Goal: Task Accomplishment & Management: Manage account settings

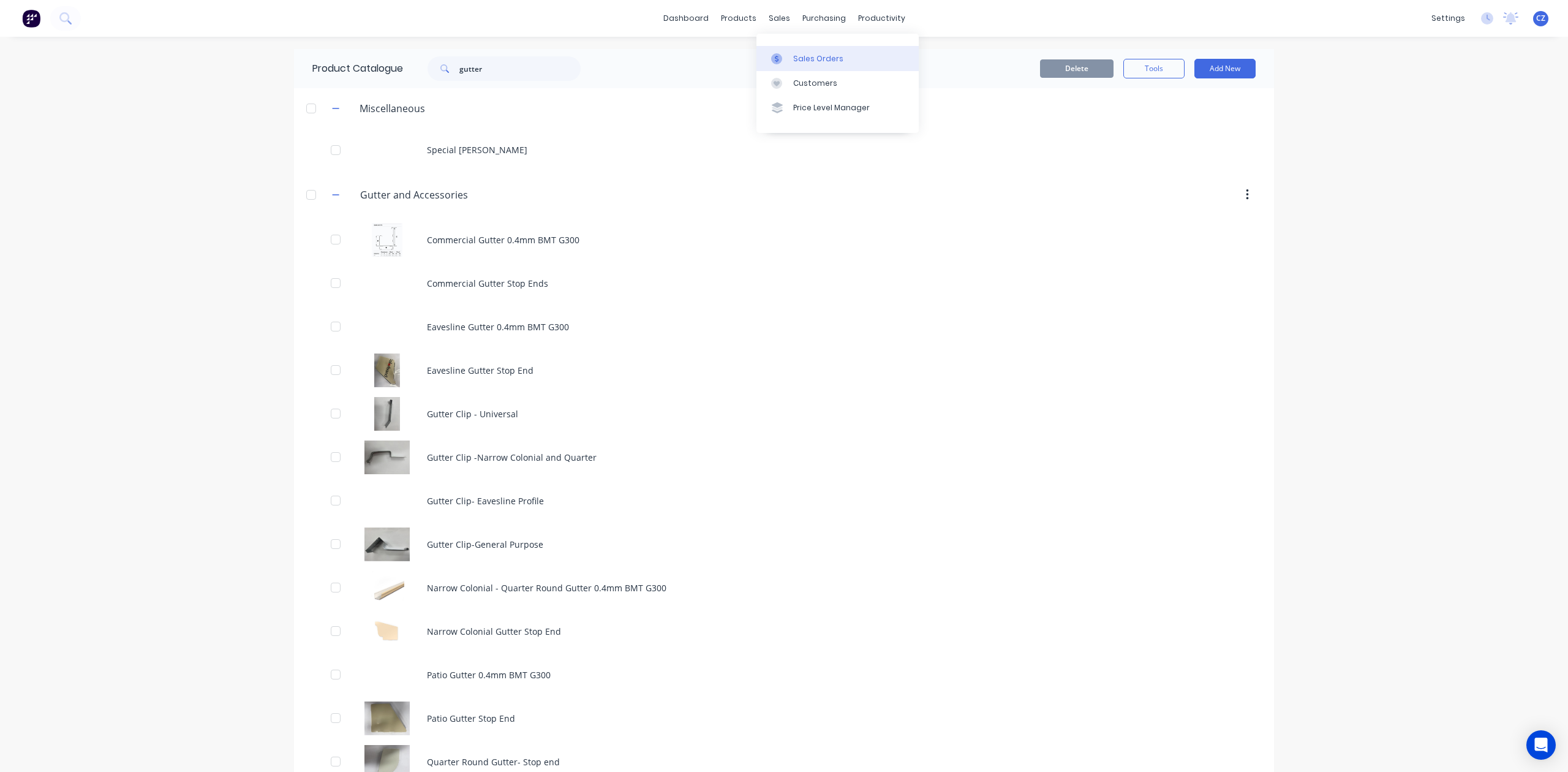
click at [789, 53] on div at bounding box center [781, 58] width 18 height 11
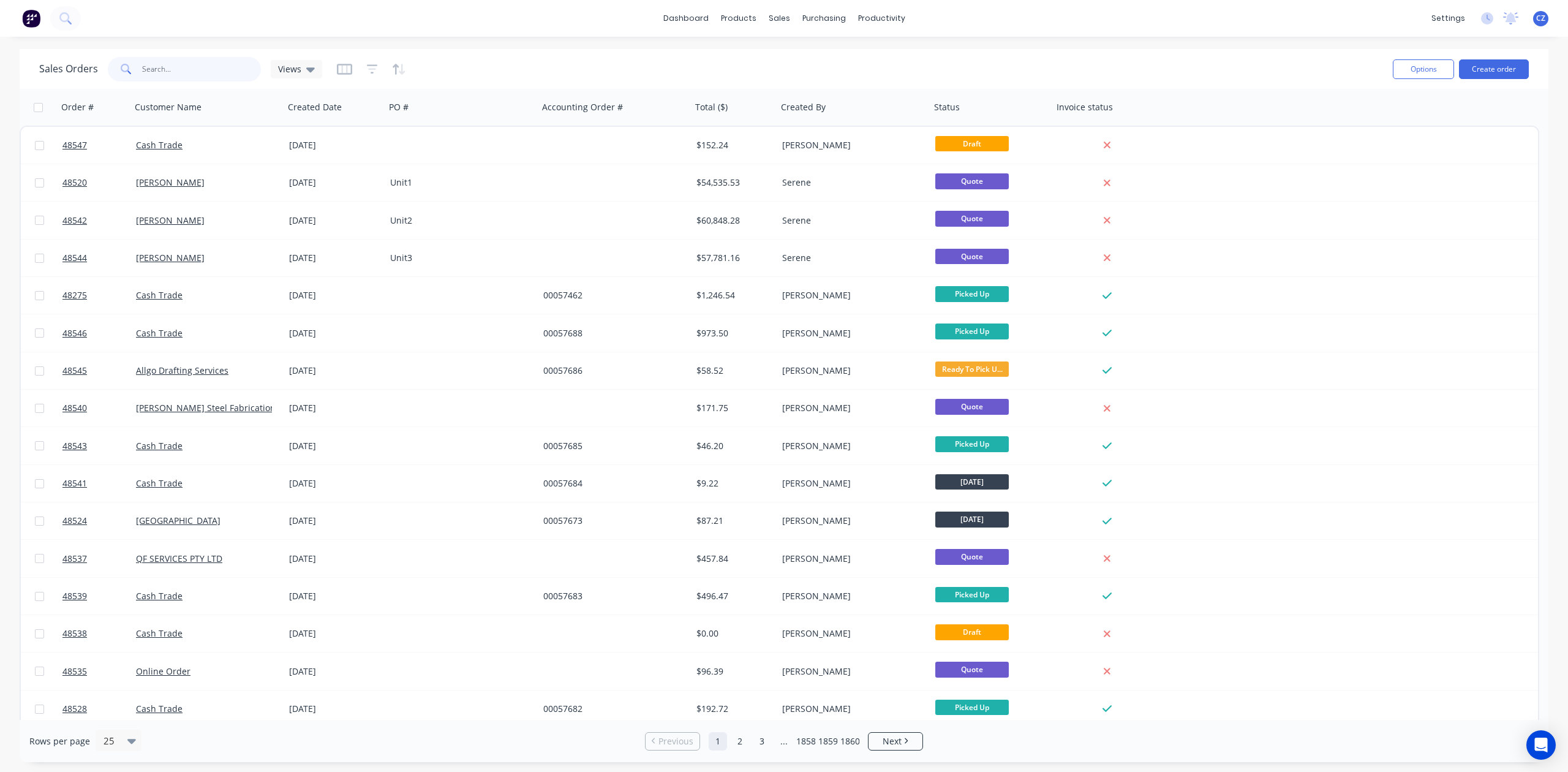
click at [204, 58] on input "text" at bounding box center [201, 69] width 119 height 24
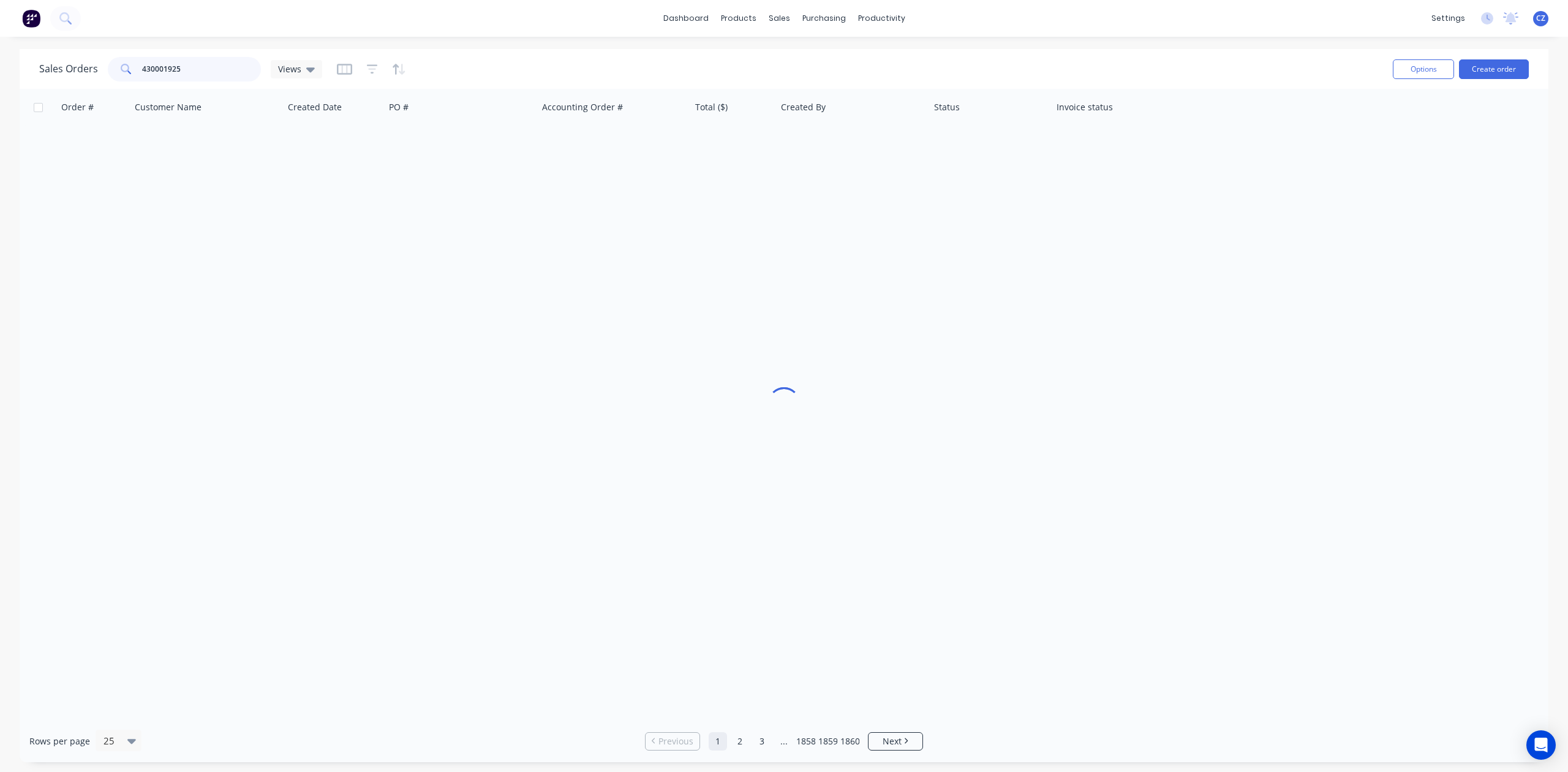
type input "430001925"
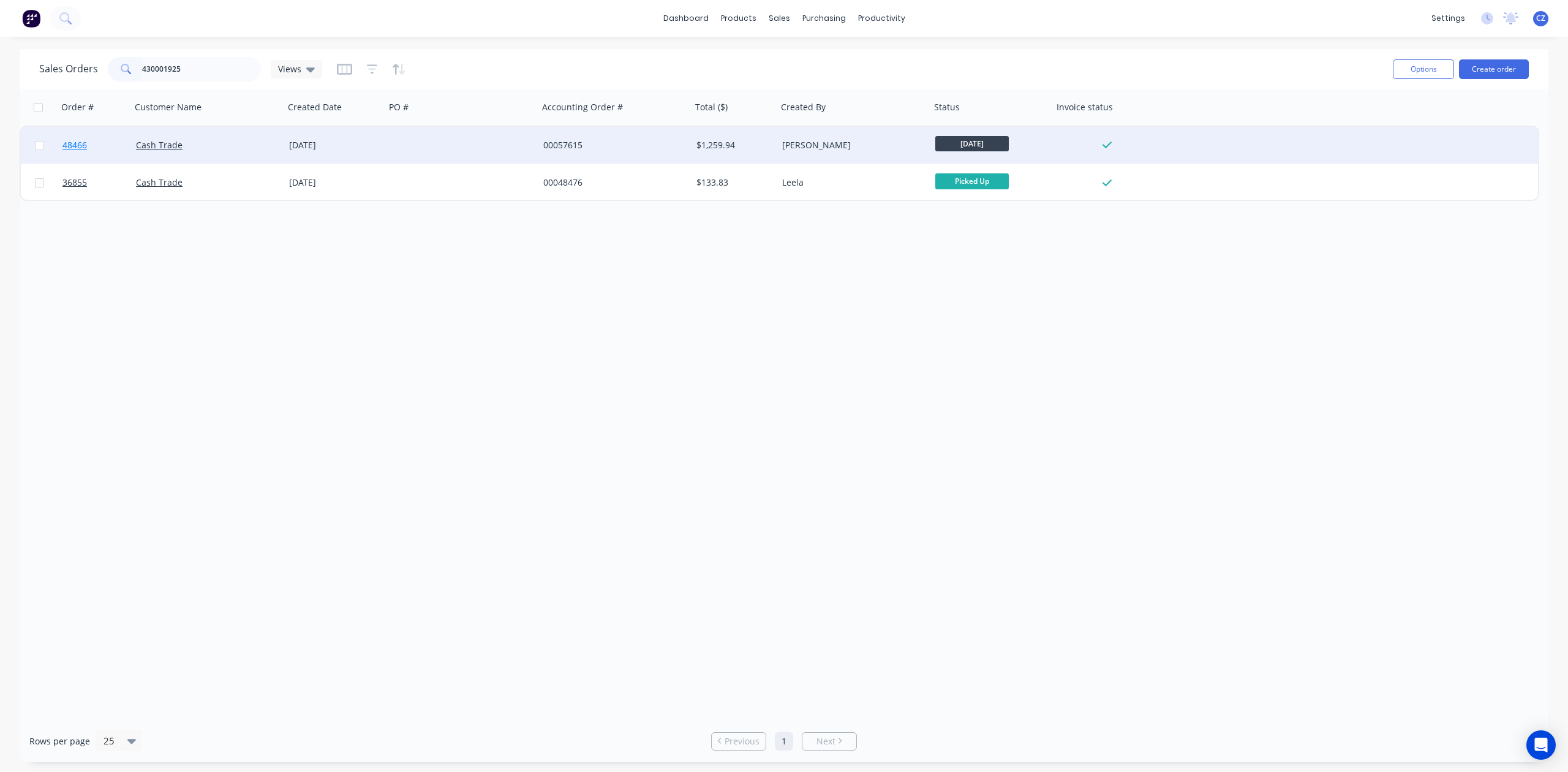
click at [74, 142] on span "48466" at bounding box center [74, 145] width 24 height 12
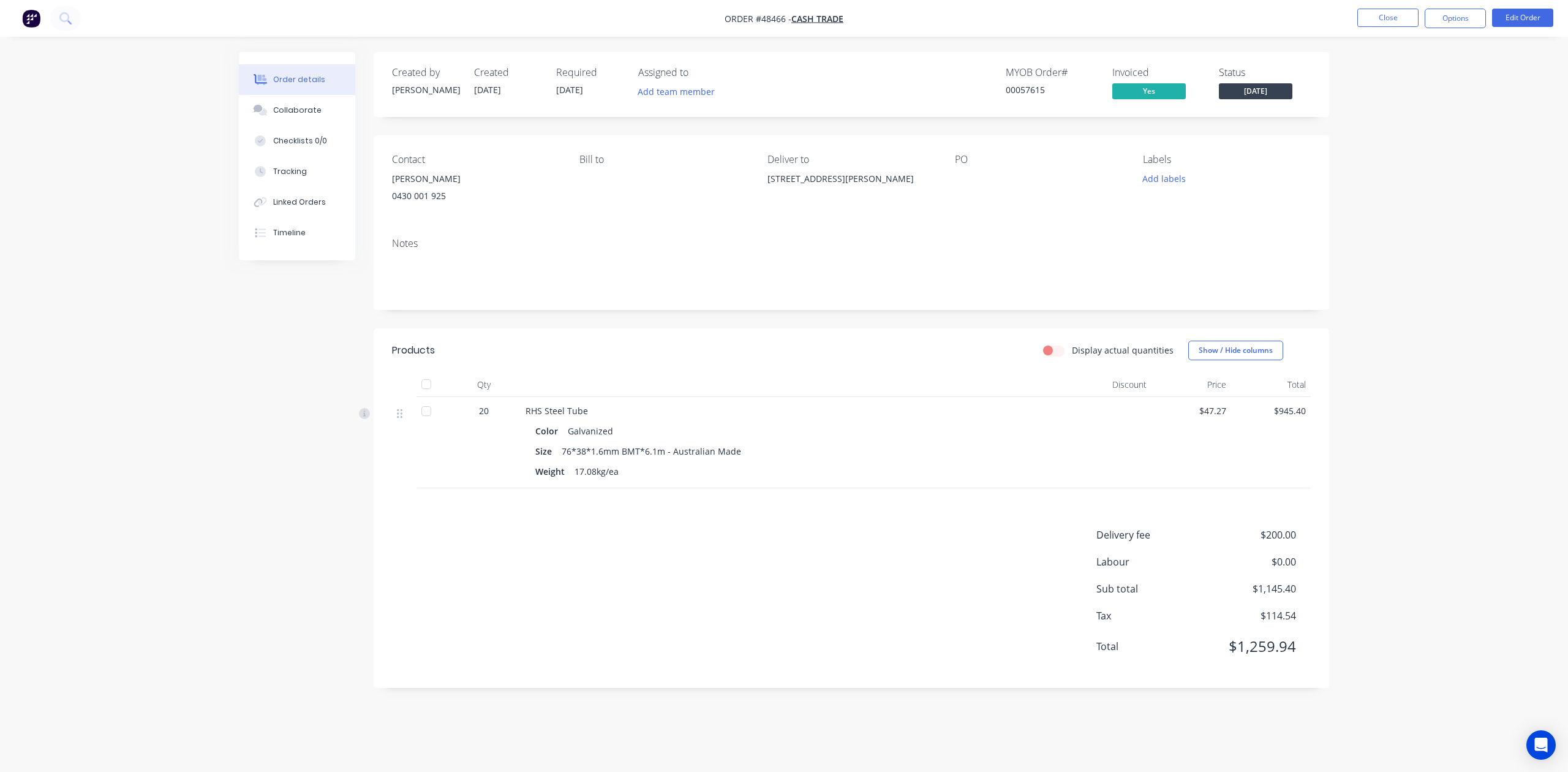
drag, startPoint x: 936, startPoint y: 177, endPoint x: 751, endPoint y: 175, distance: 185.0
click at [751, 175] on div "Contact Abraham 0430 001 925 Bill to Deliver to 74 Shannon Ramble, Gosnells WA …" at bounding box center [851, 181] width 956 height 93
click at [753, 182] on div "Contact Abraham 0430 001 925 Bill to Deliver to 74 Shannon Ramble, Gosnells WA …" at bounding box center [851, 181] width 956 height 93
click at [915, 182] on div "[STREET_ADDRESS][PERSON_NAME]" at bounding box center [851, 178] width 168 height 17
drag, startPoint x: 931, startPoint y: 179, endPoint x: 765, endPoint y: 184, distance: 166.1
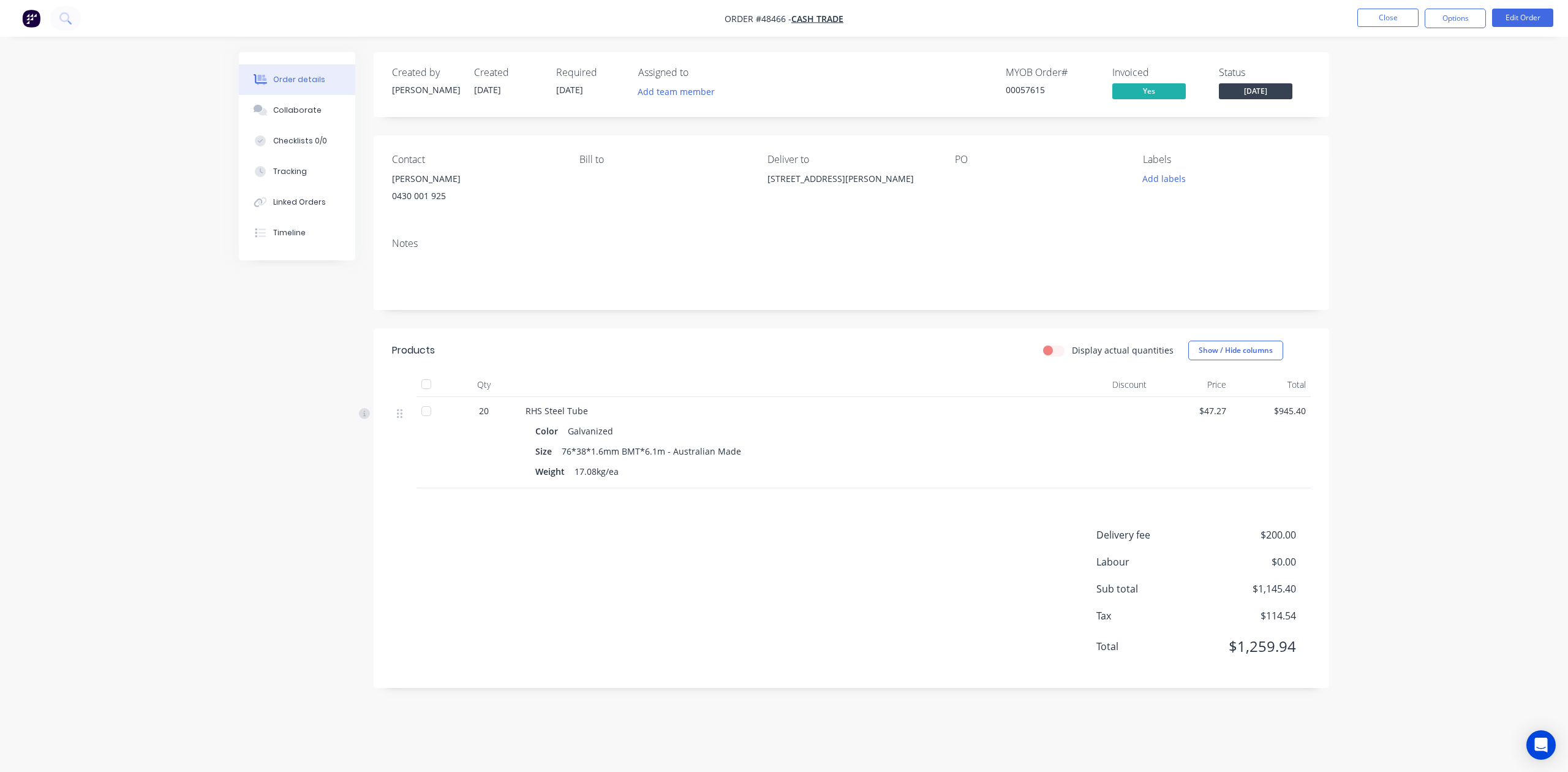
click at [765, 184] on div "Contact Abraham 0430 001 925 Bill to Deliver to 74 Shannon Ramble, Gosnells WA …" at bounding box center [851, 181] width 956 height 93
copy div "74 Shannon Ramble, Gosnells WA 6110"
click at [800, 383] on div at bounding box center [797, 385] width 551 height 24
click at [1397, 14] on button "Close" at bounding box center [1388, 17] width 62 height 18
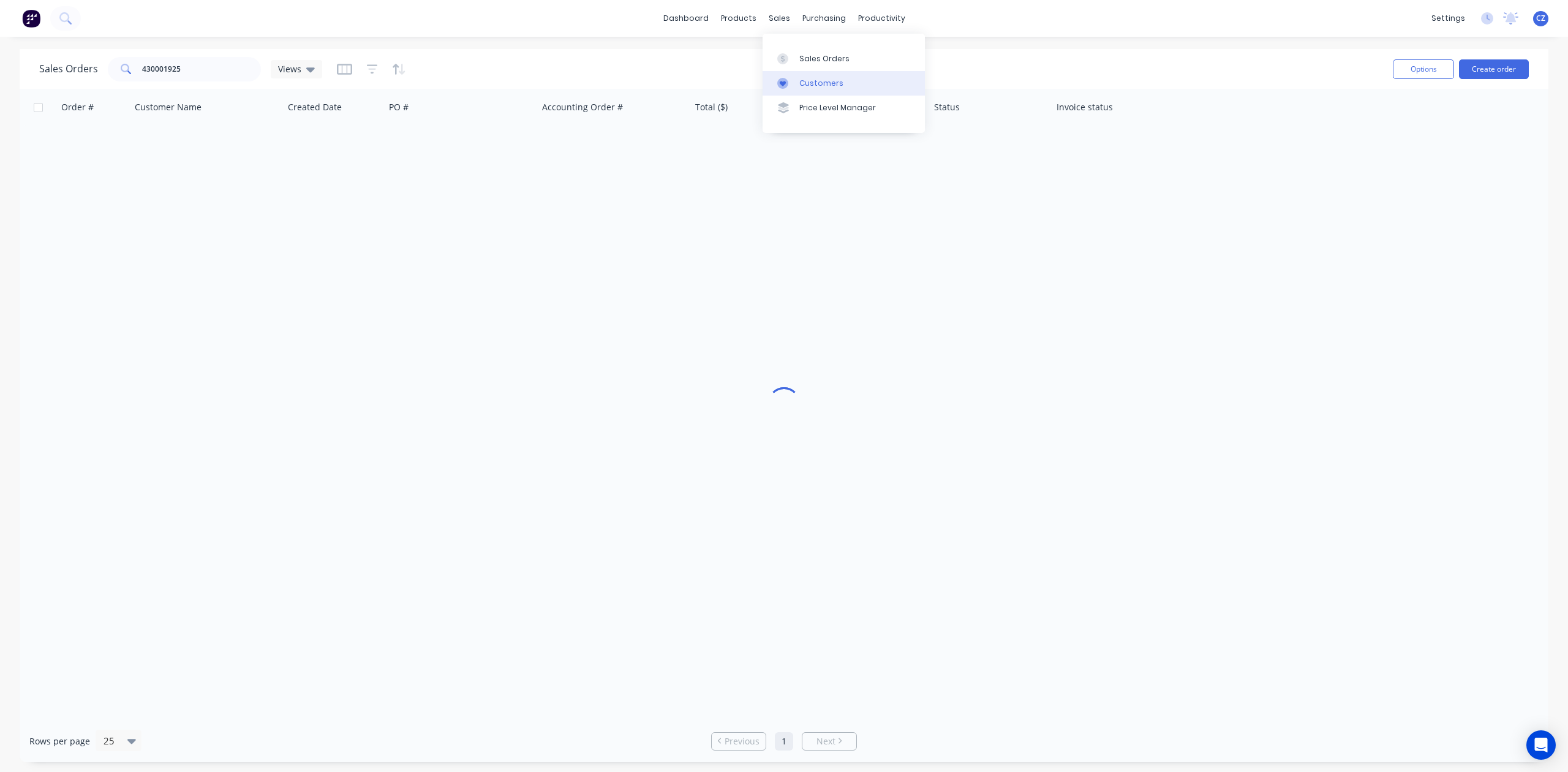
click at [783, 71] on link "Customers" at bounding box center [844, 84] width 162 height 24
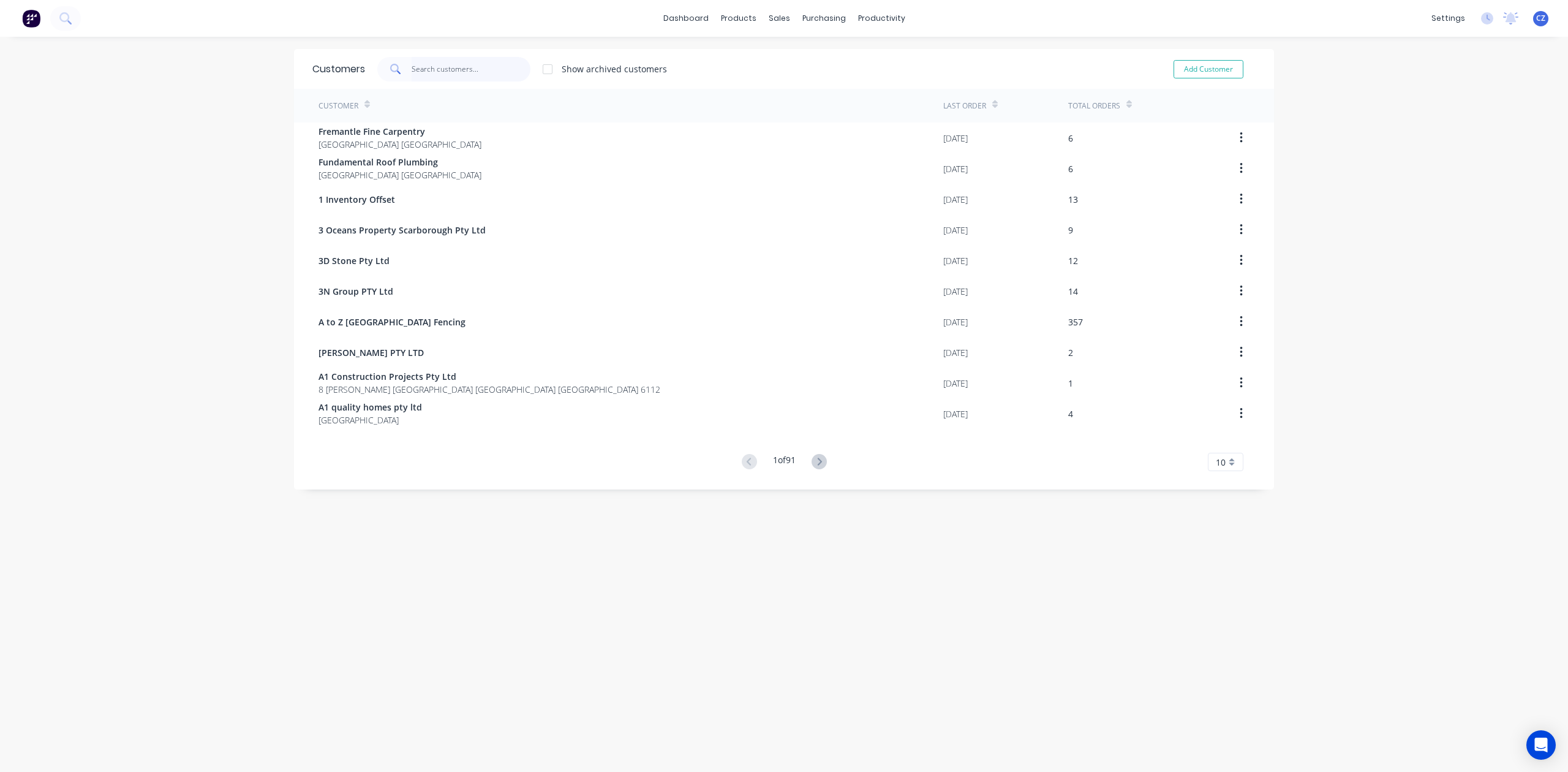
click at [443, 61] on input "text" at bounding box center [471, 69] width 119 height 24
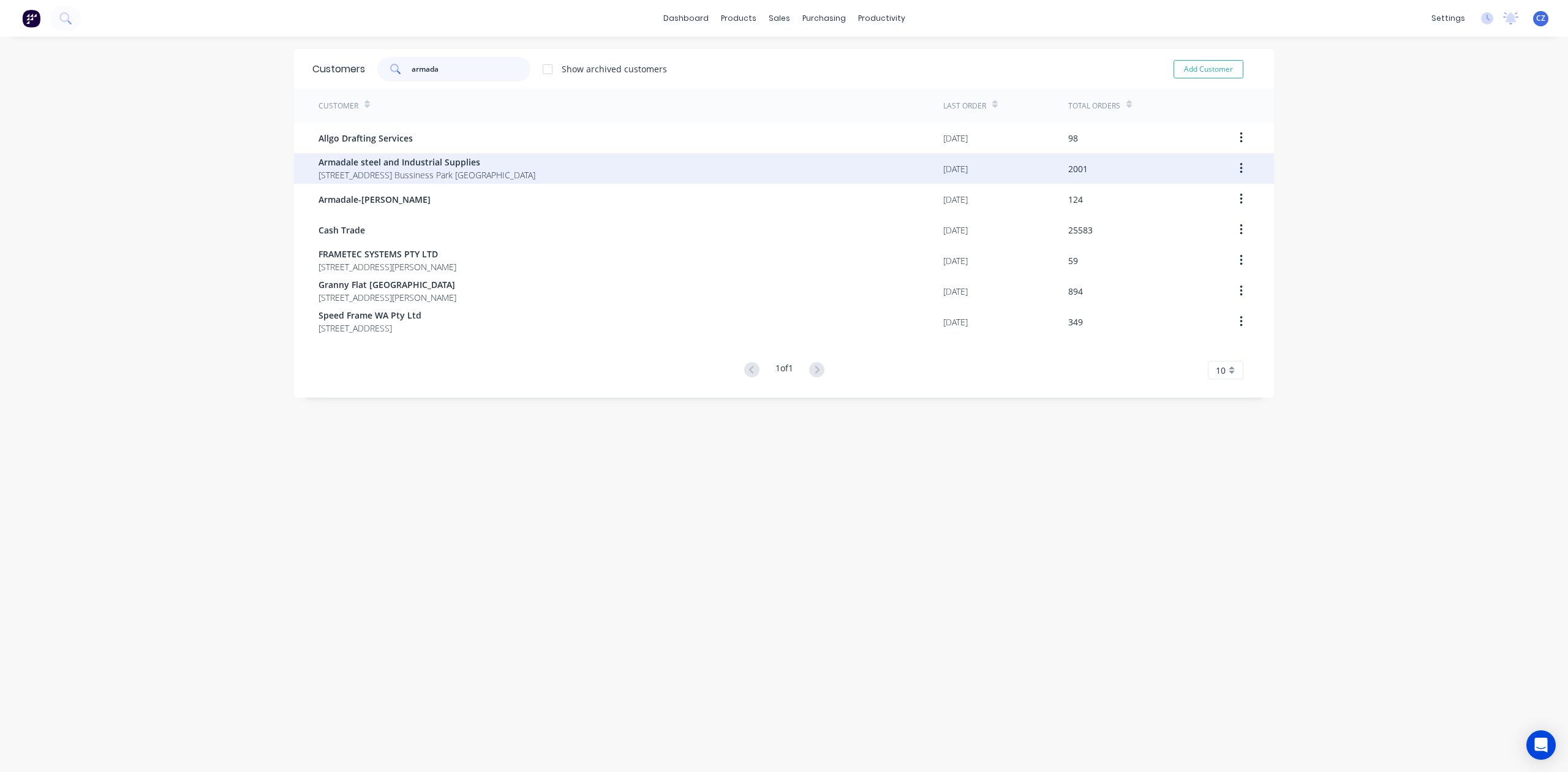
type input "armada"
click at [436, 175] on span "4 Bessemer Road Forrestdale Bussiness Park Forrestdale" at bounding box center [427, 175] width 217 height 13
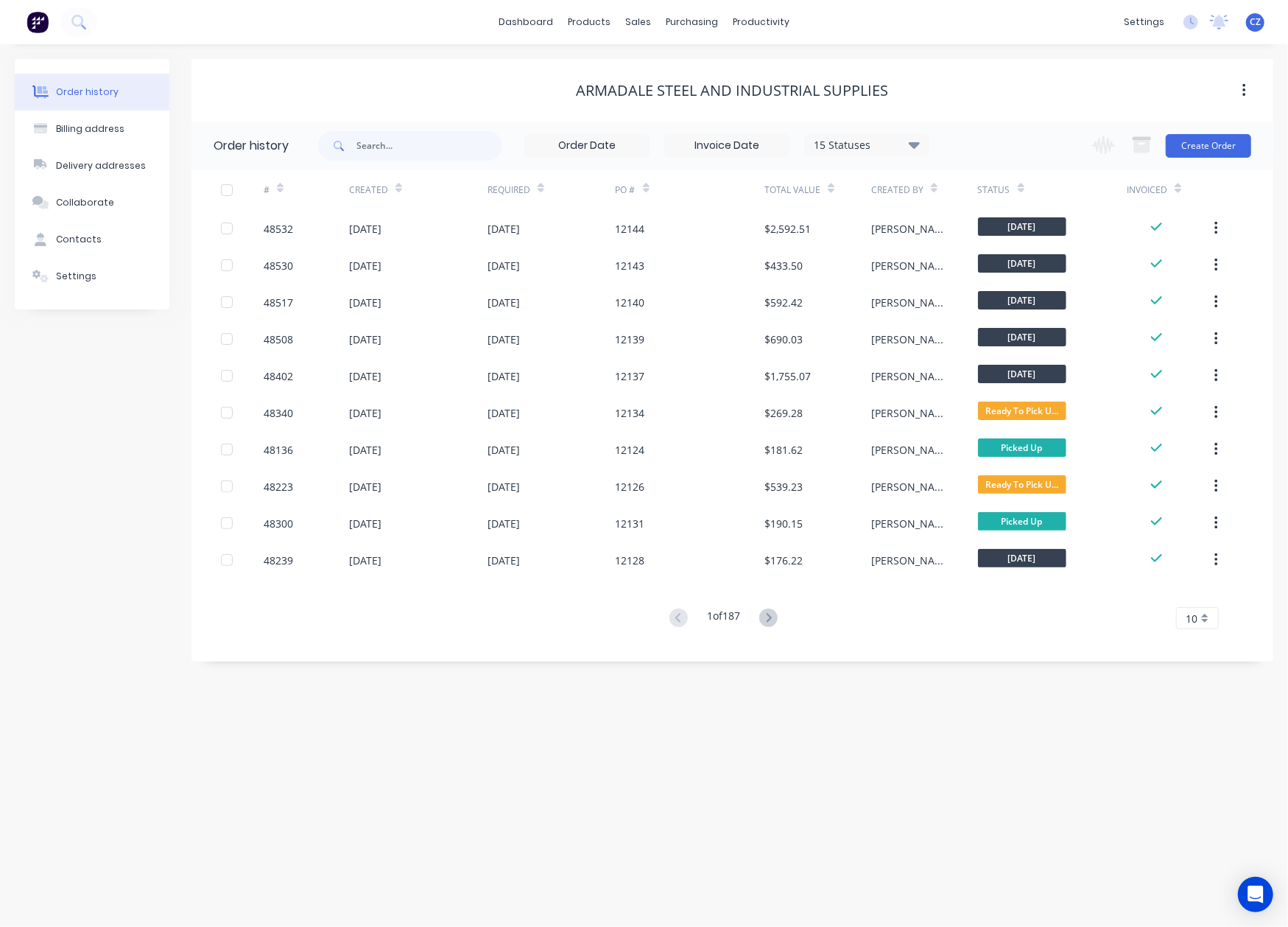
click at [1218, 128] on div "Change order status Submitted Ready for Delivery Ready To Pick Up Monday Tuesda…" at bounding box center [1168, 145] width 168 height 47
click at [1217, 140] on button "Create Order" at bounding box center [1209, 146] width 86 height 24
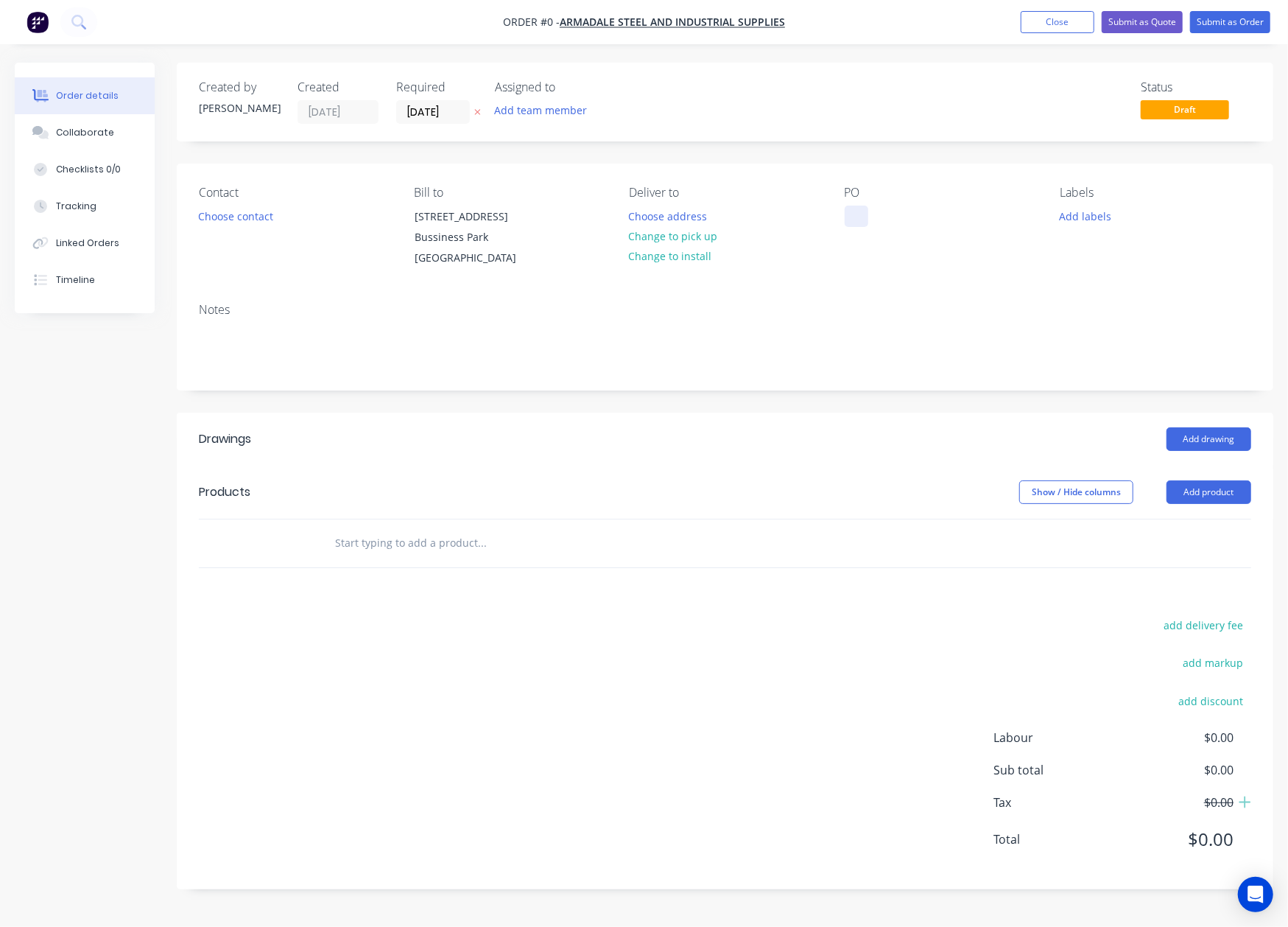
click at [852, 218] on div at bounding box center [856, 216] width 24 height 21
paste div
click at [255, 214] on button "Choose contact" at bounding box center [236, 216] width 90 height 20
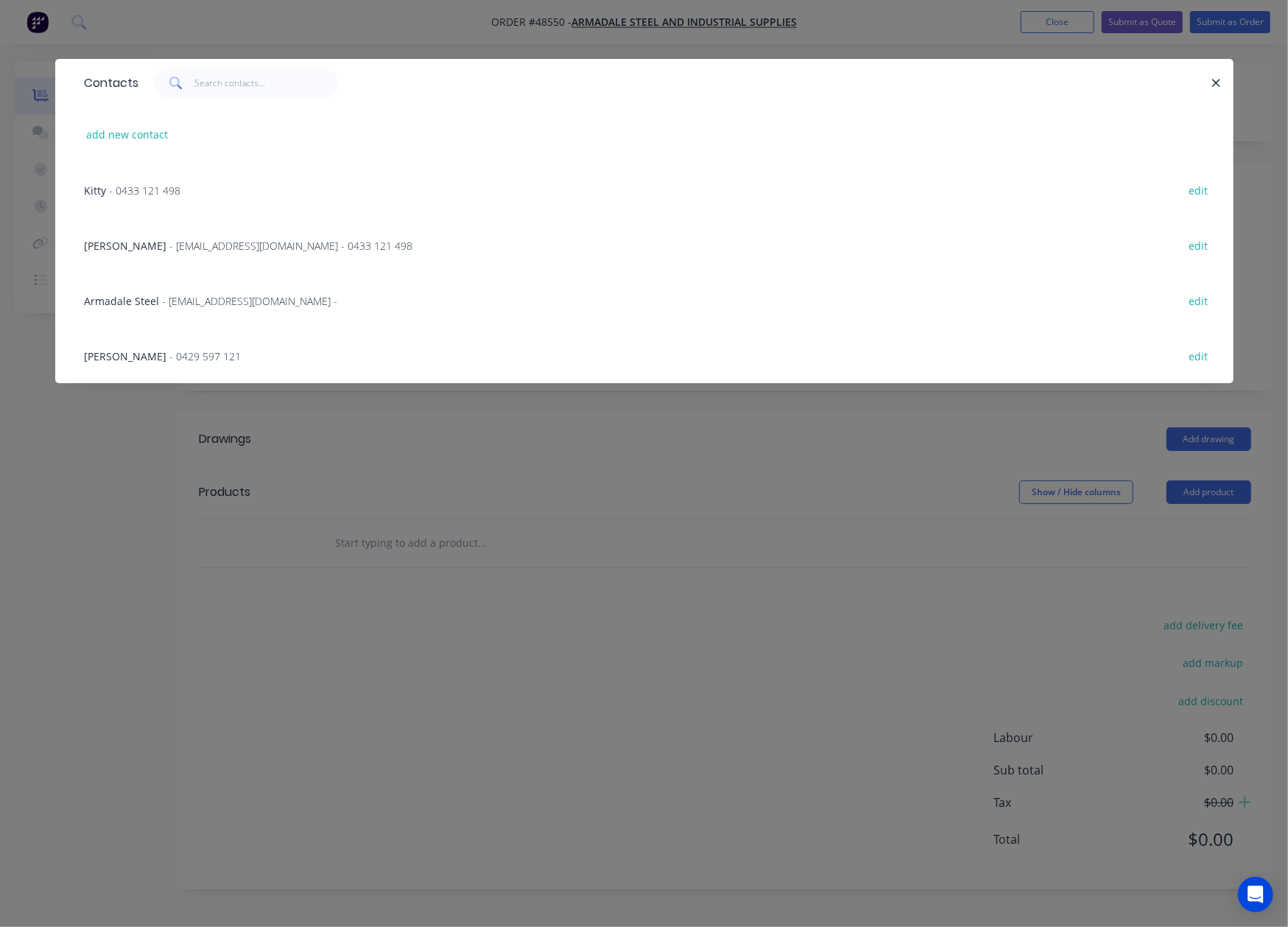
click at [108, 246] on span "Sue Yap" at bounding box center [126, 245] width 82 height 14
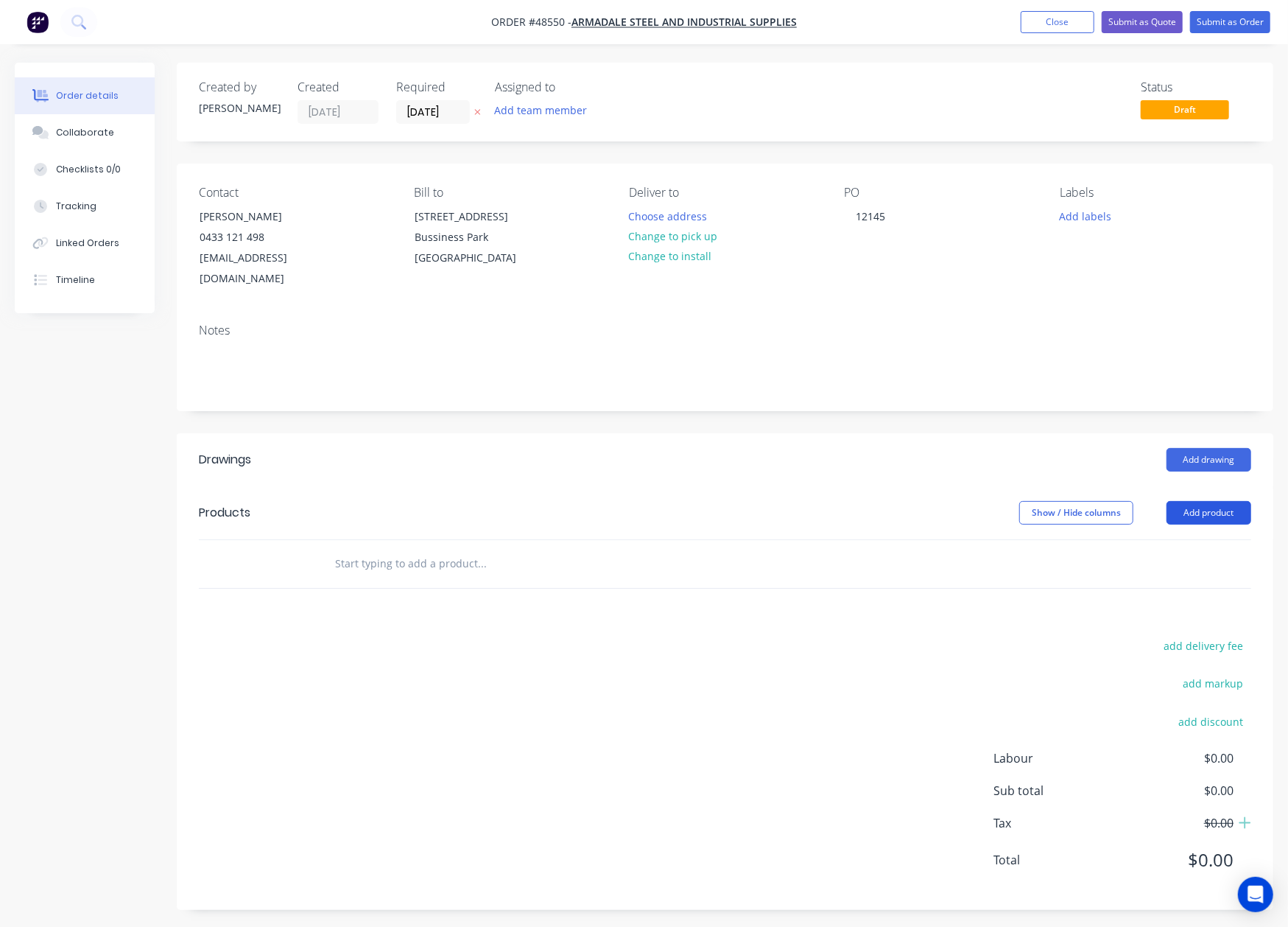
click at [1185, 501] on button "Add product" at bounding box center [1209, 513] width 85 height 24
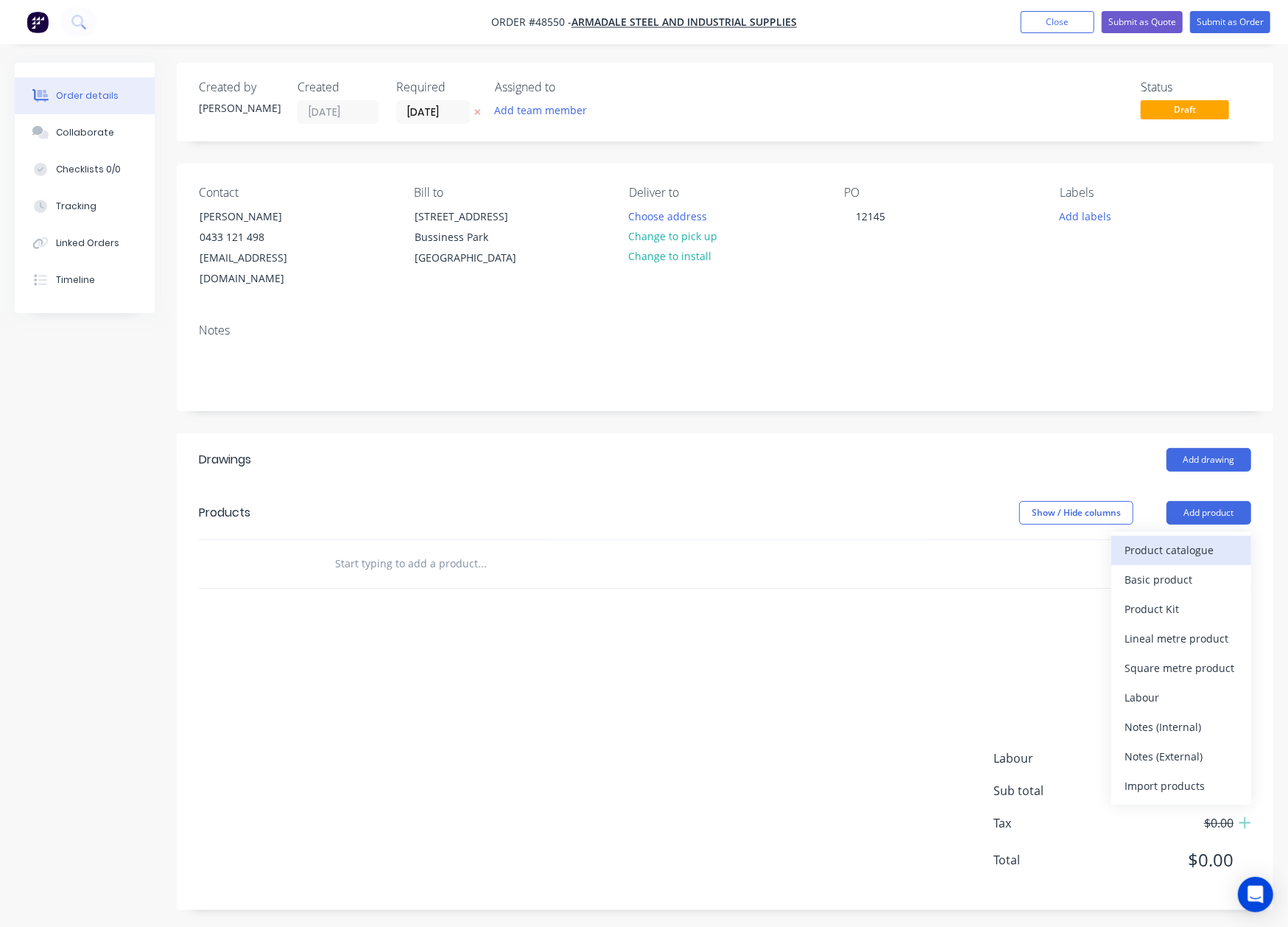
click at [1171, 540] on div "Product catalogue" at bounding box center [1181, 550] width 113 height 21
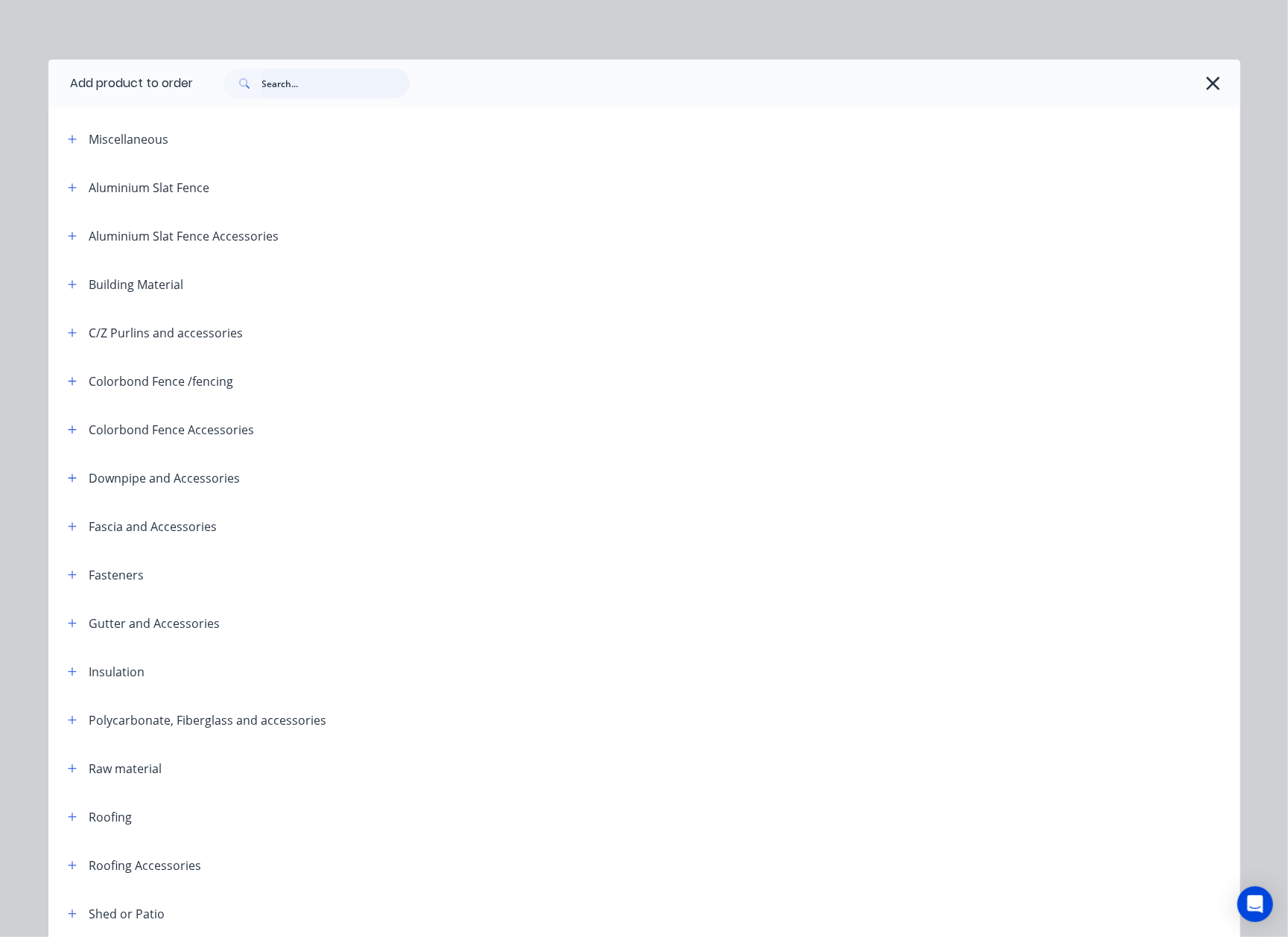
click at [328, 81] on input "text" at bounding box center [336, 83] width 148 height 30
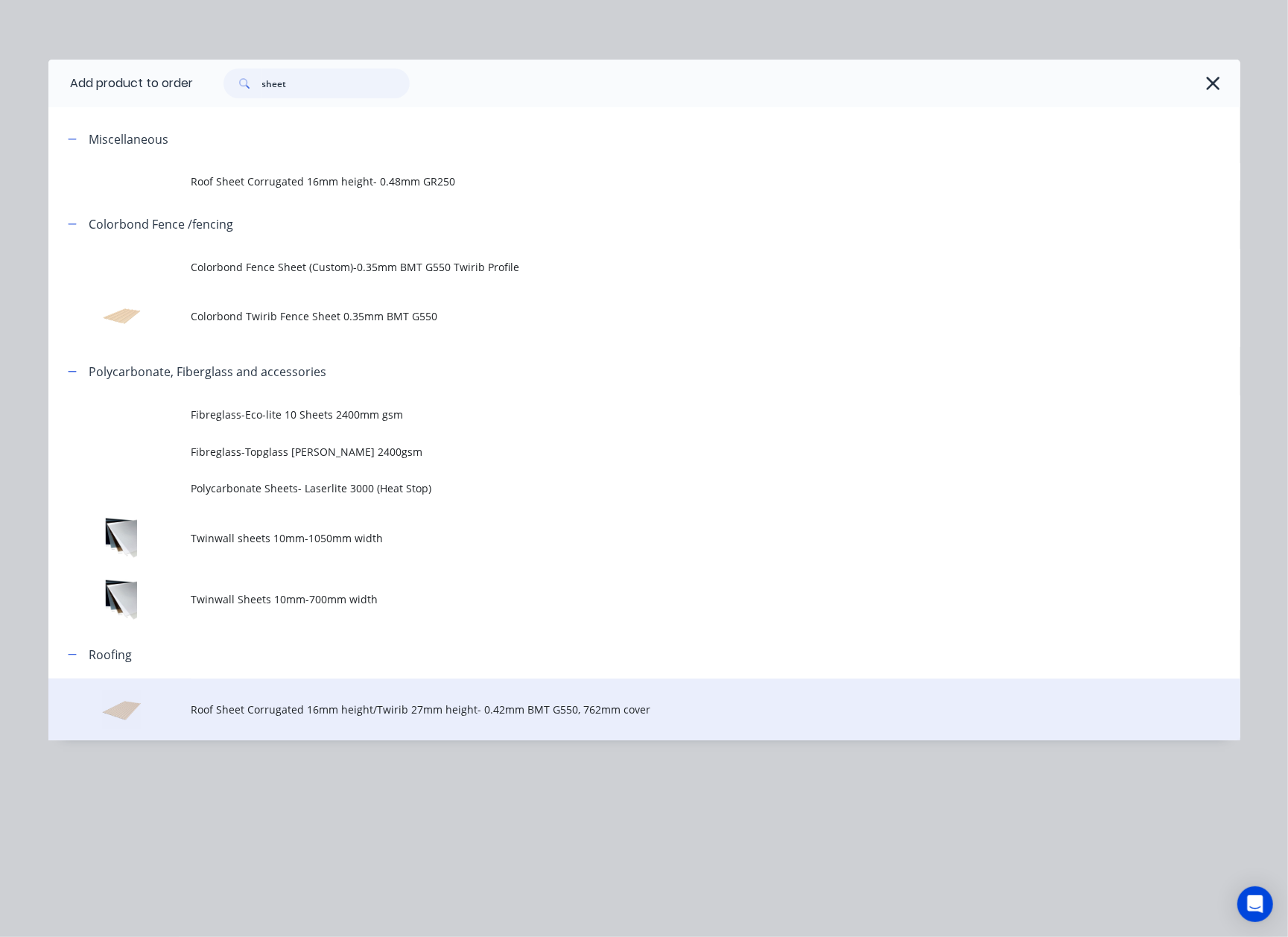
type input "sheet"
click at [346, 711] on span "Roof Sheet Corrugated 16mm height/Twirib 27mm height- 0.42mm BMT G550, 762mm co…" at bounding box center [610, 709] width 838 height 16
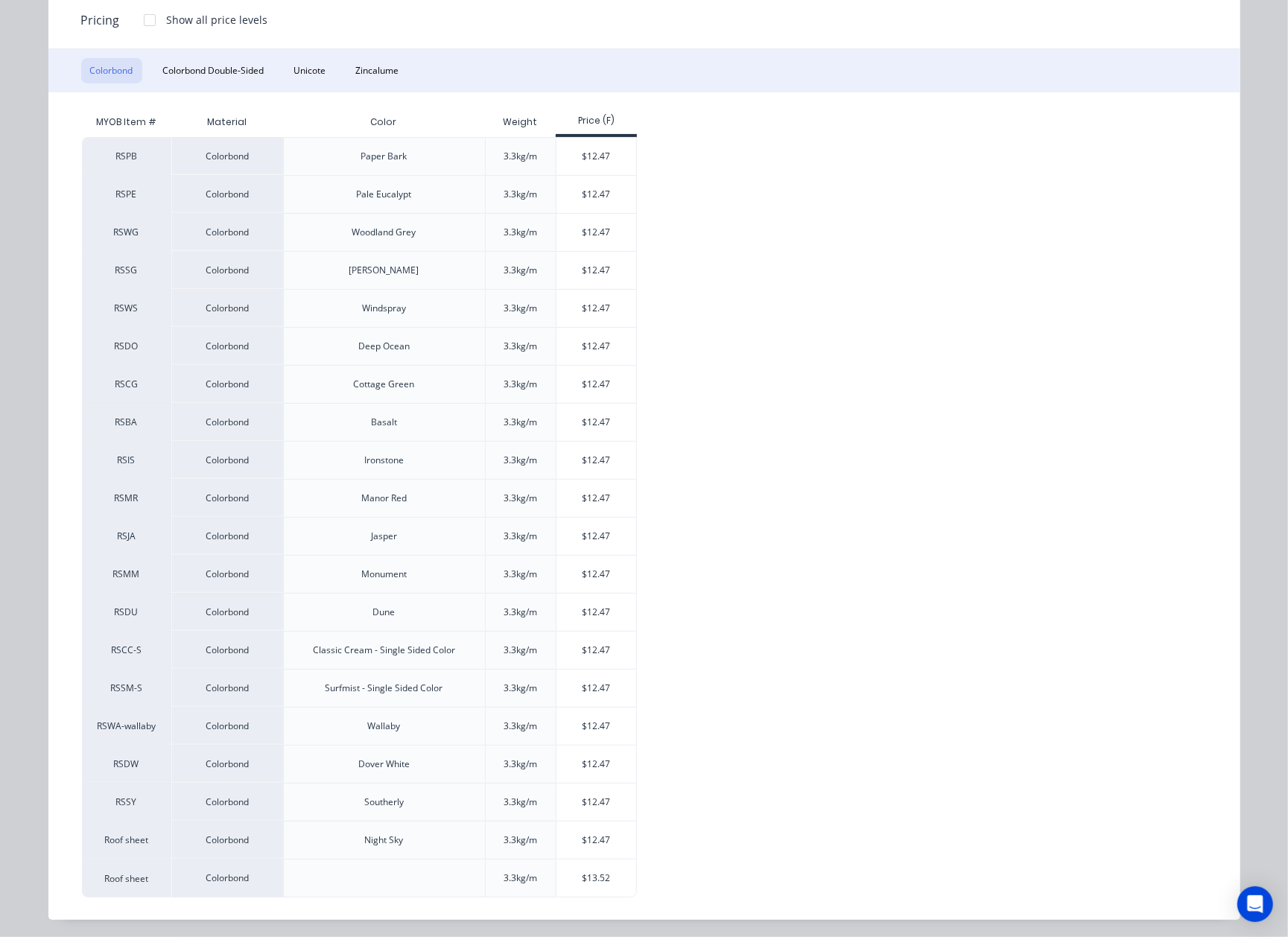
scroll to position [198, 0]
click at [580, 176] on div "$12.47" at bounding box center [596, 191] width 79 height 37
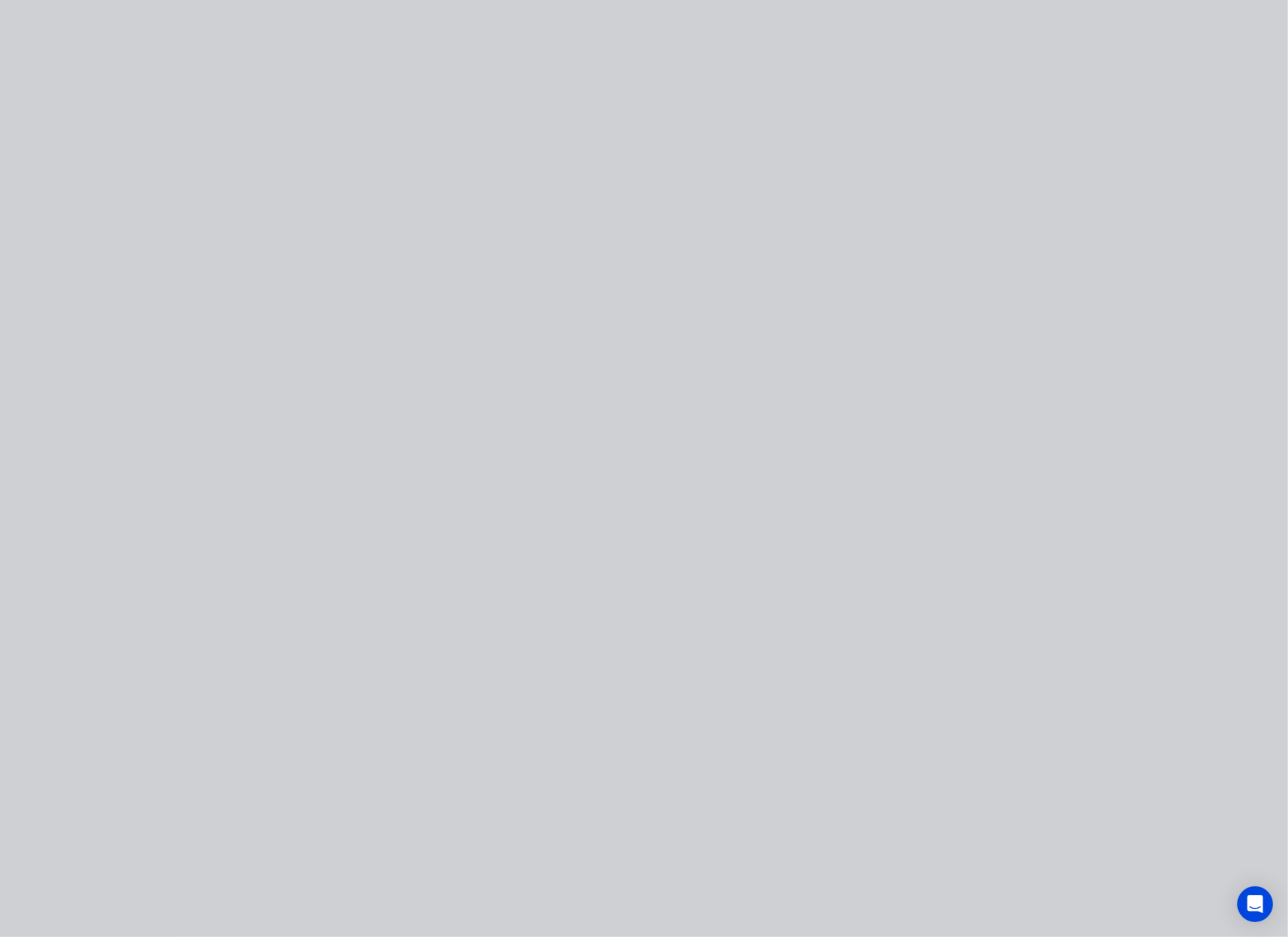
scroll to position [0, 0]
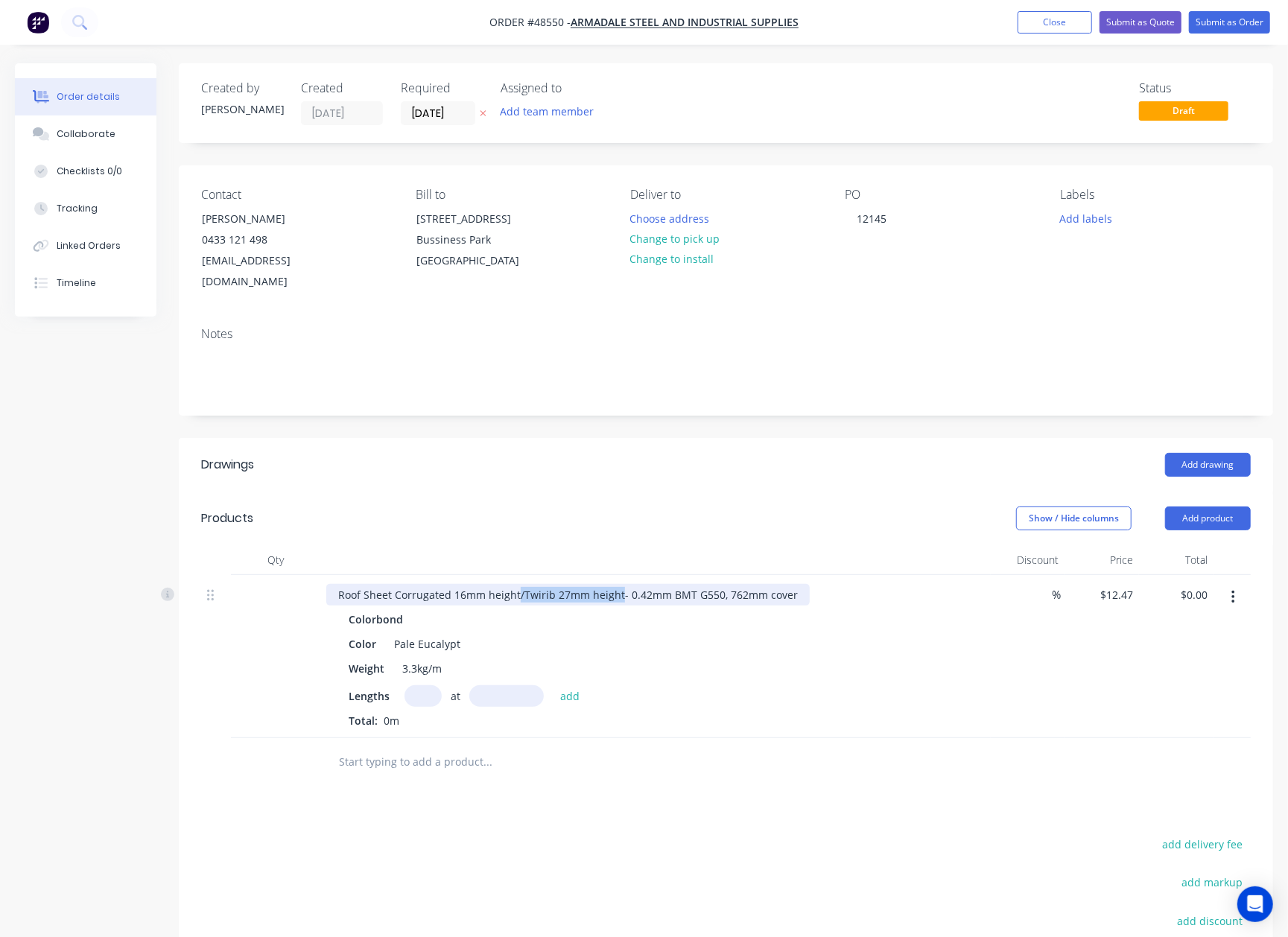
drag, startPoint x: 516, startPoint y: 572, endPoint x: 619, endPoint y: 572, distance: 103.0
click at [619, 584] on div "Roof Sheet Corrugated 16mm height/Twirib 27mm height- 0.42mm BMT G550, 762mm co…" at bounding box center [568, 595] width 484 height 21
click at [437, 685] on input "text" at bounding box center [423, 695] width 37 height 21
type input "15"
type input "3000"
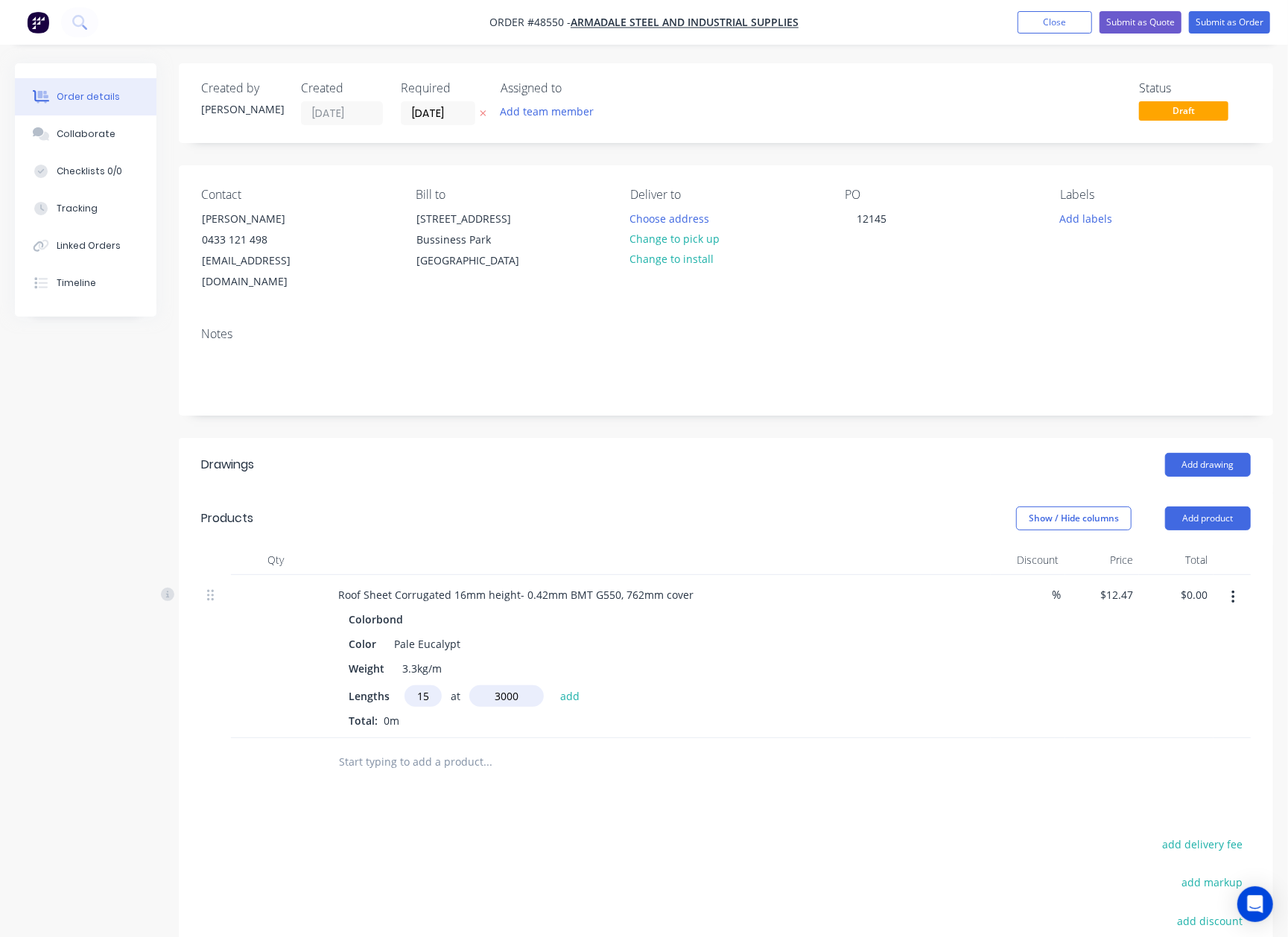
click at [553, 685] on button "add" at bounding box center [571, 695] width 35 height 20
type input "$561.15"
click at [1198, 453] on button "Add drawing" at bounding box center [1208, 465] width 86 height 24
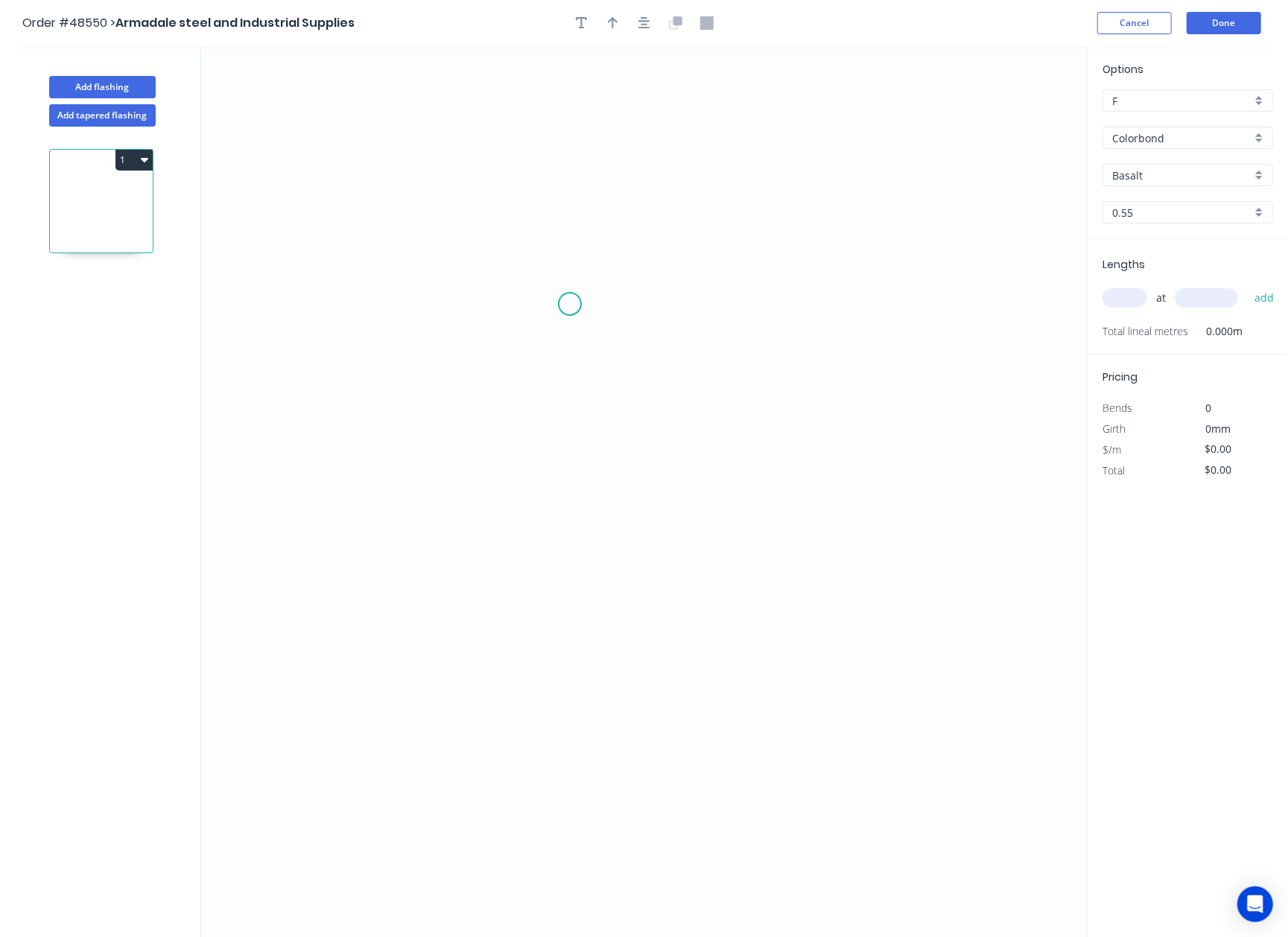
click at [570, 305] on icon "0" at bounding box center [644, 492] width 885 height 892
click at [566, 623] on icon "0" at bounding box center [644, 492] width 885 height 892
click at [927, 620] on icon "0 ?" at bounding box center [644, 492] width 885 height 892
click at [927, 620] on circle at bounding box center [927, 622] width 22 height 22
click at [557, 457] on rect at bounding box center [548, 457] width 30 height 21
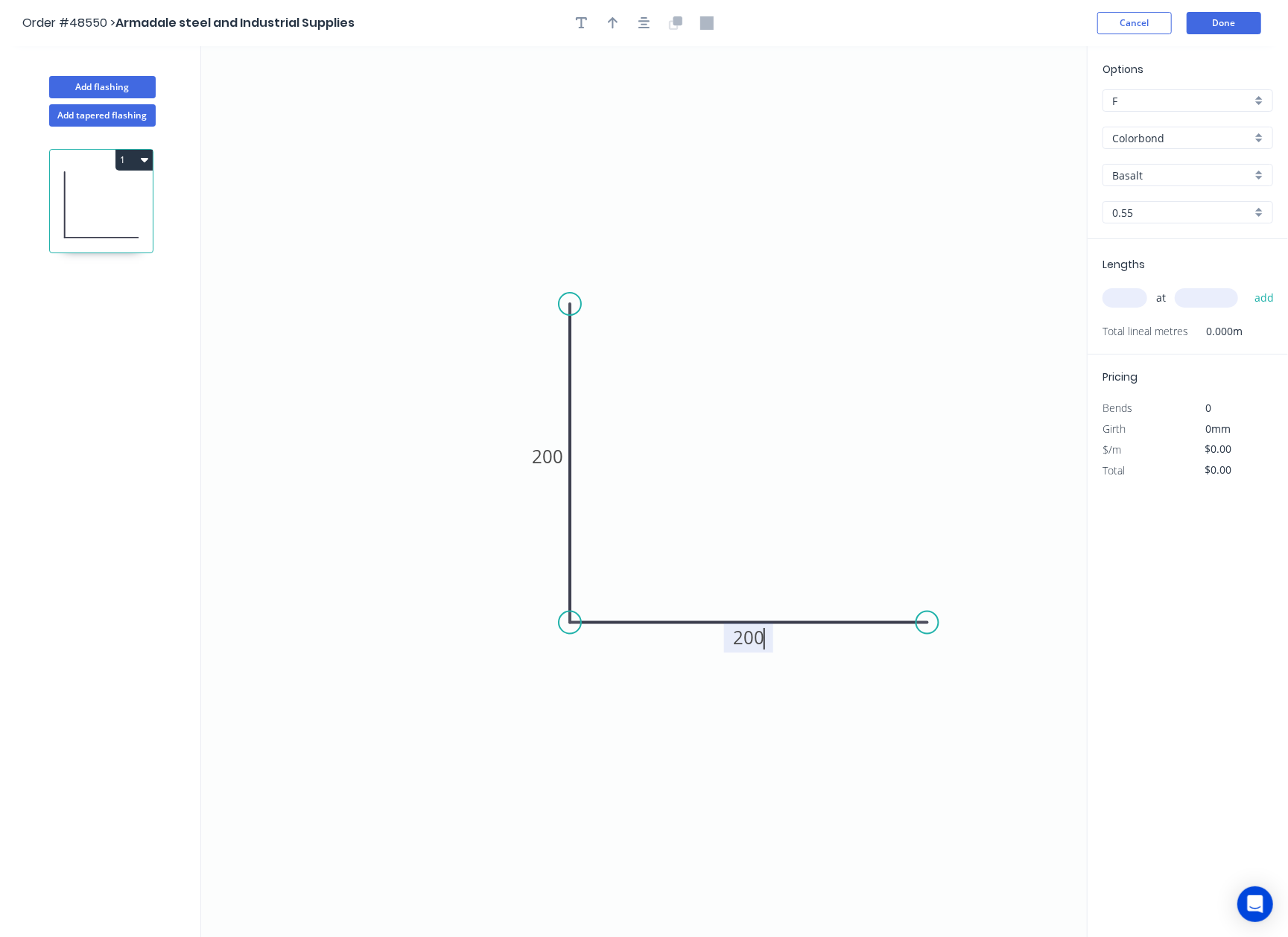
click at [537, 587] on icon "0 200 200" at bounding box center [644, 492] width 885 height 892
type input "$11.78"
click at [266, 624] on icon "0 200 200" at bounding box center [644, 492] width 885 height 892
click at [611, 29] on icon "button" at bounding box center [612, 23] width 10 height 14
drag, startPoint x: 1011, startPoint y: 119, endPoint x: 369, endPoint y: 567, distance: 782.9
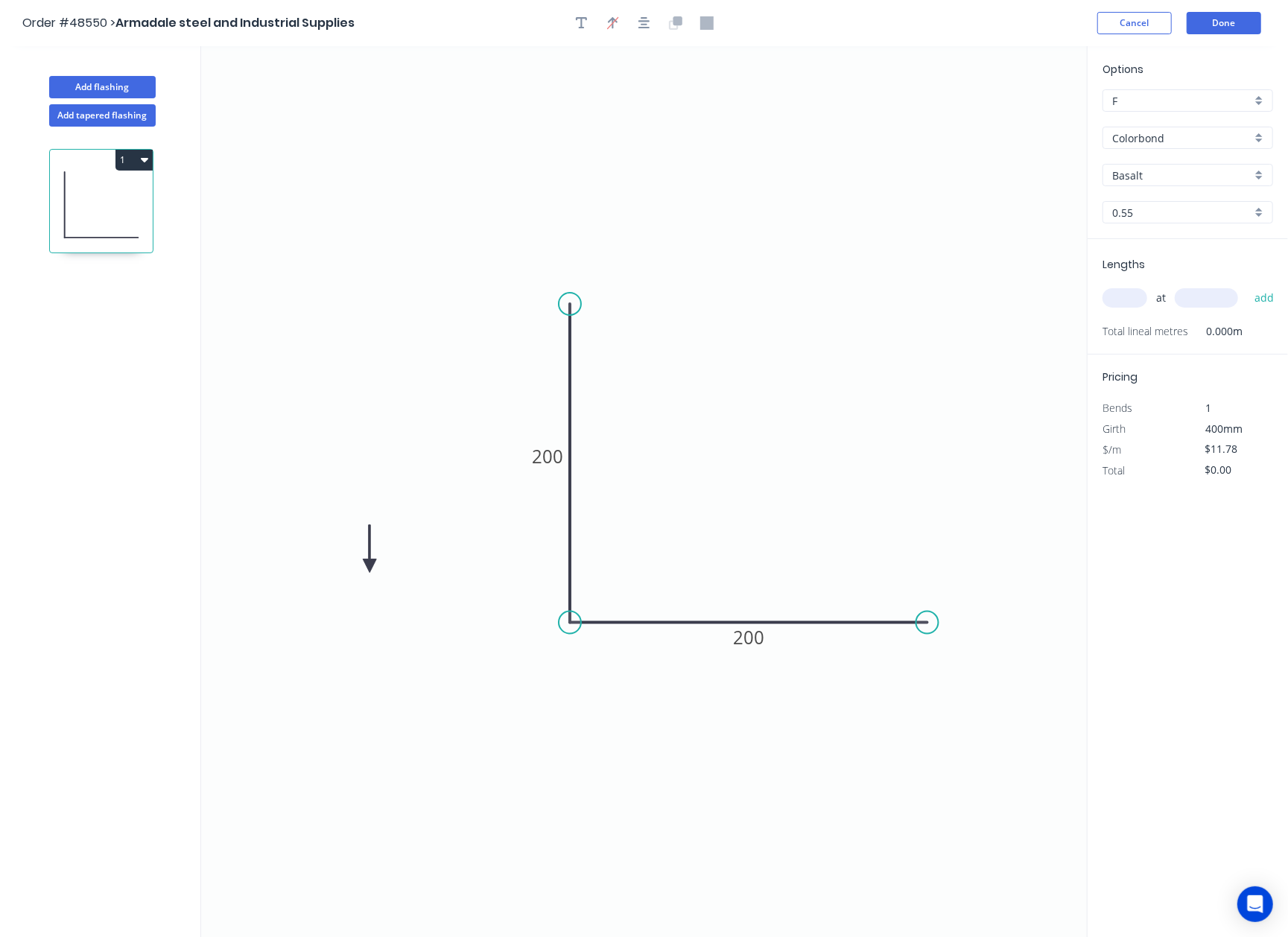
click at [369, 567] on icon at bounding box center [369, 549] width 14 height 48
click at [369, 567] on icon at bounding box center [381, 554] width 43 height 43
click at [369, 567] on icon at bounding box center [381, 578] width 43 height 43
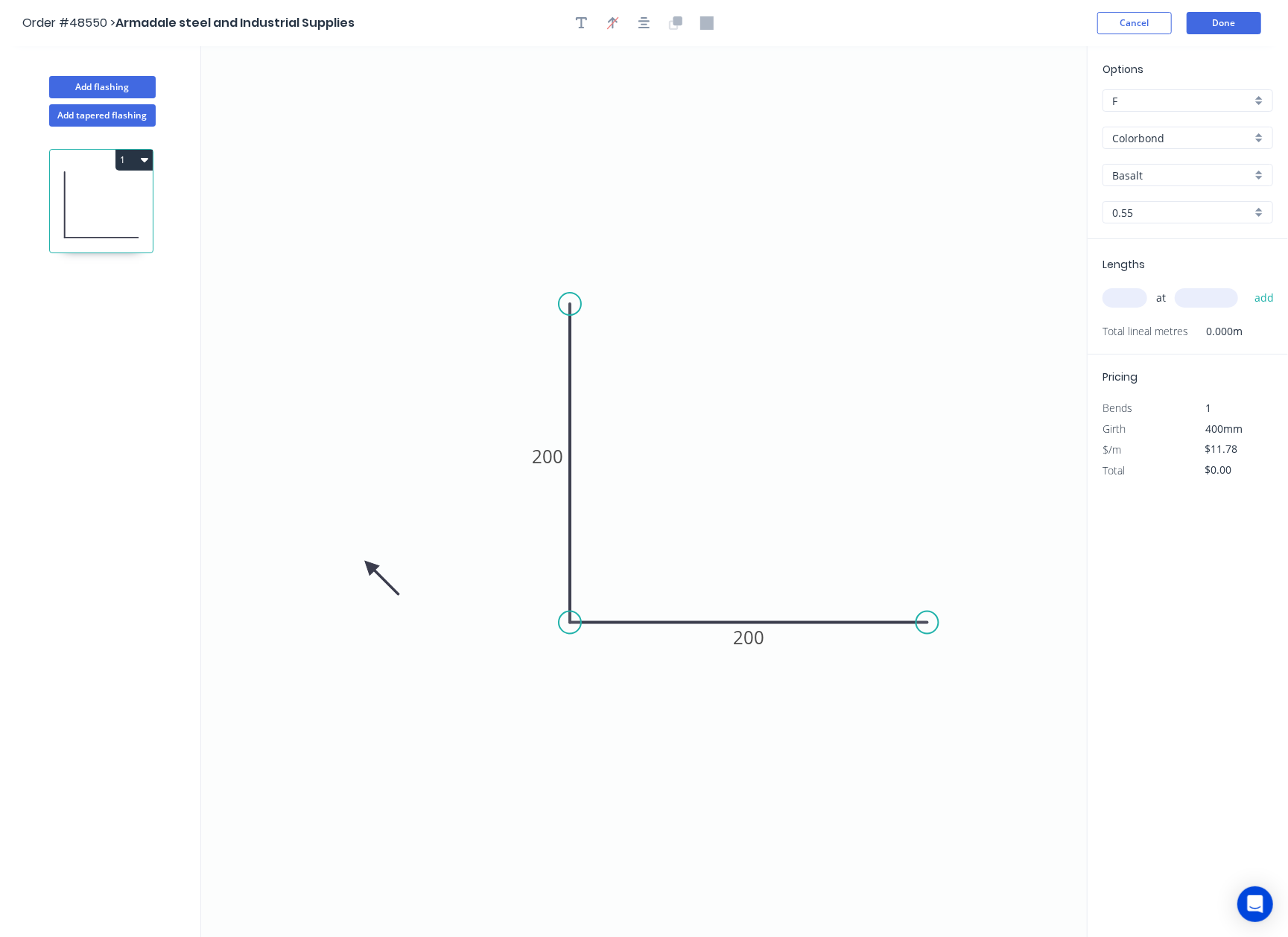
click at [369, 567] on icon at bounding box center [381, 578] width 43 height 43
click at [369, 567] on icon at bounding box center [357, 578] width 43 height 43
click at [1148, 179] on input "Basalt" at bounding box center [1182, 175] width 139 height 16
click at [1150, 251] on div "Pale Eucalypt" at bounding box center [1187, 245] width 169 height 26
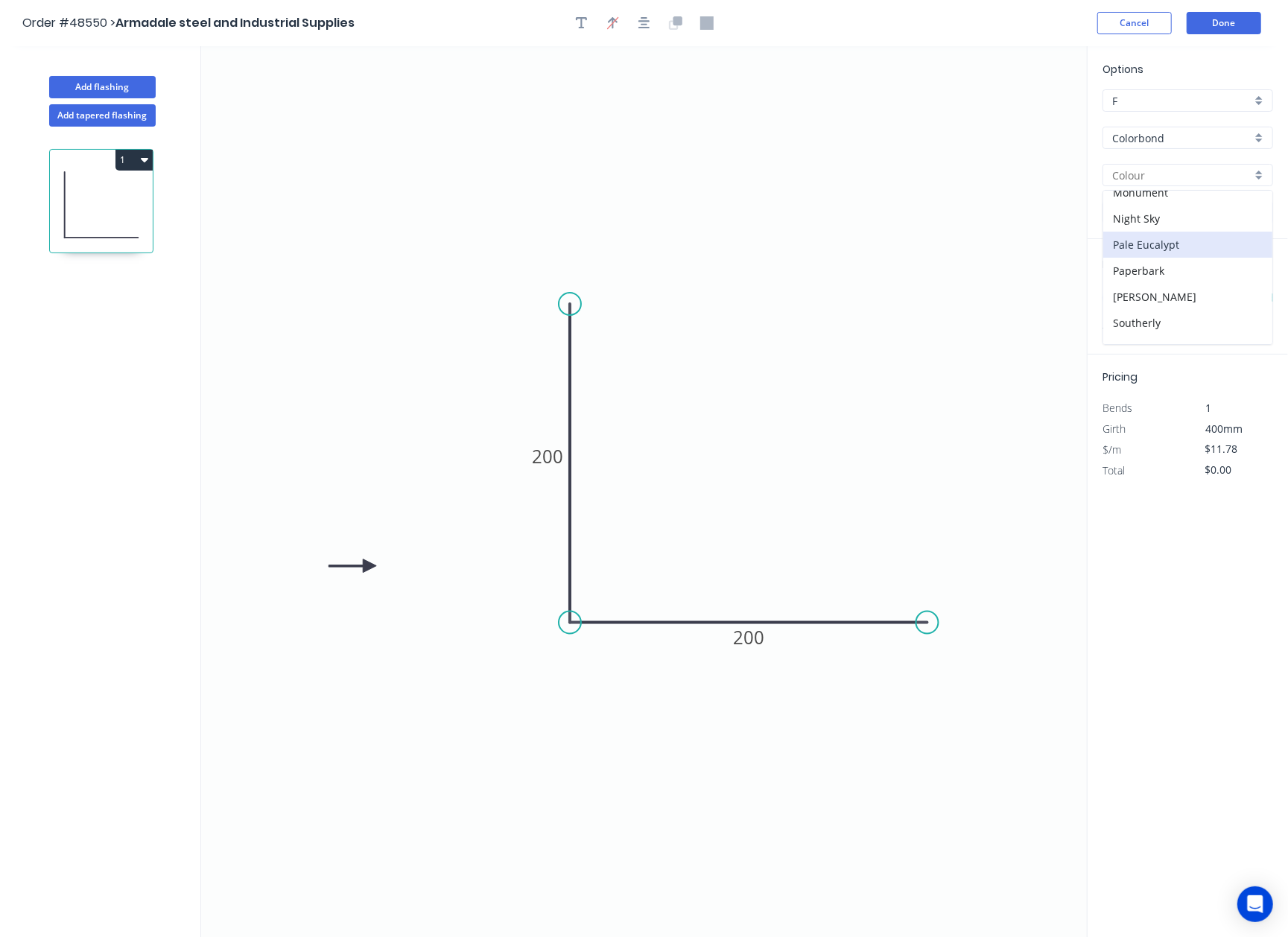
type input "Pale Eucalypt"
click at [1113, 306] on input "text" at bounding box center [1125, 297] width 44 height 19
type input "6"
type input "3000"
click at [1247, 285] on button "add" at bounding box center [1265, 297] width 35 height 25
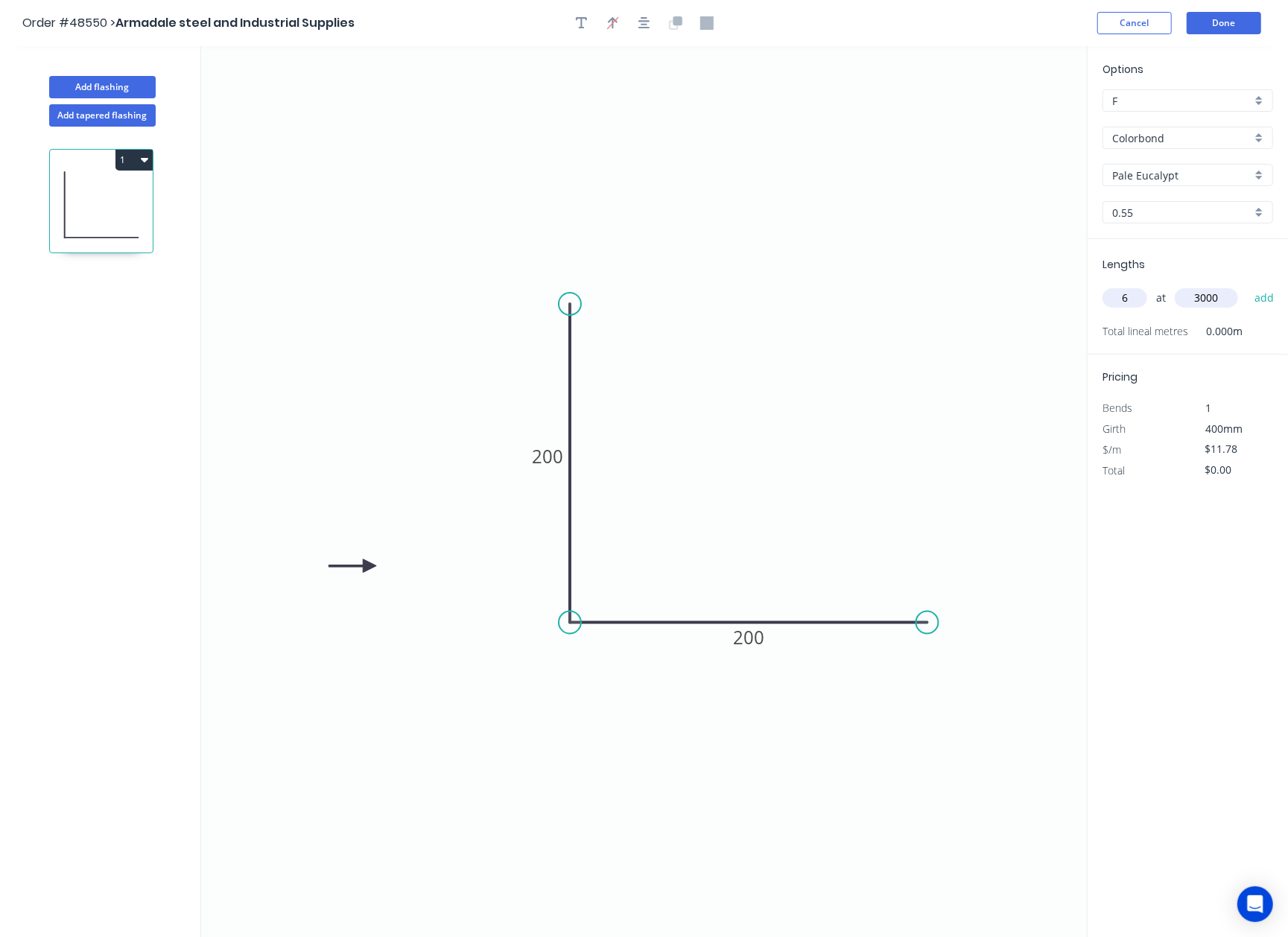
type input "$212.04"
click at [1232, 18] on button "Done" at bounding box center [1223, 23] width 75 height 22
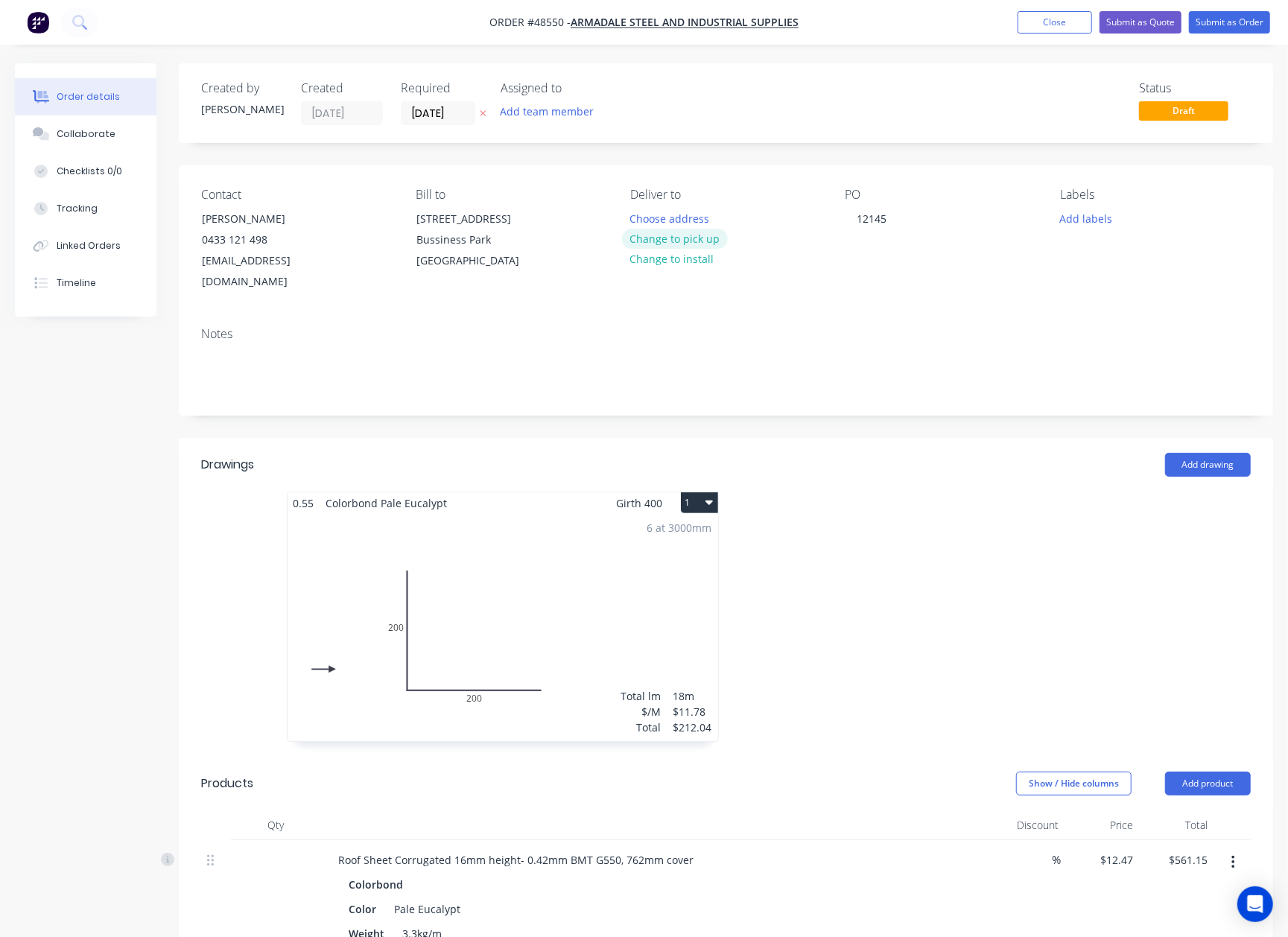
click at [644, 238] on button "Change to pick up" at bounding box center [675, 239] width 106 height 20
click at [1151, 21] on button "Submit as Quote" at bounding box center [1140, 22] width 82 height 22
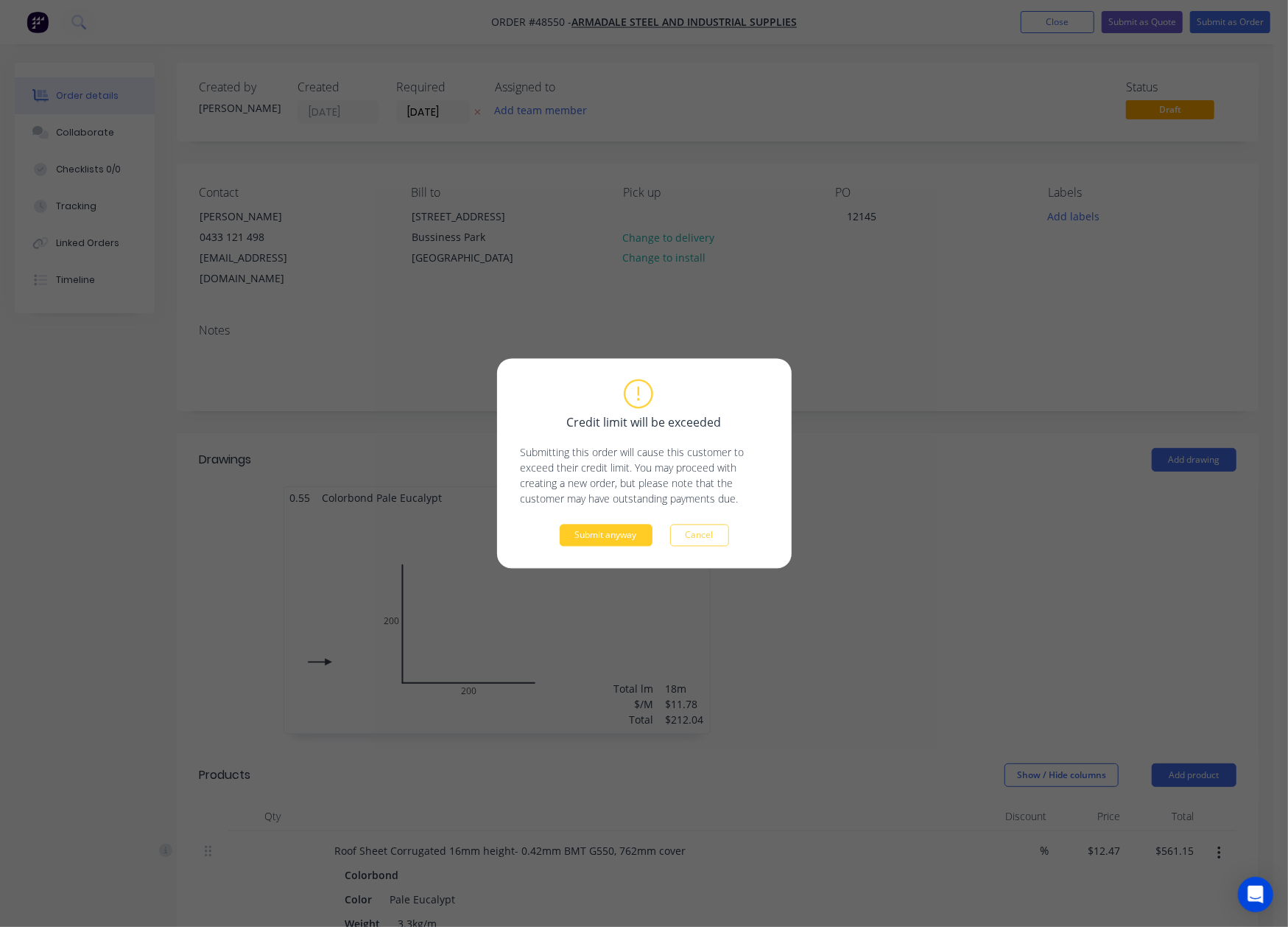
click at [604, 537] on button "Submit anyway" at bounding box center [606, 535] width 93 height 22
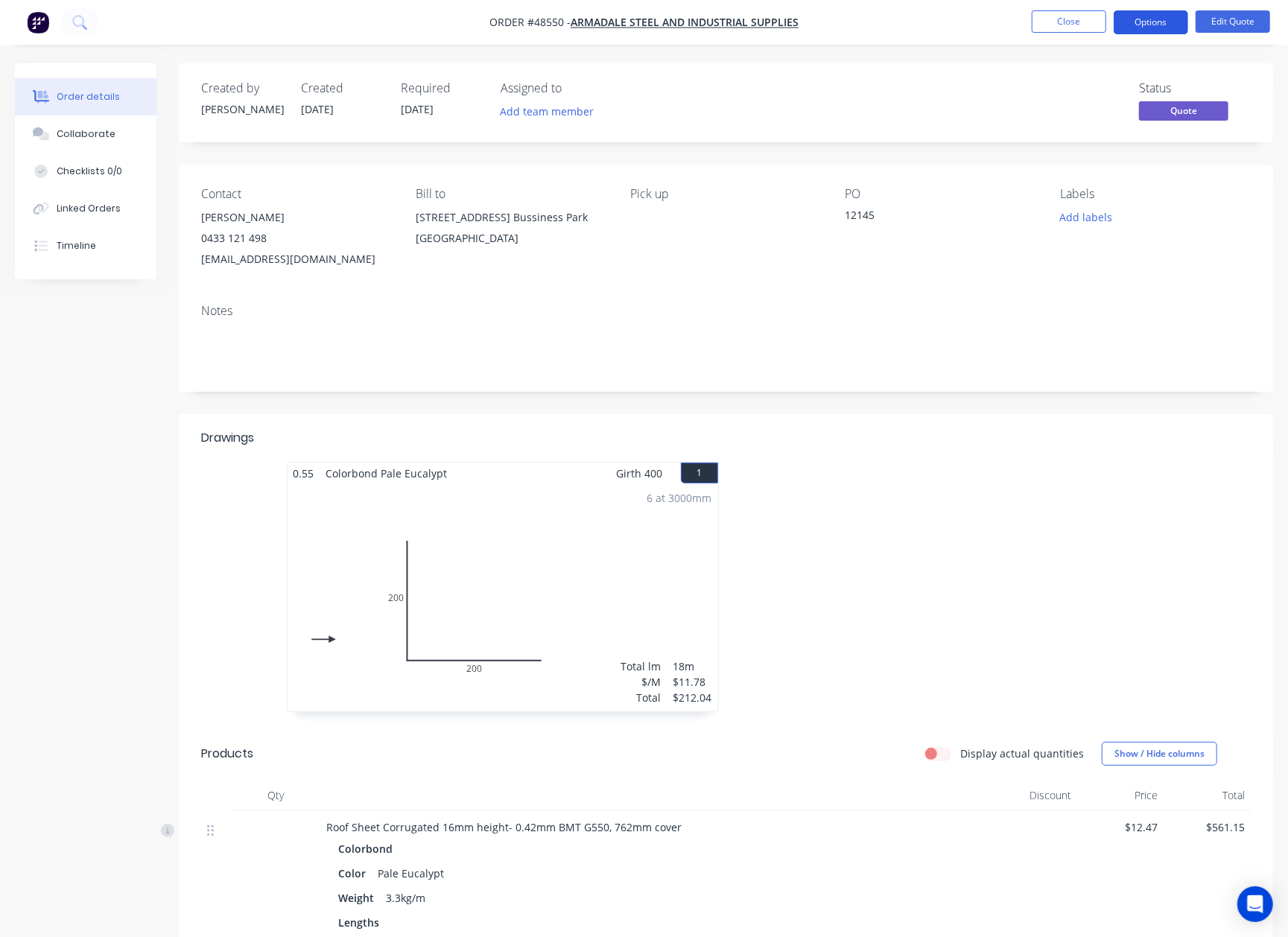
click at [1163, 21] on button "Options" at bounding box center [1150, 22] width 75 height 24
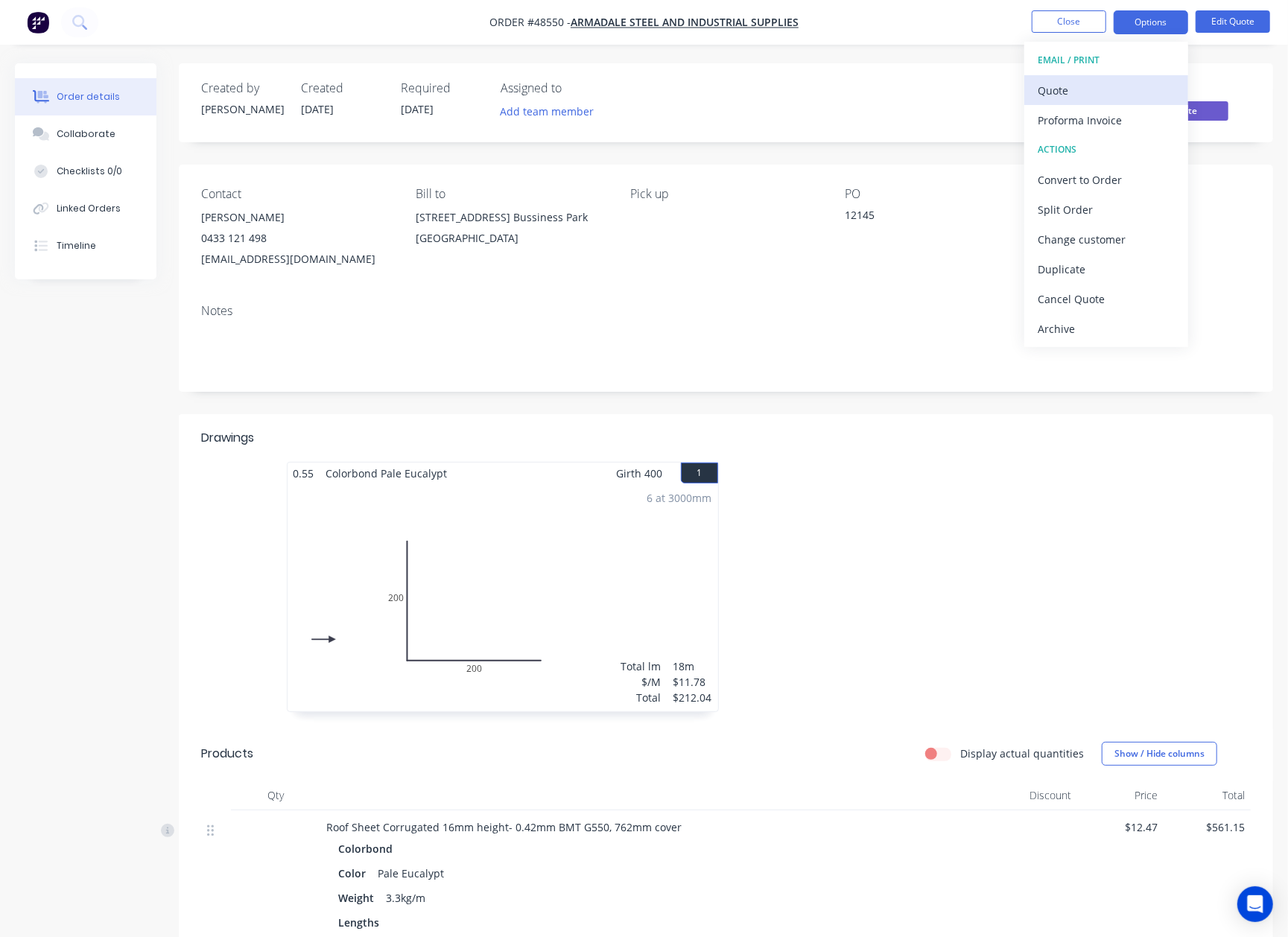
click at [1104, 83] on div "Quote" at bounding box center [1106, 90] width 137 height 21
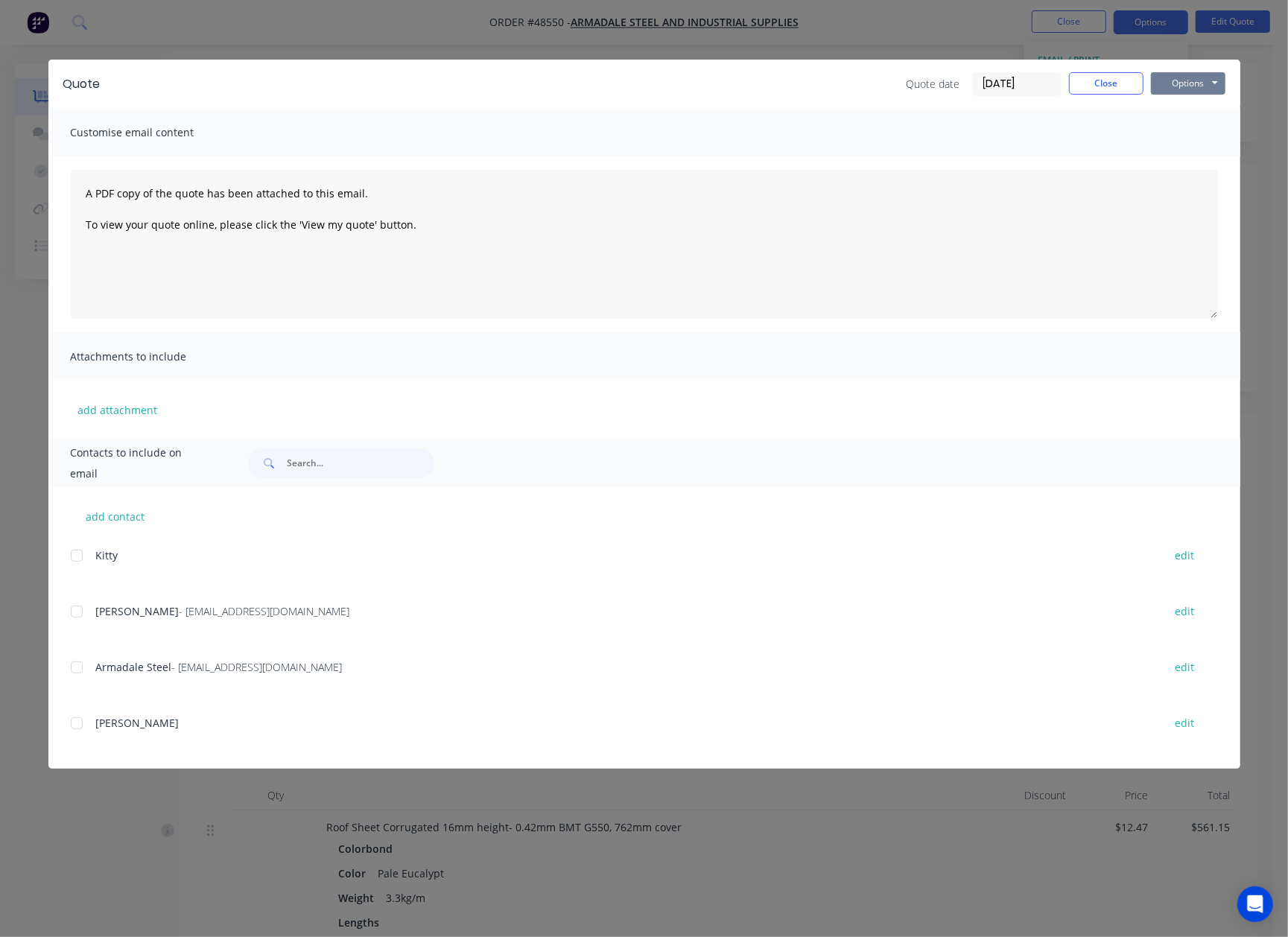
click at [1178, 83] on button "Options" at bounding box center [1187, 83] width 75 height 22
click at [1181, 102] on button "Preview" at bounding box center [1198, 110] width 95 height 25
click at [1095, 79] on button "Close" at bounding box center [1106, 83] width 75 height 22
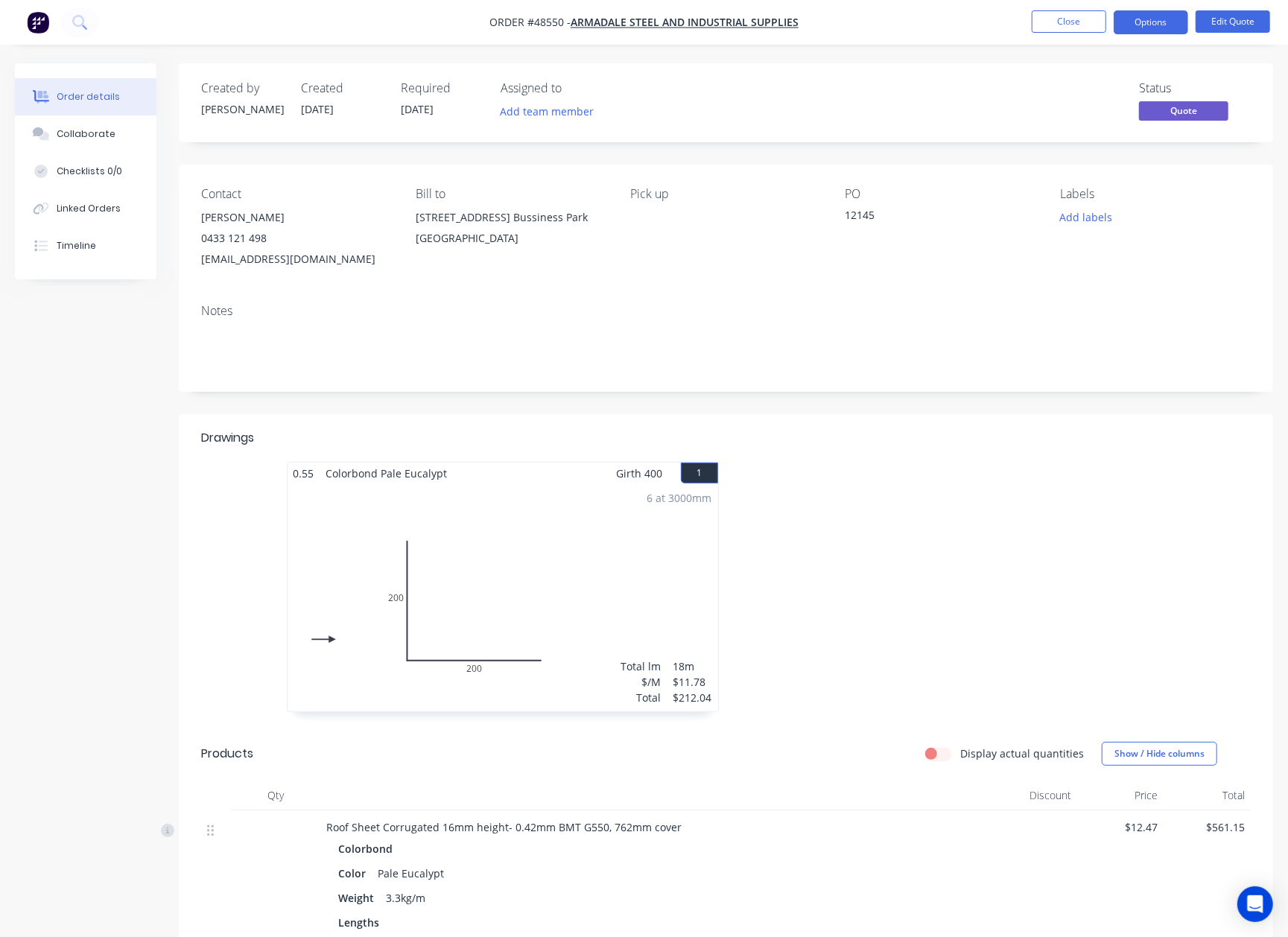
click at [1095, 79] on div "Created by Cathy Created 27/08/25 Required 27/08/25 Assigned to Add team member…" at bounding box center [726, 103] width 1094 height 79
click at [1077, 18] on button "Close" at bounding box center [1068, 21] width 75 height 22
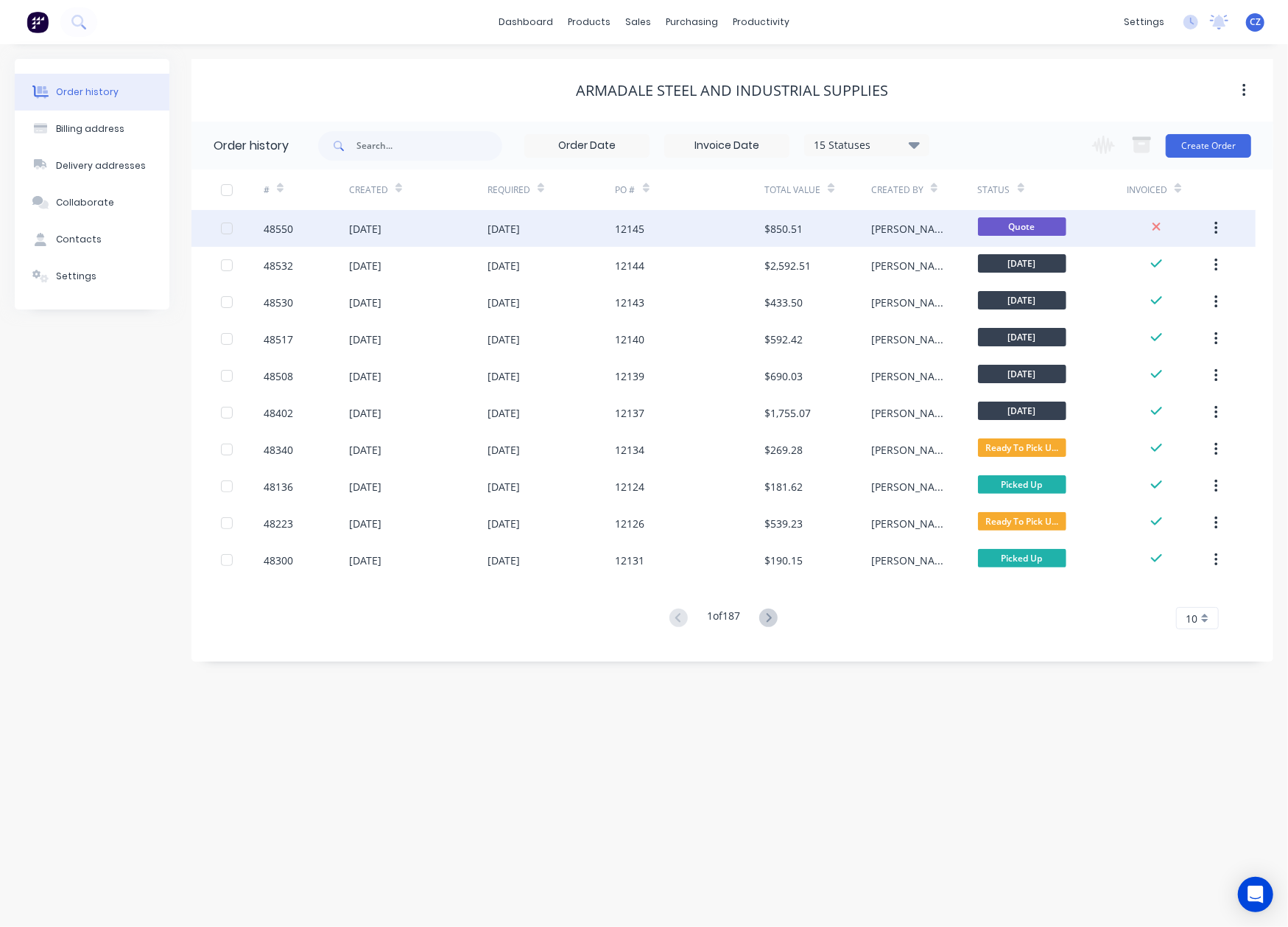
click at [687, 223] on div "12145" at bounding box center [690, 228] width 150 height 37
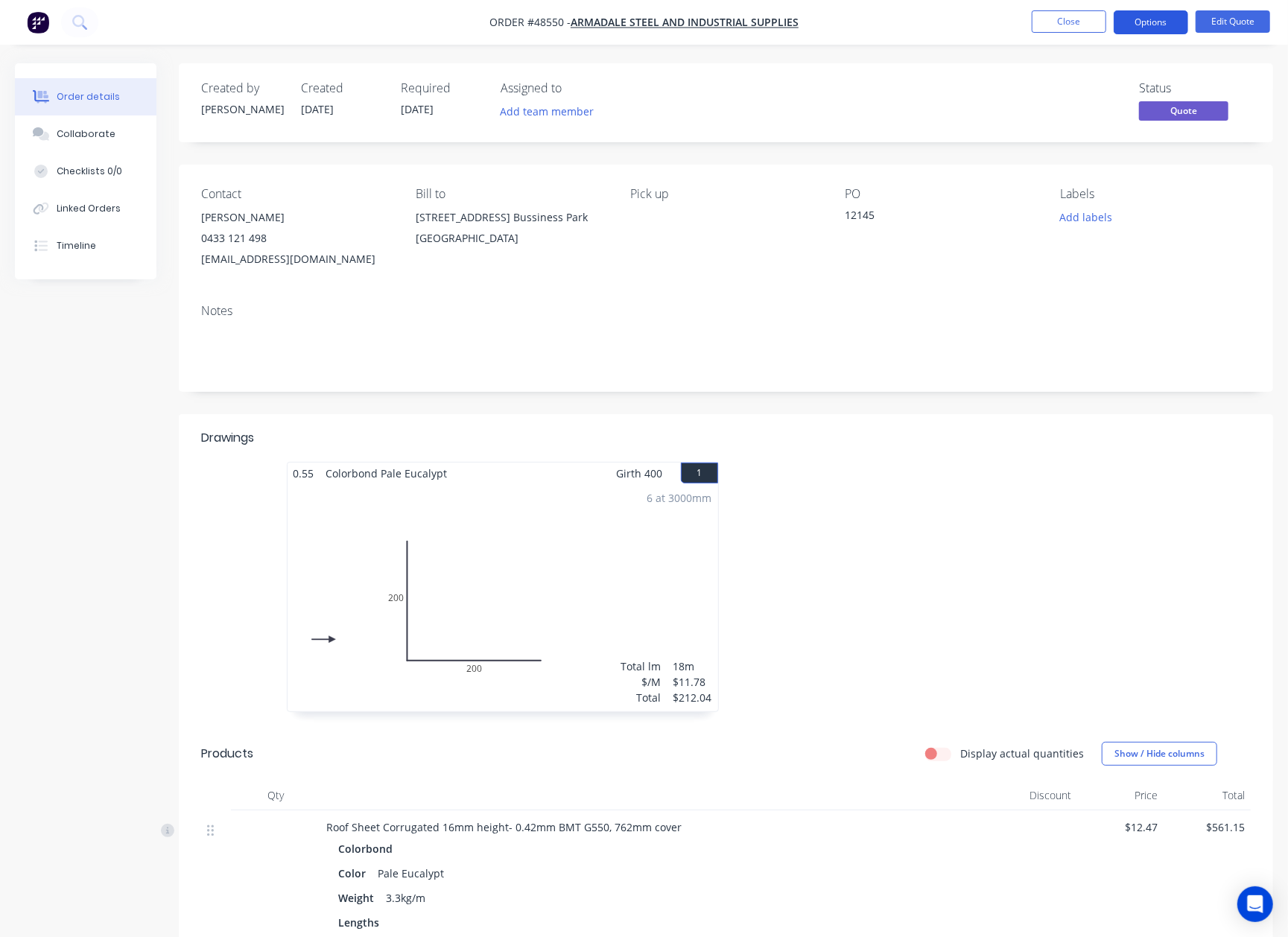
click at [1151, 25] on button "Options" at bounding box center [1150, 22] width 75 height 24
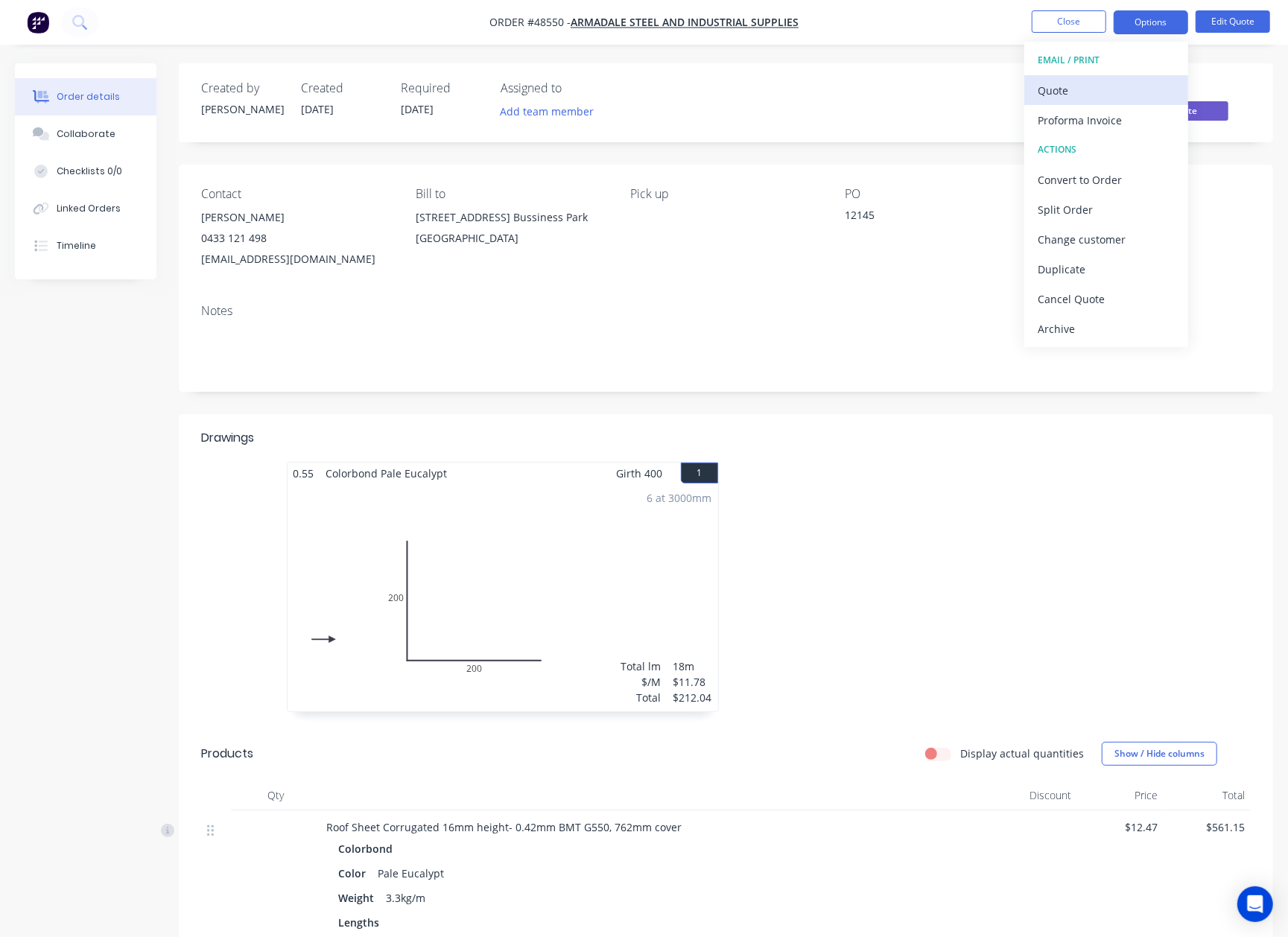
click at [1110, 94] on div "Quote" at bounding box center [1106, 90] width 137 height 21
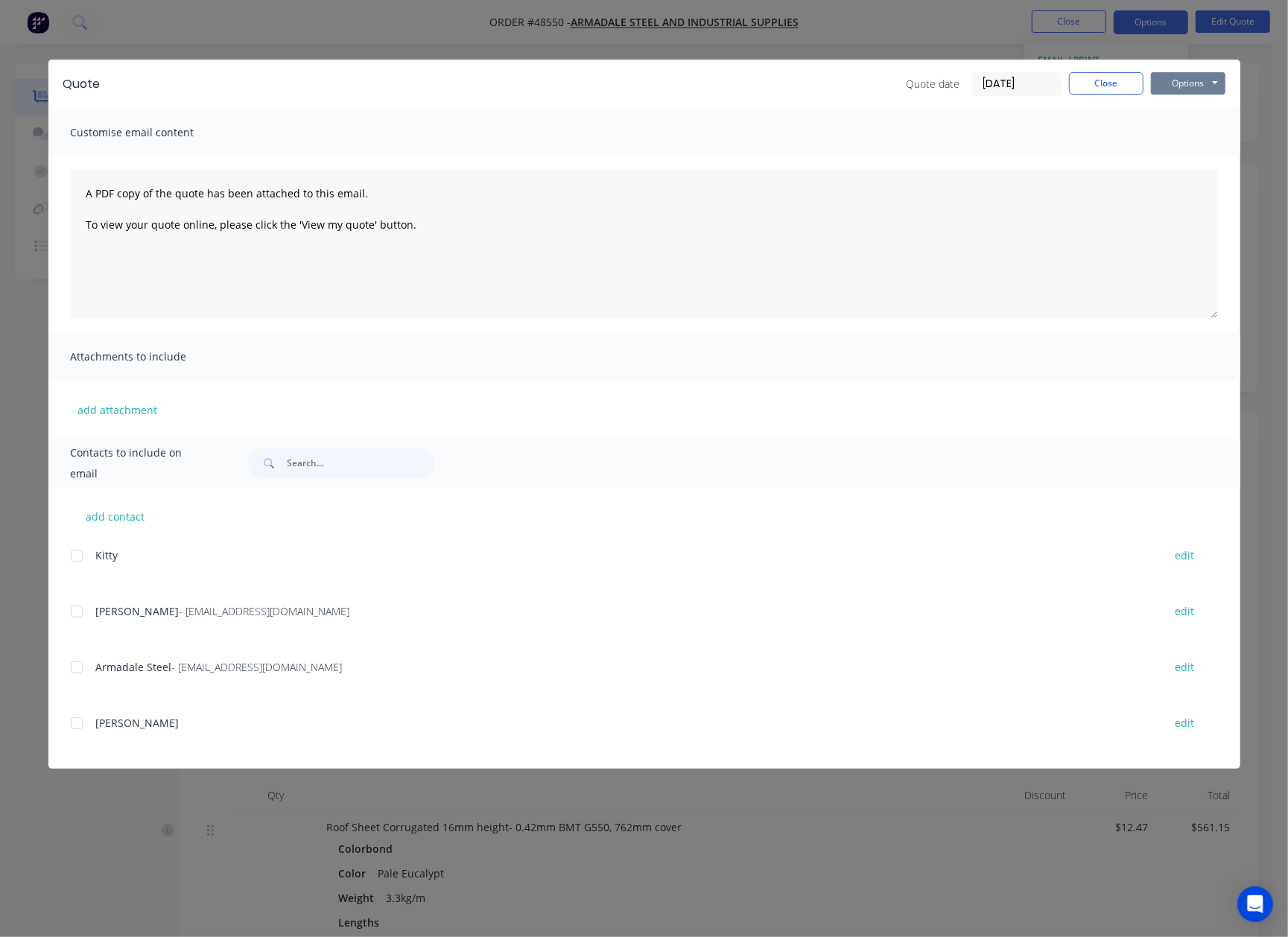
click at [1175, 79] on button "Options" at bounding box center [1187, 83] width 75 height 22
click at [1196, 109] on button "Preview" at bounding box center [1198, 110] width 95 height 25
click at [1127, 79] on button "Close" at bounding box center [1106, 83] width 75 height 22
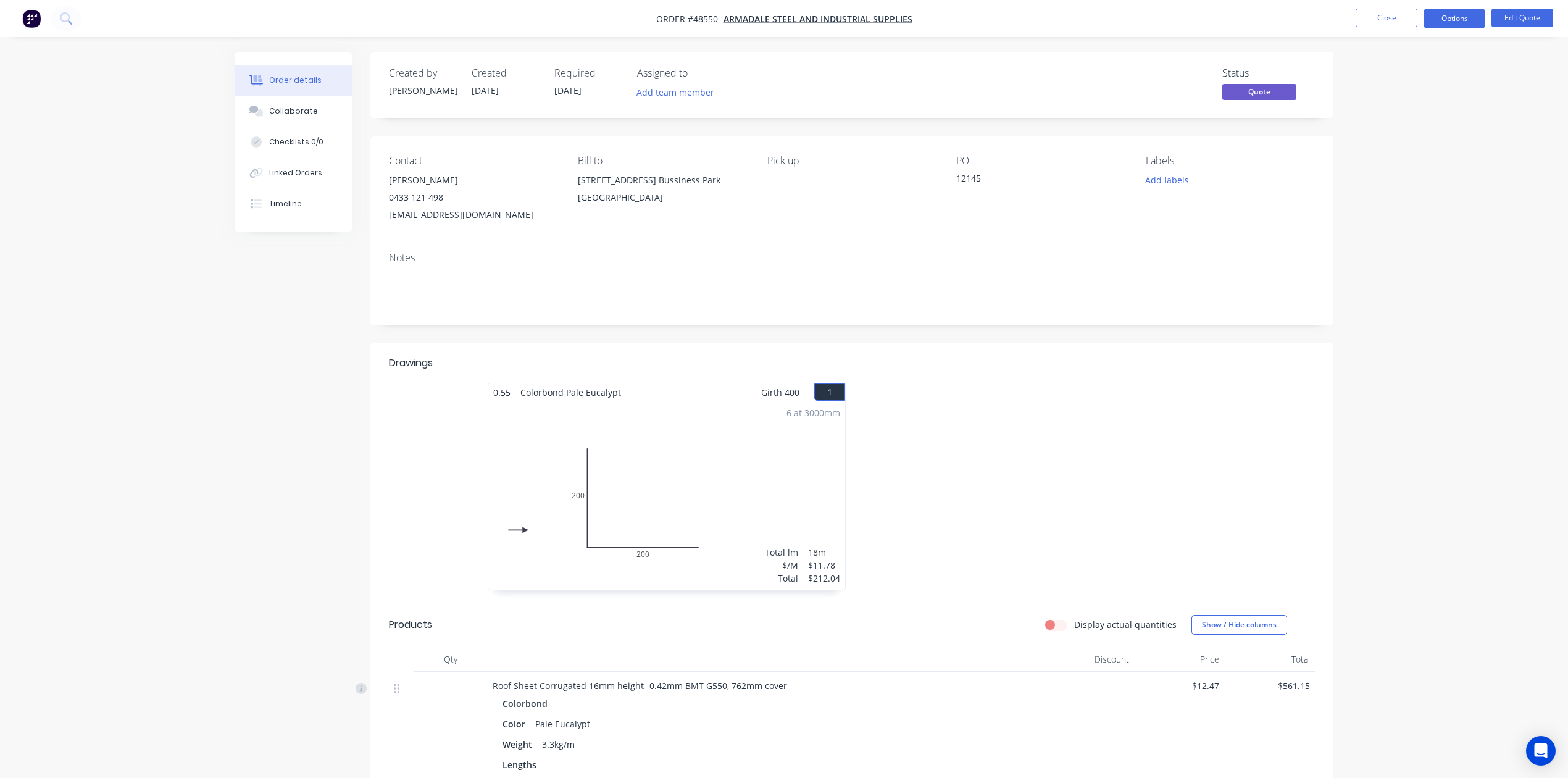
click at [378, 519] on div "0.55 Colorbond Pale Eucalypt Girth 400 1 0 200 200 0 200 200 6 at 3000mm Total …" at bounding box center [852, 492] width 963 height 220
click at [1469, 20] on button "Options" at bounding box center [1454, 18] width 62 height 20
click at [1514, 15] on button "Edit Quote" at bounding box center [1522, 18] width 62 height 18
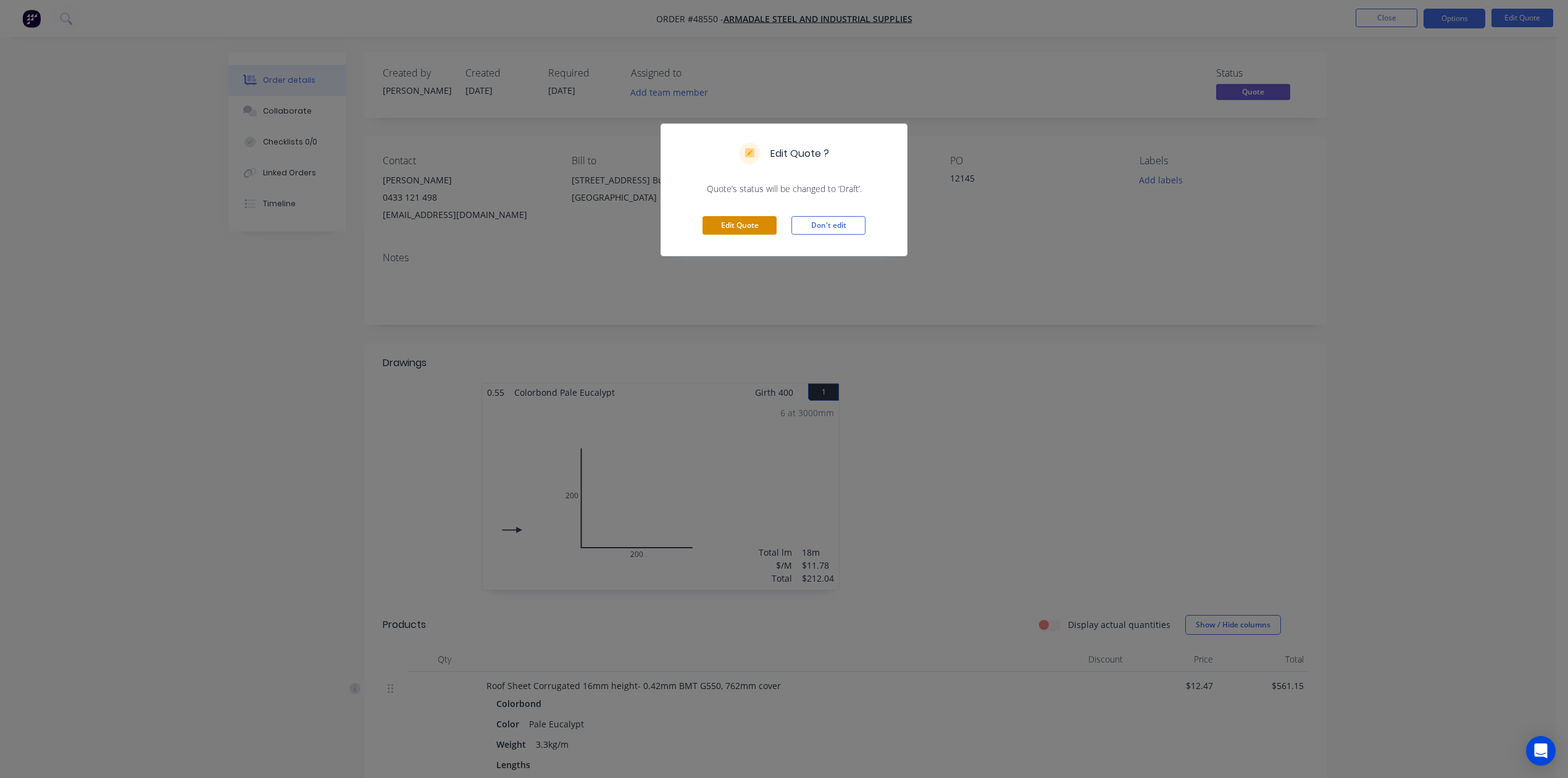
click at [722, 221] on button "Edit Quote" at bounding box center [739, 225] width 74 height 18
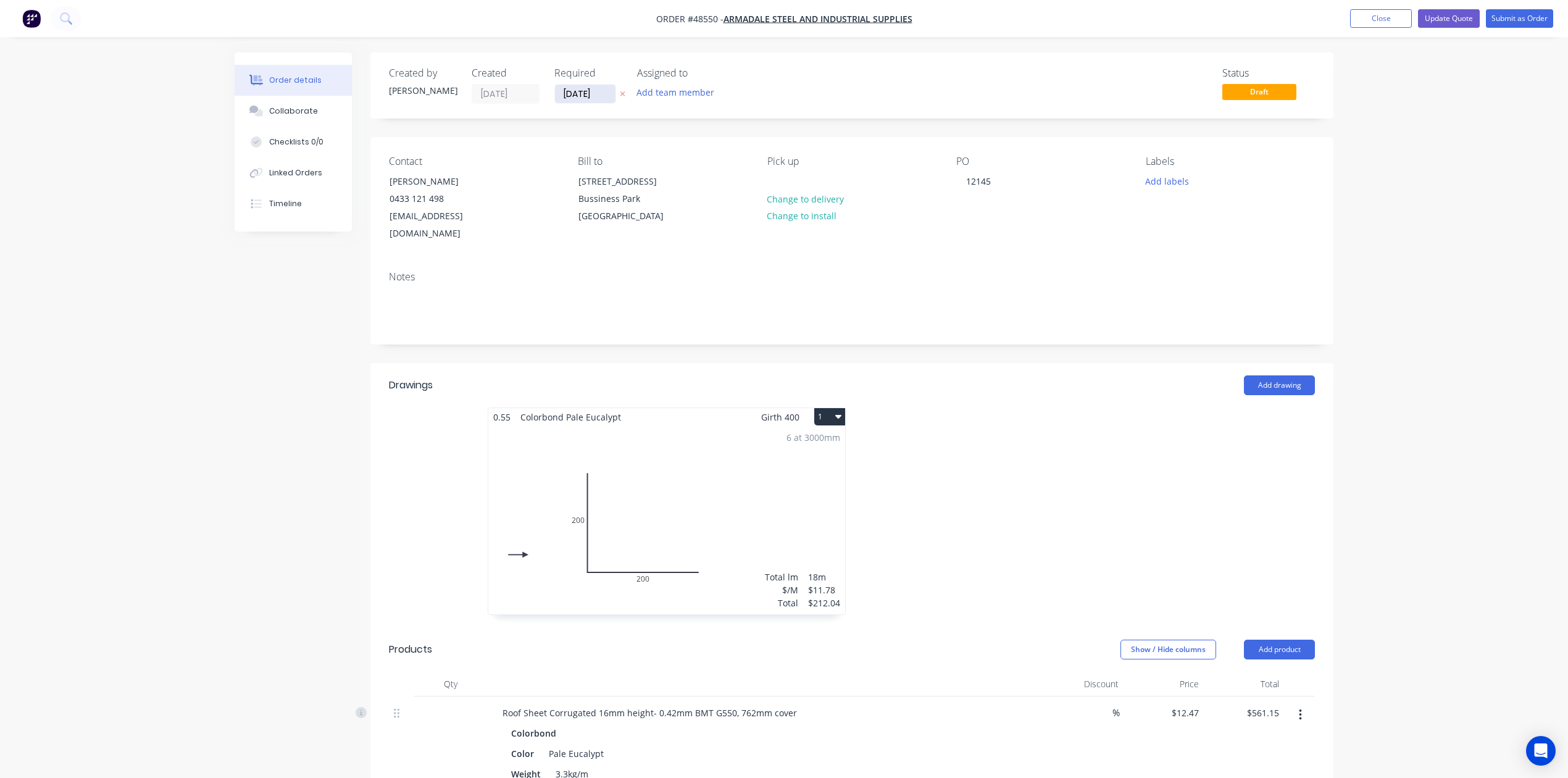
click at [573, 90] on input "[DATE]" at bounding box center [585, 94] width 60 height 18
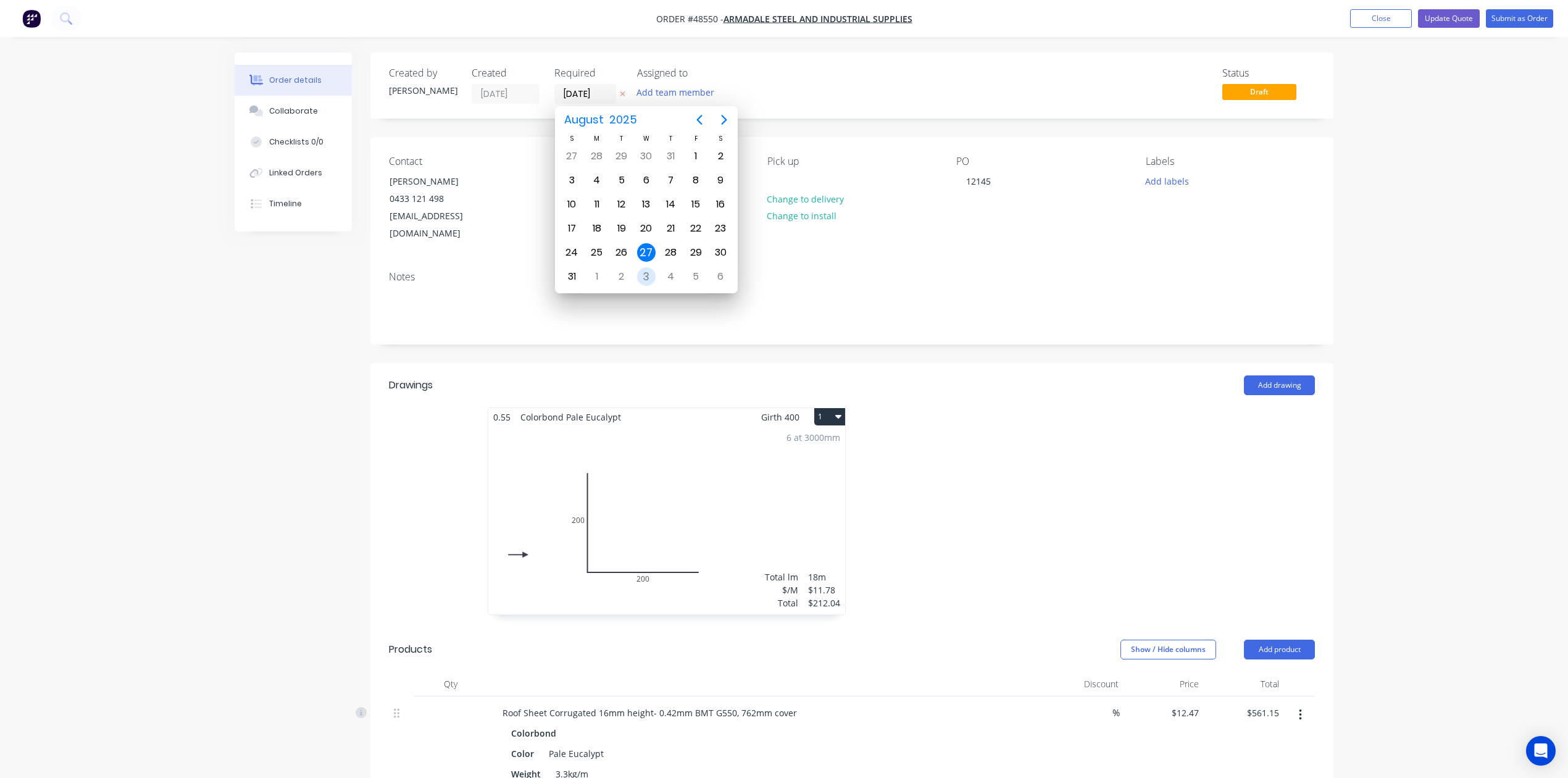
click at [654, 278] on div "3" at bounding box center [647, 276] width 18 height 18
type input "[DATE]"
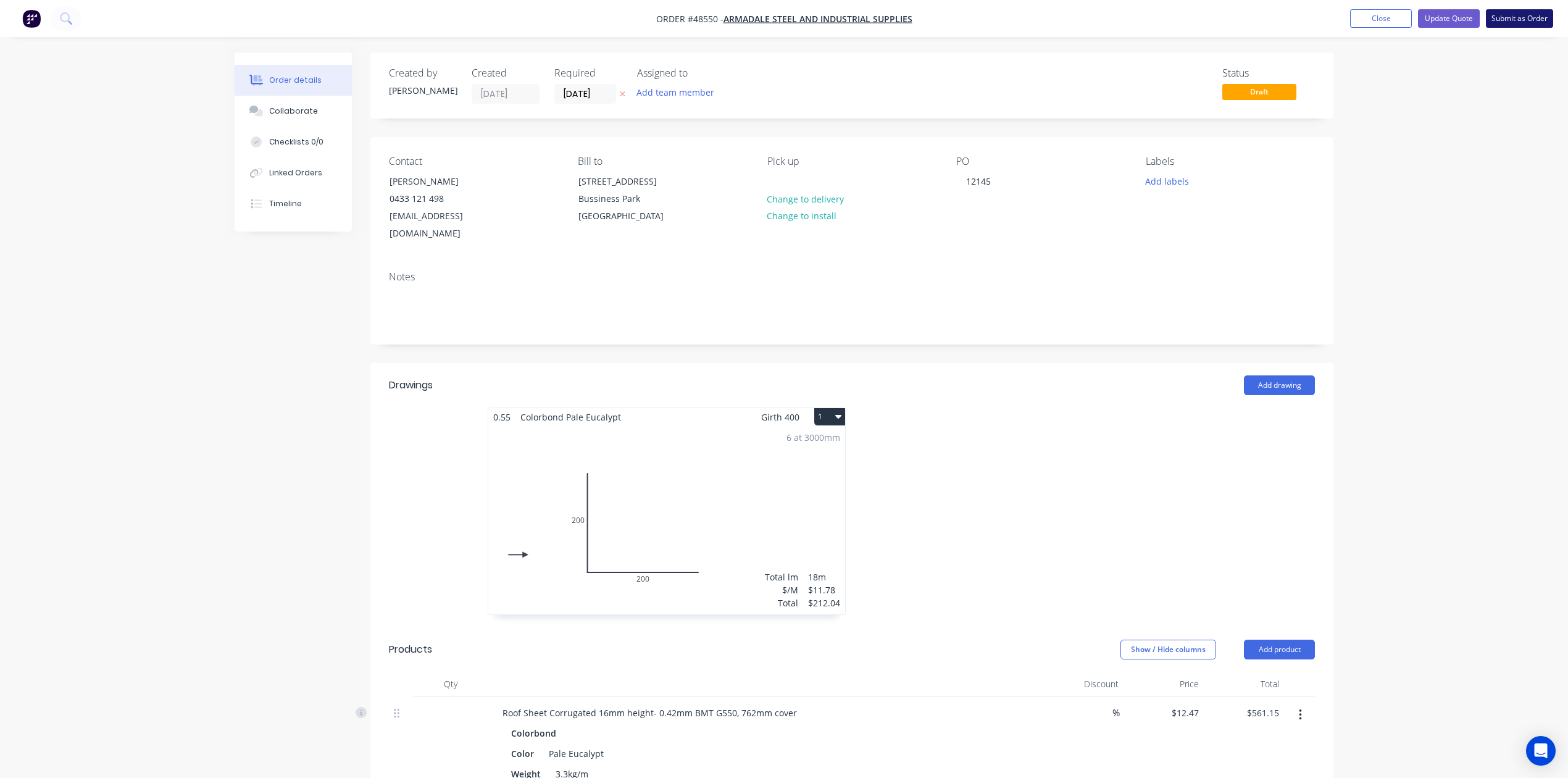
click at [1527, 24] on button "Submit as Order" at bounding box center [1520, 18] width 67 height 18
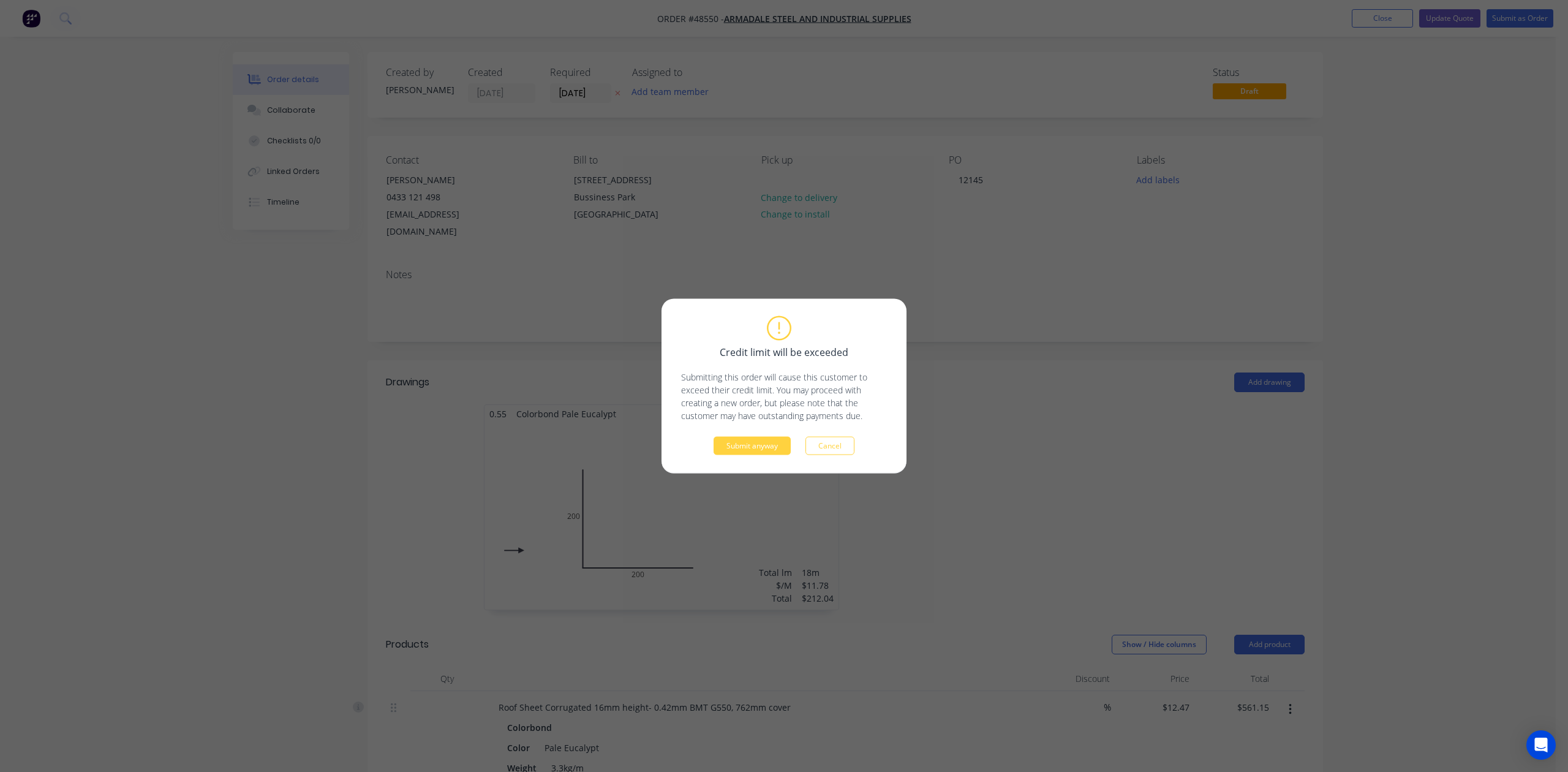
click at [740, 465] on div "Credit limit will be exceeded Submitting this order will cause this customer to…" at bounding box center [784, 386] width 245 height 175
click at [740, 446] on button "Submit anyway" at bounding box center [752, 446] width 77 height 18
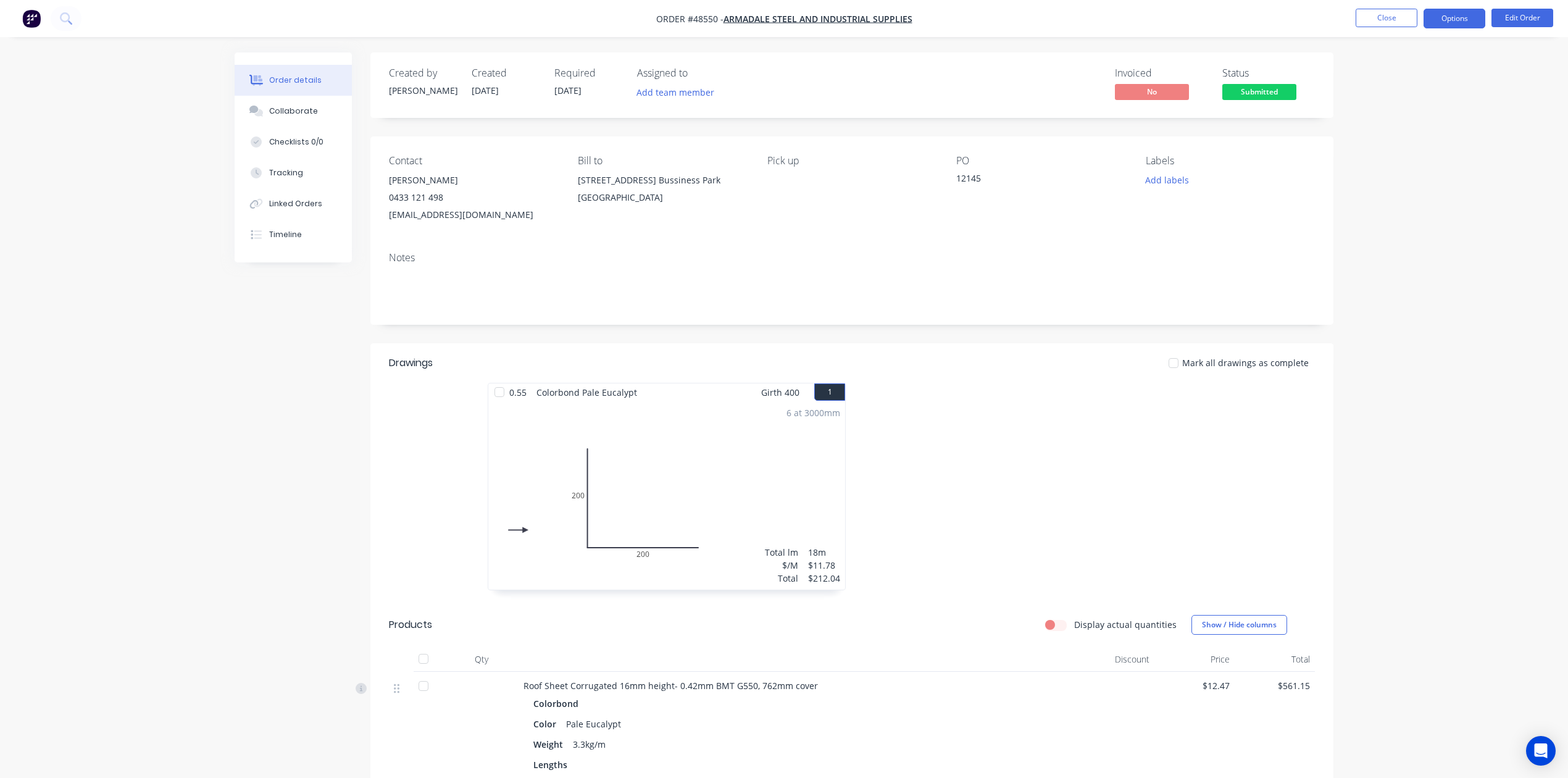
click at [1446, 15] on button "Options" at bounding box center [1454, 18] width 62 height 20
click at [1407, 66] on div "Invoice" at bounding box center [1417, 74] width 113 height 18
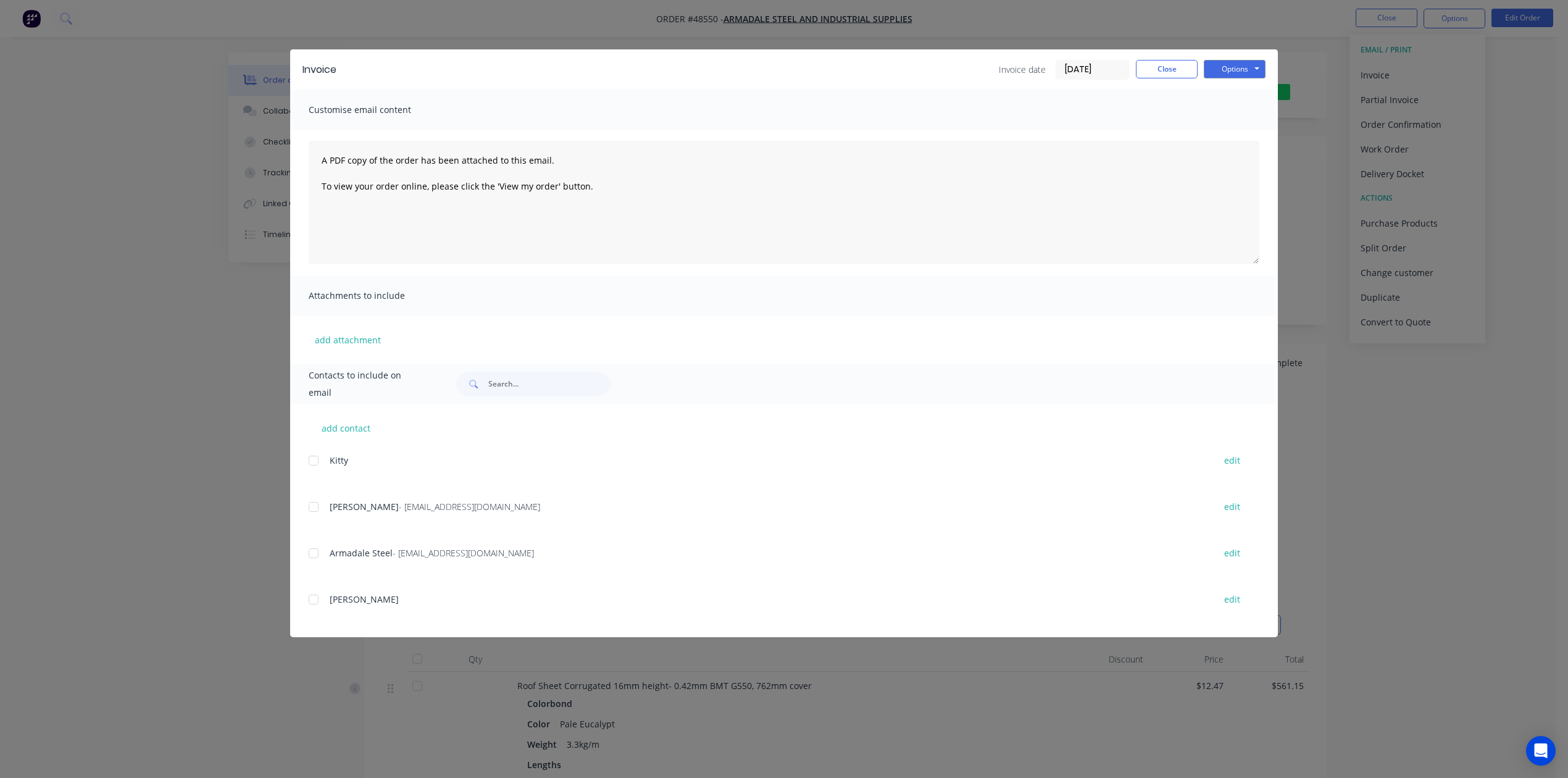
click at [311, 506] on div at bounding box center [314, 506] width 24 height 24
click at [1237, 62] on button "Options" at bounding box center [1234, 69] width 62 height 18
click at [1225, 131] on button "Email" at bounding box center [1243, 132] width 79 height 21
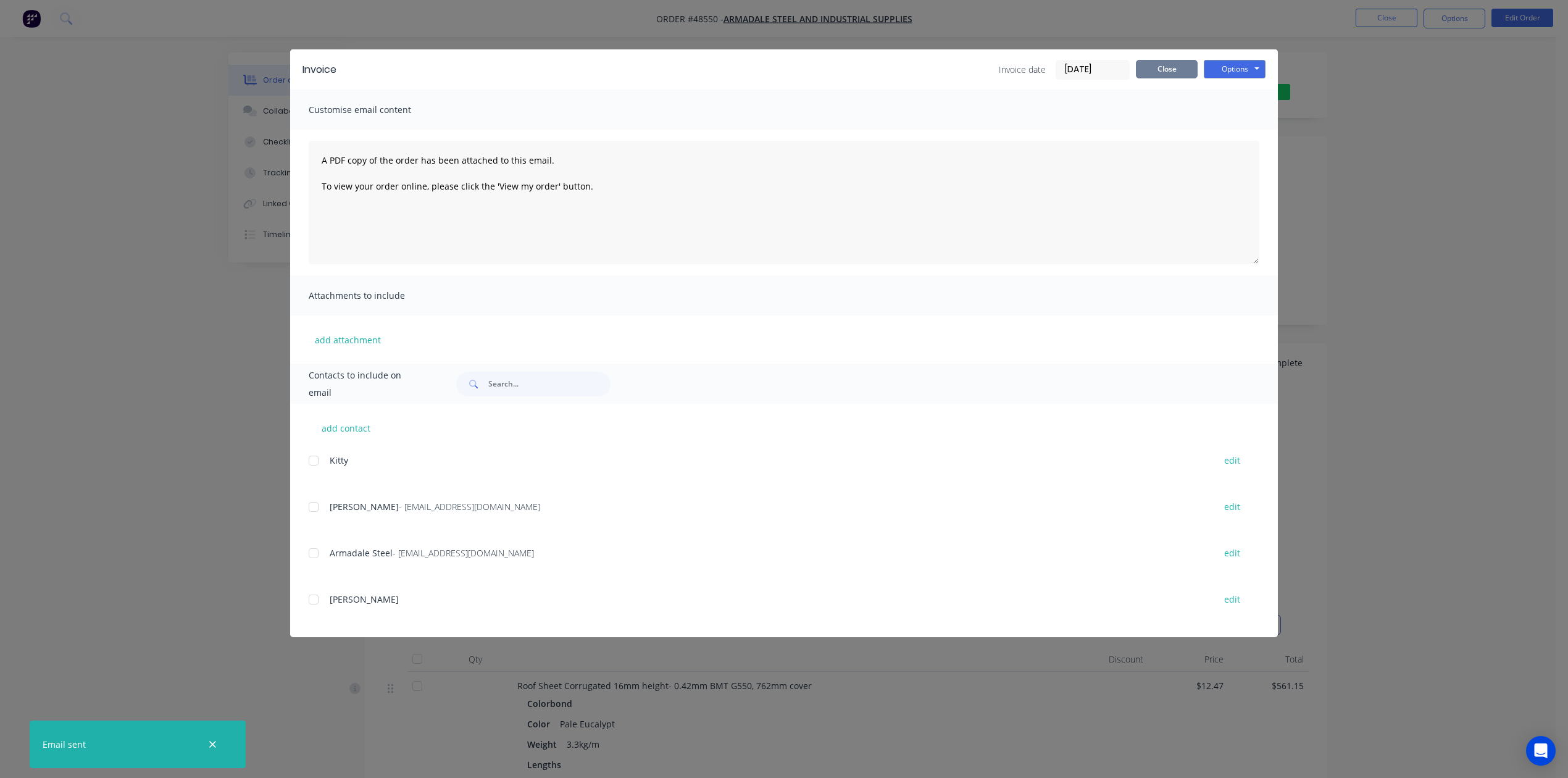
click at [1151, 63] on button "Close" at bounding box center [1166, 69] width 62 height 18
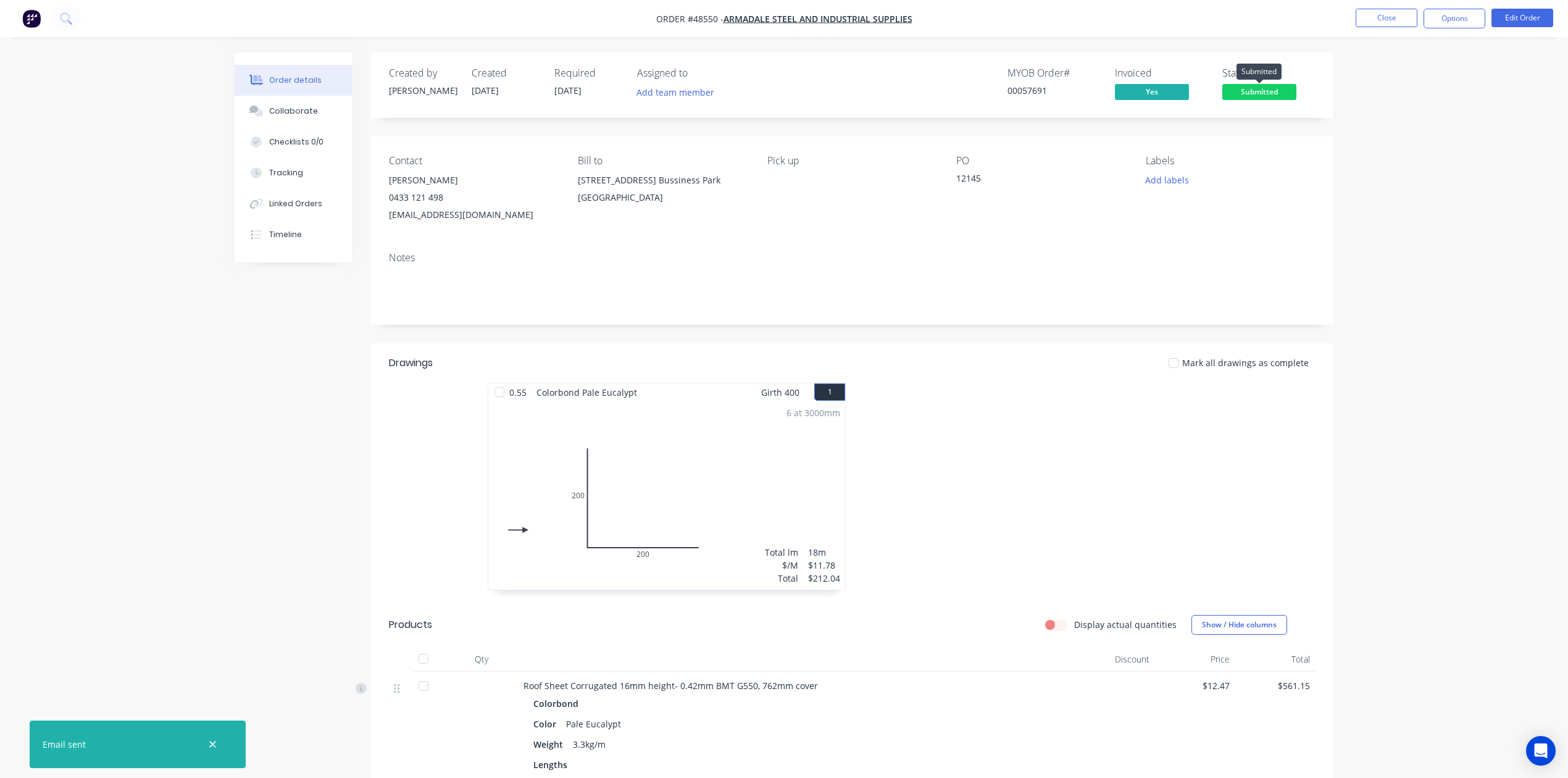
click at [1284, 95] on span "Submitted" at bounding box center [1259, 92] width 74 height 15
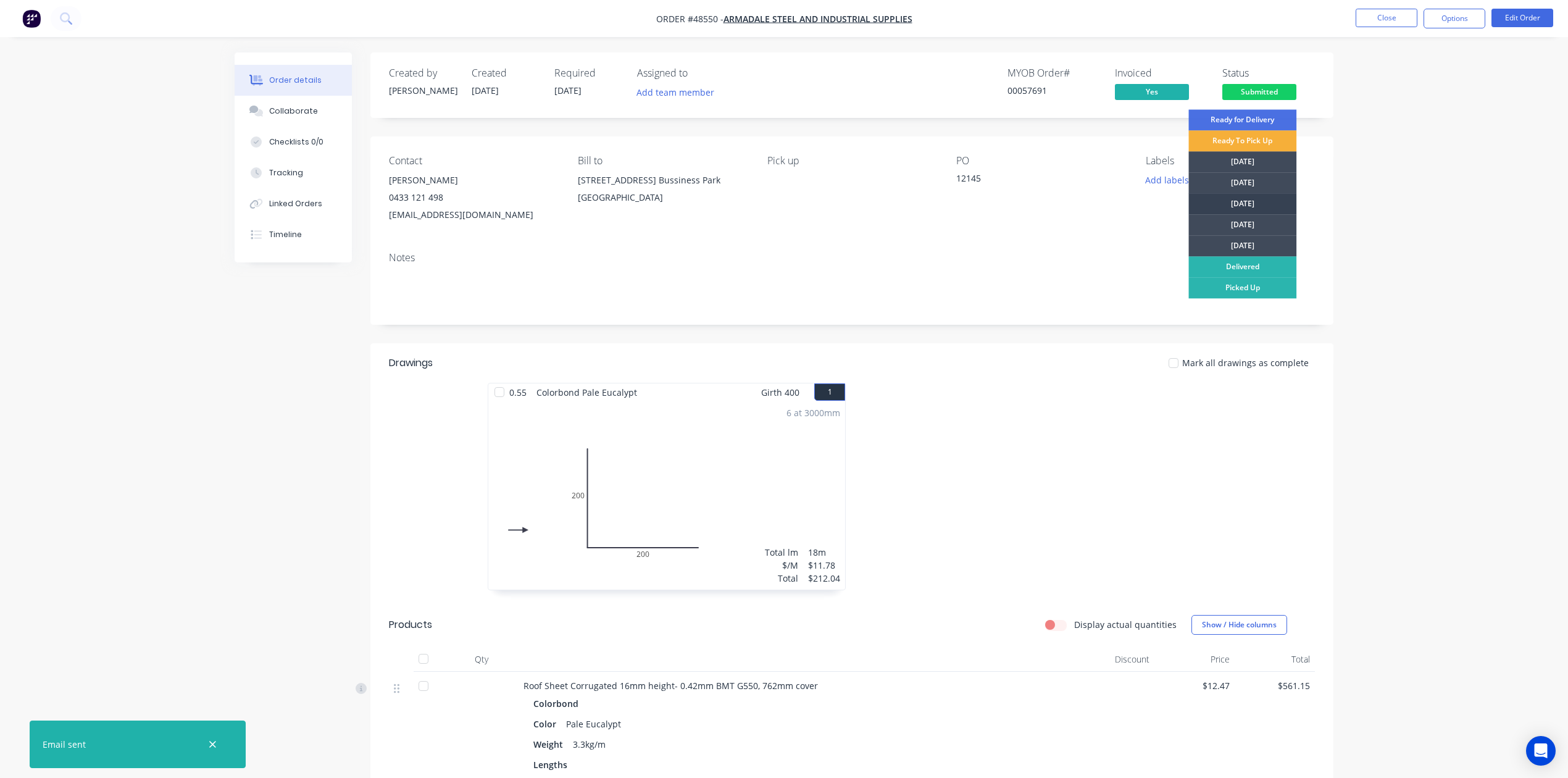
drag, startPoint x: 1289, startPoint y: 208, endPoint x: 1293, endPoint y: 200, distance: 8.9
click at [1289, 207] on div "[DATE]" at bounding box center [1242, 203] width 108 height 21
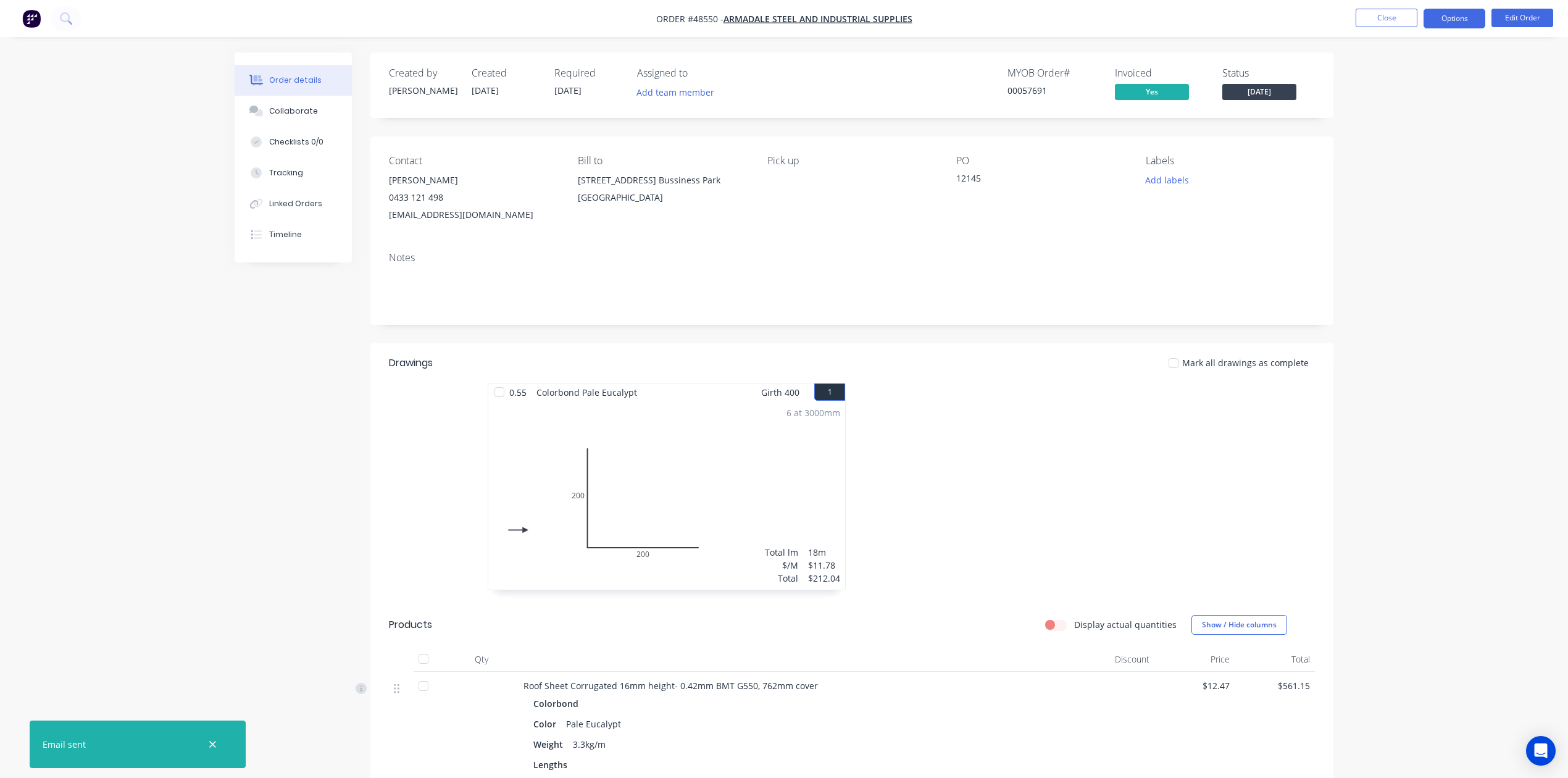
click at [1462, 18] on button "Options" at bounding box center [1454, 18] width 62 height 20
click at [1387, 143] on div "Work Order" at bounding box center [1417, 148] width 113 height 18
click at [1387, 143] on div "Custom" at bounding box center [1417, 148] width 113 height 18
click at [1386, 141] on div "Order details Collaborate Checklists 0/0 Tracking Linked Orders Timeline Order …" at bounding box center [784, 503] width 1568 height 1007
click at [1475, 15] on button "Options" at bounding box center [1454, 18] width 62 height 20
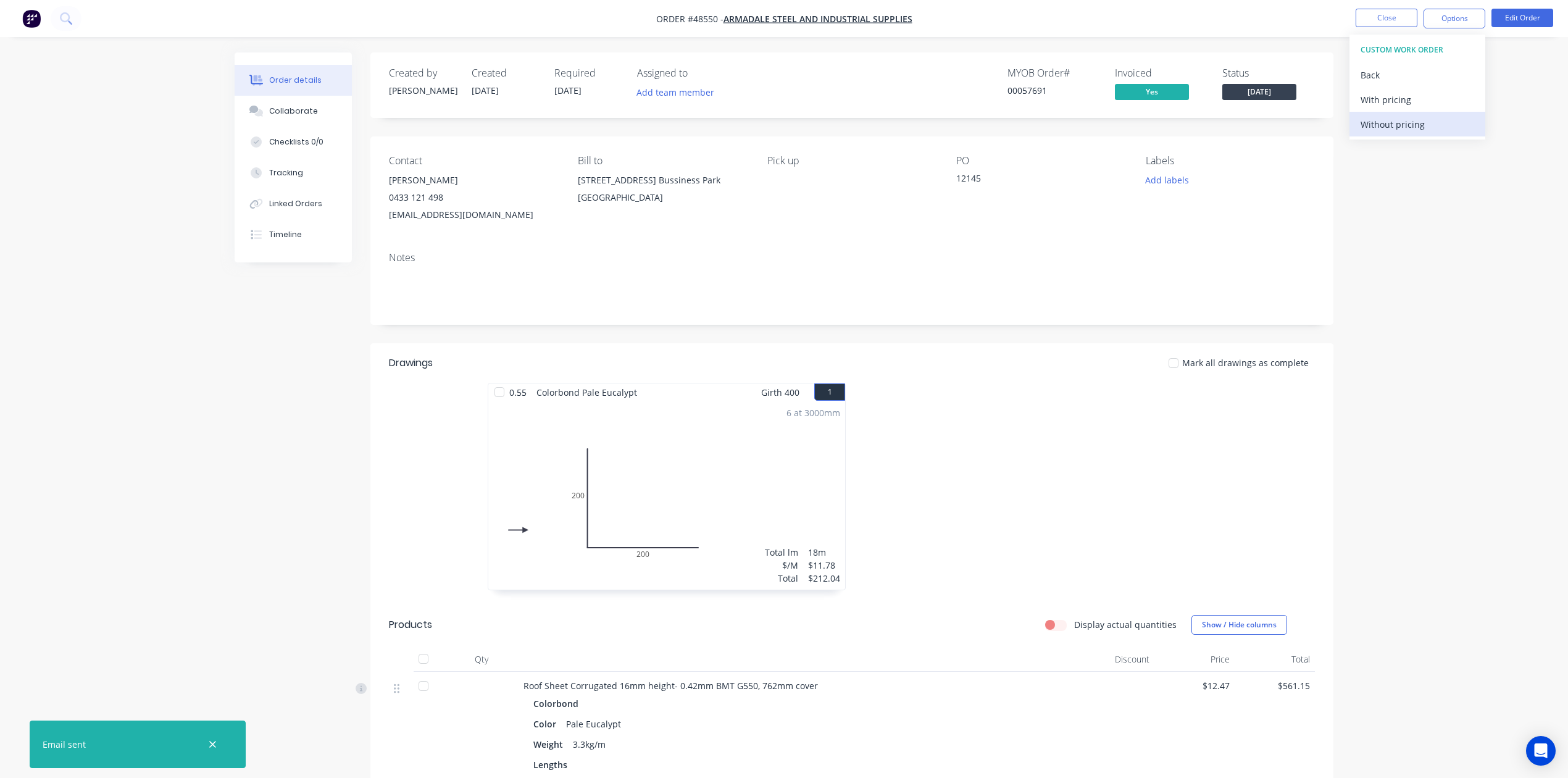
click at [1389, 129] on div "Without pricing" at bounding box center [1417, 124] width 113 height 18
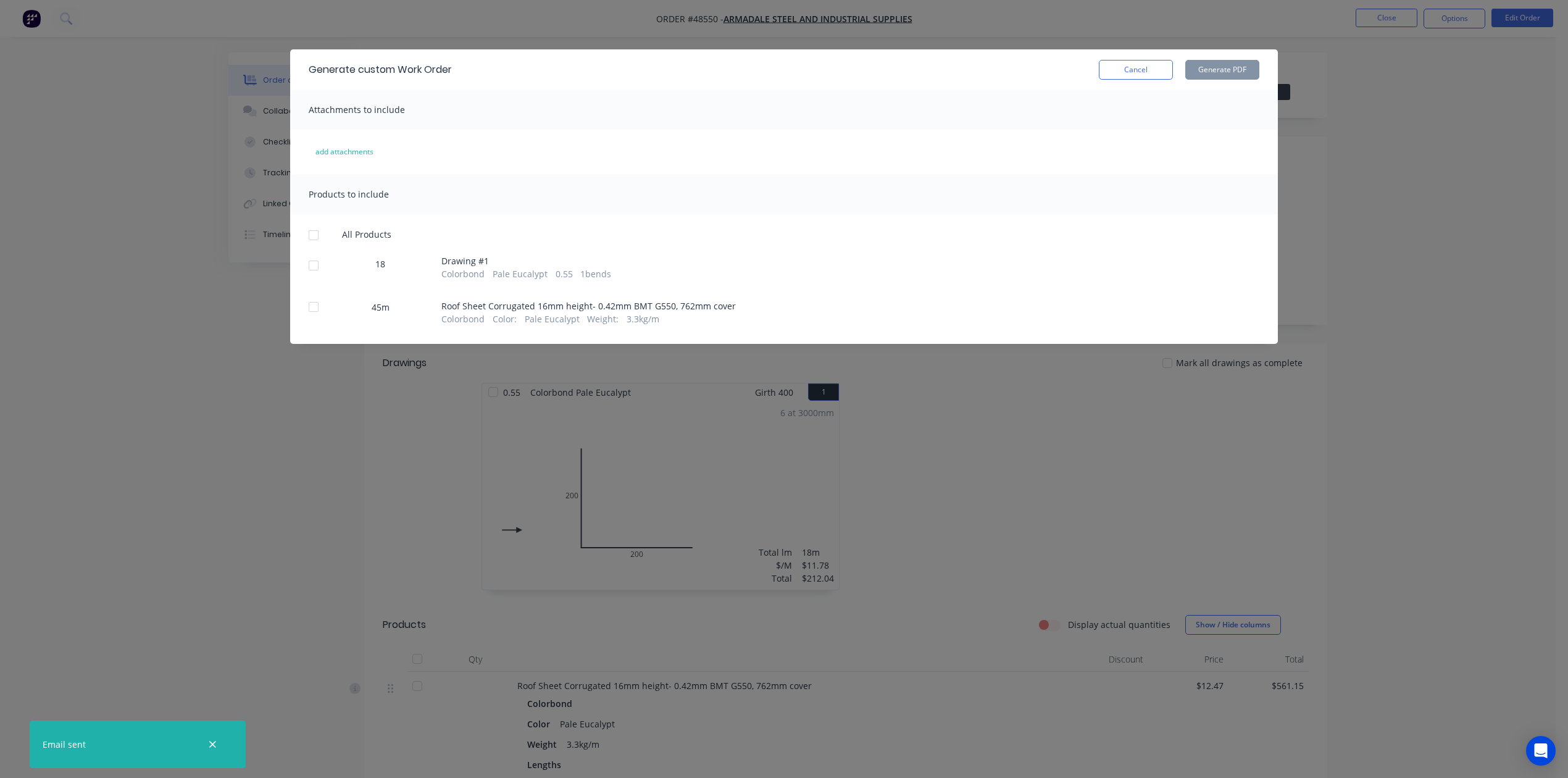
click at [310, 260] on div at bounding box center [314, 265] width 24 height 24
click at [1238, 70] on button "Generate PDF" at bounding box center [1222, 70] width 74 height 20
click at [320, 304] on div at bounding box center [314, 307] width 24 height 24
click at [1240, 74] on button "Generate PDF" at bounding box center [1222, 70] width 74 height 20
click at [1122, 72] on button "Cancel" at bounding box center [1136, 70] width 74 height 20
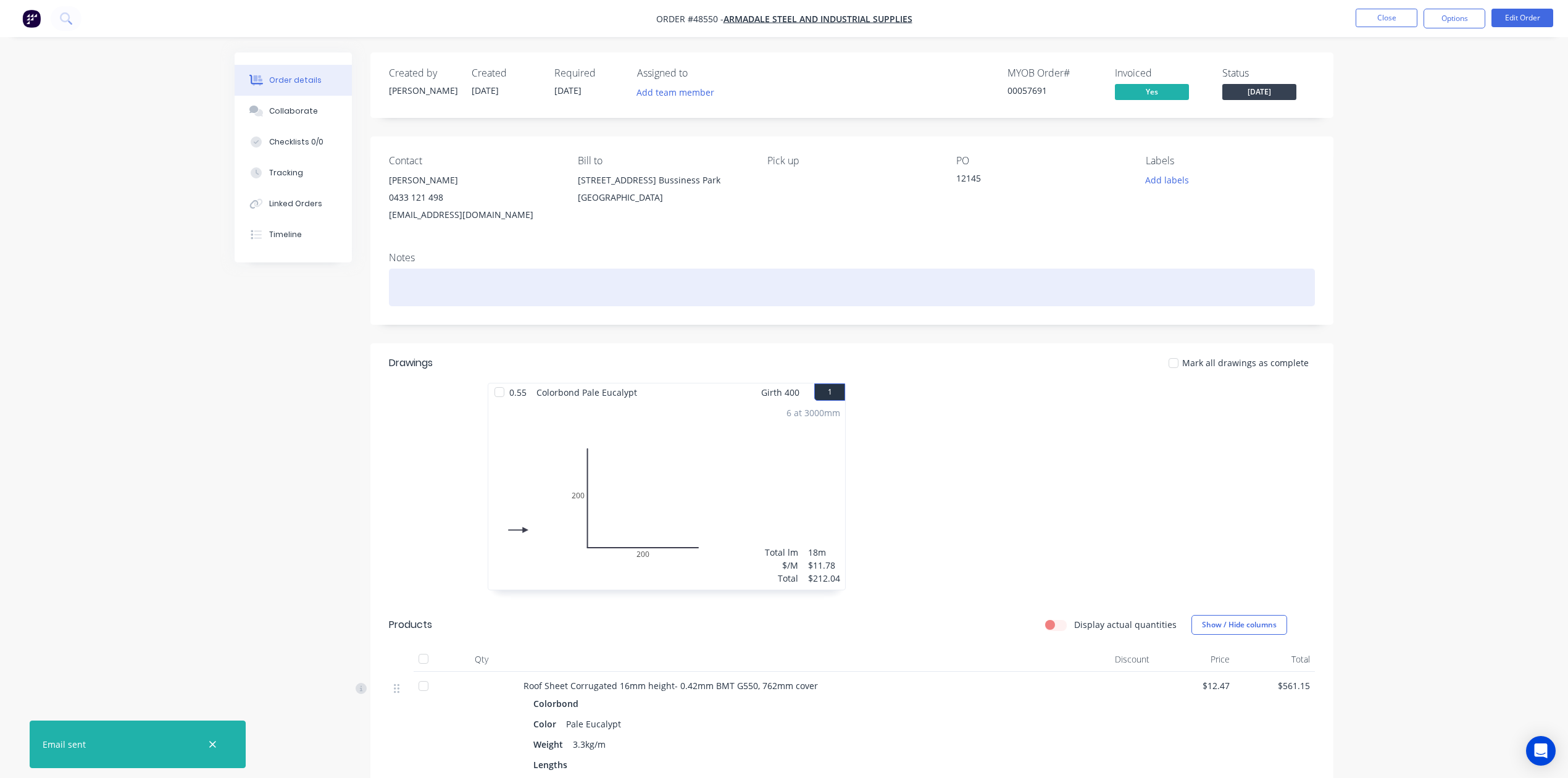
drag, startPoint x: 1234, startPoint y: 295, endPoint x: 1274, endPoint y: 228, distance: 78.0
click at [1235, 295] on div at bounding box center [852, 287] width 926 height 37
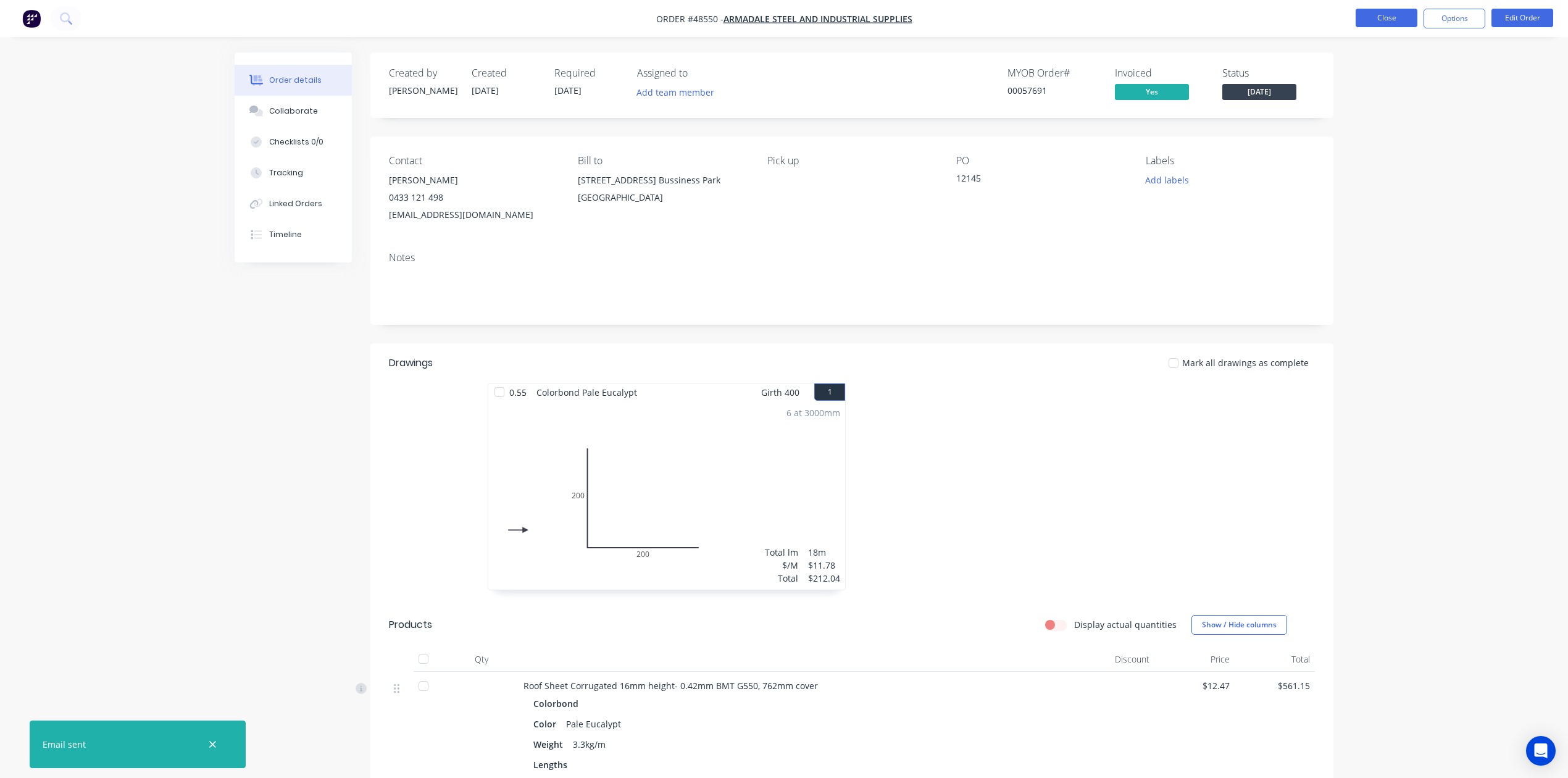
click at [1372, 21] on button "Close" at bounding box center [1387, 18] width 62 height 18
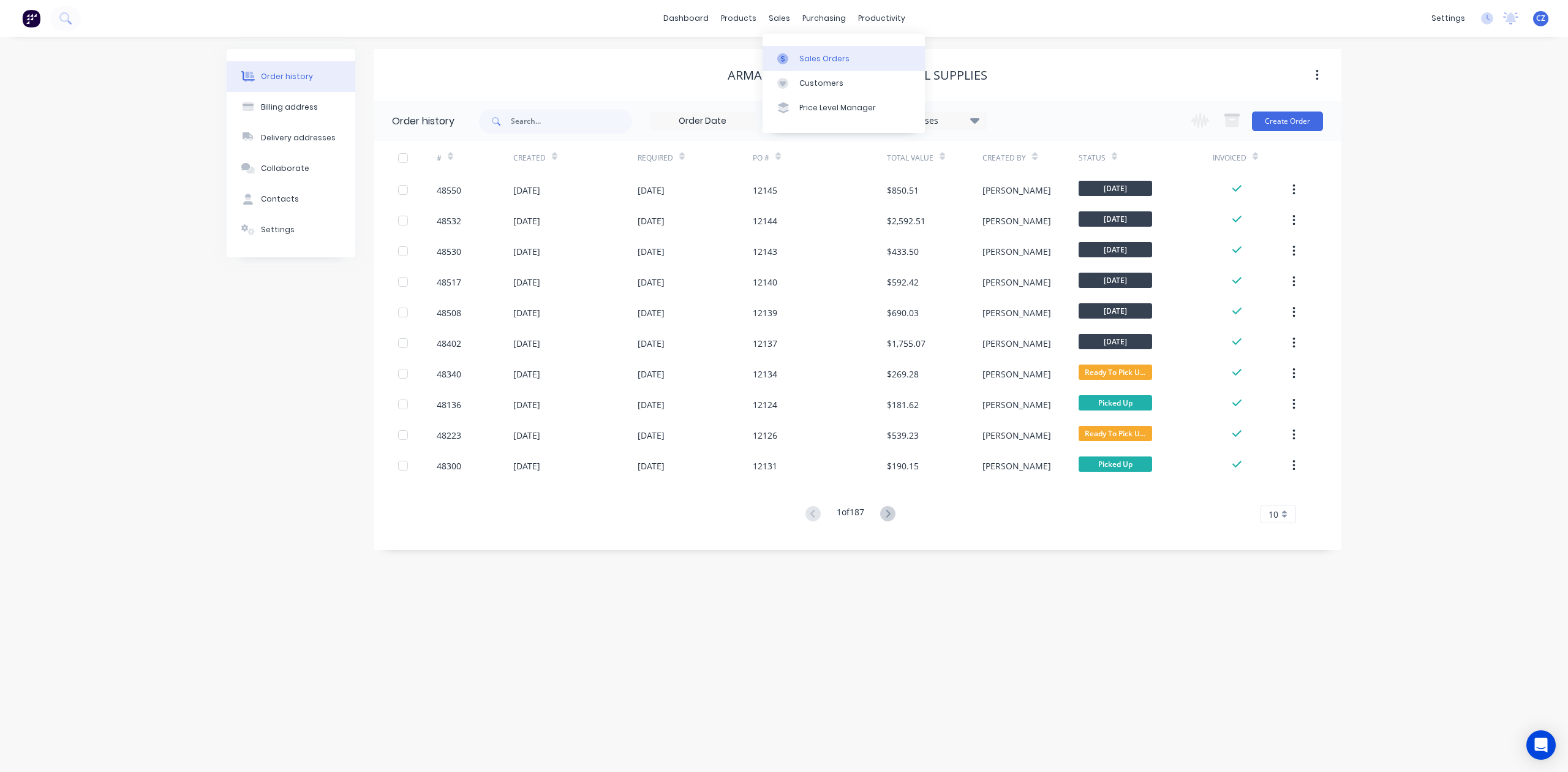
click at [787, 68] on link "Sales Orders" at bounding box center [844, 58] width 162 height 24
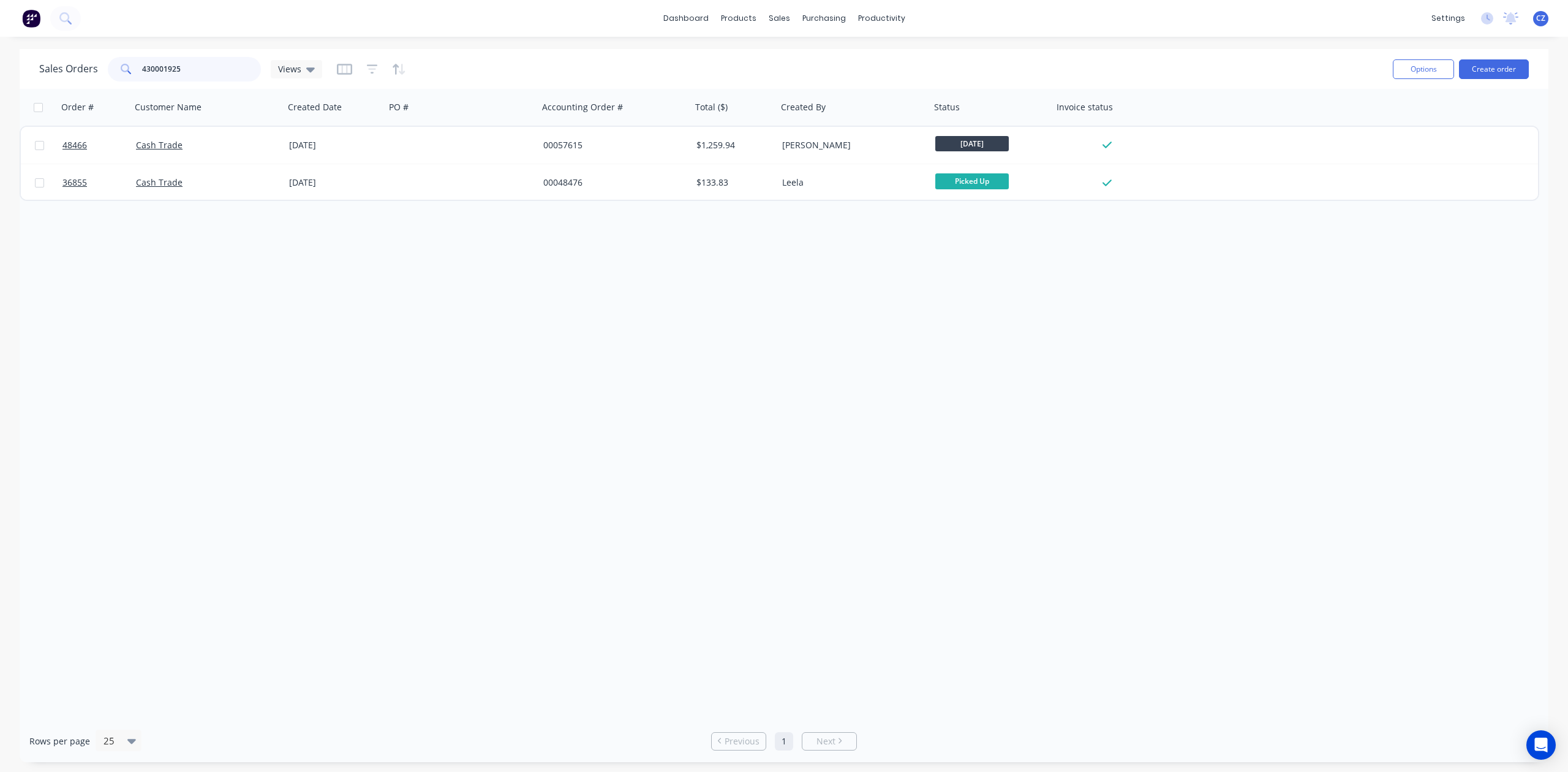
drag, startPoint x: 189, startPoint y: 68, endPoint x: 0, endPoint y: 46, distance: 190.3
click at [0, 46] on div "dashboard products sales purchasing productivity dashboard products Product Cat…" at bounding box center [784, 386] width 1568 height 772
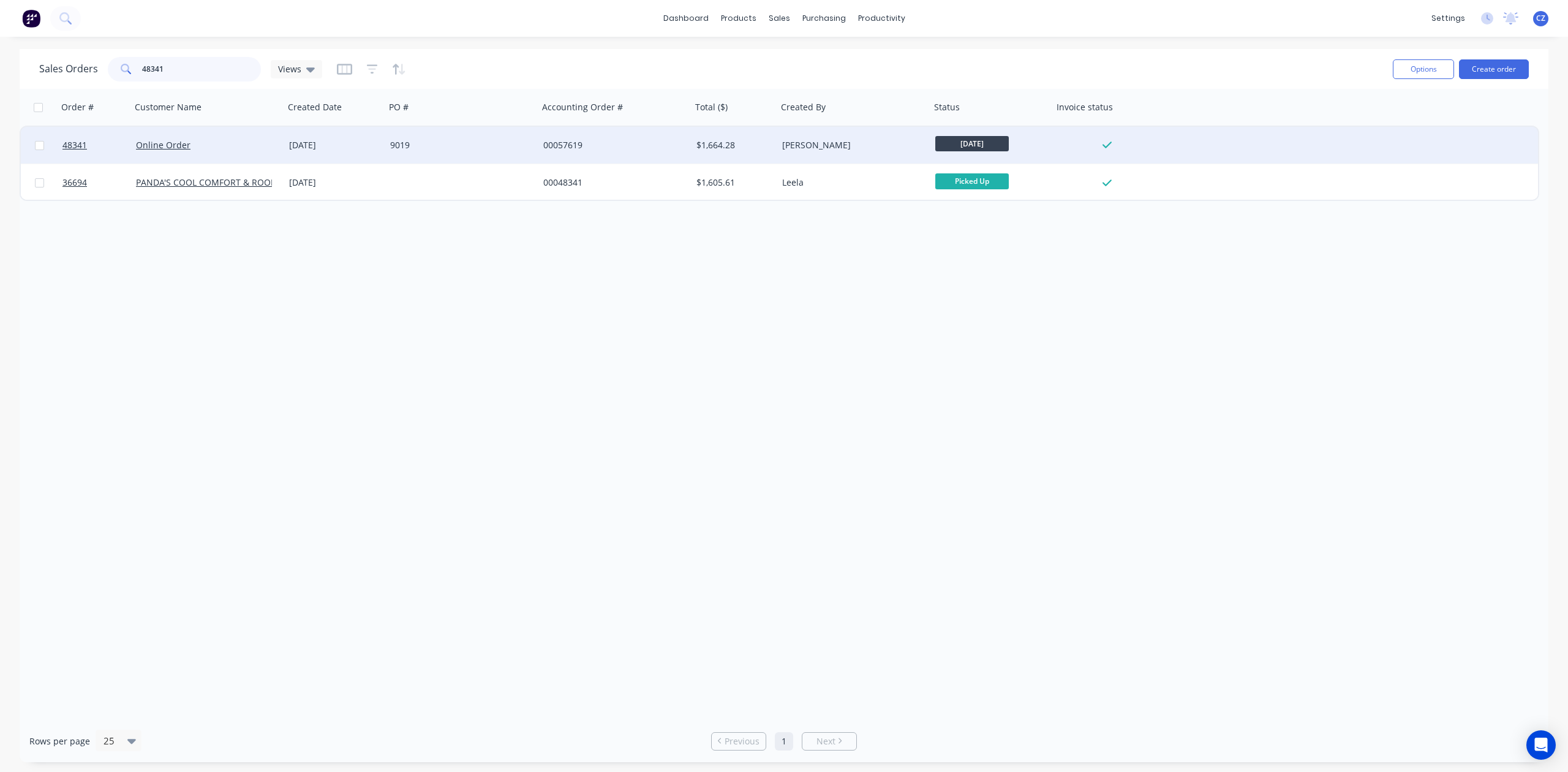
type input "48341"
click at [566, 142] on div "00057619" at bounding box center [611, 145] width 136 height 12
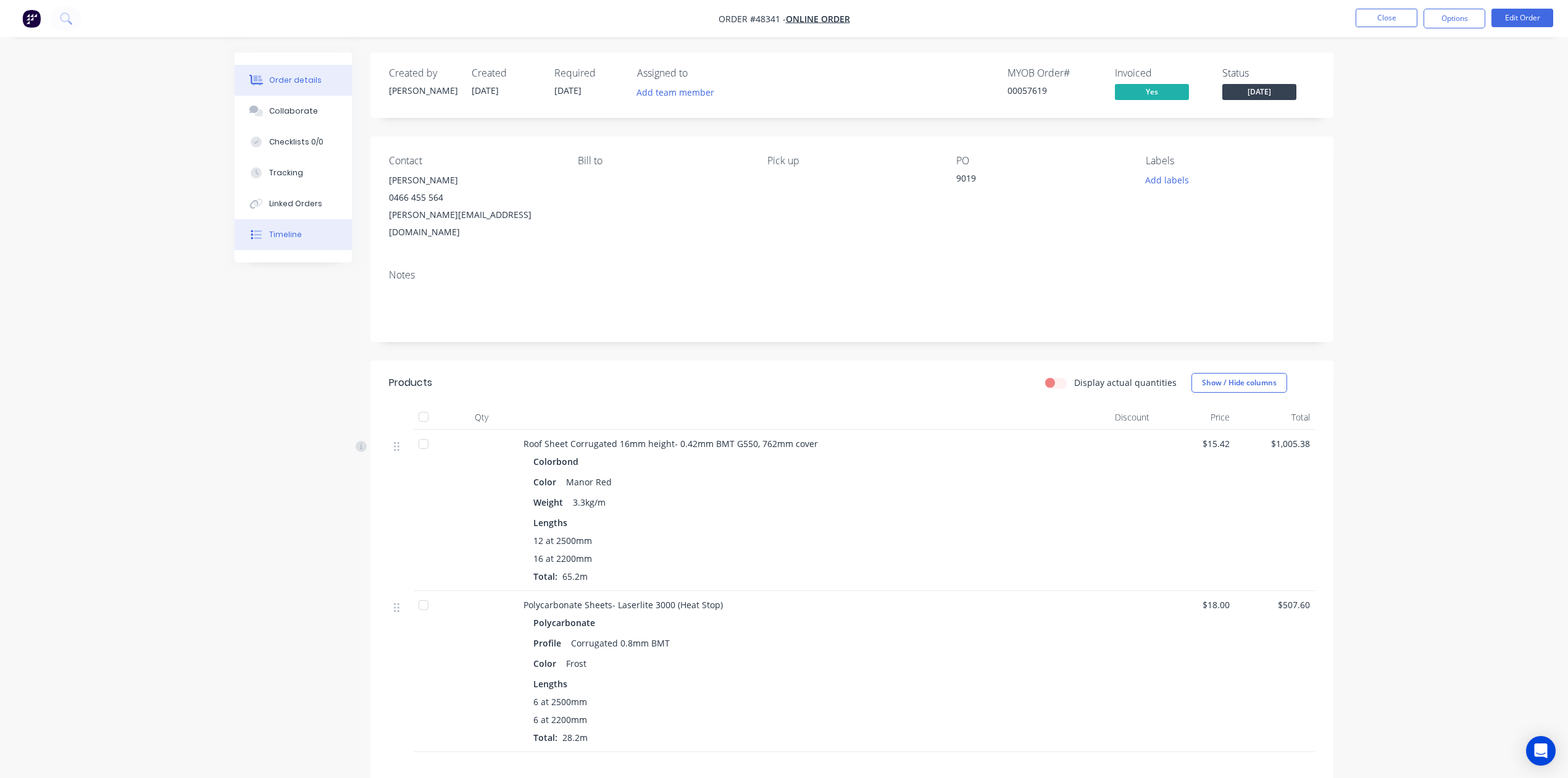
click at [300, 230] on button "Timeline" at bounding box center [293, 234] width 117 height 31
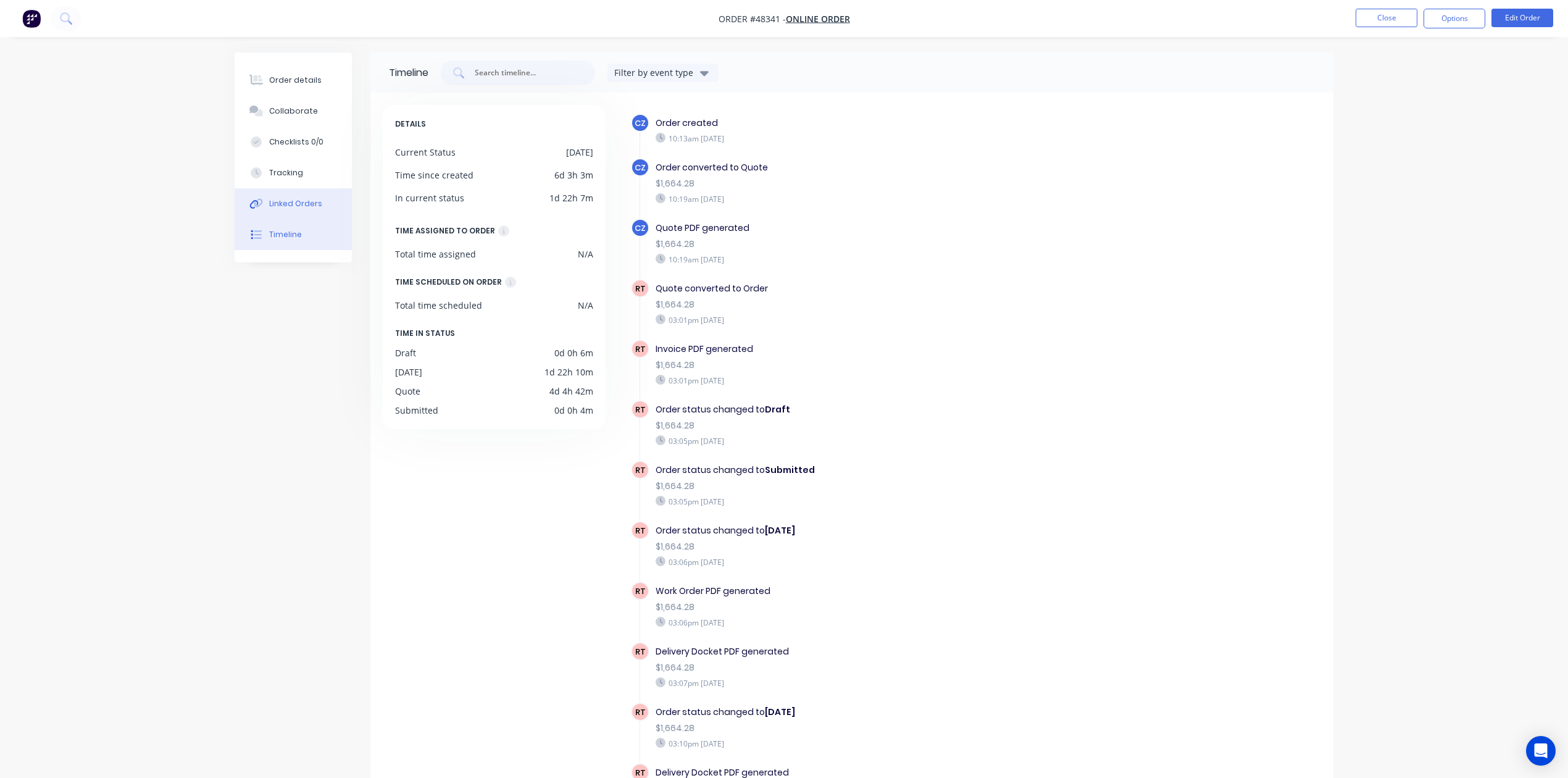
click at [288, 210] on button "Linked Orders" at bounding box center [293, 203] width 117 height 31
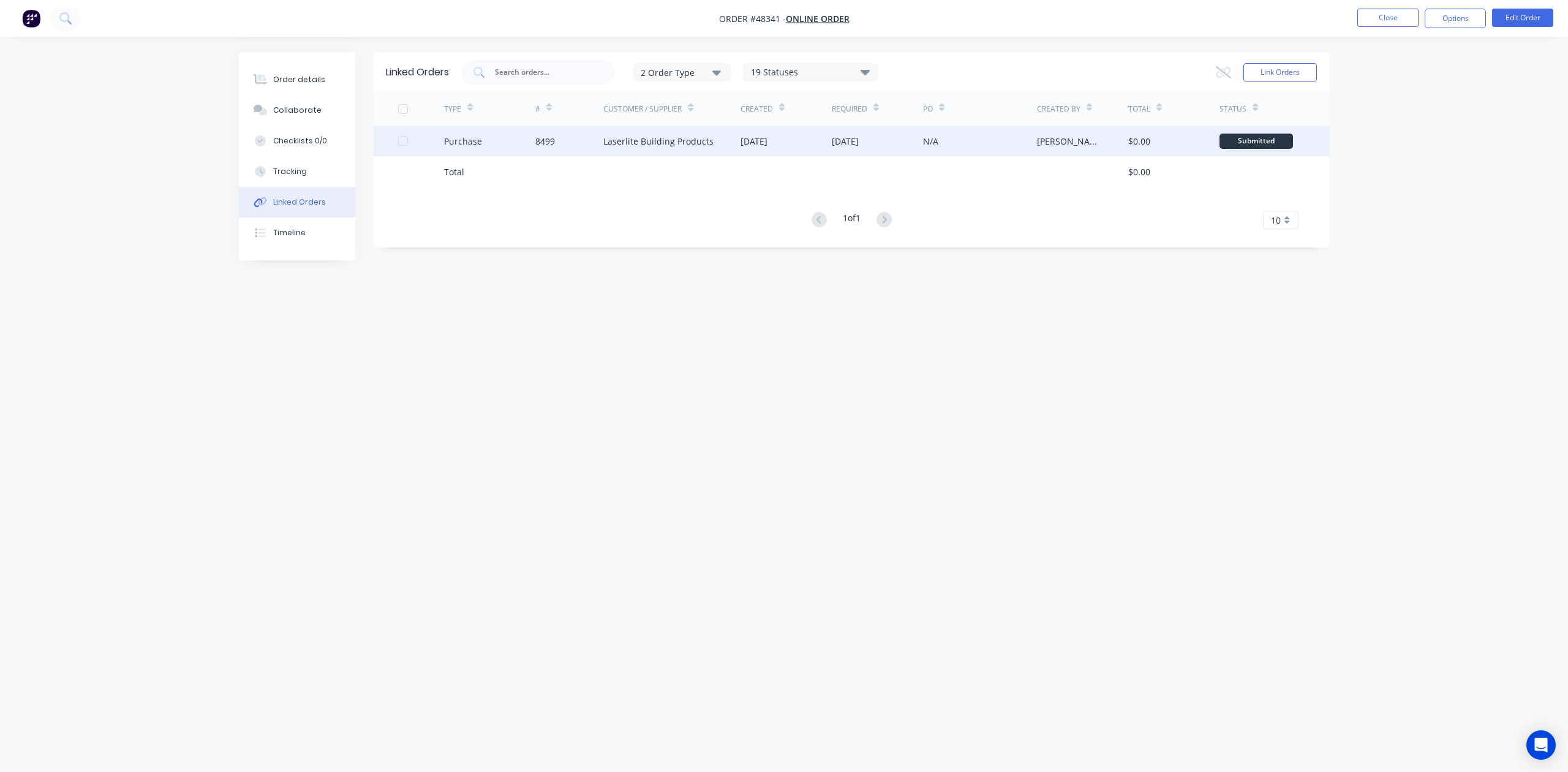
click at [669, 137] on div "Laserlite Building Products" at bounding box center [658, 140] width 110 height 13
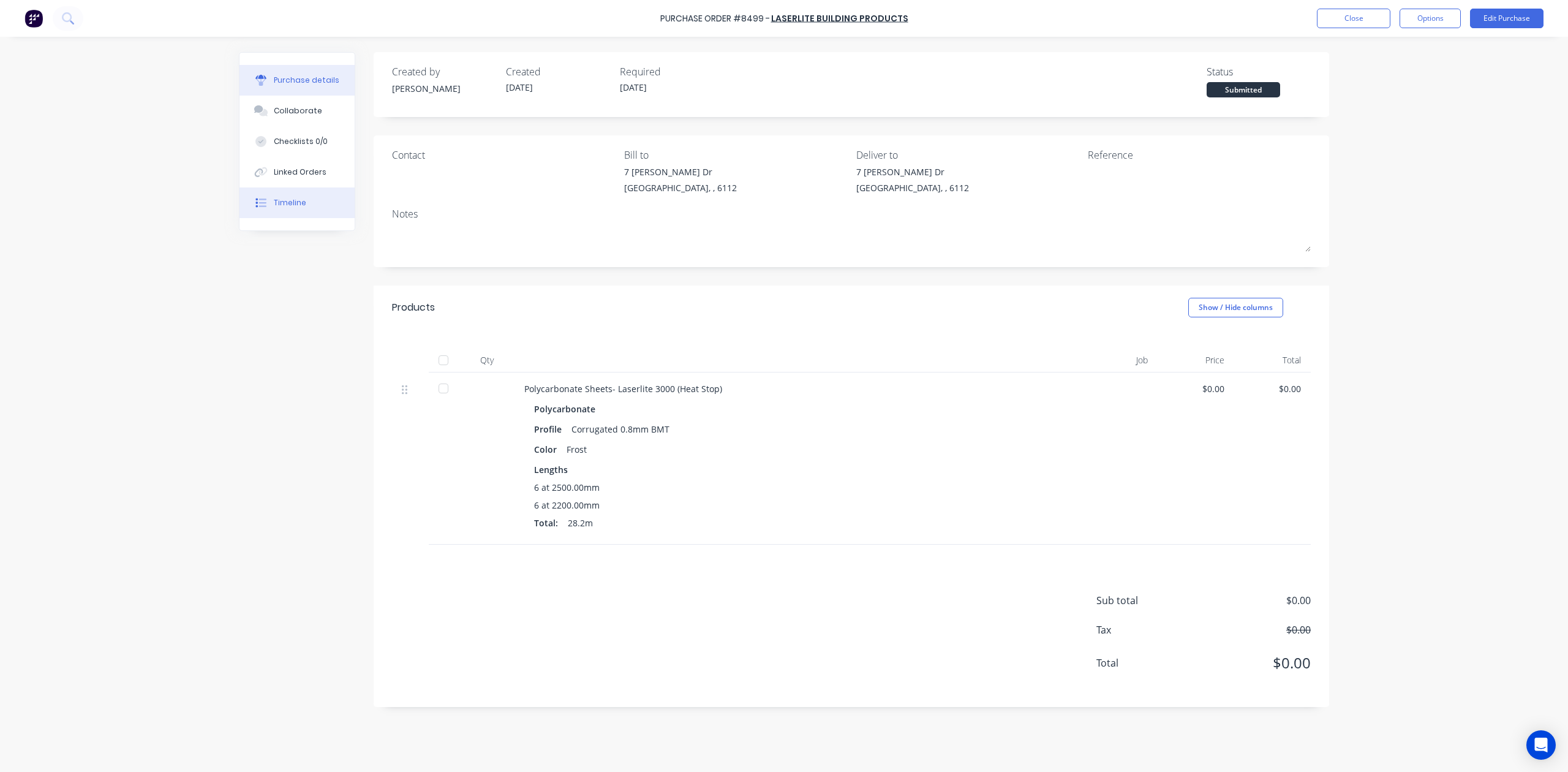
click at [281, 211] on button "Timeline" at bounding box center [297, 203] width 115 height 30
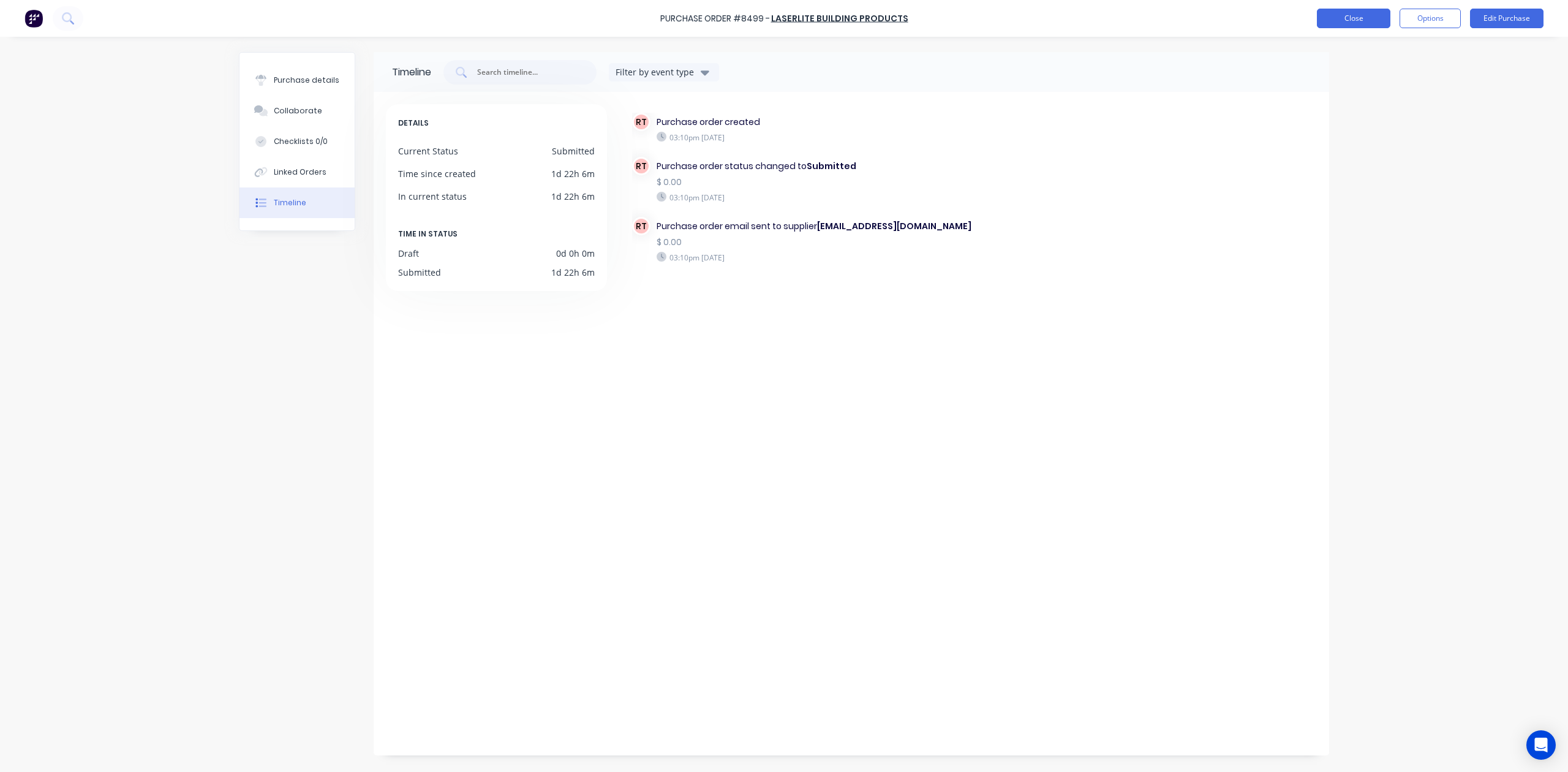
click at [1368, 18] on button "Close" at bounding box center [1354, 18] width 74 height 20
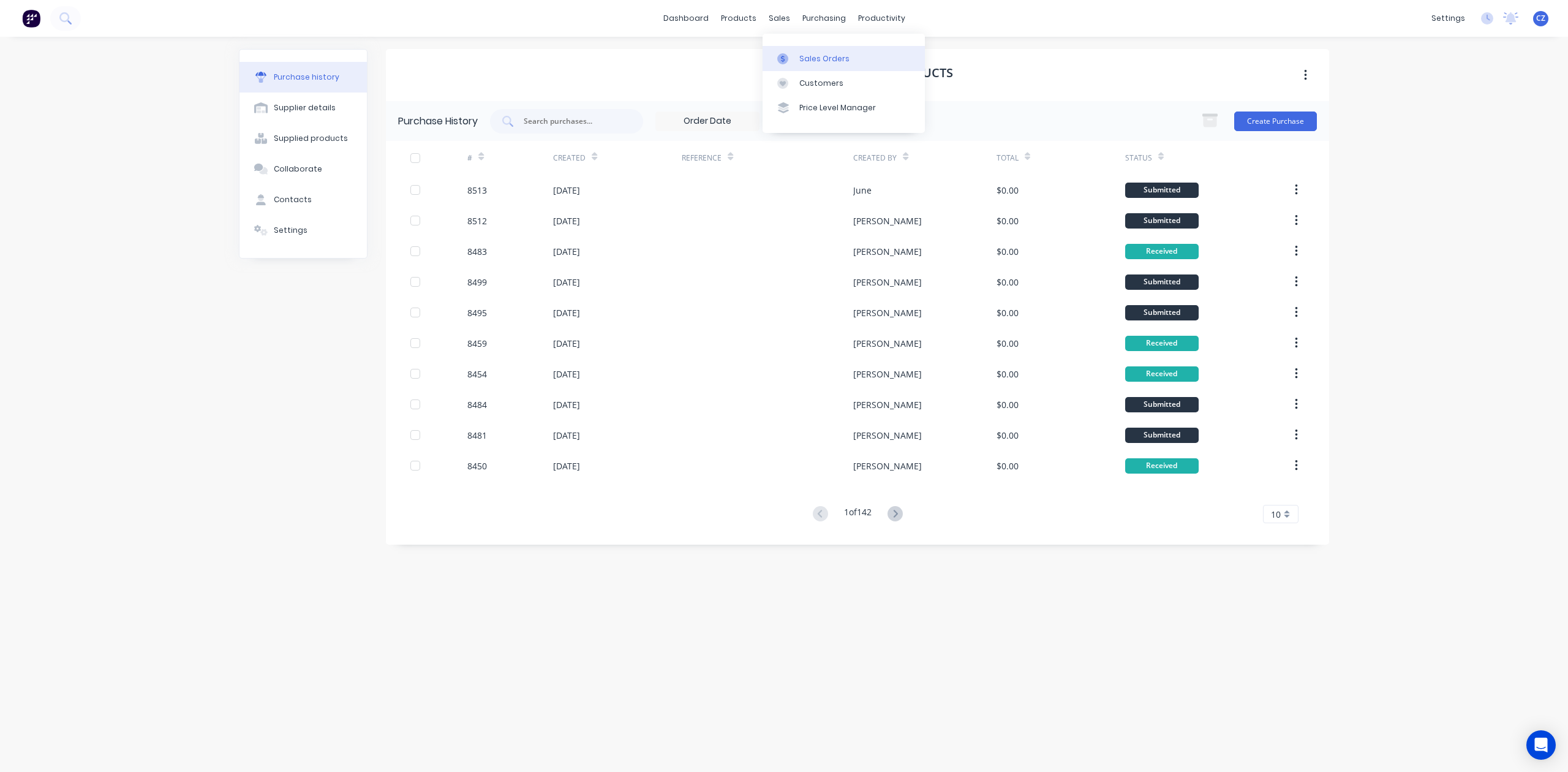
click at [787, 55] on icon at bounding box center [783, 58] width 11 height 11
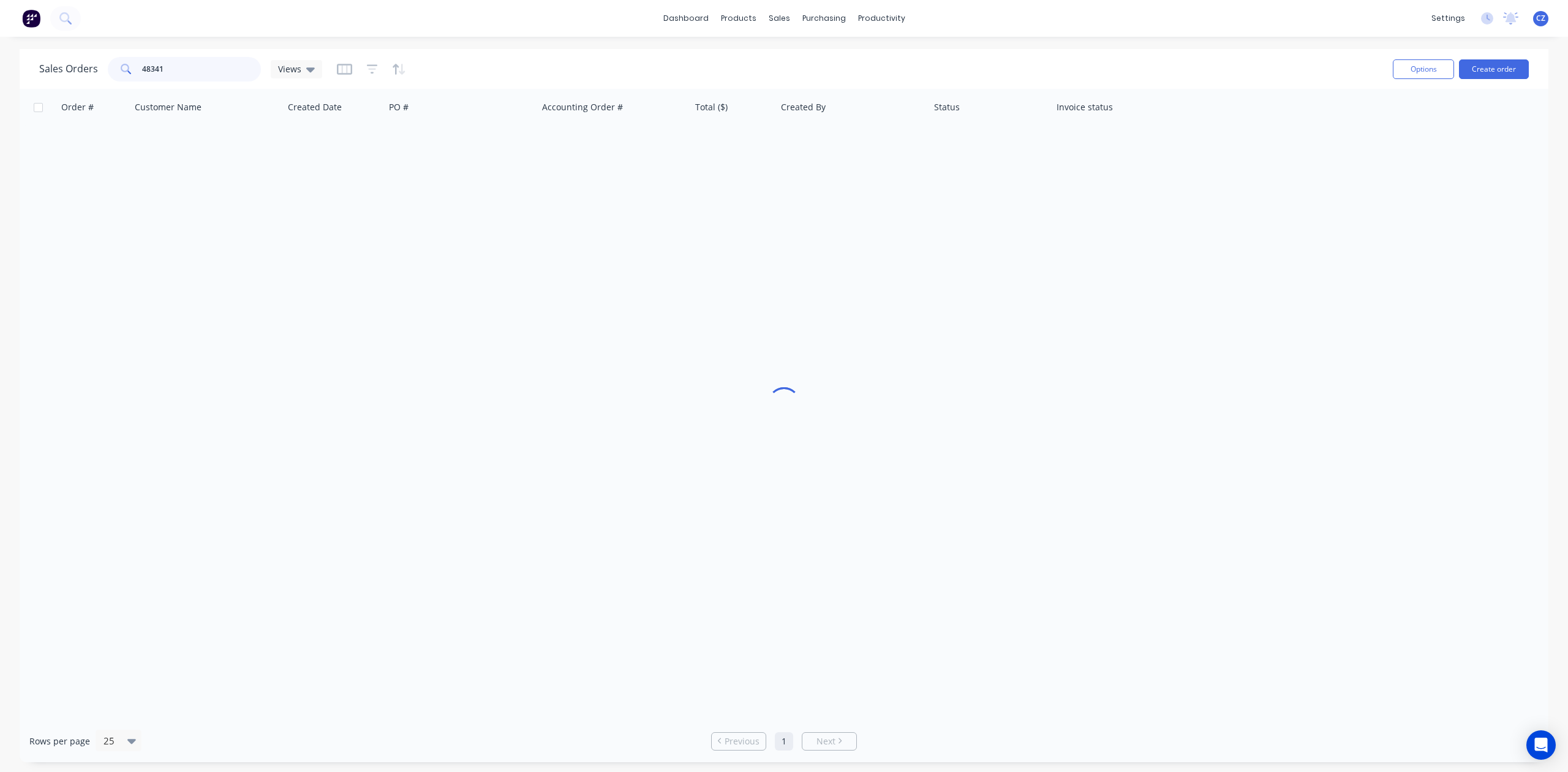
drag, startPoint x: 181, startPoint y: 57, endPoint x: 108, endPoint y: 55, distance: 73.0
click at [108, 58] on div "48341" at bounding box center [185, 69] width 153 height 24
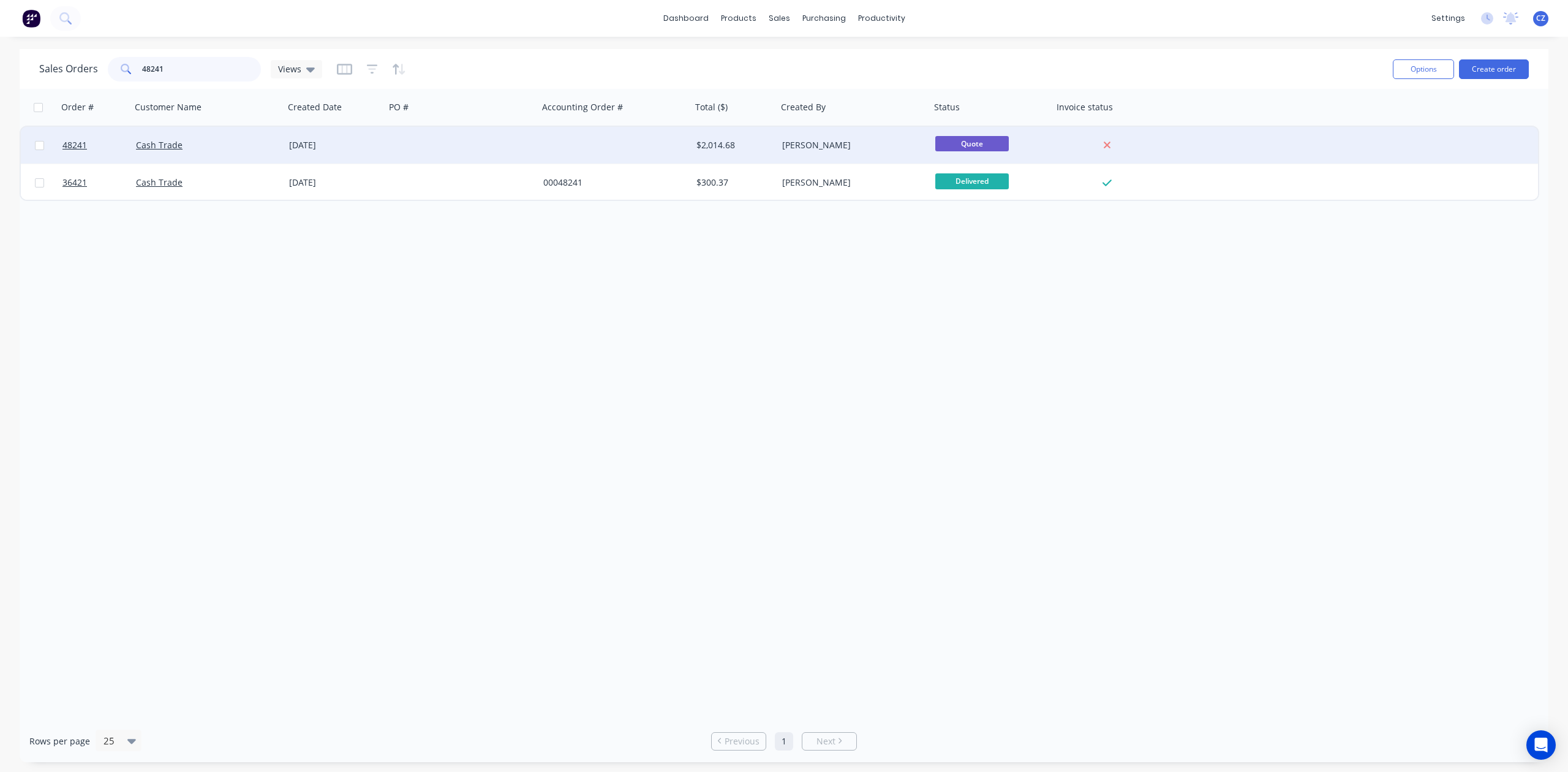
type input "48241"
click at [592, 154] on div at bounding box center [615, 145] width 153 height 36
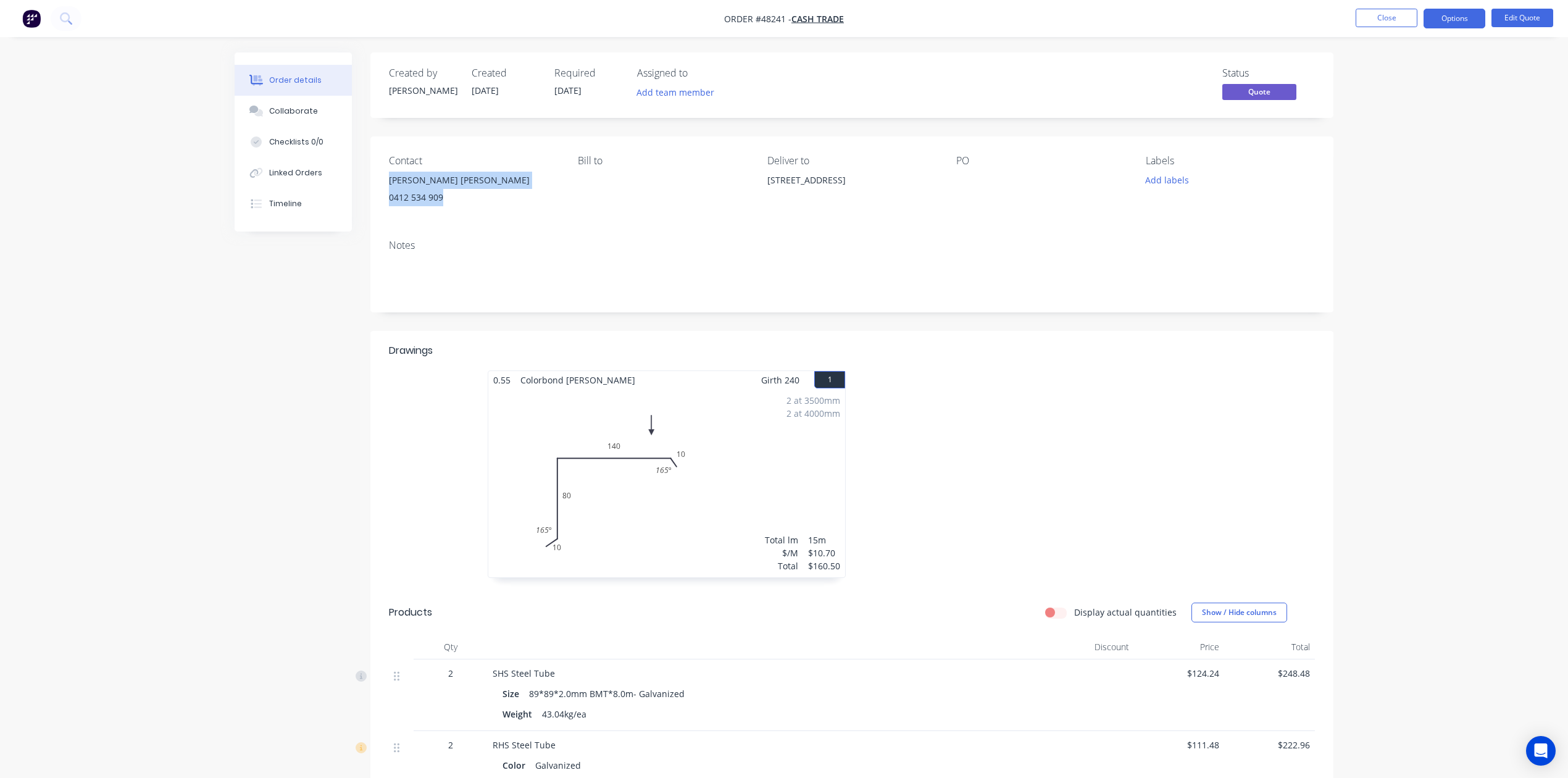
drag, startPoint x: 386, startPoint y: 177, endPoint x: 458, endPoint y: 196, distance: 74.5
click at [458, 196] on div "Contact Presley Smith 0412 534 909 Bill to Deliver to 7 Sefton Rd, Roleystone W…" at bounding box center [852, 183] width 963 height 93
copy div "Presley Smith 0412 534 909"
click at [1520, 21] on button "Edit Quote" at bounding box center [1522, 18] width 62 height 18
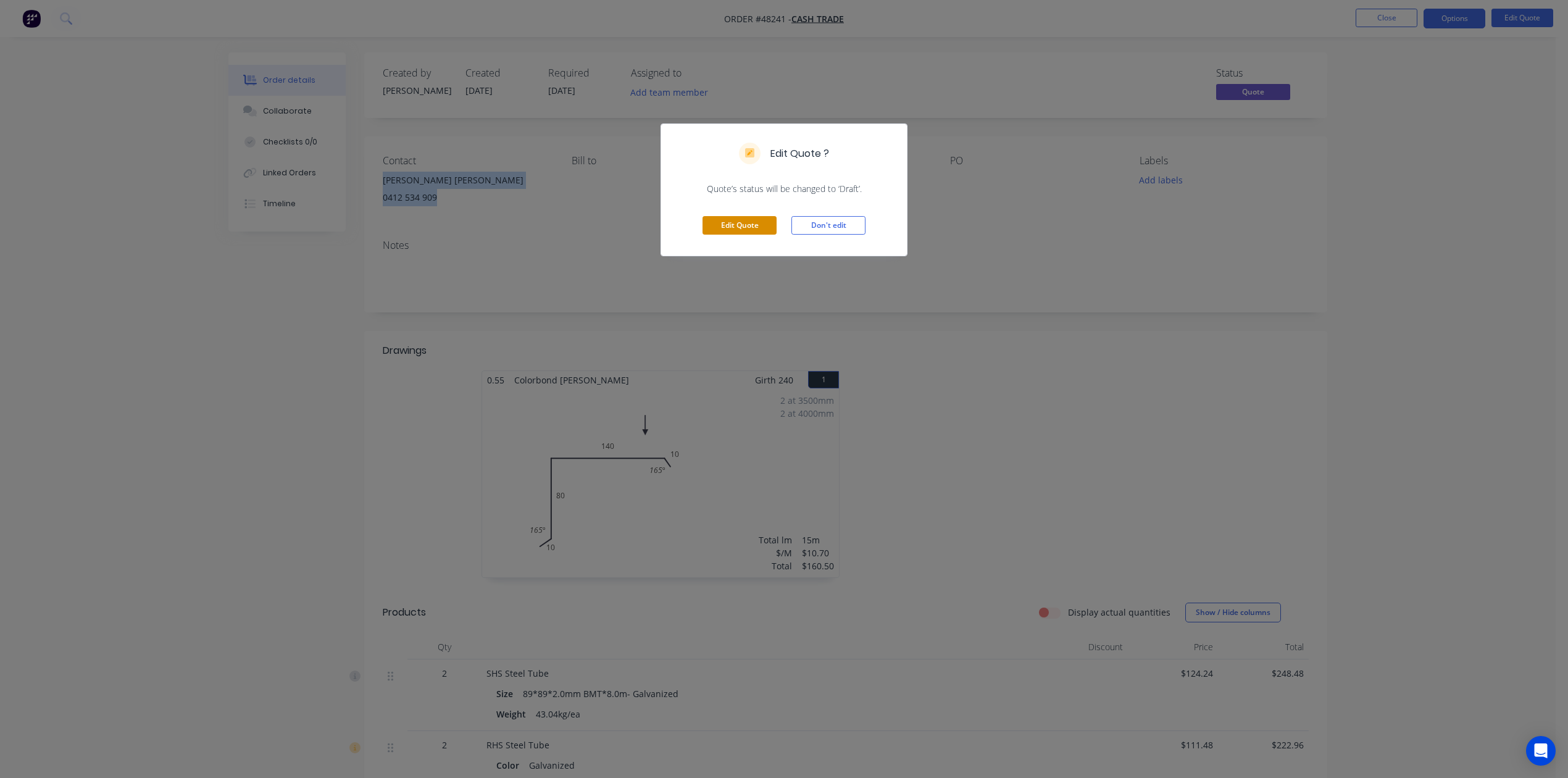
click at [743, 216] on button "Edit Quote" at bounding box center [739, 225] width 74 height 18
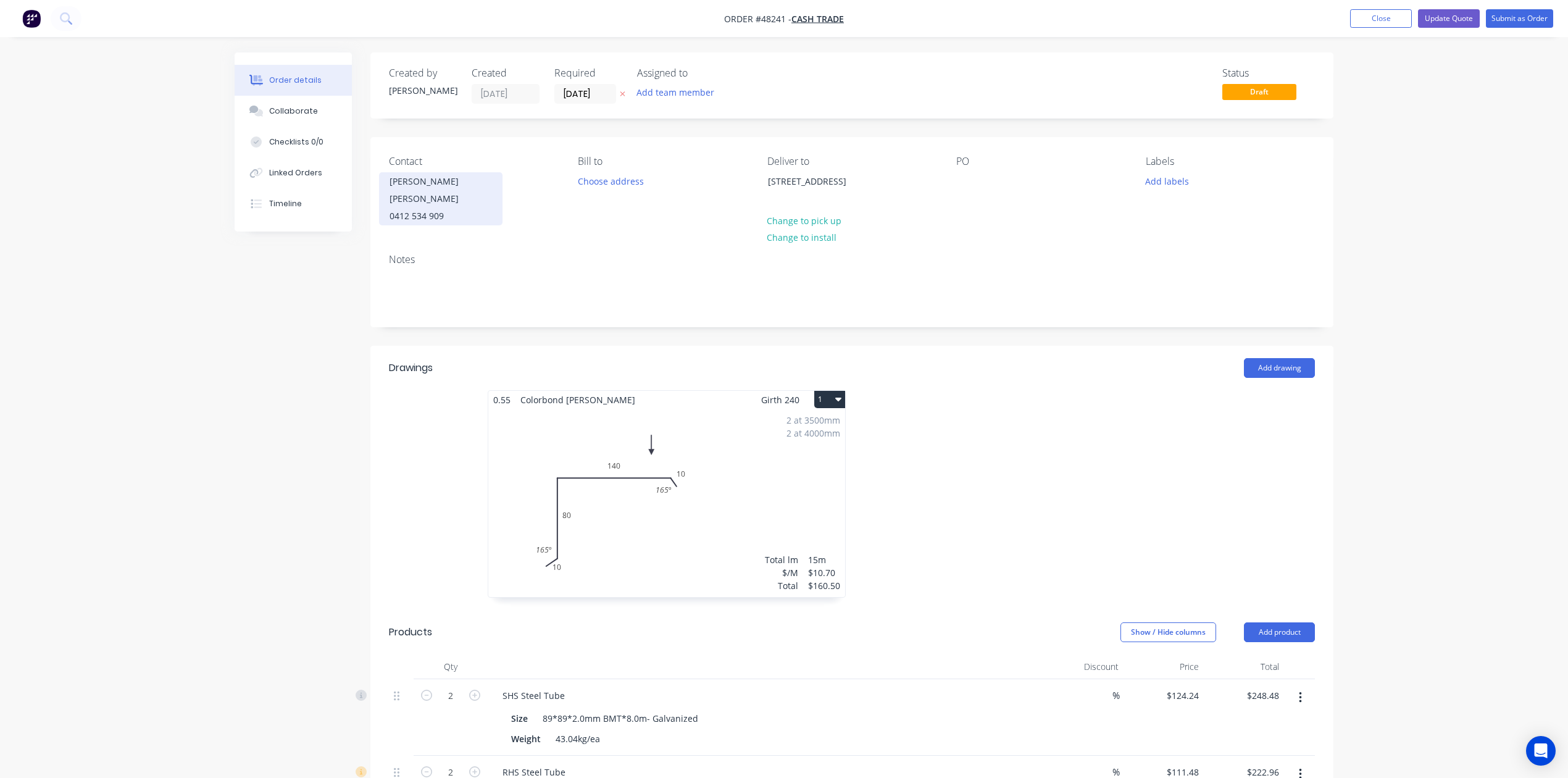
click at [427, 207] on div "0412 534 909" at bounding box center [441, 216] width 103 height 18
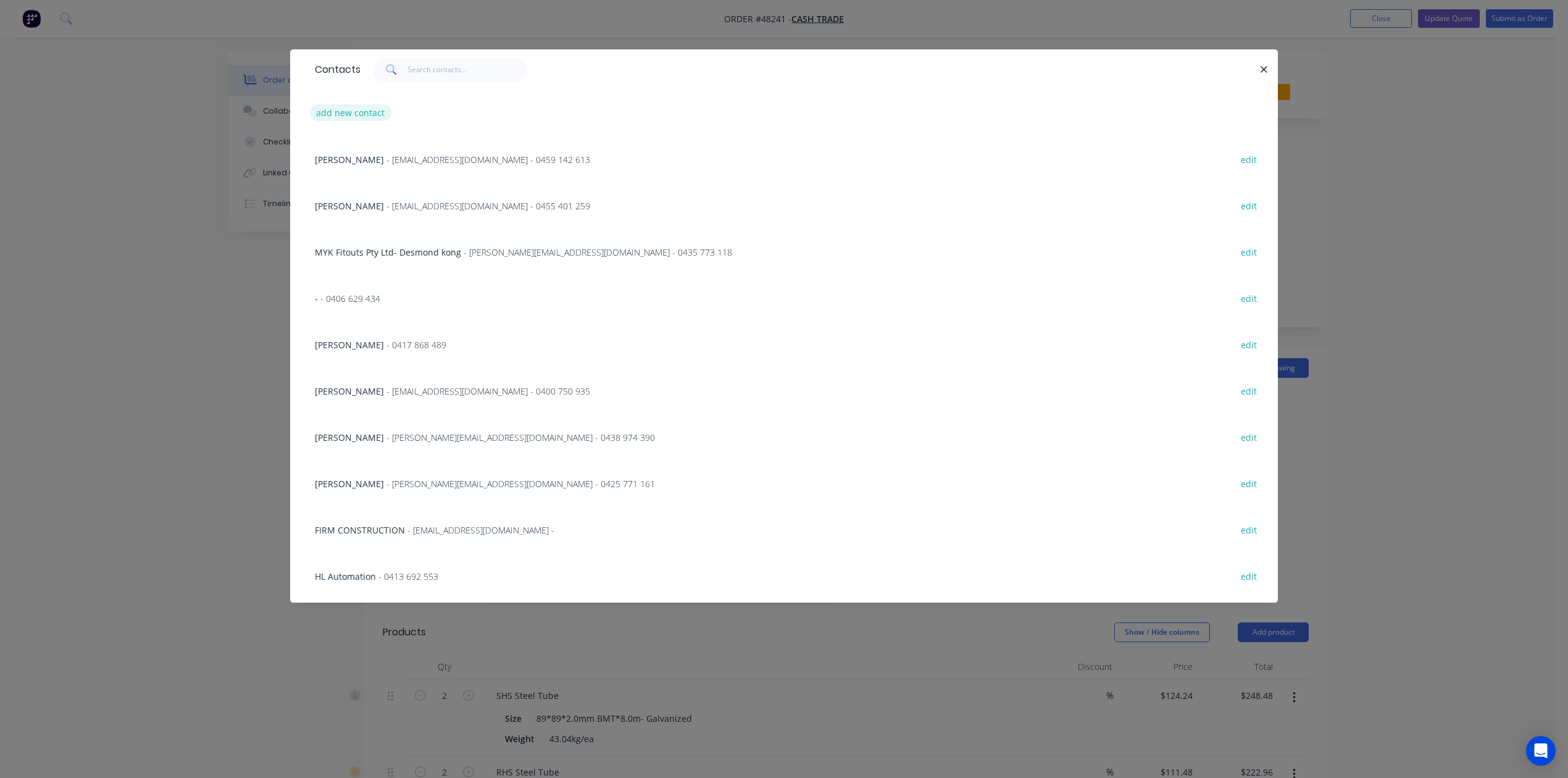
click at [334, 112] on button "add new contact" at bounding box center [350, 112] width 81 height 17
select select "AU"
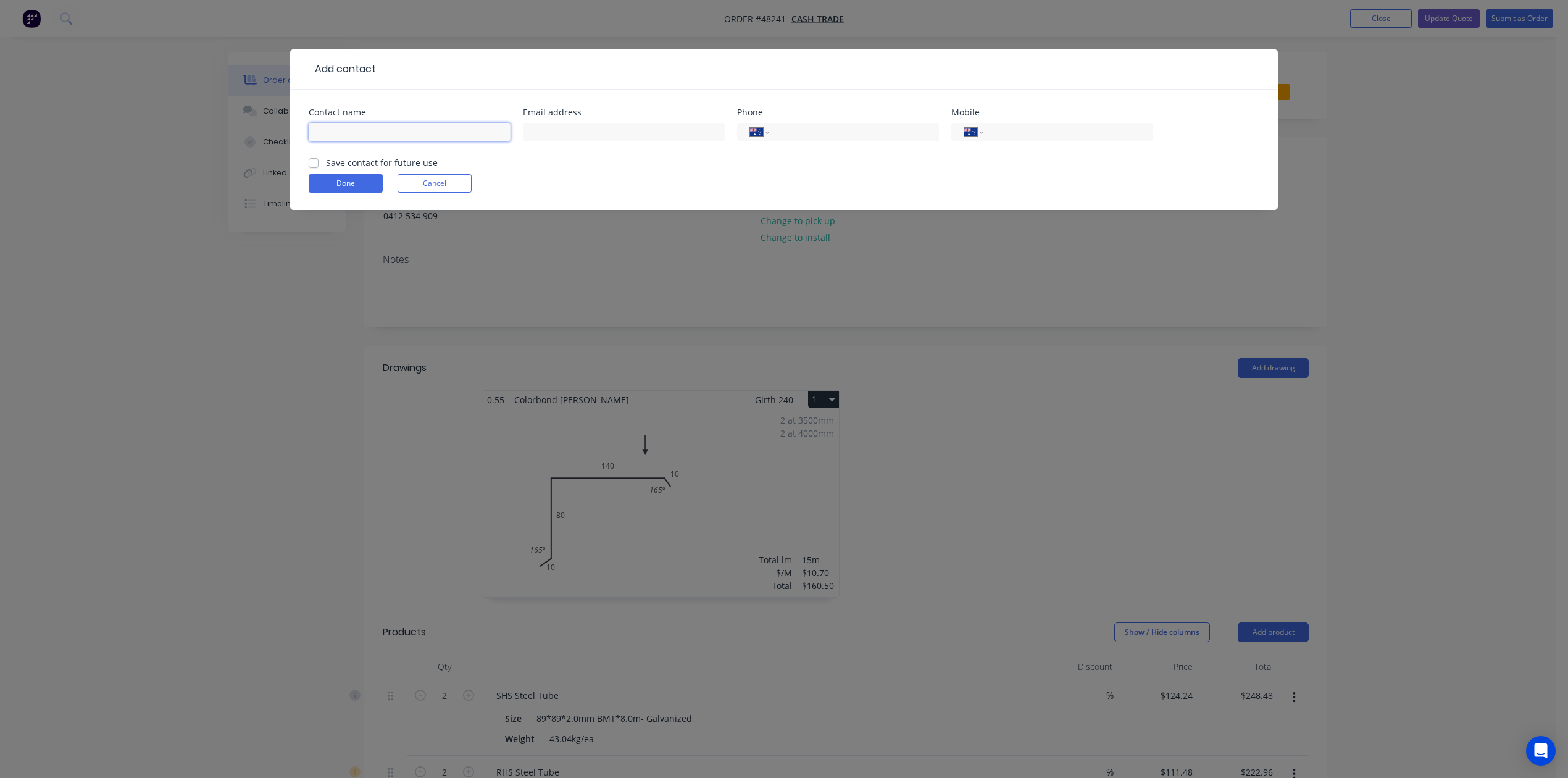
click at [334, 129] on input "text" at bounding box center [409, 132] width 202 height 18
paste input "Presley Smith 0412 534 909"
drag, startPoint x: 372, startPoint y: 133, endPoint x: 564, endPoint y: 133, distance: 192.0
click at [564, 133] on div "Contact name Presley Smith 0412 534 909 Email address Phone International Afgha…" at bounding box center [784, 132] width 950 height 48
type input "Presley Smith"
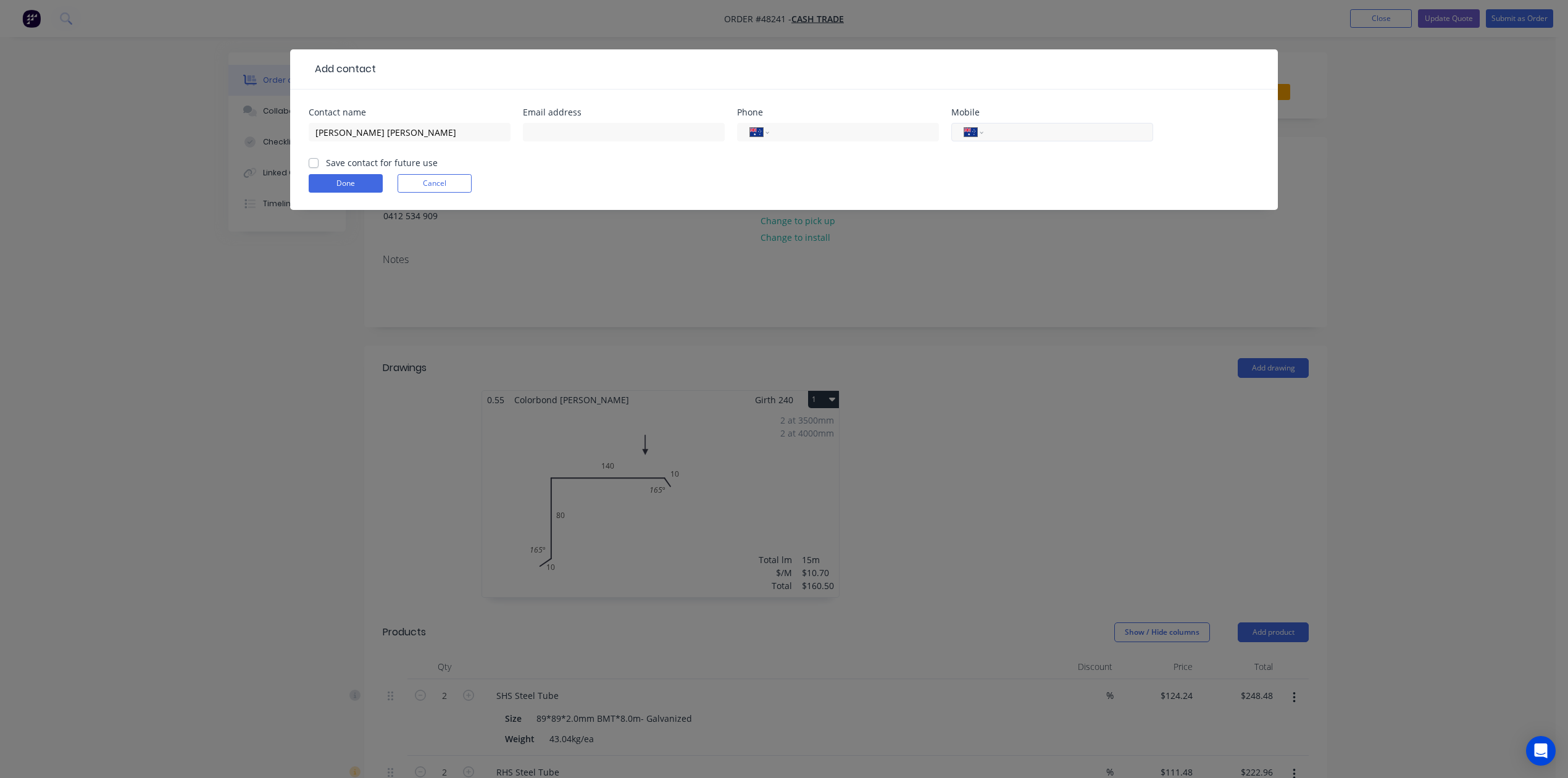
click at [1085, 132] on input "tel" at bounding box center [1066, 132] width 148 height 15
type input "0421 236 716"
click at [315, 181] on button "Done" at bounding box center [345, 184] width 74 height 18
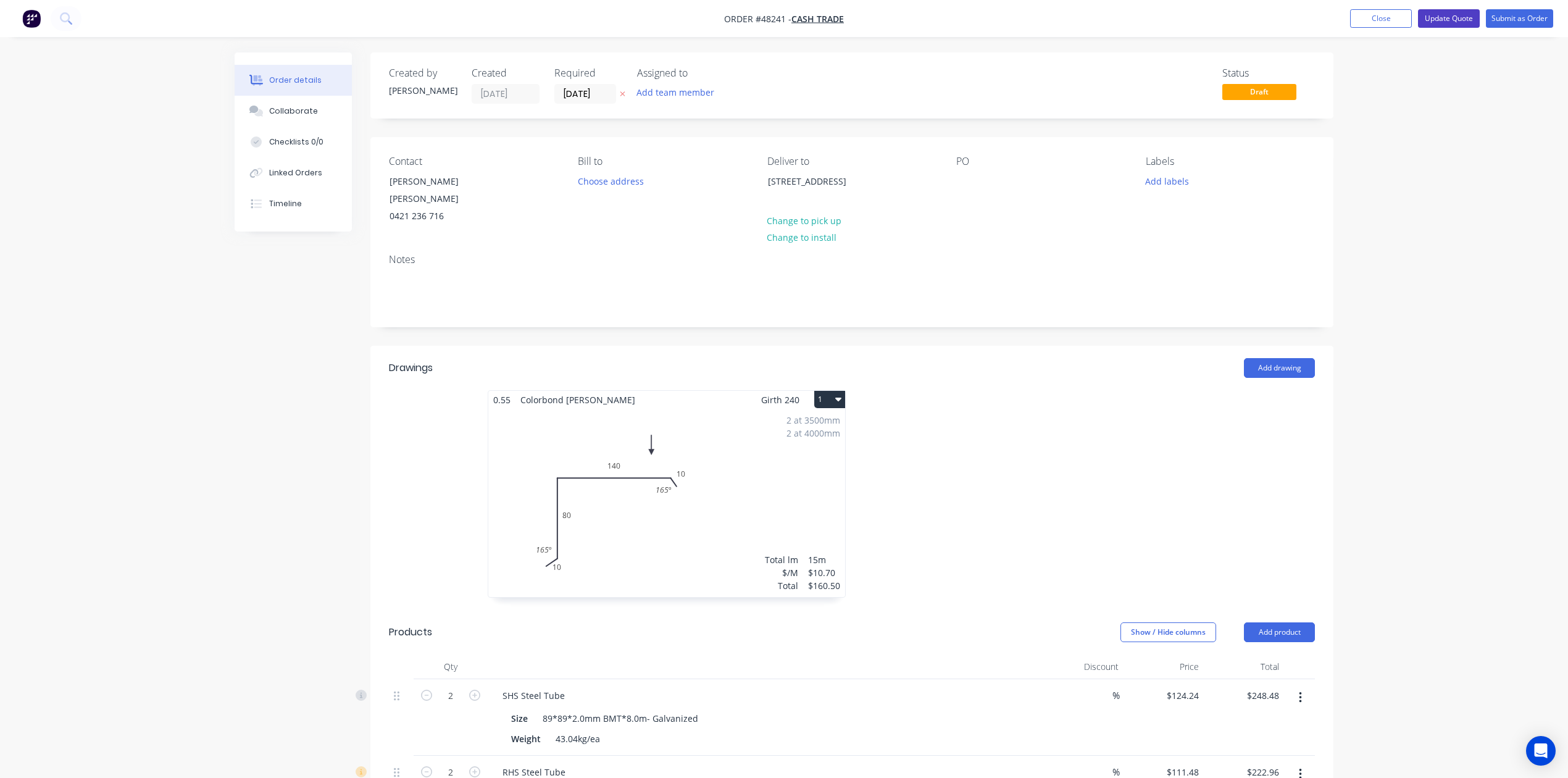
click at [1459, 16] on button "Update Quote" at bounding box center [1449, 18] width 62 height 18
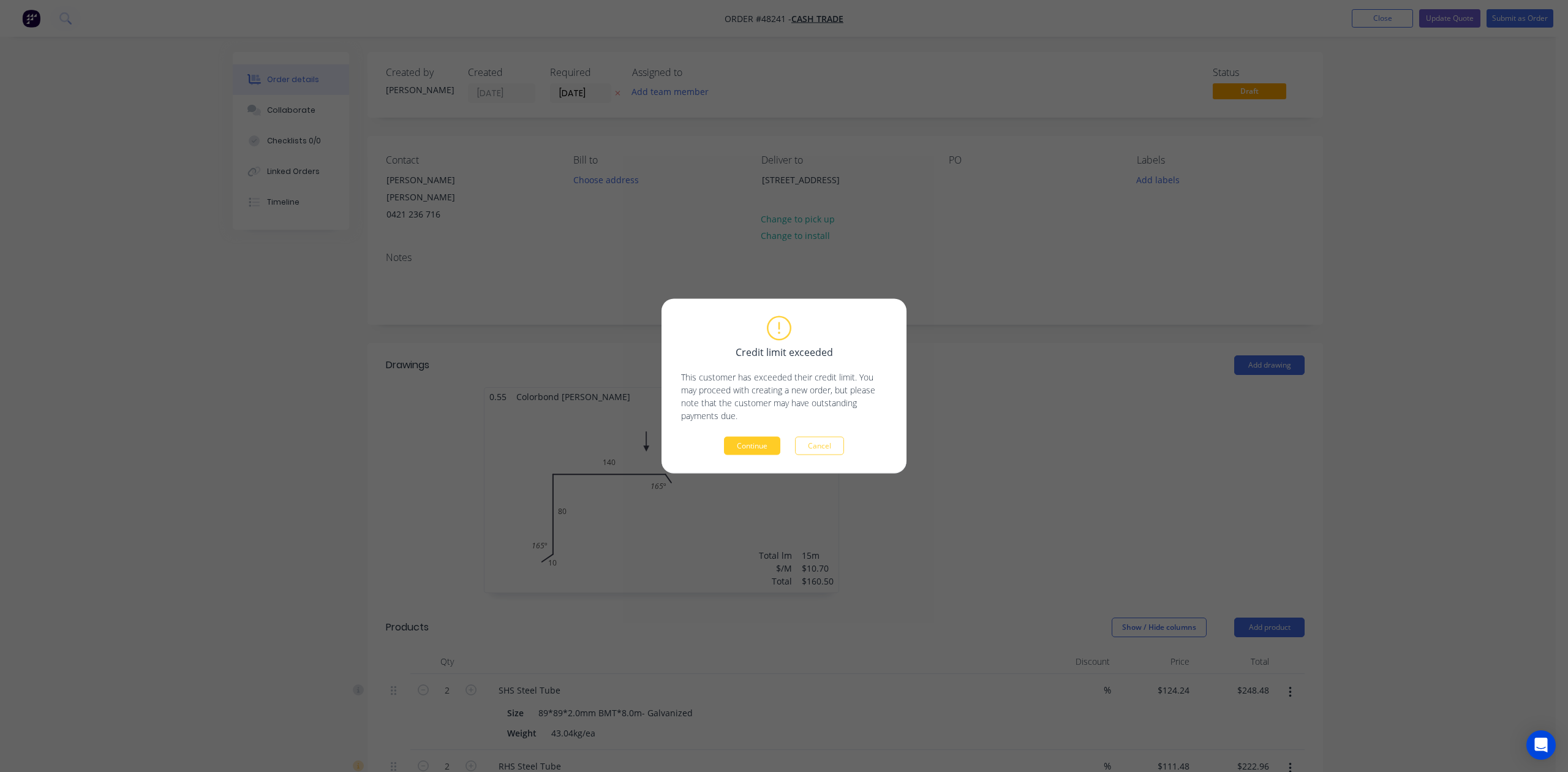
click at [747, 454] on button "Continue" at bounding box center [752, 446] width 56 height 18
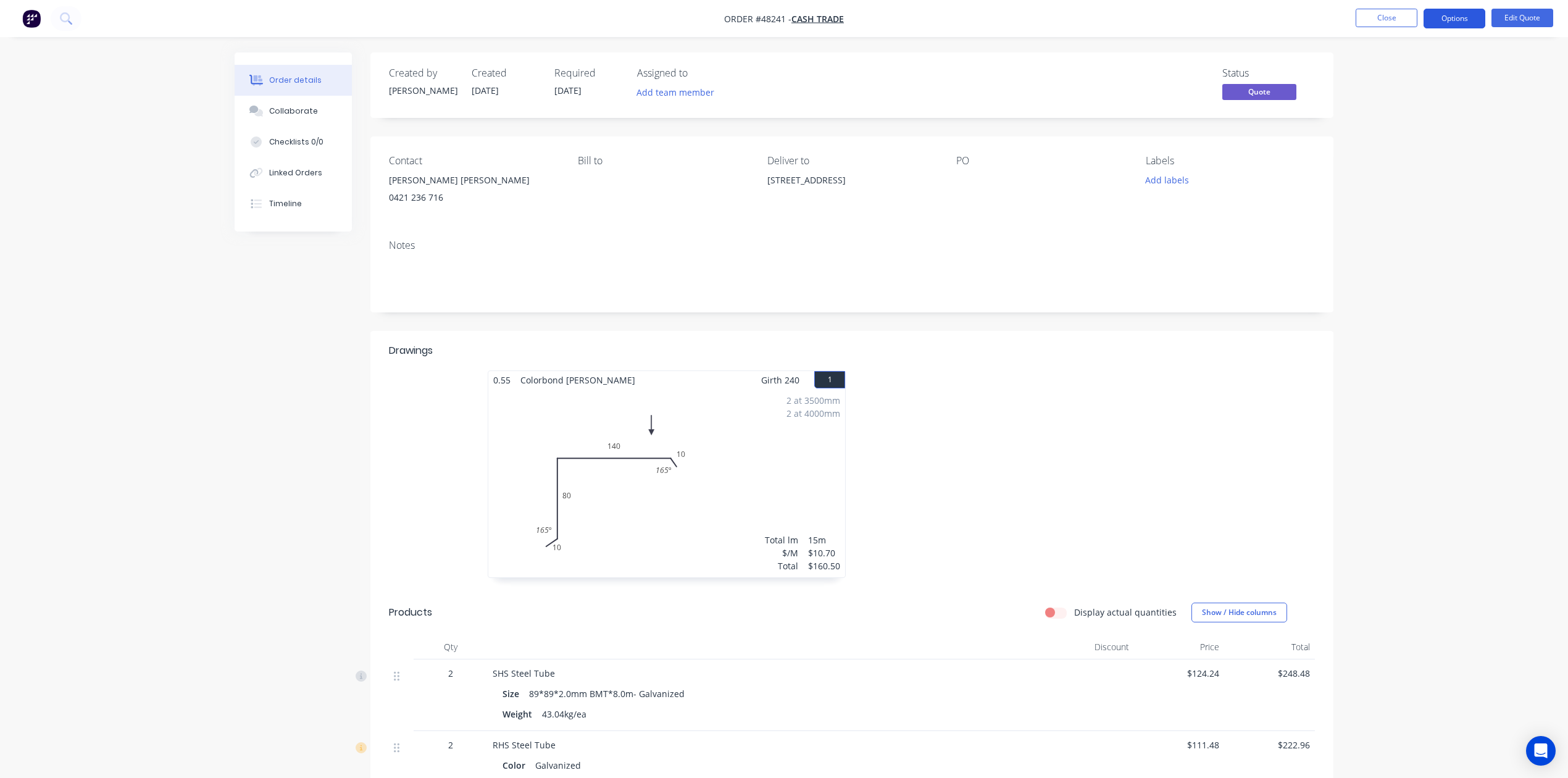
click at [1436, 21] on button "Options" at bounding box center [1454, 18] width 62 height 20
click at [1430, 70] on div "Quote" at bounding box center [1417, 74] width 113 height 18
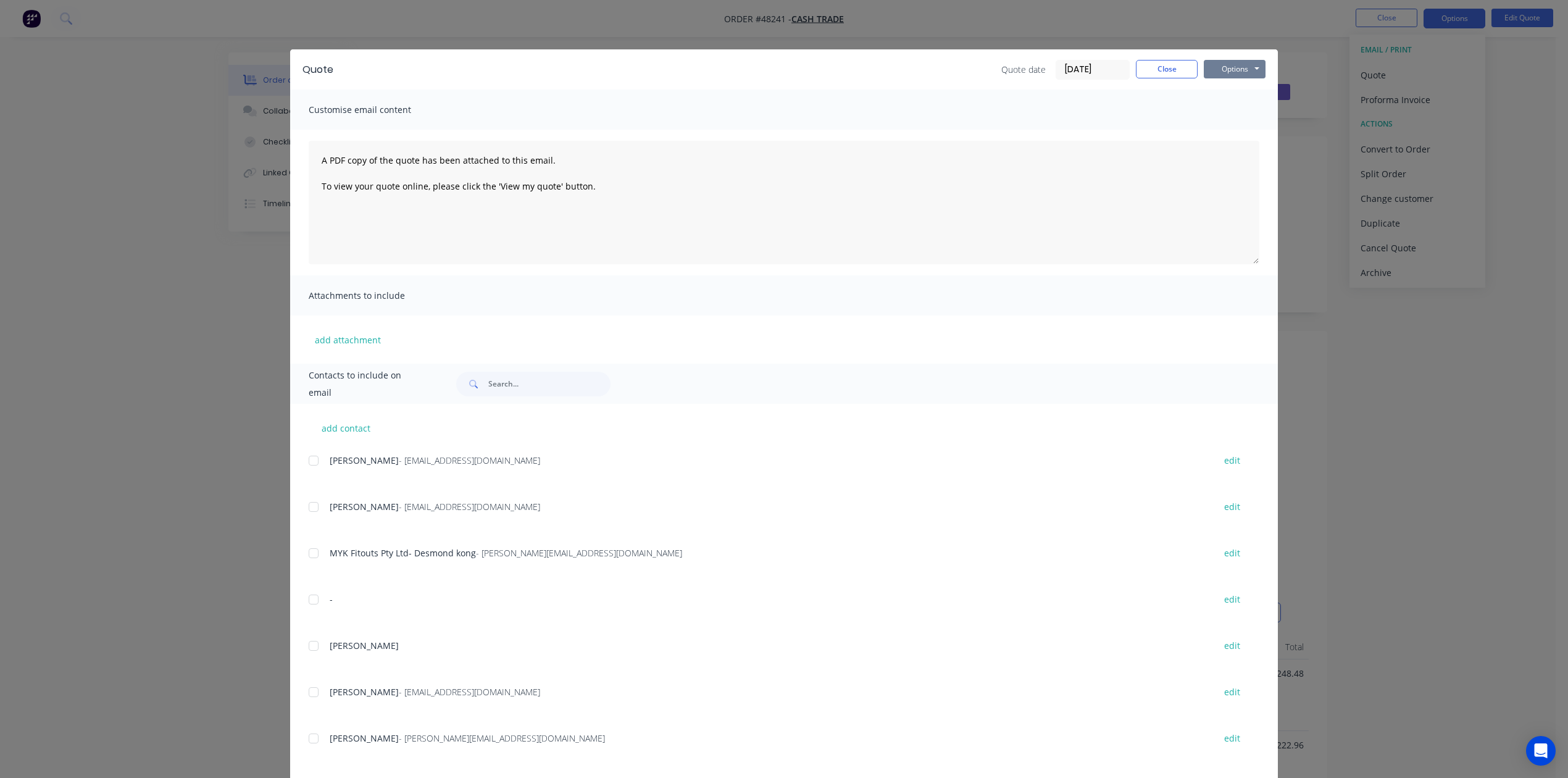
click at [1247, 60] on button "Options" at bounding box center [1234, 69] width 62 height 18
click at [1244, 88] on button "Preview" at bounding box center [1243, 91] width 79 height 21
click at [1177, 56] on div "Quote Quote date 27/08/25 Close Options Preview Print Email" at bounding box center [784, 70] width 988 height 40
click at [1177, 60] on button "Close" at bounding box center [1166, 69] width 62 height 18
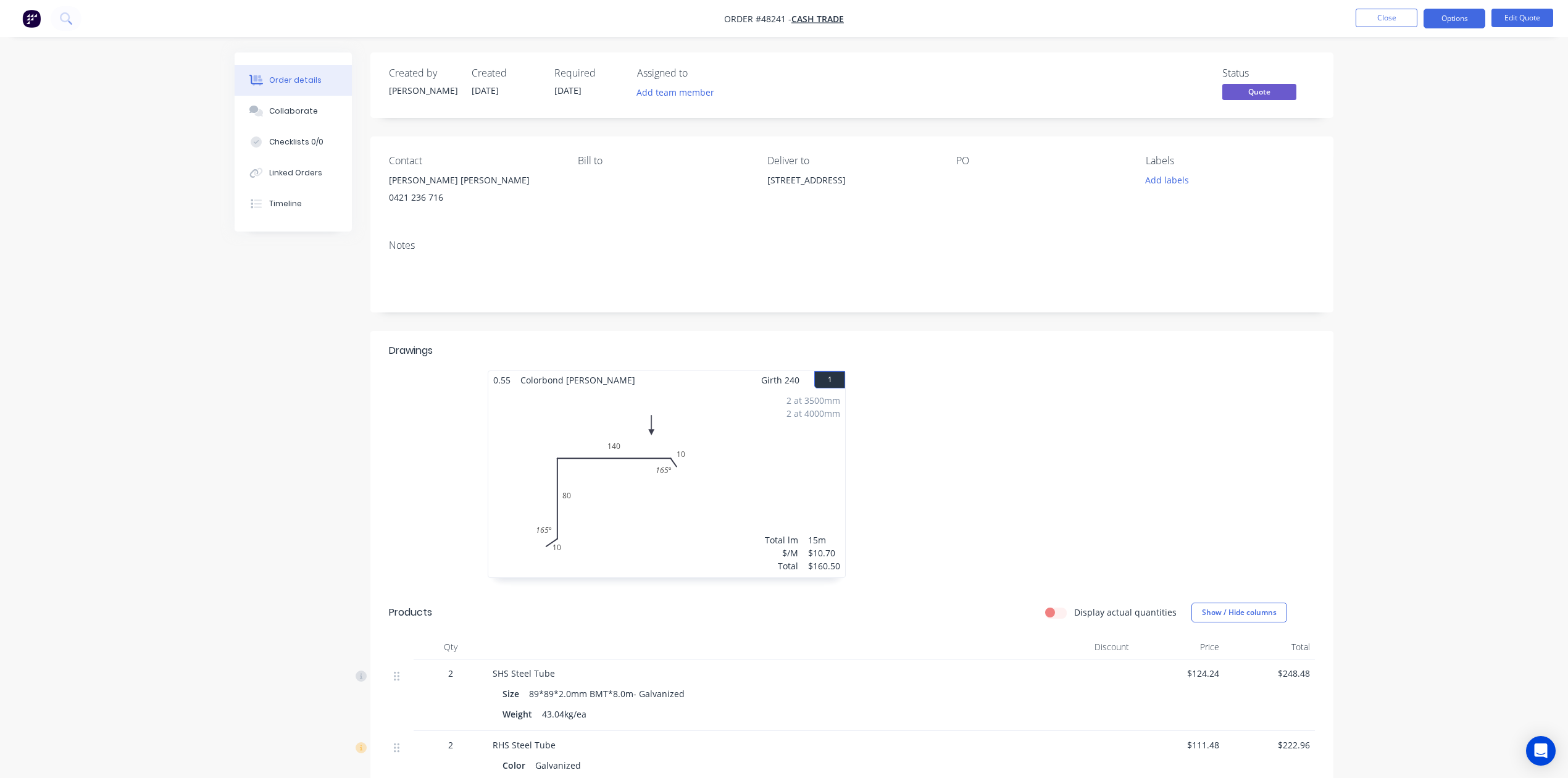
drag, startPoint x: 292, startPoint y: 483, endPoint x: 290, endPoint y: 477, distance: 6.3
click at [1390, 10] on button "Close" at bounding box center [1387, 18] width 62 height 18
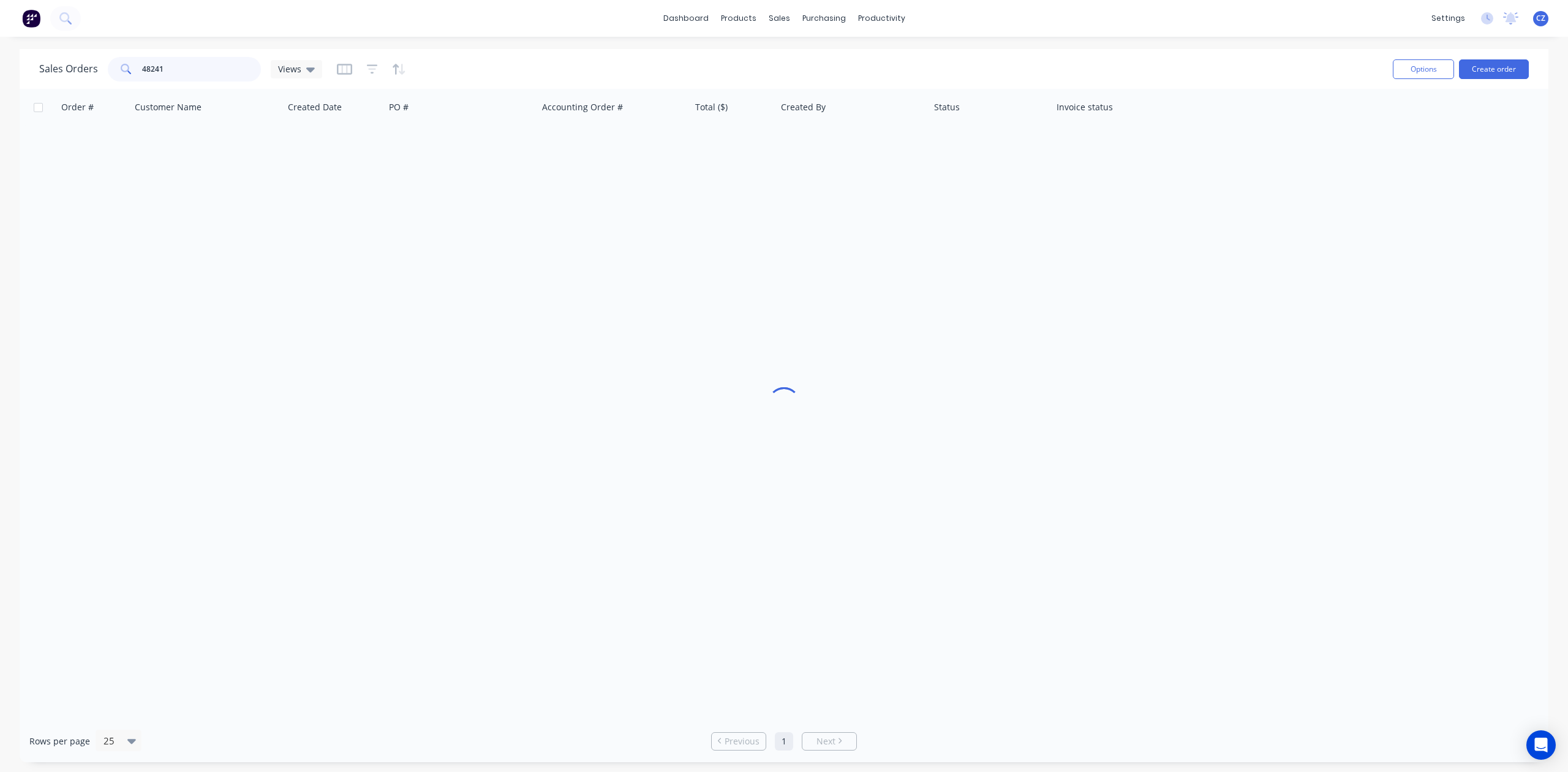
drag, startPoint x: 203, startPoint y: 71, endPoint x: 0, endPoint y: 71, distance: 203.0
click at [0, 71] on div "Sales Orders 48241 Views Options Create order Order # Customer Name Created Dat…" at bounding box center [784, 405] width 1568 height 713
type input "48341"
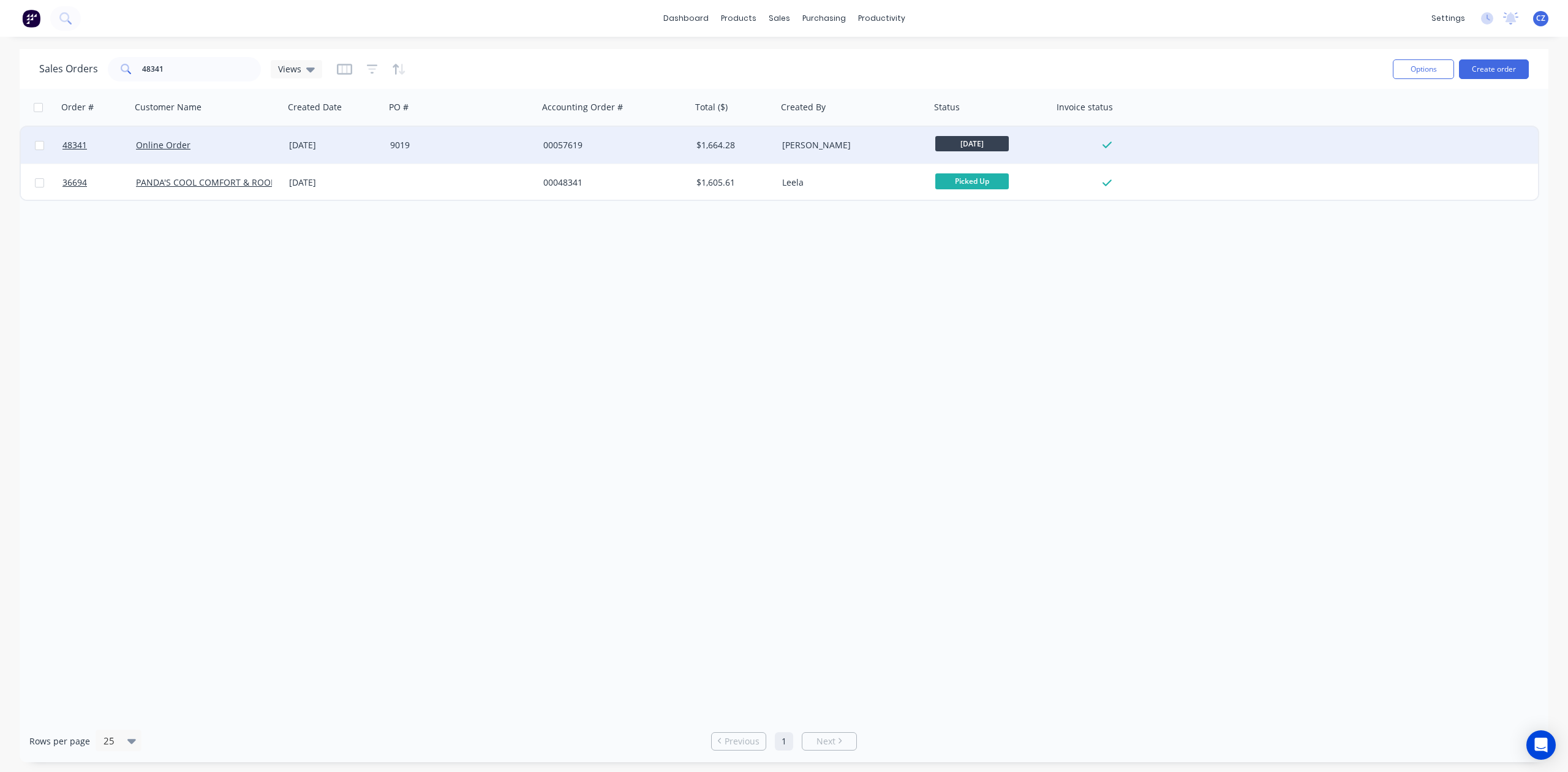
click at [241, 137] on div "Online Order" at bounding box center [208, 145] width 153 height 36
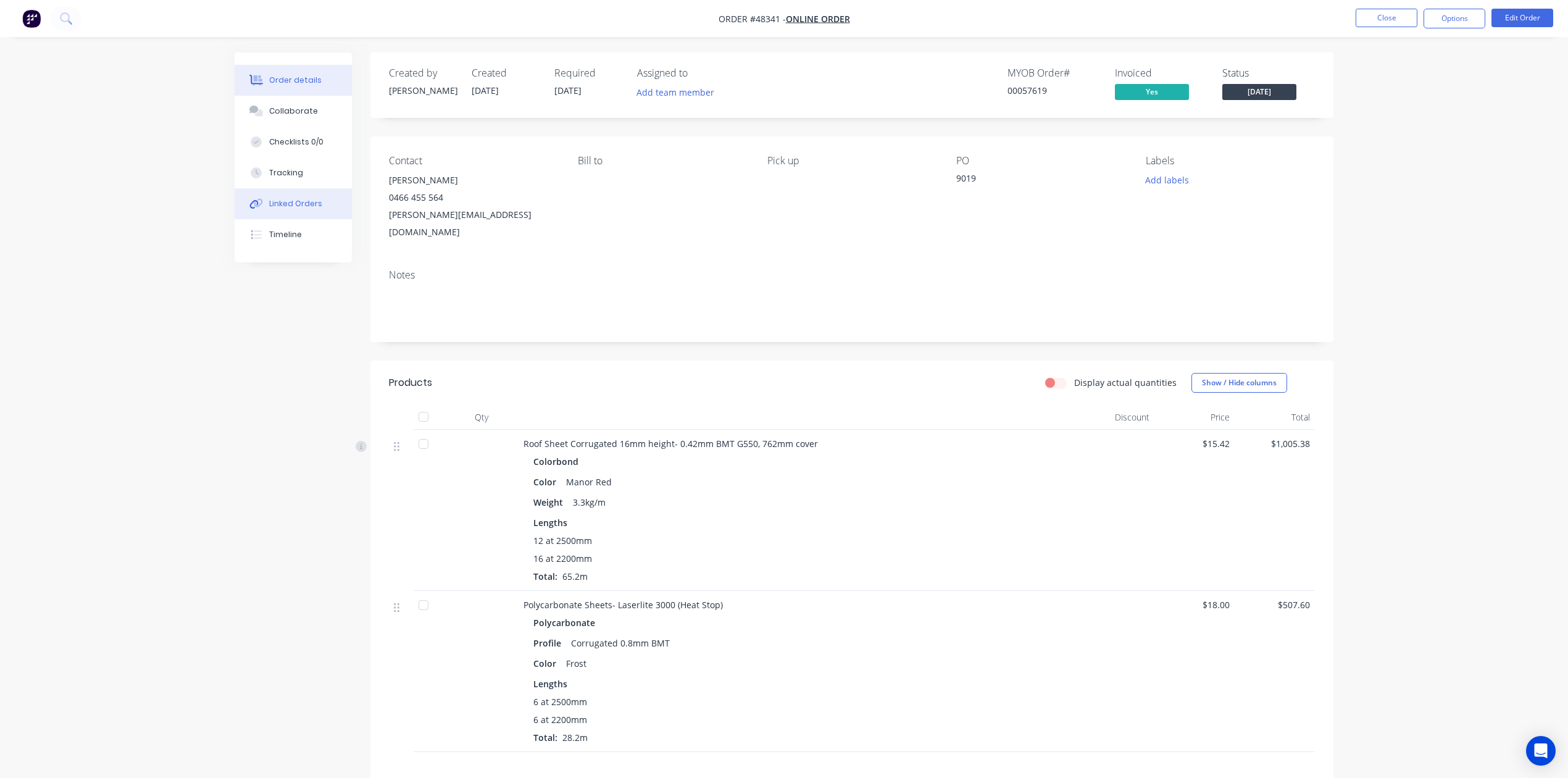
click at [292, 203] on div "Linked Orders" at bounding box center [295, 203] width 53 height 11
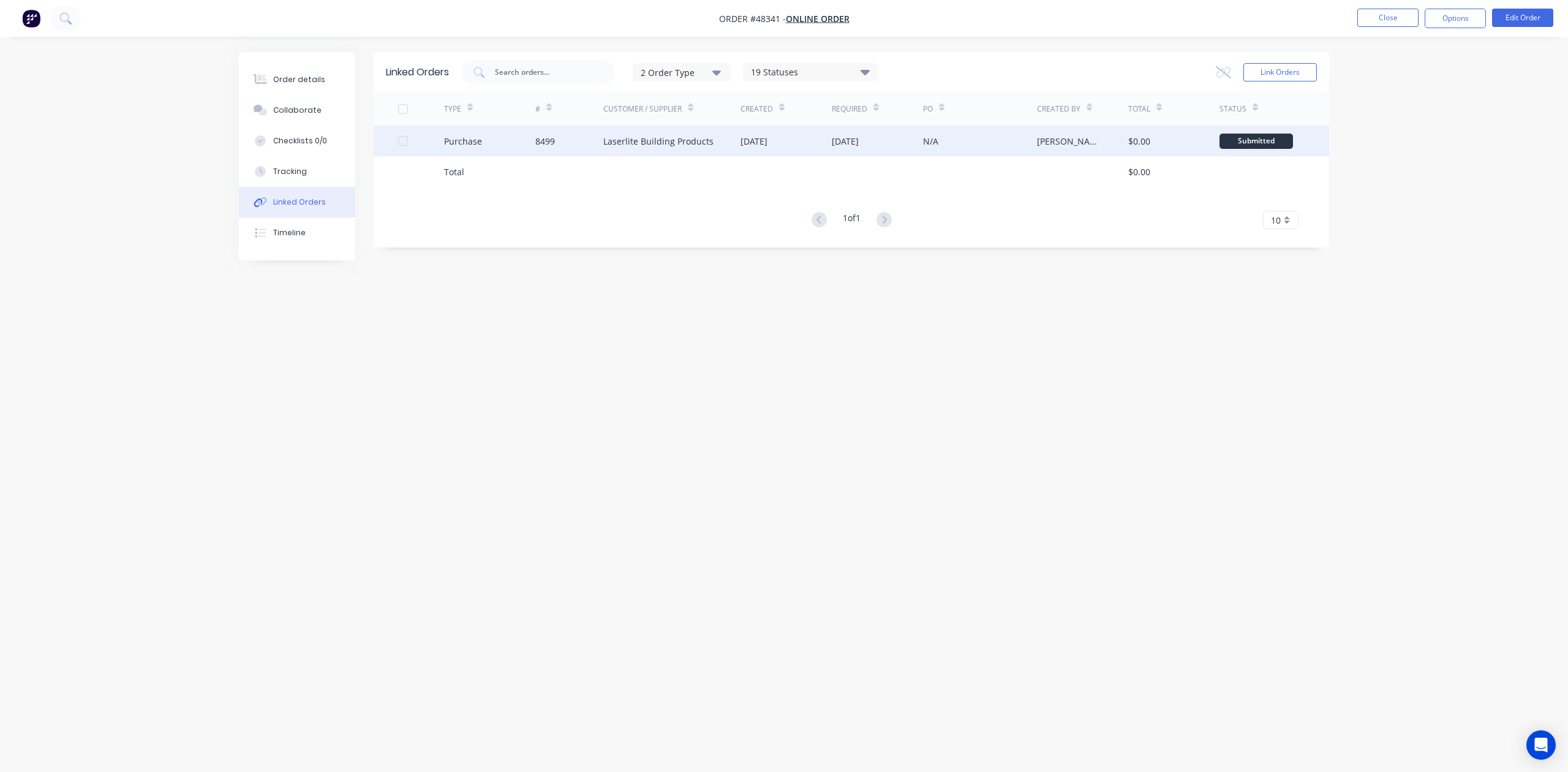
click at [512, 148] on div "Purchase" at bounding box center [490, 140] width 91 height 30
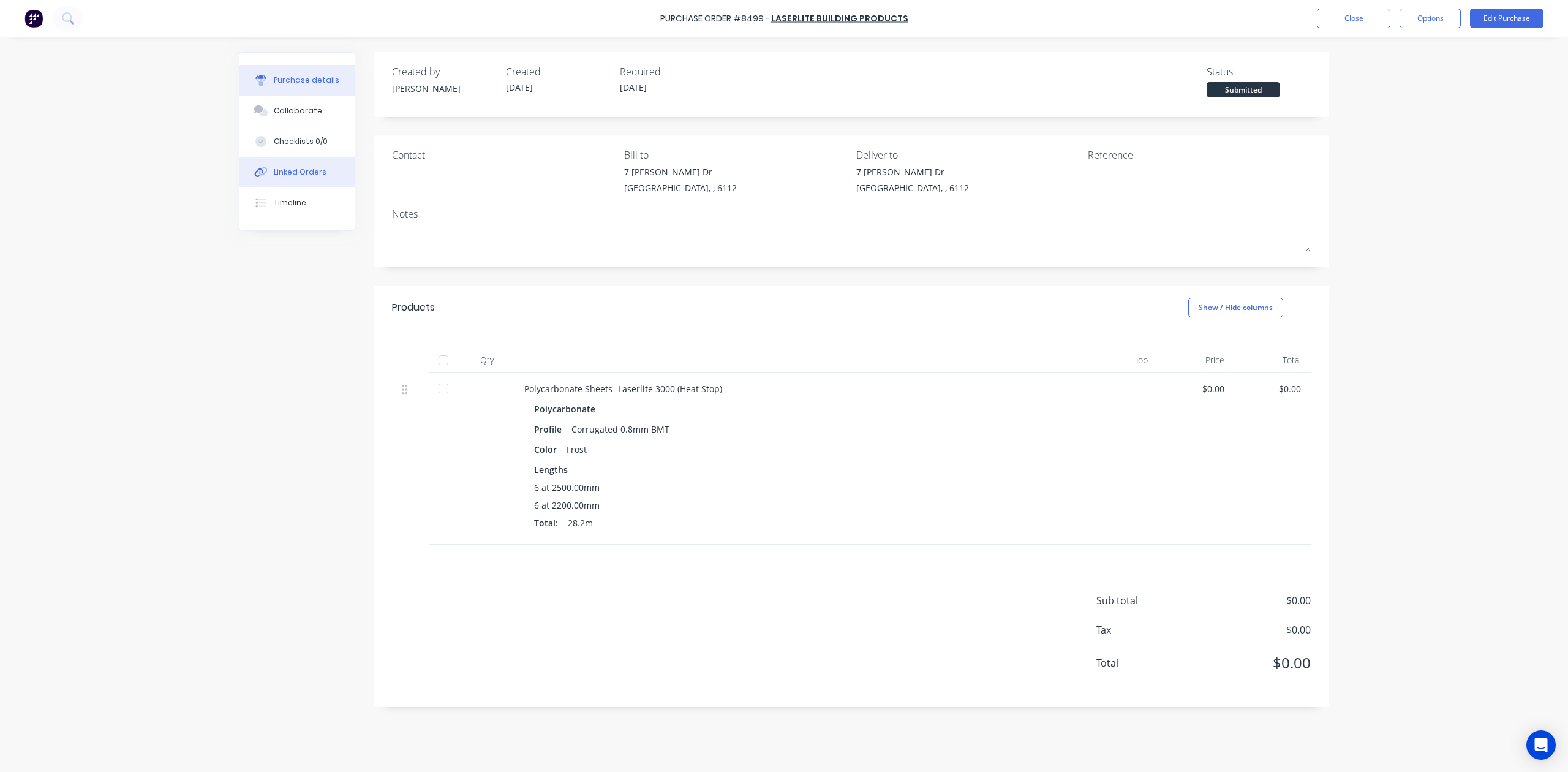
click at [300, 176] on div "Linked Orders" at bounding box center [300, 172] width 52 height 11
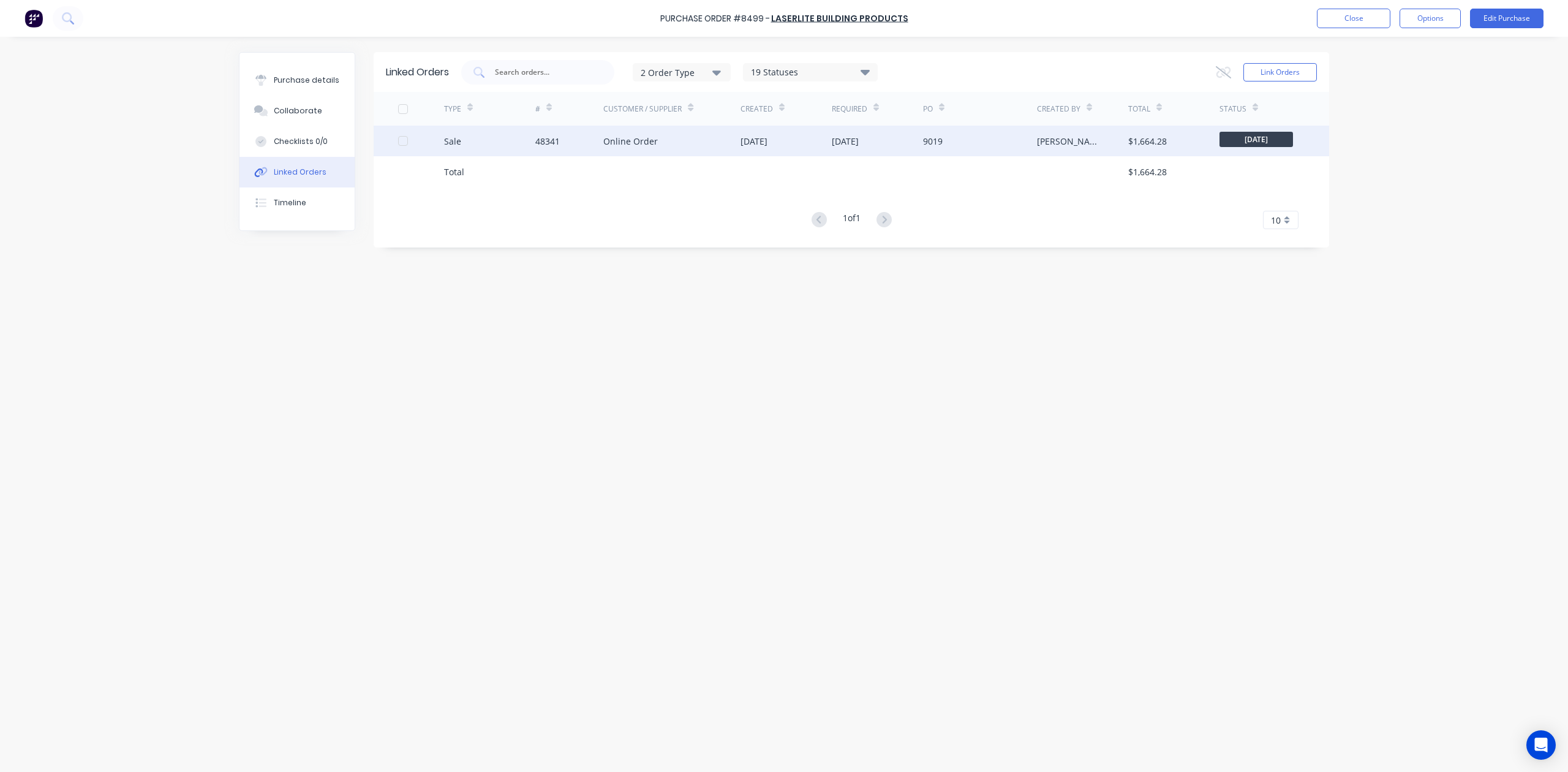
click at [572, 150] on div "48341" at bounding box center [569, 140] width 68 height 30
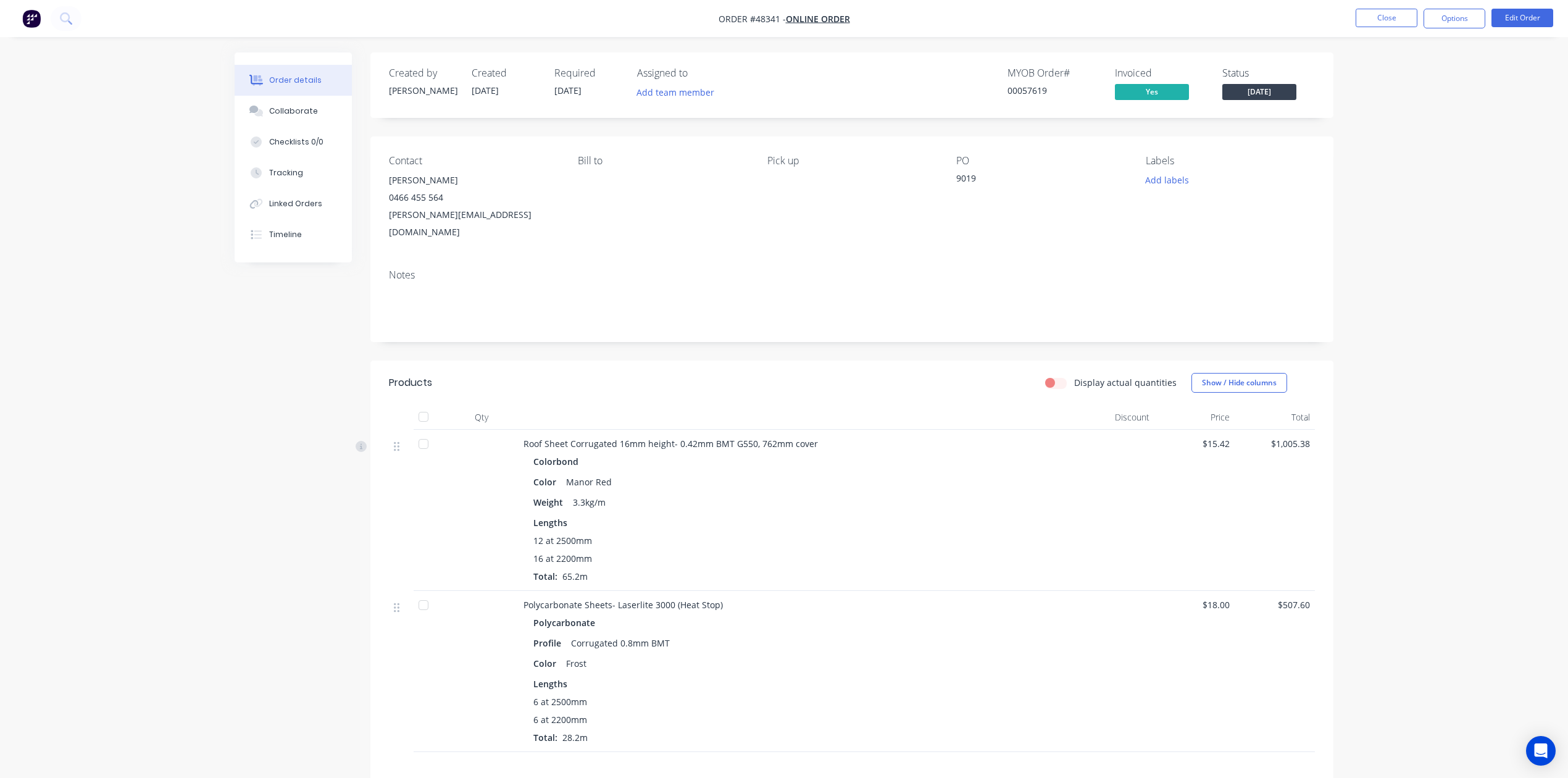
click at [292, 205] on div "Linked Orders" at bounding box center [295, 203] width 53 height 11
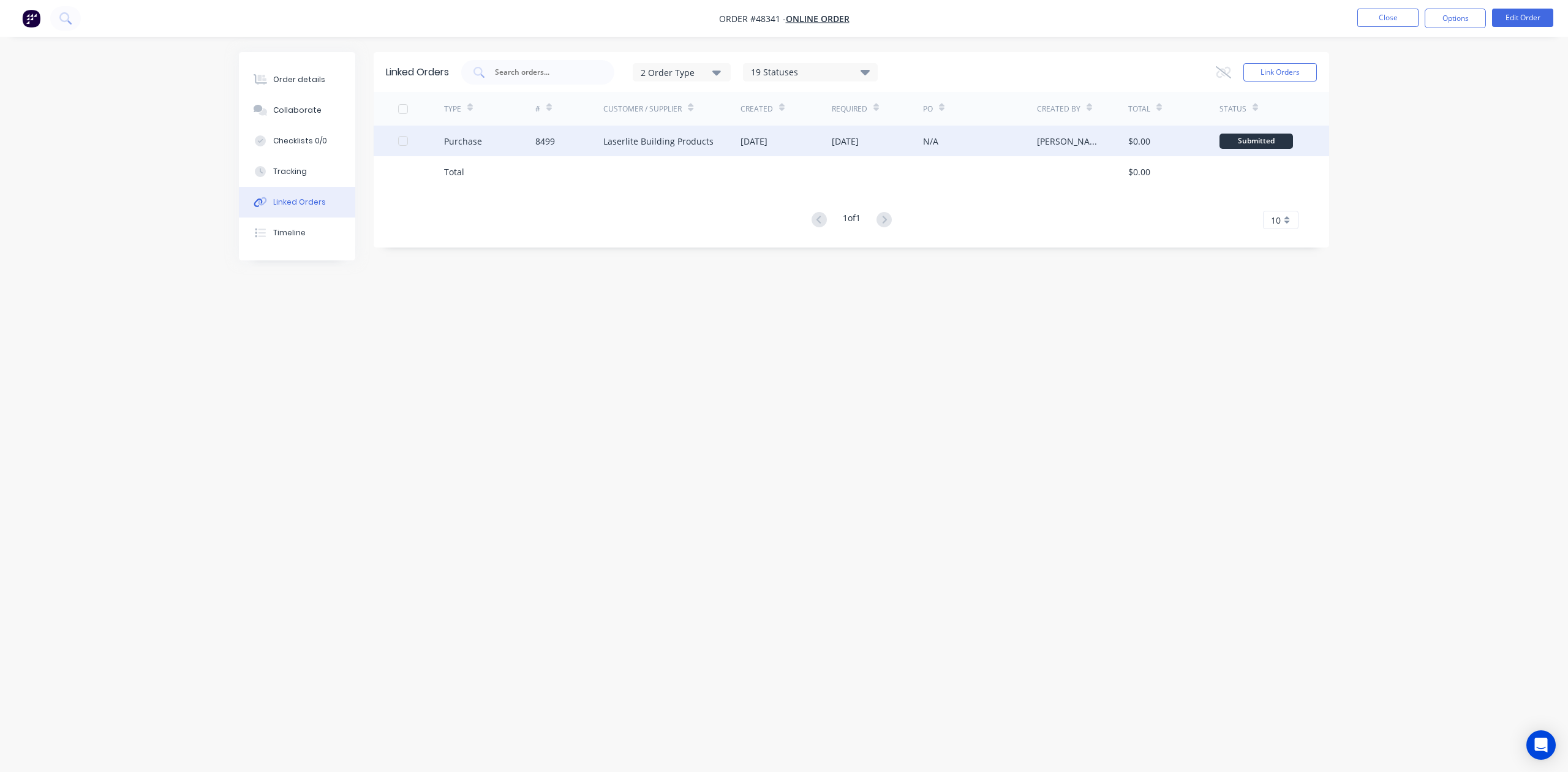
click at [939, 135] on div "N/A" at bounding box center [980, 140] width 114 height 30
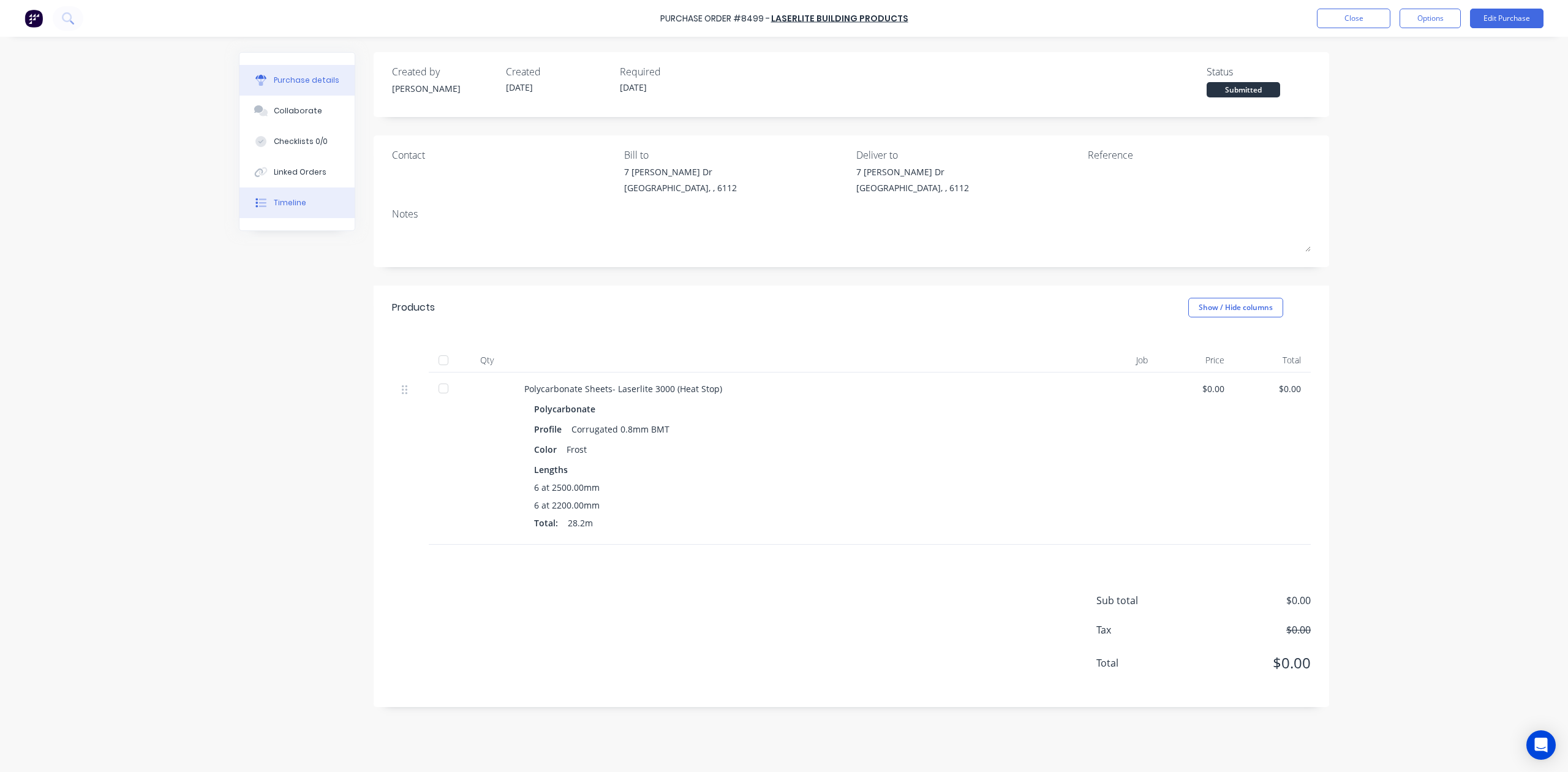
click at [301, 188] on button "Timeline" at bounding box center [297, 203] width 115 height 30
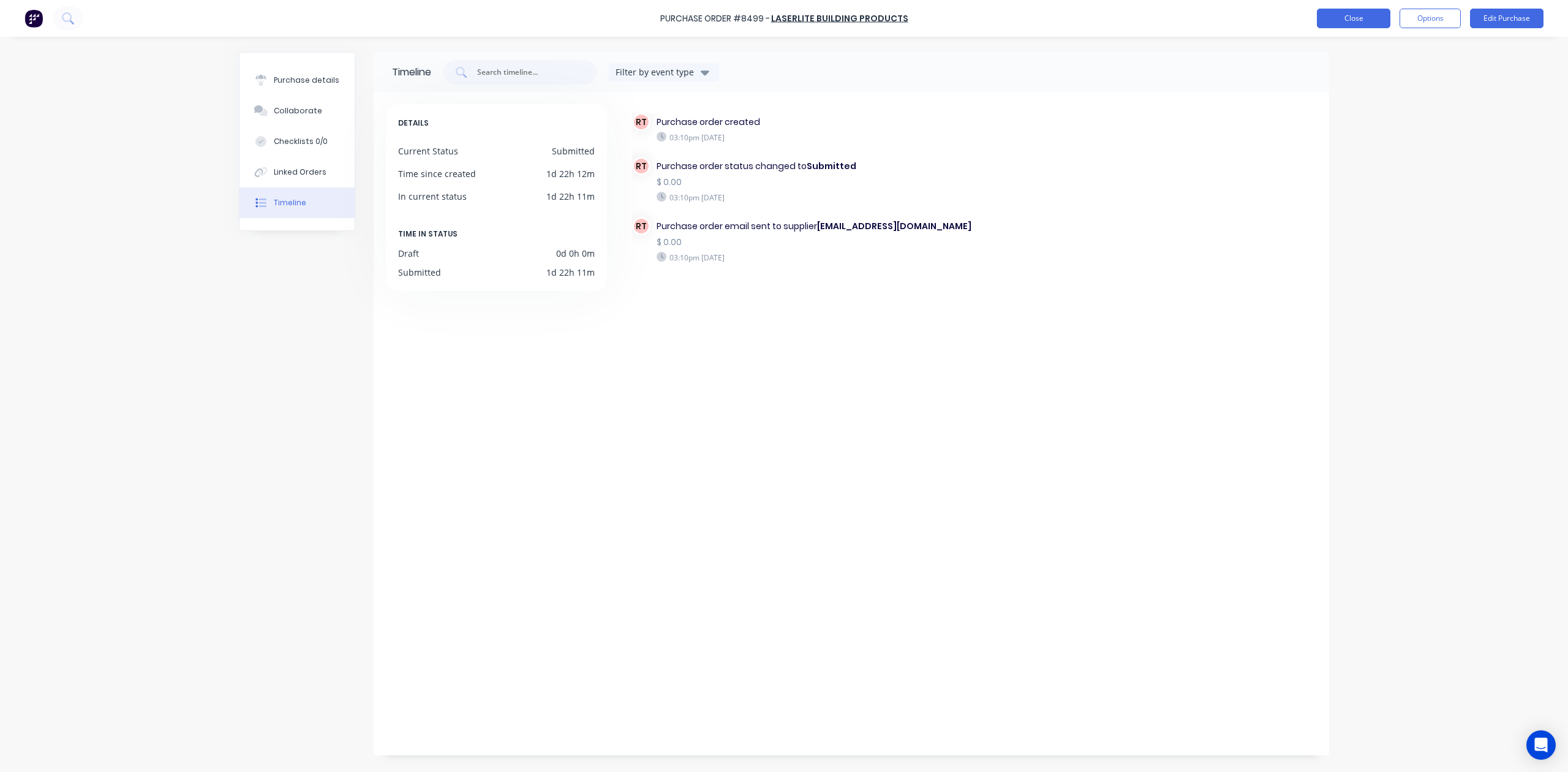
click at [1336, 18] on button "Close" at bounding box center [1354, 18] width 74 height 20
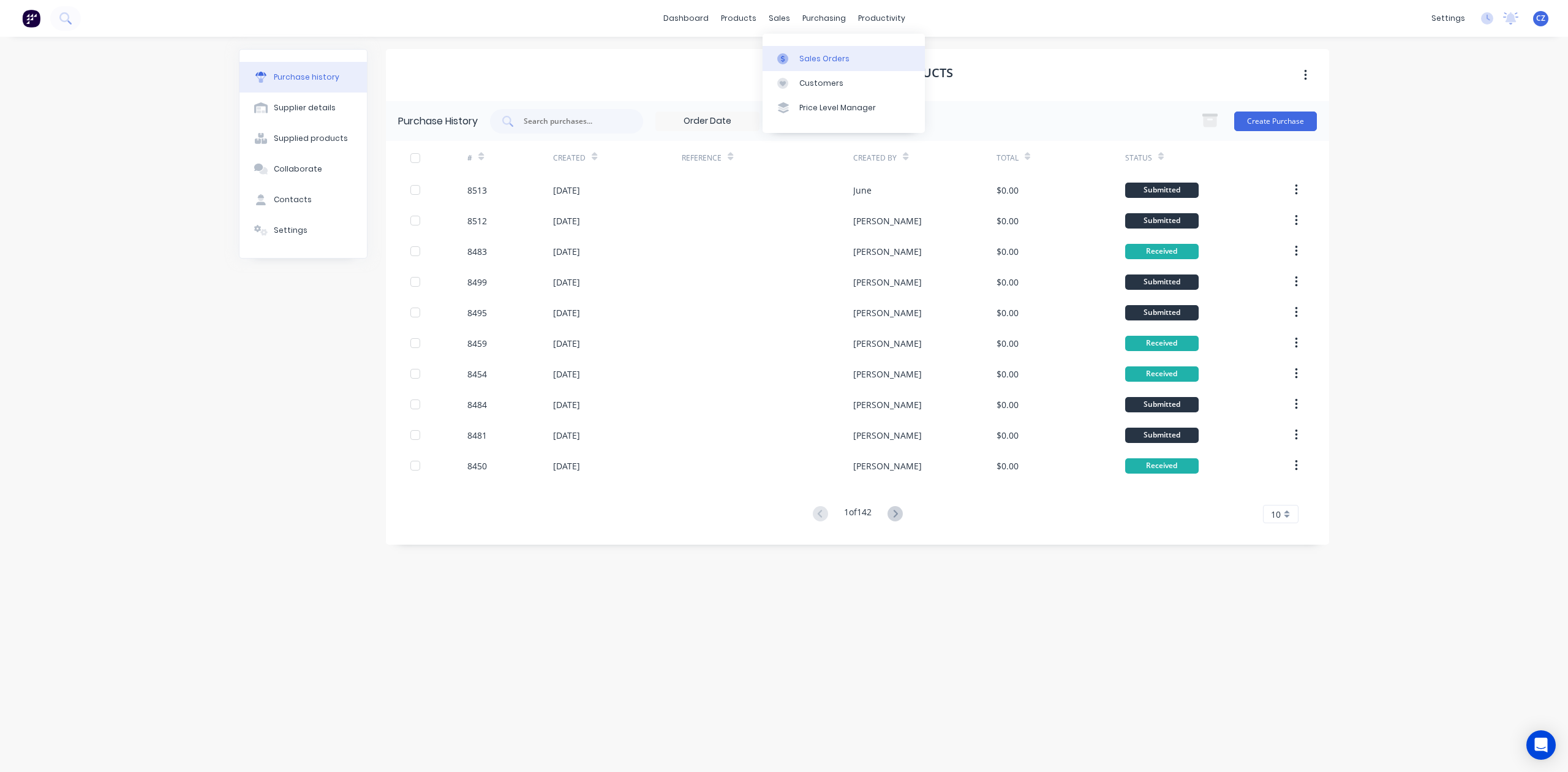
click at [802, 53] on div "Sales Orders" at bounding box center [825, 58] width 50 height 11
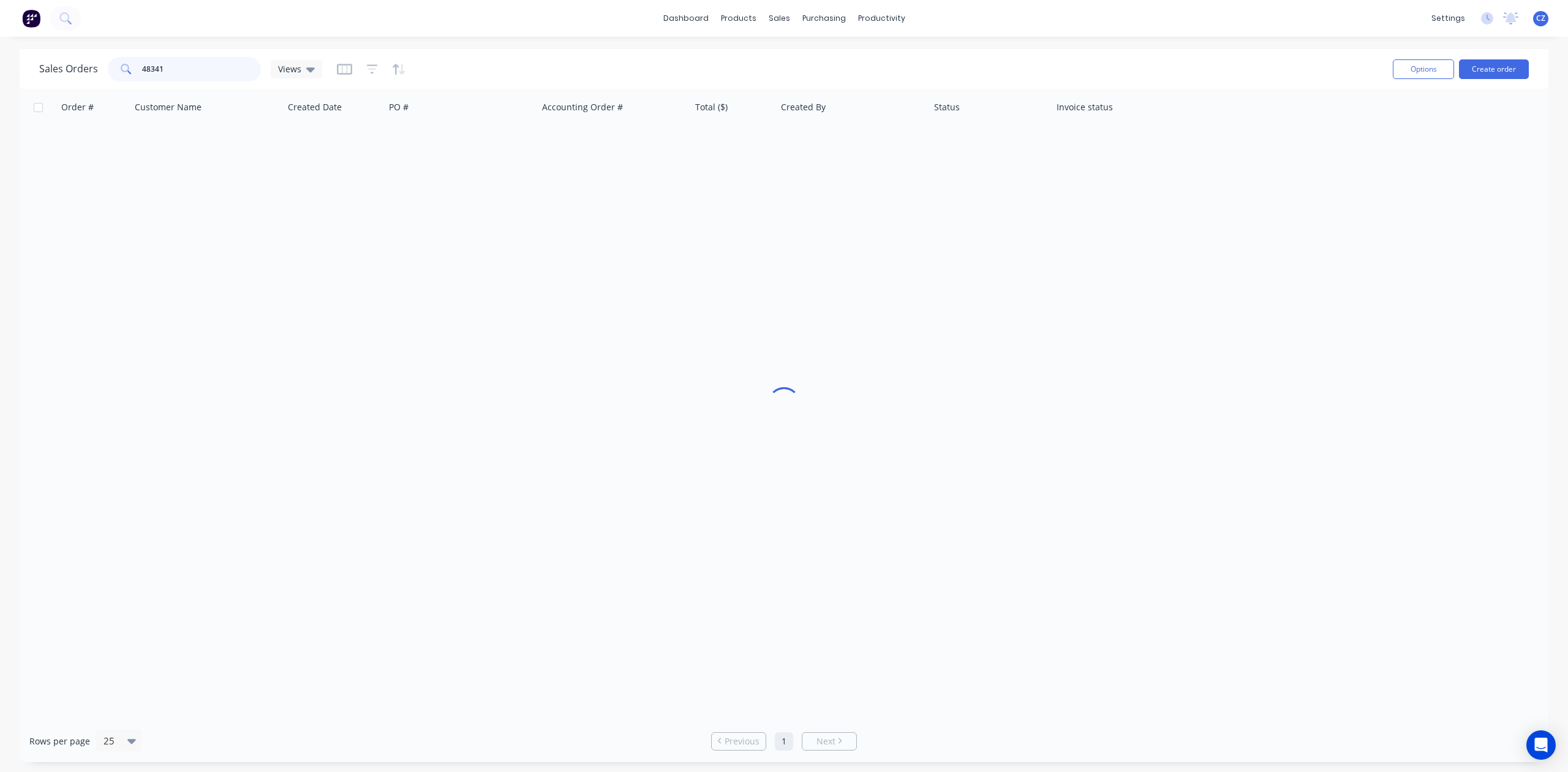
drag, startPoint x: 204, startPoint y: 68, endPoint x: 0, endPoint y: 52, distance: 204.6
click at [0, 52] on div "Sales Orders 48341 Views Options Create order Order # Customer Name Created Dat…" at bounding box center [784, 405] width 1568 height 713
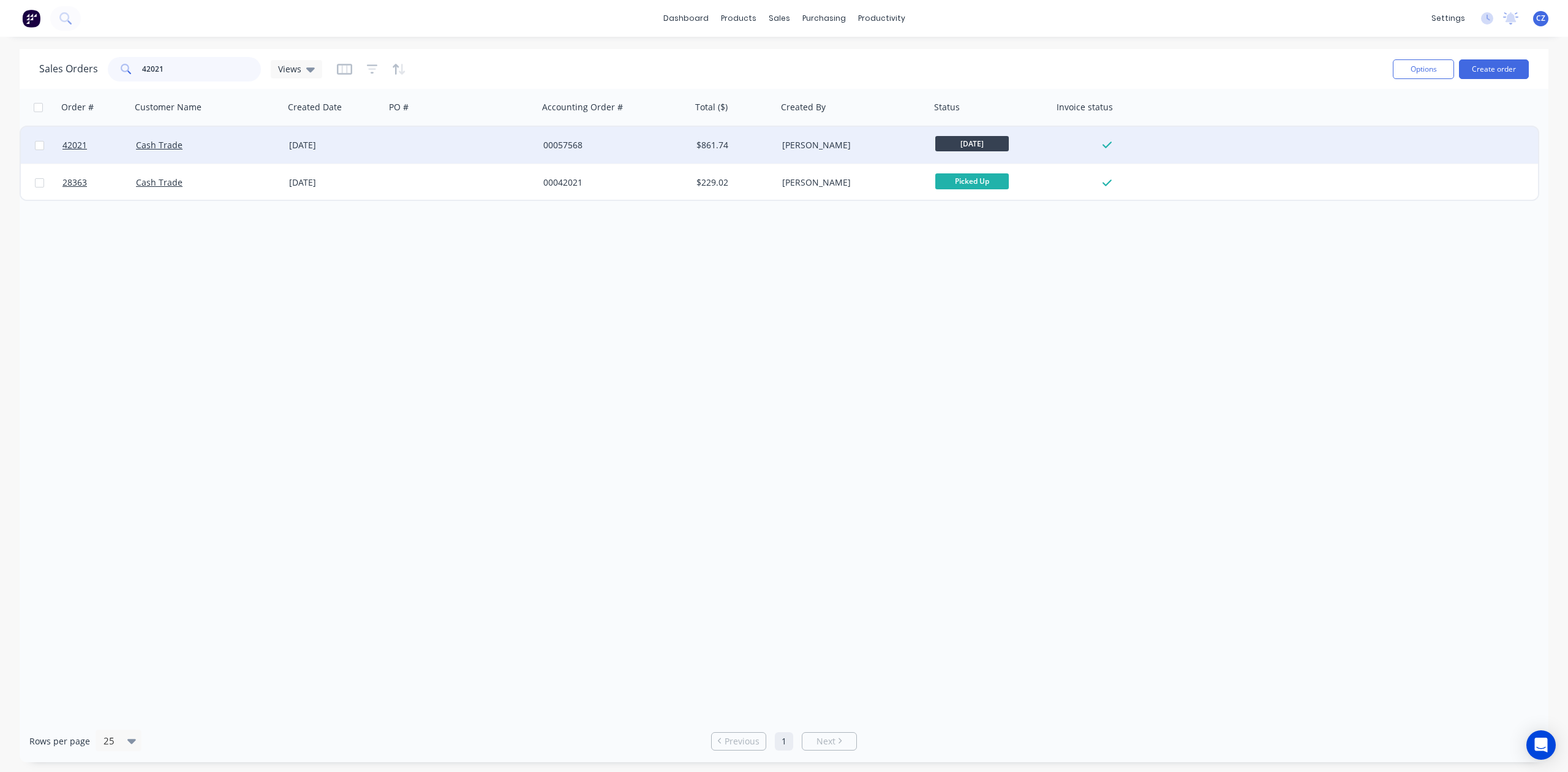
type input "42021"
click at [204, 131] on div "Cash Trade" at bounding box center [208, 145] width 153 height 36
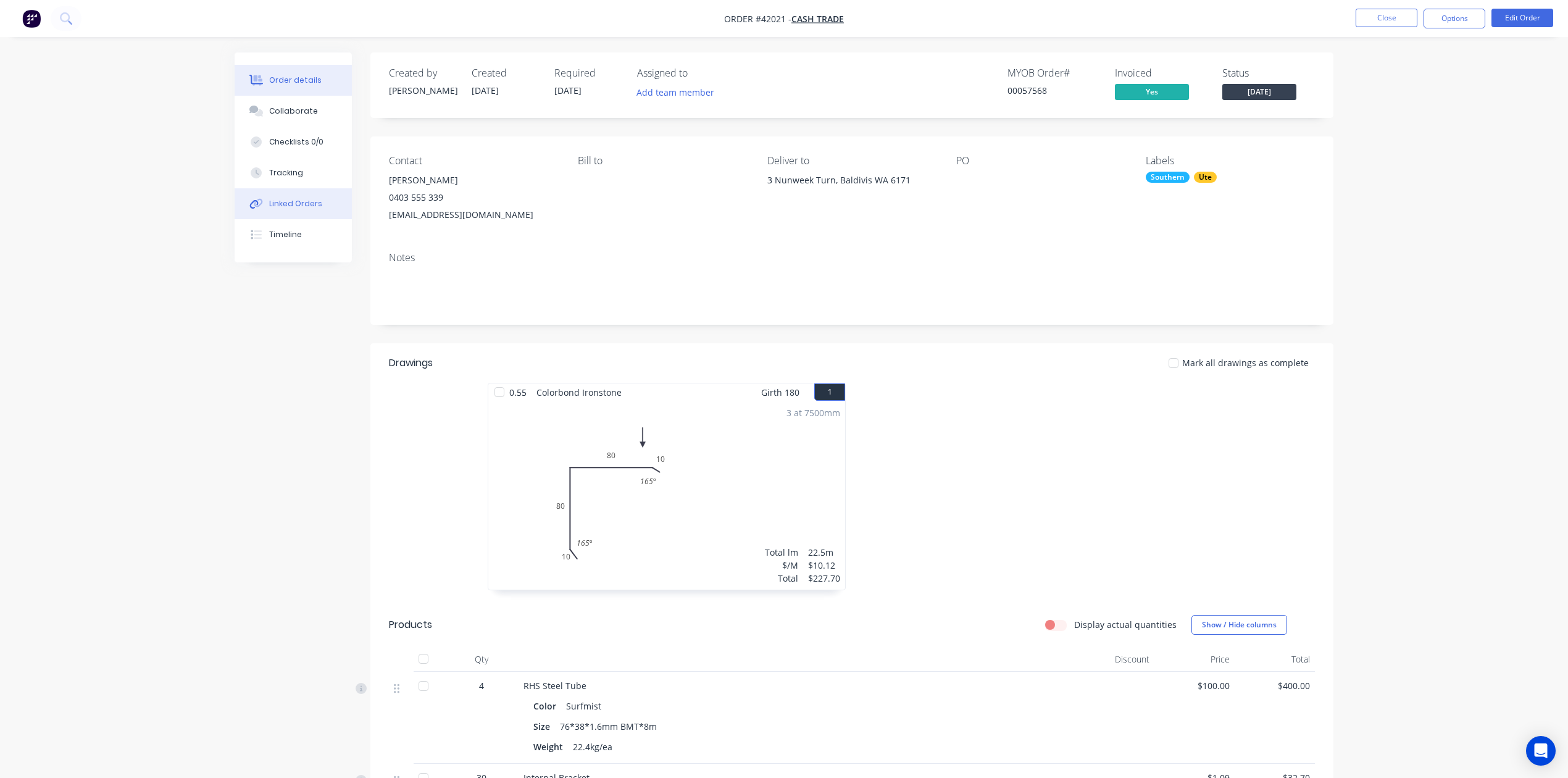
click at [283, 213] on button "Linked Orders" at bounding box center [293, 203] width 117 height 31
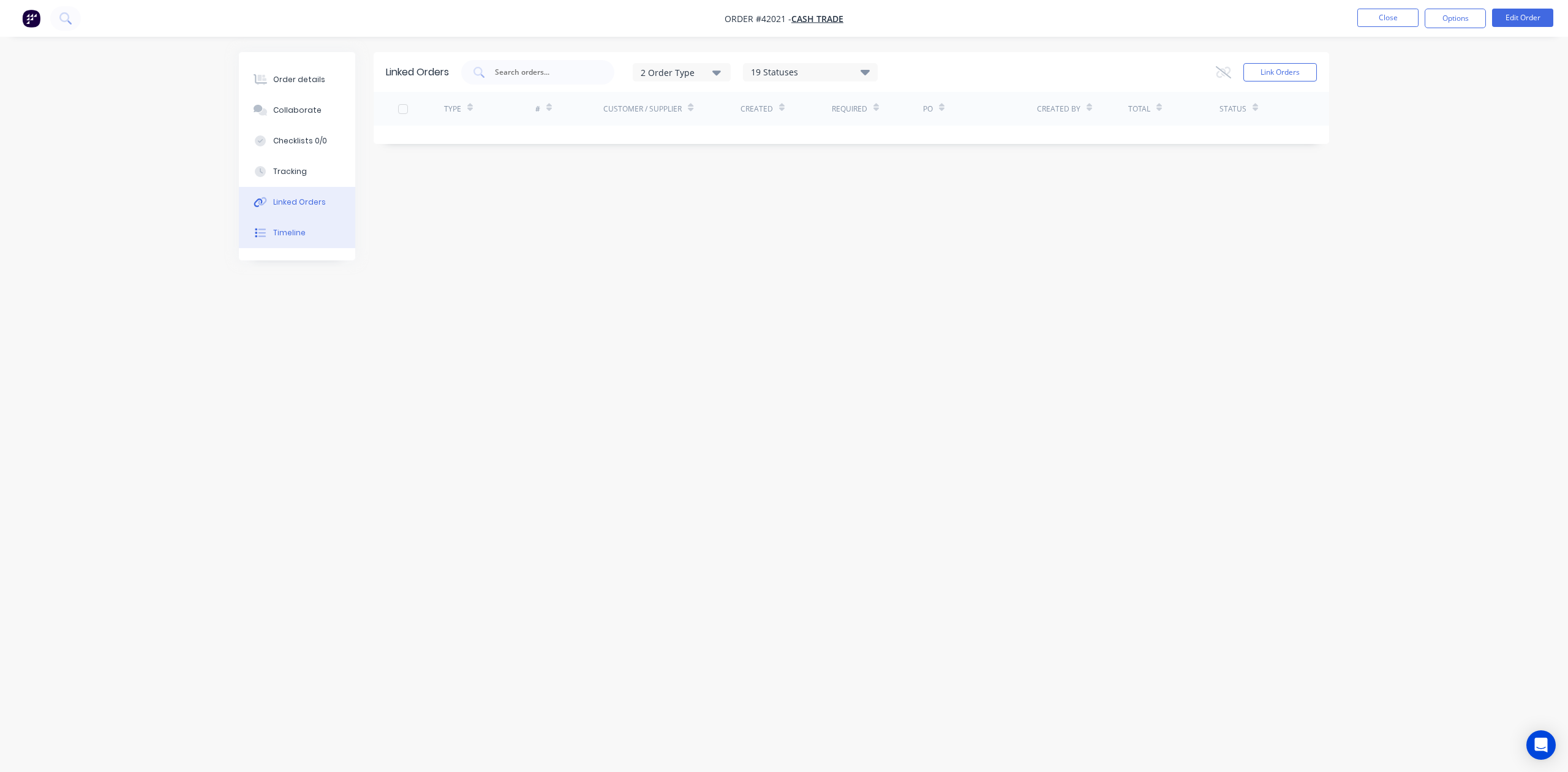
click at [295, 225] on button "Timeline" at bounding box center [297, 232] width 116 height 30
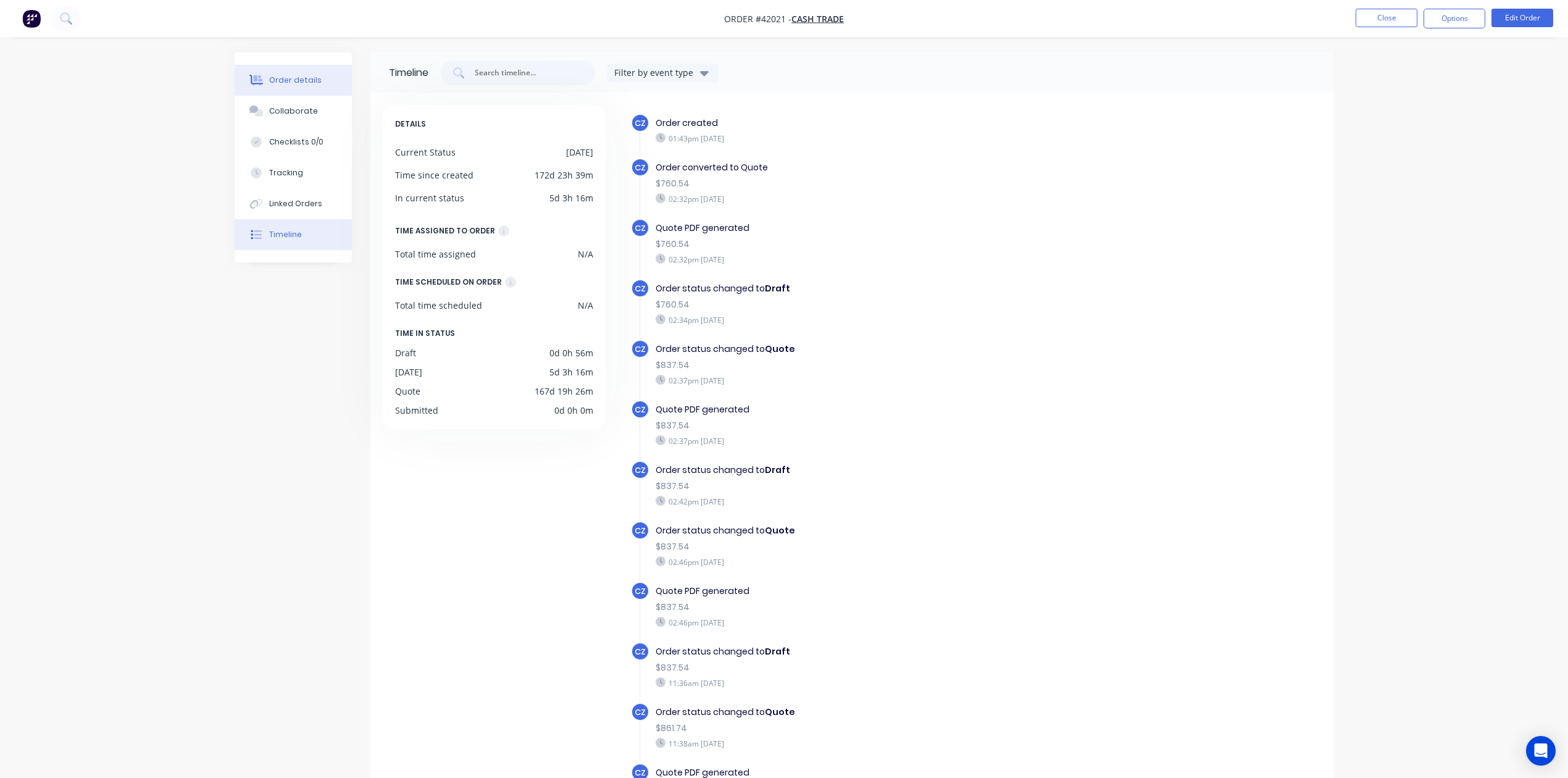
click at [298, 91] on button "Order details" at bounding box center [293, 80] width 117 height 31
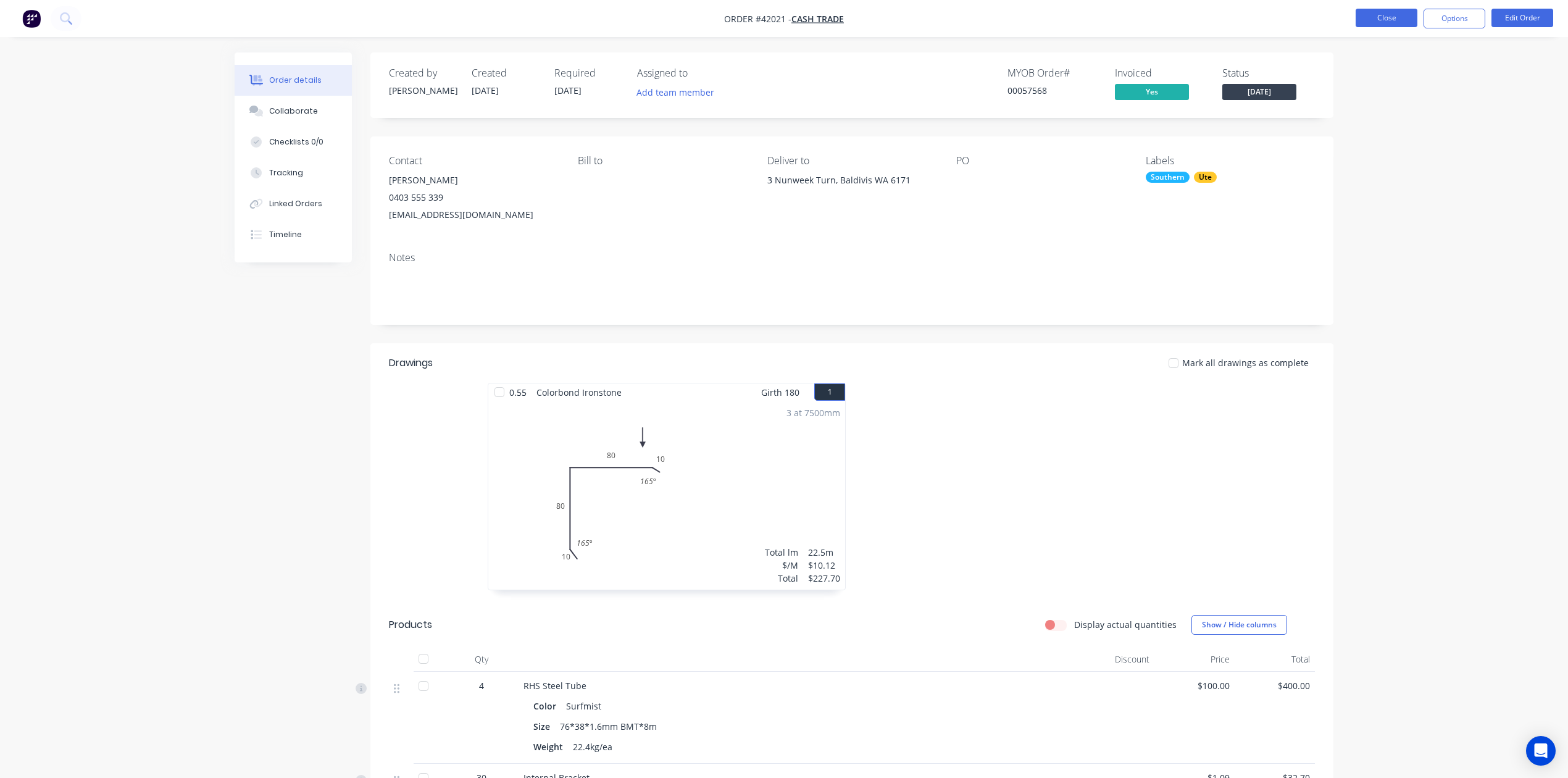
click at [1386, 23] on button "Close" at bounding box center [1387, 18] width 62 height 18
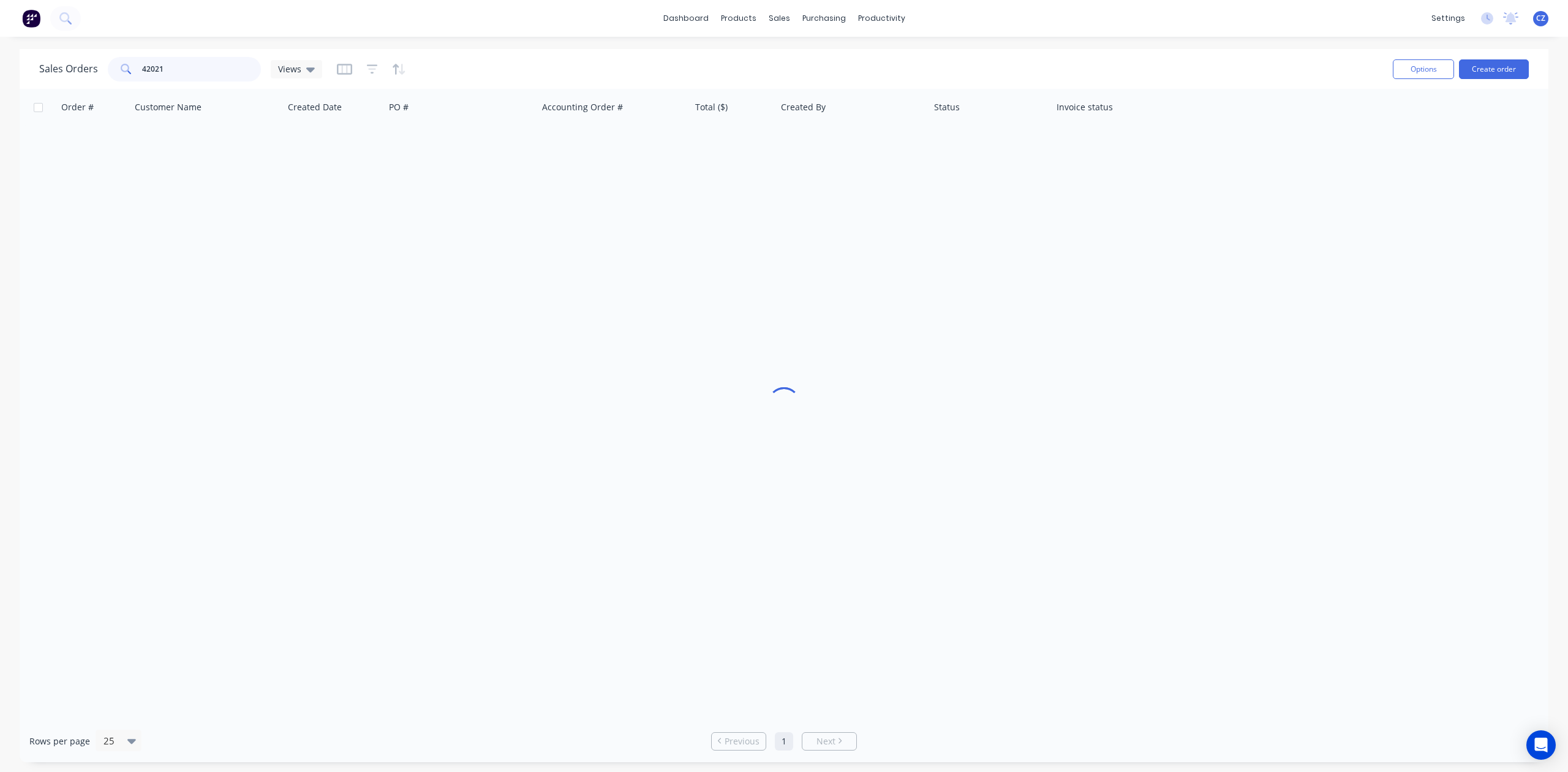
drag, startPoint x: 218, startPoint y: 64, endPoint x: 2, endPoint y: 70, distance: 216.1
click at [2, 70] on div "Sales Orders 42021 Views Options Create order Order # Customer Name Created Dat…" at bounding box center [784, 405] width 1568 height 713
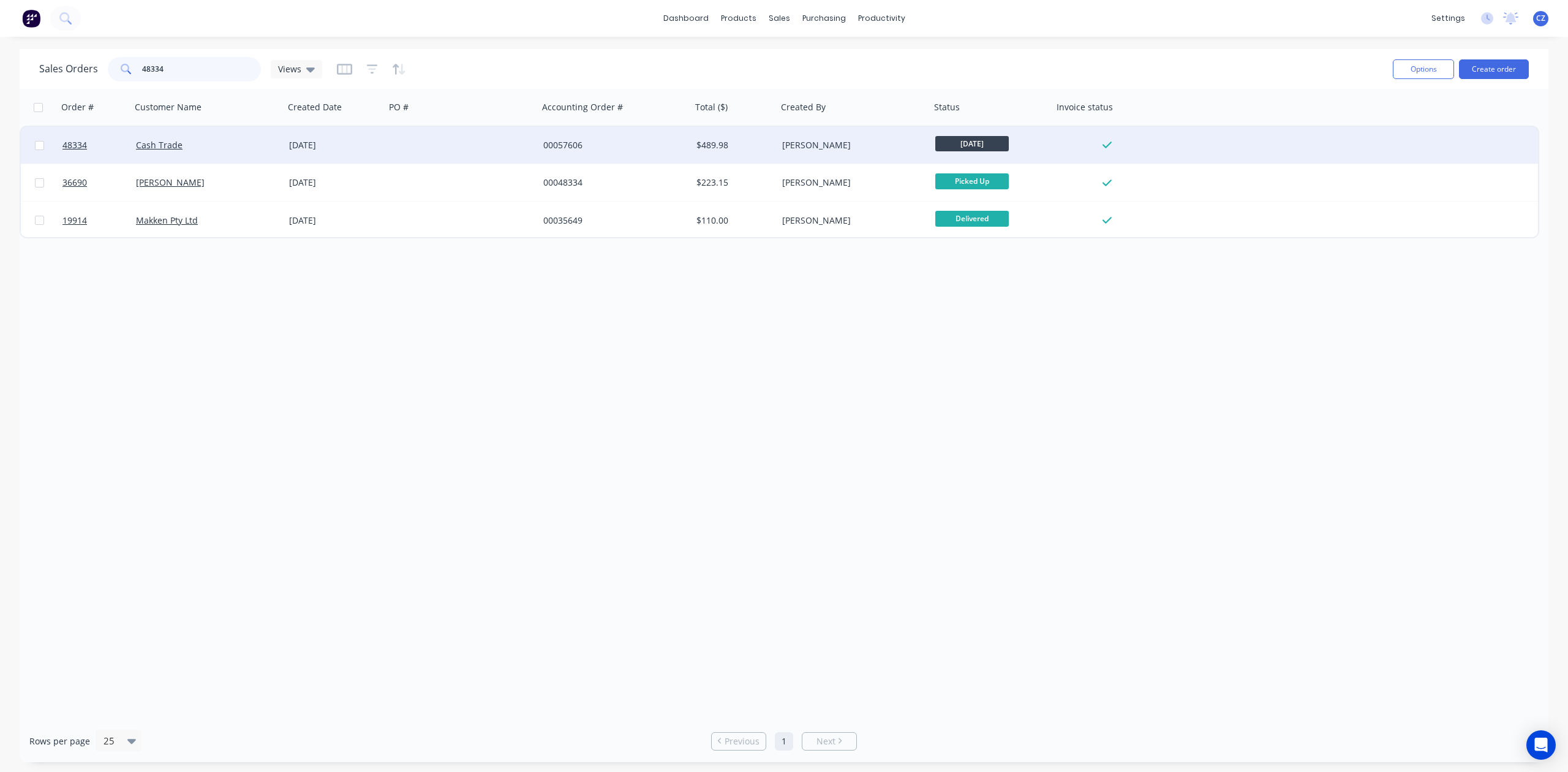
type input "48334"
click at [758, 143] on div "$489.98" at bounding box center [732, 145] width 72 height 12
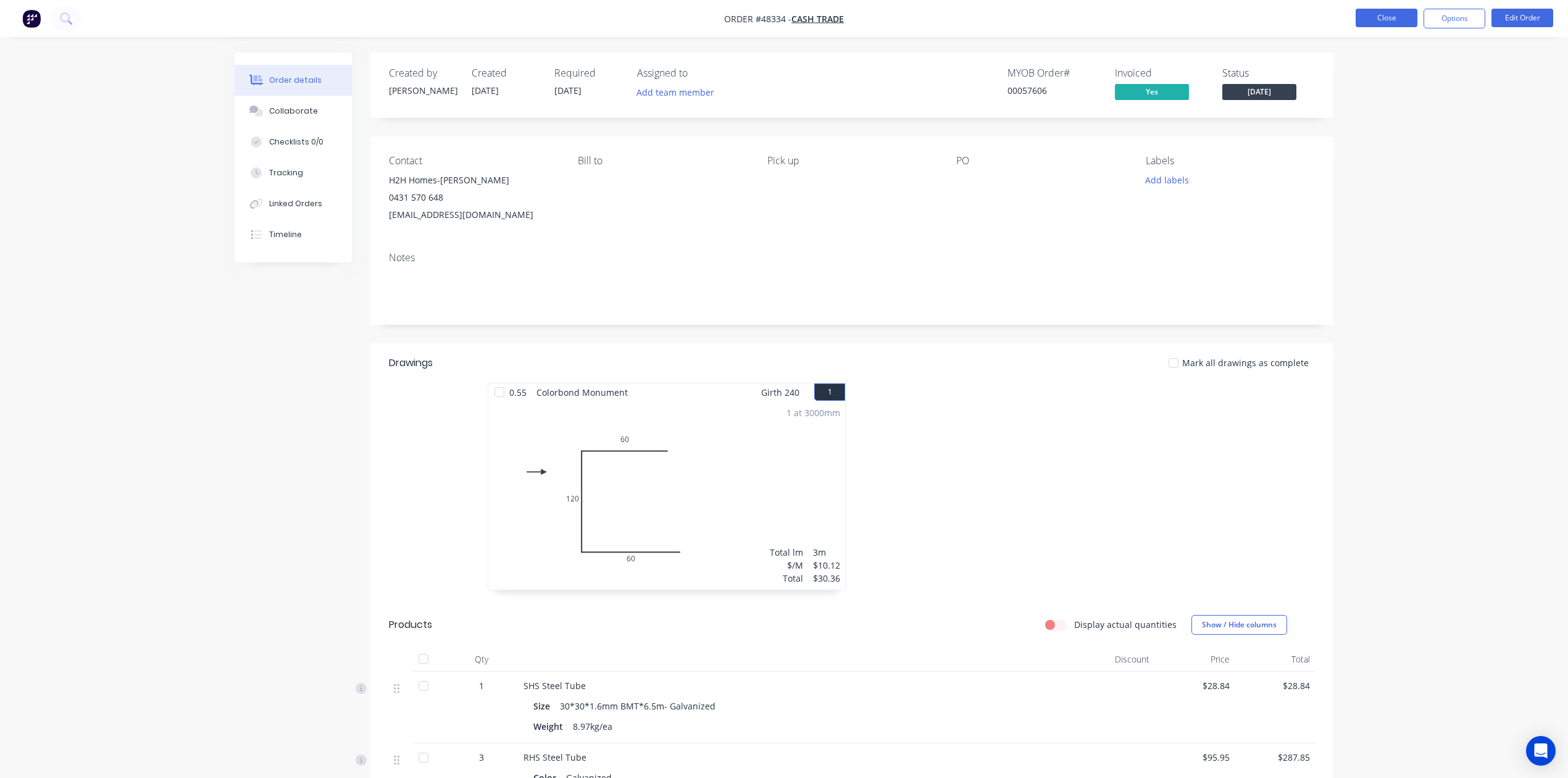
click at [1387, 22] on button "Close" at bounding box center [1387, 18] width 62 height 18
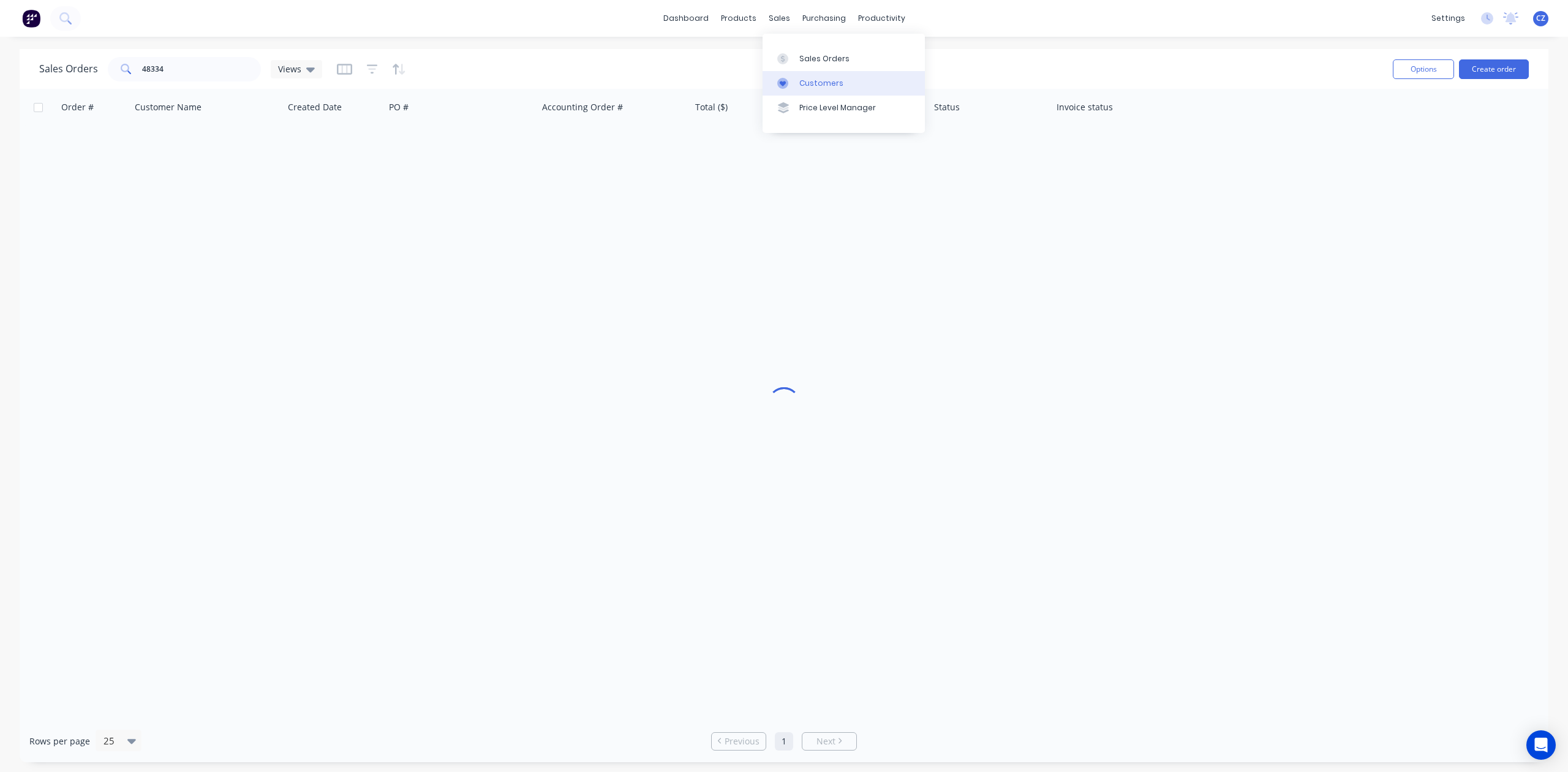
click at [794, 89] on link "Customers" at bounding box center [844, 84] width 162 height 24
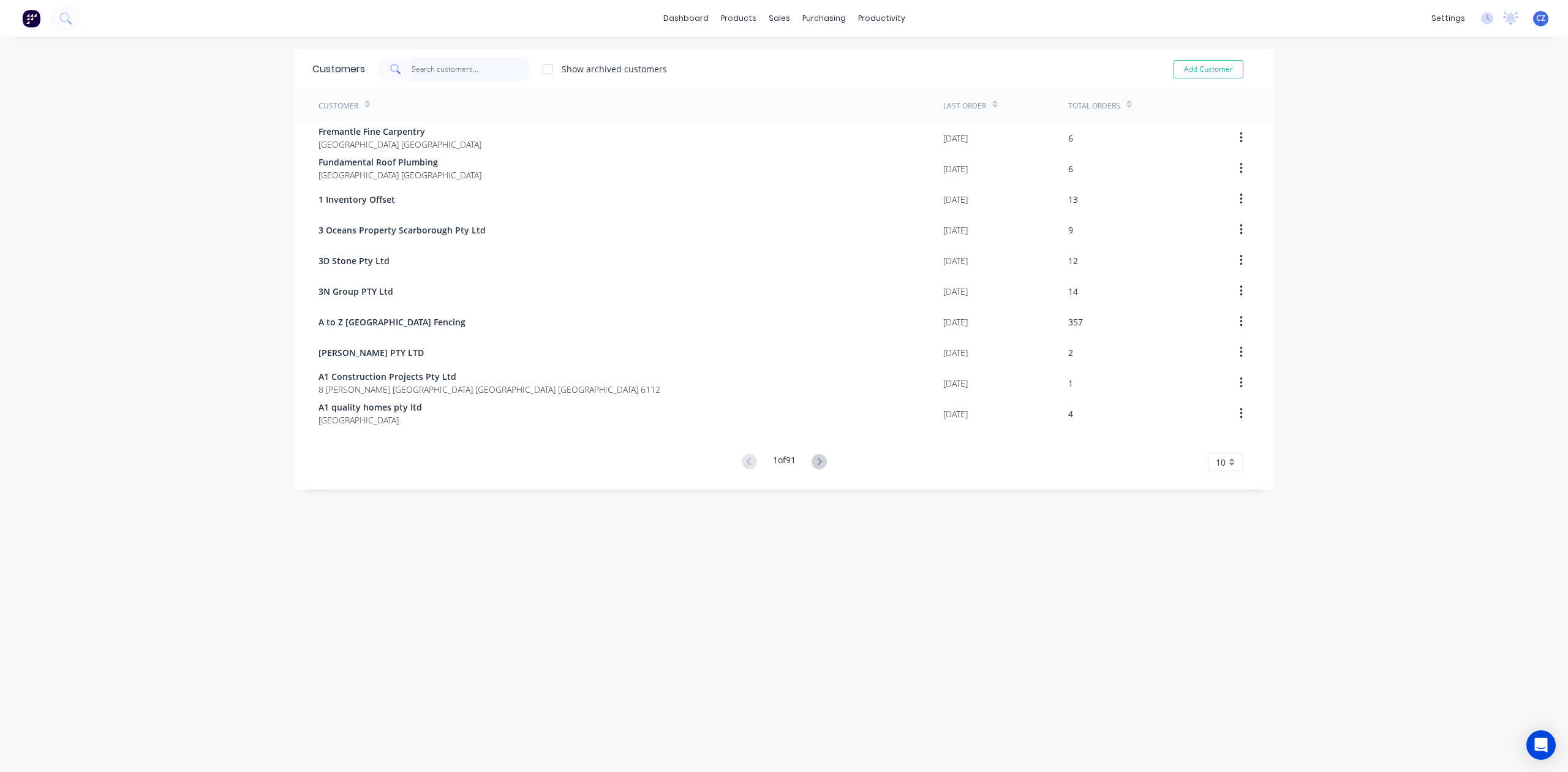
click at [453, 74] on input "text" at bounding box center [471, 69] width 119 height 24
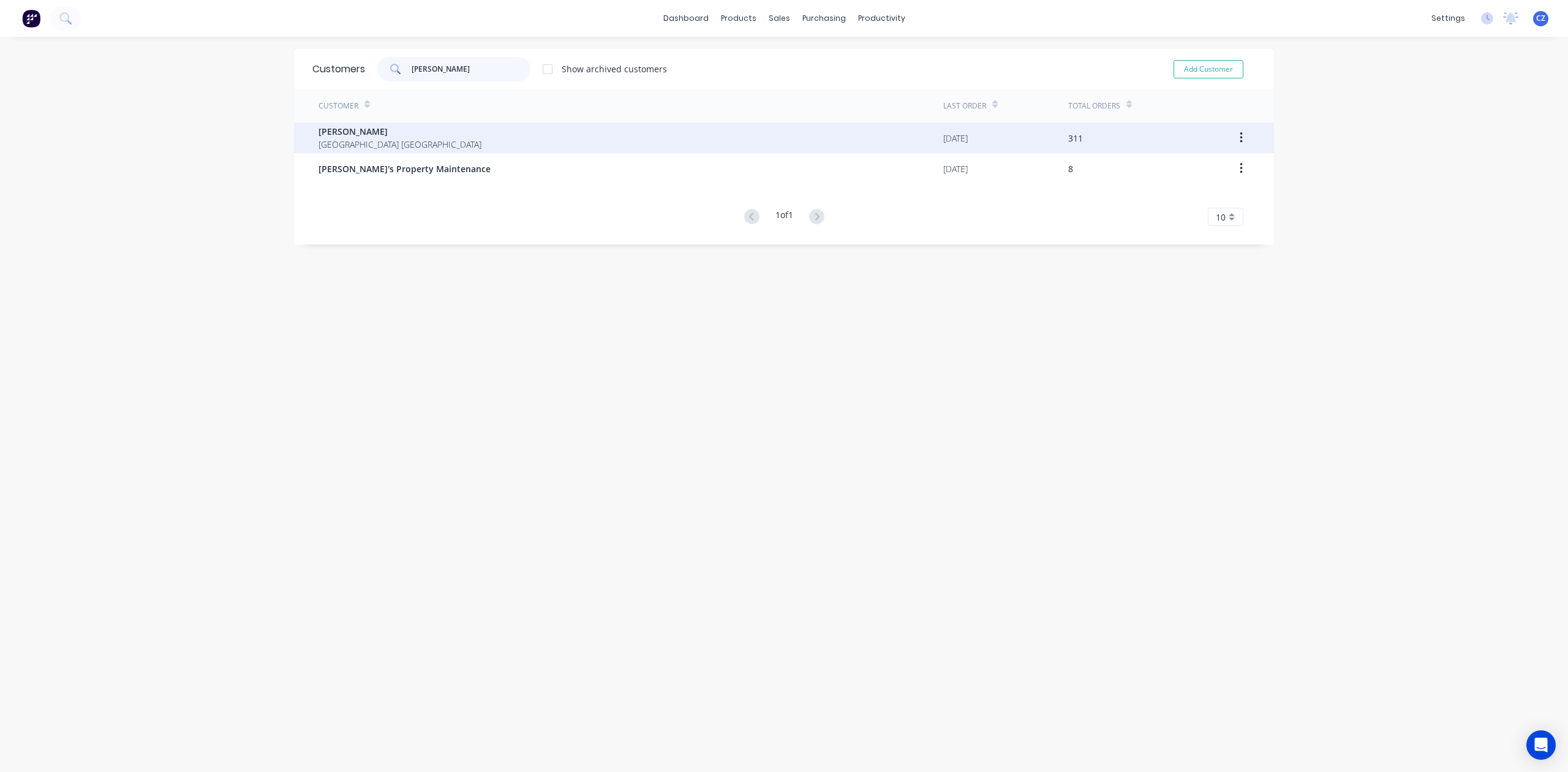
type input "mike"
click at [544, 134] on div "Mike Fence Western Australia Australia" at bounding box center [631, 137] width 625 height 30
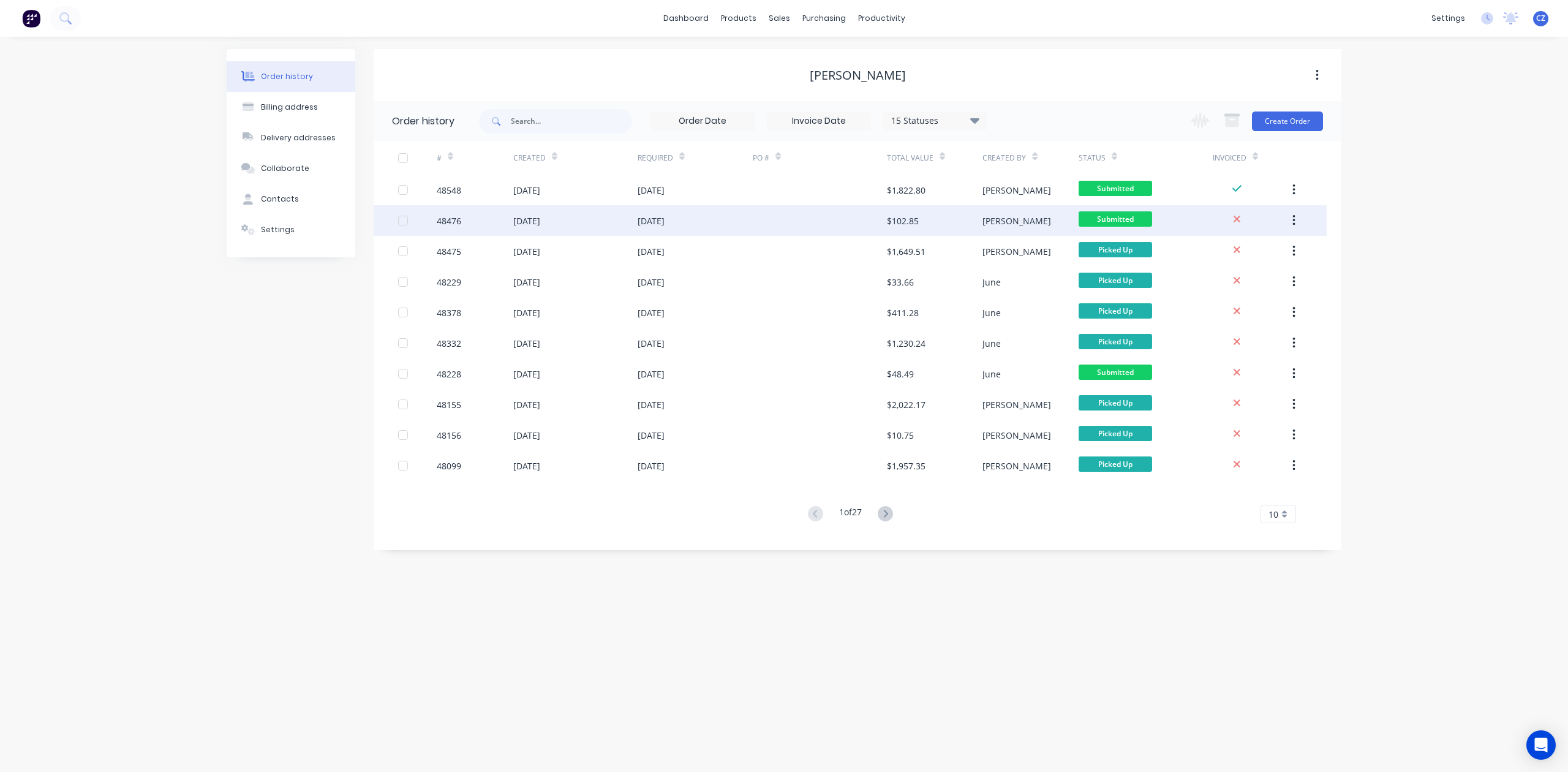
click at [838, 214] on div at bounding box center [820, 220] width 134 height 30
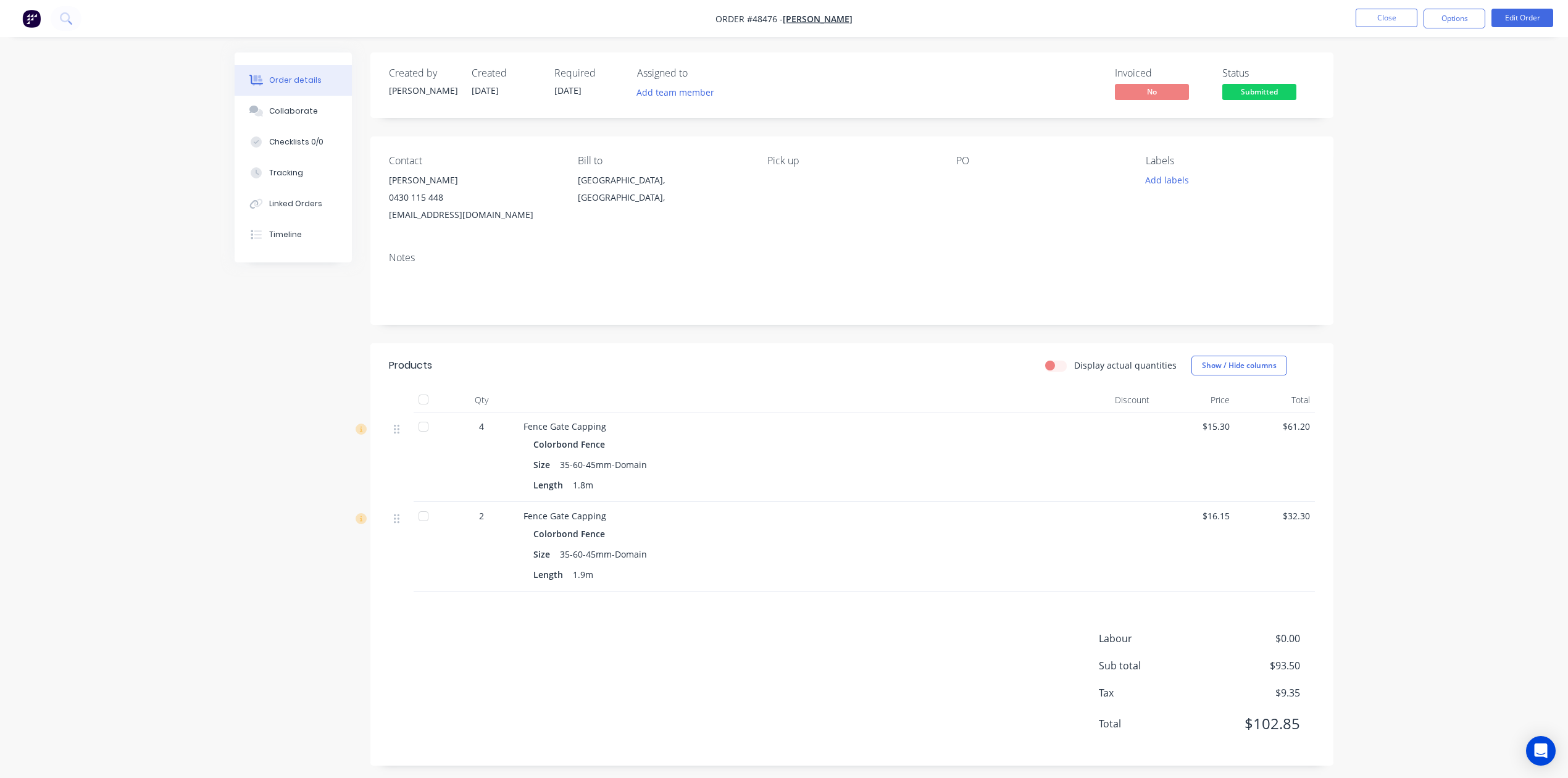
click at [952, 660] on div "Labour $0.00 Sub total $93.50 Tax $9.35 Total $102.85" at bounding box center [852, 689] width 926 height 116
click at [297, 233] on div "Timeline" at bounding box center [285, 234] width 33 height 11
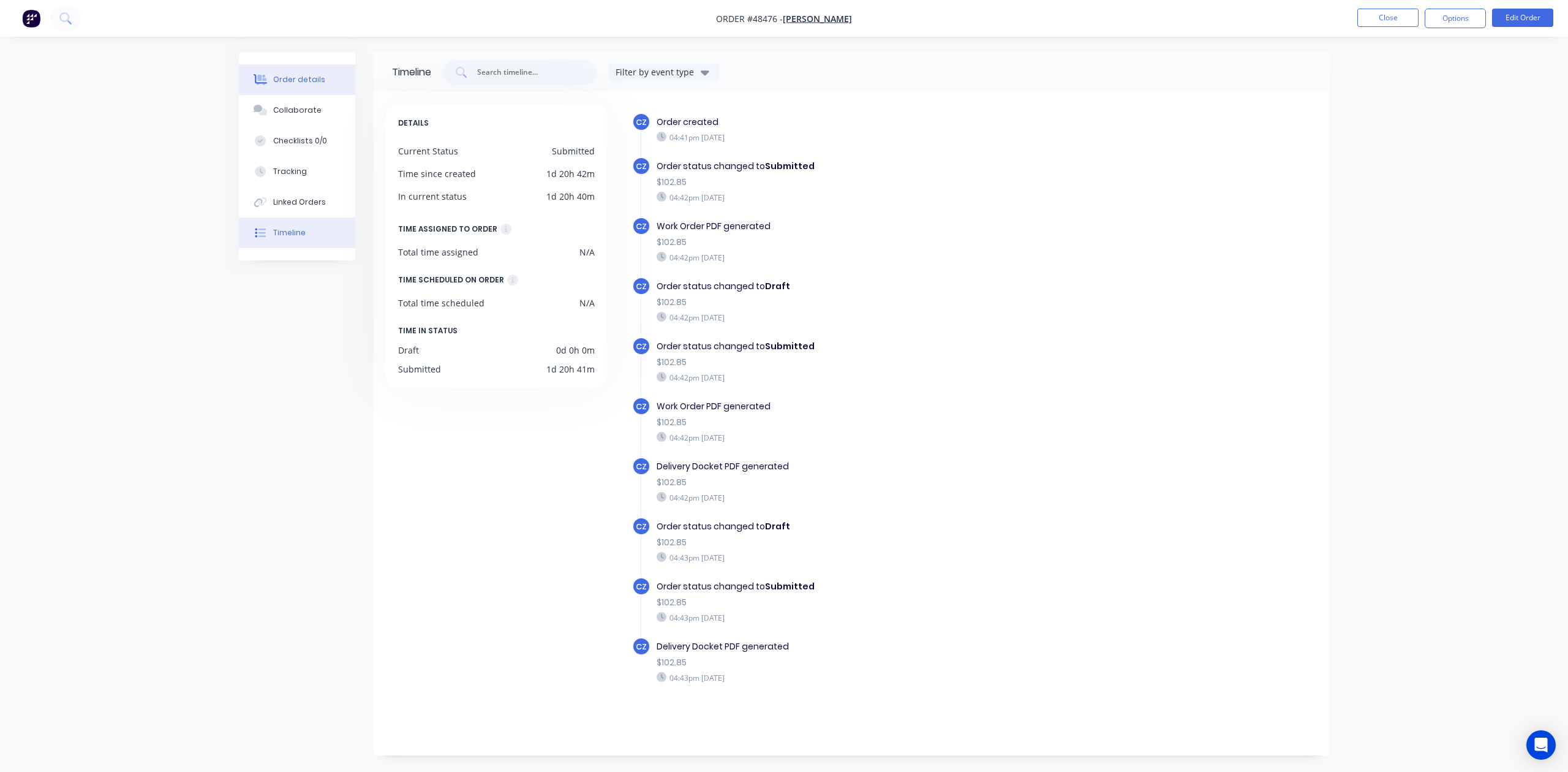
click at [295, 80] on div "Order details" at bounding box center [299, 80] width 52 height 11
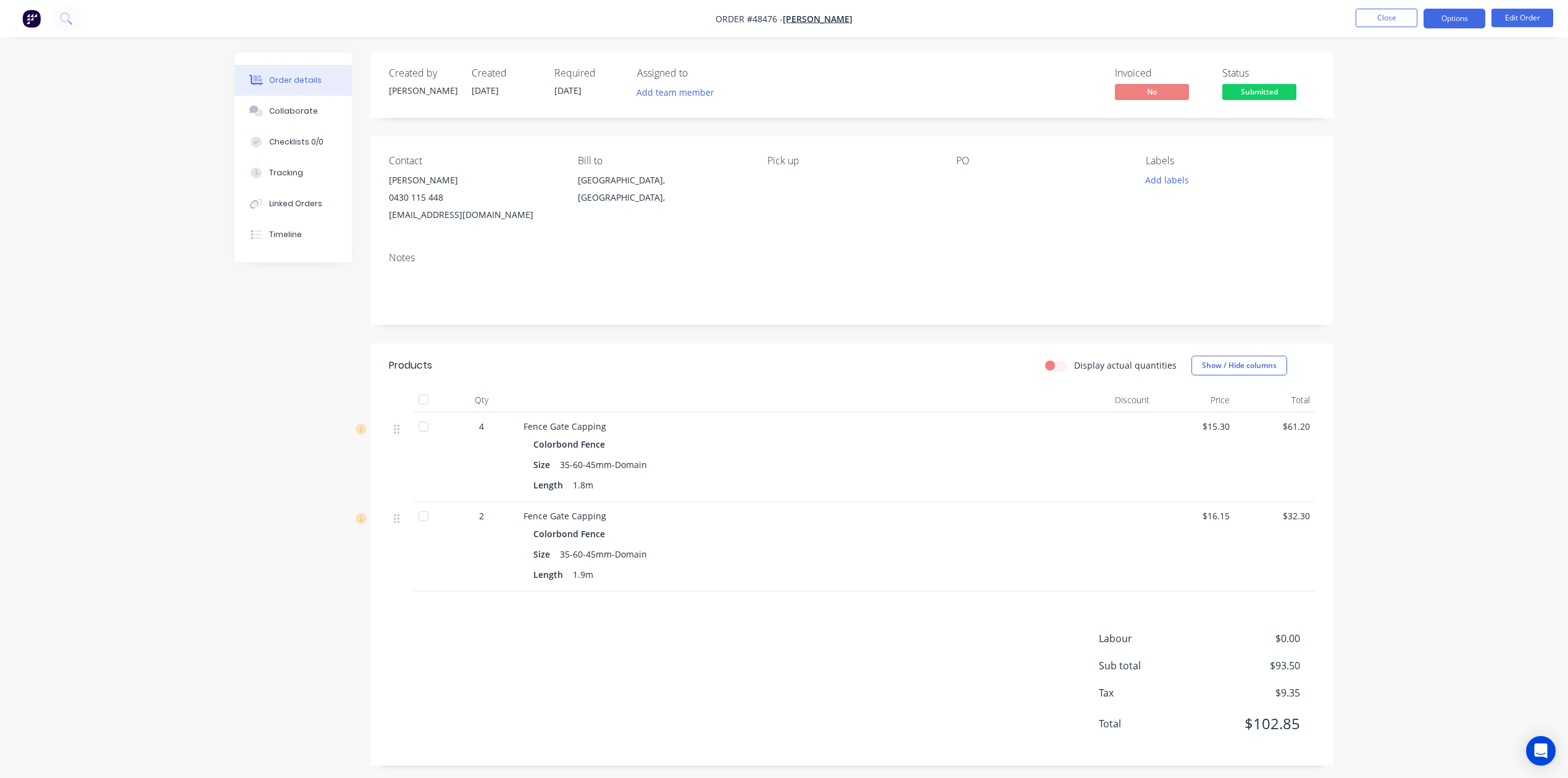
click at [1465, 18] on button "Options" at bounding box center [1454, 18] width 62 height 20
click at [1403, 70] on div "Invoice" at bounding box center [1417, 74] width 113 height 18
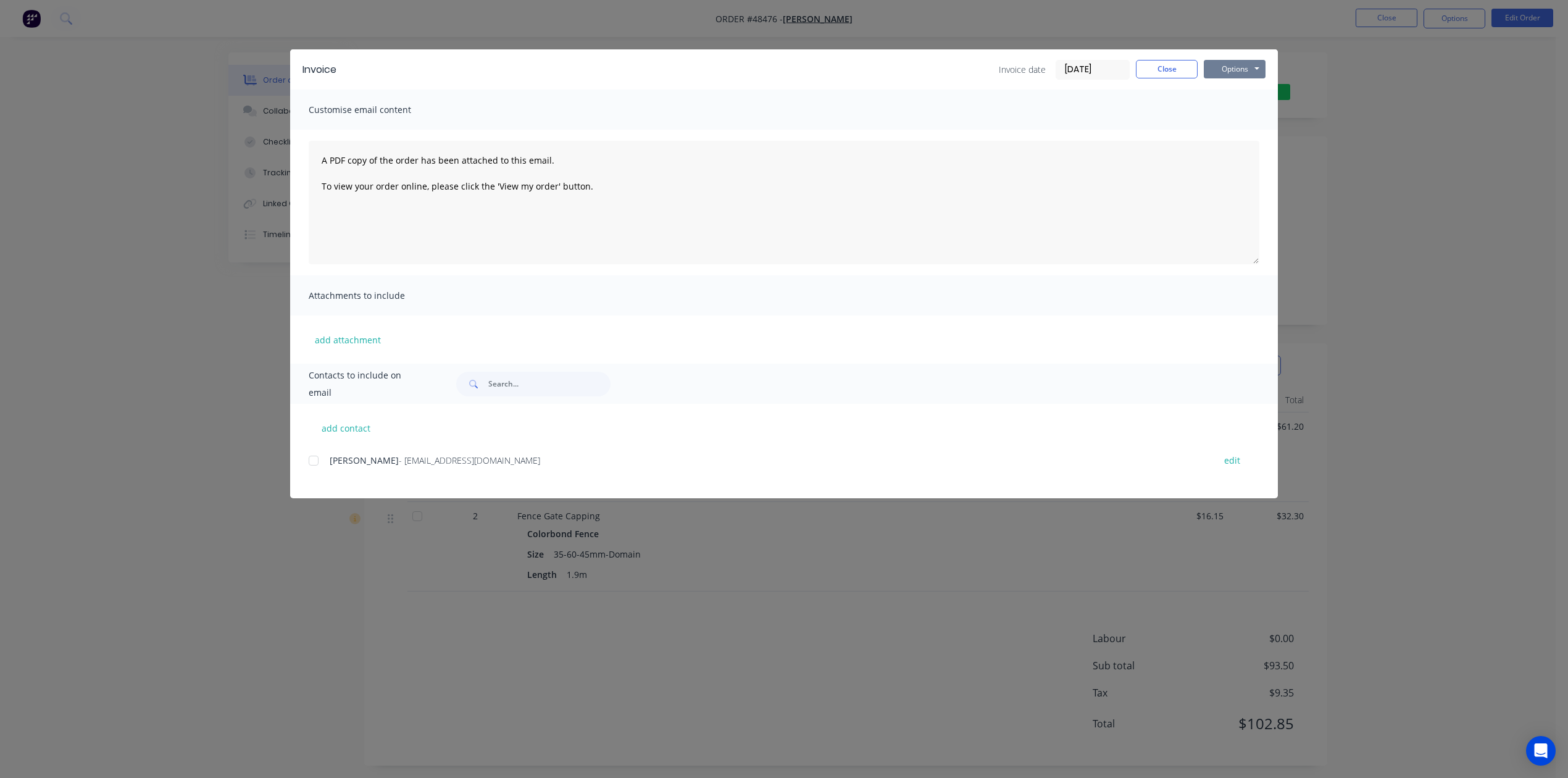
click at [1240, 74] on button "Options" at bounding box center [1234, 69] width 62 height 18
click at [1240, 109] on button "Print" at bounding box center [1243, 111] width 79 height 21
click at [1186, 62] on button "Close" at bounding box center [1166, 69] width 62 height 18
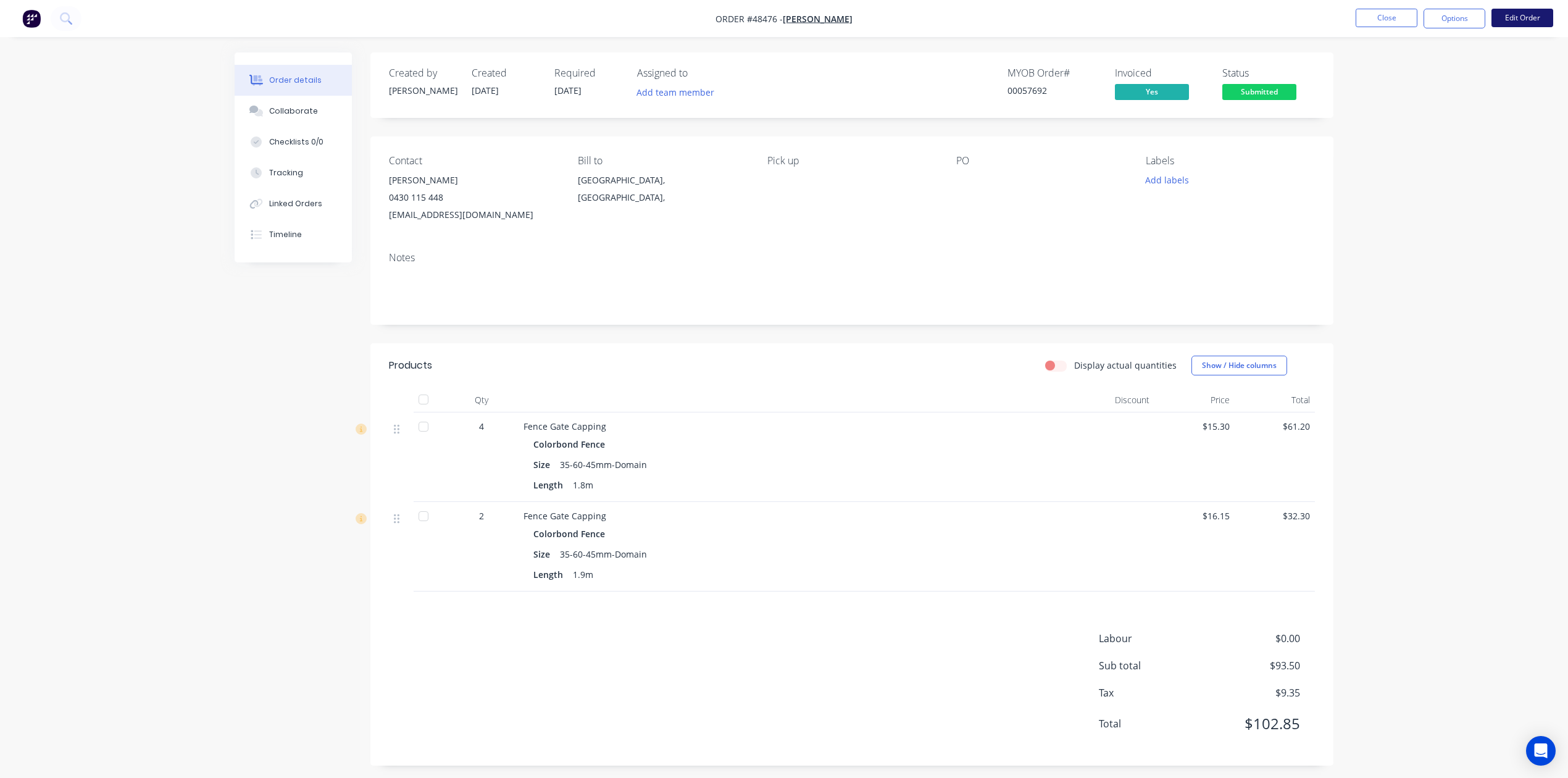
click at [1538, 15] on button "Edit Order" at bounding box center [1522, 18] width 62 height 18
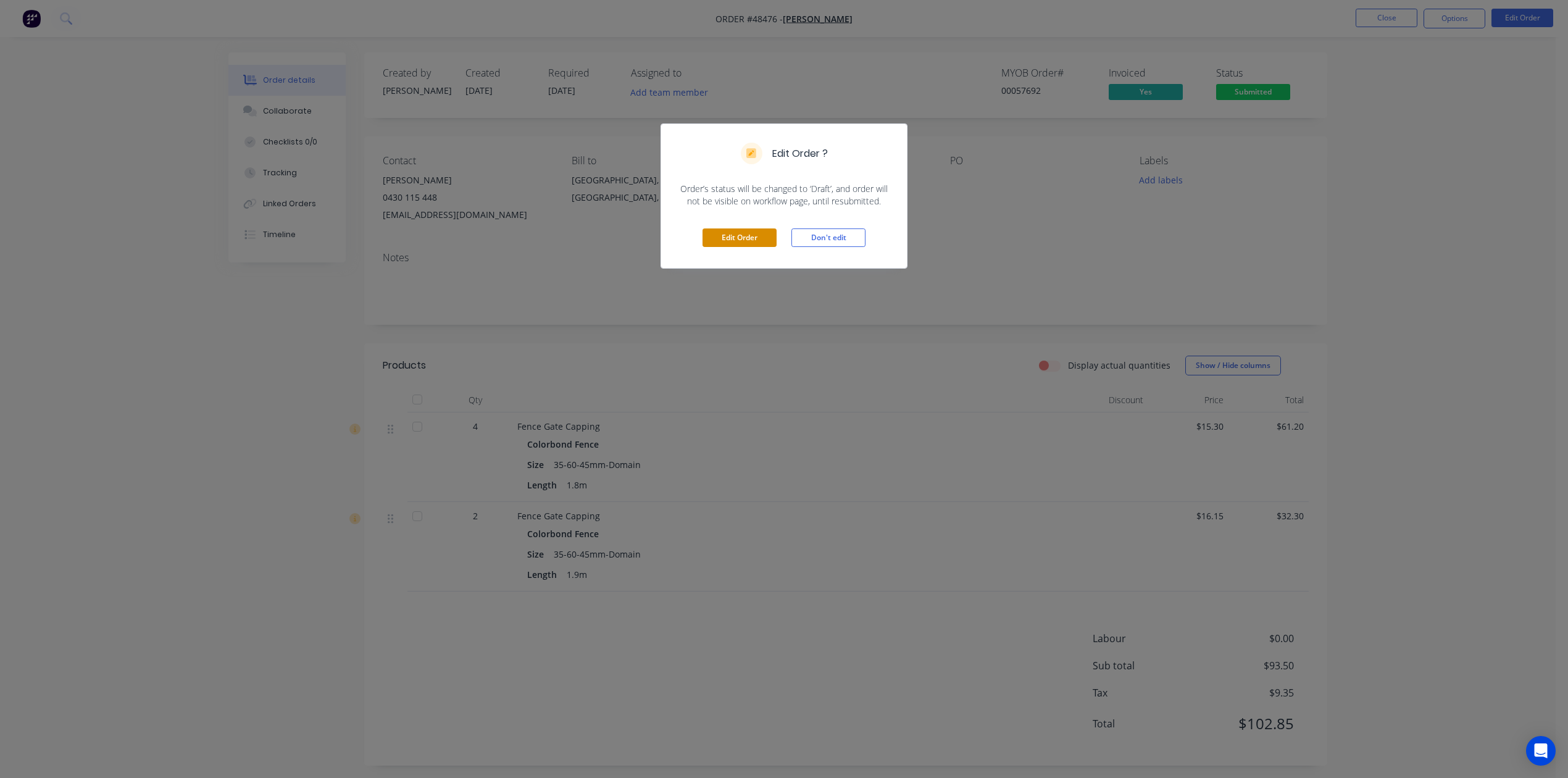
click at [744, 236] on button "Edit Order" at bounding box center [739, 238] width 74 height 18
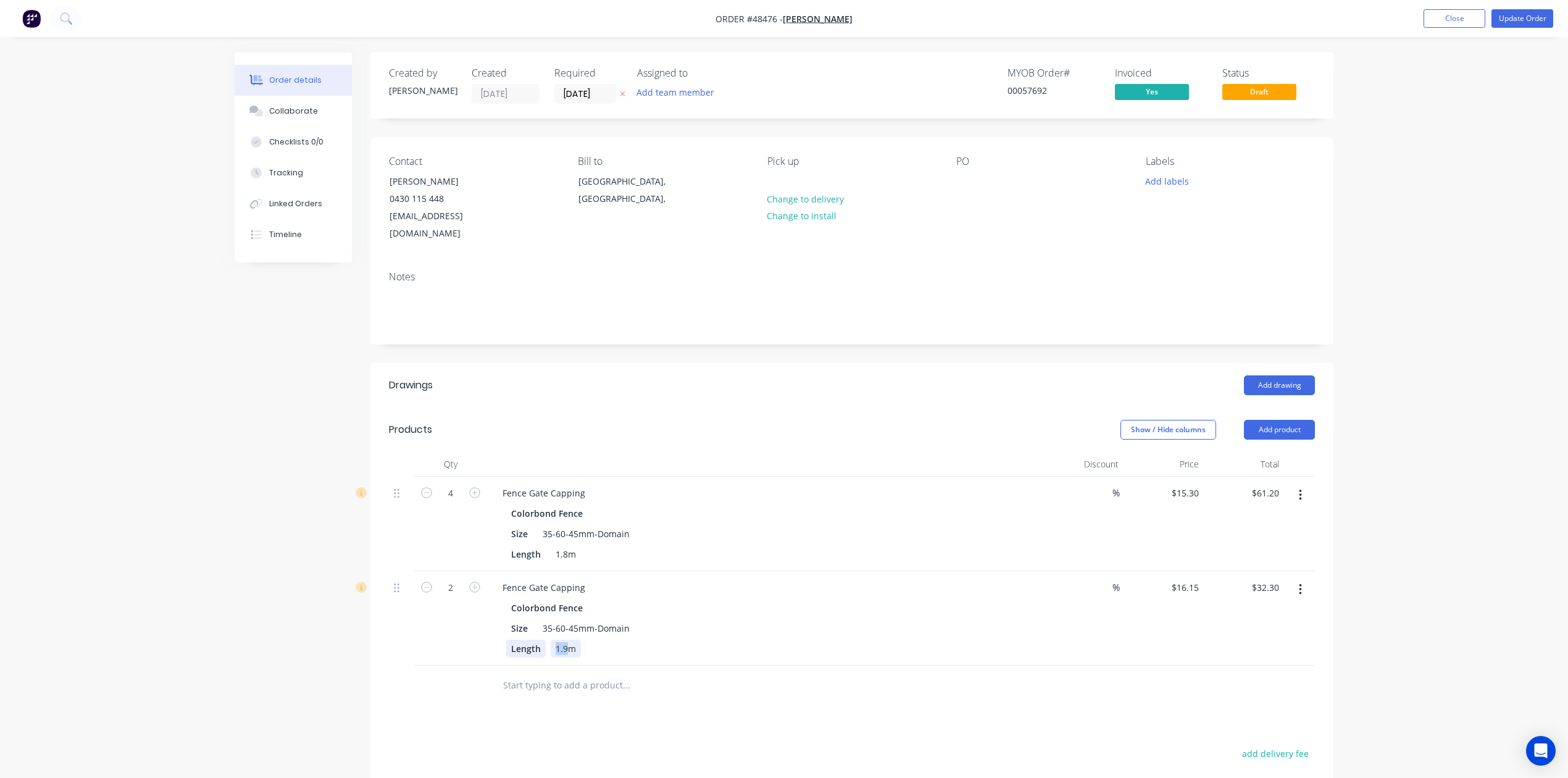
drag, startPoint x: 567, startPoint y: 630, endPoint x: 539, endPoint y: 634, distance: 28.3
click at [539, 640] on div "Length 1.9m" at bounding box center [763, 648] width 513 height 18
click at [1194, 578] on input "16.15" at bounding box center [1188, 587] width 34 height 18
type input "$17.00"
type input "$34.00"
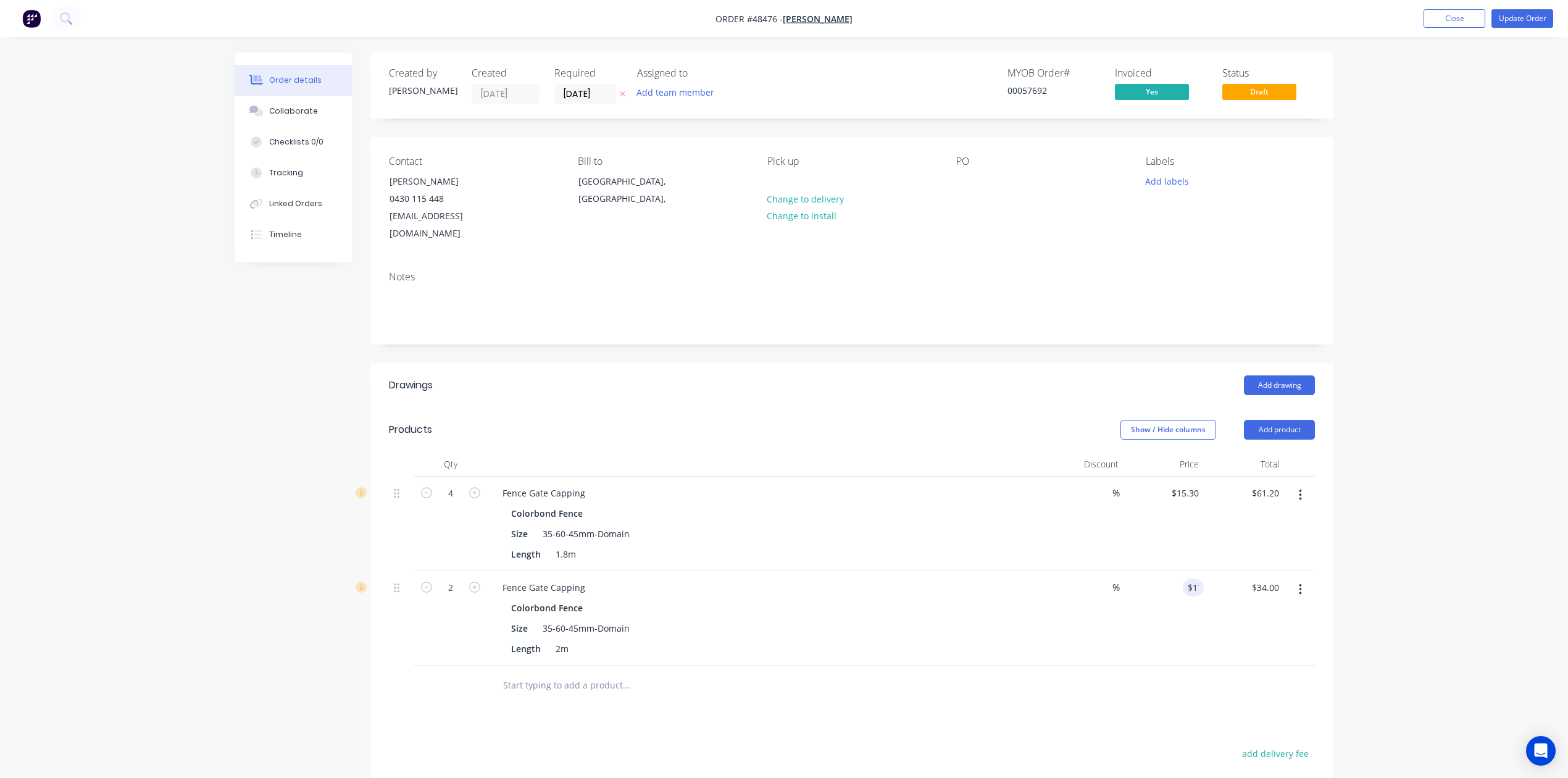
click at [925, 677] on div at bounding box center [710, 685] width 435 height 24
click at [1534, 21] on button "Update Order" at bounding box center [1522, 18] width 62 height 18
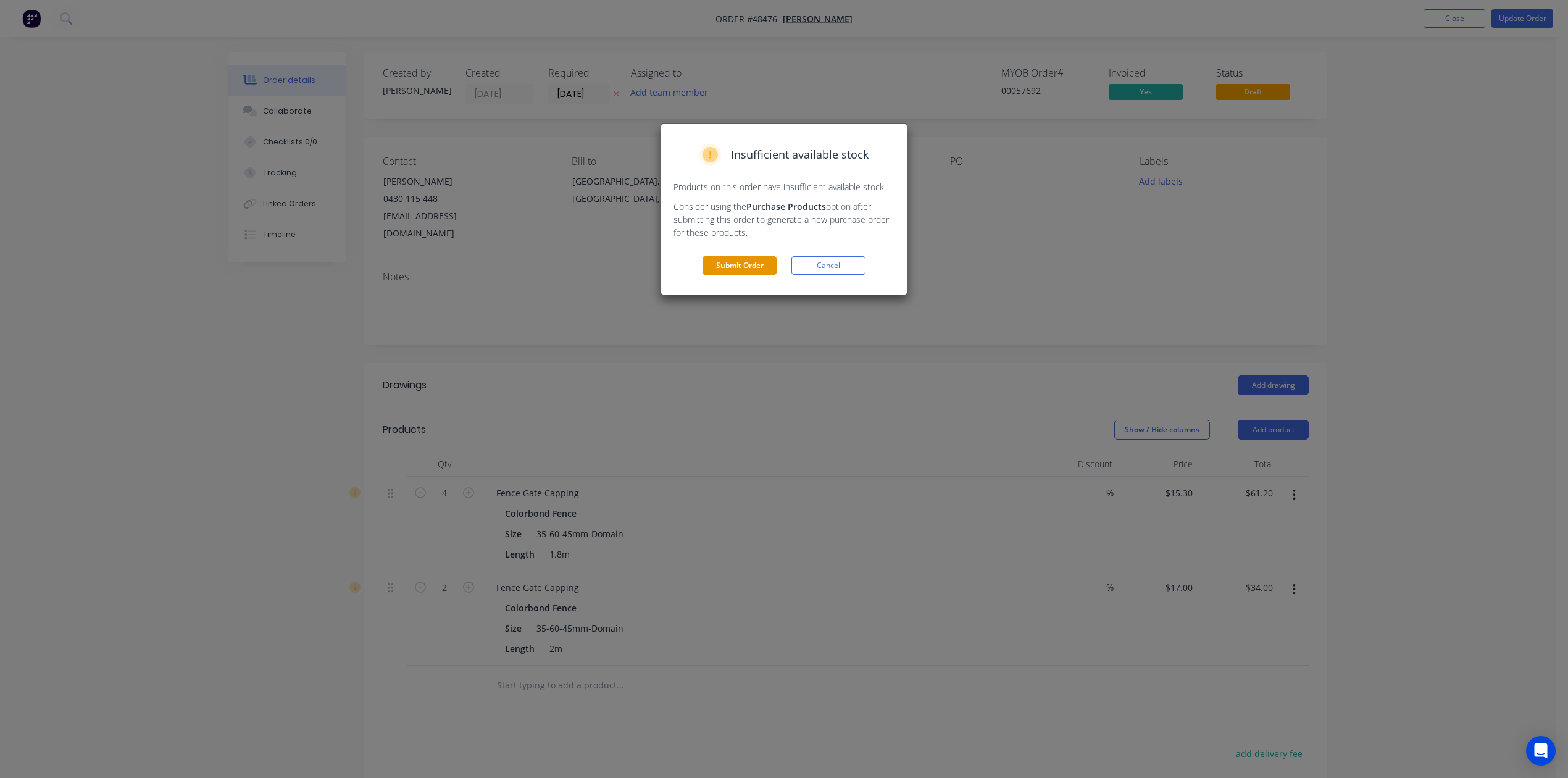
click at [725, 268] on button "Submit Order" at bounding box center [739, 265] width 74 height 18
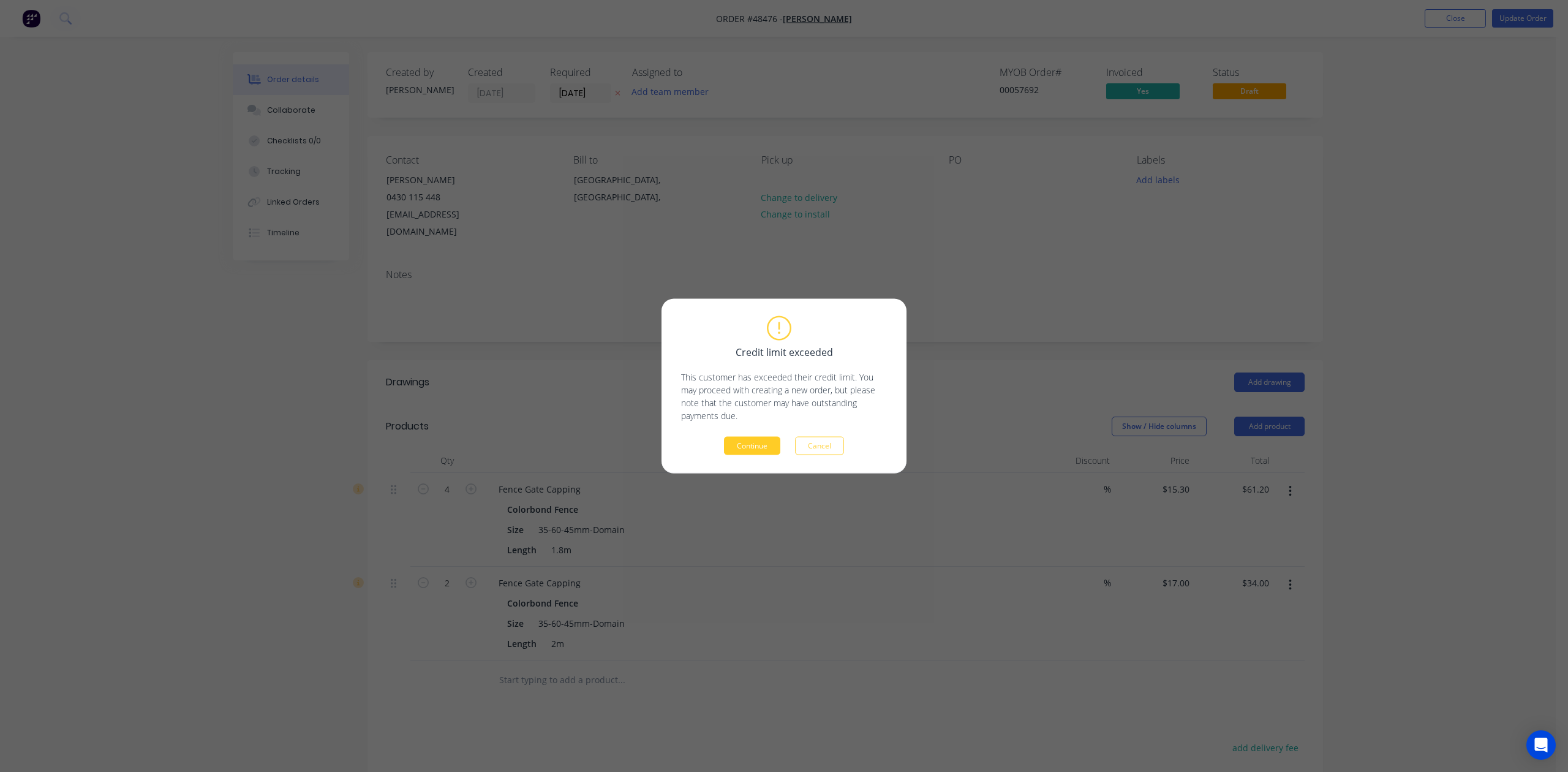
click at [746, 436] on button "Continue" at bounding box center [752, 446] width 56 height 18
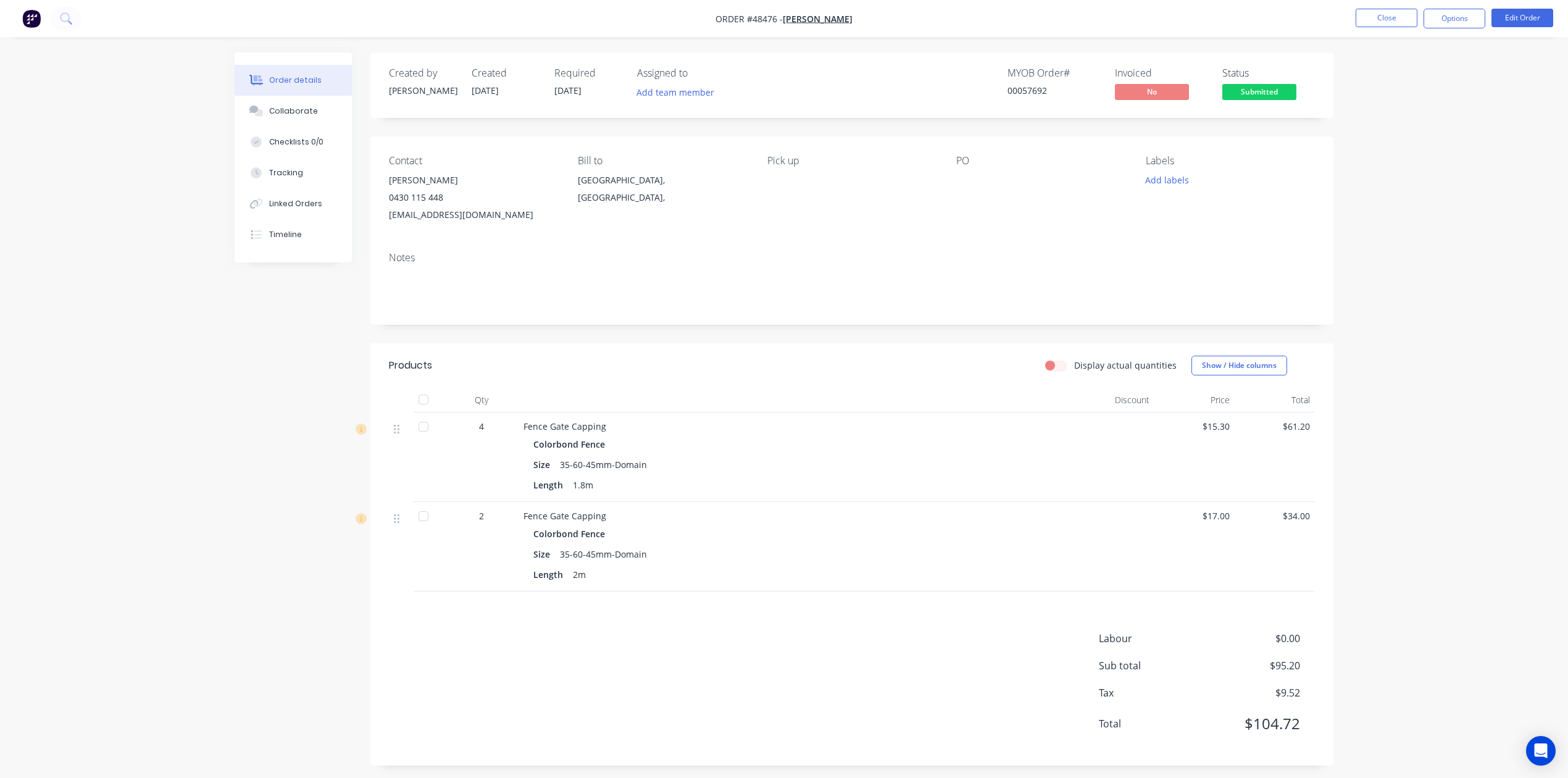
click at [420, 516] on div at bounding box center [423, 516] width 24 height 24
click at [915, 580] on div "Length 2m" at bounding box center [796, 574] width 526 height 18
click at [870, 457] on div "Size 35-60-45mm-Domain" at bounding box center [796, 464] width 526 height 18
click at [1396, 18] on button "Close" at bounding box center [1387, 18] width 62 height 18
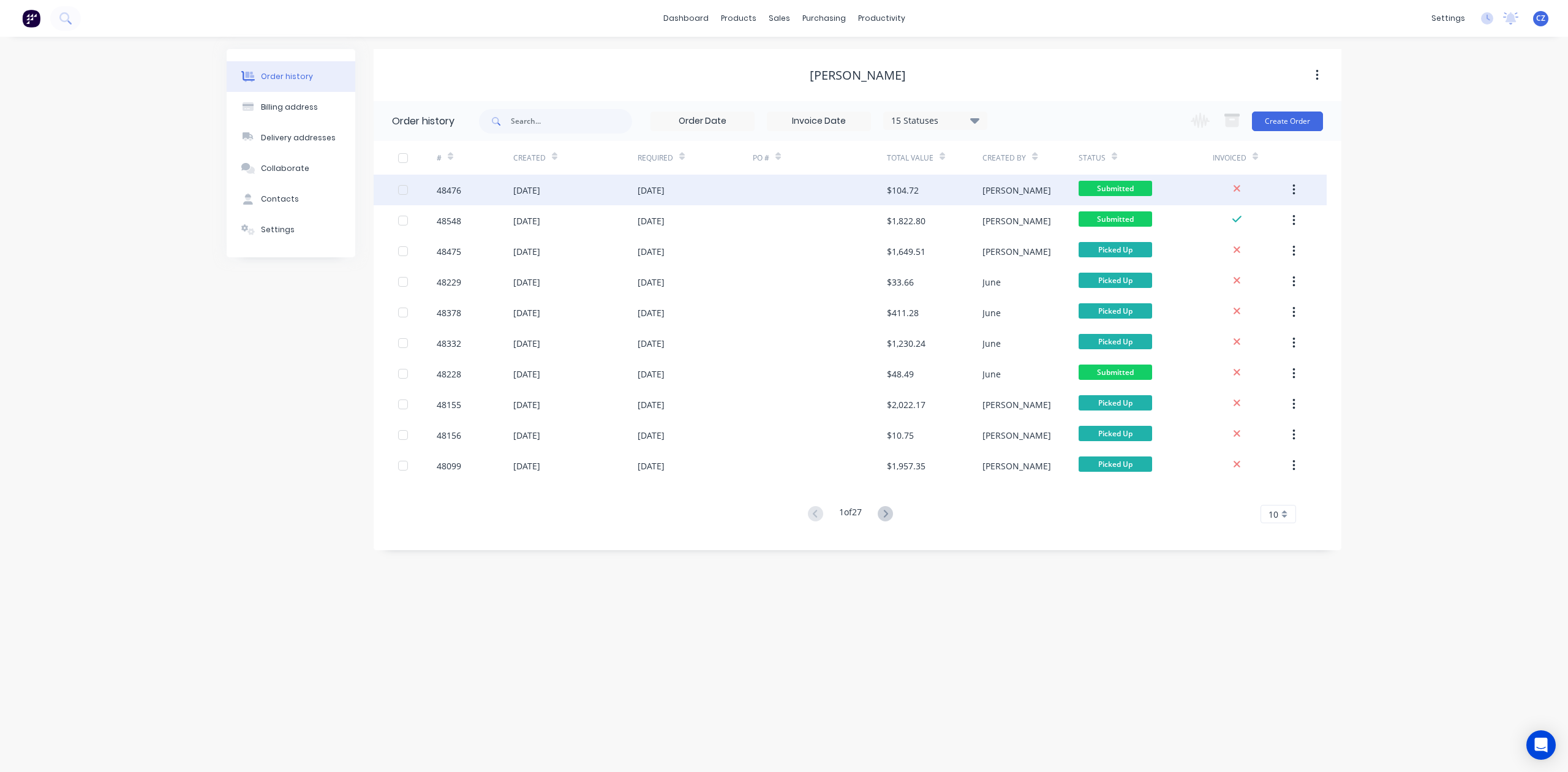
click at [1023, 187] on div "Cathy" at bounding box center [1030, 190] width 96 height 30
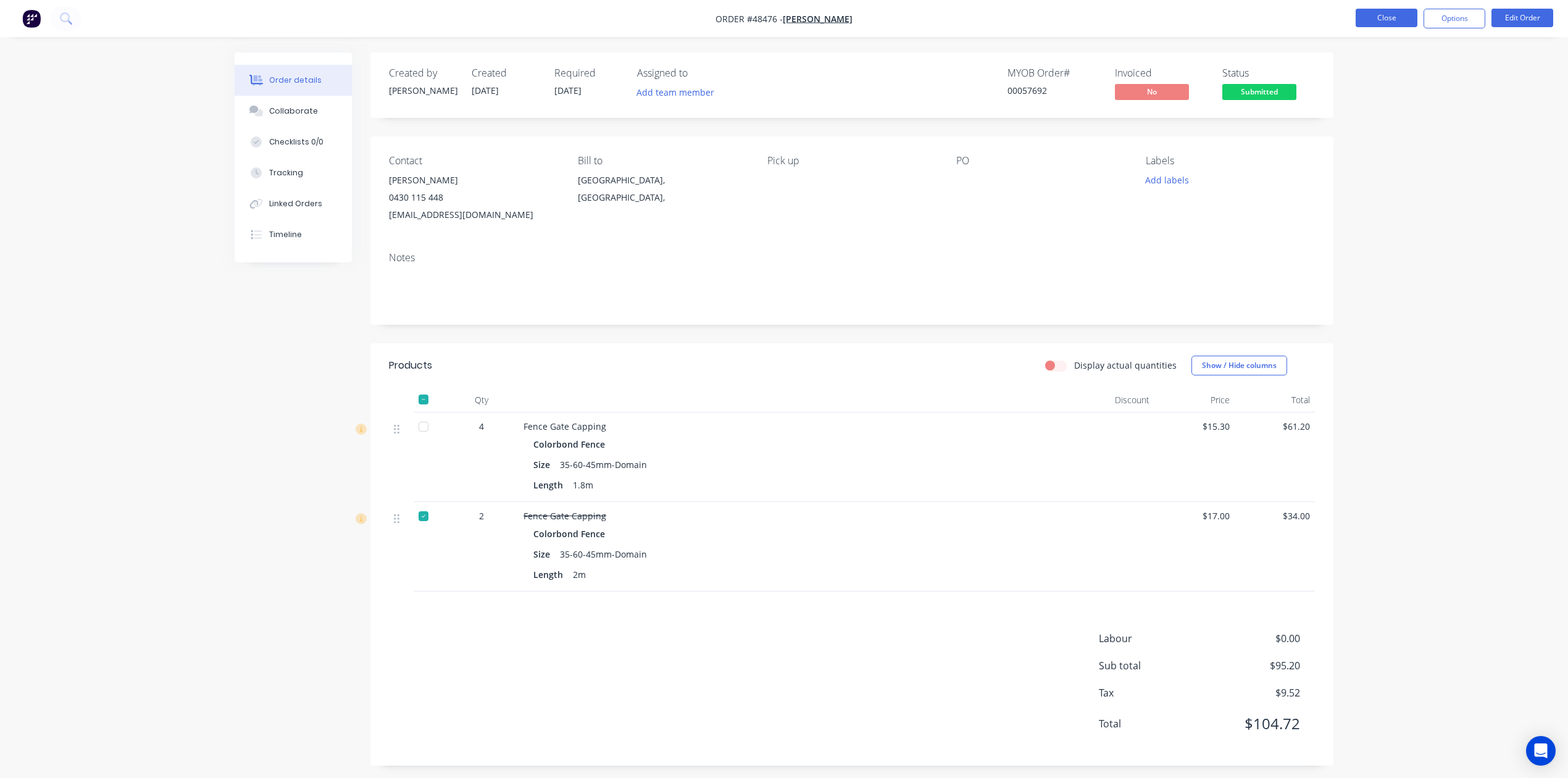
click at [1399, 13] on button "Close" at bounding box center [1387, 18] width 62 height 18
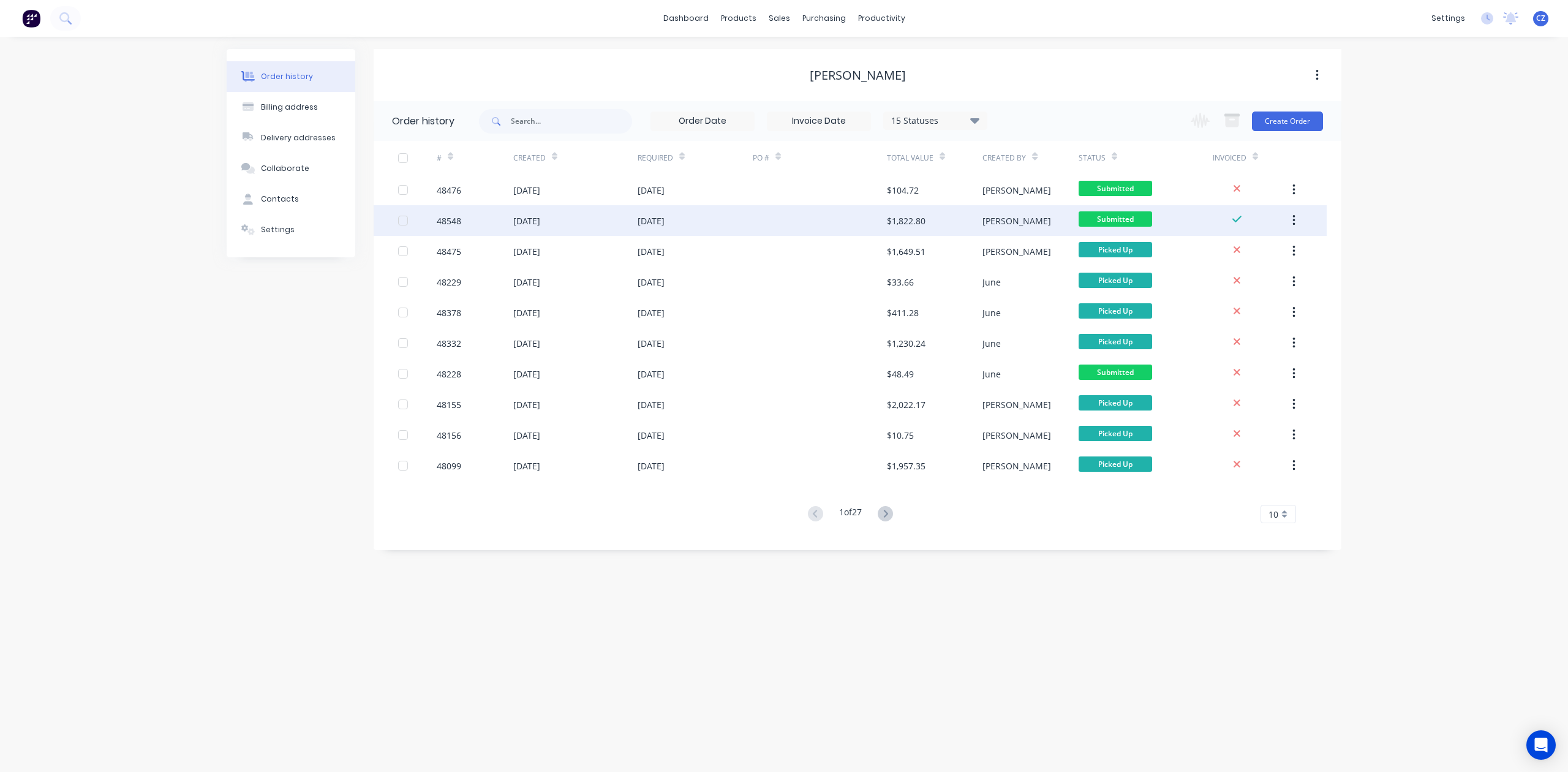
click at [1159, 212] on div "Submitted" at bounding box center [1146, 220] width 134 height 30
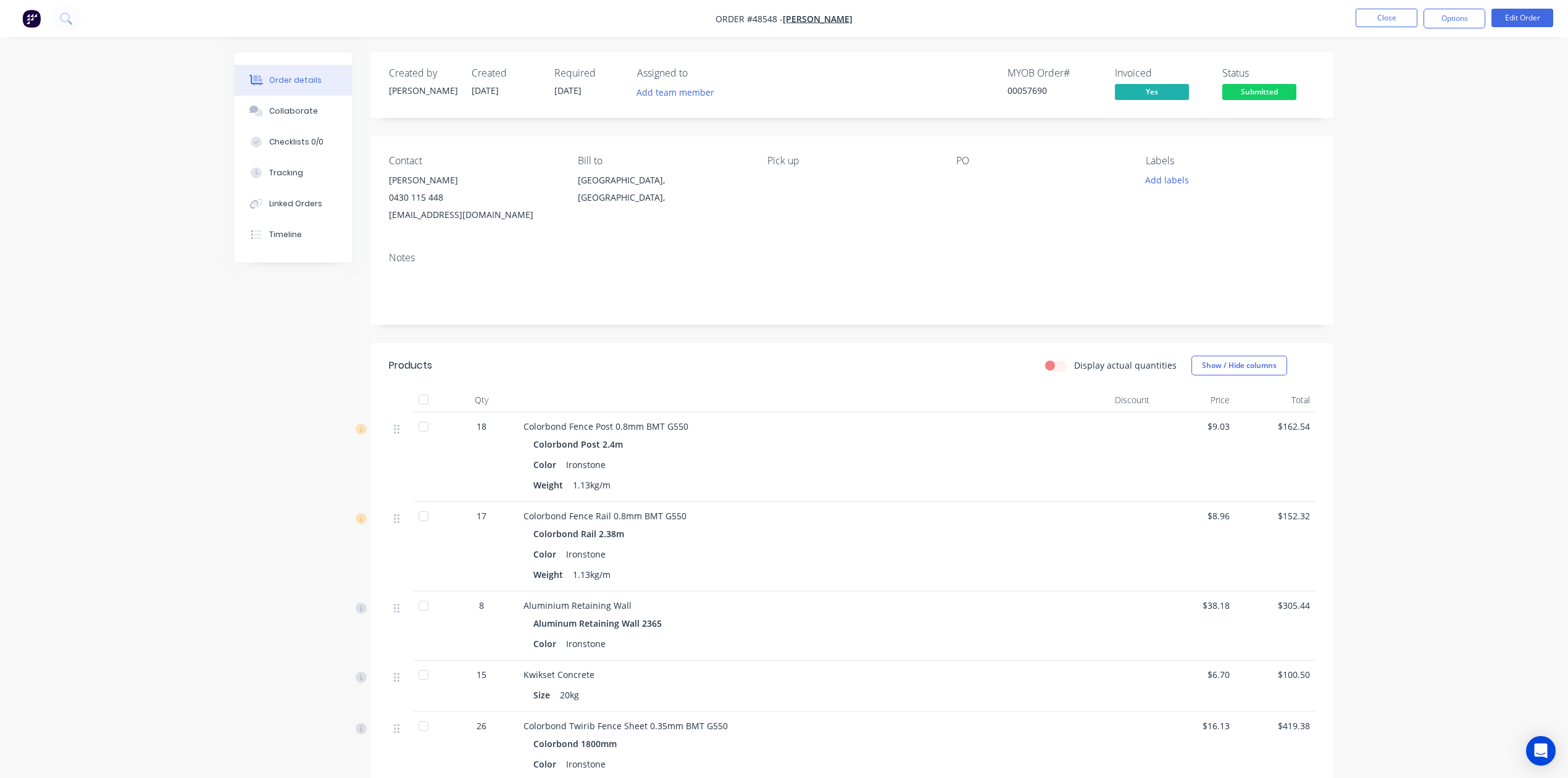
drag, startPoint x: 1390, startPoint y: 22, endPoint x: 1408, endPoint y: 254, distance: 232.7
click at [1391, 16] on button "Close" at bounding box center [1387, 18] width 62 height 18
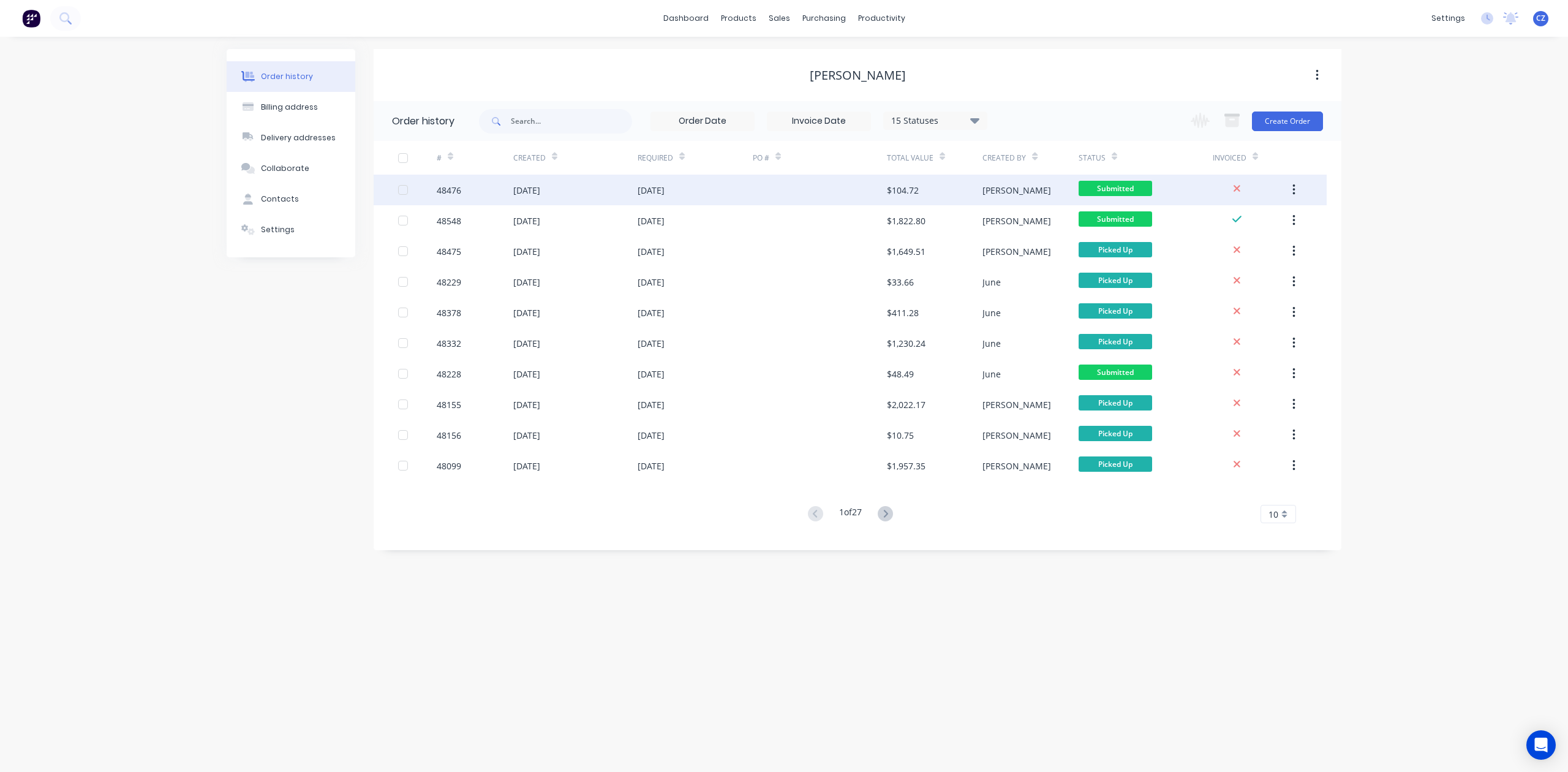
click at [942, 192] on div "$104.72" at bounding box center [935, 190] width 96 height 30
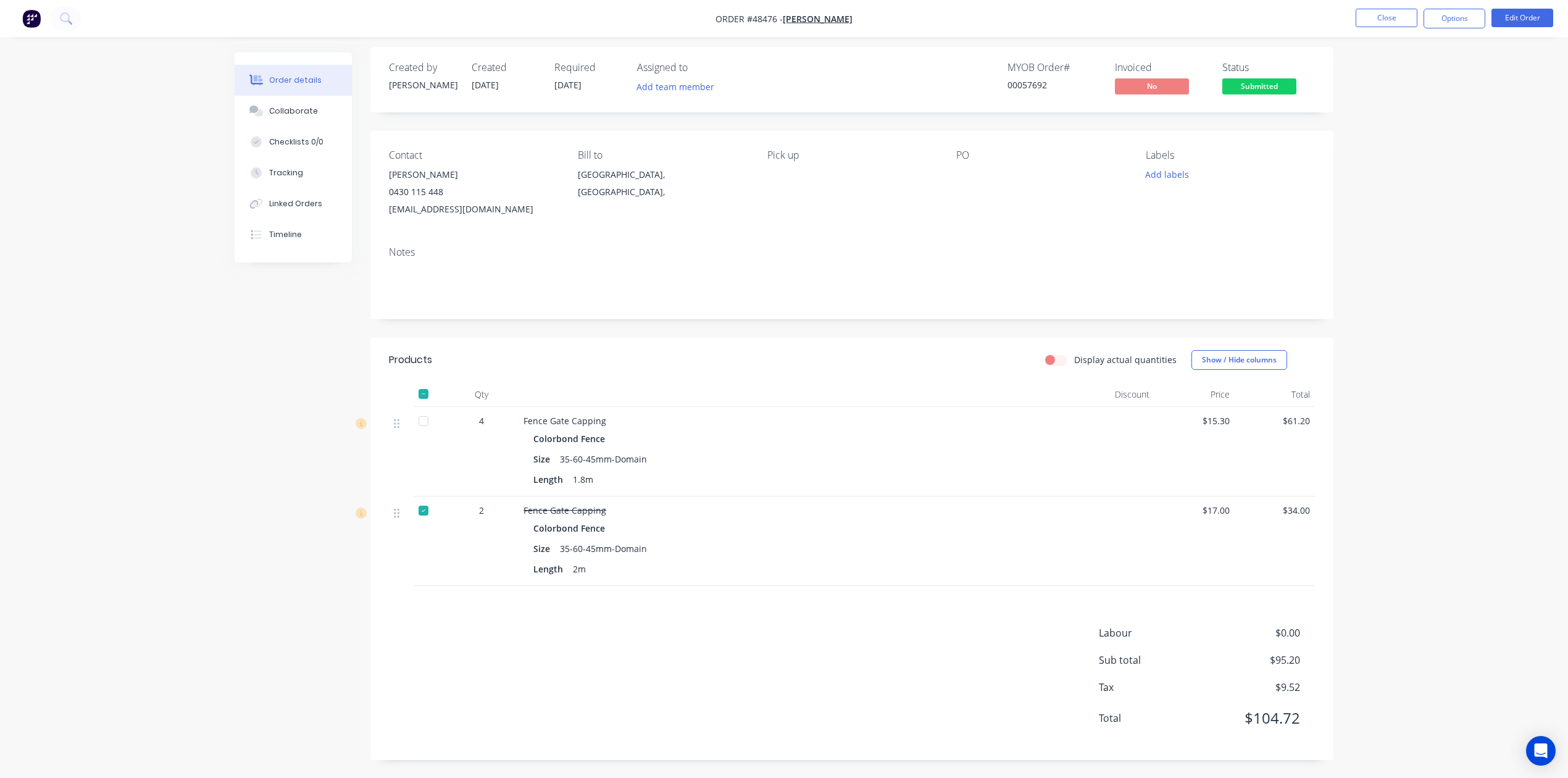
scroll to position [8, 0]
click at [1390, 18] on button "Close" at bounding box center [1387, 18] width 62 height 18
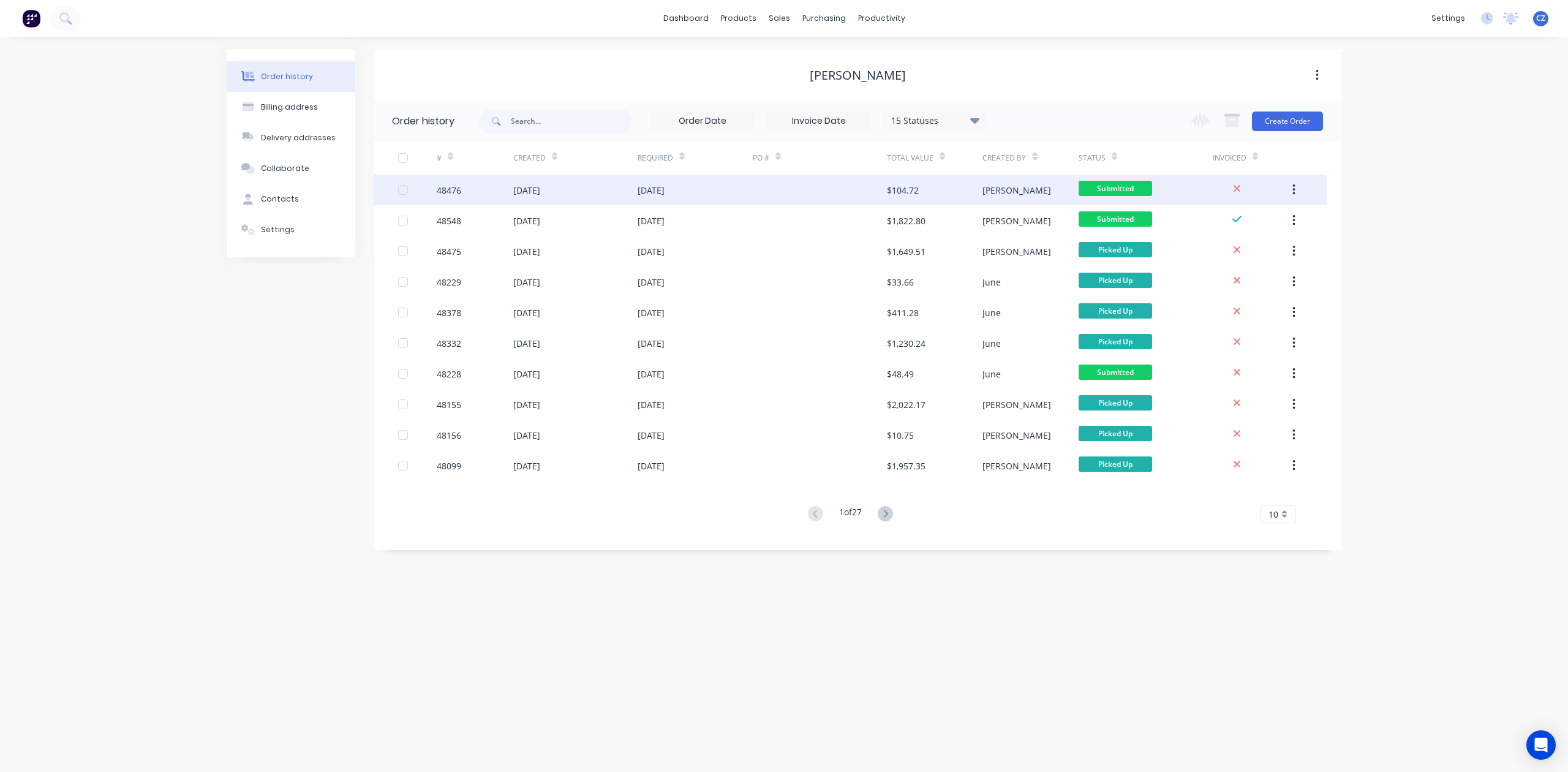
click at [1017, 195] on div "Cathy" at bounding box center [1030, 190] width 96 height 30
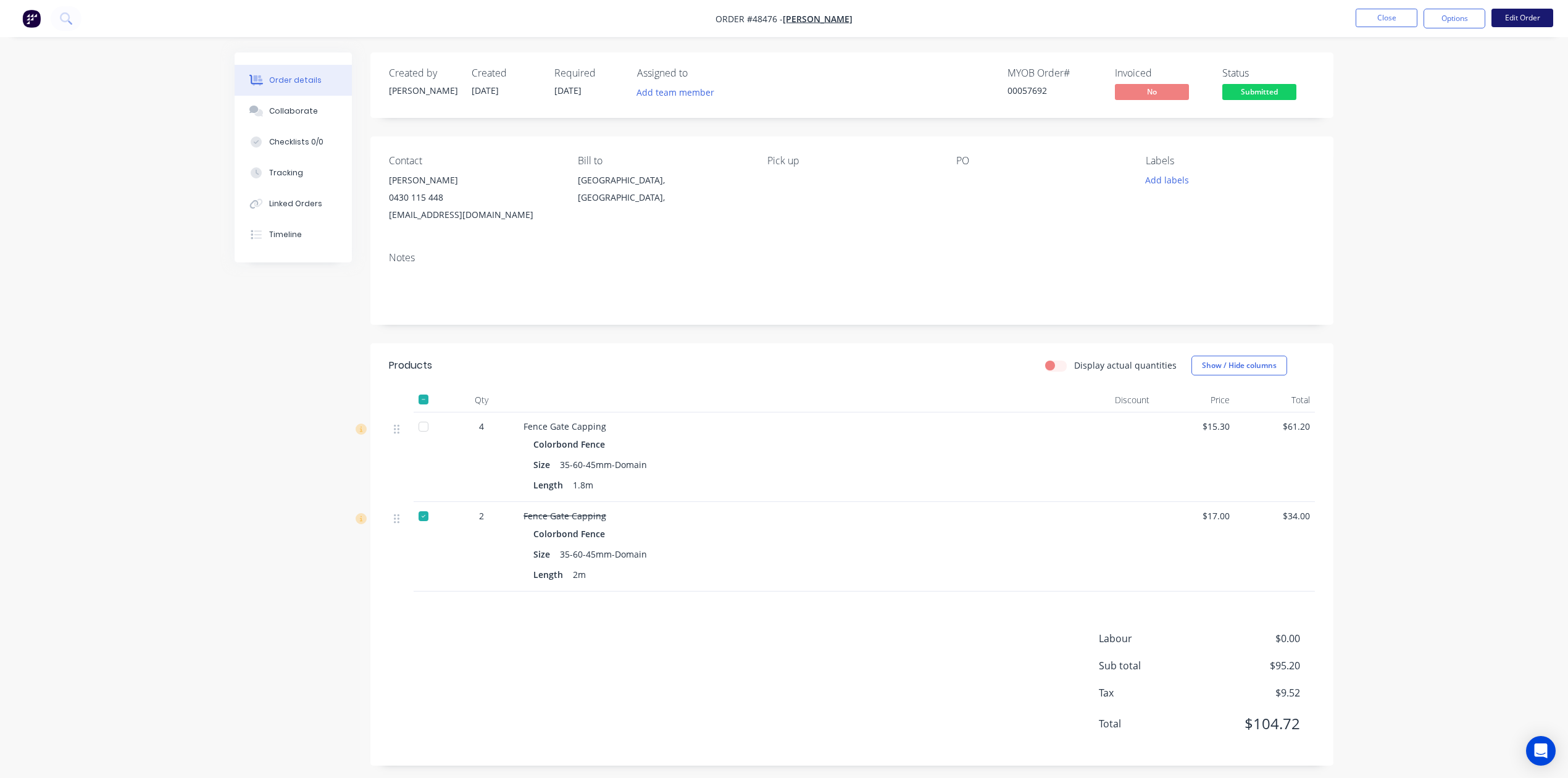
click at [1526, 20] on button "Edit Order" at bounding box center [1522, 18] width 62 height 18
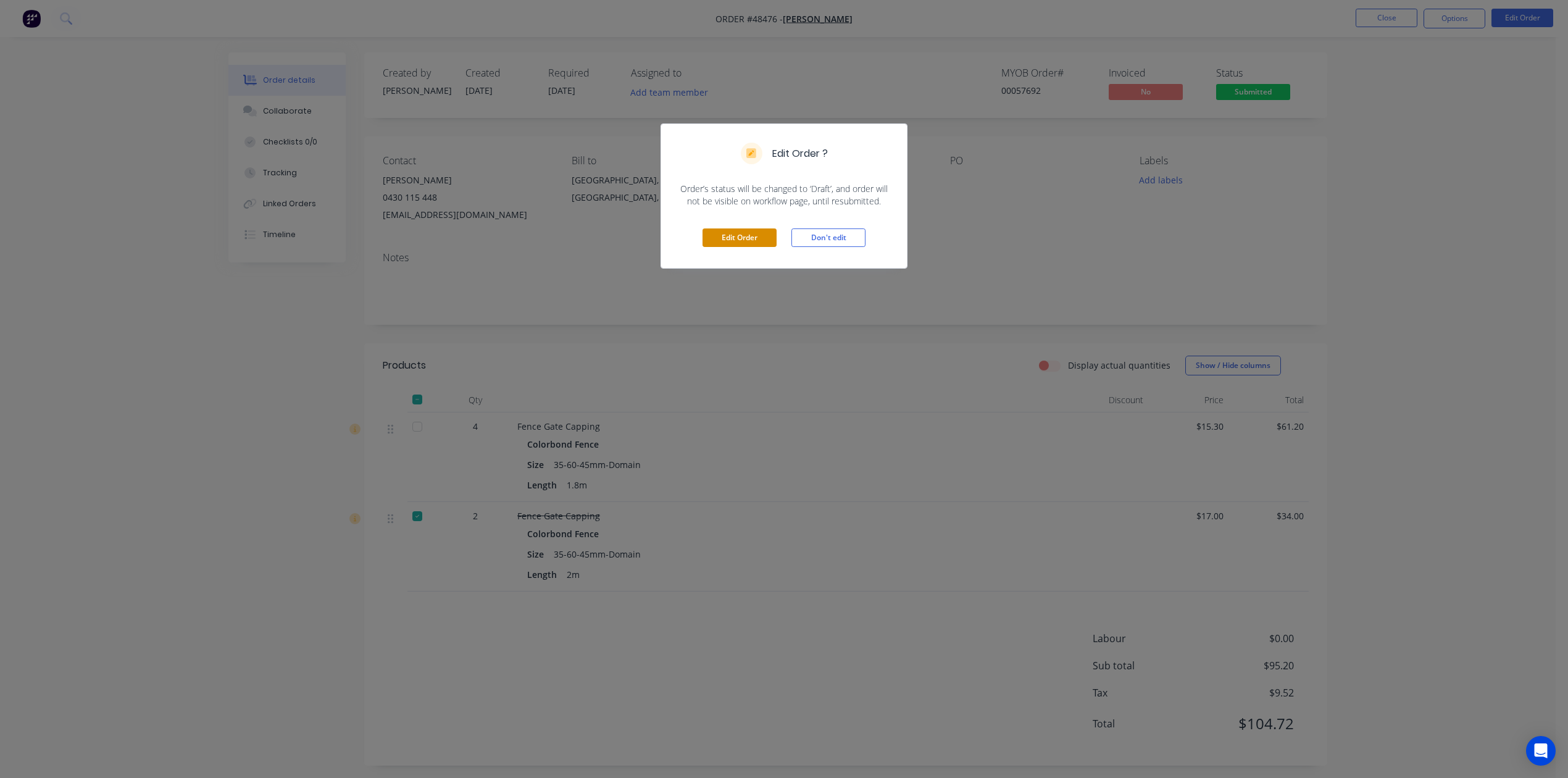
click at [759, 235] on button "Edit Order" at bounding box center [739, 238] width 74 height 18
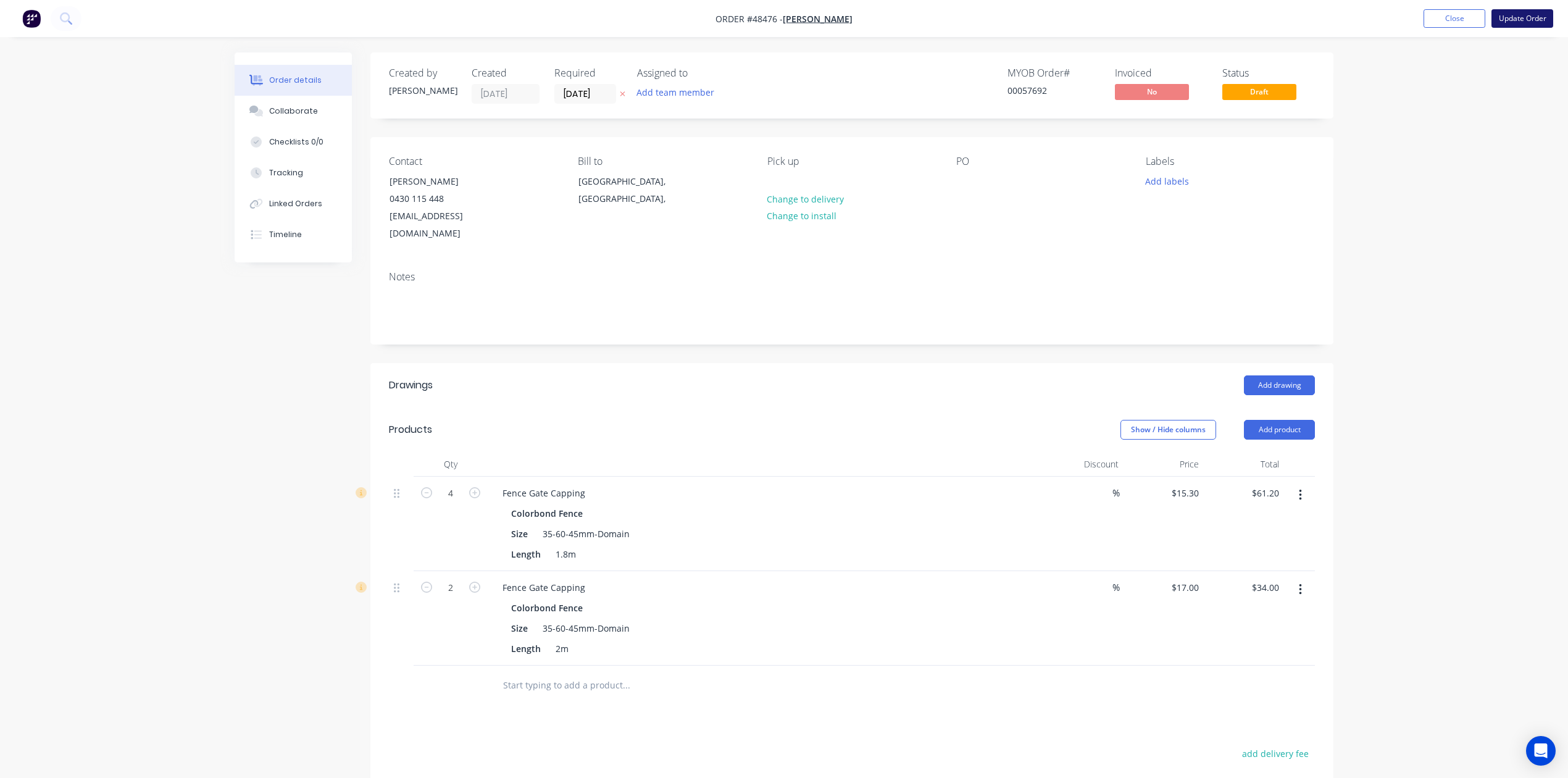
click at [1516, 15] on button "Update Order" at bounding box center [1522, 18] width 62 height 18
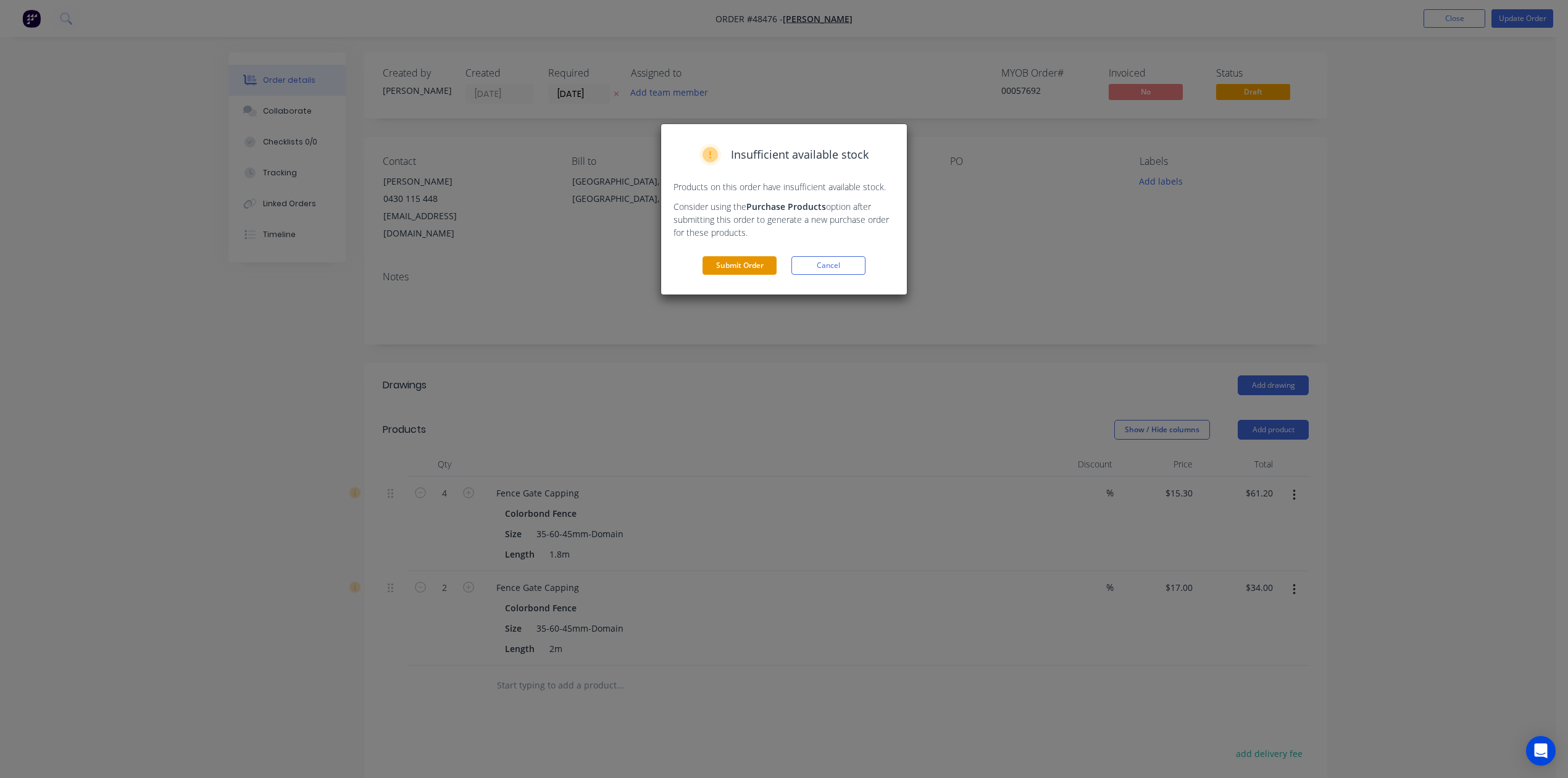
click at [722, 258] on button "Submit Order" at bounding box center [739, 265] width 74 height 18
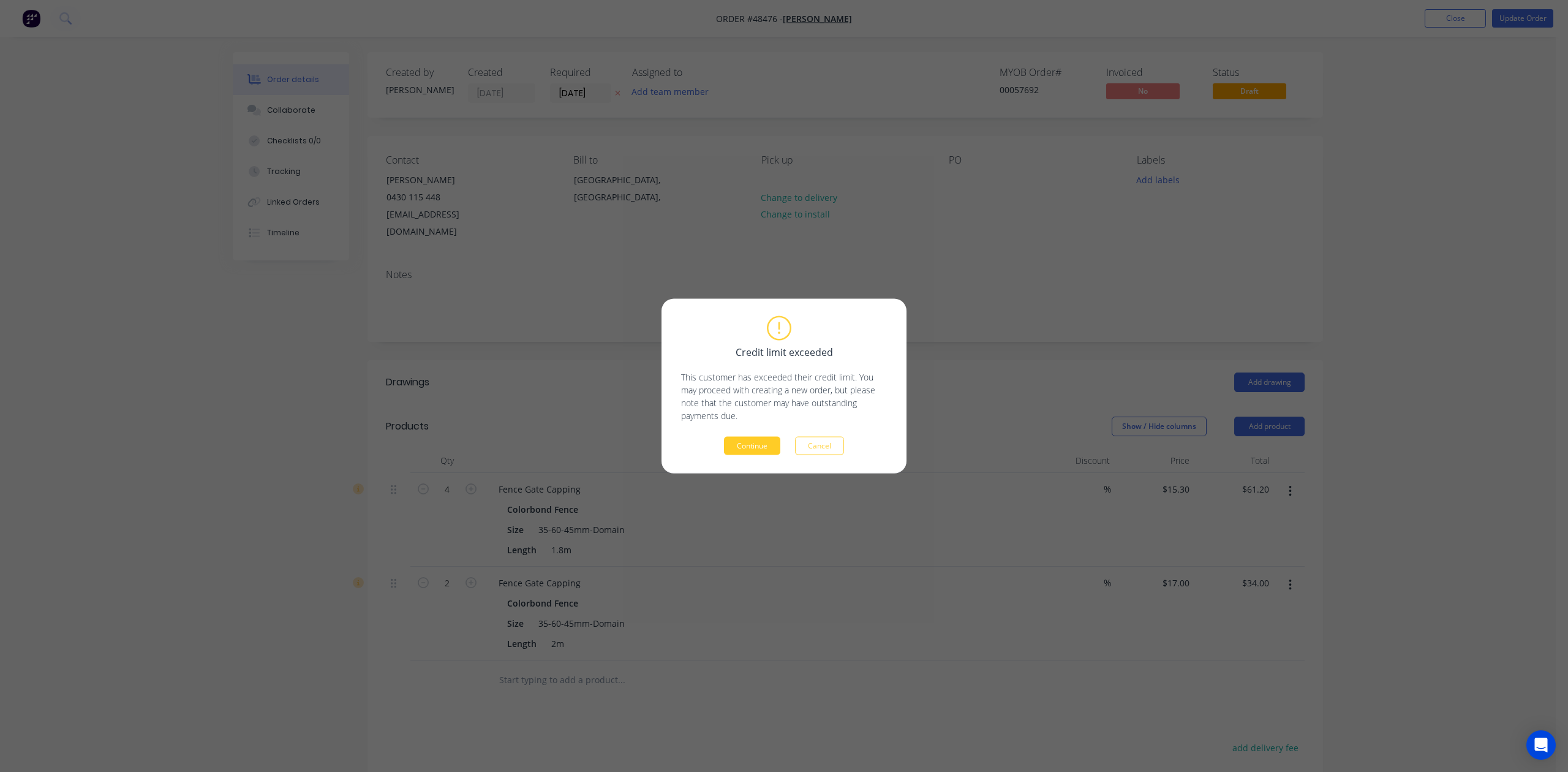
click at [767, 443] on button "Continue" at bounding box center [752, 446] width 56 height 18
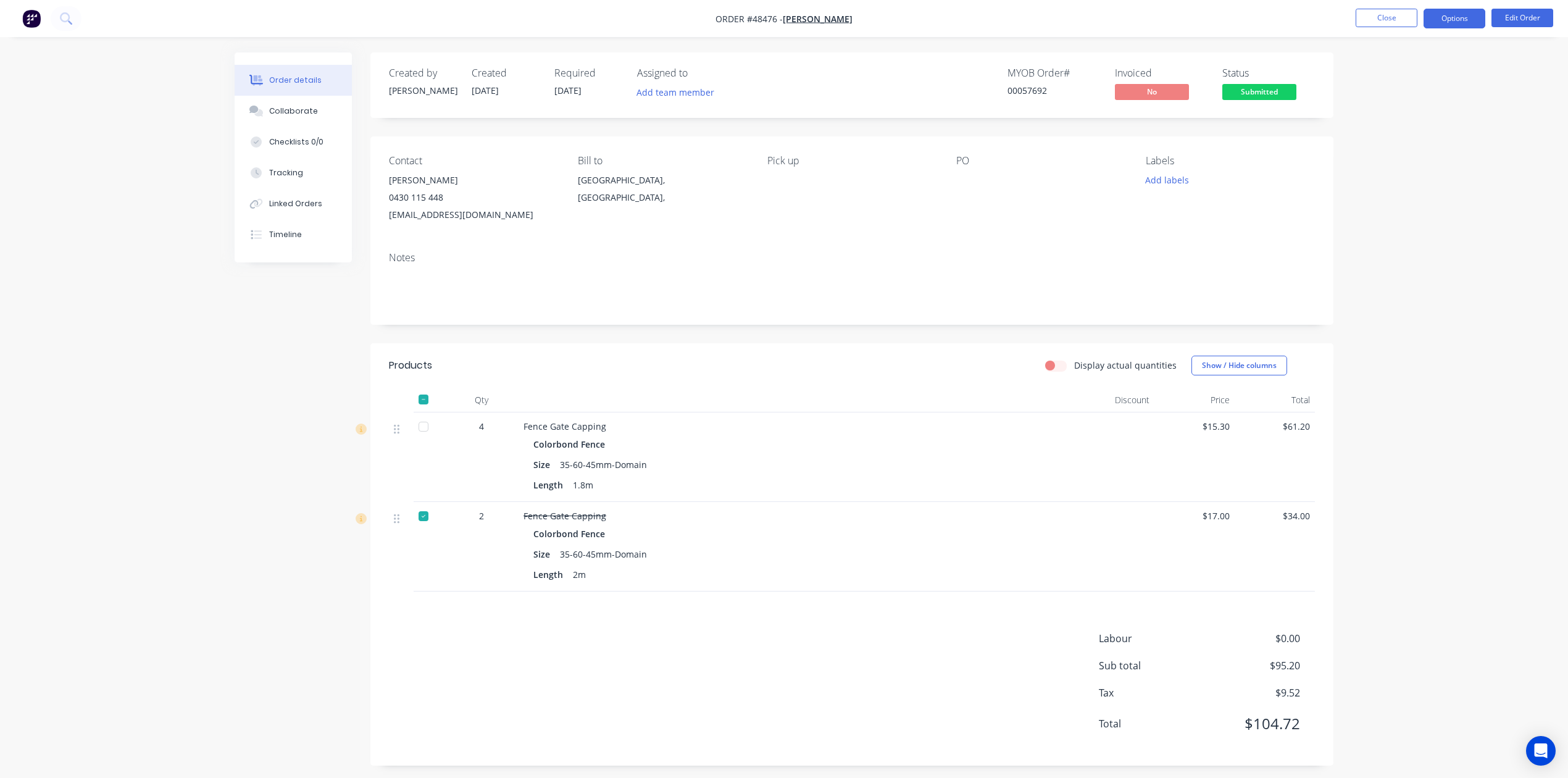
click at [1446, 18] on button "Options" at bounding box center [1454, 18] width 62 height 20
click at [921, 519] on div "Fence Gate Capping" at bounding box center [796, 516] width 546 height 13
click at [1465, 27] on nav "Order #48476 - Mike Fence Close Options Edit Order" at bounding box center [784, 18] width 1568 height 37
drag, startPoint x: 1465, startPoint y: 24, endPoint x: 1458, endPoint y: 30, distance: 9.2
click at [1463, 24] on button "Options" at bounding box center [1454, 18] width 62 height 20
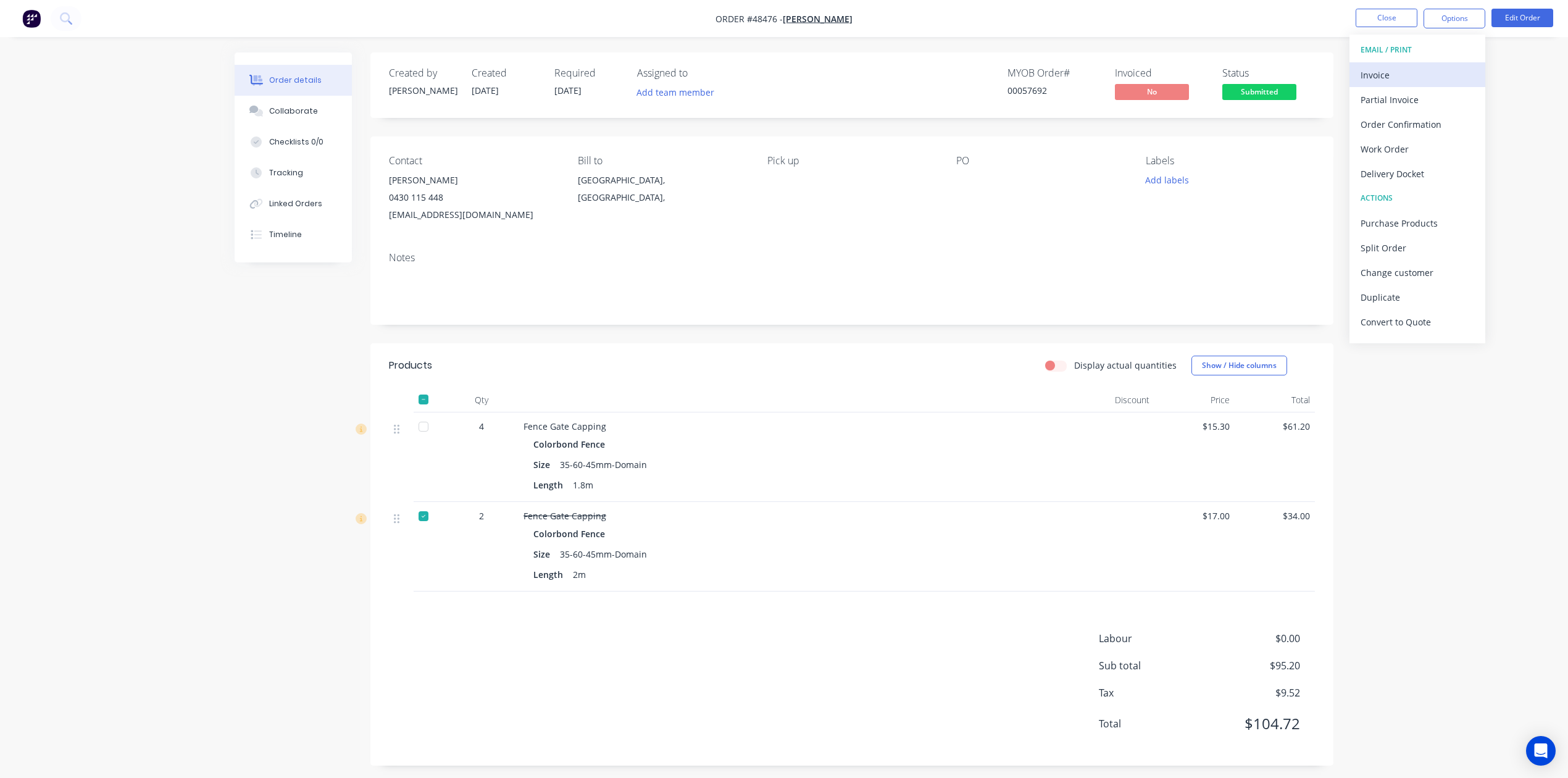
click at [1398, 73] on div "Invoice" at bounding box center [1417, 74] width 113 height 18
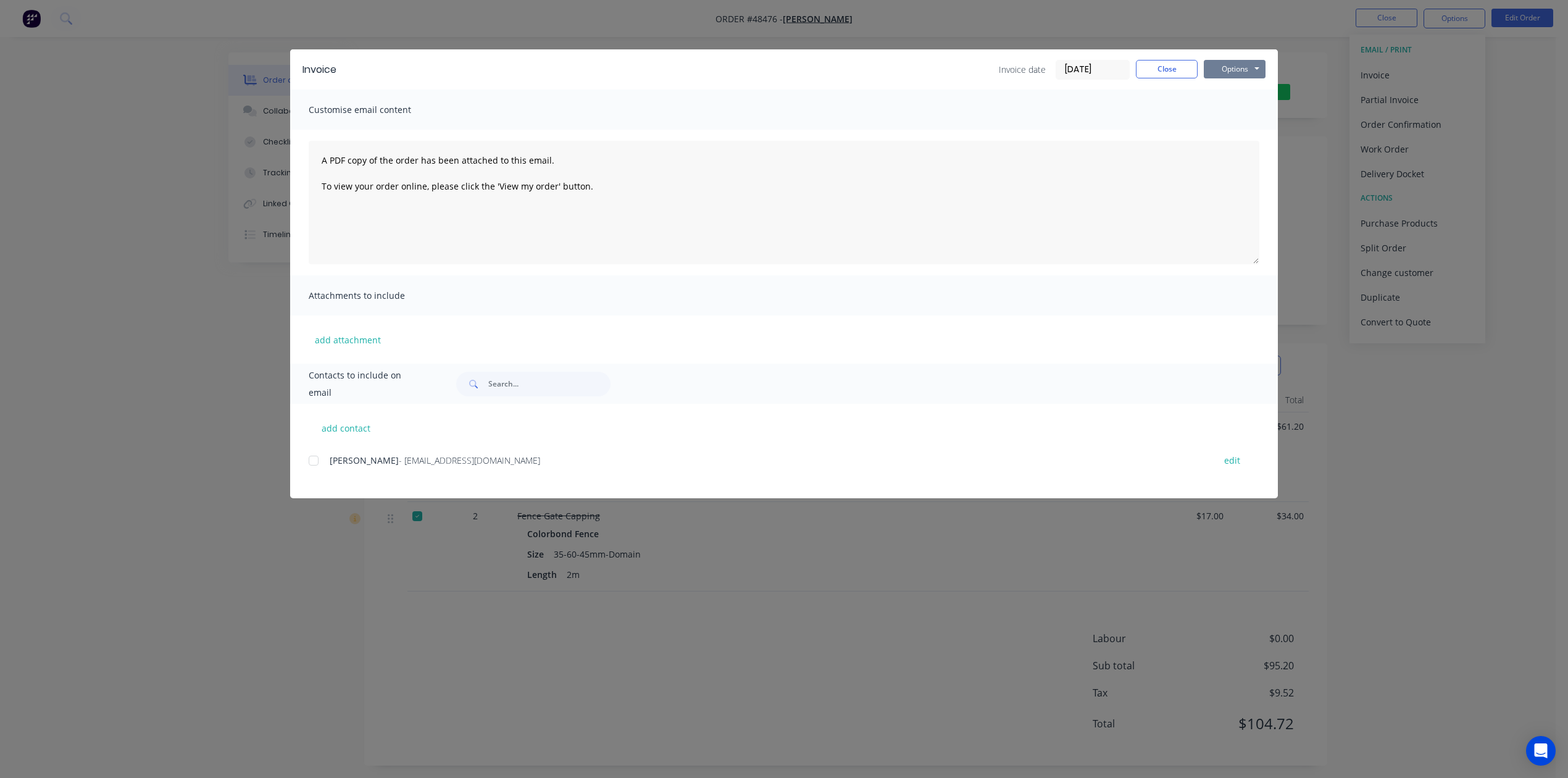
click at [1247, 68] on button "Options" at bounding box center [1234, 69] width 62 height 18
click at [1247, 109] on button "Print" at bounding box center [1243, 111] width 79 height 21
drag, startPoint x: 1178, startPoint y: 67, endPoint x: 1163, endPoint y: 80, distance: 19.8
click at [1178, 67] on button "Close" at bounding box center [1166, 69] width 62 height 18
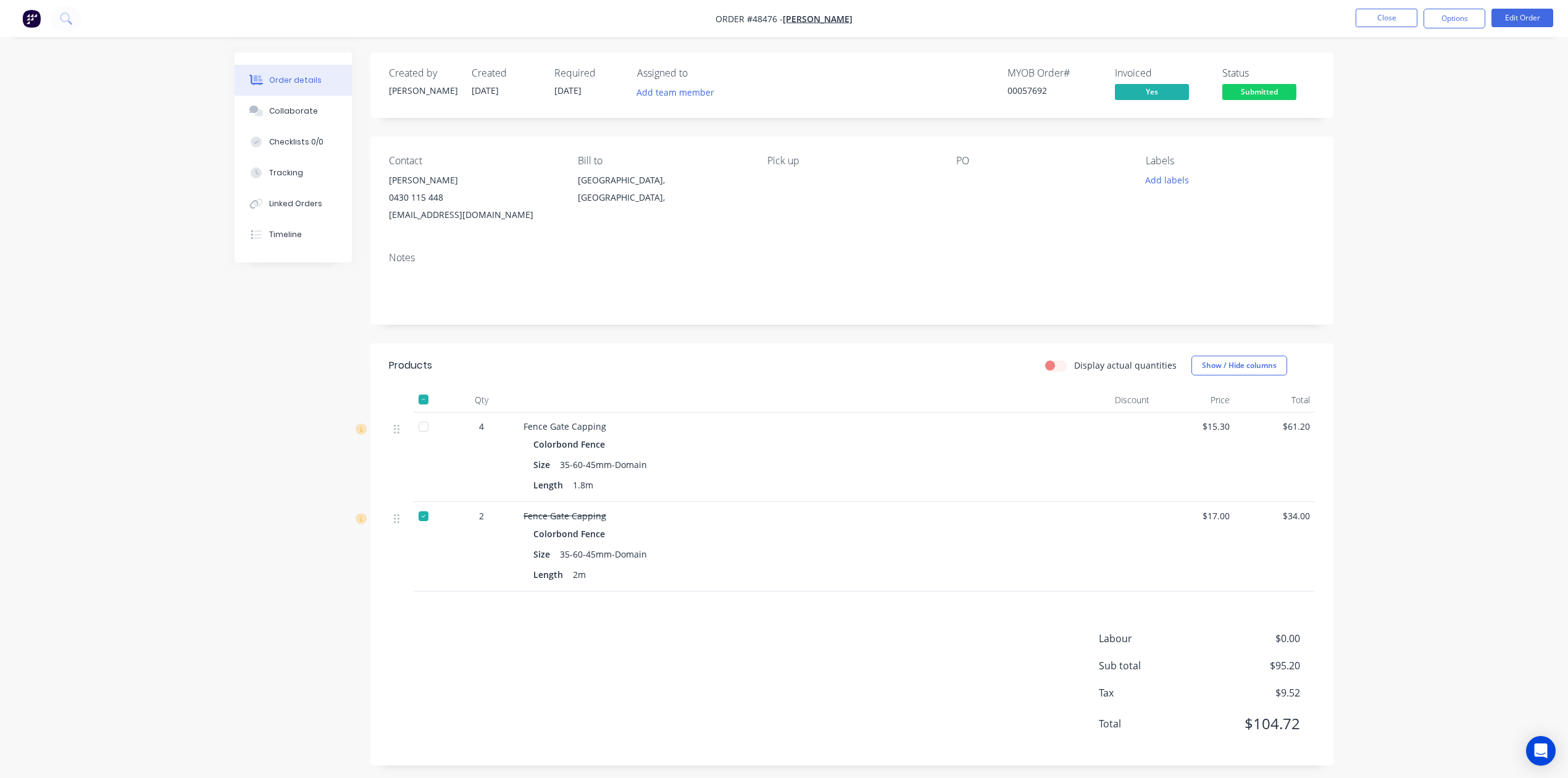
click at [912, 368] on div "Display actual quantities Show / Hide columns" at bounding box center [950, 366] width 729 height 20
drag, startPoint x: 963, startPoint y: 627, endPoint x: 1074, endPoint y: 527, distance: 149.4
click at [963, 622] on div "Products Display actual quantities Show / Hide columns Qty Discount Price Total…" at bounding box center [852, 555] width 963 height 422
click at [1284, 88] on span "Submitted" at bounding box center [1259, 92] width 74 height 15
click at [915, 615] on div "Products Display actual quantities Show / Hide columns Qty Discount Price Total…" at bounding box center [852, 555] width 963 height 422
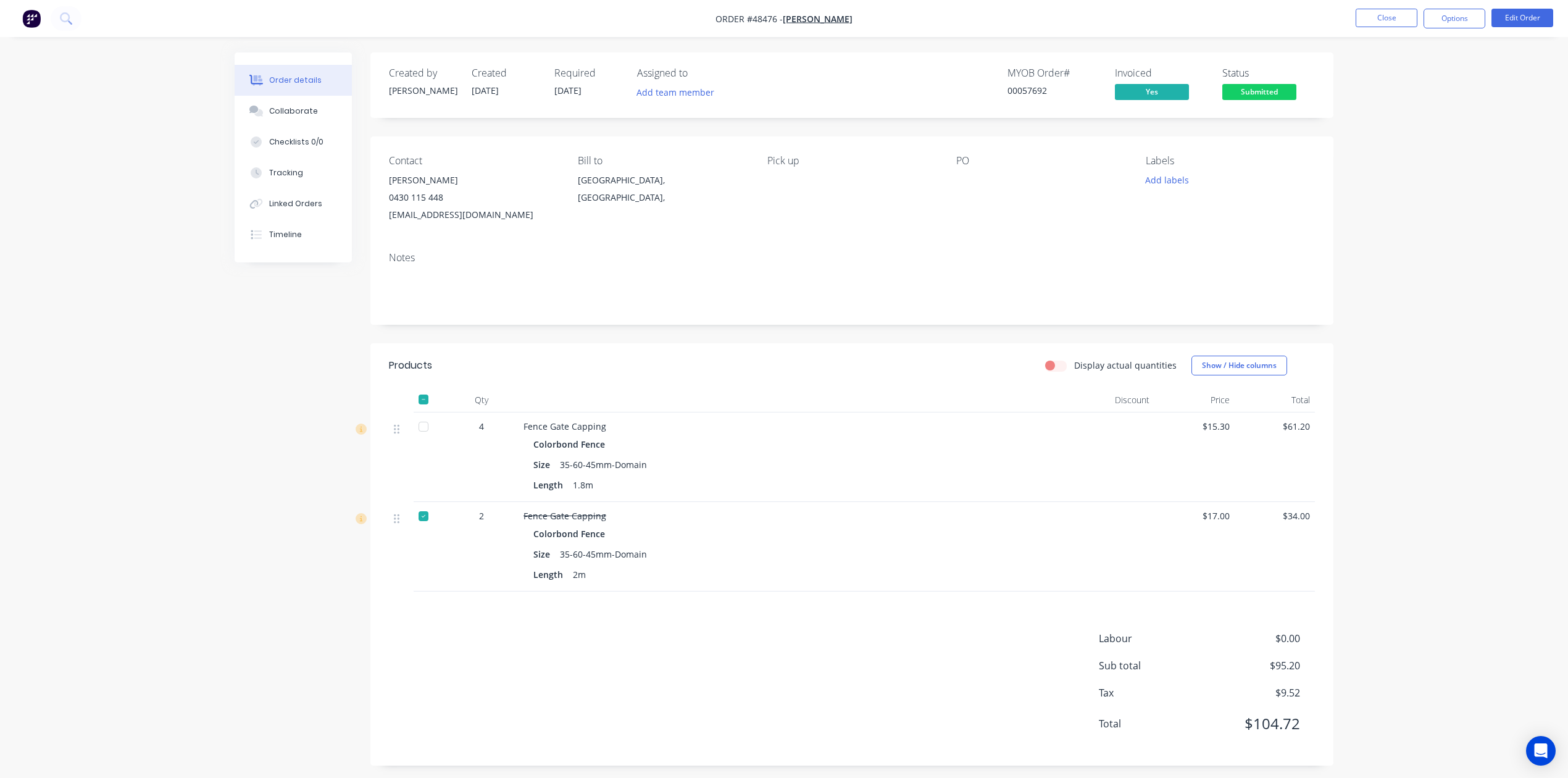
click at [1462, 5] on nav "Order #48476 - Mike Fence Close Options Edit Order" at bounding box center [784, 18] width 1568 height 37
click at [363, 513] on div "Created by Cathy Created 25/08/25 Required 29/08/25 Assigned to Add team member…" at bounding box center [784, 418] width 1099 height 731
drag, startPoint x: 420, startPoint y: 516, endPoint x: 806, endPoint y: 366, distance: 414.1
click at [427, 516] on div at bounding box center [423, 516] width 24 height 24
click at [1451, 18] on button "Options" at bounding box center [1454, 18] width 62 height 20
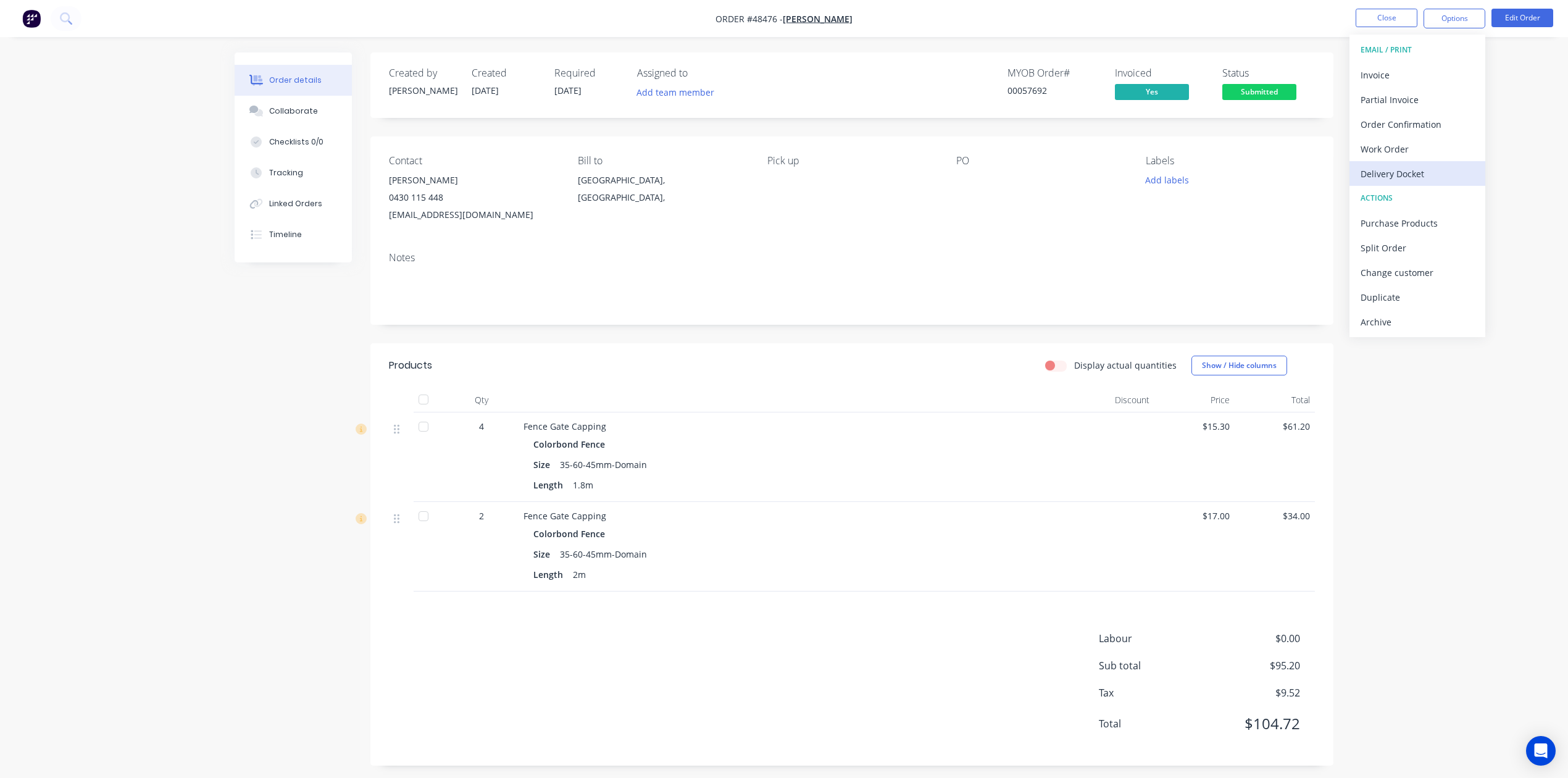
click at [1389, 177] on div "Delivery Docket" at bounding box center [1417, 173] width 113 height 18
click at [1389, 149] on div "Custom" at bounding box center [1417, 148] width 113 height 18
click at [1388, 122] on div "Without pricing" at bounding box center [1417, 124] width 113 height 18
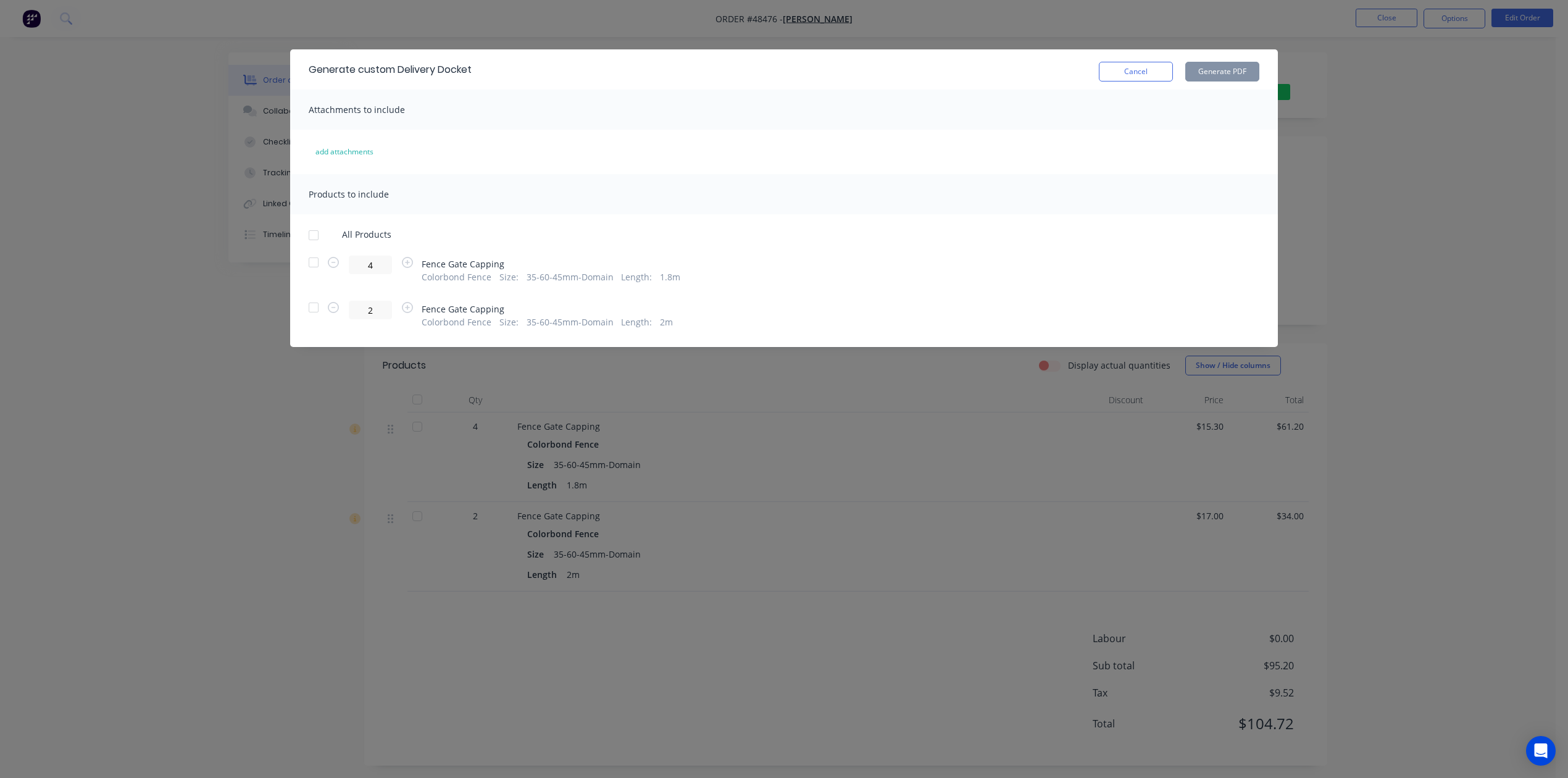
click at [310, 312] on div at bounding box center [314, 308] width 24 height 24
click at [1204, 75] on button "Generate PDF" at bounding box center [1222, 72] width 74 height 20
click at [1134, 67] on button "Cancel" at bounding box center [1136, 72] width 74 height 20
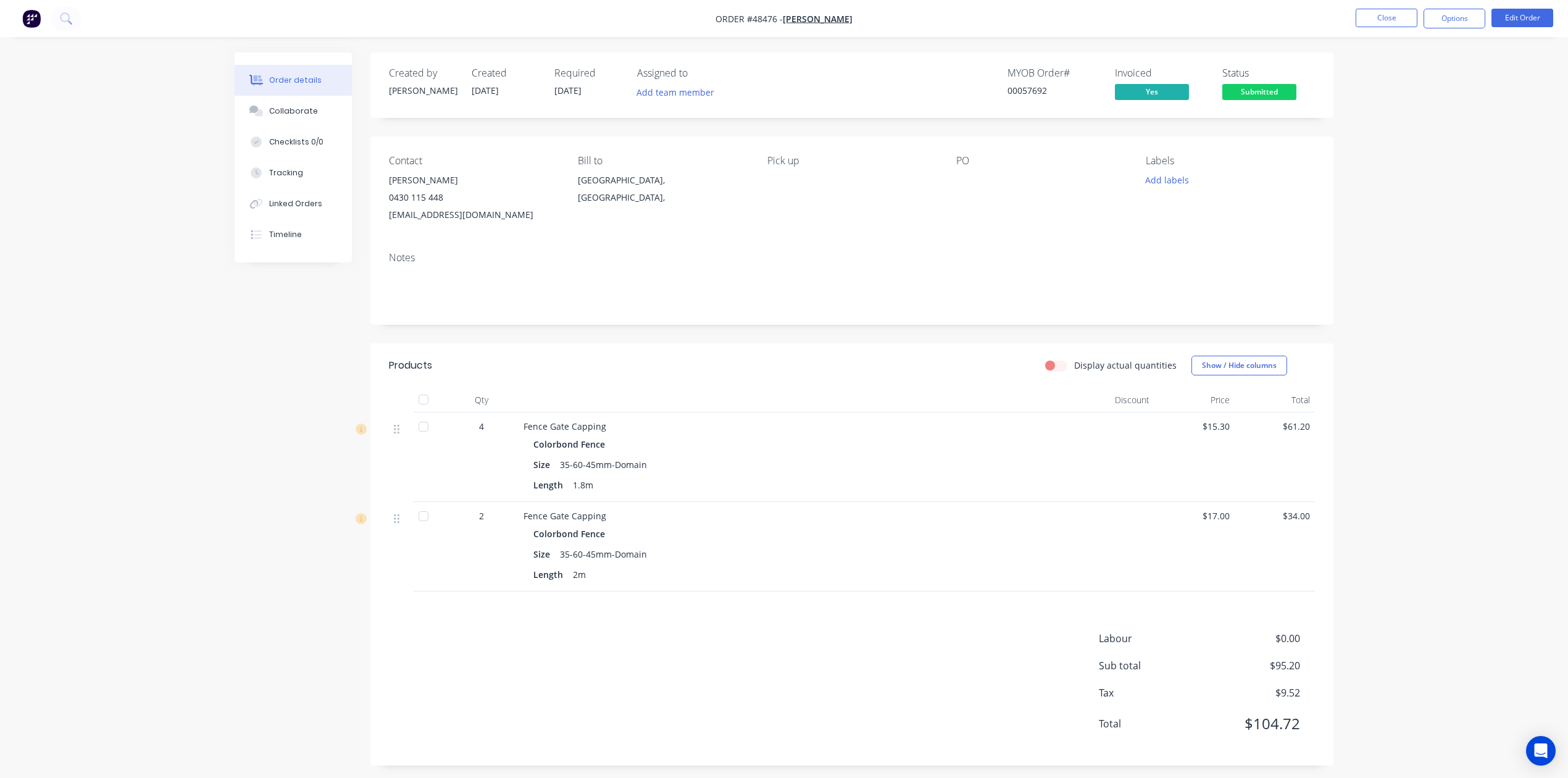
click at [425, 514] on div at bounding box center [423, 516] width 24 height 24
click at [893, 558] on div "Size 35-60-45mm-Domain" at bounding box center [796, 553] width 526 height 18
click at [1263, 86] on span "Submitted" at bounding box center [1259, 92] width 74 height 15
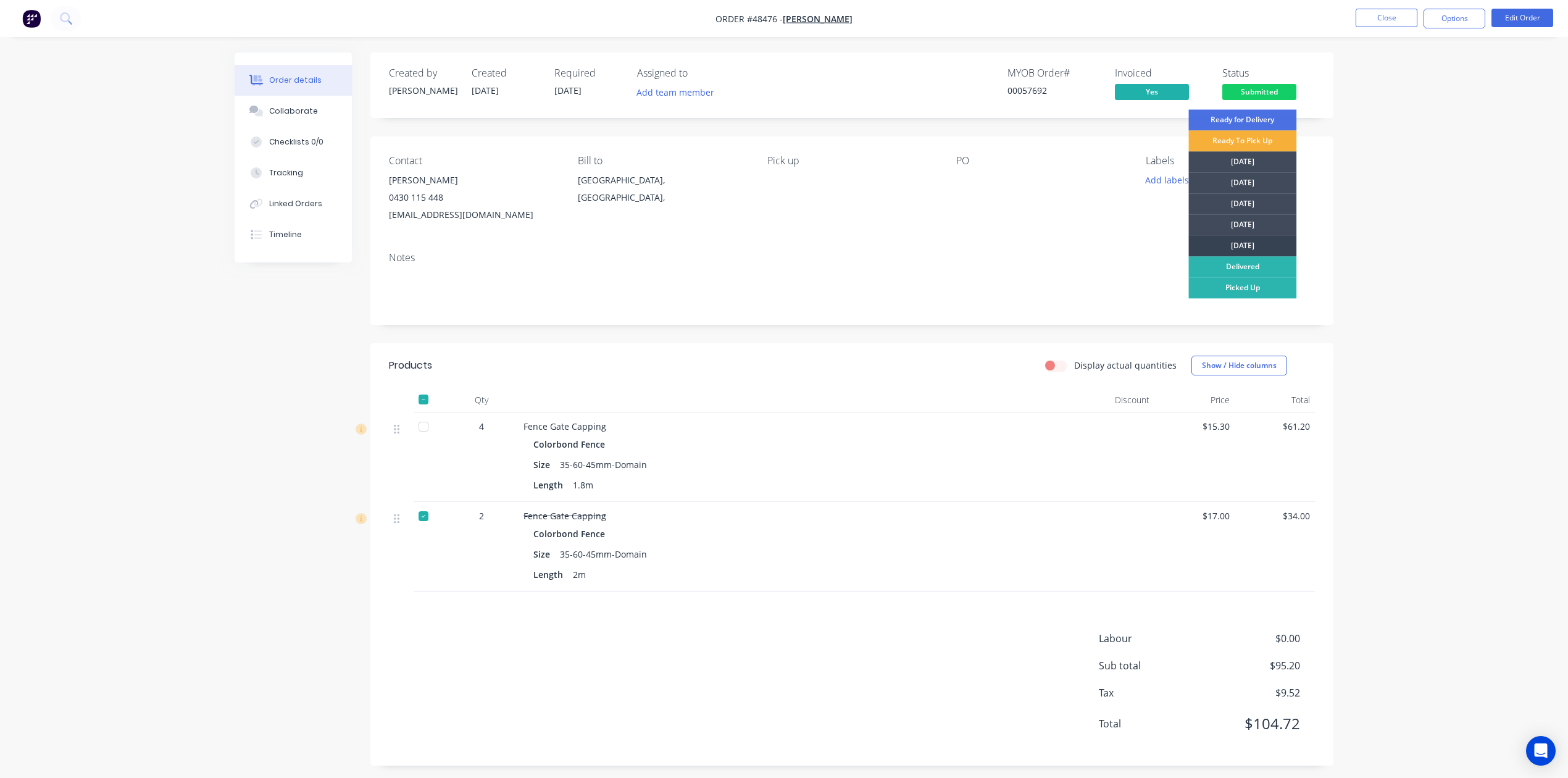
click at [1241, 235] on div "Friday" at bounding box center [1242, 245] width 108 height 21
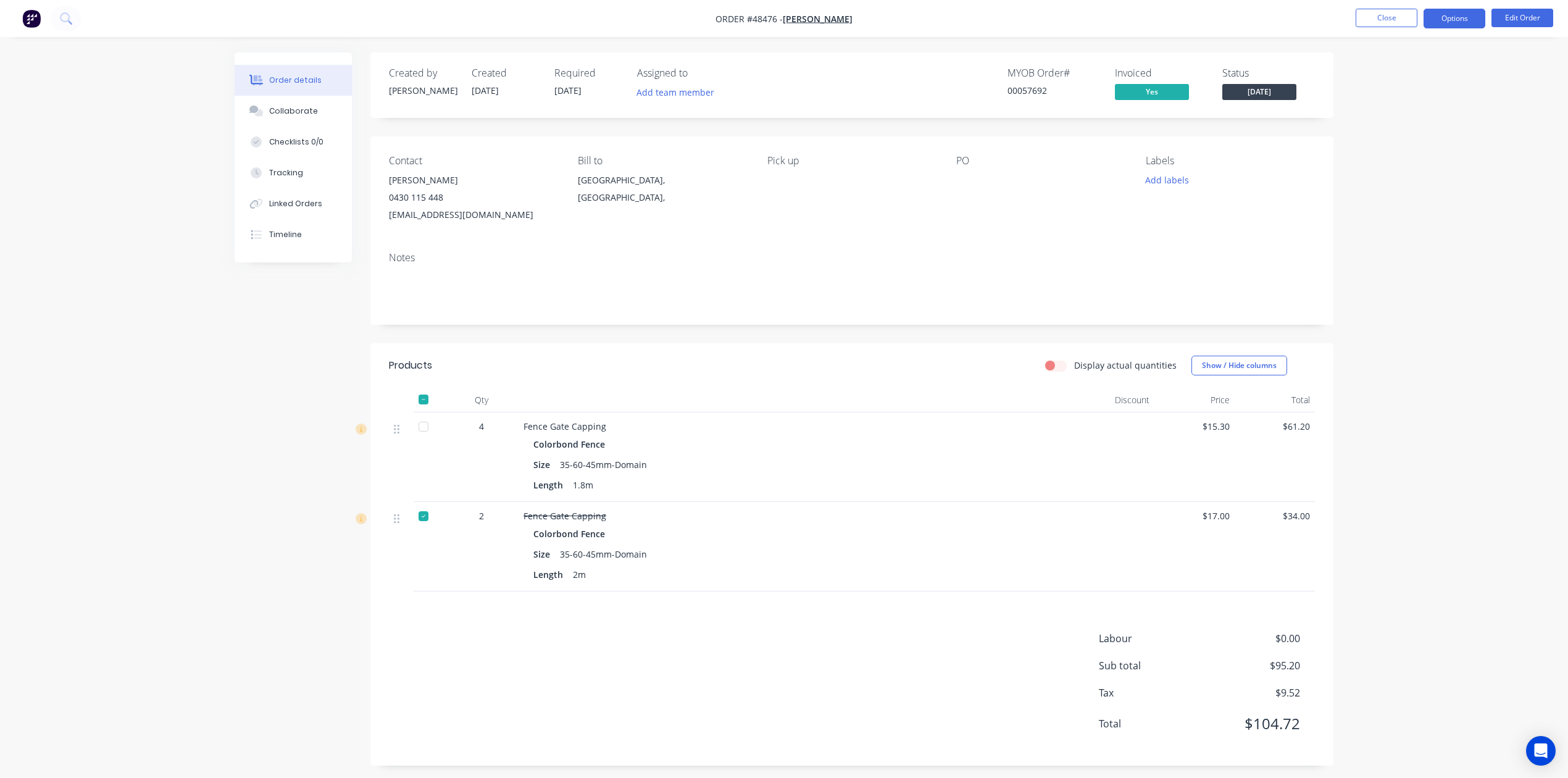
click at [1460, 22] on button "Options" at bounding box center [1454, 18] width 62 height 20
click at [1398, 147] on div "Work Order" at bounding box center [1417, 148] width 113 height 18
click at [1398, 145] on div "Custom" at bounding box center [1417, 148] width 113 height 18
click at [1395, 127] on div "Without pricing" at bounding box center [1417, 124] width 113 height 18
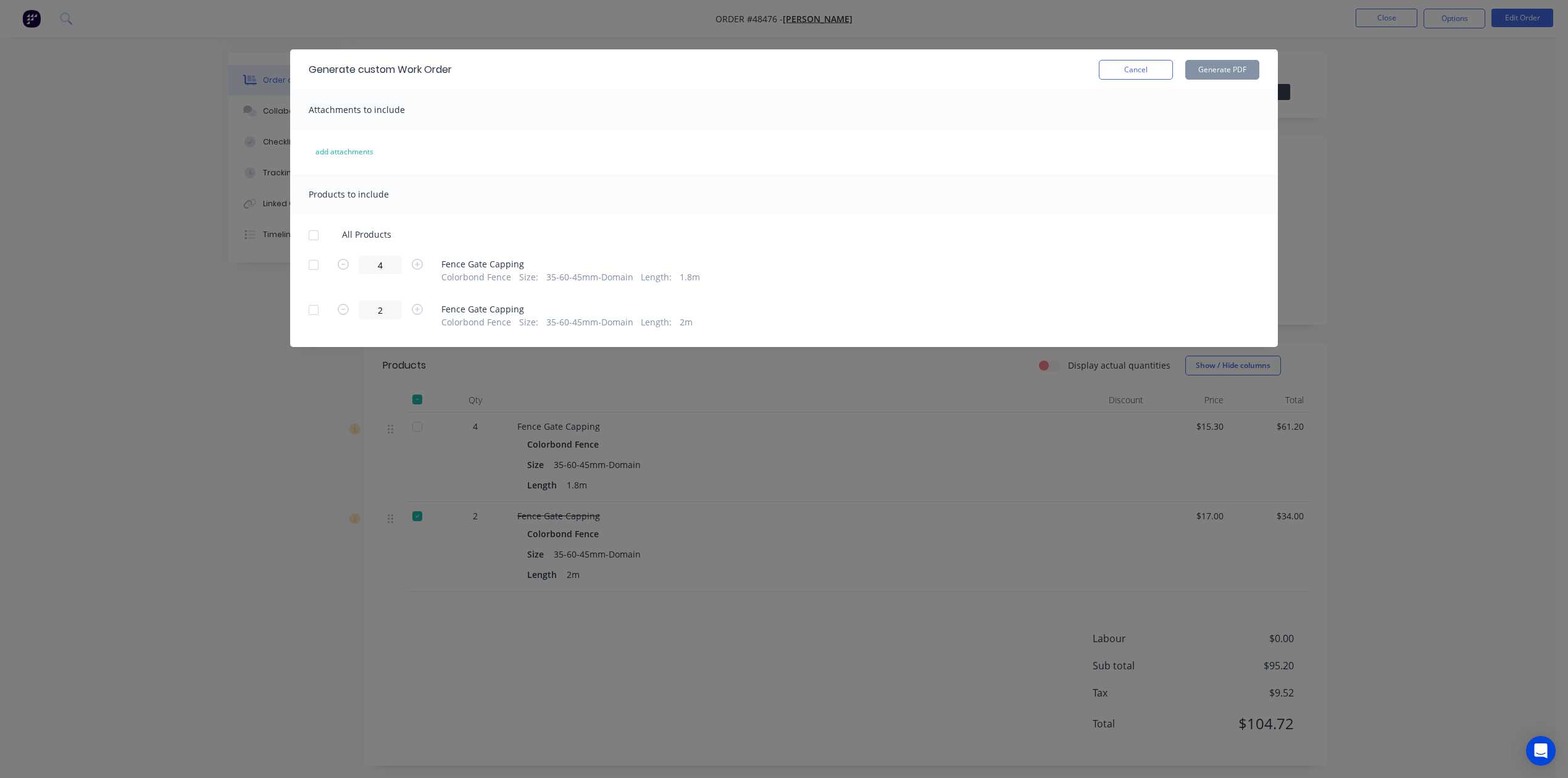
click at [318, 262] on div at bounding box center [314, 265] width 24 height 24
click at [1235, 70] on button "Generate PDF" at bounding box center [1222, 70] width 74 height 20
click at [1159, 67] on button "Cancel" at bounding box center [1136, 70] width 74 height 20
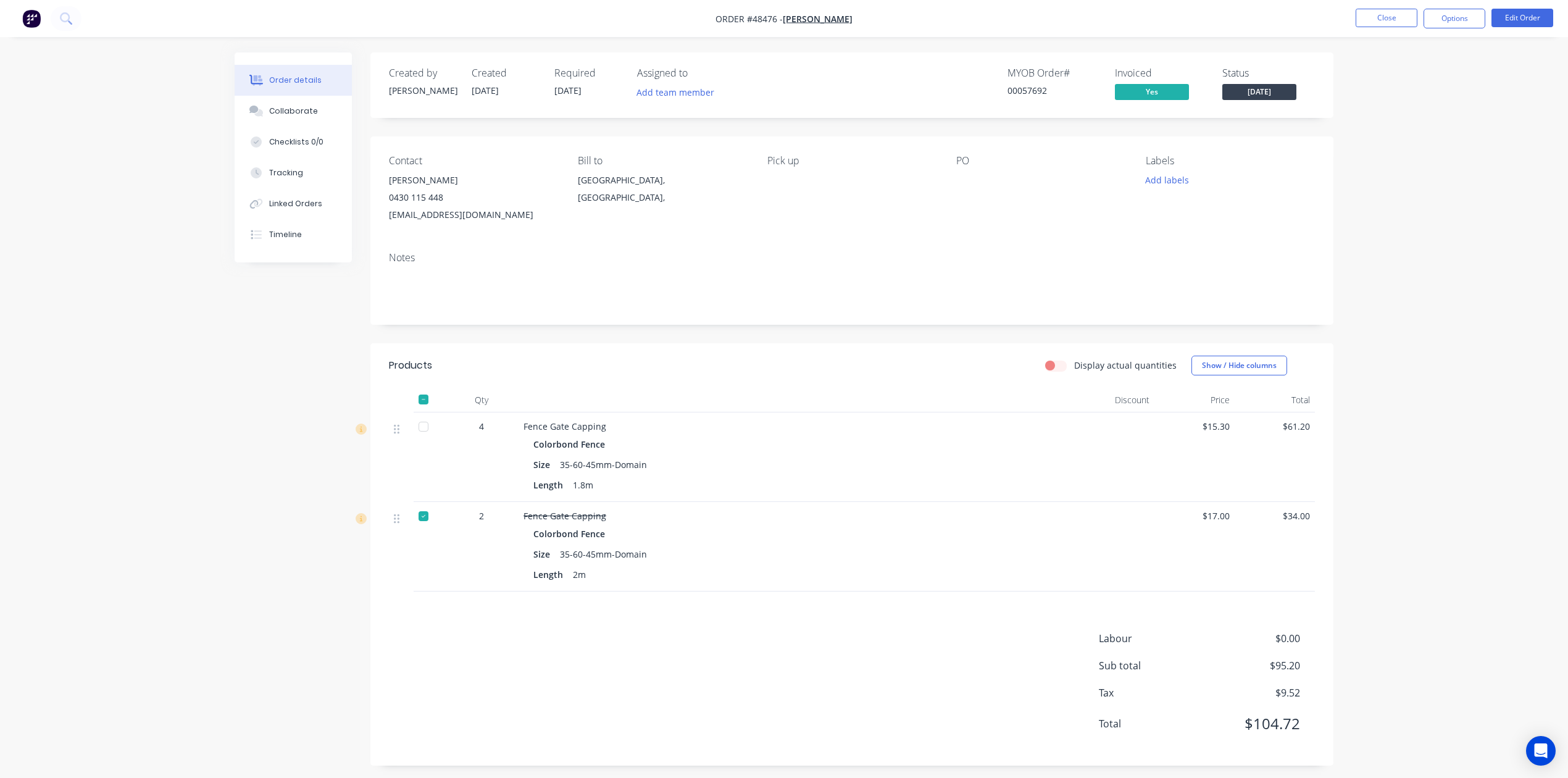
click at [1378, 126] on div "Order details Collaborate Checklists 0/0 Tracking Linked Orders Timeline Order …" at bounding box center [784, 392] width 1568 height 784
click at [1371, 14] on button "Close" at bounding box center [1387, 18] width 62 height 18
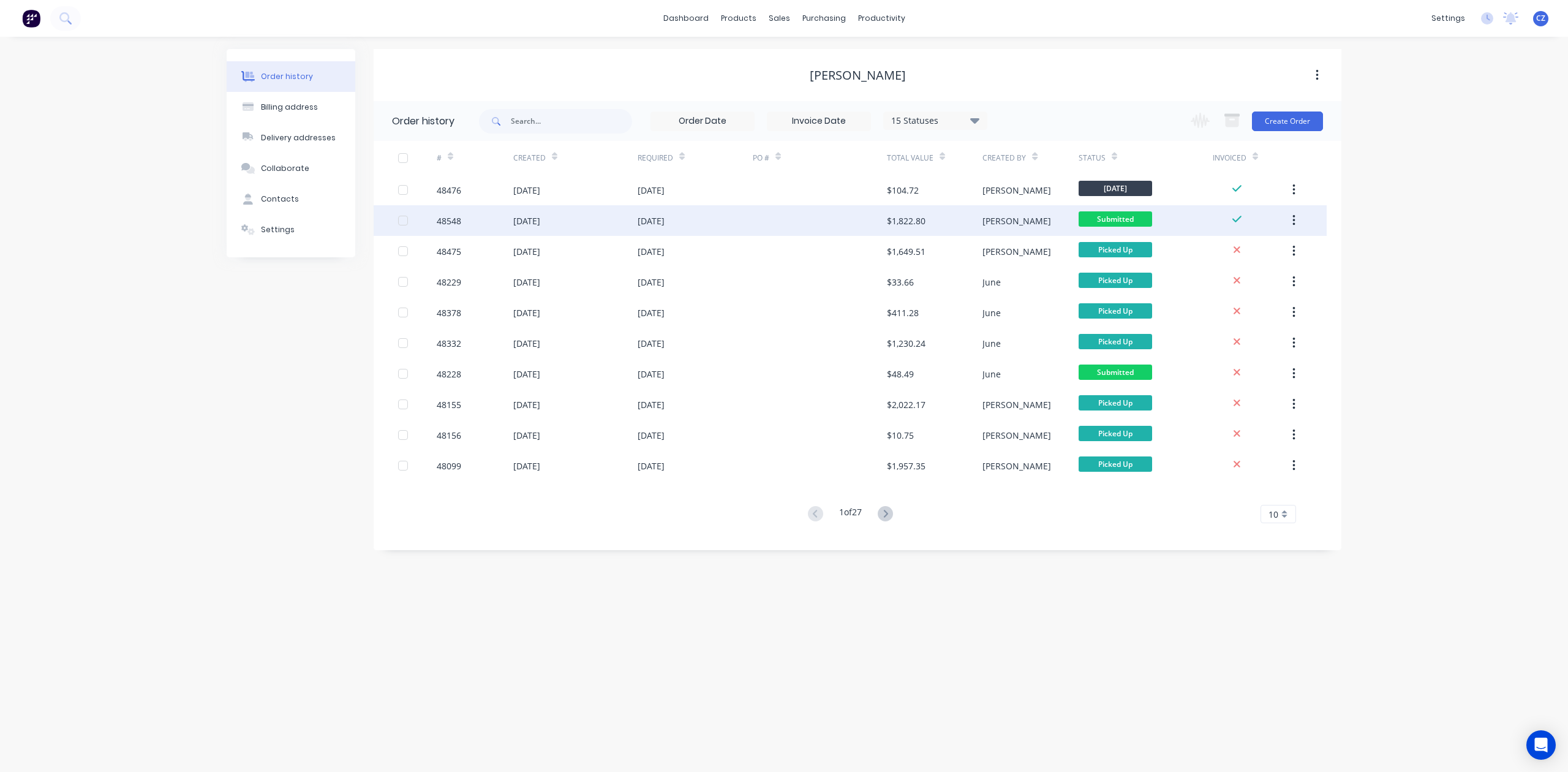
click at [949, 211] on div "$1,822.80" at bounding box center [935, 220] width 96 height 30
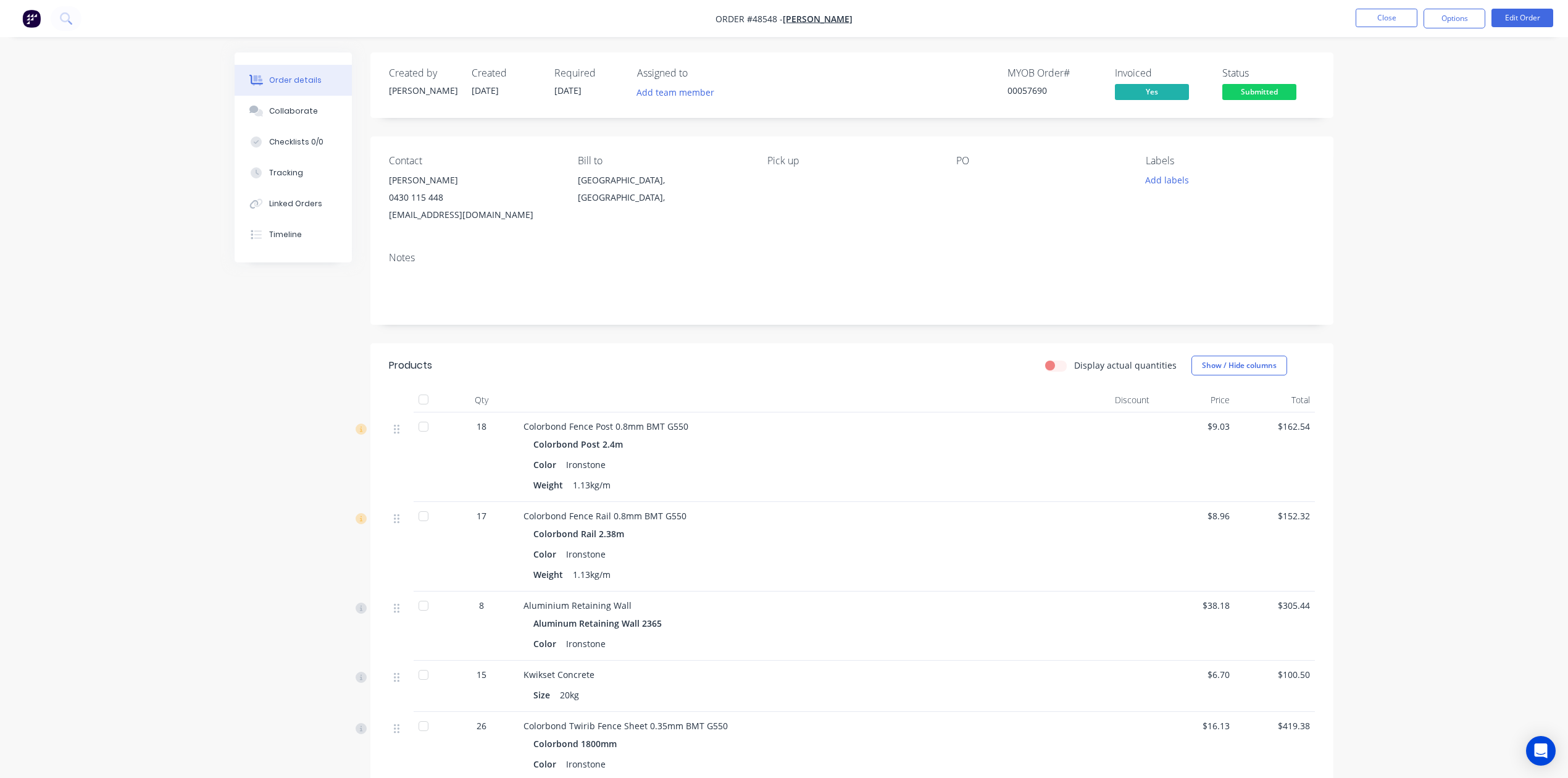
click at [1254, 87] on span "Submitted" at bounding box center [1259, 92] width 74 height 15
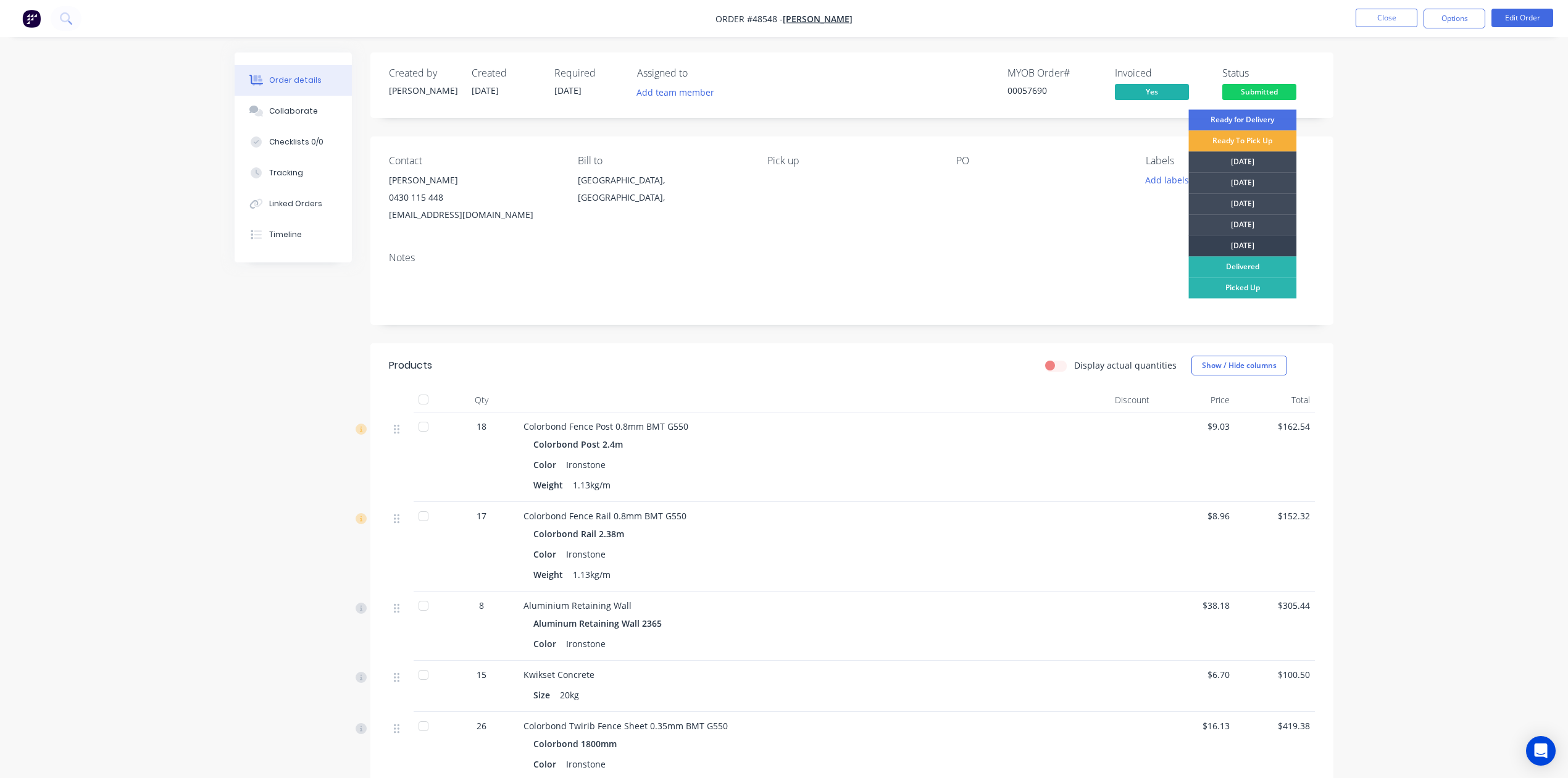
click at [1254, 236] on div "Friday" at bounding box center [1242, 245] width 108 height 21
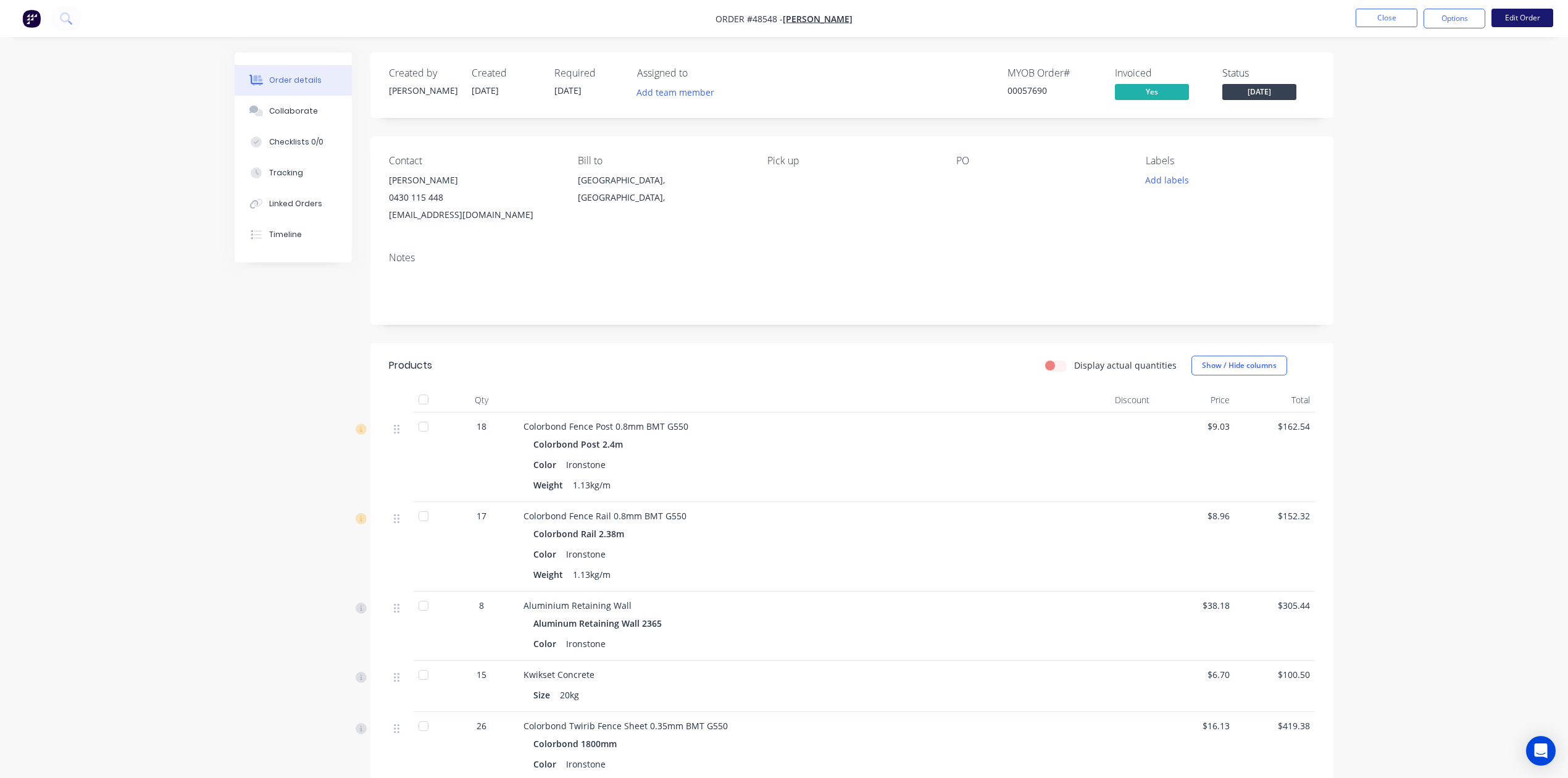
click at [1527, 18] on button "Edit Order" at bounding box center [1522, 18] width 62 height 18
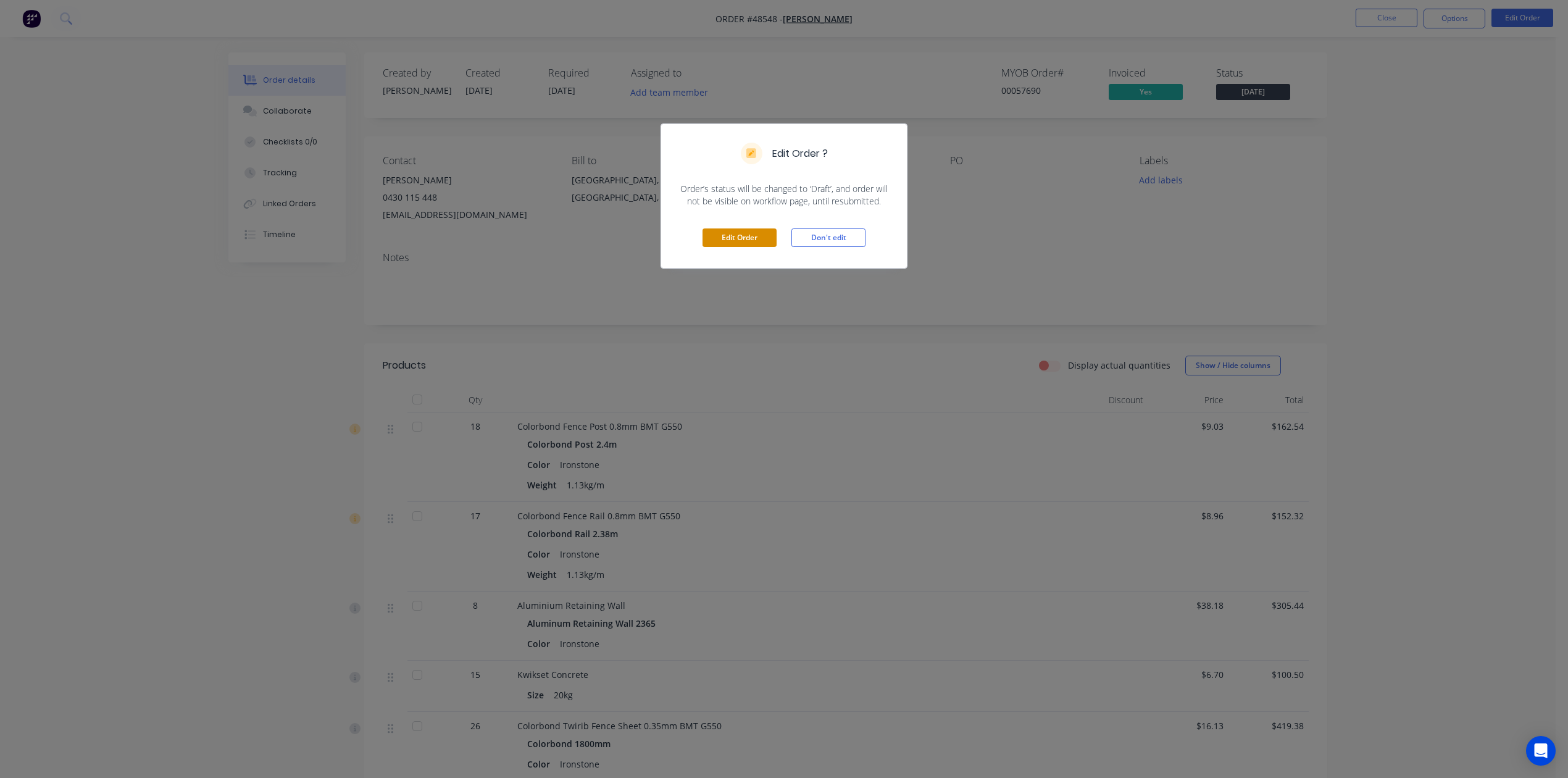
click at [729, 229] on button "Edit Order" at bounding box center [739, 238] width 74 height 18
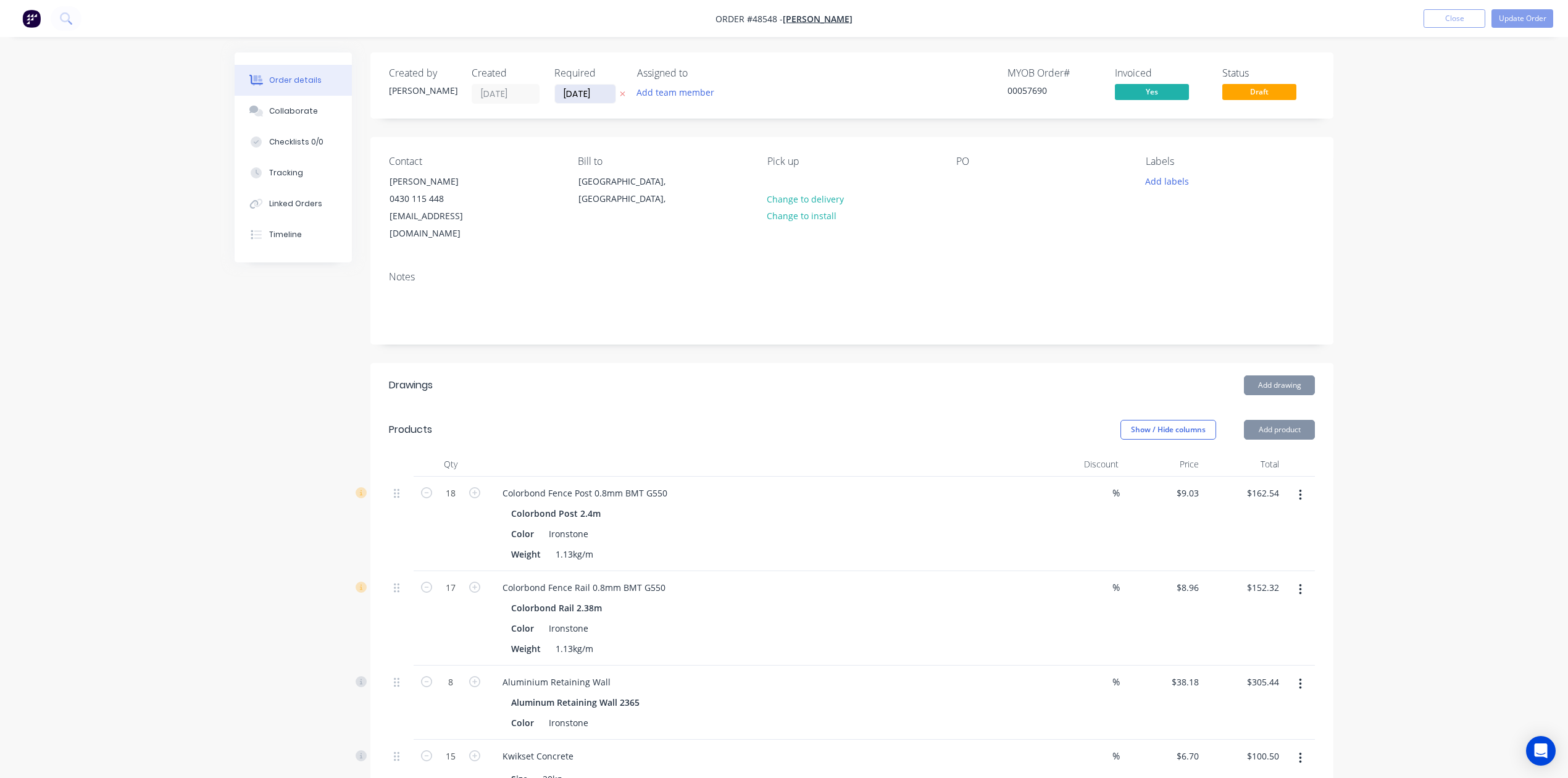
click at [586, 93] on input "27/08/25" at bounding box center [585, 94] width 60 height 18
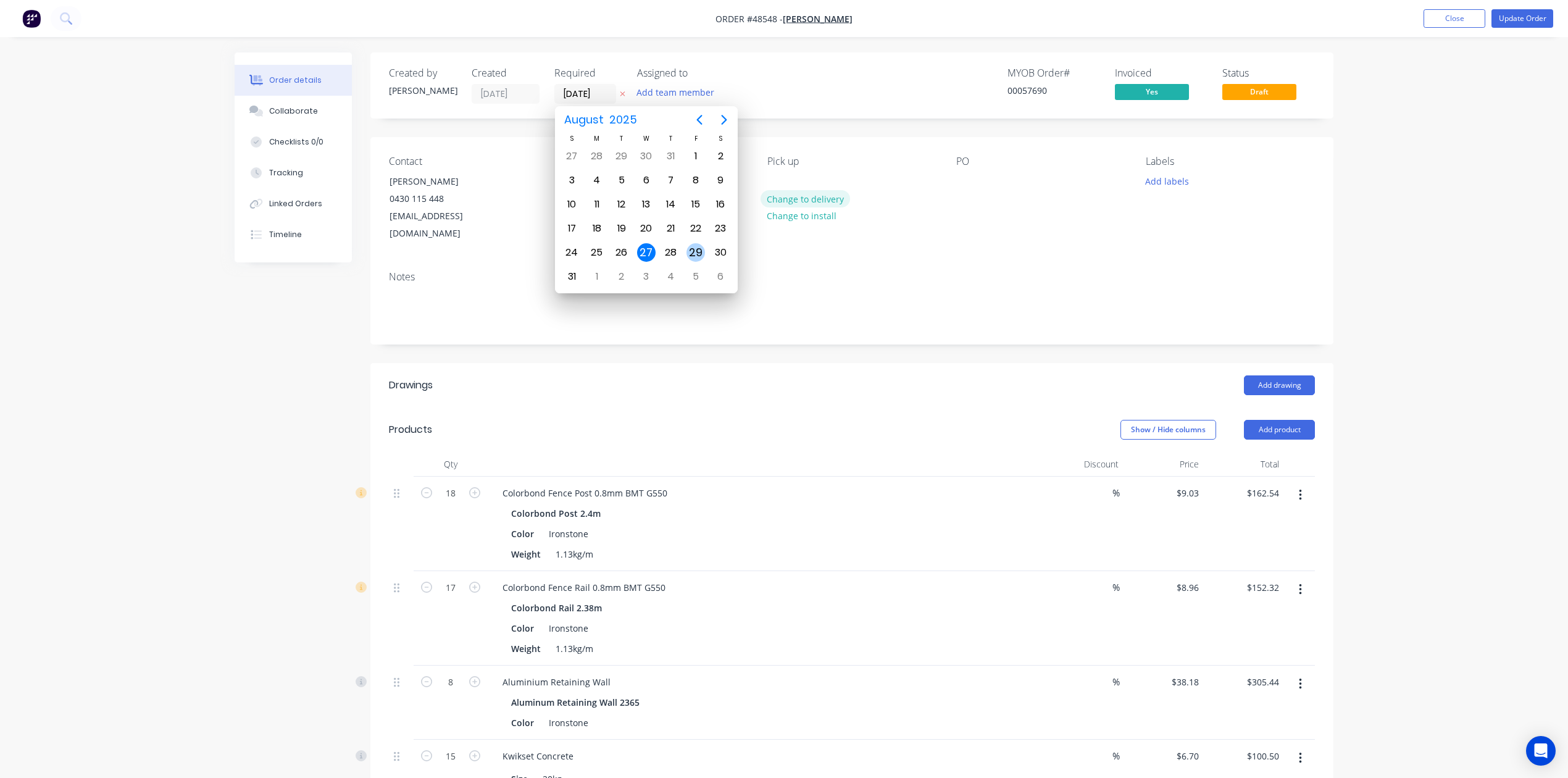
drag, startPoint x: 695, startPoint y: 248, endPoint x: 823, endPoint y: 199, distance: 137.1
click at [696, 248] on div "29" at bounding box center [696, 252] width 18 height 18
type input "[DATE]"
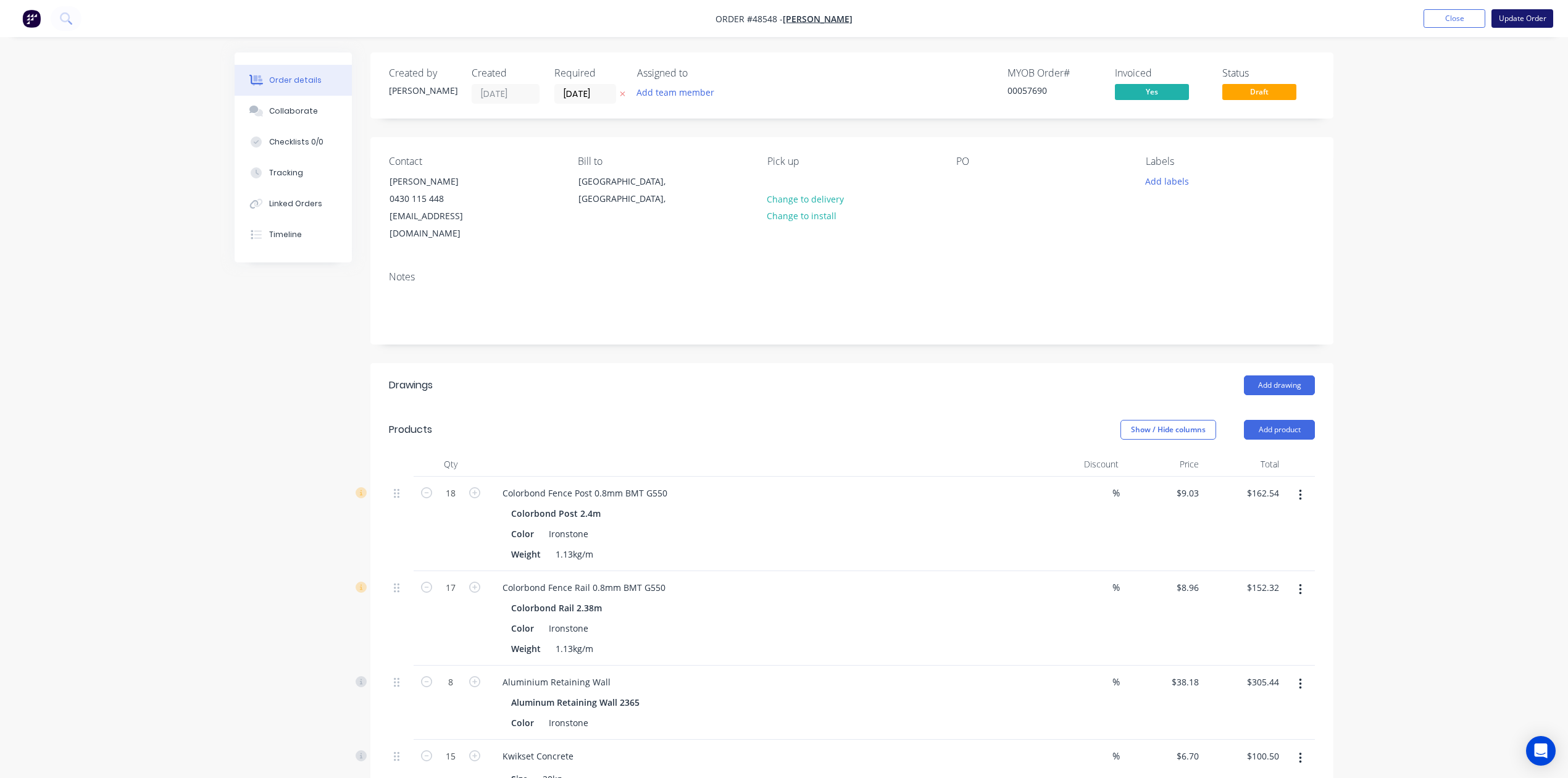
click at [1519, 21] on button "Update Order" at bounding box center [1522, 18] width 62 height 18
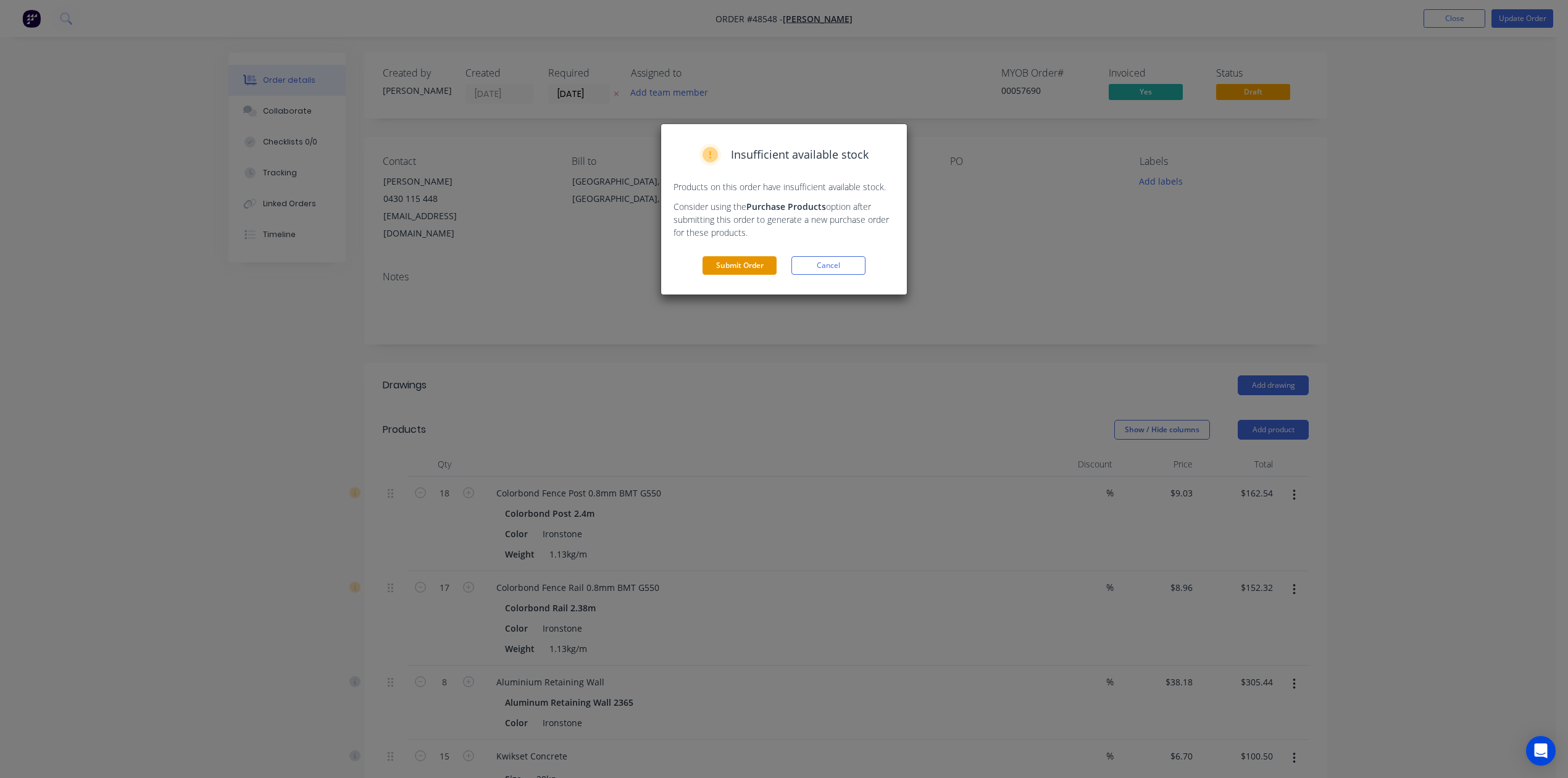
click at [748, 268] on button "Submit Order" at bounding box center [739, 265] width 74 height 18
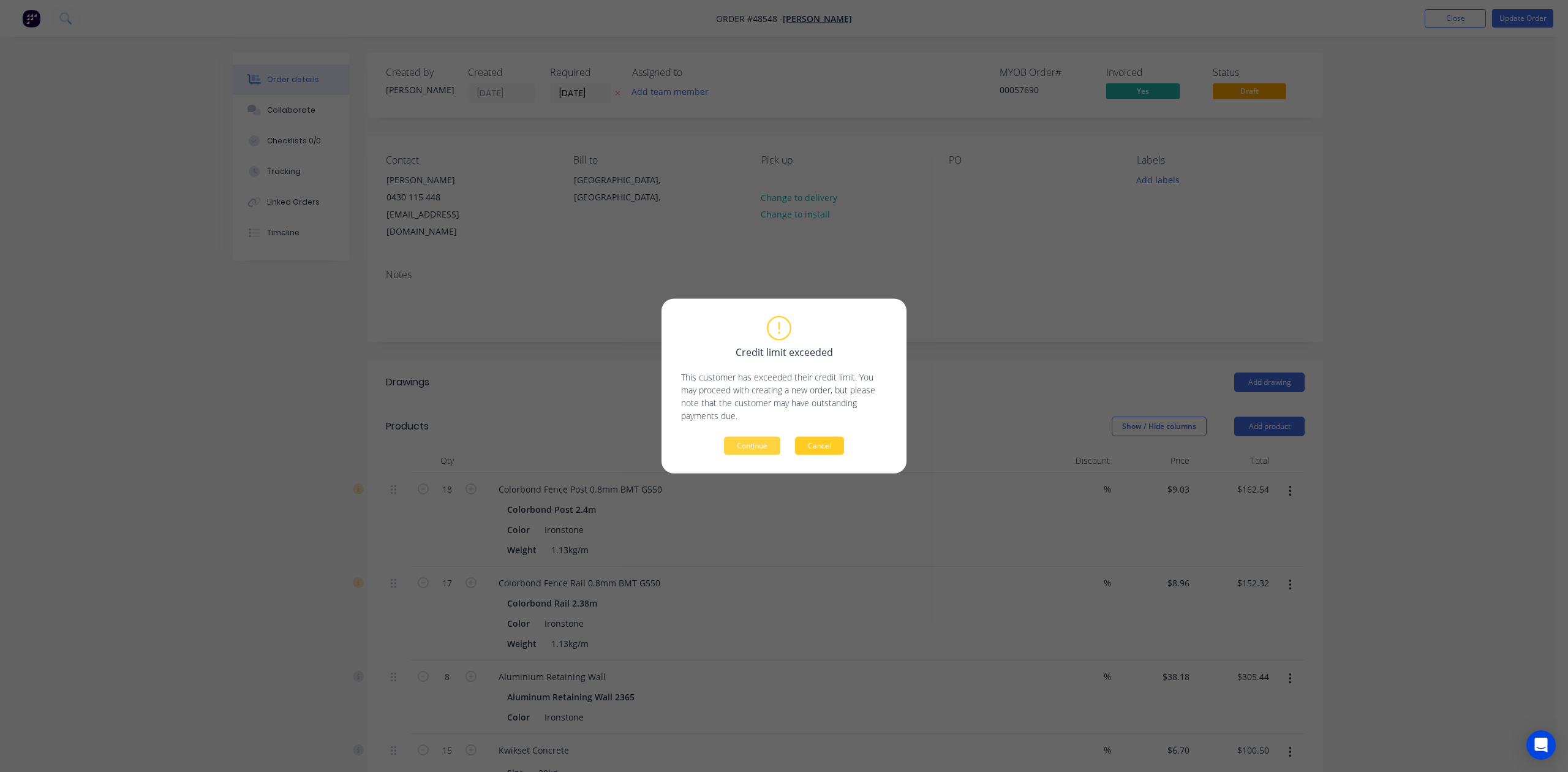
click at [807, 446] on button "Cancel" at bounding box center [819, 446] width 49 height 18
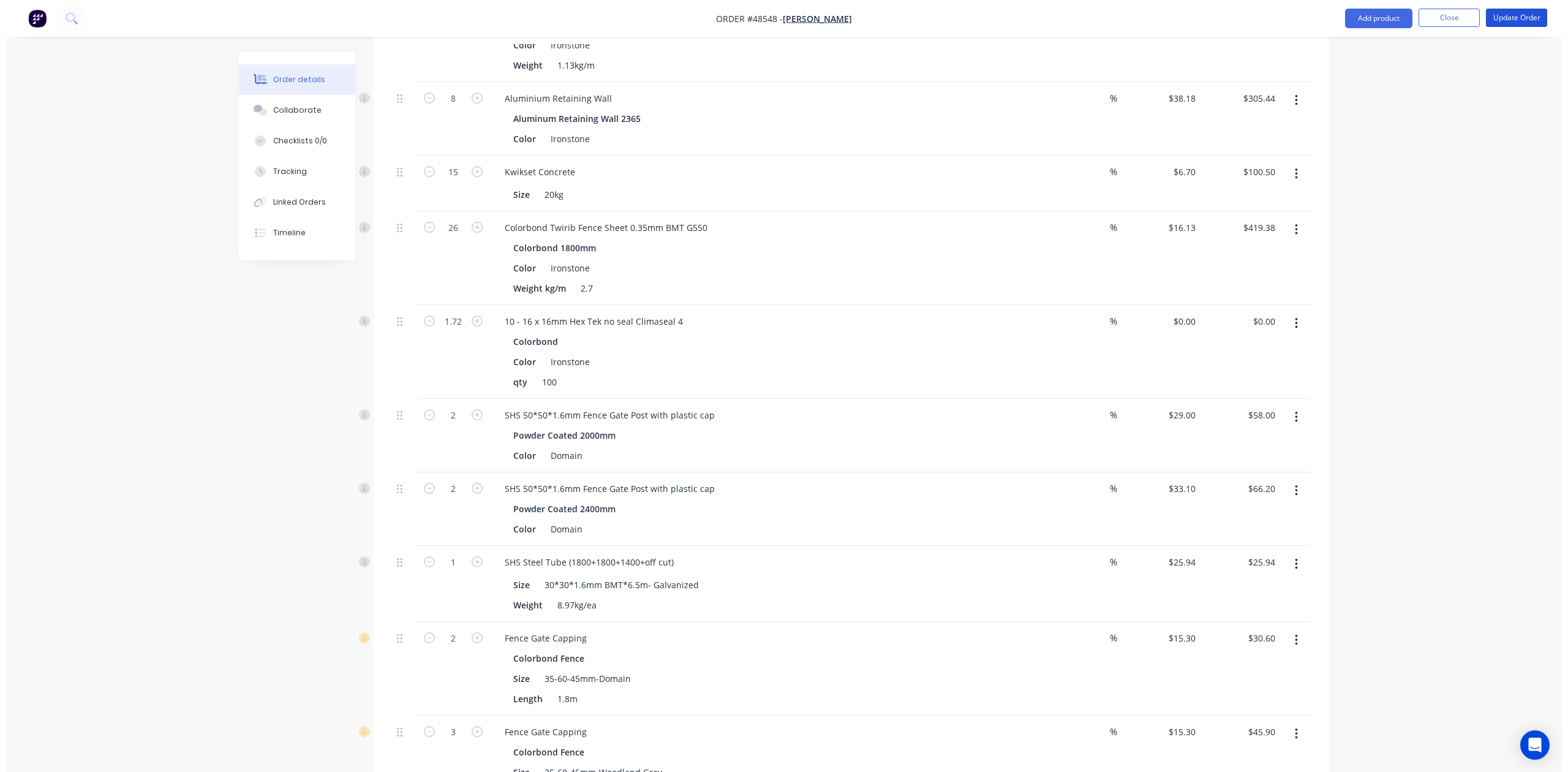
scroll to position [735, 0]
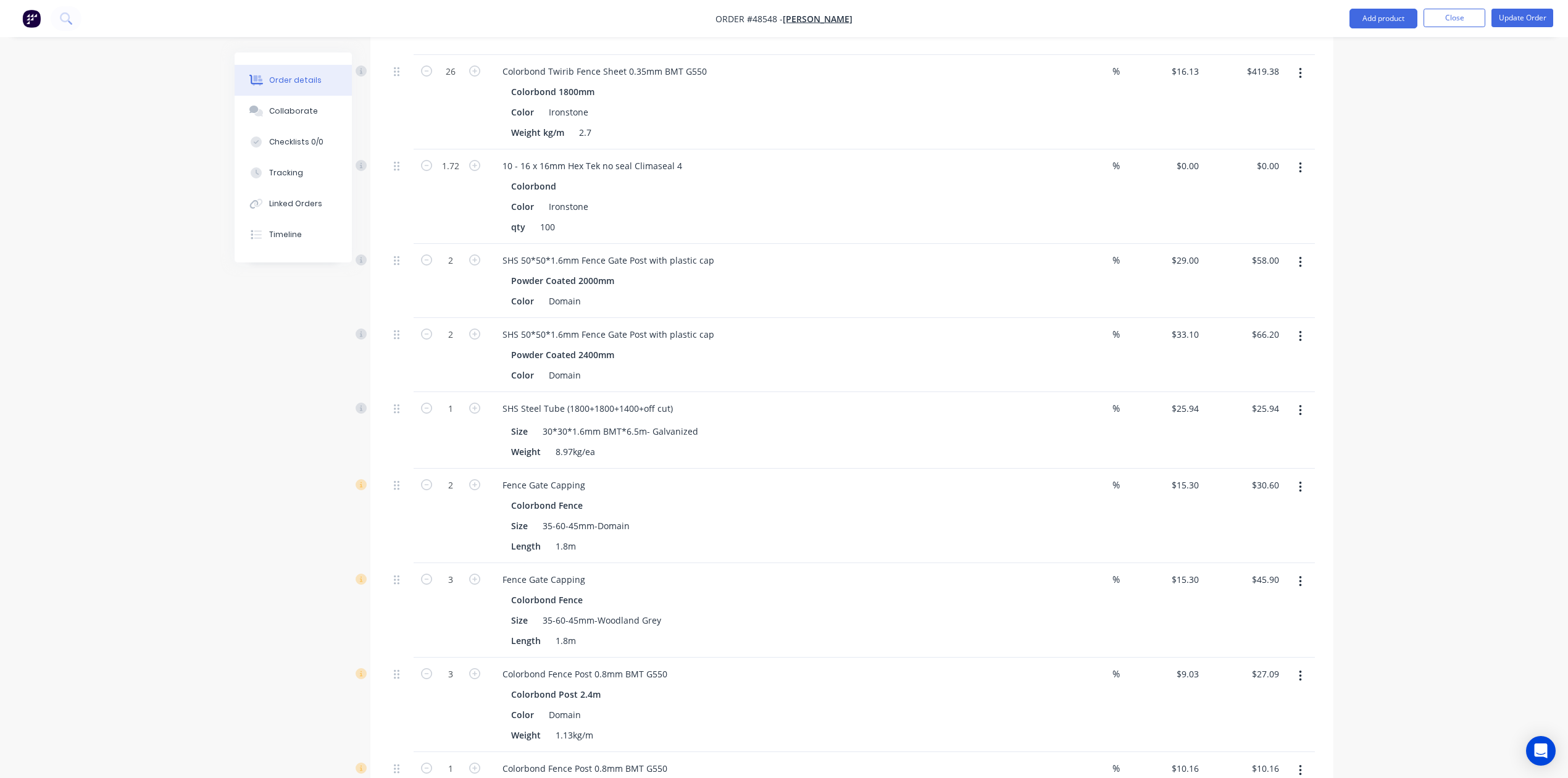
click at [1302, 570] on button "button" at bounding box center [1301, 581] width 29 height 22
click at [1258, 630] on div "Duplicate" at bounding box center [1257, 638] width 95 height 18
click at [431, 573] on icon "button" at bounding box center [426, 578] width 11 height 11
type input "2"
type input "$30.60"
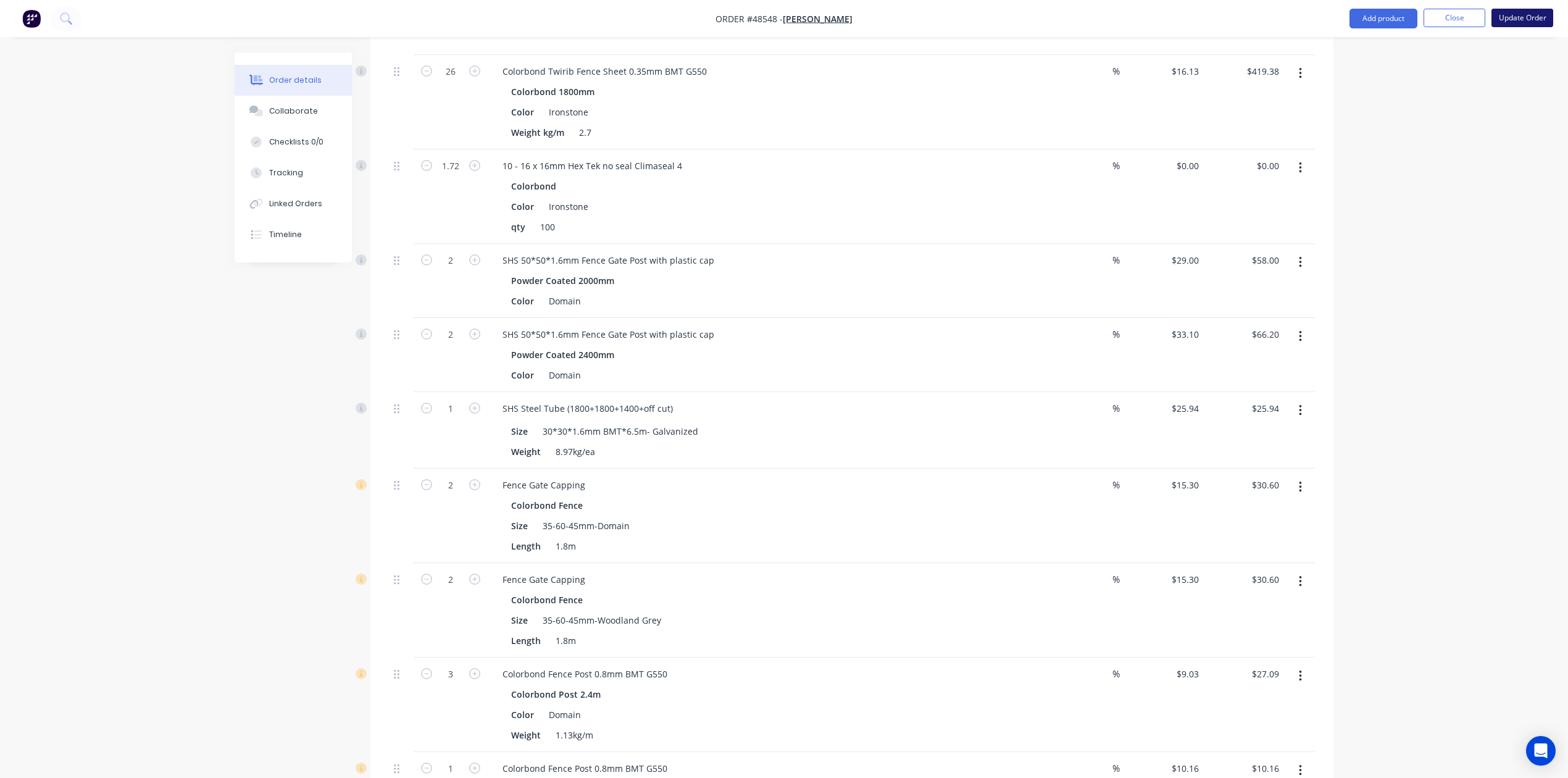
click at [1547, 8] on button "Update Order" at bounding box center [1522, 18] width 62 height 18
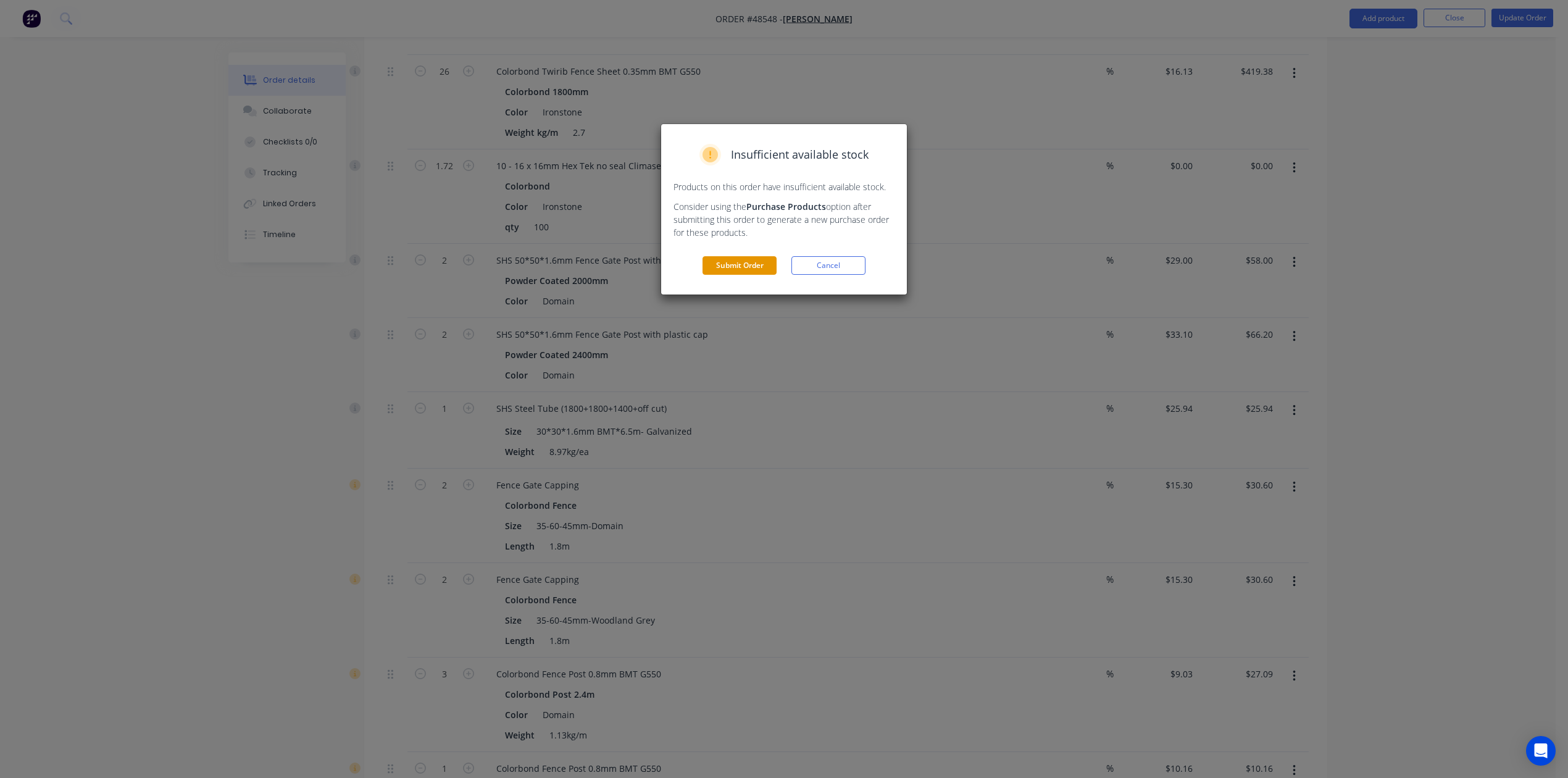
click at [736, 274] on button "Submit Order" at bounding box center [739, 265] width 74 height 18
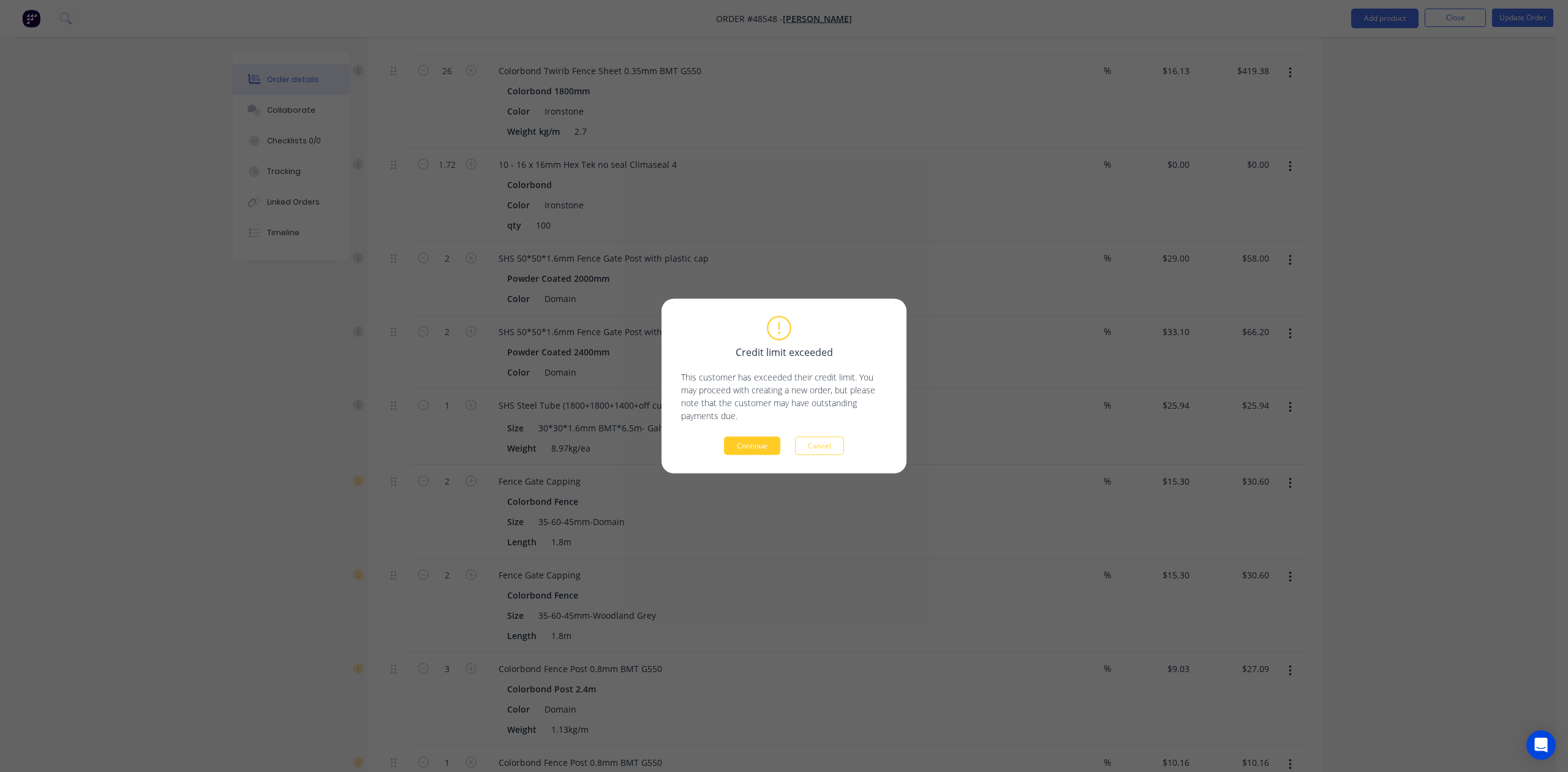
click at [753, 441] on button "Continue" at bounding box center [752, 446] width 56 height 18
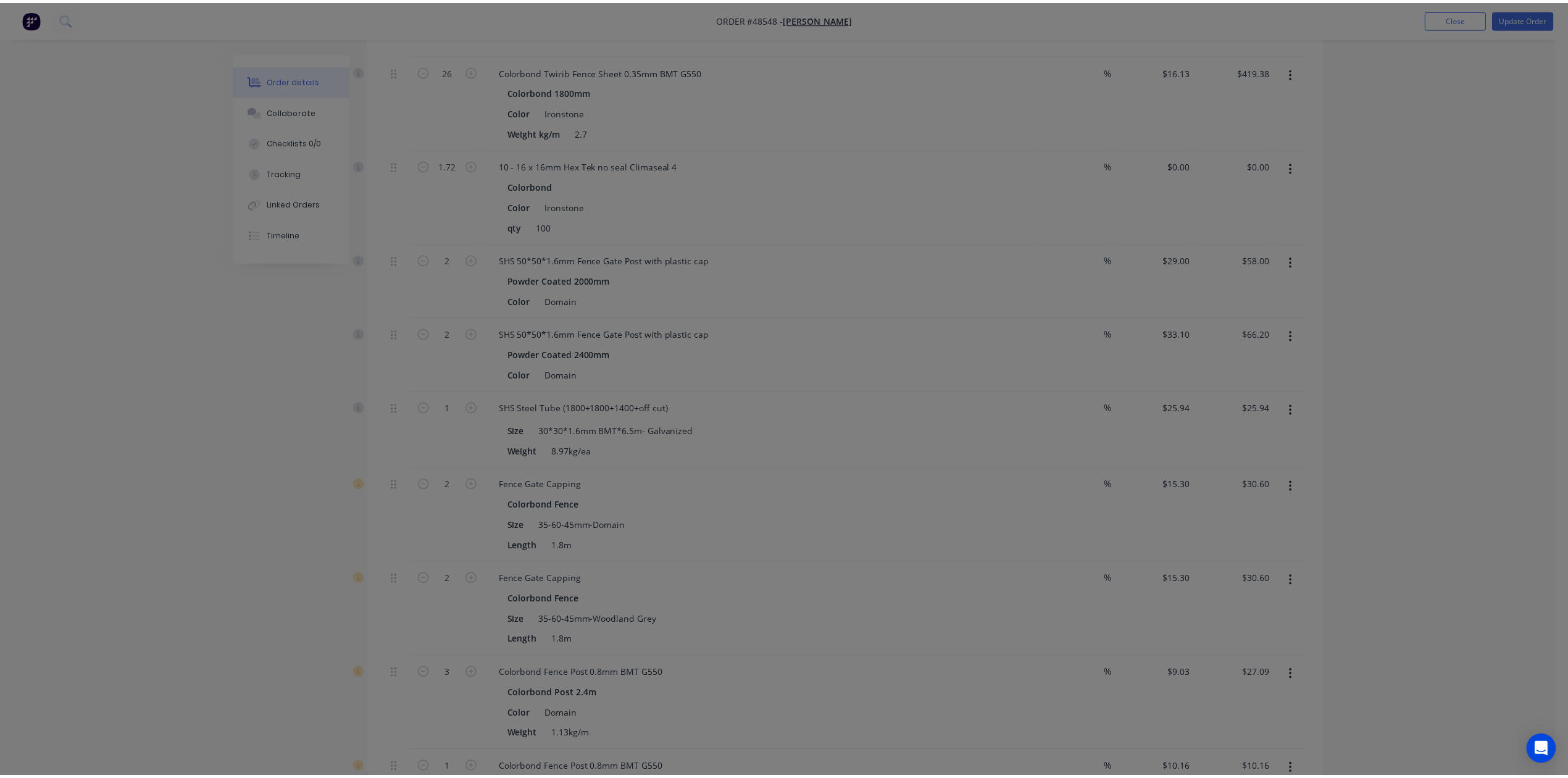
scroll to position [0, 0]
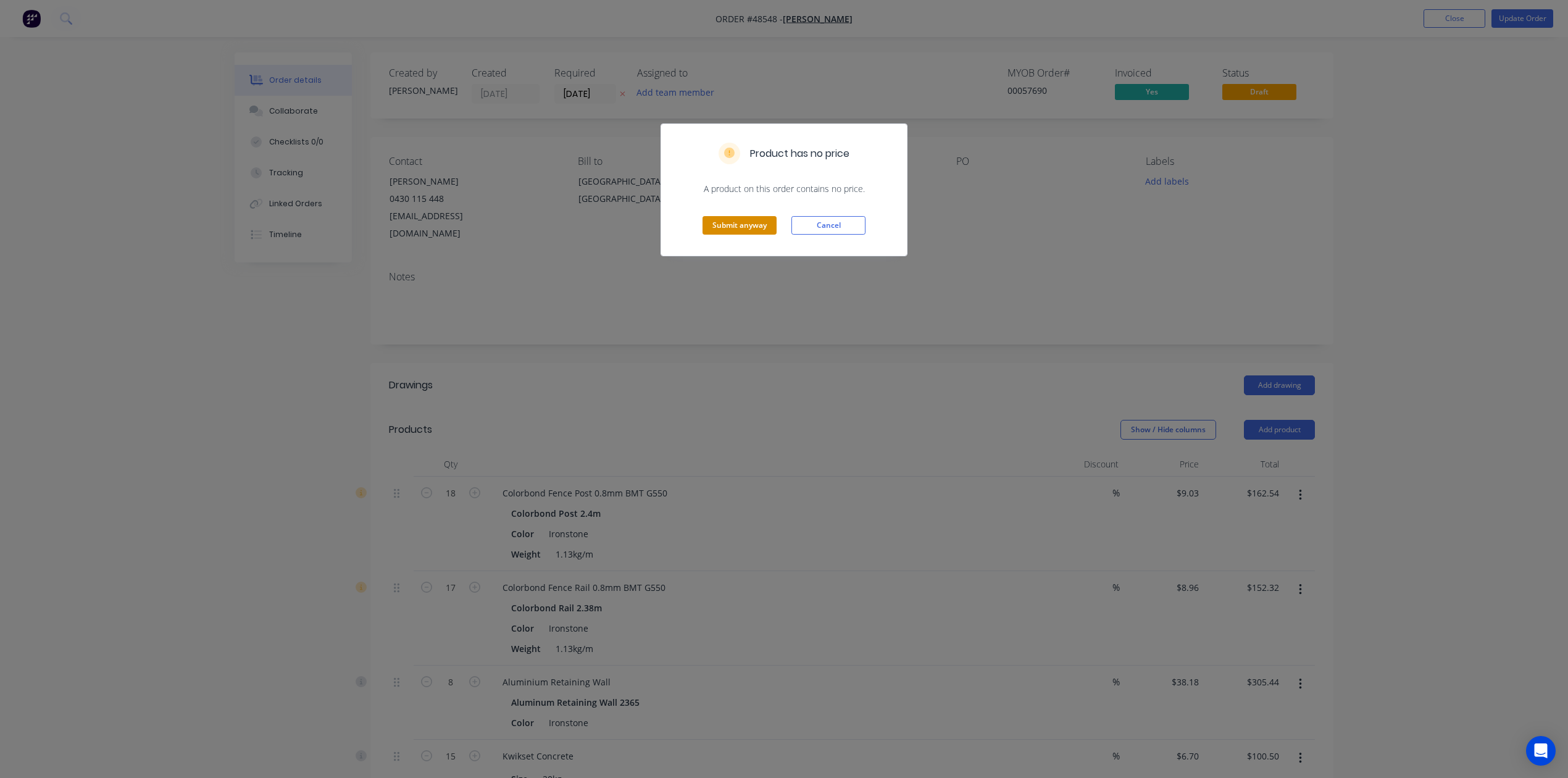
click at [729, 227] on button "Submit anyway" at bounding box center [739, 225] width 74 height 18
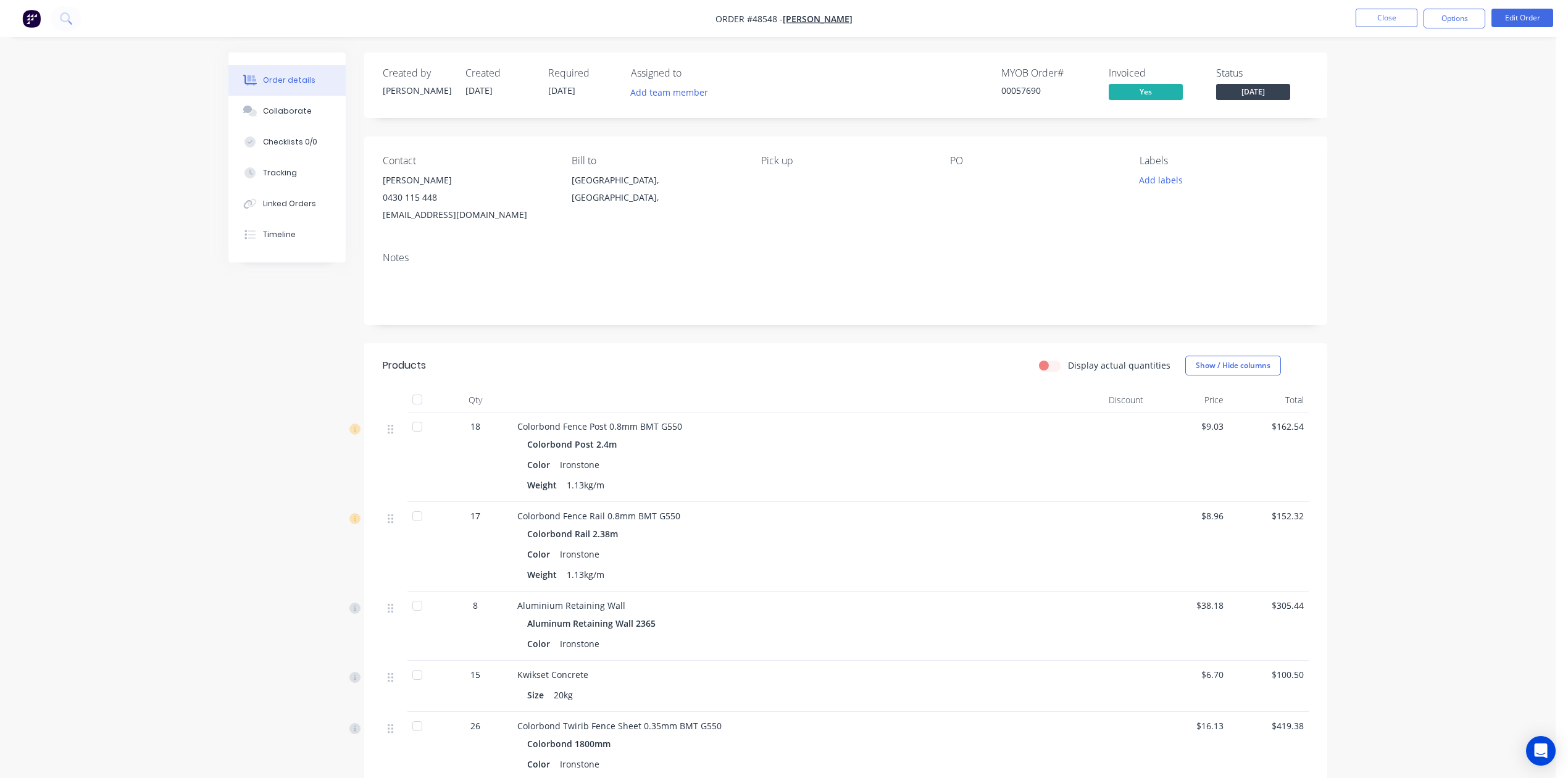
click at [411, 431] on div at bounding box center [417, 426] width 24 height 24
click at [418, 522] on div at bounding box center [417, 516] width 24 height 24
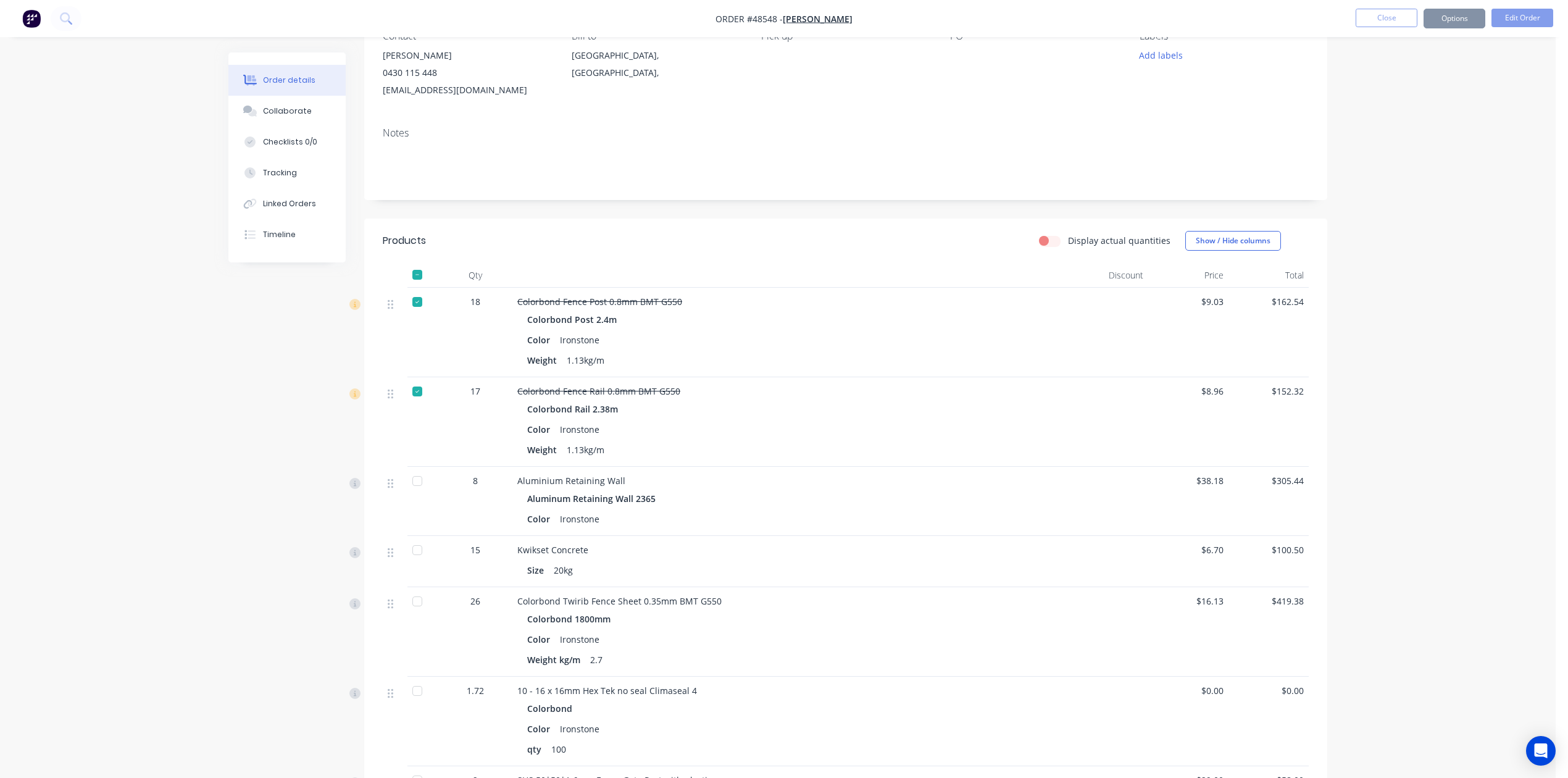
scroll to position [247, 0]
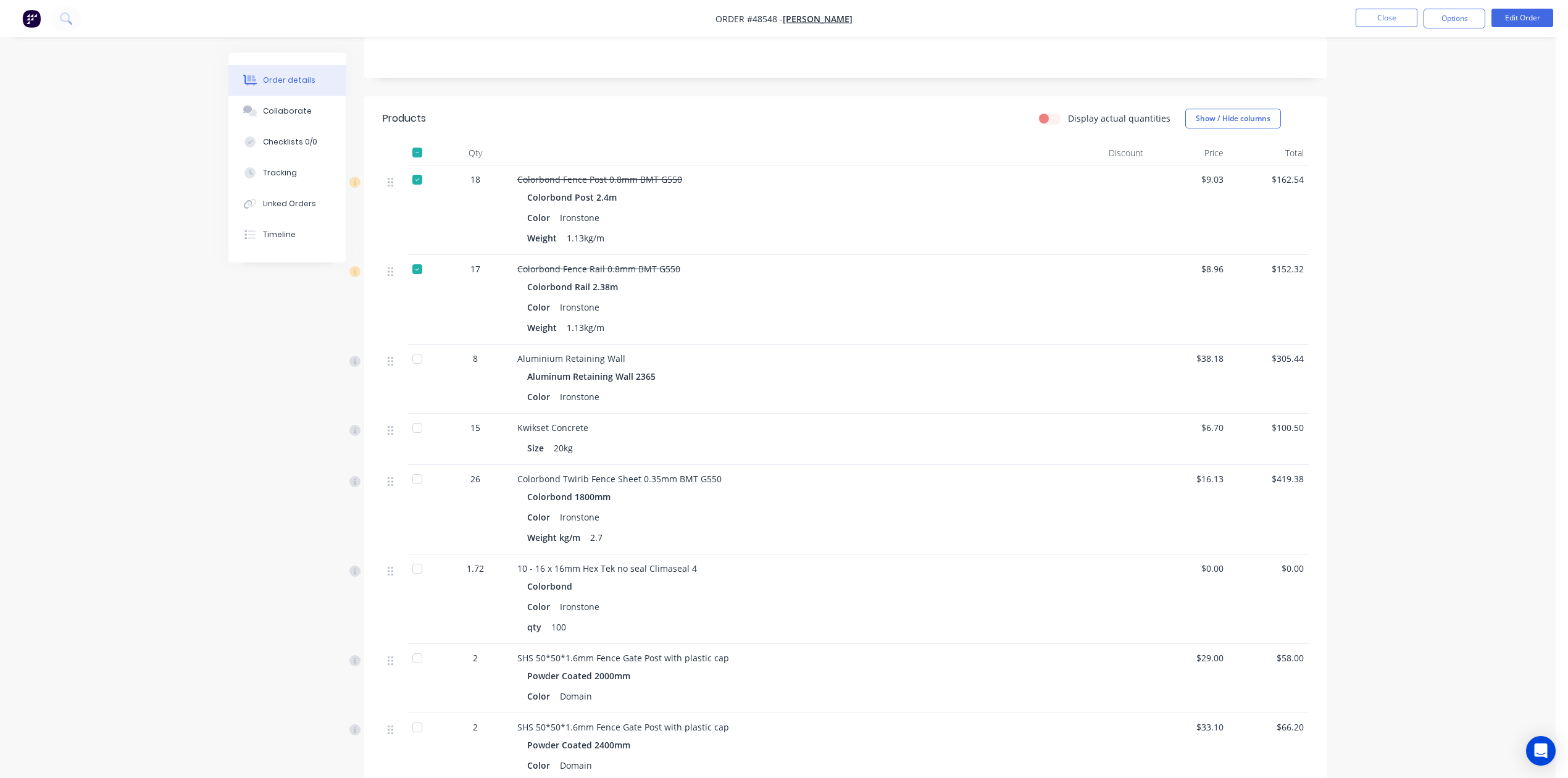
click at [413, 360] on div at bounding box center [417, 359] width 24 height 24
click at [406, 423] on div at bounding box center [417, 428] width 24 height 24
click at [408, 477] on div at bounding box center [417, 479] width 24 height 24
click at [396, 578] on div at bounding box center [395, 570] width 15 height 17
click at [401, 583] on div at bounding box center [395, 598] width 24 height 90
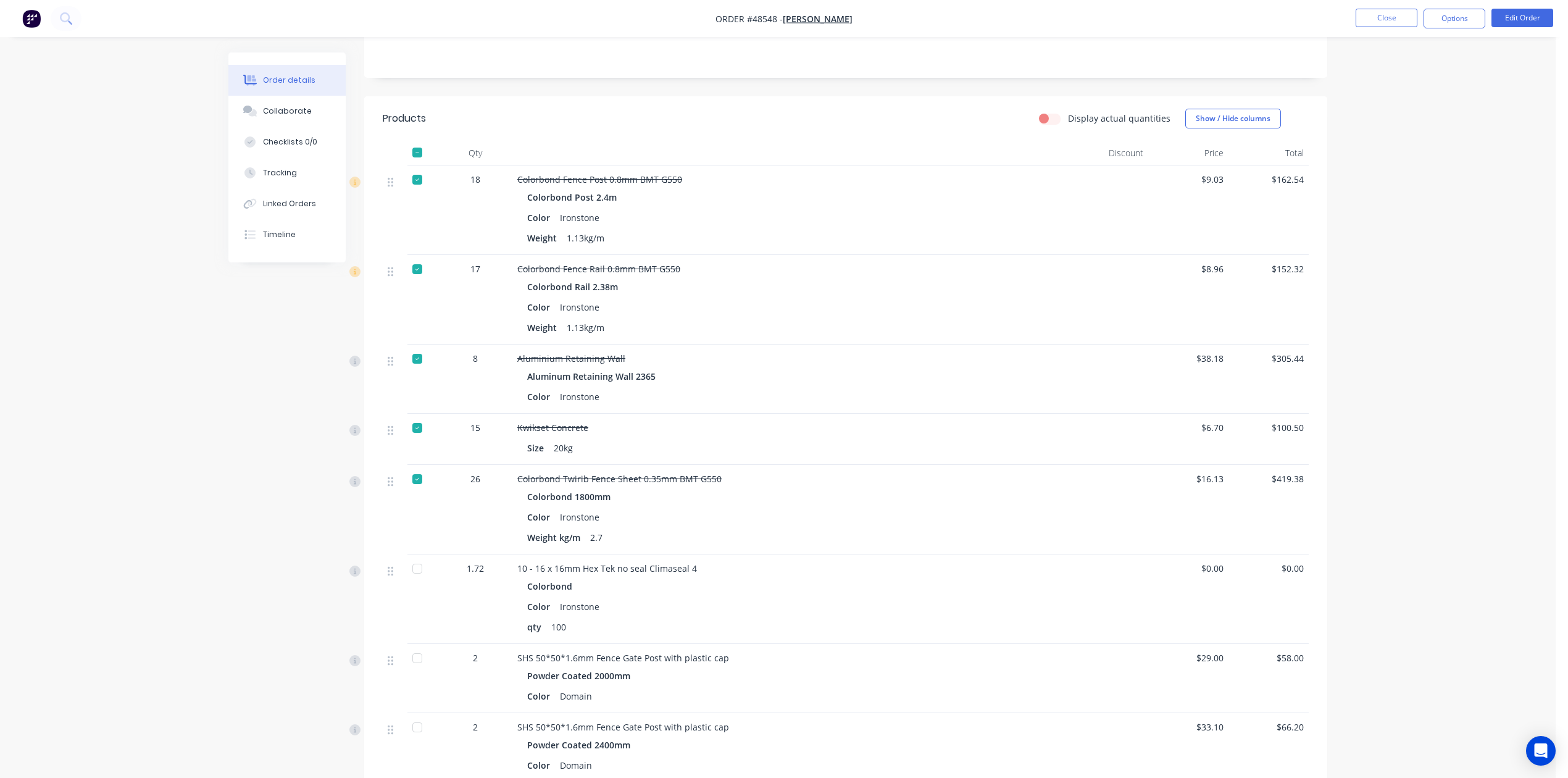
click at [411, 656] on div at bounding box center [417, 658] width 24 height 24
click at [418, 569] on div at bounding box center [417, 568] width 24 height 24
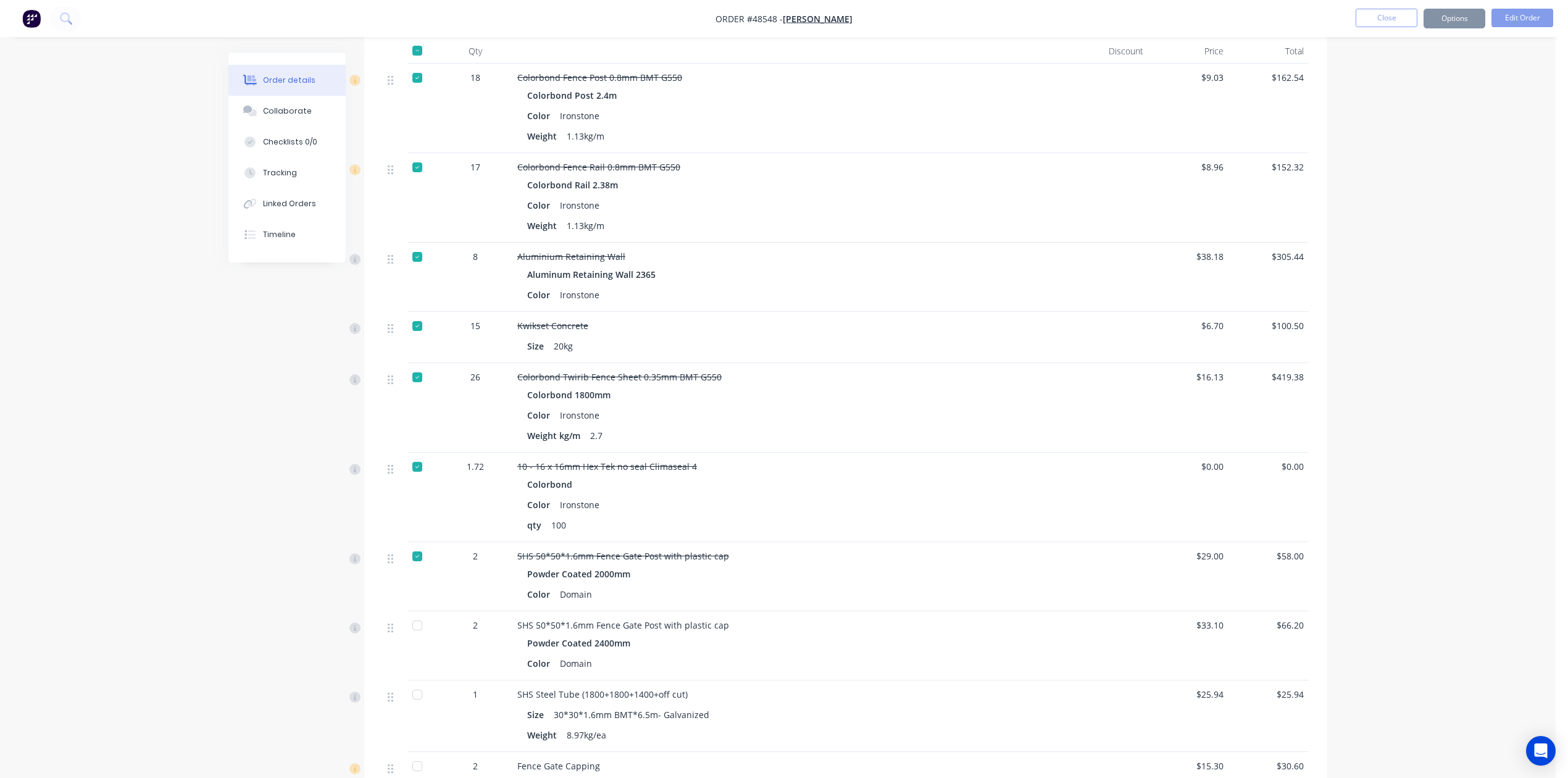
scroll to position [576, 0]
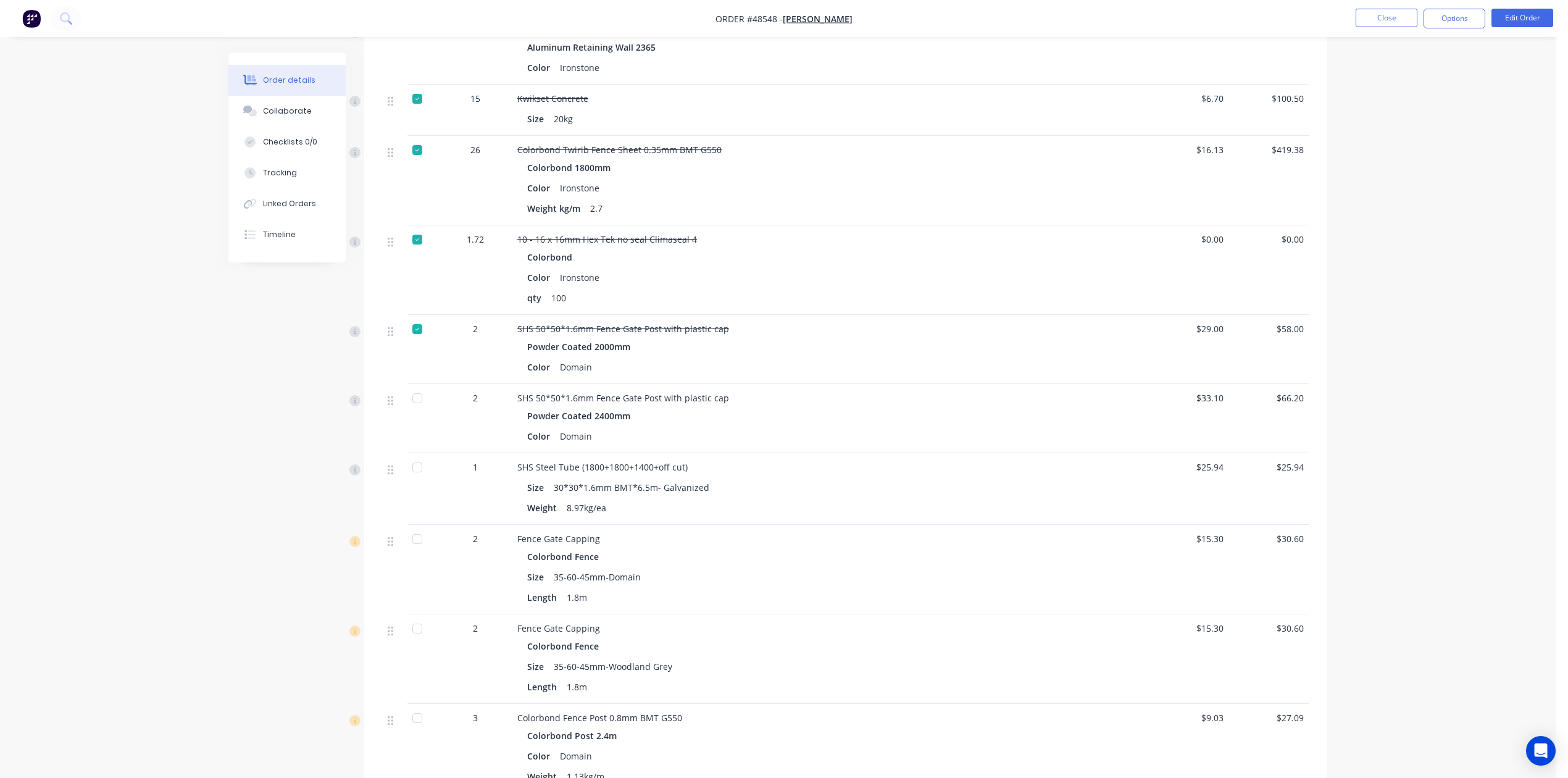
click at [410, 403] on div at bounding box center [417, 398] width 24 height 24
click at [416, 474] on div at bounding box center [417, 467] width 24 height 24
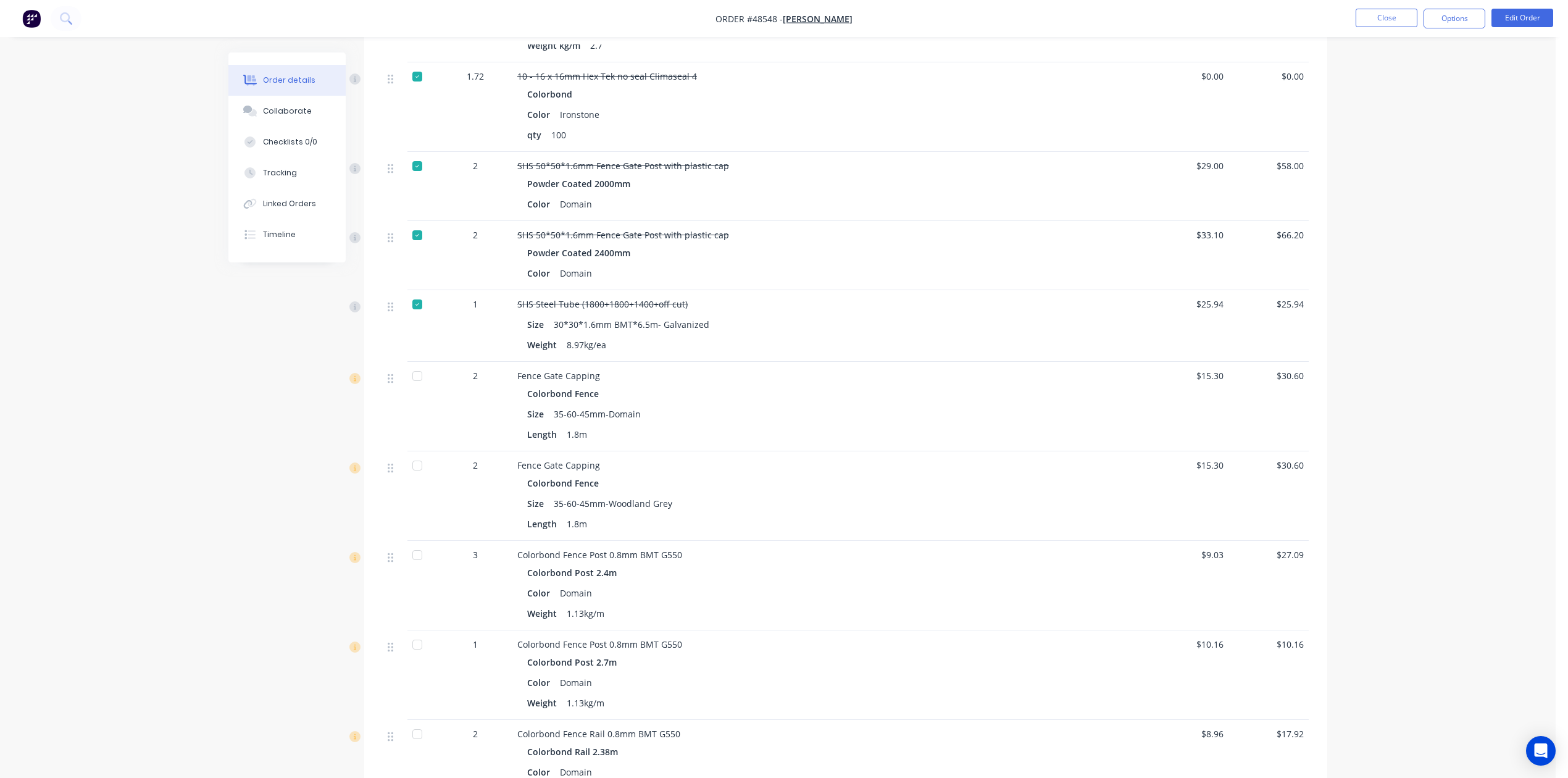
scroll to position [741, 0]
click at [416, 382] on div at bounding box center [417, 374] width 24 height 24
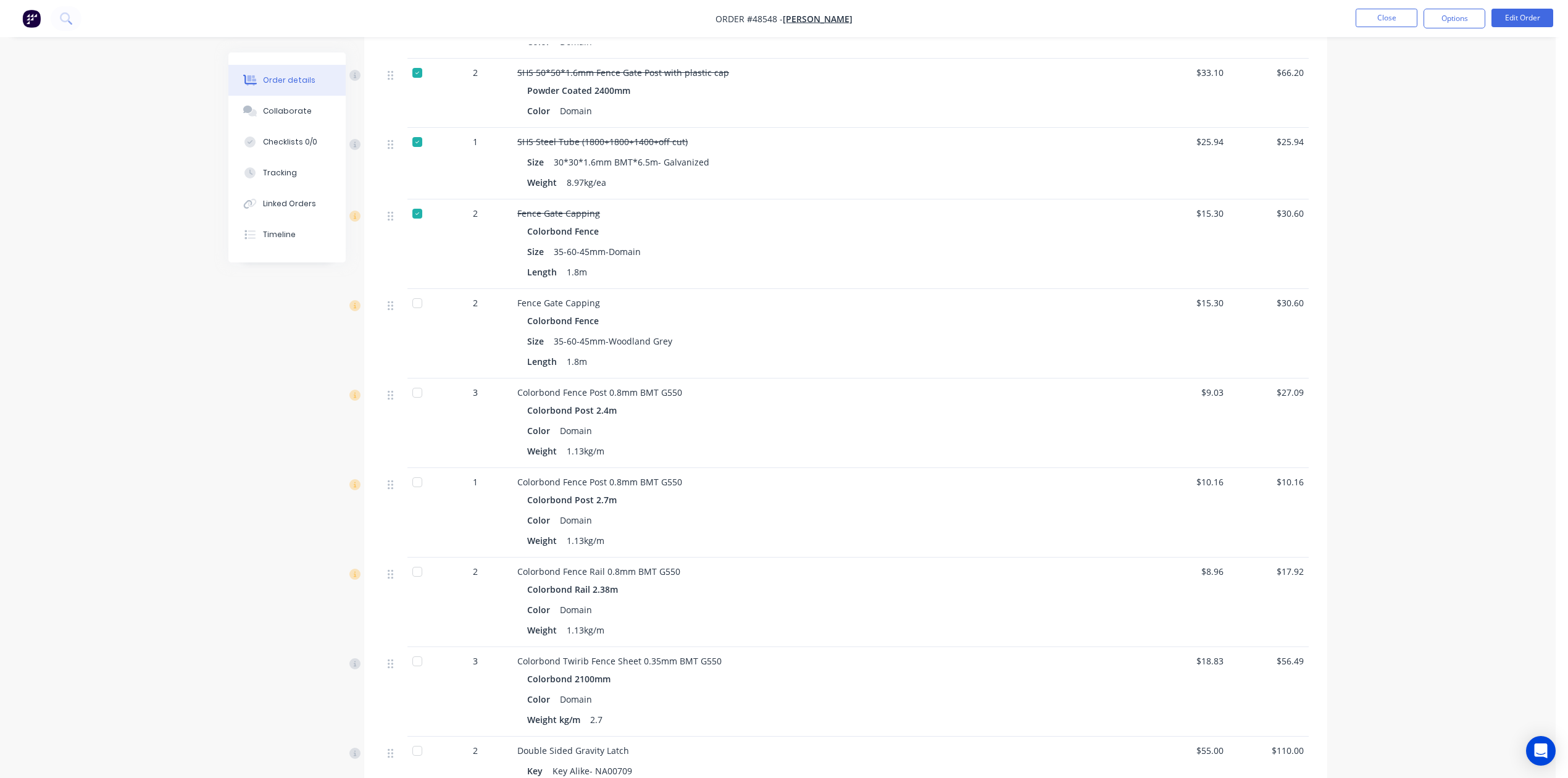
scroll to position [905, 0]
click at [428, 382] on div at bounding box center [417, 389] width 24 height 24
click at [422, 477] on div at bounding box center [417, 478] width 24 height 24
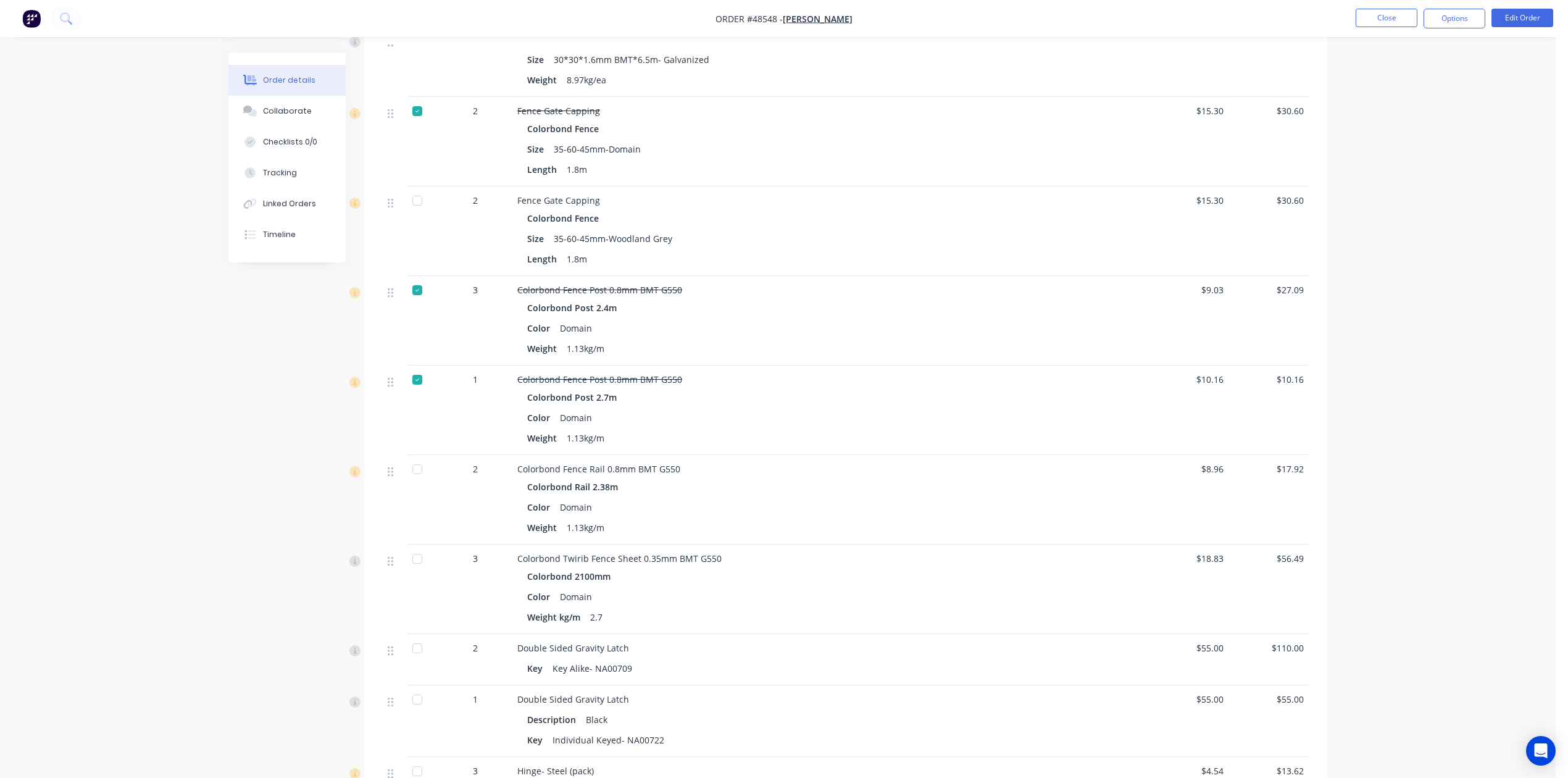
scroll to position [1151, 0]
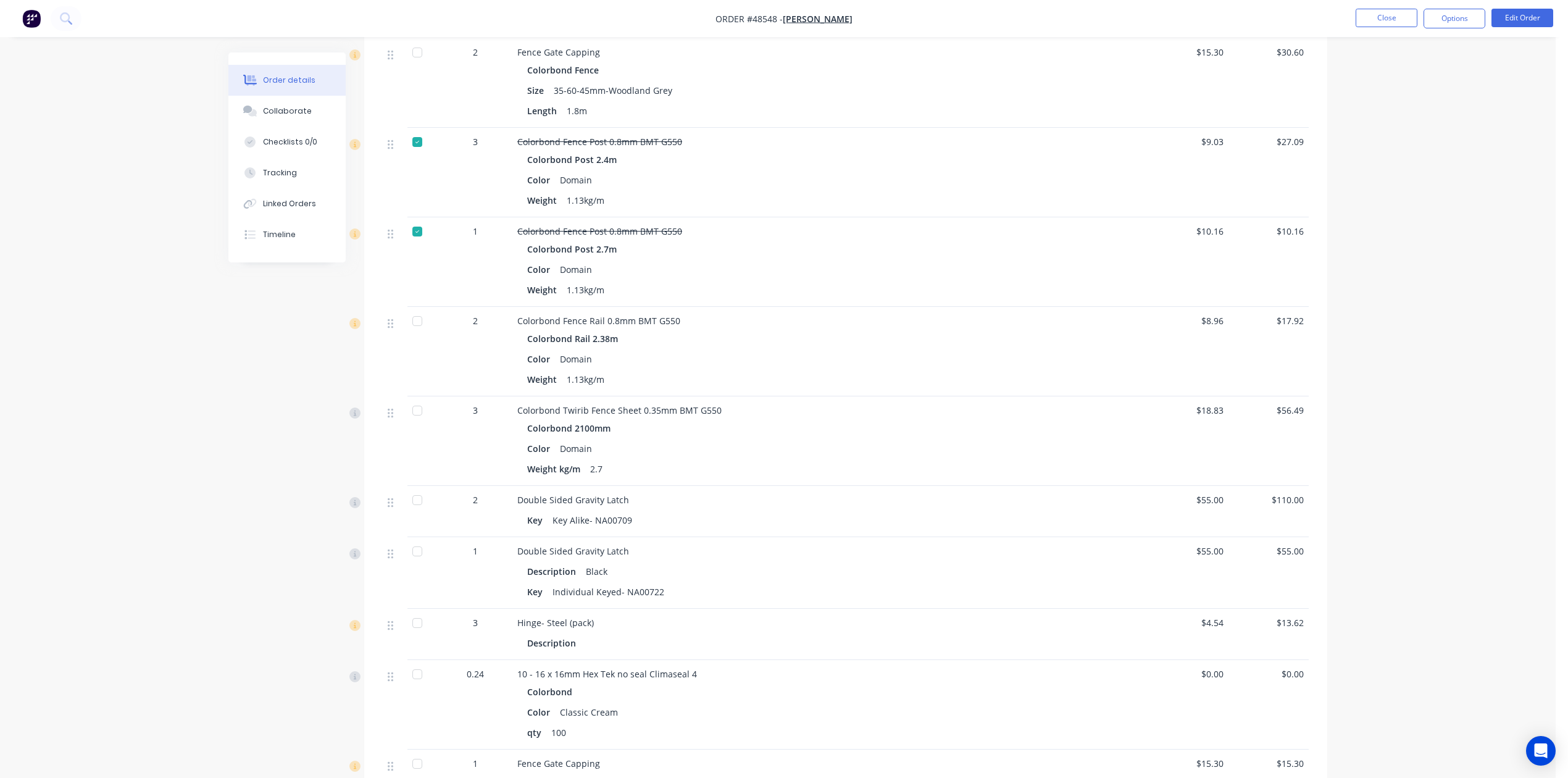
click at [416, 334] on div at bounding box center [417, 321] width 24 height 24
click at [427, 423] on div at bounding box center [417, 410] width 24 height 24
click at [421, 503] on div at bounding box center [417, 500] width 24 height 24
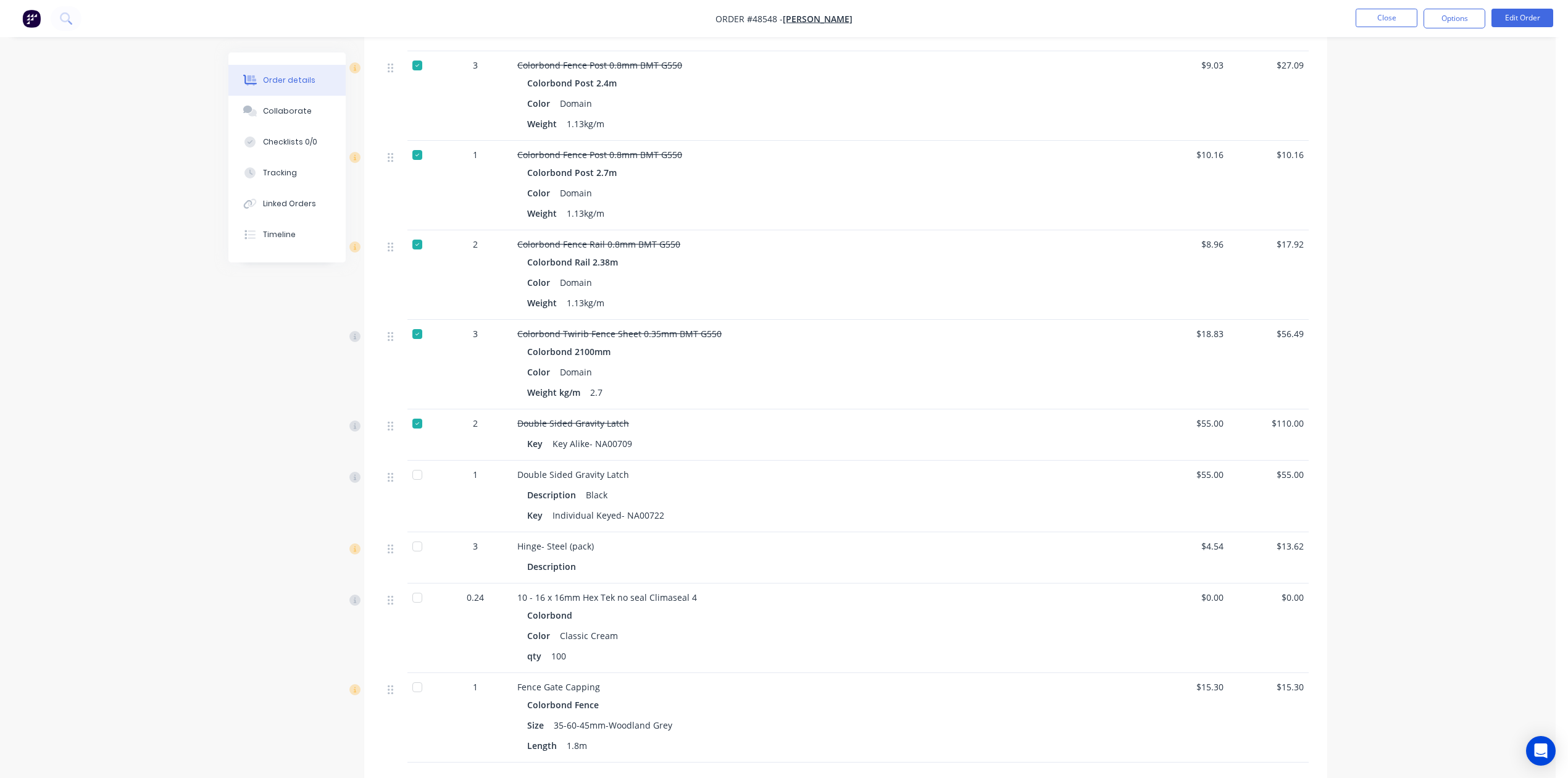
scroll to position [1317, 0]
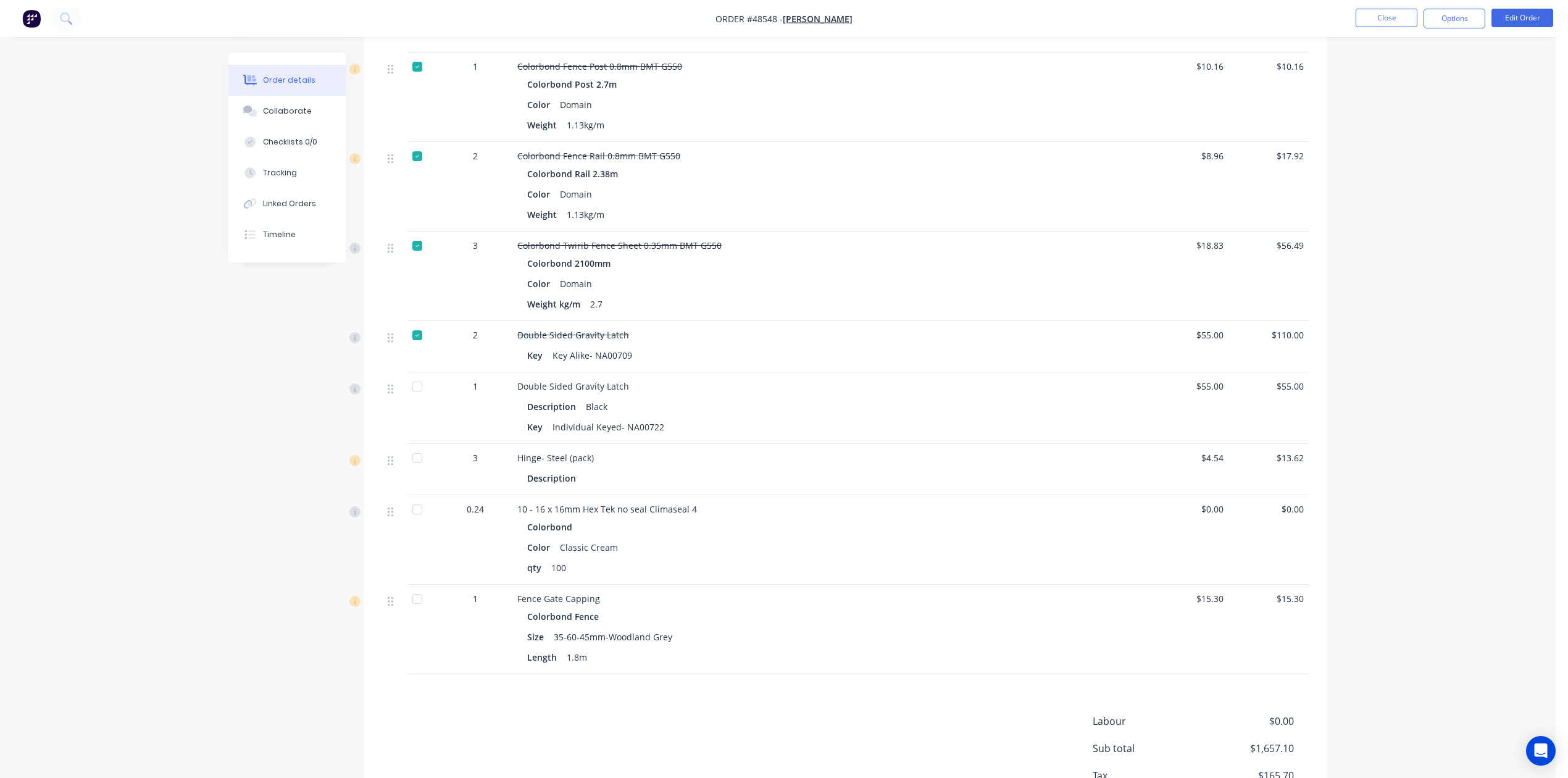
click at [409, 389] on div at bounding box center [417, 386] width 24 height 24
click at [410, 462] on div at bounding box center [417, 457] width 24 height 24
drag, startPoint x: 416, startPoint y: 511, endPoint x: 421, endPoint y: 529, distance: 18.7
click at [418, 514] on div at bounding box center [417, 509] width 24 height 24
click at [423, 611] on div at bounding box center [417, 598] width 24 height 24
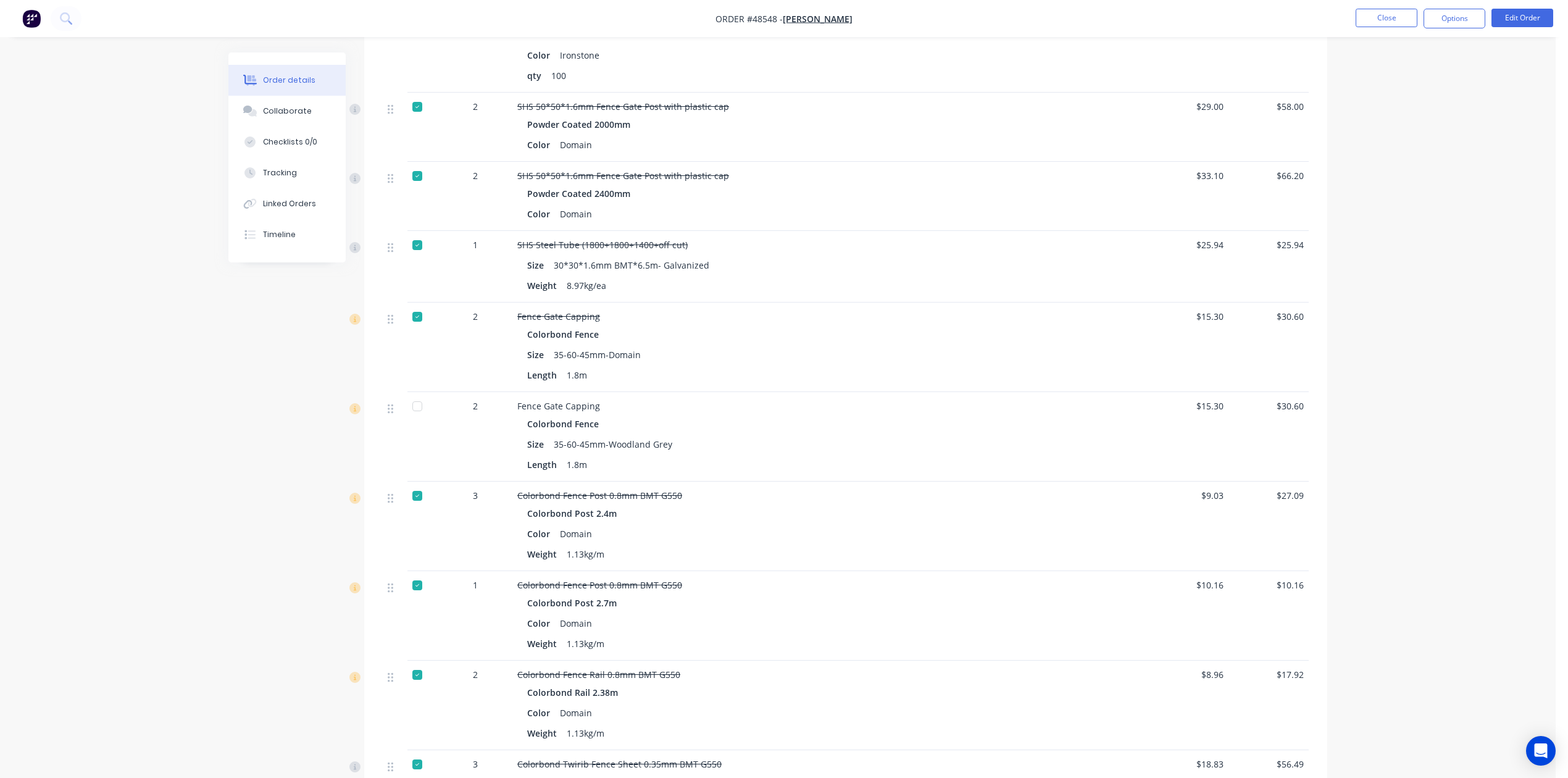
scroll to position [329, 0]
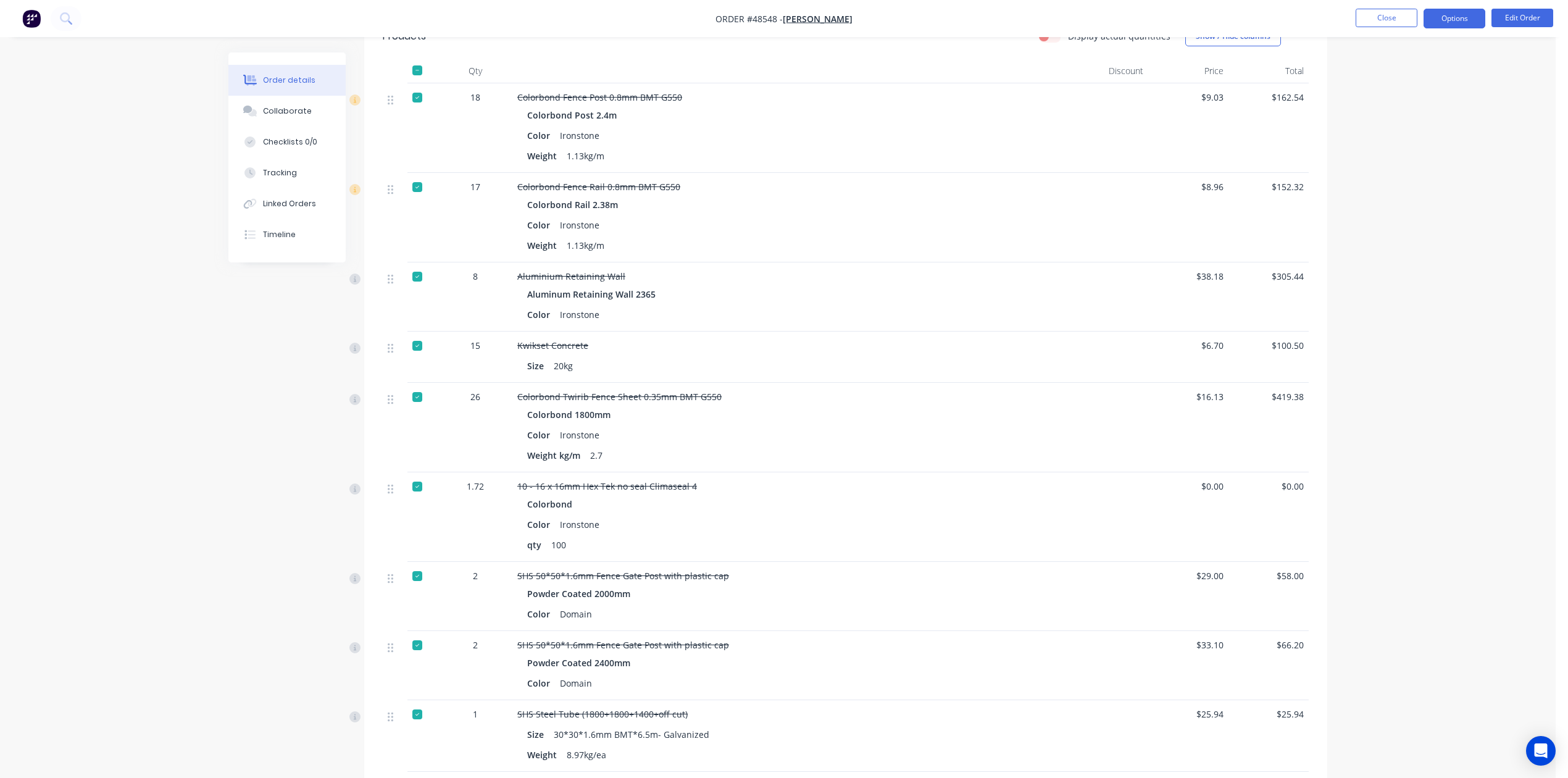
click at [1448, 16] on button "Options" at bounding box center [1454, 18] width 62 height 20
click at [1401, 171] on div "Delivery Docket" at bounding box center [1417, 173] width 113 height 18
click at [1403, 76] on div "Back" at bounding box center [1417, 74] width 113 height 18
click at [1401, 143] on div "Work Order" at bounding box center [1417, 148] width 113 height 18
click at [1401, 143] on div "Custom" at bounding box center [1417, 148] width 113 height 18
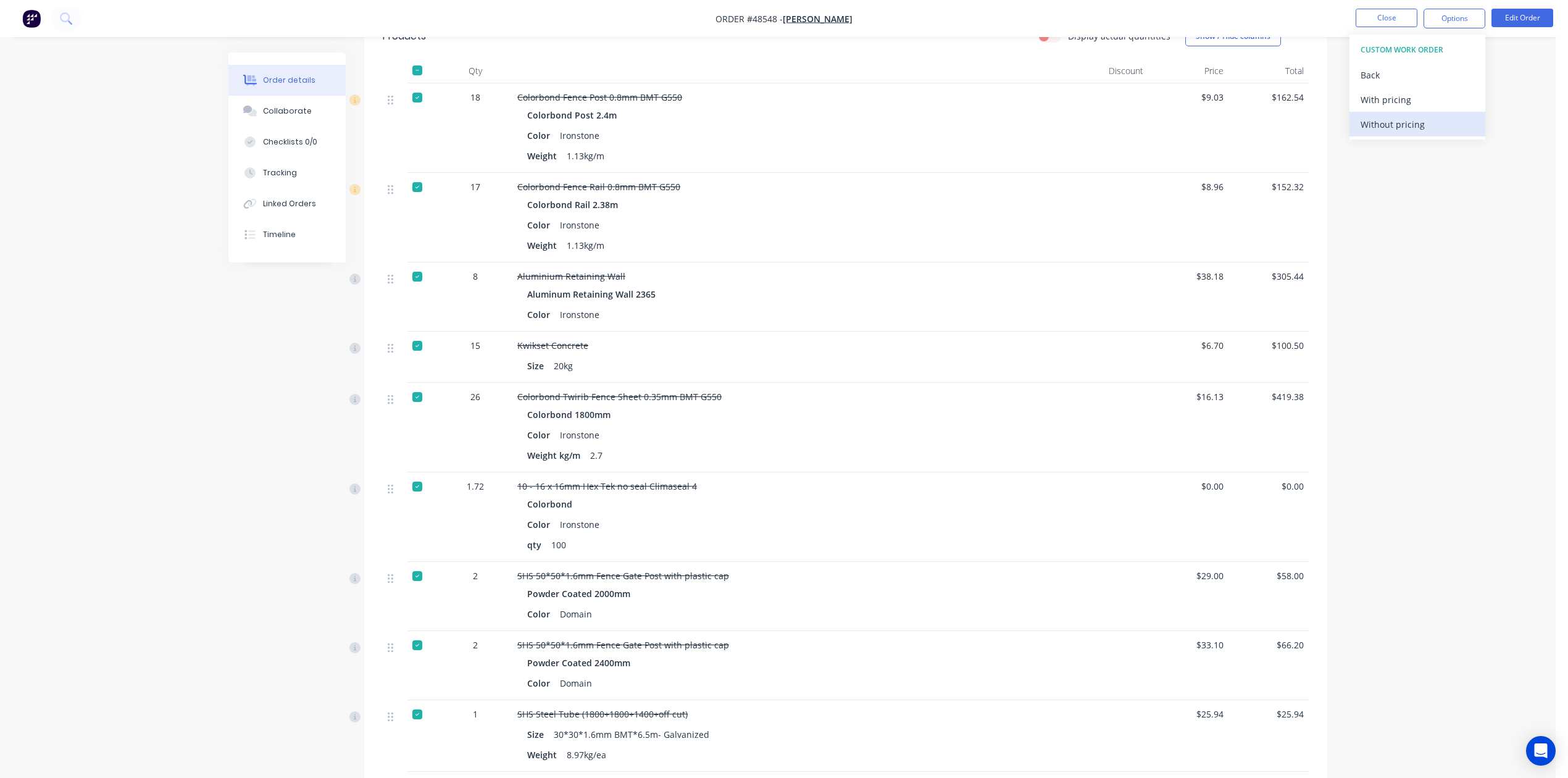
click at [1396, 131] on div "Without pricing" at bounding box center [1417, 124] width 113 height 18
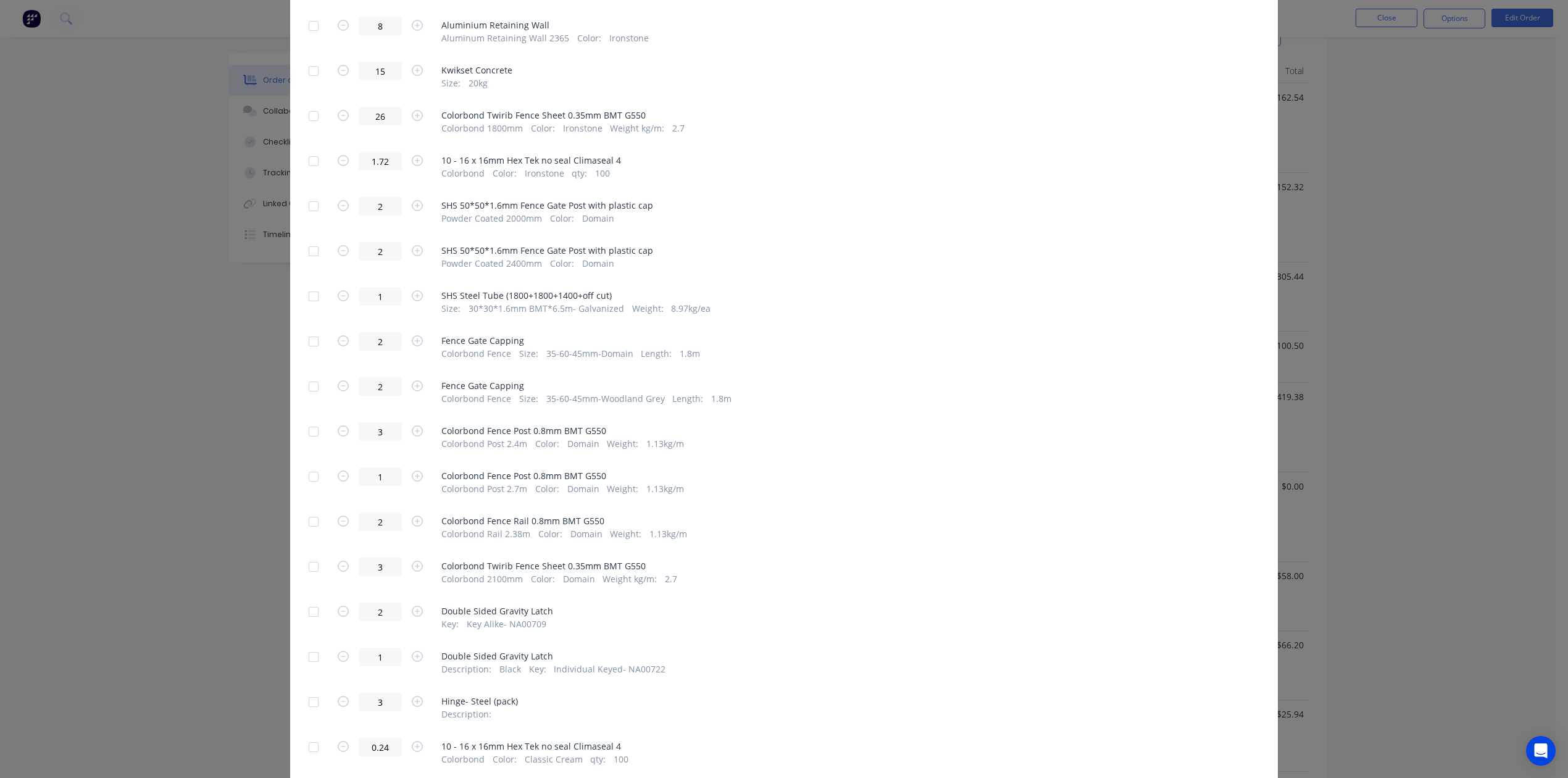
click at [310, 390] on div at bounding box center [314, 386] width 24 height 24
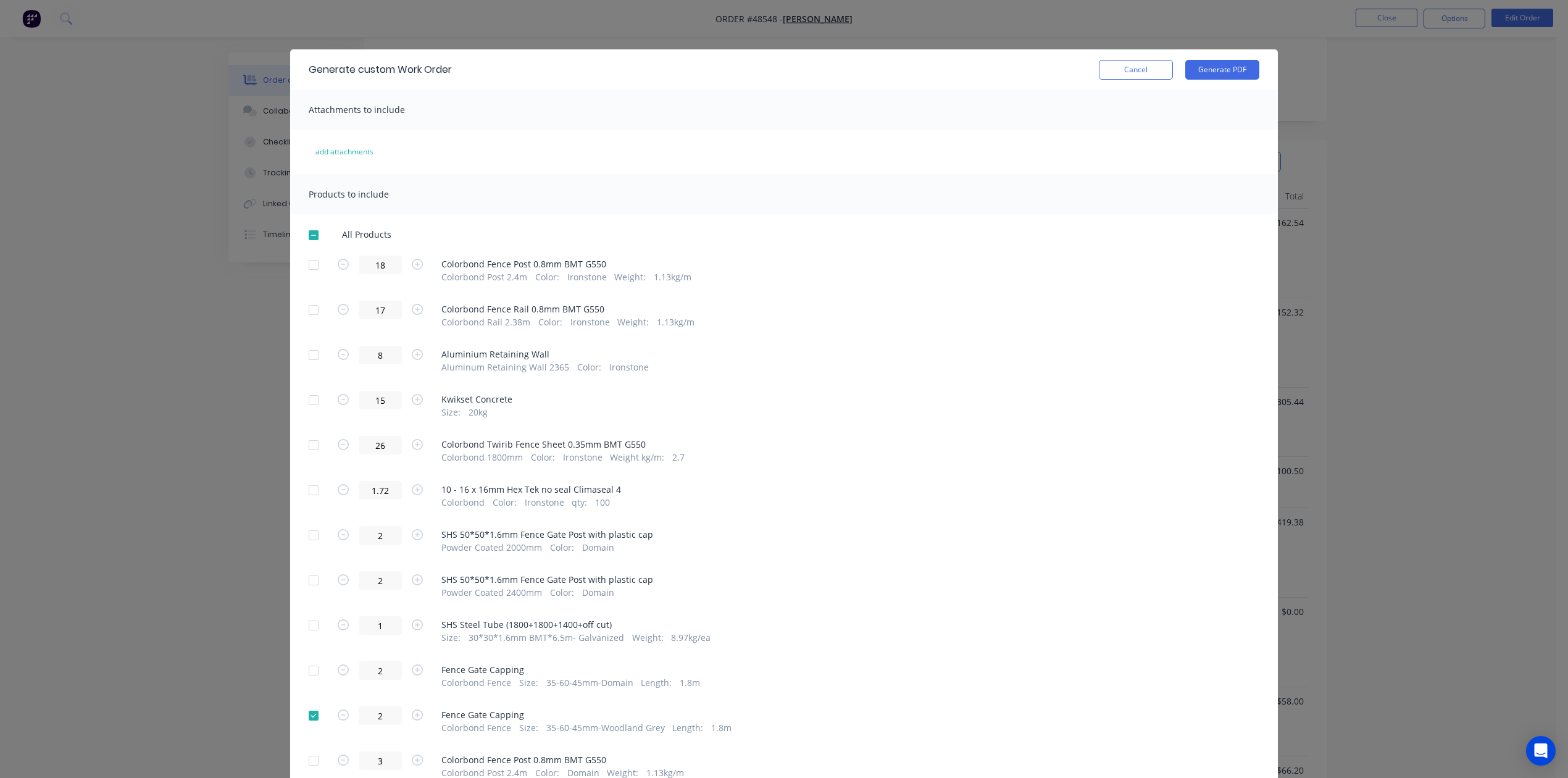
scroll to position [164, 0]
click at [1250, 72] on div "Generate custom Work Order Cancel Generate PDF" at bounding box center [784, 70] width 988 height 40
click at [1238, 73] on button "Generate PDF" at bounding box center [1222, 70] width 74 height 20
click at [1156, 70] on button "Cancel" at bounding box center [1136, 70] width 74 height 20
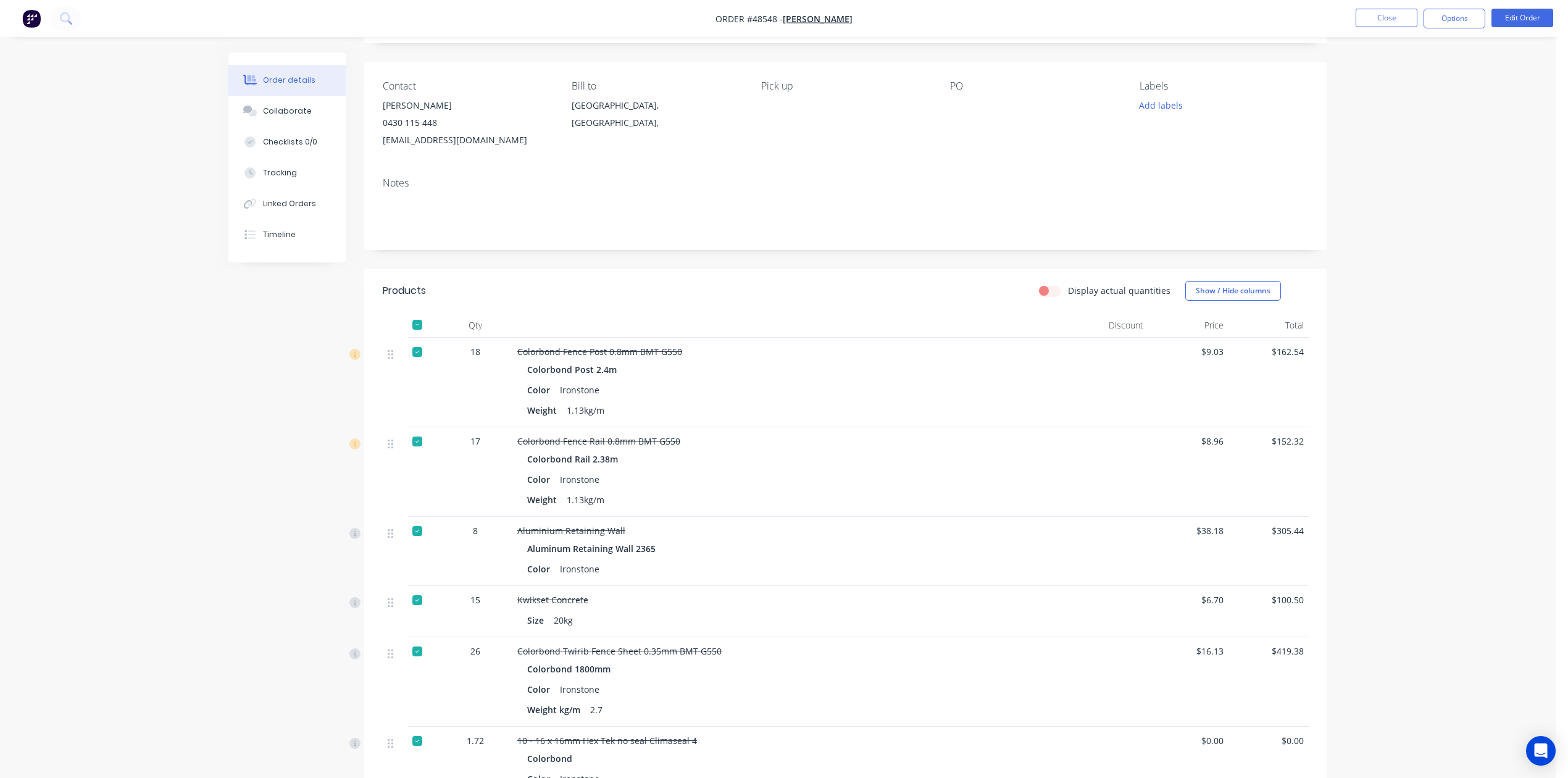
scroll to position [0, 0]
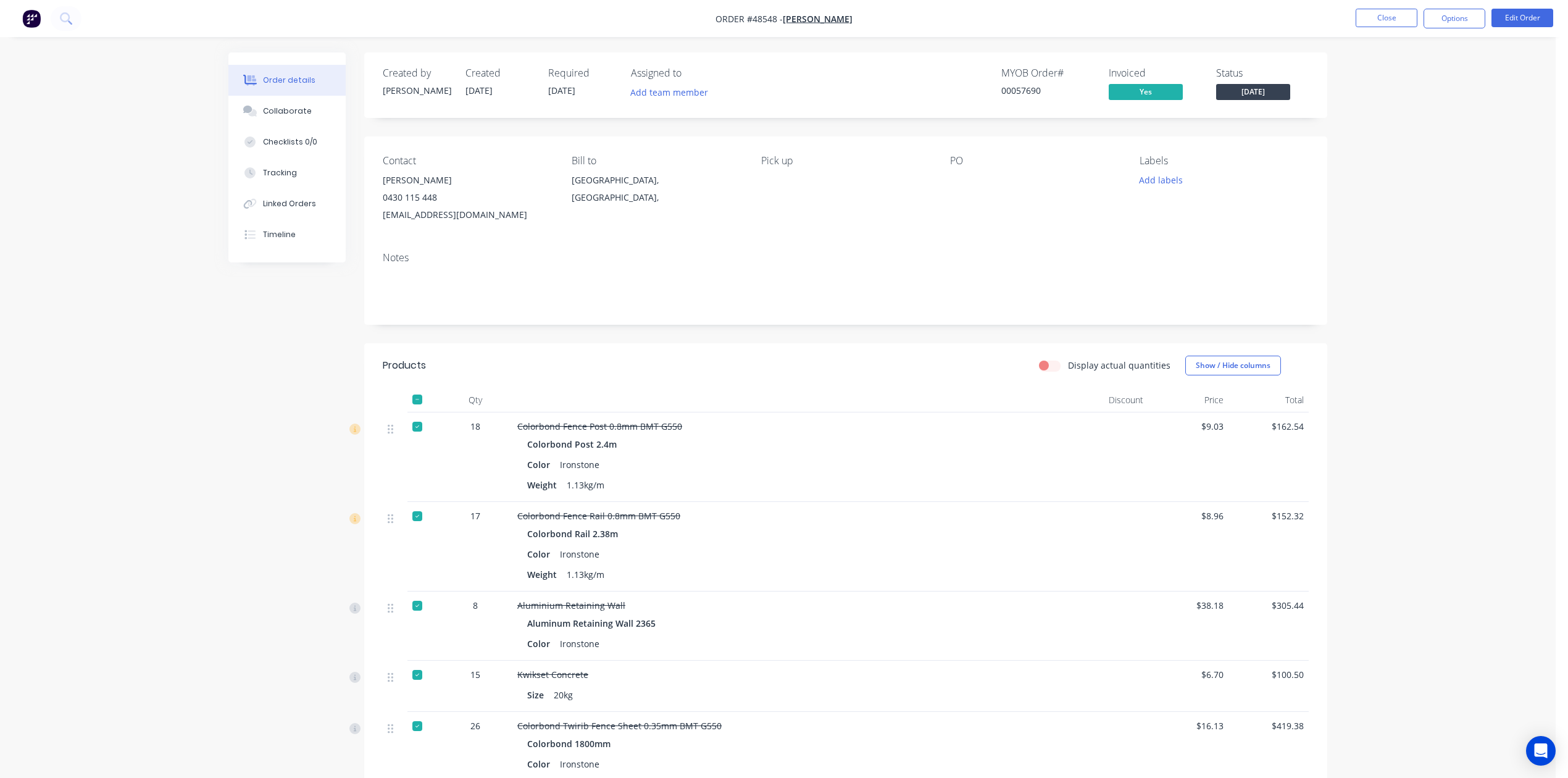
click at [1442, 18] on button "Options" at bounding box center [1454, 18] width 62 height 20
click at [1390, 168] on div "Delivery Docket" at bounding box center [1417, 173] width 113 height 18
click at [1391, 145] on div "Custom" at bounding box center [1417, 148] width 113 height 18
click at [1391, 127] on div "Without pricing" at bounding box center [1417, 124] width 113 height 18
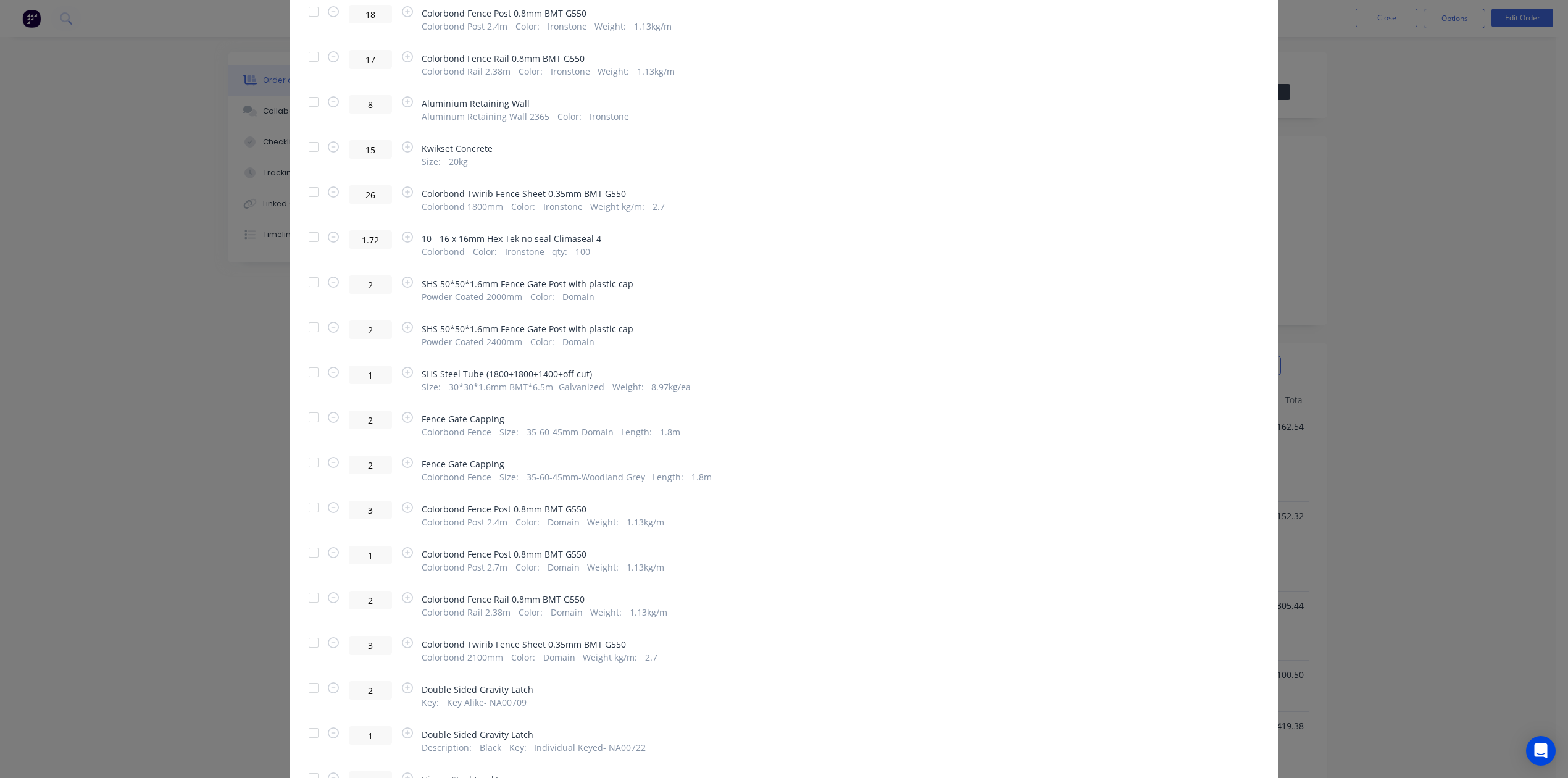
scroll to position [252, 0]
click at [310, 458] on div at bounding box center [314, 461] width 24 height 24
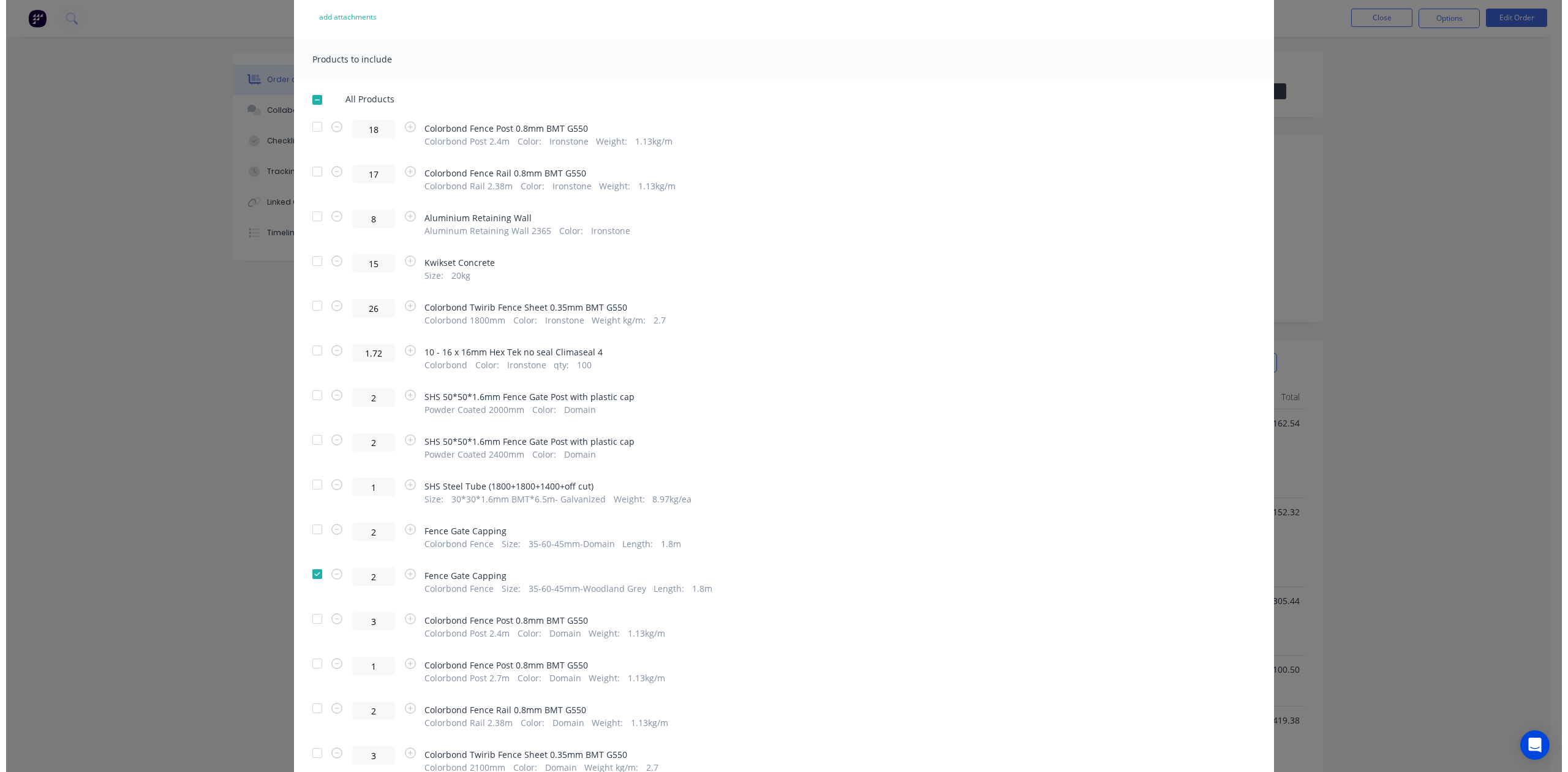
scroll to position [0, 0]
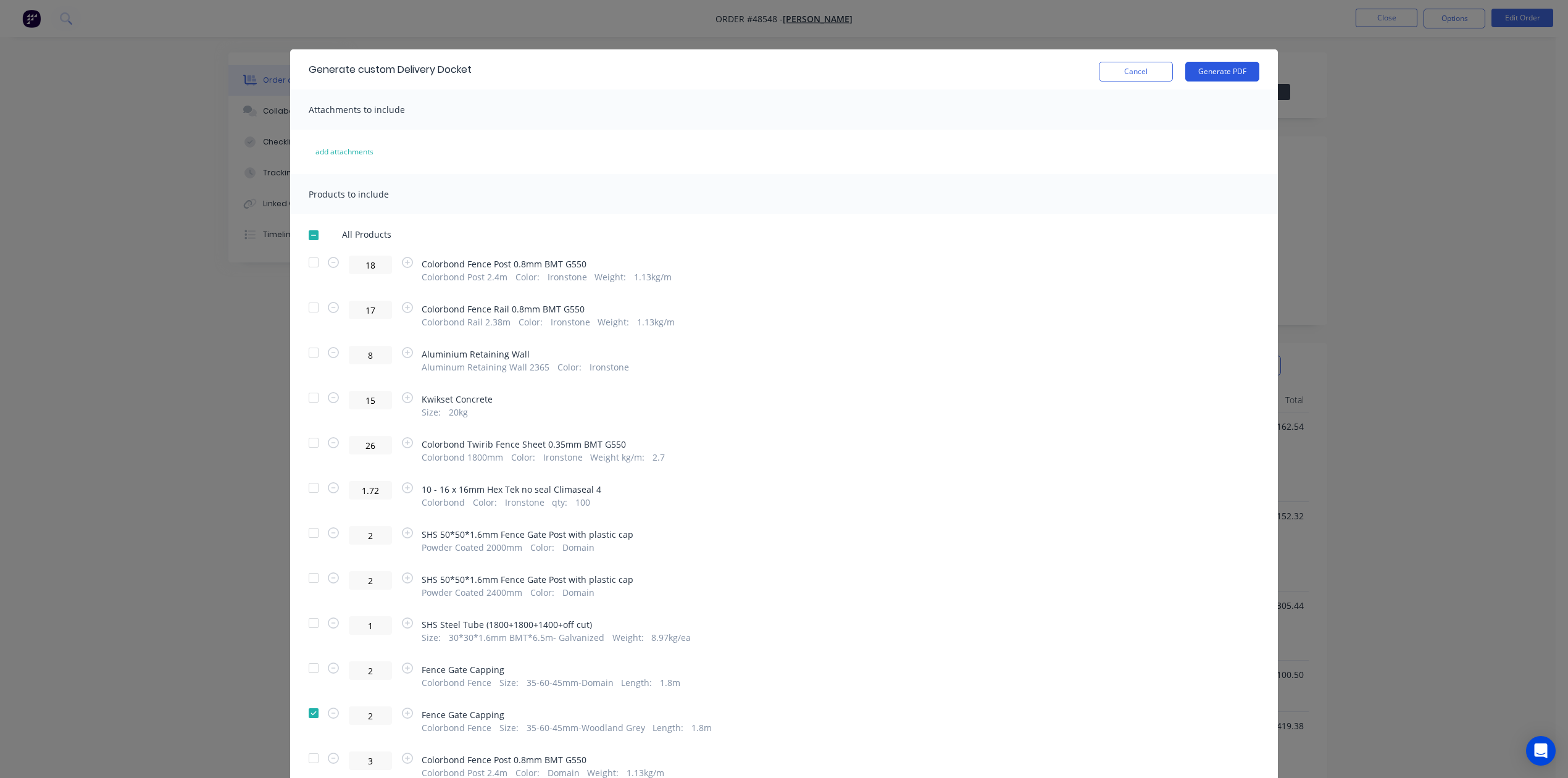
click at [1210, 65] on div "Cancel Generate PDF" at bounding box center [1179, 69] width 161 height 24
click at [1210, 65] on button "Generate PDF" at bounding box center [1222, 72] width 74 height 20
click at [1113, 76] on button "Cancel" at bounding box center [1136, 72] width 74 height 20
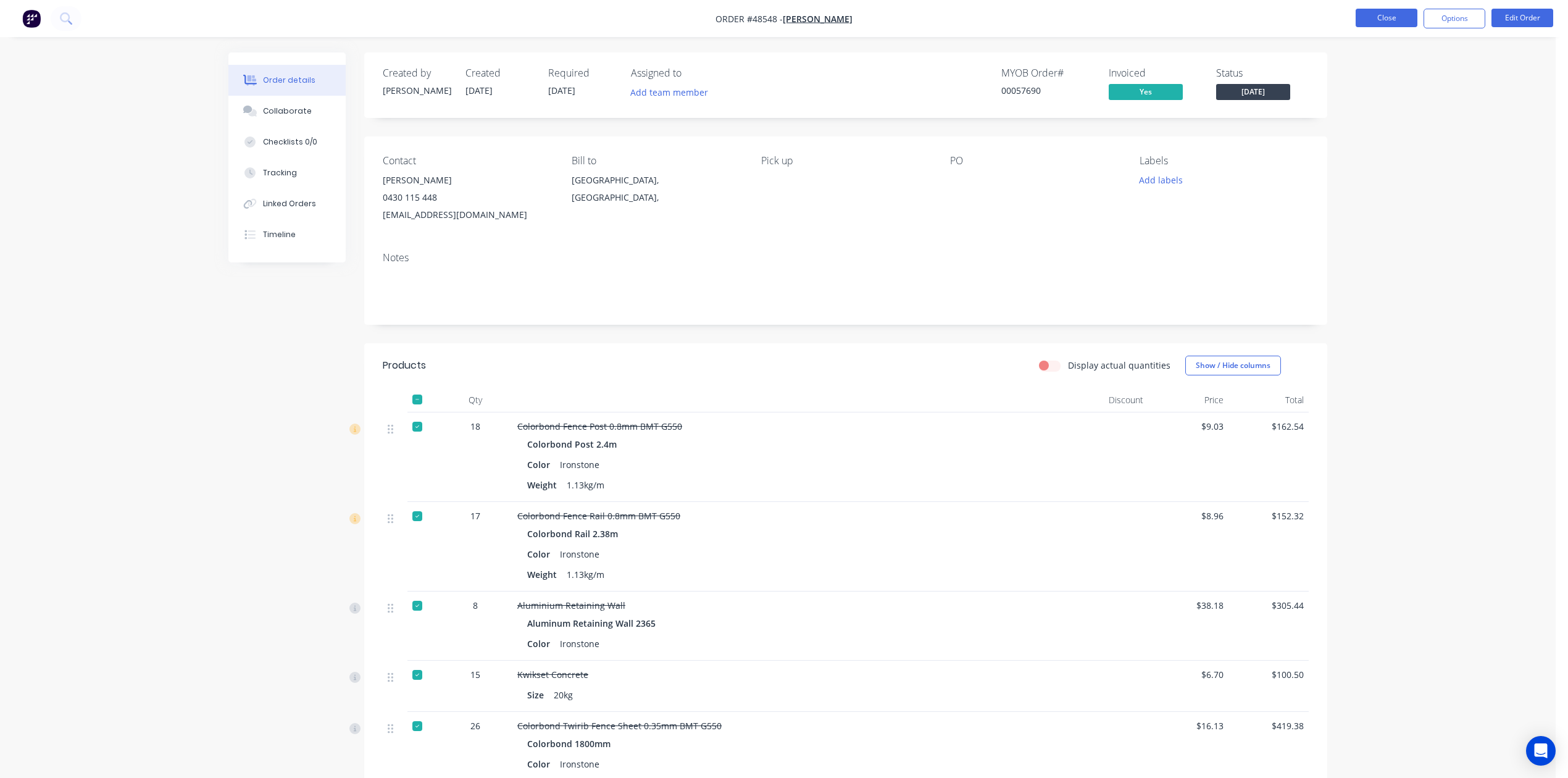
click at [1373, 26] on button "Close" at bounding box center [1387, 18] width 62 height 18
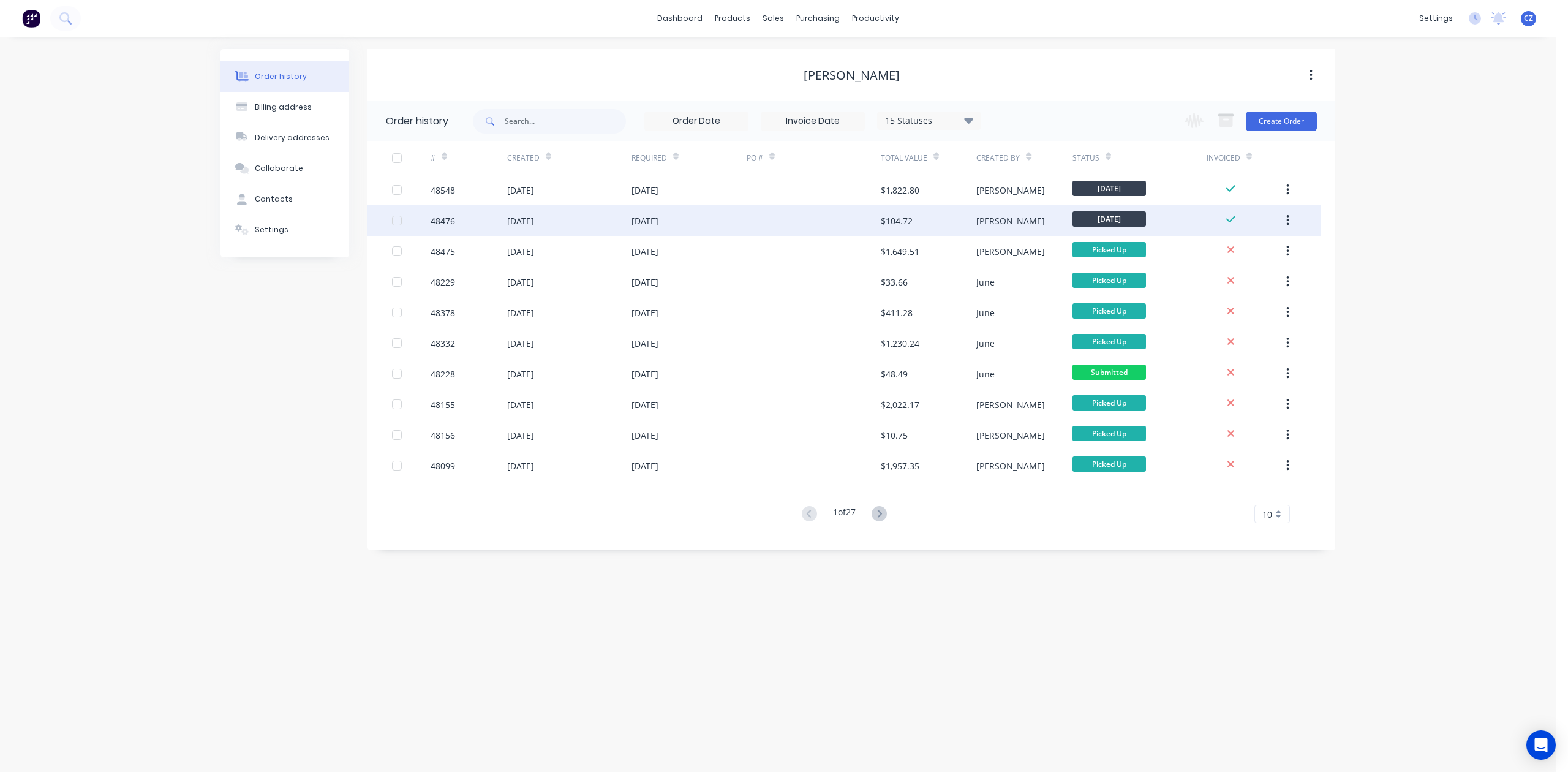
click at [1002, 228] on div "Cathy" at bounding box center [1024, 220] width 96 height 30
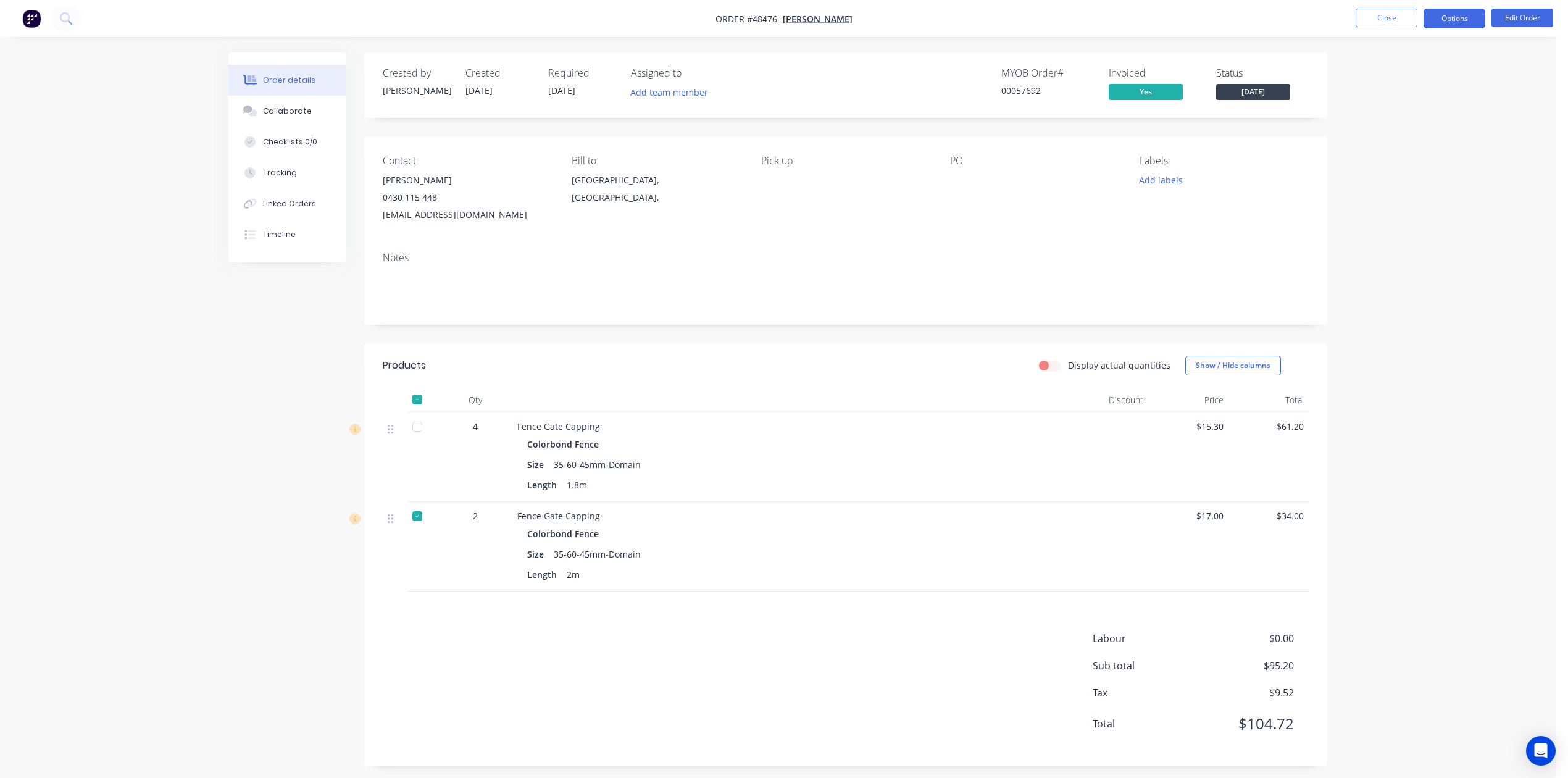
click at [1445, 22] on button "Options" at bounding box center [1454, 18] width 62 height 20
click at [1429, 177] on div "Delivery Docket" at bounding box center [1417, 173] width 113 height 18
click at [1403, 155] on div "Custom" at bounding box center [1417, 148] width 113 height 18
click at [1396, 122] on div "Without pricing" at bounding box center [1417, 124] width 113 height 18
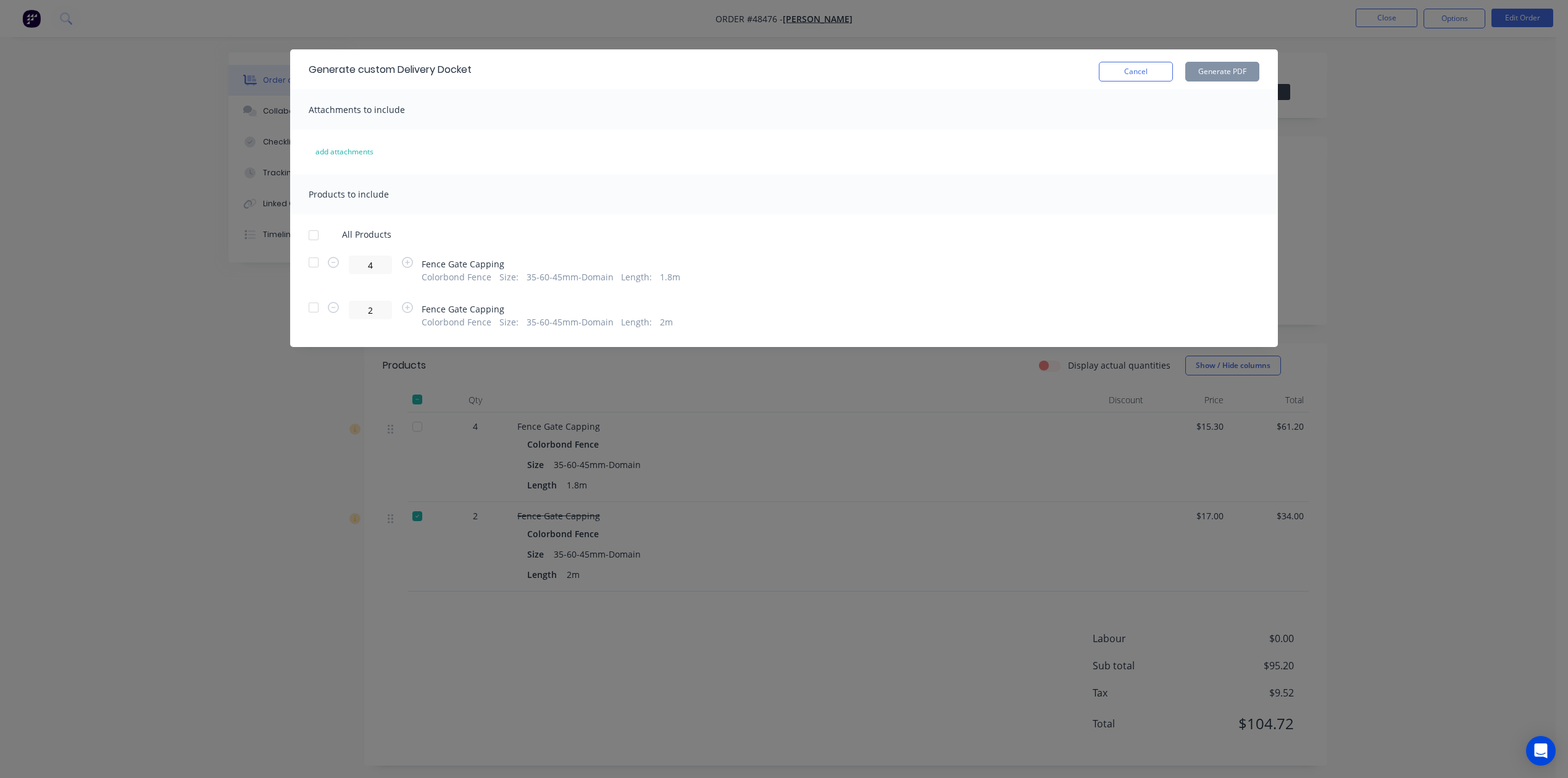
click at [321, 265] on div at bounding box center [314, 262] width 24 height 24
click at [1238, 66] on button "Generate PDF" at bounding box center [1222, 72] width 74 height 20
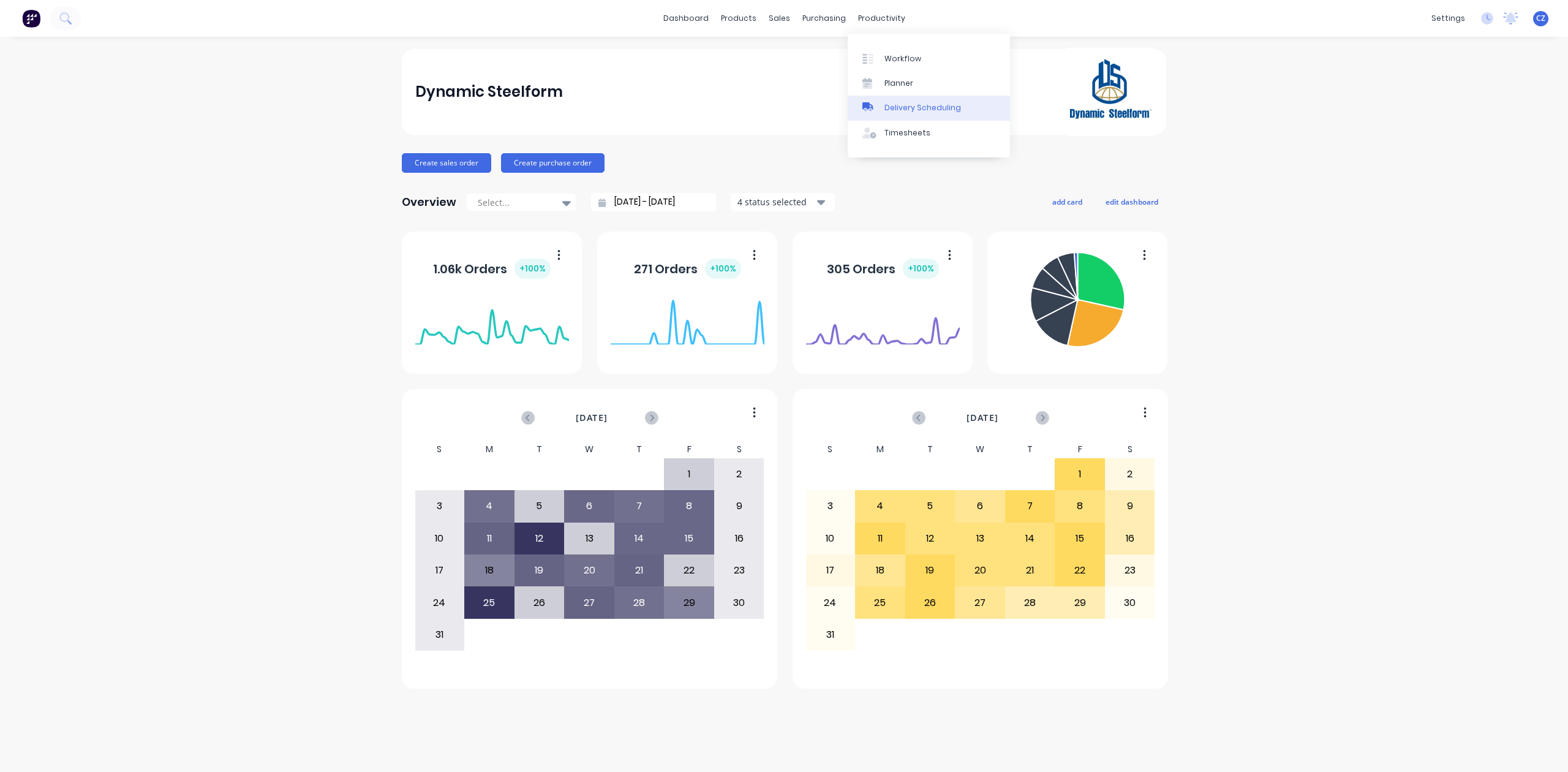
click at [925, 112] on div "Delivery Scheduling" at bounding box center [923, 108] width 77 height 11
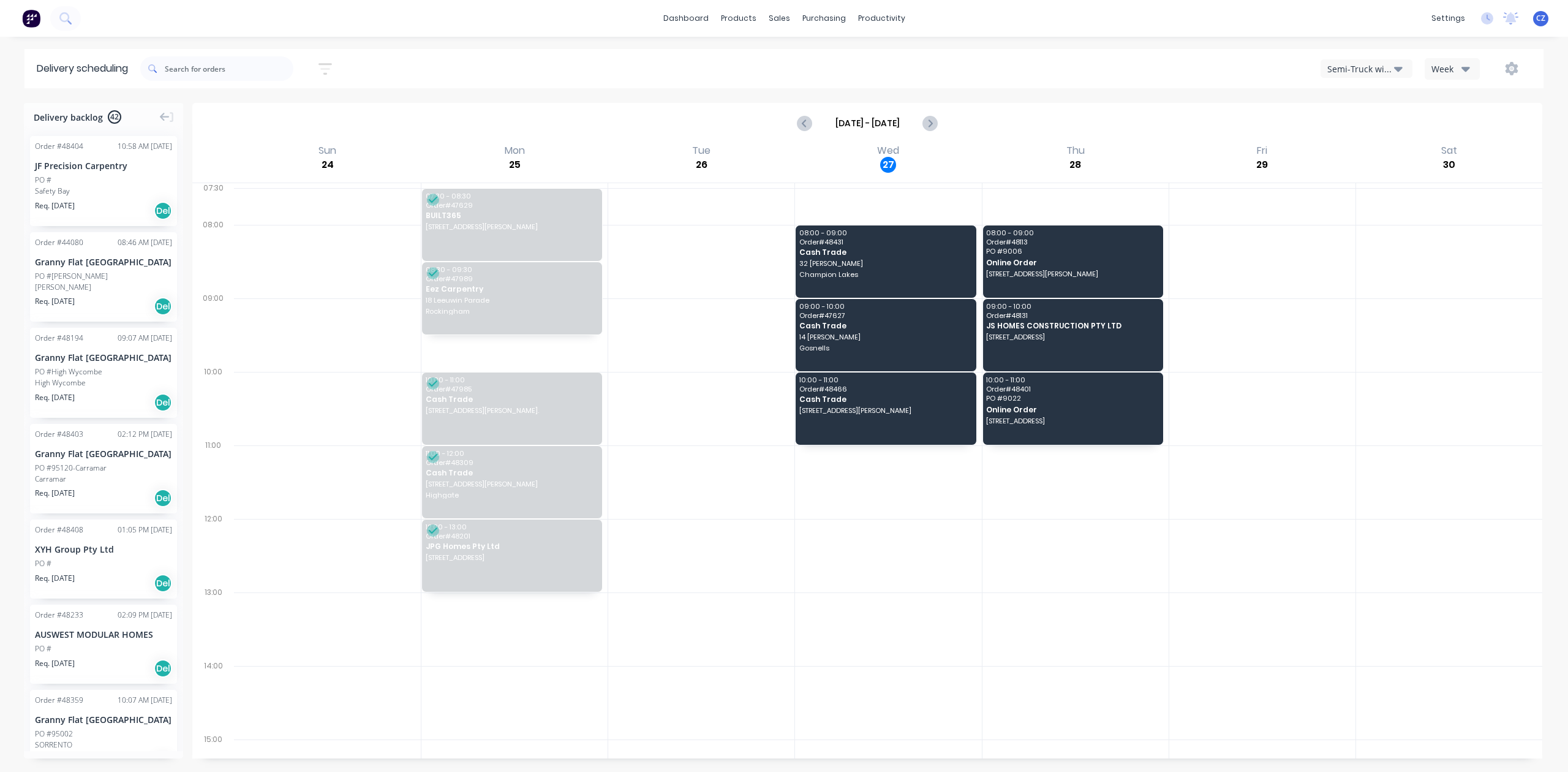
click at [1383, 68] on div "Semi-Truck with Hiab" at bounding box center [1361, 68] width 67 height 13
click at [1377, 157] on div "Utes Delivery" at bounding box center [1382, 149] width 121 height 24
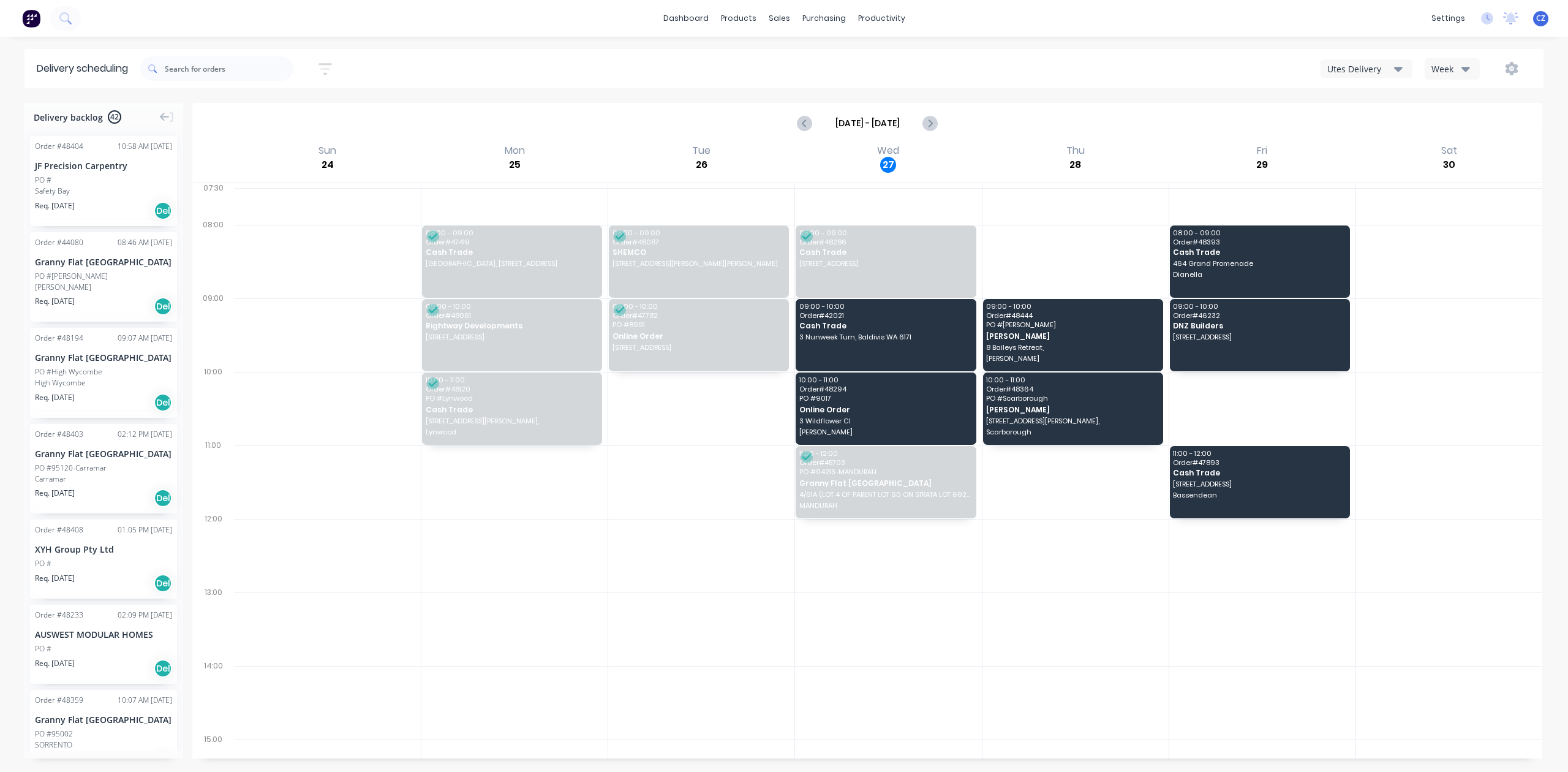
click at [1387, 68] on div "Utes Delivery" at bounding box center [1361, 68] width 67 height 13
click at [1372, 103] on div "Semi-Truck with Hiab" at bounding box center [1382, 99] width 121 height 24
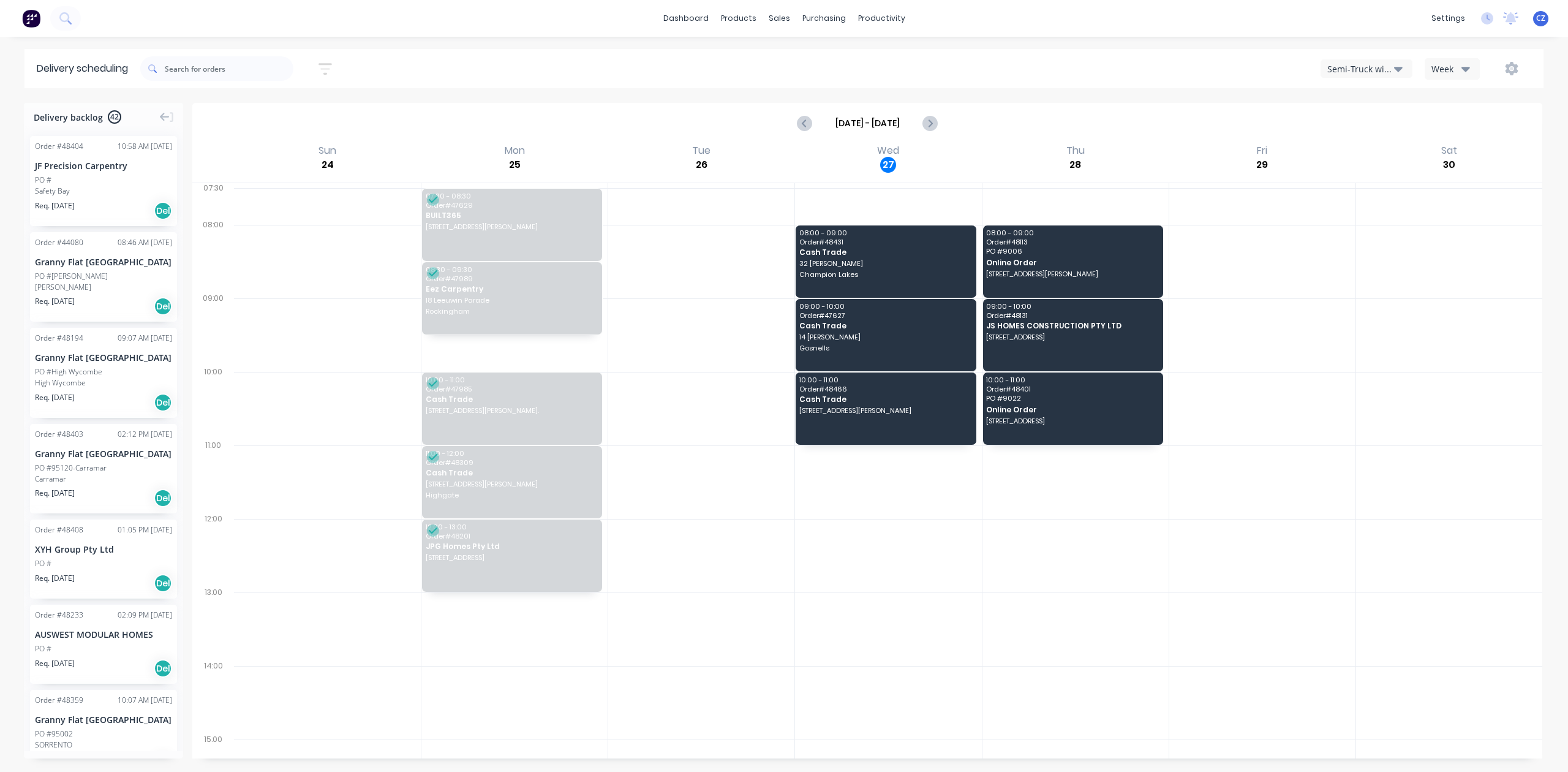
click at [274, 43] on div "dashboard products sales purchasing productivity dashboard products Product Cat…" at bounding box center [784, 386] width 1568 height 772
click at [730, 177] on div "Tue 26 Tuesday, August 26, 2025" at bounding box center [701, 162] width 187 height 39
drag, startPoint x: 727, startPoint y: 174, endPoint x: 677, endPoint y: 143, distance: 58.8
click at [677, 143] on div "Tue 26 Tuesday, August 26, 2025" at bounding box center [701, 162] width 187 height 39
drag, startPoint x: 677, startPoint y: 141, endPoint x: 694, endPoint y: 163, distance: 27.8
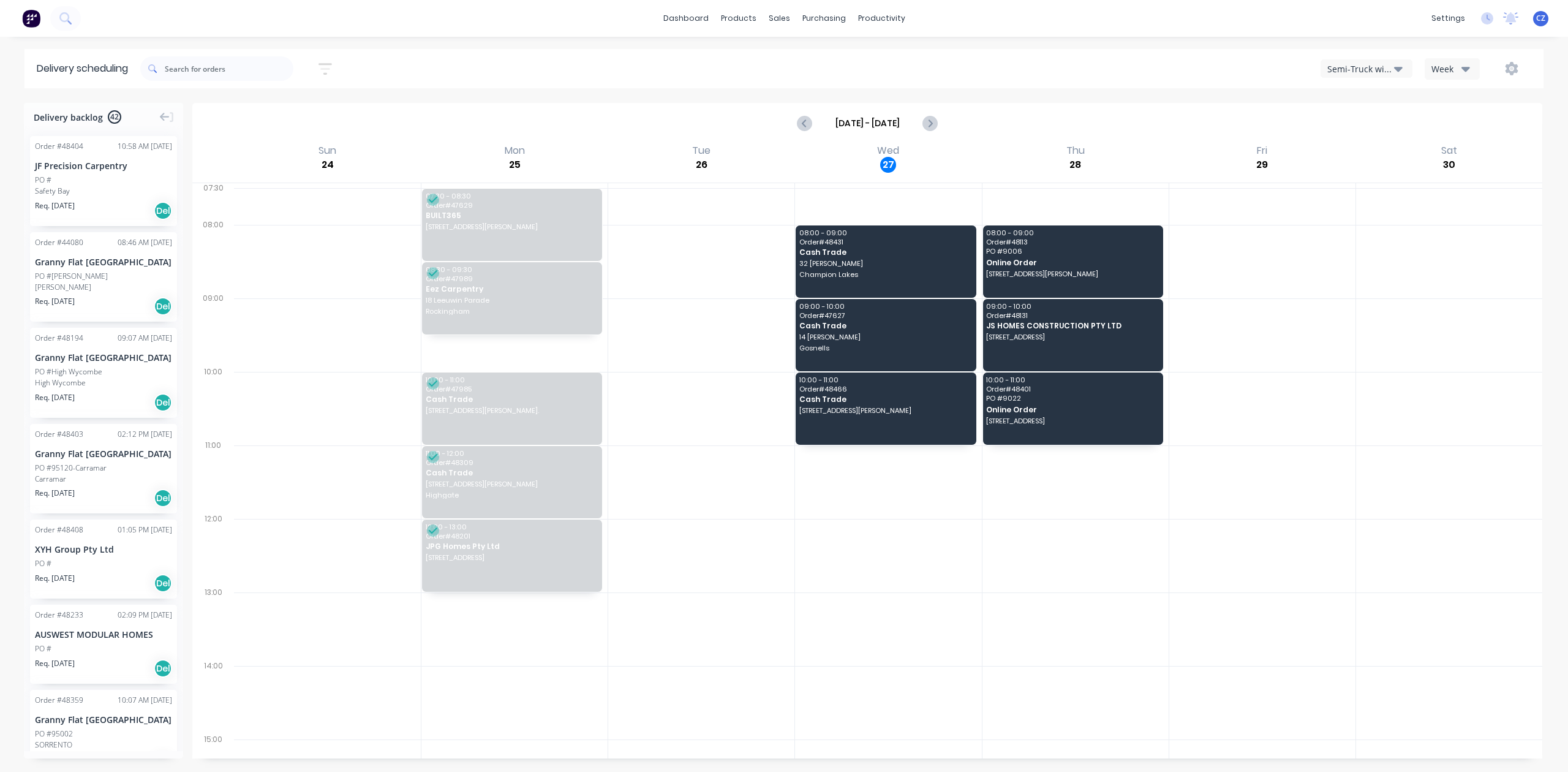
click at [691, 160] on div "Aug 24 - Aug 30 Sun 24 Sunday, August 24, 2025 Mon 25 Monday, August 25, 2025 T…" at bounding box center [867, 430] width 1350 height 655
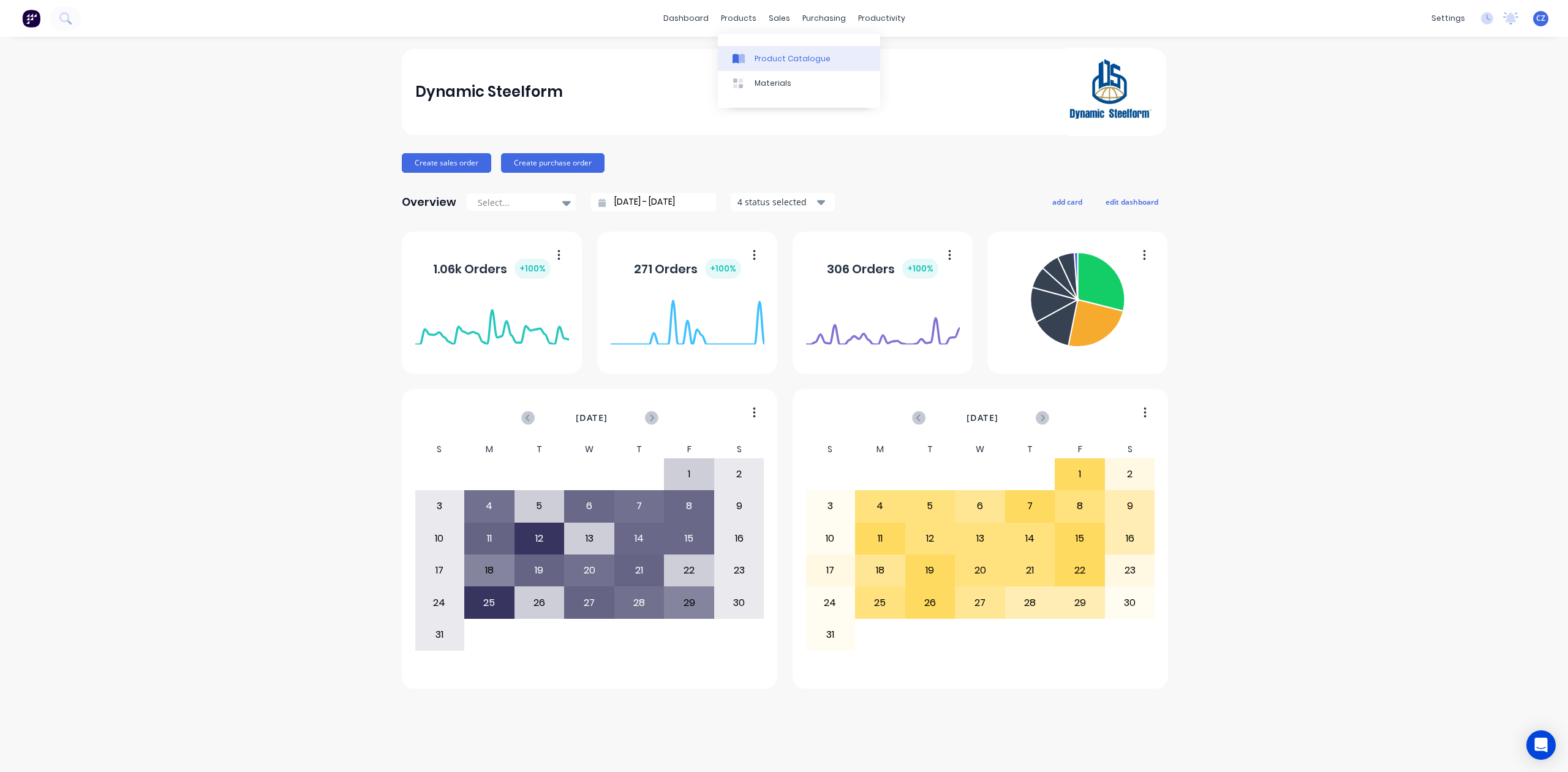
click at [743, 53] on icon at bounding box center [739, 58] width 12 height 11
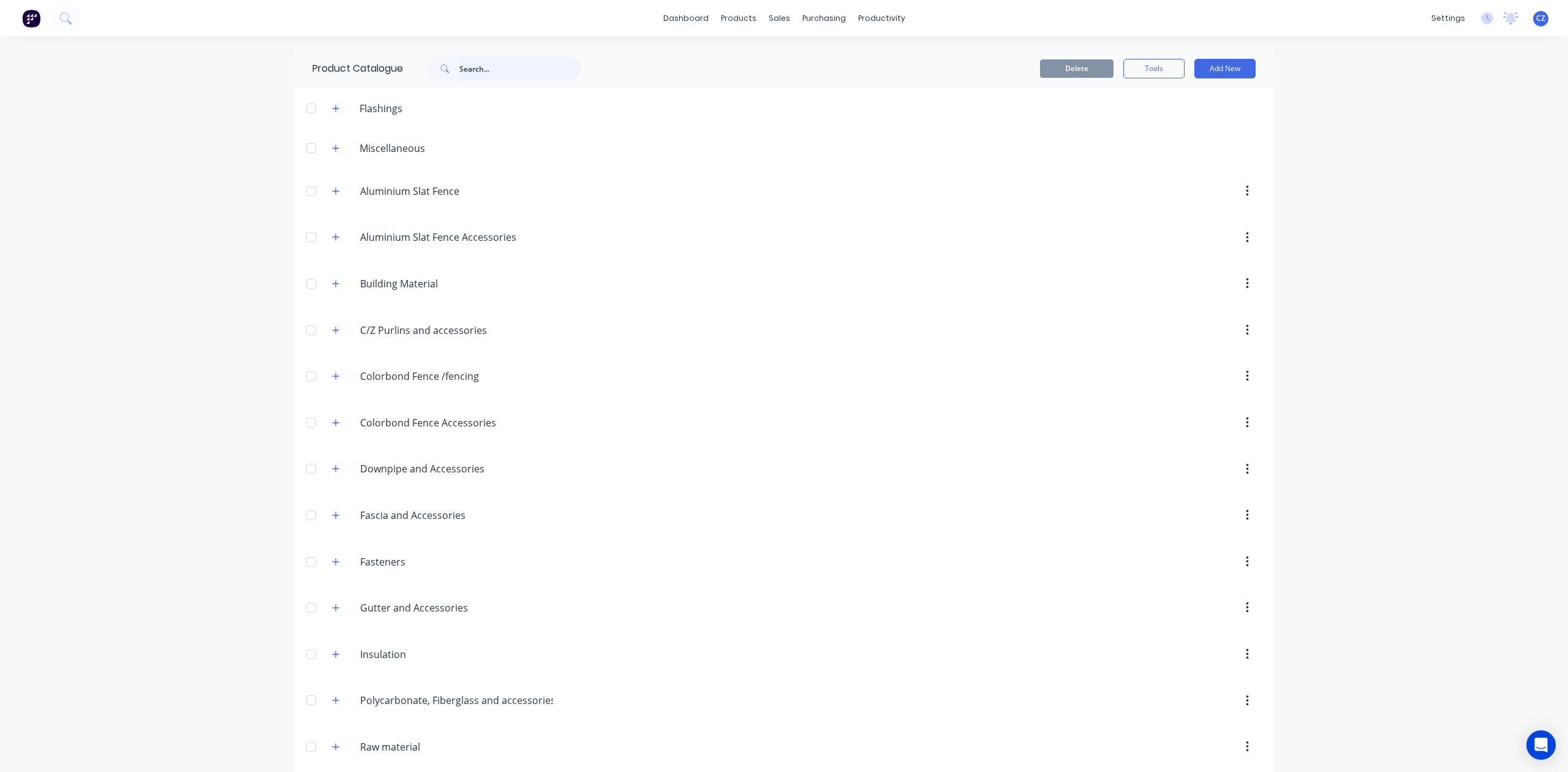
click at [501, 61] on input "text" at bounding box center [520, 68] width 121 height 24
type input "gutter"
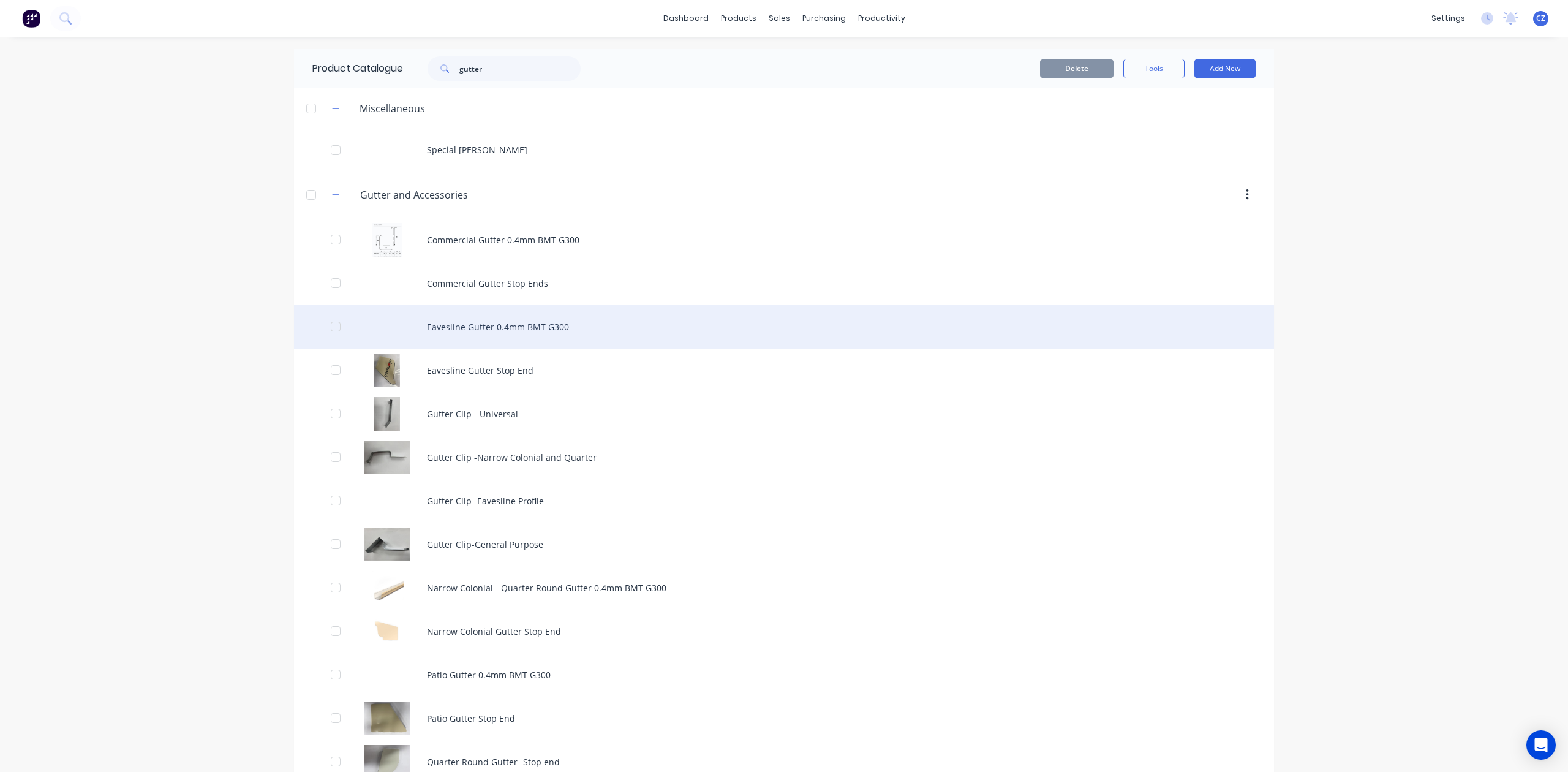
click at [508, 327] on div "Eavesline Gutter 0.4mm BMT G300" at bounding box center [784, 326] width 980 height 43
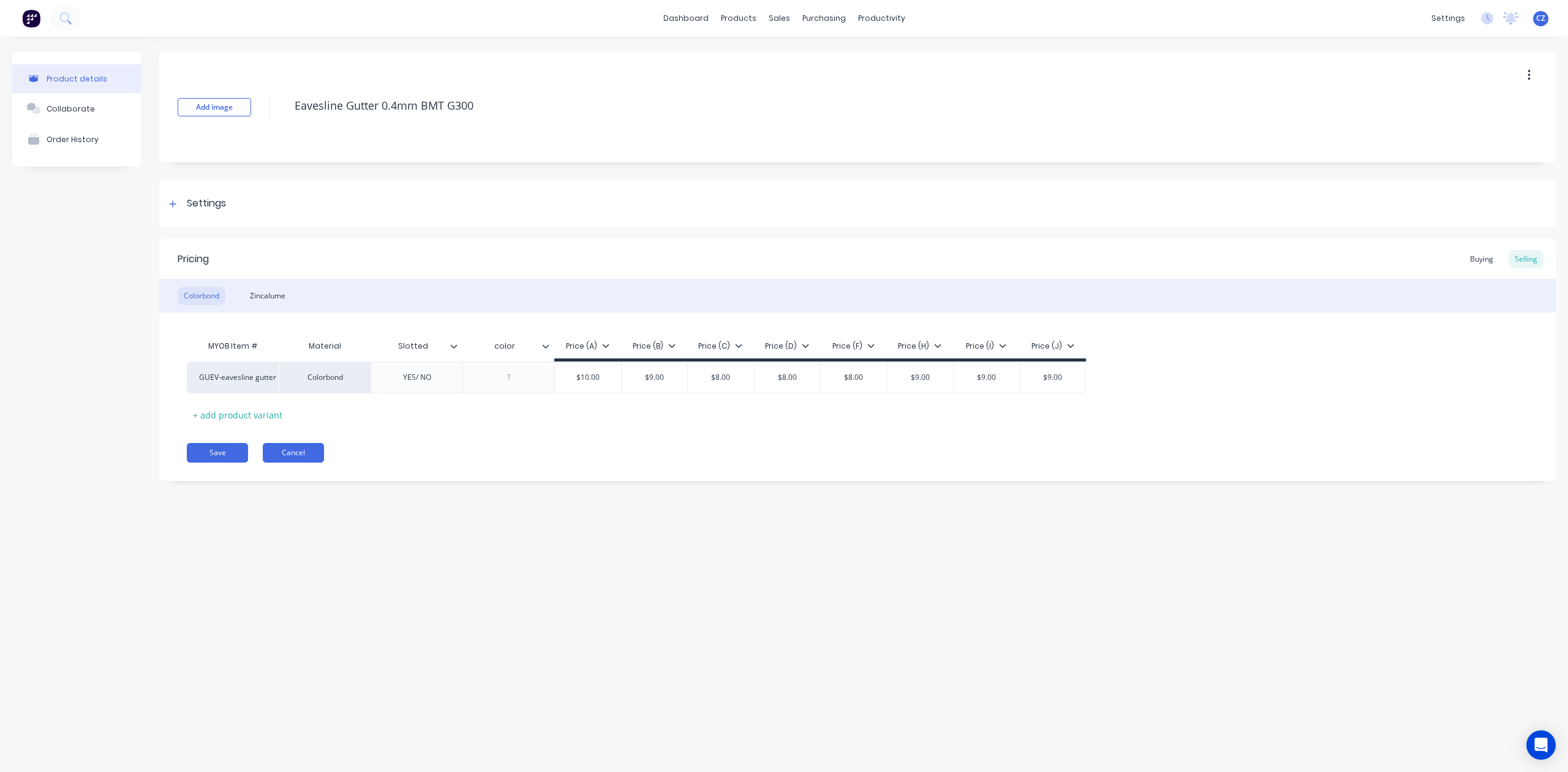
click at [290, 451] on button "Cancel" at bounding box center [293, 452] width 62 height 20
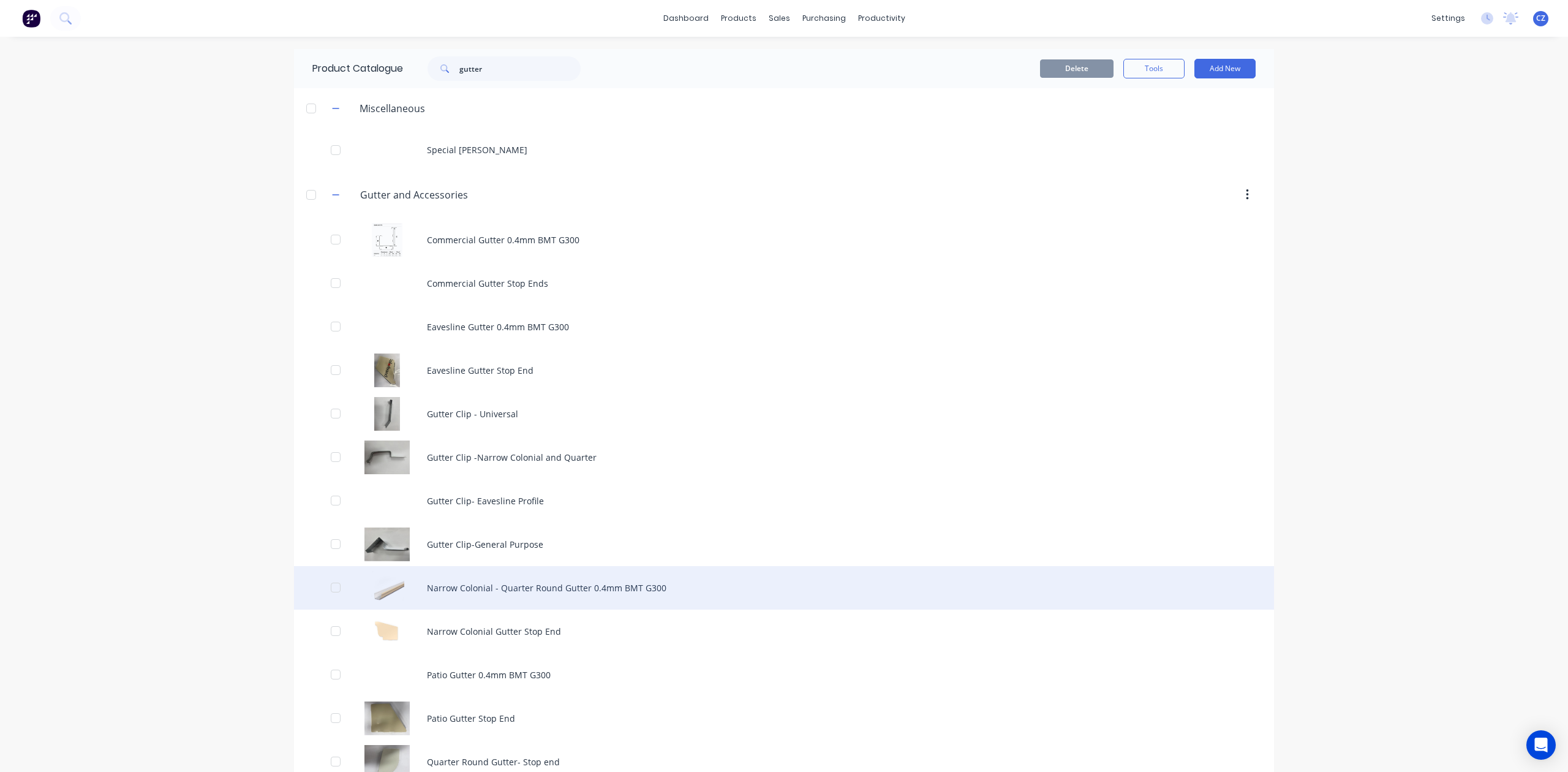
click at [500, 575] on div "Narrow Colonial - Quarter Round Gutter 0.4mm BMT G300" at bounding box center [784, 587] width 980 height 43
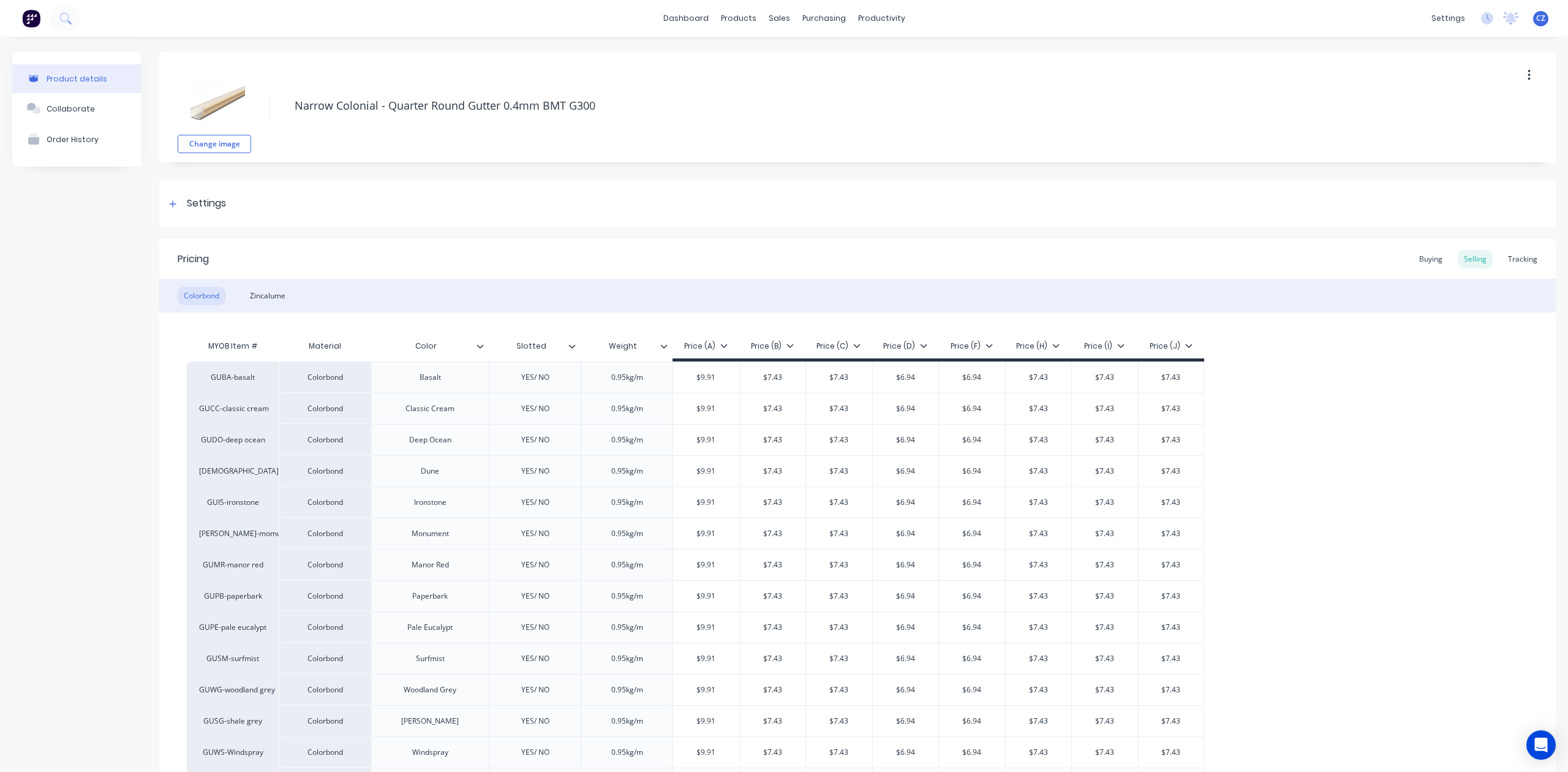
type textarea "x"
click at [781, 82] on icon at bounding box center [777, 83] width 11 height 11
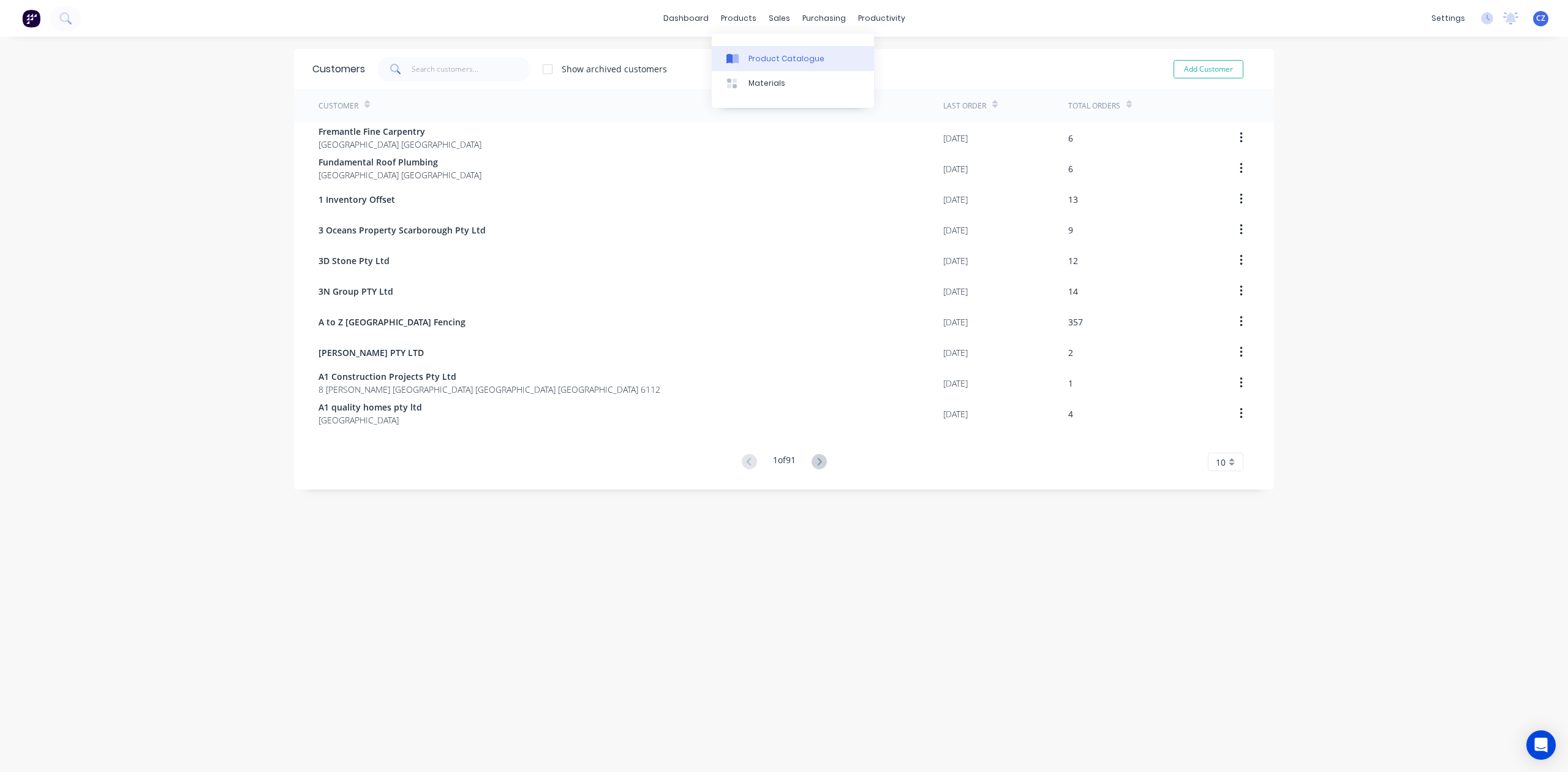
click at [738, 57] on icon at bounding box center [736, 58] width 6 height 10
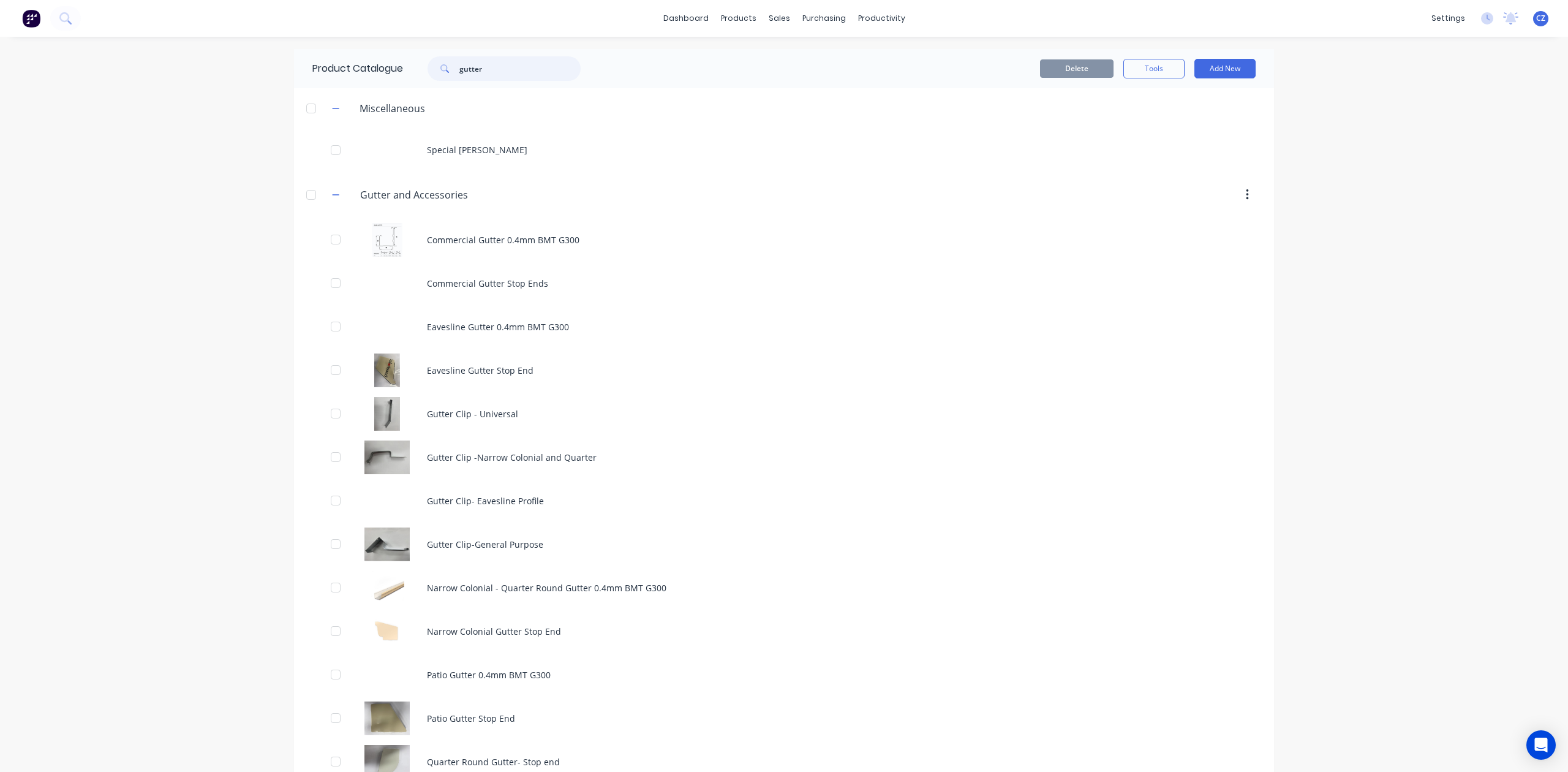
drag, startPoint x: 517, startPoint y: 70, endPoint x: 231, endPoint y: 98, distance: 287.4
click at [231, 98] on div "dashboard products sales purchasing productivity dashboard products Product Cat…" at bounding box center [784, 386] width 1568 height 772
type input "sheet"
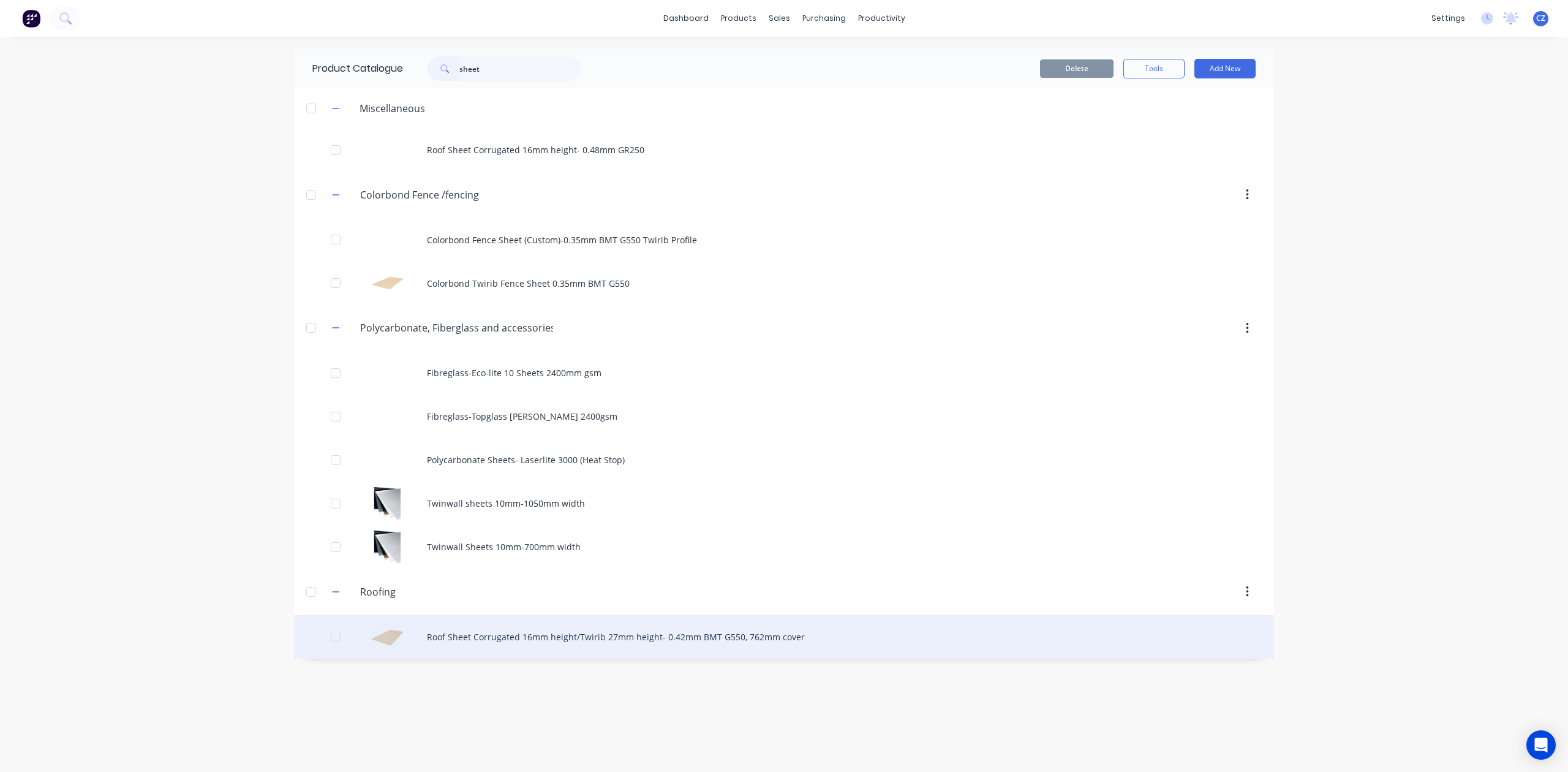
click at [576, 630] on div "Roof Sheet Corrugated 16mm height/Twirib 27mm height- 0.42mm BMT G550, 762mm co…" at bounding box center [784, 636] width 980 height 43
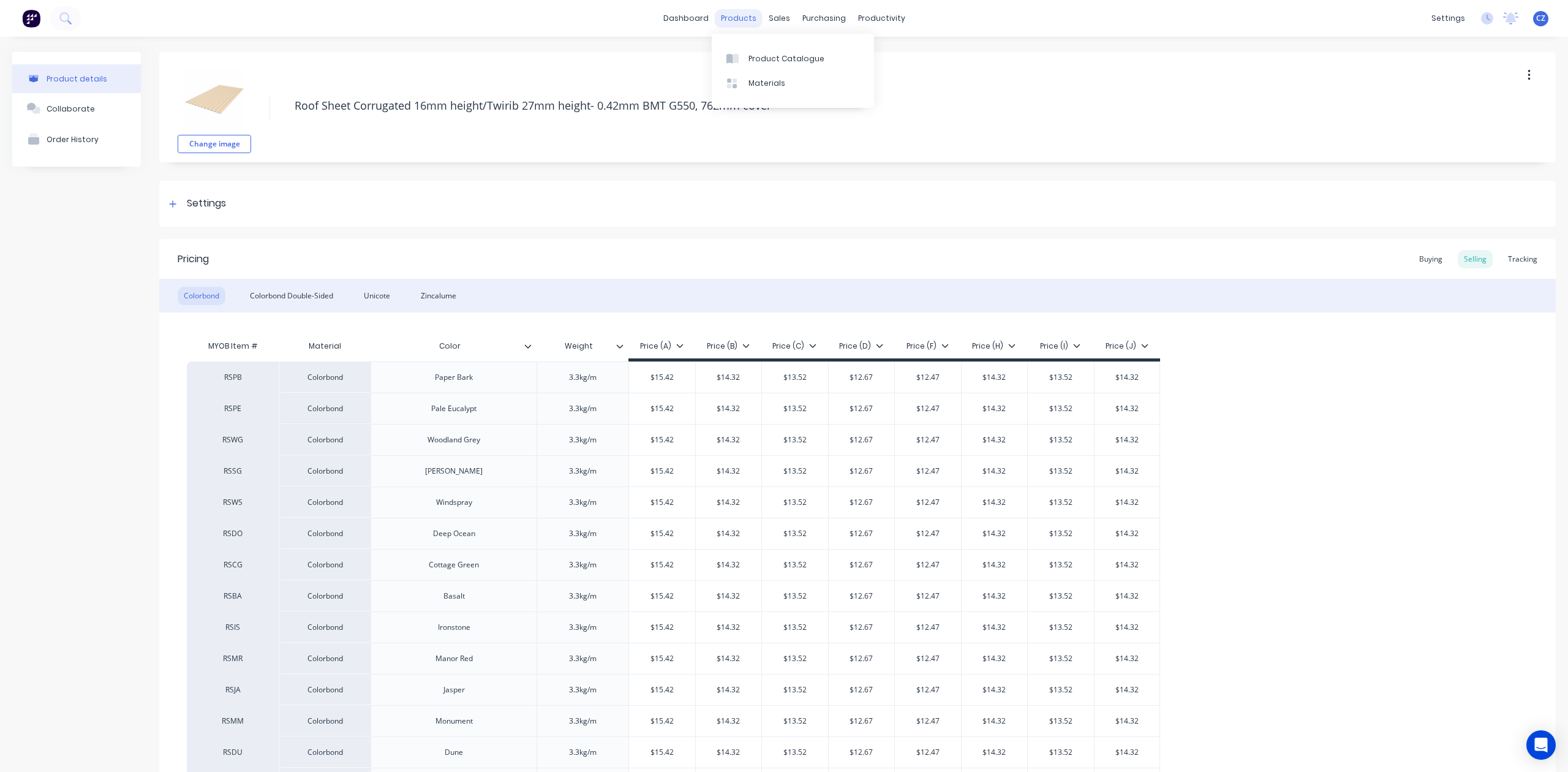
click at [727, 20] on div "products" at bounding box center [739, 18] width 48 height 18
type textarea "x"
click at [731, 59] on icon at bounding box center [730, 58] width 6 height 10
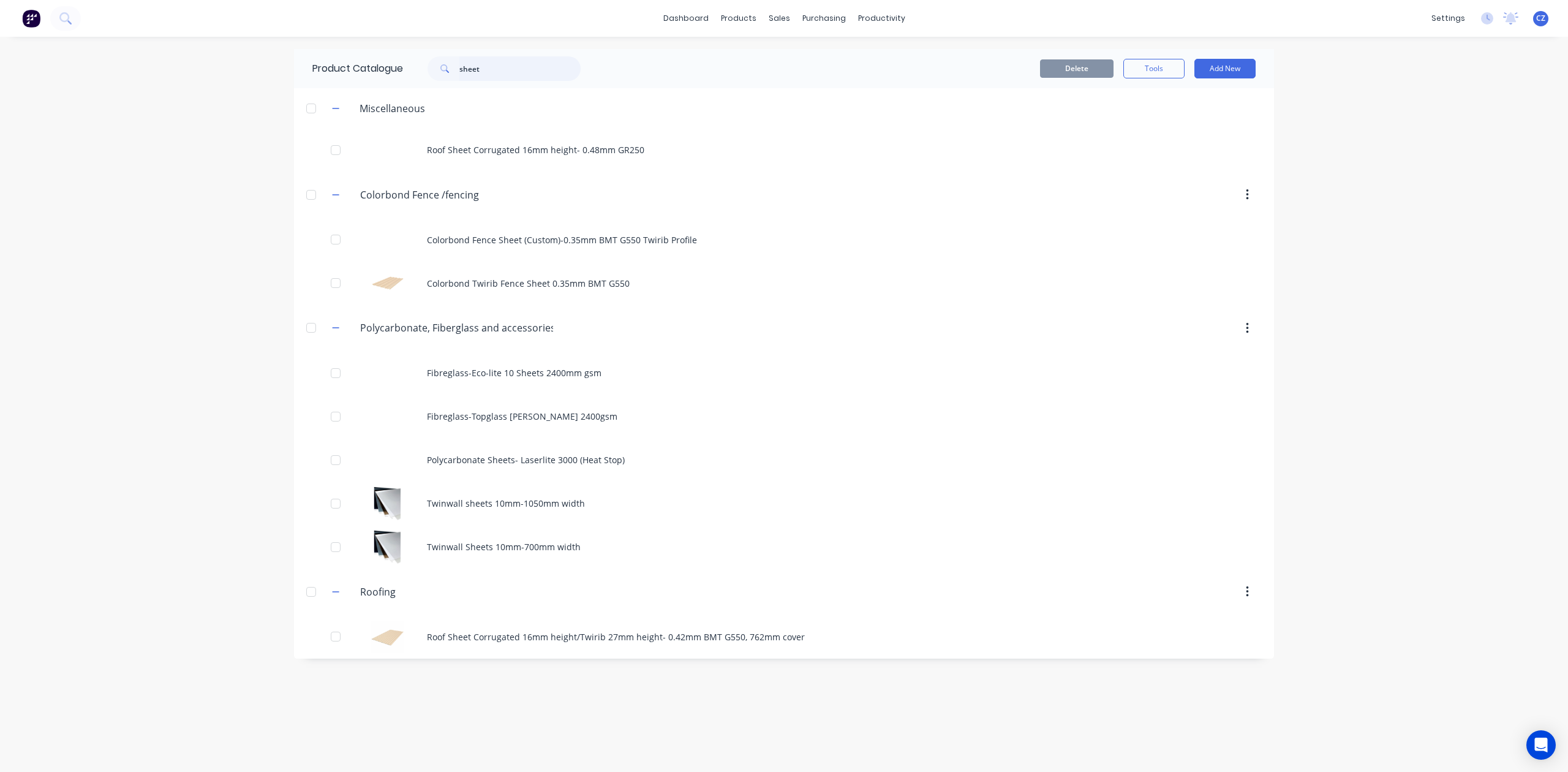
click at [510, 65] on input "sheet" at bounding box center [520, 68] width 121 height 24
drag, startPoint x: 510, startPoint y: 65, endPoint x: 210, endPoint y: 80, distance: 300.4
click at [210, 80] on div "dashboard products sales purchasing productivity dashboard products Product Cat…" at bounding box center [784, 386] width 1568 height 772
type input "down"
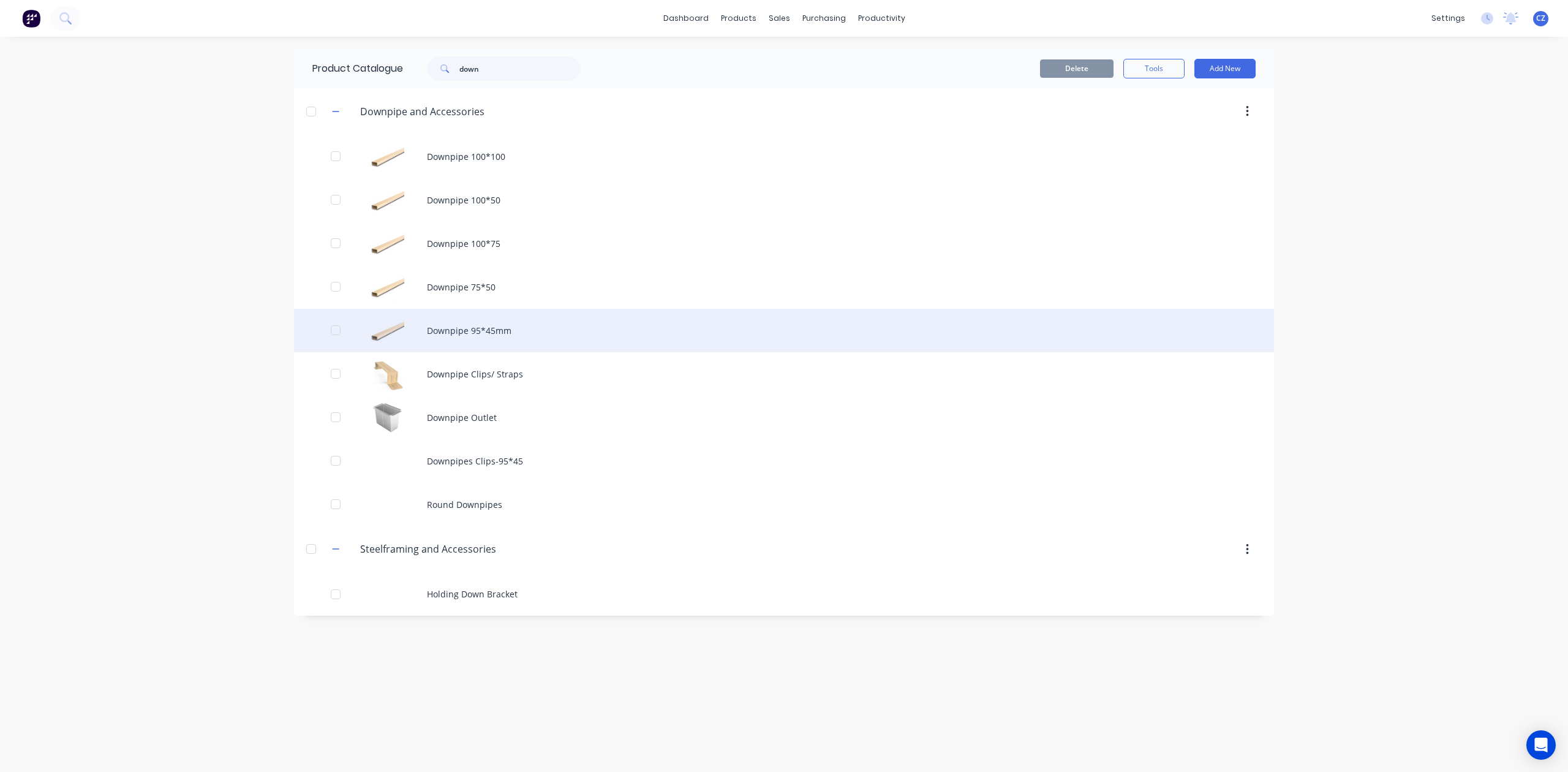
click at [488, 331] on div "Downpipe 95*45mm" at bounding box center [784, 330] width 980 height 43
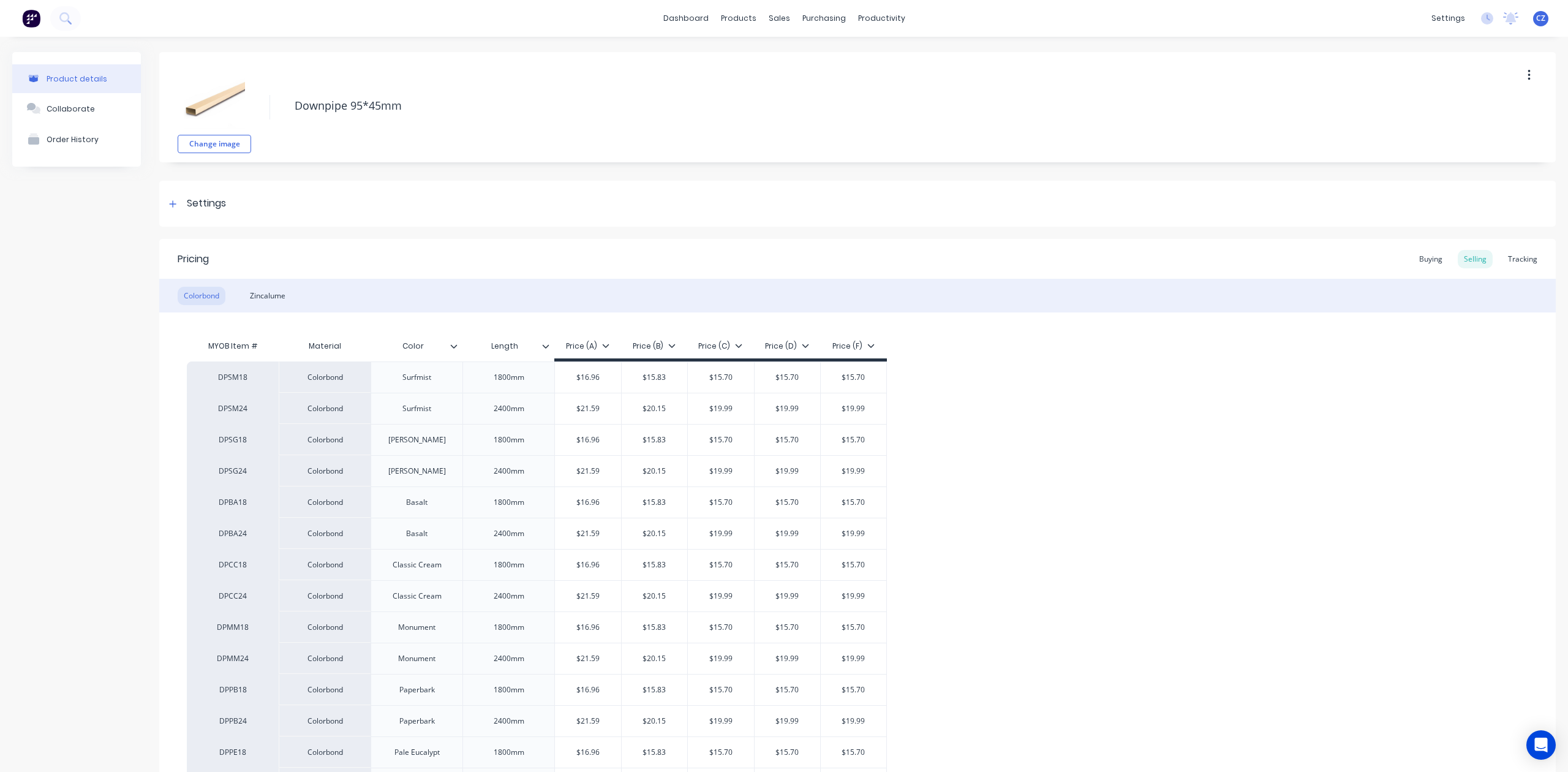
type textarea "x"
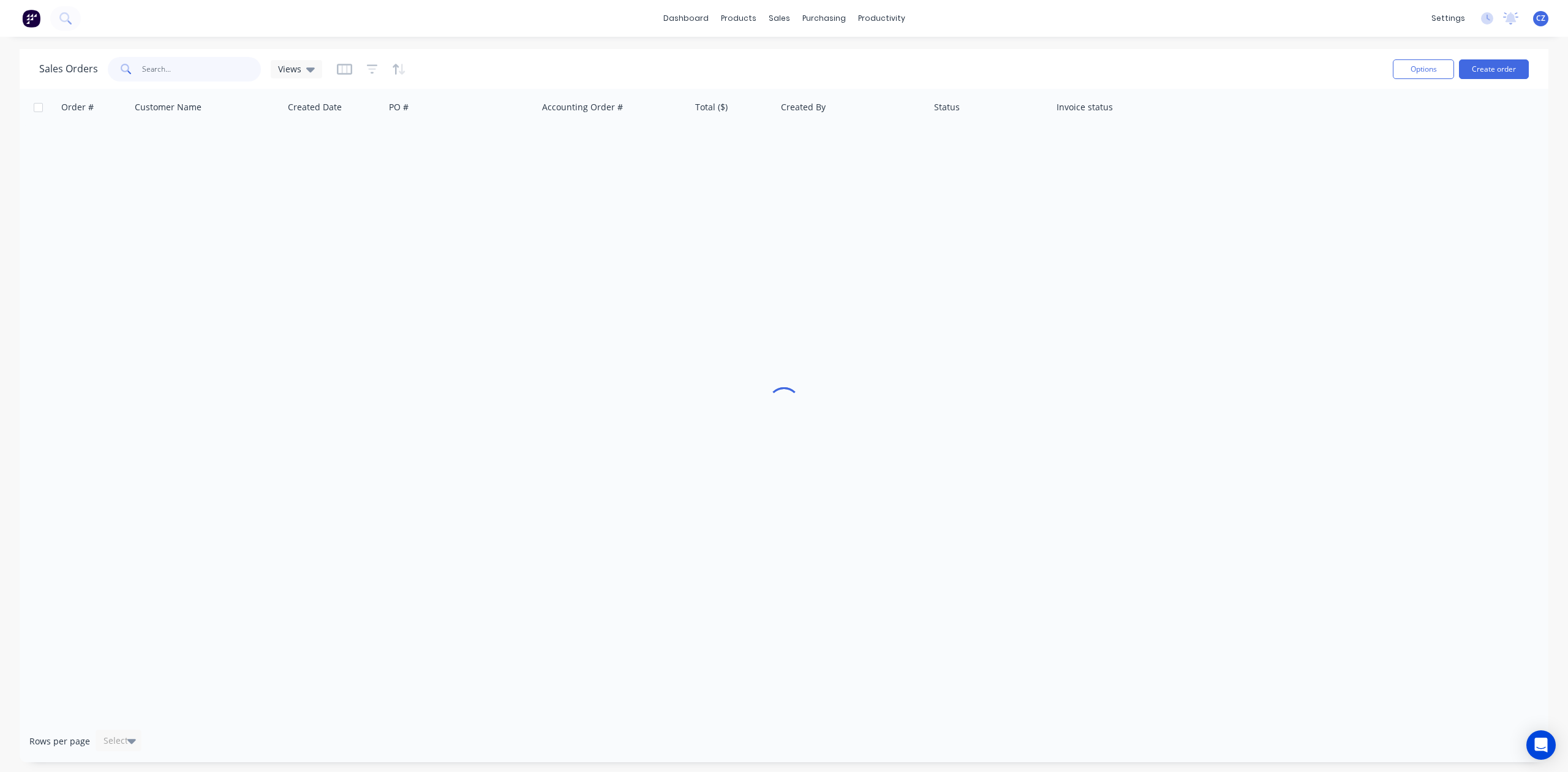
click at [214, 77] on input "text" at bounding box center [201, 69] width 119 height 24
type input "48063"
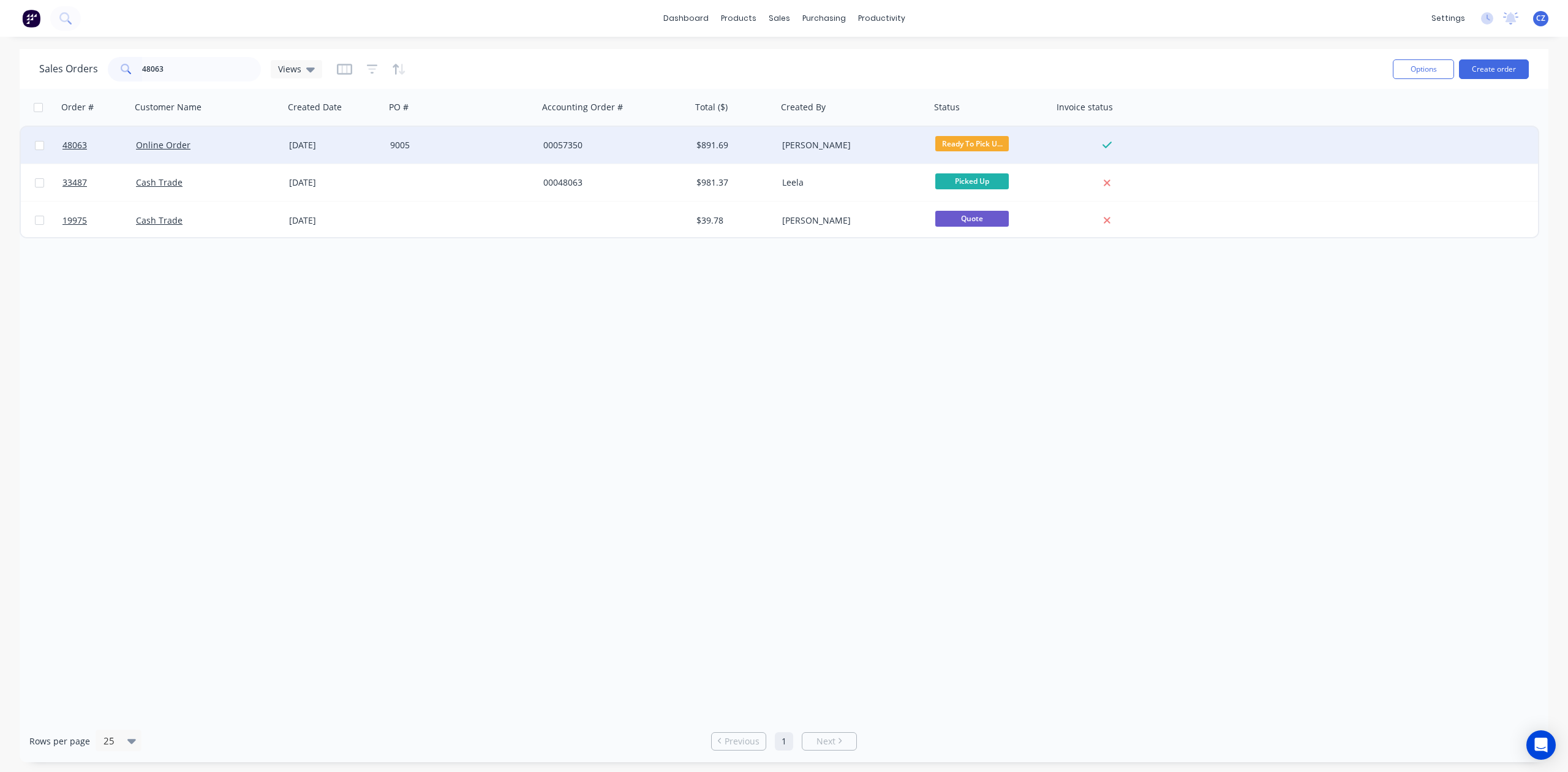
click at [610, 142] on div "00057350" at bounding box center [611, 145] width 136 height 12
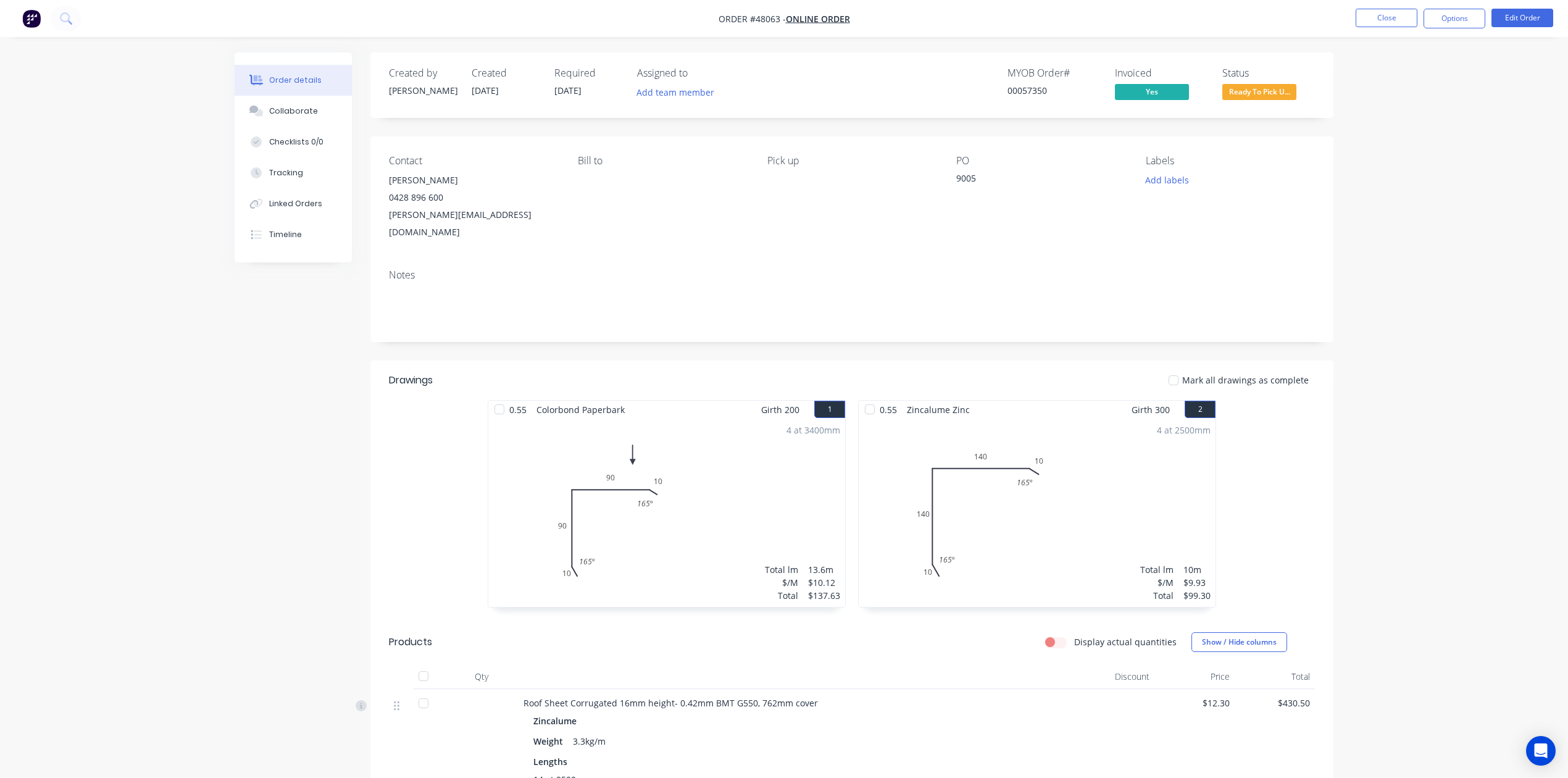
click at [862, 215] on div "Pick up" at bounding box center [852, 198] width 169 height 86
click at [1280, 99] on span "Ready To Pick U..." at bounding box center [1259, 92] width 74 height 15
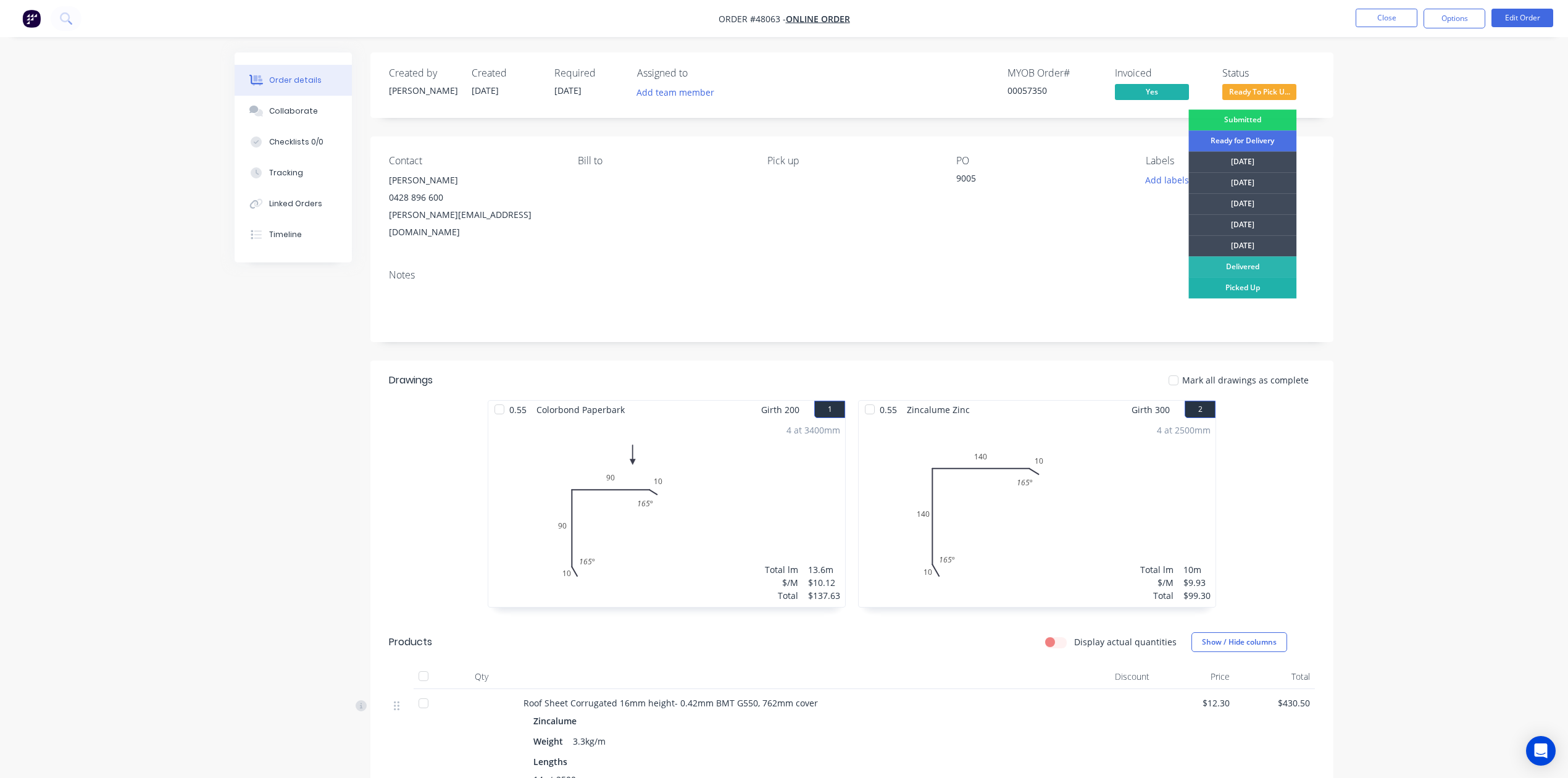
click at [1222, 289] on div "Picked Up" at bounding box center [1242, 287] width 108 height 21
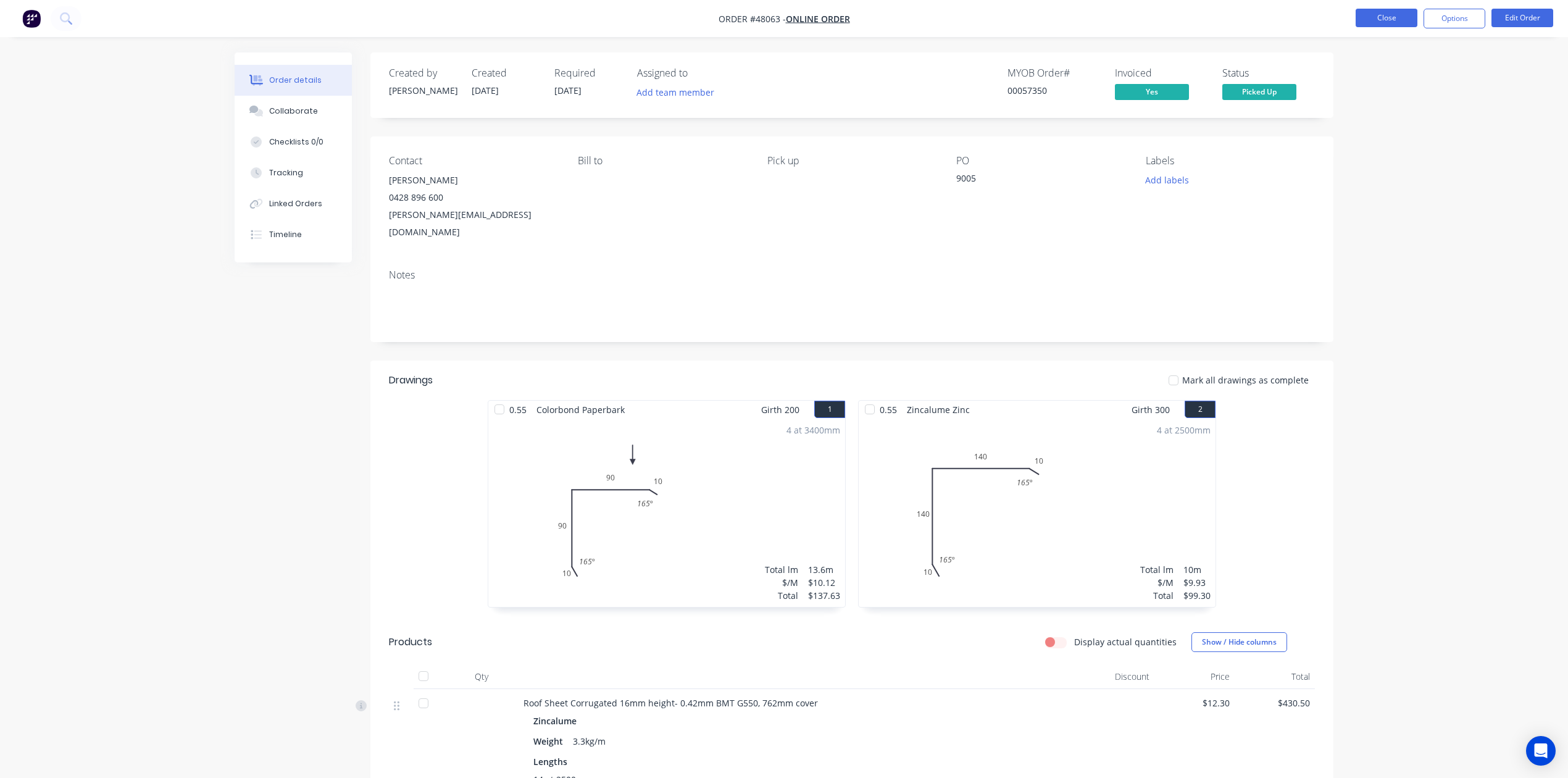
click at [1396, 18] on button "Close" at bounding box center [1387, 18] width 62 height 18
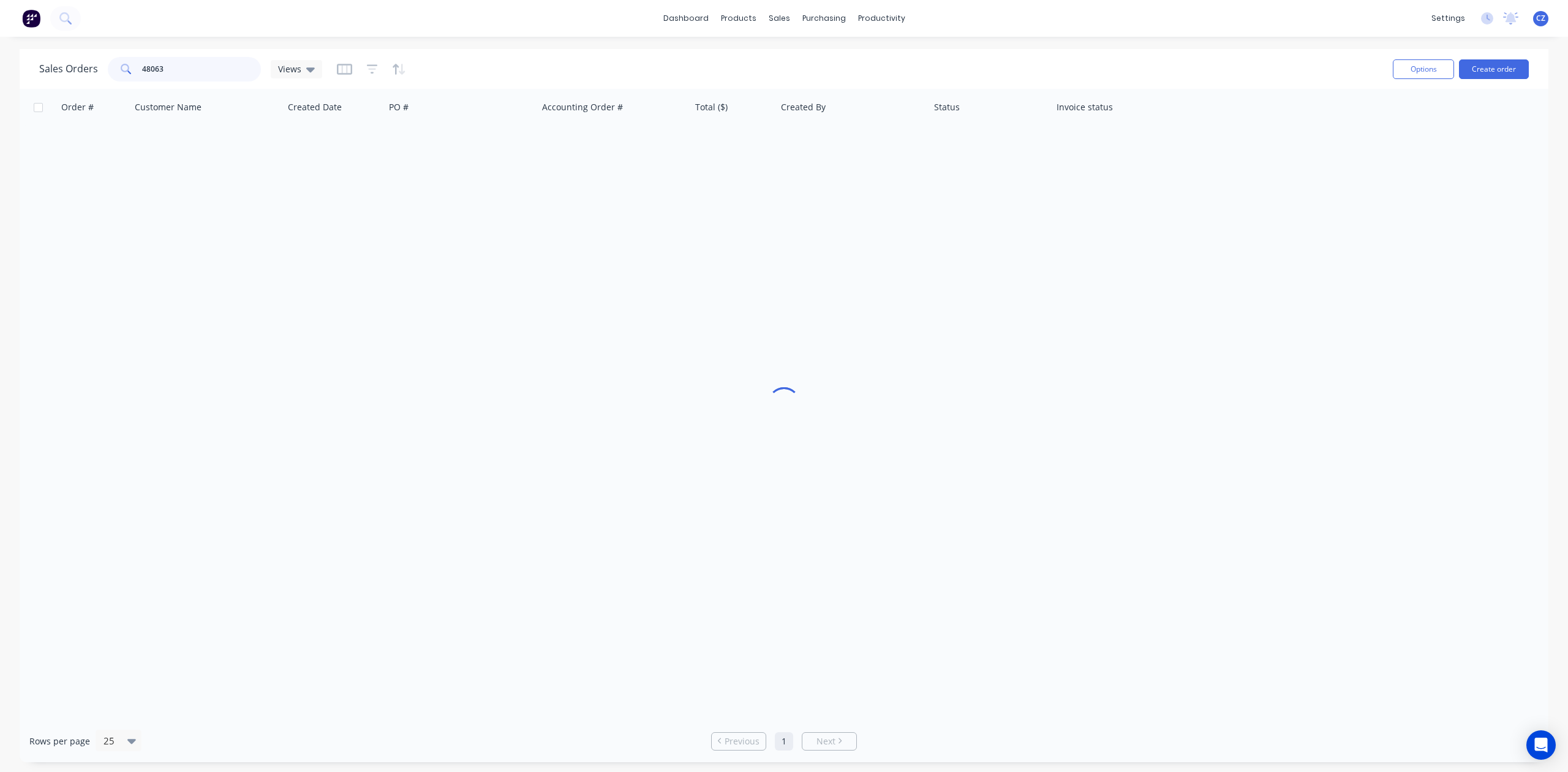
drag, startPoint x: 241, startPoint y: 69, endPoint x: 0, endPoint y: 72, distance: 241.0
click at [0, 72] on div "Sales Orders 48063 Views Options Create order Order # Customer Name Created Dat…" at bounding box center [784, 405] width 1568 height 713
drag, startPoint x: 201, startPoint y: 69, endPoint x: 0, endPoint y: 59, distance: 201.2
click at [0, 59] on div "Sales Orders 48179 Views Options Create order Order # Customer Name Created Dat…" at bounding box center [784, 405] width 1568 height 713
drag, startPoint x: 180, startPoint y: 68, endPoint x: 96, endPoint y: 71, distance: 84.1
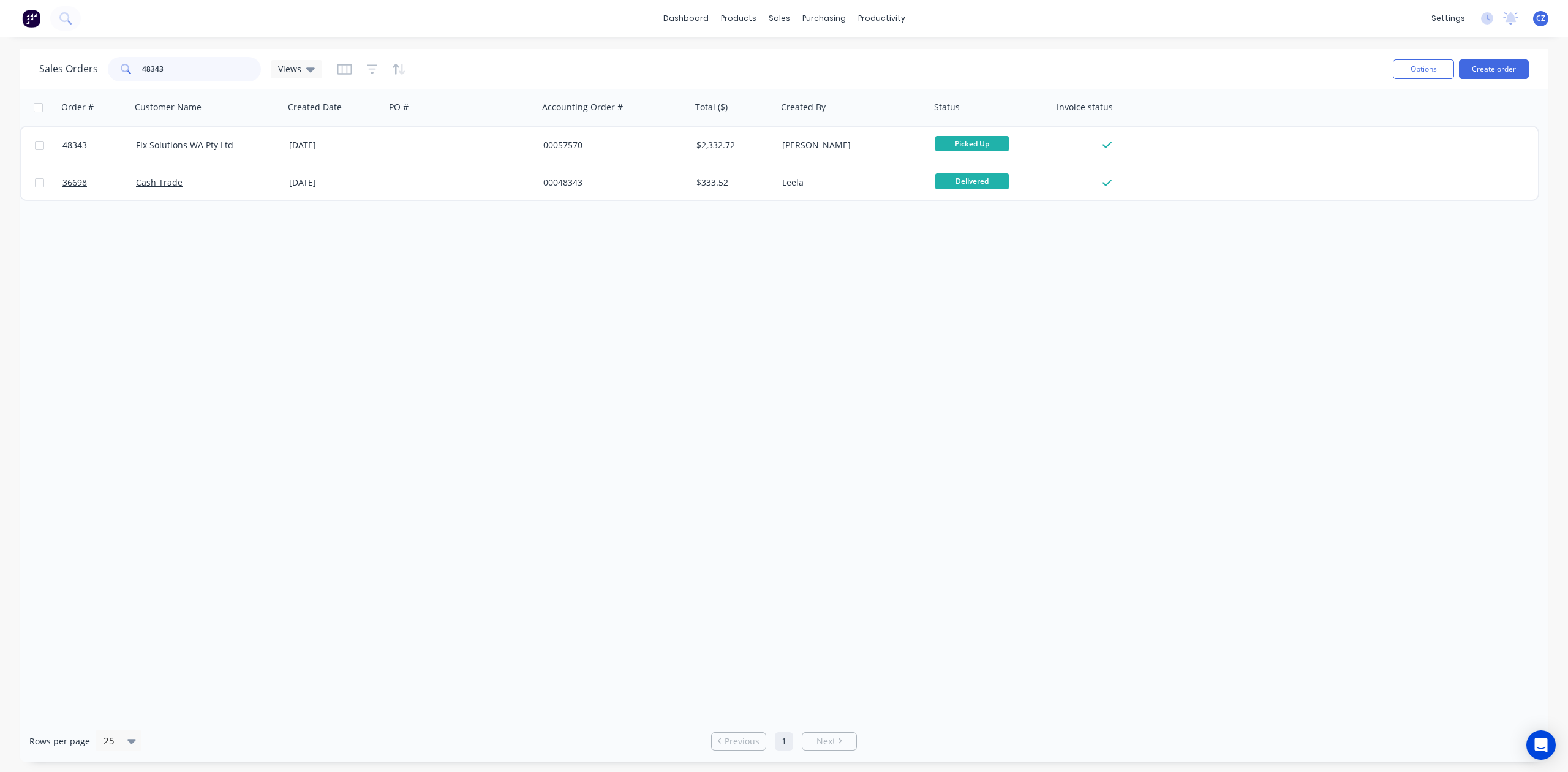
click at [96, 71] on div "Sales Orders 48343 Views" at bounding box center [181, 69] width 283 height 24
drag, startPoint x: 192, startPoint y: 68, endPoint x: 14, endPoint y: 66, distance: 178.0
click at [14, 66] on div "Sales Orders 48233 Views Options Create order Order # Customer Name Created Dat…" at bounding box center [784, 405] width 1568 height 713
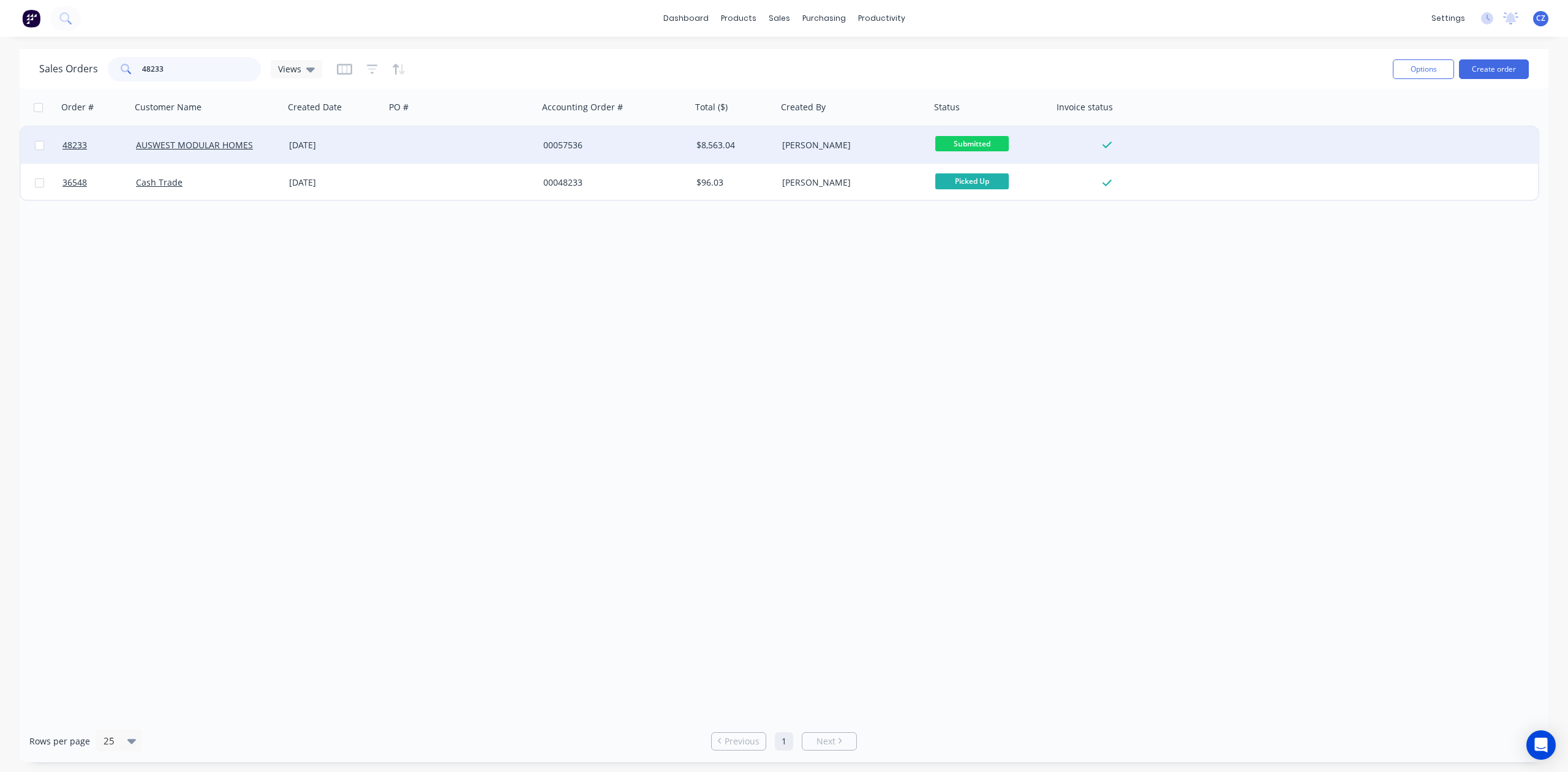
type input "48233"
click at [222, 162] on div "AUSWEST MODULAR HOMES" at bounding box center [208, 145] width 153 height 36
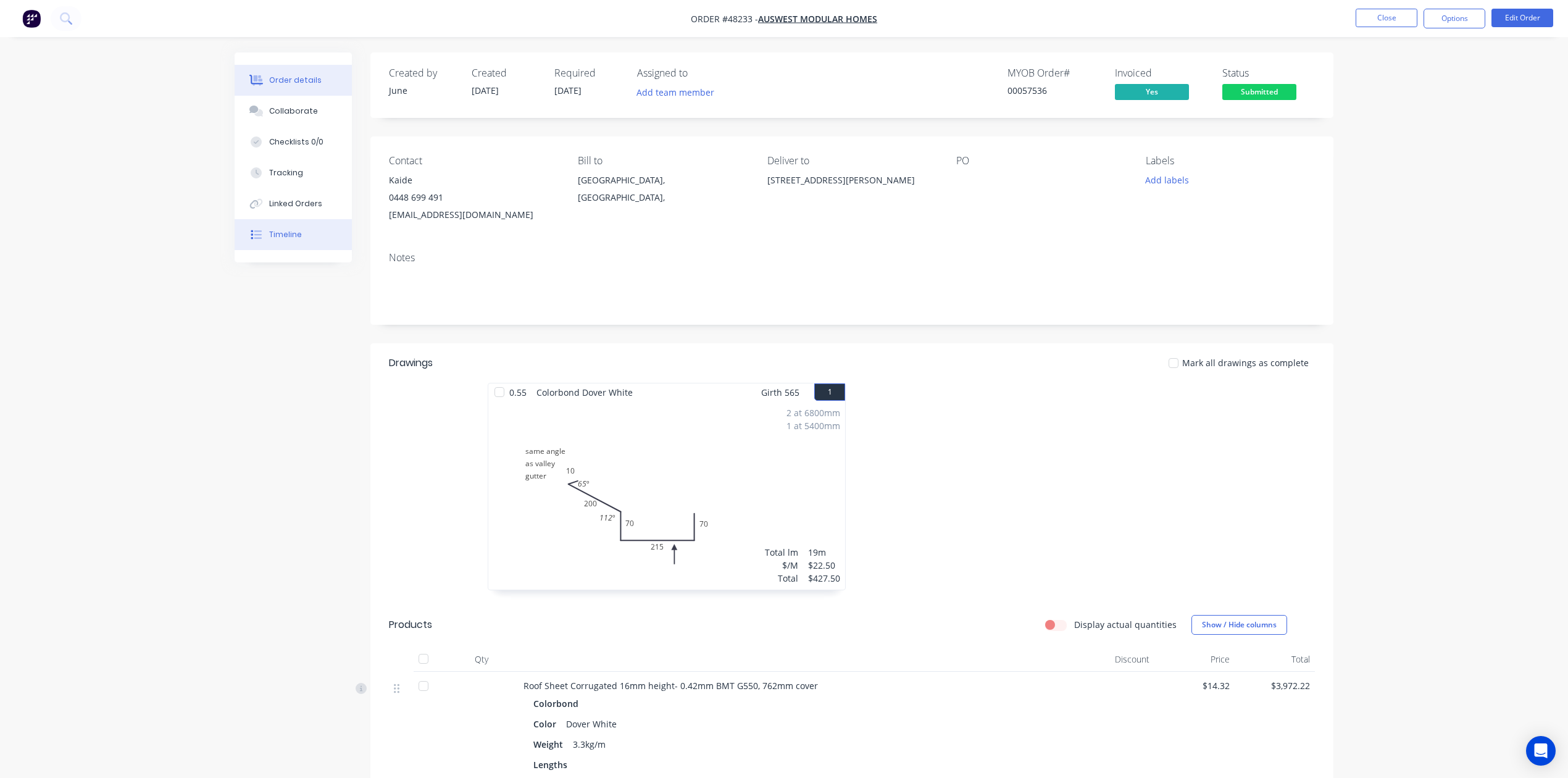
click at [282, 236] on div "Timeline" at bounding box center [285, 234] width 33 height 11
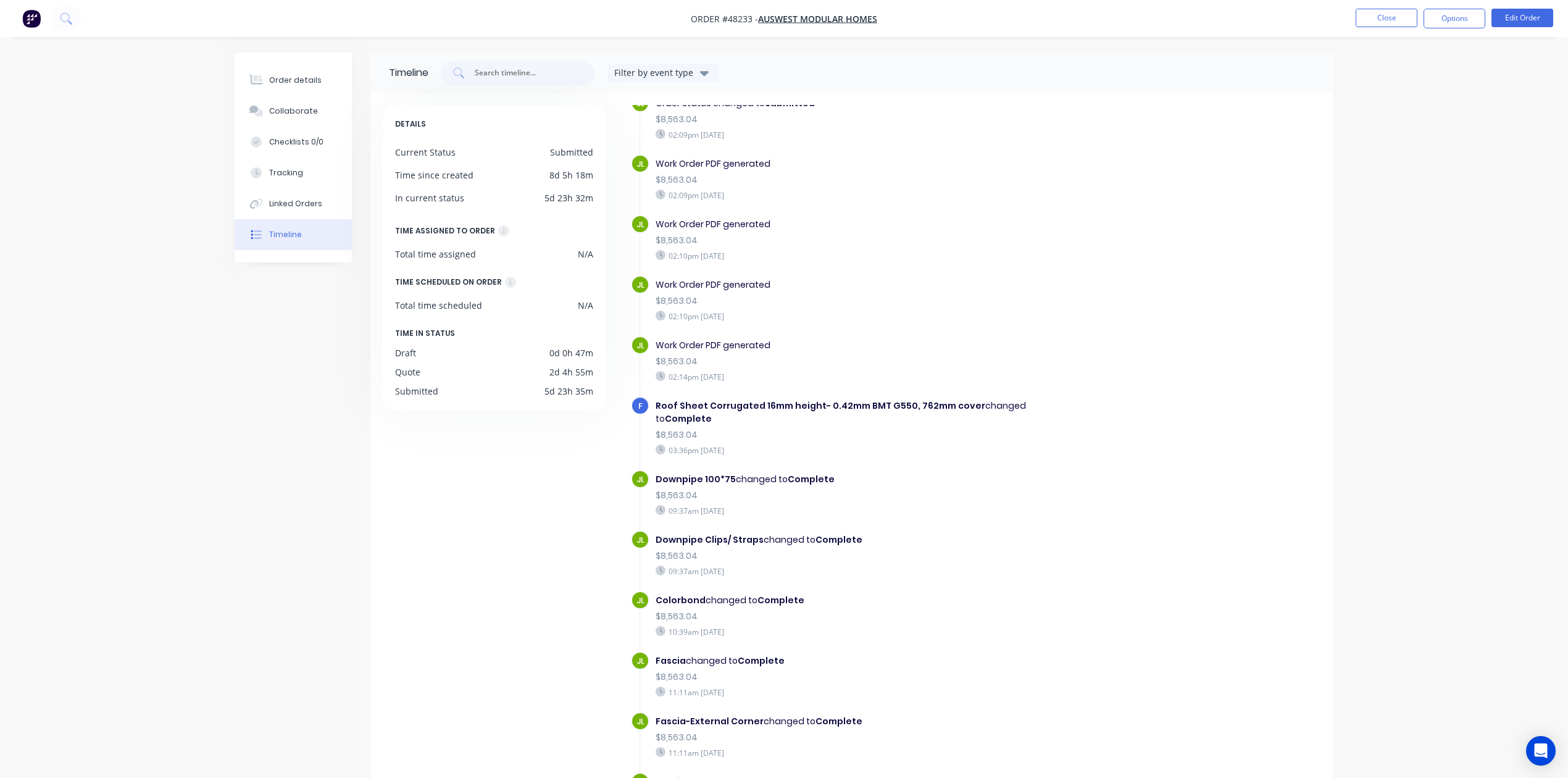
scroll to position [1352, 0]
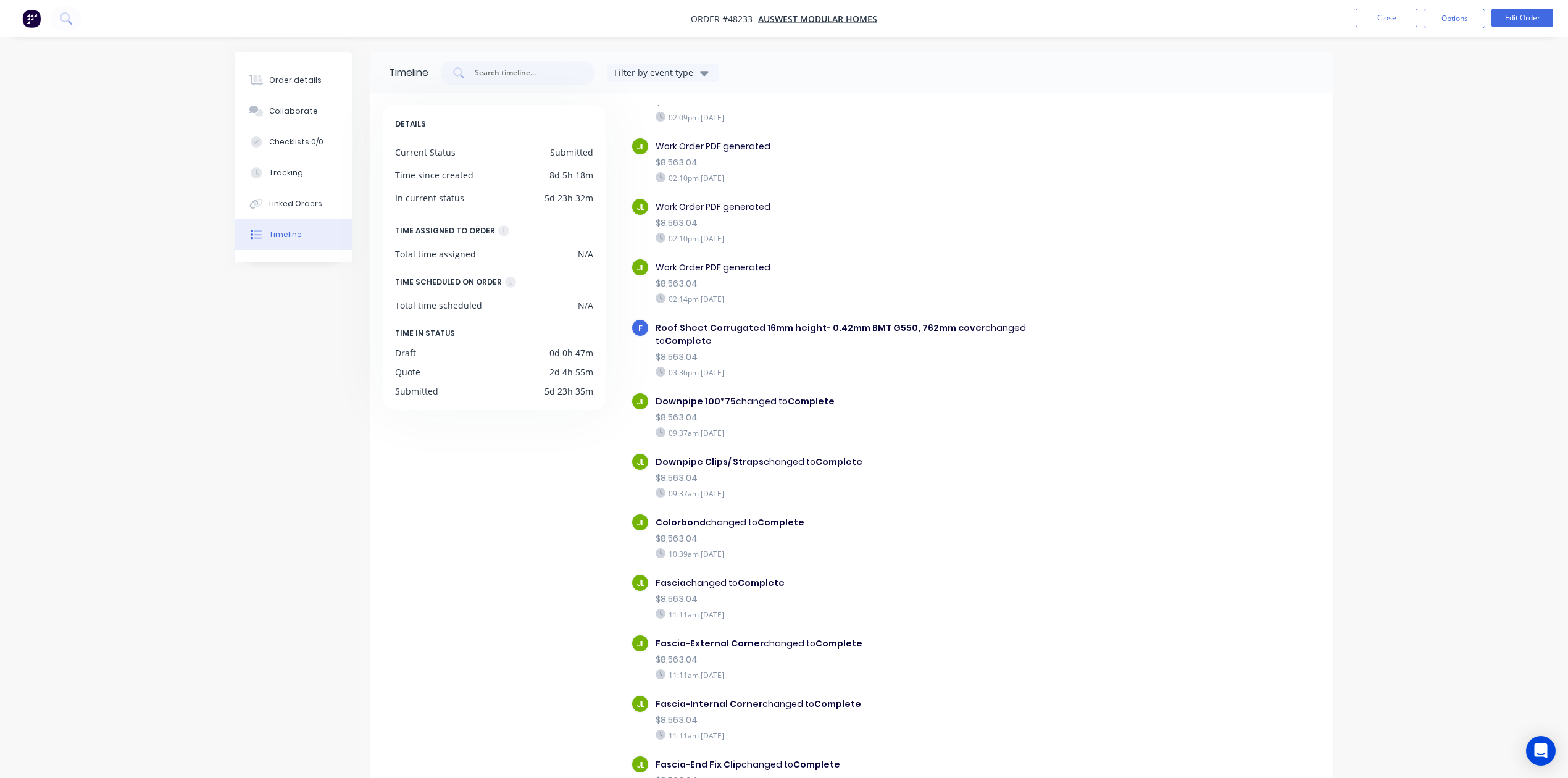
click at [1398, 6] on nav "Order #48233 - AUSWEST MODULAR HOMES Close Options Edit Order" at bounding box center [784, 18] width 1568 height 37
click at [1381, 18] on button "Close" at bounding box center [1387, 18] width 62 height 18
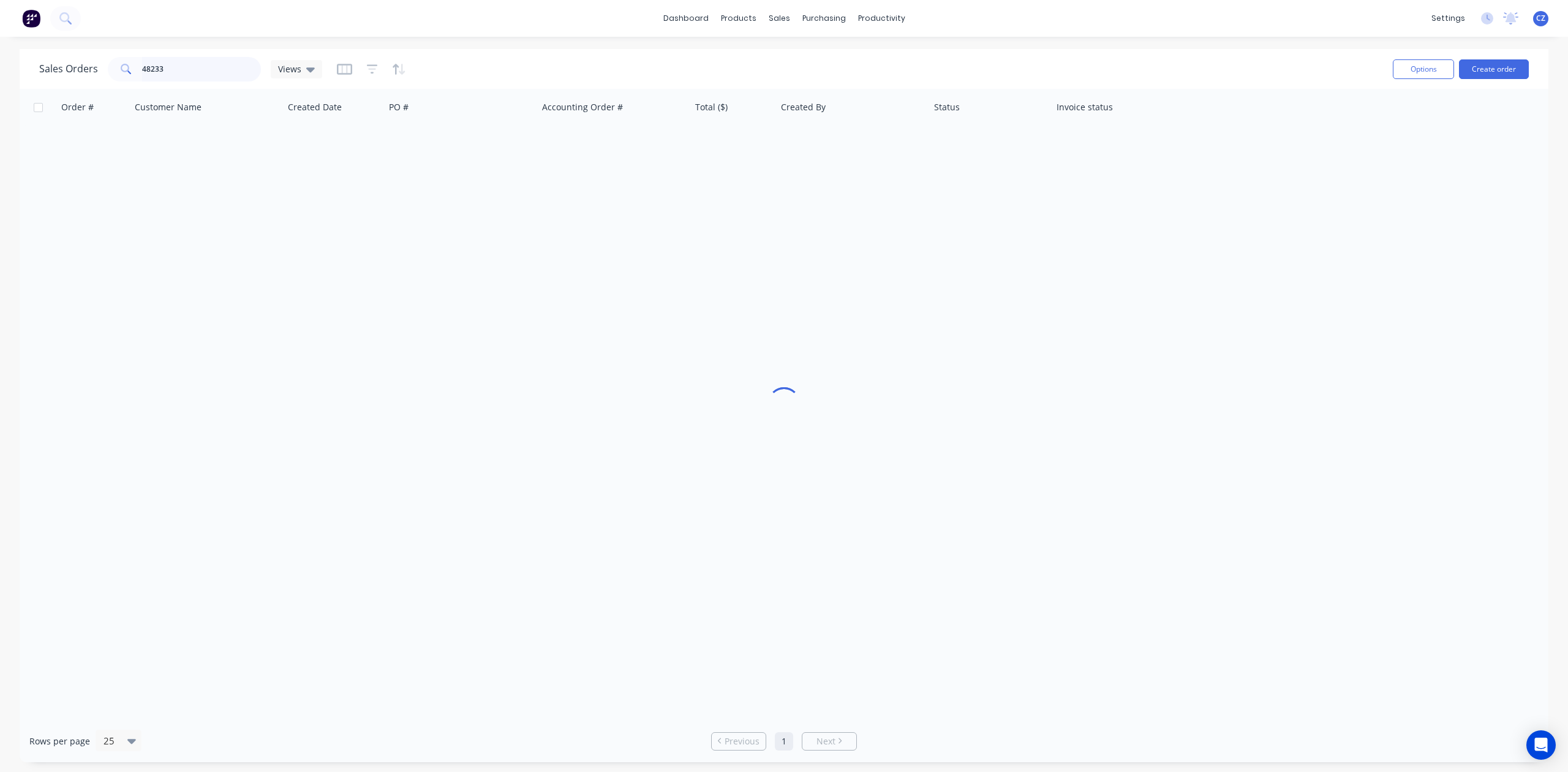
drag, startPoint x: 166, startPoint y: 68, endPoint x: 0, endPoint y: 91, distance: 167.6
click at [0, 91] on div "Sales Orders 48233 Views Options Create order Order # Customer Name Created Dat…" at bounding box center [784, 405] width 1568 height 713
type input "48225"
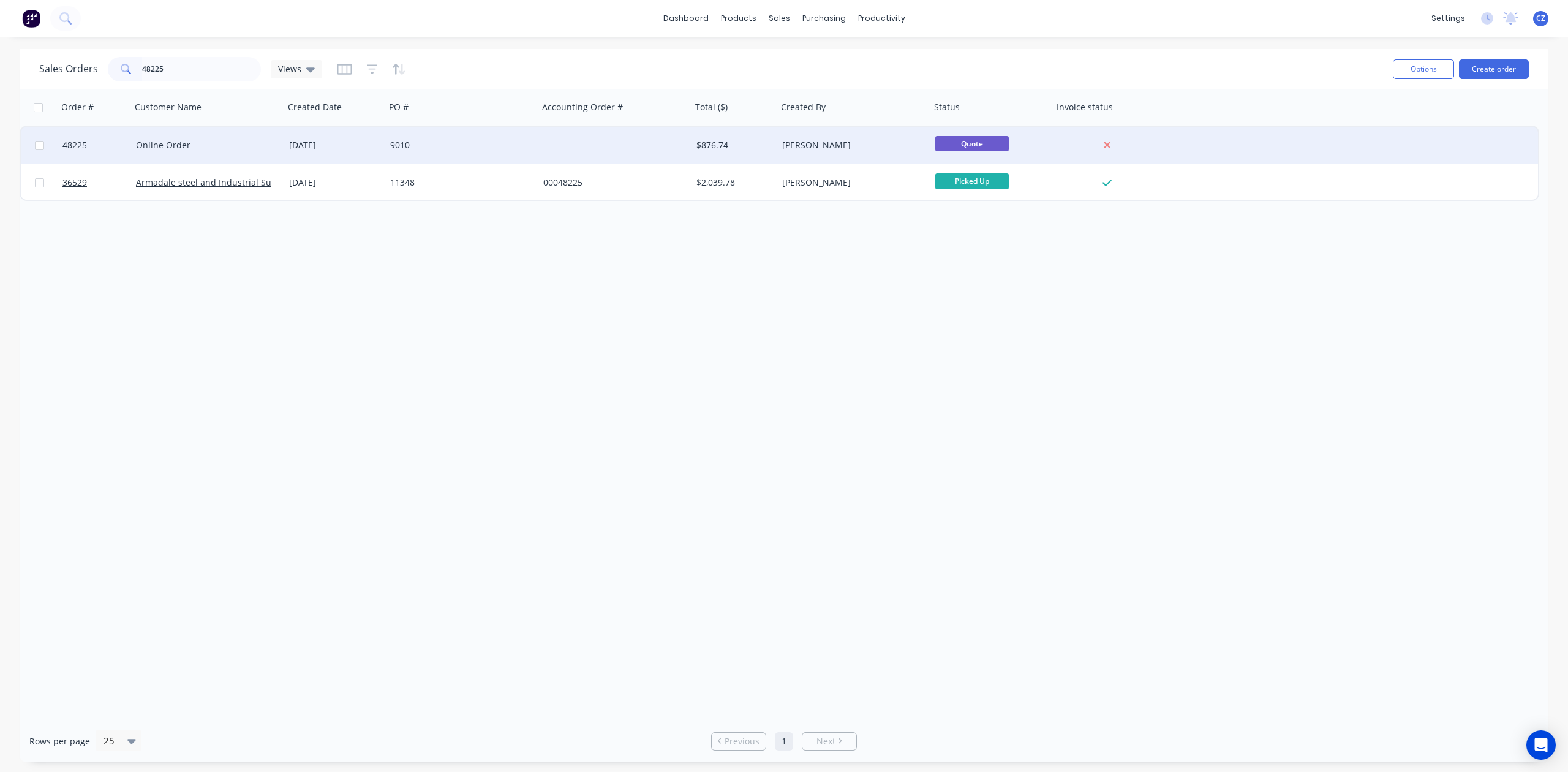
click at [494, 147] on div "9010" at bounding box center [458, 145] width 136 height 12
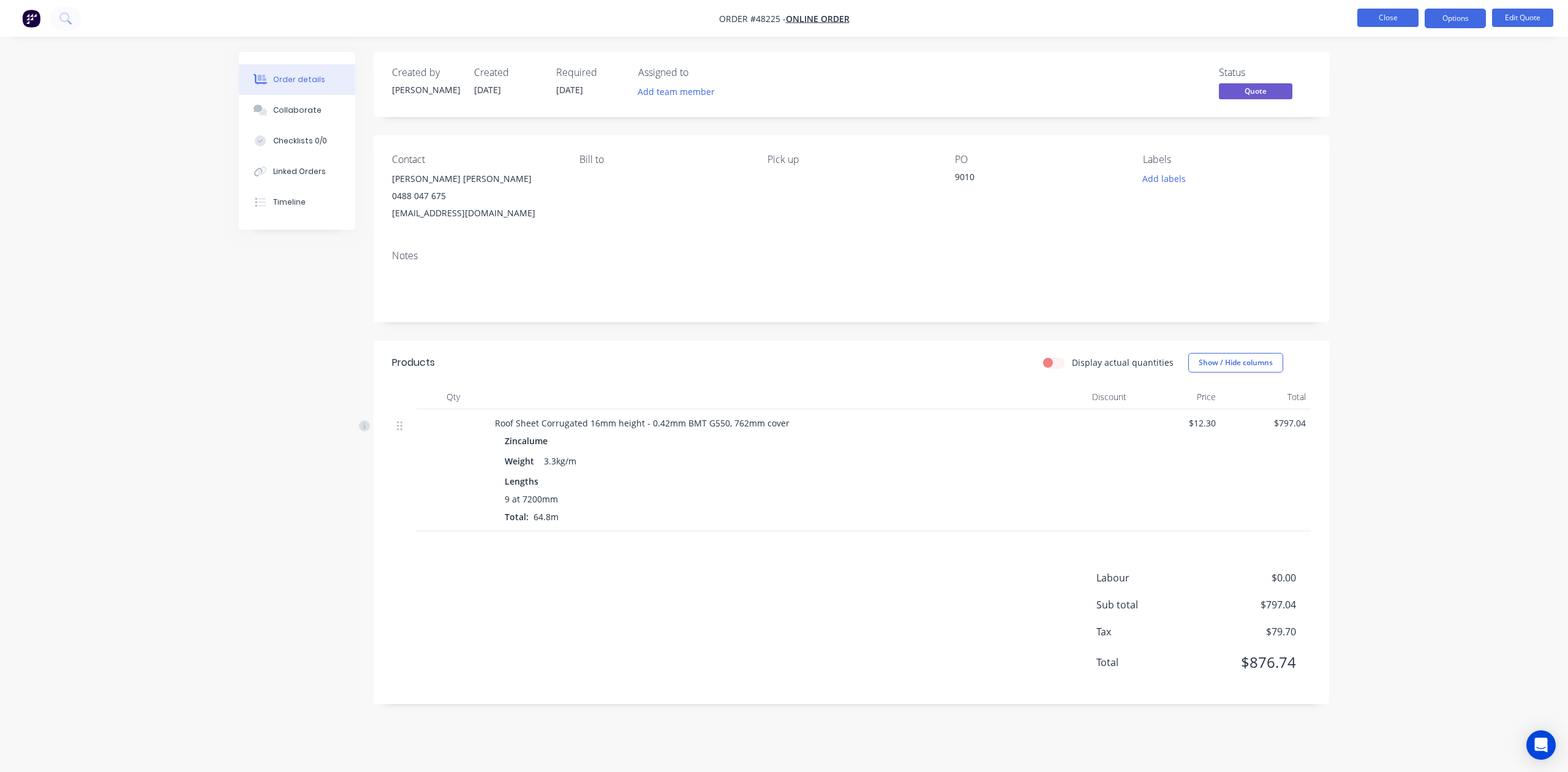
click at [1374, 17] on button "Close" at bounding box center [1388, 17] width 62 height 18
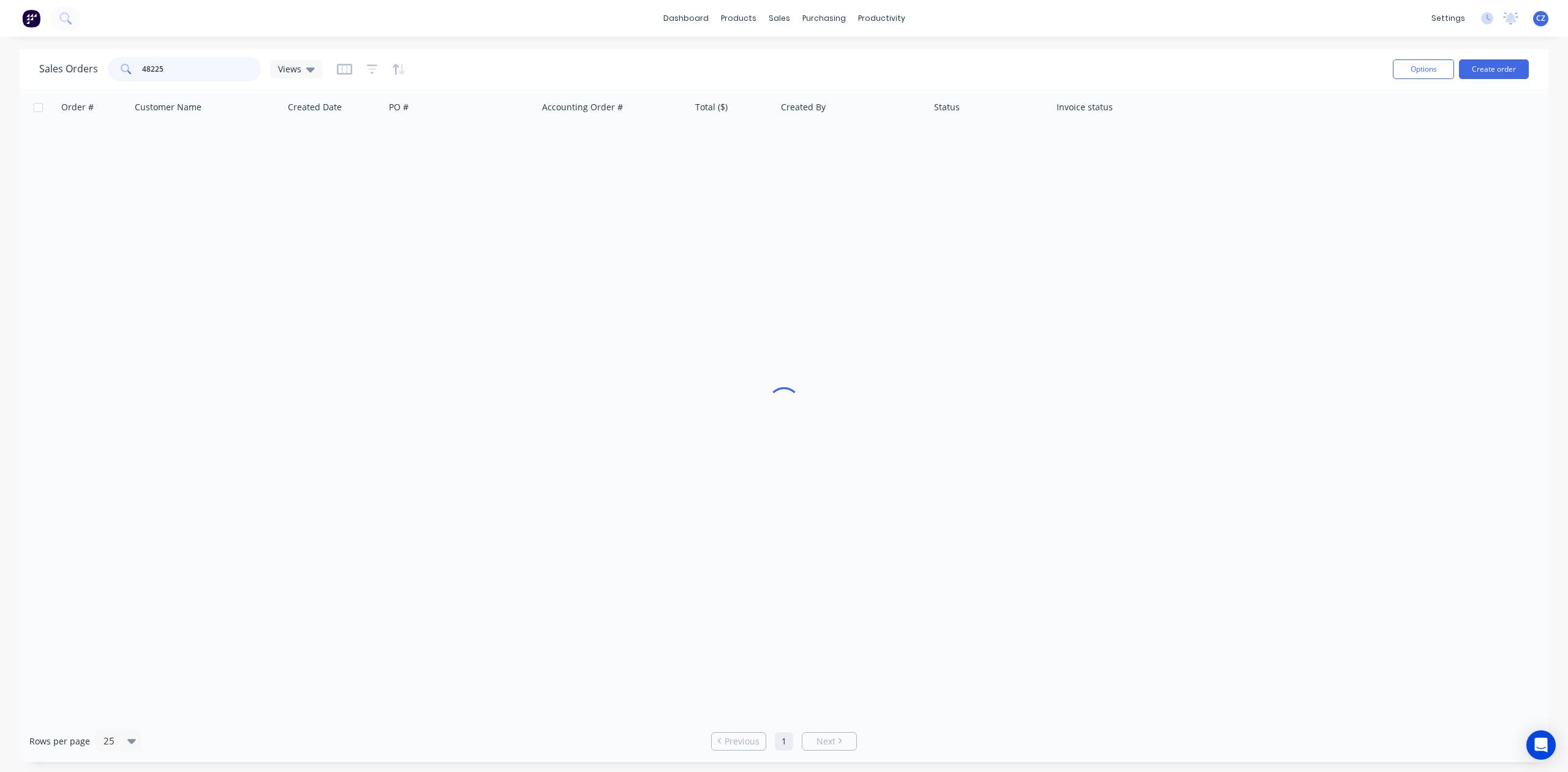
drag, startPoint x: 207, startPoint y: 65, endPoint x: 96, endPoint y: 58, distance: 111.2
click at [96, 58] on div "Sales Orders 48225 Views" at bounding box center [181, 69] width 283 height 24
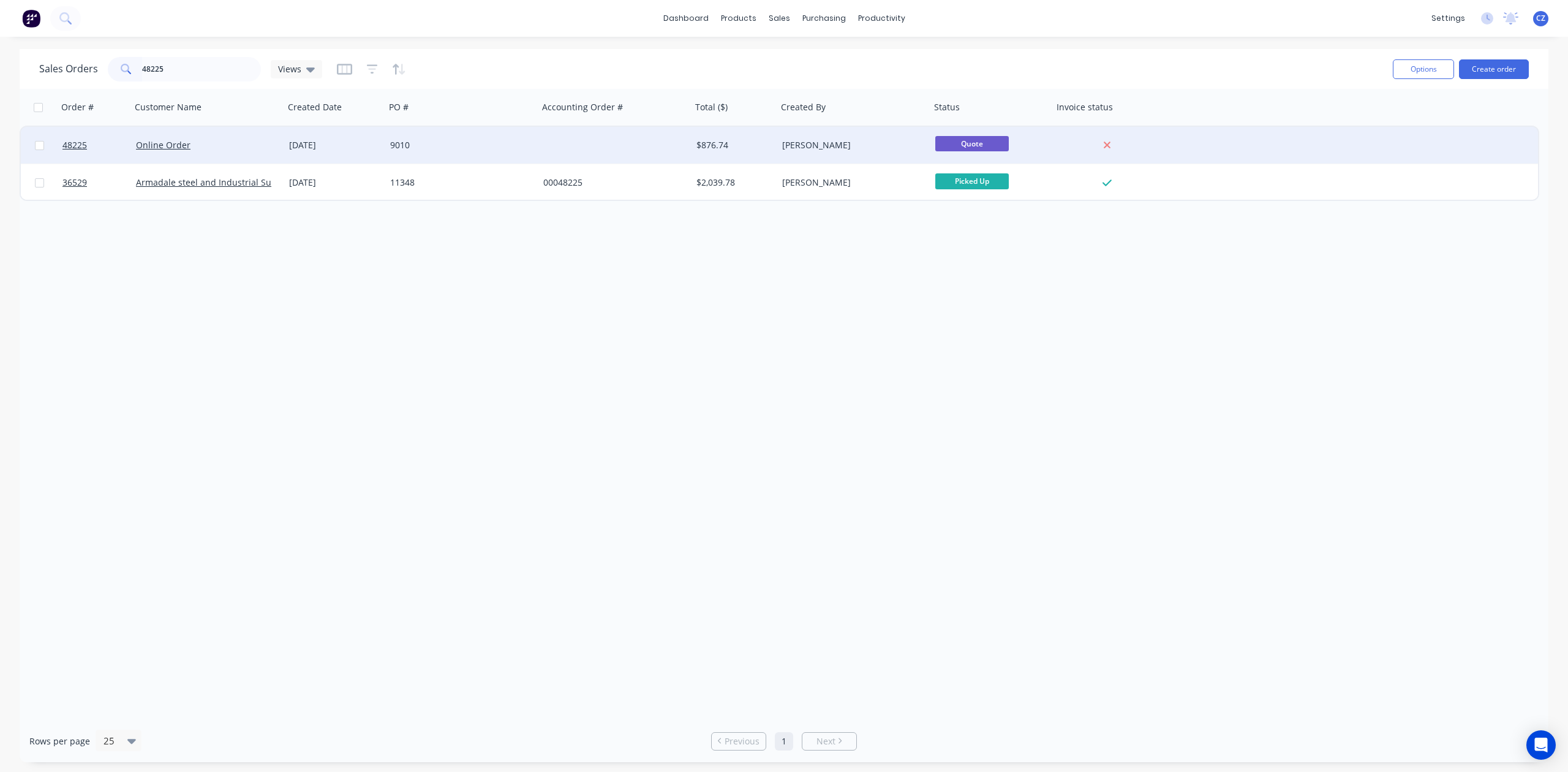
click at [339, 131] on div "18 Aug 2025" at bounding box center [334, 145] width 101 height 36
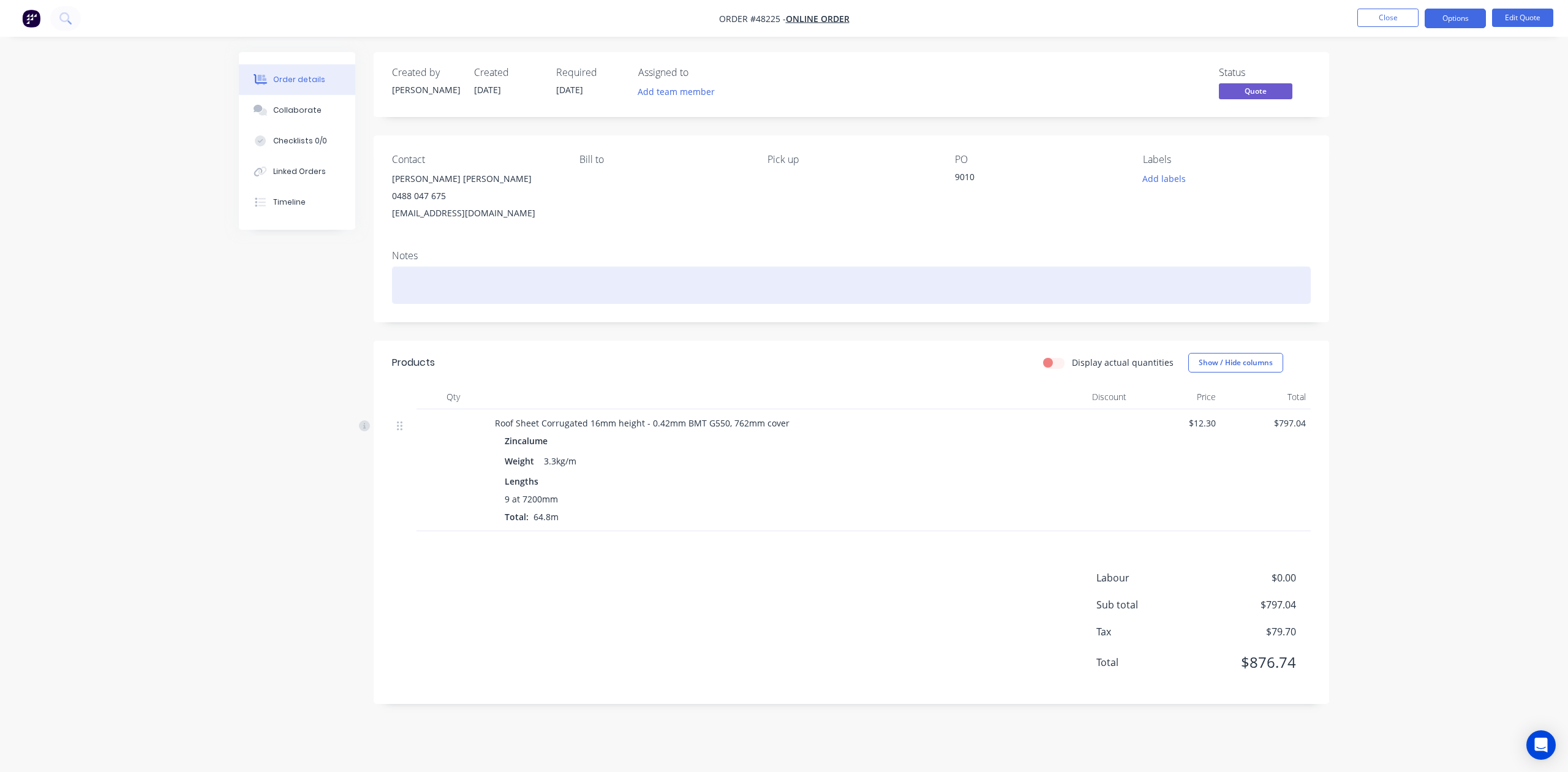
click at [496, 270] on div at bounding box center [851, 285] width 919 height 37
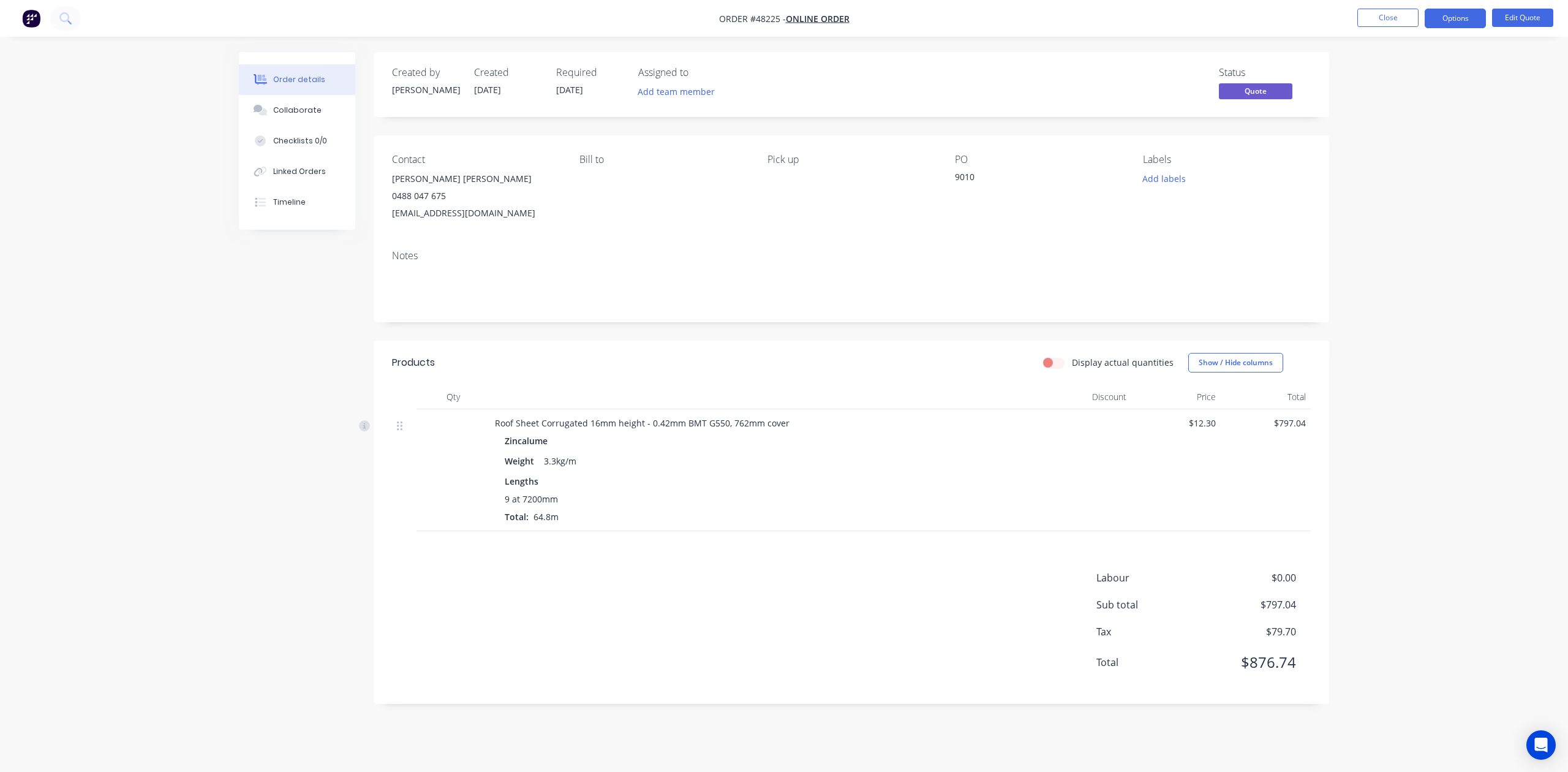
click at [248, 329] on div "Created by Rachel Created 18/08/25 Required 26/08/25 Assigned to Add team membe…" at bounding box center [784, 387] width 1090 height 670
click at [1390, 14] on button "Close" at bounding box center [1388, 17] width 62 height 18
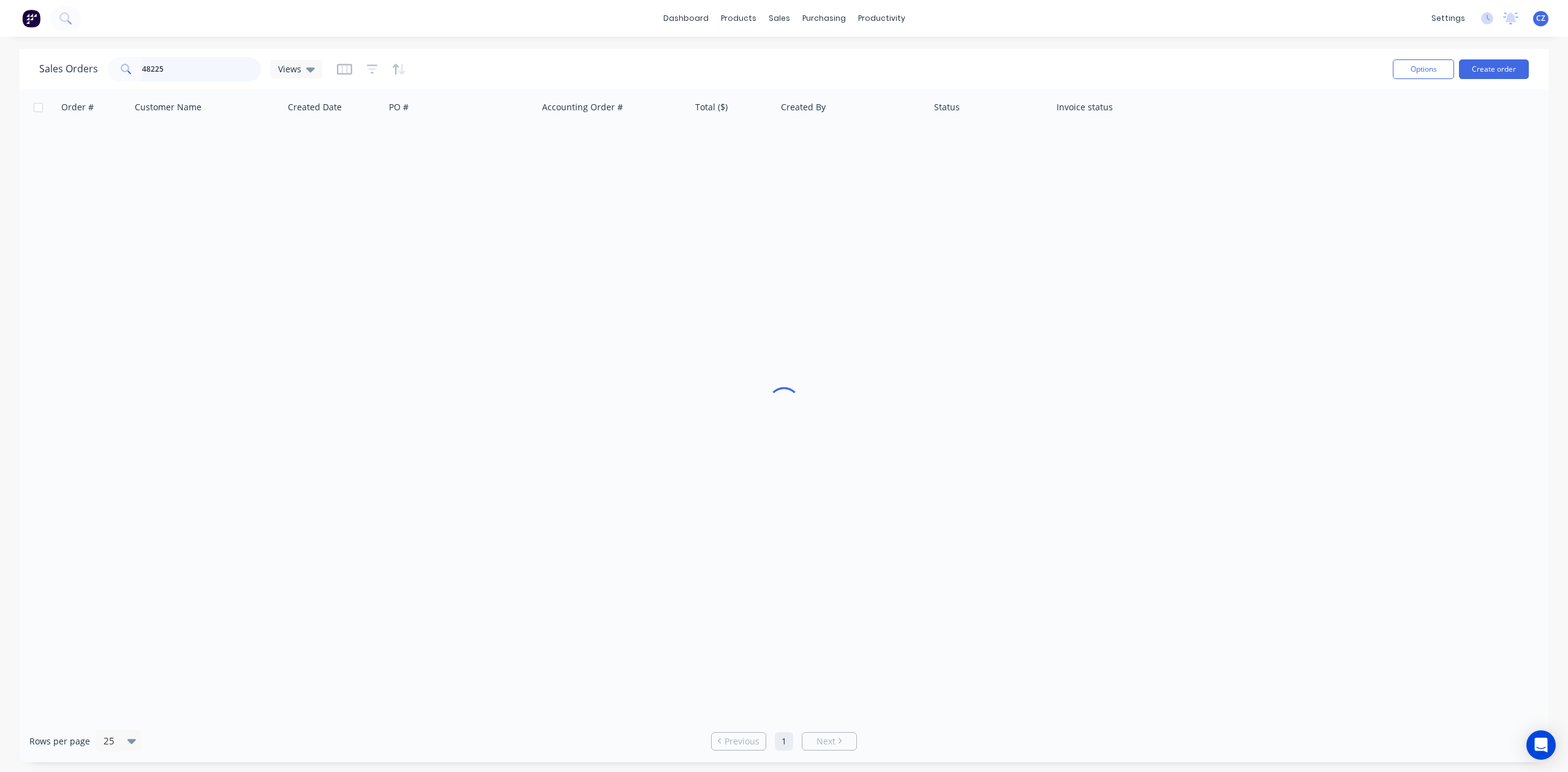
drag, startPoint x: 201, startPoint y: 58, endPoint x: 70, endPoint y: 69, distance: 131.5
click at [70, 69] on div "Sales Orders 48225 Views" at bounding box center [181, 69] width 283 height 24
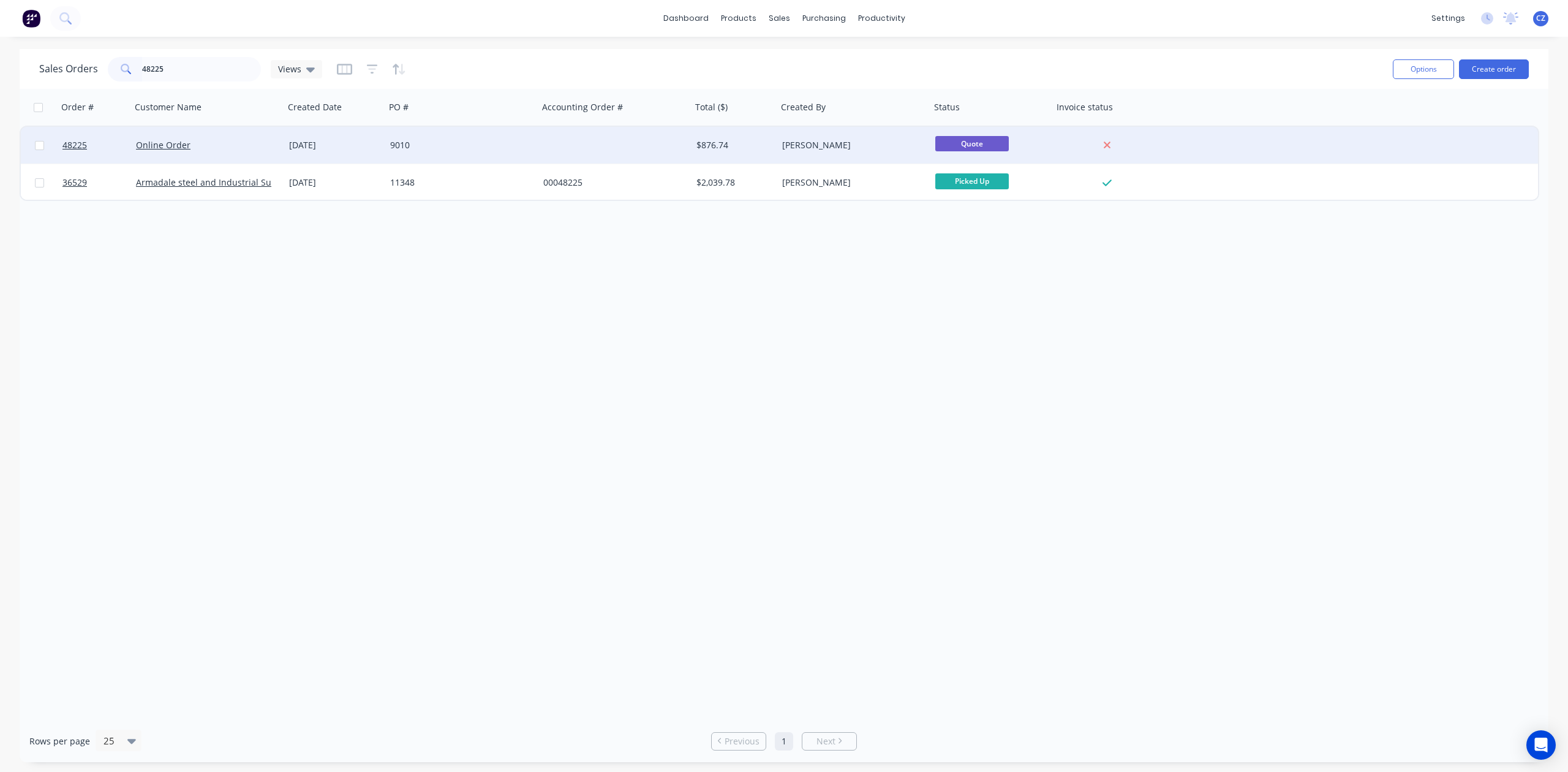
click at [475, 148] on div "9010" at bounding box center [458, 145] width 136 height 12
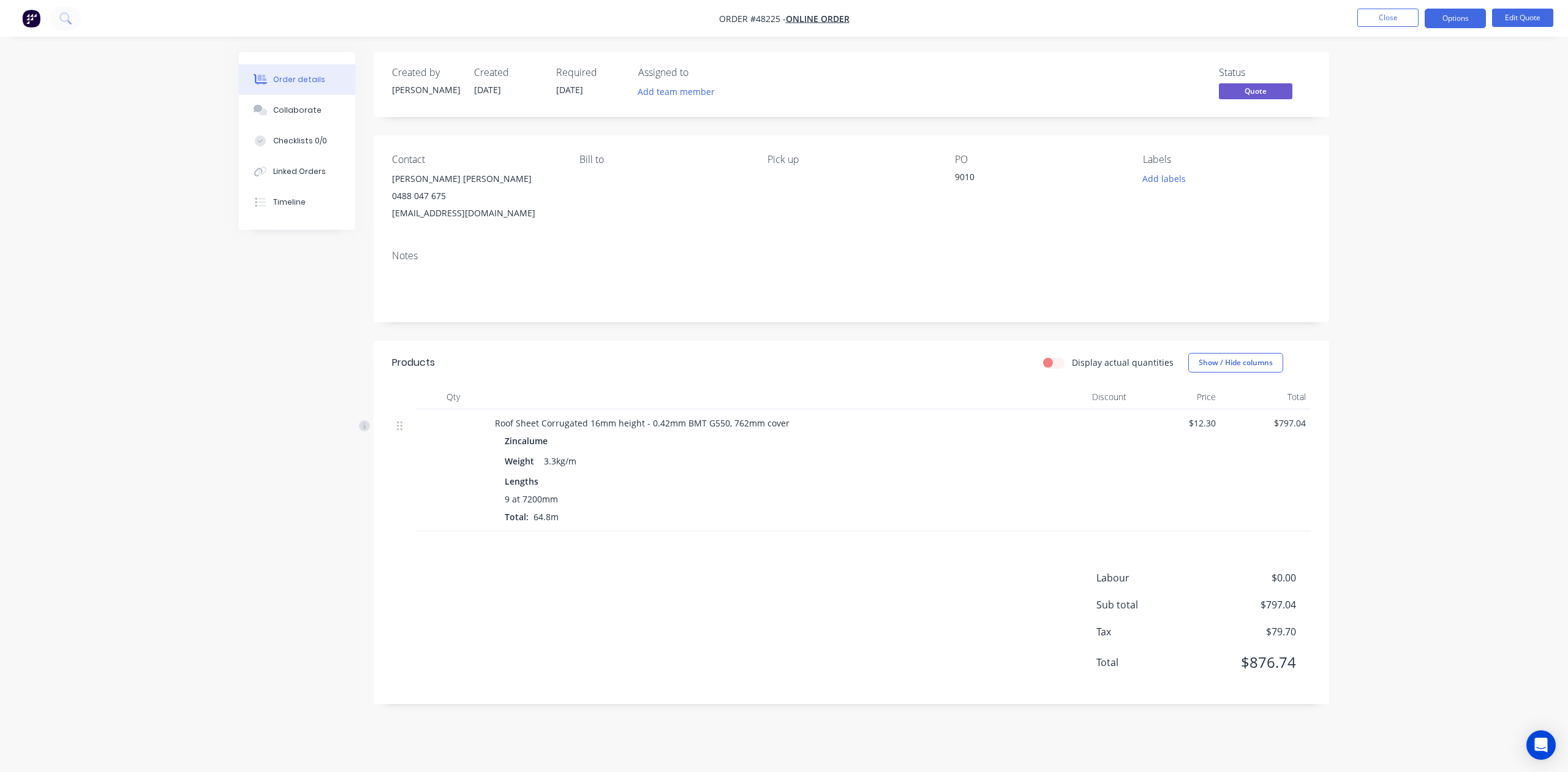
click at [775, 599] on div "Labour $0.00 Sub total $797.04 Tax $79.70 Total $876.74" at bounding box center [851, 628] width 919 height 115
click at [1386, 14] on button "Close" at bounding box center [1388, 17] width 62 height 18
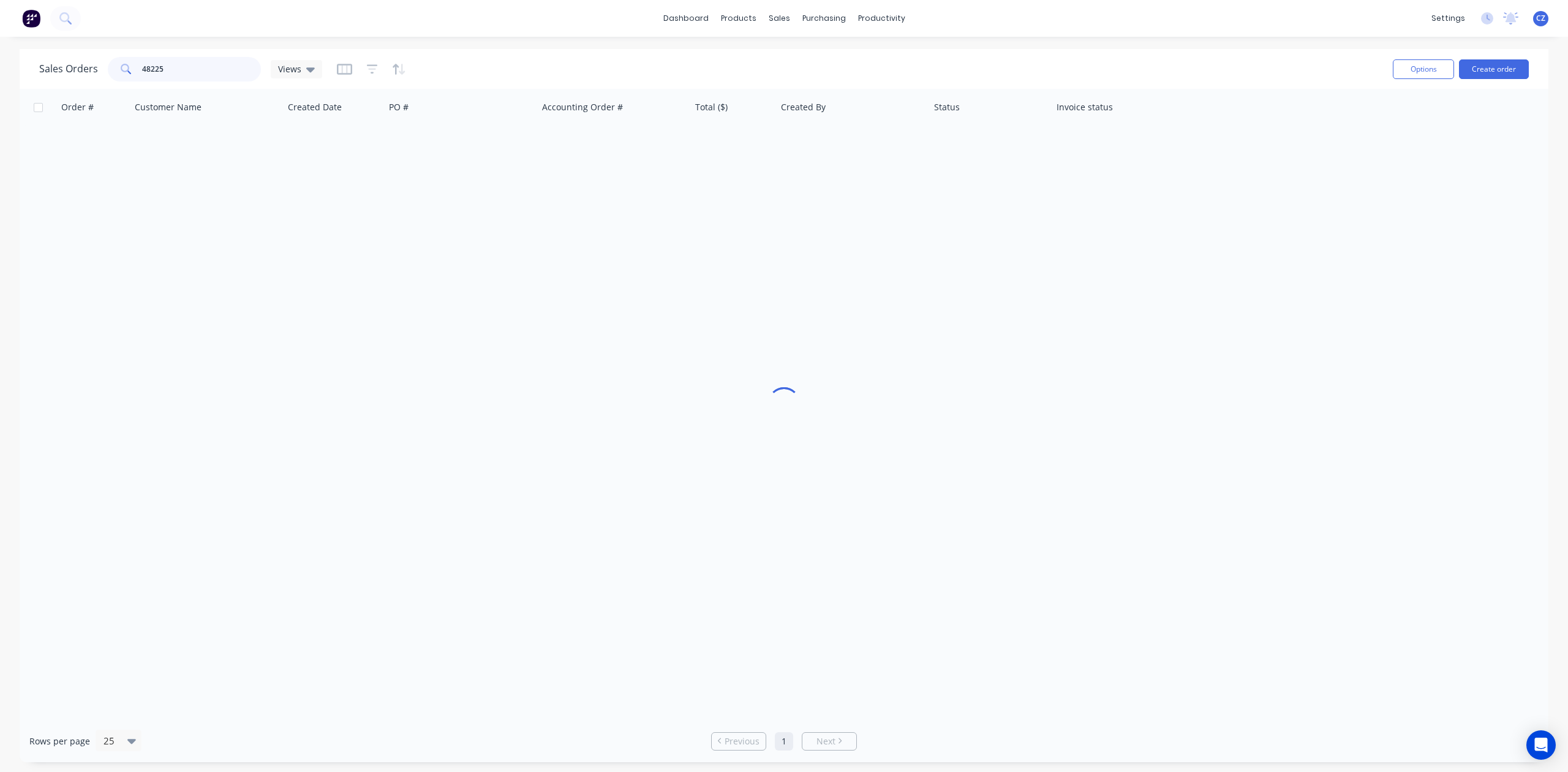
drag, startPoint x: 190, startPoint y: 65, endPoint x: 0, endPoint y: 32, distance: 192.8
click at [0, 32] on div "dashboard products sales purchasing productivity dashboard products Product Cat…" at bounding box center [784, 386] width 1568 height 772
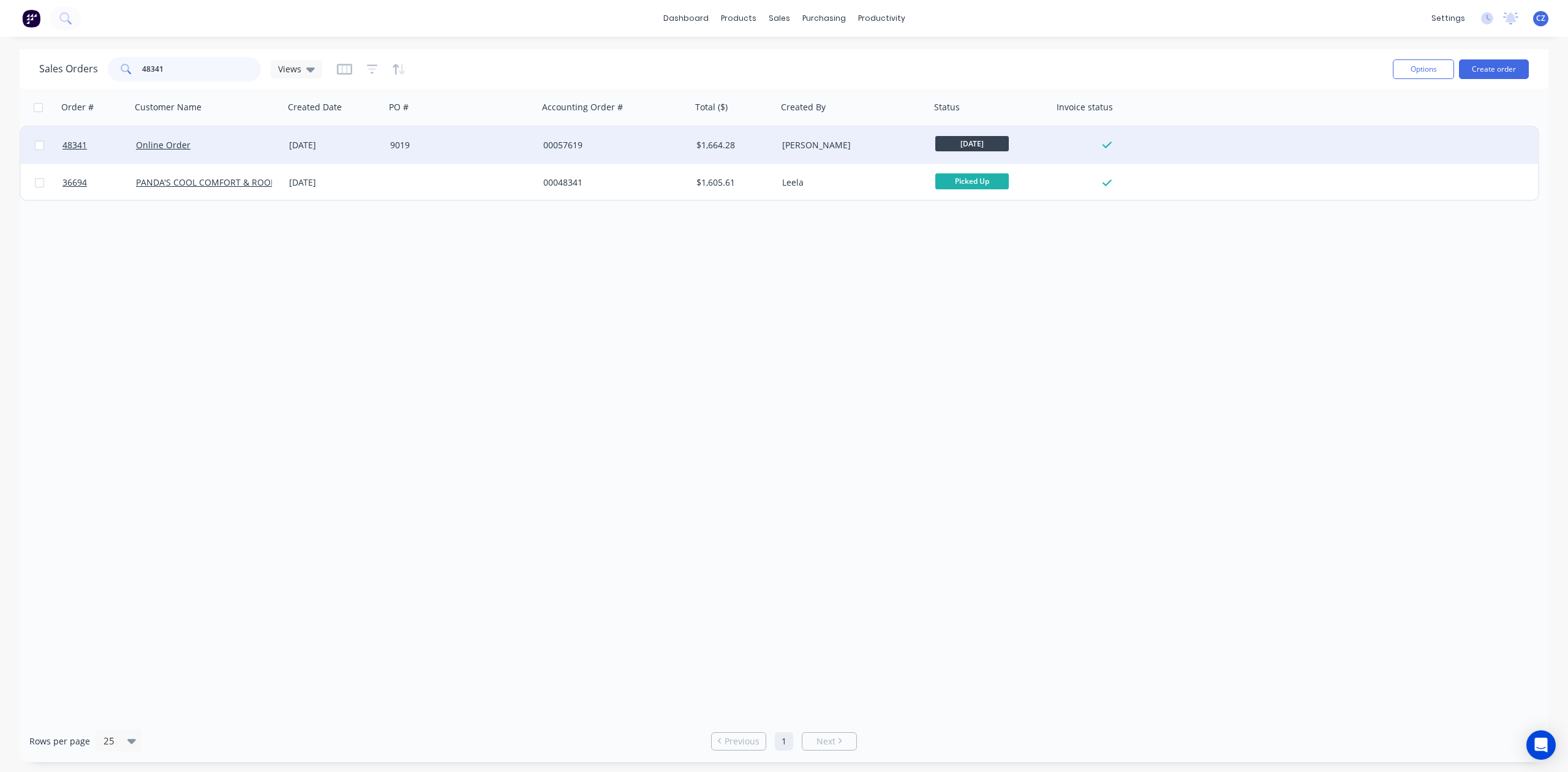
type input "48341"
click at [361, 147] on div "25 Aug 2025" at bounding box center [335, 145] width 91 height 12
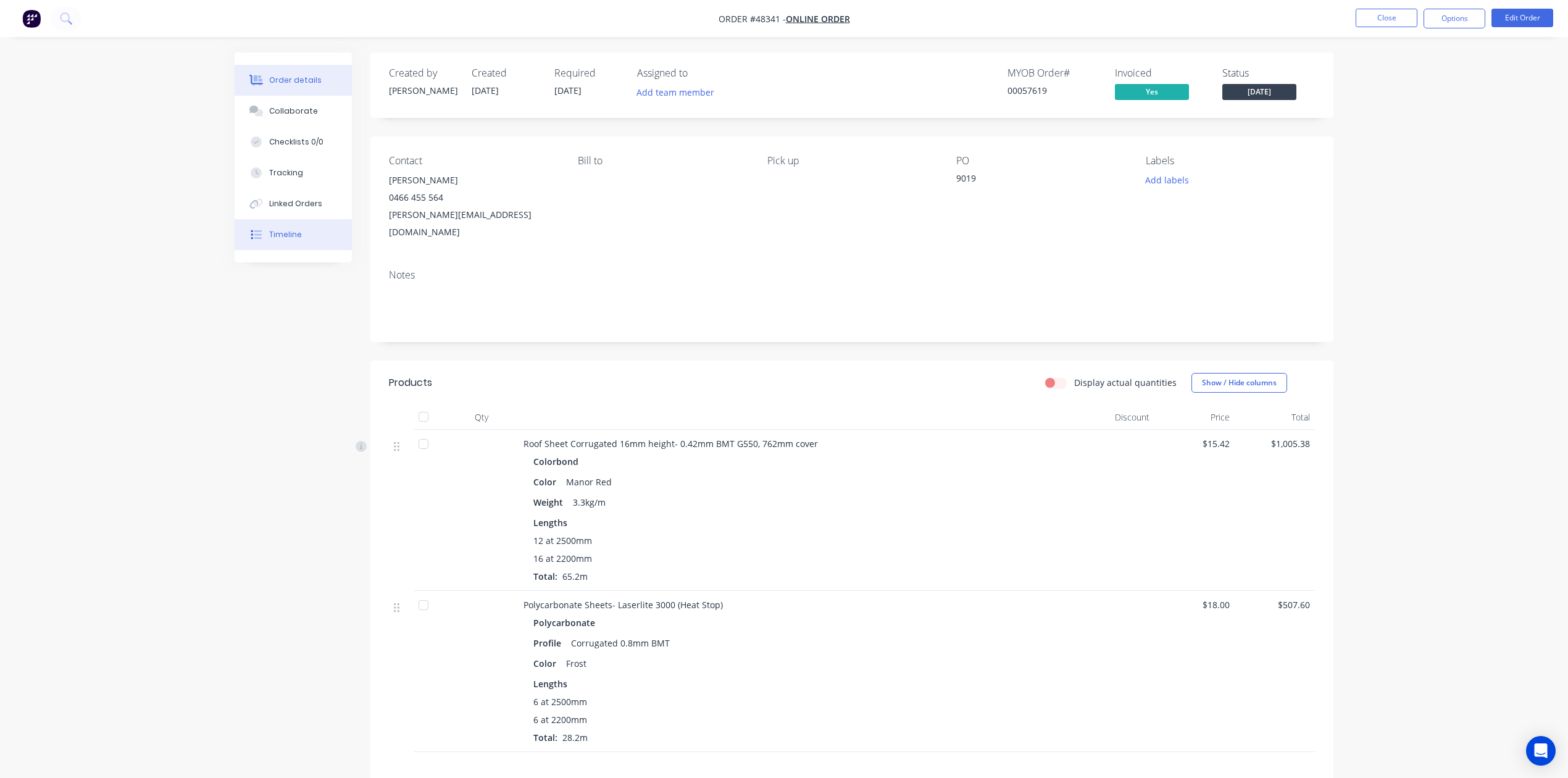
click at [282, 233] on div "Timeline" at bounding box center [285, 234] width 33 height 11
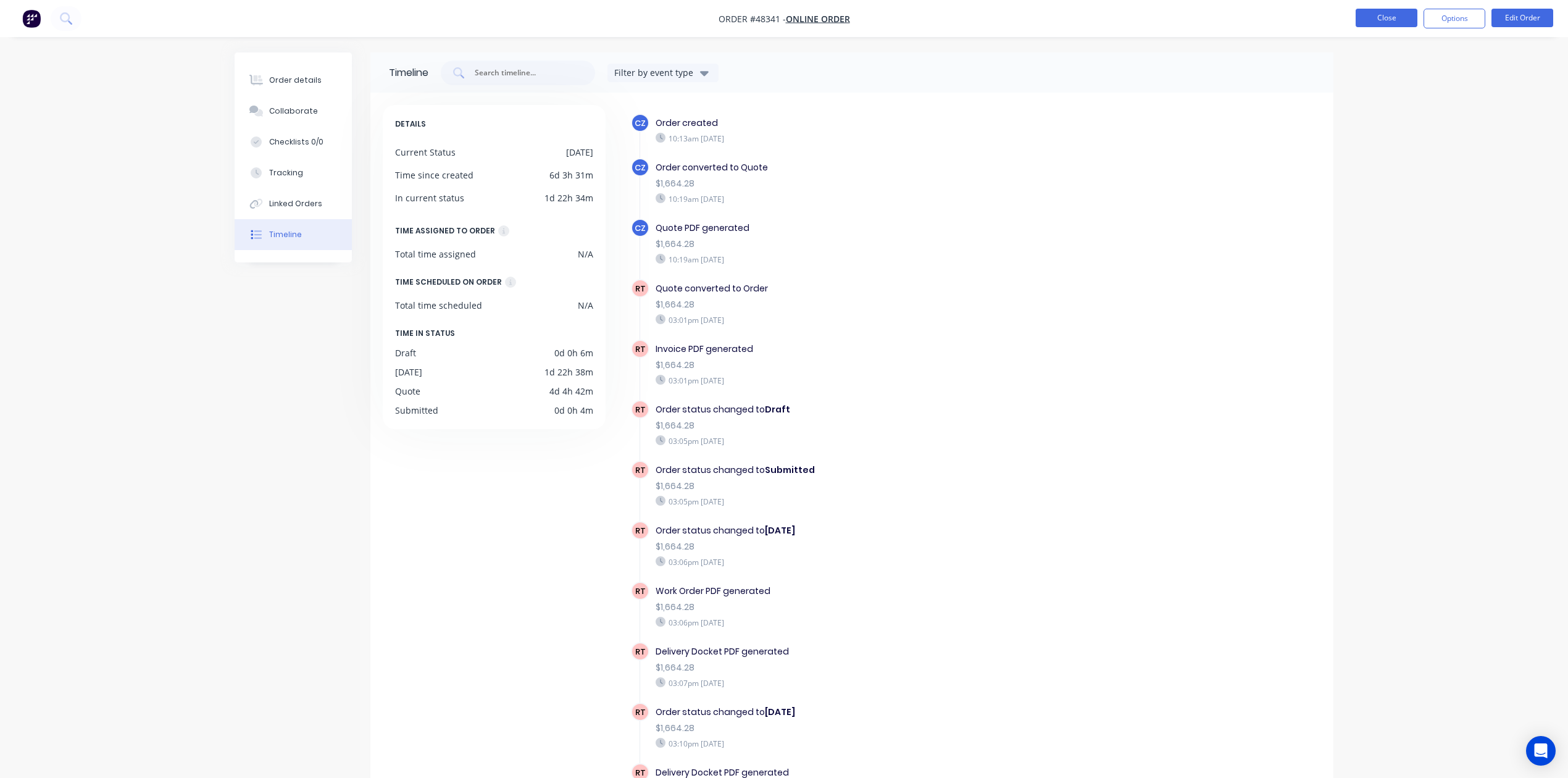
click at [1390, 15] on button "Close" at bounding box center [1387, 18] width 62 height 18
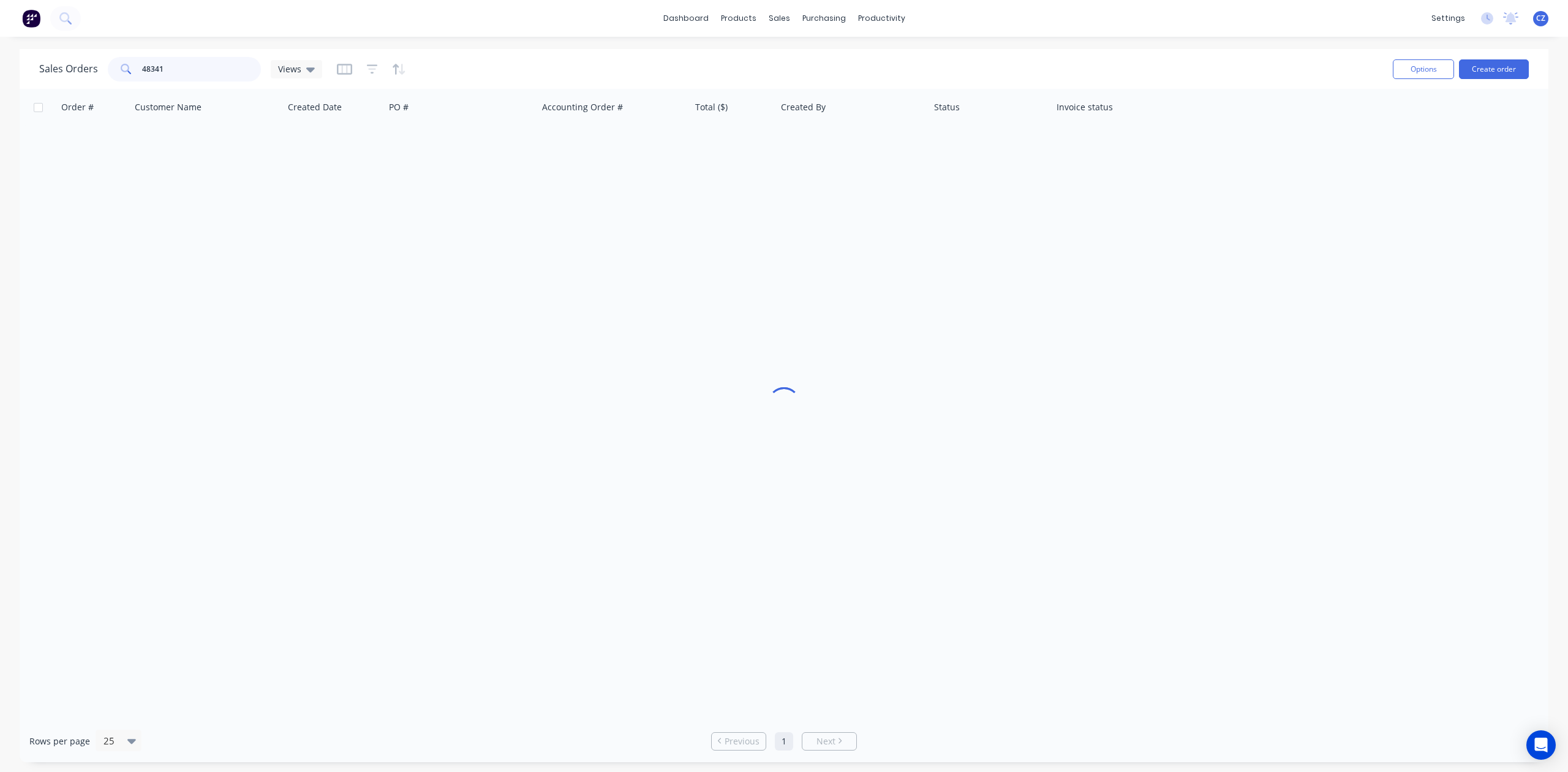
drag, startPoint x: 204, startPoint y: 58, endPoint x: 0, endPoint y: 71, distance: 204.4
click at [0, 71] on div "Sales Orders 48341 Views Options Create order Order # Customer Name Created Dat…" at bounding box center [784, 405] width 1568 height 713
type input "48361"
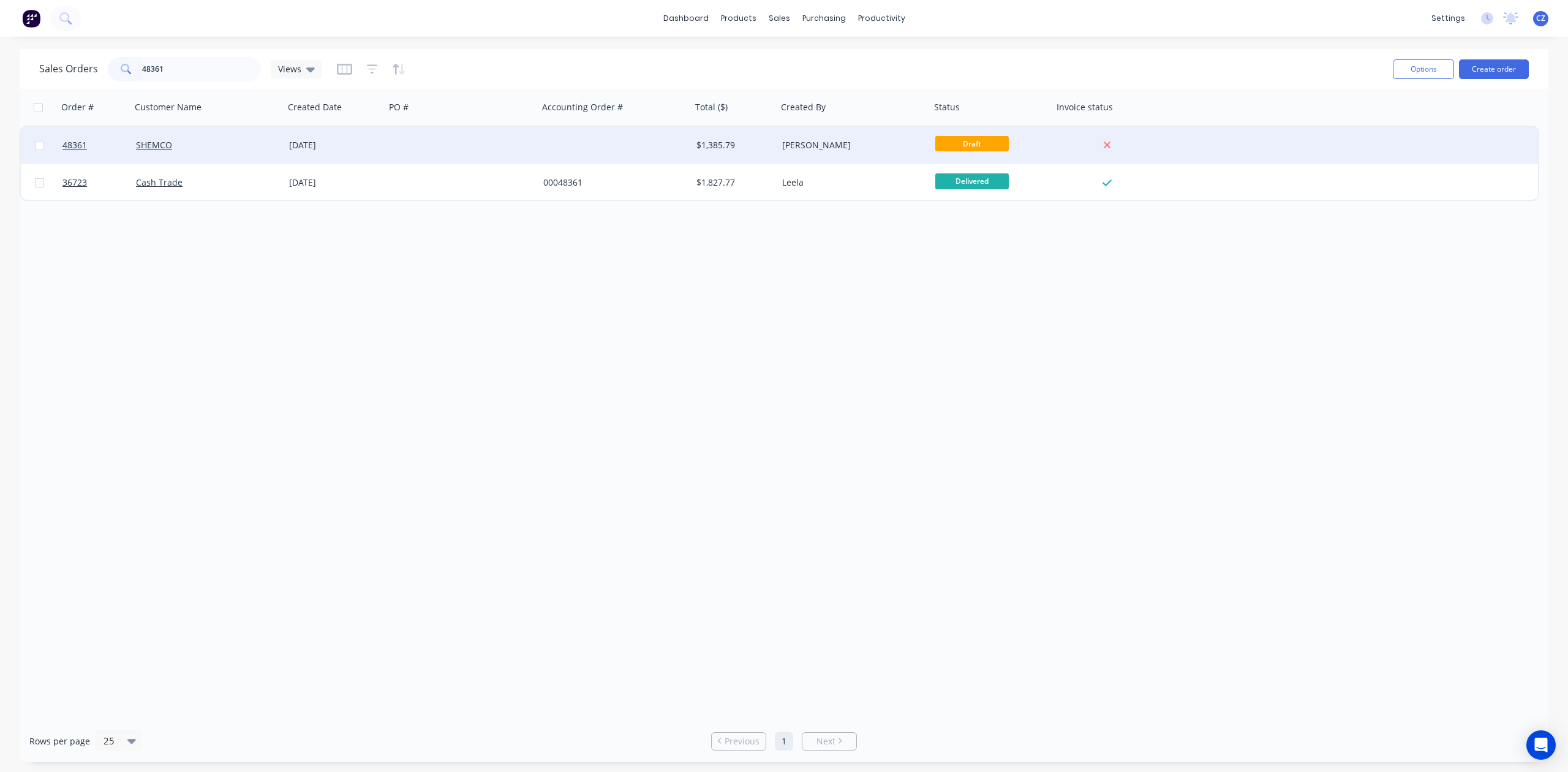
click at [601, 141] on div at bounding box center [615, 145] width 153 height 36
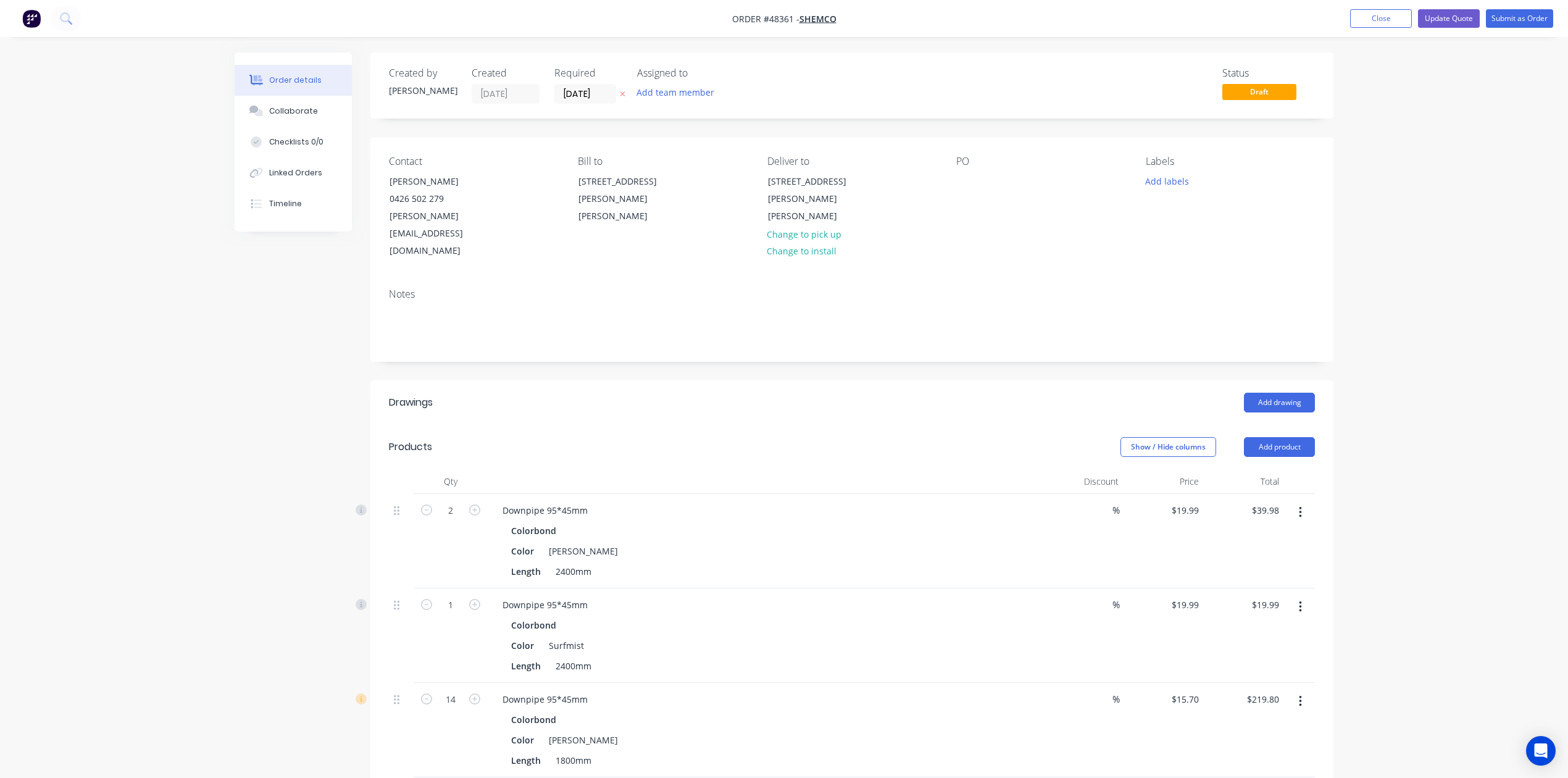
click at [266, 223] on div "Order details Collaborate Checklists 0/0 Linked Orders Timeline" at bounding box center [293, 142] width 117 height 179
click at [280, 211] on button "Timeline" at bounding box center [293, 203] width 117 height 31
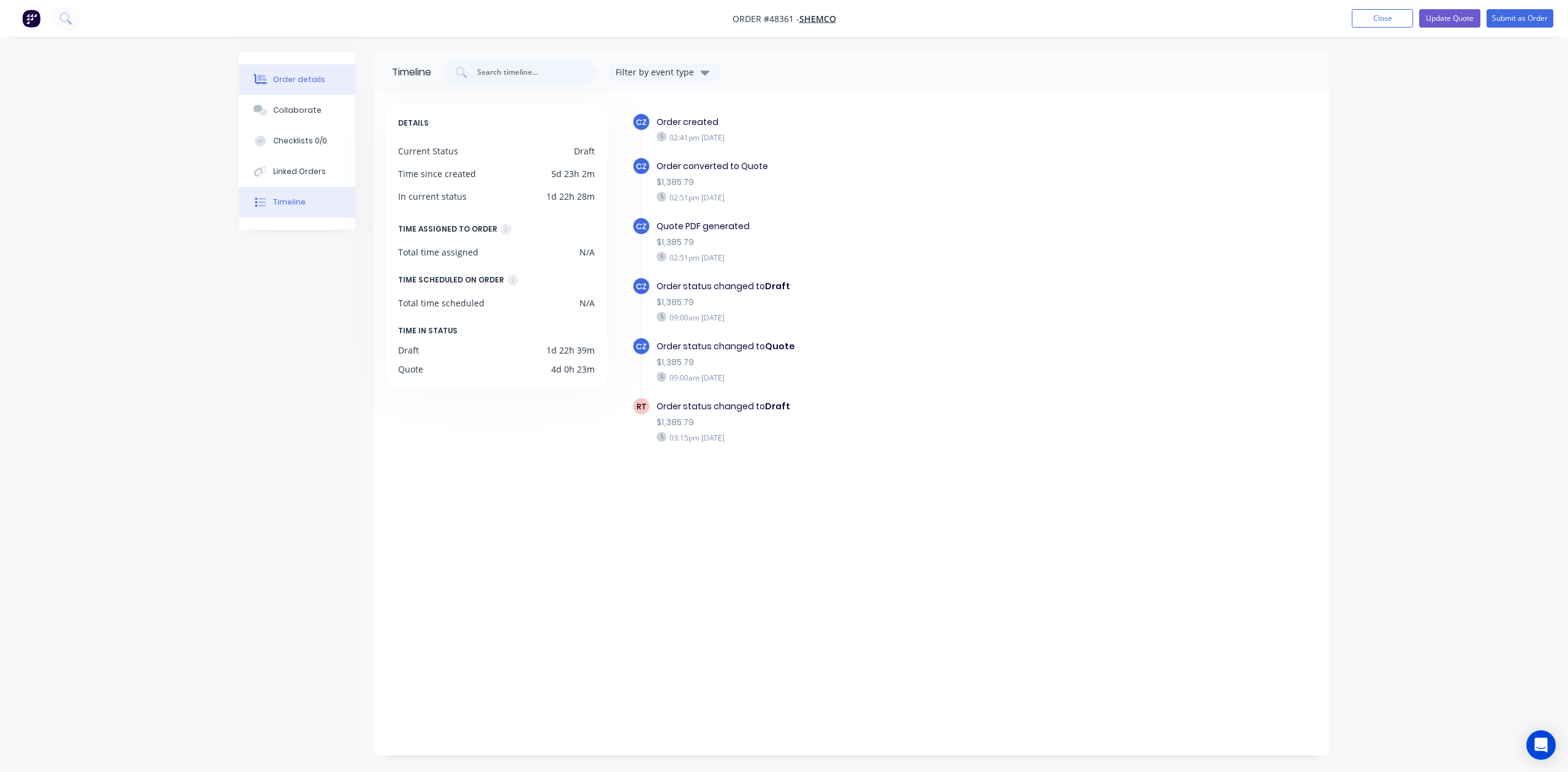
click at [279, 84] on div "Order details" at bounding box center [299, 80] width 52 height 11
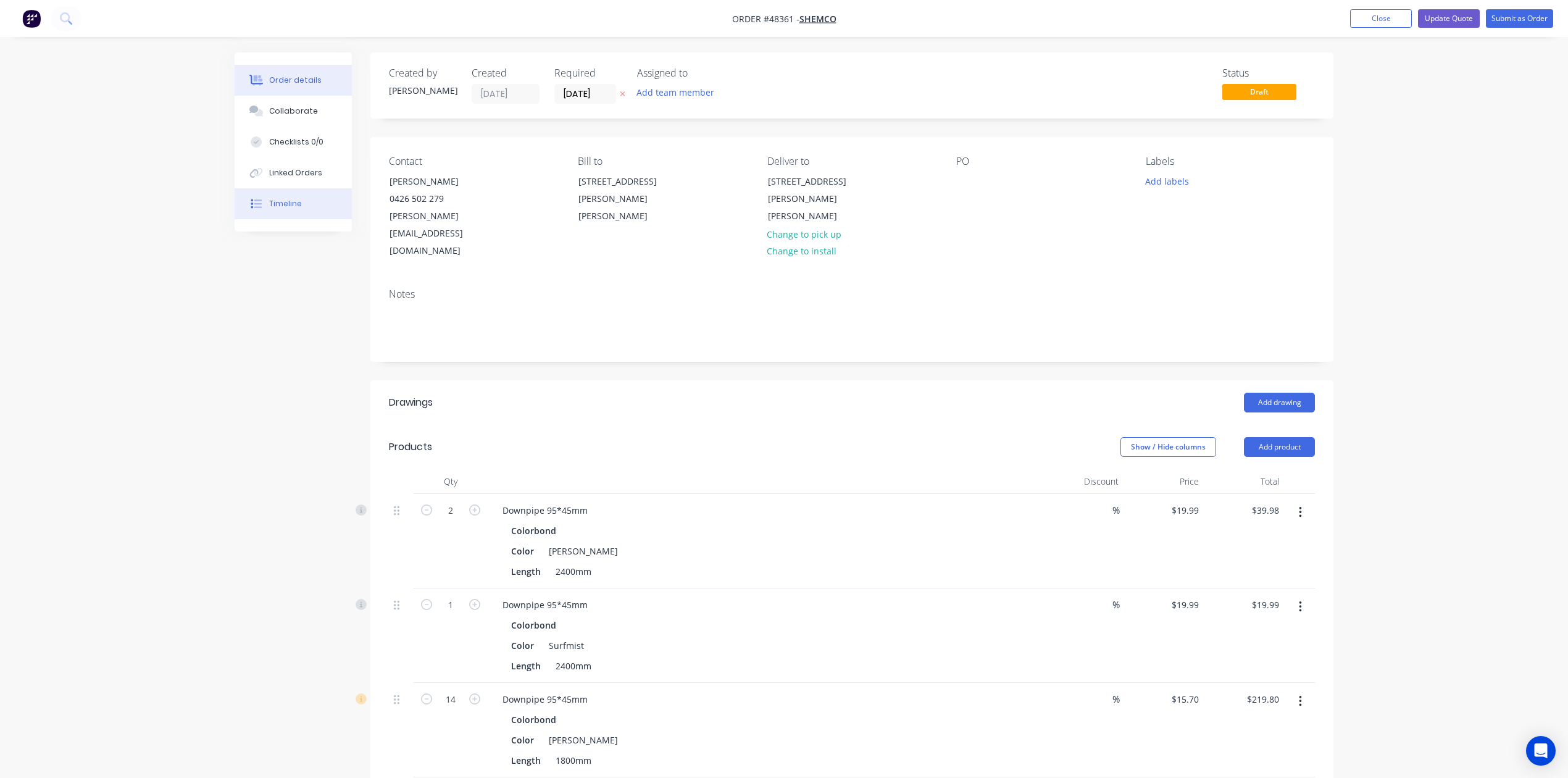
click at [292, 193] on button "Timeline" at bounding box center [293, 203] width 117 height 31
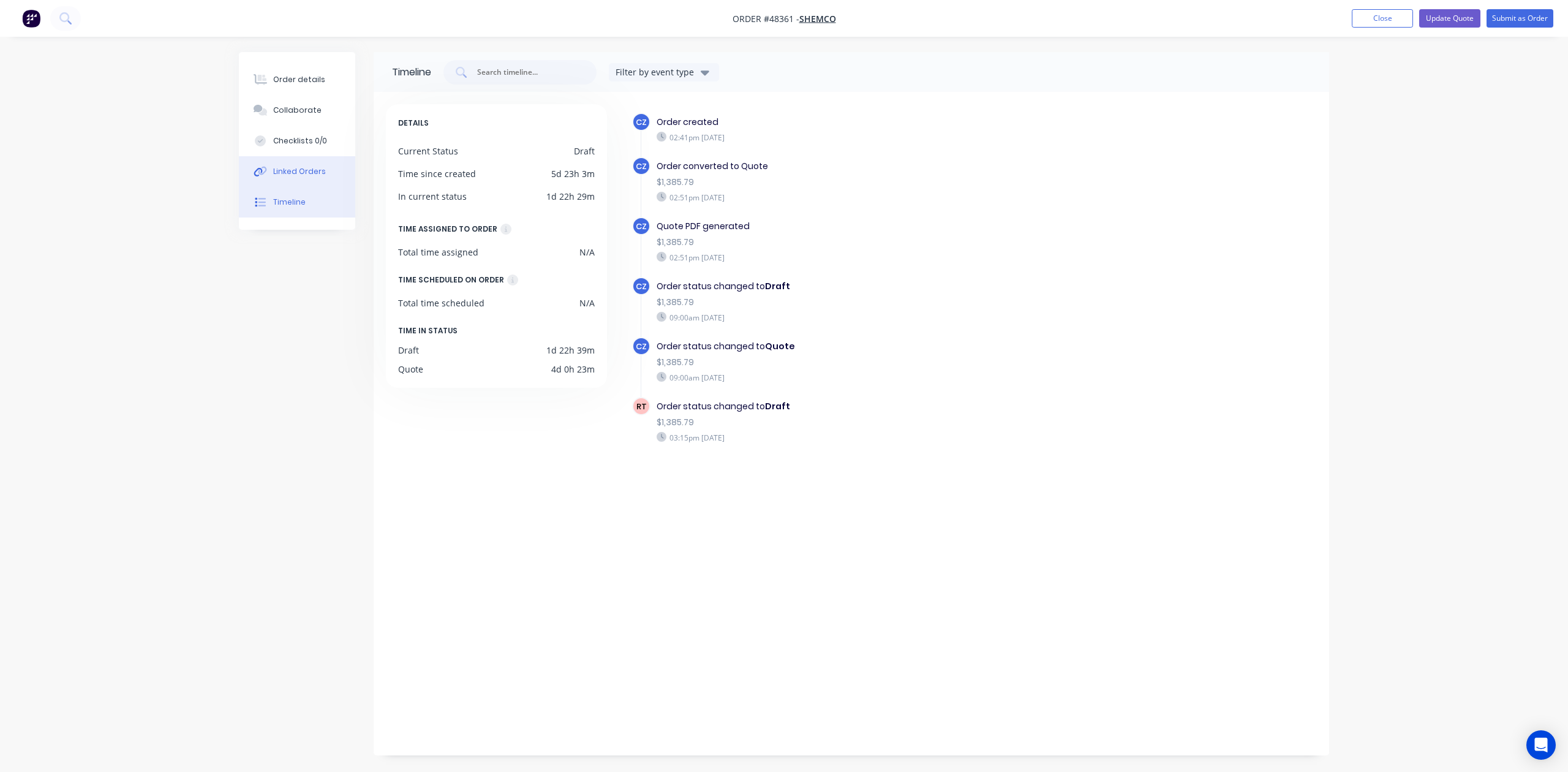
click at [294, 172] on div "Linked Orders" at bounding box center [299, 172] width 52 height 11
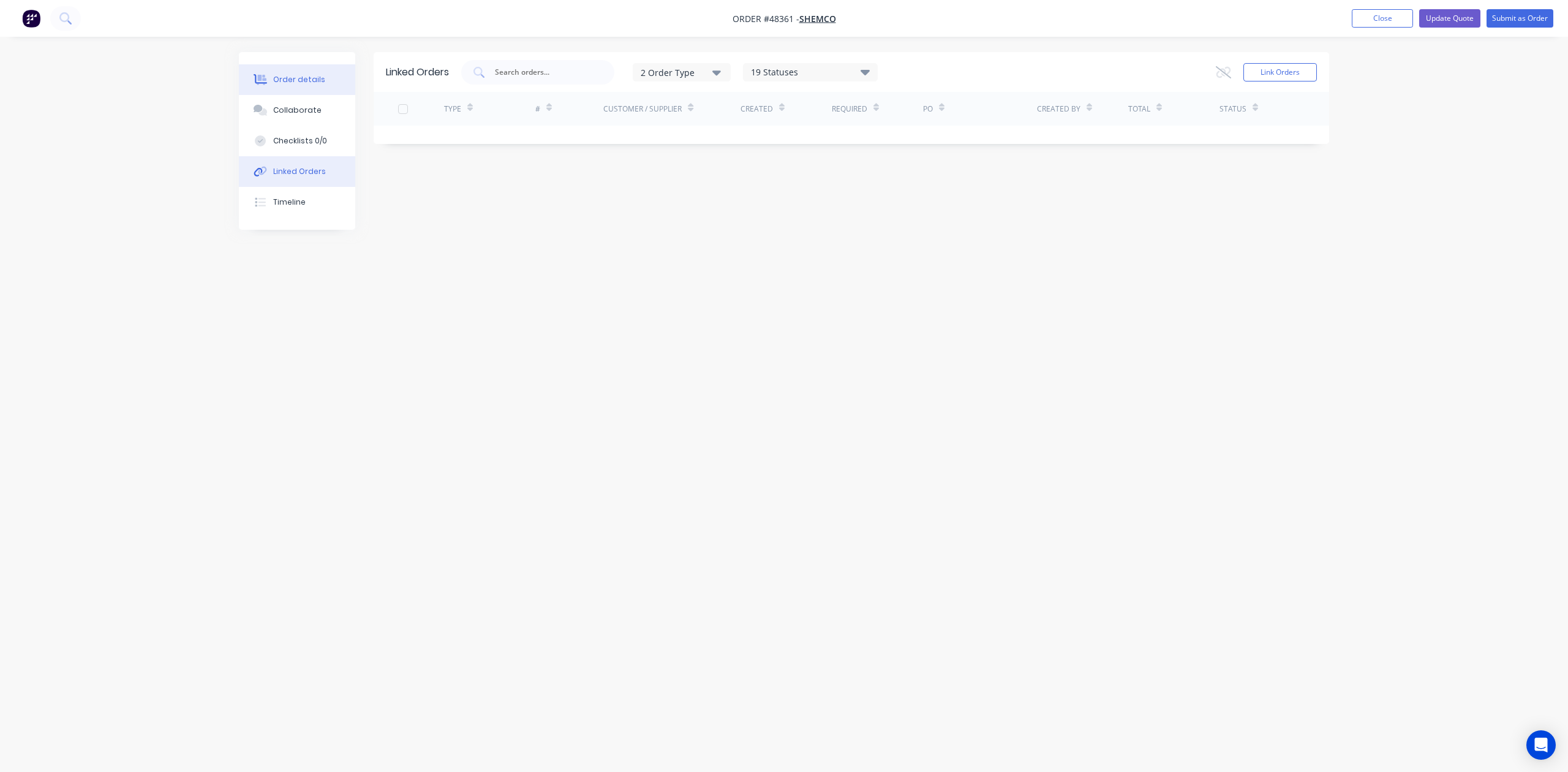
click at [317, 78] on div "Order details" at bounding box center [299, 80] width 52 height 11
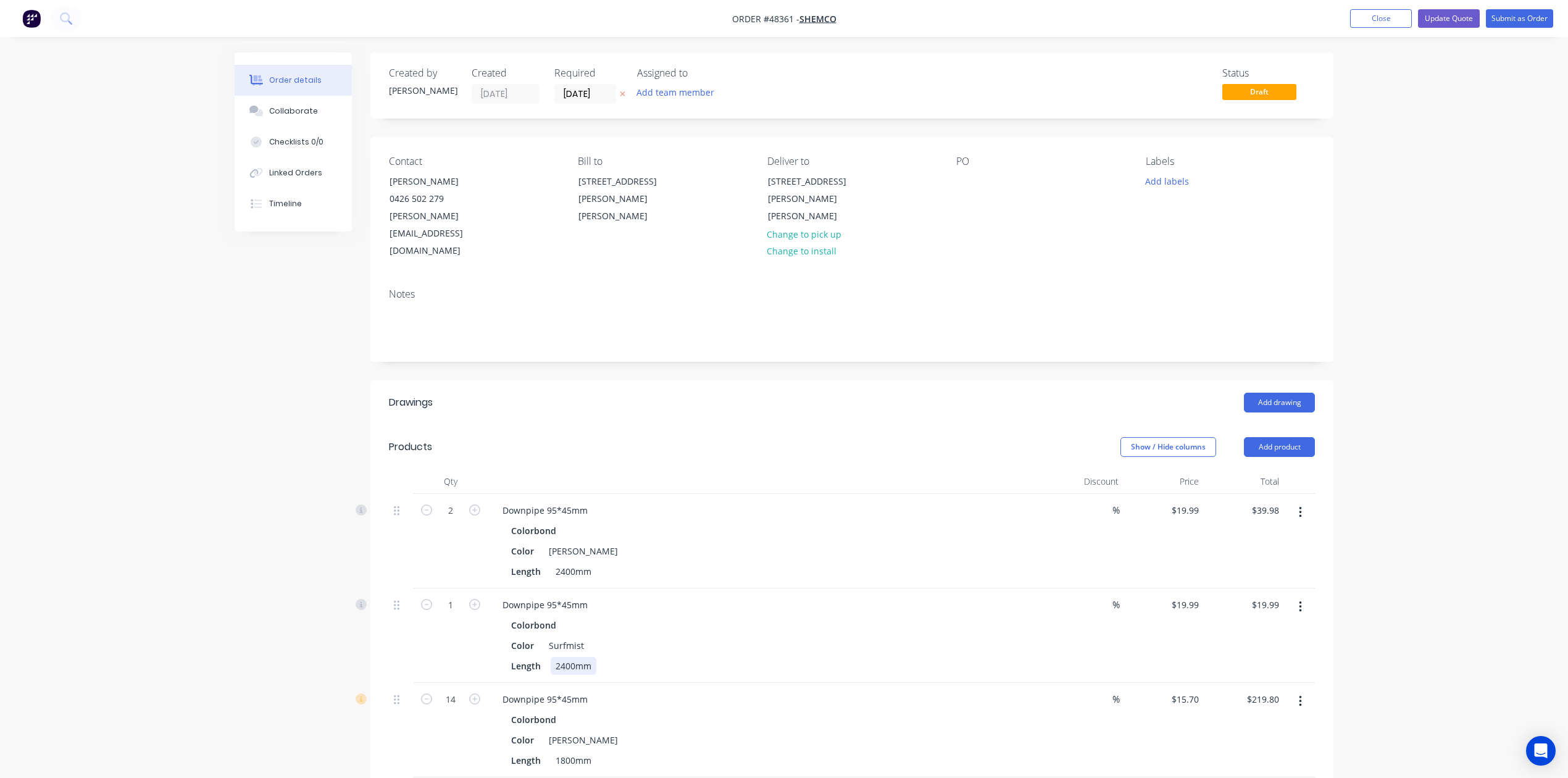
click at [966, 642] on div "Downpipe 95*45mm Colorbond Color Surfmist Length 2400mm" at bounding box center [765, 635] width 556 height 94
click at [1376, 16] on button "Close" at bounding box center [1381, 18] width 62 height 18
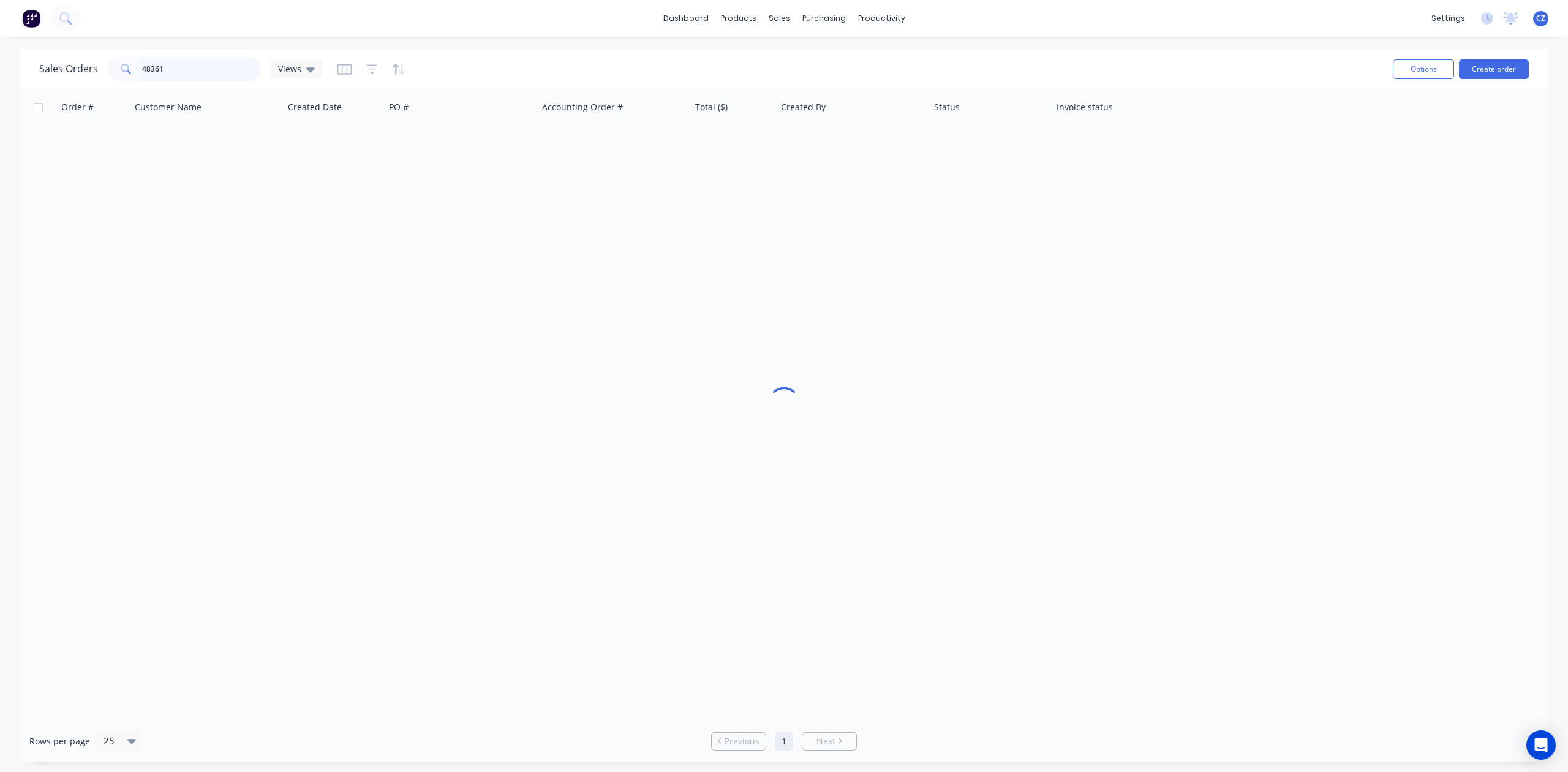
drag, startPoint x: 197, startPoint y: 68, endPoint x: 0, endPoint y: 68, distance: 197.0
click at [0, 68] on div "Sales Orders 48361 Views Options Create order Order # Customer Name Created Dat…" at bounding box center [784, 405] width 1568 height 713
type input "48404"
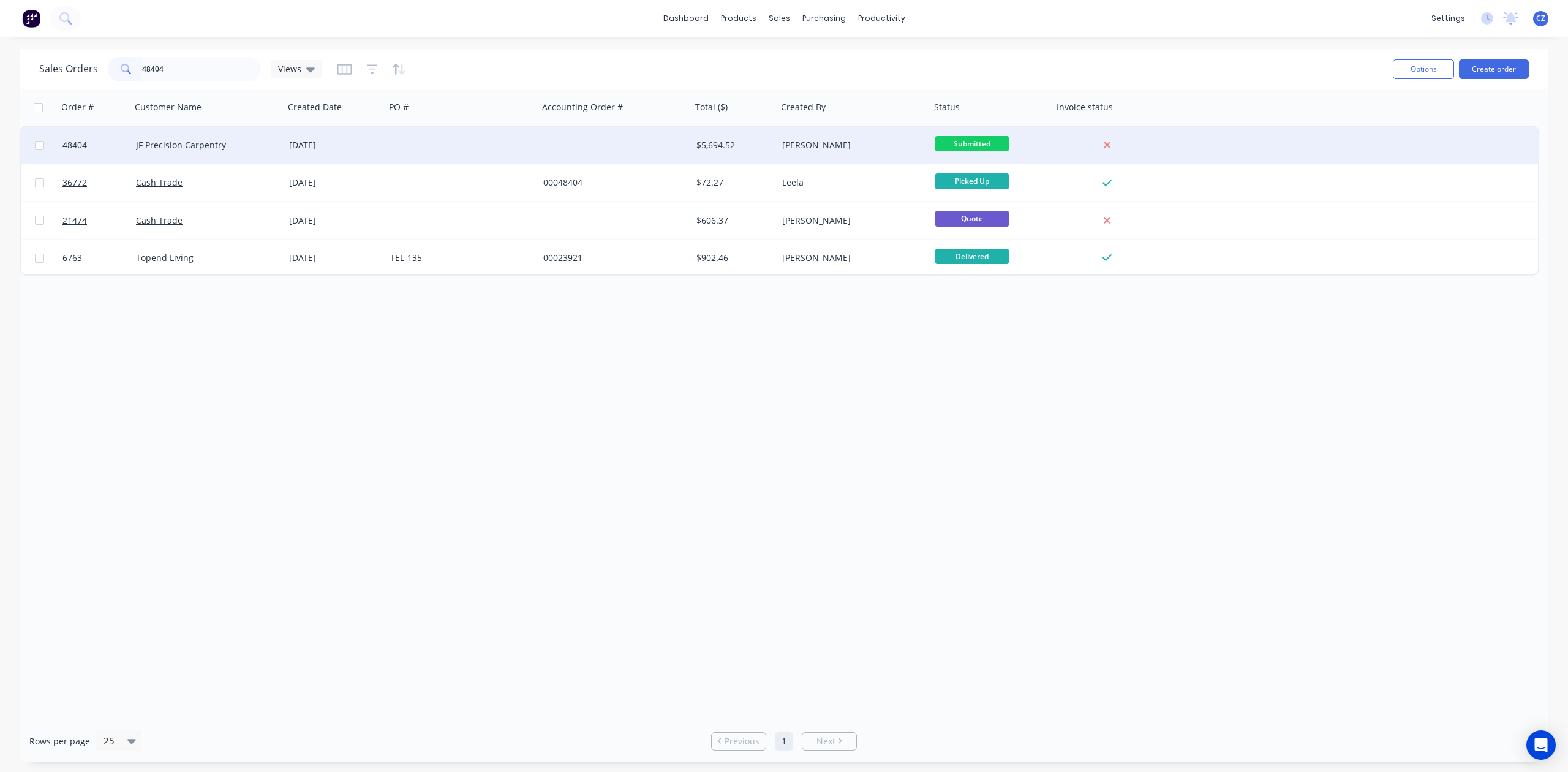
click at [476, 150] on div at bounding box center [462, 145] width 153 height 36
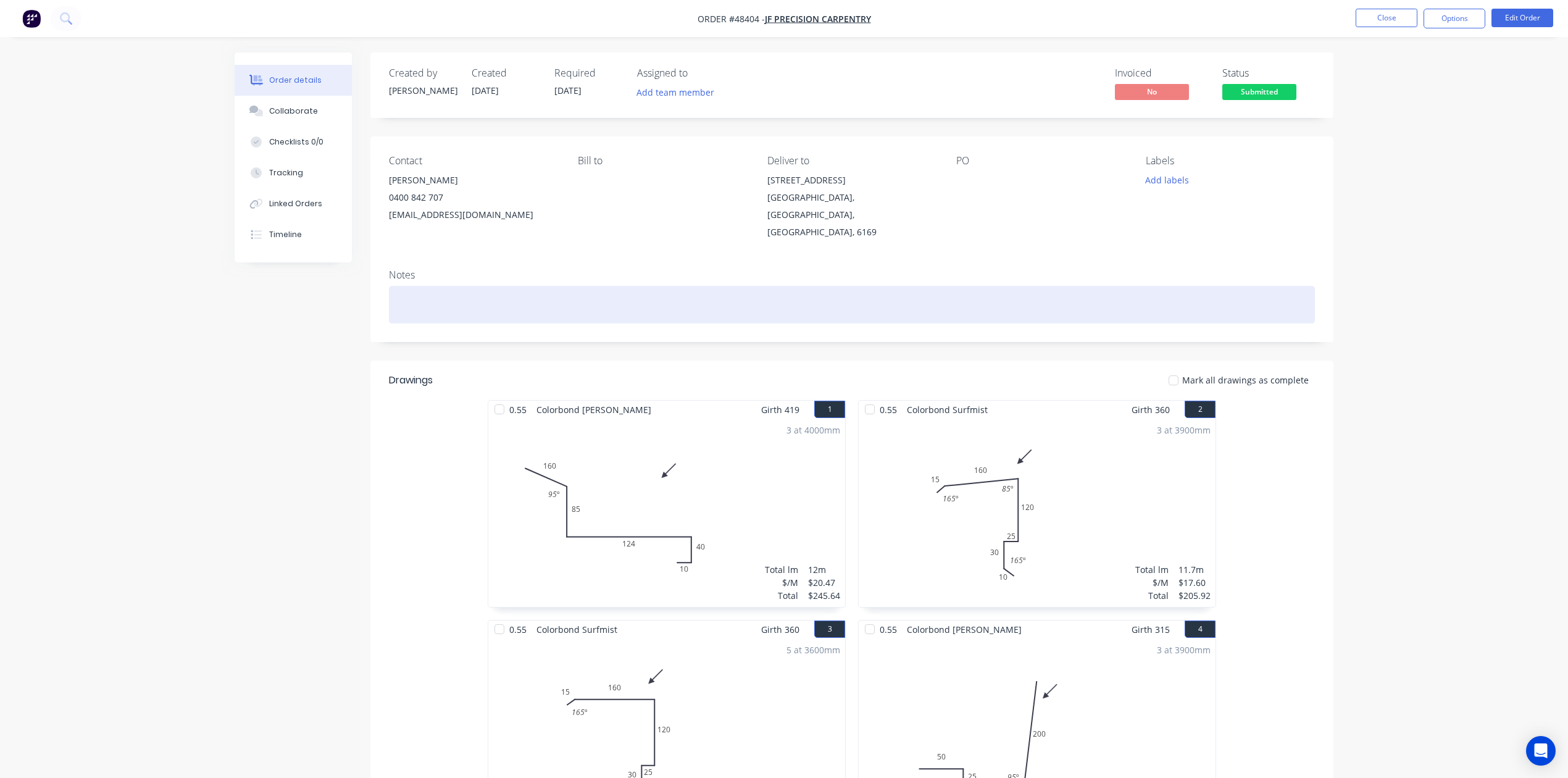
click at [1018, 290] on div at bounding box center [852, 304] width 926 height 37
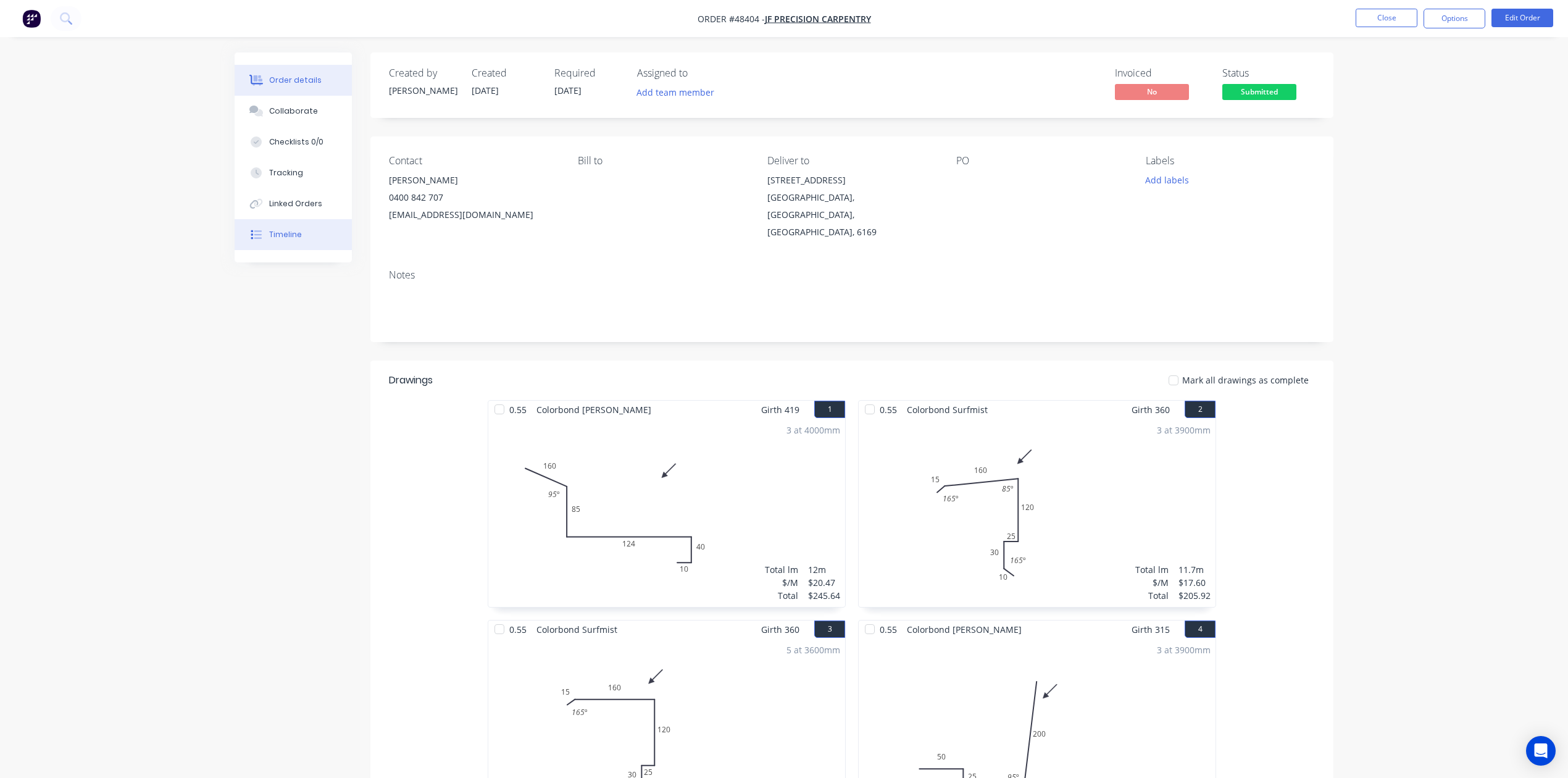
click at [306, 242] on button "Timeline" at bounding box center [293, 234] width 117 height 31
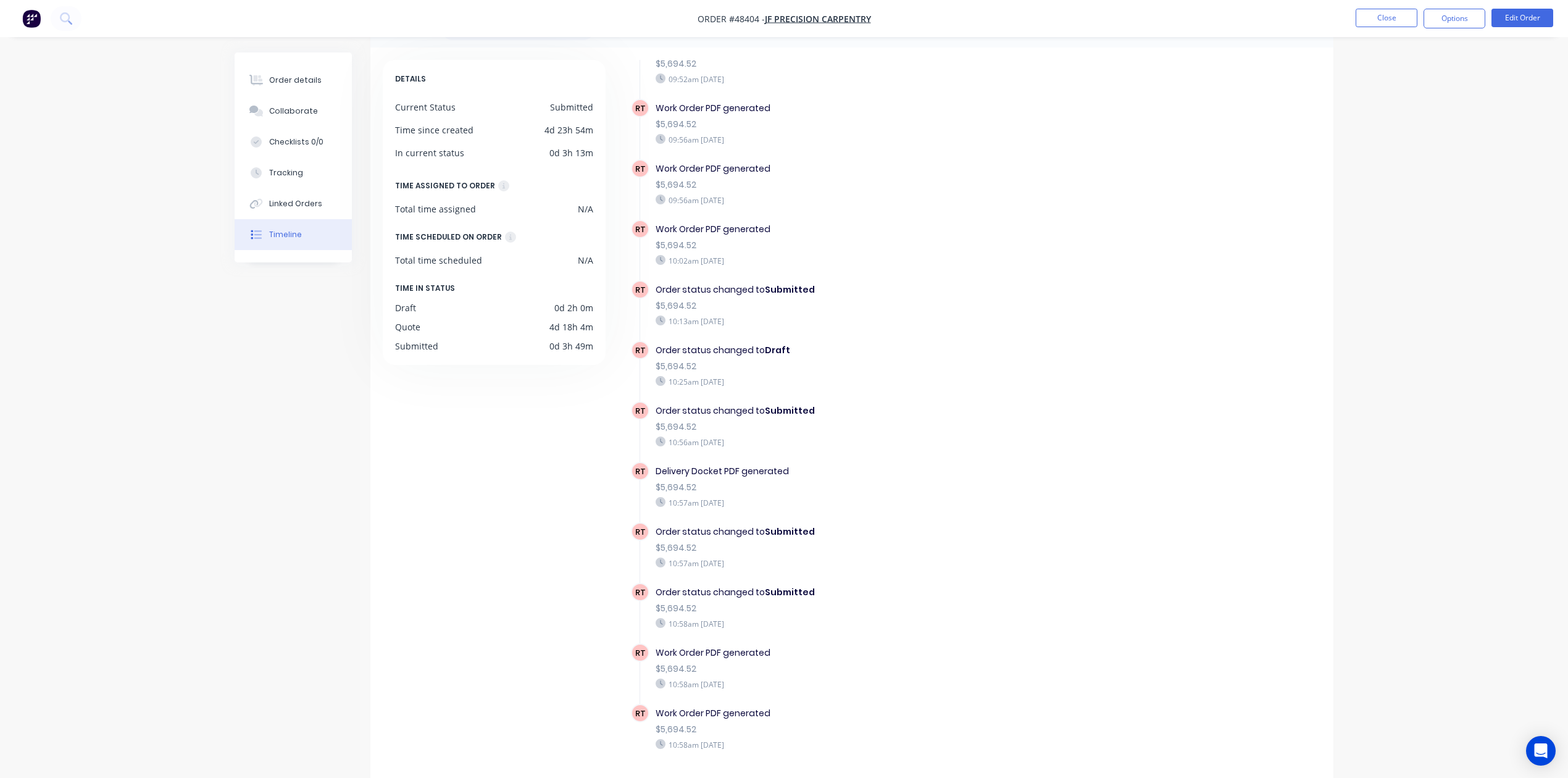
scroll to position [85, 0]
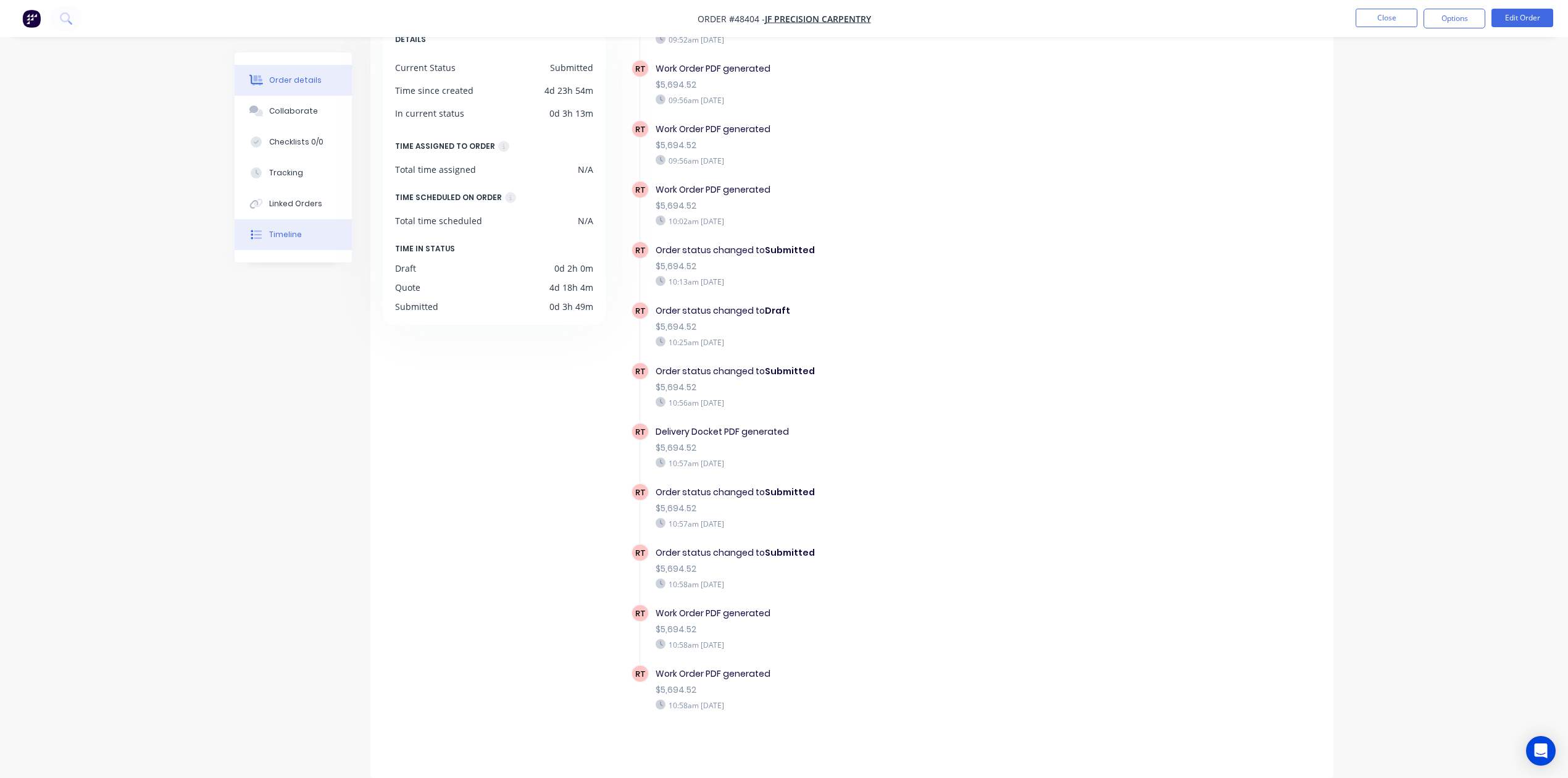
click at [287, 80] on div "Order details" at bounding box center [295, 80] width 53 height 11
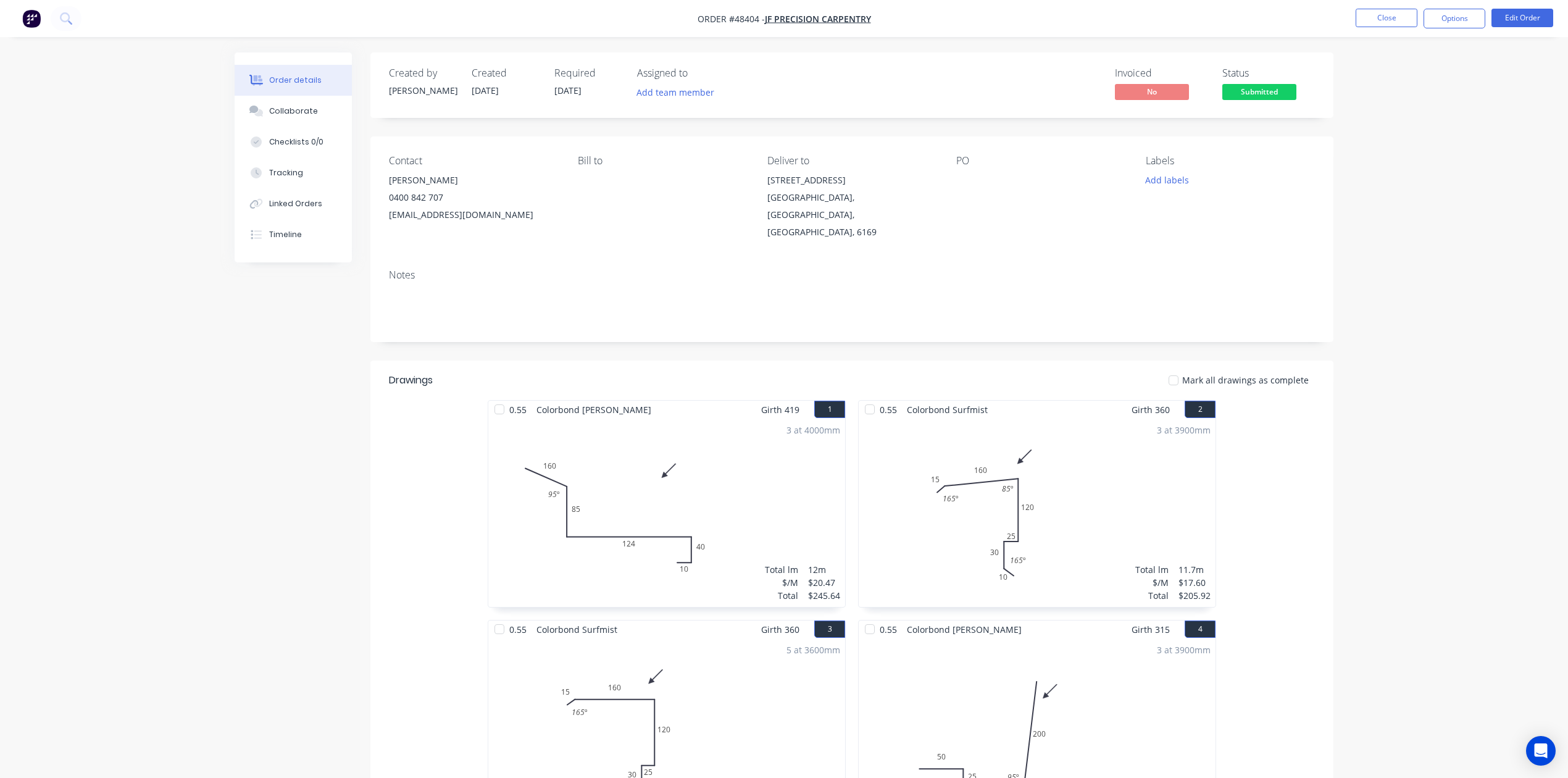
click at [297, 240] on button "Timeline" at bounding box center [293, 234] width 117 height 31
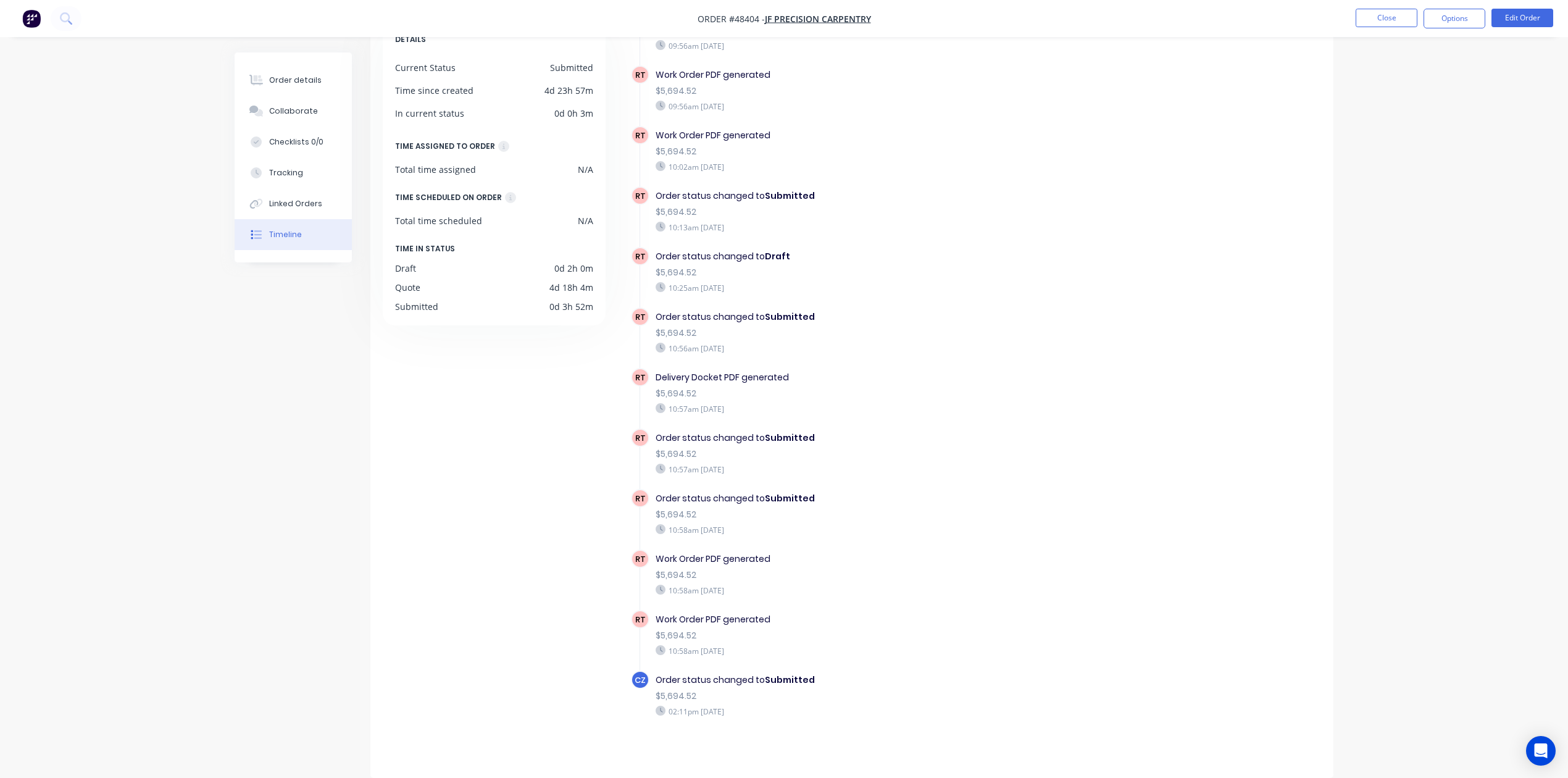
scroll to position [1109, 0]
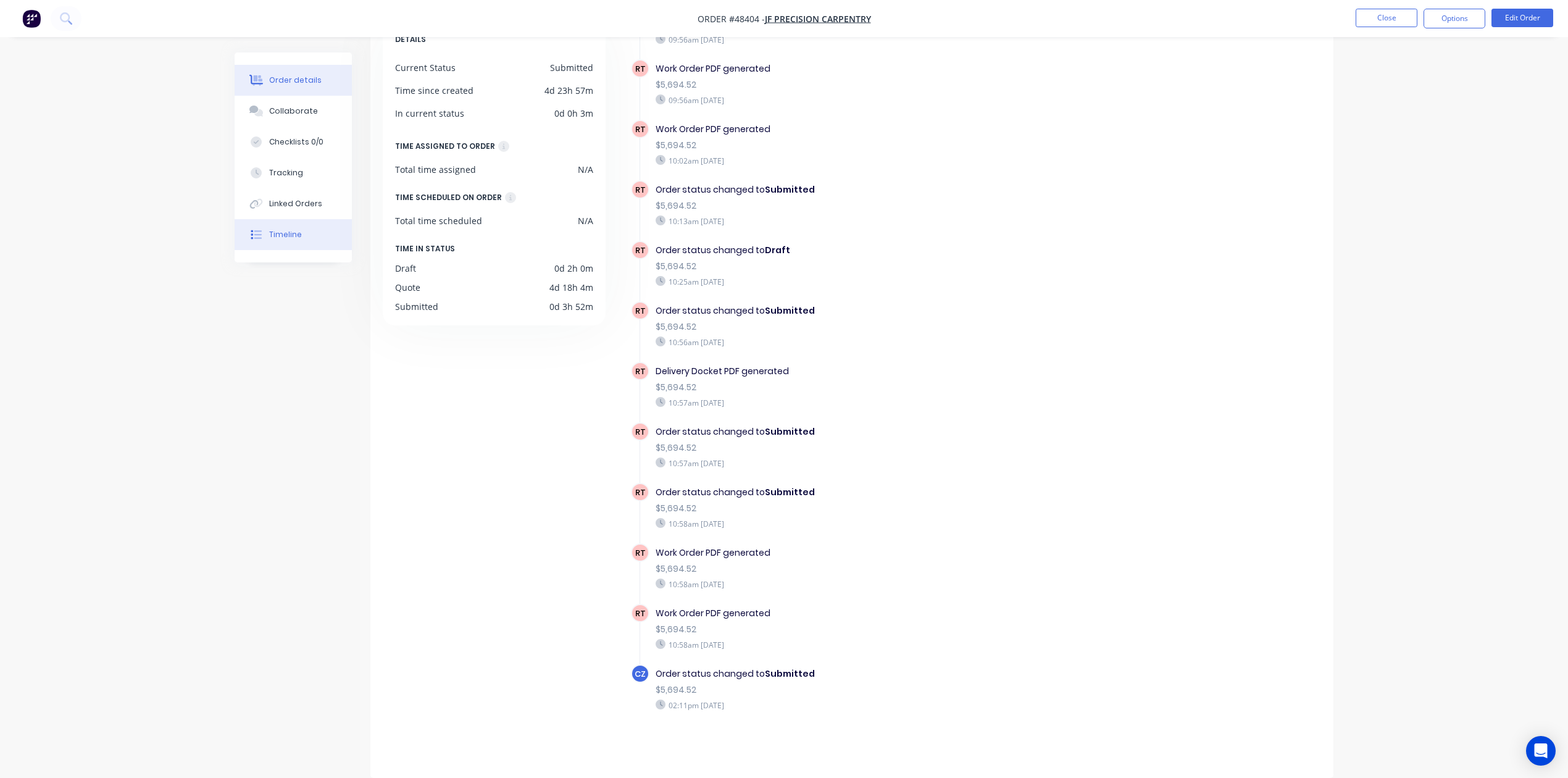
click at [305, 80] on div "Order details" at bounding box center [295, 80] width 53 height 11
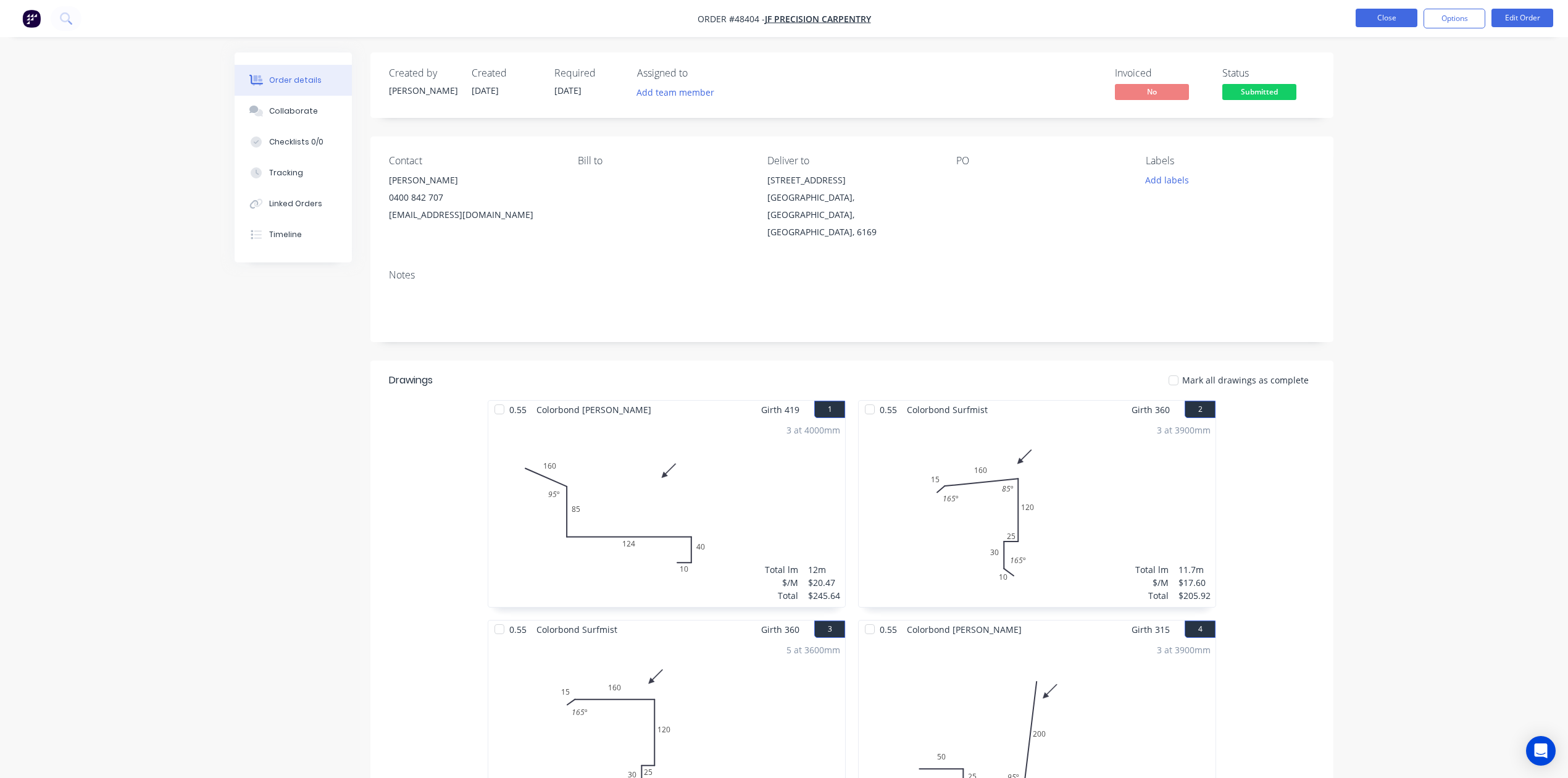
click at [1398, 23] on button "Close" at bounding box center [1387, 18] width 62 height 18
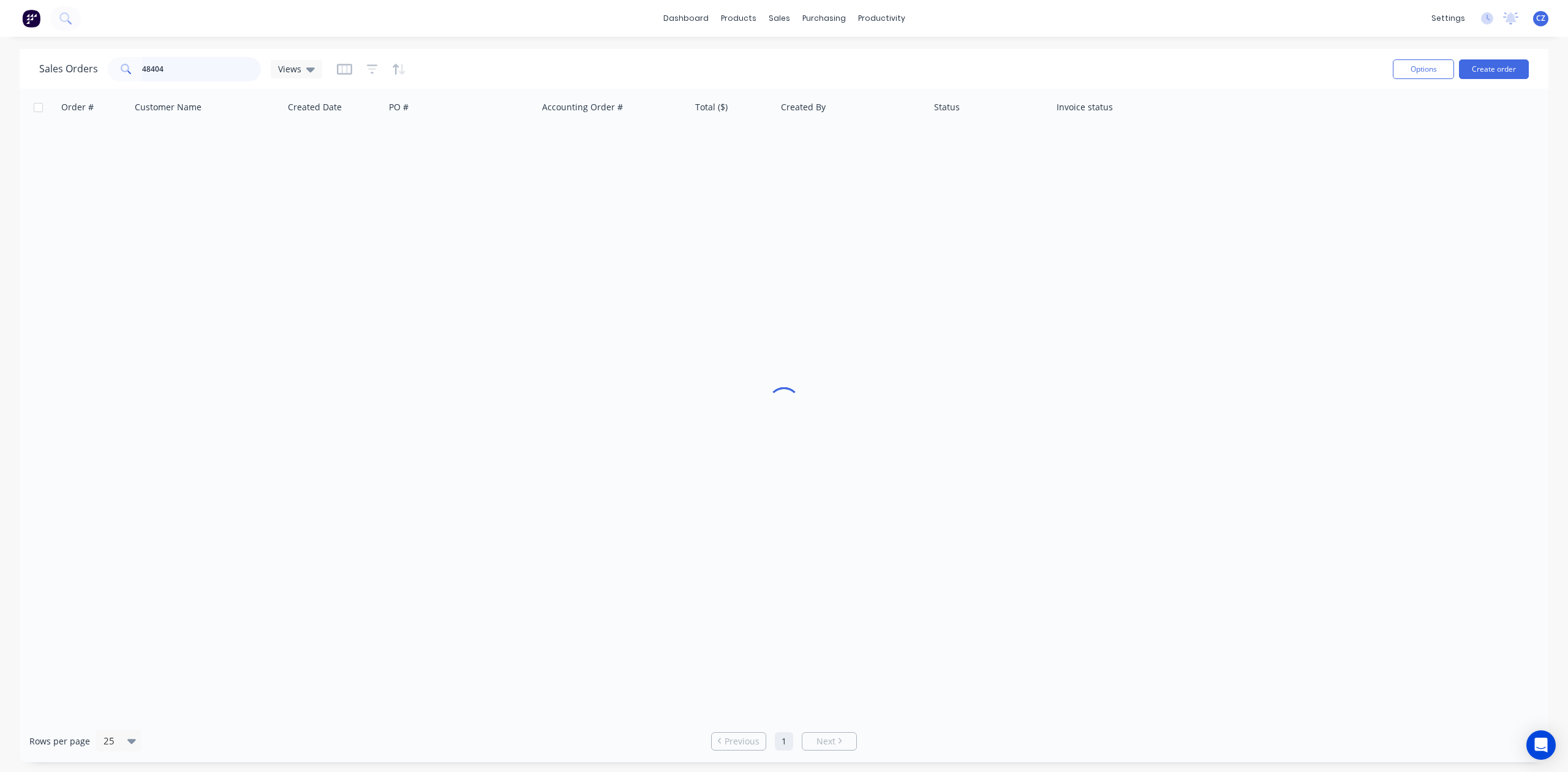
drag, startPoint x: 200, startPoint y: 66, endPoint x: 0, endPoint y: 71, distance: 200.1
click at [0, 71] on div "Sales Orders 48404 Views Options Create order Order # Customer Name Created Dat…" at bounding box center [784, 405] width 1568 height 713
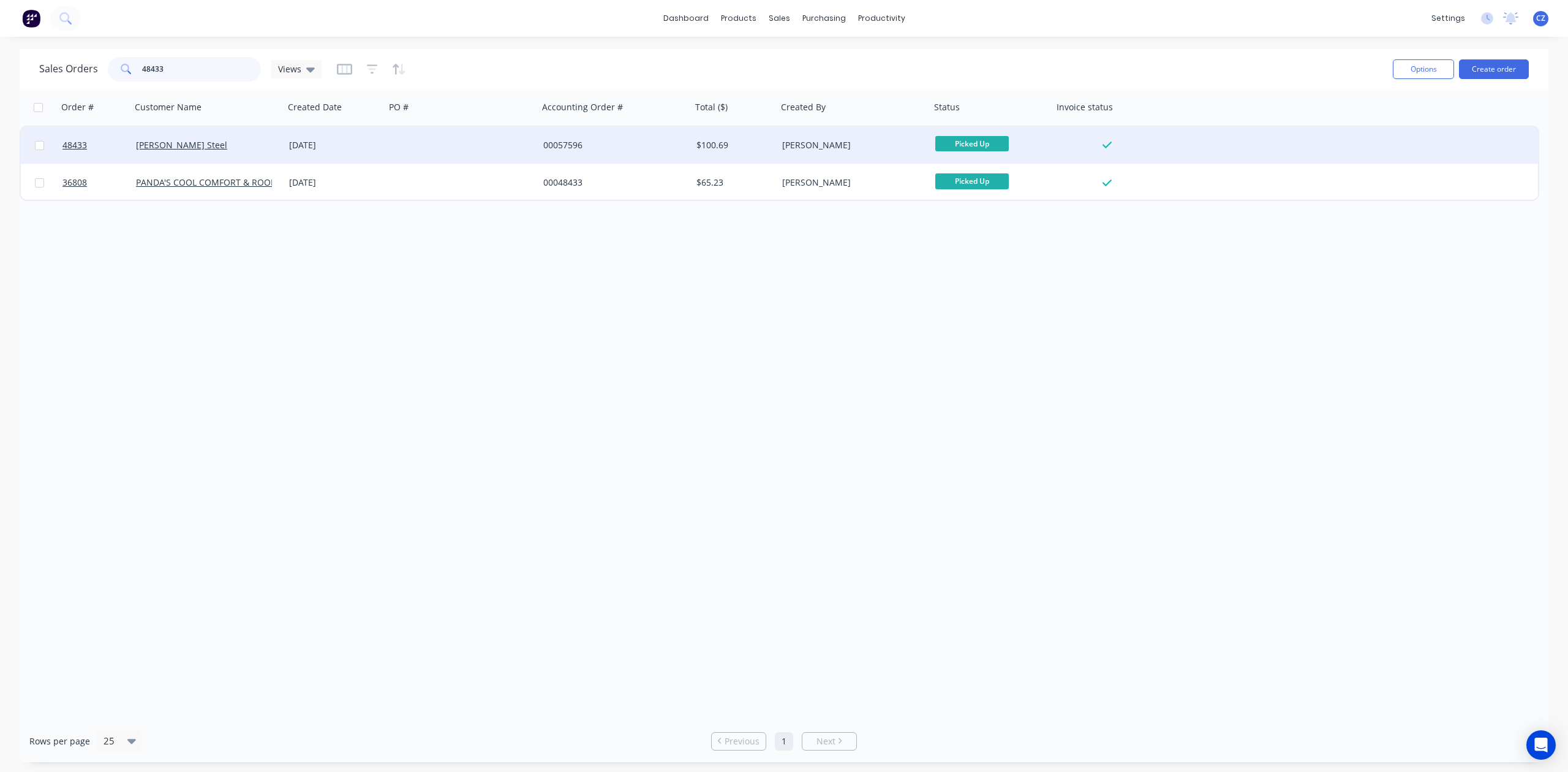
type input "48433"
click at [486, 150] on div at bounding box center [462, 145] width 153 height 36
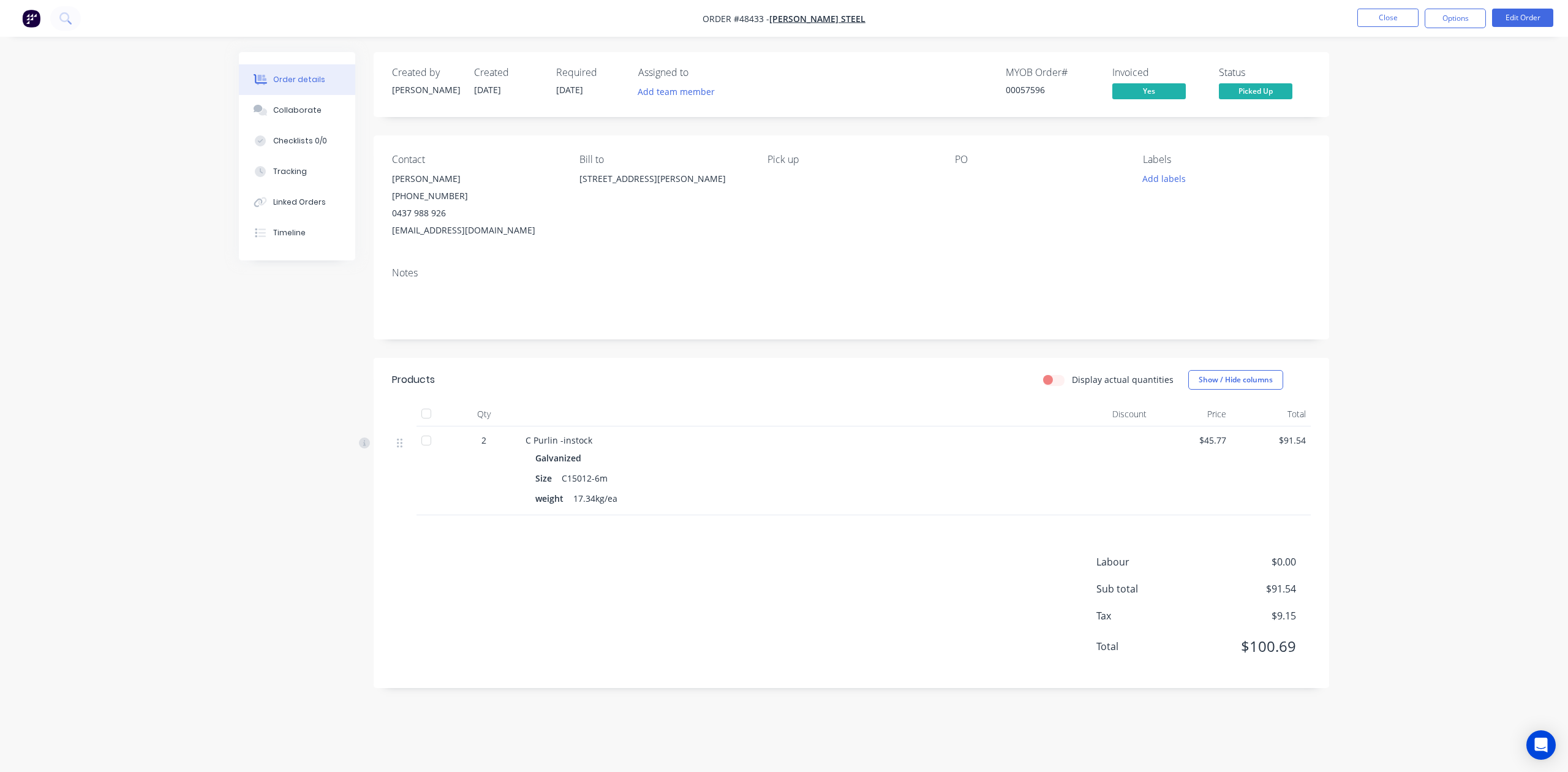
click at [1131, 253] on div "Contact Marc (08) 6230 2250 0437 988 926 marc@royssteel.com.au Bill to 21 McCoo…" at bounding box center [851, 196] width 956 height 122
click at [1396, 5] on nav "Order #48433 - Roys Steel Close Options Edit Order" at bounding box center [784, 18] width 1568 height 36
click at [1384, 13] on button "Close" at bounding box center [1388, 17] width 62 height 18
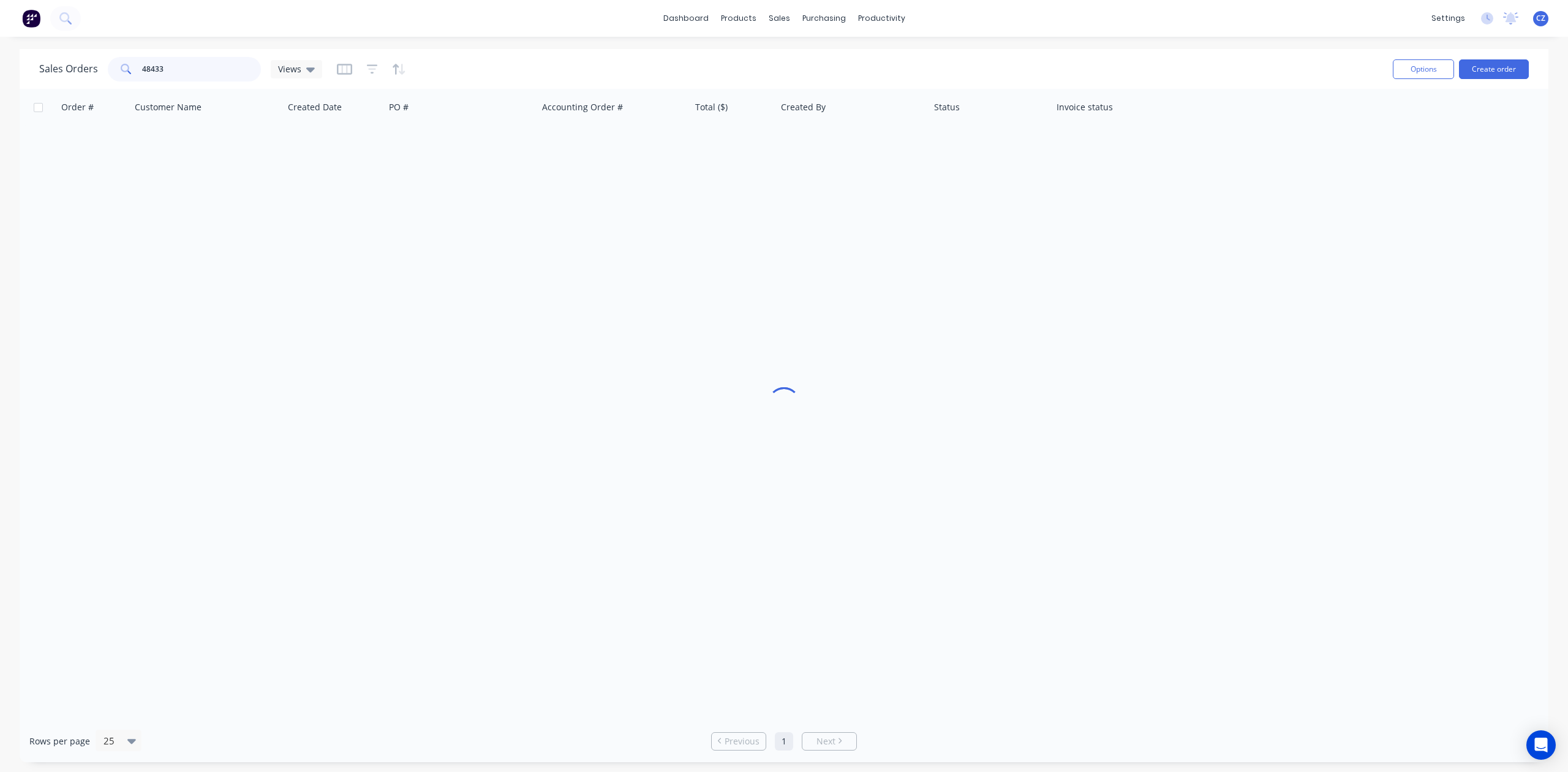
drag, startPoint x: 188, startPoint y: 61, endPoint x: 0, endPoint y: 74, distance: 188.4
click at [0, 74] on div "Sales Orders 48433 Views Options Create order Order # Customer Name Created Dat…" at bounding box center [784, 405] width 1568 height 713
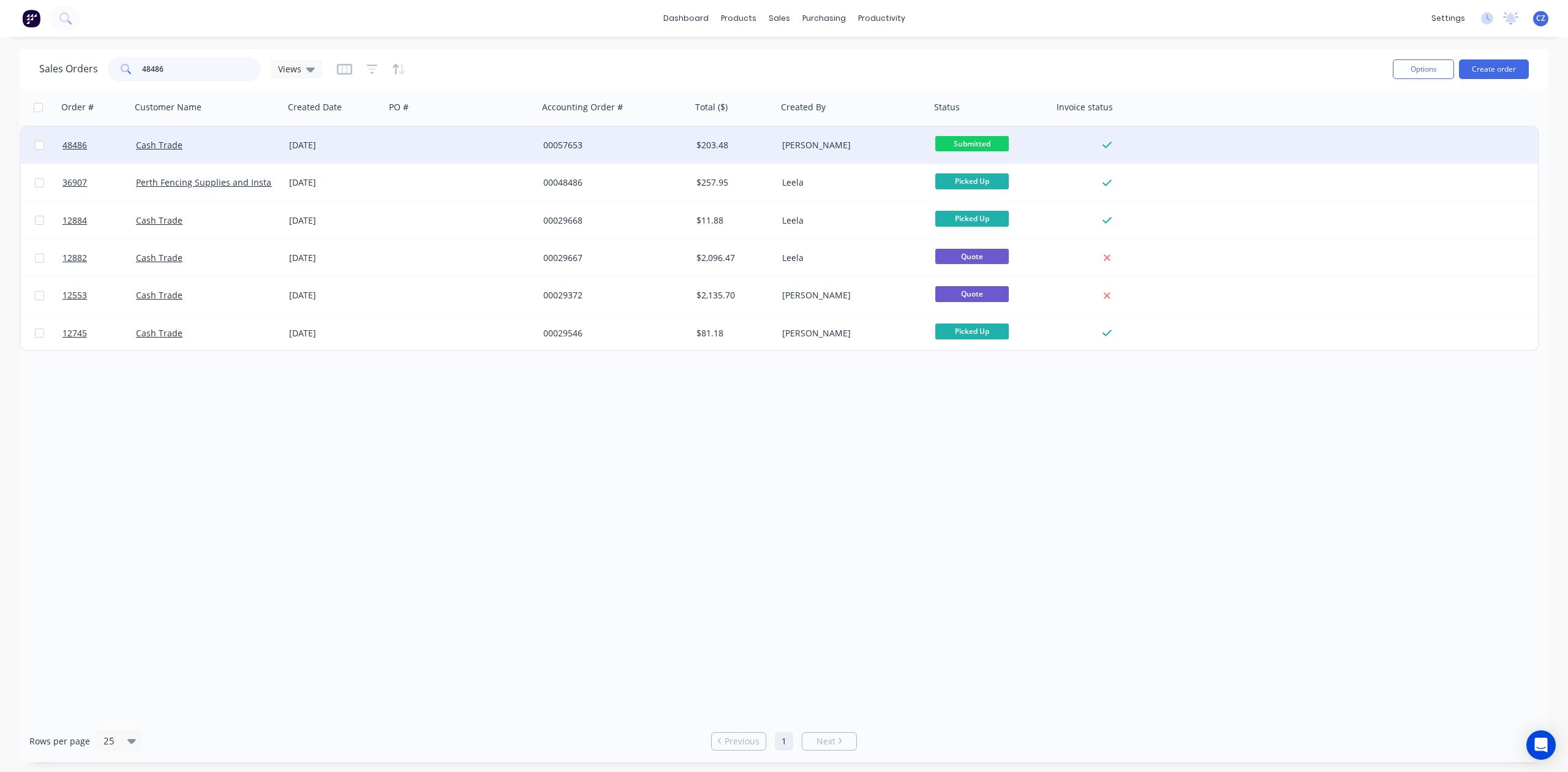
type input "48486"
click at [437, 155] on div at bounding box center [462, 145] width 153 height 36
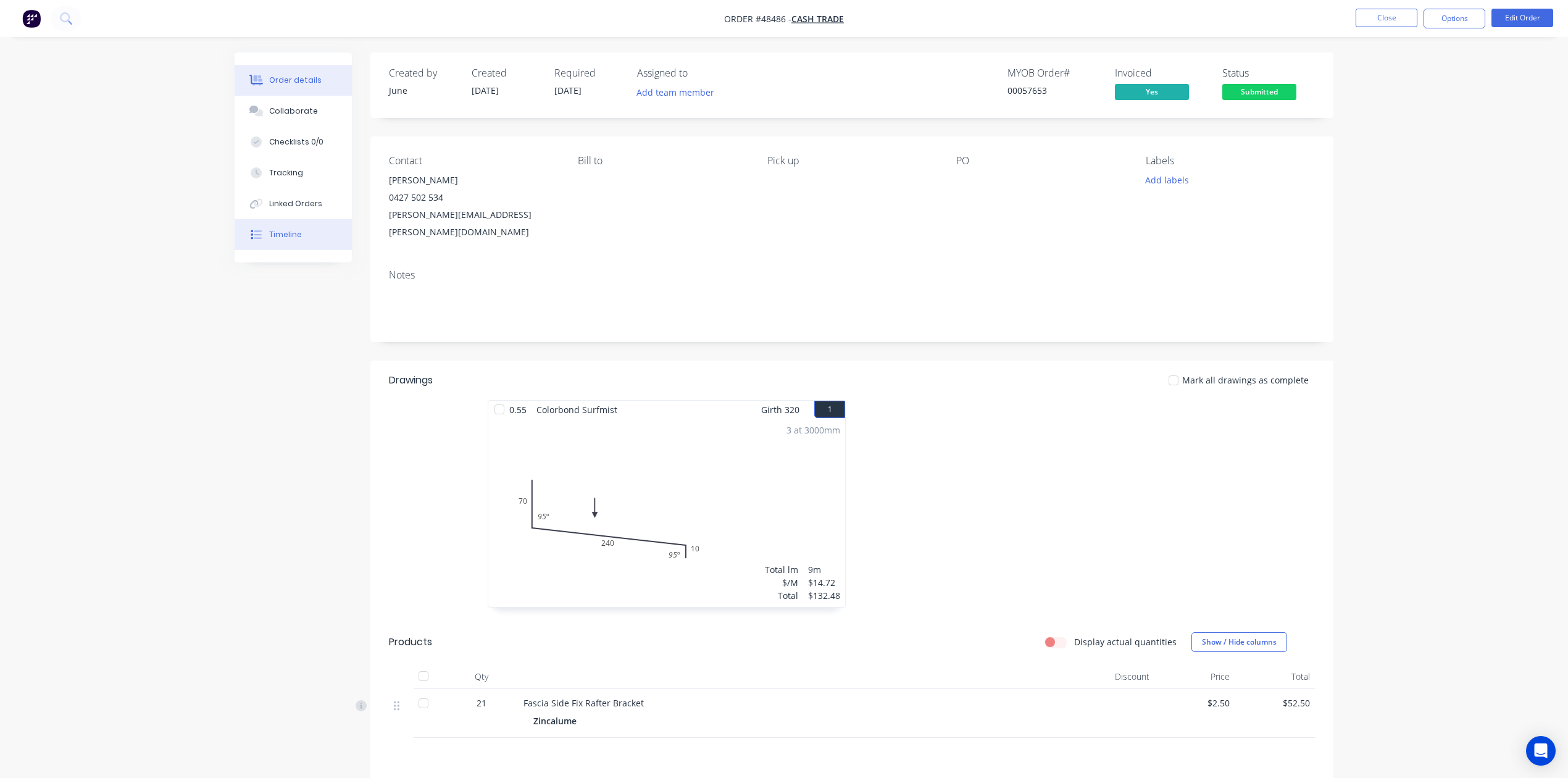
click at [279, 247] on button "Timeline" at bounding box center [293, 234] width 117 height 31
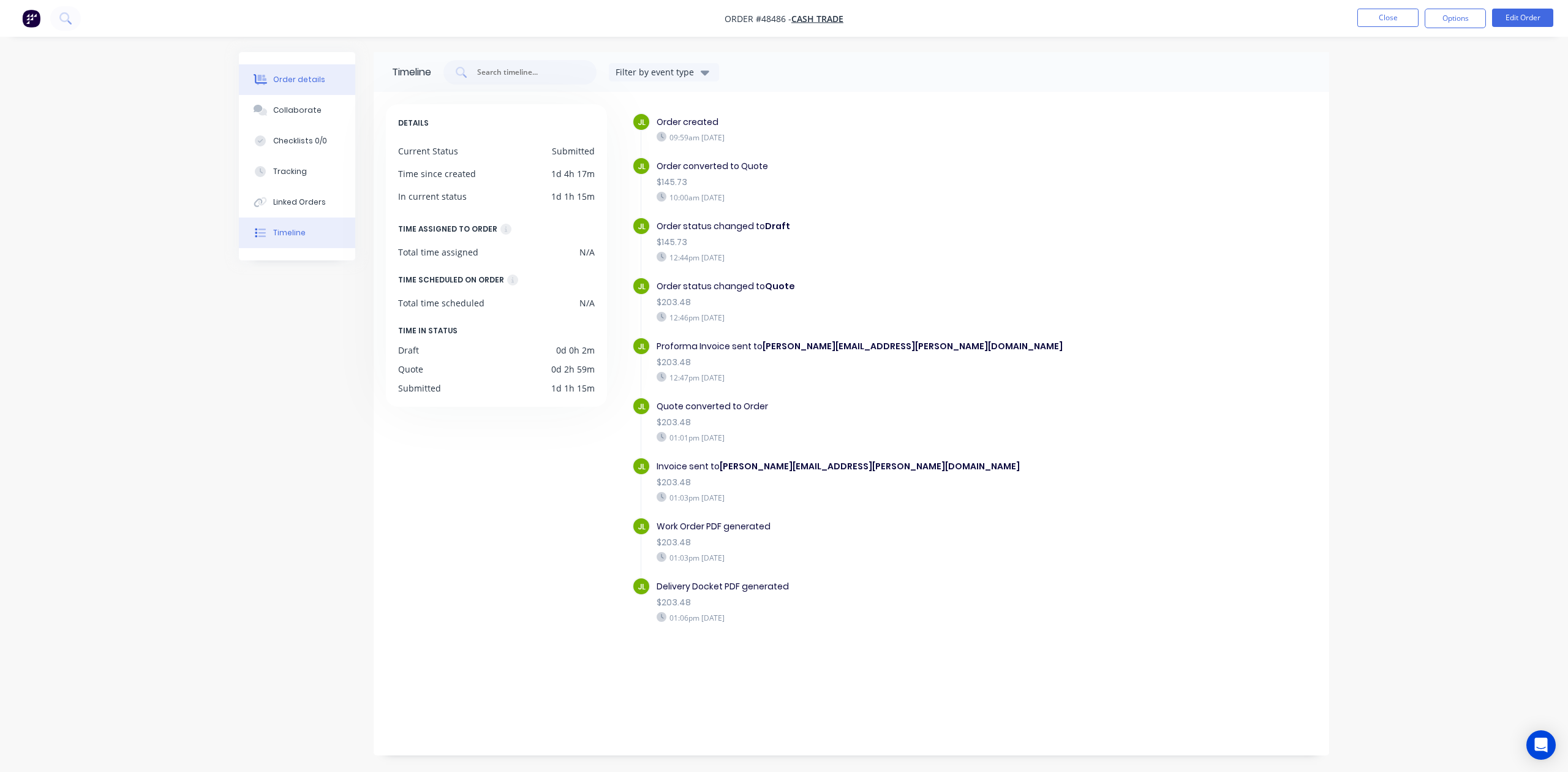
click at [270, 80] on button "Order details" at bounding box center [297, 80] width 116 height 30
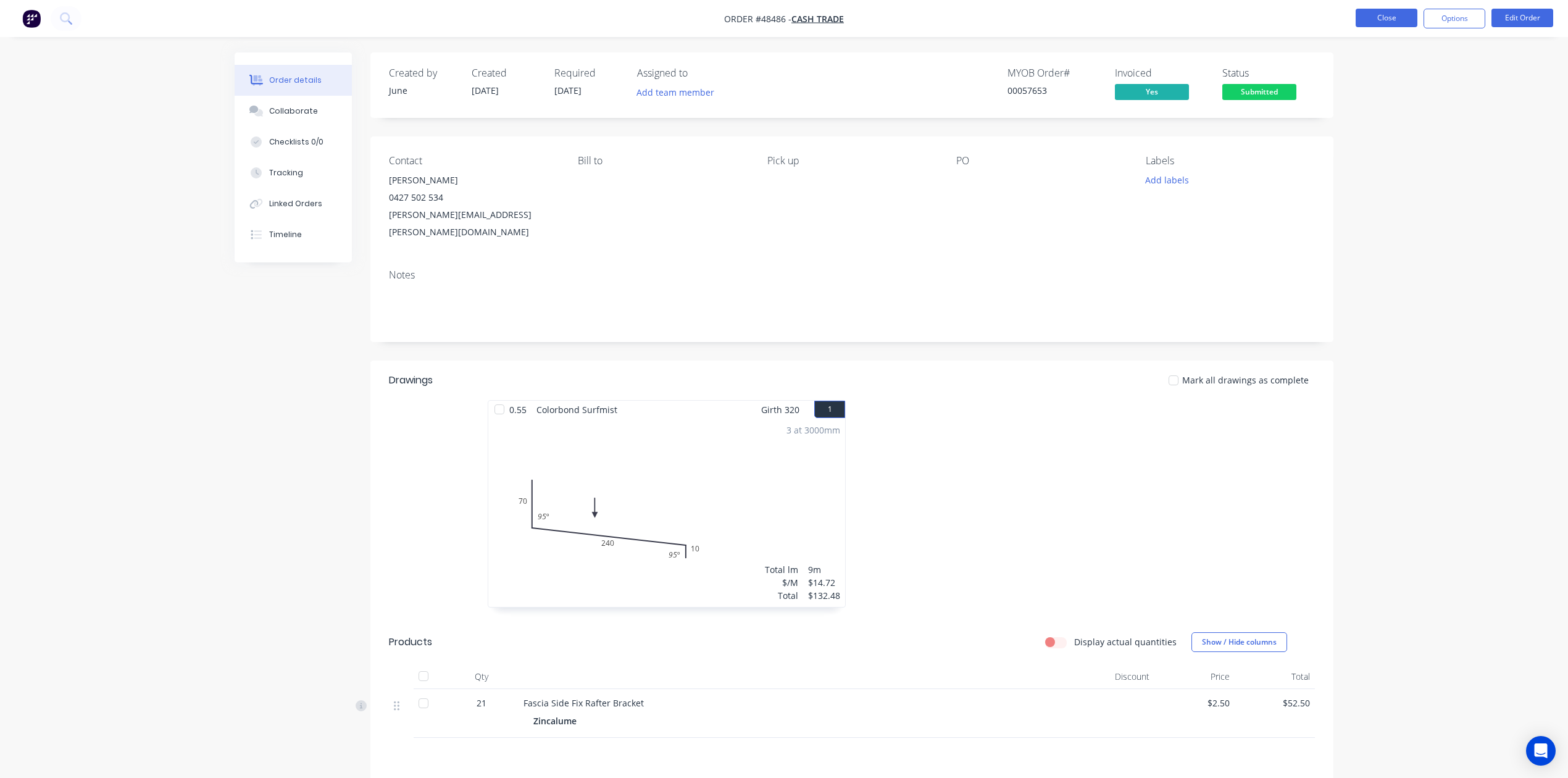
click at [1394, 20] on button "Close" at bounding box center [1387, 18] width 62 height 18
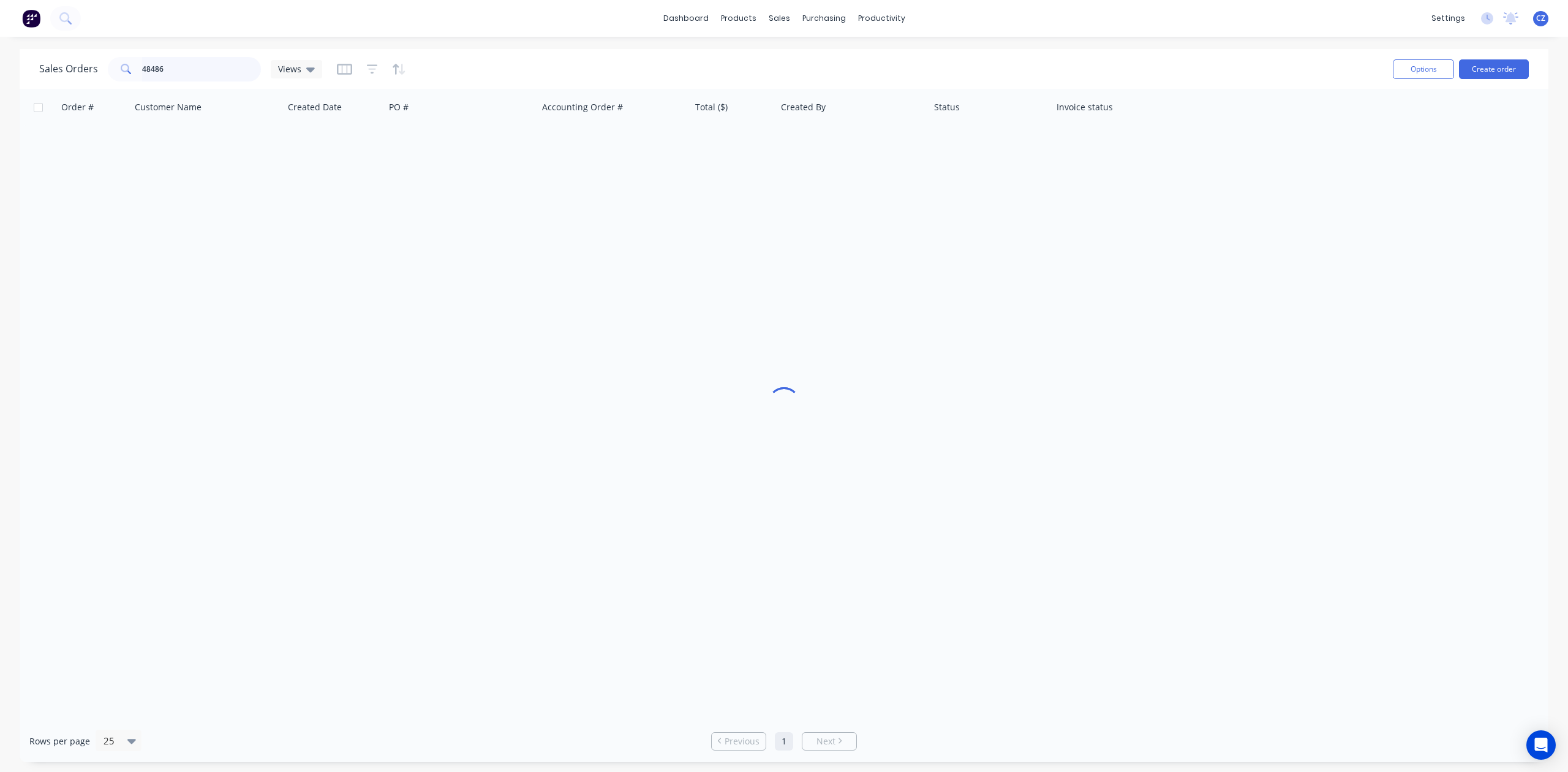
drag, startPoint x: 207, startPoint y: 64, endPoint x: 0, endPoint y: 62, distance: 207.0
click at [0, 62] on div "Sales Orders 48486 Views Options Create order Order # Customer Name Created Dat…" at bounding box center [784, 405] width 1568 height 713
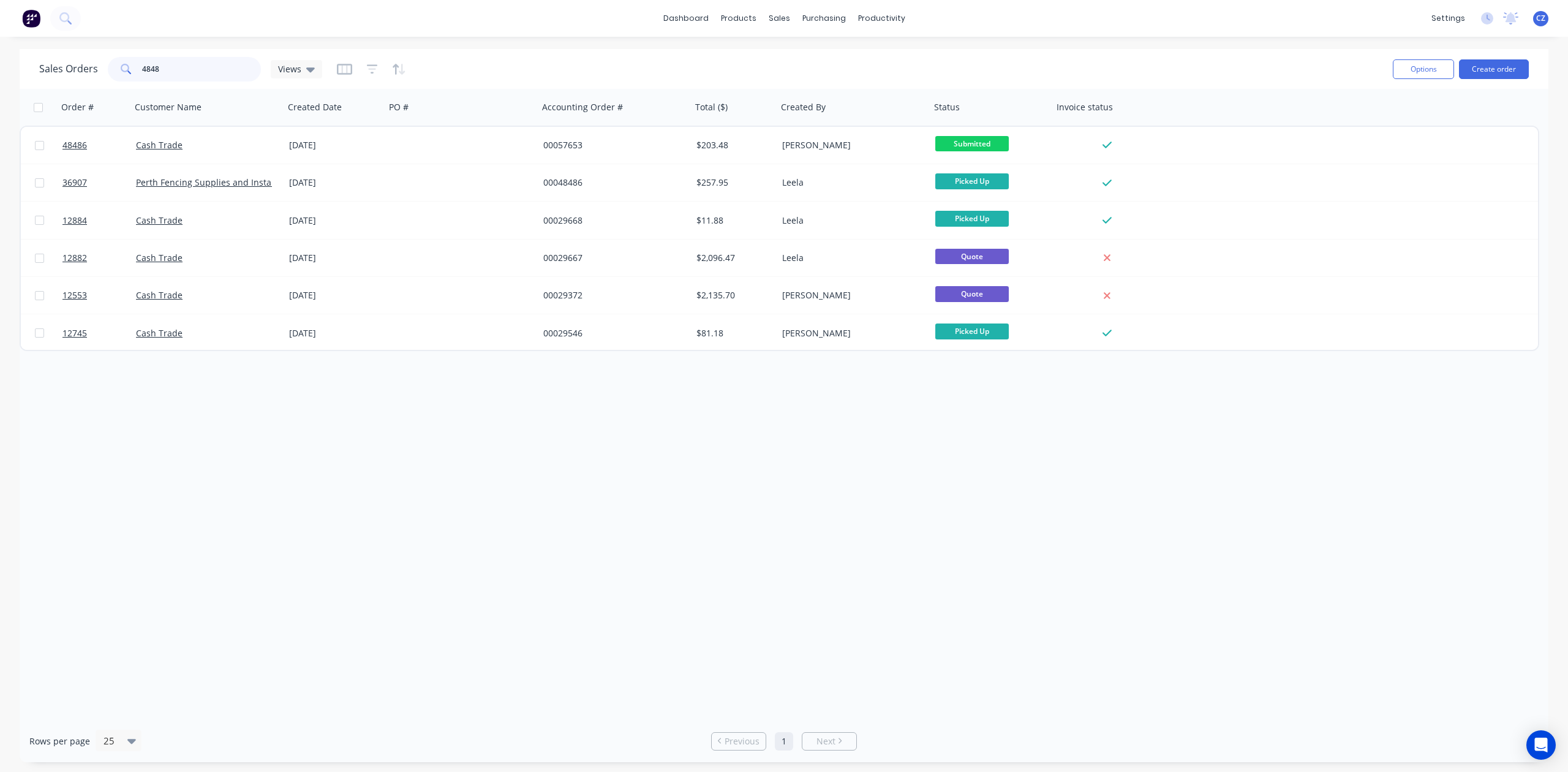
type input "48488"
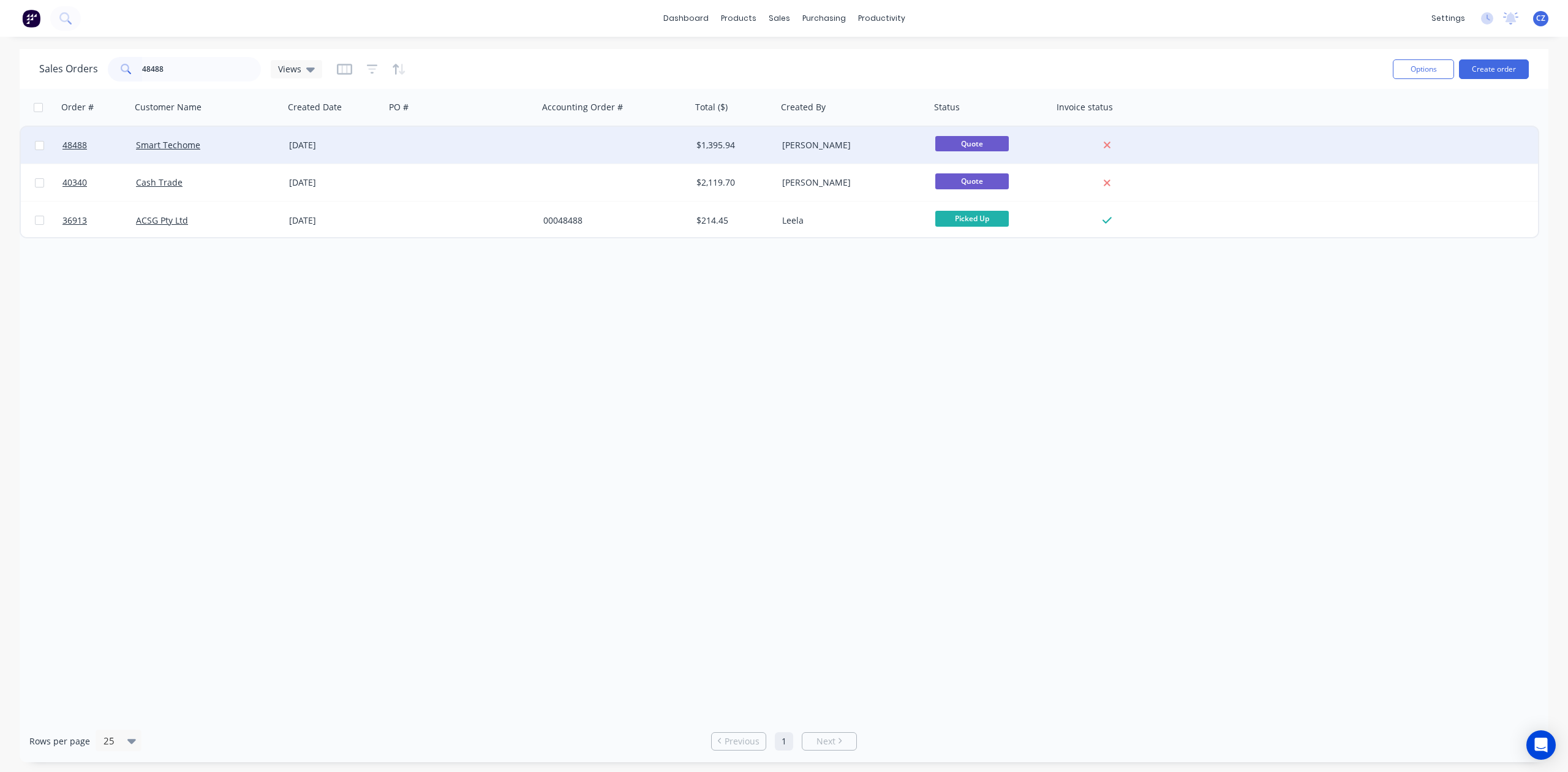
click at [522, 162] on div at bounding box center [462, 145] width 153 height 36
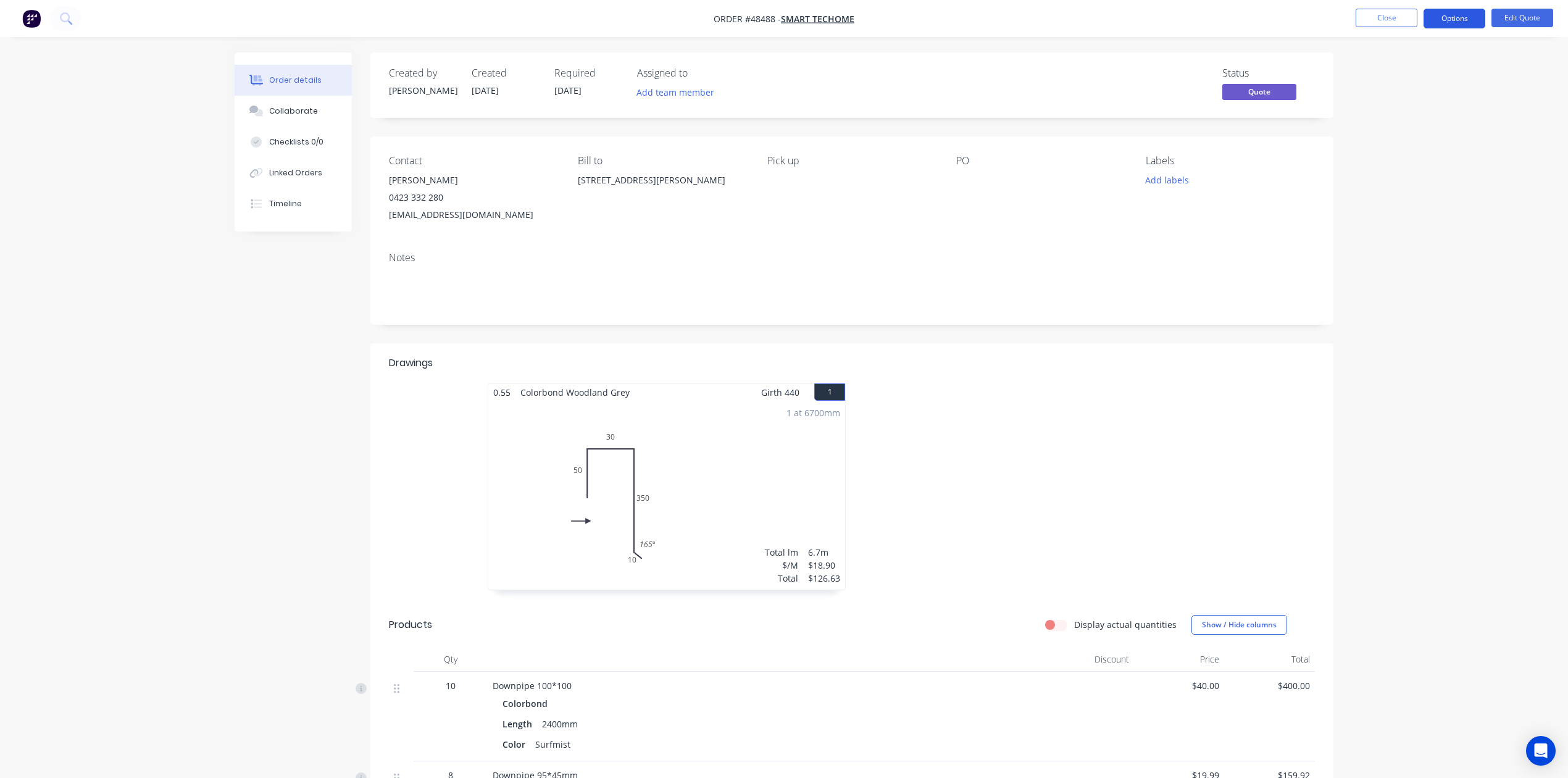
click at [1445, 22] on button "Options" at bounding box center [1454, 18] width 62 height 20
click at [1532, 16] on button "Edit Quote" at bounding box center [1522, 18] width 62 height 18
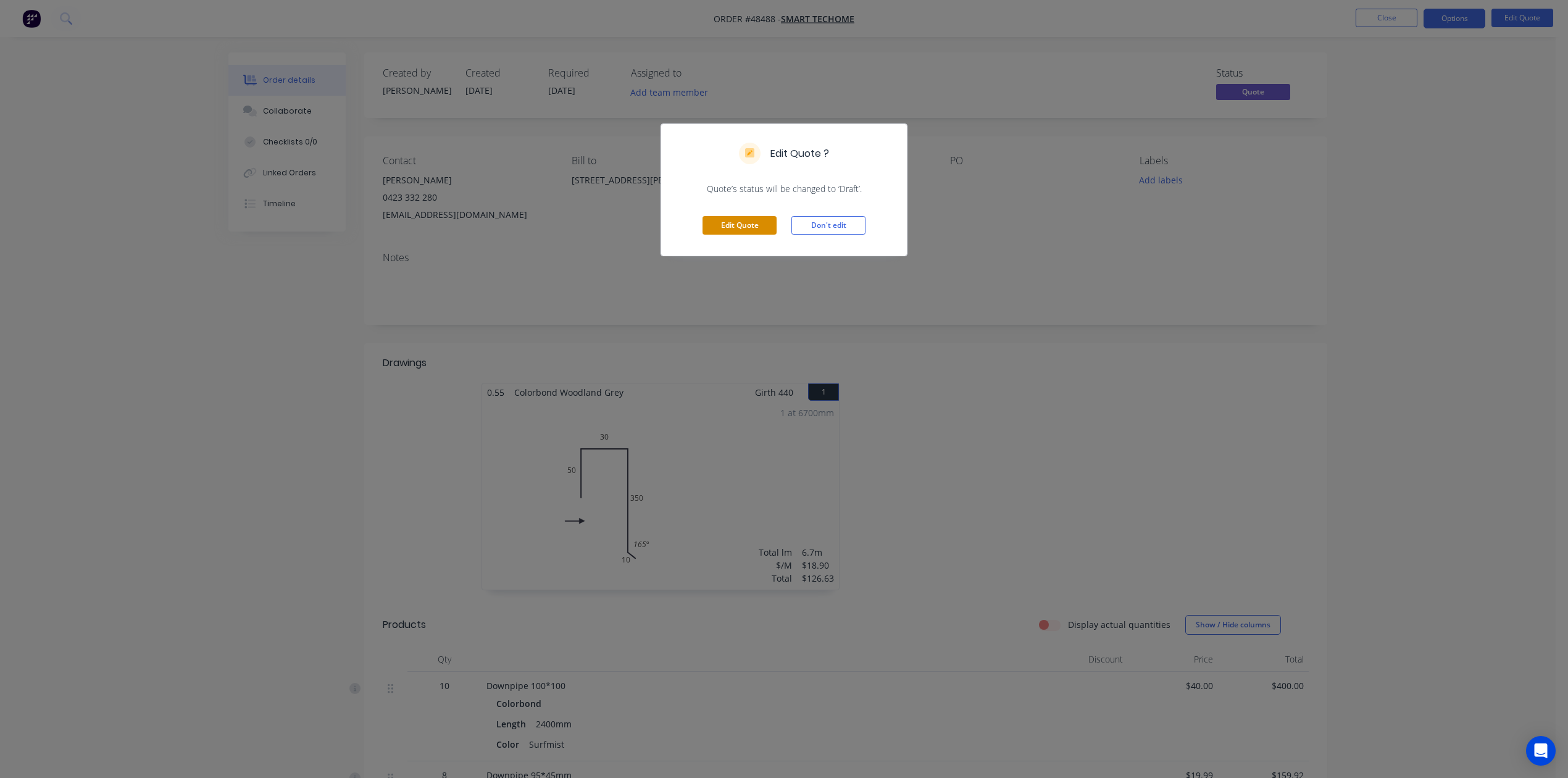
click at [734, 226] on button "Edit Quote" at bounding box center [739, 225] width 74 height 18
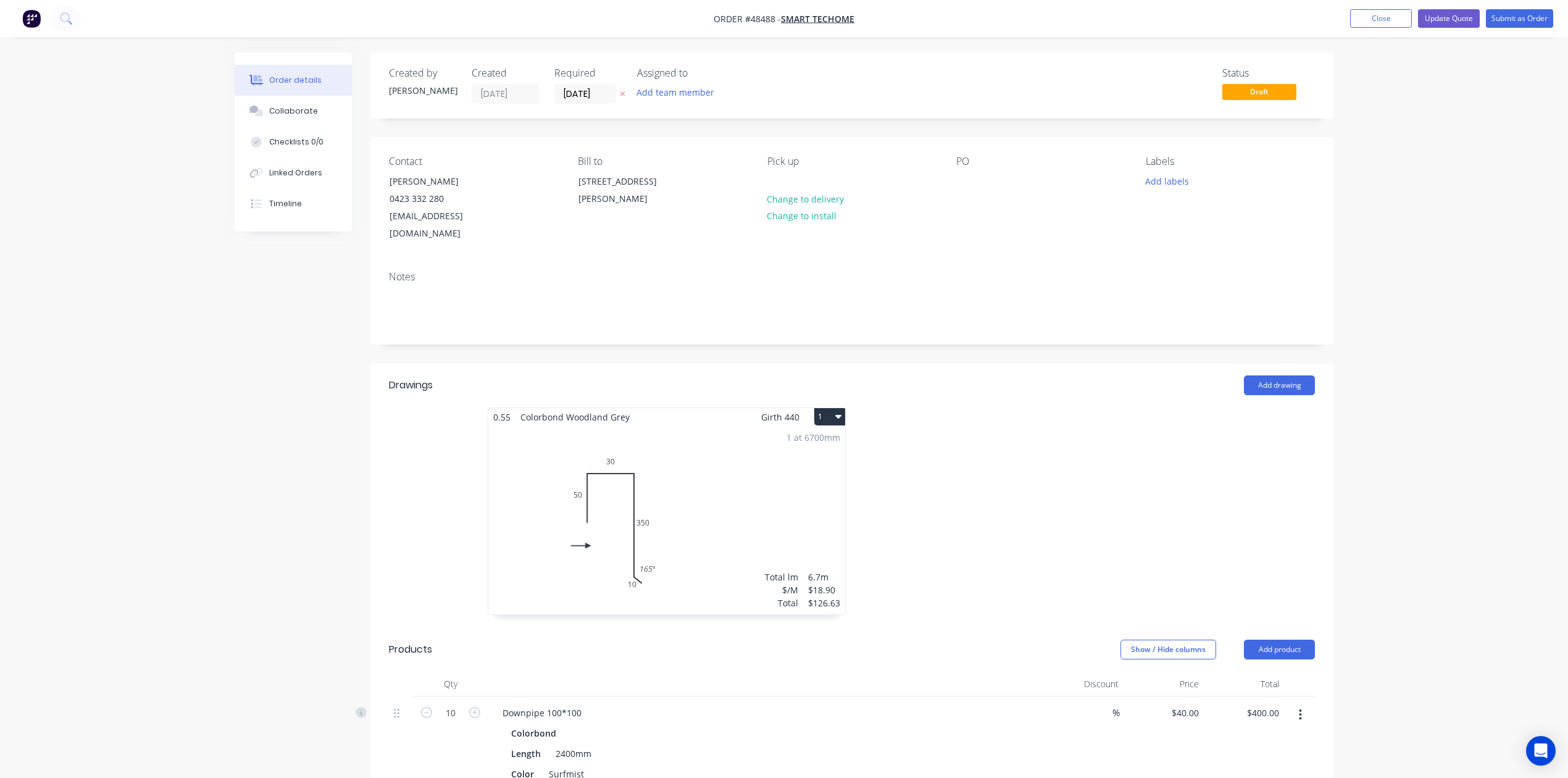
click at [1012, 482] on div at bounding box center [1037, 516] width 370 height 220
click at [568, 96] on input "[DATE]" at bounding box center [585, 94] width 60 height 18
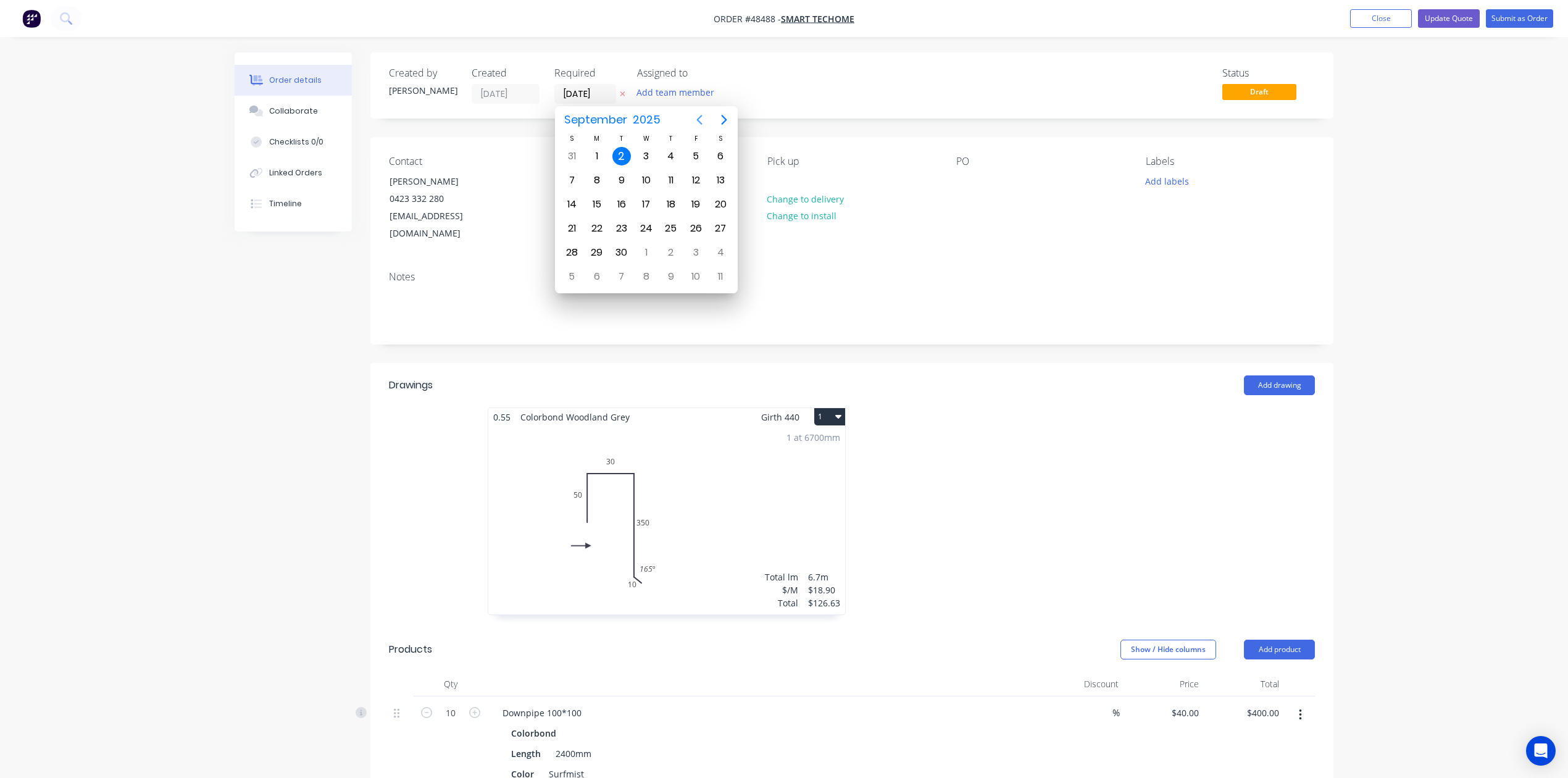
click at [698, 116] on icon "Previous page" at bounding box center [699, 119] width 15 height 15
click at [654, 275] on div "3" at bounding box center [647, 276] width 18 height 18
type input "[DATE]"
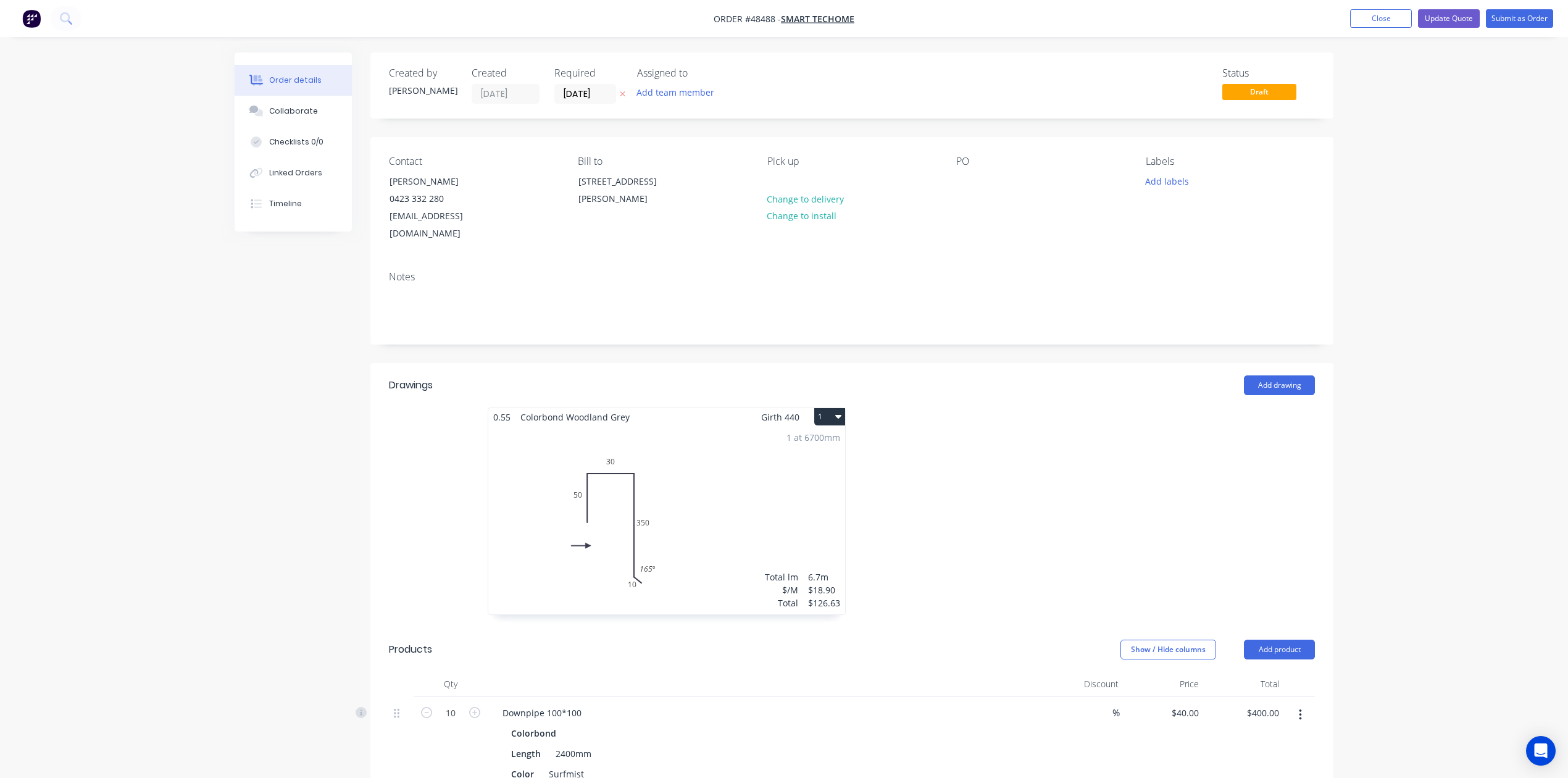
click at [956, 435] on div at bounding box center [1037, 516] width 370 height 220
click at [1523, 18] on button "Submit as Order" at bounding box center [1520, 18] width 67 height 18
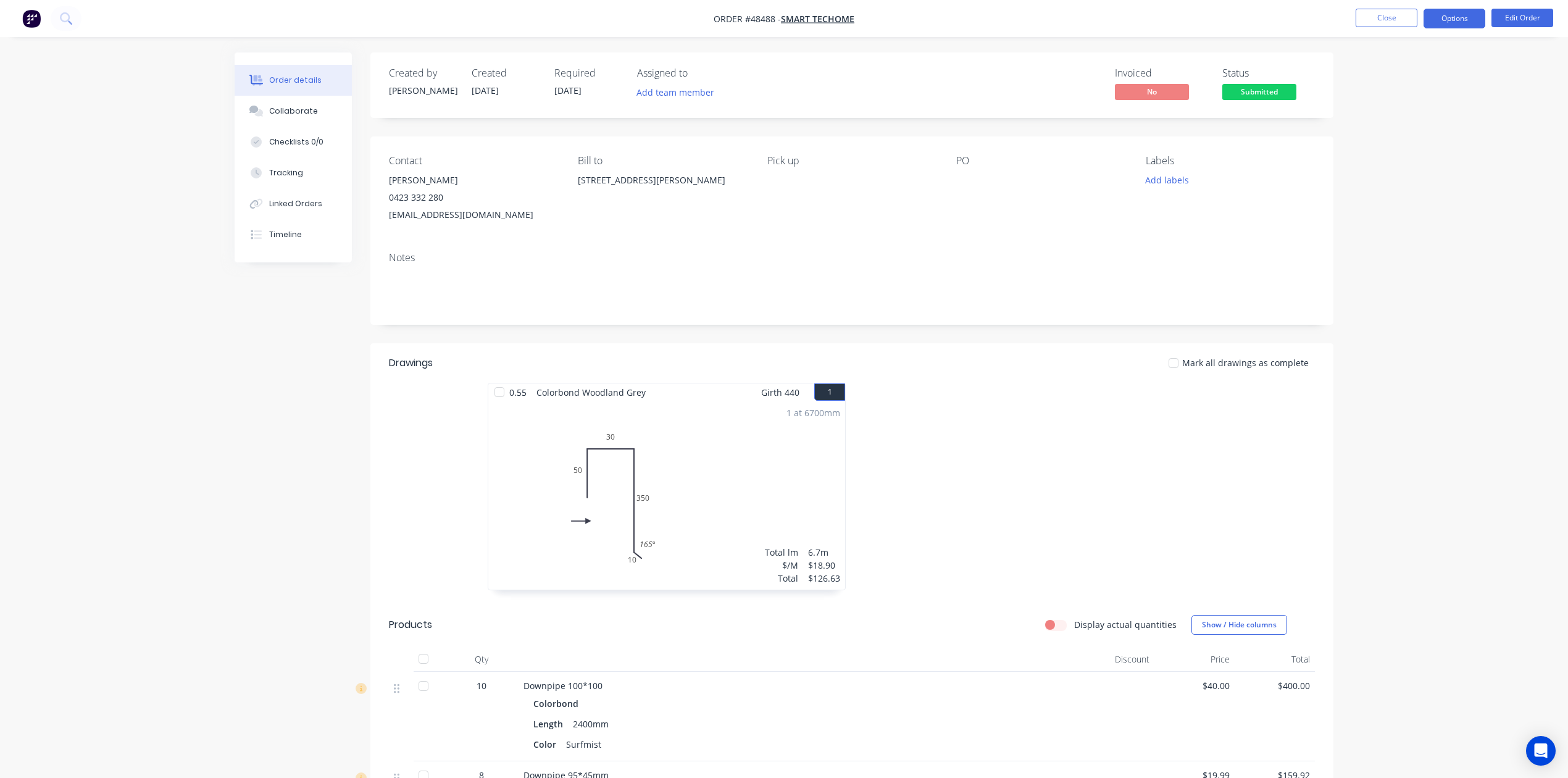
click at [1452, 18] on button "Options" at bounding box center [1454, 18] width 62 height 20
click at [1394, 64] on button "Invoice" at bounding box center [1417, 74] width 135 height 24
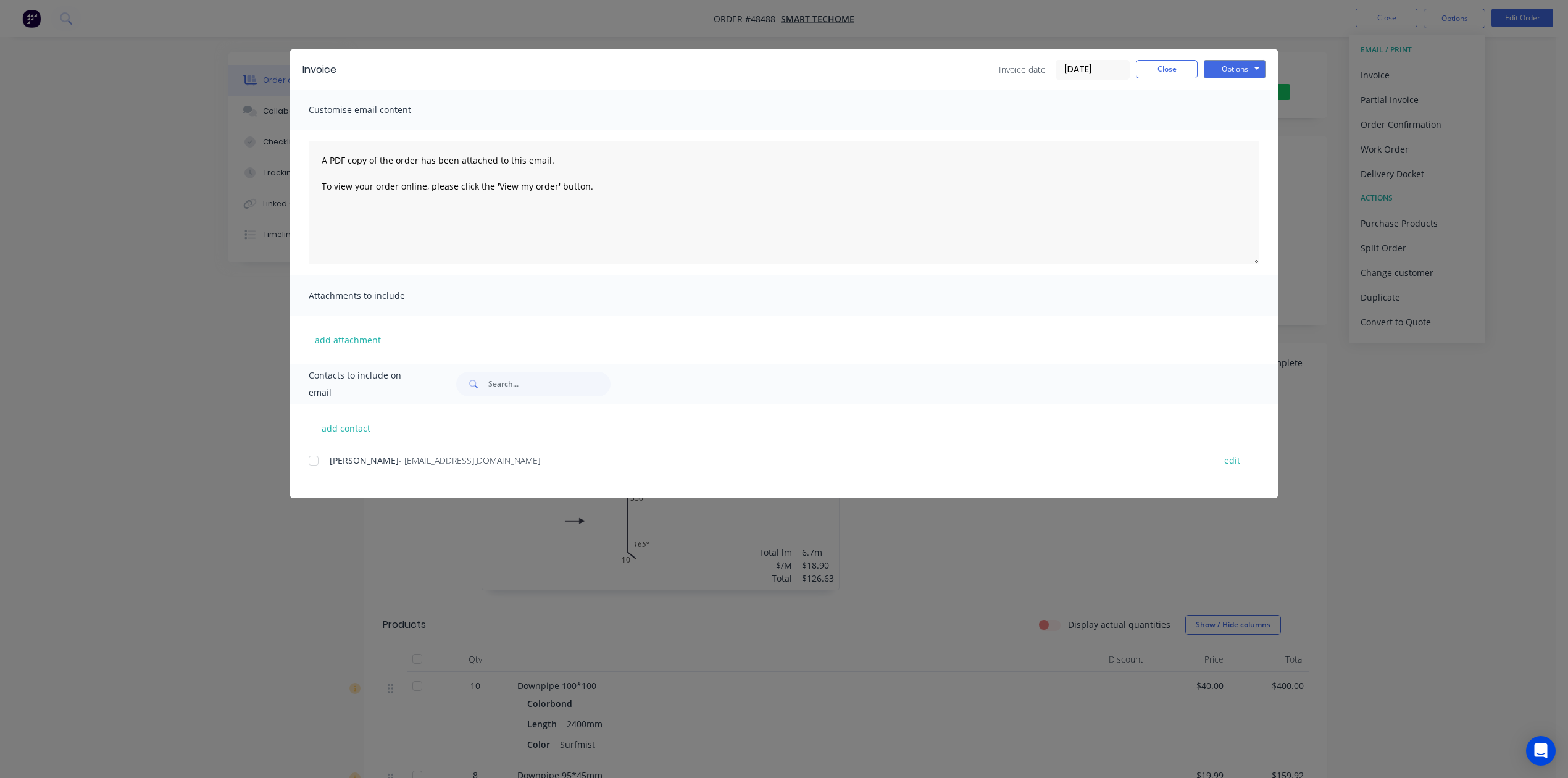
click at [317, 455] on div at bounding box center [314, 461] width 24 height 24
click at [1238, 70] on button "Options" at bounding box center [1234, 69] width 62 height 18
click at [1236, 137] on button "Email" at bounding box center [1243, 132] width 79 height 21
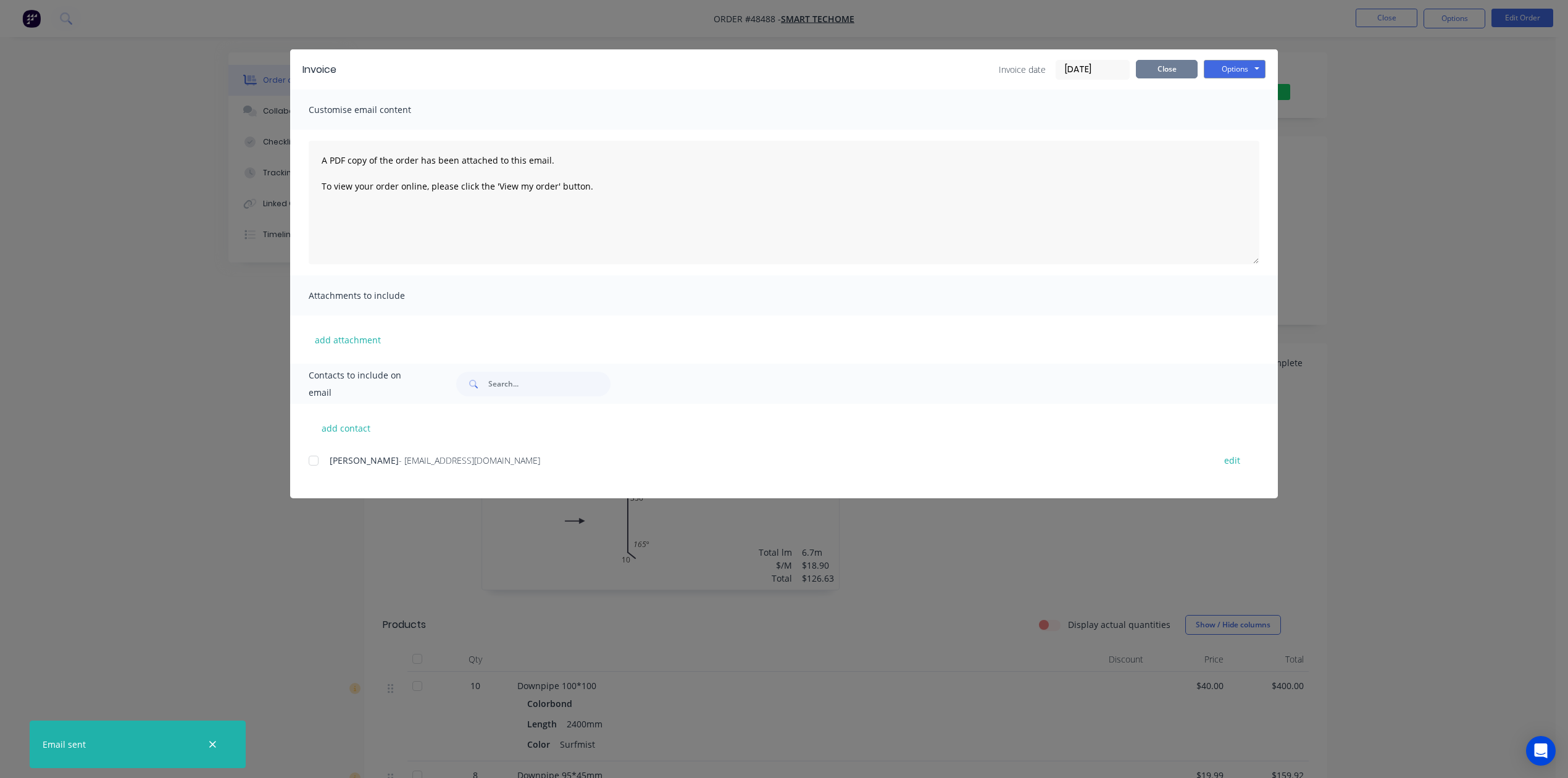
click at [1159, 74] on button "Close" at bounding box center [1166, 69] width 62 height 18
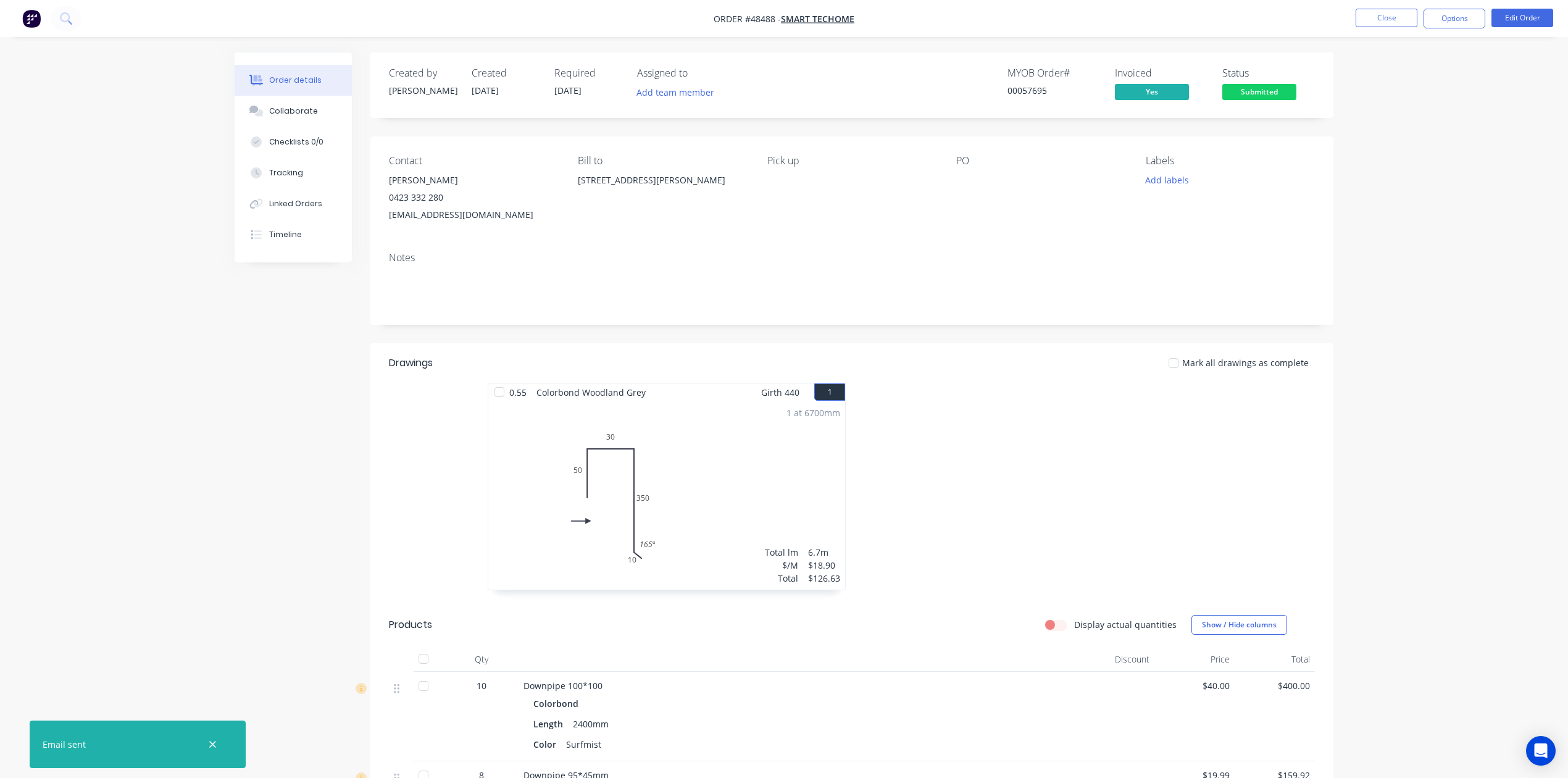
click at [1244, 80] on div "Submitted" at bounding box center [1259, 71] width 45 height 24
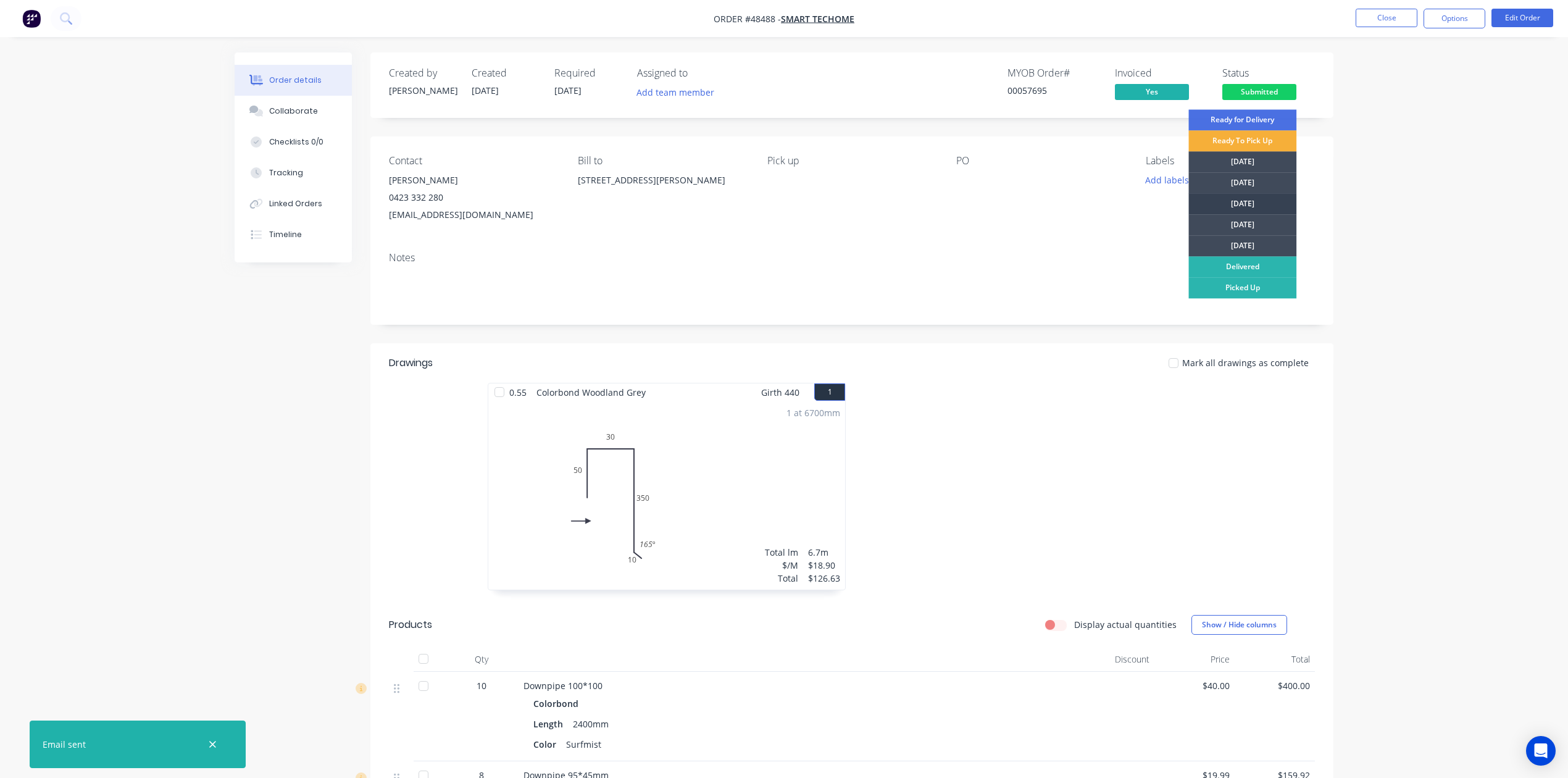
click at [1264, 210] on div "[DATE]" at bounding box center [1242, 203] width 108 height 21
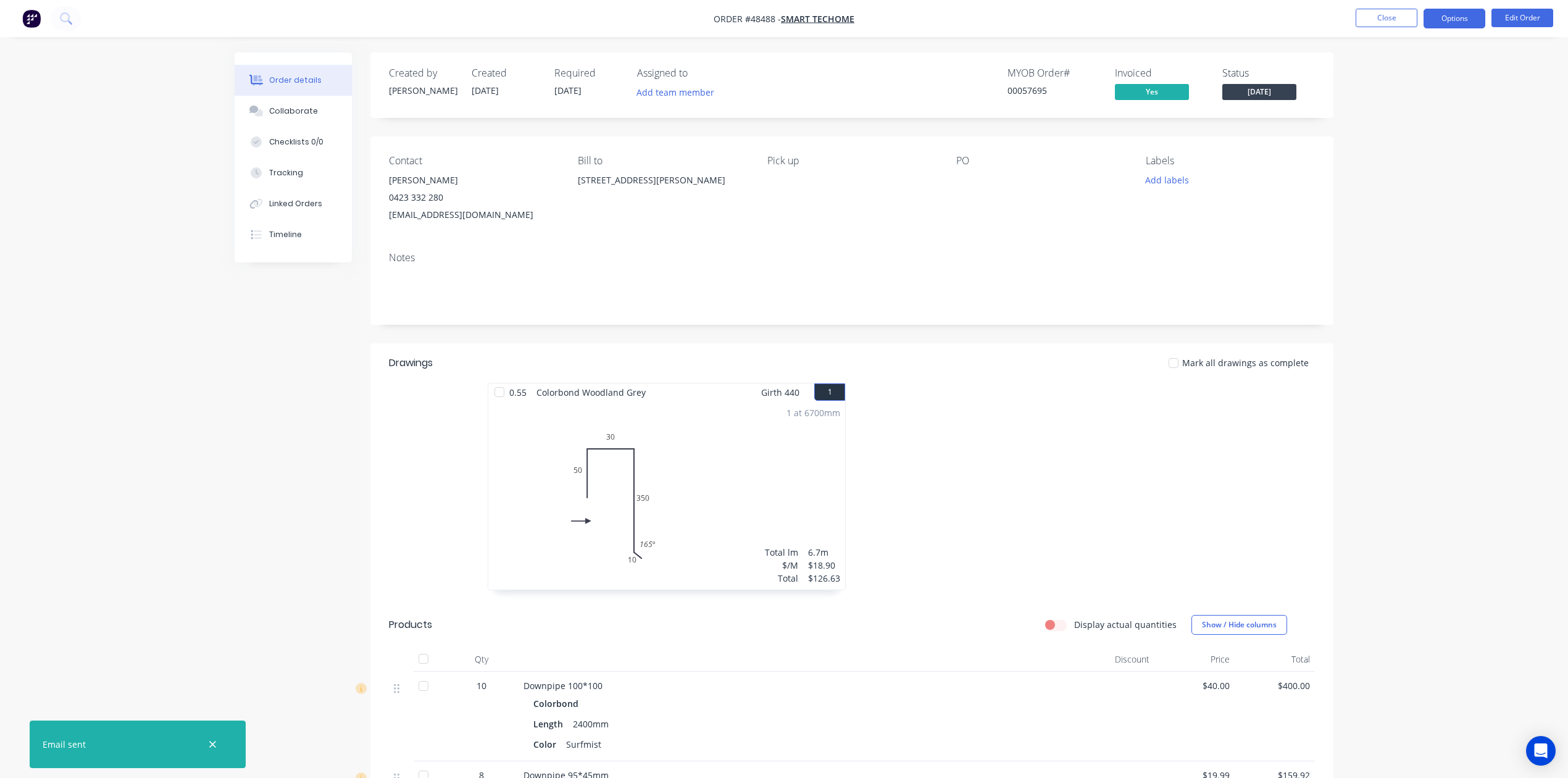
click at [1447, 18] on button "Options" at bounding box center [1454, 18] width 62 height 20
click at [1401, 176] on div "Delivery Docket" at bounding box center [1417, 173] width 113 height 18
click at [1406, 120] on div "Without pricing" at bounding box center [1417, 124] width 113 height 18
click at [1425, 147] on div "Work Order" at bounding box center [1417, 148] width 113 height 18
click at [1423, 147] on div "Custom" at bounding box center [1417, 148] width 113 height 18
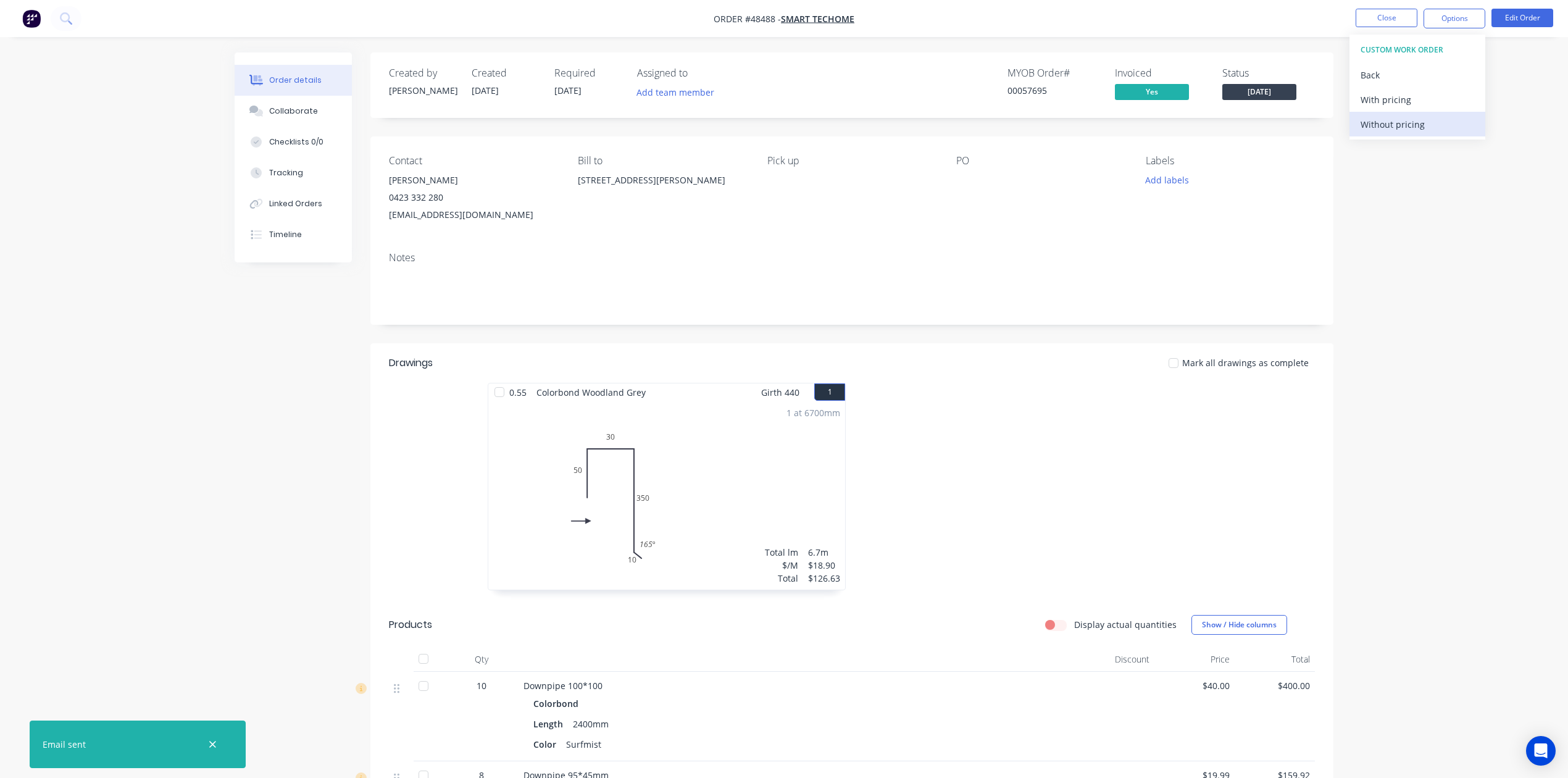
click at [1416, 129] on div "Without pricing" at bounding box center [1417, 124] width 113 height 18
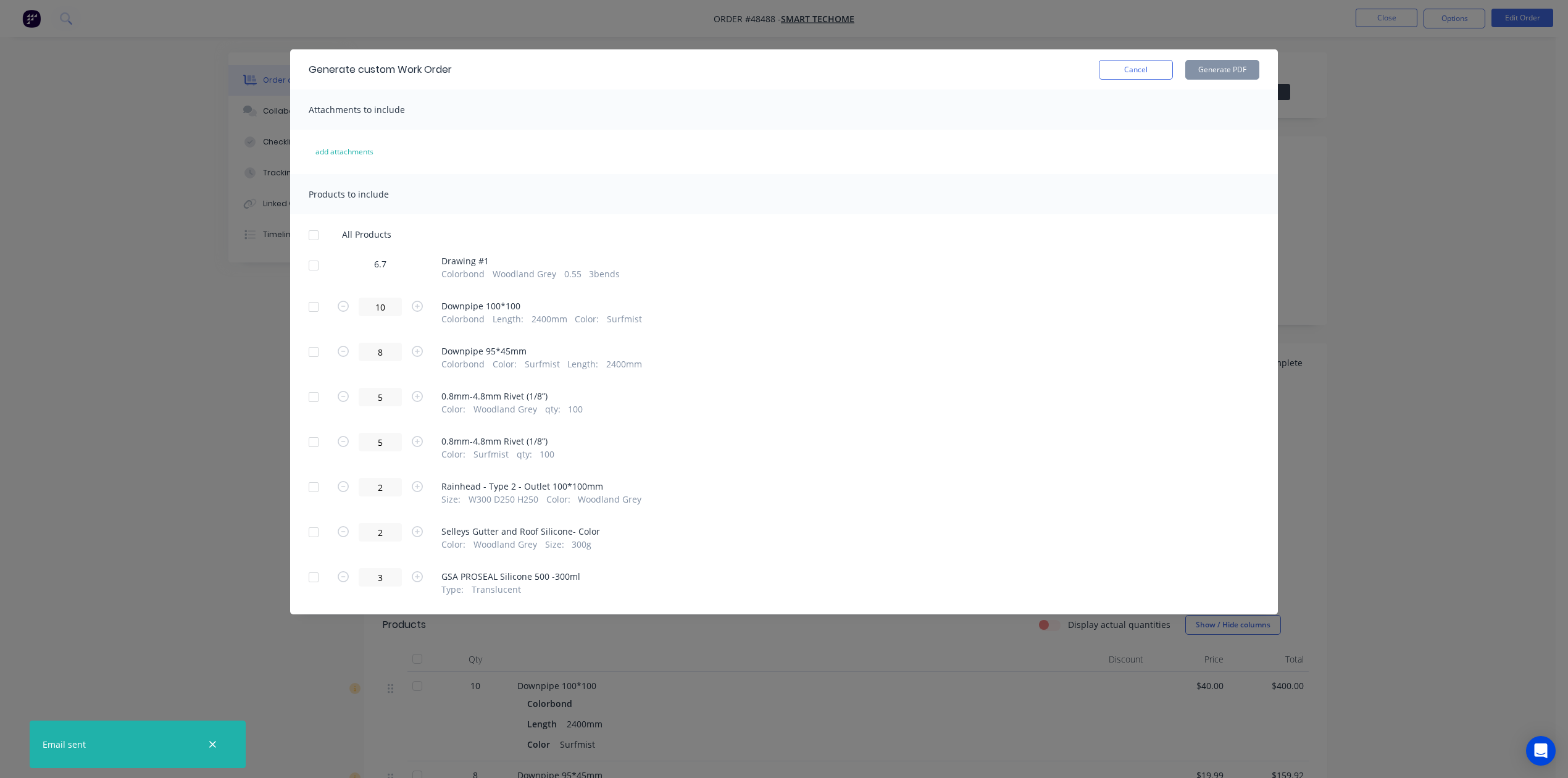
click at [324, 264] on div at bounding box center [314, 265] width 24 height 24
click at [1208, 69] on button "Generate PDF" at bounding box center [1222, 70] width 74 height 20
click at [1136, 64] on button "Cancel" at bounding box center [1136, 70] width 74 height 20
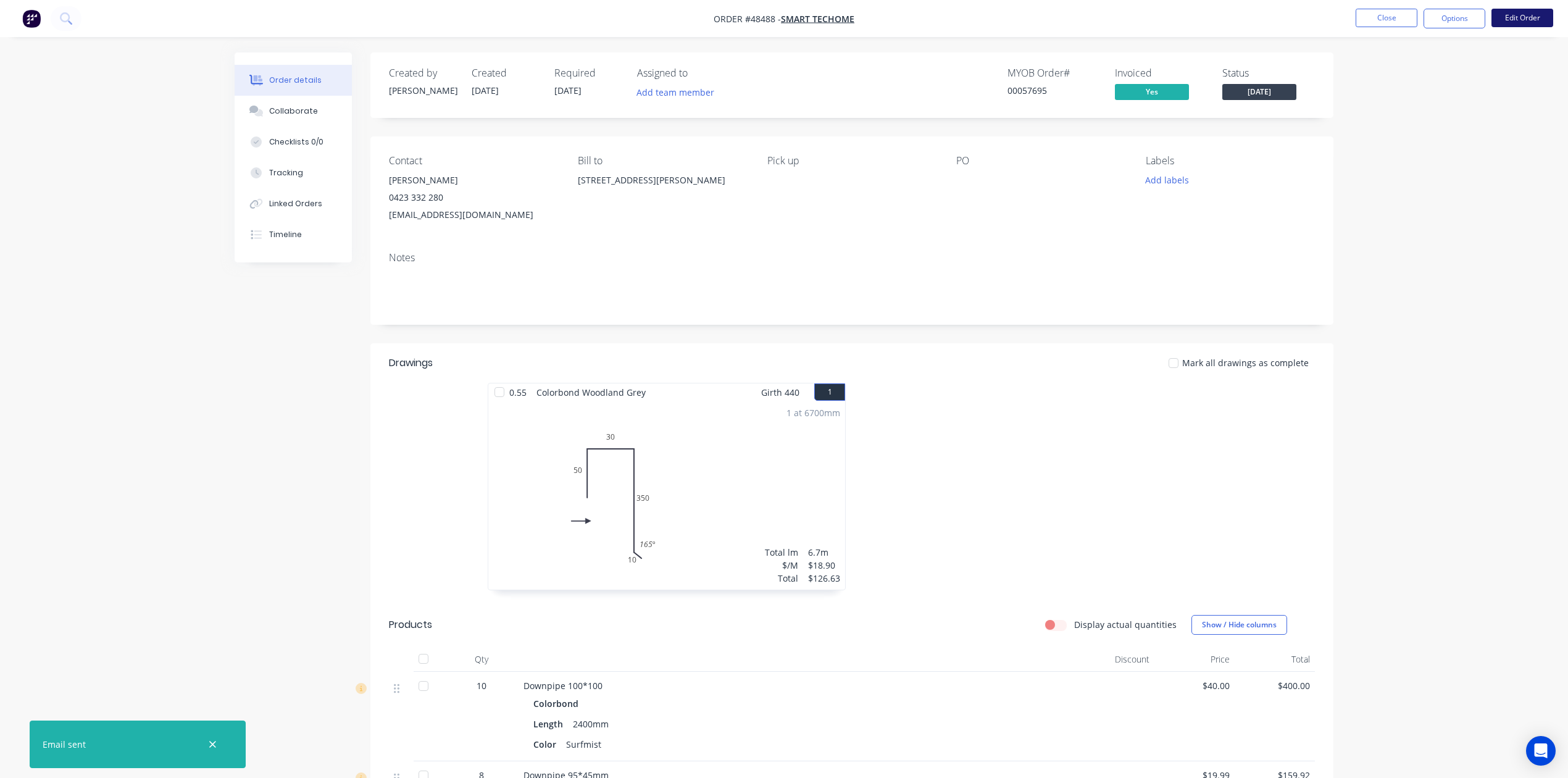
click at [1524, 11] on button "Edit Order" at bounding box center [1522, 18] width 62 height 18
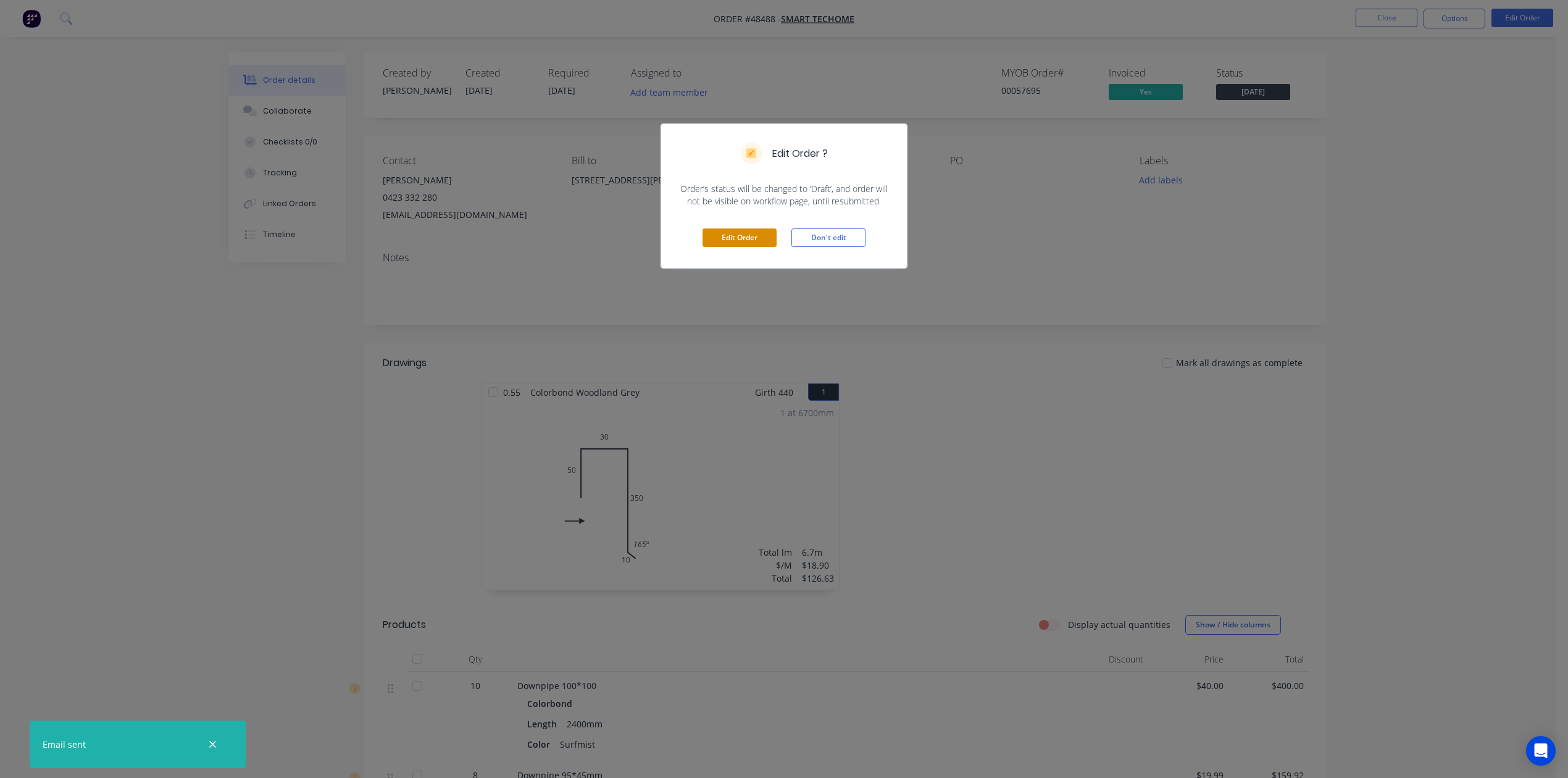
click at [756, 236] on button "Edit Order" at bounding box center [739, 238] width 74 height 18
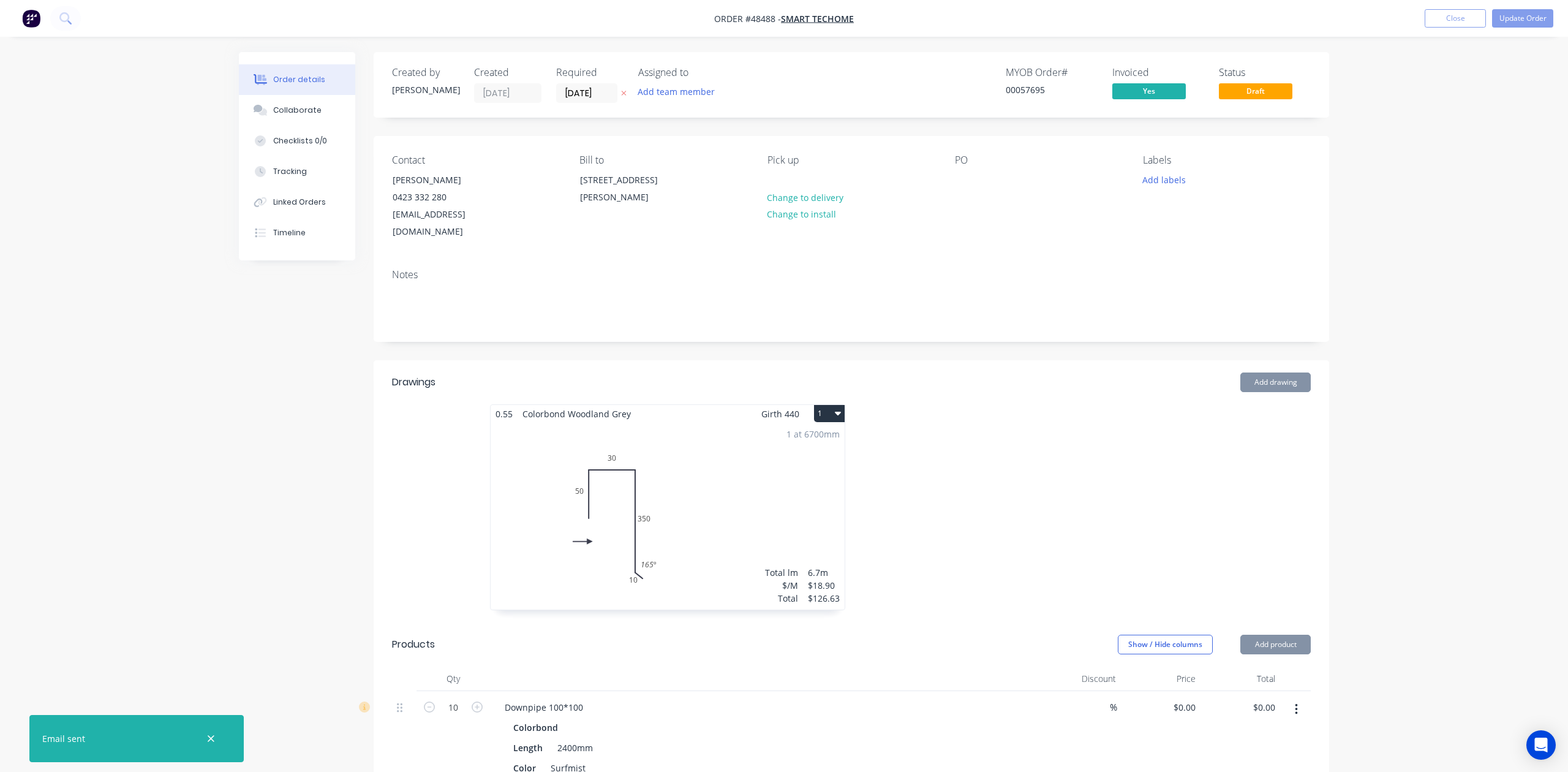
type input "$40.00"
type input "$400.00"
type input "$19.99"
type input "$159.92"
type input "$3.00"
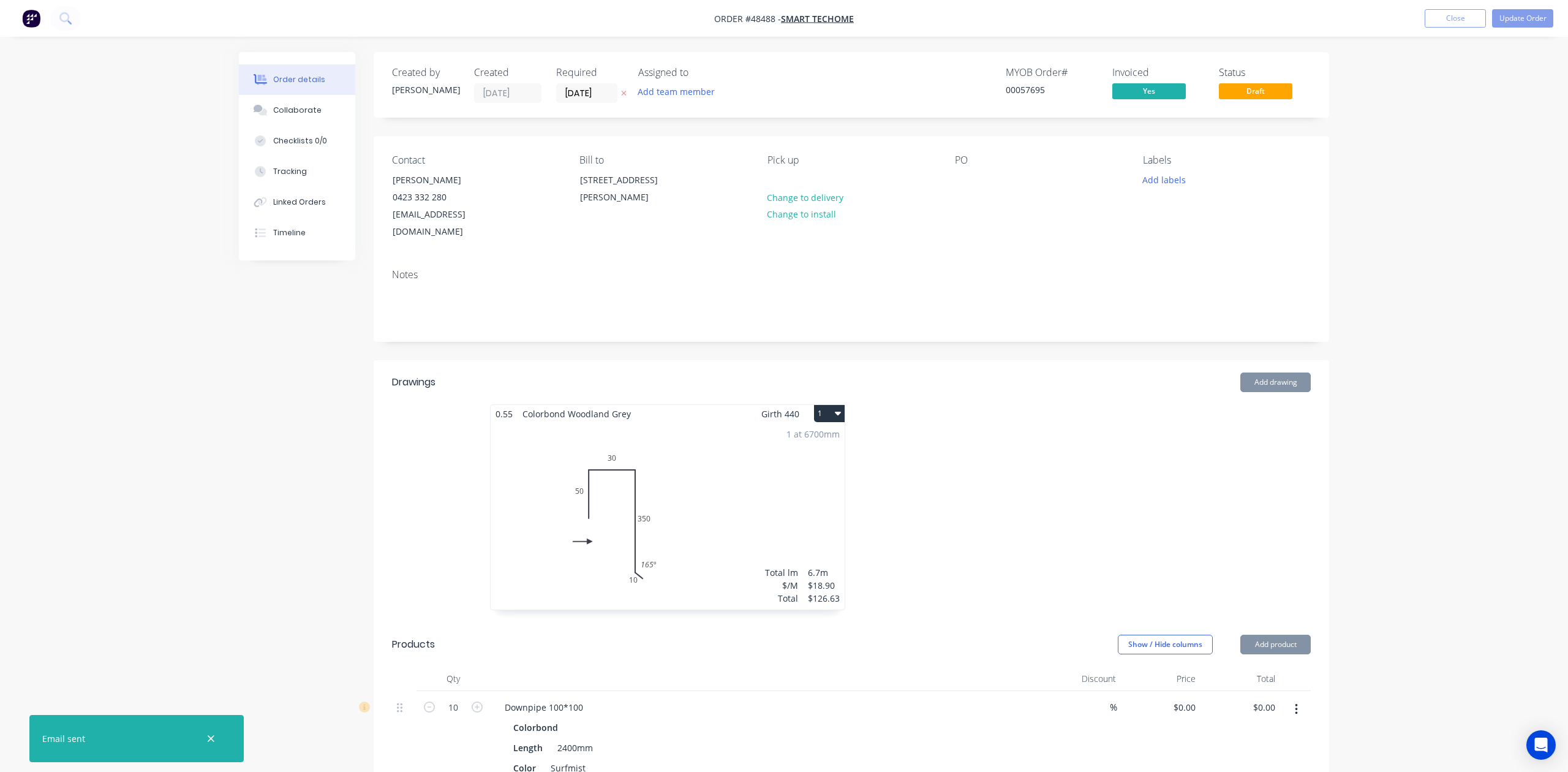
type input "$15.00"
type input "$3.00"
type input "$15.00"
type input "$250.00"
type input "$500.00"
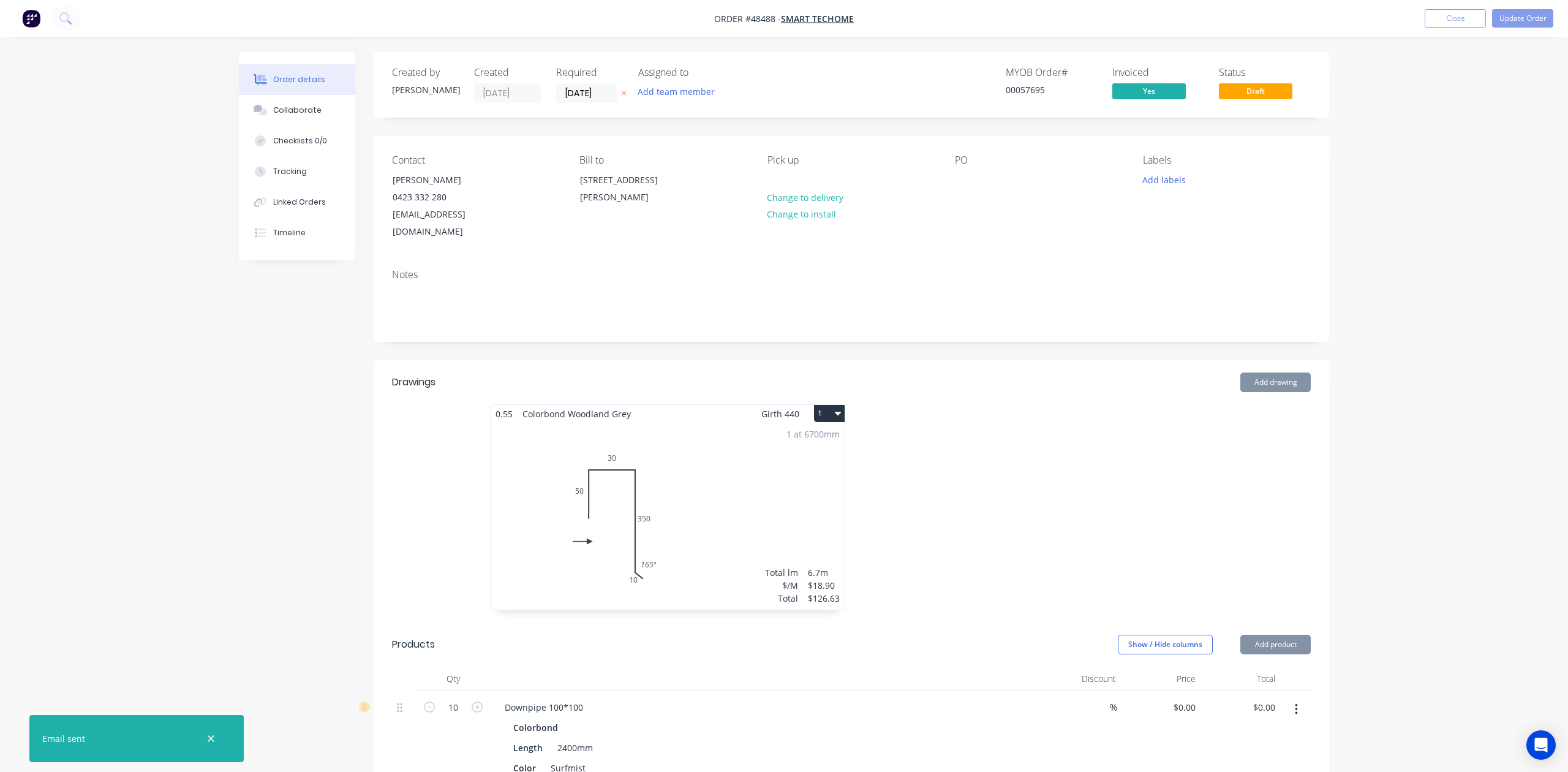
type input "$14.35"
type input "$28.70"
type input "$7.93"
type input "$23.79"
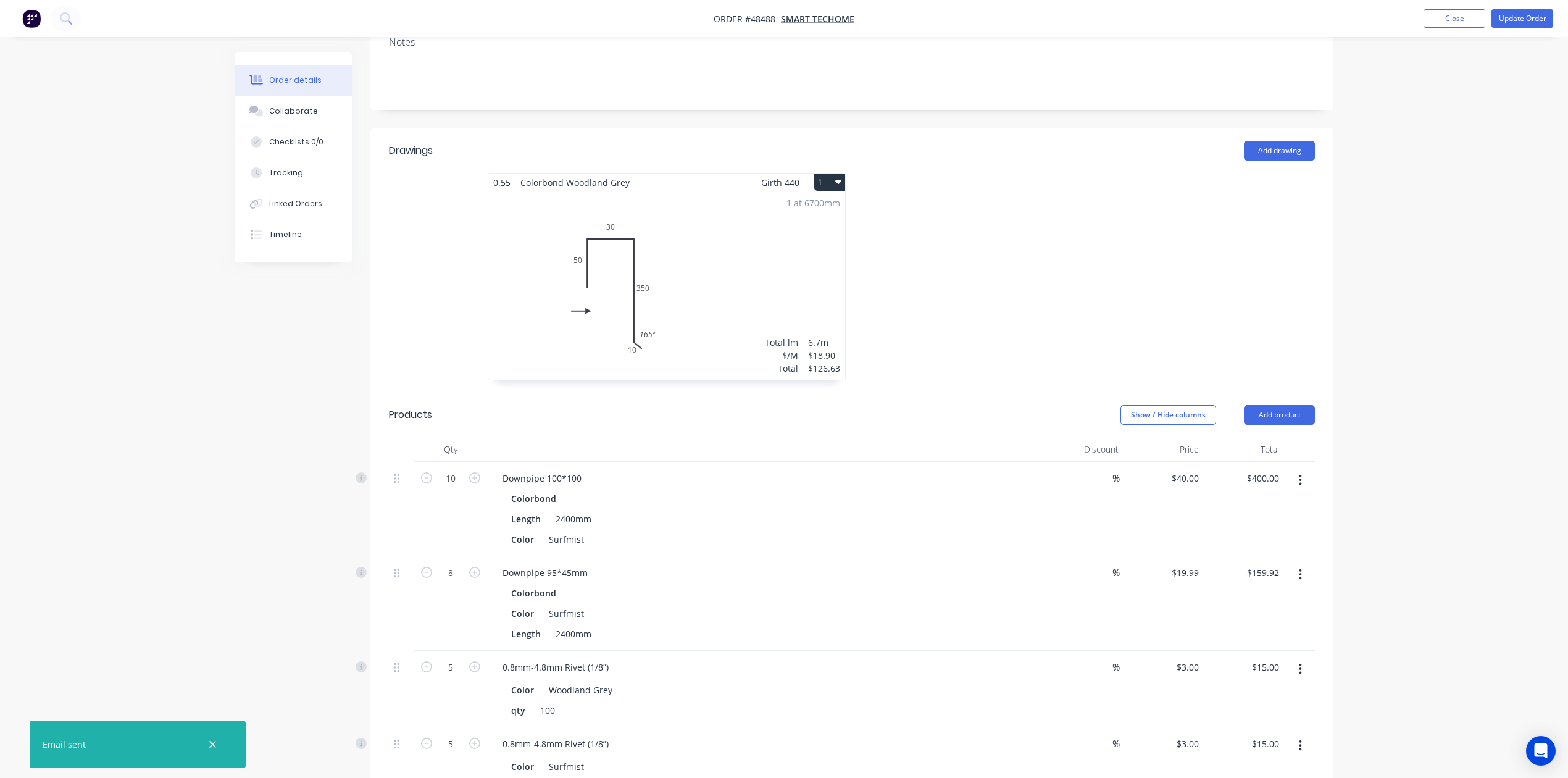
scroll to position [411, 0]
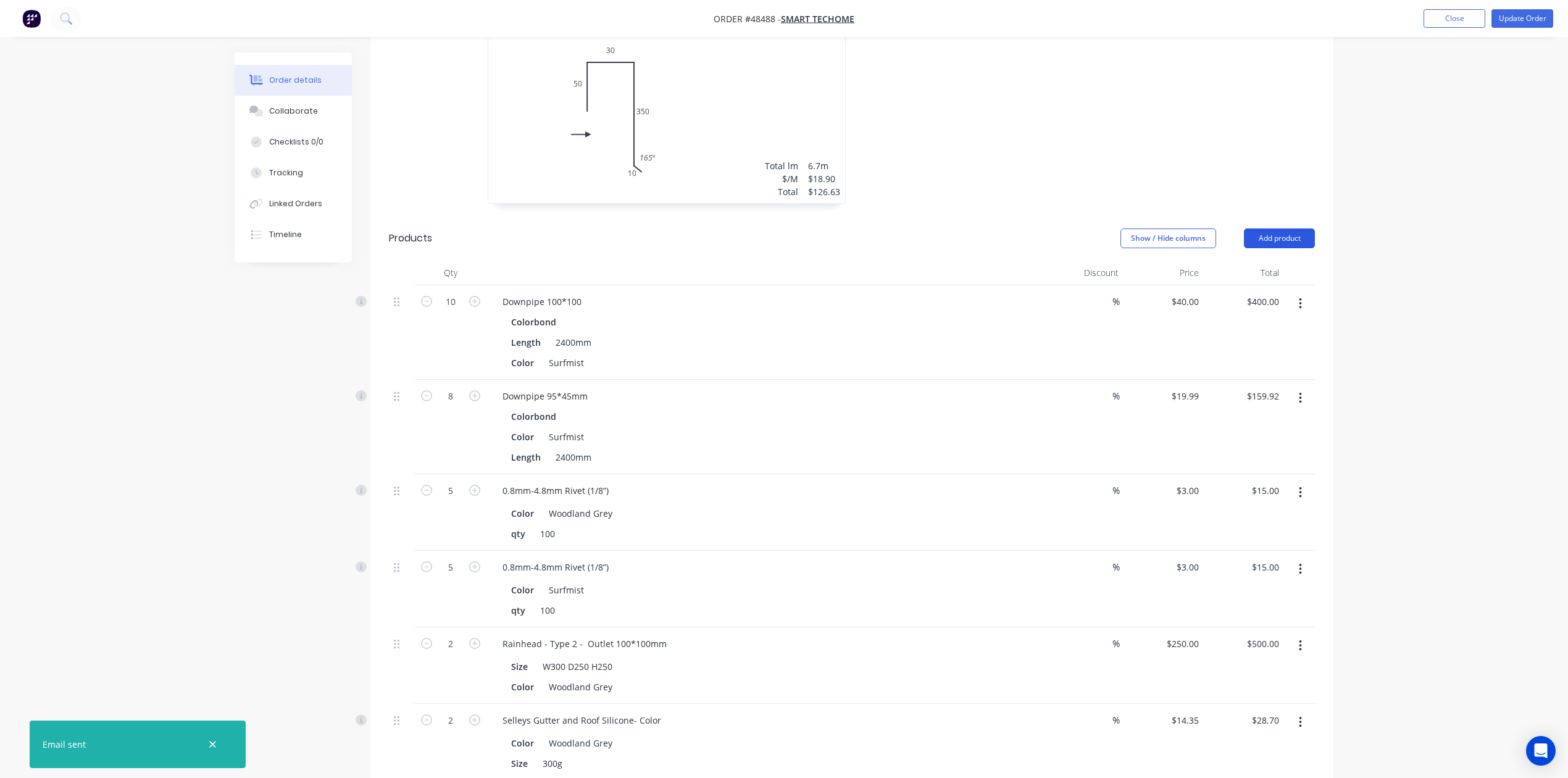
click at [1280, 229] on button "Add product" at bounding box center [1280, 239] width 71 height 20
click at [1272, 260] on div "Product catalogue" at bounding box center [1257, 269] width 95 height 18
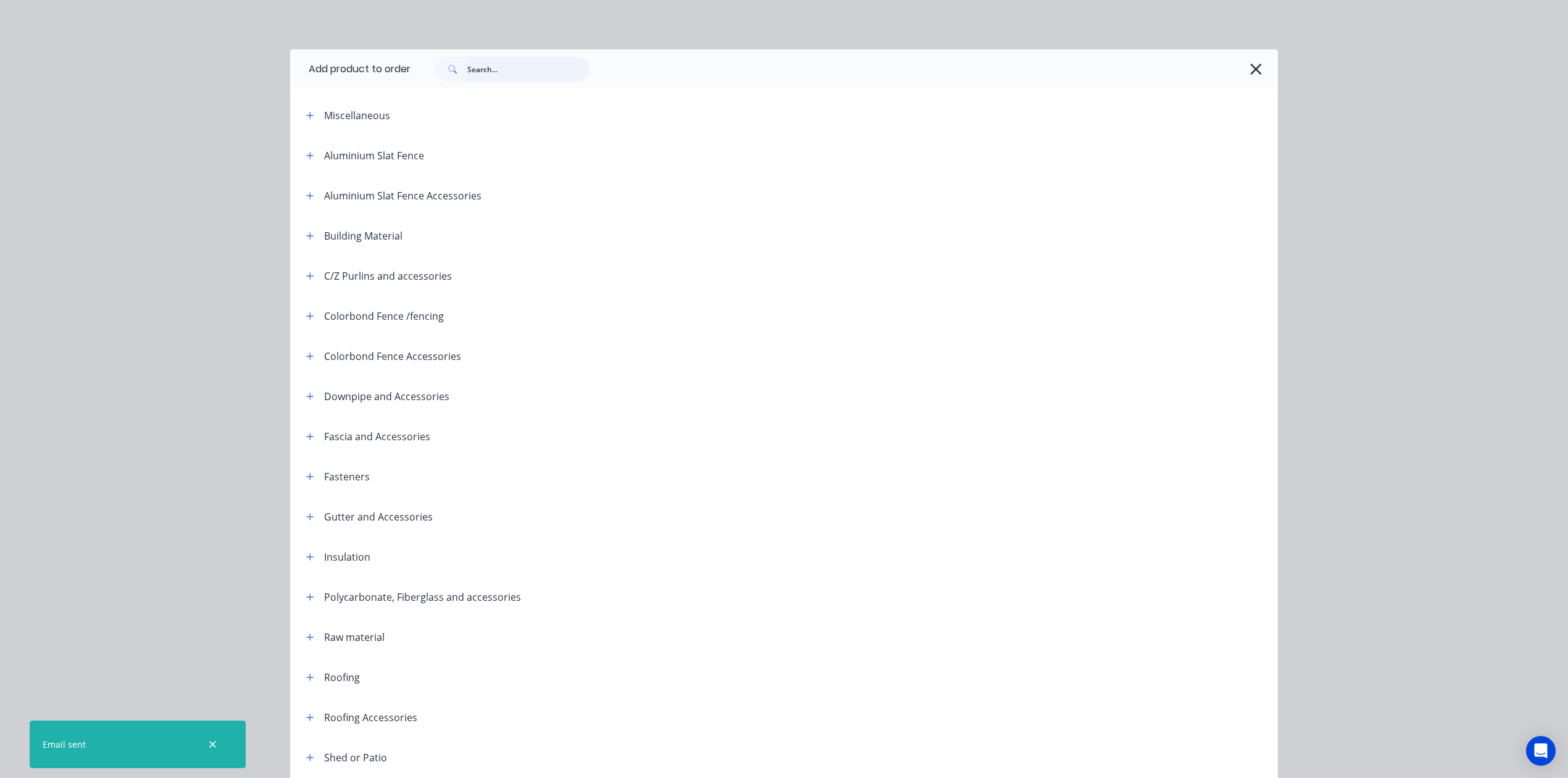
click at [484, 73] on input "text" at bounding box center [529, 69] width 122 height 24
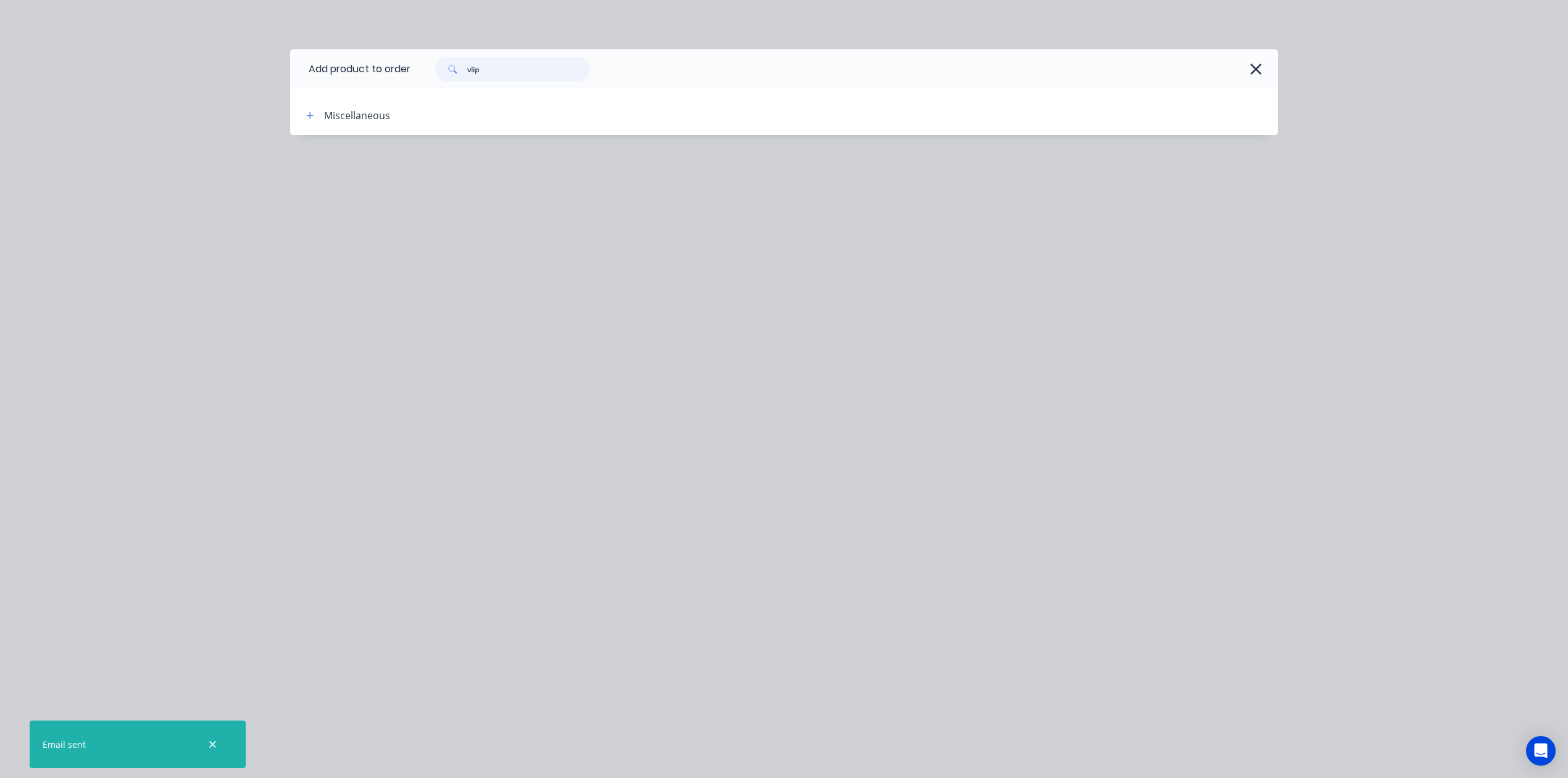
drag, startPoint x: 494, startPoint y: 72, endPoint x: 363, endPoint y: 60, distance: 131.5
click at [363, 60] on header "Add product to order vlip" at bounding box center [784, 70] width 988 height 40
type input "clip"
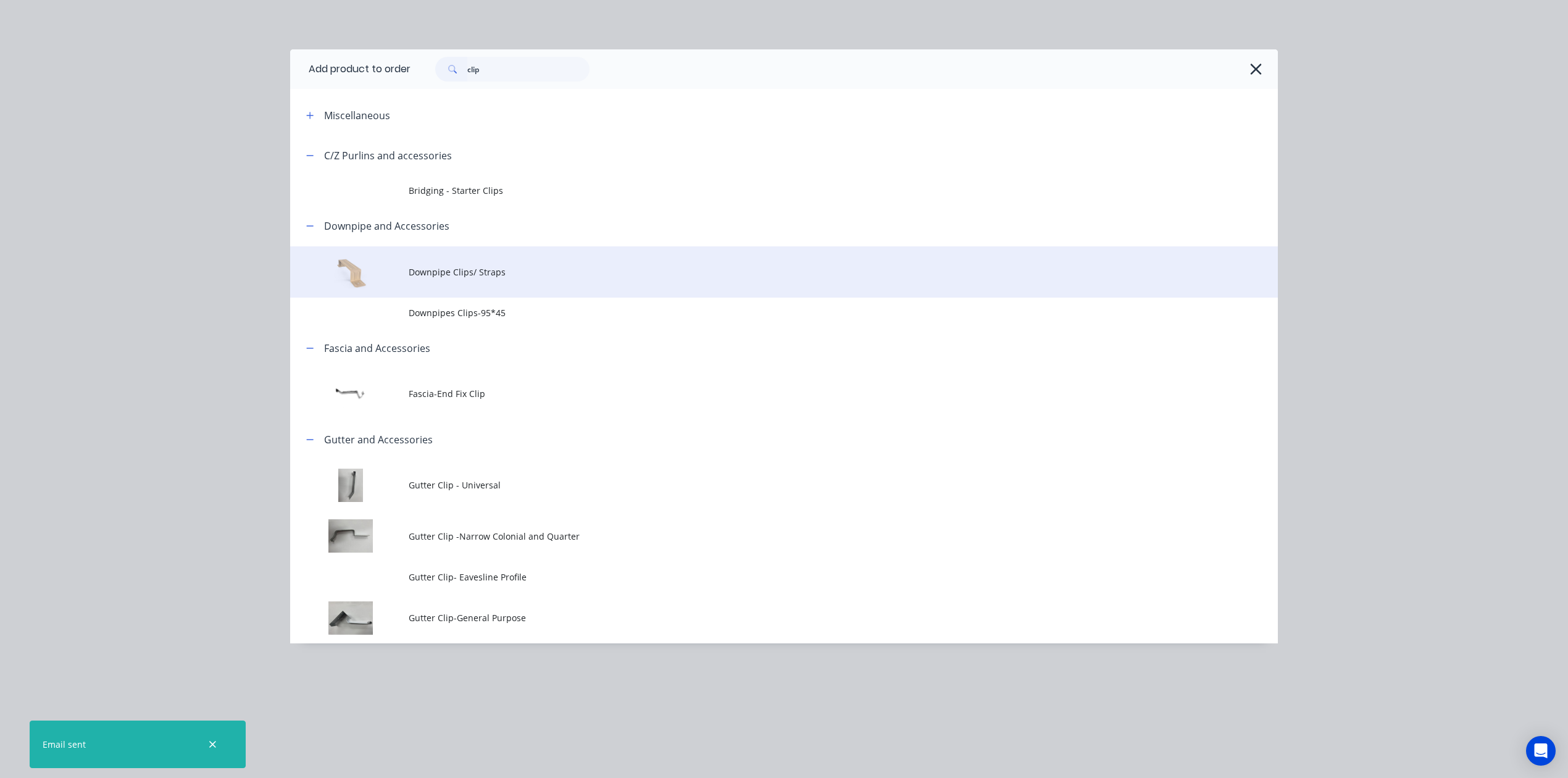
click at [525, 286] on td "Downpipe Clips/ Straps" at bounding box center [843, 272] width 869 height 51
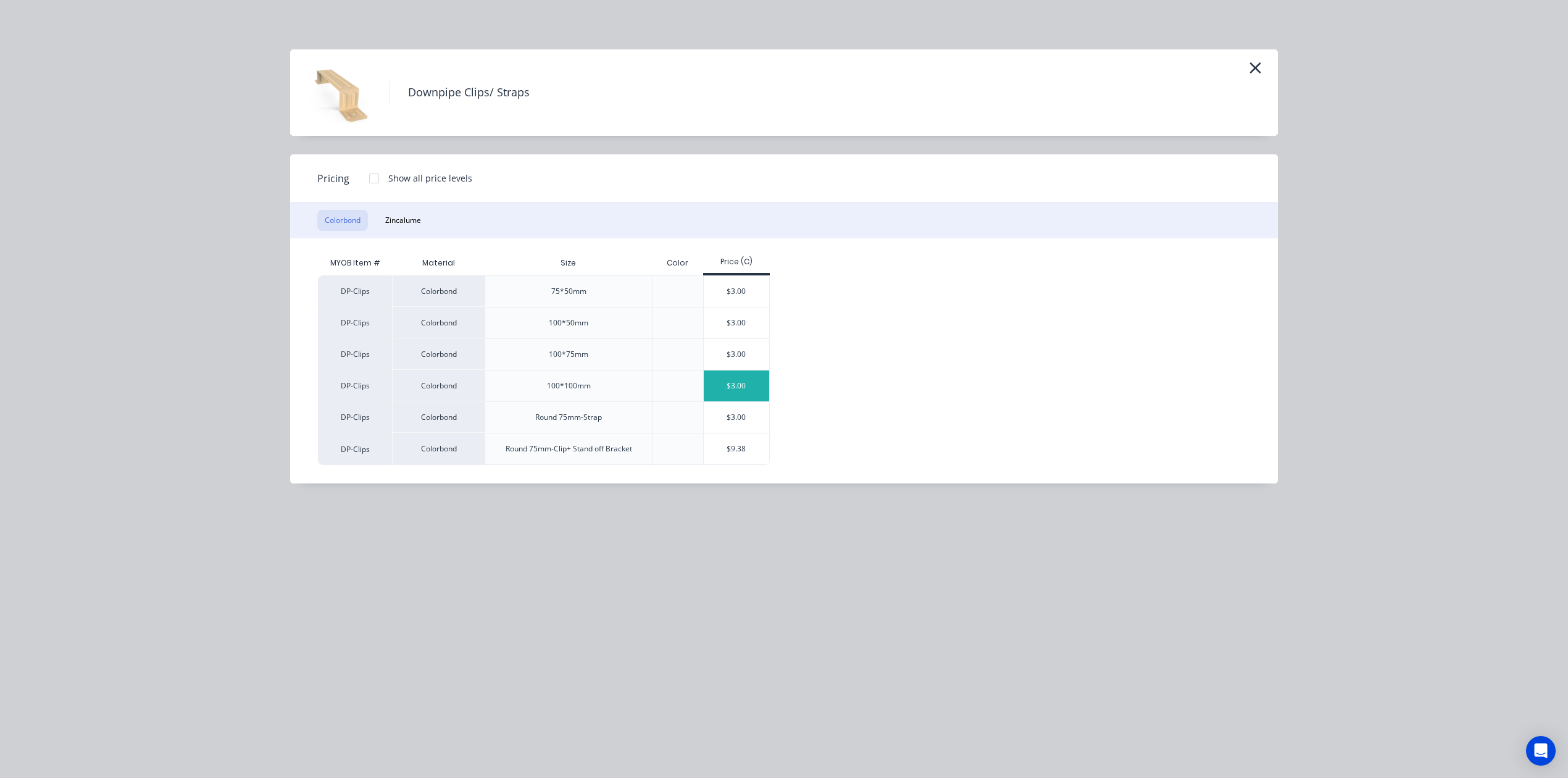
click at [740, 382] on div "$3.00" at bounding box center [737, 386] width 66 height 31
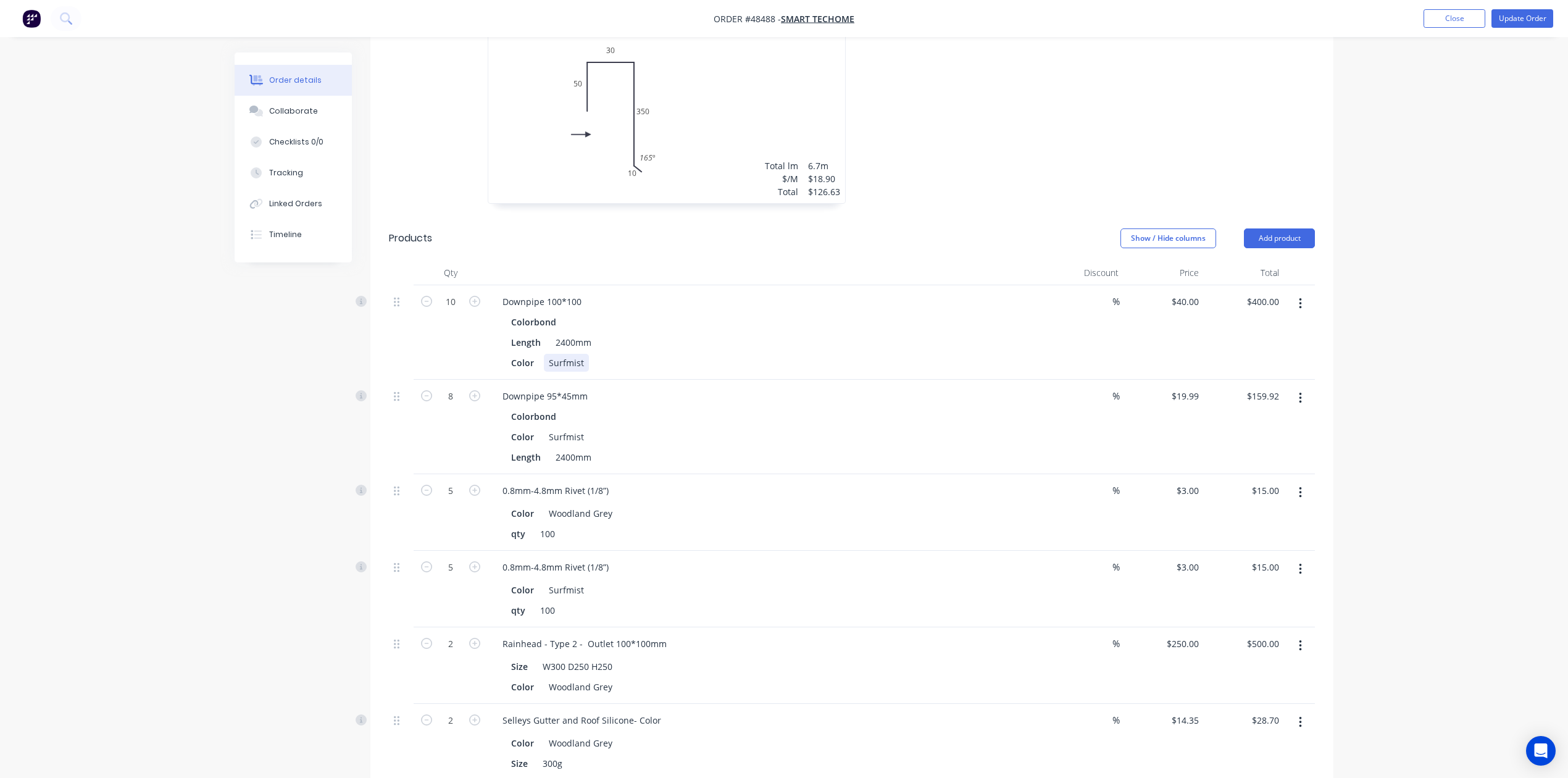
click at [566, 353] on div "Surfmist" at bounding box center [566, 362] width 45 height 18
copy div "Surfmist"
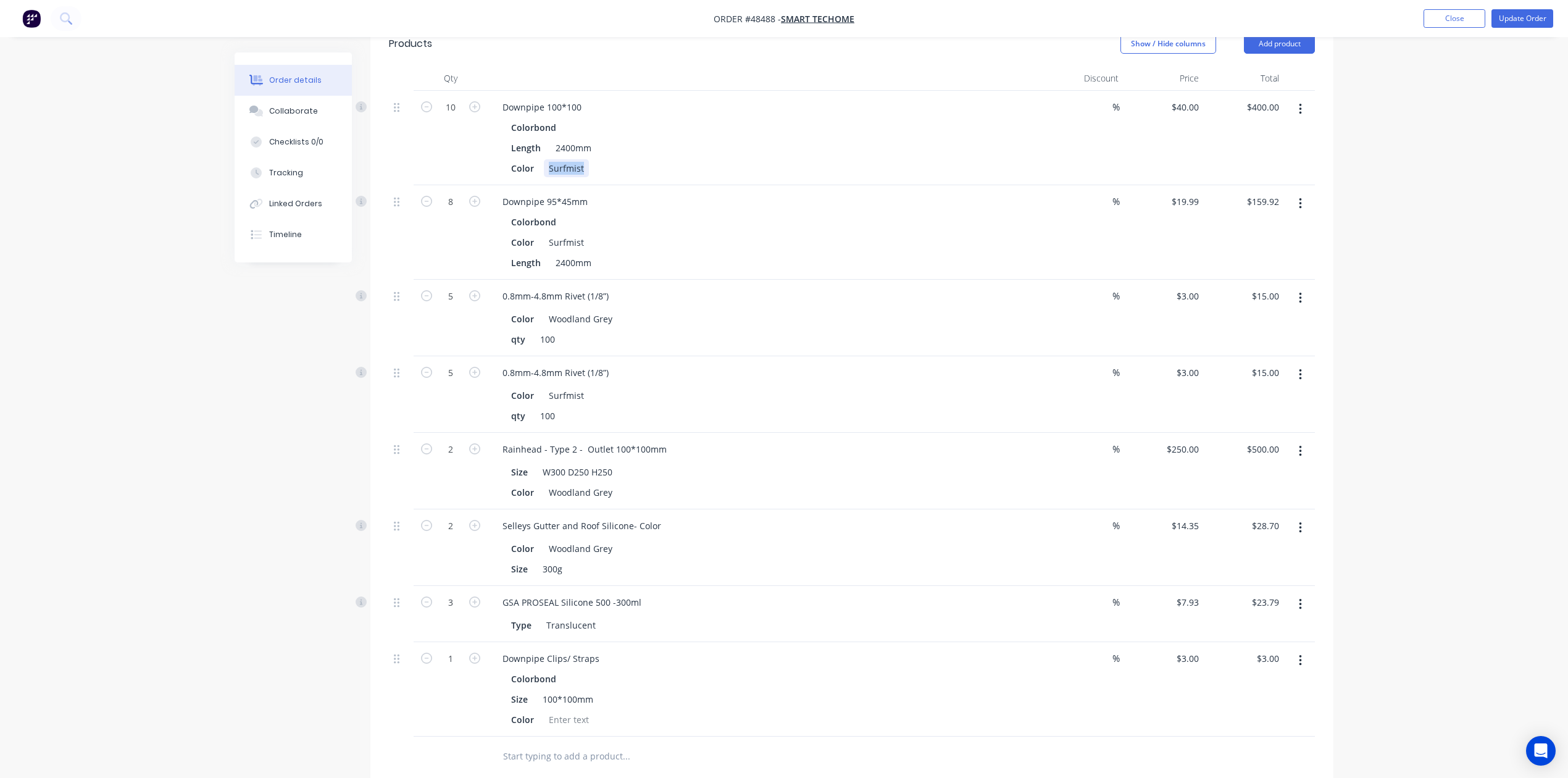
scroll to position [877, 0]
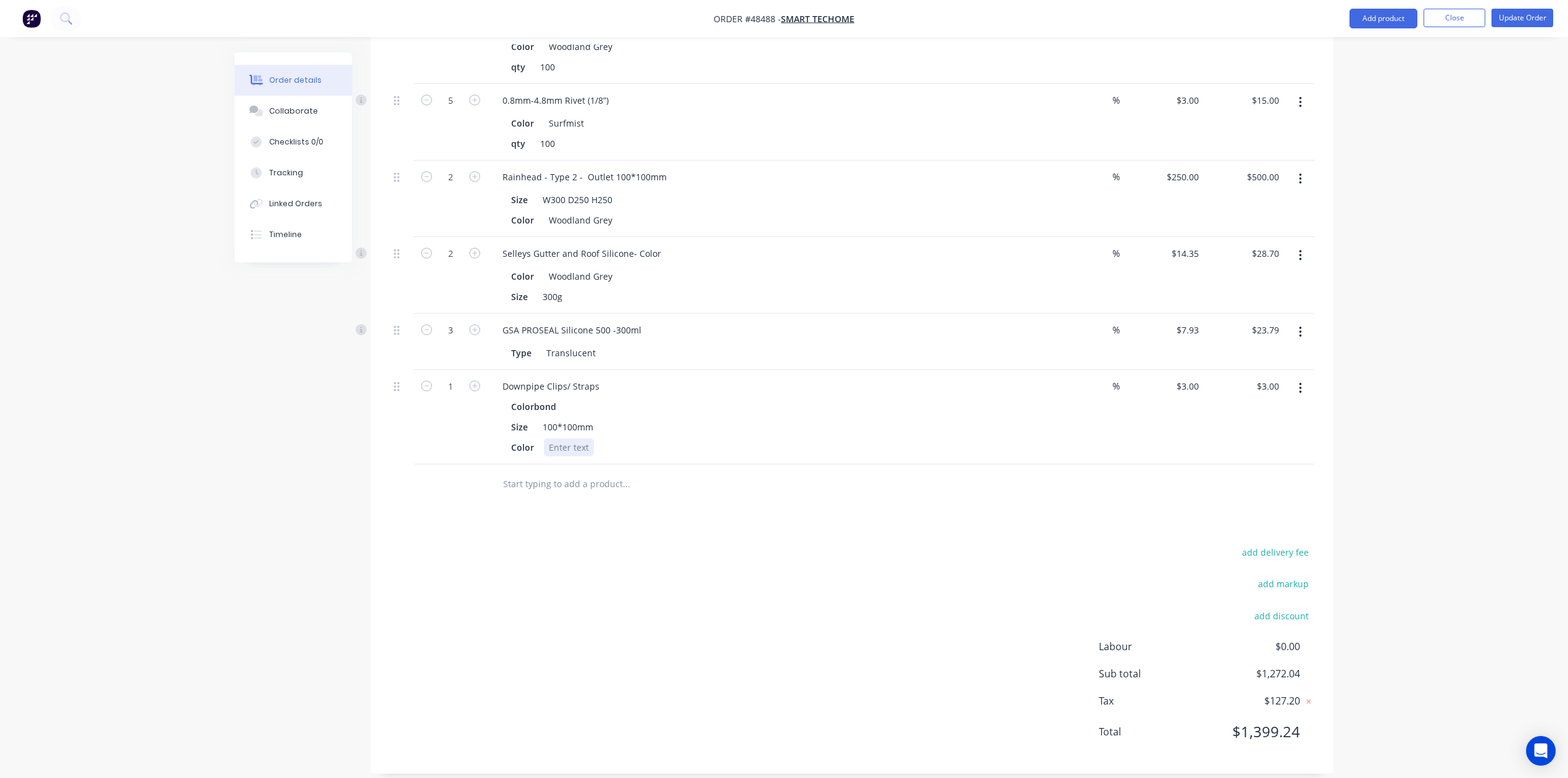
click at [578, 438] on div at bounding box center [569, 447] width 50 height 18
paste div
type input "20"
type input "$60.00"
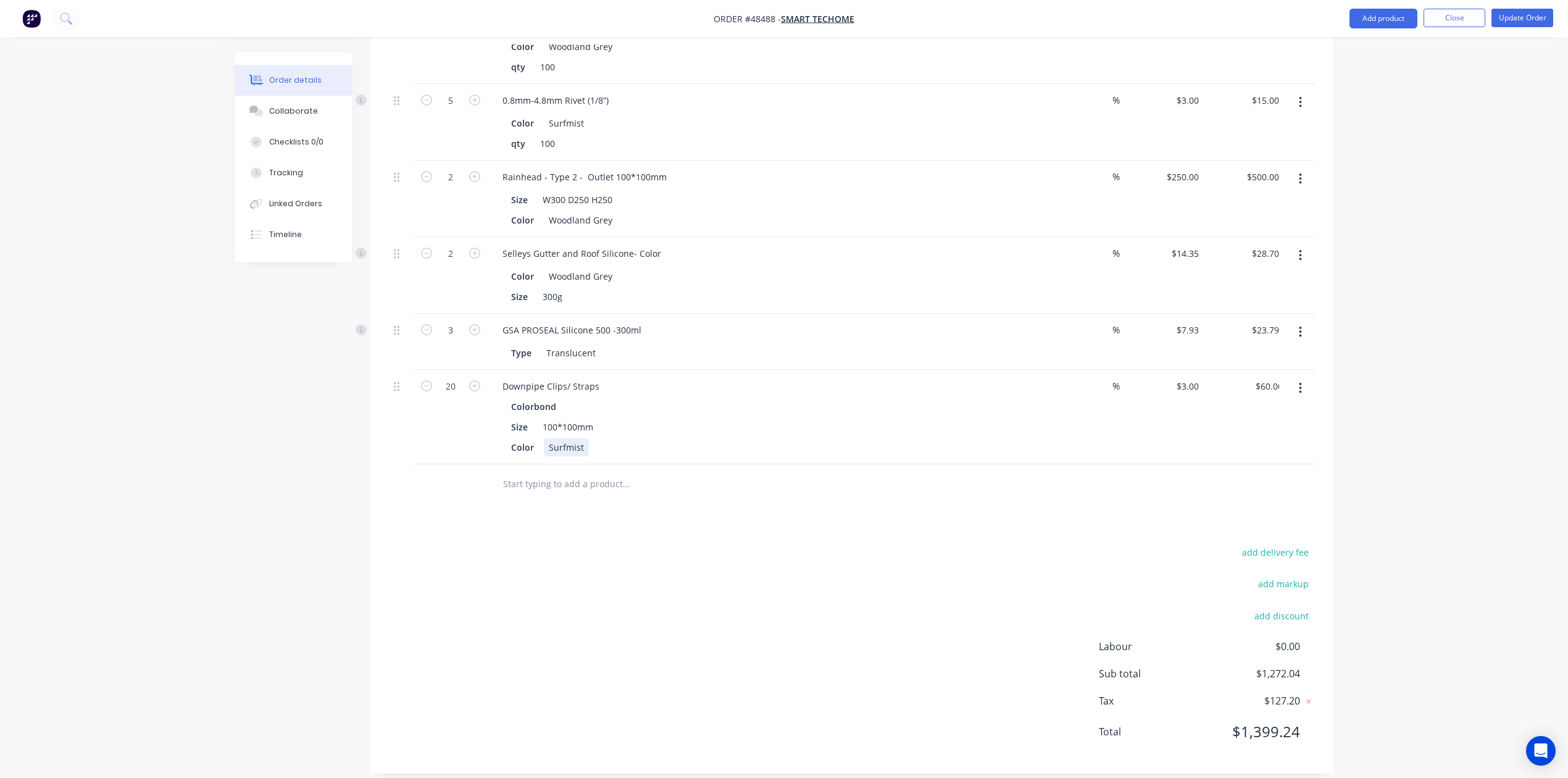
drag, startPoint x: 771, startPoint y: 431, endPoint x: 829, endPoint y: 433, distance: 58.0
click at [773, 438] on div "Color Surfmist" at bounding box center [763, 447] width 513 height 18
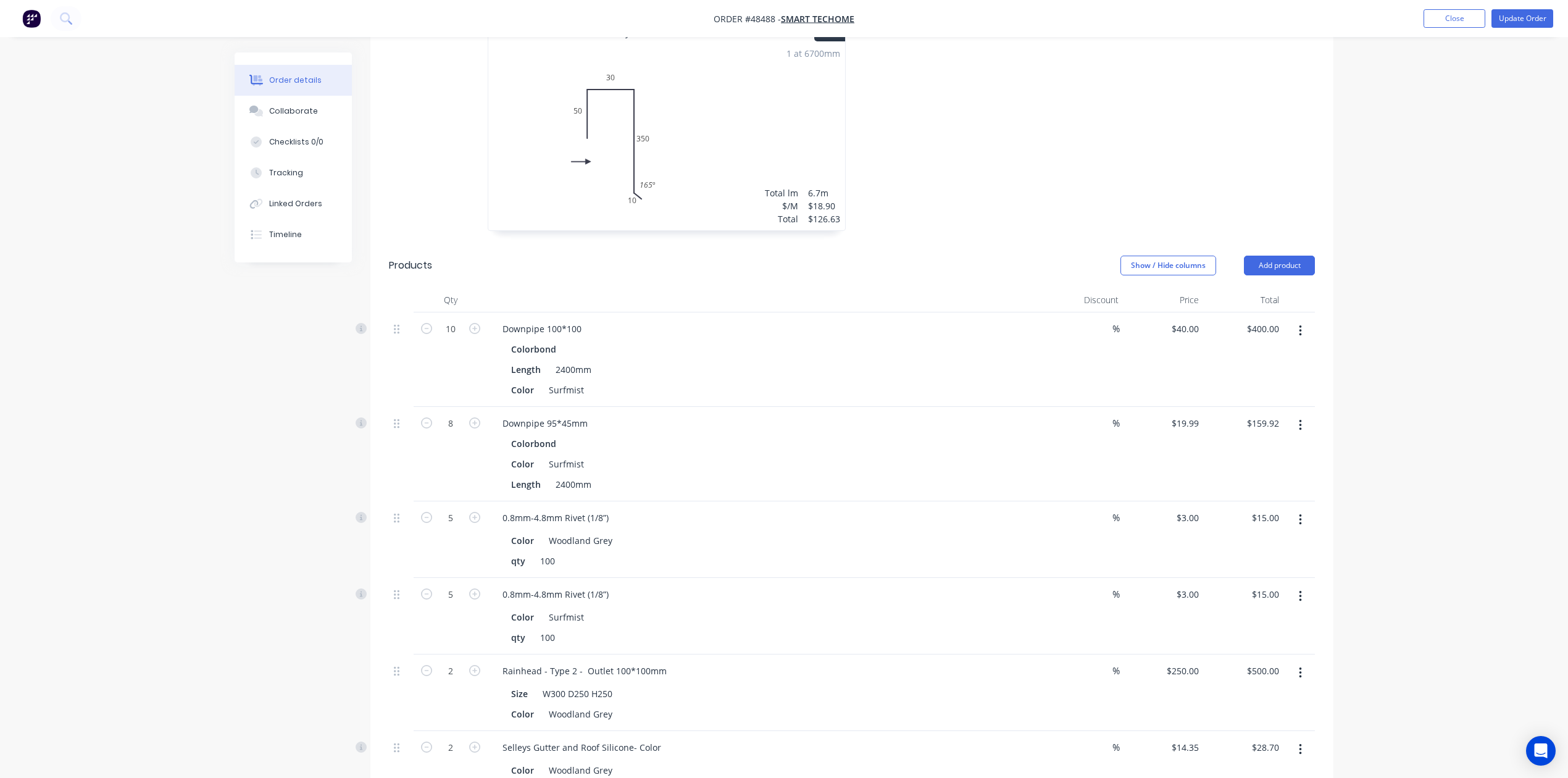
scroll to position [55, 0]
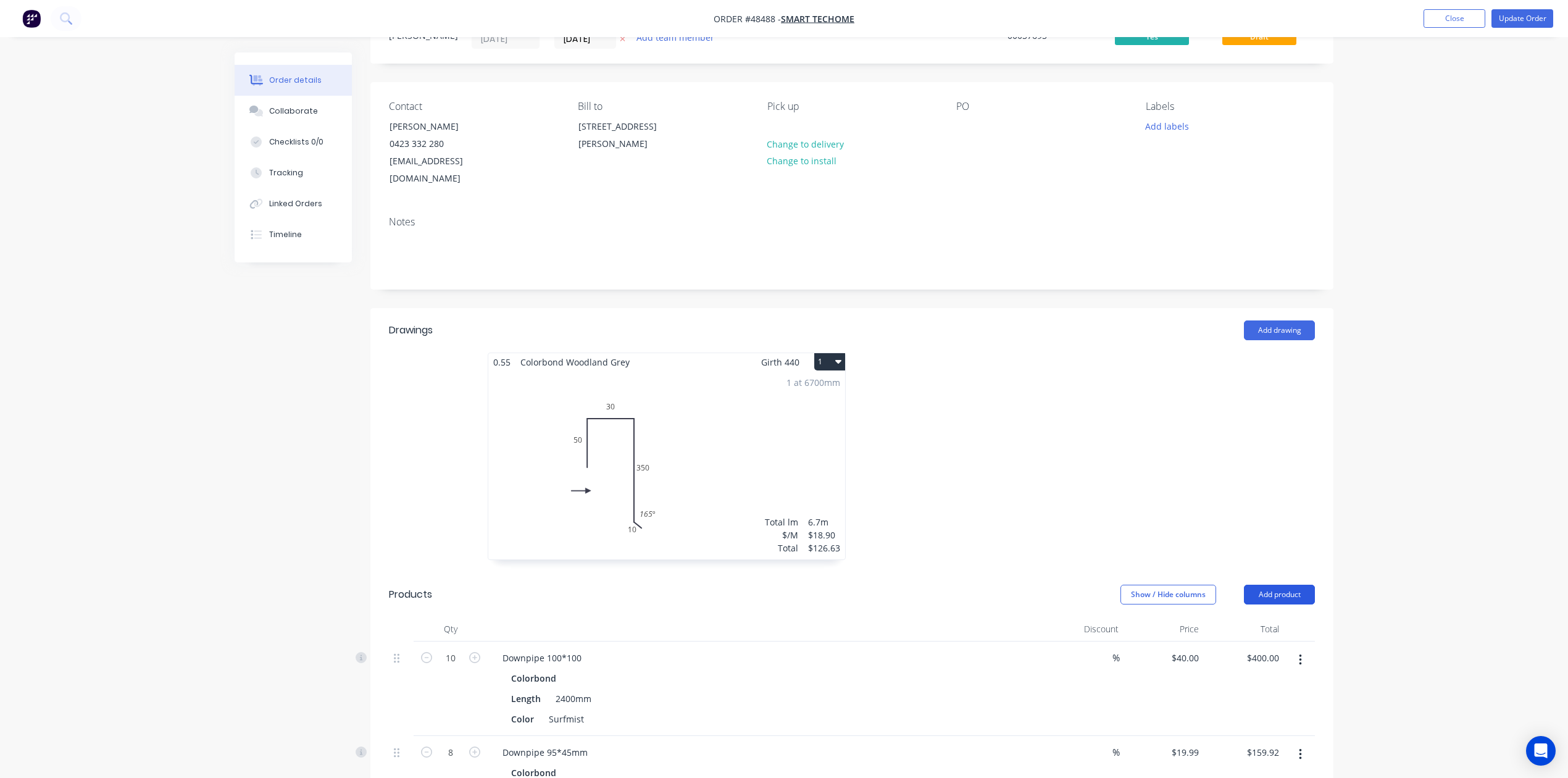
click at [1297, 584] on button "Add product" at bounding box center [1280, 594] width 71 height 20
click at [1280, 617] on div "Product catalogue" at bounding box center [1257, 625] width 95 height 18
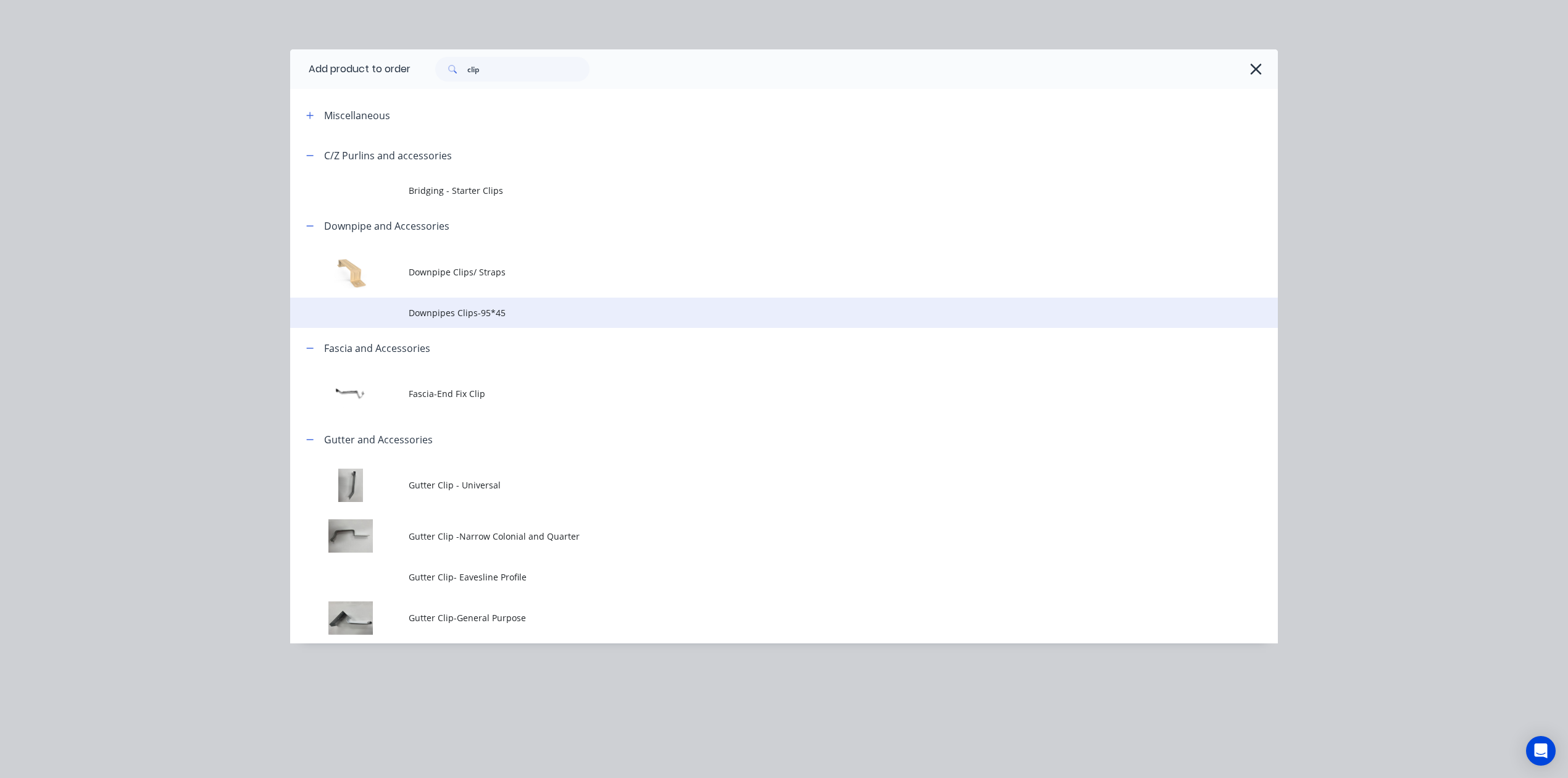
click at [457, 308] on span "Downpipes Clips-95*45" at bounding box center [756, 312] width 695 height 13
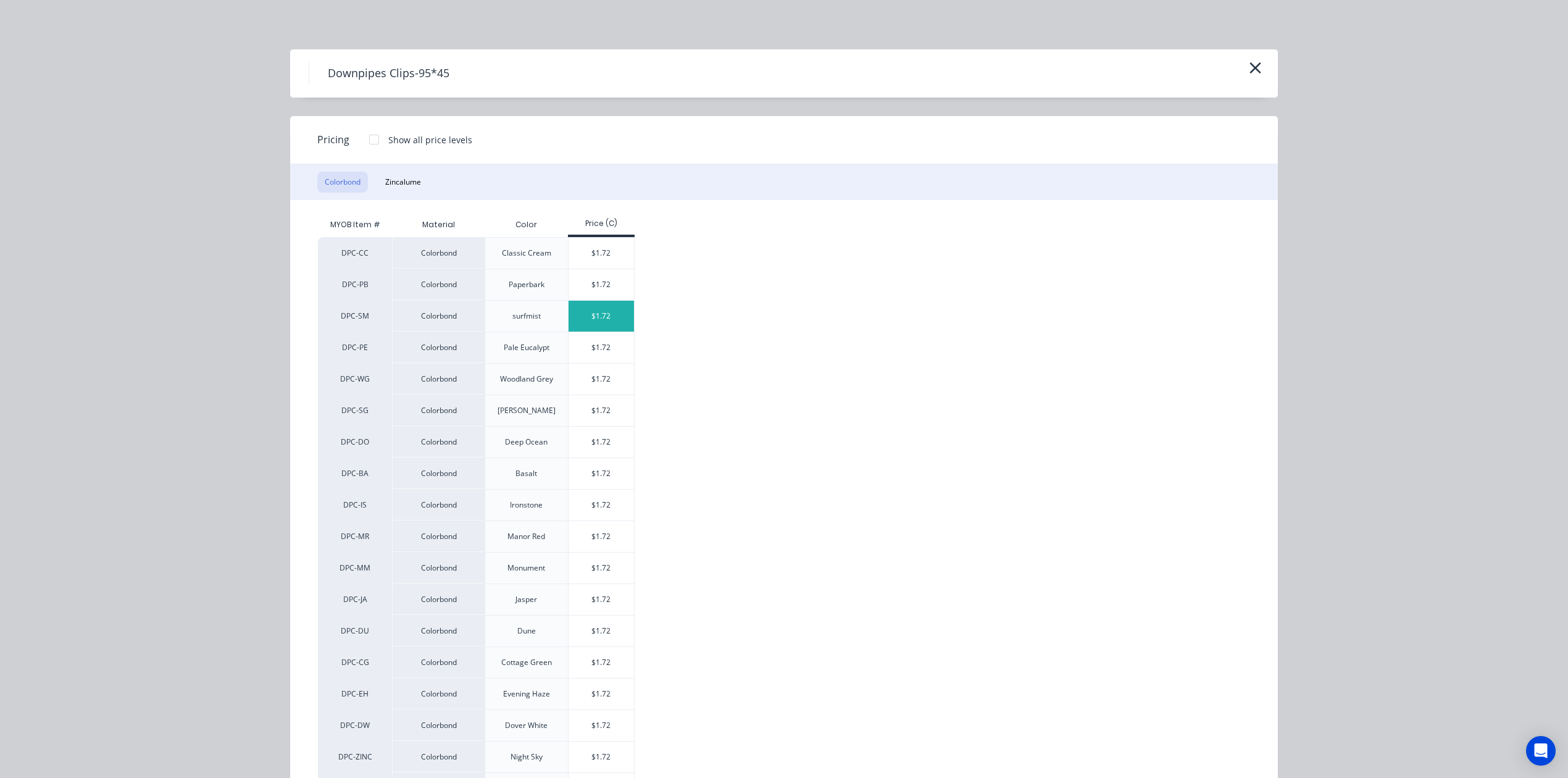
click at [604, 317] on div "$1.72" at bounding box center [601, 316] width 66 height 31
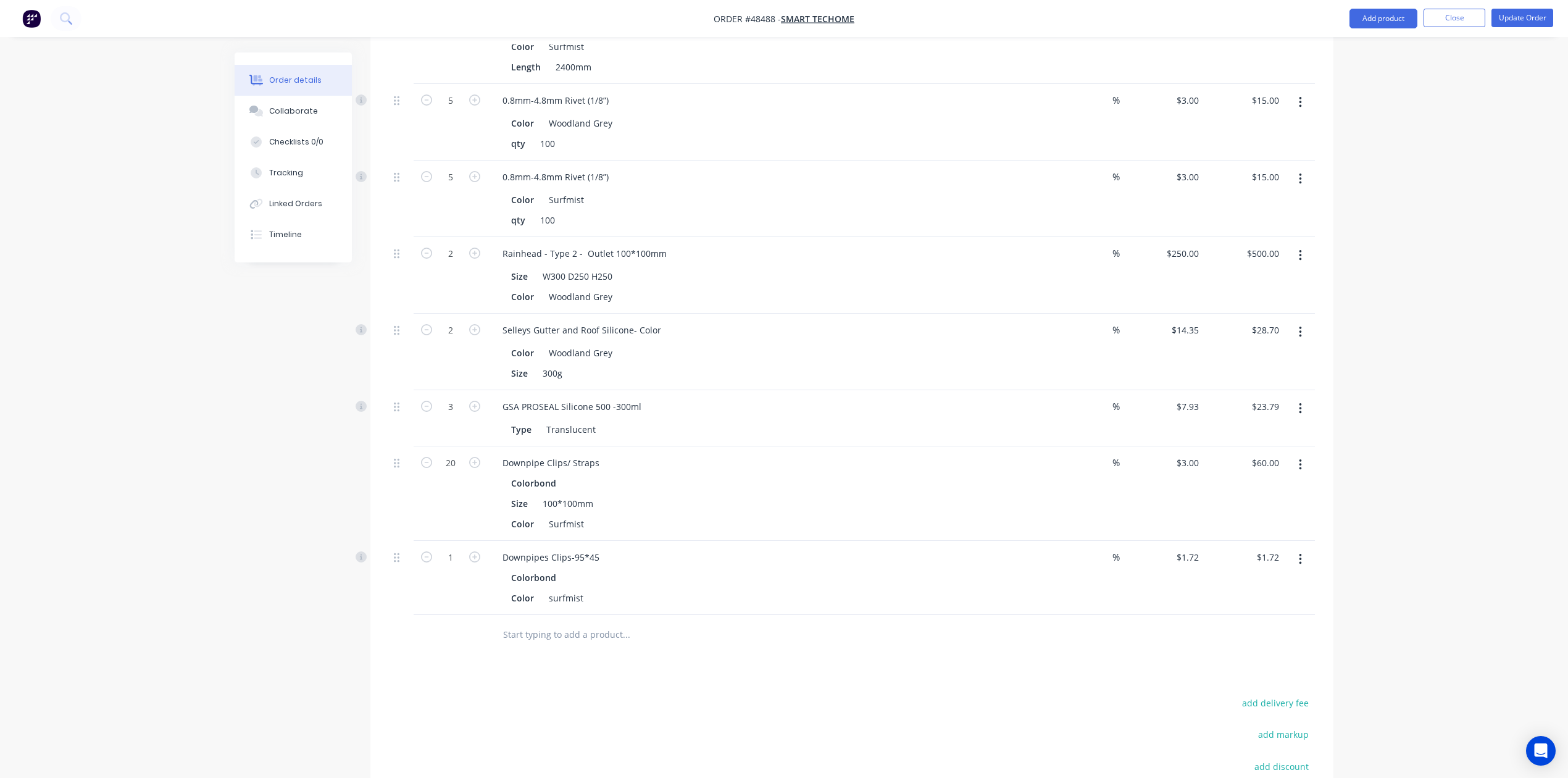
scroll to position [953, 0]
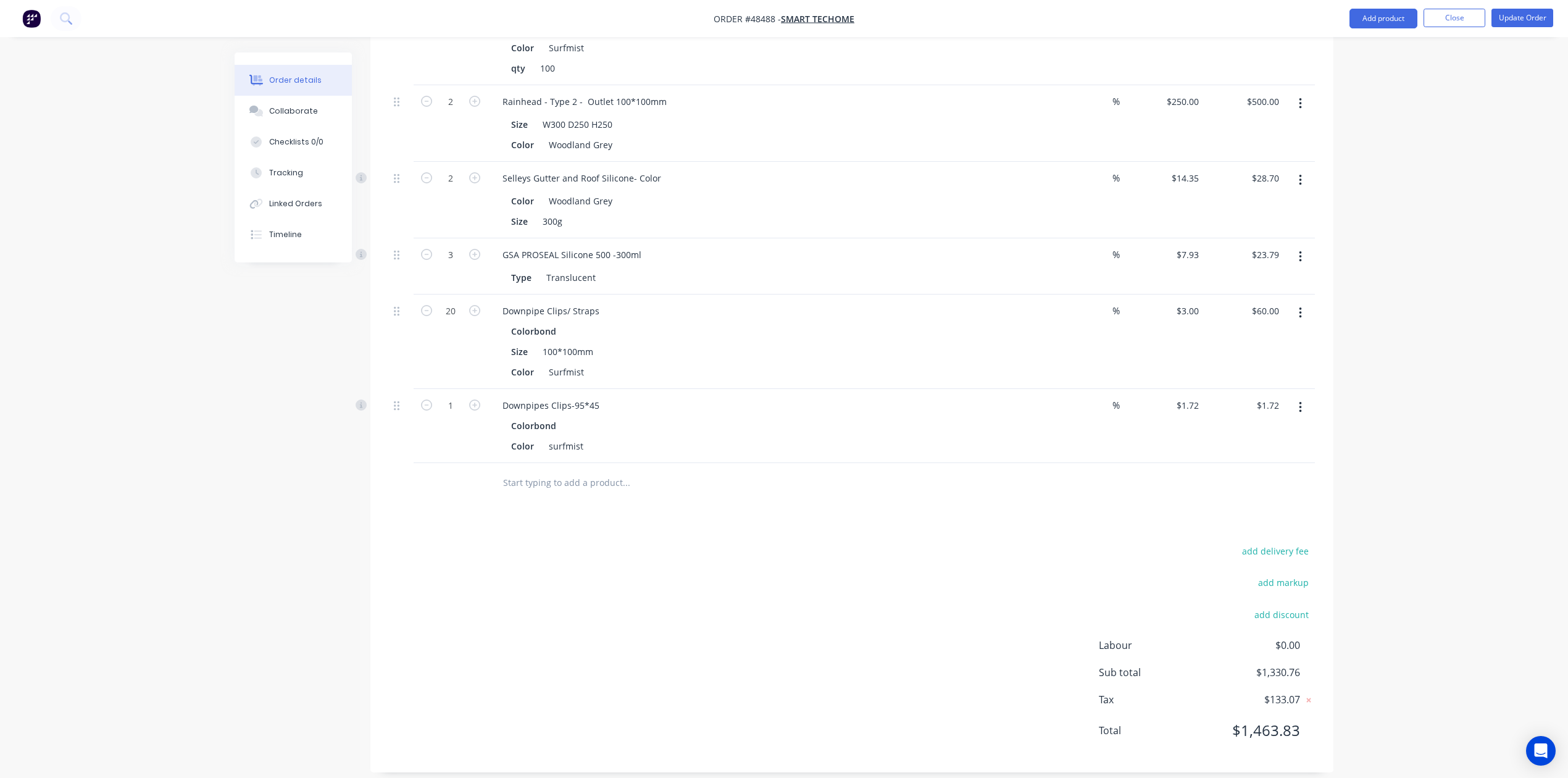
click at [461, 389] on div "1" at bounding box center [451, 425] width 74 height 74
type input "16"
type input "$27.52"
click at [851, 480] on div at bounding box center [678, 483] width 370 height 24
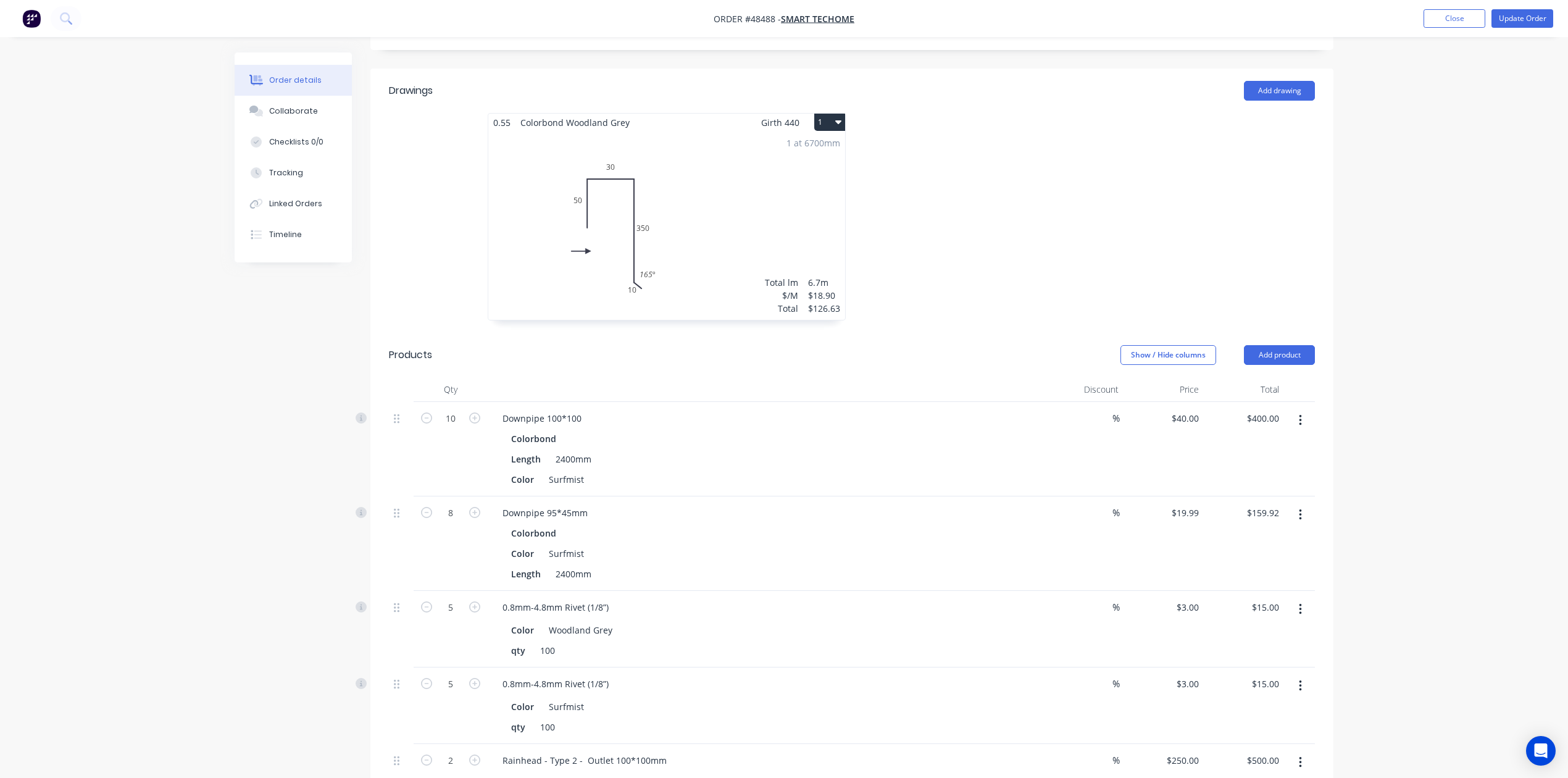
scroll to position [0, 0]
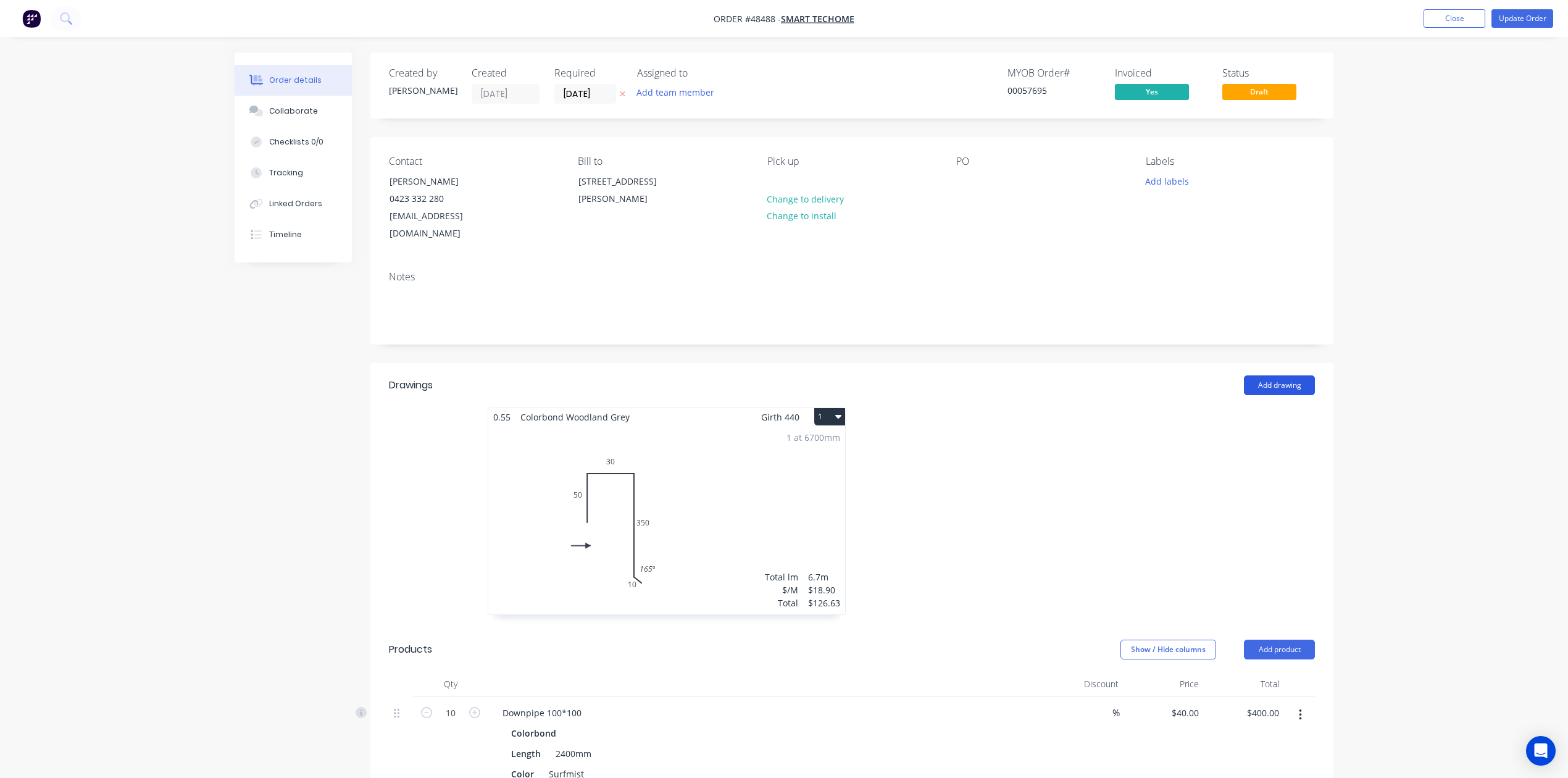
click at [1295, 376] on button "Add drawing" at bounding box center [1280, 386] width 71 height 20
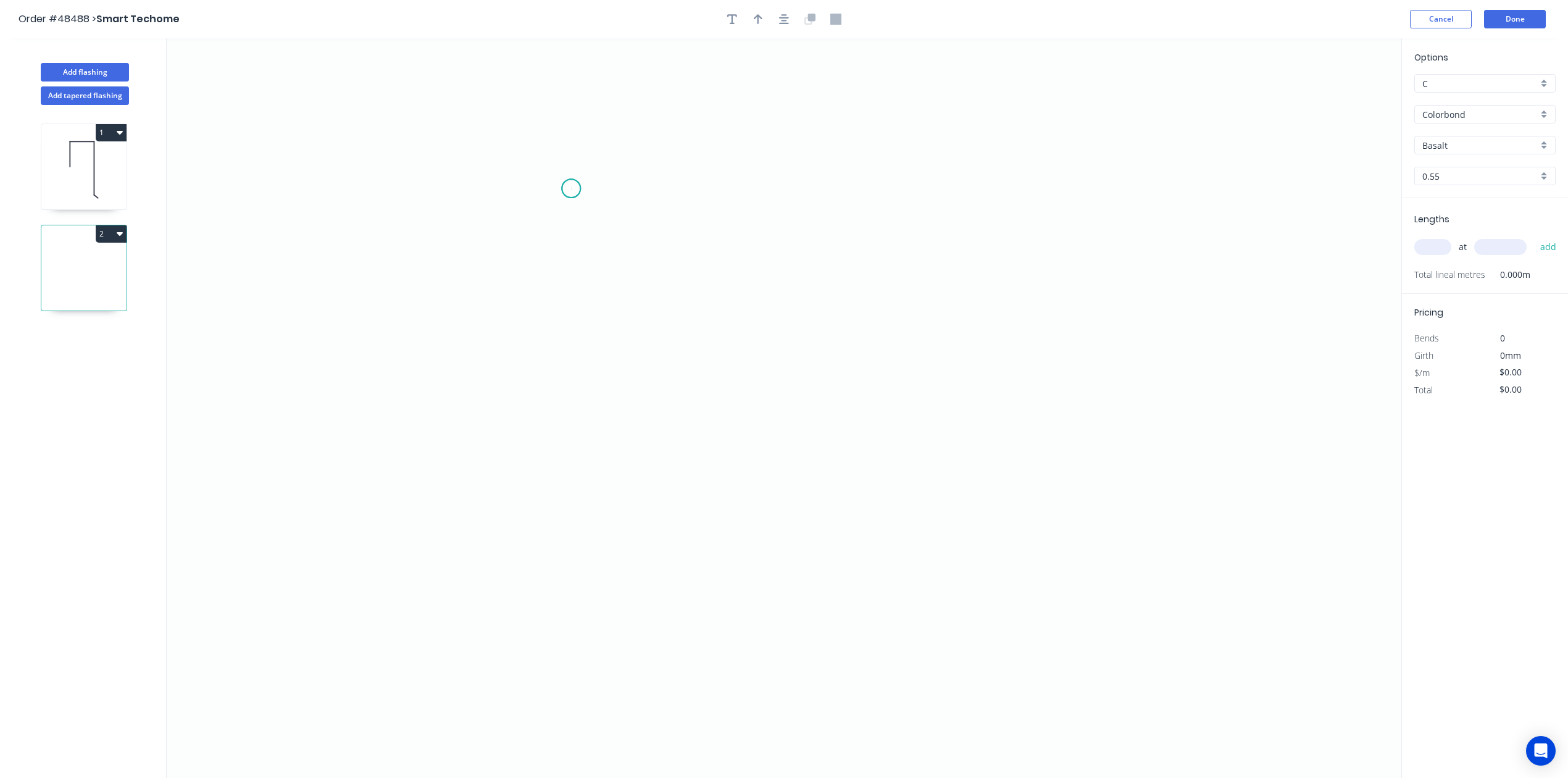
click at [571, 189] on icon "0" at bounding box center [784, 408] width 1235 height 740
click at [586, 529] on icon "0" at bounding box center [784, 408] width 1235 height 740
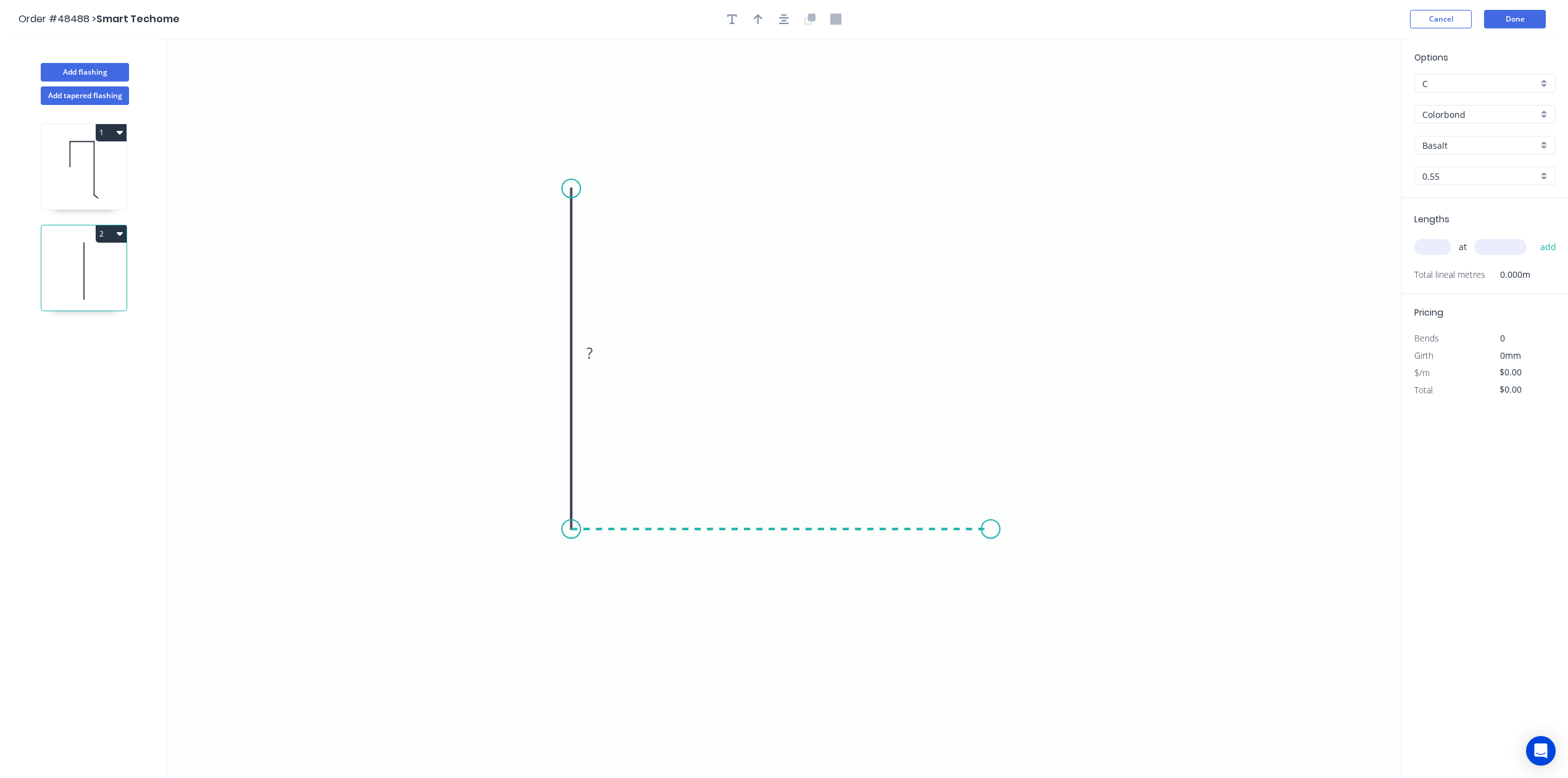
click at [991, 541] on icon "0 ?" at bounding box center [784, 408] width 1235 height 740
click at [1030, 581] on icon "0 ? ?" at bounding box center [784, 408] width 1235 height 740
click at [1030, 581] on circle at bounding box center [1030, 581] width 18 height 18
click at [557, 339] on icon "0 ? ? ? ? º" at bounding box center [784, 408] width 1235 height 740
click at [559, 346] on rect at bounding box center [553, 353] width 24 height 18
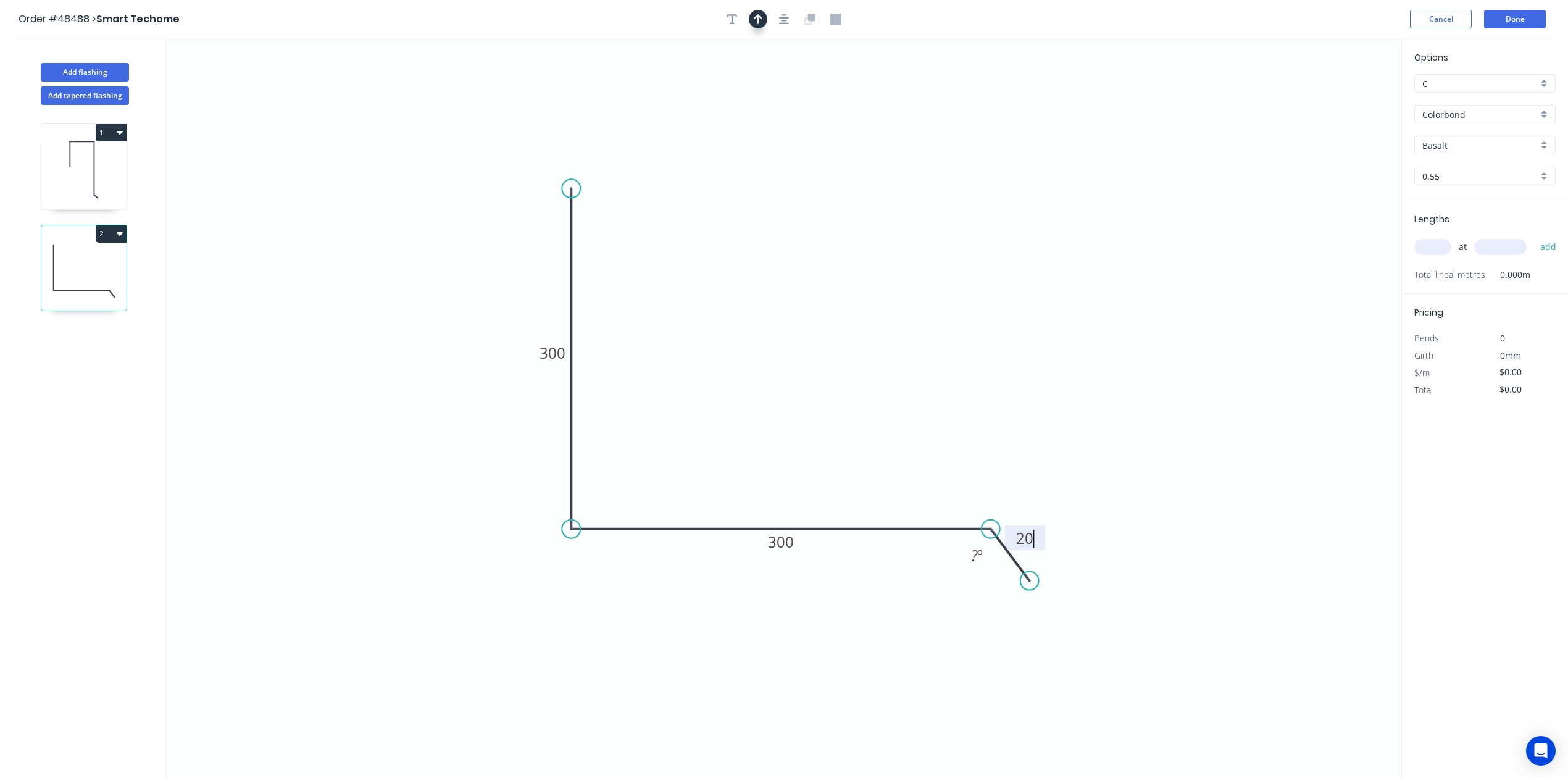
click at [761, 18] on icon "button" at bounding box center [758, 19] width 8 height 10
type input "$24.58"
drag, startPoint x: 1339, startPoint y: 99, endPoint x: 745, endPoint y: 278, distance: 620.4
click at [745, 278] on icon at bounding box center [745, 263] width 11 height 40
click at [1435, 248] on input "text" at bounding box center [1433, 246] width 37 height 16
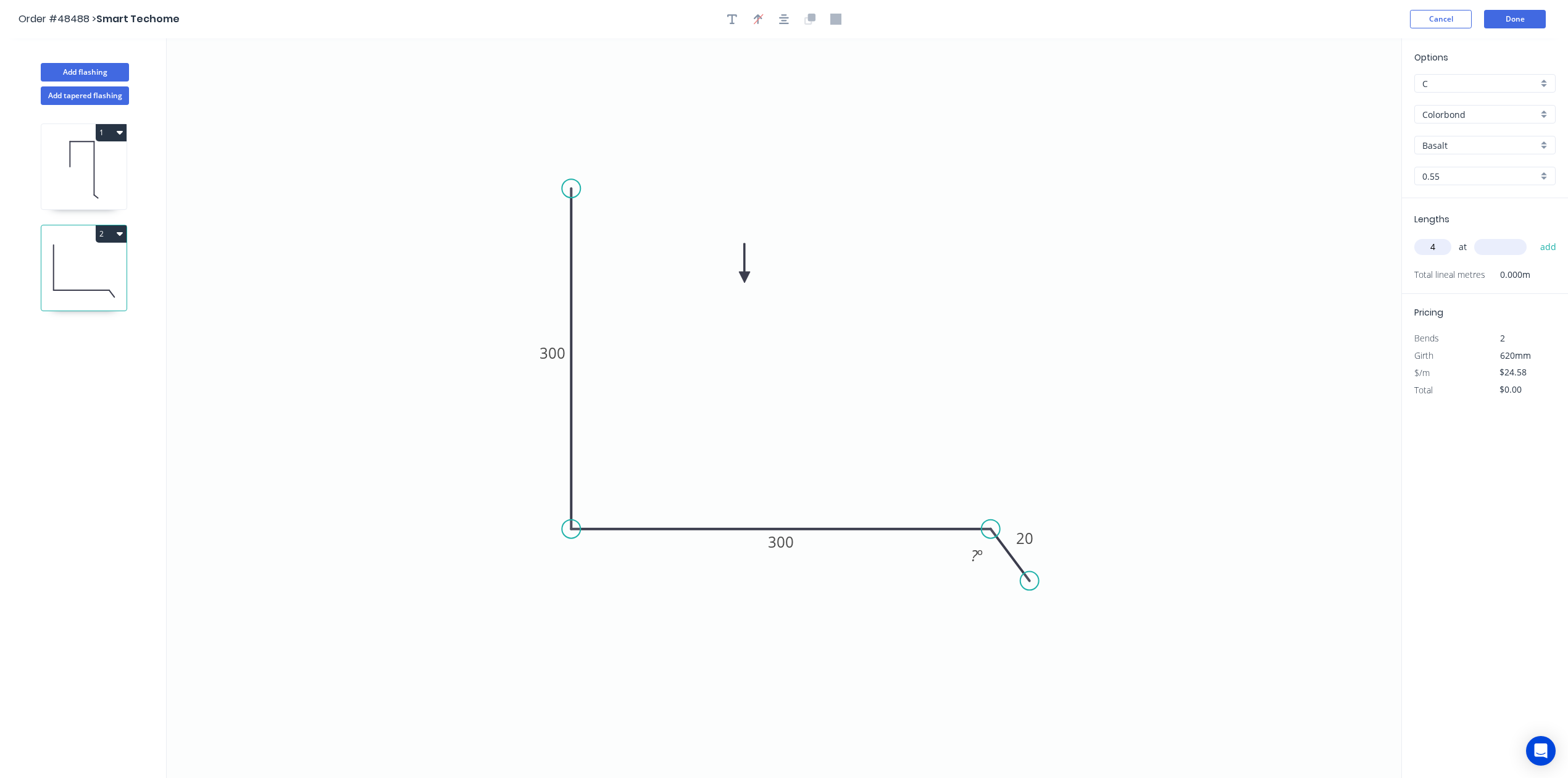
type input "4"
type input "2500"
click at [1534, 236] on button "add" at bounding box center [1549, 246] width 29 height 21
type input "$245.80"
click at [1471, 143] on input "Basalt" at bounding box center [1480, 145] width 116 height 13
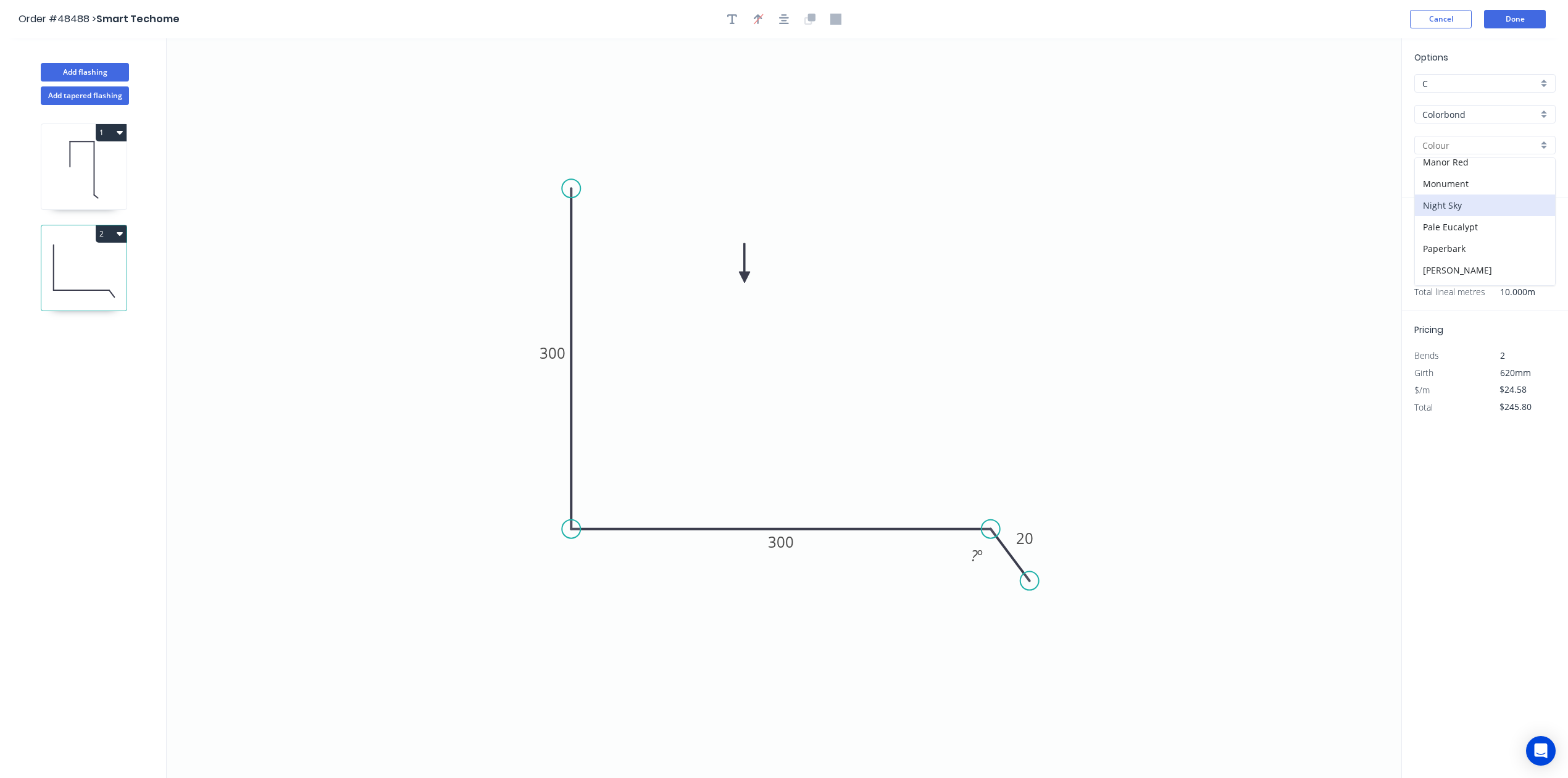
scroll to position [247, 0]
click at [1469, 168] on div "Monument" at bounding box center [1485, 159] width 140 height 21
type input "Monument"
click at [980, 566] on rect at bounding box center [977, 555] width 40 height 24
click at [983, 553] on rect at bounding box center [976, 556] width 24 height 18
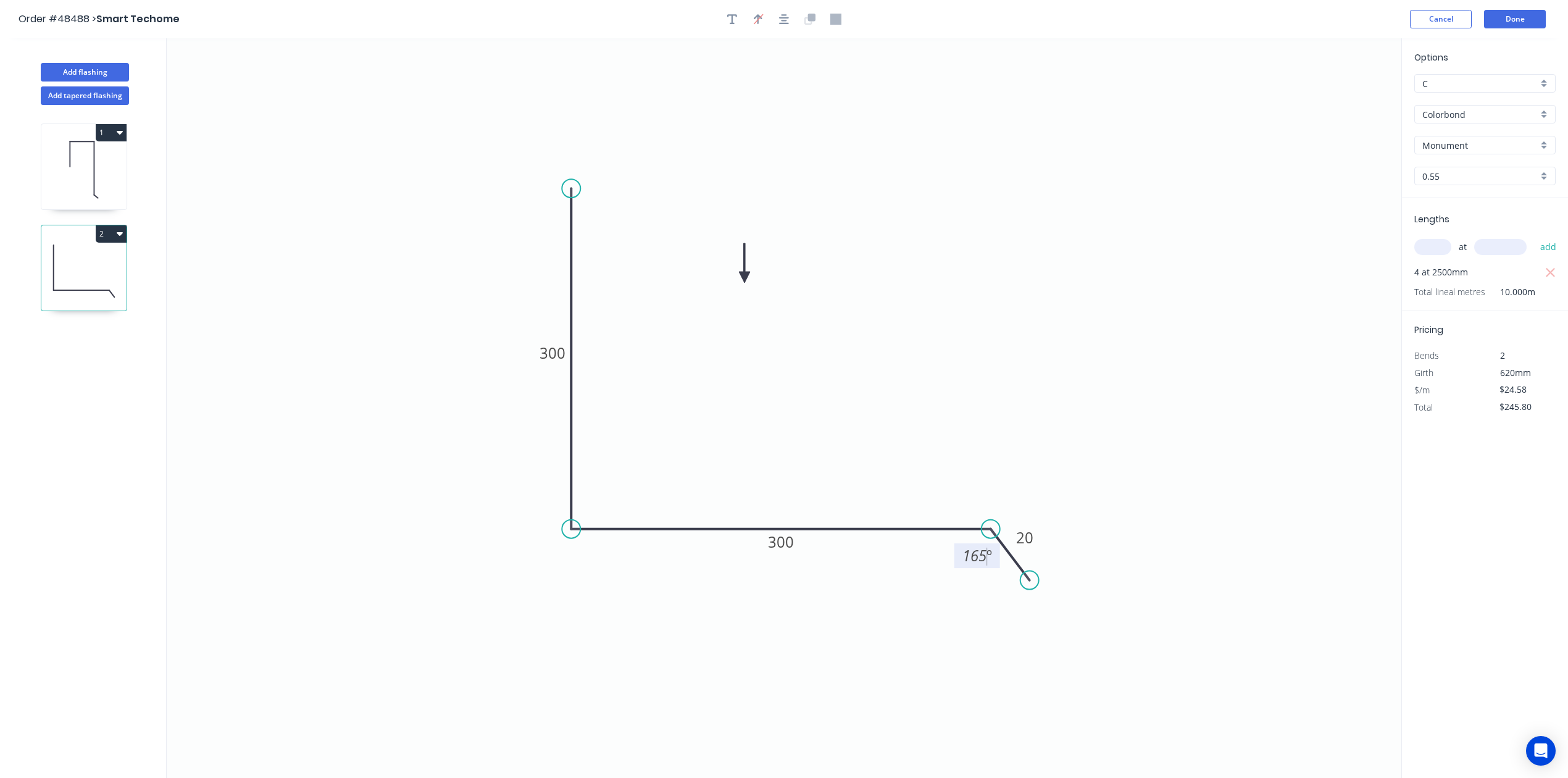
drag, startPoint x: 1038, startPoint y: 581, endPoint x: 1030, endPoint y: 581, distance: 8.0
click at [1030, 581] on circle at bounding box center [1030, 580] width 18 height 18
click at [986, 552] on tspan "165" at bounding box center [974, 555] width 24 height 21
click at [1204, 452] on icon "0 300 300 20 130 º" at bounding box center [784, 408] width 1235 height 740
click at [1532, 20] on button "Done" at bounding box center [1514, 19] width 62 height 18
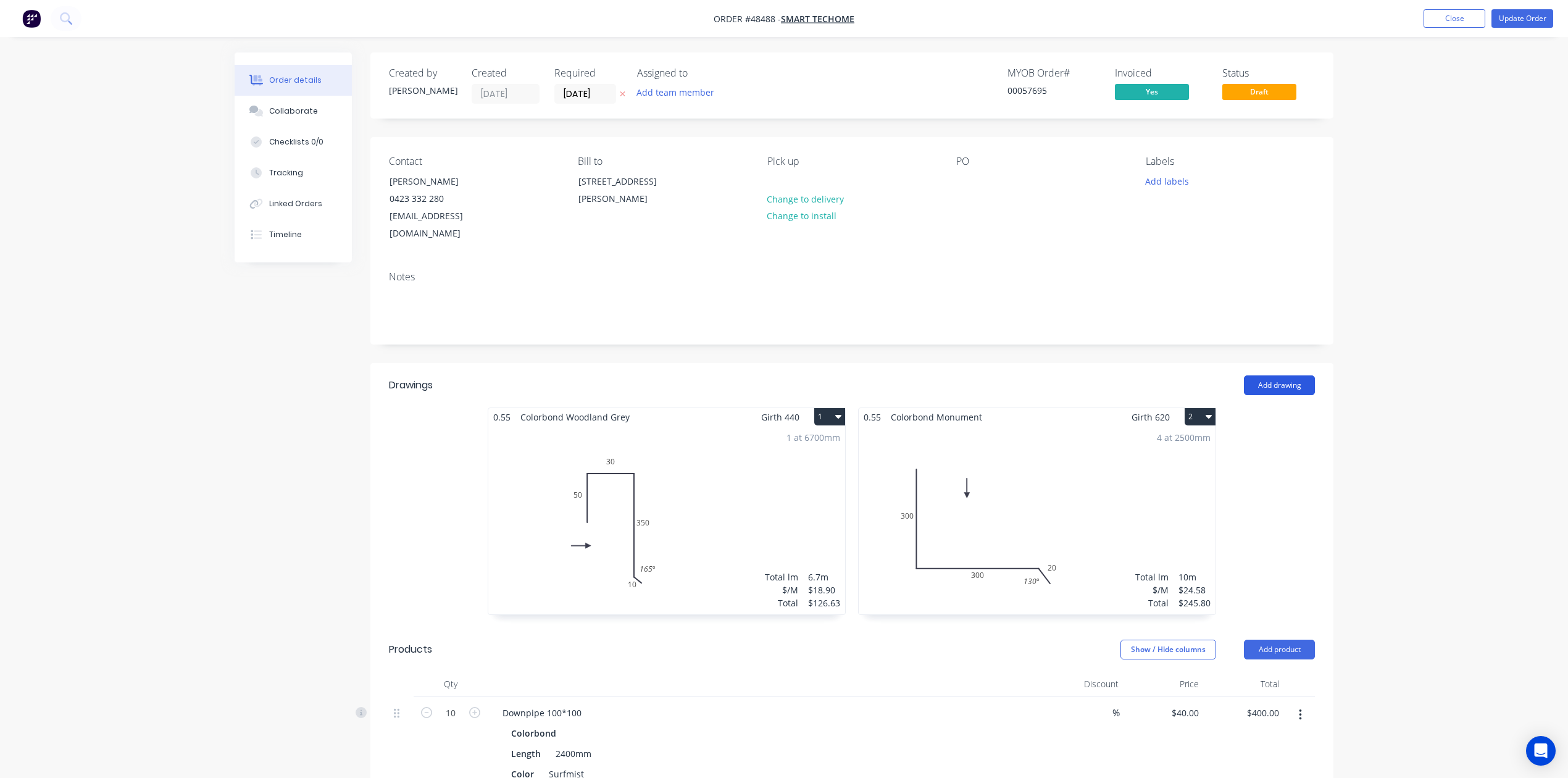
click at [1299, 376] on button "Add drawing" at bounding box center [1280, 386] width 71 height 20
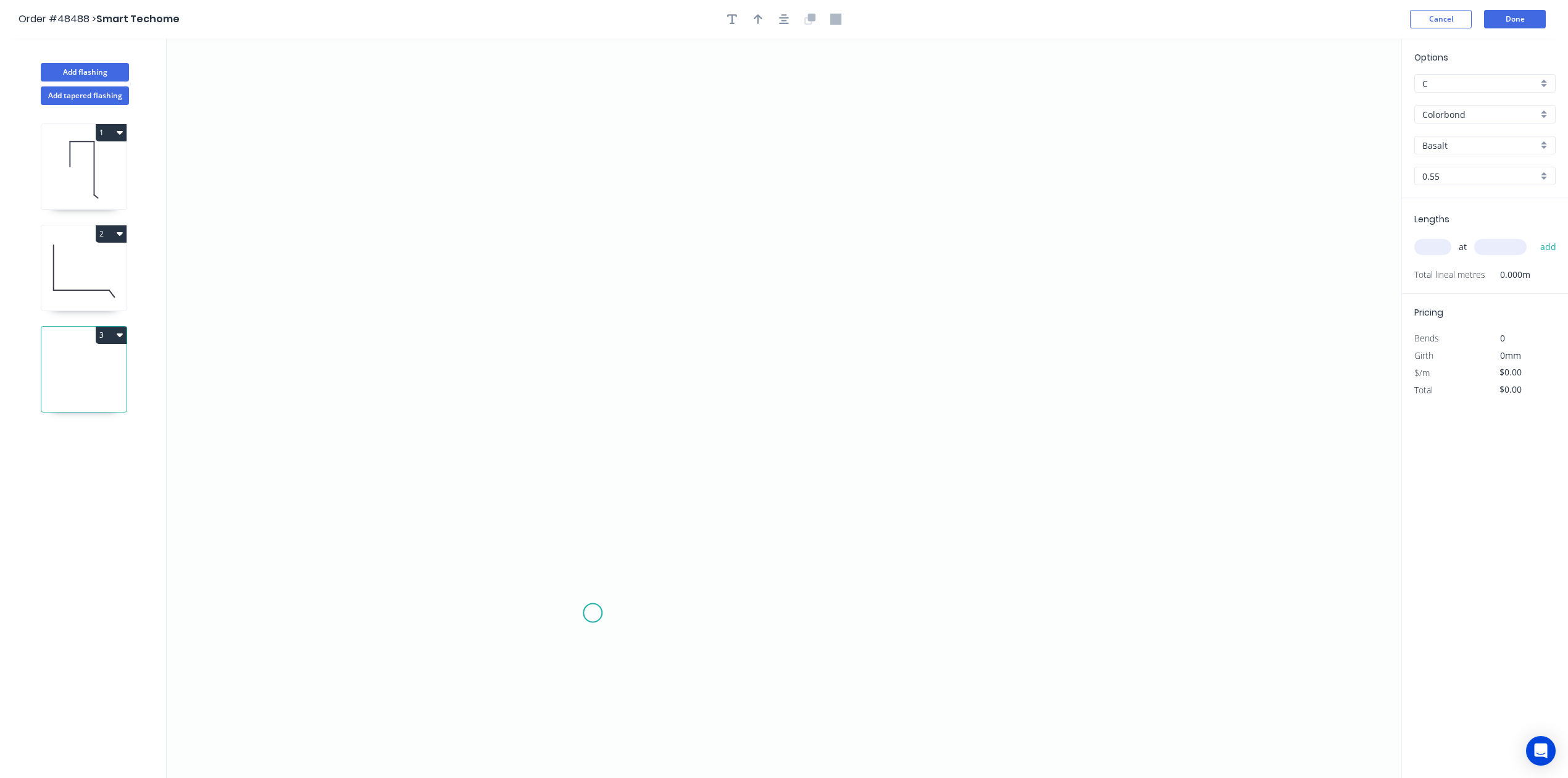
click at [593, 614] on icon "0" at bounding box center [784, 408] width 1235 height 740
click at [626, 227] on icon "0" at bounding box center [784, 408] width 1235 height 740
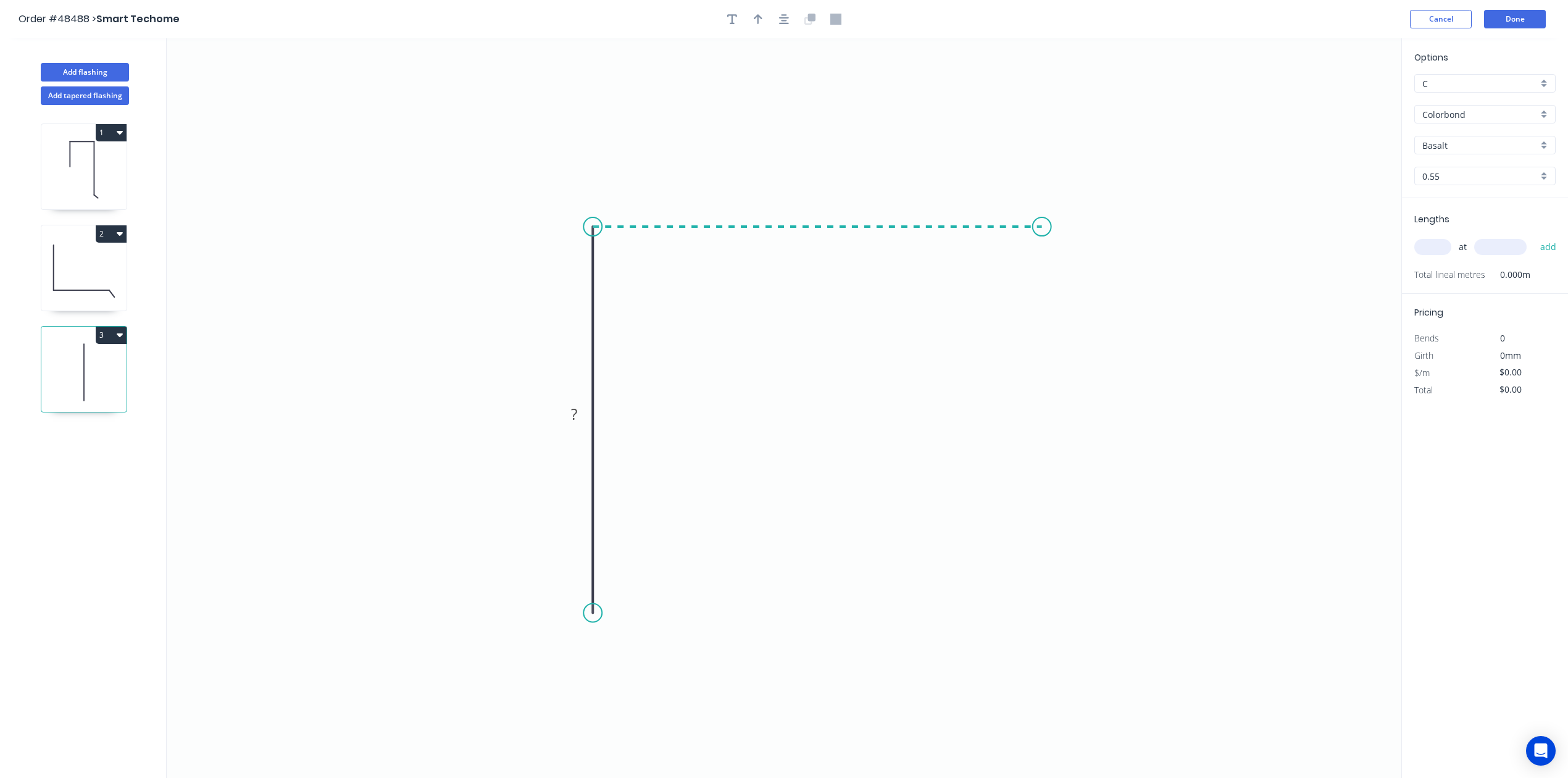
click at [1042, 238] on icon "0 ?" at bounding box center [784, 408] width 1235 height 740
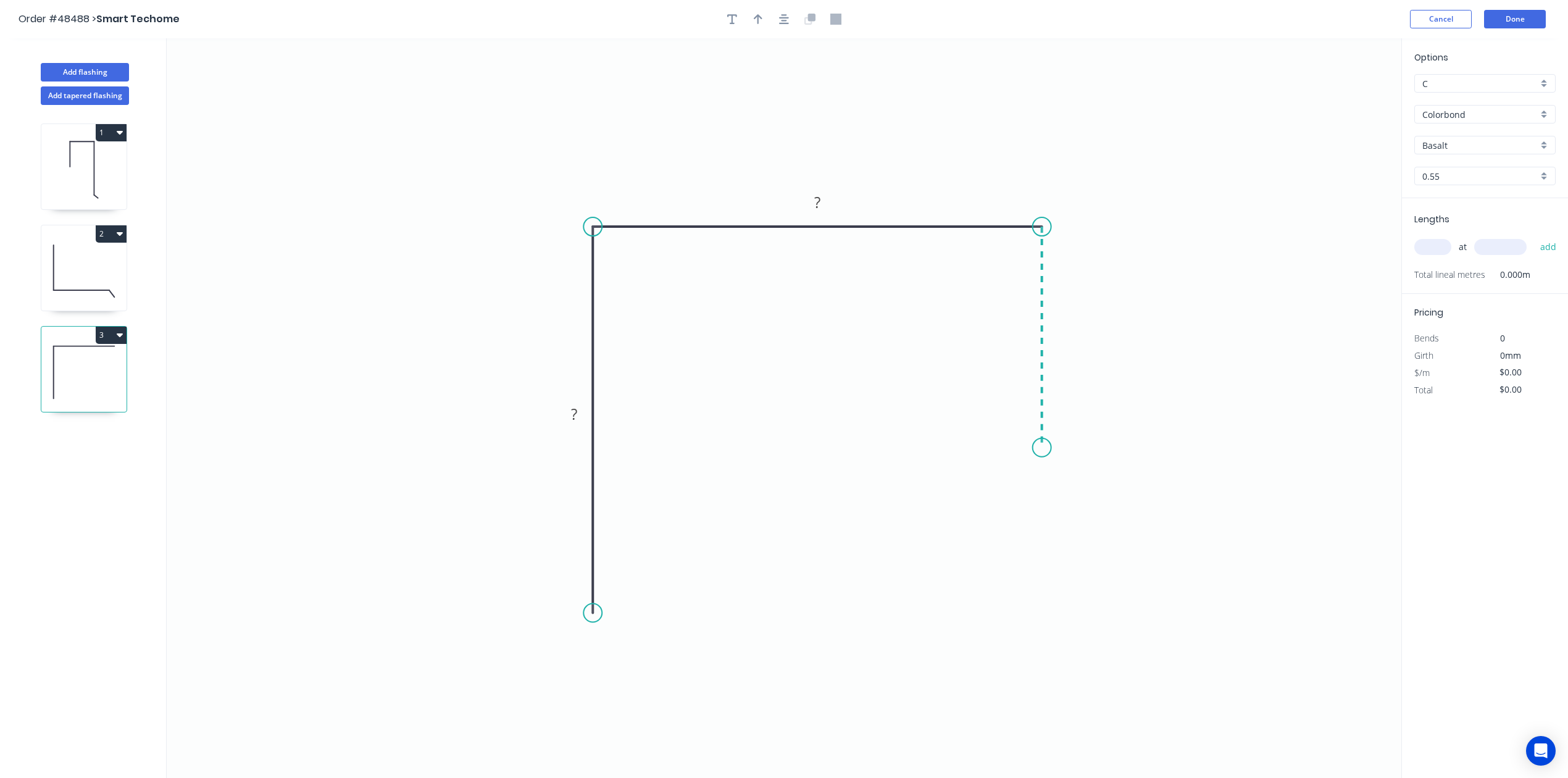
click at [1045, 448] on icon "0 ? ?" at bounding box center [784, 408] width 1235 height 740
click at [908, 437] on icon "0 ? ? ?" at bounding box center [784, 408] width 1235 height 740
click at [908, 378] on icon at bounding box center [908, 412] width 0 height 70
click at [908, 373] on circle at bounding box center [908, 373] width 18 height 18
click at [583, 421] on rect at bounding box center [574, 415] width 24 height 18
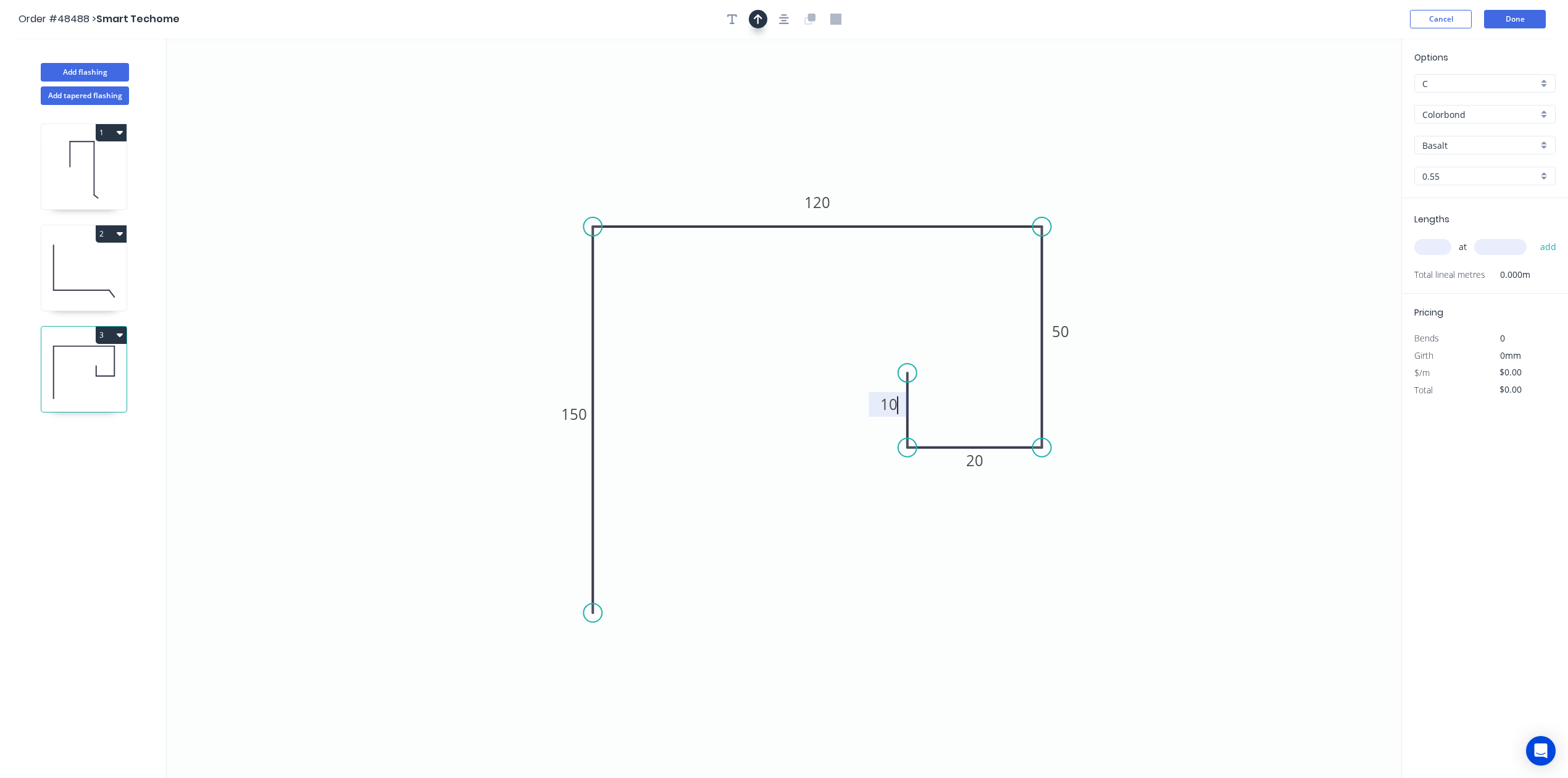
click at [757, 15] on icon "button" at bounding box center [758, 19] width 8 height 10
type input "$15.30"
drag, startPoint x: 1338, startPoint y: 101, endPoint x: 986, endPoint y: 148, distance: 355.1
click at [976, 154] on icon at bounding box center [975, 140] width 11 height 40
click at [1465, 143] on input "Basalt" at bounding box center [1480, 145] width 116 height 13
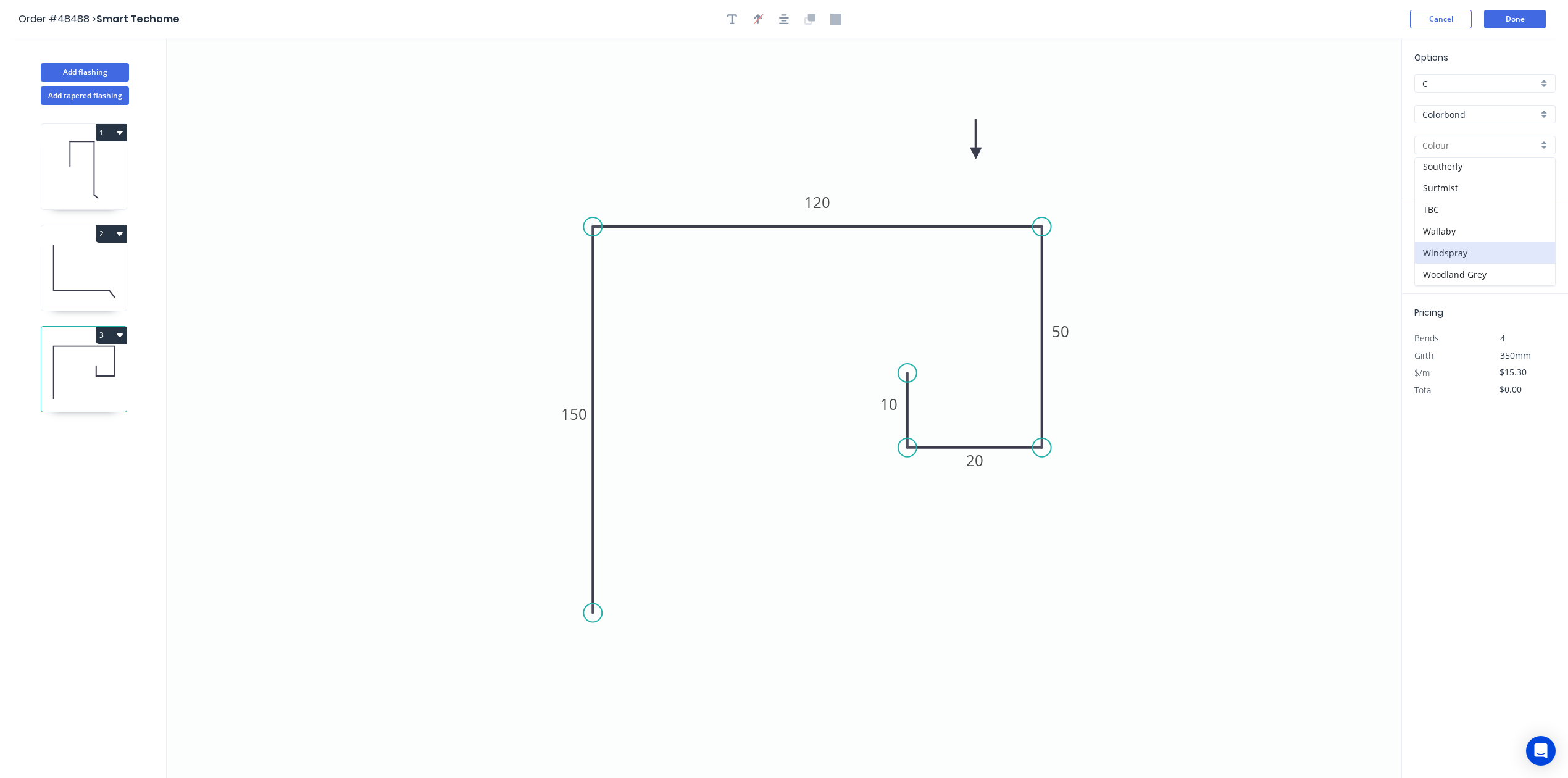
scroll to position [194, 0]
click at [1477, 210] on div "Monument" at bounding box center [1485, 213] width 140 height 21
type input "Monument"
click at [1443, 242] on input "text" at bounding box center [1433, 246] width 37 height 16
type input "2"
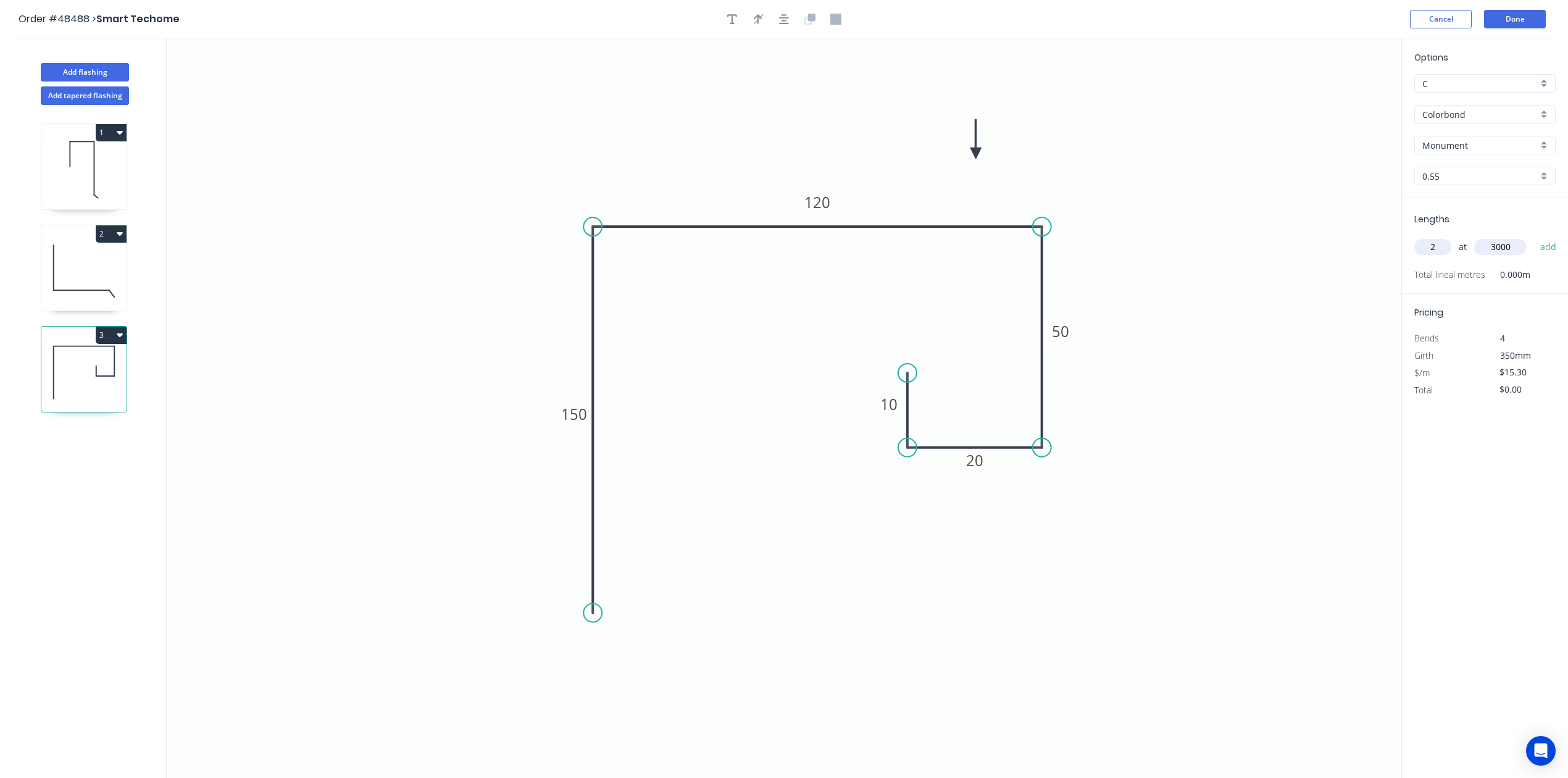
type input "3000"
click at [1534, 236] on button "add" at bounding box center [1549, 246] width 29 height 21
type input "$91.80"
type input "2"
type input "2500"
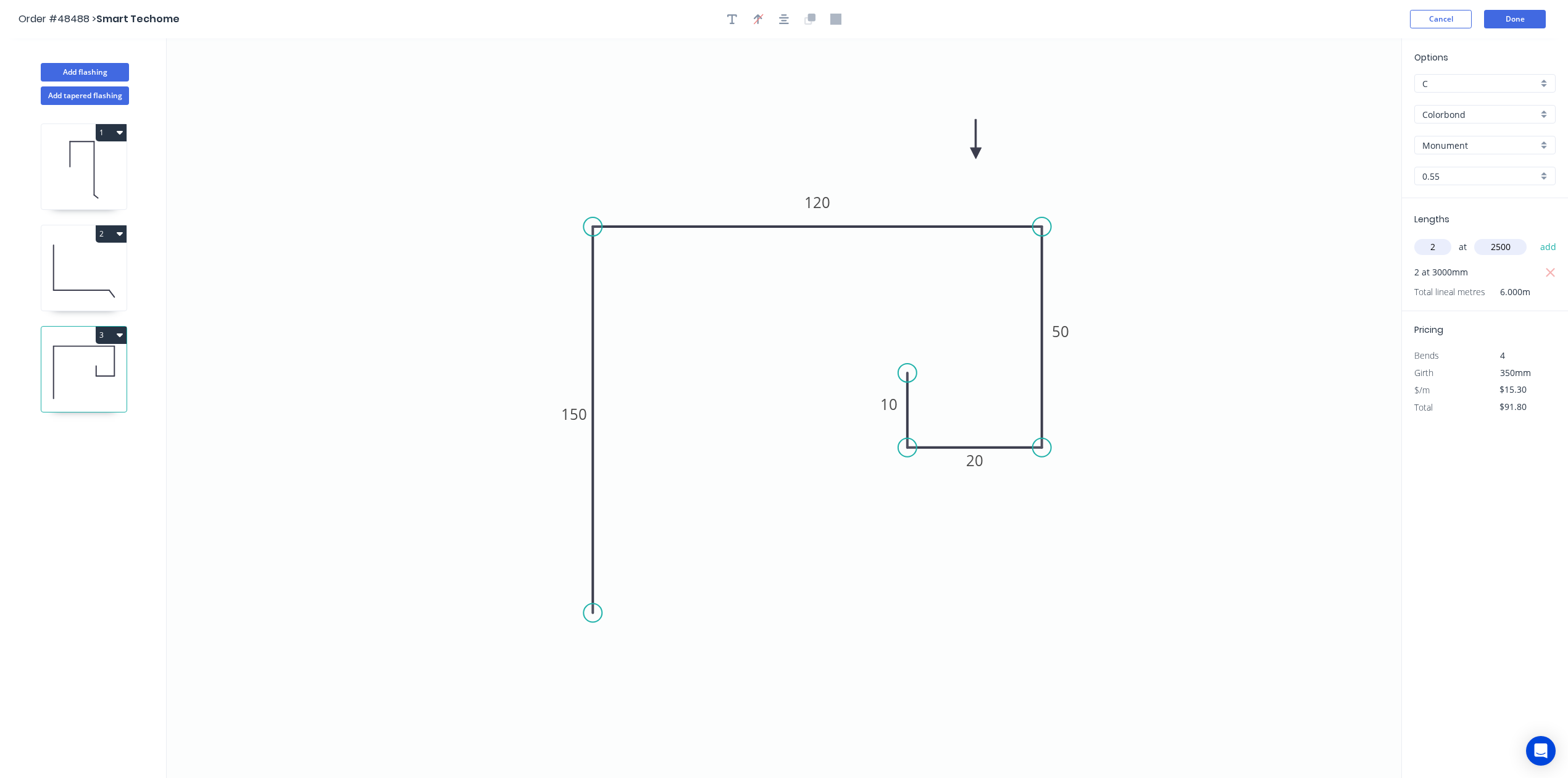
click at [1534, 236] on button "add" at bounding box center [1549, 246] width 29 height 21
type input "$168.30"
click at [1534, 18] on button "Done" at bounding box center [1514, 19] width 62 height 18
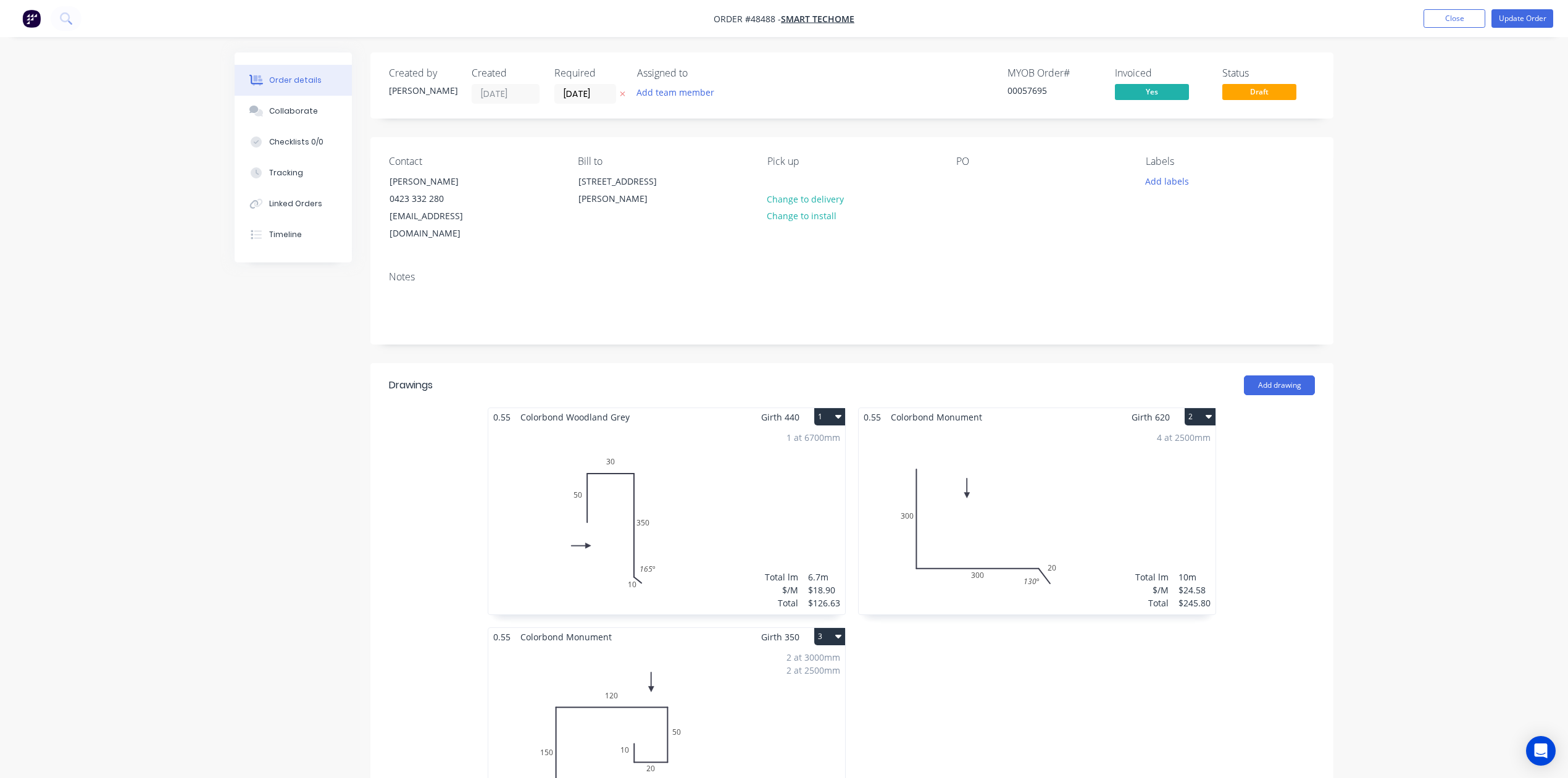
drag, startPoint x: 238, startPoint y: 420, endPoint x: 251, endPoint y: 413, distance: 14.8
click at [932, 718] on div "0.55 Colorbond Monument Girth 620 2 0 300 300 20 130 º 0 300 300 20 130 º 4 at …" at bounding box center [1037, 627] width 370 height 439
click at [1169, 688] on div "0.55 Colorbond Monument Girth 620 2 0 300 300 20 130 º 0 300 300 20 130 º 4 at …" at bounding box center [1037, 627] width 370 height 439
click at [1020, 679] on div "0.55 Colorbond Monument Girth 620 2 0 300 300 20 130 º 0 300 300 20 130 º 4 at …" at bounding box center [1037, 627] width 370 height 439
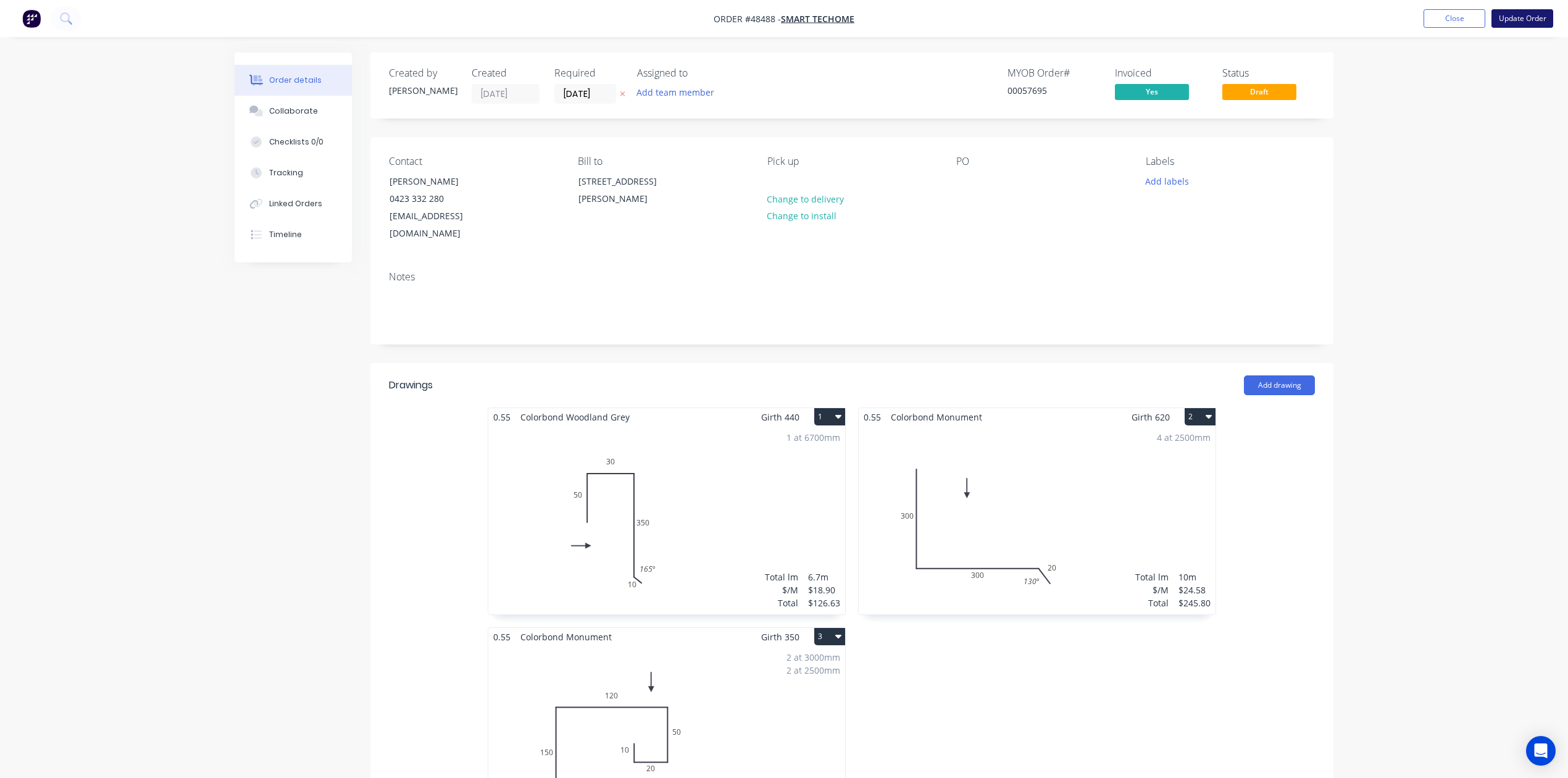
click at [1540, 20] on button "Update Order" at bounding box center [1522, 18] width 62 height 18
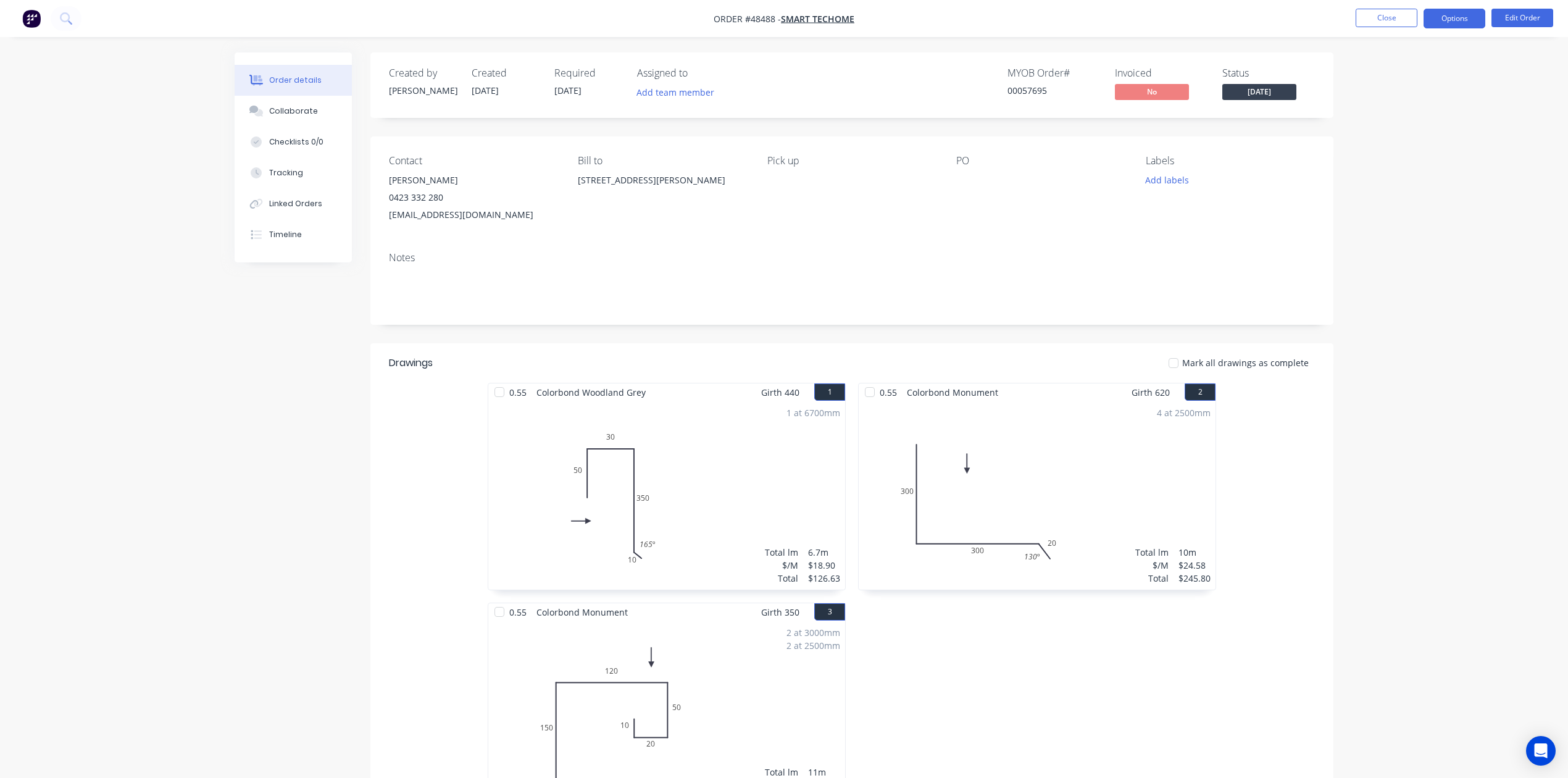
click at [1453, 12] on button "Options" at bounding box center [1454, 18] width 62 height 20
click at [1403, 67] on div "Invoice" at bounding box center [1417, 74] width 113 height 18
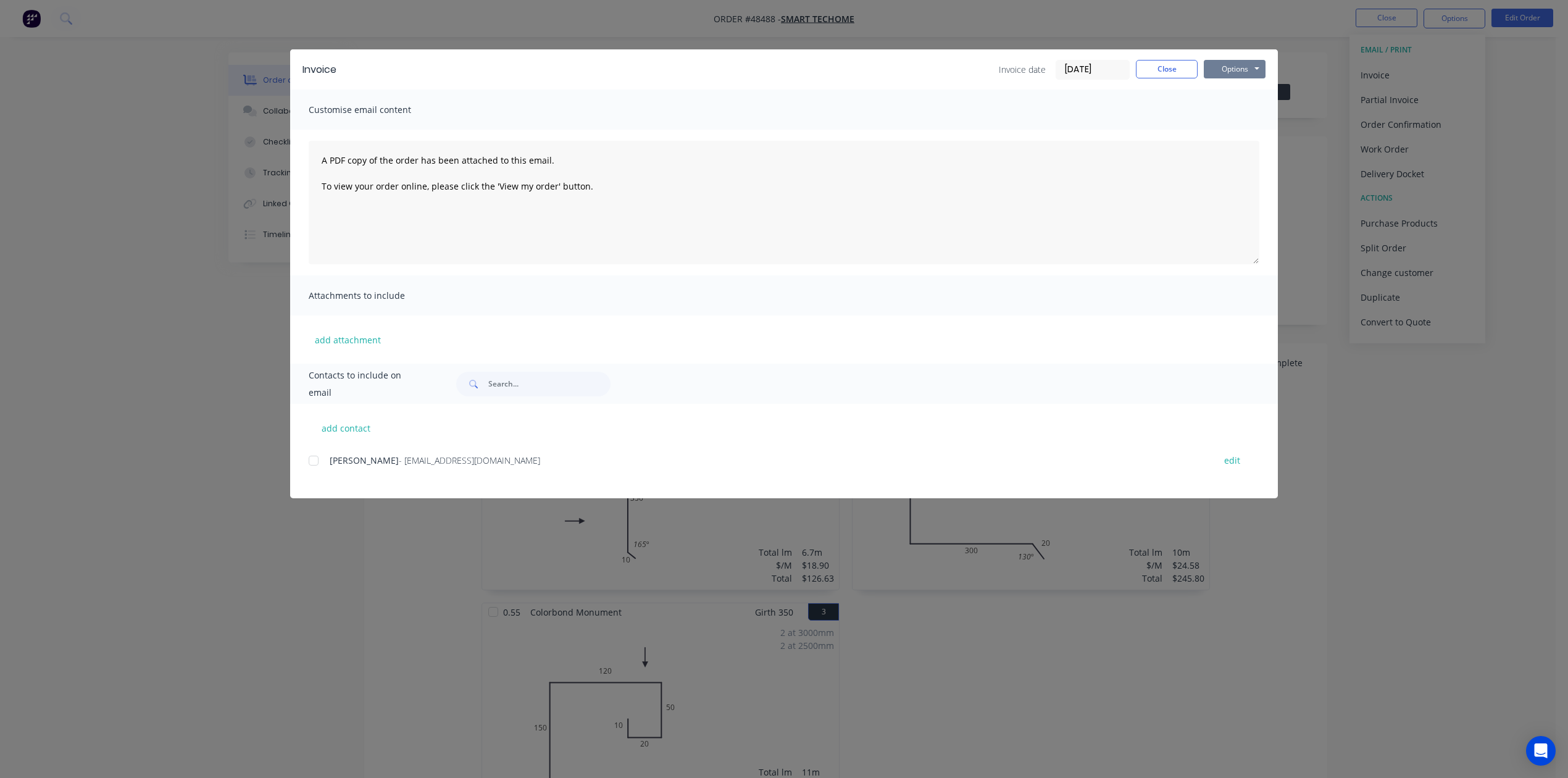
click at [1255, 63] on button "Options" at bounding box center [1234, 69] width 62 height 18
click at [1238, 109] on button "Print" at bounding box center [1243, 111] width 79 height 21
click at [1171, 70] on button "Close" at bounding box center [1166, 69] width 62 height 18
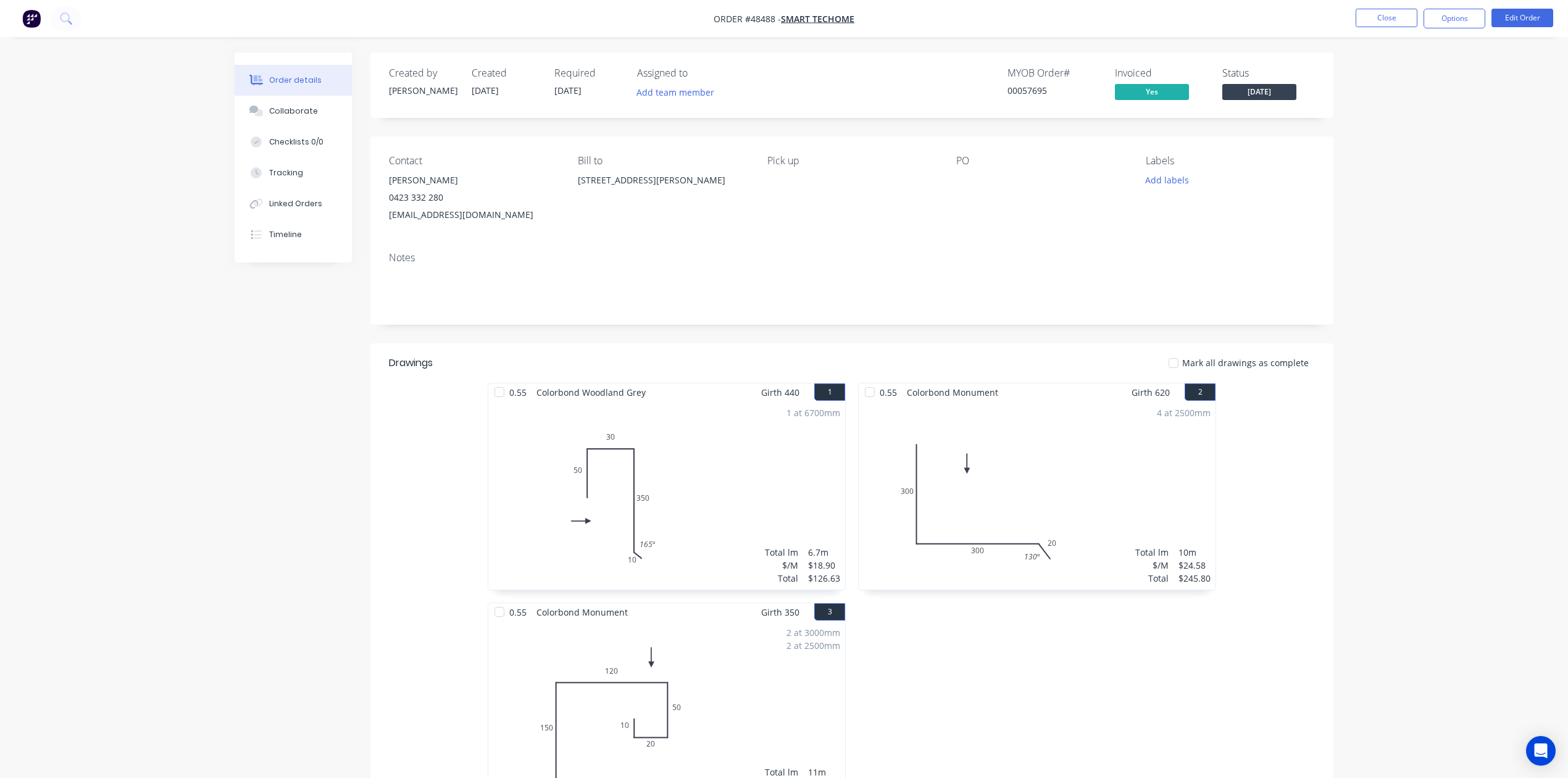
click at [901, 235] on div "Contact Yong Wang 0423 332 280 wangyong922@gmail.com Bill to 30 Kirwan St, Flor…" at bounding box center [852, 189] width 963 height 106
click at [1477, 20] on button "Options" at bounding box center [1454, 18] width 62 height 20
click at [1368, 69] on div "Invoice" at bounding box center [1417, 74] width 113 height 18
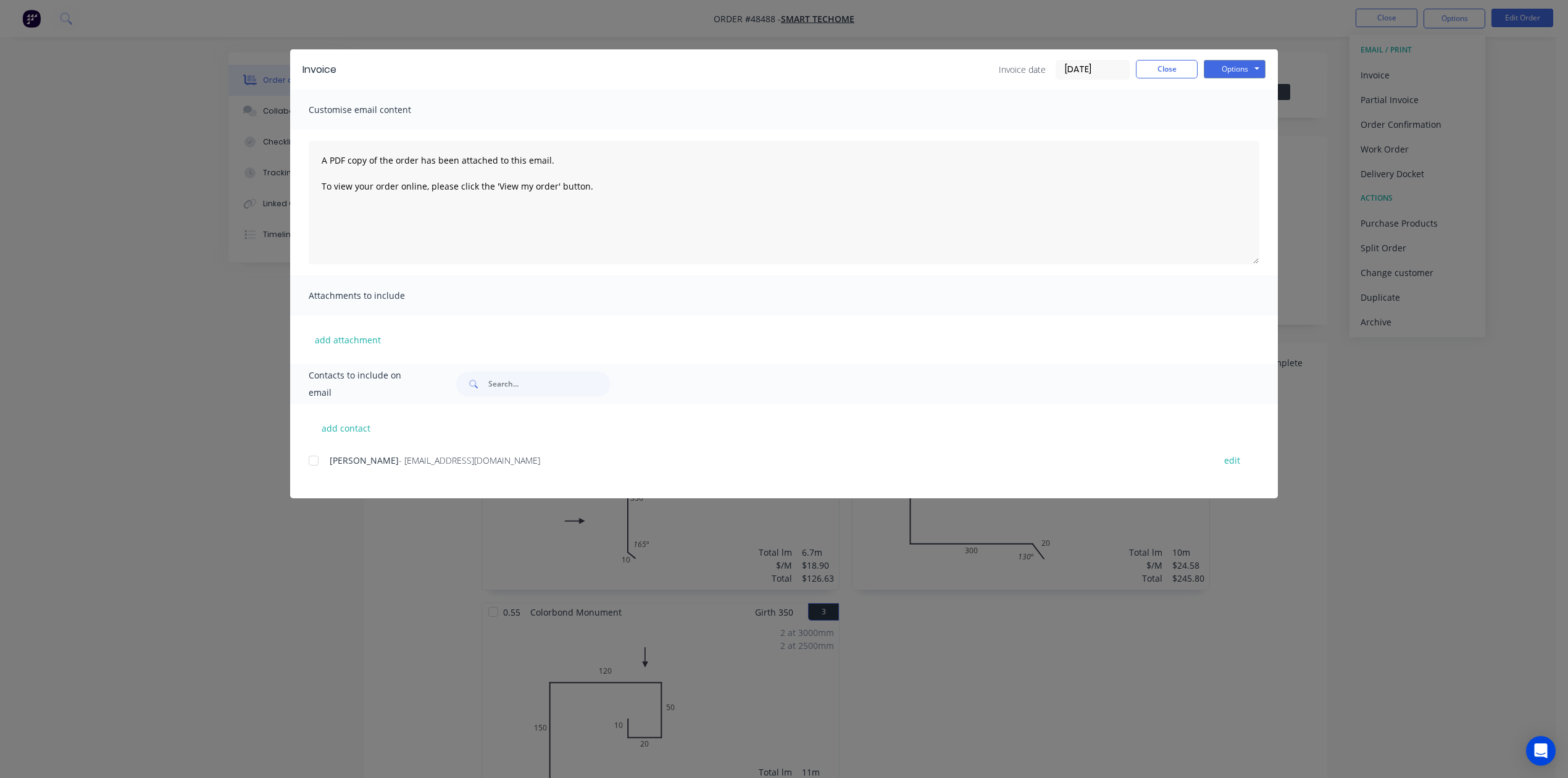
click at [1145, 57] on div "Invoice Invoice date 27/08/25 Close Options Preview Print Email" at bounding box center [784, 70] width 988 height 40
click at [1443, 24] on div "Invoice Invoice date 27/08/25 Close Options Preview Print Email Customise email…" at bounding box center [784, 389] width 1568 height 778
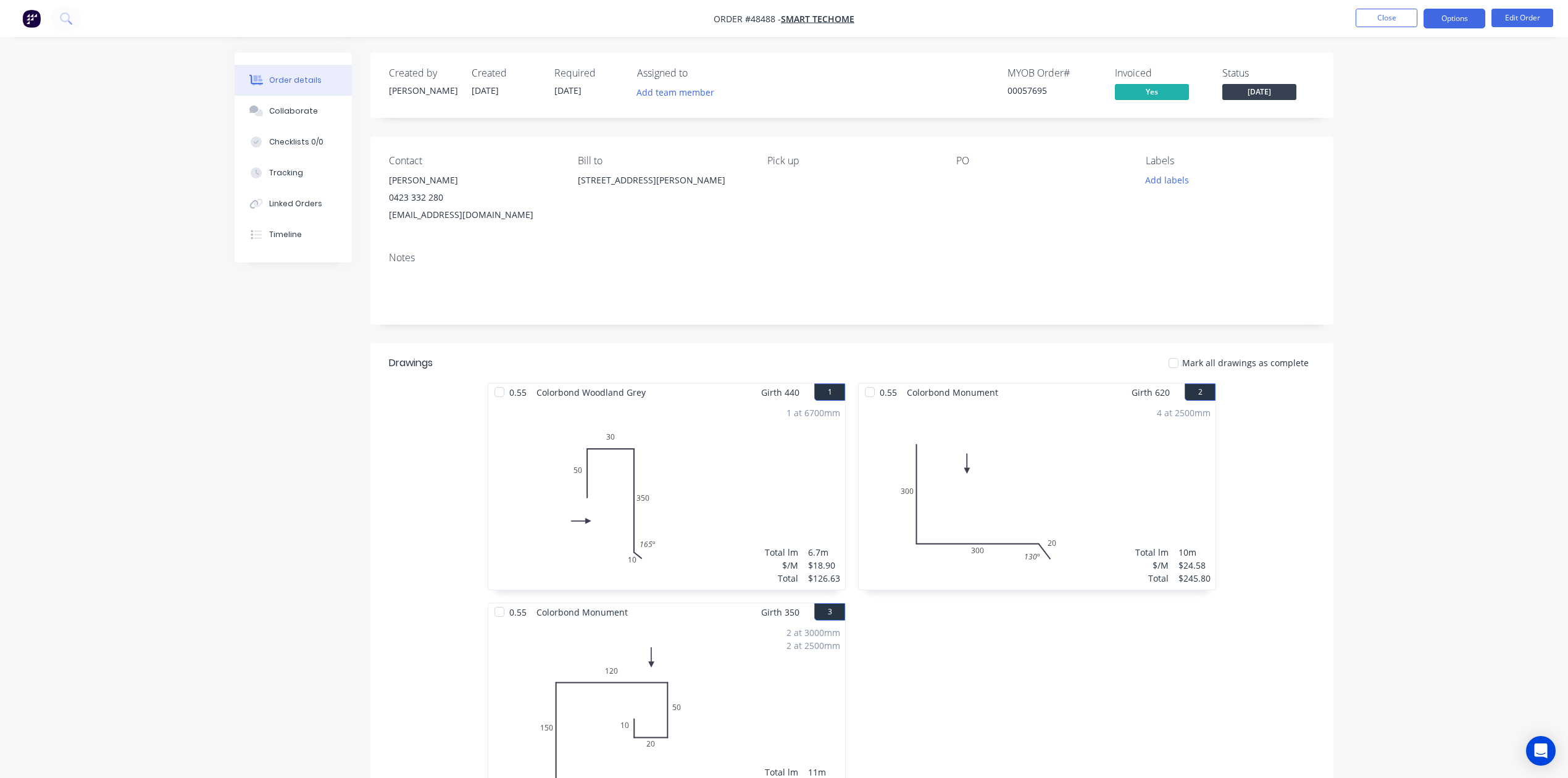
click at [1452, 24] on button "Options" at bounding box center [1454, 18] width 62 height 20
click at [1430, 145] on div "Work Order" at bounding box center [1417, 148] width 113 height 18
click at [1394, 102] on div "With pricing" at bounding box center [1417, 99] width 113 height 18
click at [1428, 166] on div "Delivery Docket" at bounding box center [1417, 173] width 113 height 18
click at [1423, 131] on div "Without pricing" at bounding box center [1417, 124] width 113 height 18
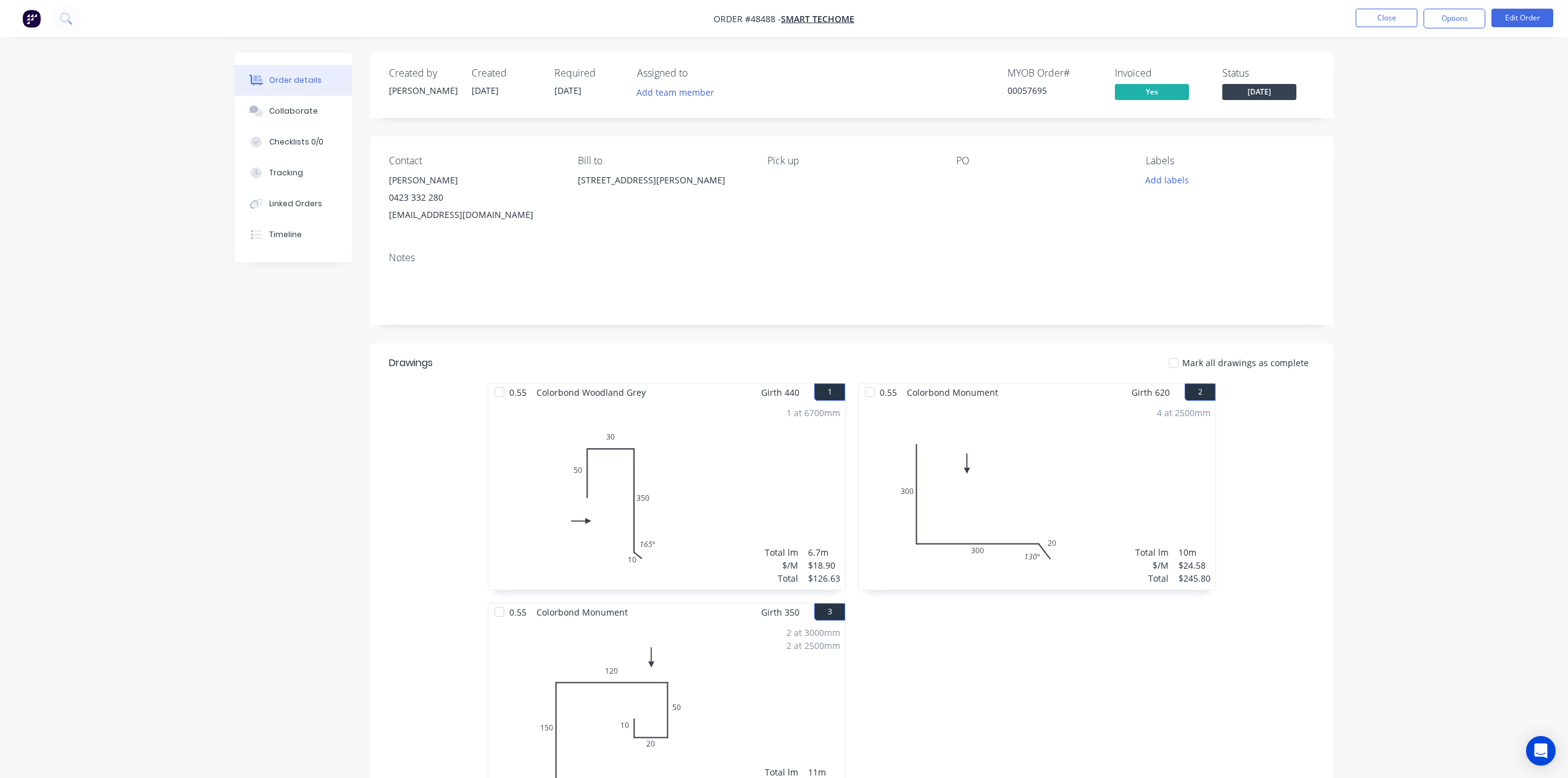
click at [947, 366] on div "Mark all drawings as complete" at bounding box center [950, 363] width 729 height 13
click at [1397, 21] on button "Close" at bounding box center [1387, 18] width 62 height 18
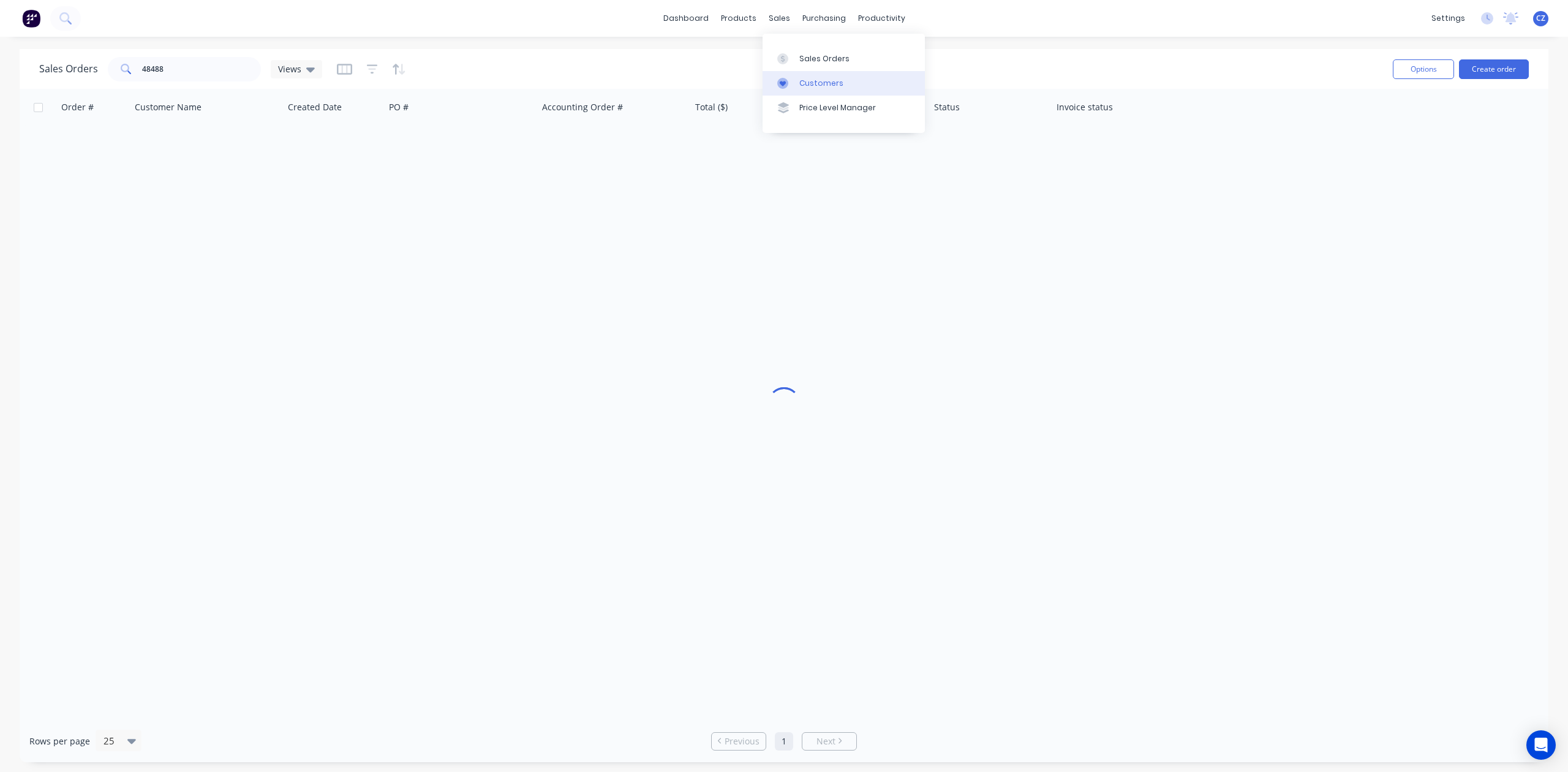
click at [795, 76] on link "Customers" at bounding box center [844, 84] width 162 height 24
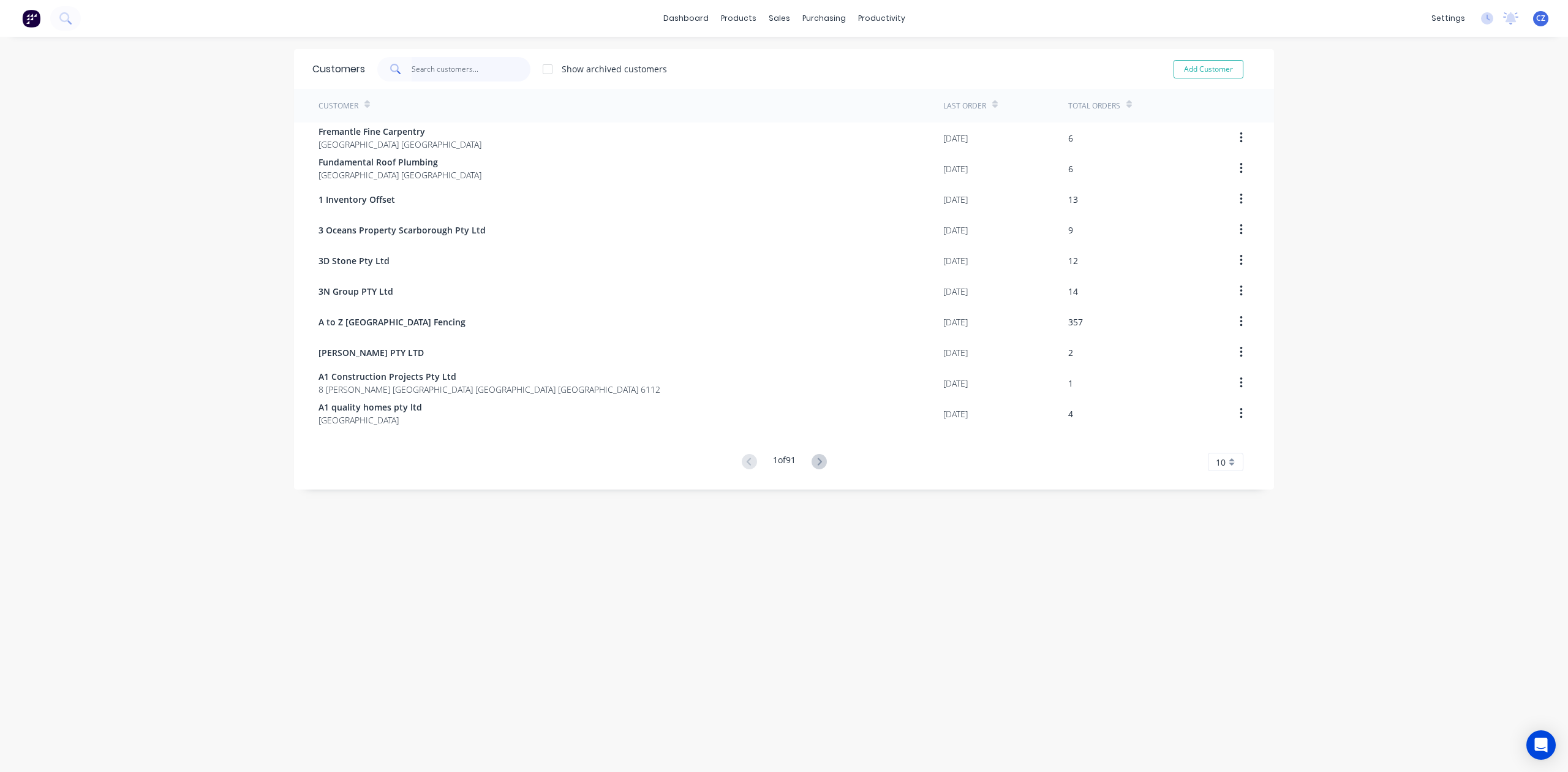
click at [490, 74] on input "text" at bounding box center [471, 69] width 119 height 24
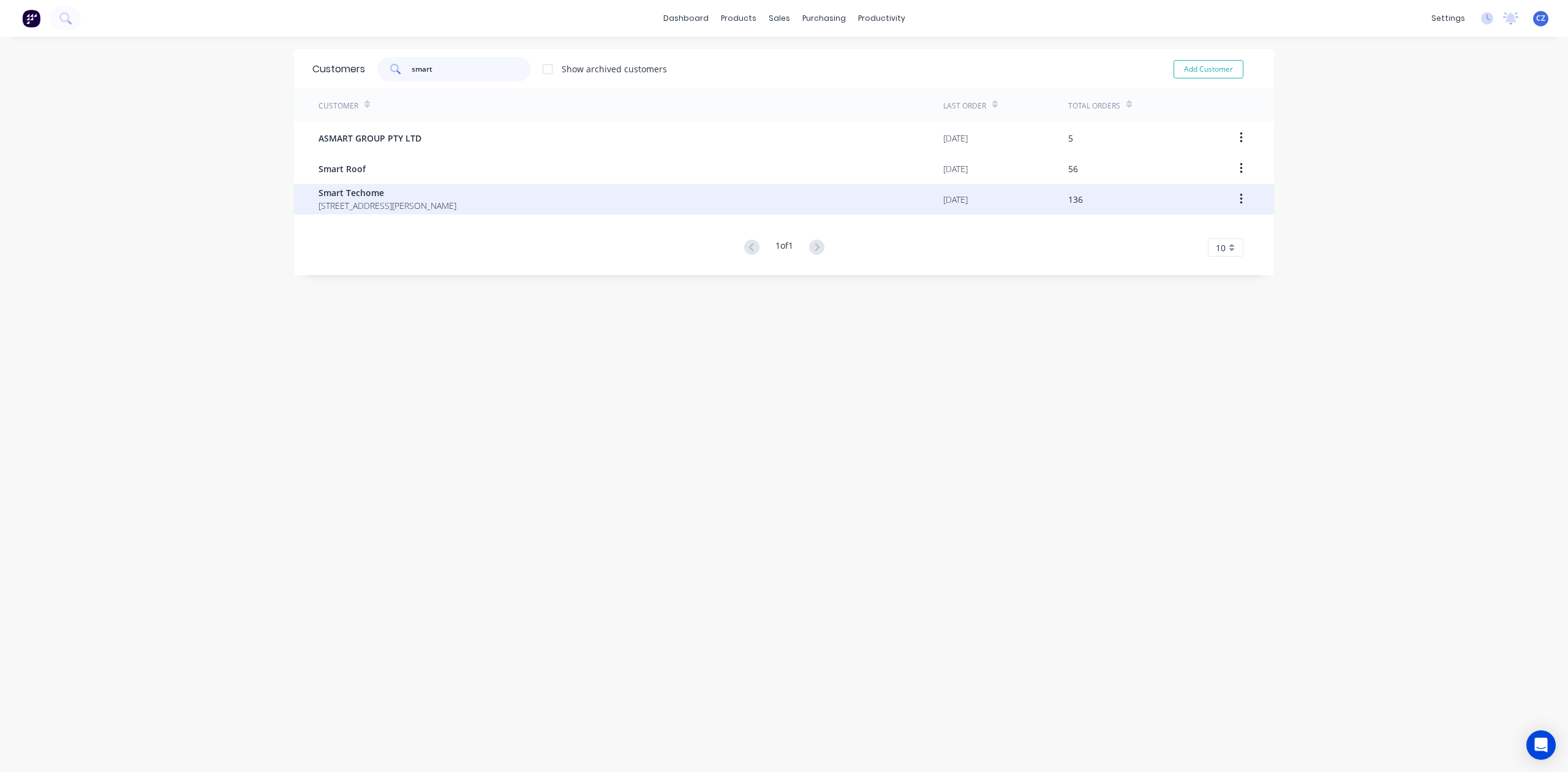
type input "smart"
click at [413, 203] on span "30 Kirwan St, Floreat WA 6014" at bounding box center [388, 205] width 138 height 13
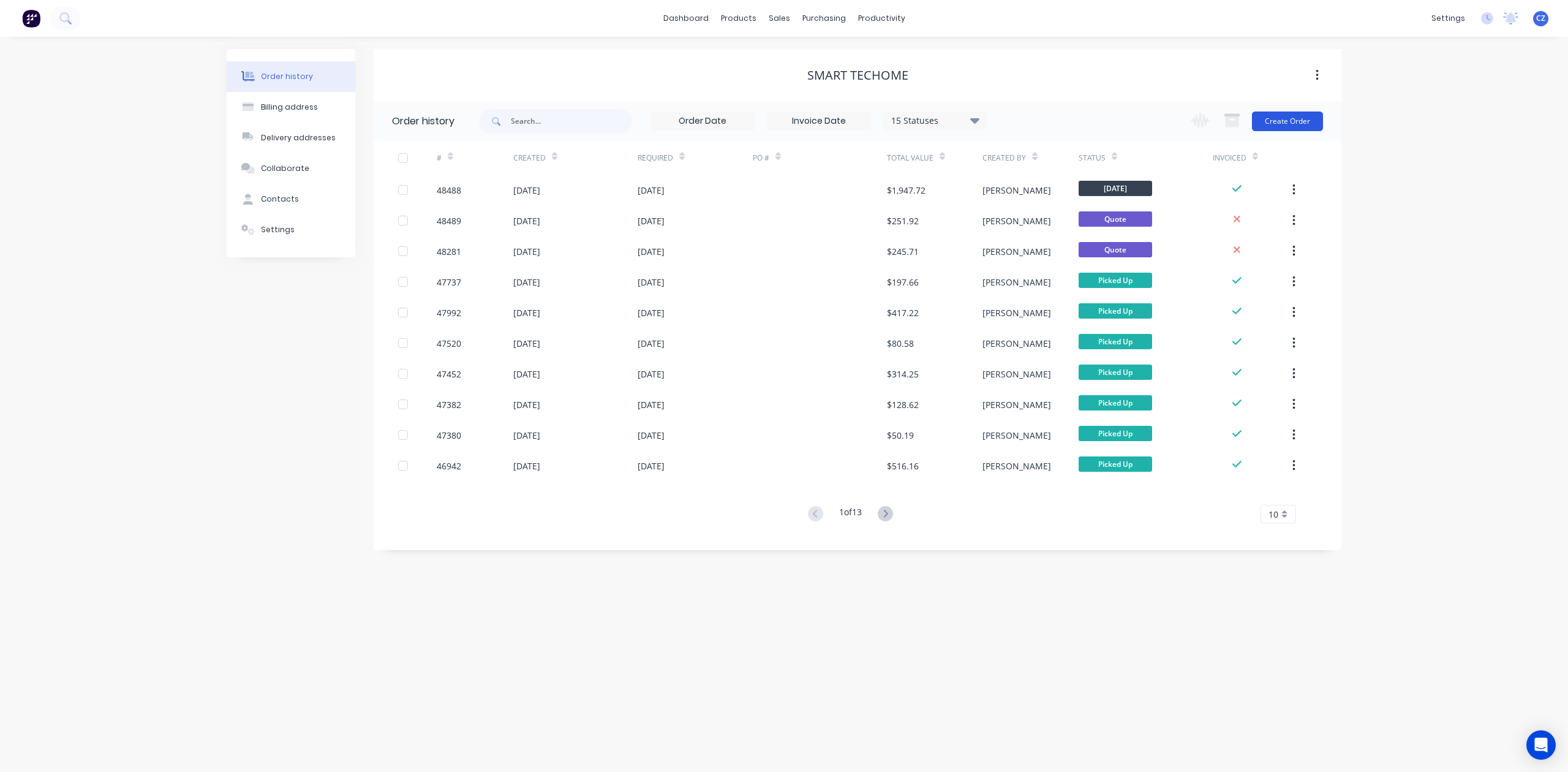
click at [1301, 119] on button "Create Order" at bounding box center [1288, 121] width 71 height 20
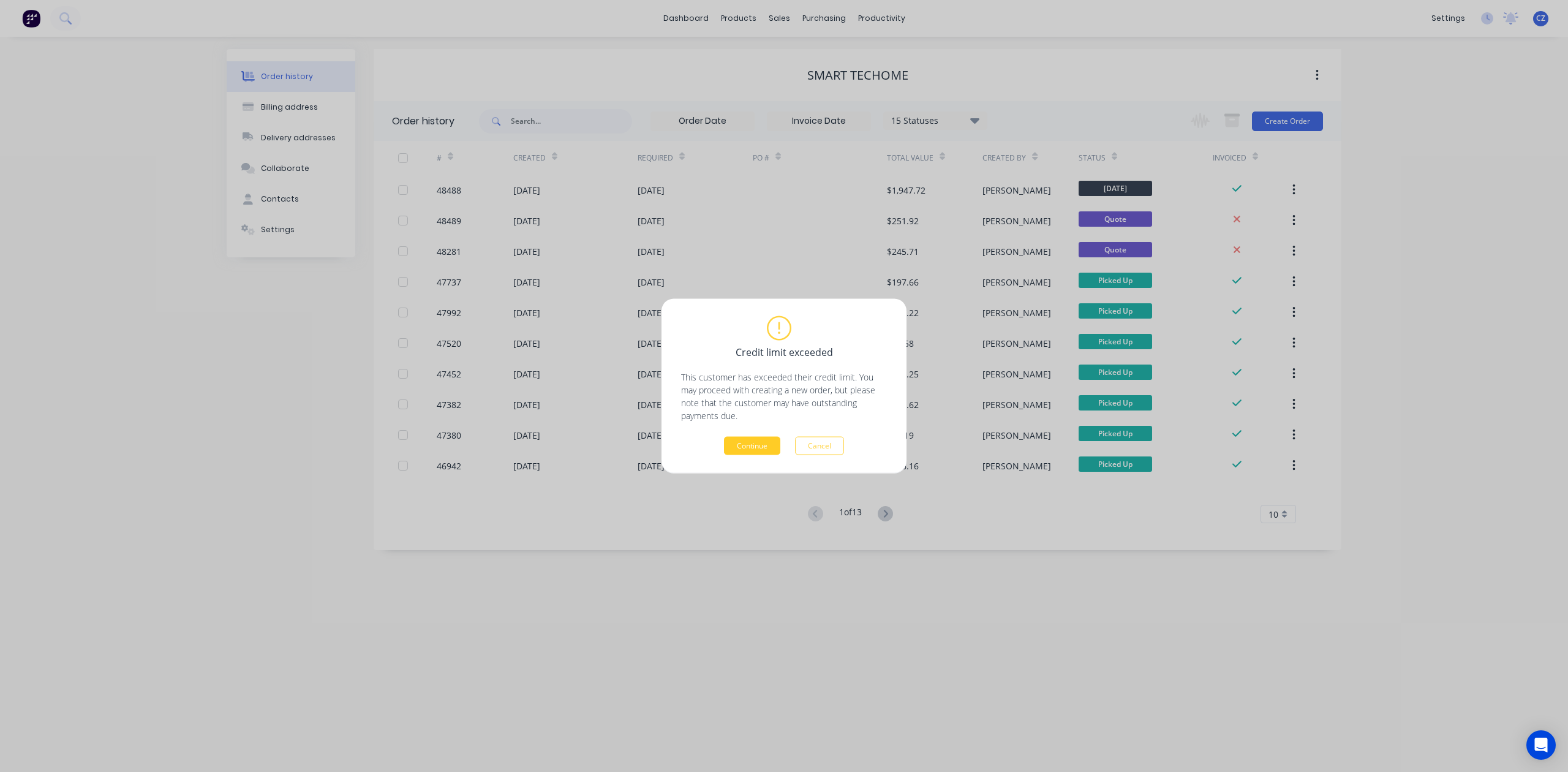
click at [763, 437] on button "Continue" at bounding box center [752, 446] width 56 height 18
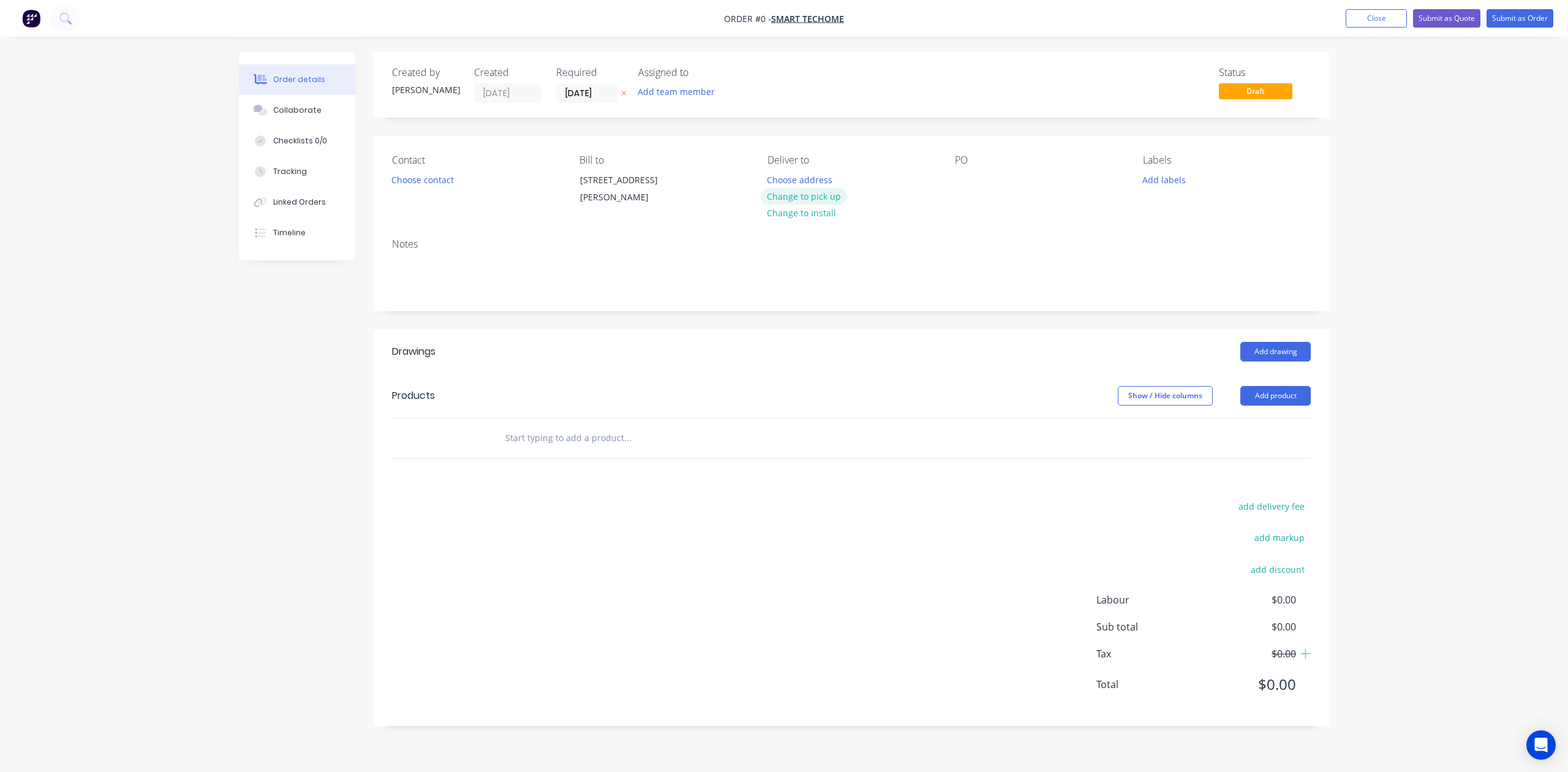
click at [816, 192] on button "Change to pick up" at bounding box center [804, 197] width 87 height 17
click at [435, 185] on button "Choose contact" at bounding box center [422, 179] width 75 height 17
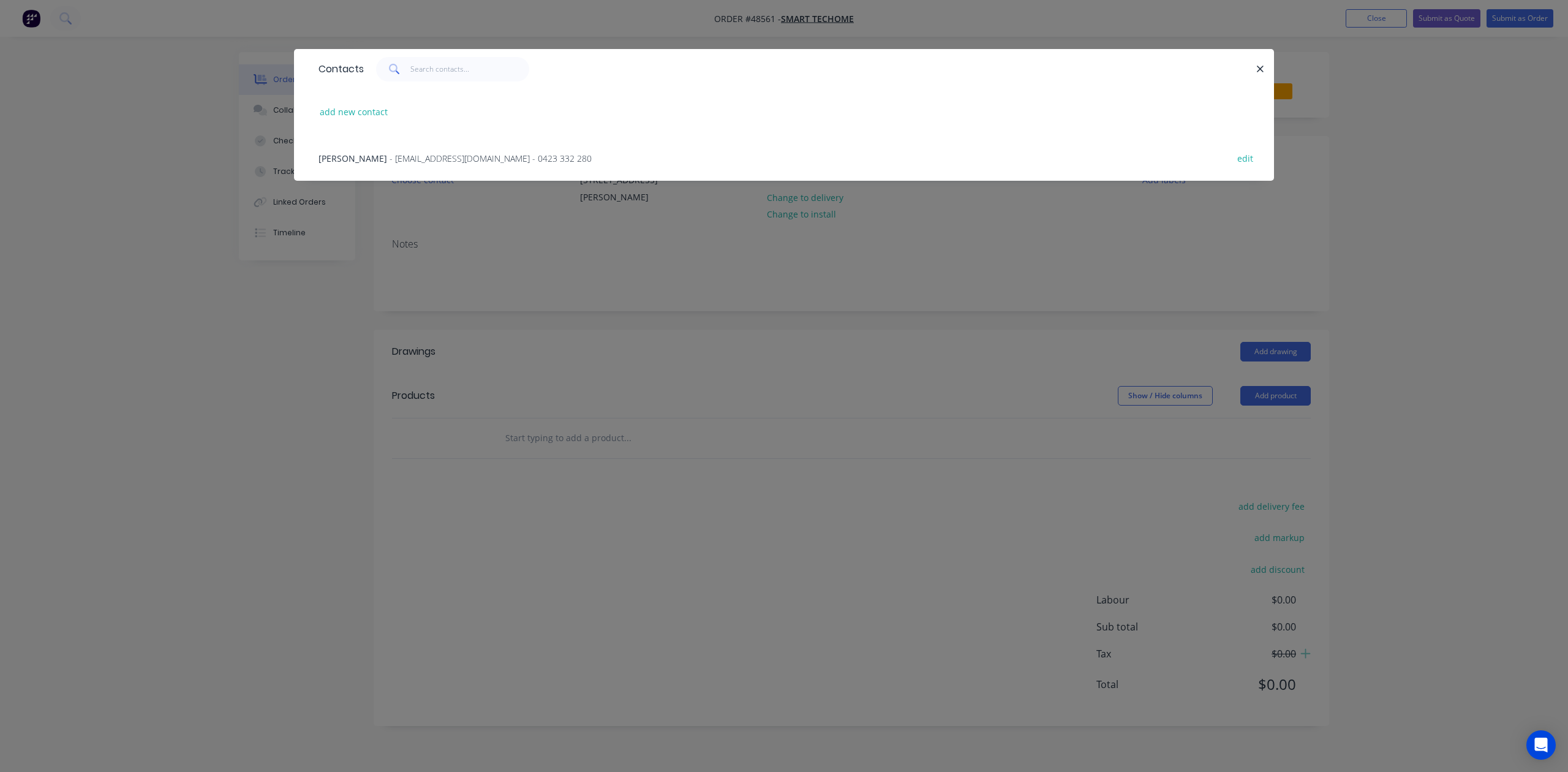
click at [390, 153] on span "- wangyong922@gmail.com - 0423 332 280" at bounding box center [491, 158] width 202 height 11
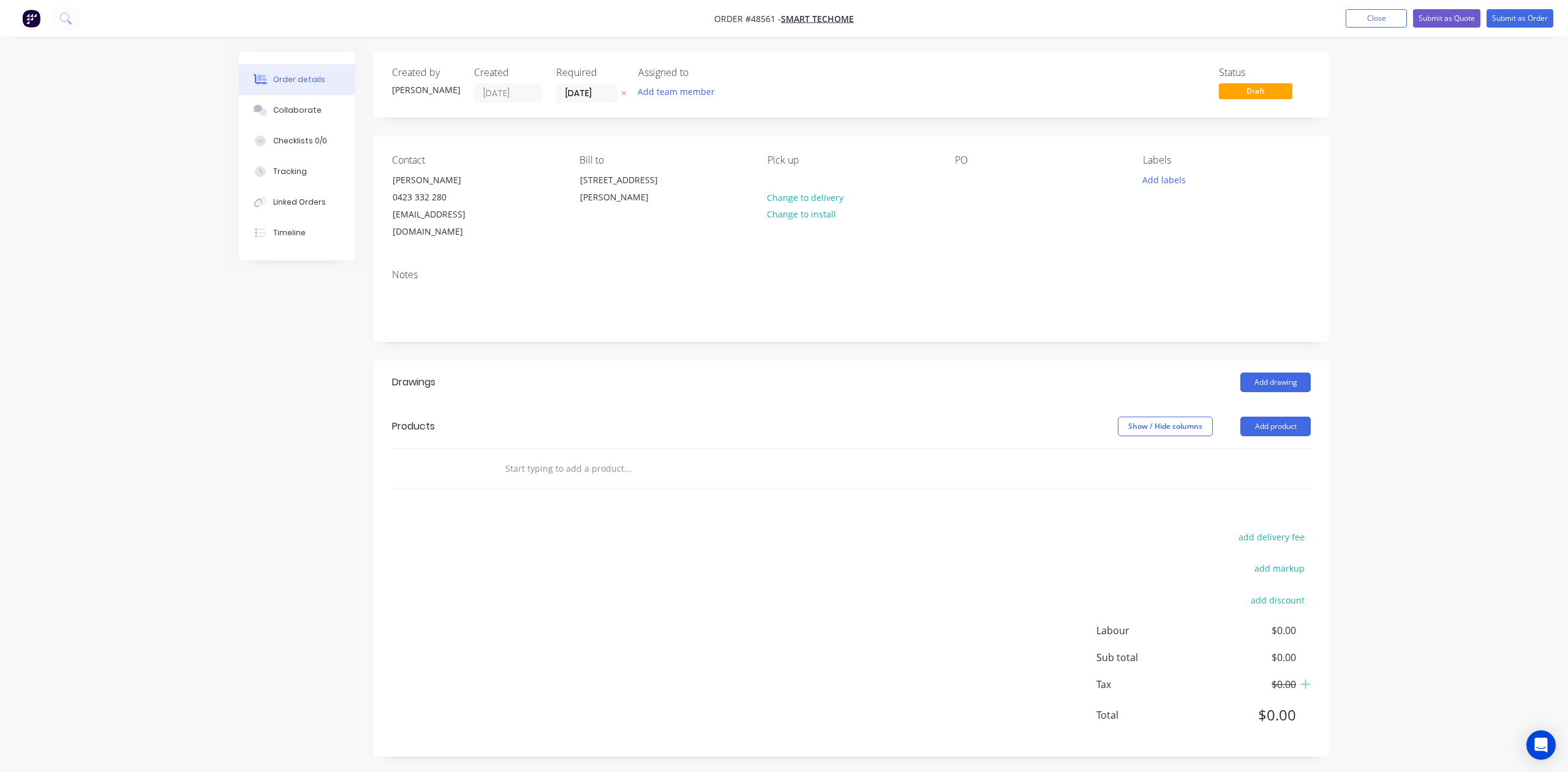
click at [961, 501] on div "Drawings Add drawing Products Show / Hide columns Add product add delivery fee …" at bounding box center [851, 558] width 956 height 396
click at [1300, 373] on button "Add drawing" at bounding box center [1276, 383] width 71 height 20
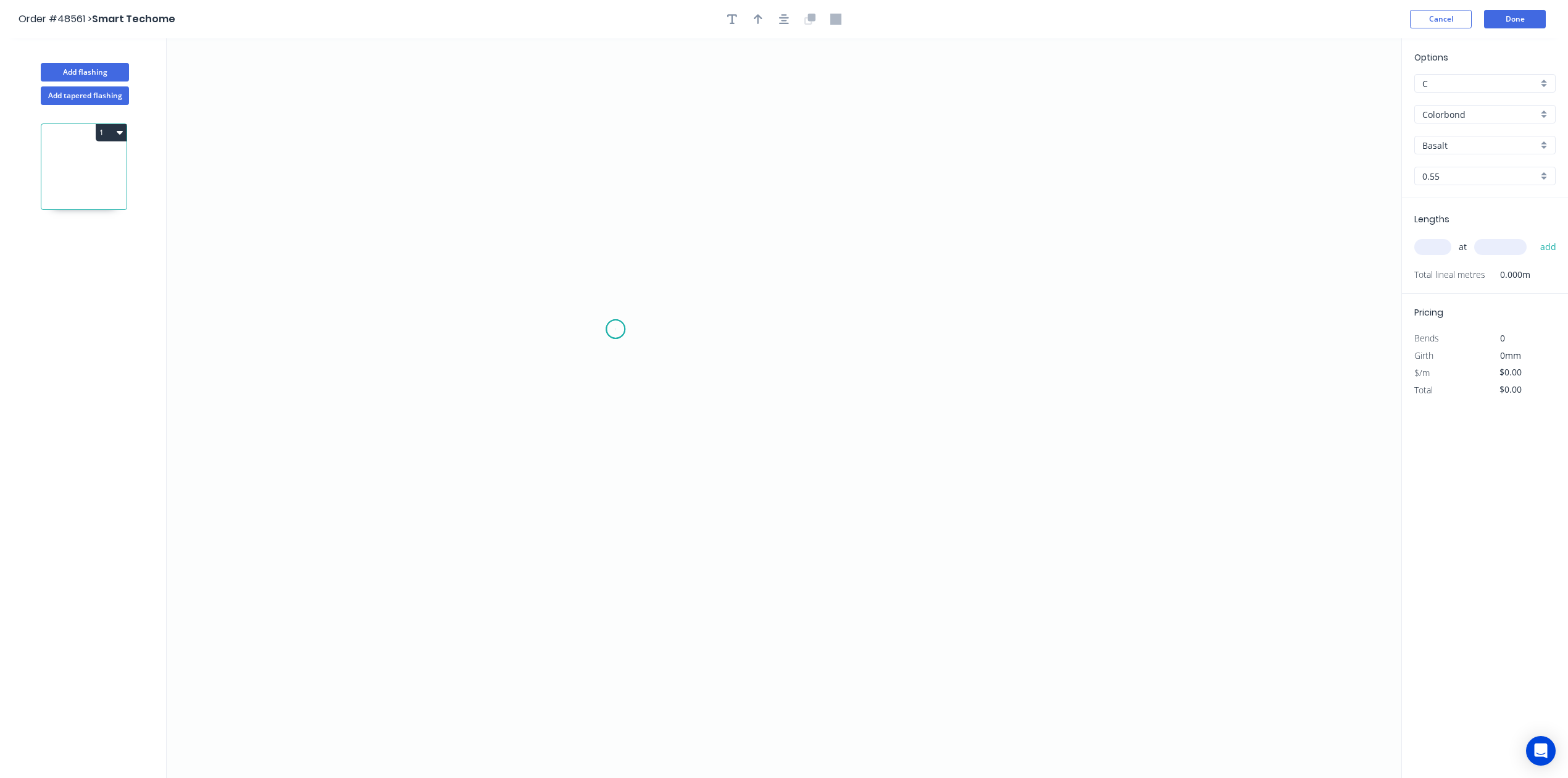
click at [615, 330] on icon "0" at bounding box center [784, 408] width 1235 height 740
click at [1018, 317] on icon "0" at bounding box center [784, 408] width 1235 height 740
click at [1019, 326] on circle at bounding box center [1018, 329] width 18 height 18
click at [1058, 378] on div "Crush & Fold" at bounding box center [1083, 372] width 124 height 25
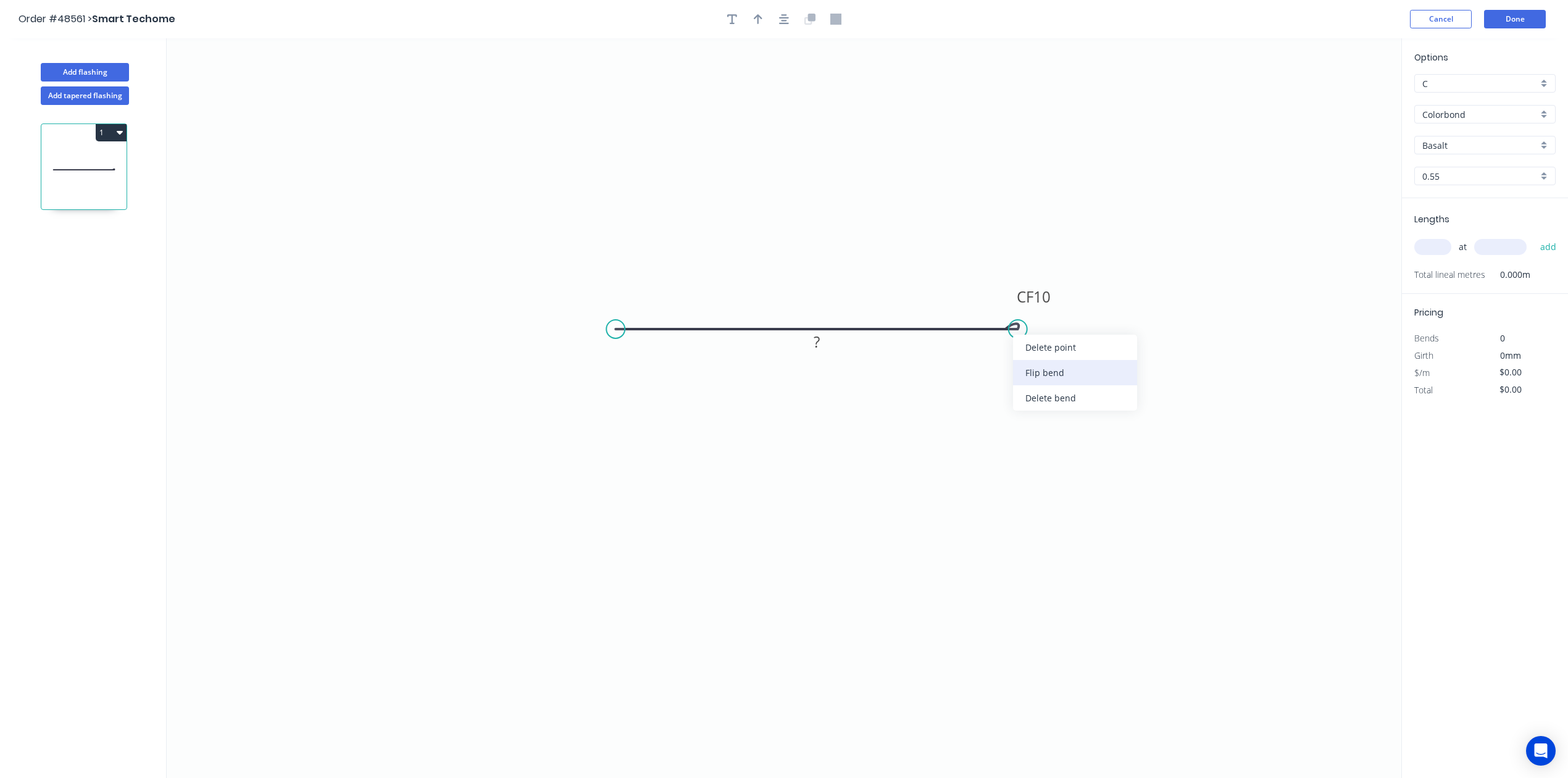
click at [1060, 379] on div "Flip bend" at bounding box center [1075, 372] width 124 height 25
click at [825, 343] on rect at bounding box center [817, 342] width 24 height 18
click at [966, 230] on icon "0 CF 10 270" at bounding box center [784, 408] width 1235 height 740
type input "$10.70"
click at [759, 27] on button "button" at bounding box center [758, 19] width 18 height 18
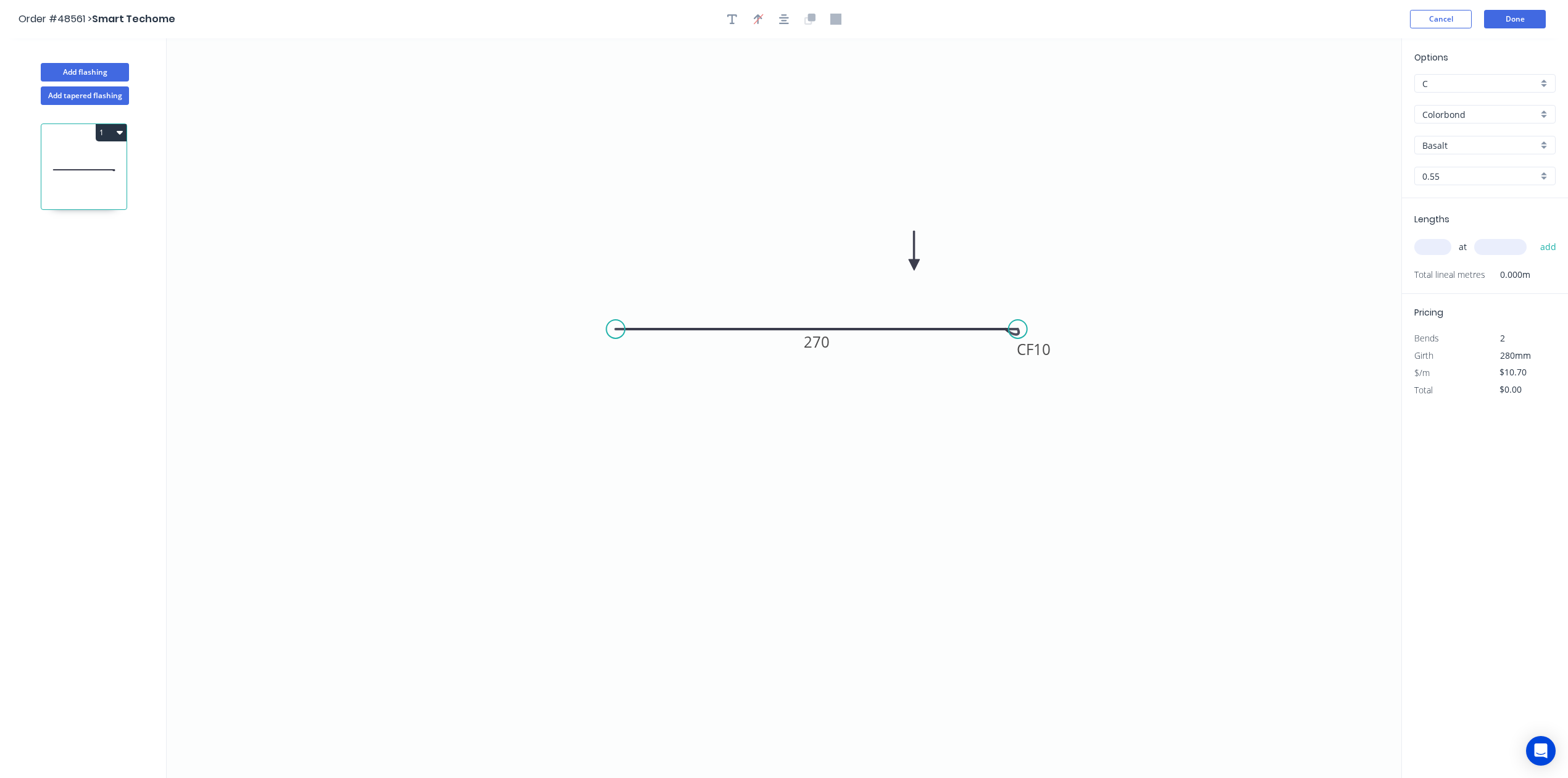
drag, startPoint x: 1340, startPoint y: 97, endPoint x: 914, endPoint y: 265, distance: 457.9
click at [914, 265] on icon at bounding box center [914, 251] width 11 height 40
click at [1453, 146] on input "Basalt" at bounding box center [1480, 145] width 116 height 13
click at [1487, 186] on div "Night Sky" at bounding box center [1485, 181] width 140 height 21
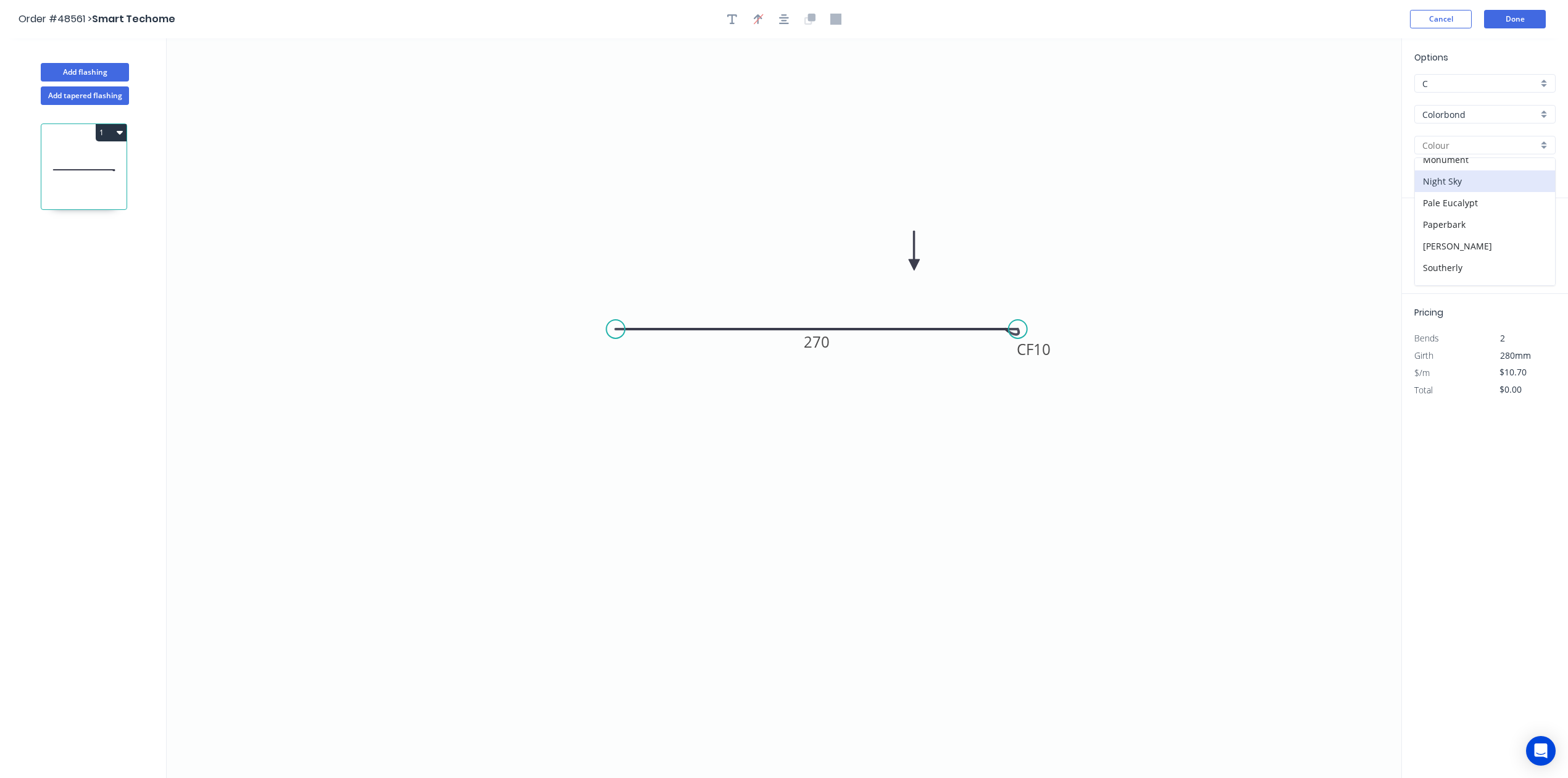
type input "Night Sky"
click at [1429, 244] on input "text" at bounding box center [1433, 246] width 37 height 16
type input "1"
click at [1497, 249] on input "text" at bounding box center [1501, 246] width 53 height 16
type input "6200"
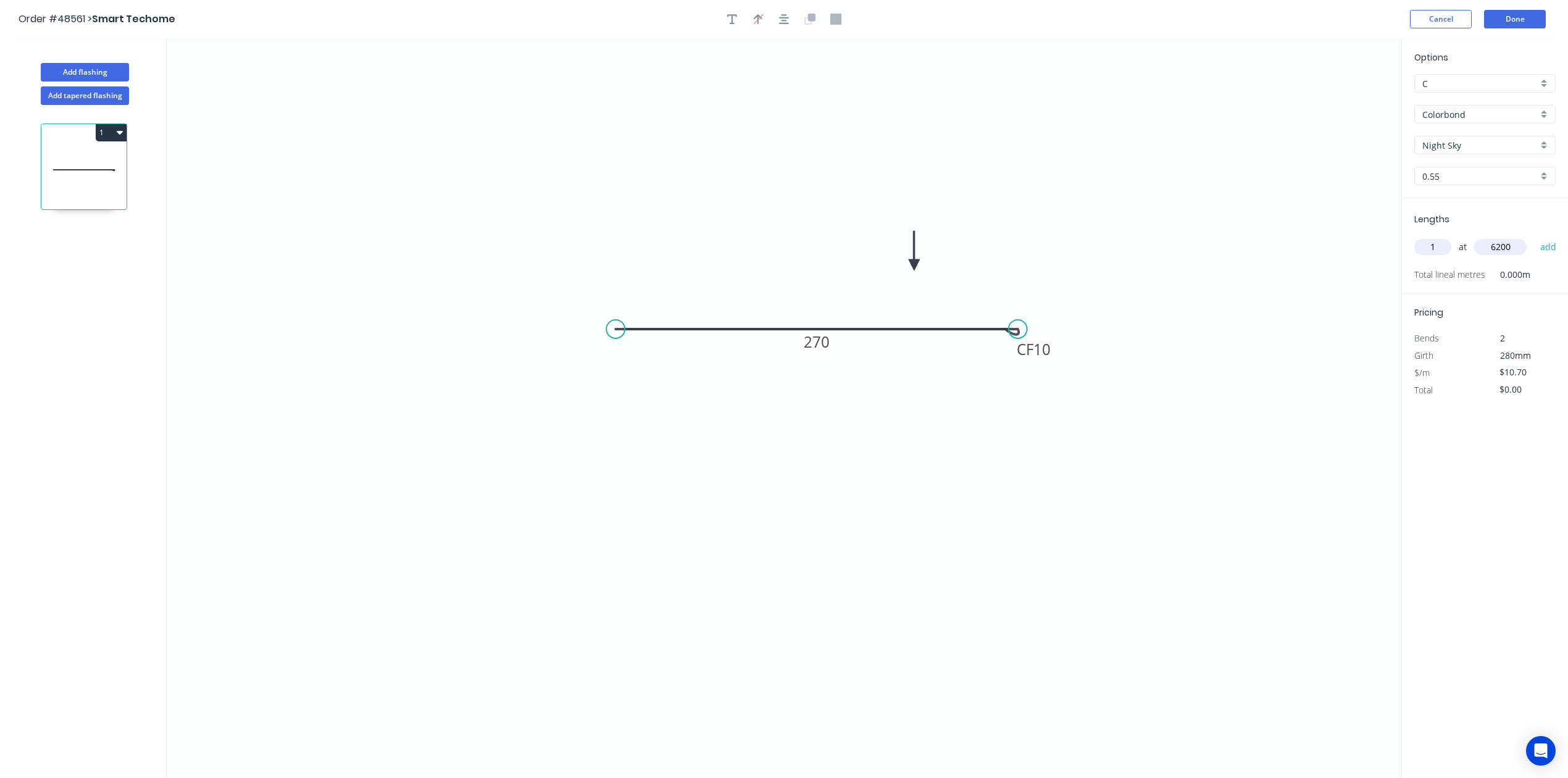
click at [1534, 236] on button "add" at bounding box center [1549, 246] width 29 height 21
type input "$66.34"
click at [1524, 21] on button "Done" at bounding box center [1514, 19] width 62 height 18
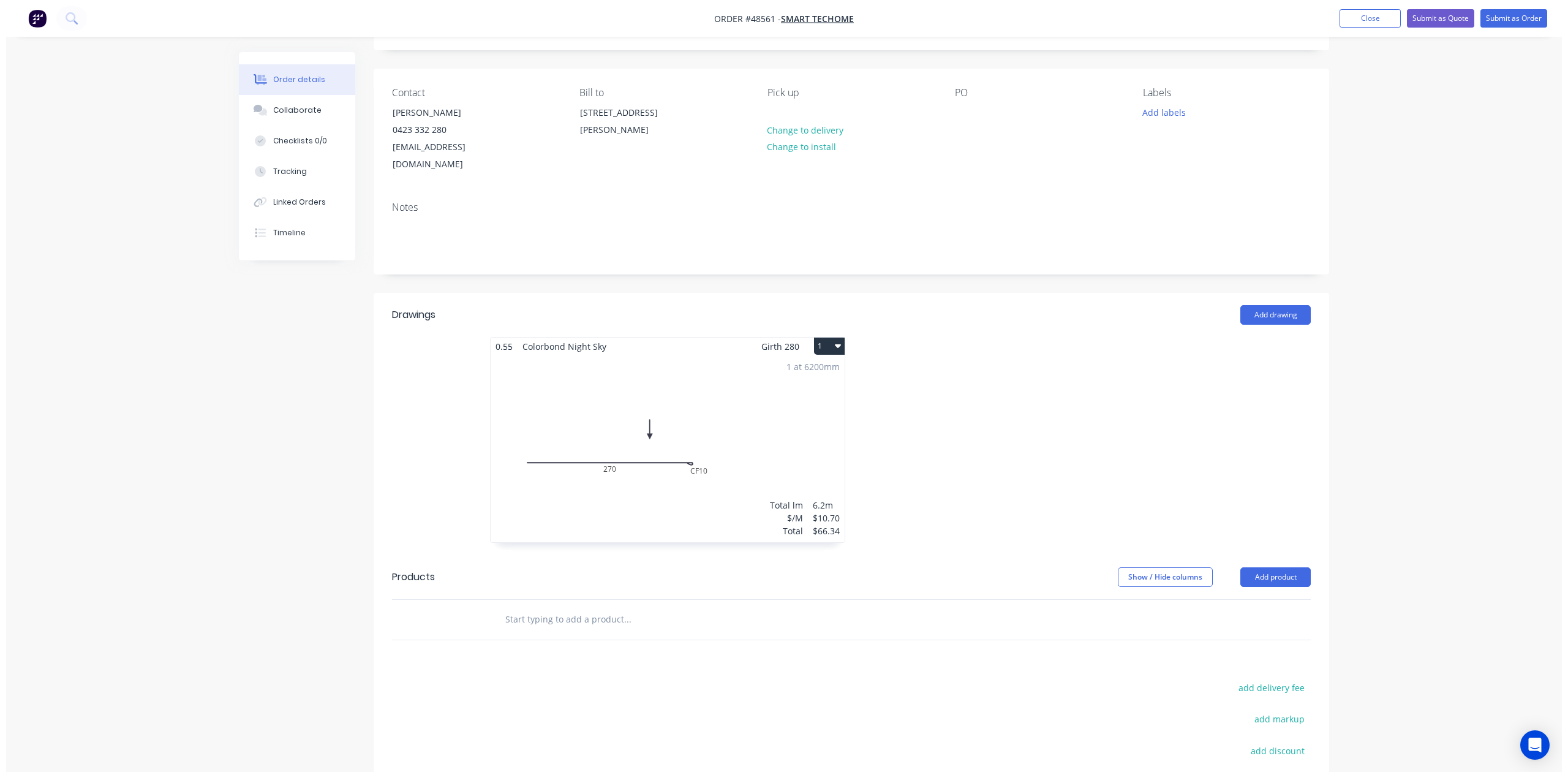
scroll to position [206, 0]
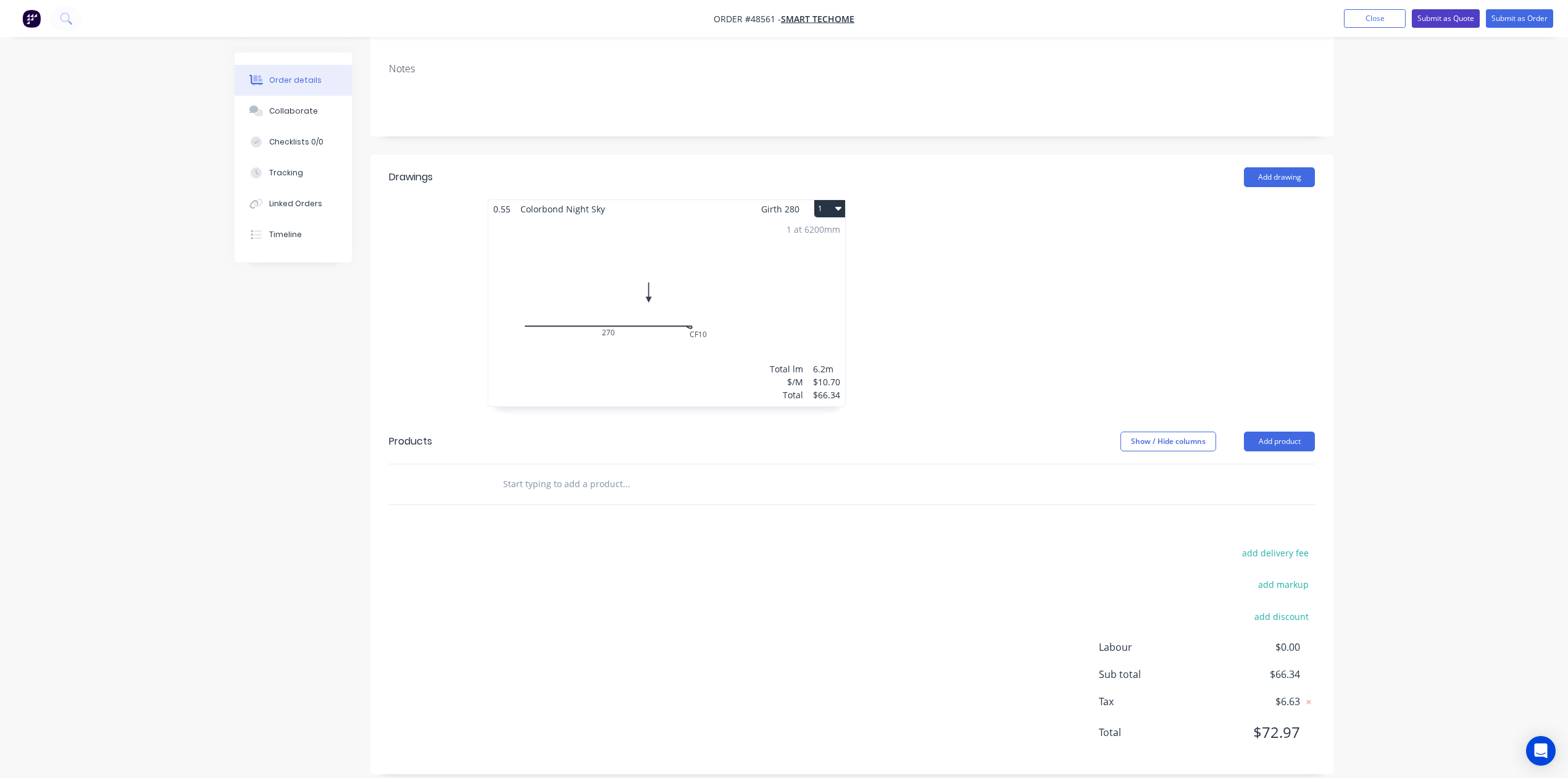
click at [1441, 12] on button "Submit as Quote" at bounding box center [1446, 18] width 68 height 18
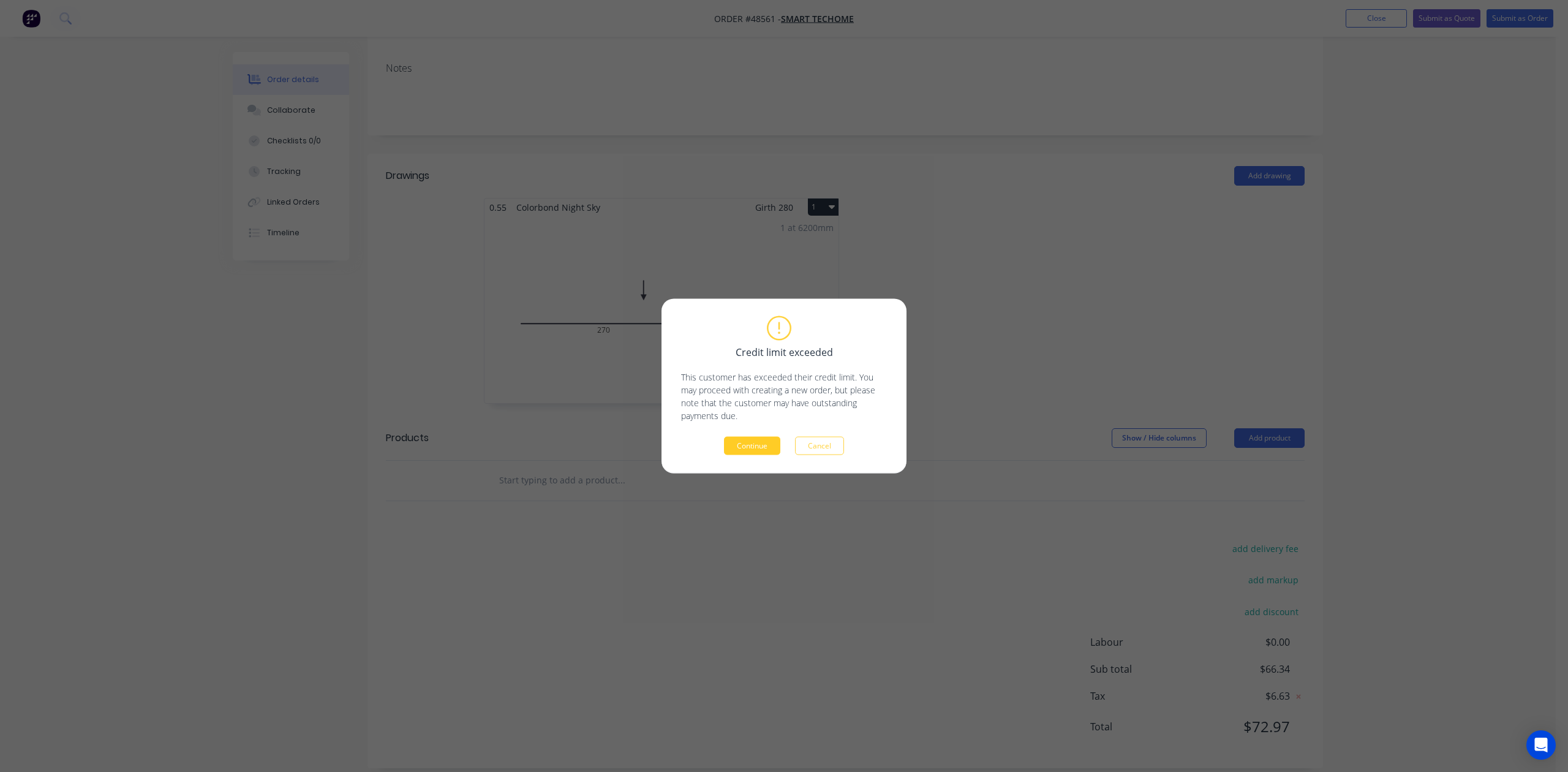
click at [762, 439] on button "Continue" at bounding box center [752, 446] width 56 height 18
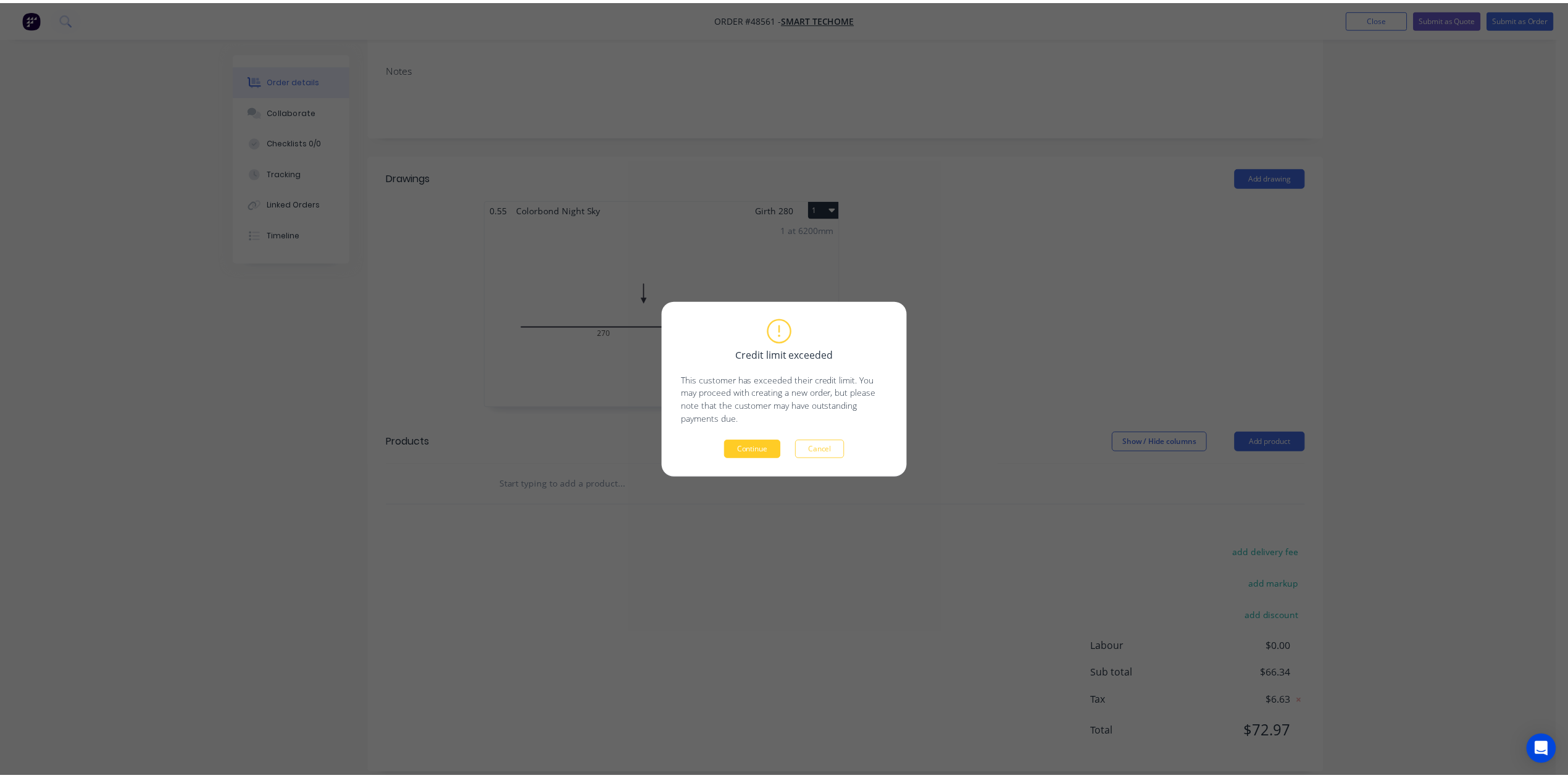
scroll to position [0, 0]
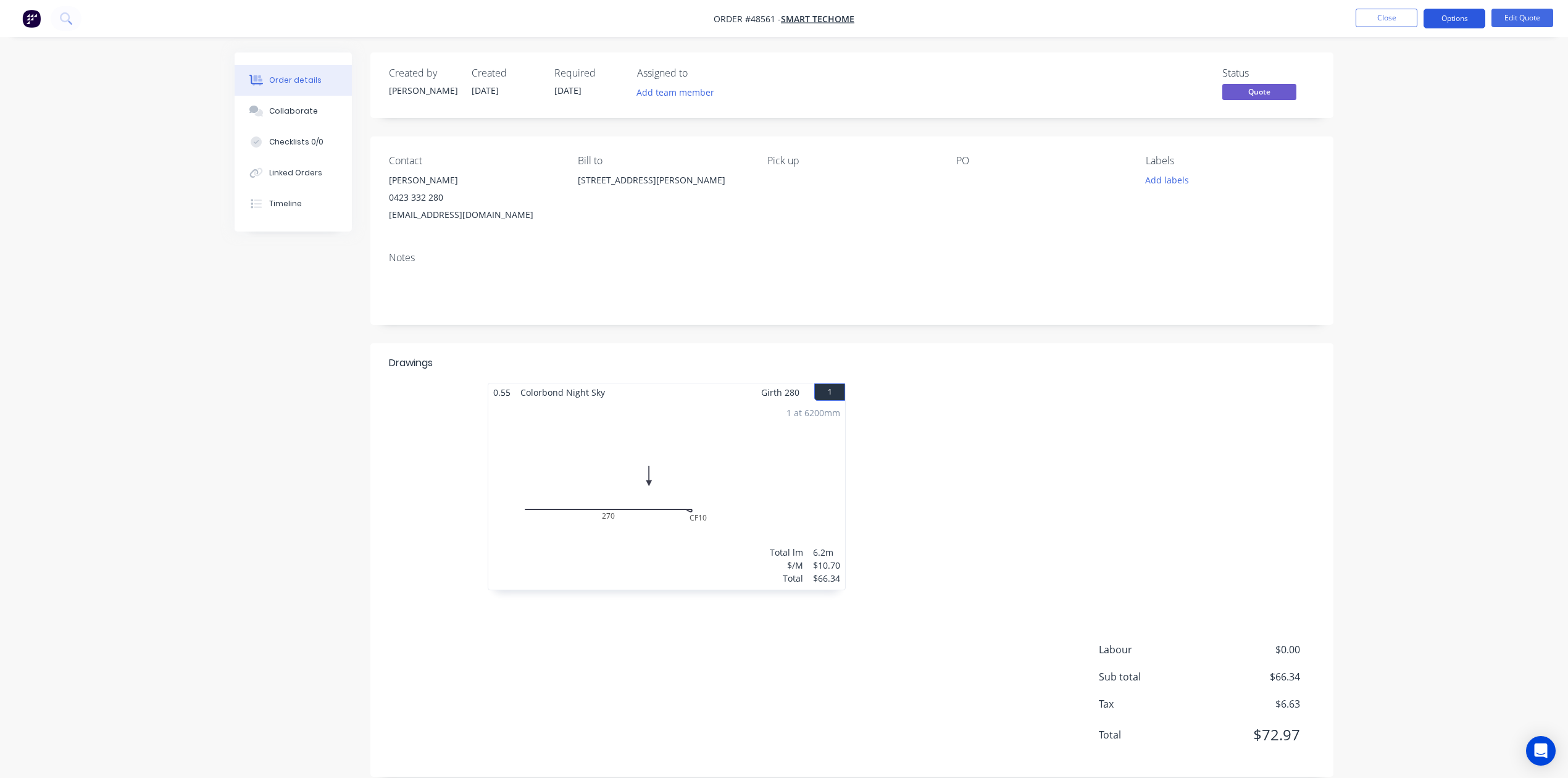
click at [1469, 18] on button "Options" at bounding box center [1454, 18] width 62 height 20
click at [1413, 145] on div "Convert to Order" at bounding box center [1417, 148] width 113 height 18
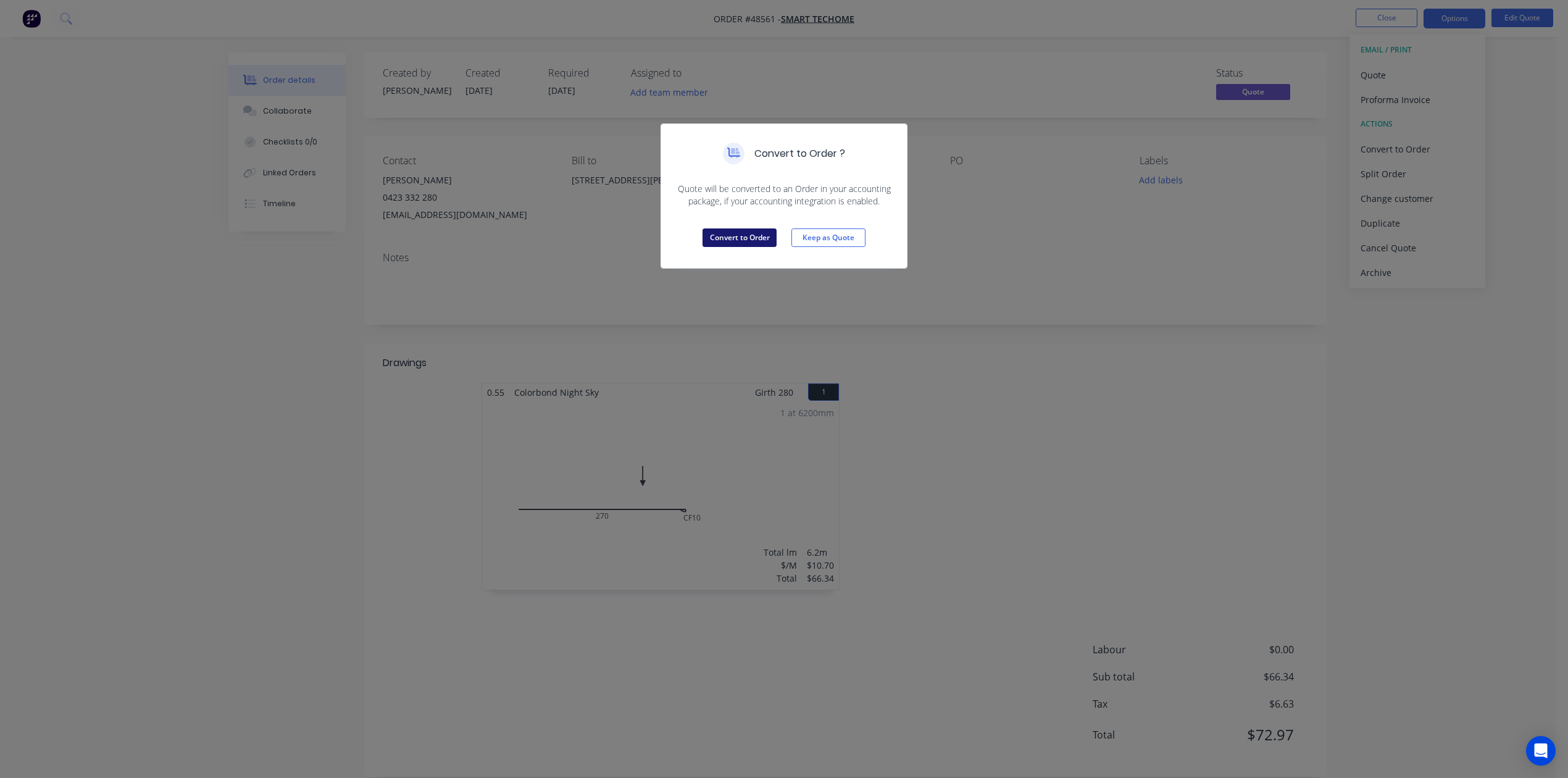
click at [739, 244] on button "Convert to Order" at bounding box center [739, 238] width 74 height 18
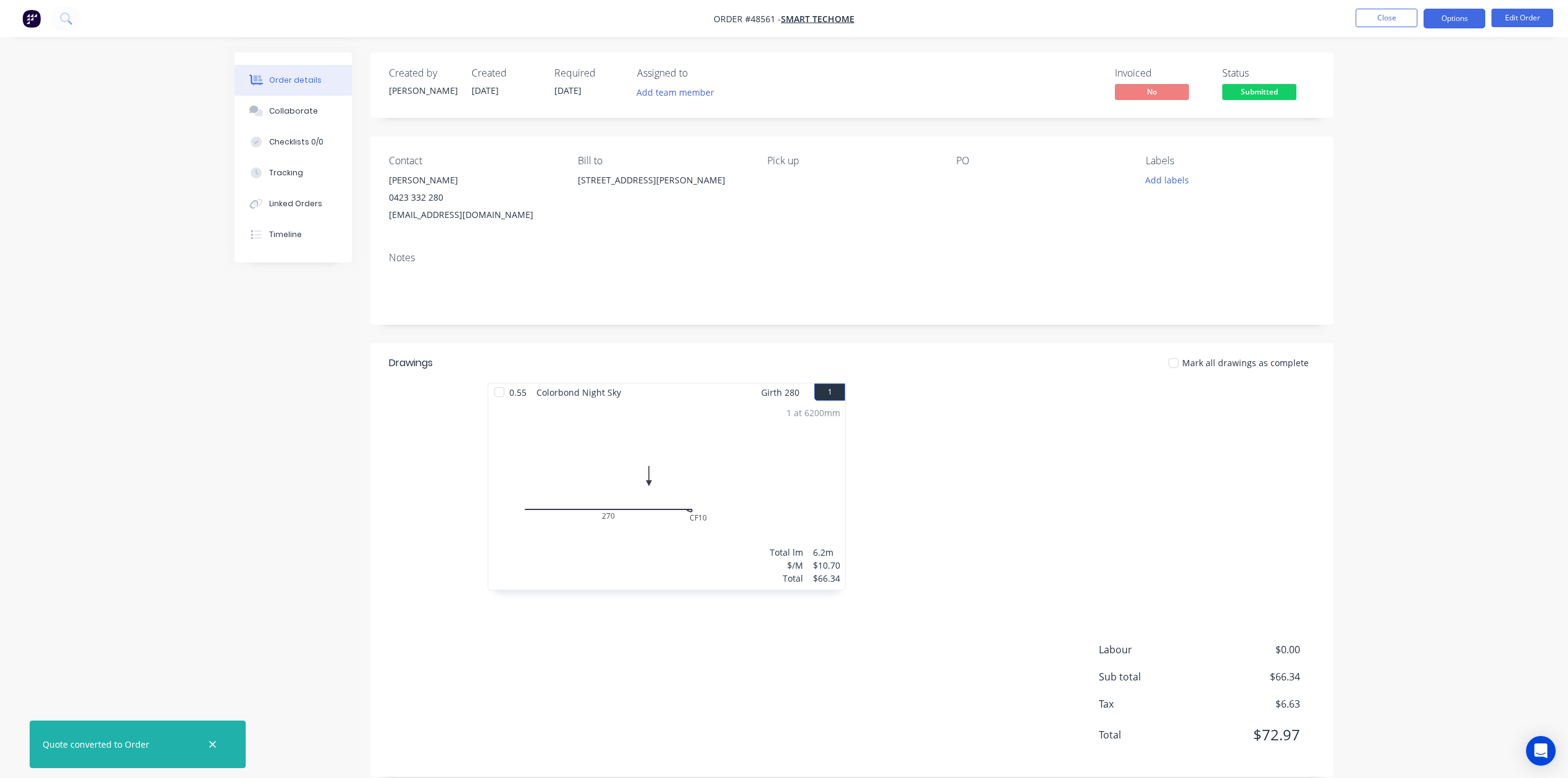
click at [1459, 21] on button "Options" at bounding box center [1454, 18] width 62 height 20
click at [1393, 317] on div "Convert to Quote" at bounding box center [1417, 321] width 113 height 18
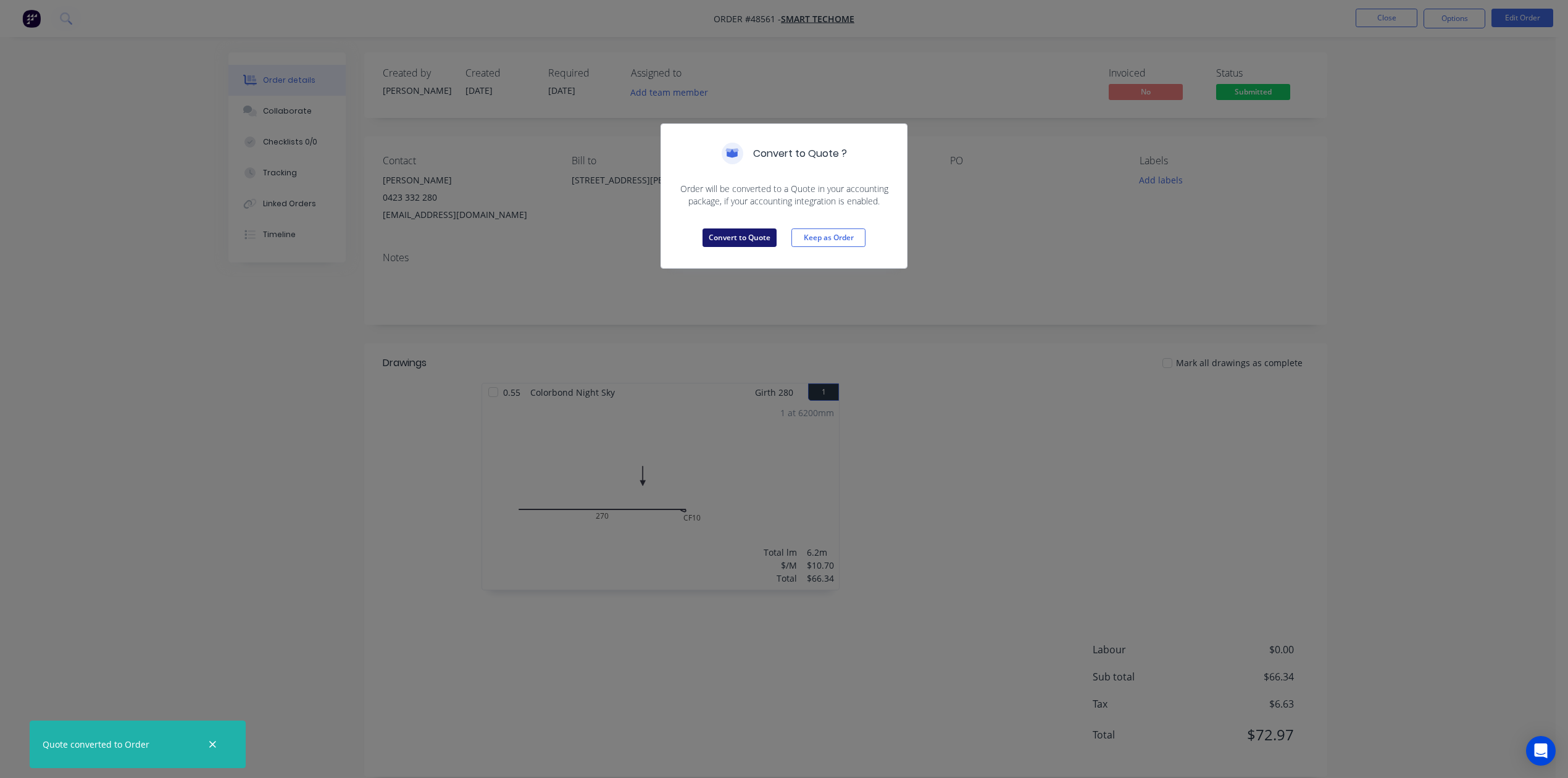
click at [735, 238] on button "Convert to Quote" at bounding box center [739, 238] width 74 height 18
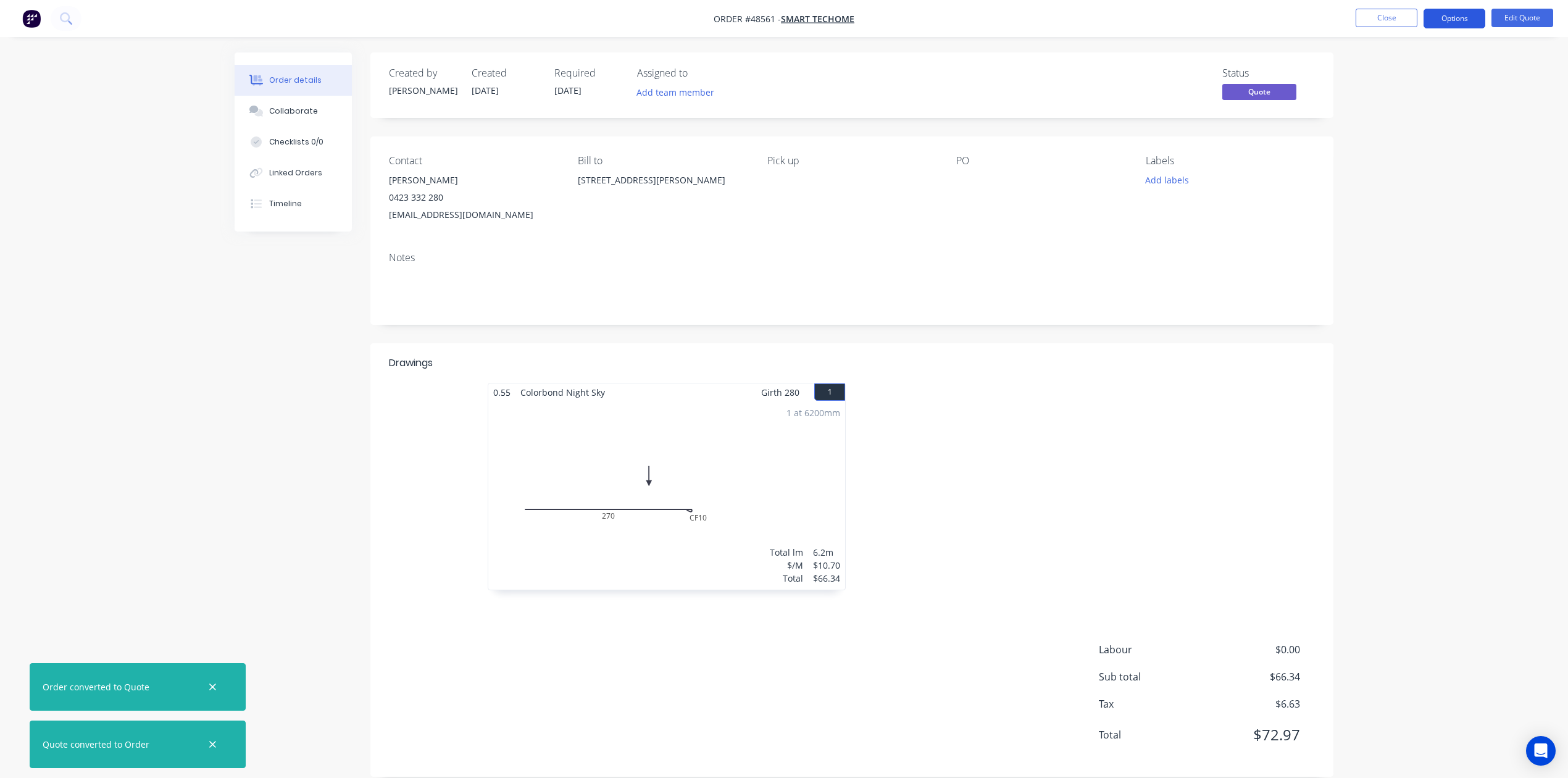
click at [1461, 24] on button "Options" at bounding box center [1454, 18] width 62 height 20
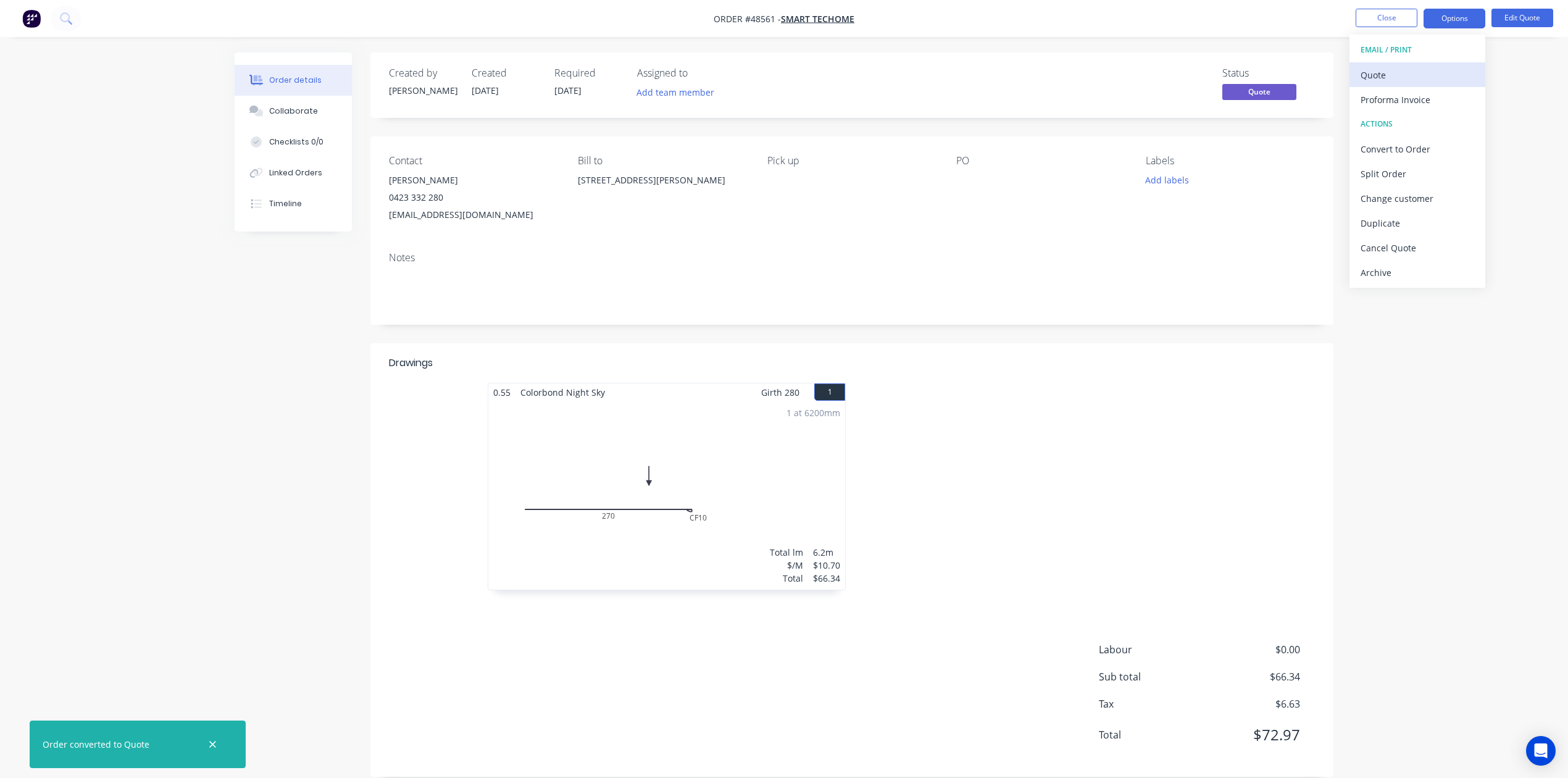
click at [1377, 74] on div "Quote" at bounding box center [1417, 74] width 113 height 18
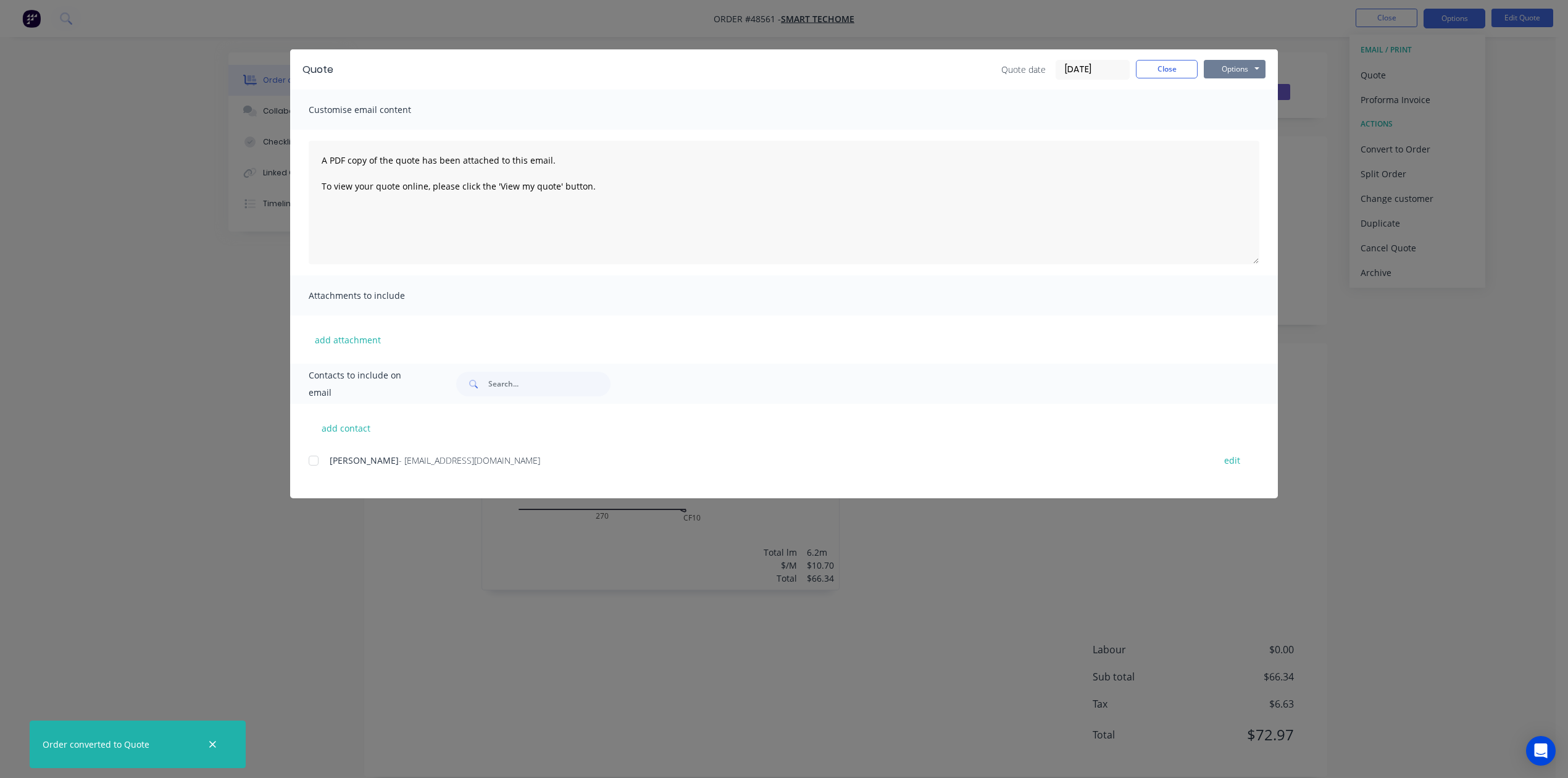
click at [1230, 72] on button "Options" at bounding box center [1234, 69] width 62 height 18
click at [1225, 85] on button "Preview" at bounding box center [1243, 91] width 79 height 21
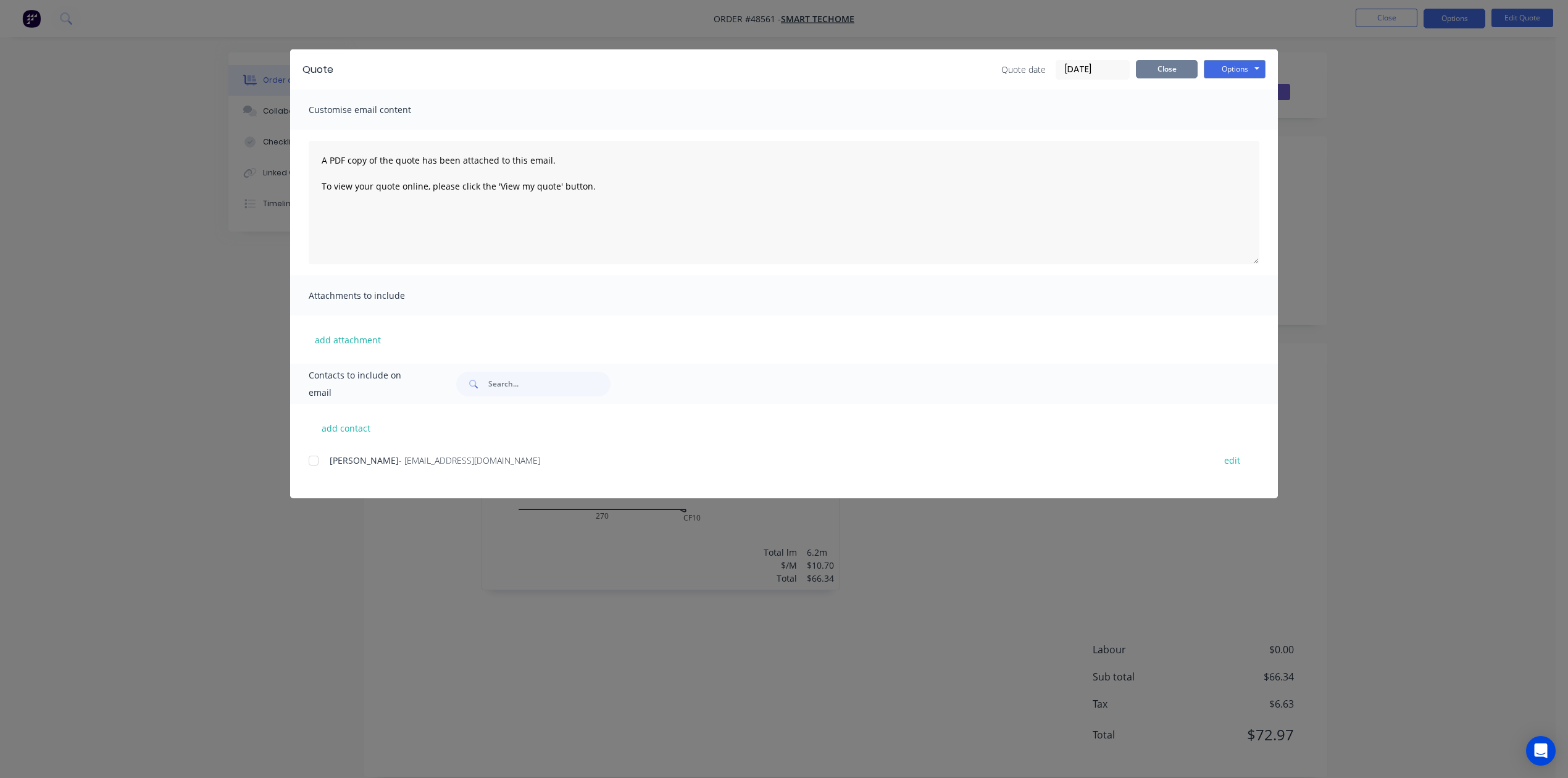
click at [1177, 64] on button "Close" at bounding box center [1166, 69] width 62 height 18
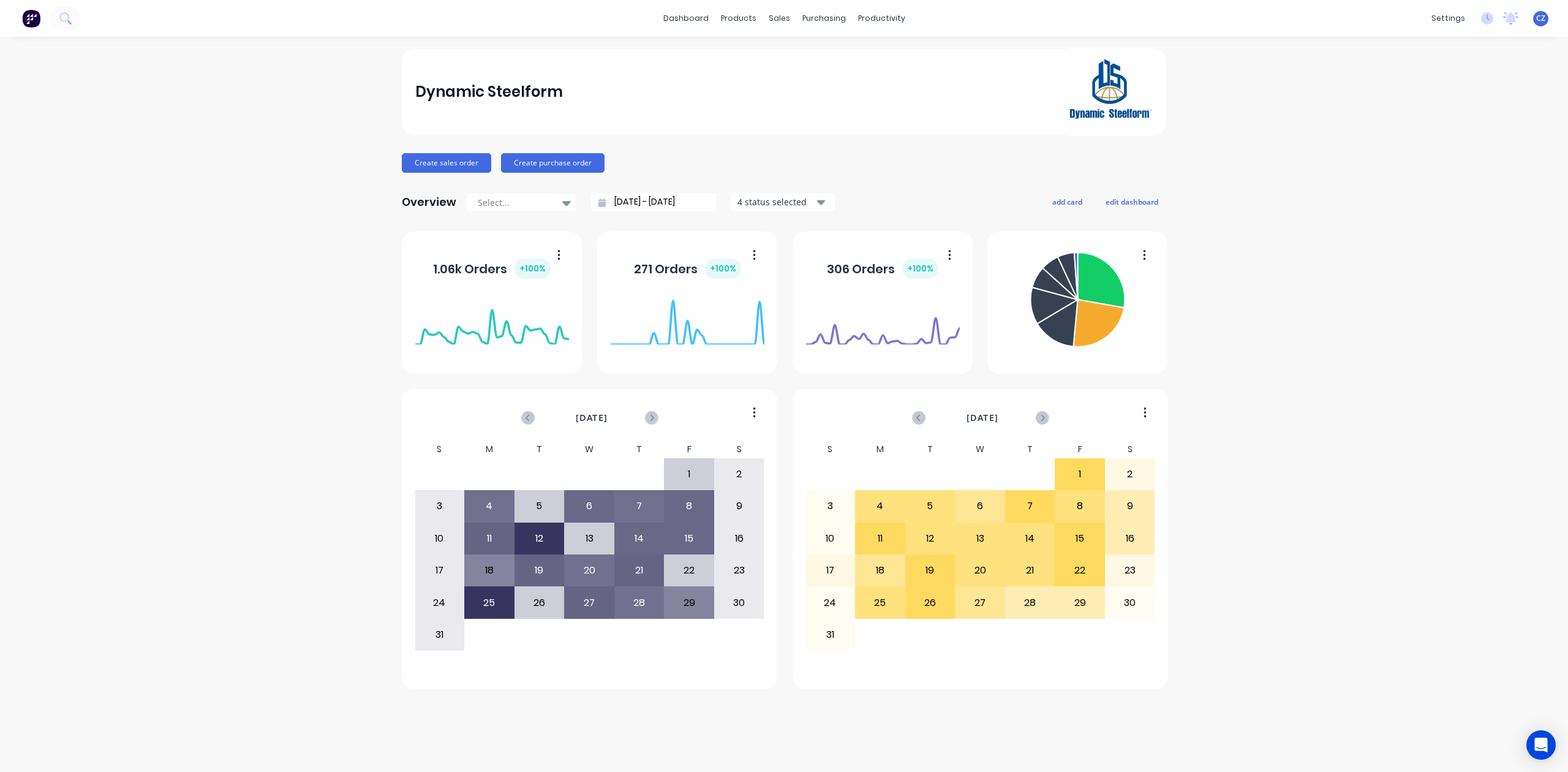
drag, startPoint x: 1062, startPoint y: 14, endPoint x: 943, endPoint y: 27, distance: 119.7
click at [1062, 14] on div "dashboard products sales purchasing productivity dashboard products Product Cat…" at bounding box center [784, 18] width 1568 height 36
click at [793, 80] on div at bounding box center [787, 83] width 18 height 11
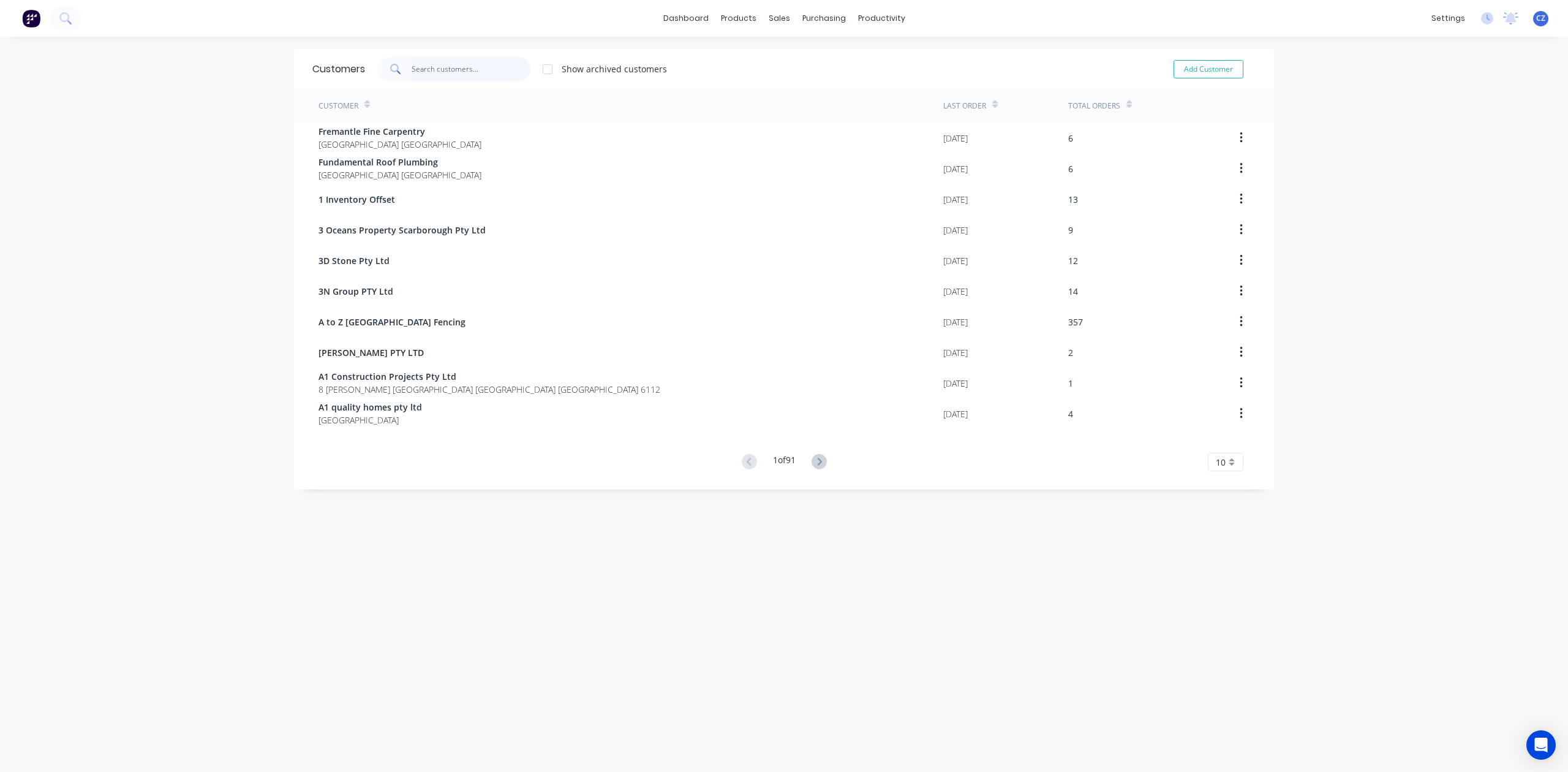
click at [421, 71] on input "text" at bounding box center [471, 69] width 119 height 24
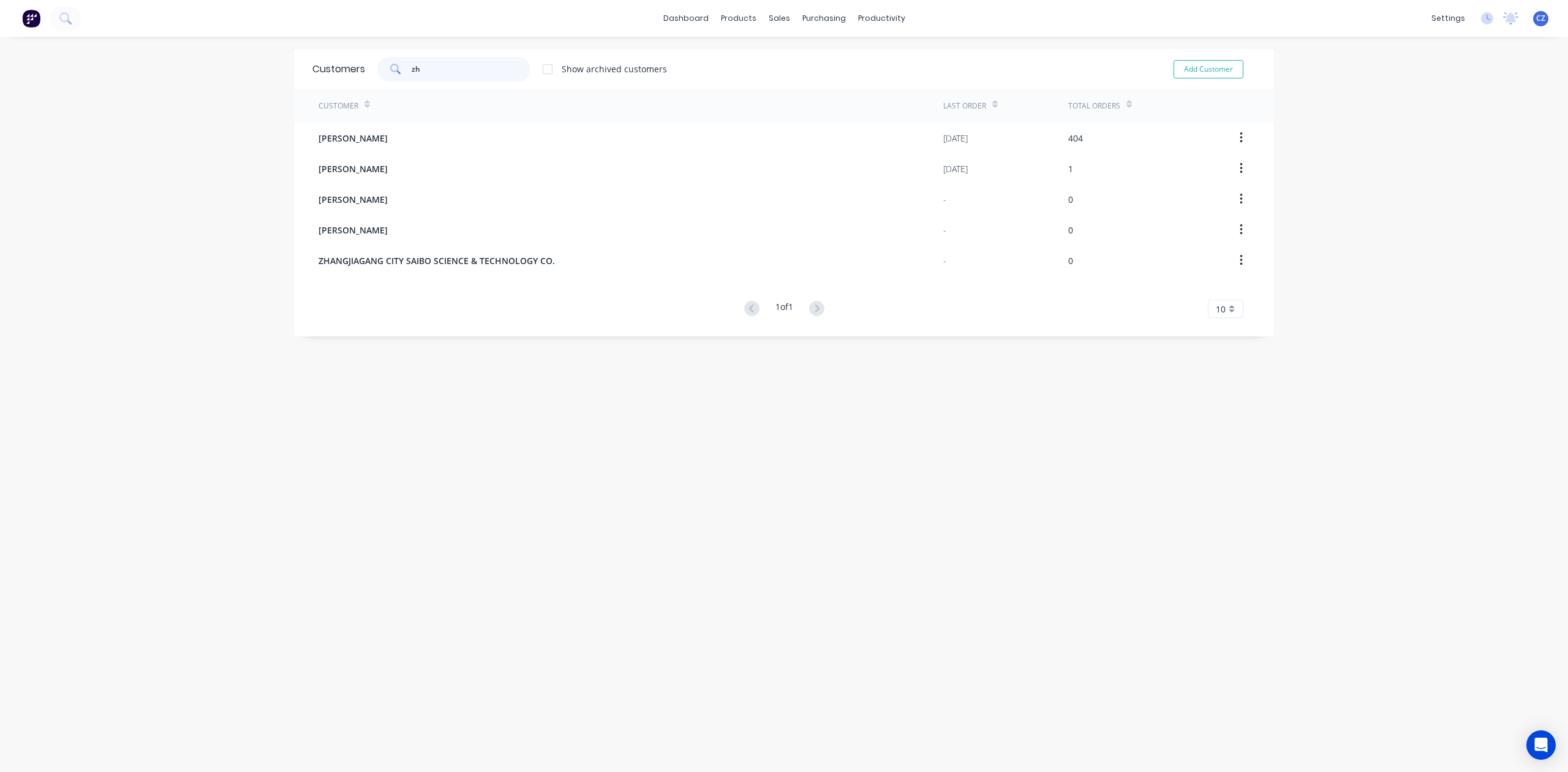
type input "z"
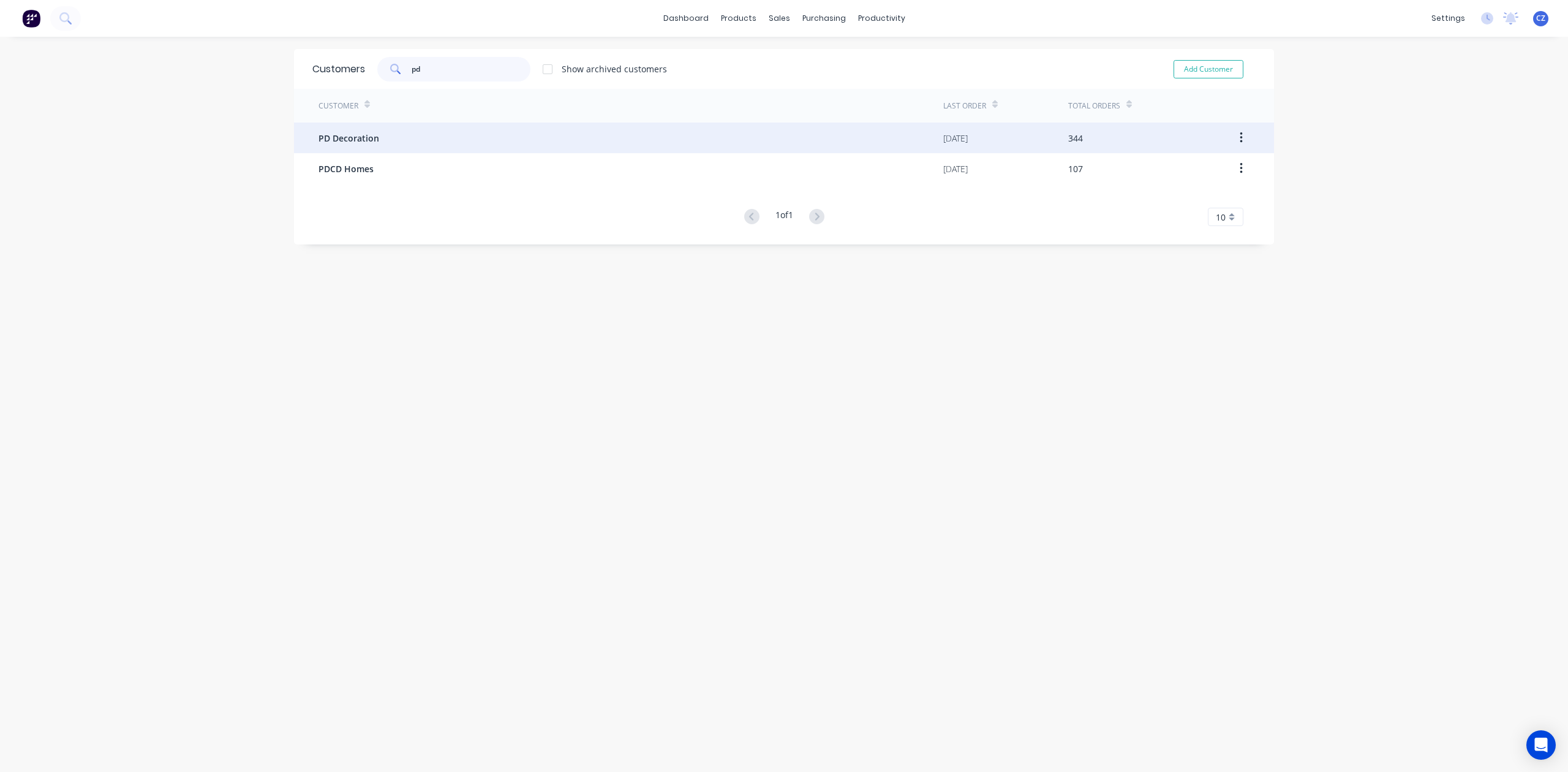
type input "pd"
click at [398, 146] on div "PD Decoration" at bounding box center [631, 137] width 625 height 30
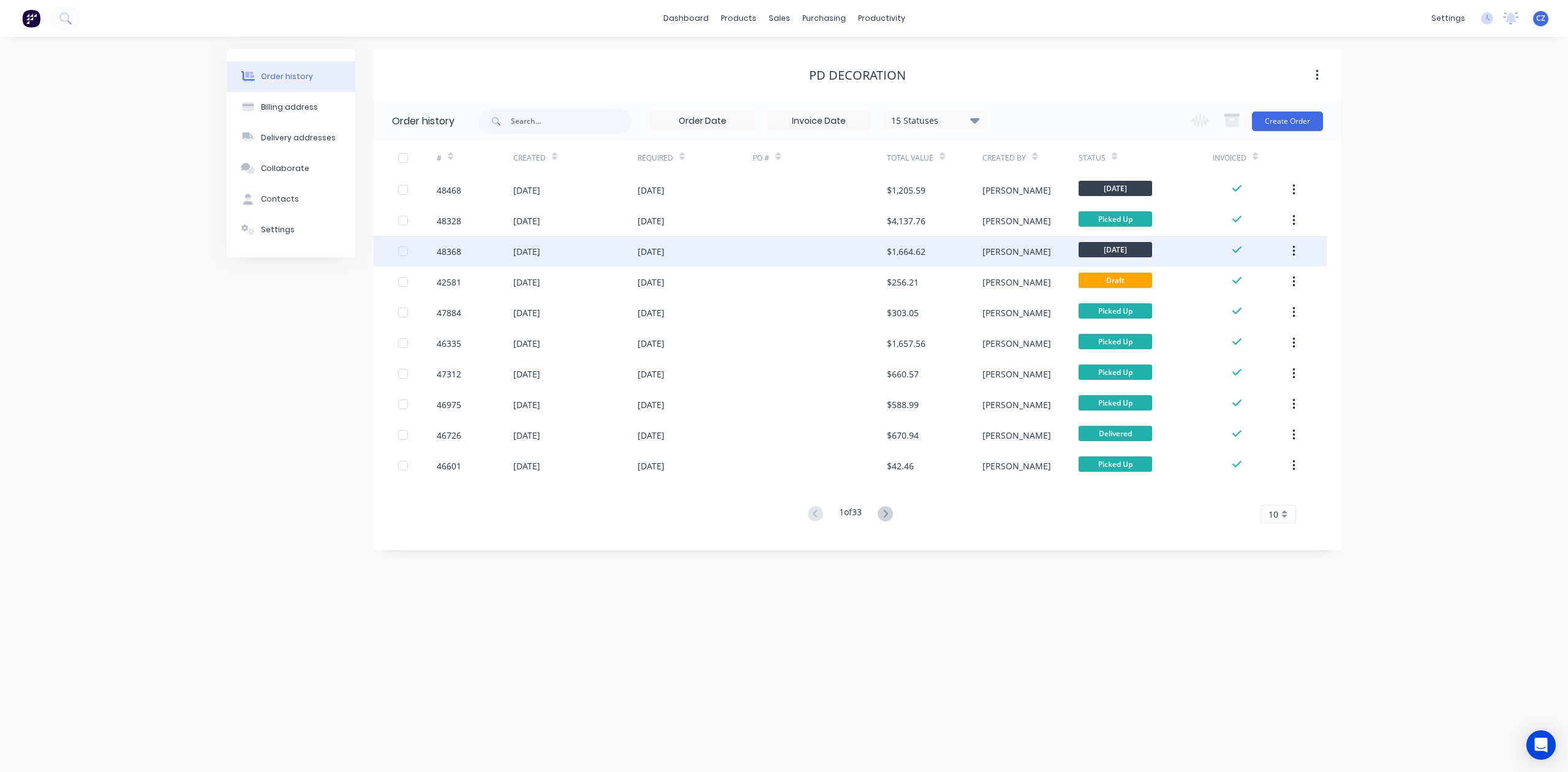
click at [804, 247] on div at bounding box center [820, 251] width 134 height 30
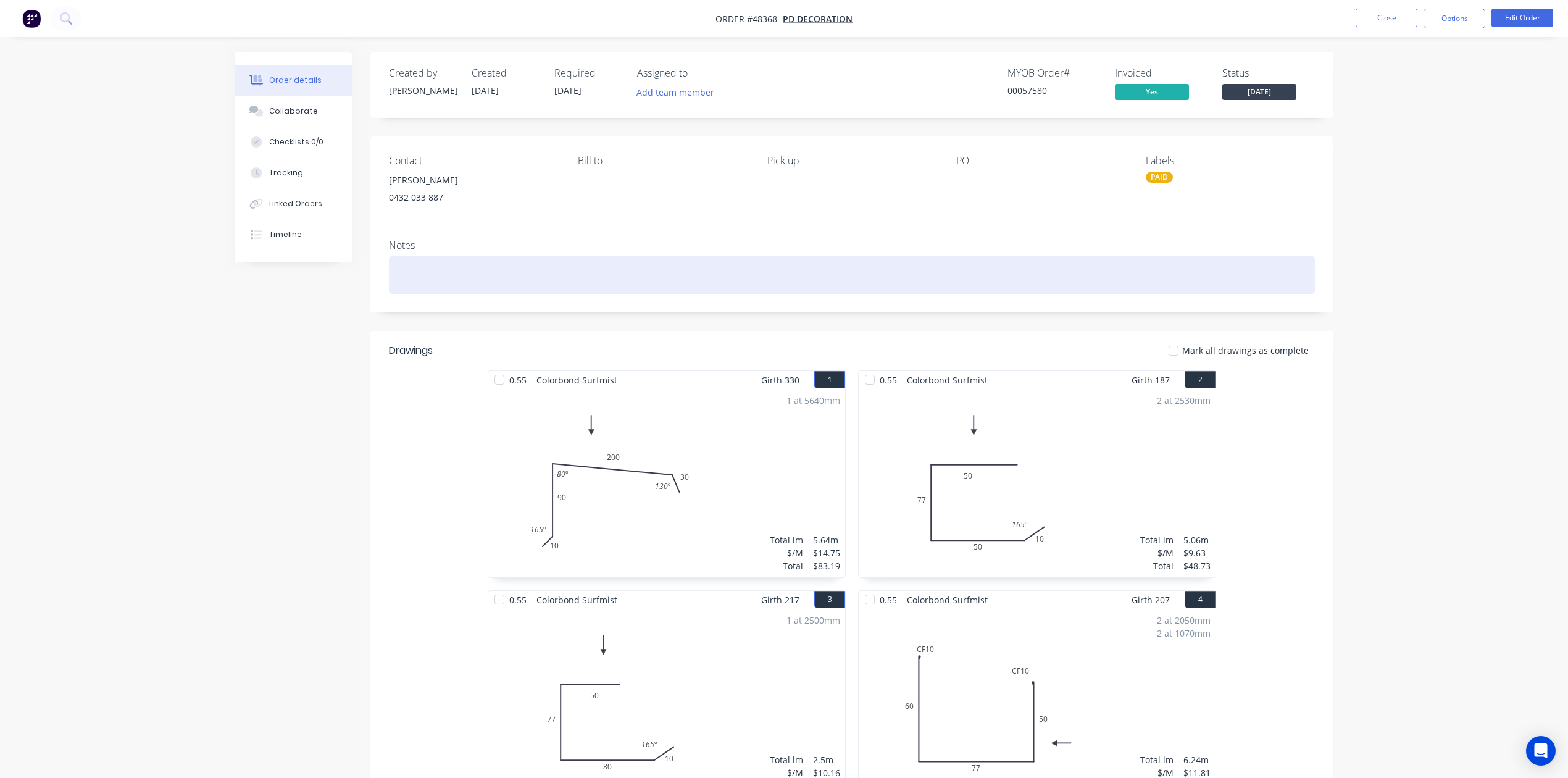
click at [877, 277] on div at bounding box center [852, 275] width 926 height 37
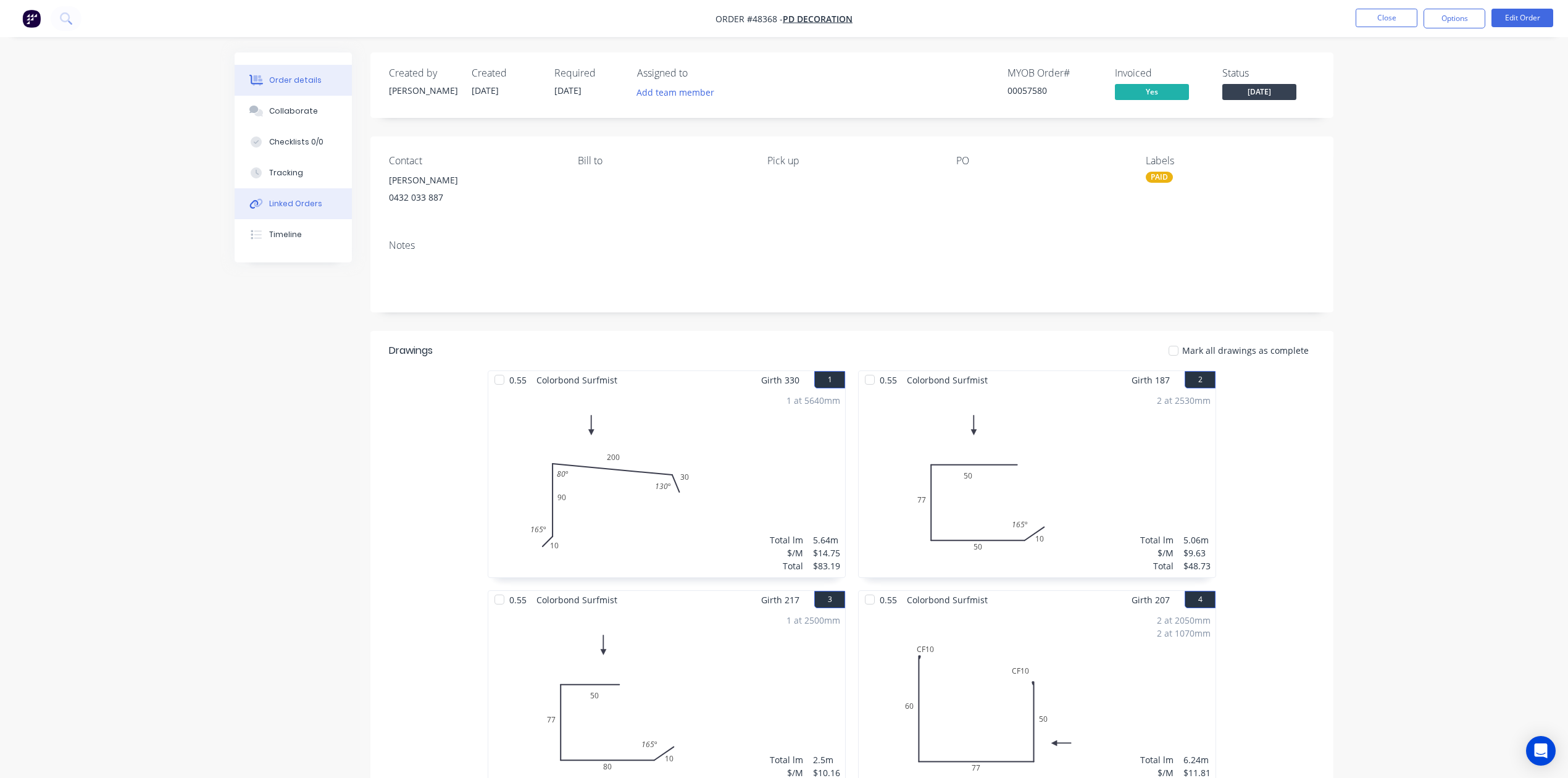
click at [304, 208] on div "Linked Orders" at bounding box center [295, 203] width 53 height 11
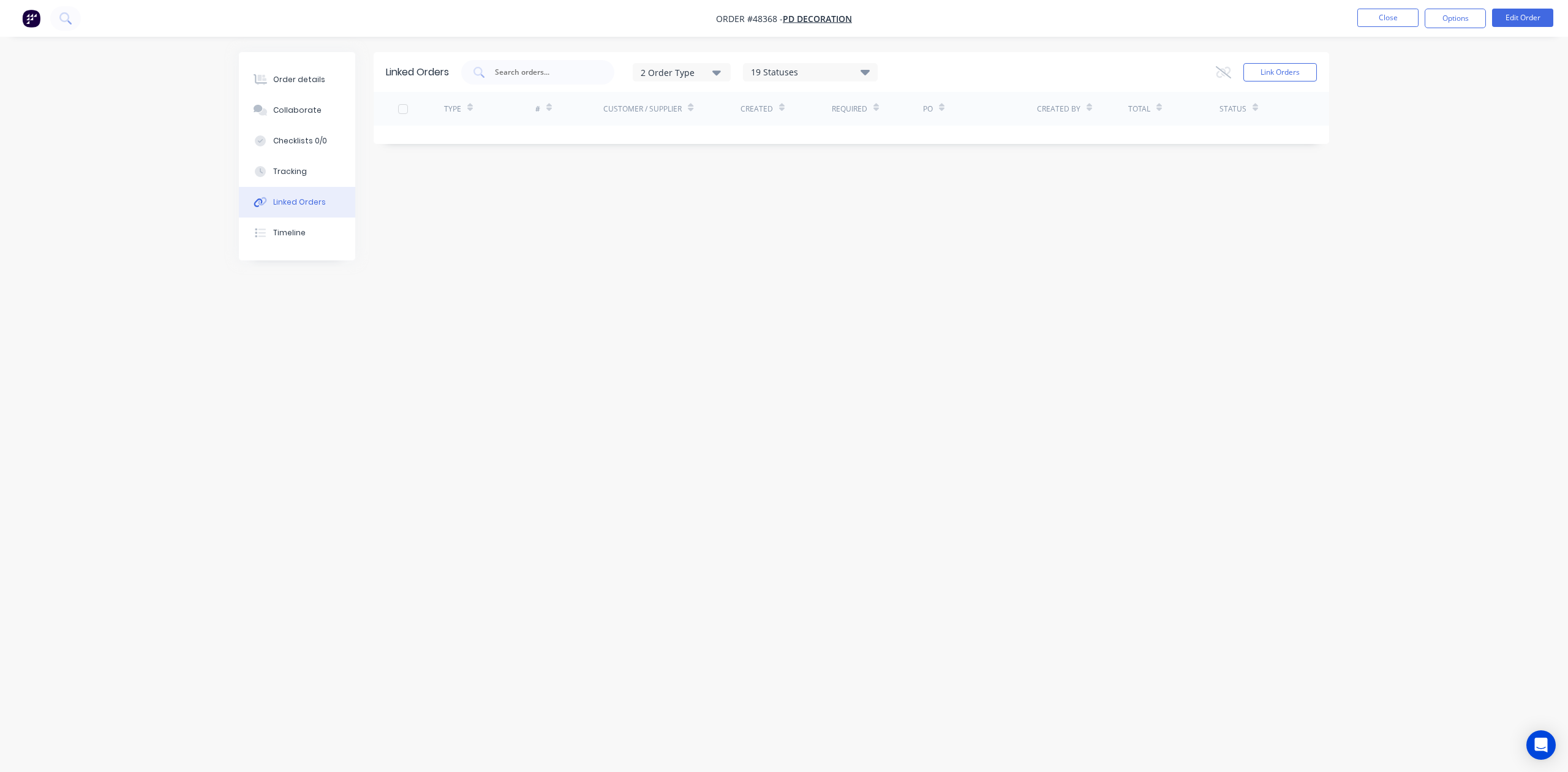
click at [292, 187] on button "Linked Orders" at bounding box center [297, 202] width 116 height 30
click at [292, 174] on div "Tracking" at bounding box center [290, 172] width 33 height 11
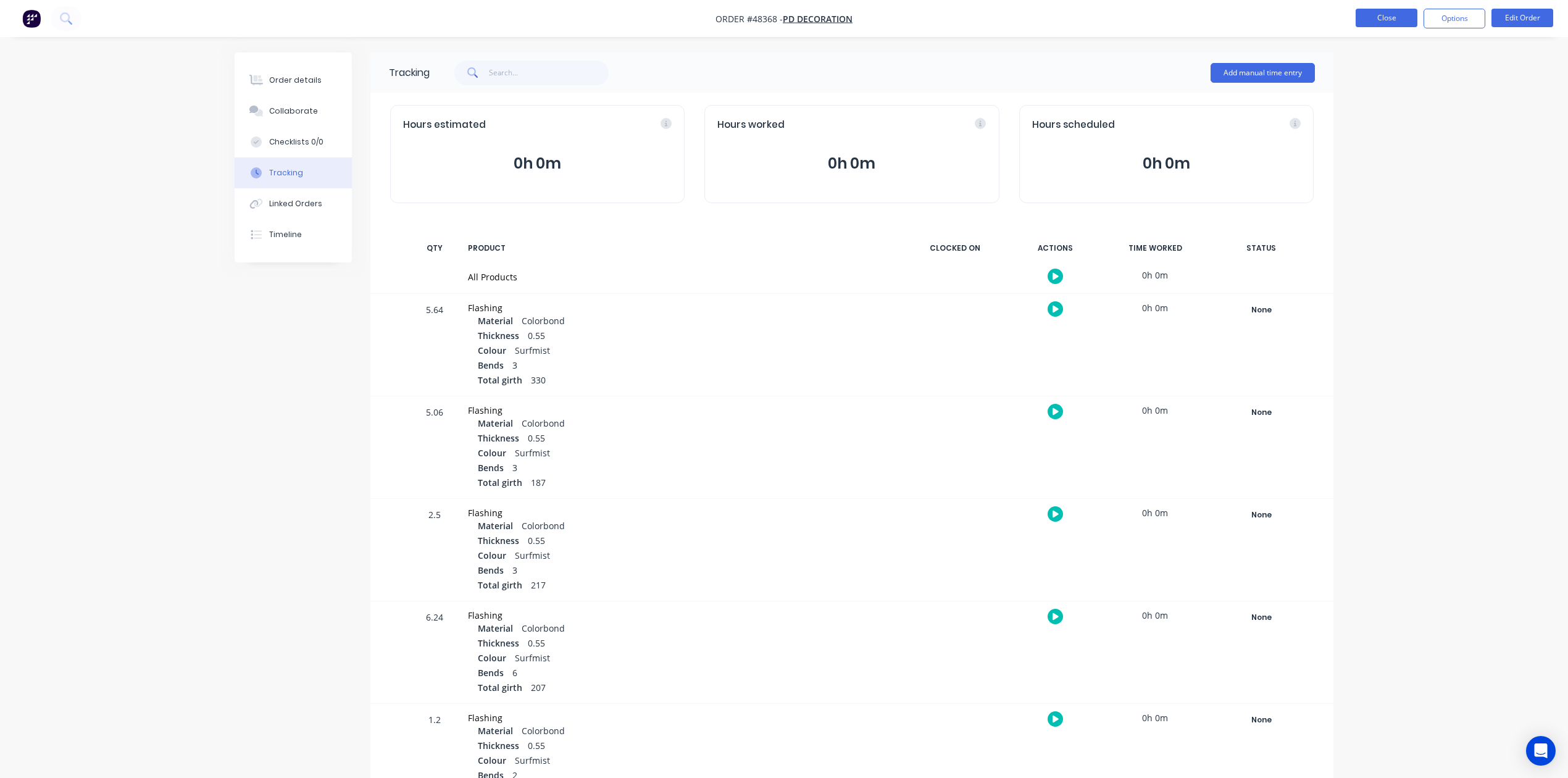
click at [1386, 22] on button "Close" at bounding box center [1387, 18] width 62 height 18
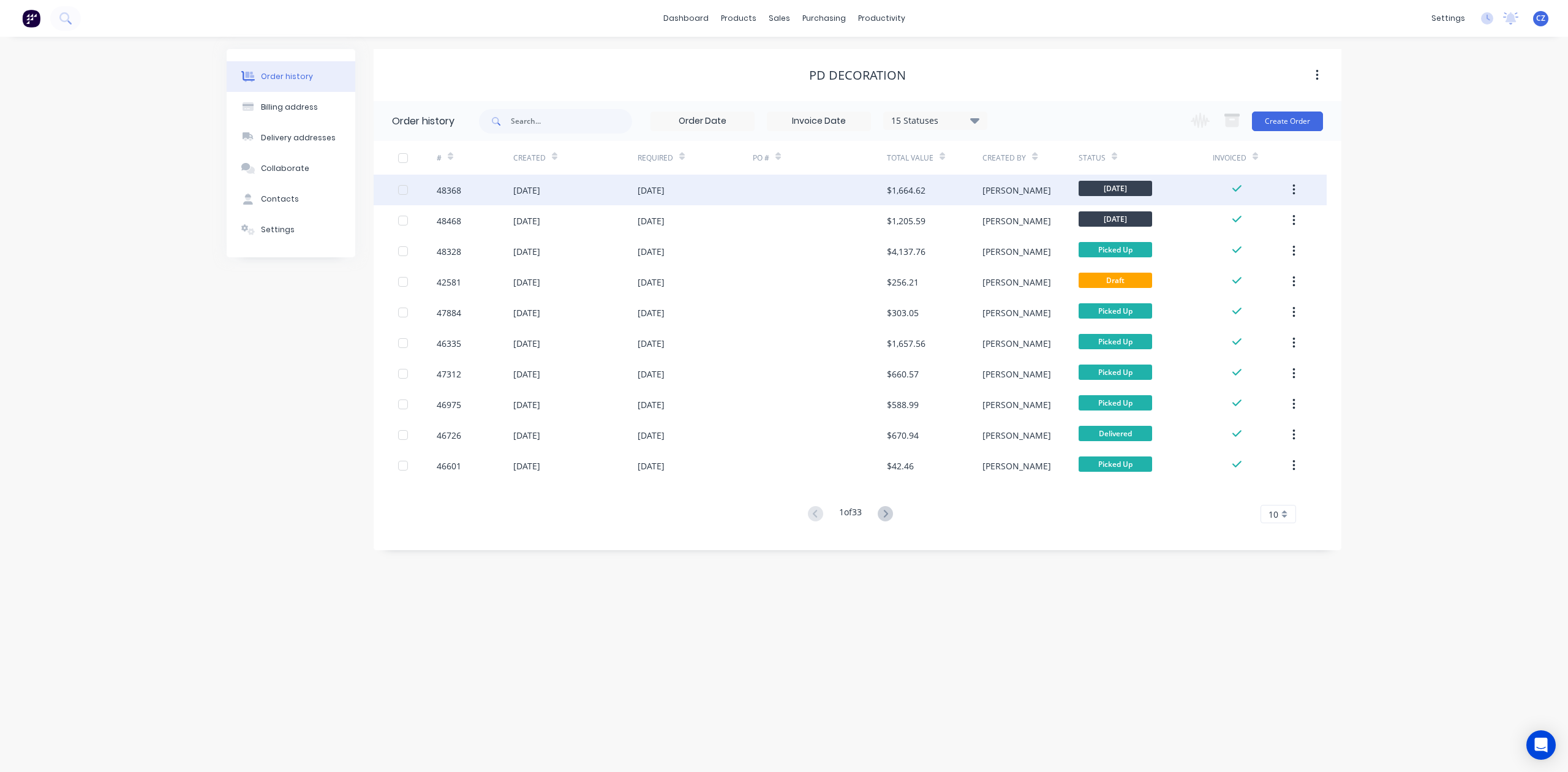
click at [867, 201] on div at bounding box center [820, 190] width 134 height 30
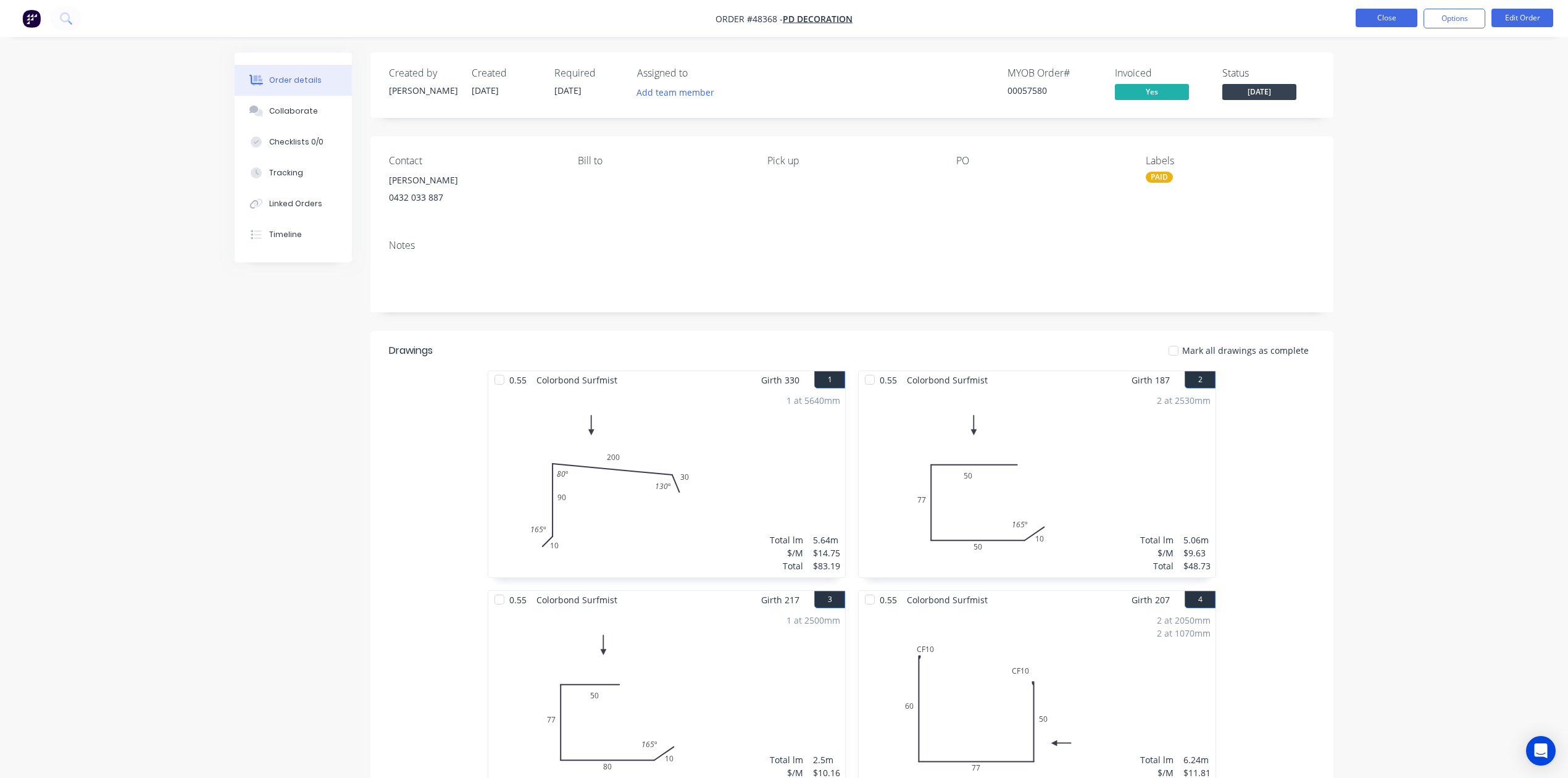
click at [1389, 21] on button "Close" at bounding box center [1387, 18] width 62 height 18
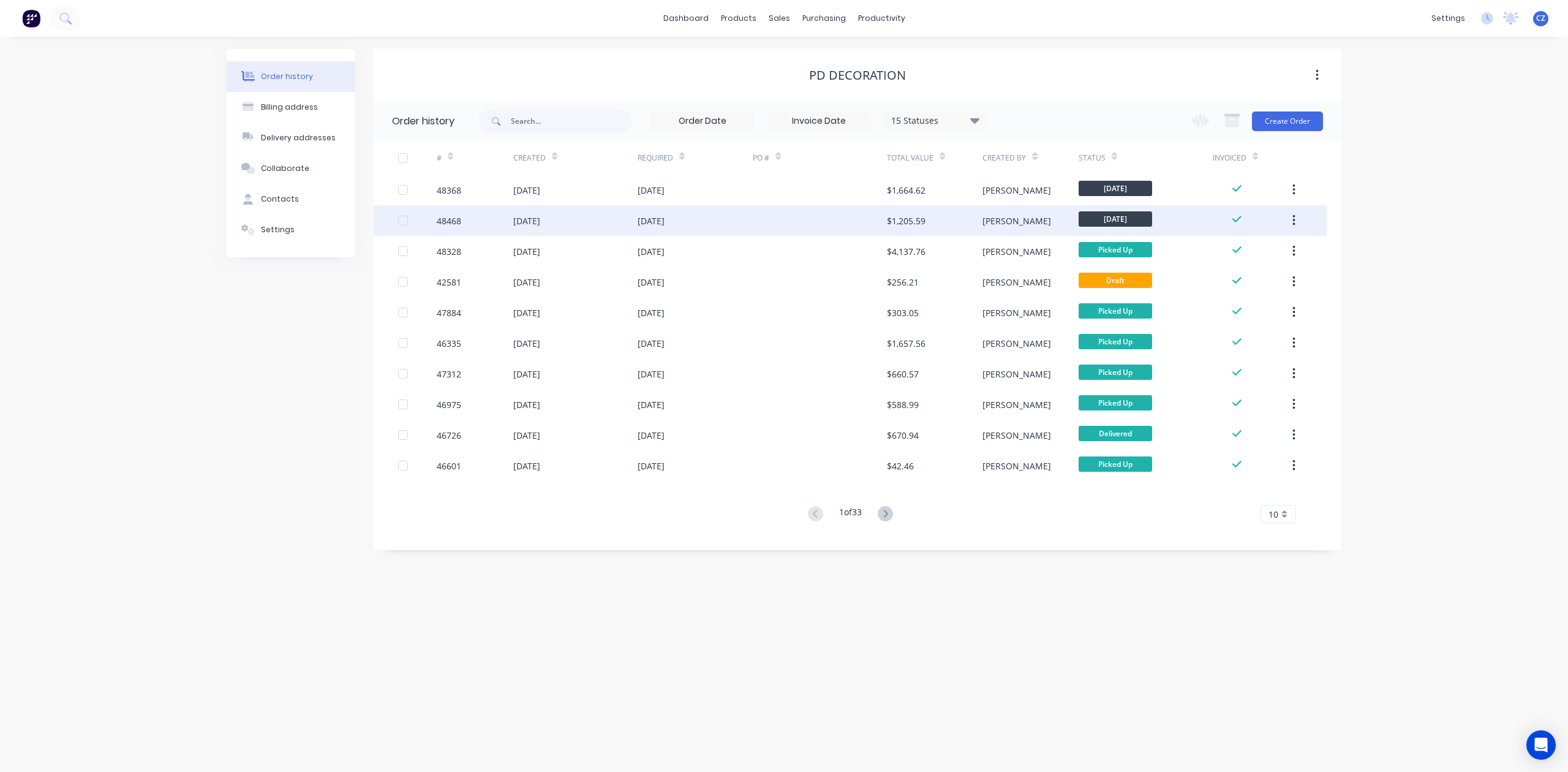
click at [968, 226] on div "$1,205.59" at bounding box center [935, 220] width 96 height 30
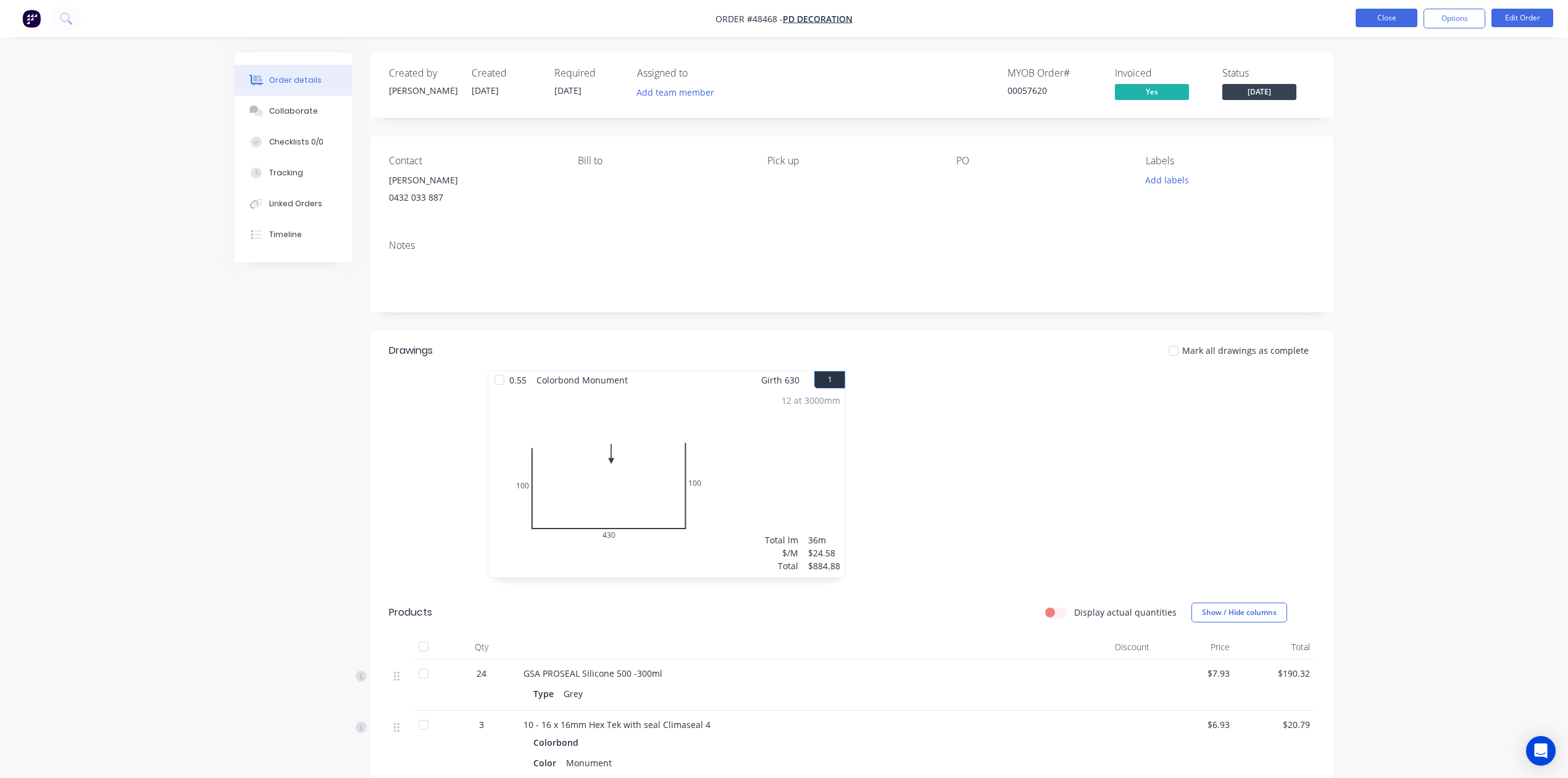
click at [1382, 18] on button "Close" at bounding box center [1387, 18] width 62 height 18
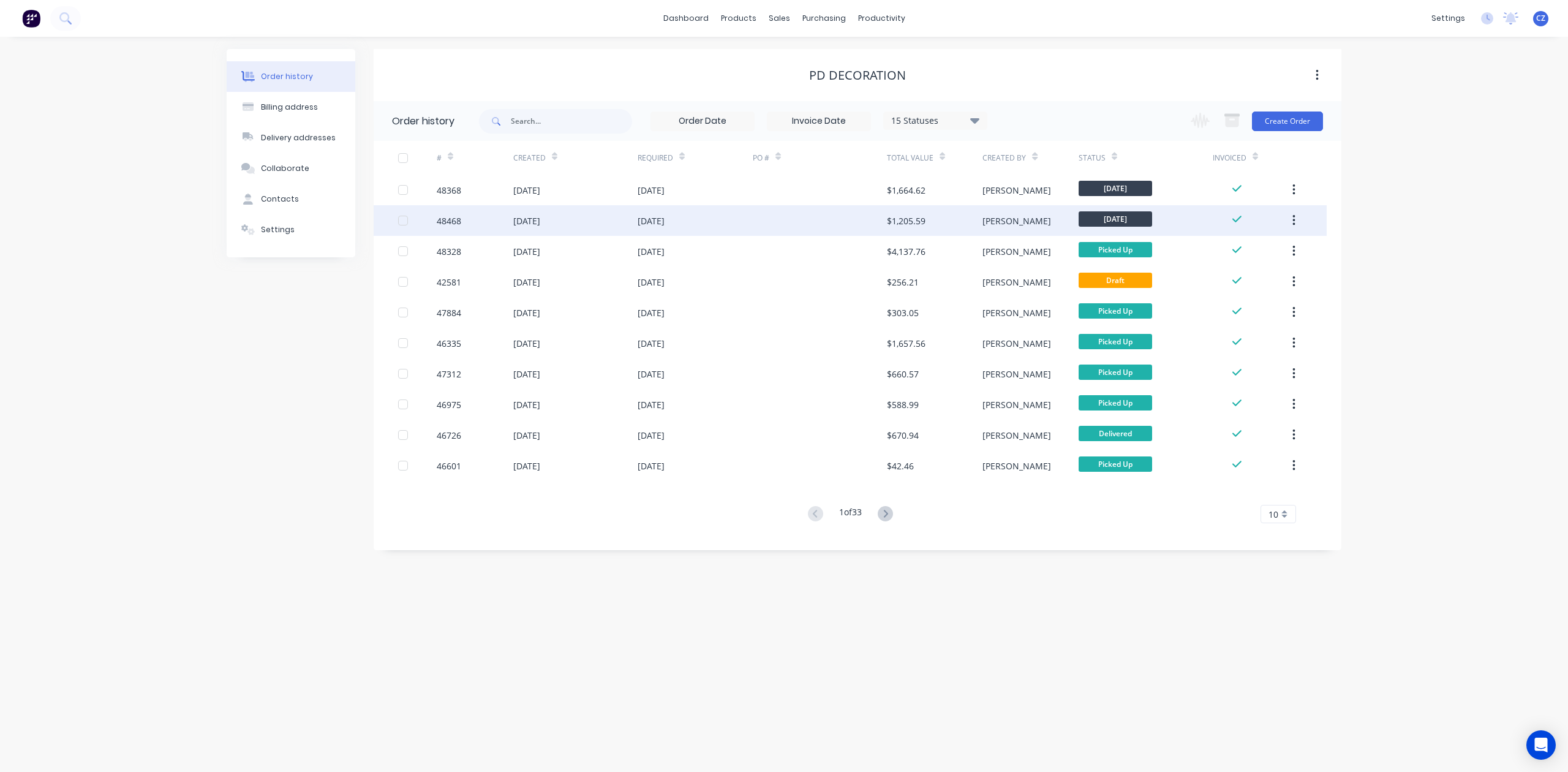
click at [822, 223] on div at bounding box center [820, 220] width 134 height 30
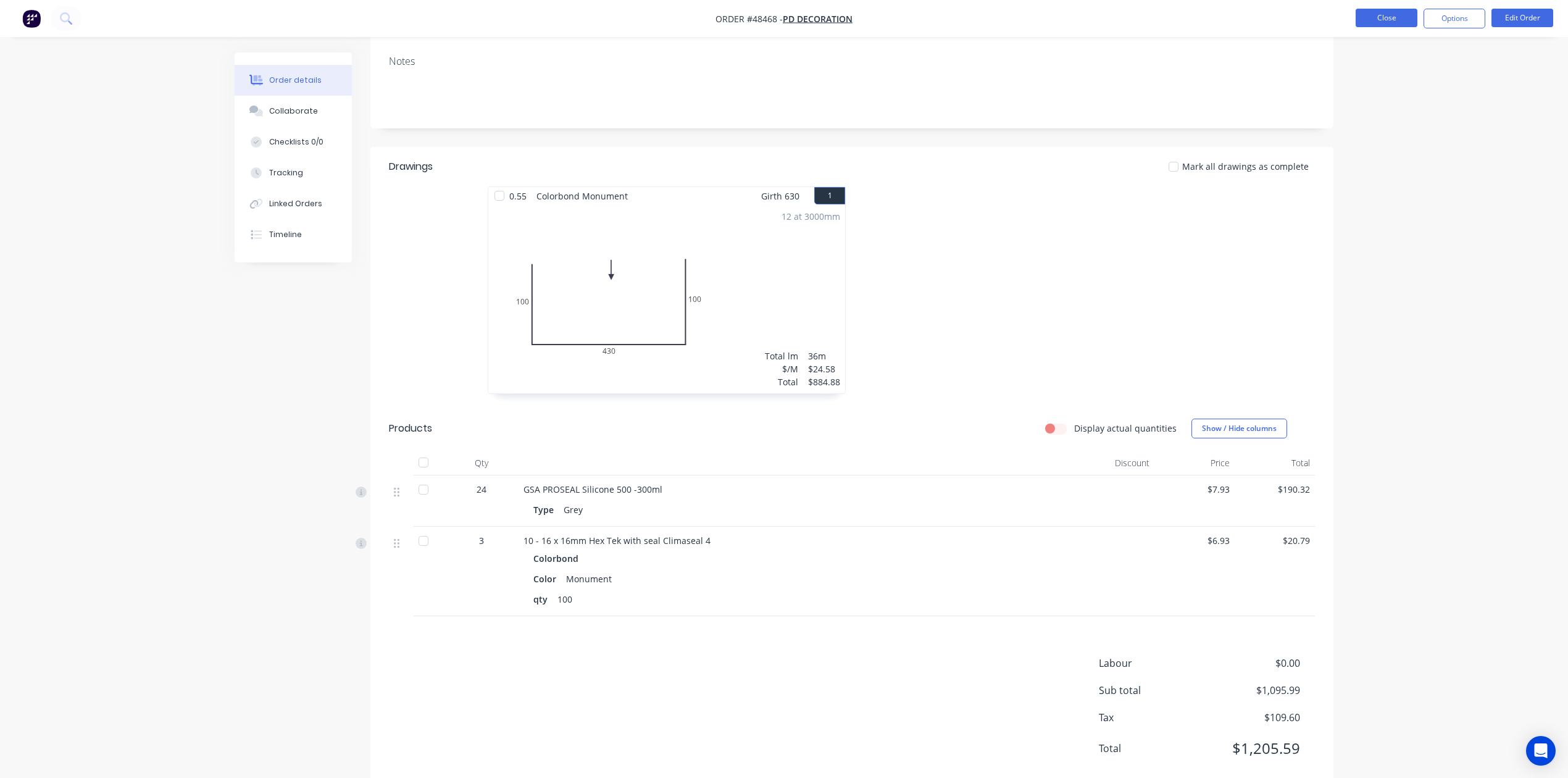
scroll to position [134, 0]
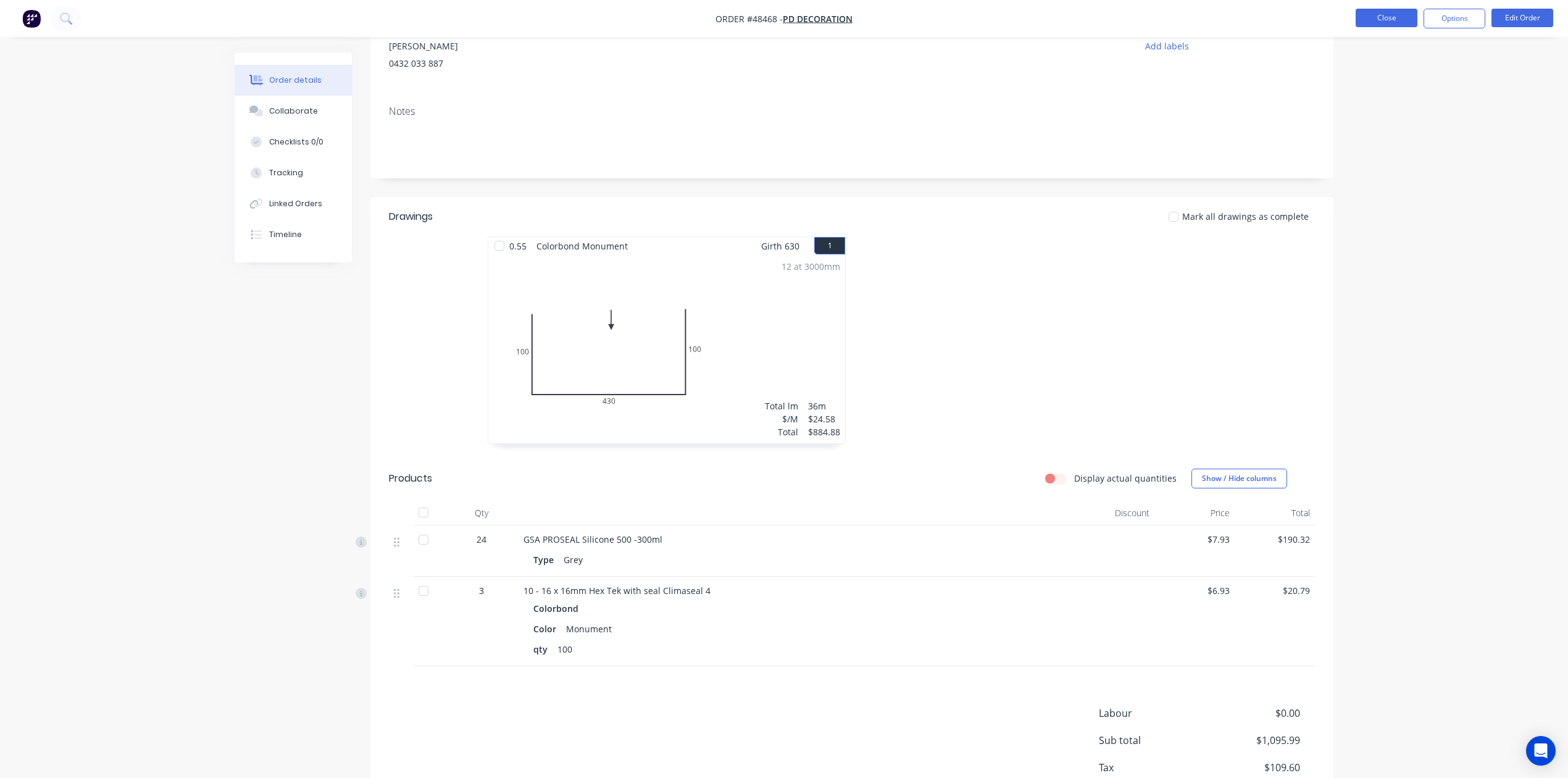
click at [1400, 22] on button "Close" at bounding box center [1387, 18] width 62 height 18
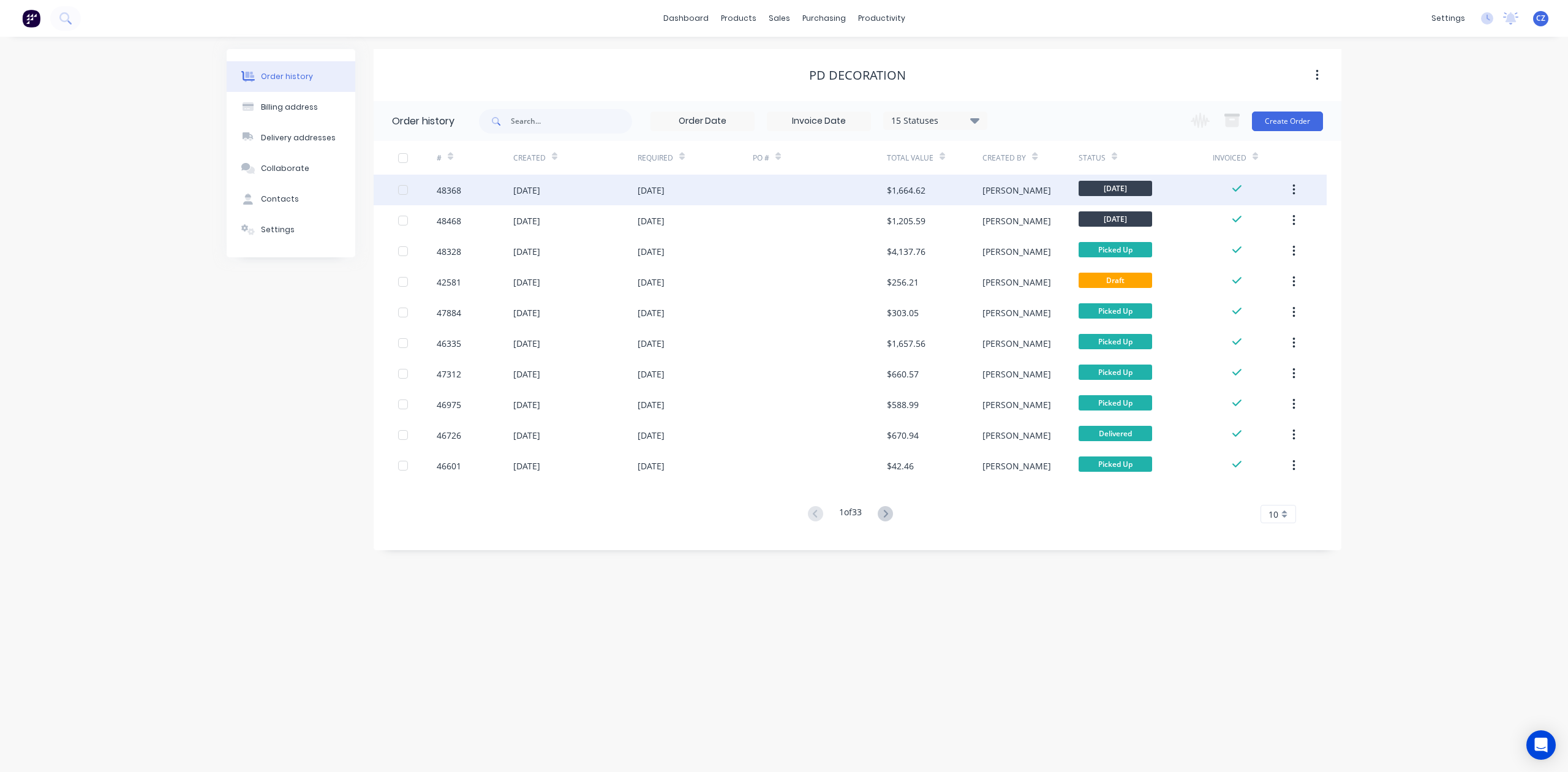
click at [870, 192] on div at bounding box center [820, 190] width 134 height 30
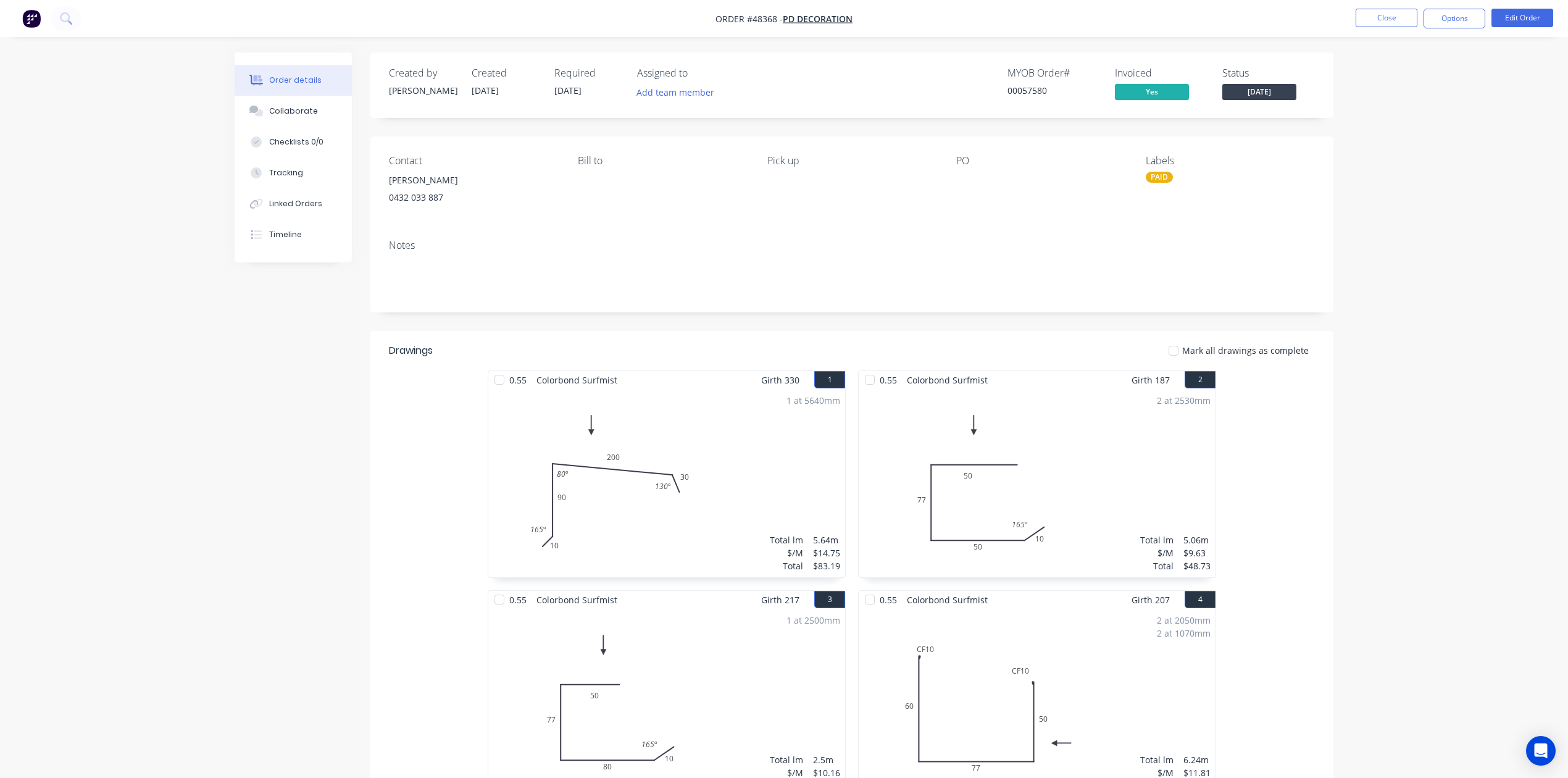
click at [1378, 28] on li "Close" at bounding box center [1387, 18] width 62 height 20
click at [1375, 22] on button "Close" at bounding box center [1387, 18] width 62 height 18
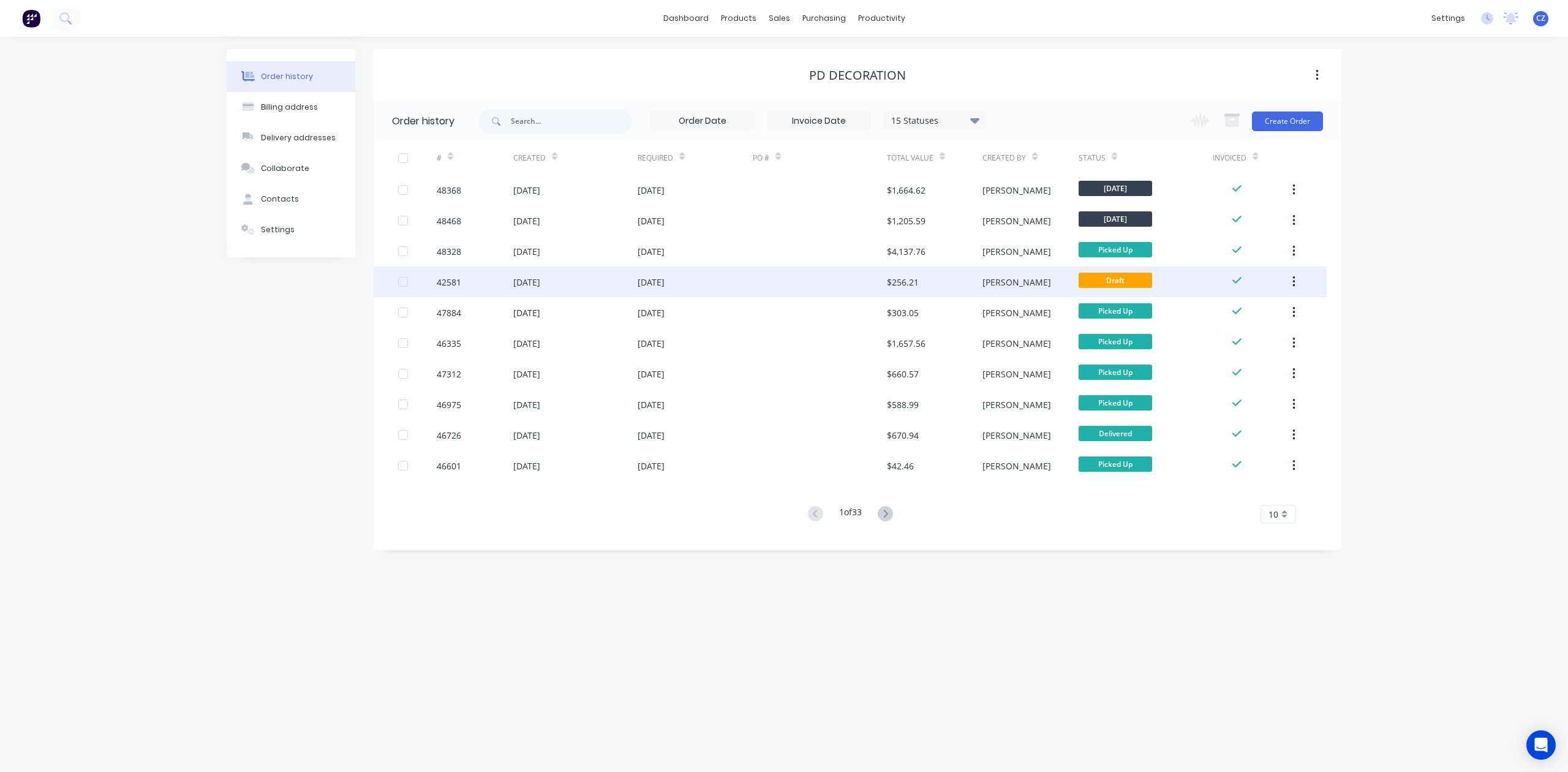
click at [805, 271] on div at bounding box center [820, 282] width 134 height 30
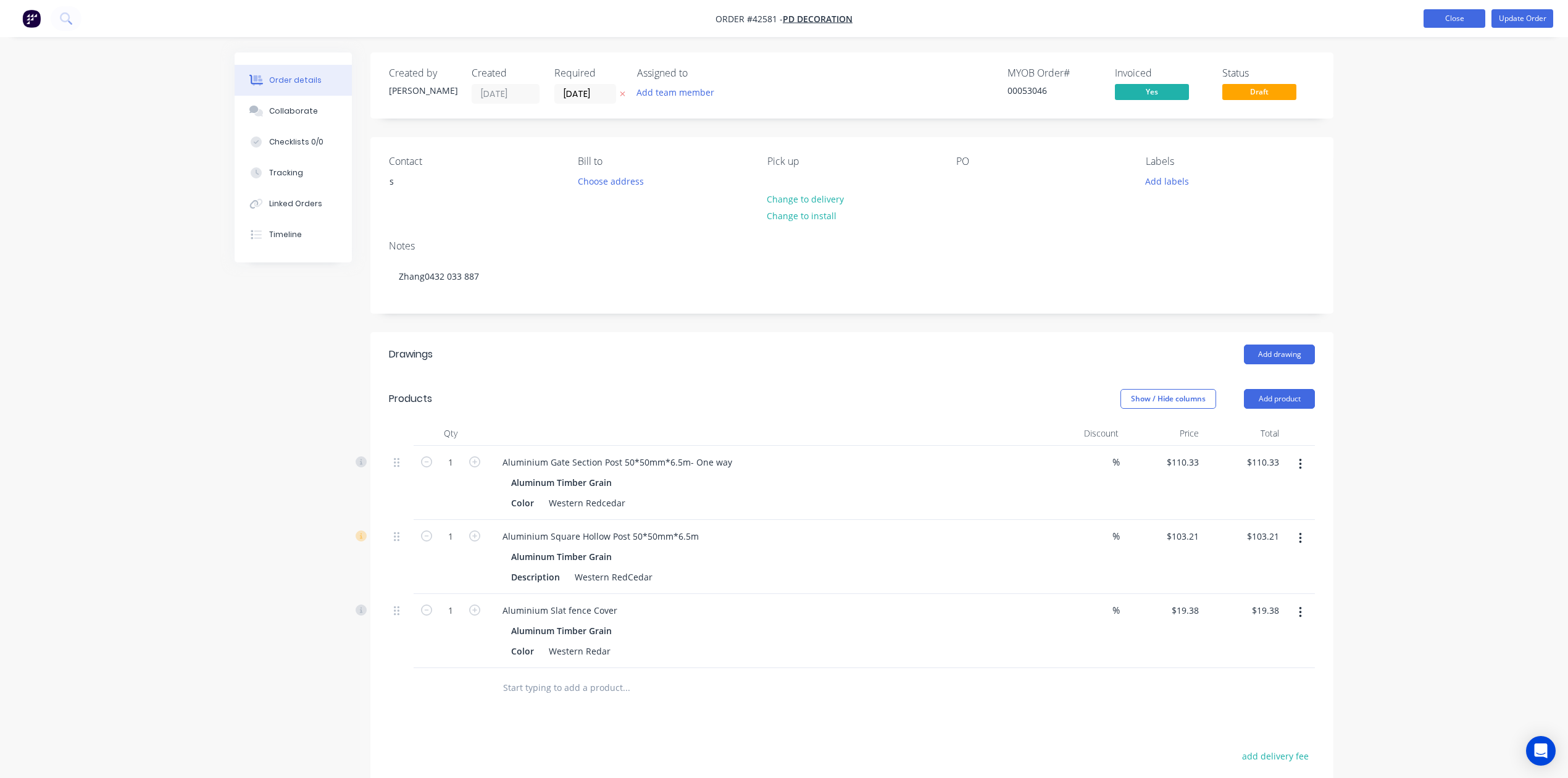
click at [1459, 10] on button "Close" at bounding box center [1454, 18] width 62 height 18
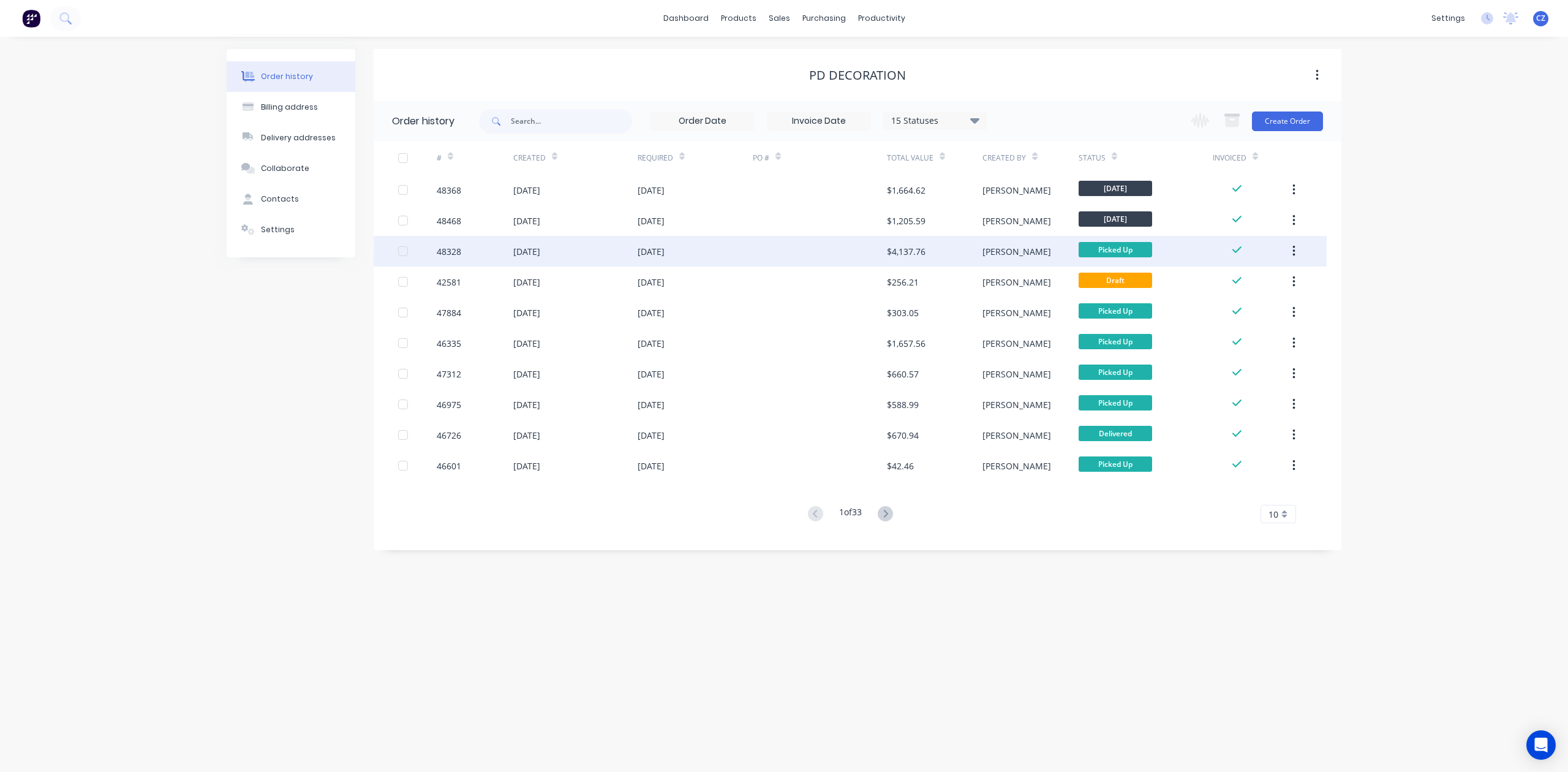
click at [953, 251] on div "$4,137.76" at bounding box center [935, 251] width 96 height 30
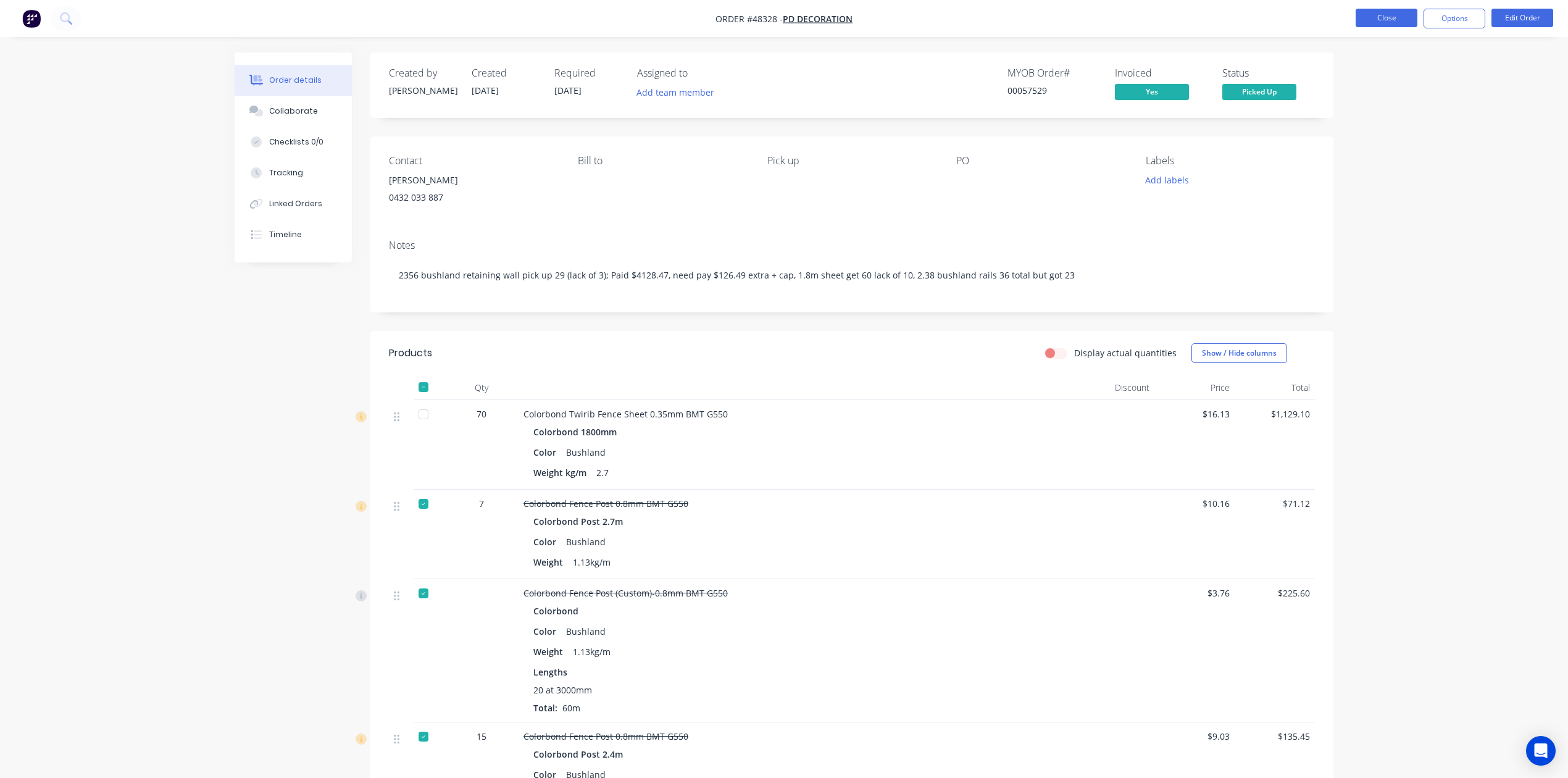
click at [1389, 20] on button "Close" at bounding box center [1387, 18] width 62 height 18
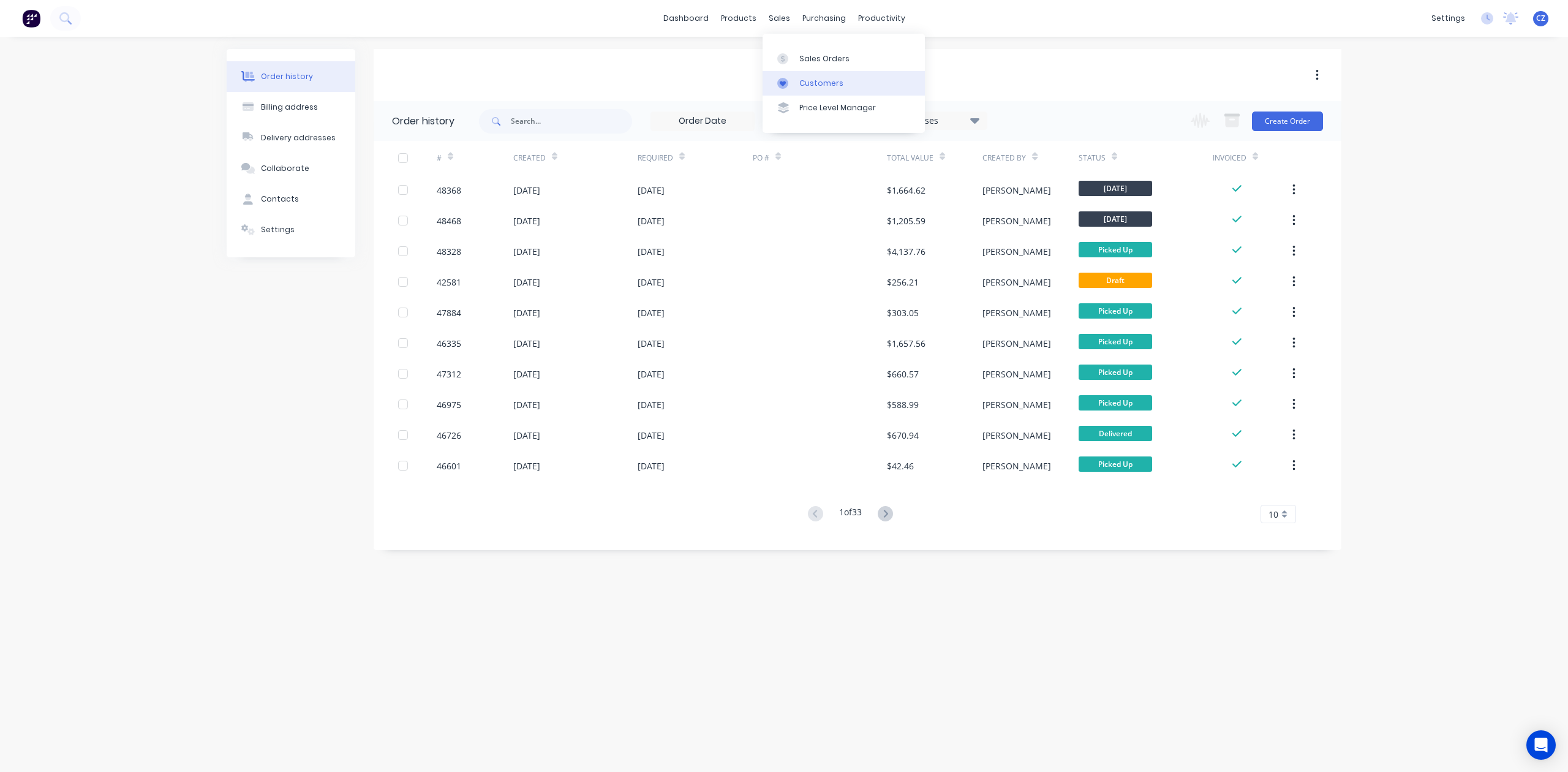
click at [807, 80] on div "Customers" at bounding box center [822, 83] width 44 height 11
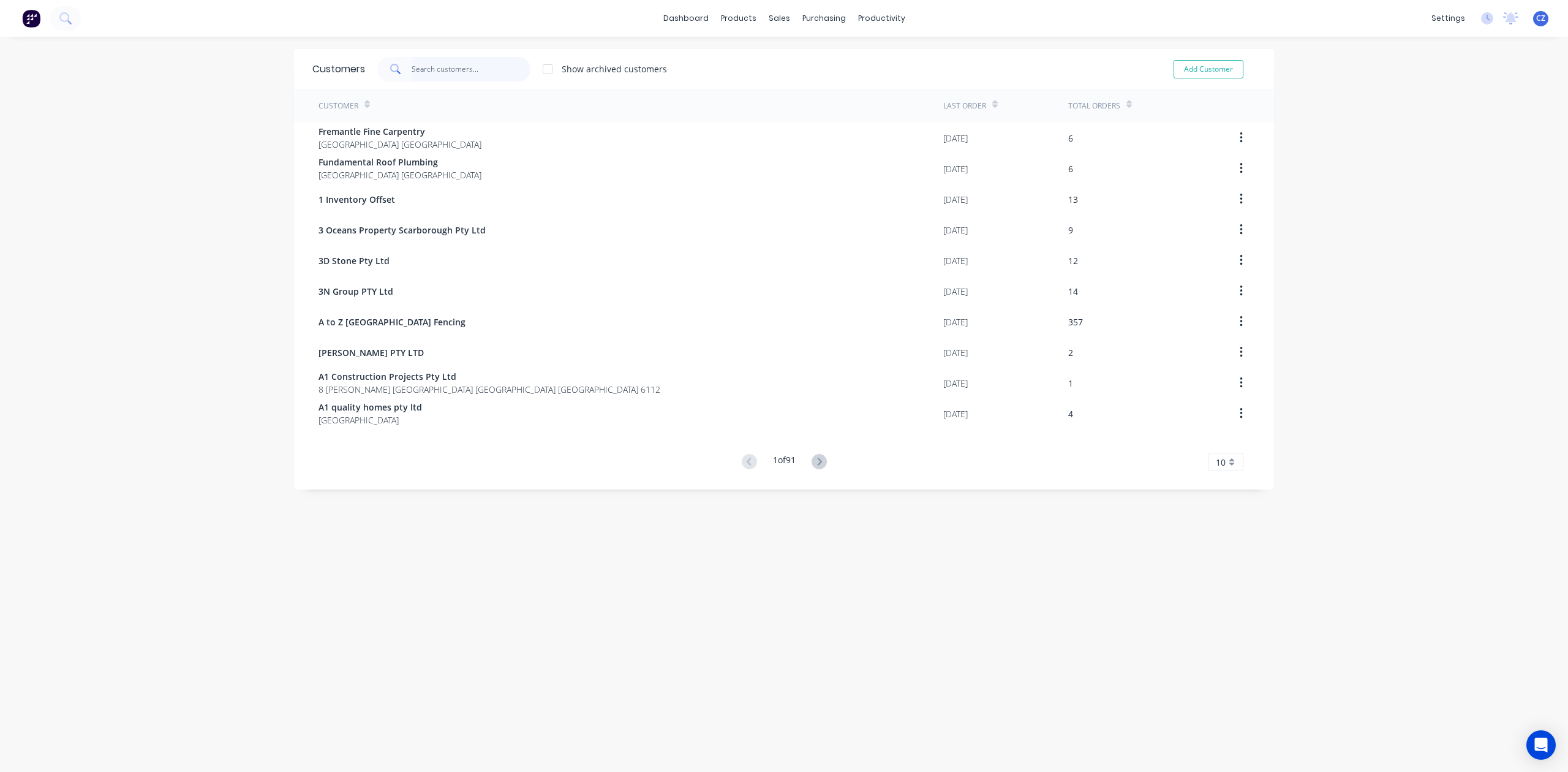
click at [447, 68] on input "text" at bounding box center [471, 69] width 119 height 24
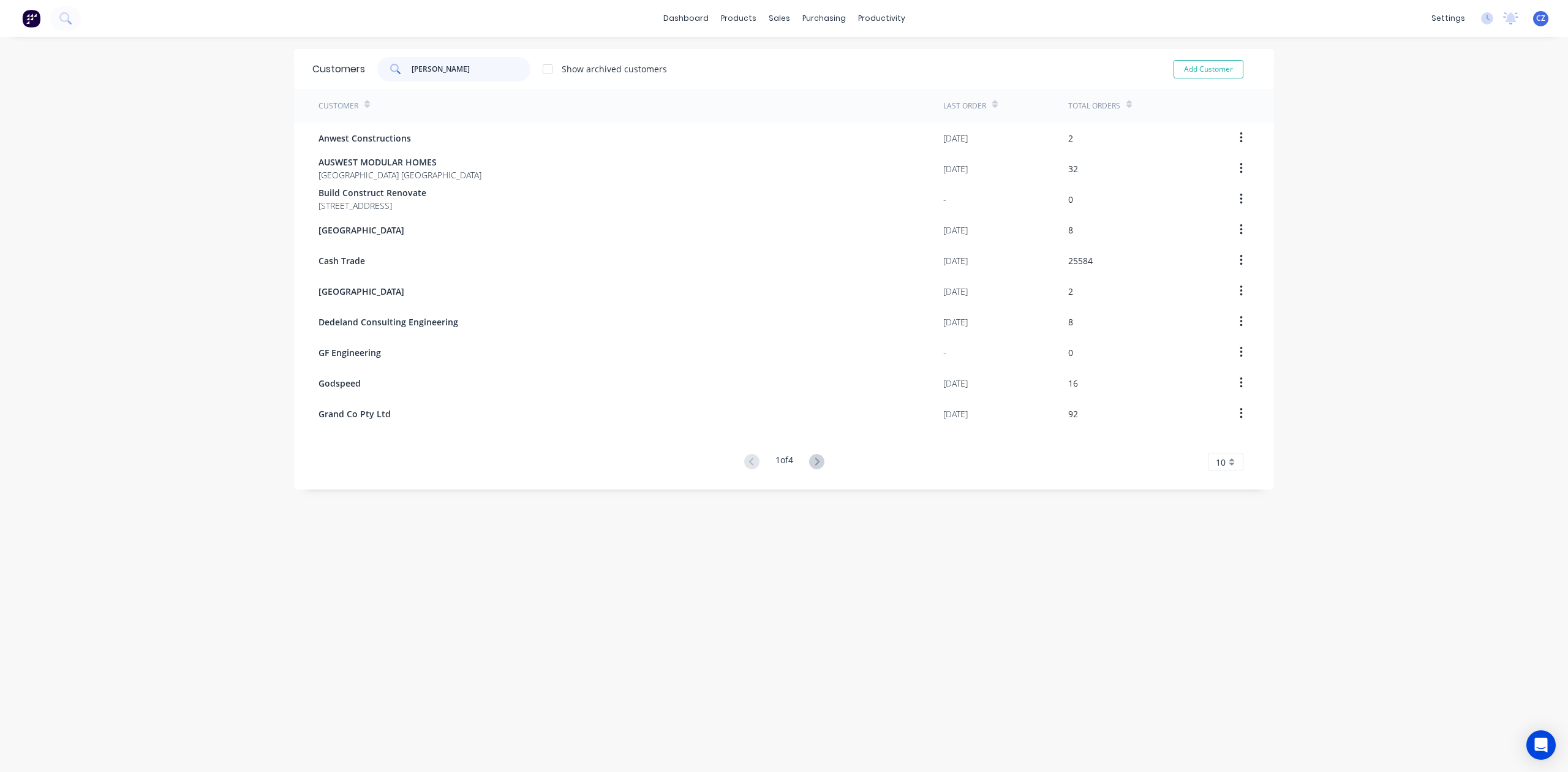
type input "wes"
click at [801, 60] on div "Sales Orders" at bounding box center [819, 58] width 50 height 11
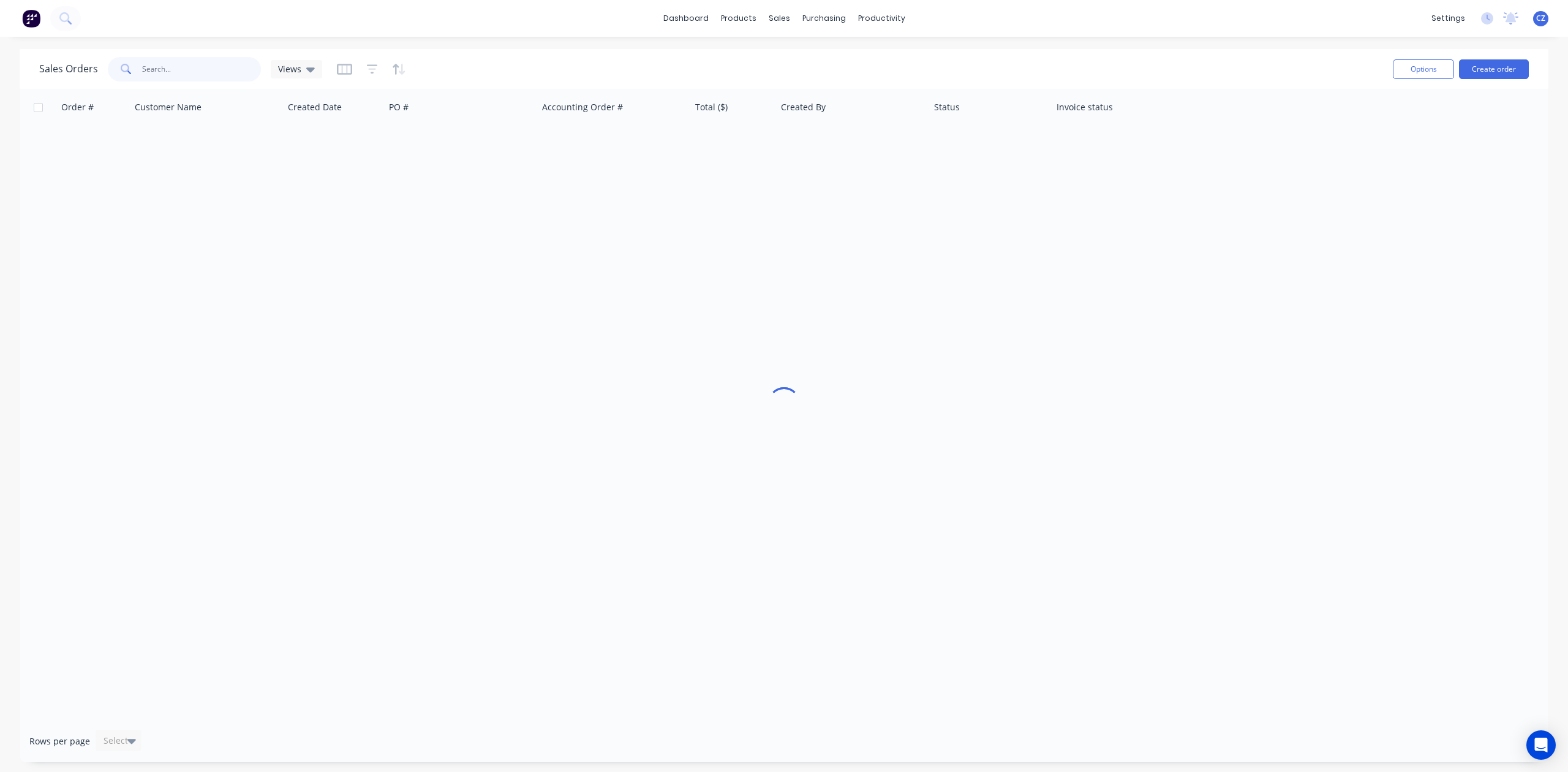
click at [204, 61] on input "text" at bounding box center [201, 69] width 119 height 24
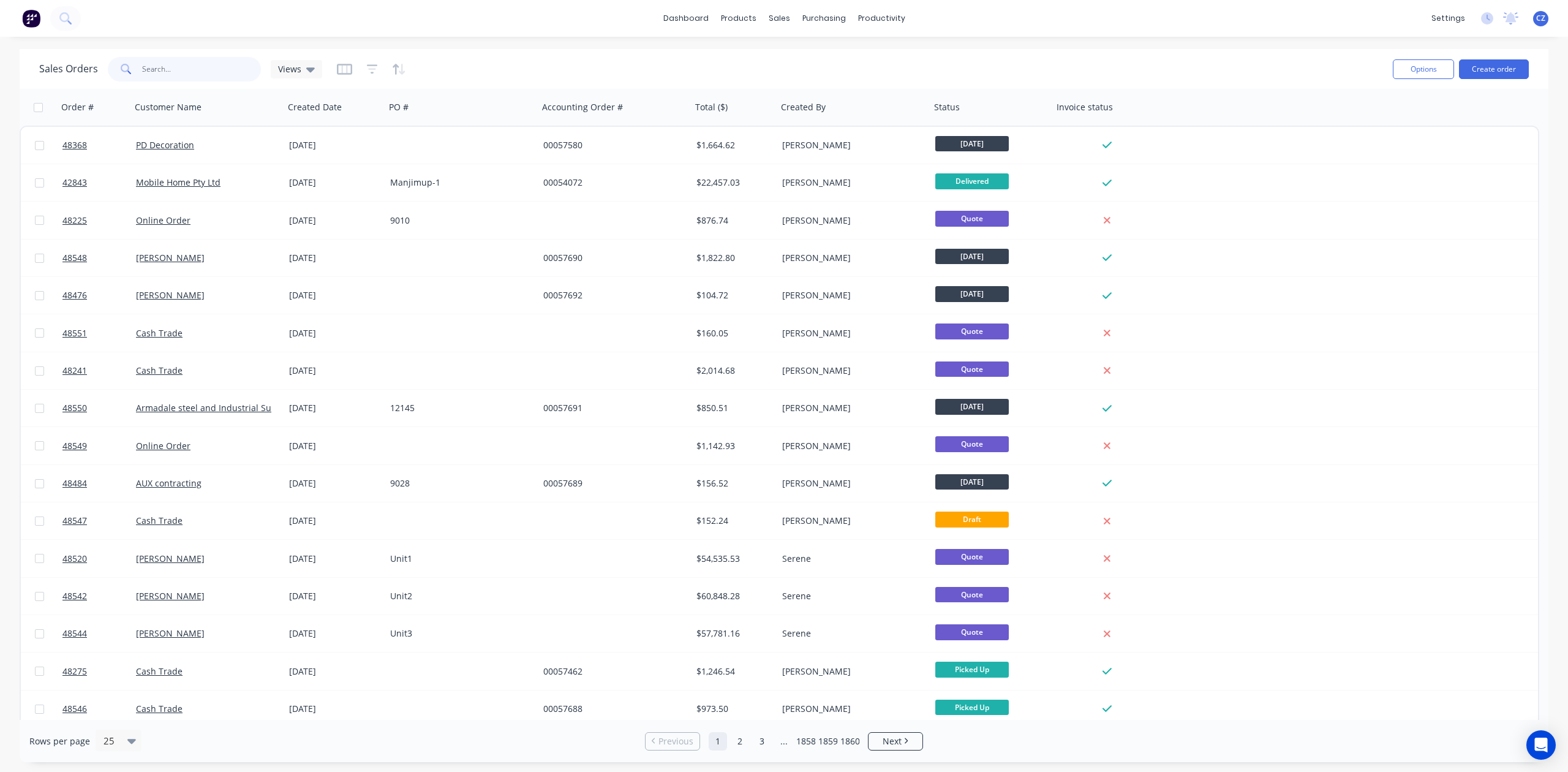
click at [207, 74] on input "text" at bounding box center [201, 69] width 119 height 24
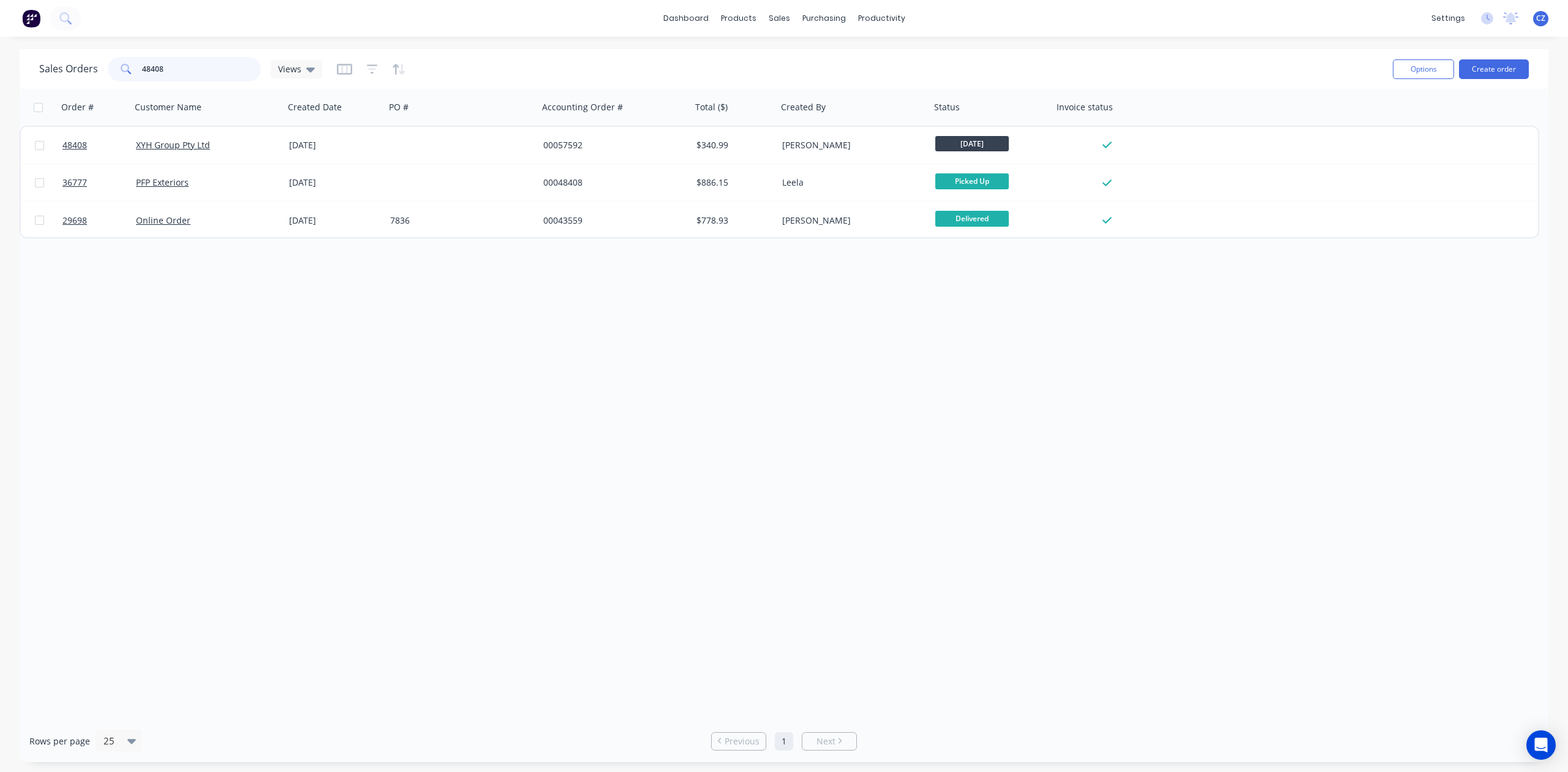
drag, startPoint x: 198, startPoint y: 74, endPoint x: 6, endPoint y: 39, distance: 195.2
click at [0, 68] on div "Sales Orders 48408 Views Options Create order Order # Customer Name Created Dat…" at bounding box center [784, 405] width 1568 height 713
drag, startPoint x: 144, startPoint y: 66, endPoint x: 0, endPoint y: 77, distance: 144.4
click at [0, 77] on div "Sales Orders 48423 Views Options Create order Order # Customer Name Created Dat…" at bounding box center [784, 405] width 1568 height 713
drag, startPoint x: 180, startPoint y: 64, endPoint x: 0, endPoint y: 70, distance: 180.1
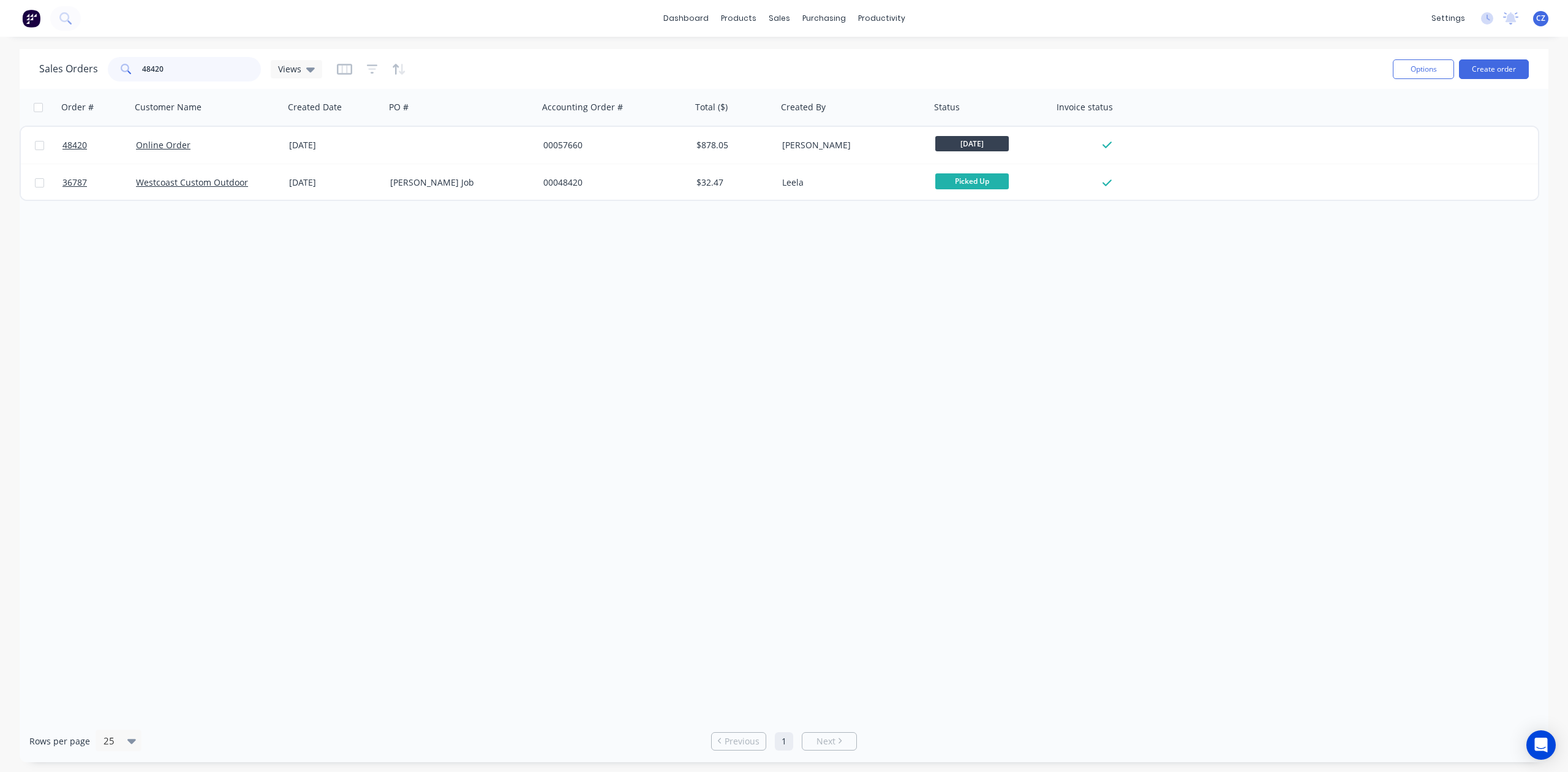
click at [0, 70] on div "Sales Orders 48420 Views Options Create order Order # Customer Name Created Dat…" at bounding box center [784, 405] width 1568 height 713
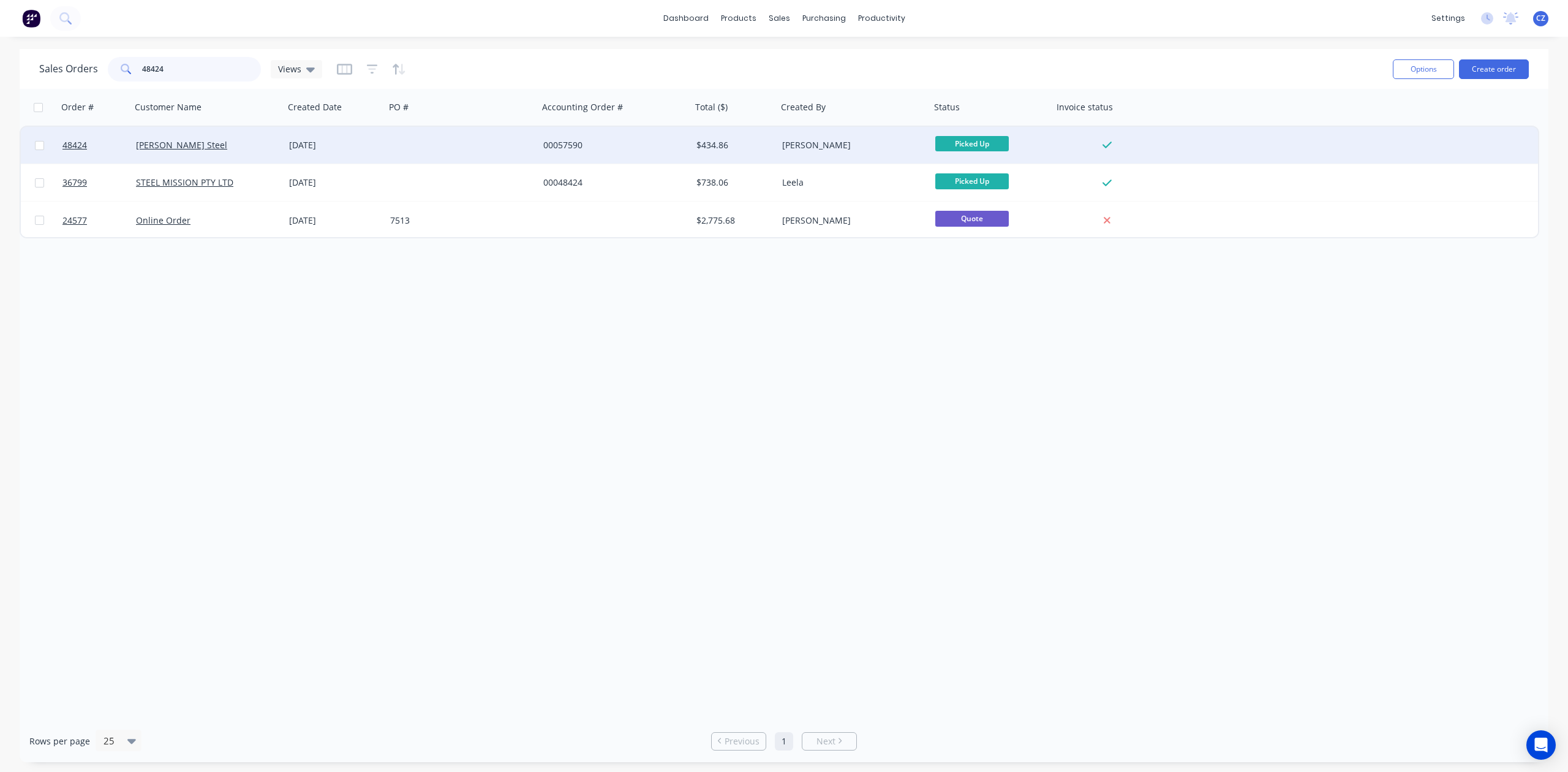
type input "48424"
click at [423, 147] on div at bounding box center [462, 145] width 153 height 36
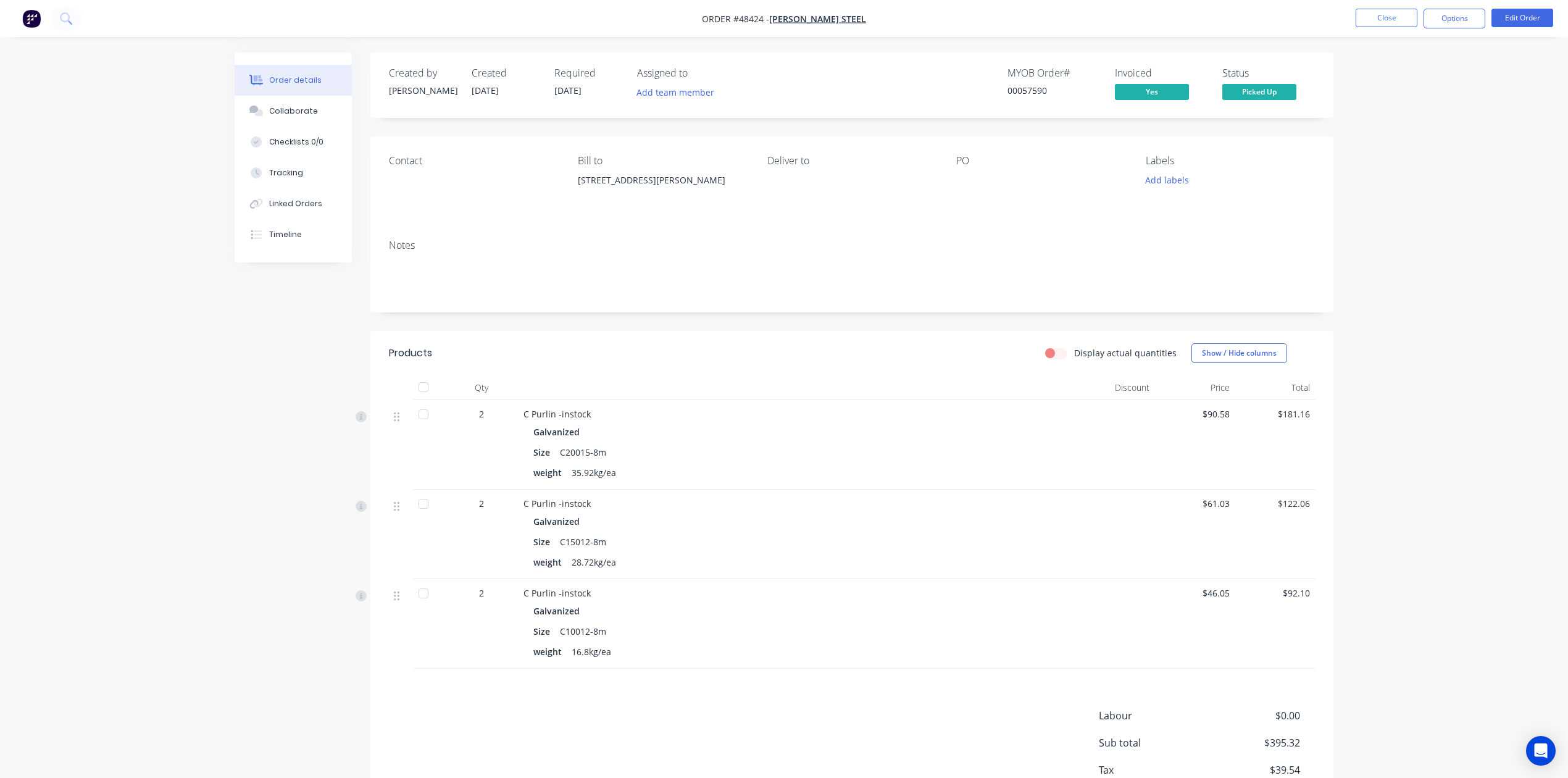
click at [938, 120] on div "Created by Rachel Created 23/08/25 Required 23/08/25 Assigned to Add team membe…" at bounding box center [852, 448] width 963 height 790
click at [1389, 15] on button "Close" at bounding box center [1387, 18] width 62 height 18
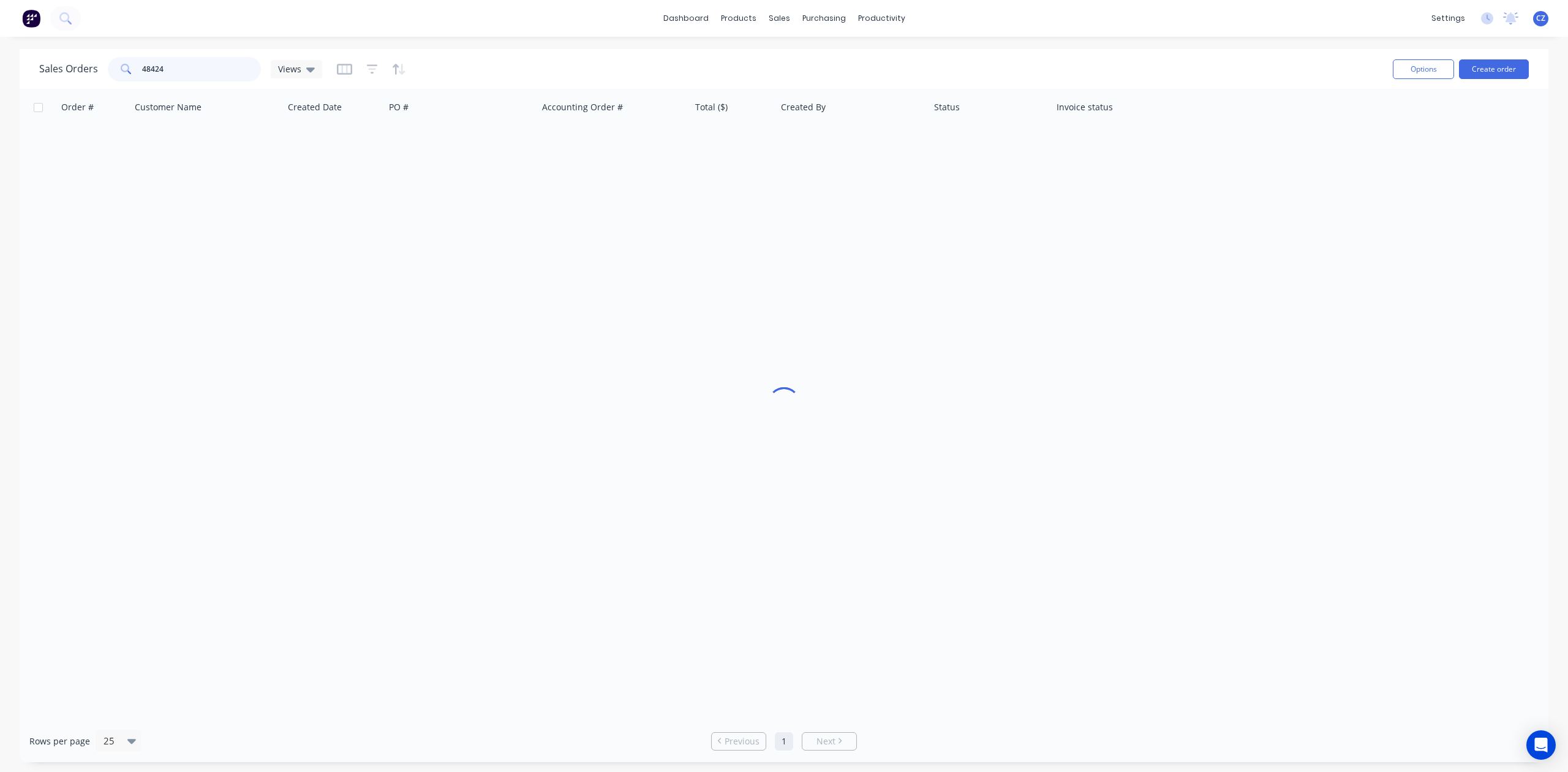
drag, startPoint x: 170, startPoint y: 65, endPoint x: 0, endPoint y: 61, distance: 170.0
click at [0, 61] on div "Sales Orders 48424 Views Options Create order Order # Customer Name Created Dat…" at bounding box center [784, 405] width 1568 height 713
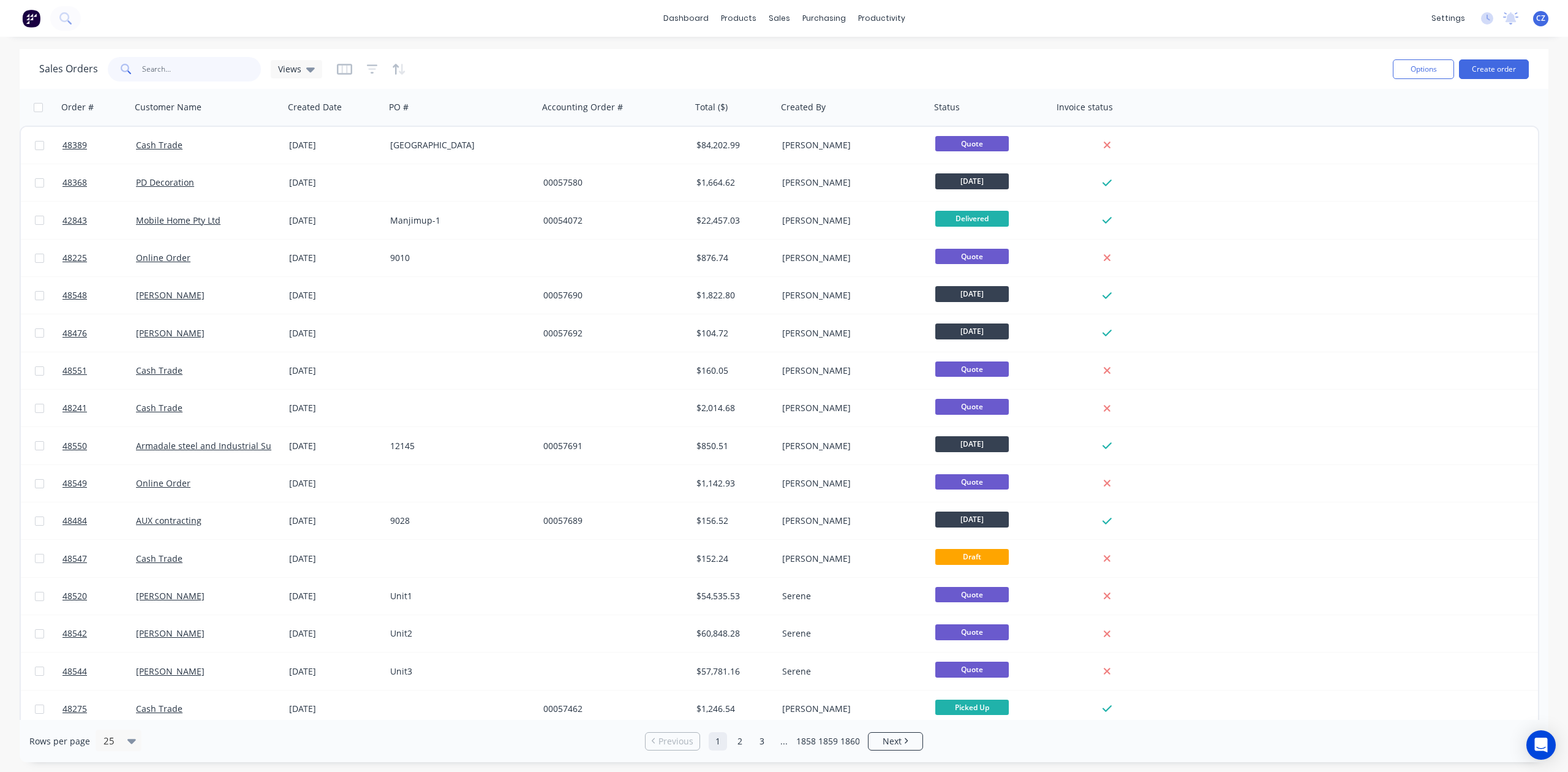
click at [172, 64] on input "text" at bounding box center [201, 69] width 119 height 24
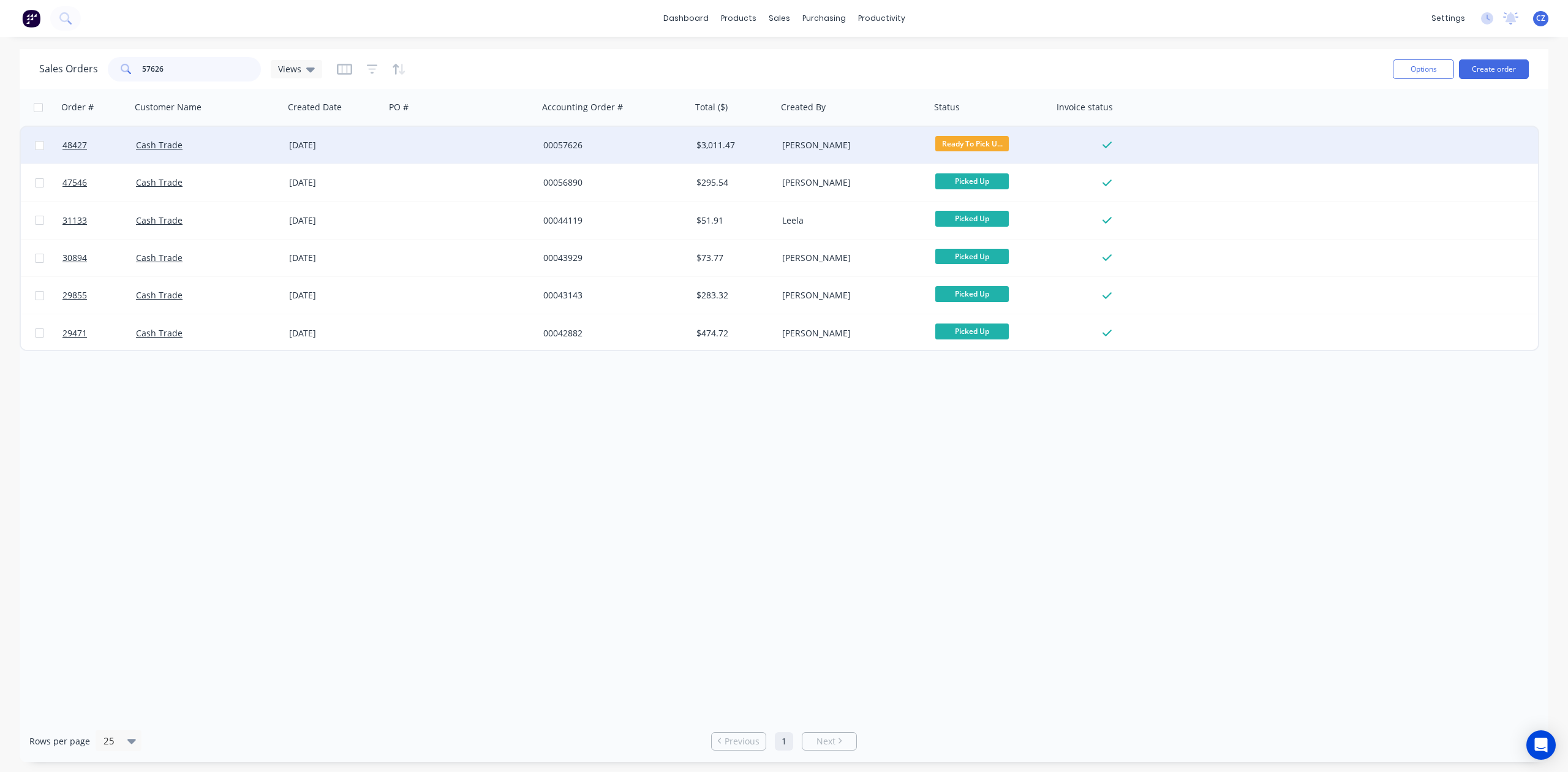
type input "57626"
click at [574, 142] on div "00057626" at bounding box center [611, 145] width 136 height 12
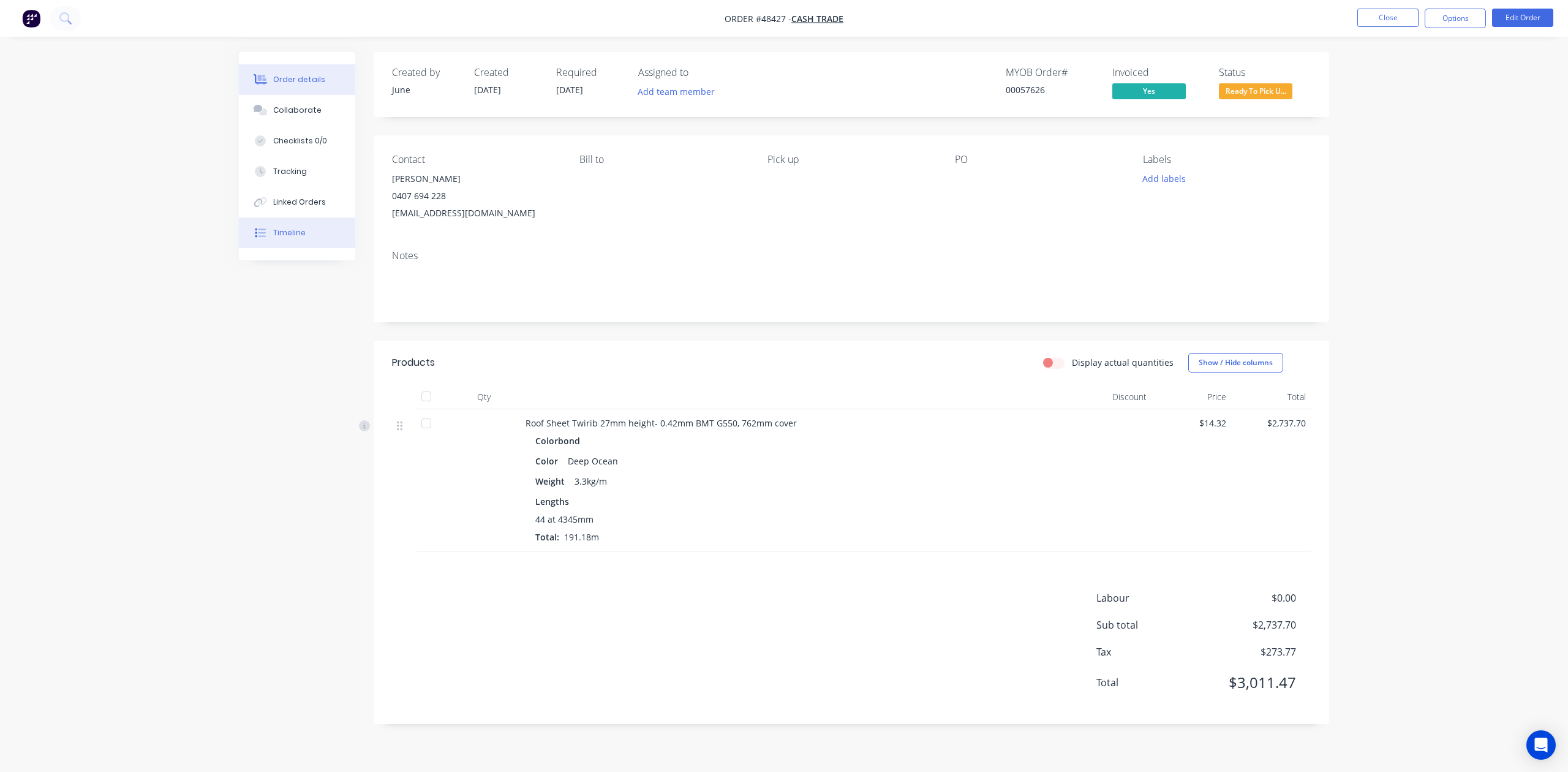
click at [299, 235] on div "Timeline" at bounding box center [289, 232] width 33 height 11
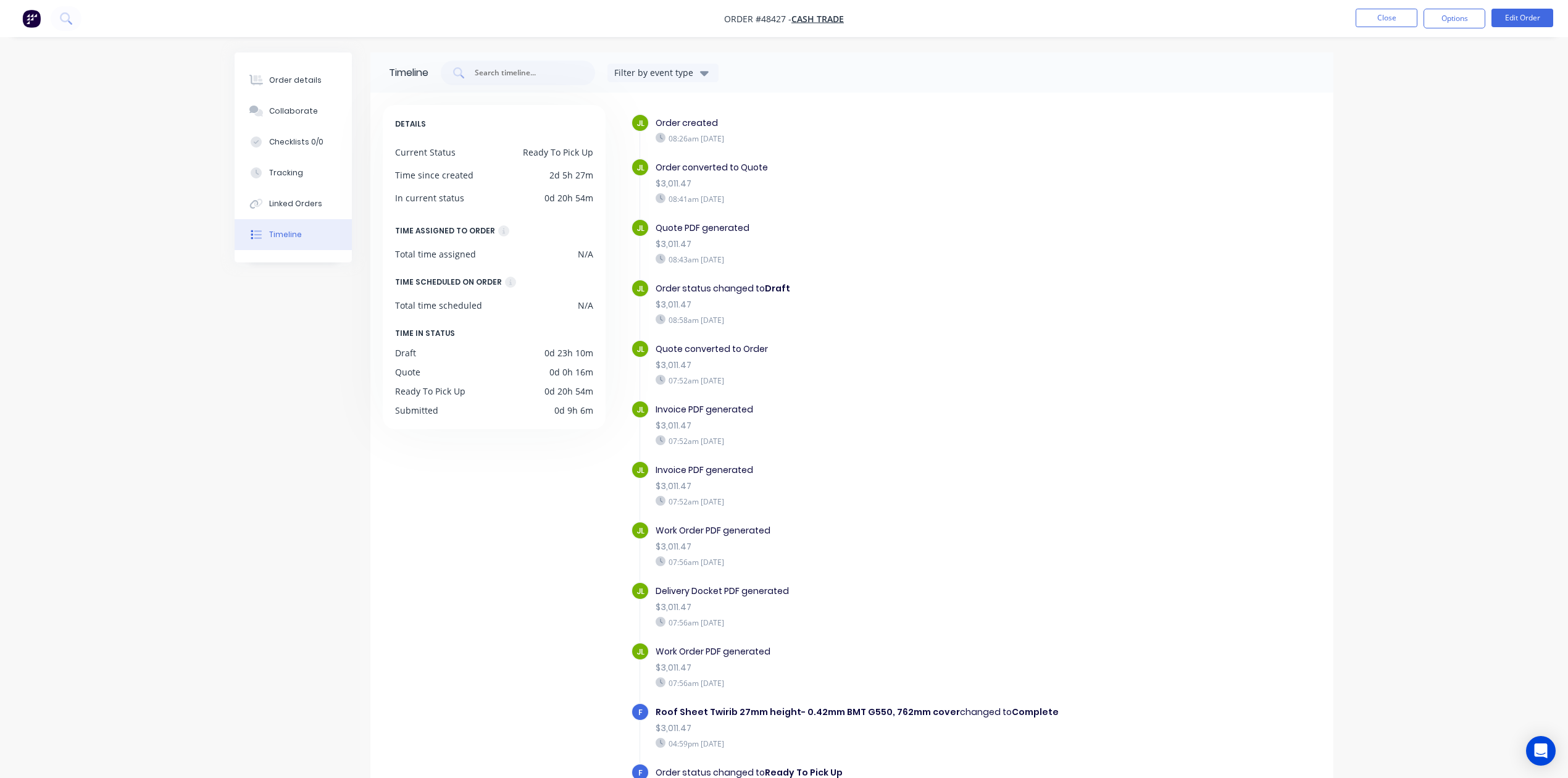
click at [1354, 18] on ul "Close Options Edit Order" at bounding box center [1454, 18] width 227 height 20
click at [1404, 13] on button "Close" at bounding box center [1387, 18] width 62 height 18
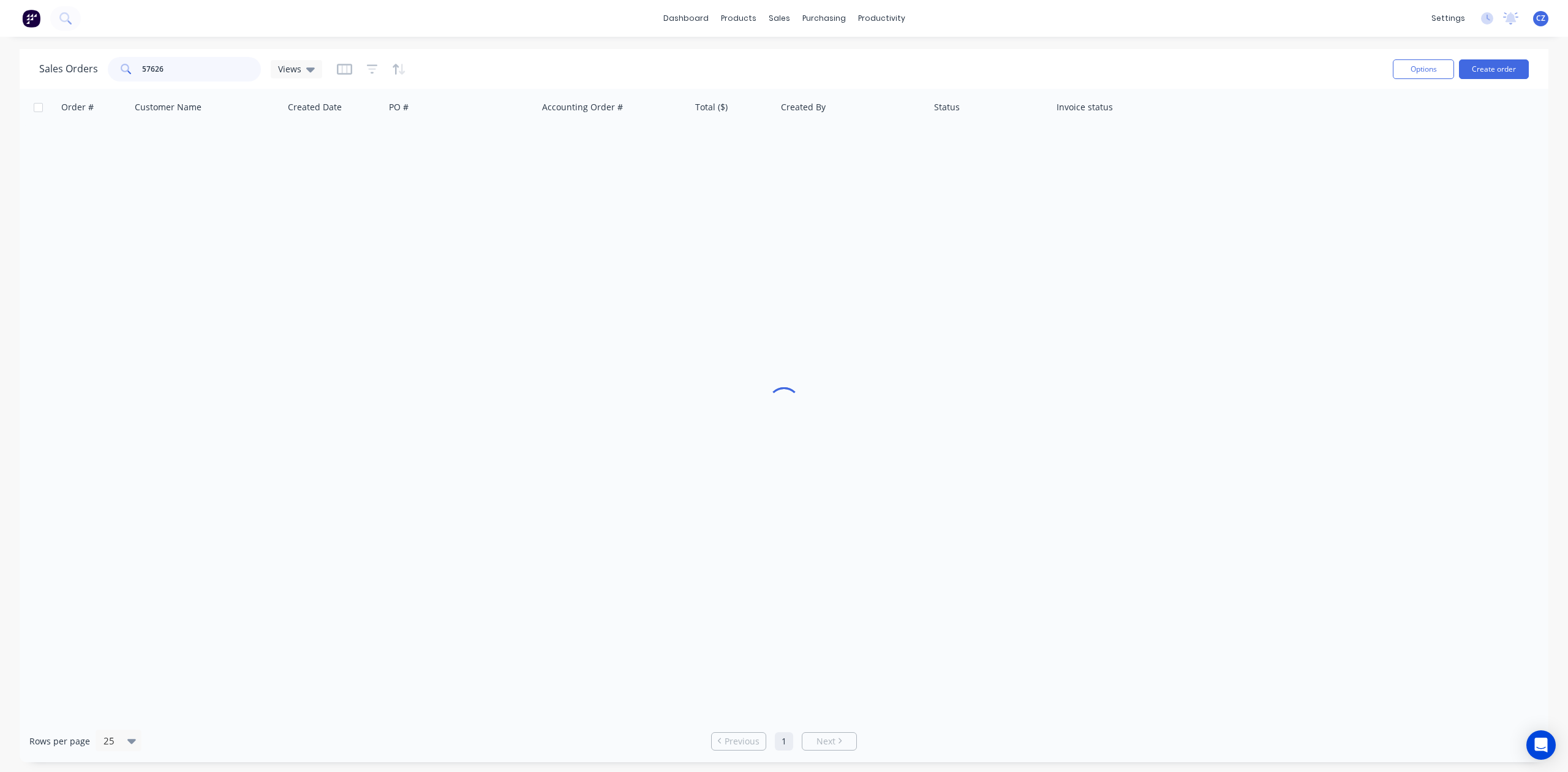
drag, startPoint x: 214, startPoint y: 78, endPoint x: 0, endPoint y: 66, distance: 214.3
click at [0, 66] on div "Sales Orders 57626 Views Options Create order Order # Customer Name Created Dat…" at bounding box center [784, 405] width 1568 height 713
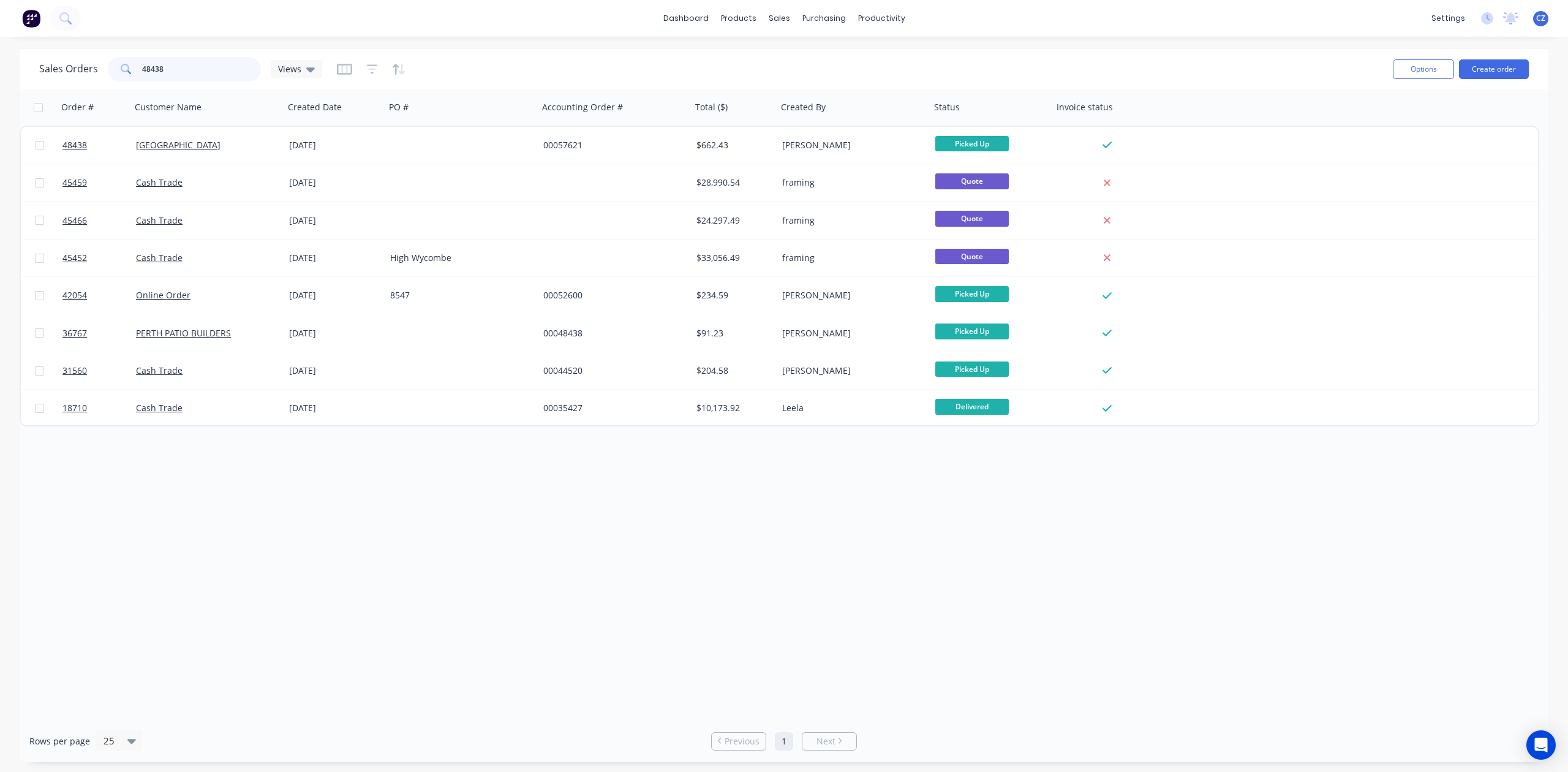
drag, startPoint x: 203, startPoint y: 71, endPoint x: 65, endPoint y: 49, distance: 139.7
click at [65, 49] on div "Sales Orders 48438 Views Options Create order" at bounding box center [784, 69] width 1529 height 39
click at [196, 66] on input "48438" at bounding box center [201, 69] width 119 height 24
click at [186, 68] on input "48438" at bounding box center [201, 69] width 119 height 24
drag, startPoint x: 204, startPoint y: 74, endPoint x: 0, endPoint y: 64, distance: 204.2
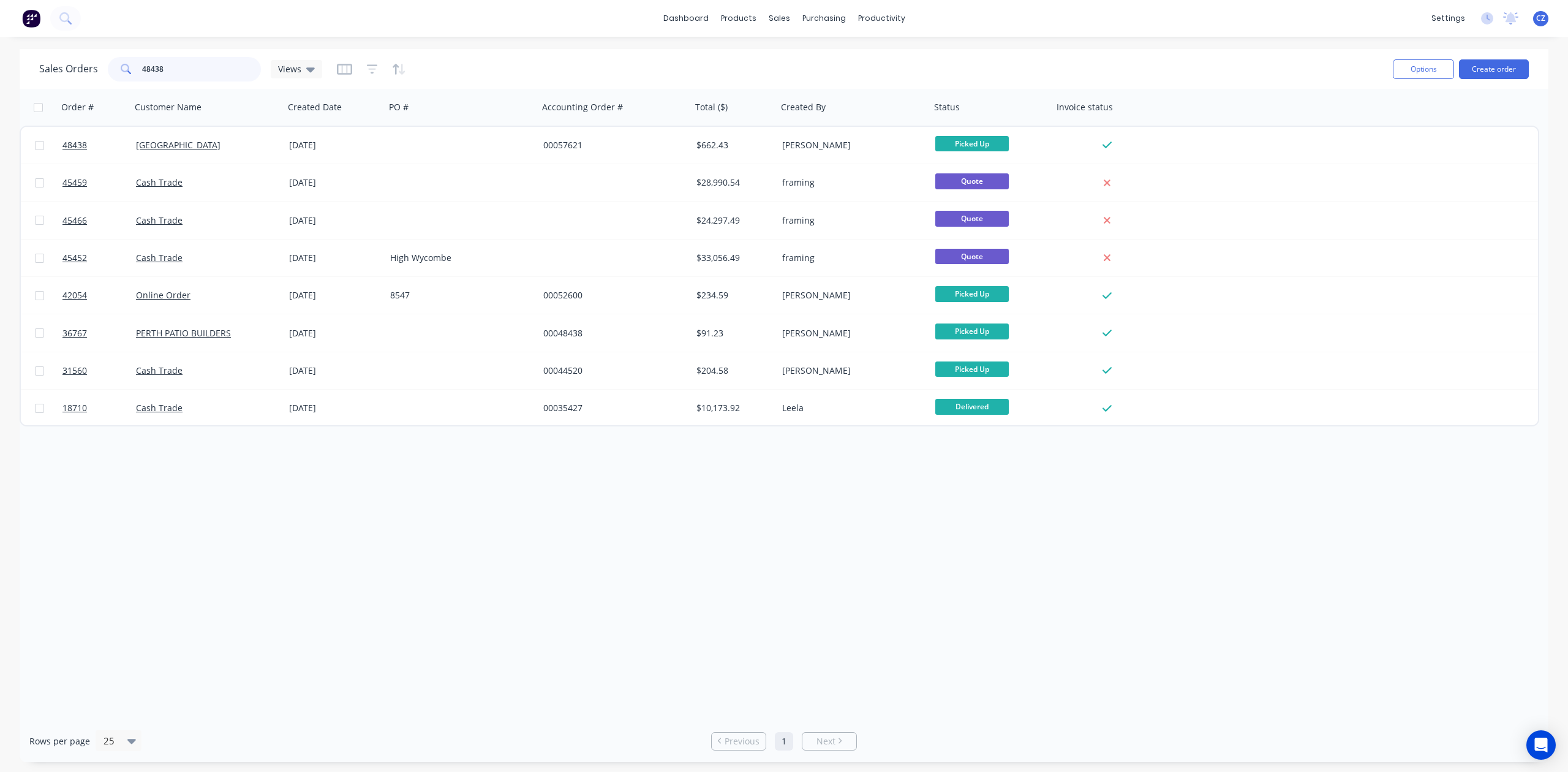
click at [0, 64] on div "Sales Orders 48438 Views Options Create order Order # Customer Name Created Dat…" at bounding box center [784, 405] width 1568 height 713
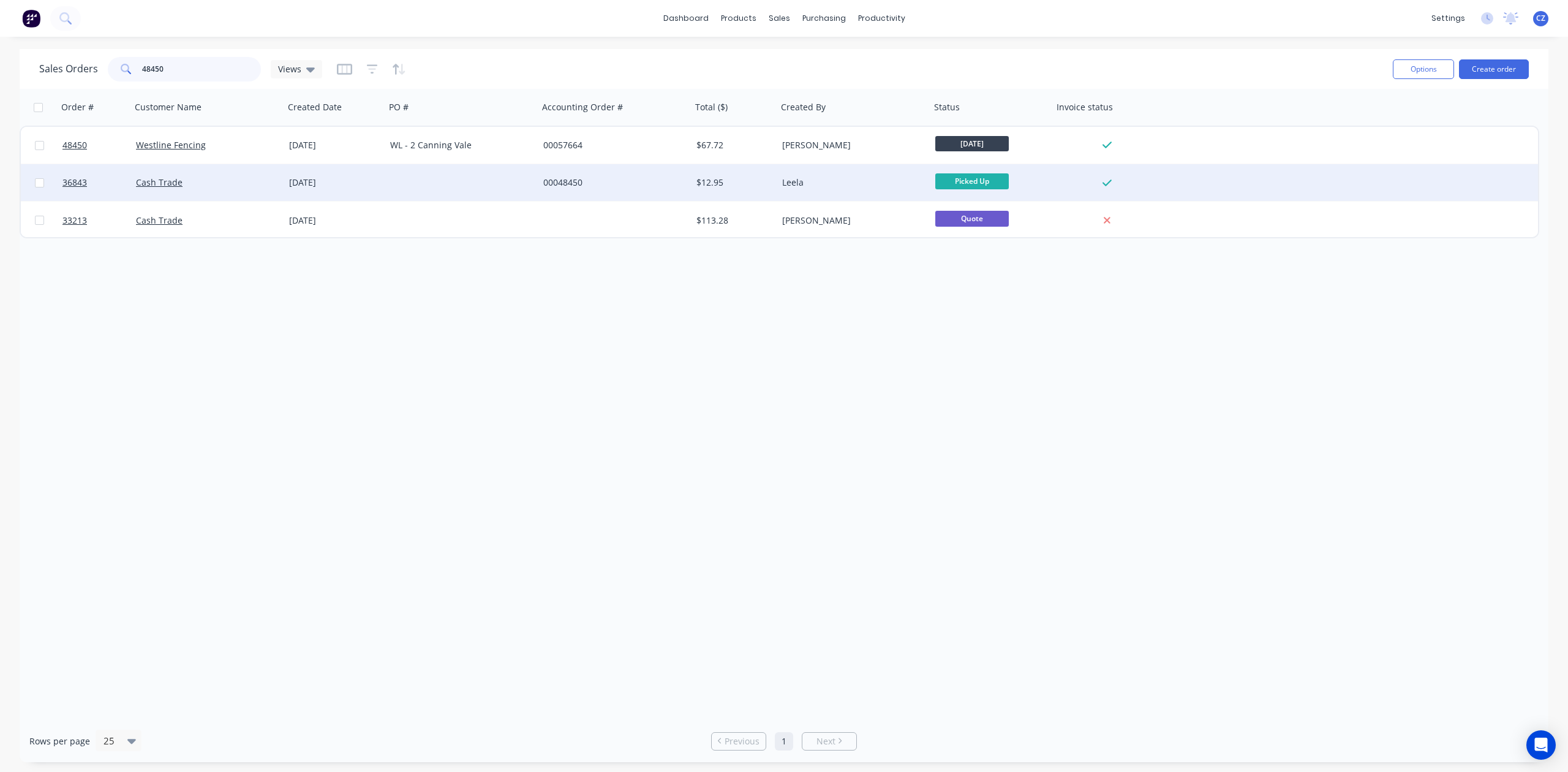
type input "48450"
click at [431, 165] on div at bounding box center [462, 182] width 153 height 36
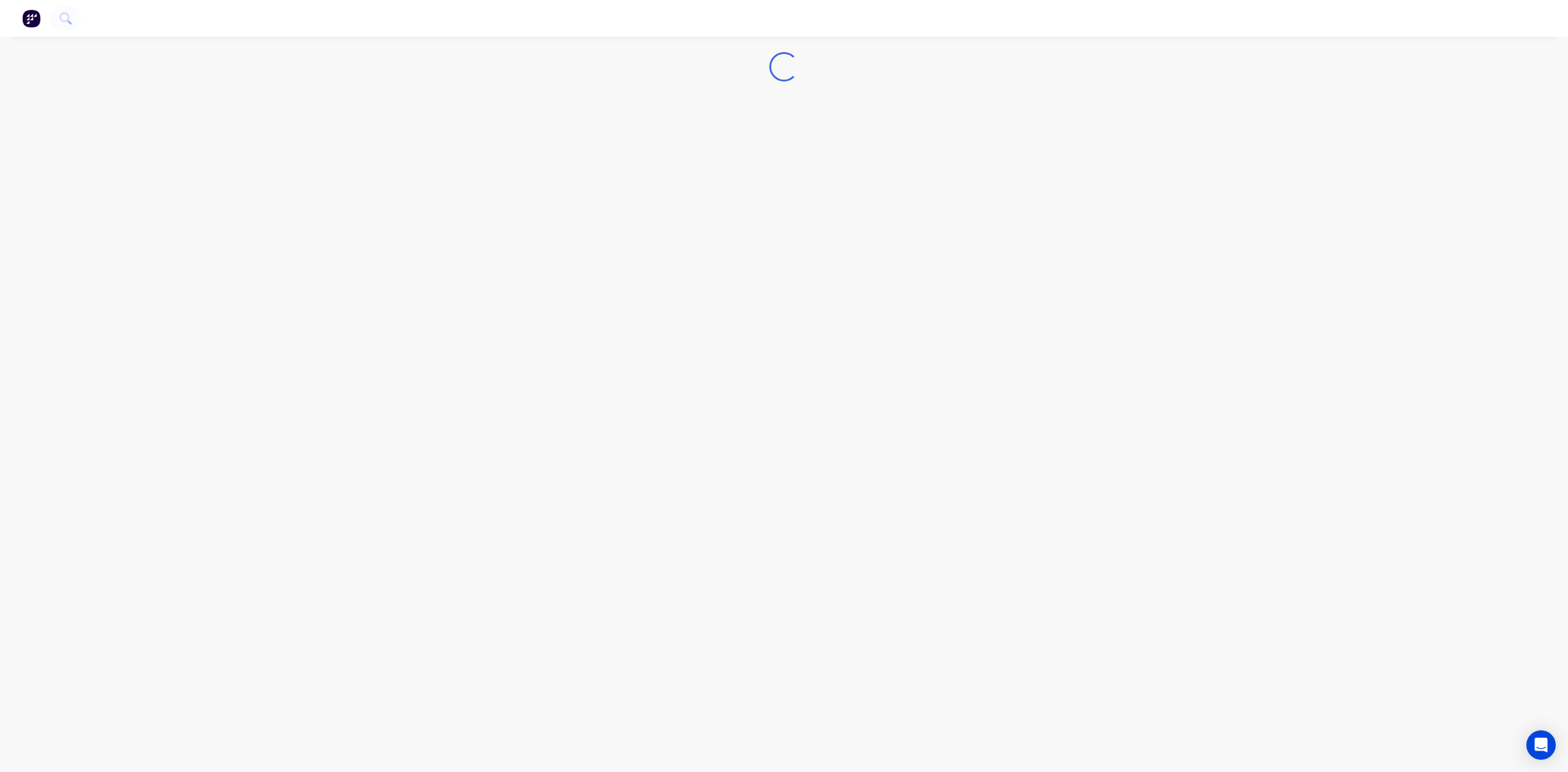
click at [431, 165] on div "Loading..." at bounding box center [784, 386] width 1568 height 772
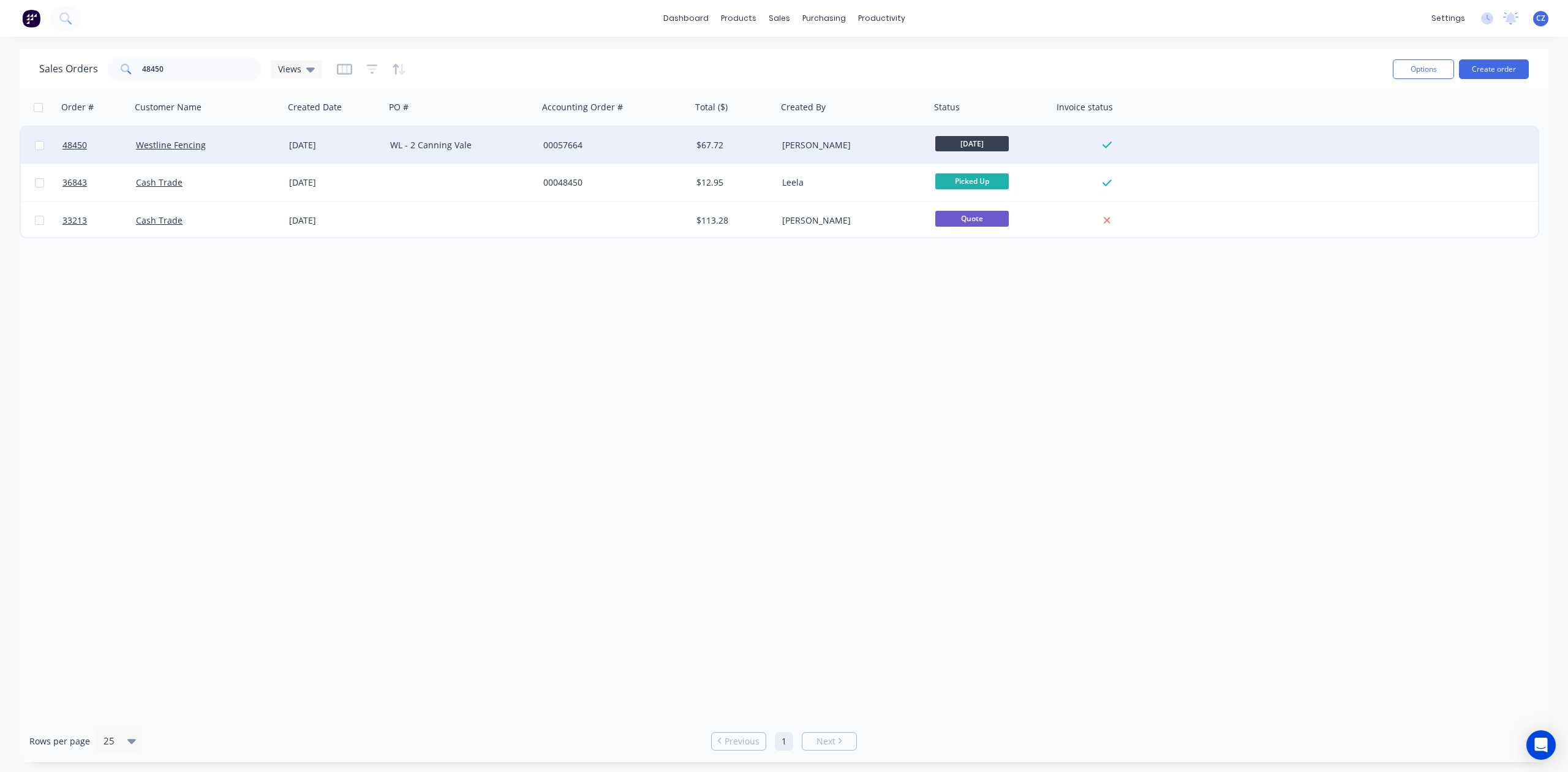
click at [489, 150] on div "WL - 2 Canning Vale" at bounding box center [458, 145] width 136 height 12
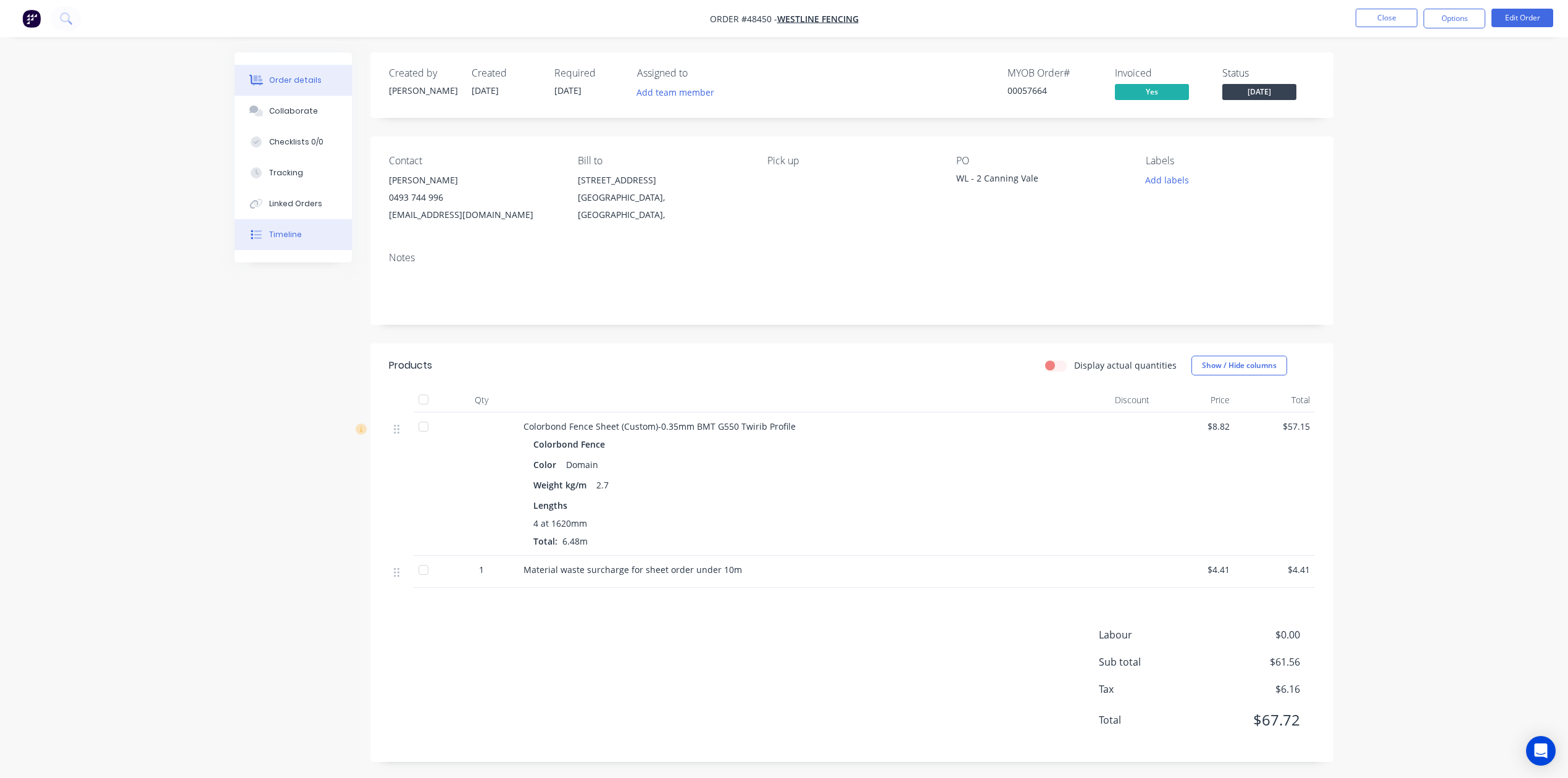
click at [253, 246] on button "Timeline" at bounding box center [293, 234] width 117 height 31
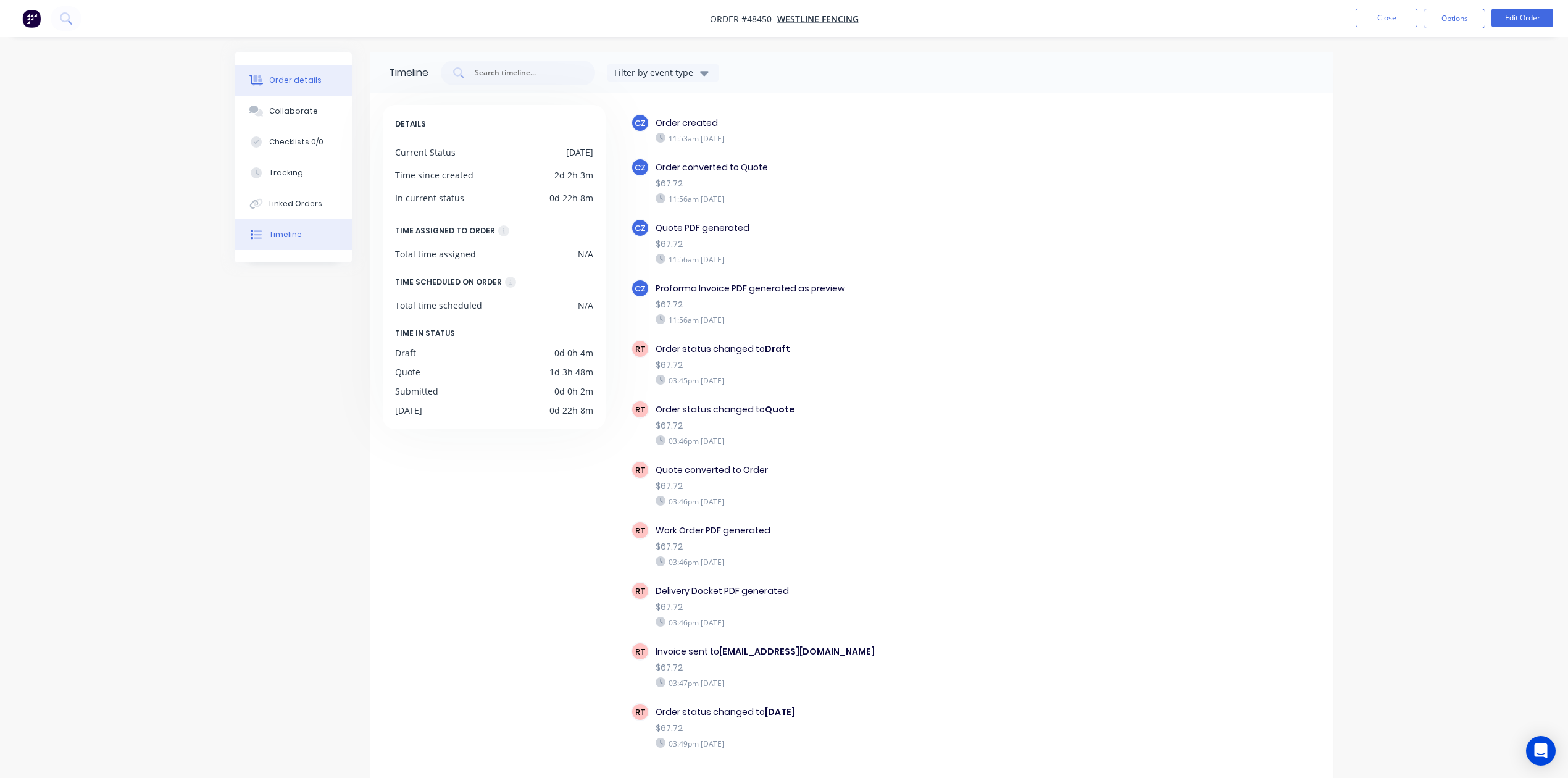
click at [322, 74] on button "Order details" at bounding box center [293, 80] width 117 height 31
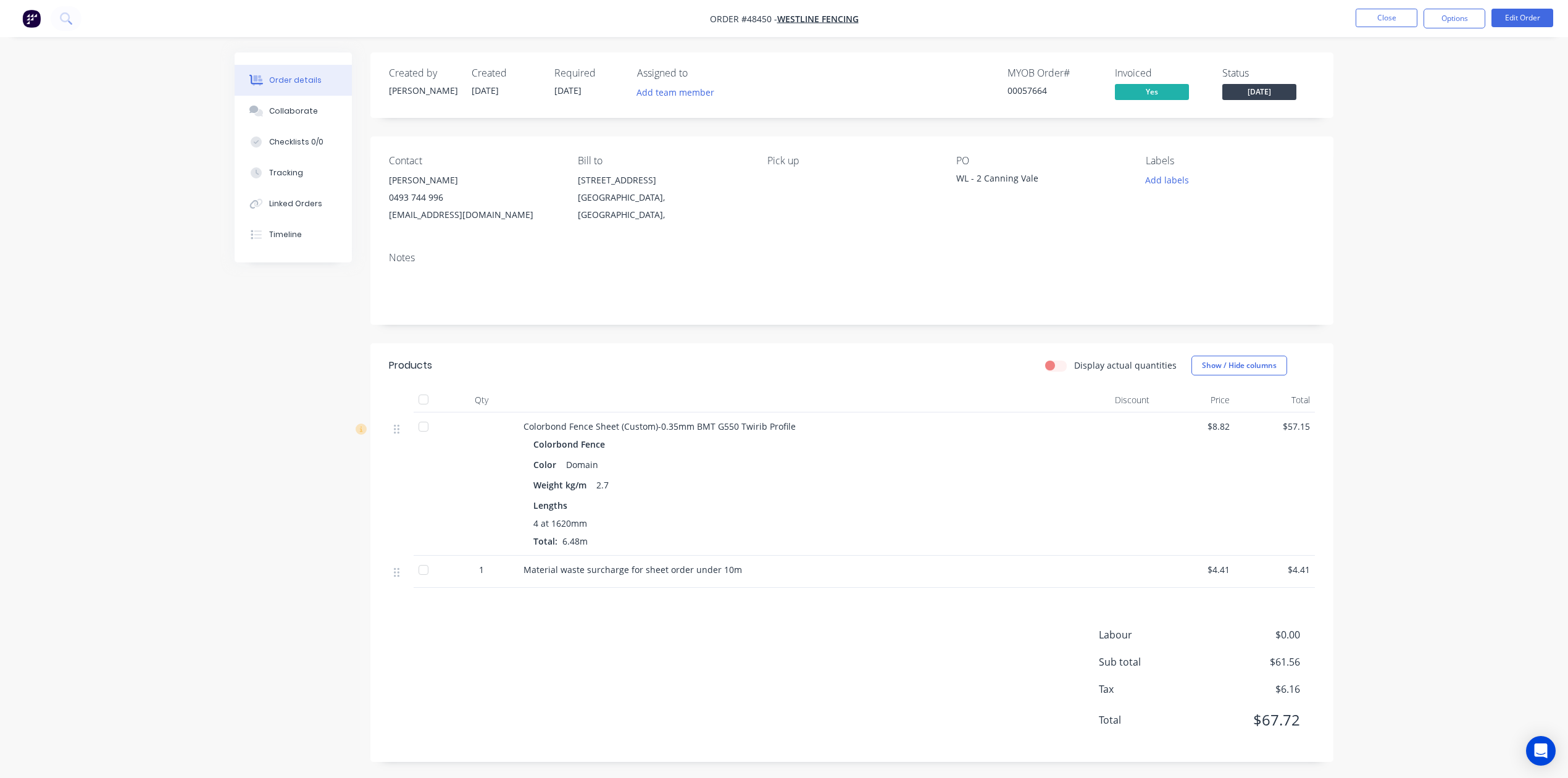
drag, startPoint x: 880, startPoint y: 62, endPoint x: 904, endPoint y: 53, distance: 25.6
click at [880, 62] on div "Created by Cathy Created 26/08/25 Required 02/09/25 Assigned to Add team member…" at bounding box center [852, 86] width 963 height 66
click at [1368, 24] on button "Close" at bounding box center [1387, 18] width 62 height 18
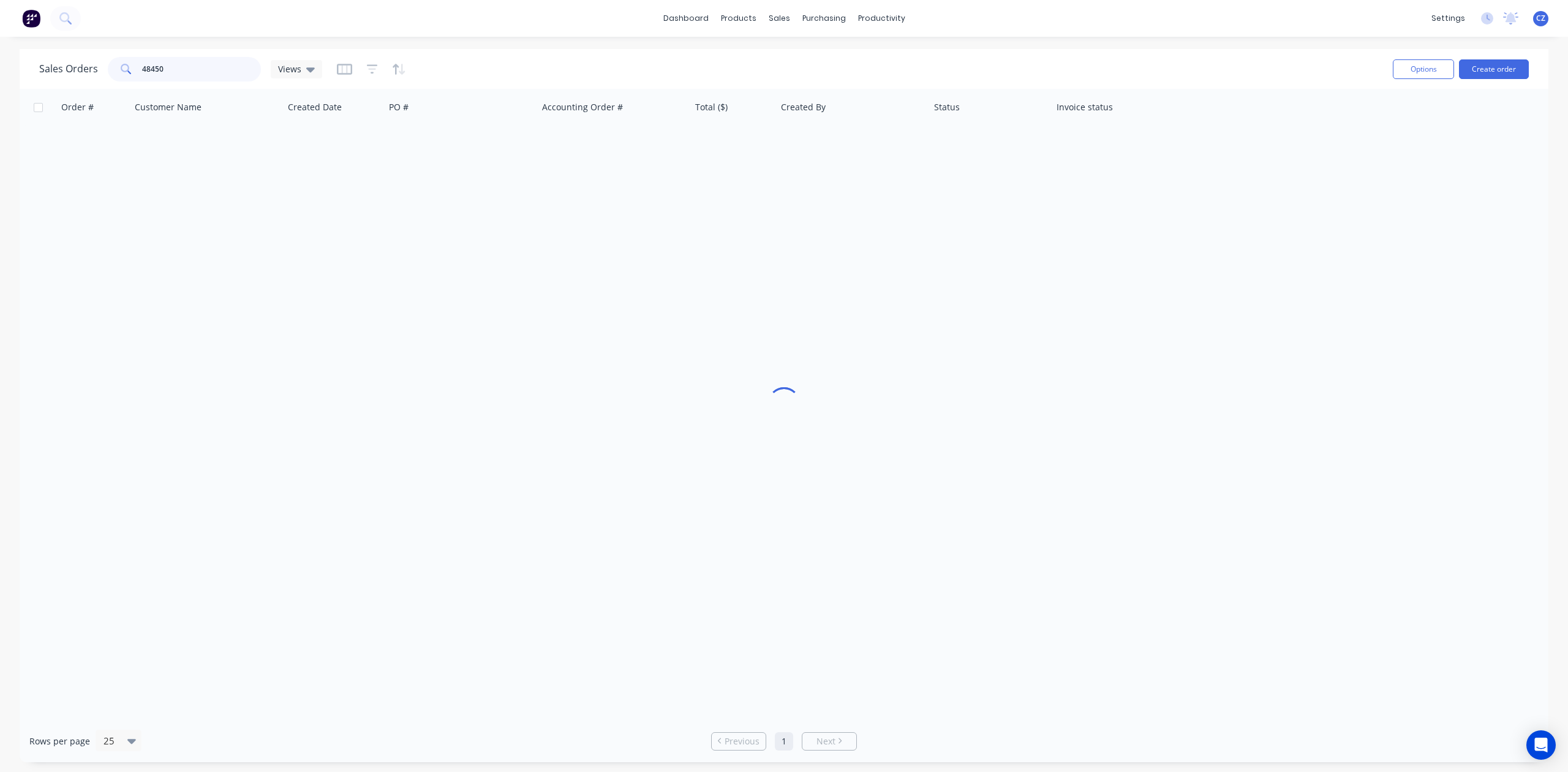
drag, startPoint x: 166, startPoint y: 69, endPoint x: 27, endPoint y: 69, distance: 139.0
click at [27, 69] on div "Sales Orders 48450 Views Options Create order" at bounding box center [784, 69] width 1529 height 39
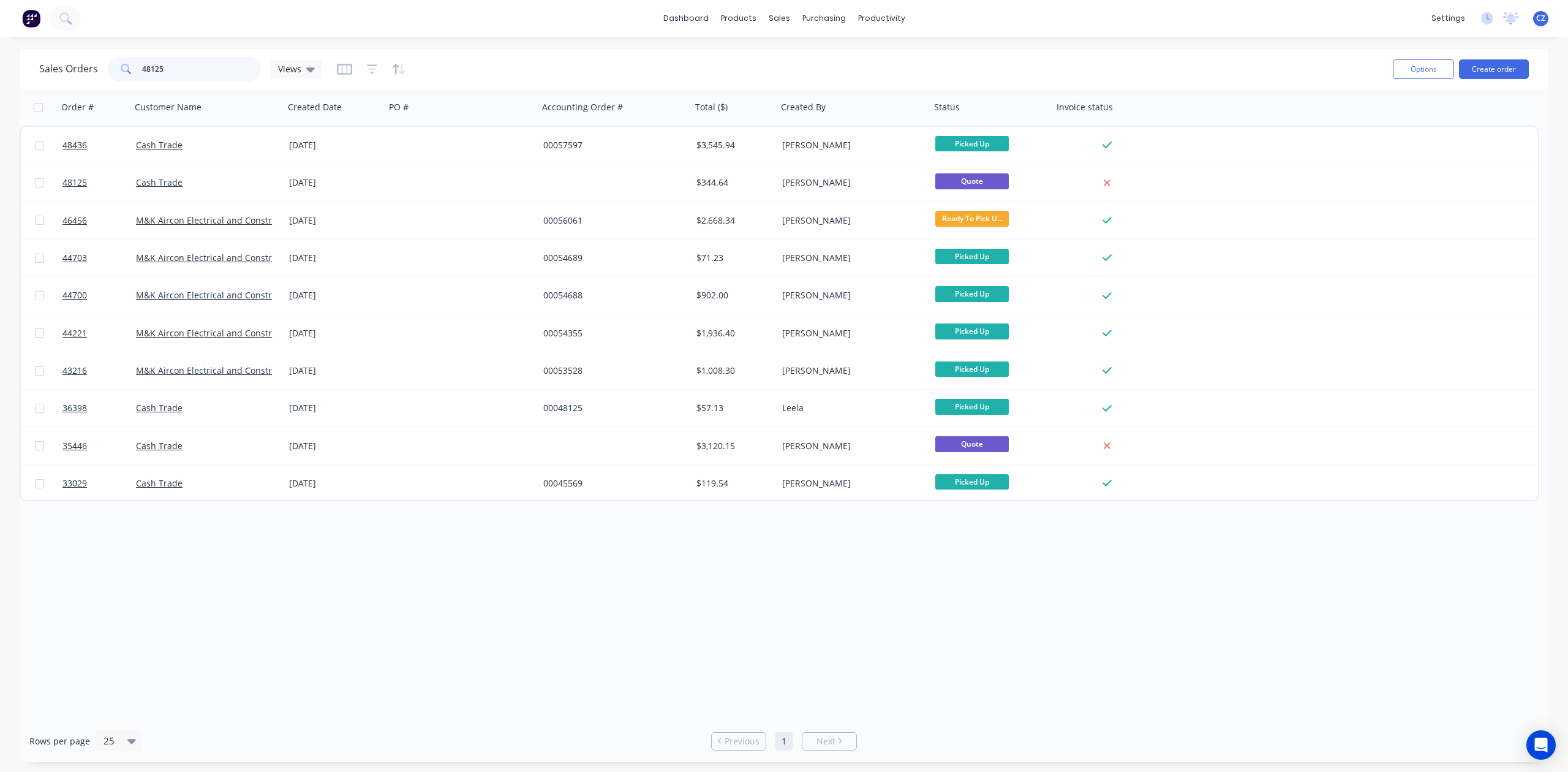
type input "48125"
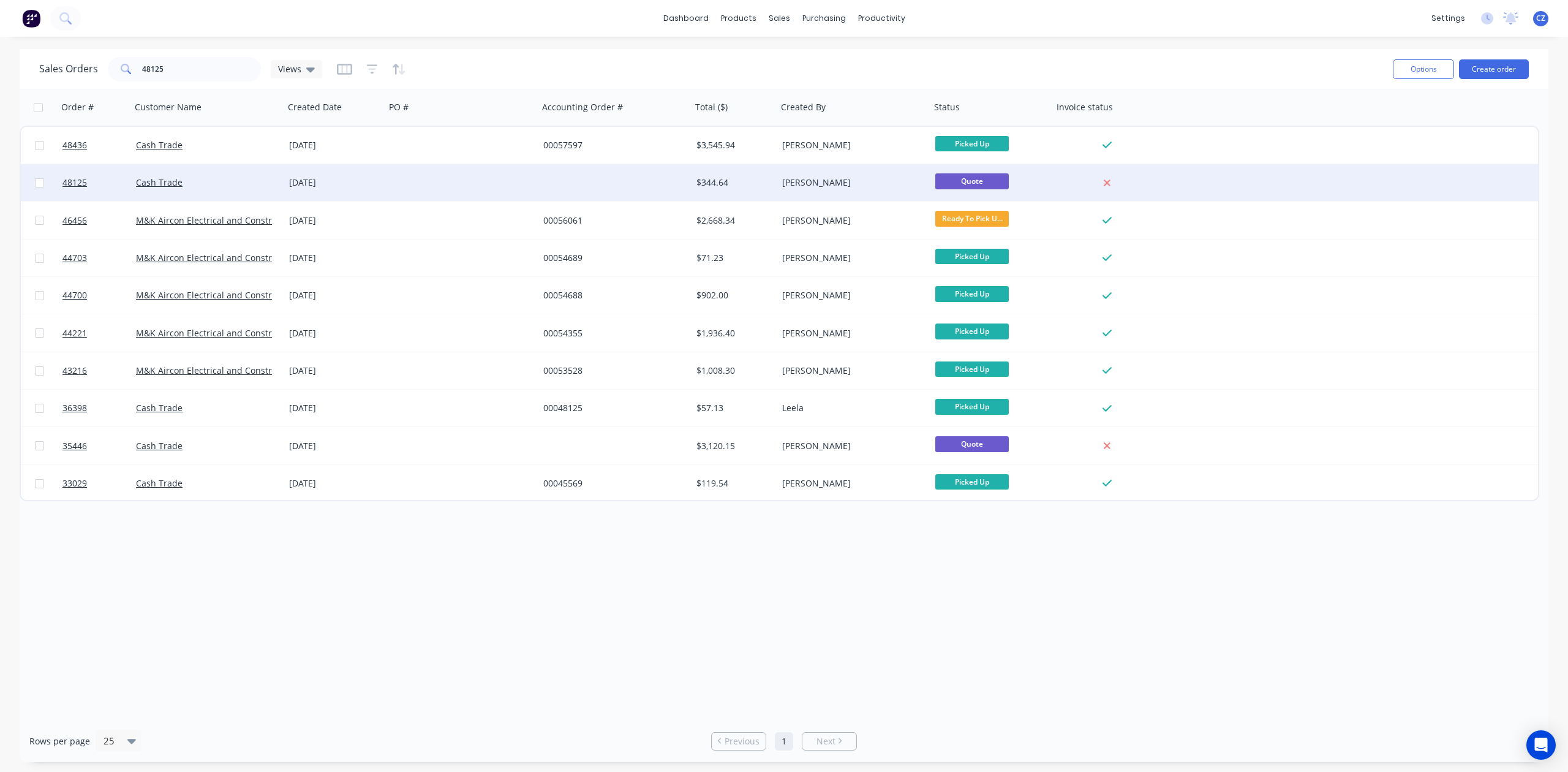
click at [522, 187] on div at bounding box center [462, 182] width 153 height 36
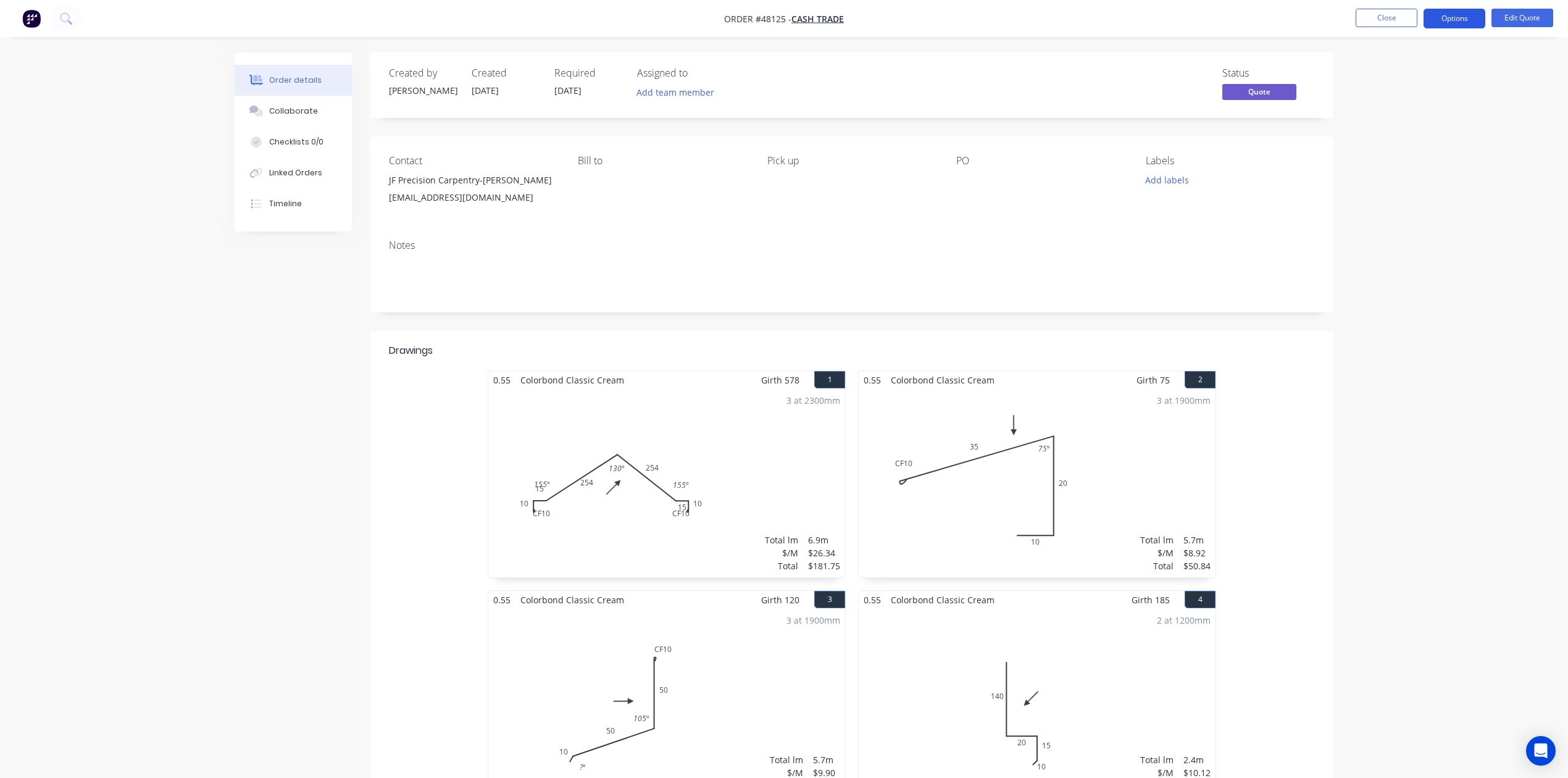
click at [1462, 26] on button "Options" at bounding box center [1454, 18] width 62 height 20
drag, startPoint x: 1562, startPoint y: 97, endPoint x: 1553, endPoint y: 72, distance: 26.6
click at [1562, 94] on div "Order details Collaborate Checklists 0/0 Linked Orders Timeline Order details C…" at bounding box center [784, 501] width 1568 height 1002
click at [1531, 13] on button "Edit Quote" at bounding box center [1522, 18] width 62 height 18
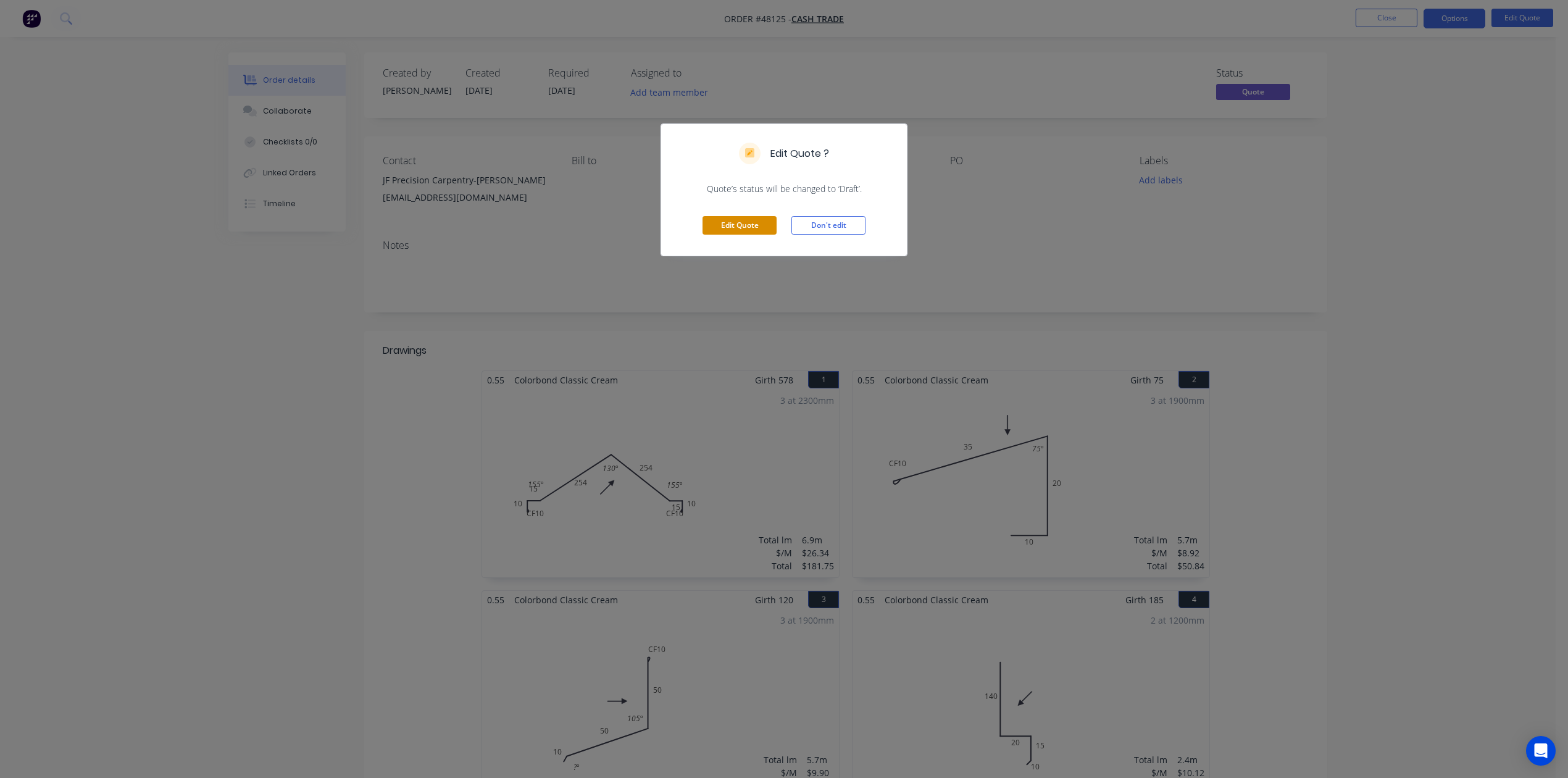
click at [729, 221] on button "Edit Quote" at bounding box center [739, 225] width 74 height 18
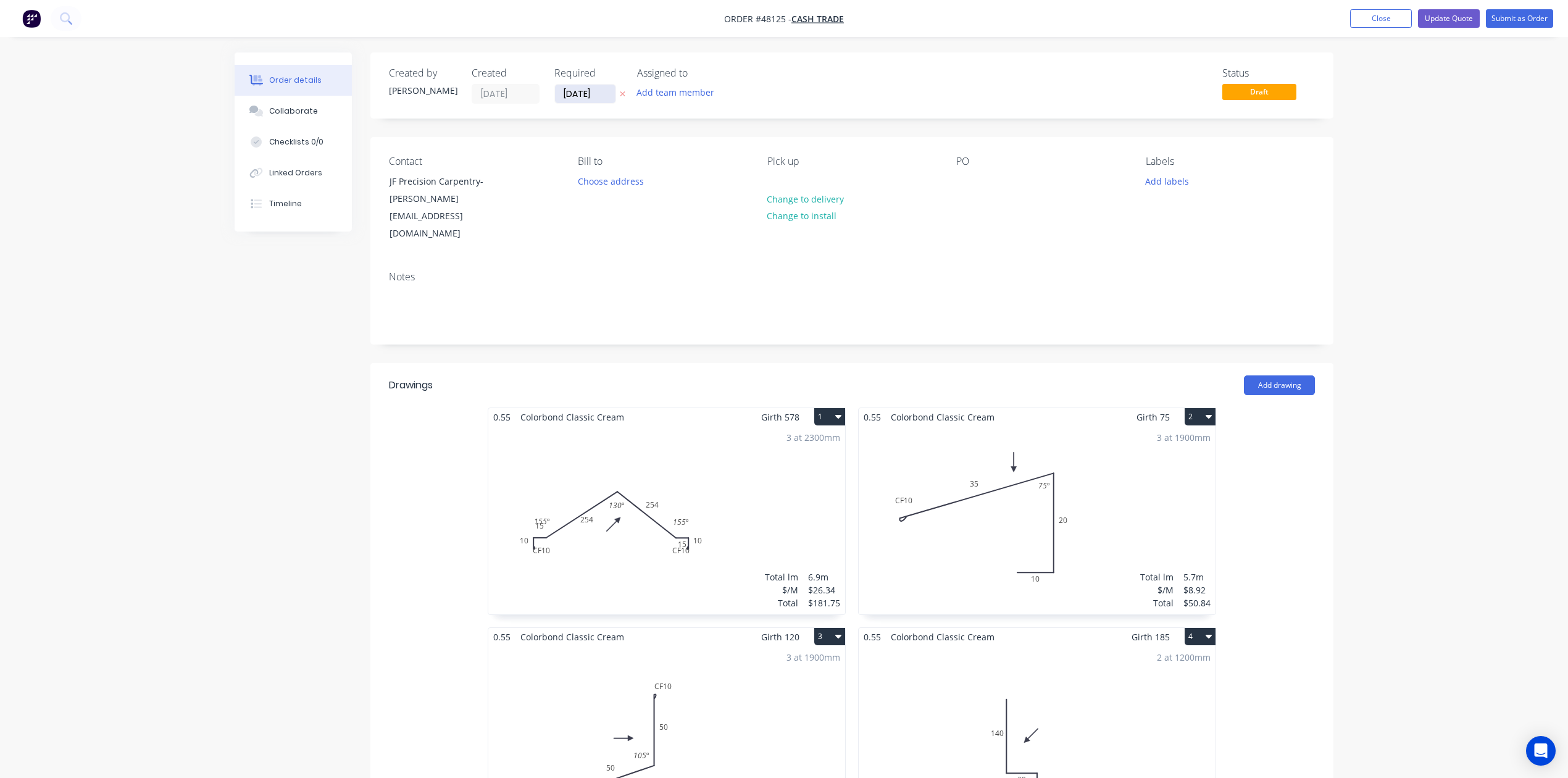
click at [574, 94] on input "15/08/25" at bounding box center [585, 94] width 60 height 18
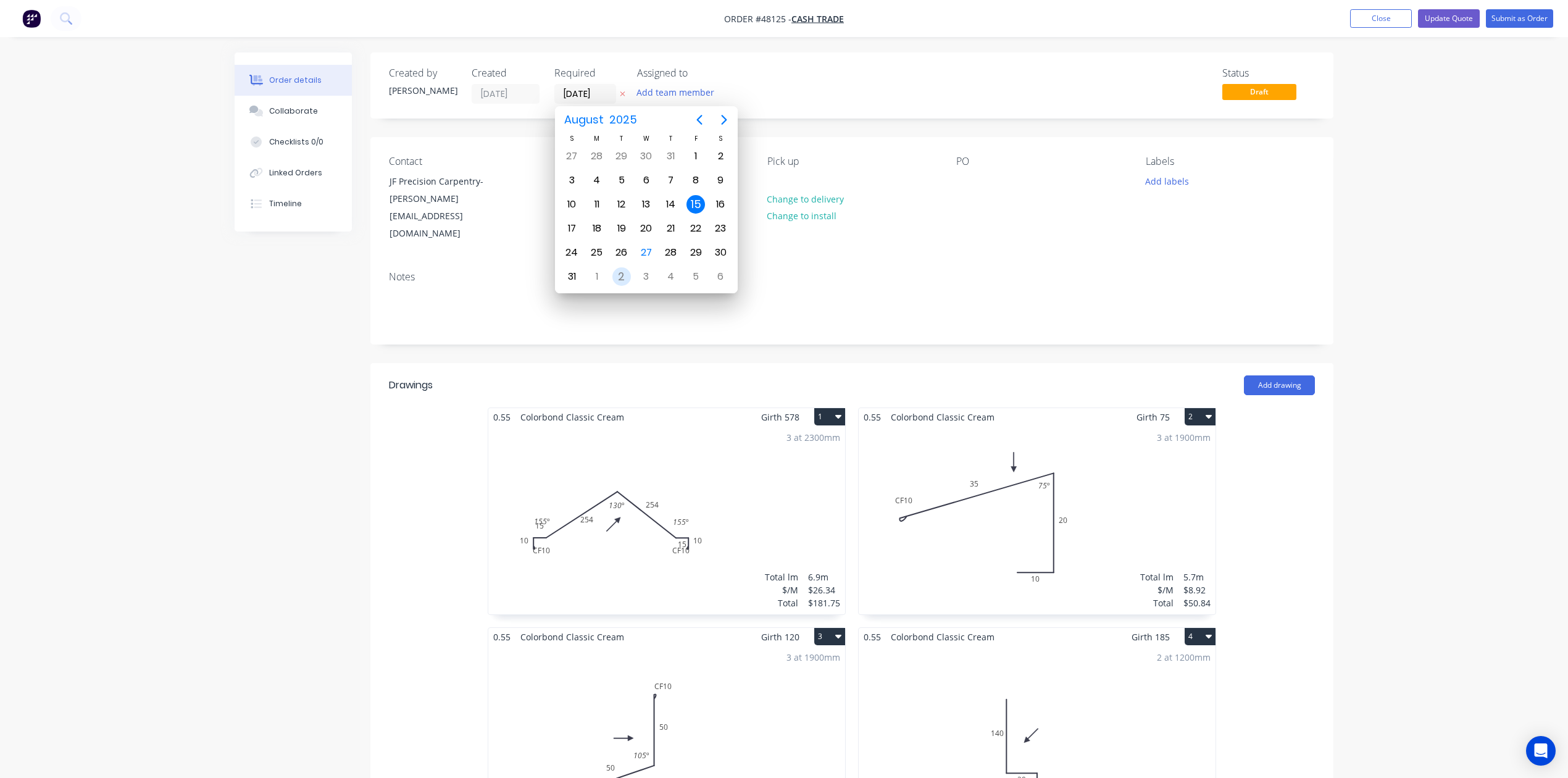
click at [631, 273] on div "2" at bounding box center [621, 276] width 24 height 24
type input "[DATE]"
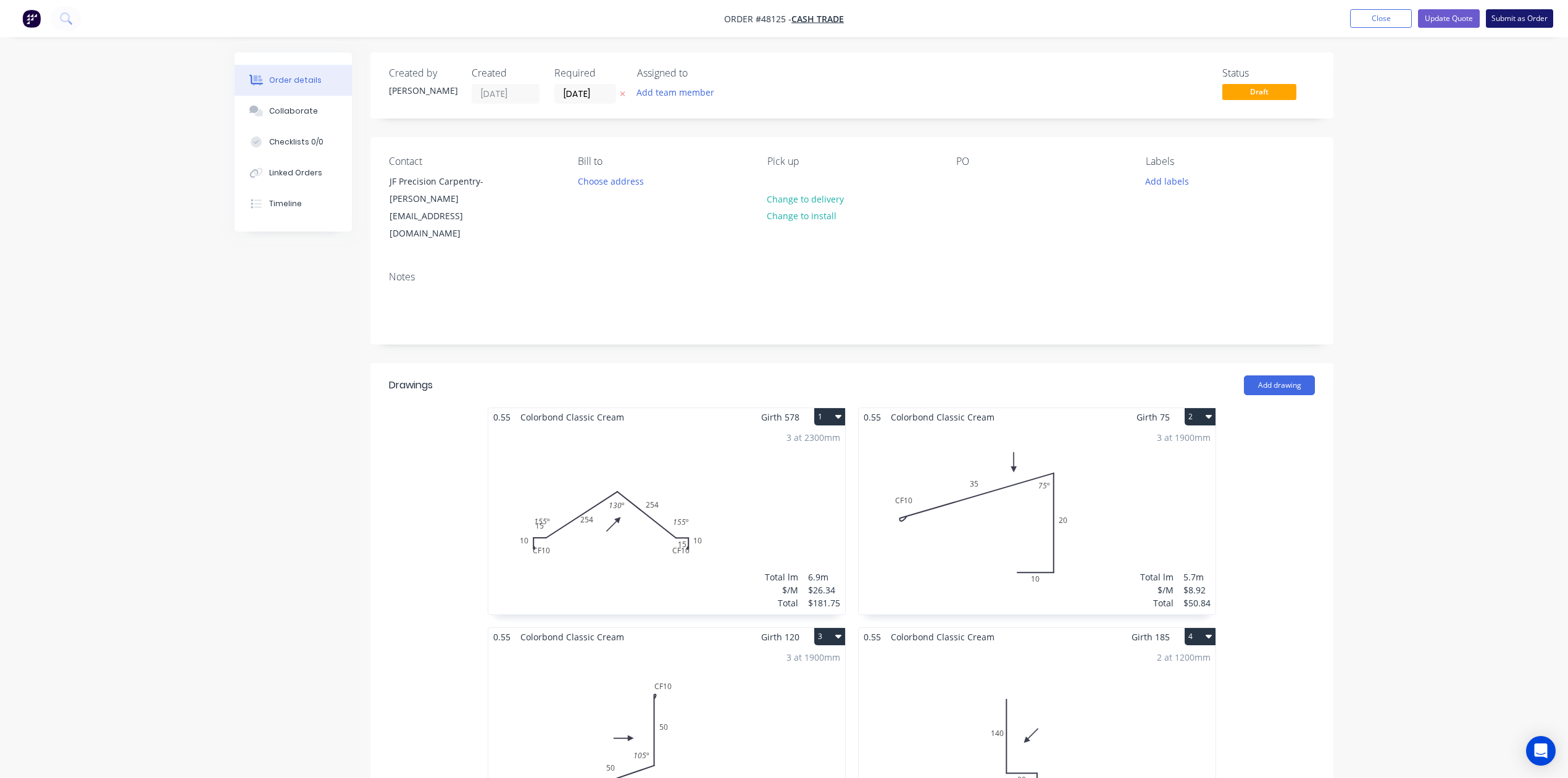
click at [1515, 18] on button "Submit as Order" at bounding box center [1520, 18] width 67 height 18
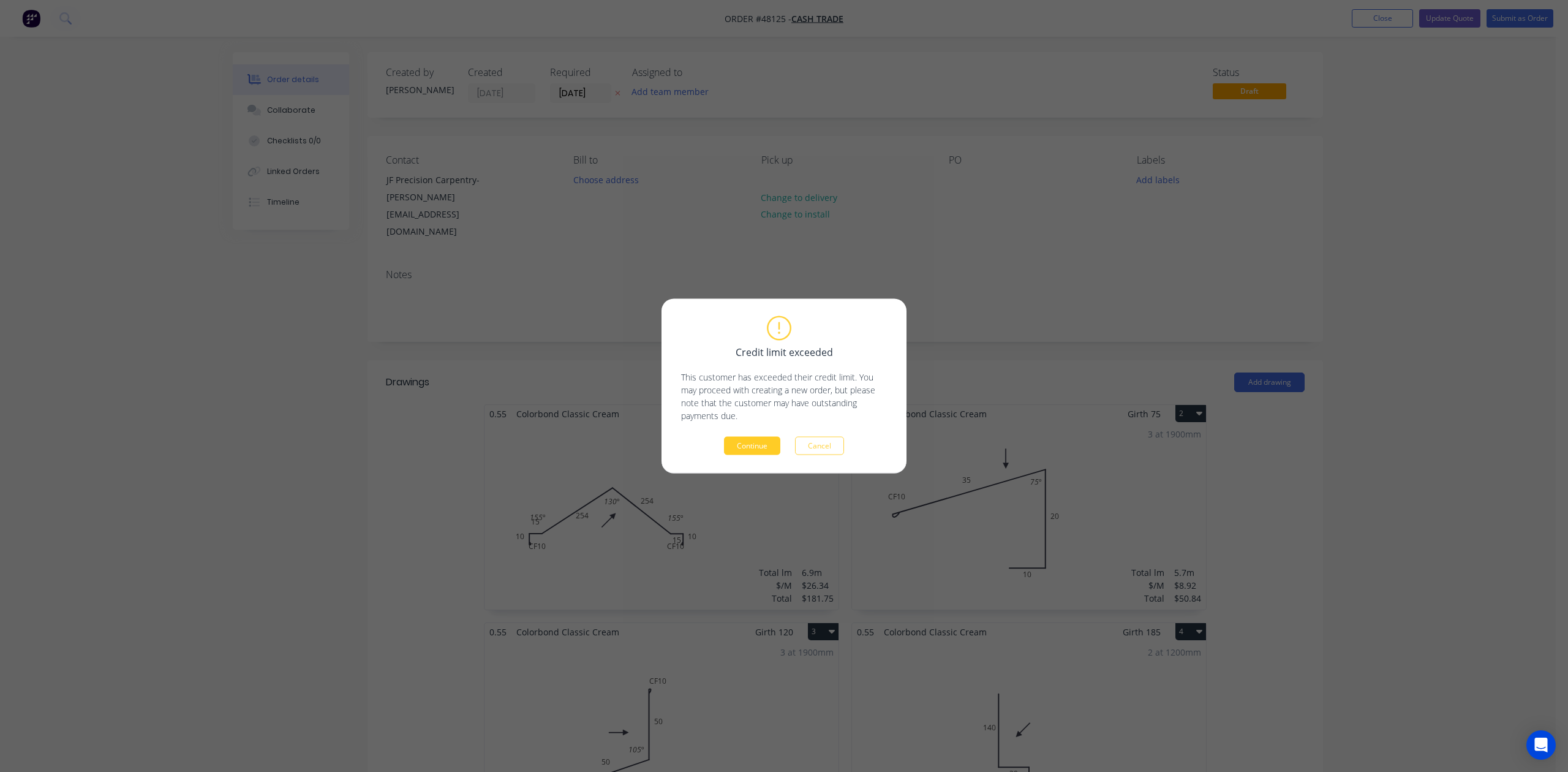
click at [740, 446] on button "Continue" at bounding box center [752, 446] width 56 height 18
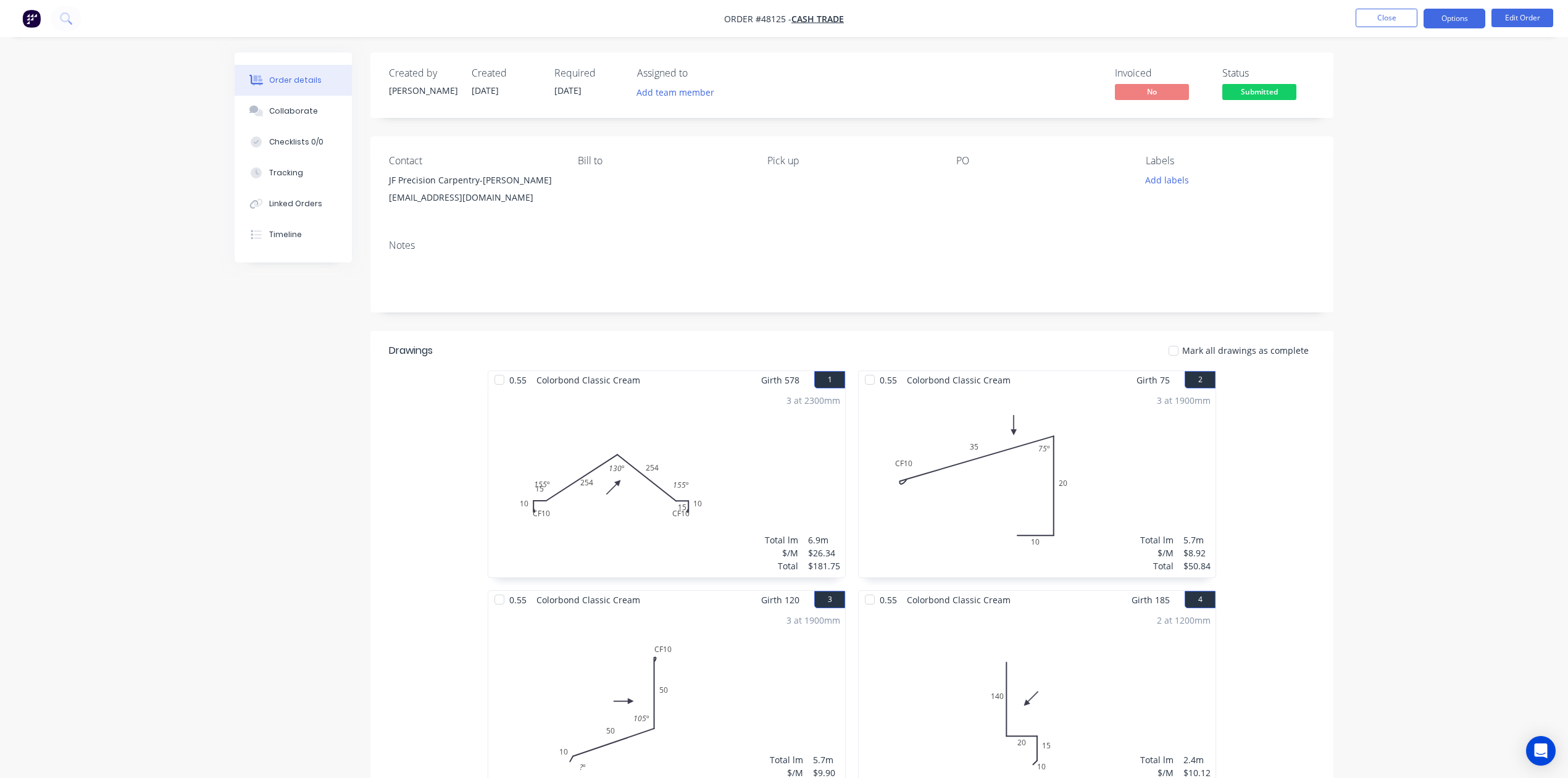
click at [1440, 13] on button "Options" at bounding box center [1454, 18] width 62 height 20
click at [1423, 72] on div "Invoice" at bounding box center [1417, 74] width 113 height 18
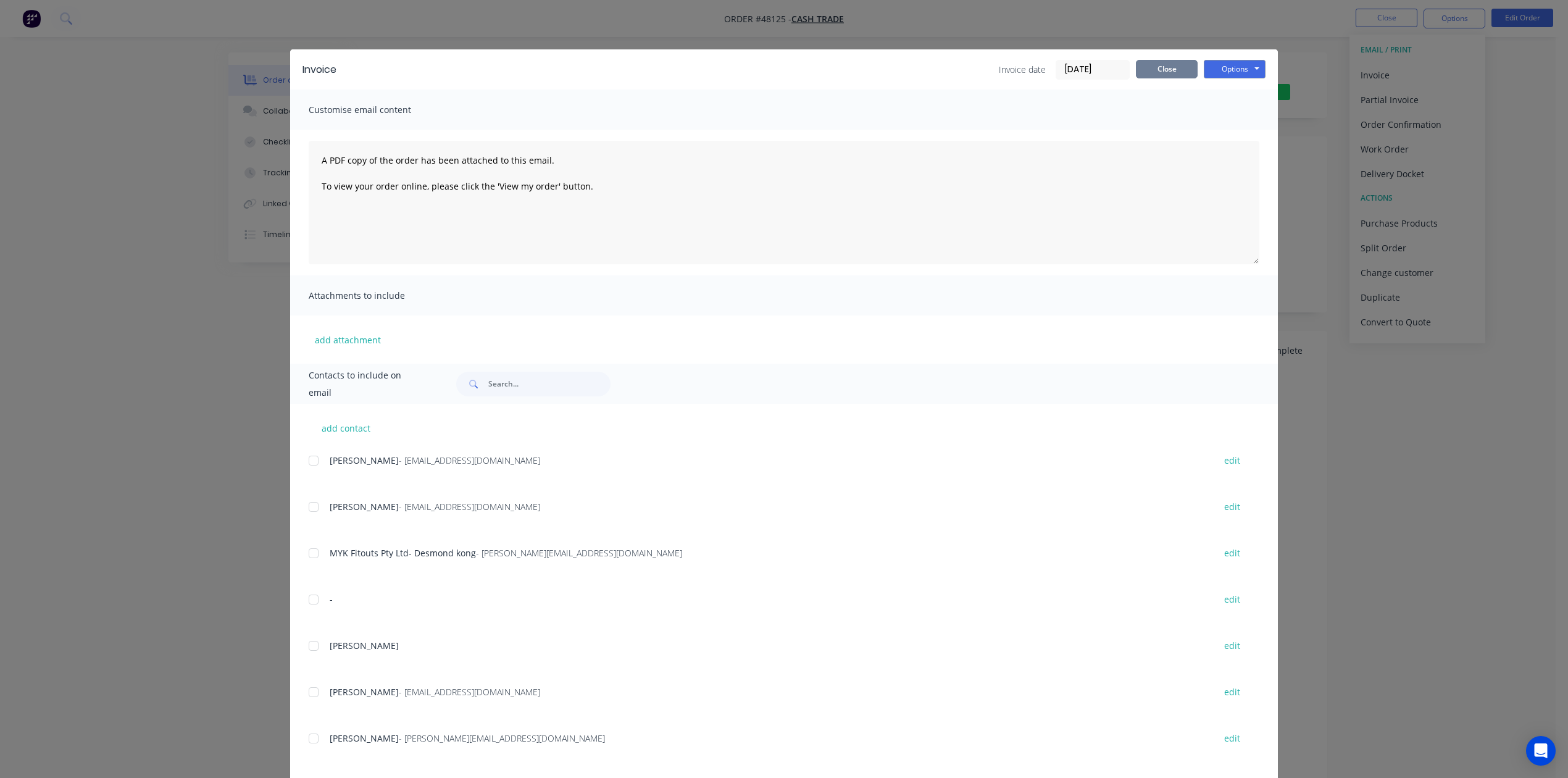
click at [1174, 60] on button "Close" at bounding box center [1166, 69] width 62 height 18
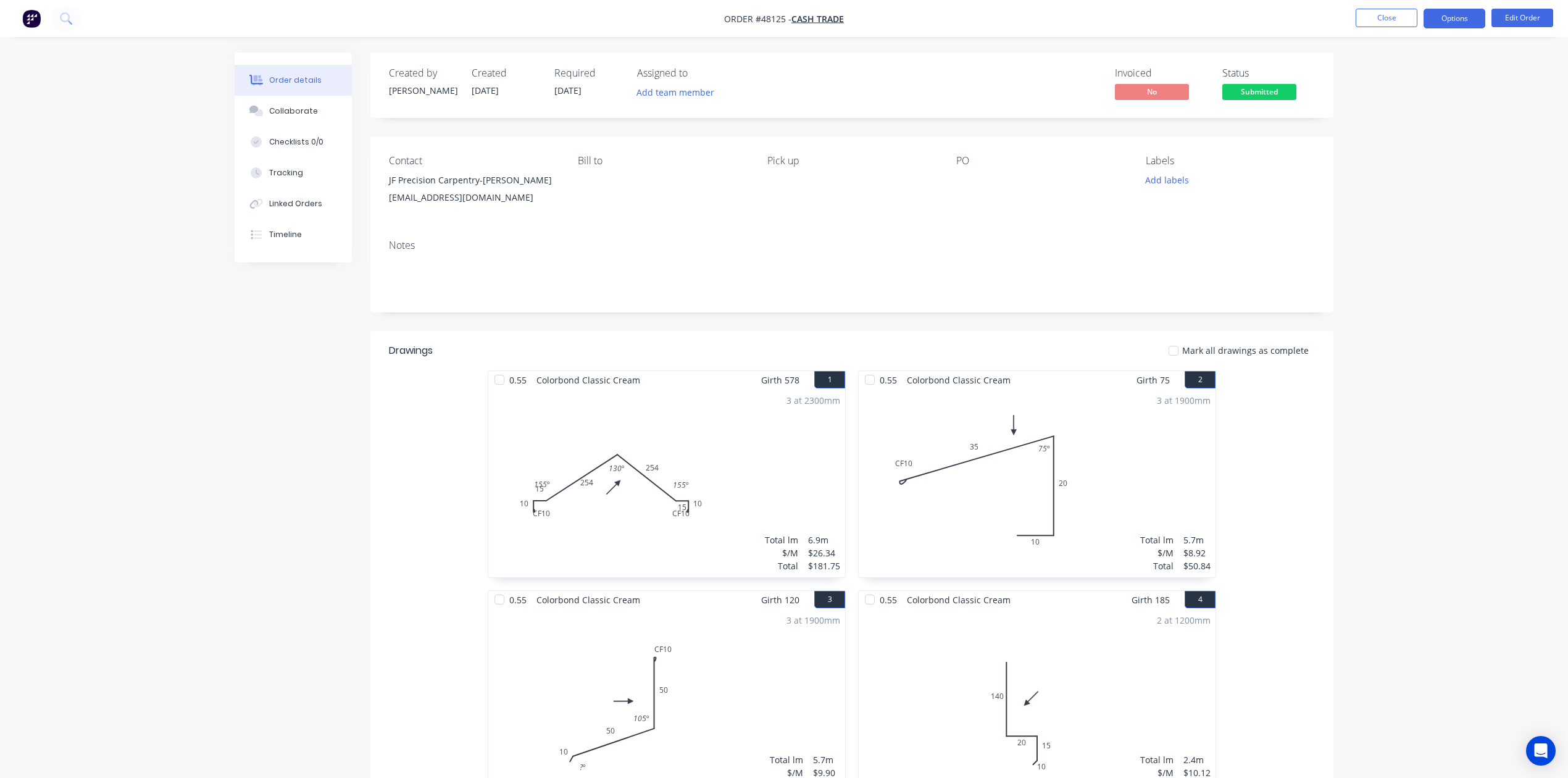
click at [1439, 24] on button "Options" at bounding box center [1454, 18] width 62 height 20
click at [1429, 72] on div "Invoice" at bounding box center [1417, 74] width 113 height 18
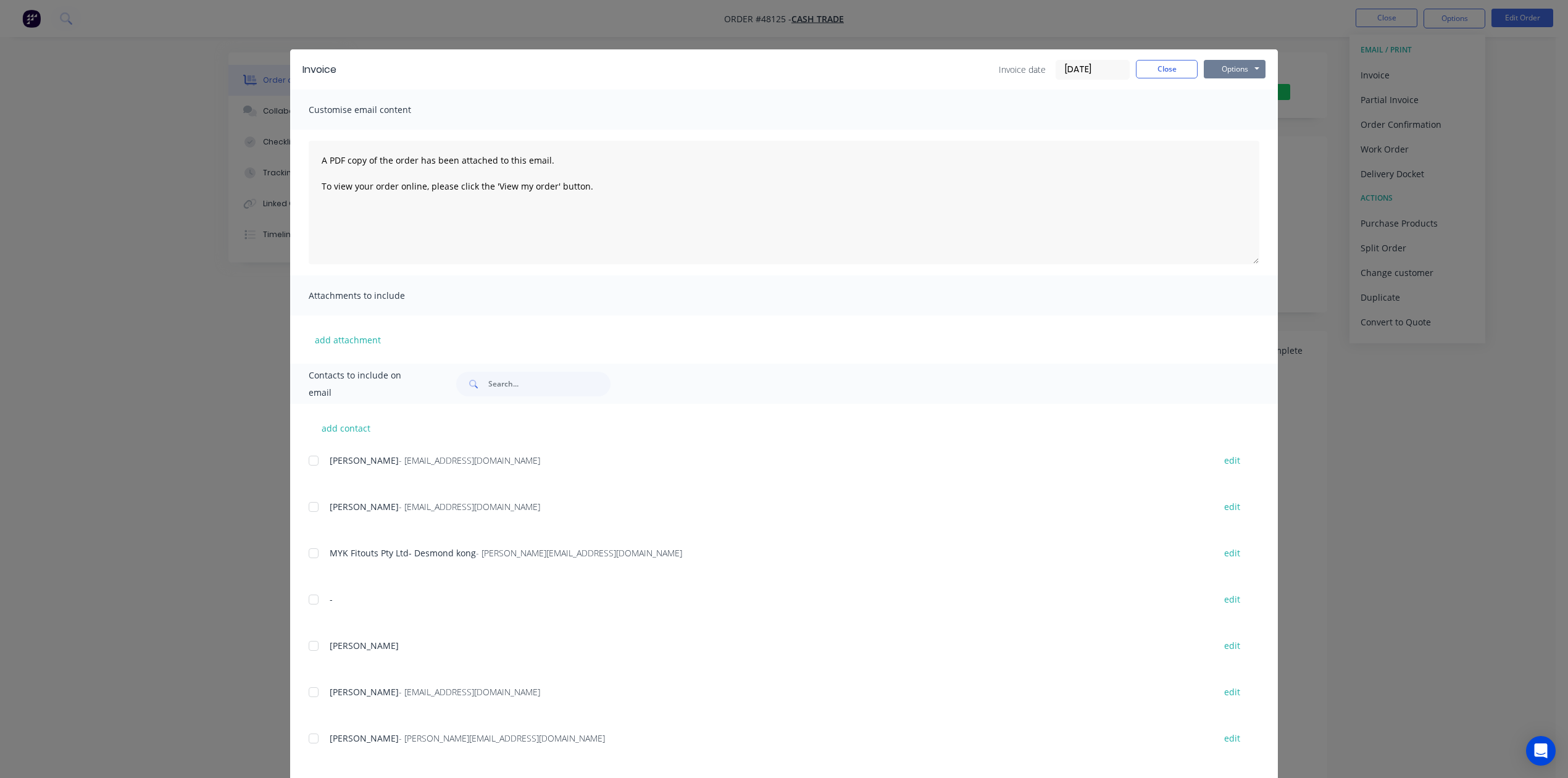
click at [1228, 67] on button "Options" at bounding box center [1234, 69] width 62 height 18
click at [1225, 119] on button "Print" at bounding box center [1243, 111] width 79 height 21
click at [1143, 67] on button "Close" at bounding box center [1166, 69] width 62 height 18
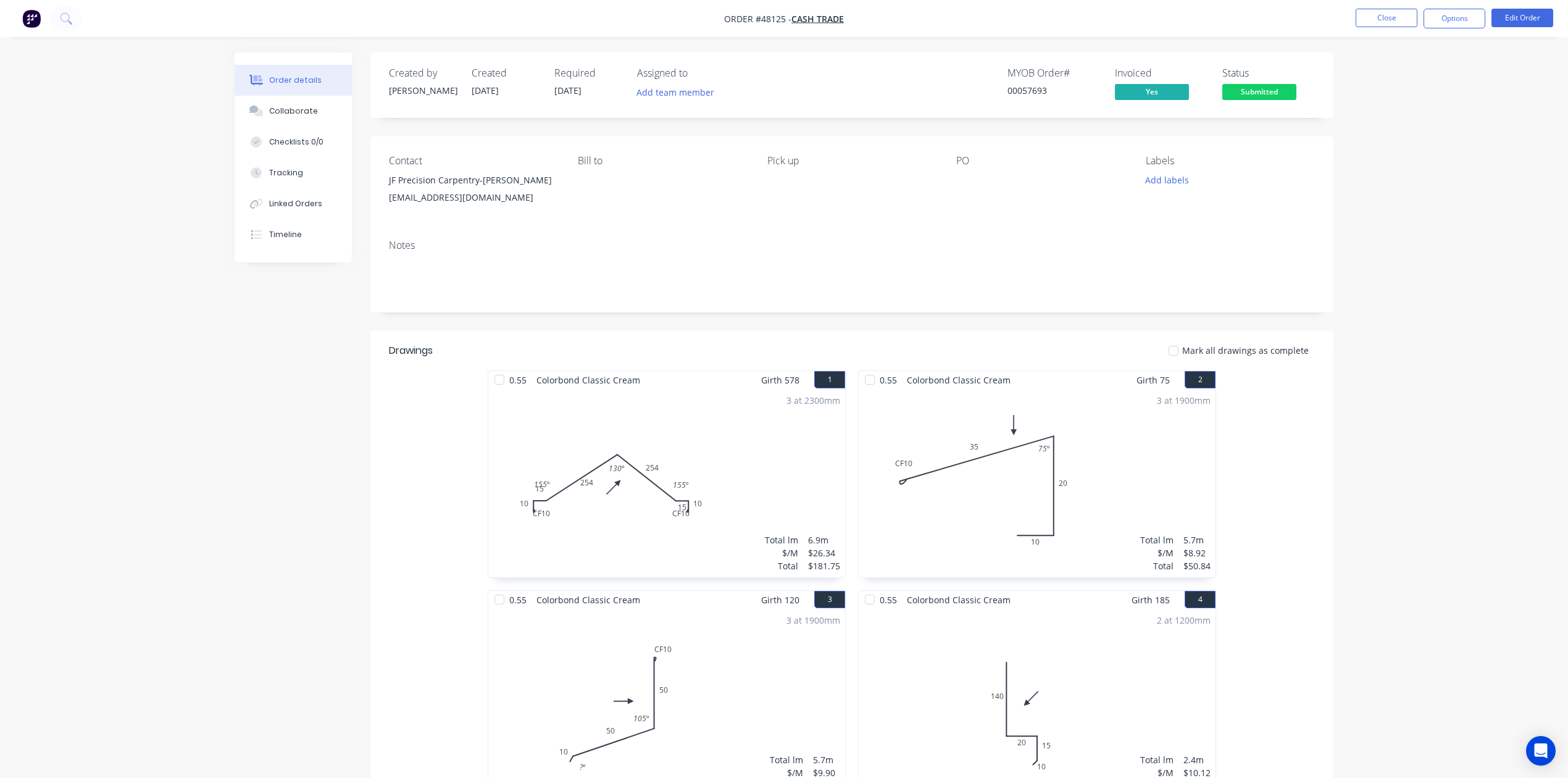
click at [1416, 383] on div "Order details Collaborate Checklists 0/0 Tracking Linked Orders Timeline Order …" at bounding box center [784, 501] width 1568 height 1002
click at [1242, 593] on div "0.55 Colorbond Classic Cream Girth 578 1 0 CF 10 10 15 254 254 15 CF 10 10 155 …" at bounding box center [852, 590] width 963 height 439
click at [1266, 97] on span "Submitted" at bounding box center [1259, 92] width 74 height 15
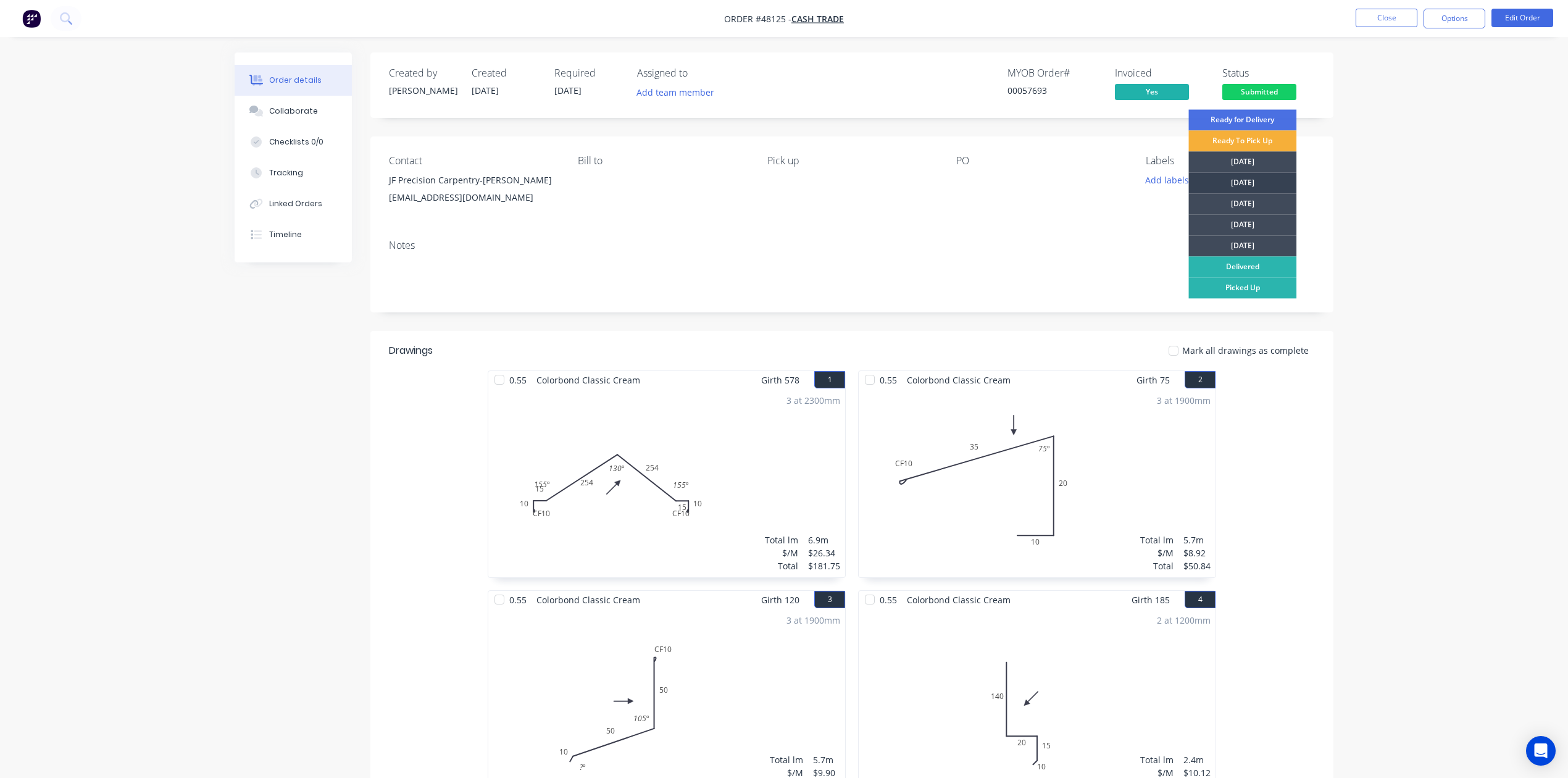
click at [1263, 173] on div "[DATE]" at bounding box center [1242, 182] width 108 height 21
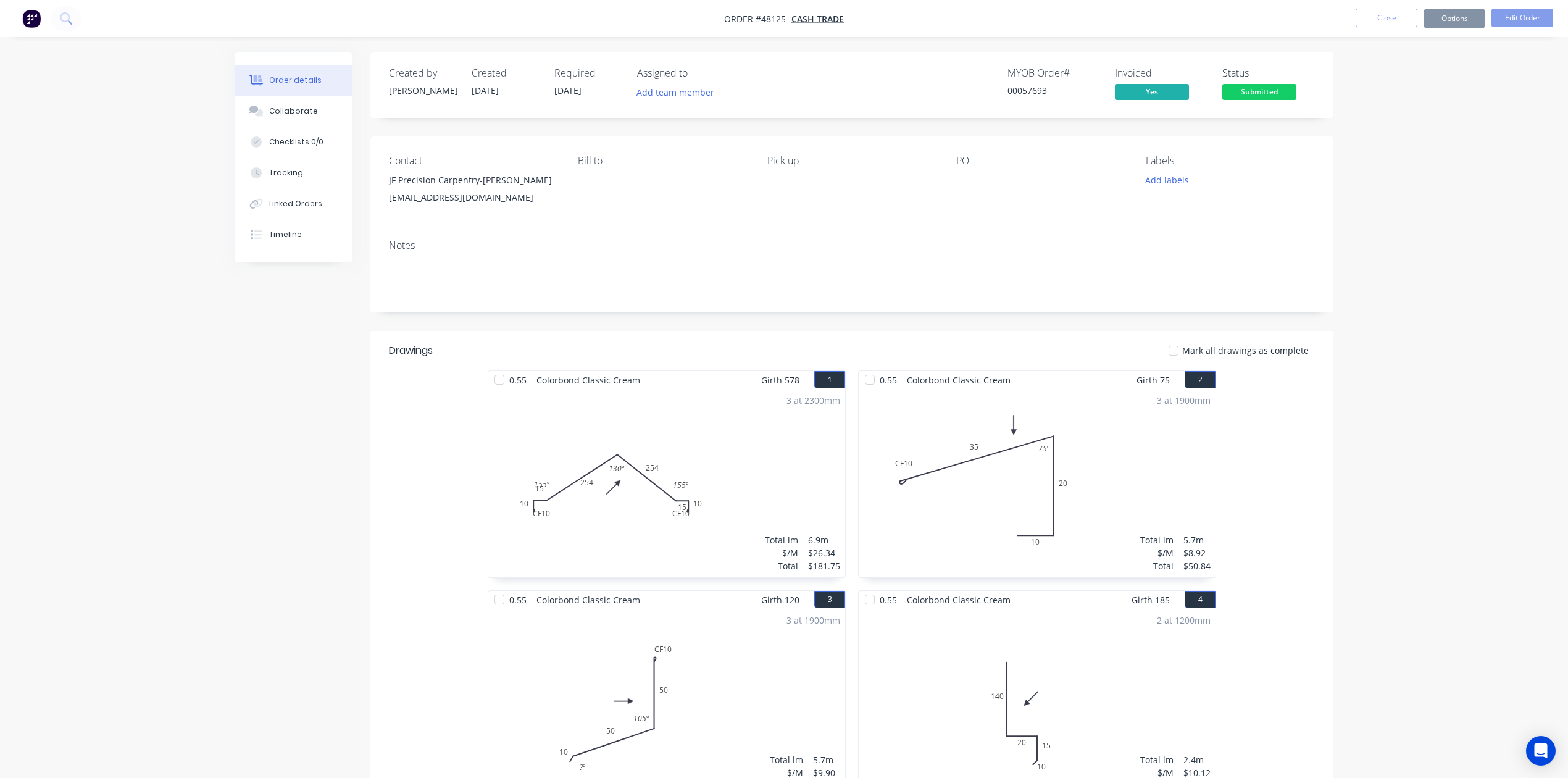
click at [1399, 184] on div "Order details Collaborate Checklists 0/0 Tracking Linked Orders Timeline Order …" at bounding box center [784, 501] width 1568 height 1002
click at [1457, 20] on button "Options" at bounding box center [1454, 18] width 62 height 20
click at [1426, 154] on div "Work Order" at bounding box center [1417, 148] width 113 height 18
click at [1420, 129] on div "Without pricing" at bounding box center [1417, 124] width 113 height 18
click at [1398, 171] on div "Delivery Docket" at bounding box center [1417, 173] width 113 height 18
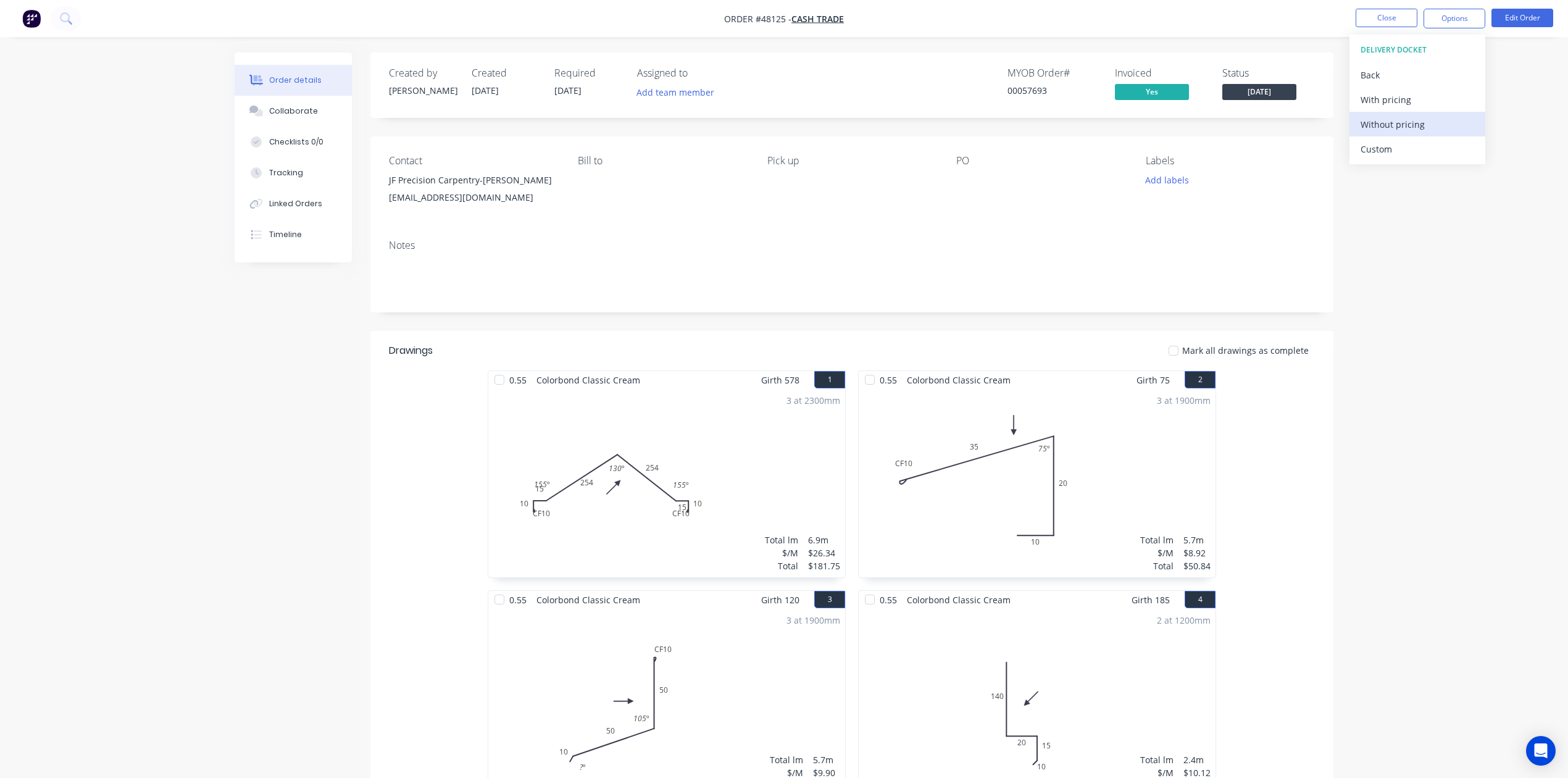
click at [1401, 120] on div "Without pricing" at bounding box center [1417, 124] width 113 height 18
click at [1236, 33] on nav "Order #48125 - Cash Trade Close Options EMAIL / PRINT Invoice Partial Invoice O…" at bounding box center [784, 18] width 1568 height 37
click at [1385, 12] on button "Close" at bounding box center [1387, 18] width 62 height 18
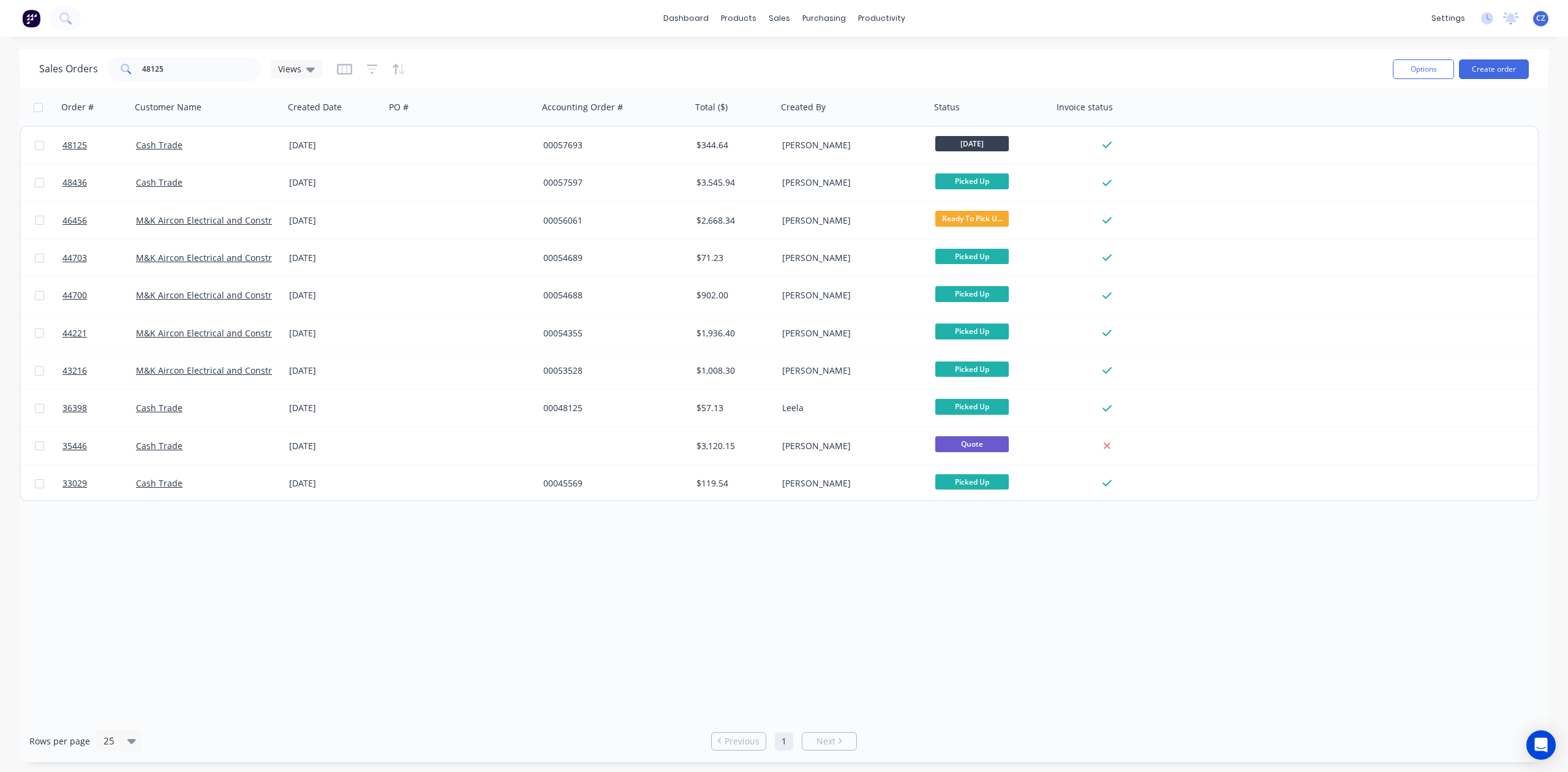
click at [576, 42] on div "dashboard products sales purchasing productivity dashboard products Product Cat…" at bounding box center [784, 386] width 1568 height 772
click at [746, 53] on div at bounding box center [742, 58] width 18 height 11
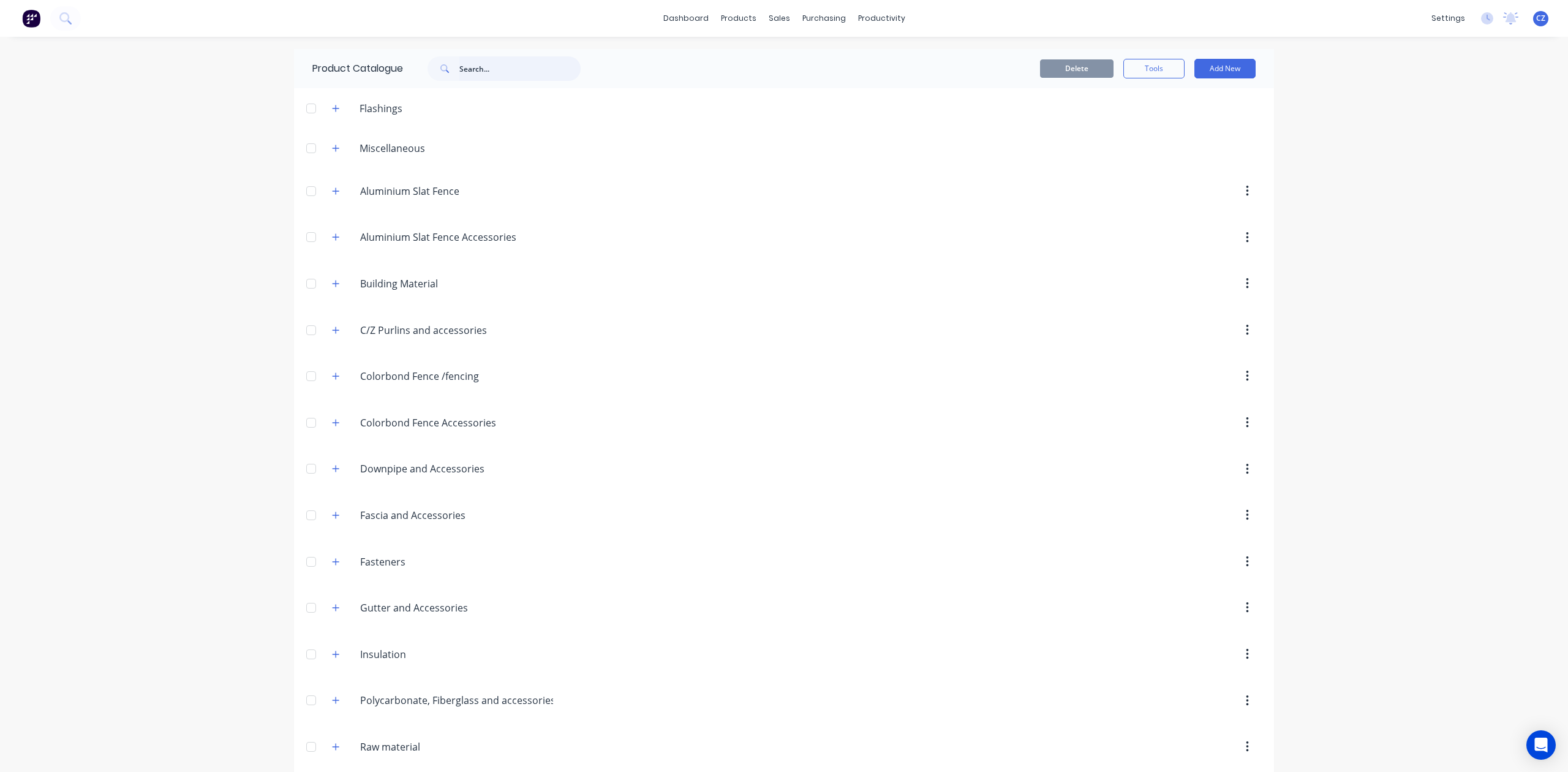
click at [488, 65] on input "text" at bounding box center [520, 68] width 121 height 24
type input "w"
type input "wall"
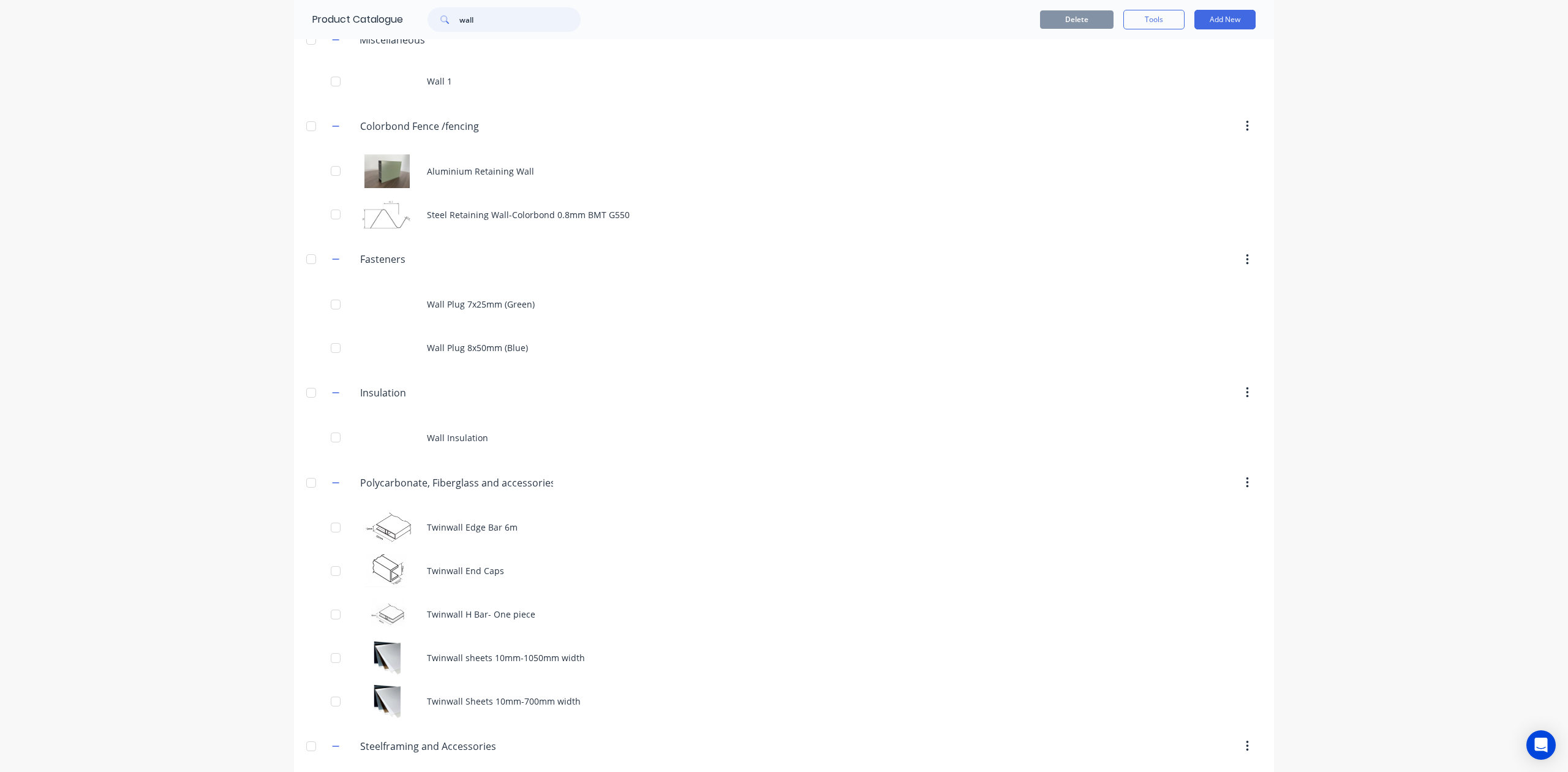
scroll to position [211, 0]
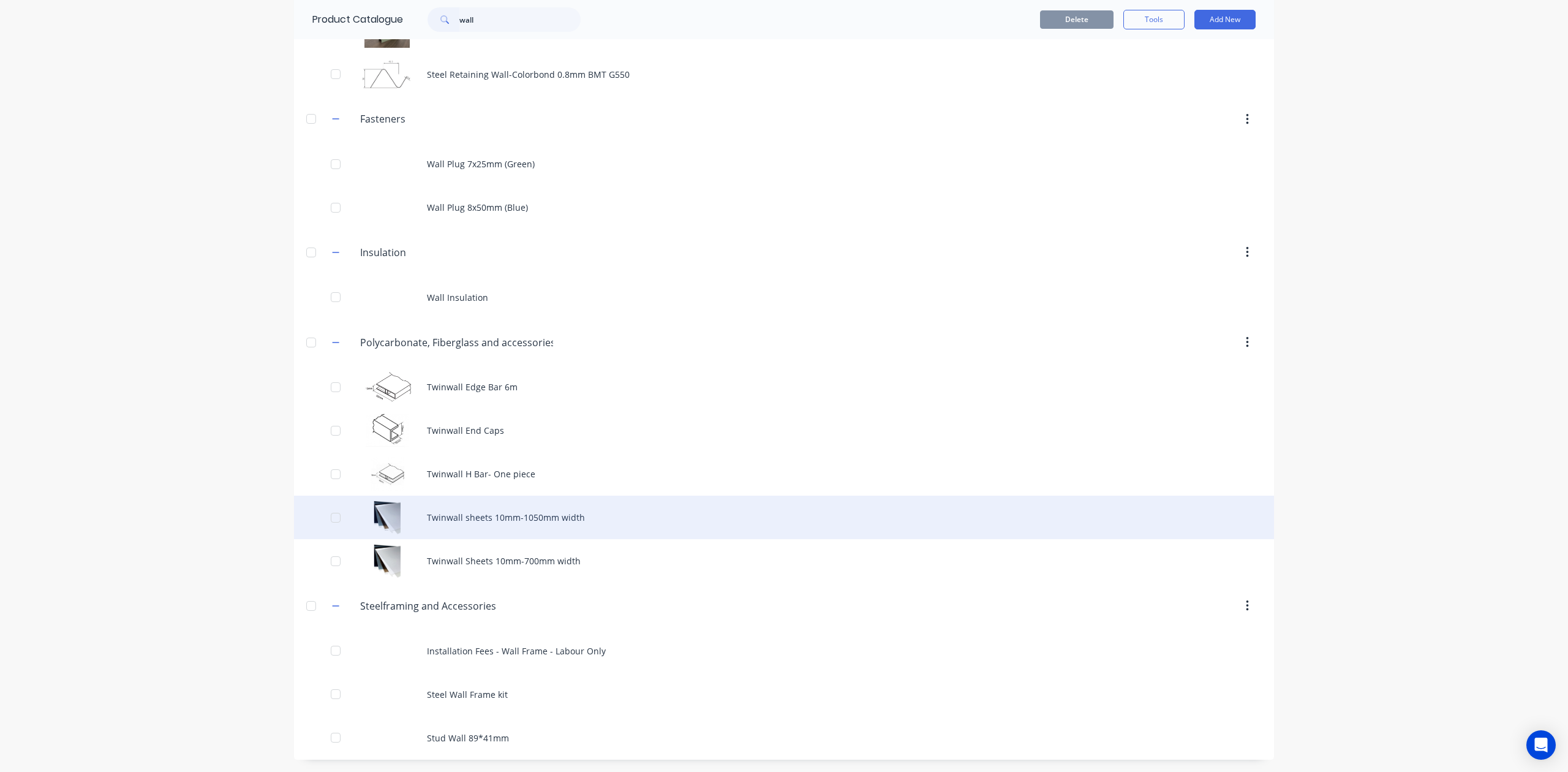
click at [542, 520] on div "Twinwall sheets 10mm-1050mm width" at bounding box center [784, 517] width 980 height 43
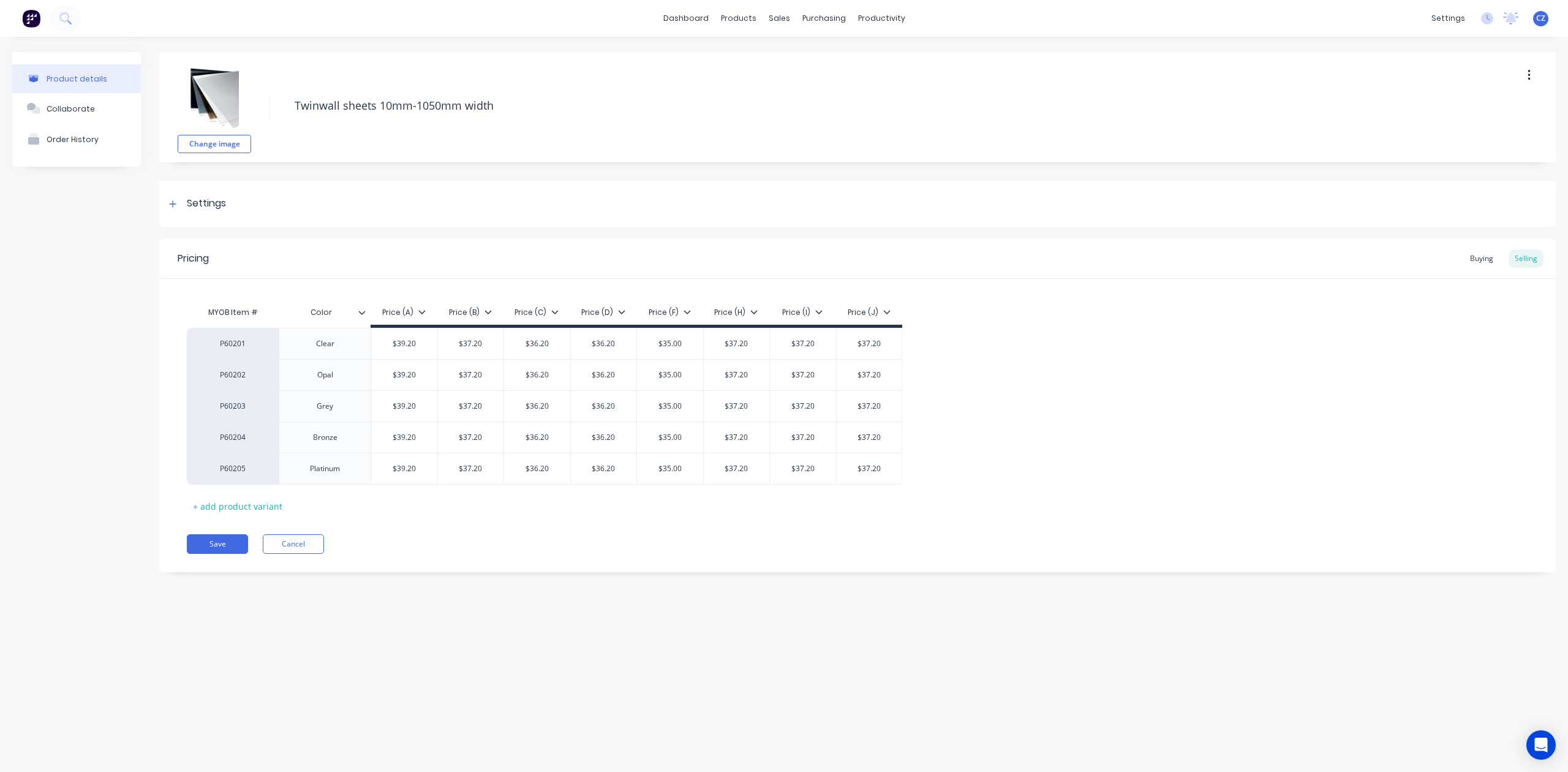
type textarea "x"
click at [810, 91] on link "Customers" at bounding box center [844, 84] width 162 height 24
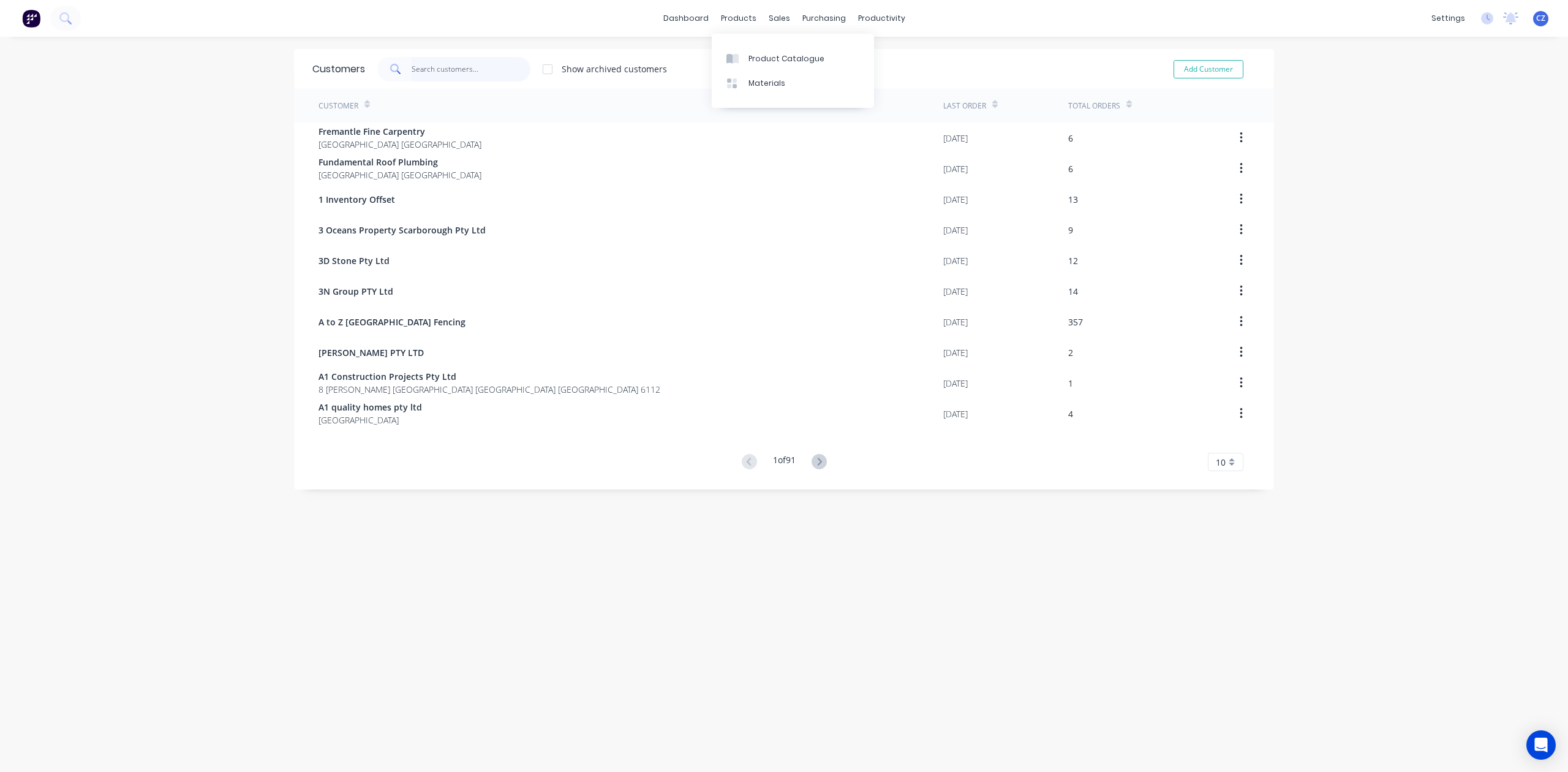
click at [447, 68] on input "text" at bounding box center [471, 69] width 119 height 24
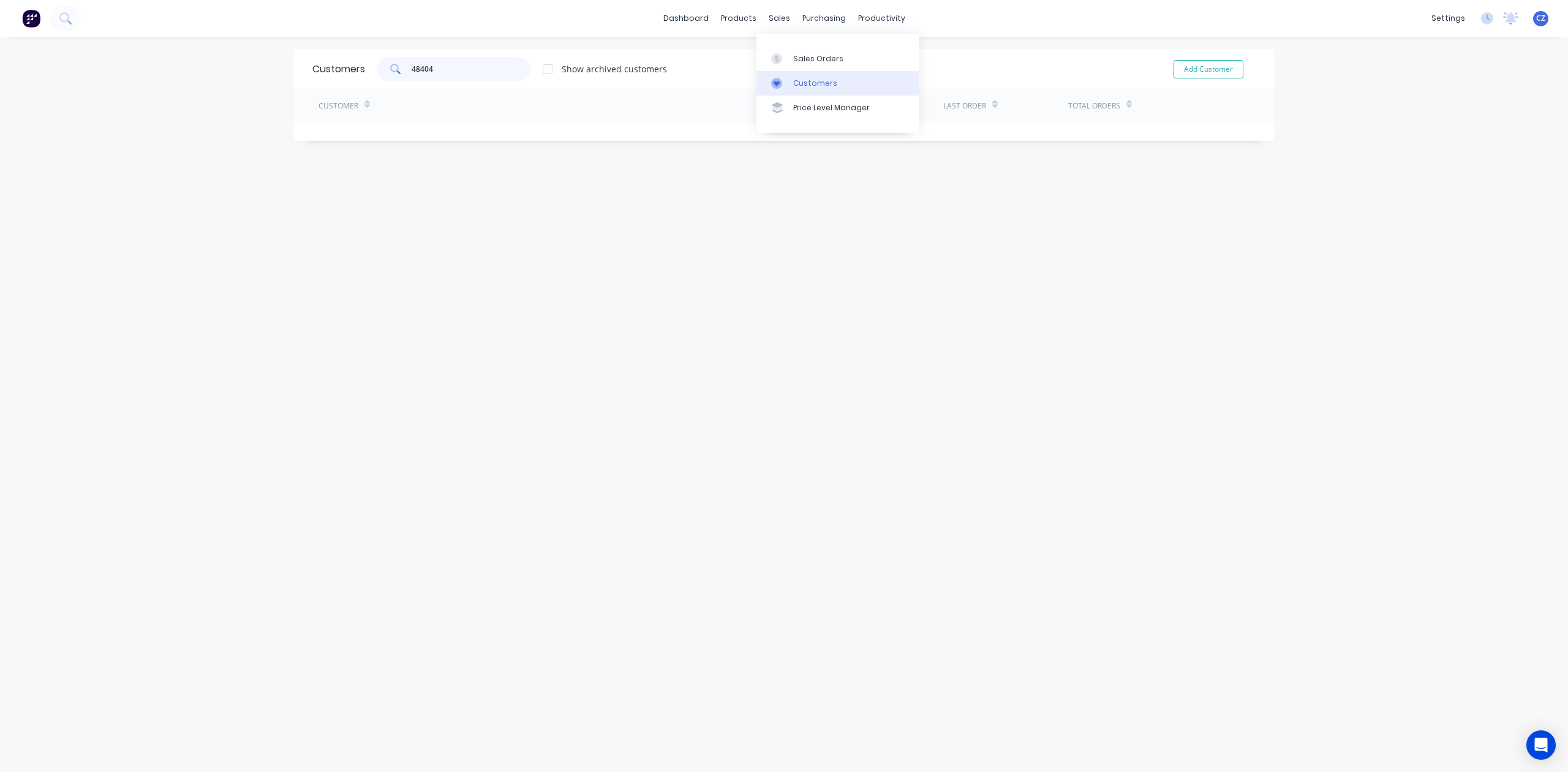
type input "48404"
click at [787, 77] on link "Customers" at bounding box center [838, 84] width 162 height 24
drag, startPoint x: 437, startPoint y: 69, endPoint x: 258, endPoint y: 70, distance: 179.0
click at [258, 70] on div "dashboard products sales purchasing productivity dashboard products Product Cat…" at bounding box center [784, 386] width 1568 height 772
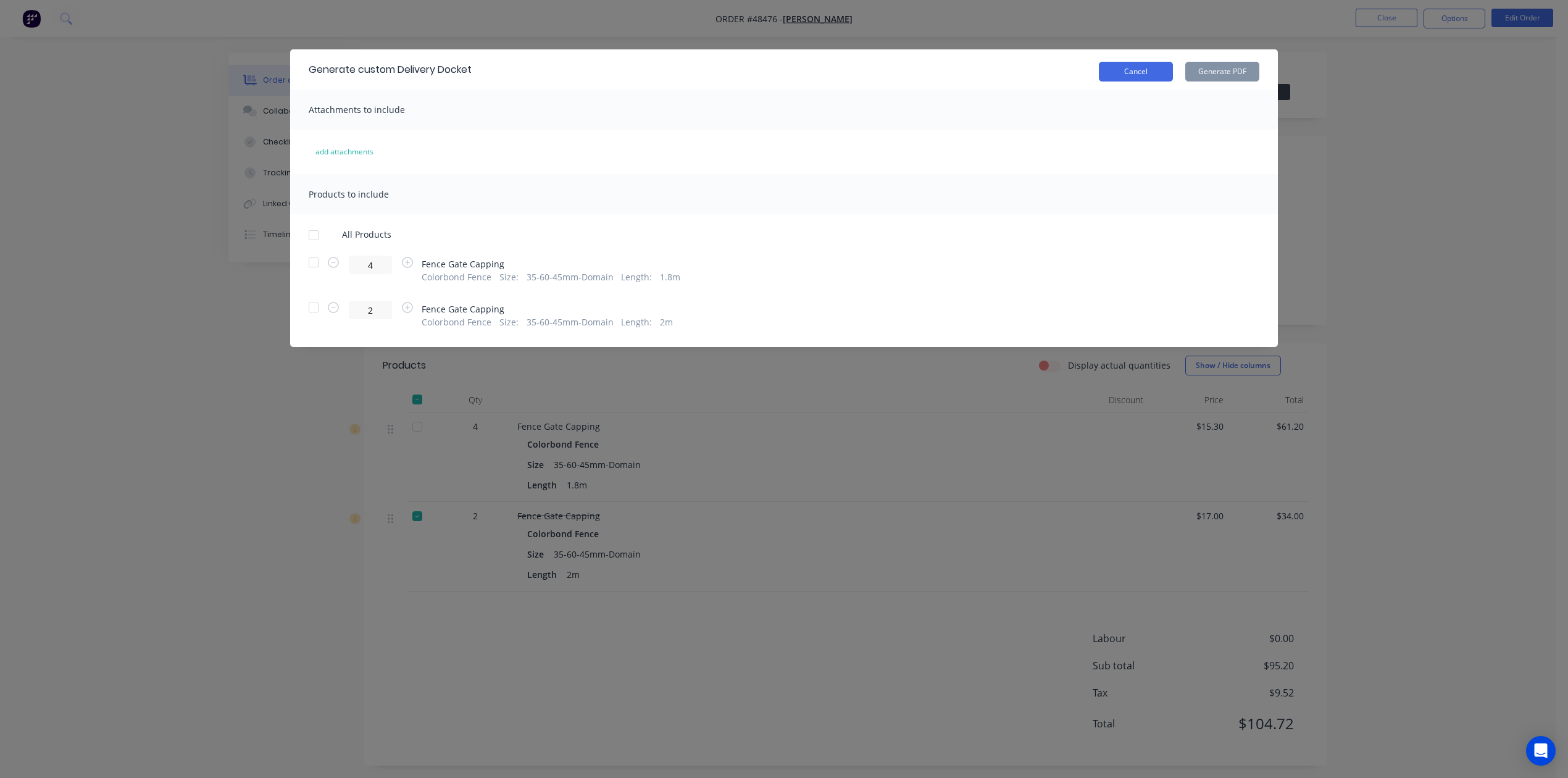
click at [1146, 75] on button "Cancel" at bounding box center [1136, 72] width 74 height 20
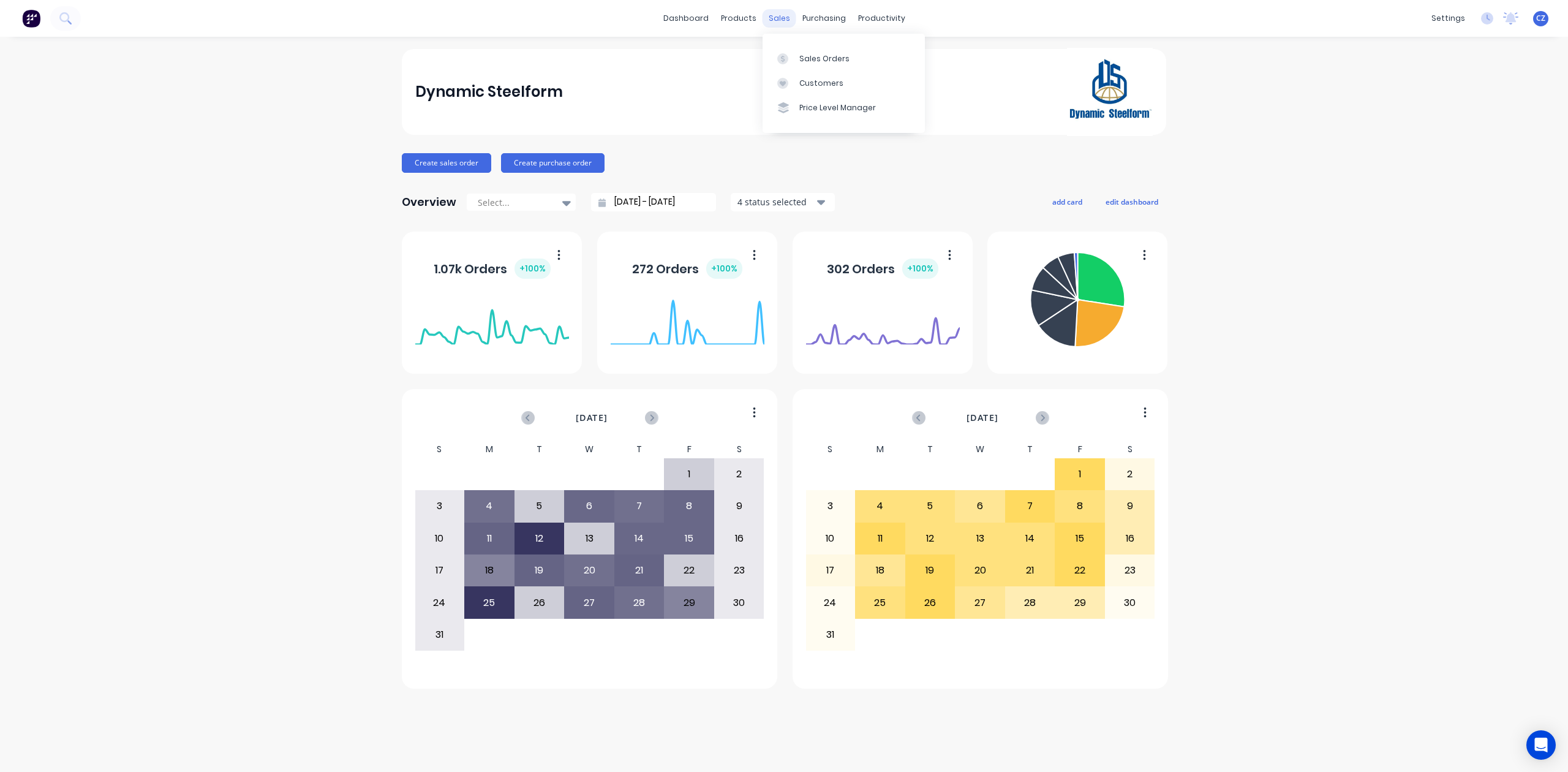
click at [777, 16] on div "sales" at bounding box center [779, 18] width 33 height 18
click at [797, 77] on link "Customers" at bounding box center [844, 84] width 162 height 24
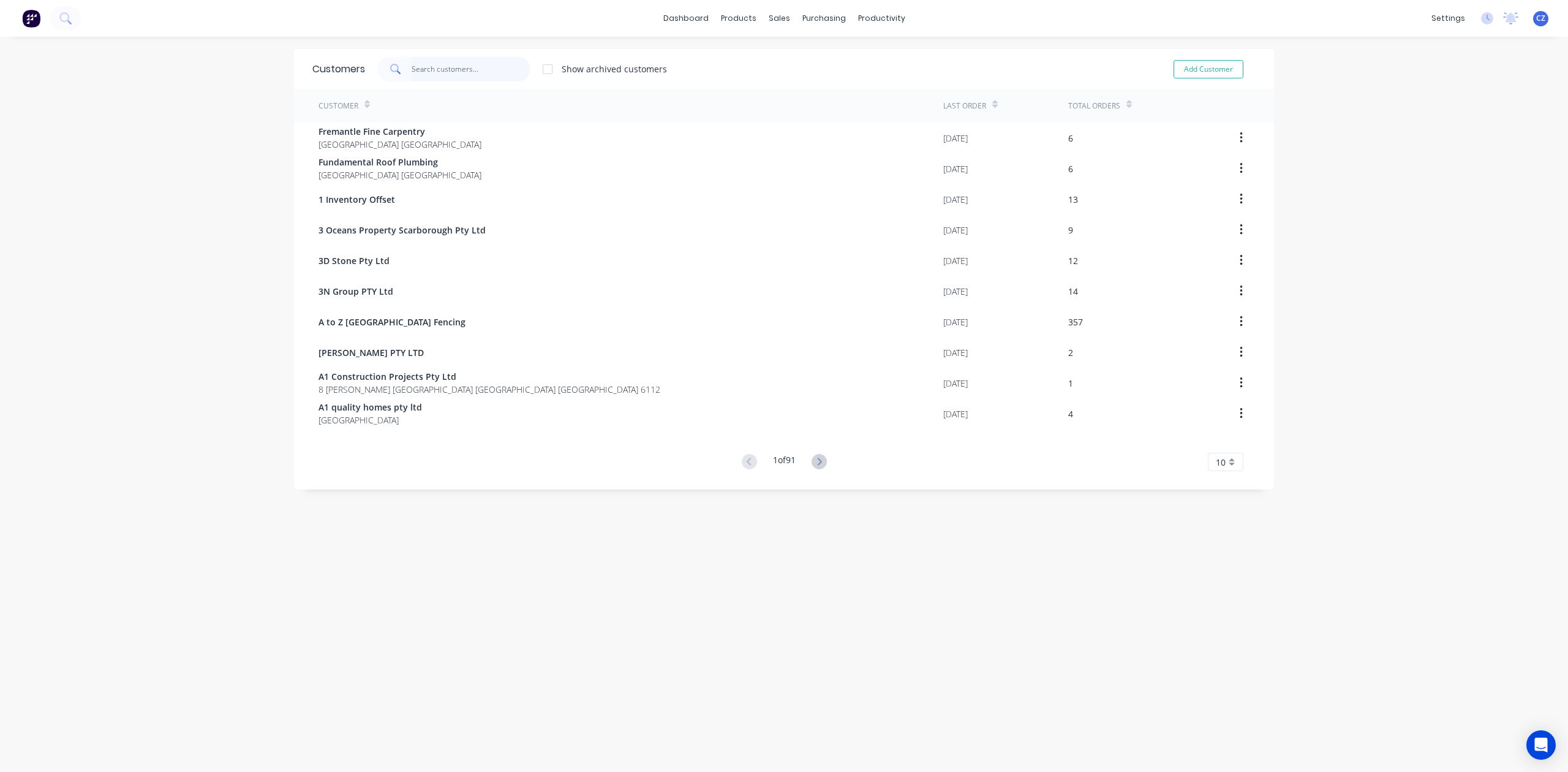
click at [433, 68] on input "text" at bounding box center [471, 69] width 119 height 24
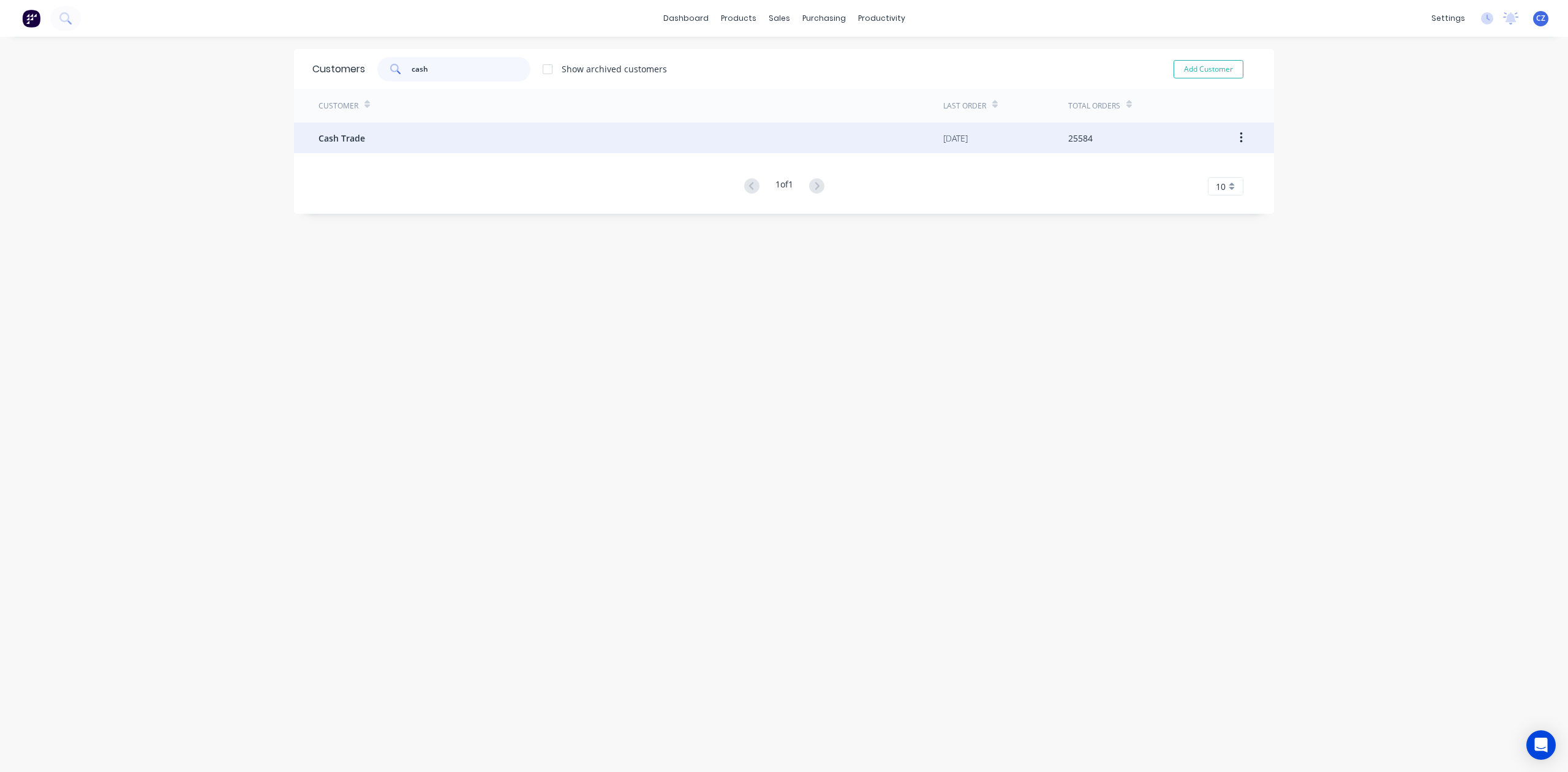
type input "cash"
click at [429, 143] on div "Cash Trade" at bounding box center [631, 137] width 625 height 30
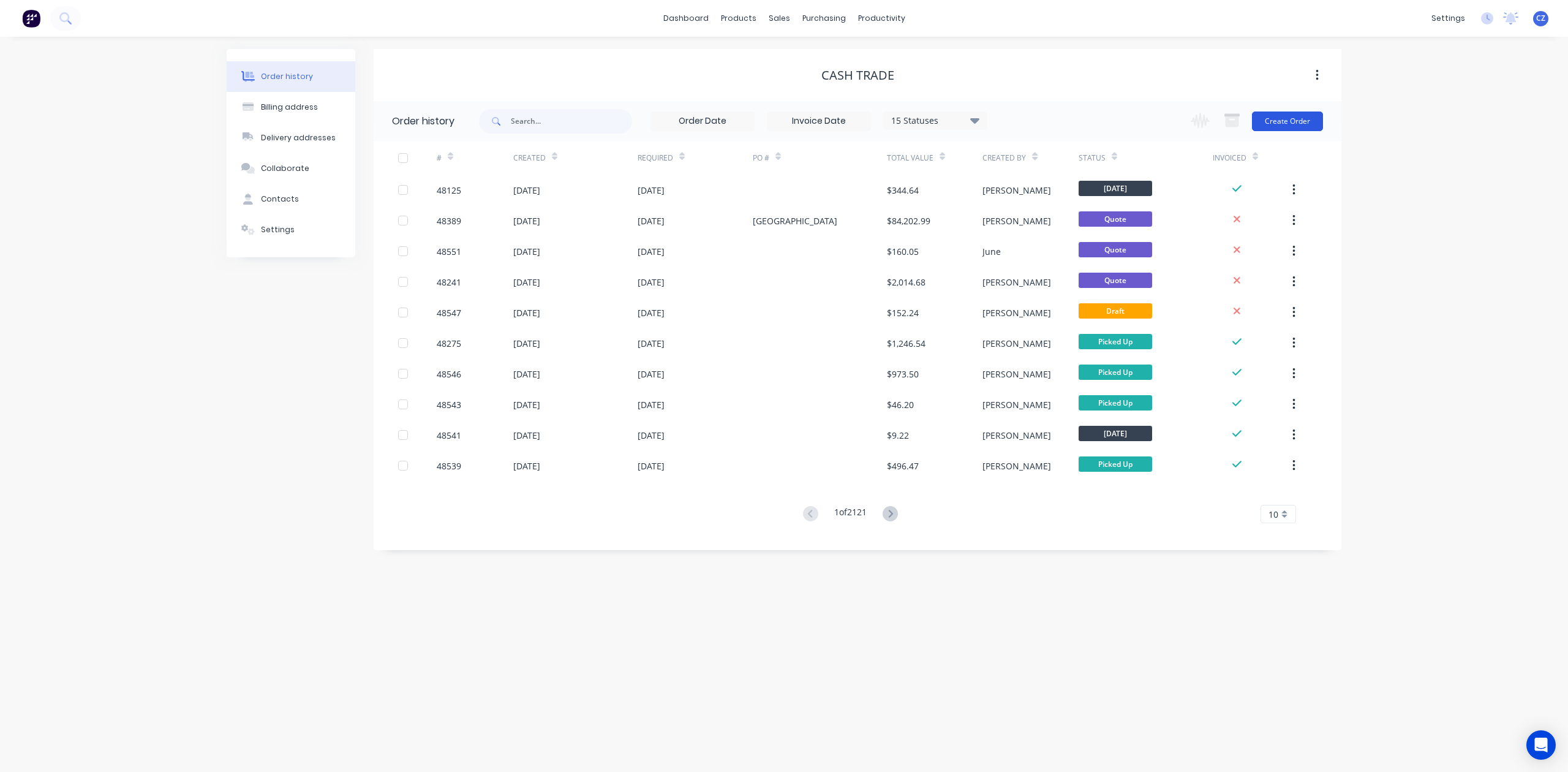
click at [1308, 112] on button "Create Order" at bounding box center [1288, 121] width 71 height 20
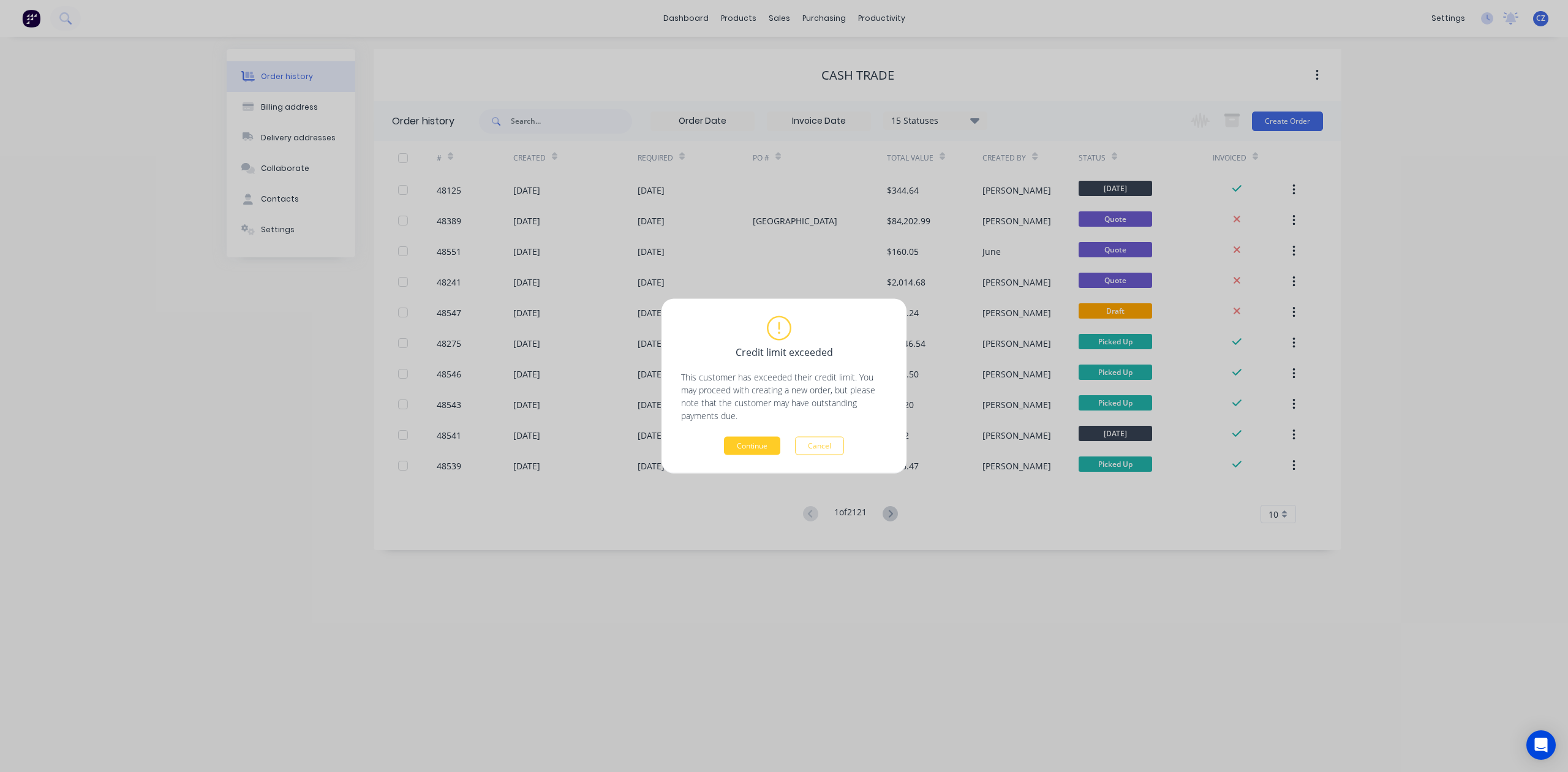
click at [779, 453] on button "Continue" at bounding box center [752, 446] width 56 height 18
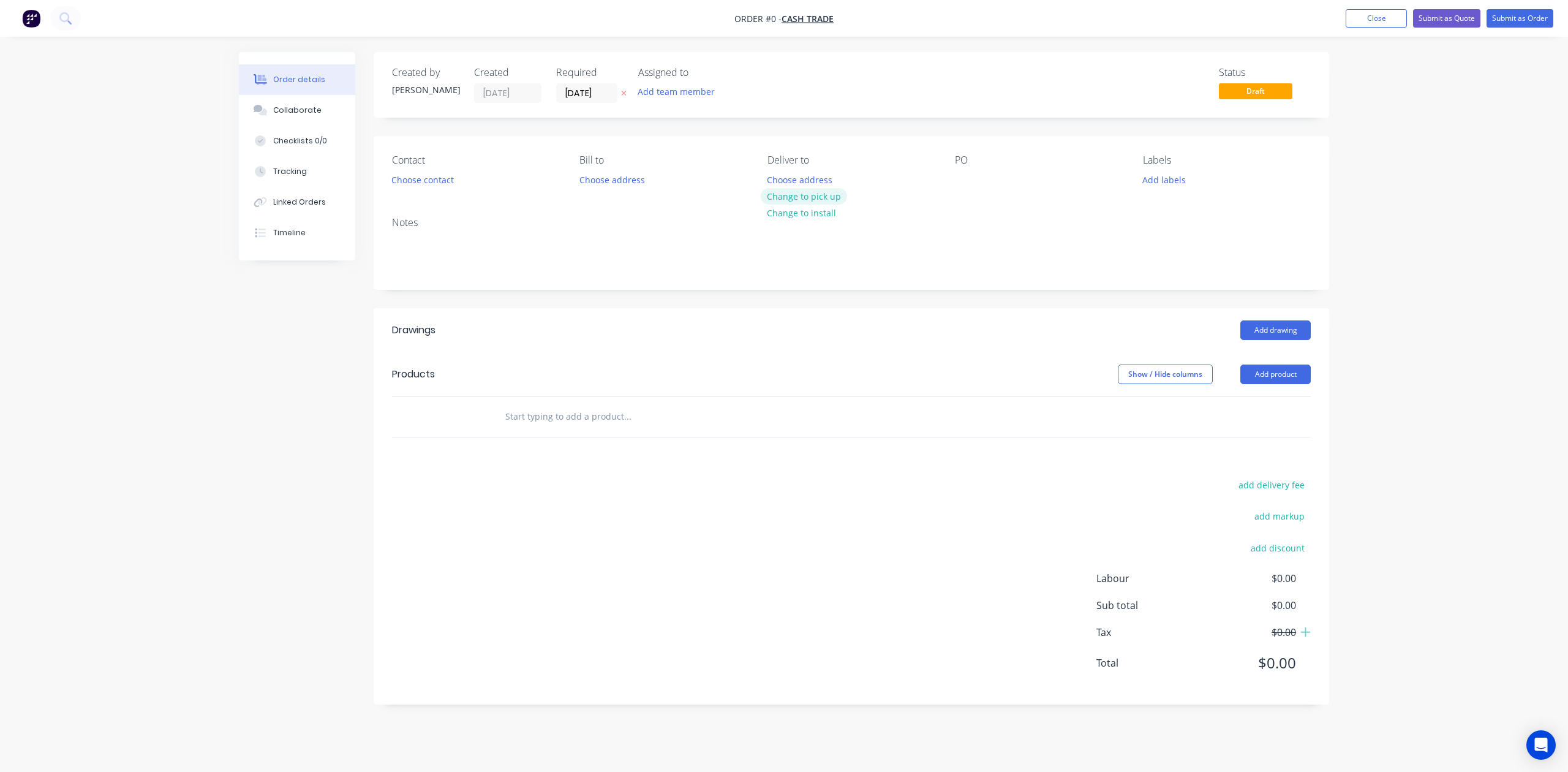
click at [795, 196] on button "Change to pick up" at bounding box center [804, 197] width 87 height 17
click at [614, 272] on div "Notes" at bounding box center [851, 248] width 956 height 82
click at [410, 176] on button "Choose contact" at bounding box center [422, 179] width 75 height 17
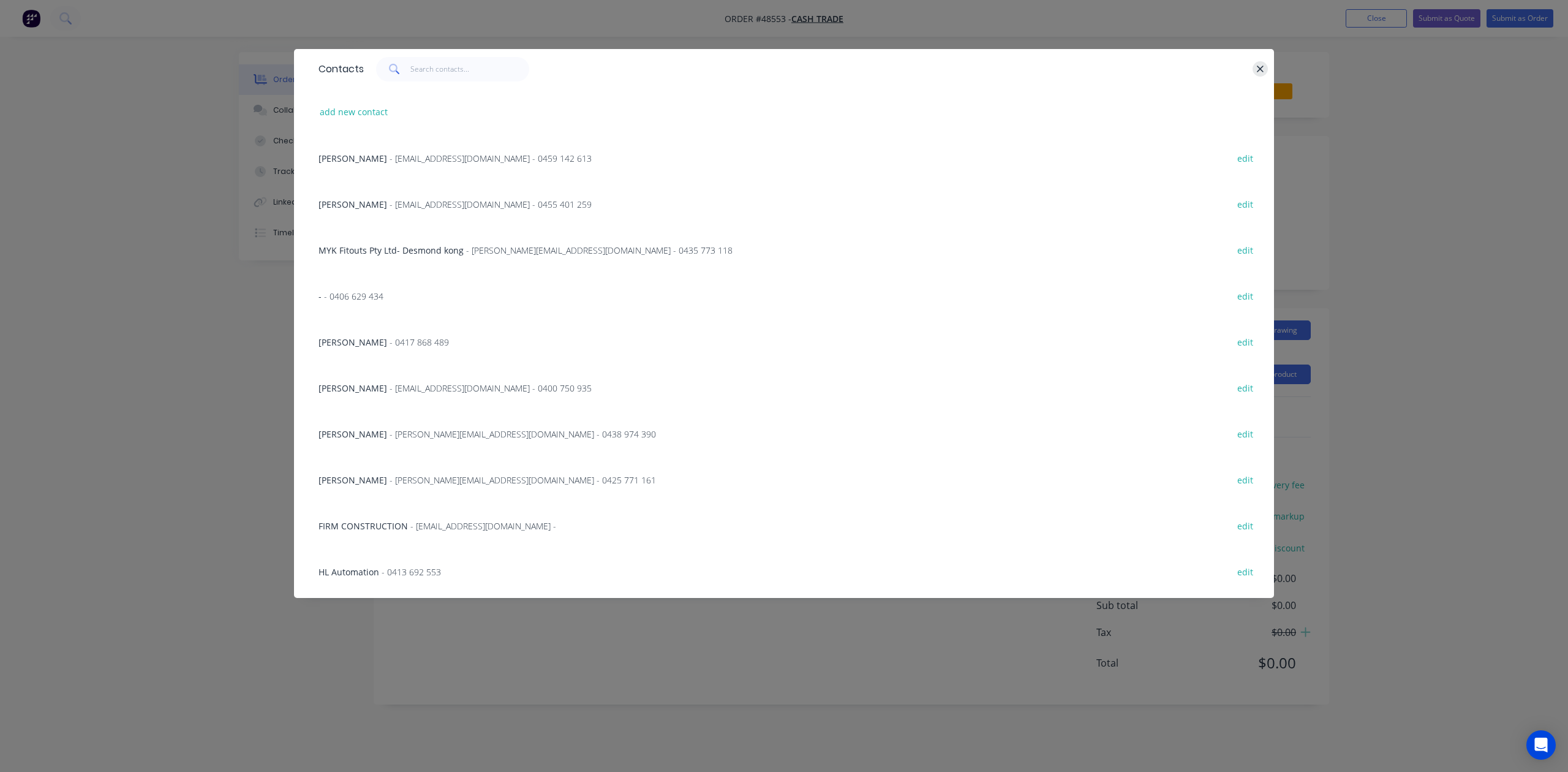
click at [1264, 69] on icon "button" at bounding box center [1260, 69] width 8 height 11
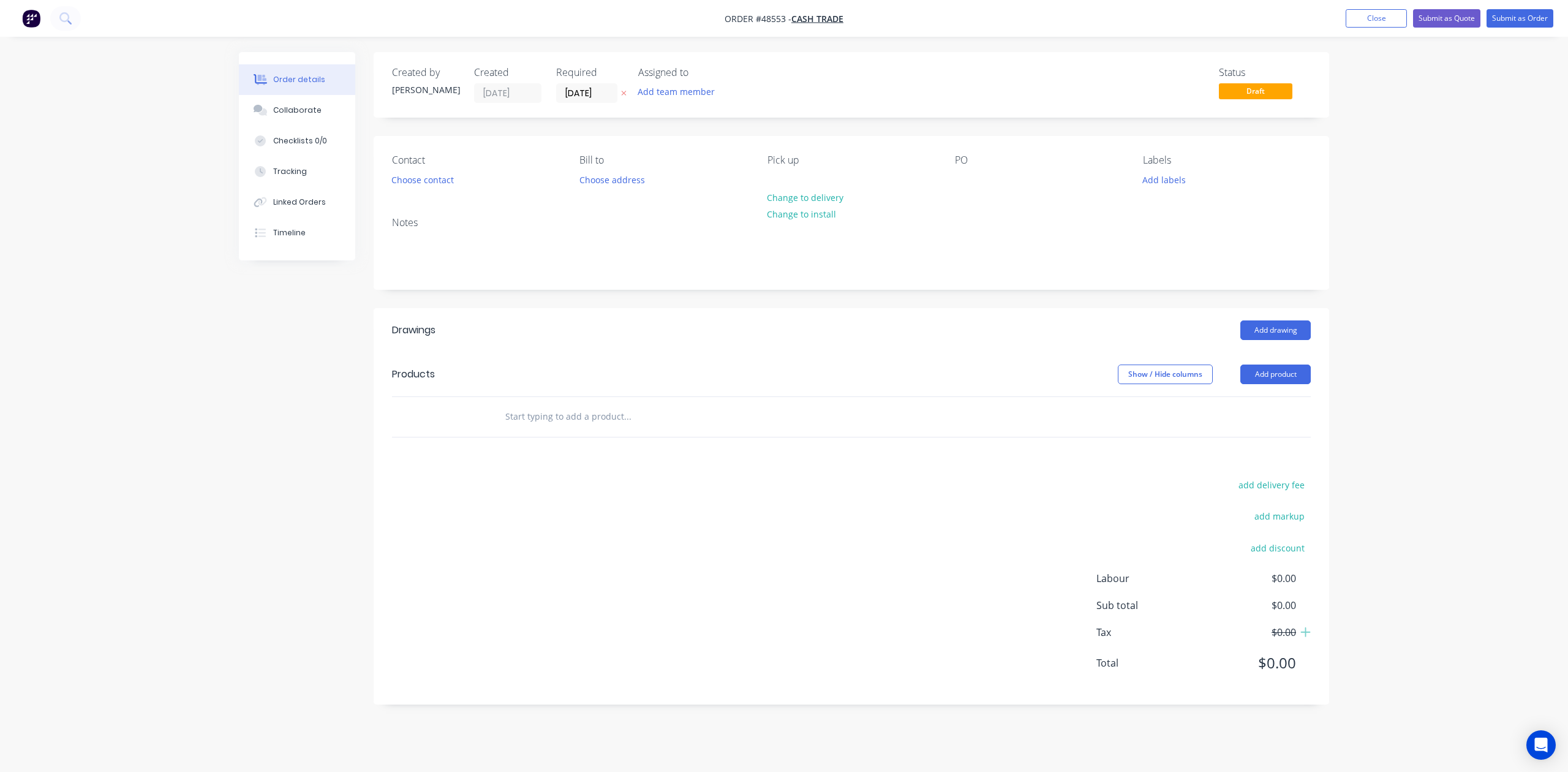
click at [1098, 369] on div "Show / Hide columns Add product" at bounding box center [949, 374] width 724 height 20
click at [1289, 376] on button "Add product" at bounding box center [1276, 374] width 71 height 20
click at [1258, 400] on div "Product catalogue" at bounding box center [1253, 405] width 94 height 17
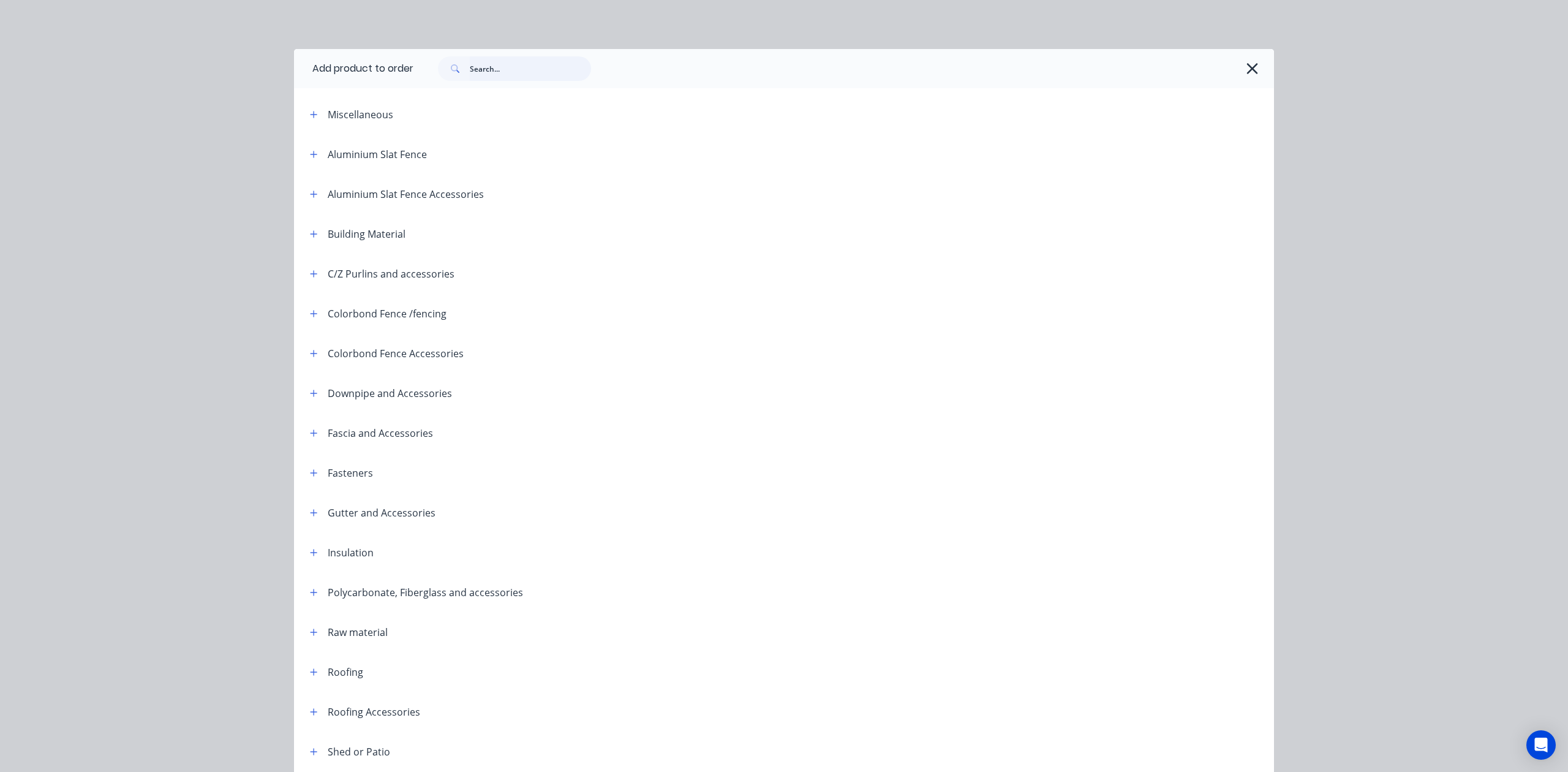
click at [540, 56] on input "text" at bounding box center [531, 68] width 121 height 24
type input "flume"
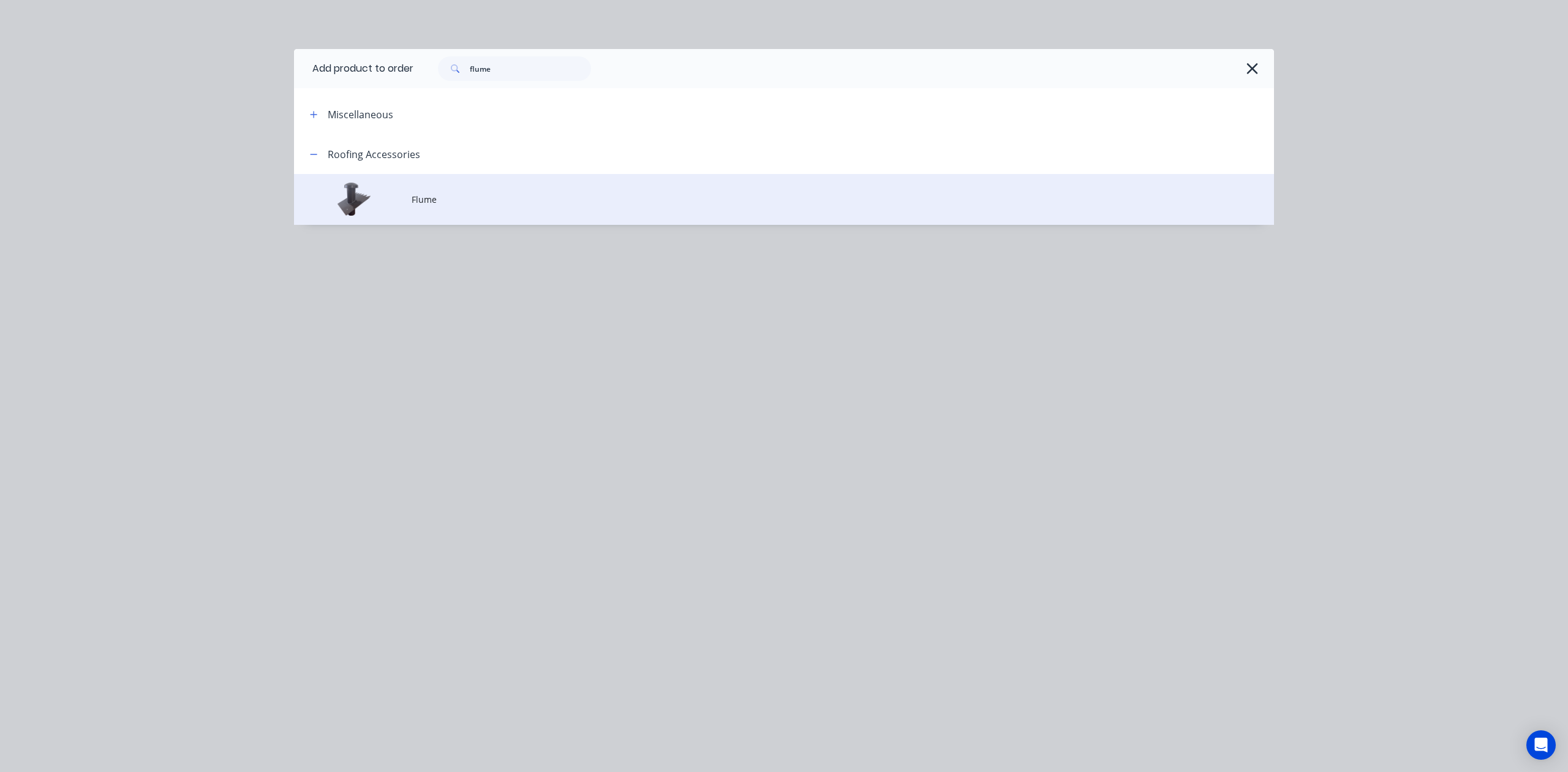
click at [410, 201] on td at bounding box center [352, 199] width 118 height 51
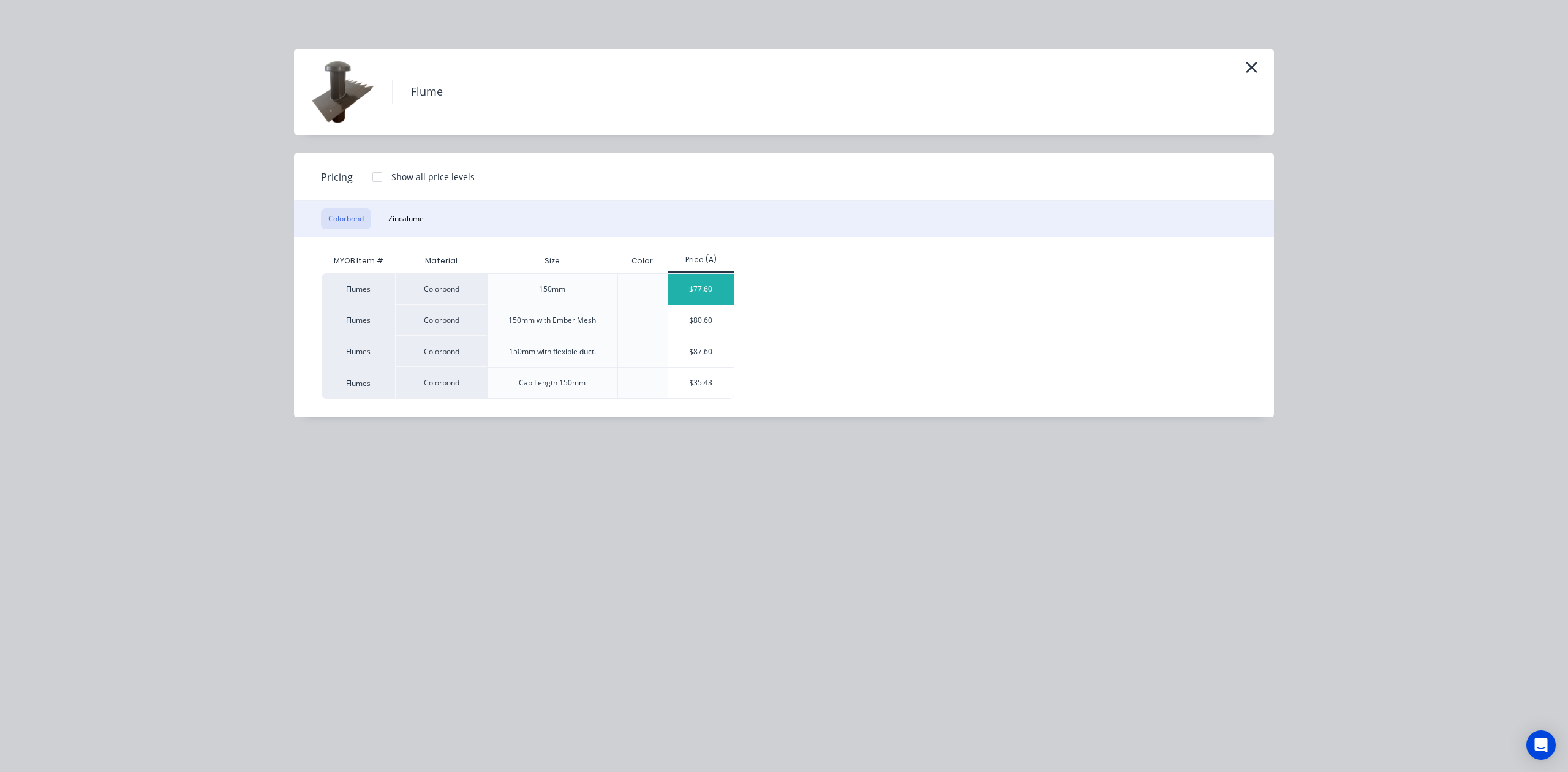
click at [703, 292] on div "$77.60" at bounding box center [701, 289] width 65 height 30
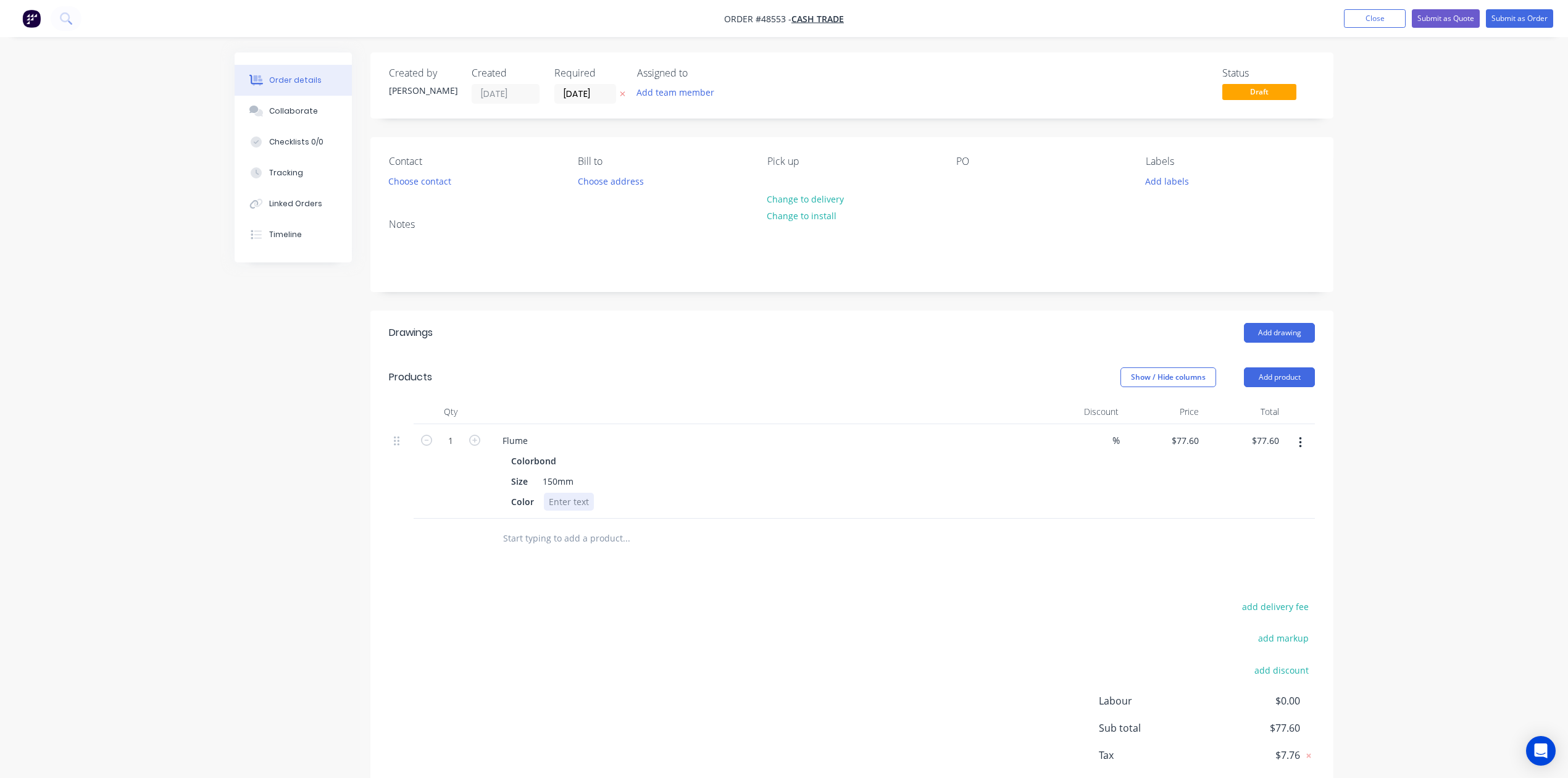
click at [554, 499] on div at bounding box center [569, 501] width 50 height 18
click at [535, 438] on div "Flume" at bounding box center [515, 440] width 45 height 18
click at [573, 505] on div "Color Pale" at bounding box center [763, 501] width 513 height 18
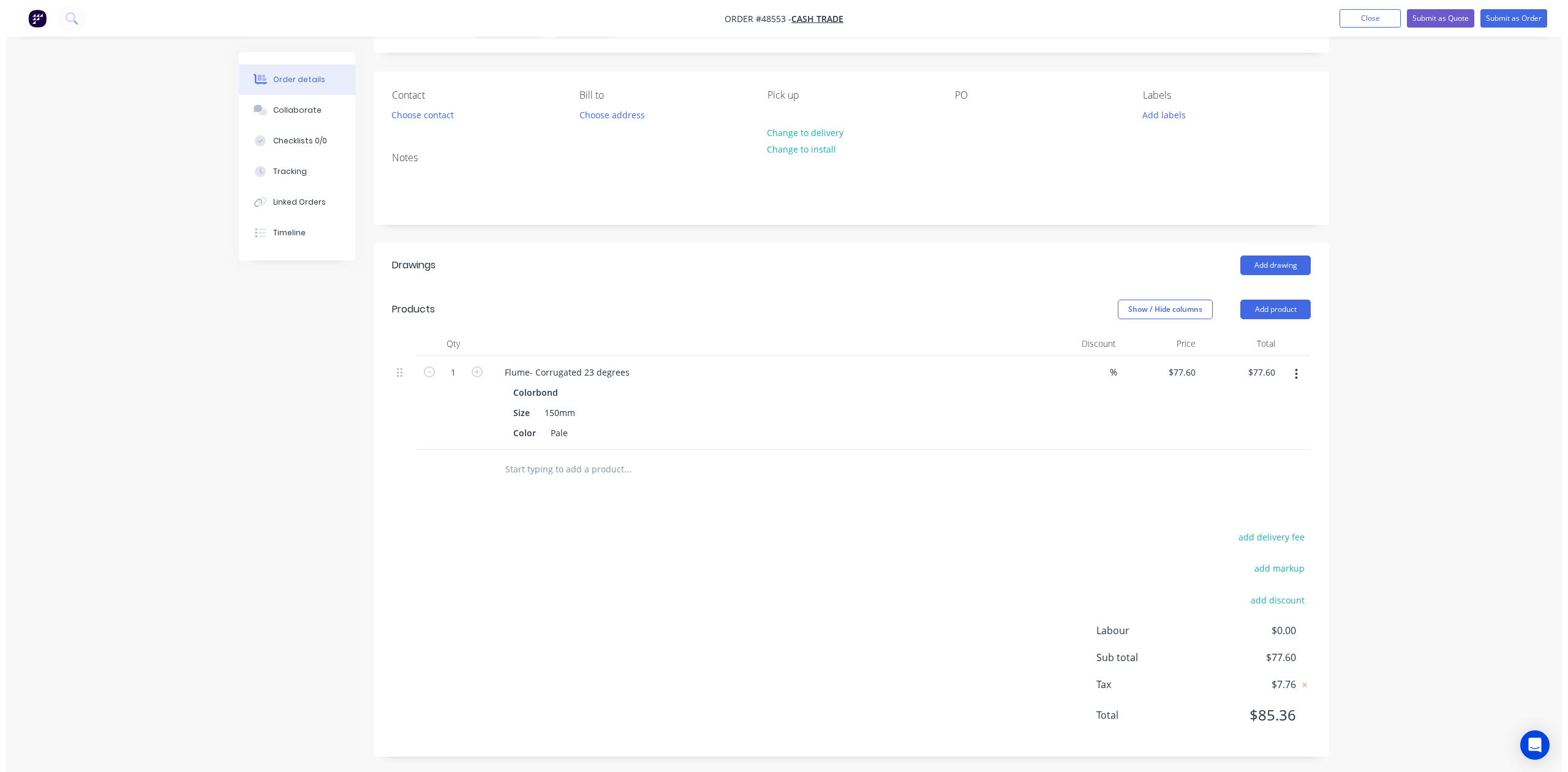
scroll to position [69, 0]
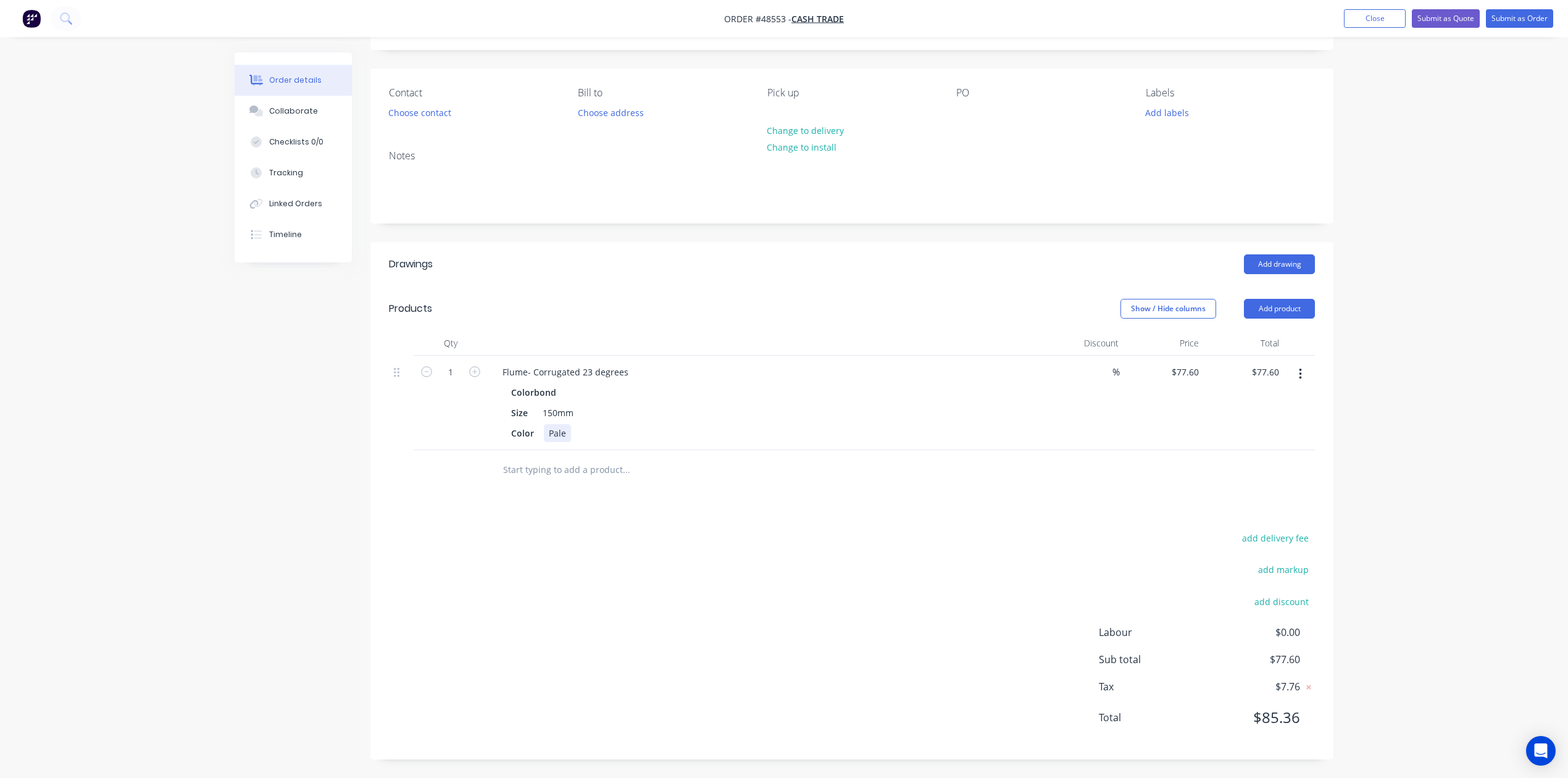
click at [573, 428] on div "Color Pale" at bounding box center [763, 432] width 513 height 18
click at [1302, 299] on button "Add product" at bounding box center [1280, 308] width 71 height 20
click at [1282, 336] on div "Product catalogue" at bounding box center [1257, 339] width 95 height 18
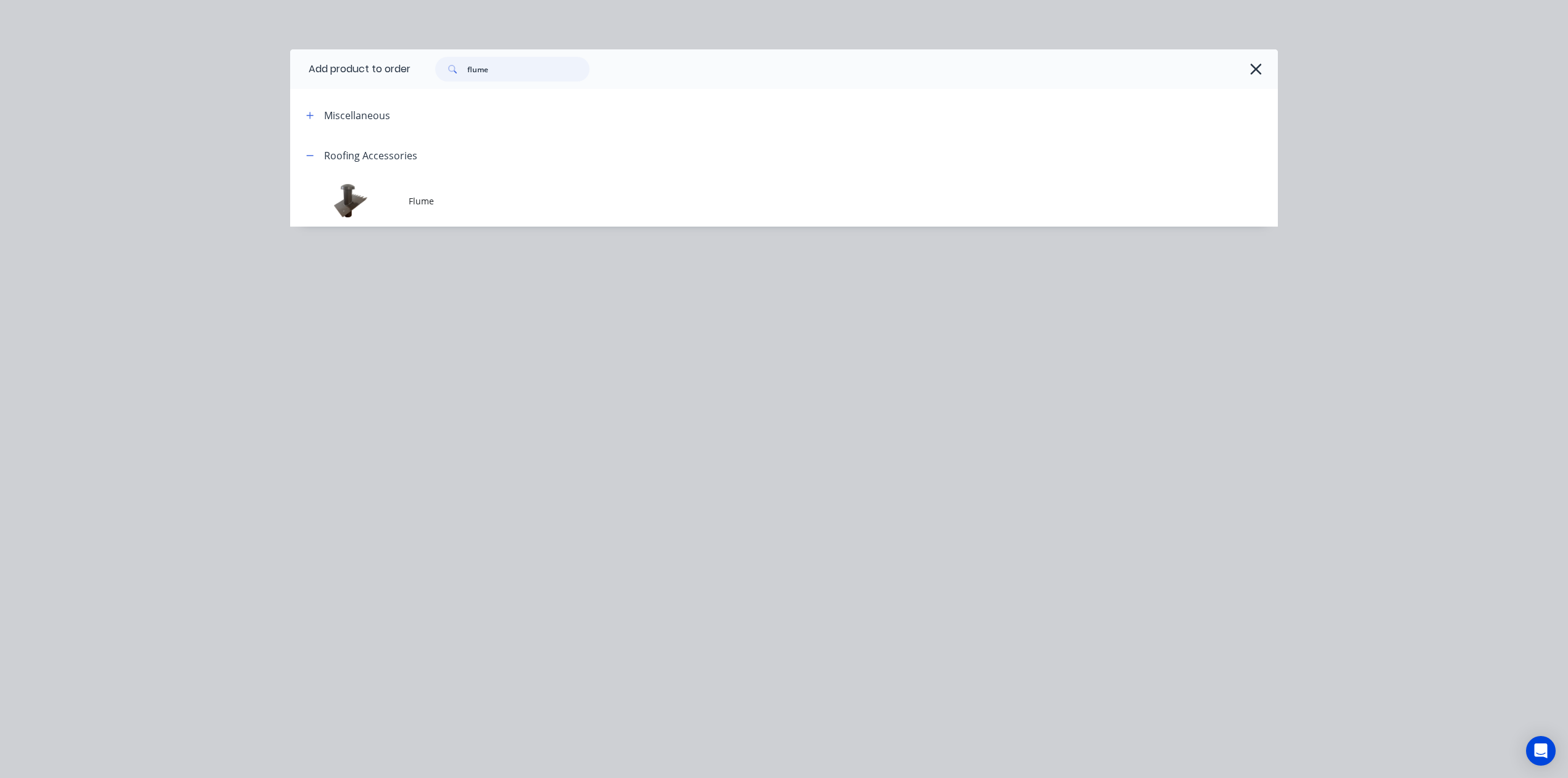
drag, startPoint x: 542, startPoint y: 70, endPoint x: 429, endPoint y: 74, distance: 113.1
click at [429, 74] on div "flume" at bounding box center [507, 69] width 167 height 24
type input "sheet"
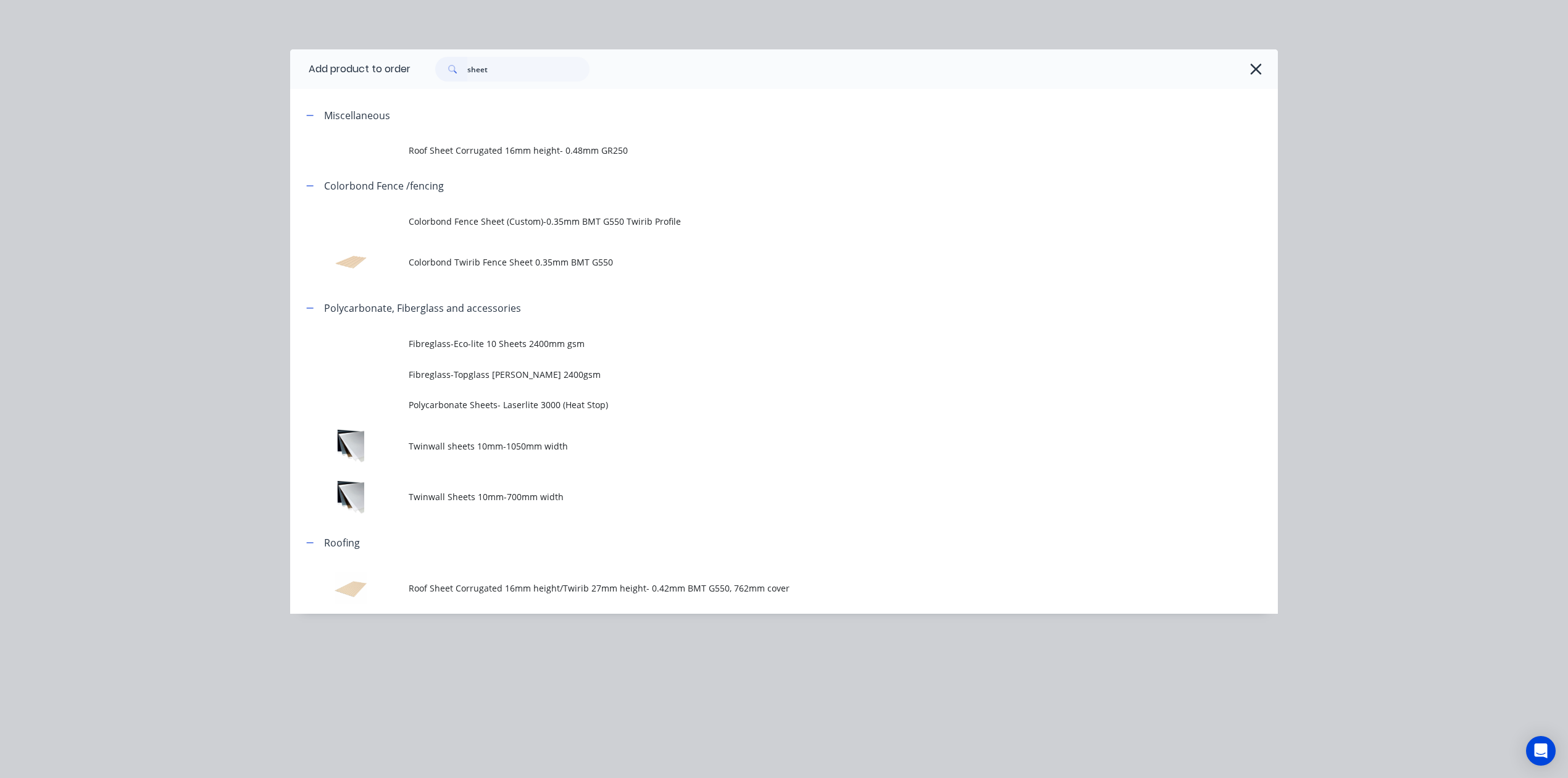
click at [504, 574] on td "Roof Sheet Corrugated 16mm height/Twirib 27mm height- 0.42mm BMT G550, 762mm co…" at bounding box center [843, 588] width 869 height 51
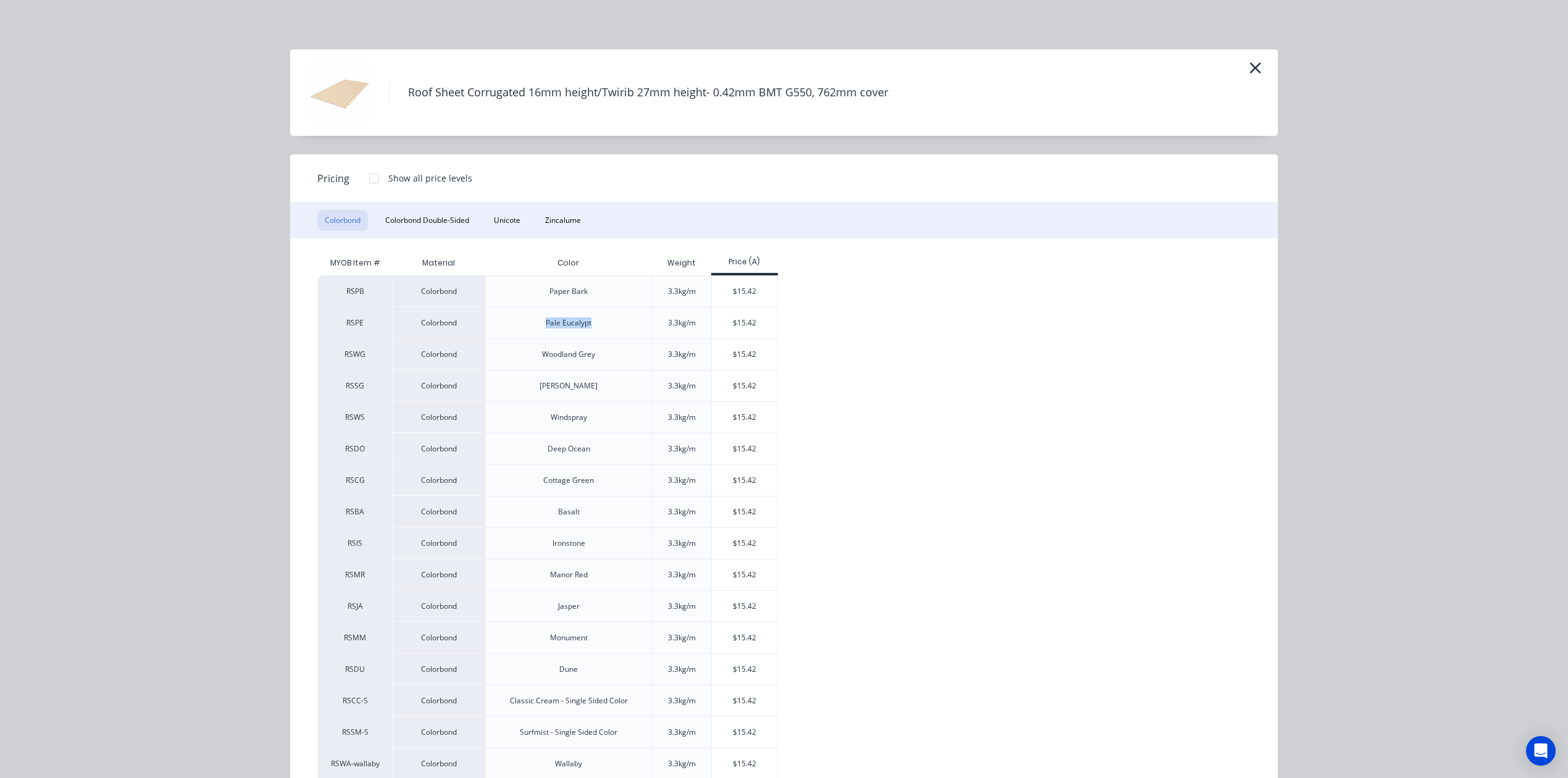
drag, startPoint x: 593, startPoint y: 321, endPoint x: 526, endPoint y: 324, distance: 67.1
click at [526, 324] on div "Pale Eucalypt" at bounding box center [568, 322] width 168 height 31
copy div "Pale Eucalypt"
click at [1250, 67] on icon "button" at bounding box center [1256, 67] width 11 height 11
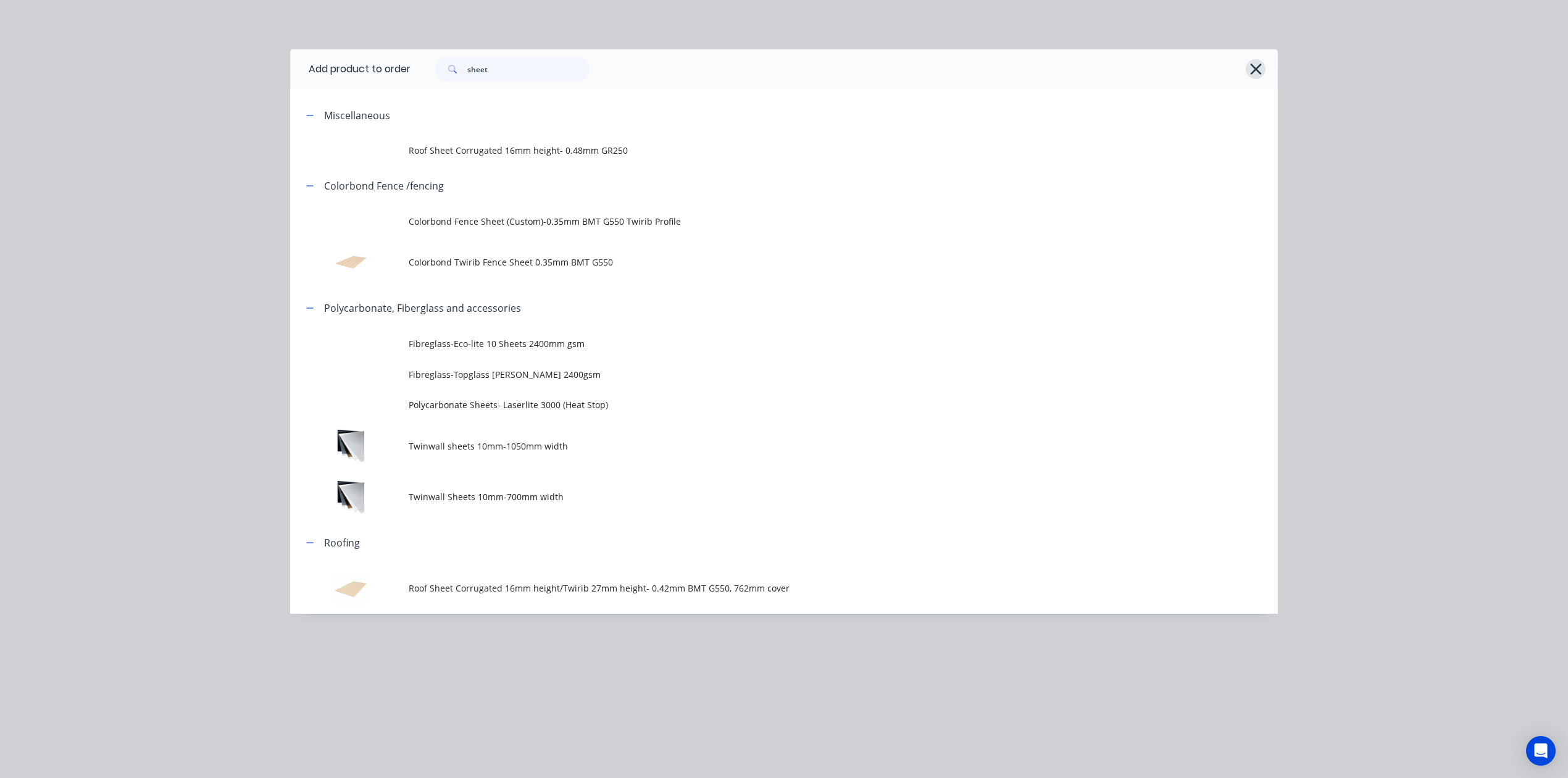
click at [1258, 64] on icon "button" at bounding box center [1256, 69] width 13 height 18
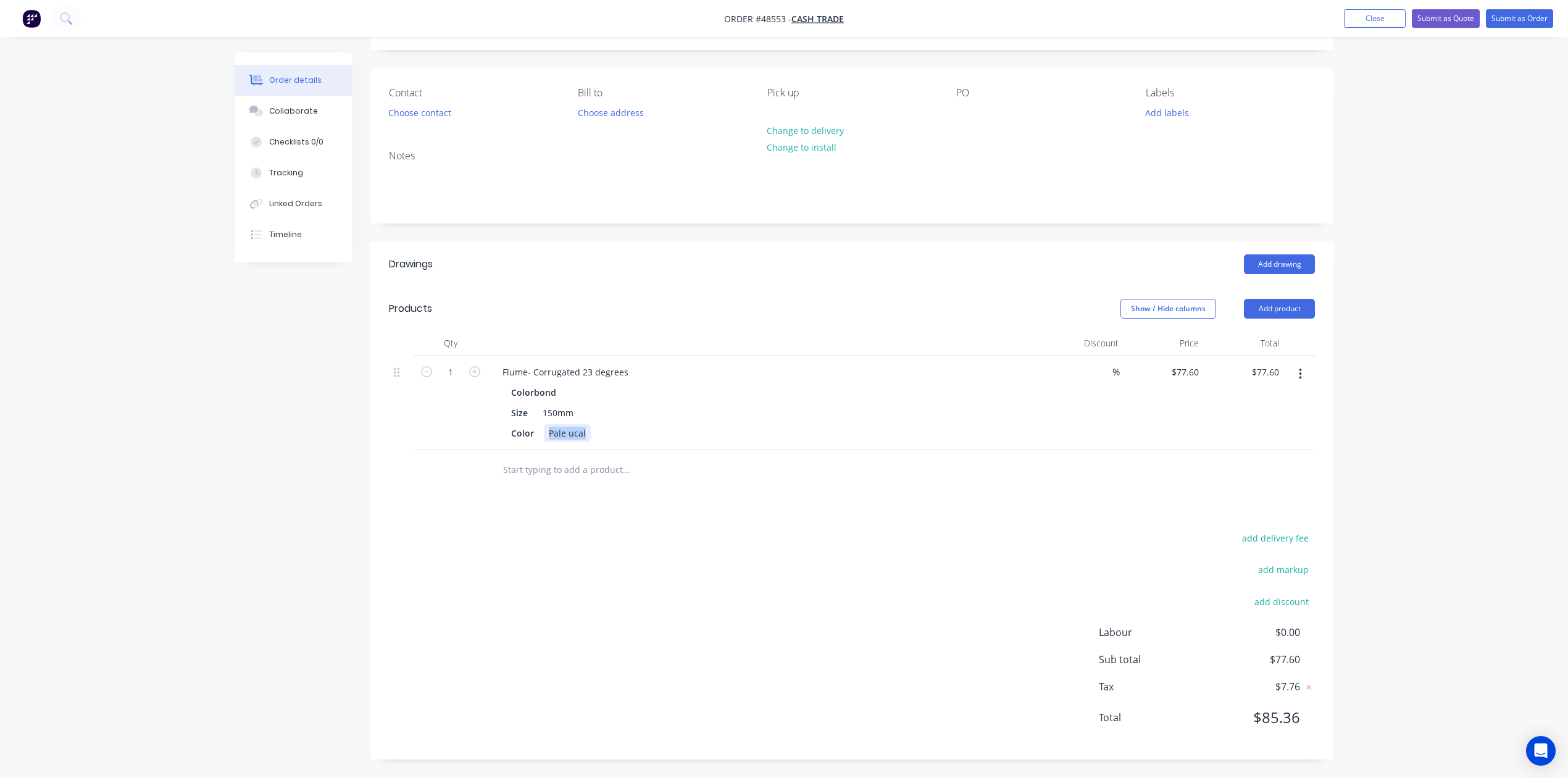
drag, startPoint x: 546, startPoint y: 432, endPoint x: 612, endPoint y: 430, distance: 66.0
click at [611, 432] on div "Color Pale ucal" at bounding box center [763, 432] width 513 height 18
click at [665, 549] on div "add delivery fee add markup add discount Labour $0.00 Sub total $77.60 Tax $7.7…" at bounding box center [852, 635] width 926 height 211
click at [443, 113] on button "Choose contact" at bounding box center [419, 112] width 76 height 17
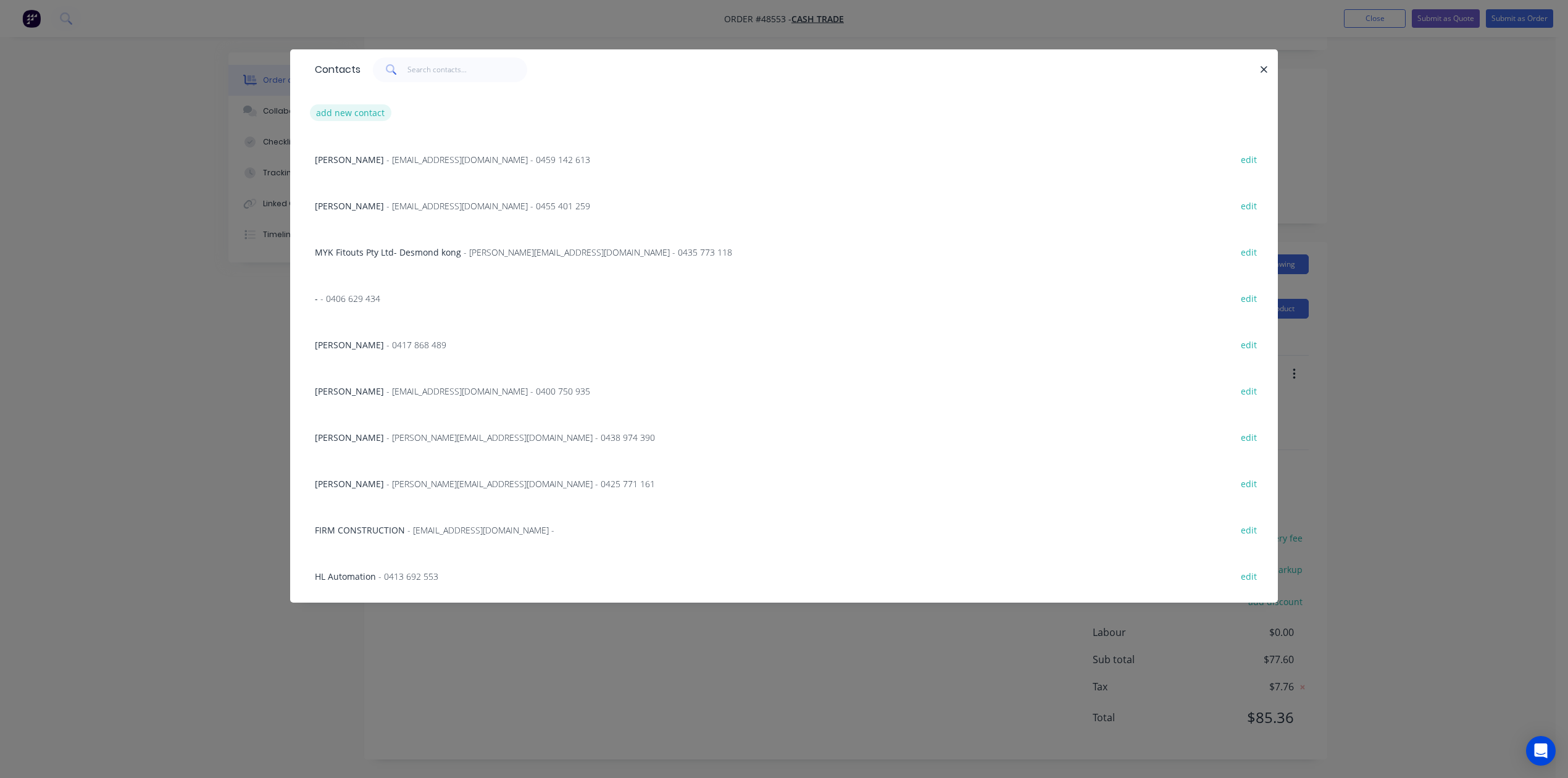
click at [357, 109] on button "add new contact" at bounding box center [350, 112] width 81 height 17
select select "AU"
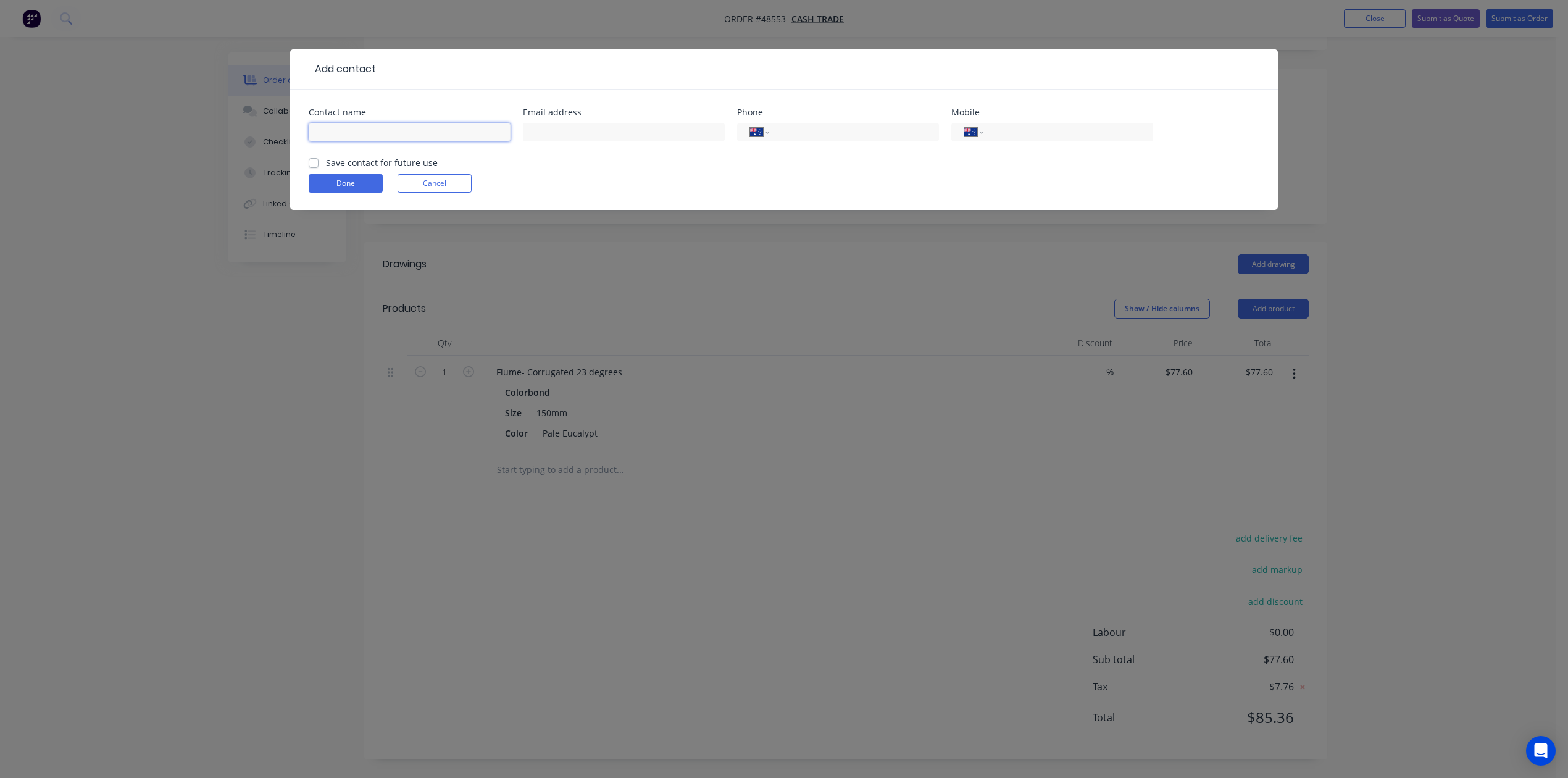
click at [358, 127] on input "text" at bounding box center [409, 132] width 202 height 18
type input "Aidan Hohnston"
click at [1032, 139] on input "tel" at bounding box center [1066, 132] width 148 height 15
type input "0407 421 431"
click at [329, 184] on button "Done" at bounding box center [345, 184] width 74 height 18
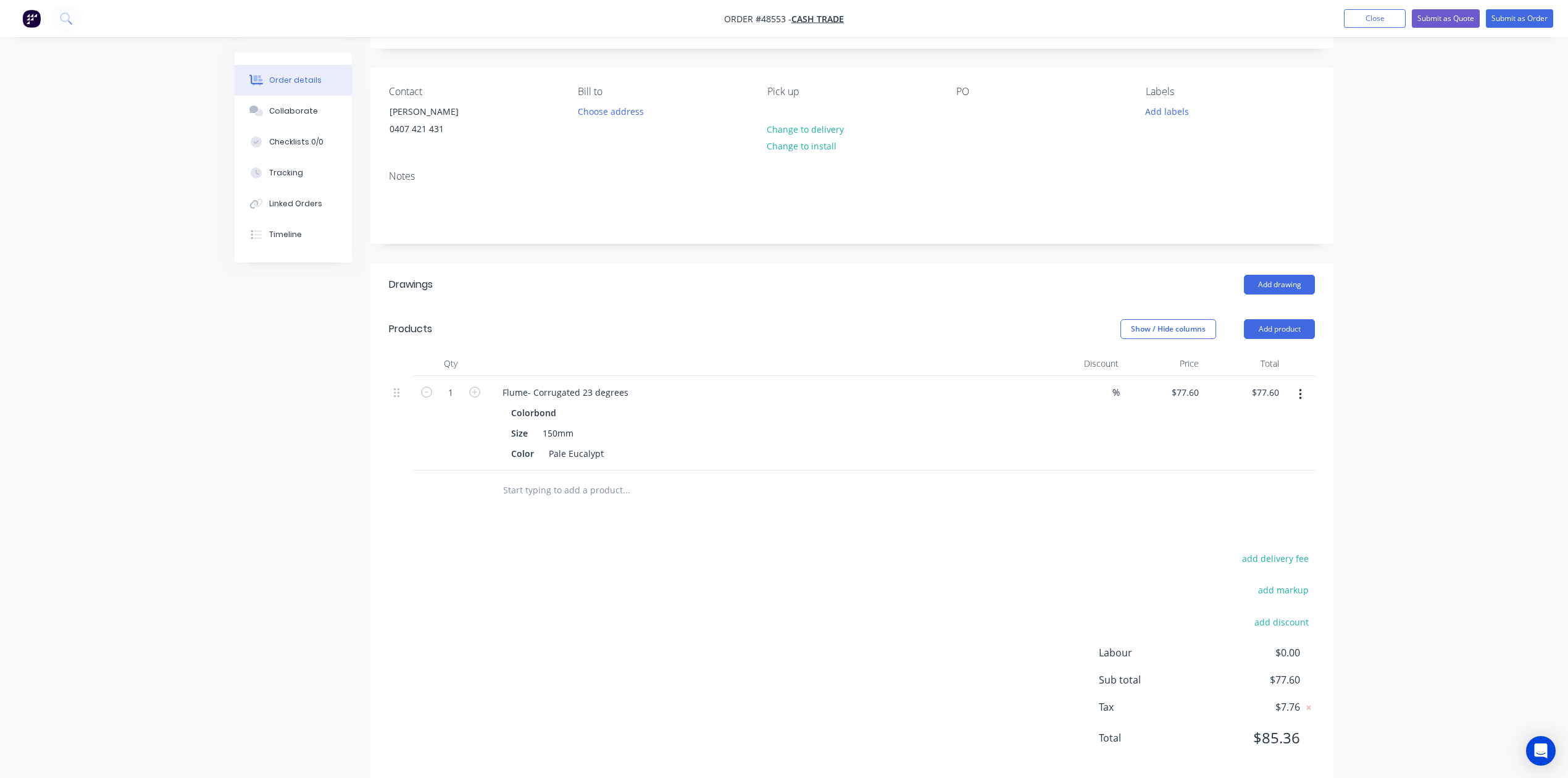
click at [787, 349] on div "Products Show / Hide columns Add product Qty Discount Price Total 1 Flume- Corr…" at bounding box center [852, 409] width 963 height 203
click at [1469, 21] on button "Submit as Quote" at bounding box center [1446, 18] width 68 height 18
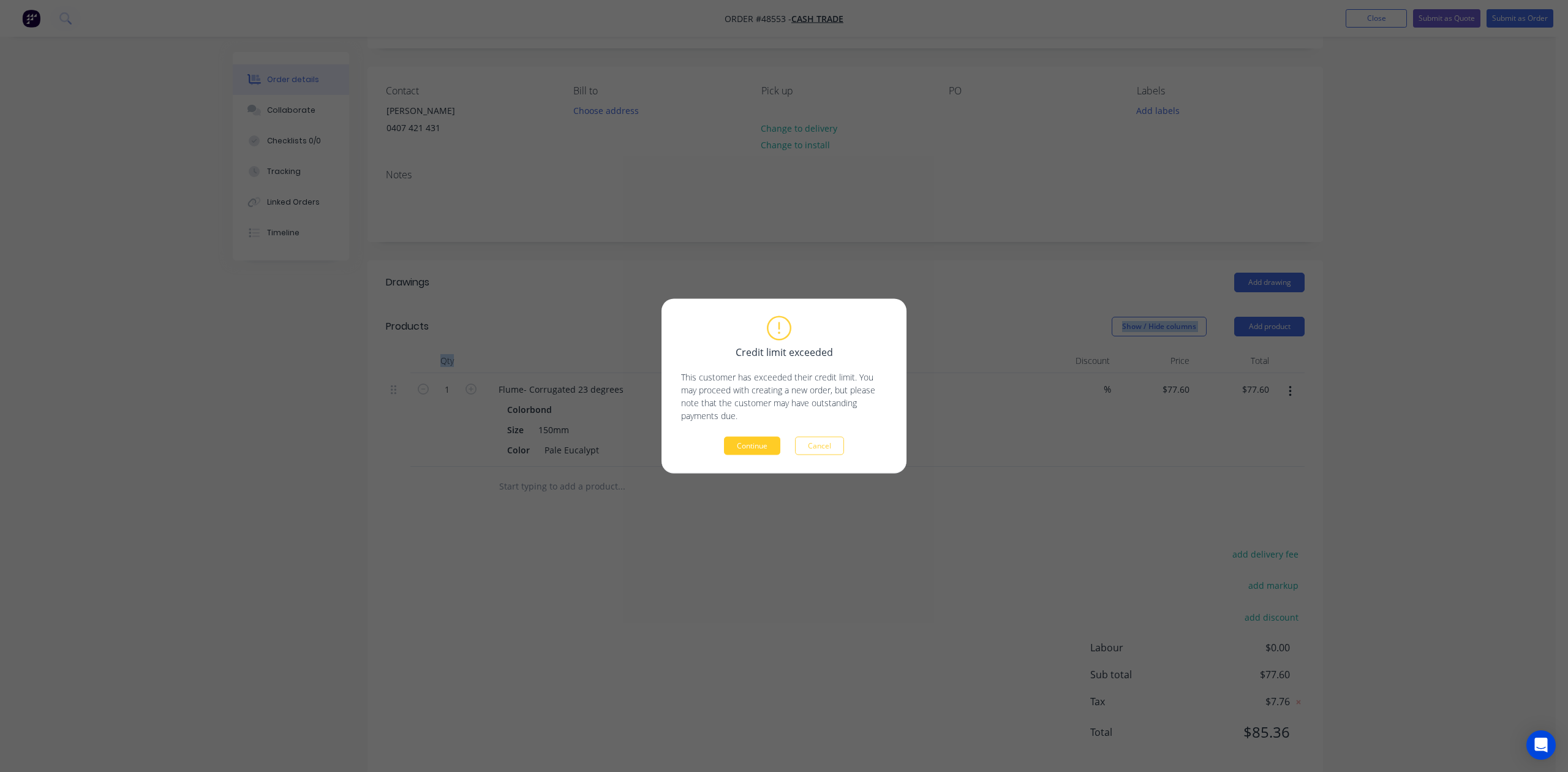
click at [756, 442] on button "Continue" at bounding box center [752, 446] width 56 height 18
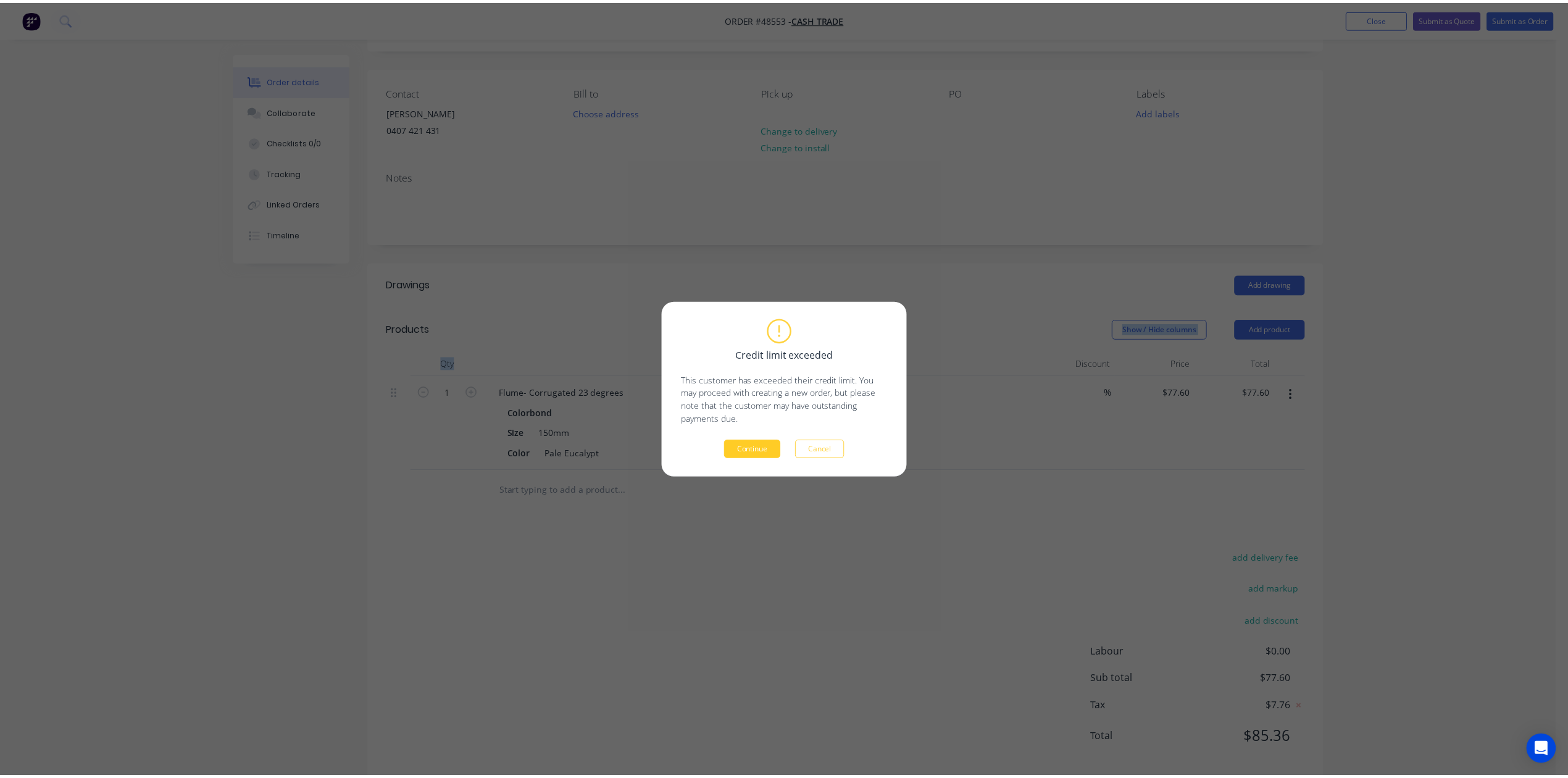
scroll to position [0, 0]
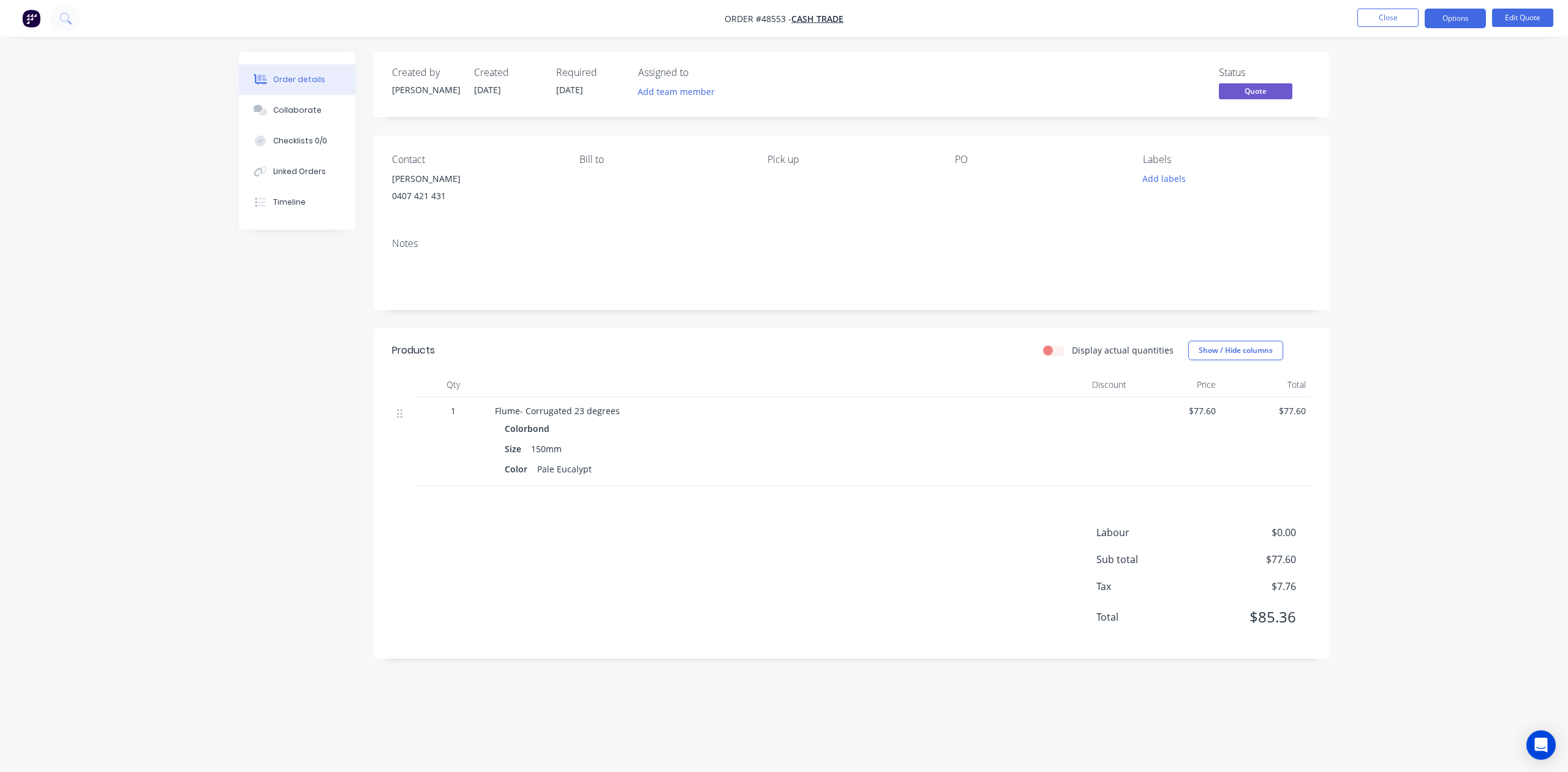
drag, startPoint x: 1459, startPoint y: 17, endPoint x: 1447, endPoint y: 30, distance: 17.7
click at [1458, 17] on button "Options" at bounding box center [1456, 18] width 62 height 20
click at [1415, 69] on div "Quote" at bounding box center [1418, 74] width 112 height 17
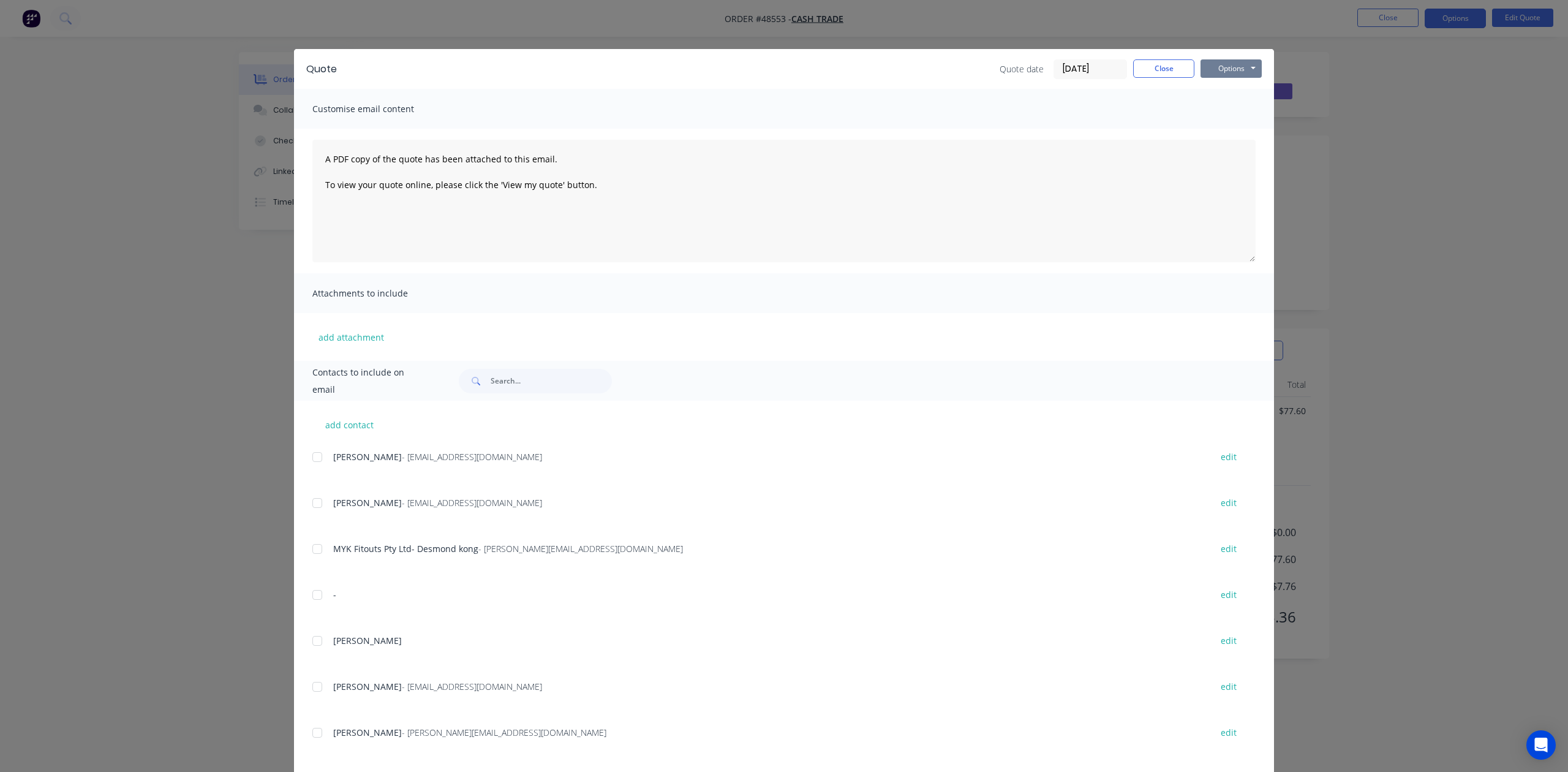
click at [1214, 66] on button "Options" at bounding box center [1231, 68] width 62 height 18
click at [1222, 111] on button "Print" at bounding box center [1239, 110] width 78 height 20
click at [915, 258] on textarea "A PDF copy of the quote has been attached to this email. To view your quote onl…" at bounding box center [784, 200] width 943 height 122
click at [1170, 65] on button "Close" at bounding box center [1164, 68] width 62 height 18
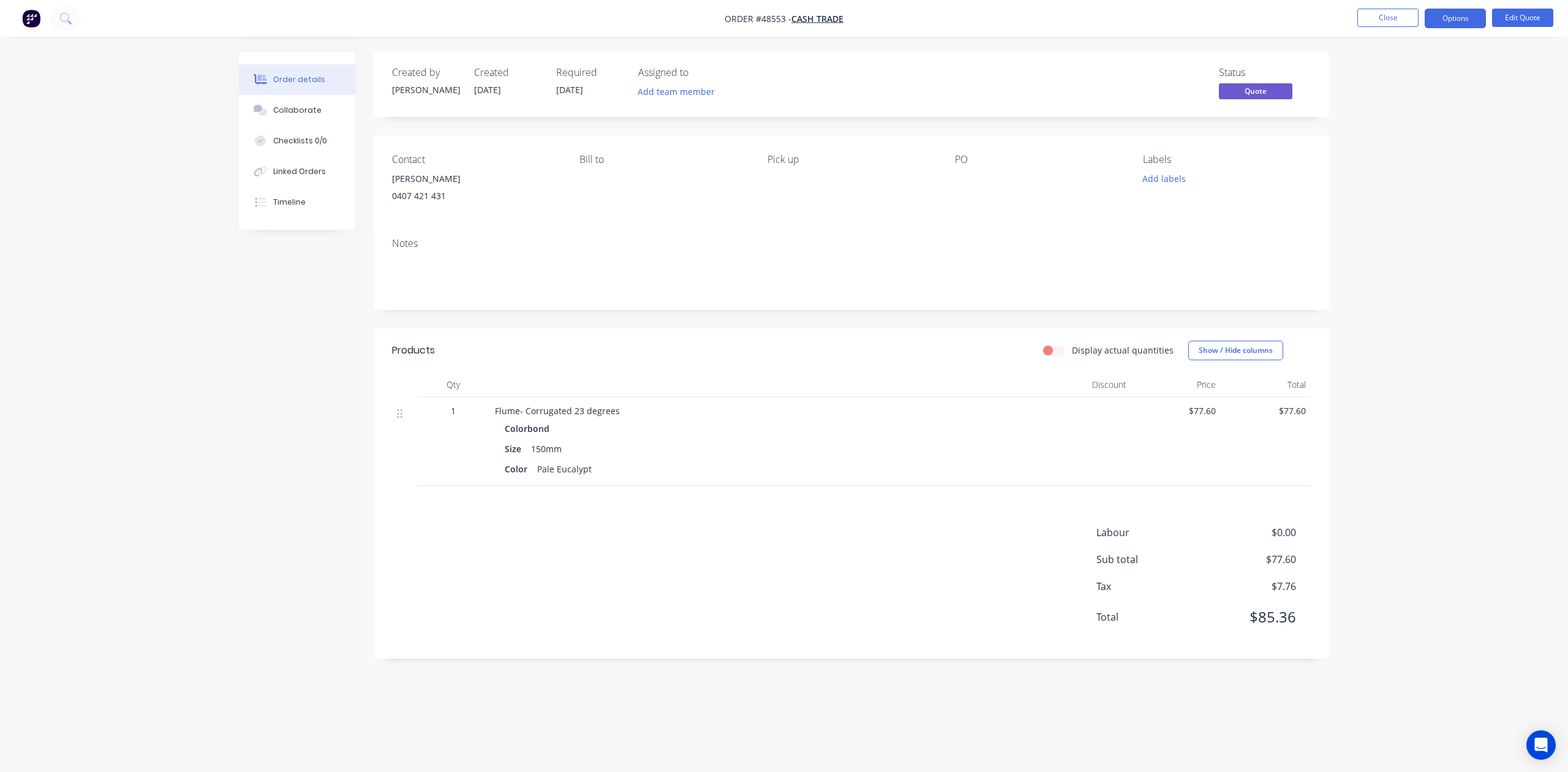
click at [863, 389] on div at bounding box center [765, 385] width 551 height 24
drag, startPoint x: 453, startPoint y: 200, endPoint x: 377, endPoint y: 177, distance: 79.4
click at [377, 177] on div "Contact Aidan Hohnston 0407 421 431 Bill to Pick up PO Labels Add labels" at bounding box center [851, 181] width 956 height 93
copy div "Aidan Hohnston 0407 421 431"
click at [1530, 10] on button "Edit Quote" at bounding box center [1522, 17] width 62 height 18
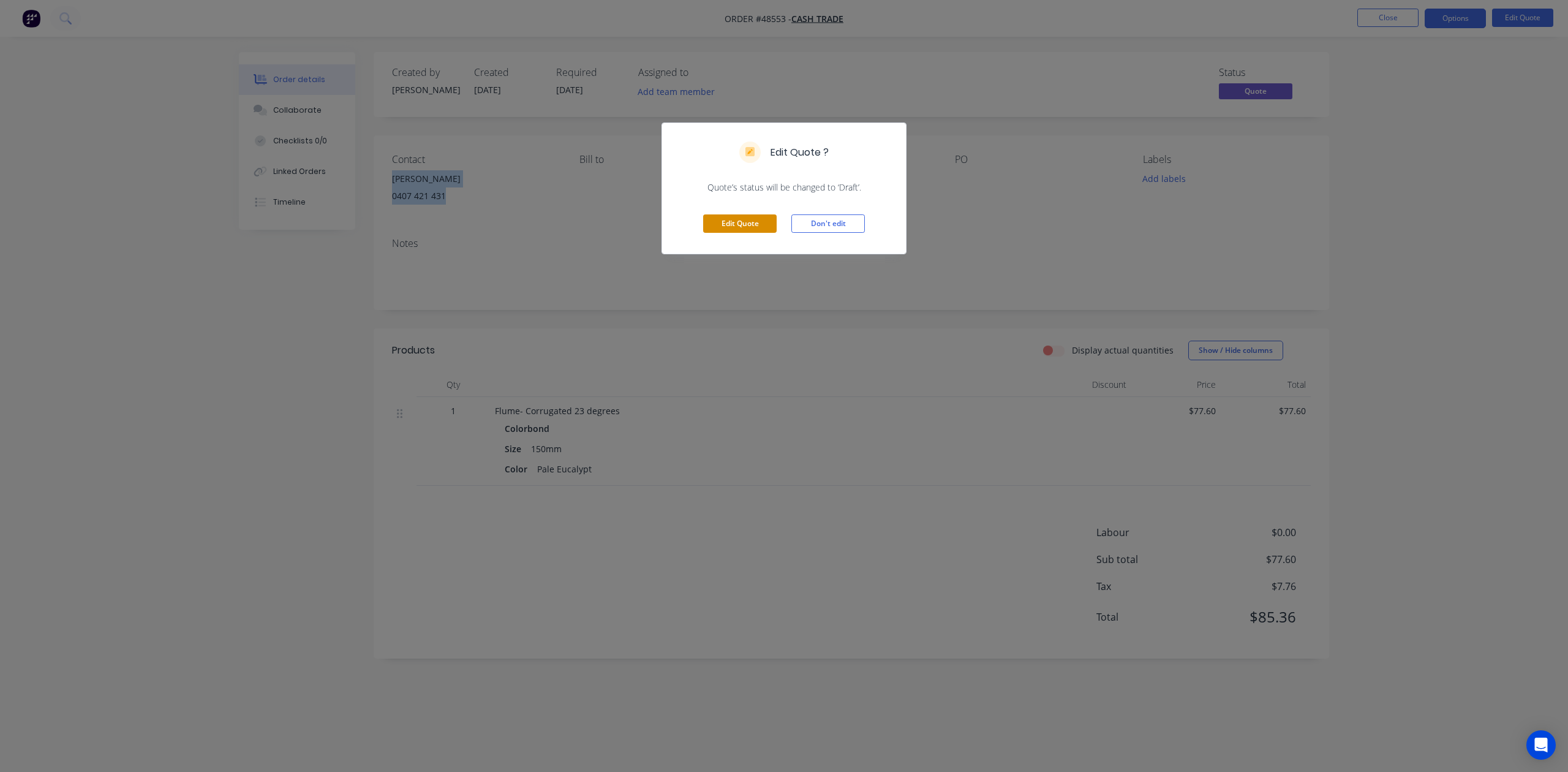
click at [717, 231] on button "Edit Quote" at bounding box center [740, 223] width 74 height 18
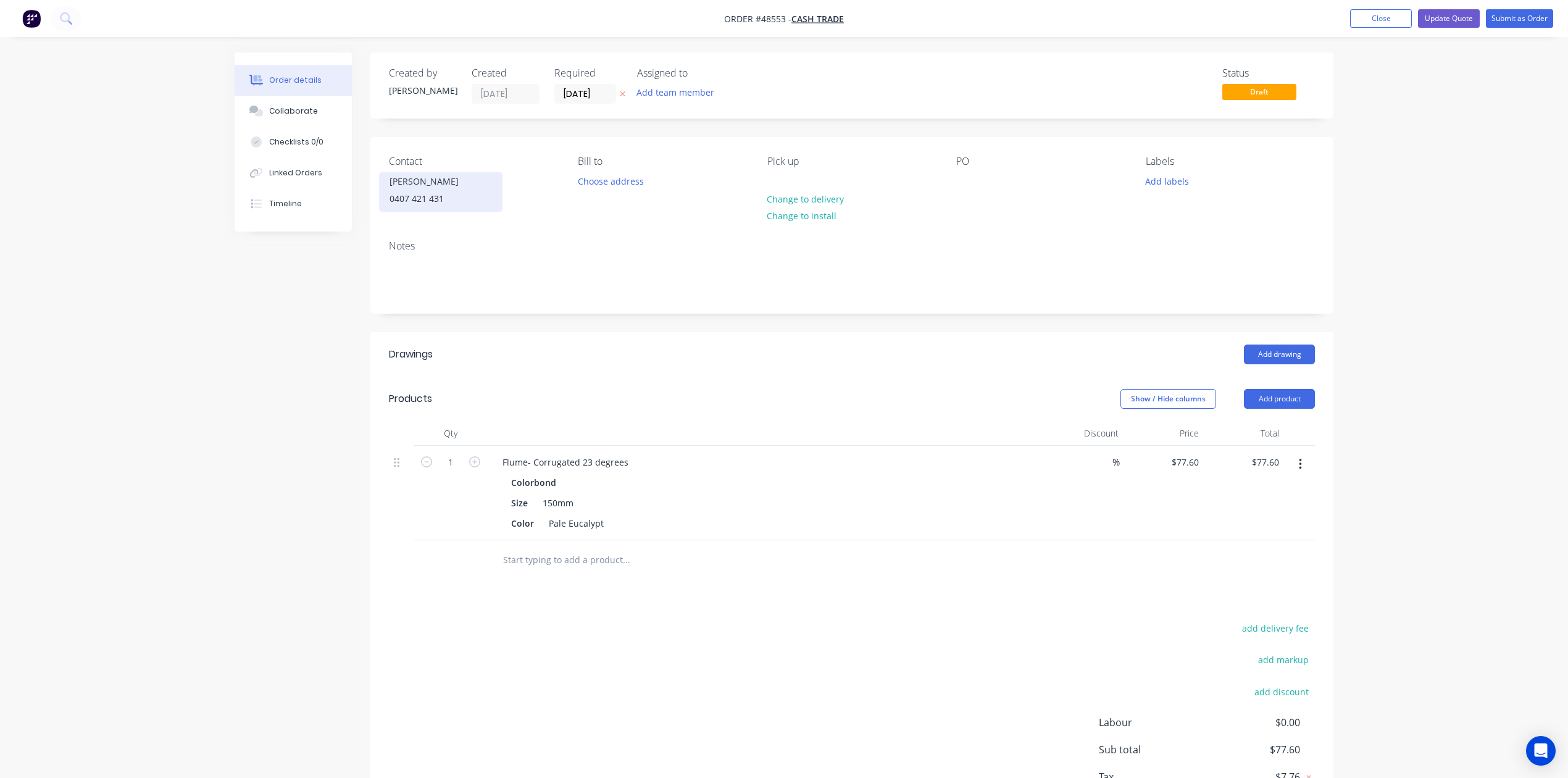
click at [442, 200] on div "0407 421 431" at bounding box center [441, 198] width 103 height 18
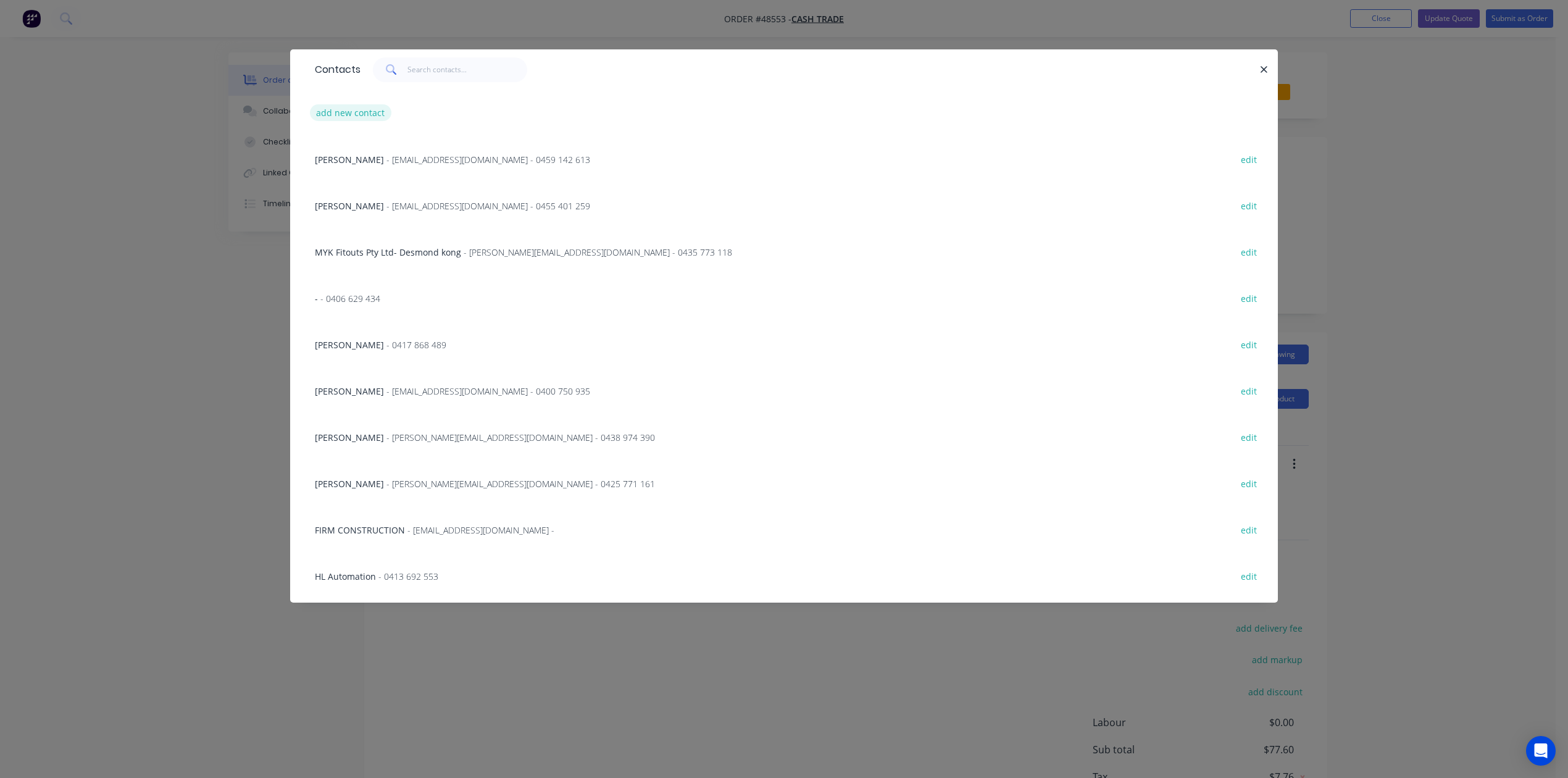
click at [350, 107] on button "add new contact" at bounding box center [350, 112] width 81 height 17
select select "AU"
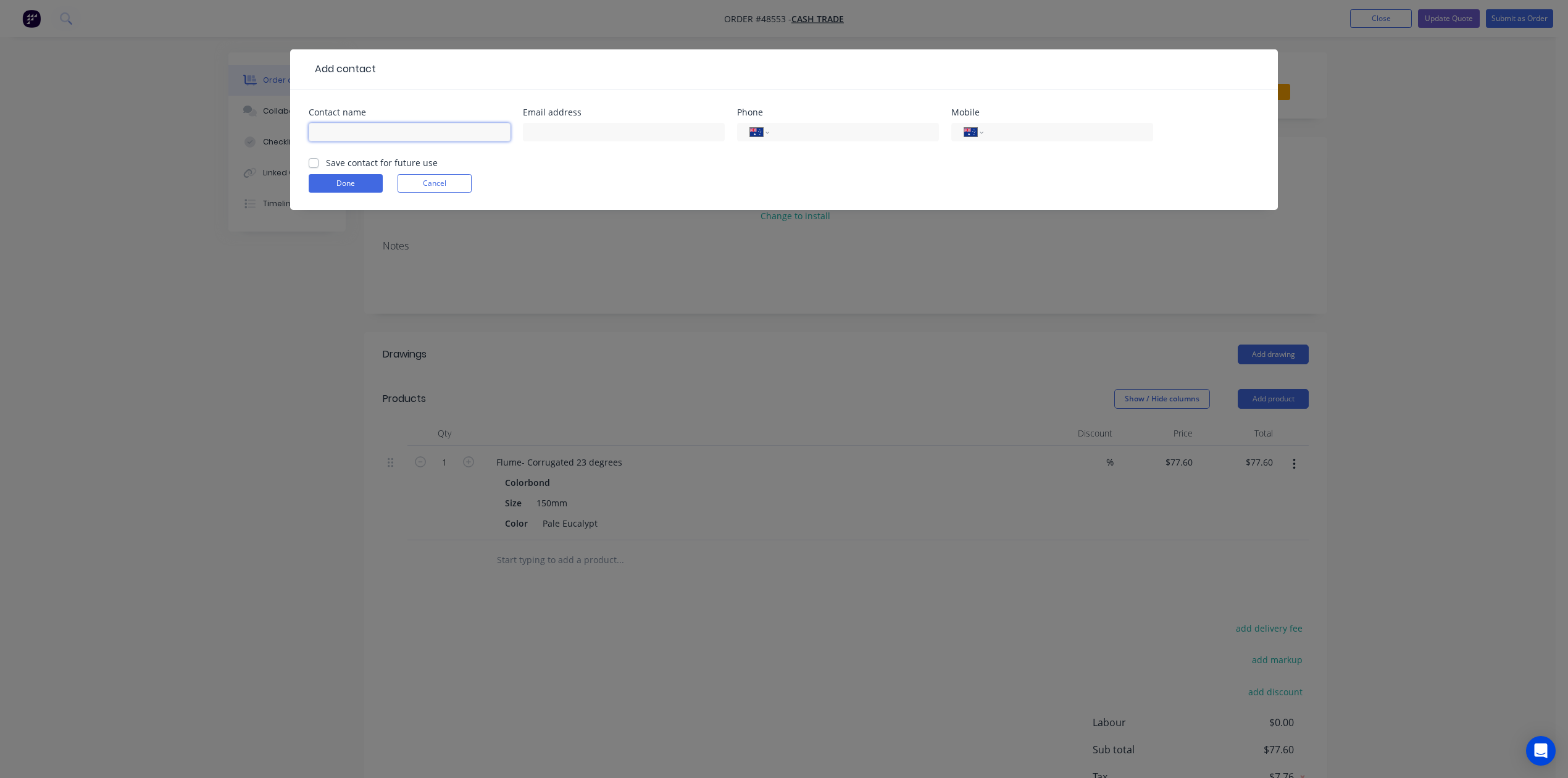
click at [331, 135] on input "text" at bounding box center [409, 132] width 202 height 18
paste input "Aidan Hohnston 0407 421 431"
click at [347, 132] on input "Aidan Hohnston 0407 421 431" at bounding box center [409, 132] width 202 height 18
drag, startPoint x: 379, startPoint y: 132, endPoint x: 529, endPoint y: 148, distance: 150.9
click at [529, 148] on div "Contact name Aidan Johnston 0407 421 431 Email address Phone International Afgh…" at bounding box center [784, 132] width 950 height 48
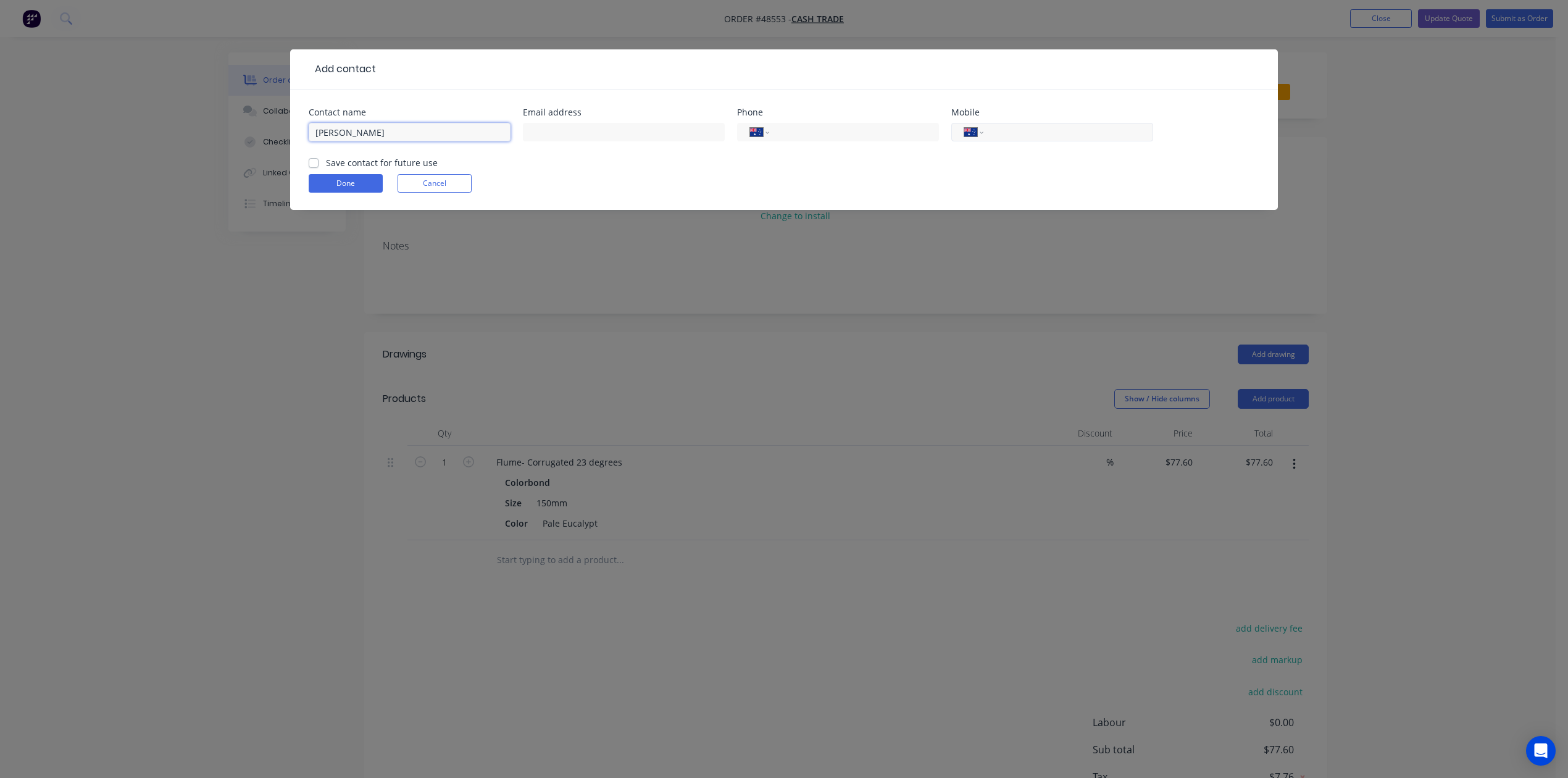
type input "Aidan Johnston"
click at [1053, 129] on input "tel" at bounding box center [1066, 132] width 148 height 15
paste input "0407 421 431"
type input "0407 421 431"
click at [328, 184] on button "Done" at bounding box center [345, 184] width 74 height 18
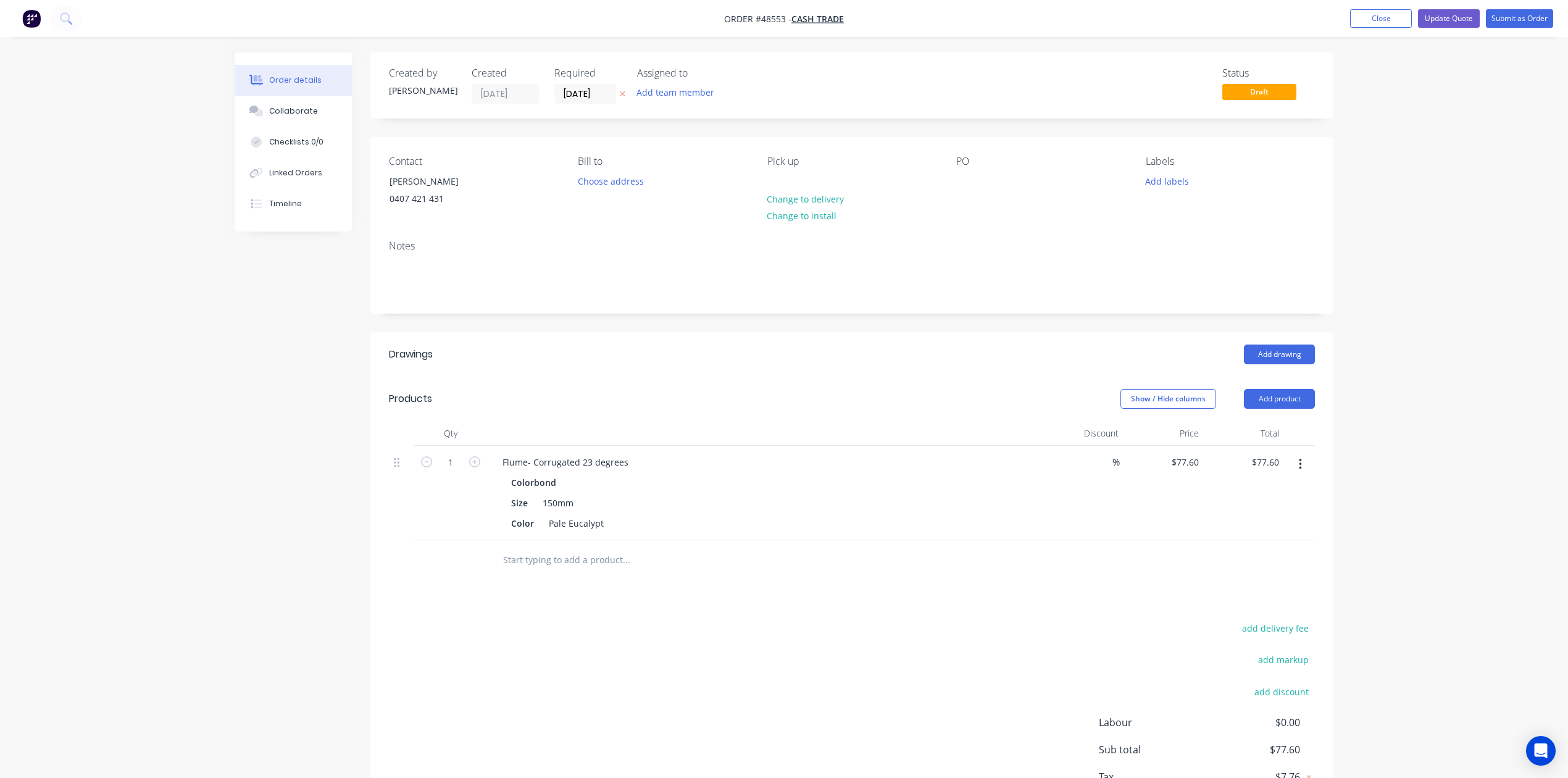
click at [820, 416] on header "Products Show / Hide columns Add product" at bounding box center [852, 399] width 963 height 44
click at [1536, 23] on button "Submit as Order" at bounding box center [1520, 18] width 67 height 18
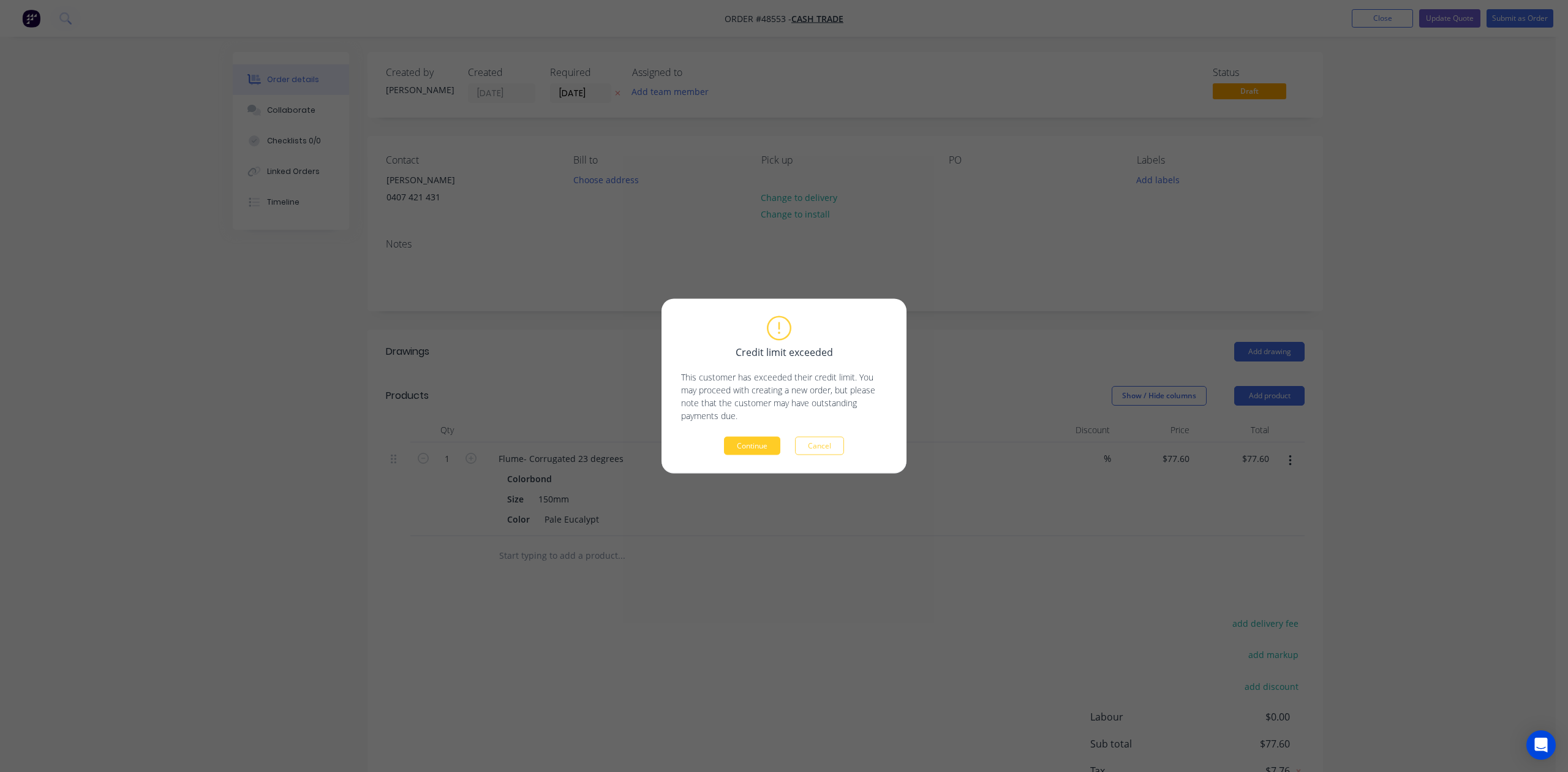
click at [737, 439] on button "Continue" at bounding box center [752, 446] width 56 height 18
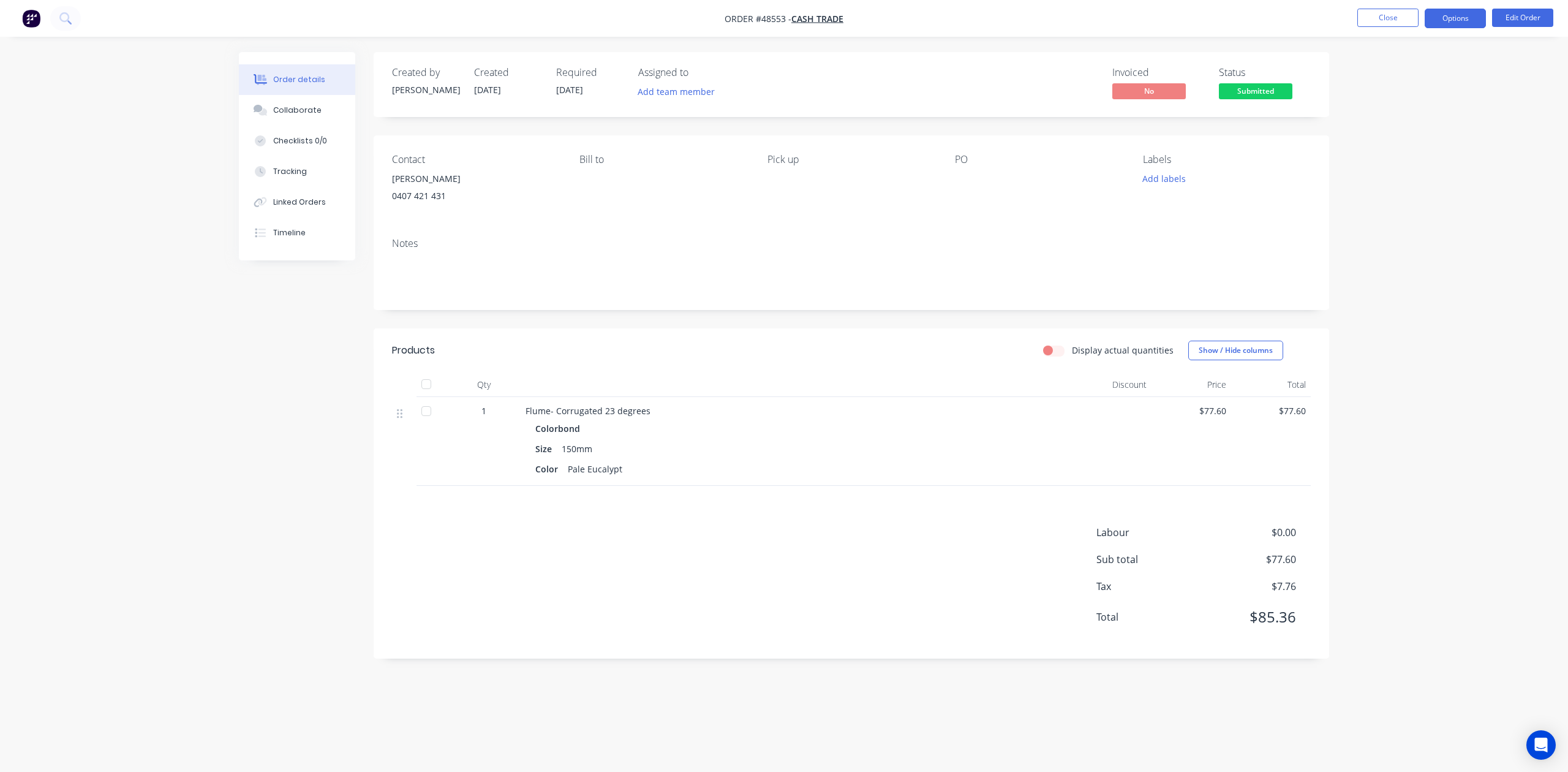
click at [1453, 14] on button "Options" at bounding box center [1456, 18] width 62 height 20
click at [1442, 68] on div "Invoice" at bounding box center [1418, 74] width 112 height 17
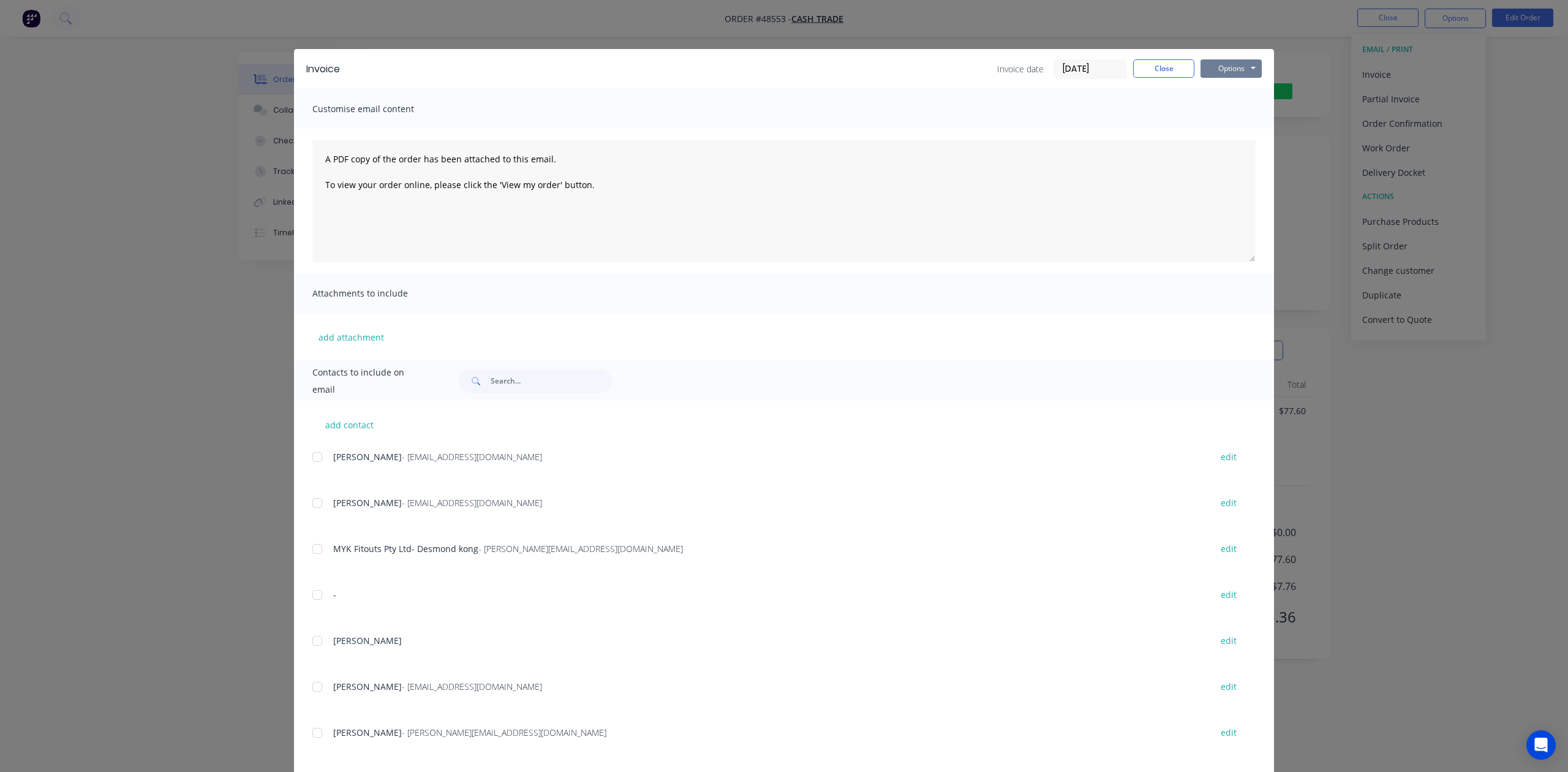
click at [1226, 74] on button "Options" at bounding box center [1231, 68] width 62 height 18
click at [1228, 121] on button "Email" at bounding box center [1239, 131] width 78 height 20
click at [1228, 119] on div "Customise email content" at bounding box center [784, 109] width 980 height 39
click at [1220, 61] on button "Options" at bounding box center [1231, 68] width 62 height 18
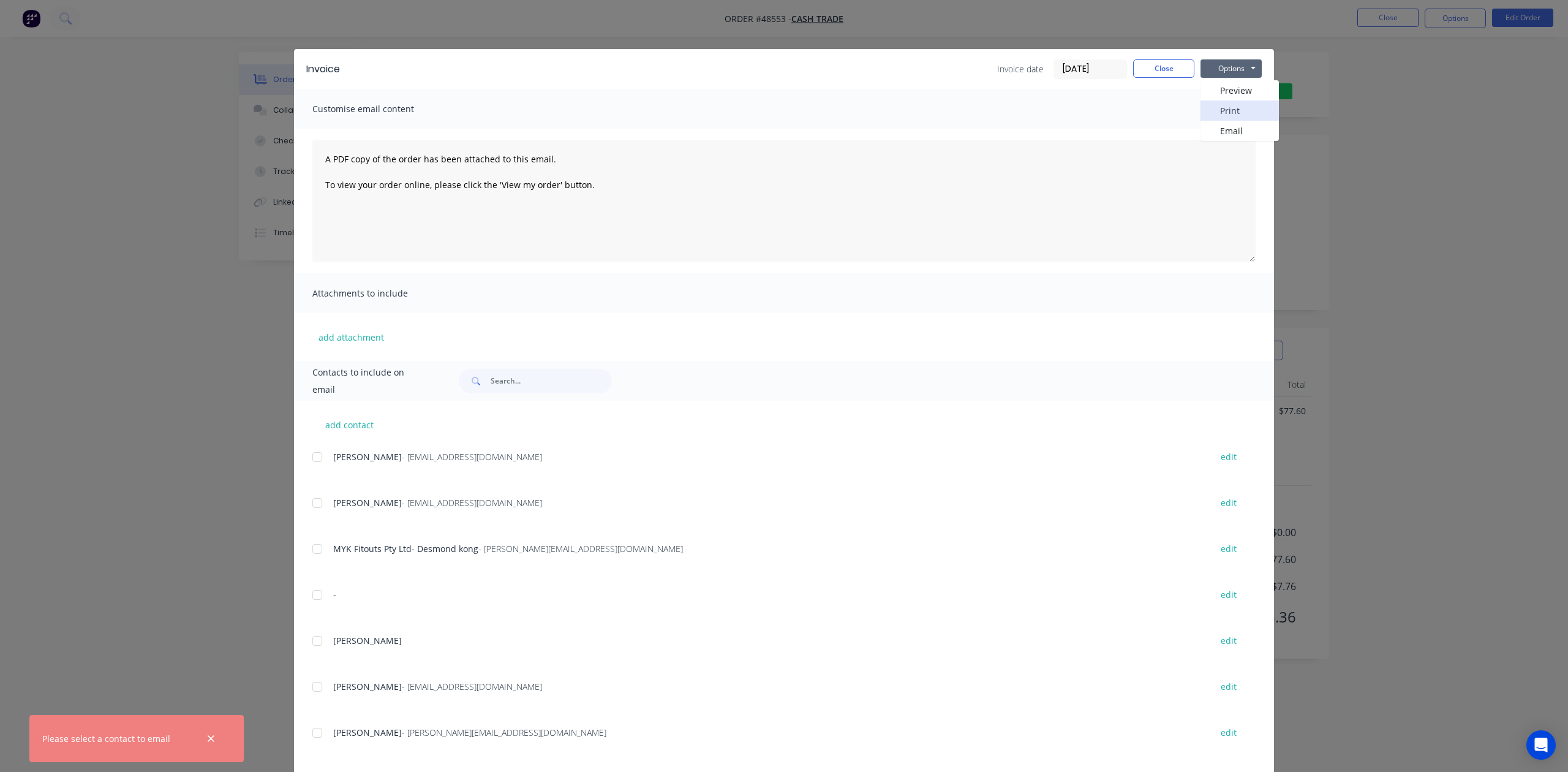
click at [1213, 110] on button "Print" at bounding box center [1239, 110] width 78 height 20
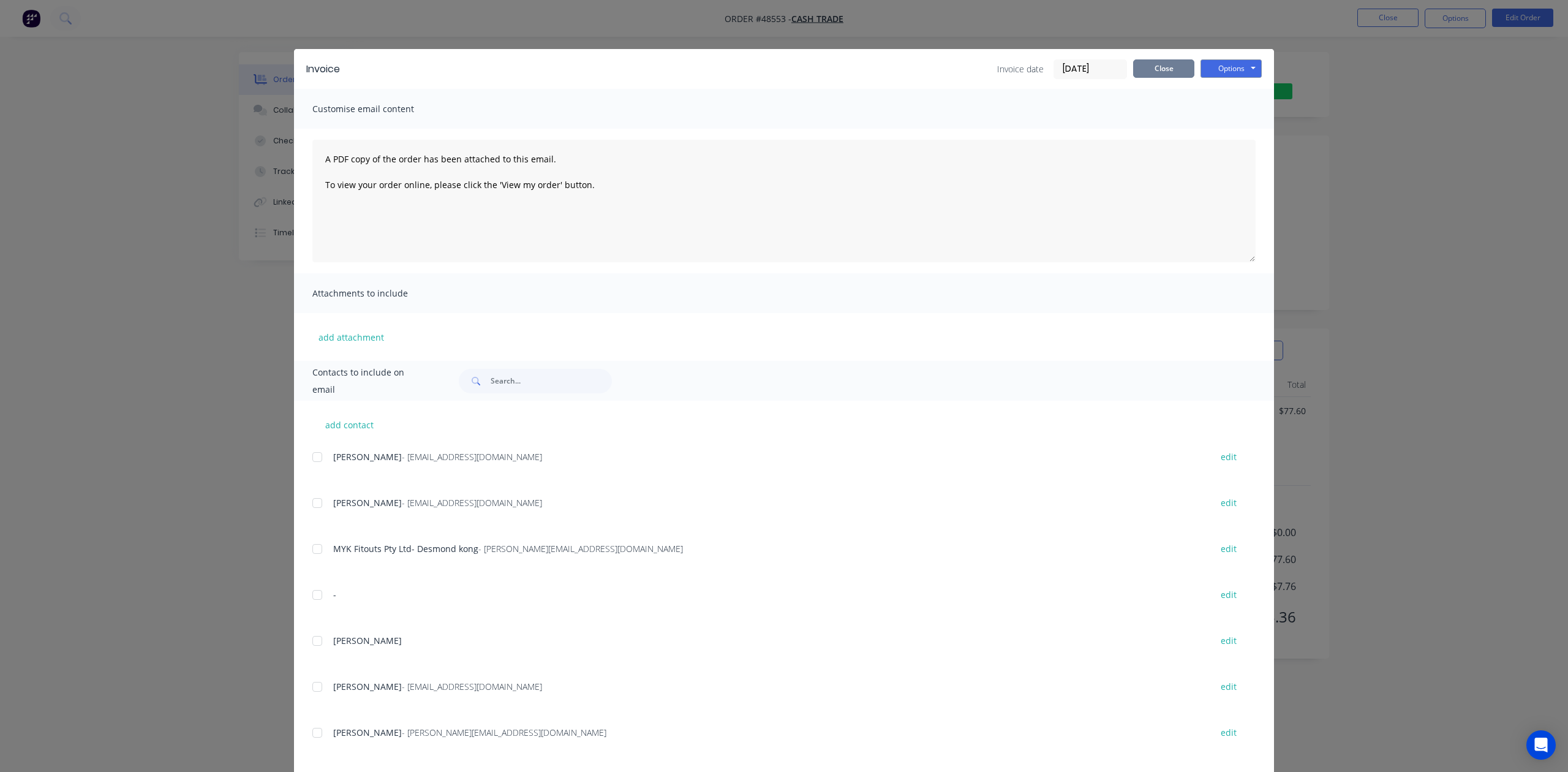
click at [1169, 70] on button "Close" at bounding box center [1164, 68] width 62 height 18
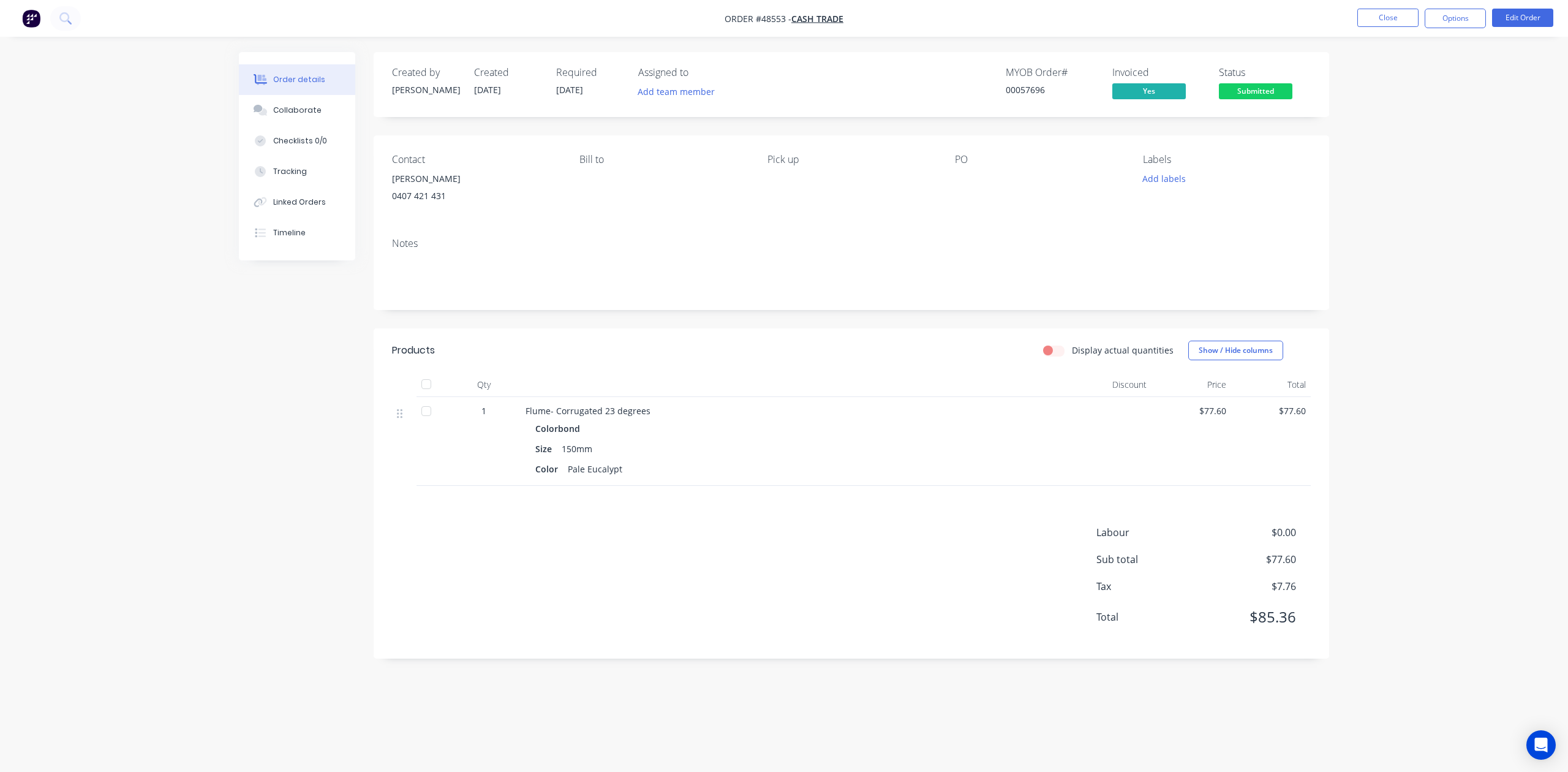
click at [1257, 87] on span "Submitted" at bounding box center [1255, 91] width 74 height 15
click at [1474, 13] on button "Options" at bounding box center [1456, 18] width 62 height 20
click at [1530, 13] on button "Edit Order" at bounding box center [1522, 17] width 62 height 18
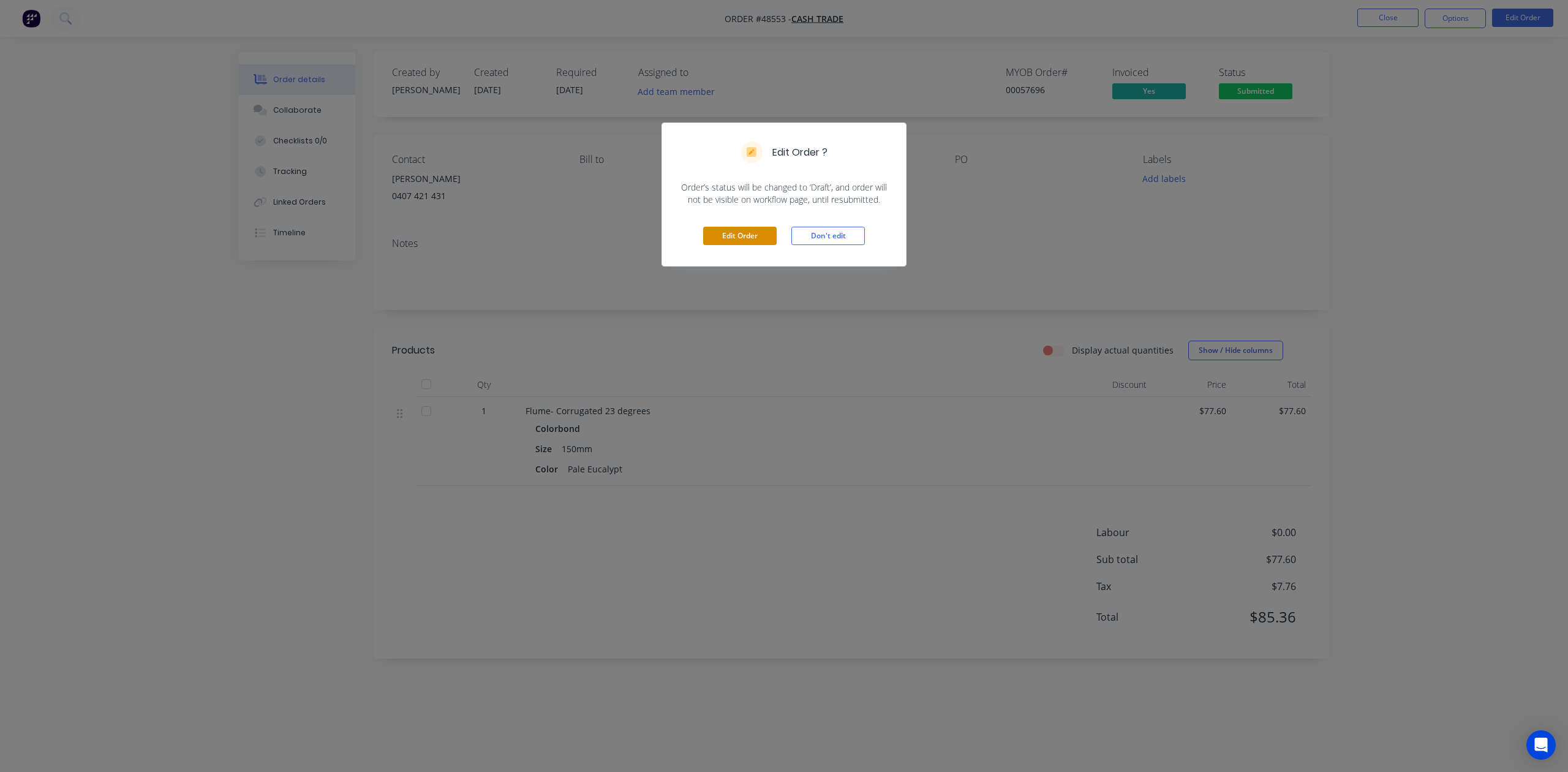
click at [753, 239] on button "Edit Order" at bounding box center [740, 236] width 74 height 18
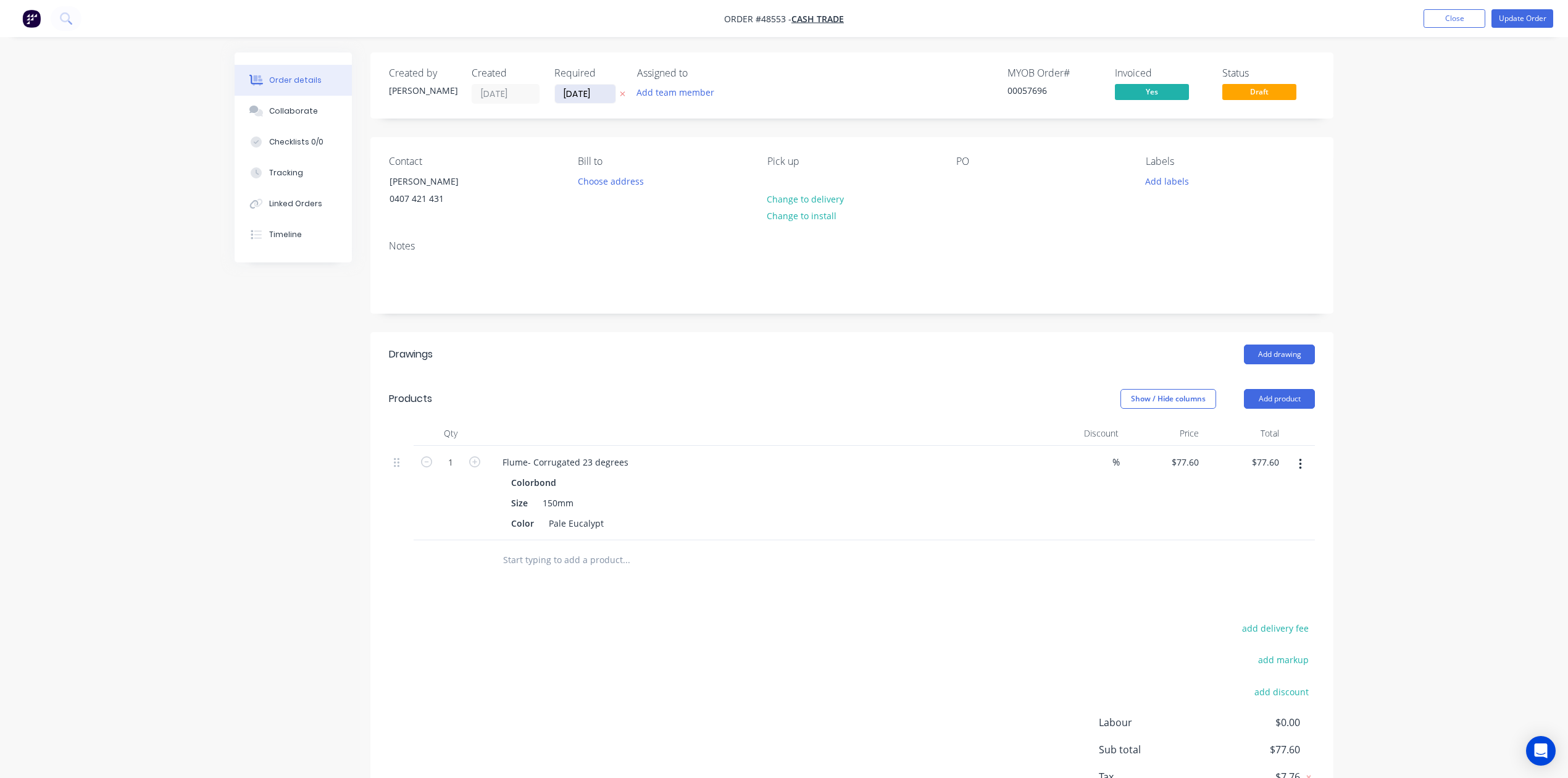
click at [590, 93] on input "[DATE]" at bounding box center [585, 94] width 60 height 18
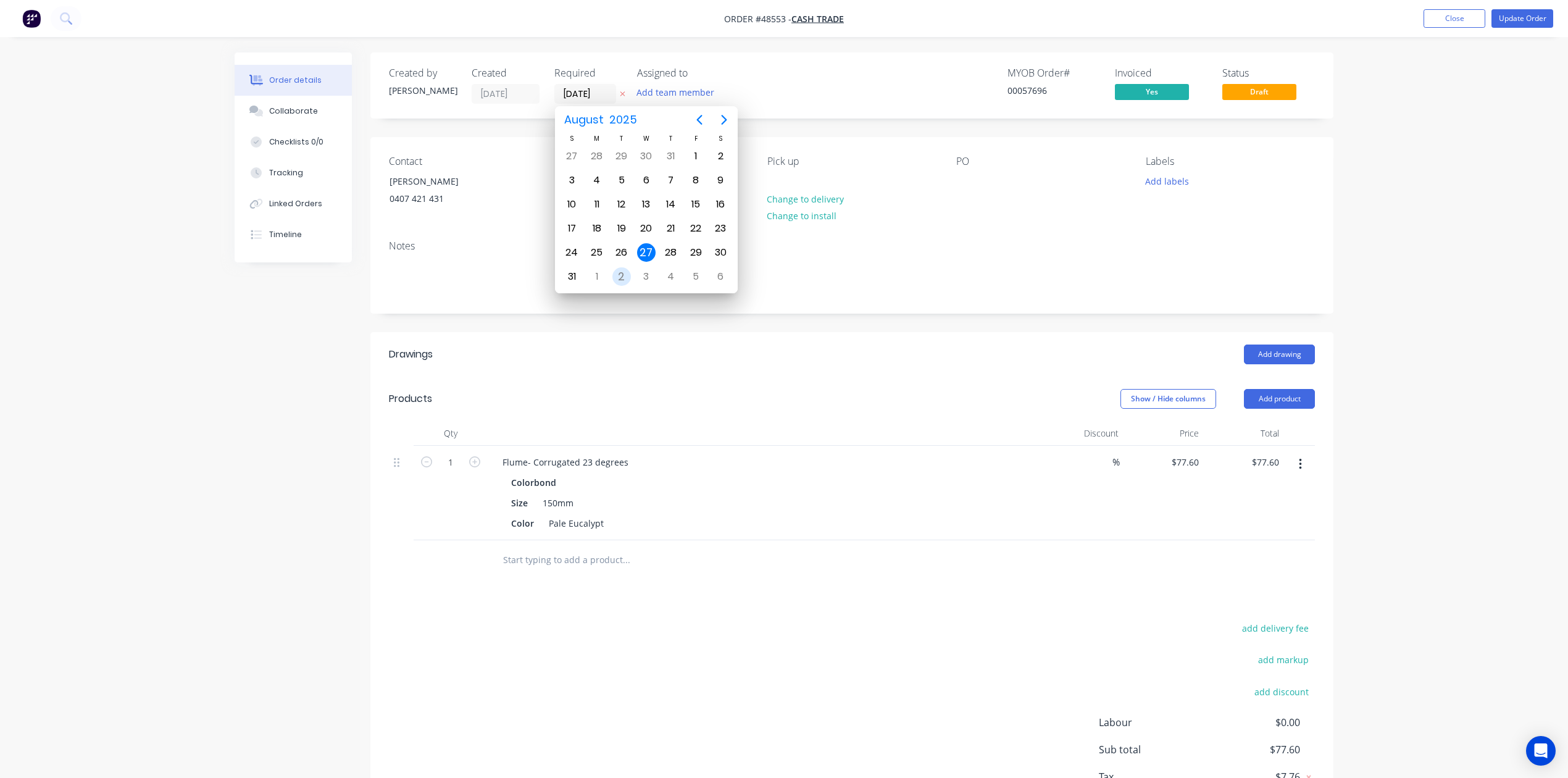
click at [628, 270] on div "2" at bounding box center [621, 276] width 18 height 18
type input "02/09/25"
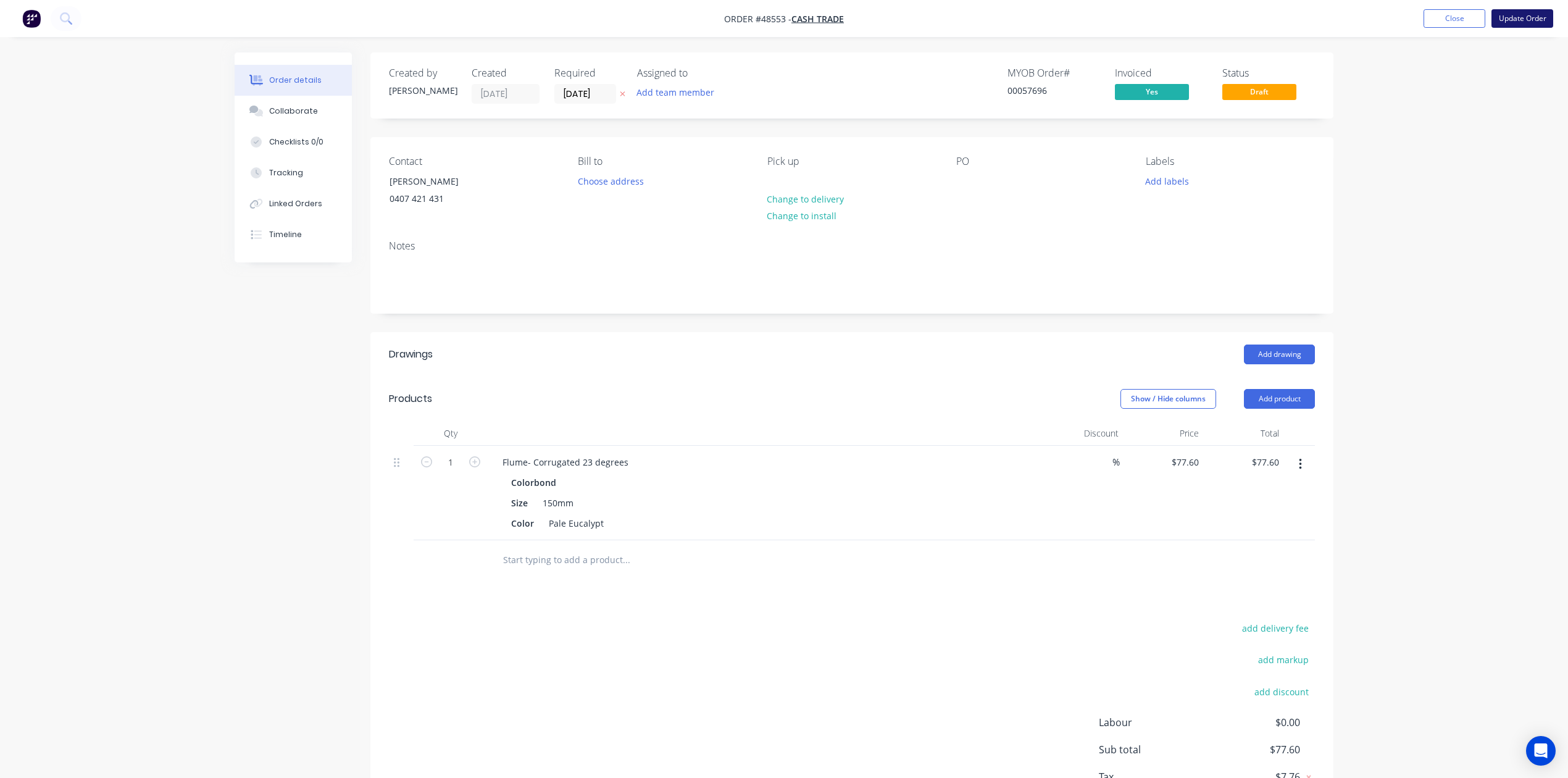
click at [1529, 18] on button "Update Order" at bounding box center [1522, 18] width 62 height 18
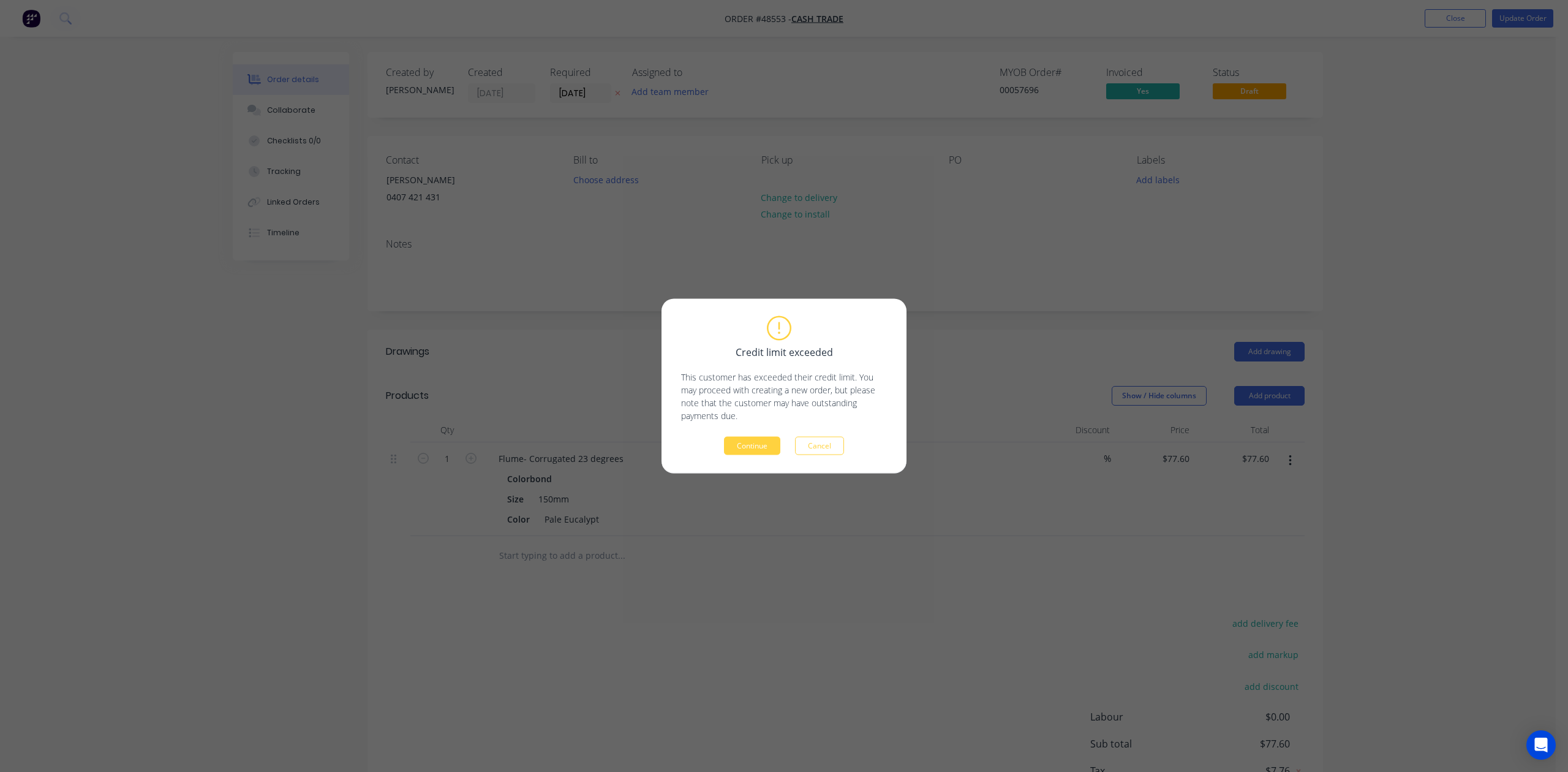
click at [740, 434] on div "Credit limit exceeded This customer has exceeded their credit limit. You may pr…" at bounding box center [784, 386] width 206 height 138
click at [740, 442] on button "Continue" at bounding box center [752, 446] width 56 height 18
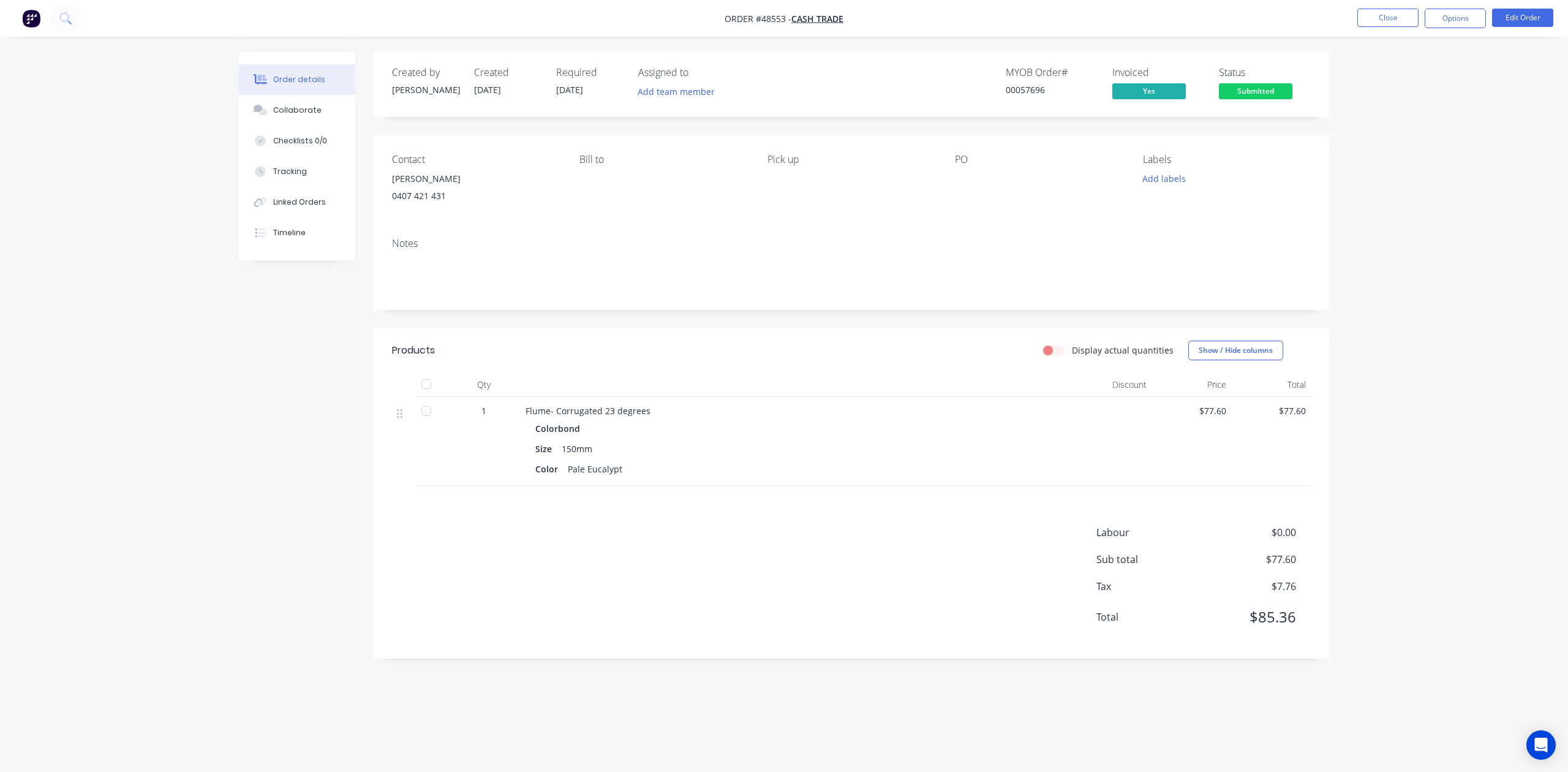
click at [1284, 98] on span "Submitted" at bounding box center [1255, 91] width 74 height 15
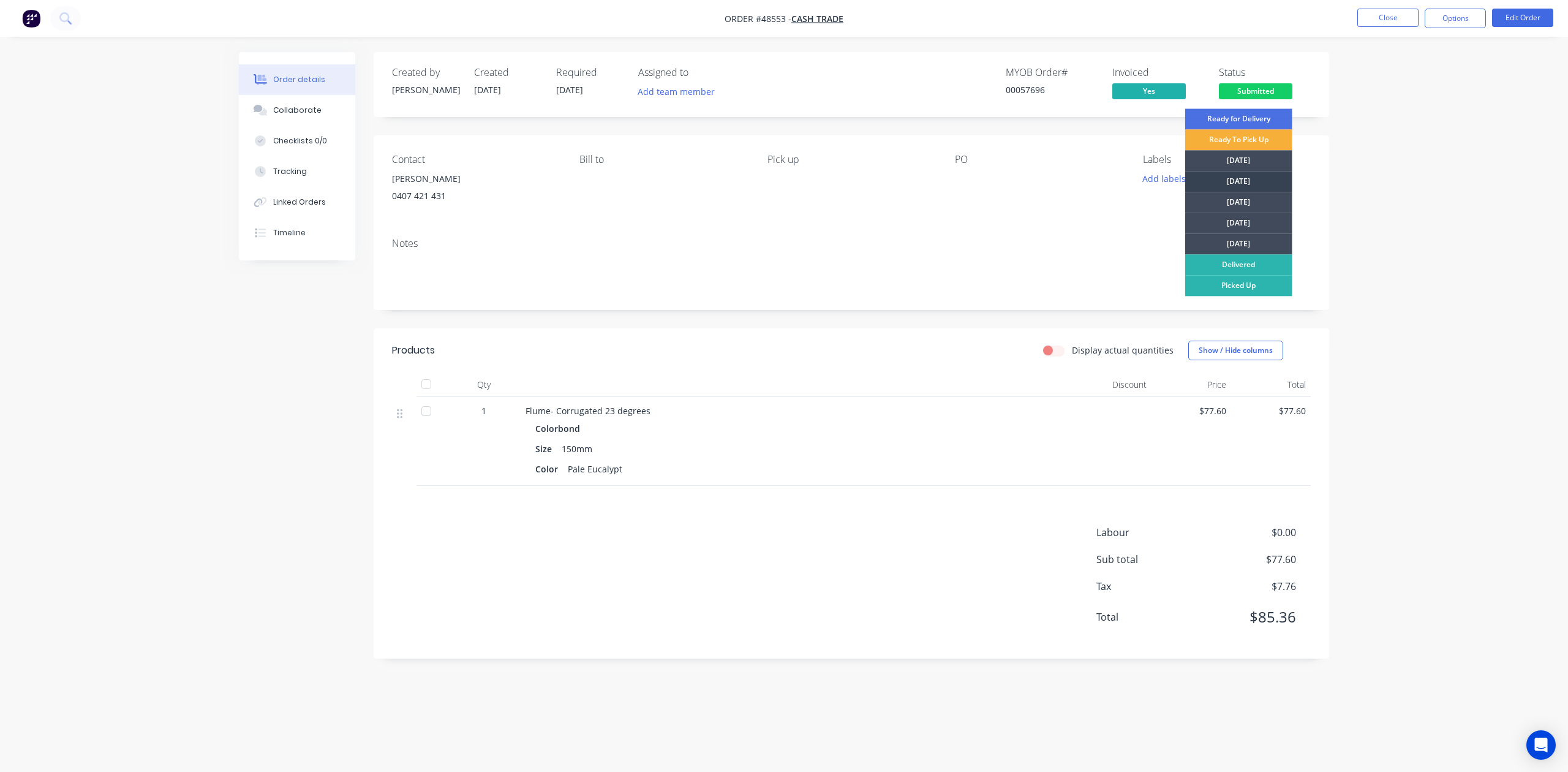
click at [1266, 190] on div "Tuesday" at bounding box center [1238, 181] width 107 height 20
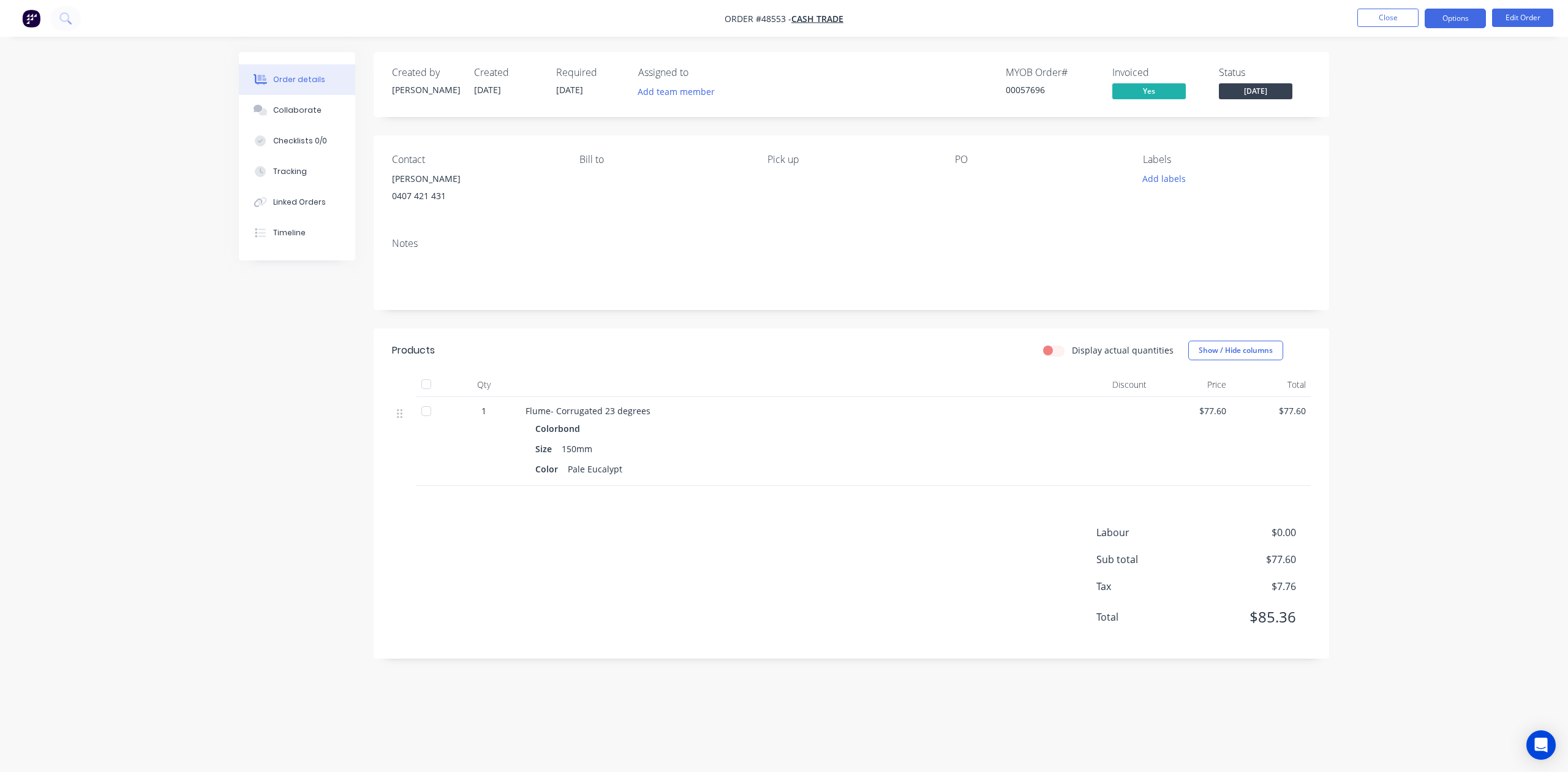
click at [1452, 16] on button "Options" at bounding box center [1456, 18] width 62 height 20
drag, startPoint x: 1412, startPoint y: 177, endPoint x: 1414, endPoint y: 169, distance: 8.2
click at [1412, 176] on div "Delivery Docket" at bounding box center [1418, 172] width 112 height 17
click at [1418, 116] on div "Without pricing" at bounding box center [1418, 123] width 112 height 17
click at [1366, 601] on div "Order details Collaborate Checklists 0/0 Tracking Linked Orders Timeline Order …" at bounding box center [784, 386] width 1568 height 772
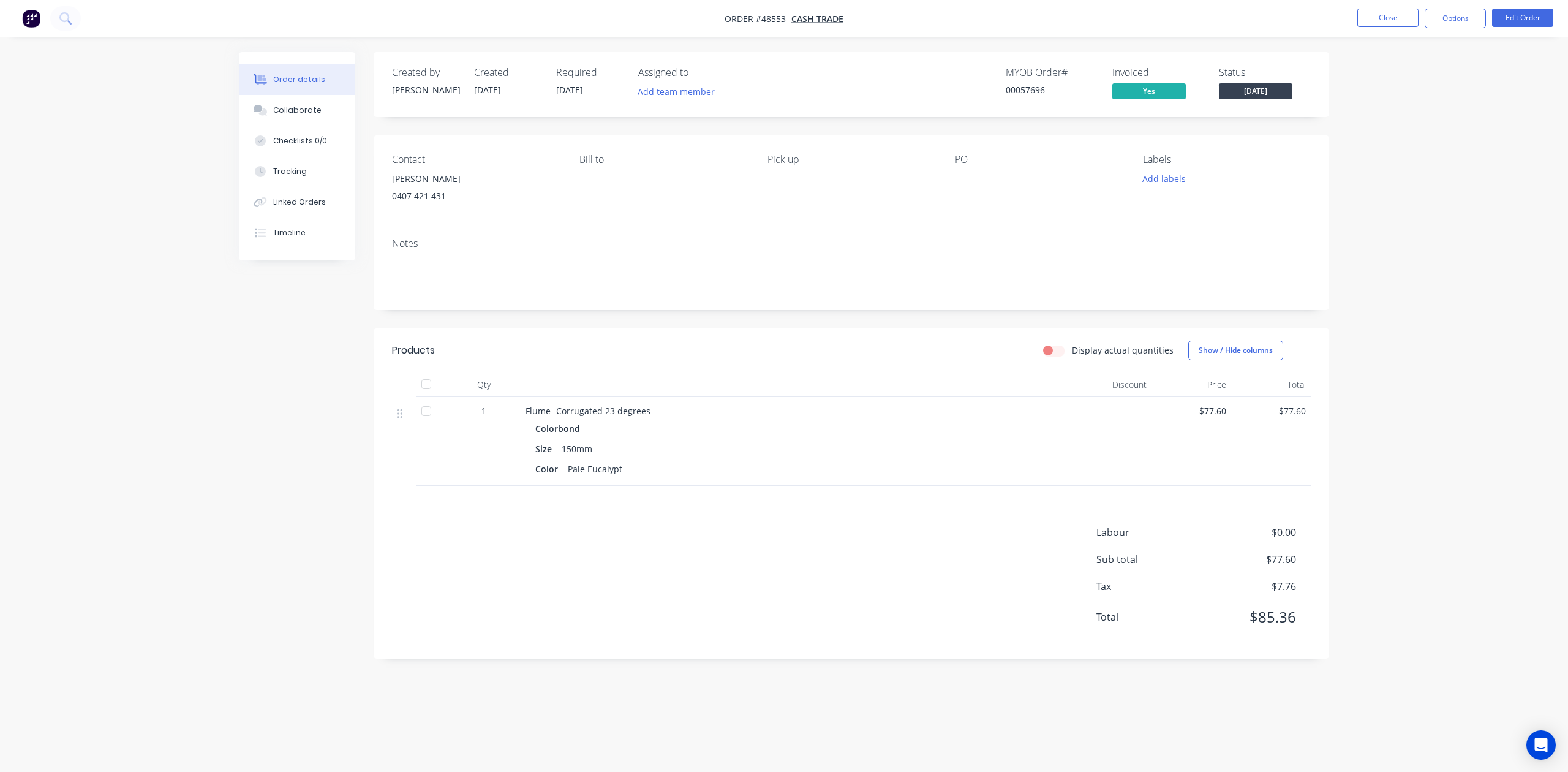
click at [645, 632] on div "Labour $0.00 Sub total $77.60 Tax $7.76 Total $85.36" at bounding box center [851, 582] width 919 height 115
click at [1387, 17] on button "Close" at bounding box center [1388, 17] width 62 height 18
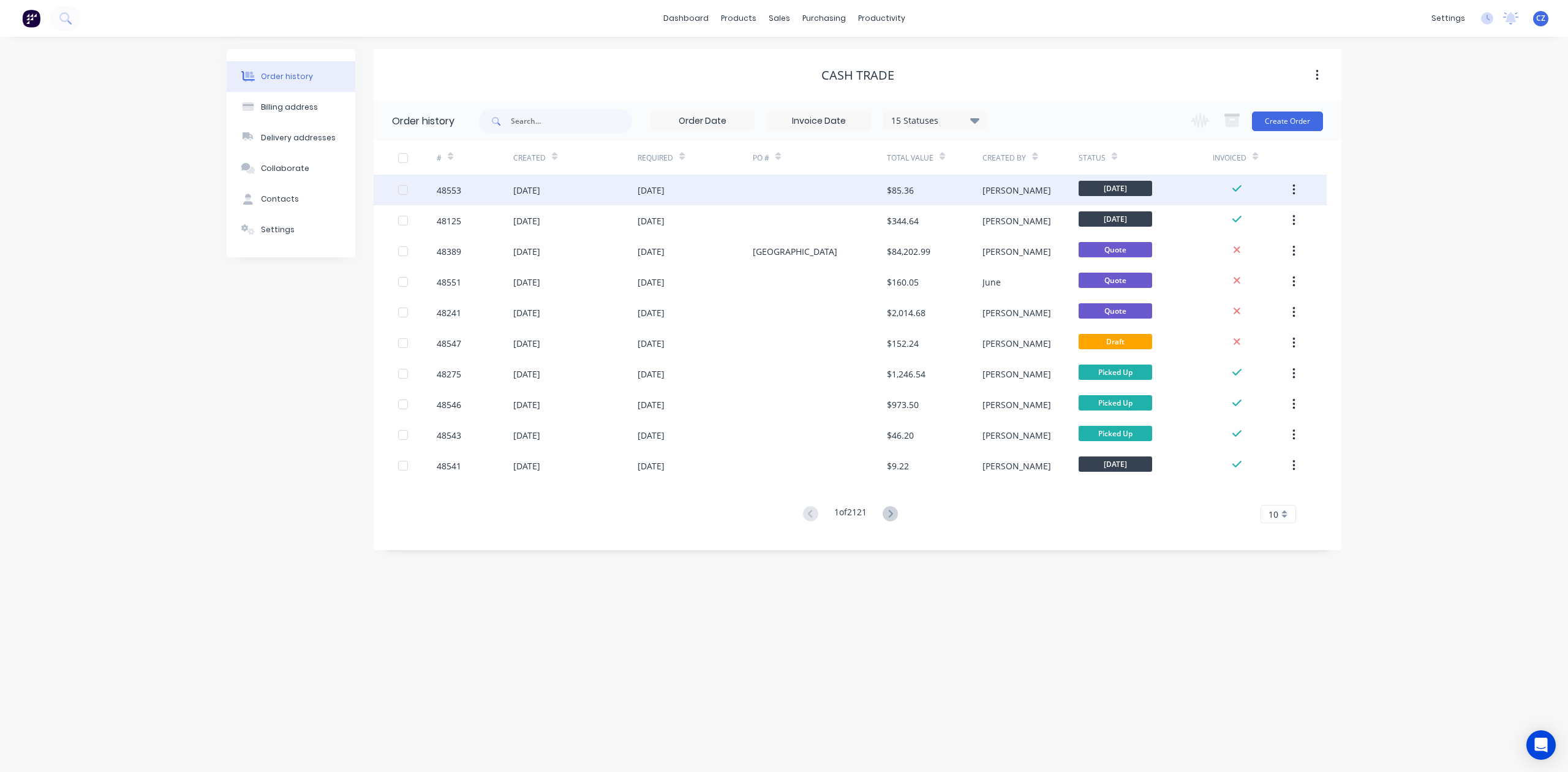
click at [835, 201] on div at bounding box center [820, 190] width 134 height 30
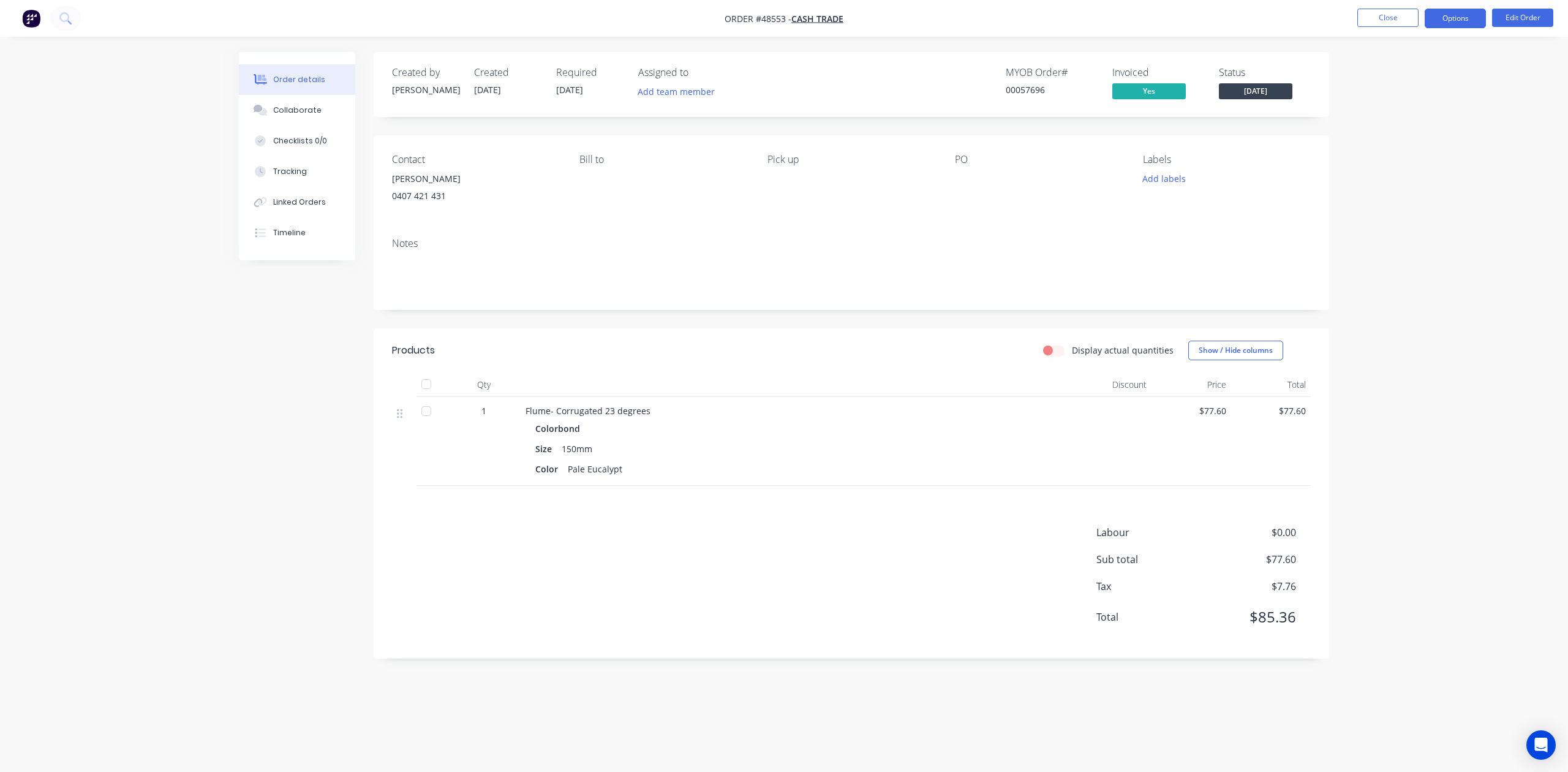
click at [1447, 14] on button "Options" at bounding box center [1456, 18] width 62 height 20
click at [1406, 228] on div "Purchase Products" at bounding box center [1418, 221] width 112 height 17
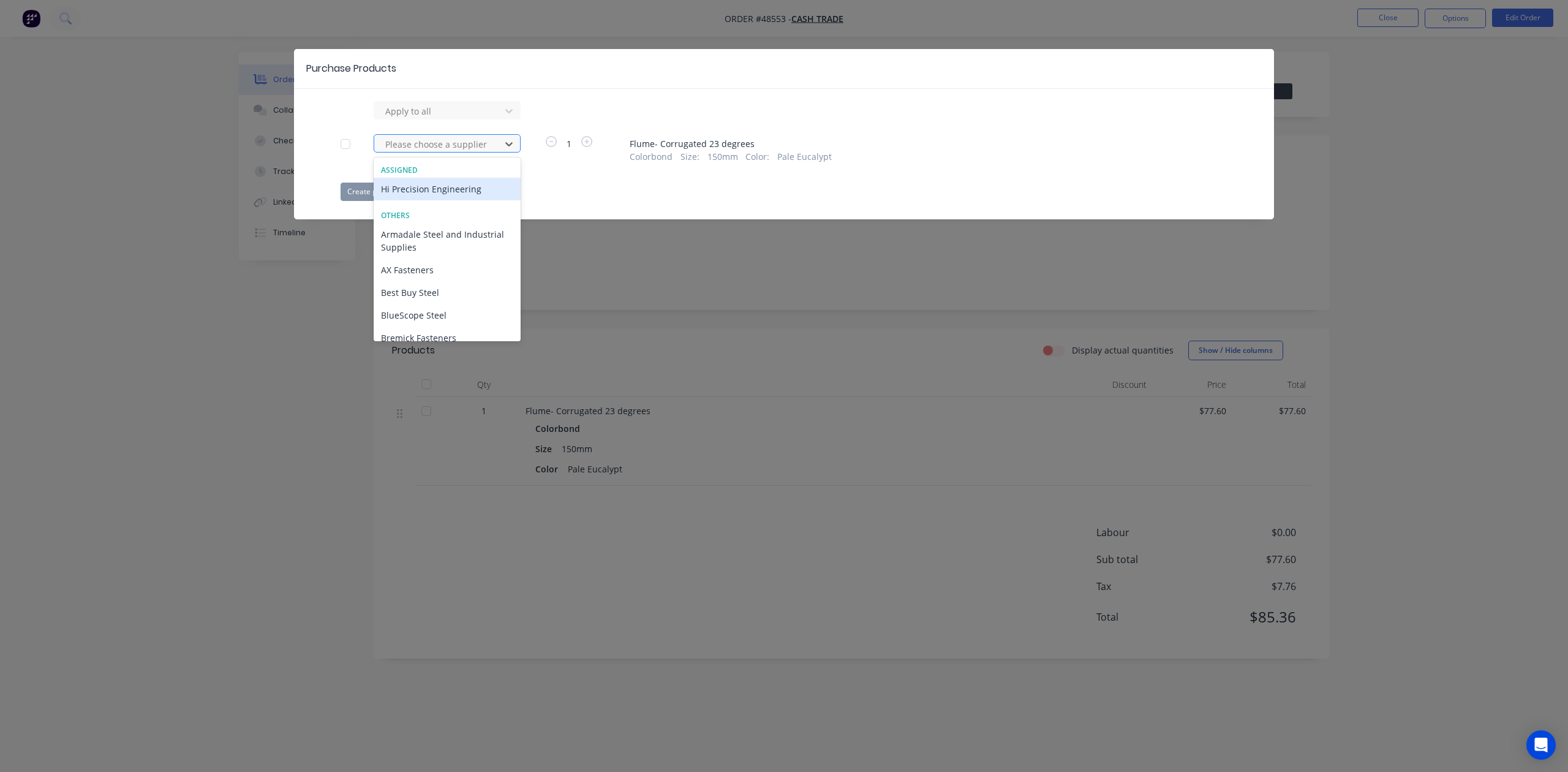
click at [439, 144] on div "Please choose a supplier" at bounding box center [439, 143] width 118 height 18
click at [429, 188] on div "Hi Precision Engineering" at bounding box center [447, 189] width 147 height 23
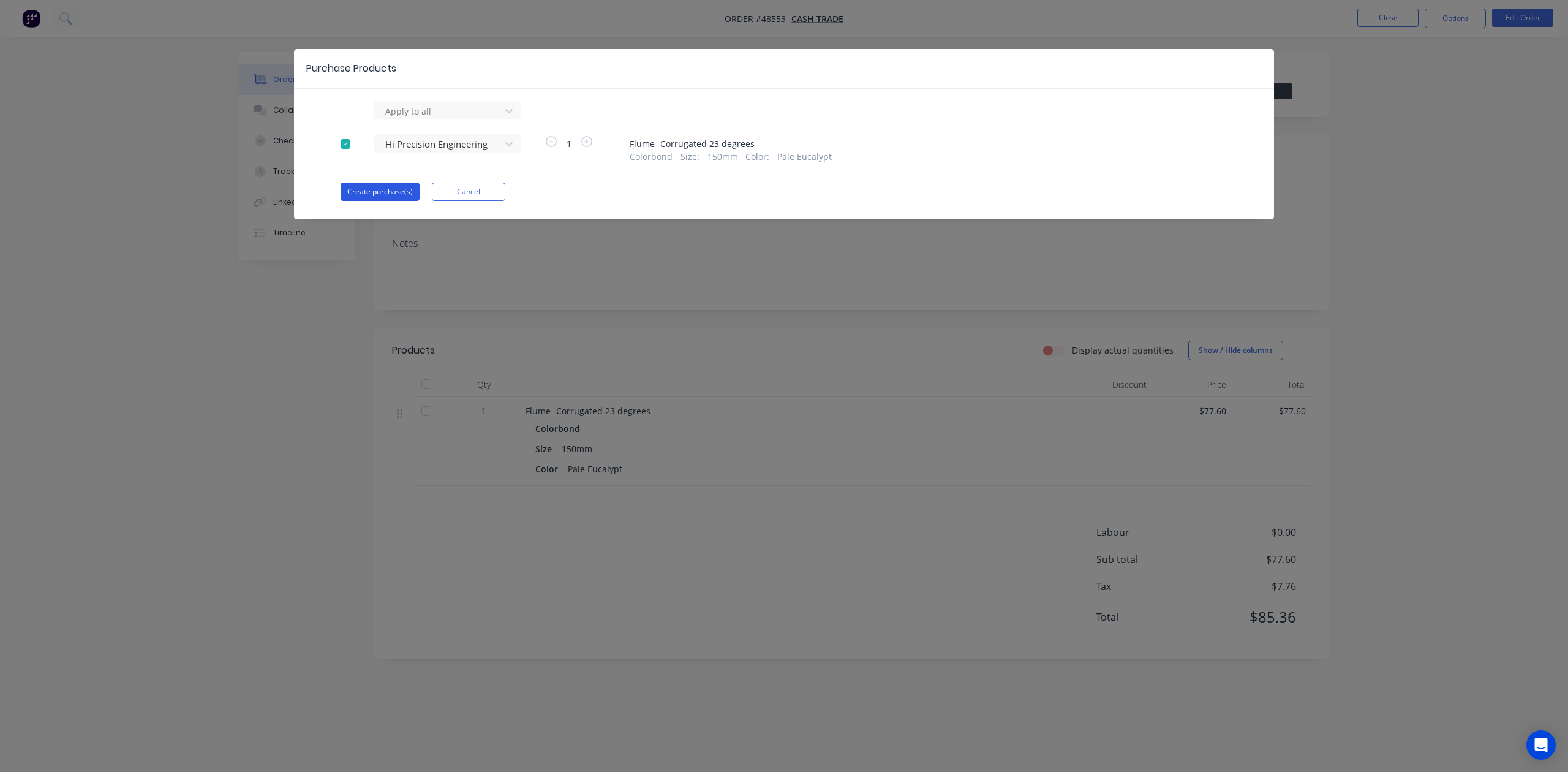
click at [373, 194] on button "Create purchase(s)" at bounding box center [380, 191] width 79 height 18
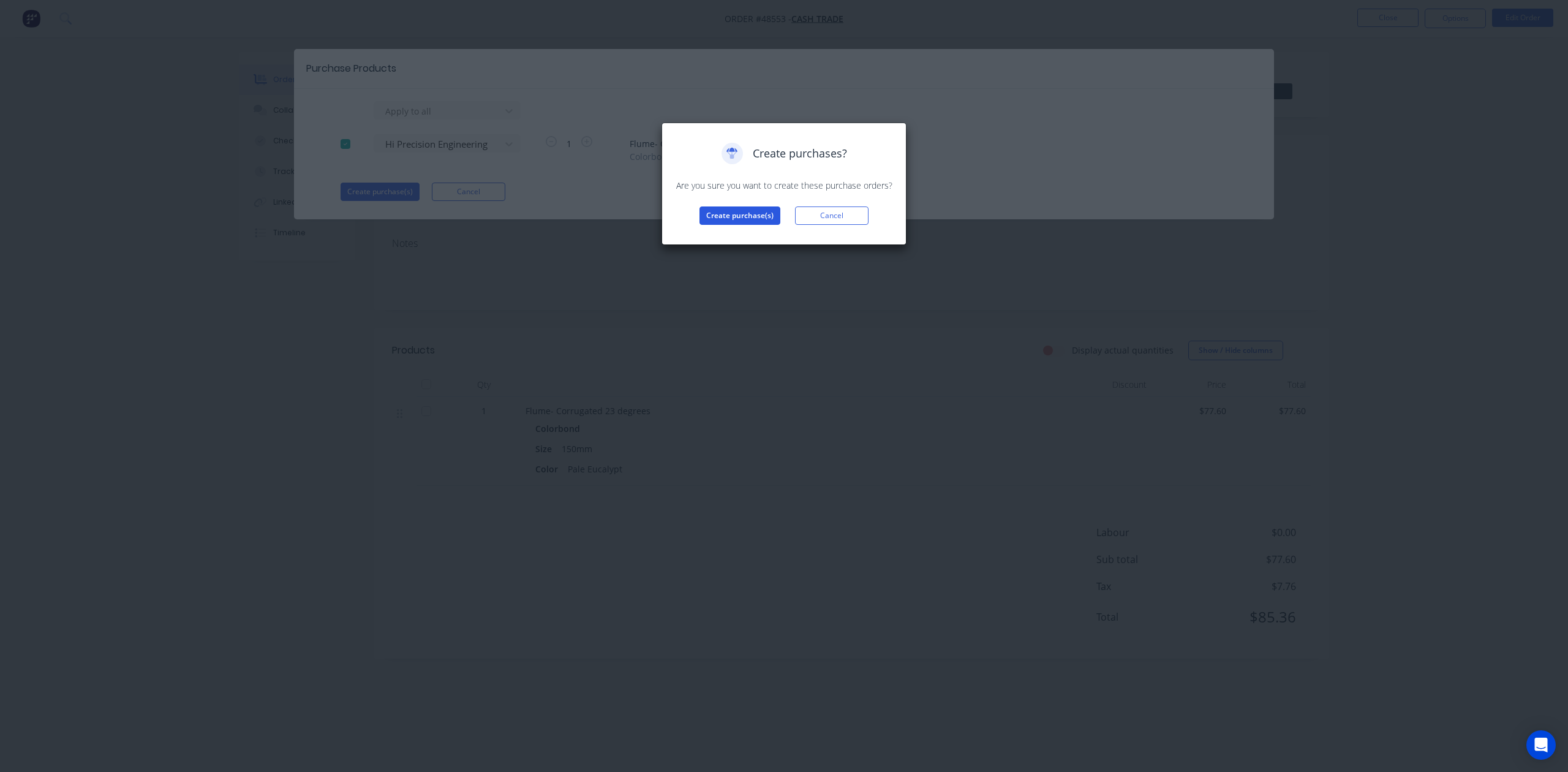
click at [729, 219] on button "Create purchase(s)" at bounding box center [740, 216] width 80 height 18
click at [736, 239] on button "View purchase(s)" at bounding box center [740, 235] width 74 height 18
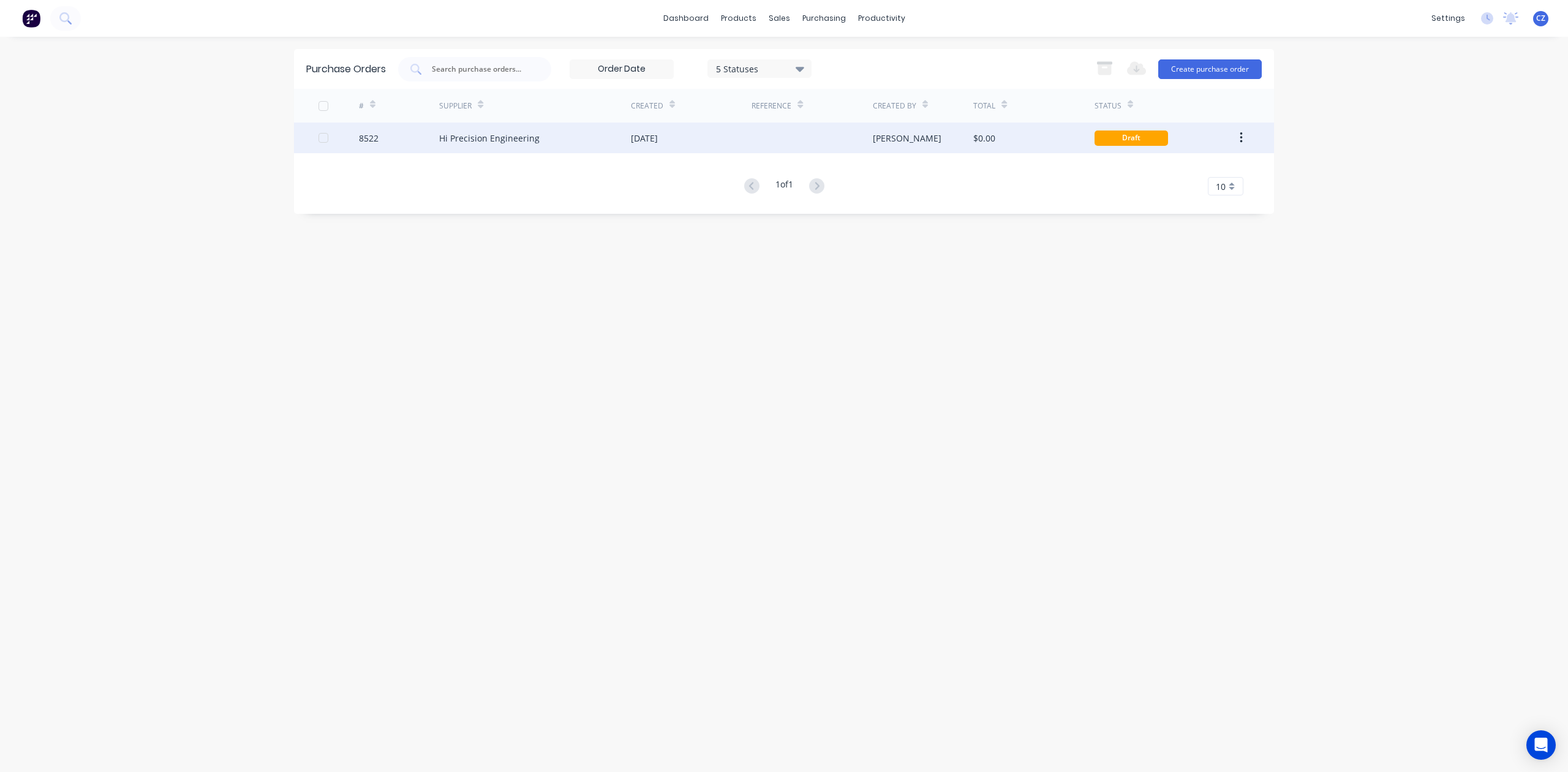
click at [684, 133] on div "27 Aug 2025" at bounding box center [691, 137] width 121 height 30
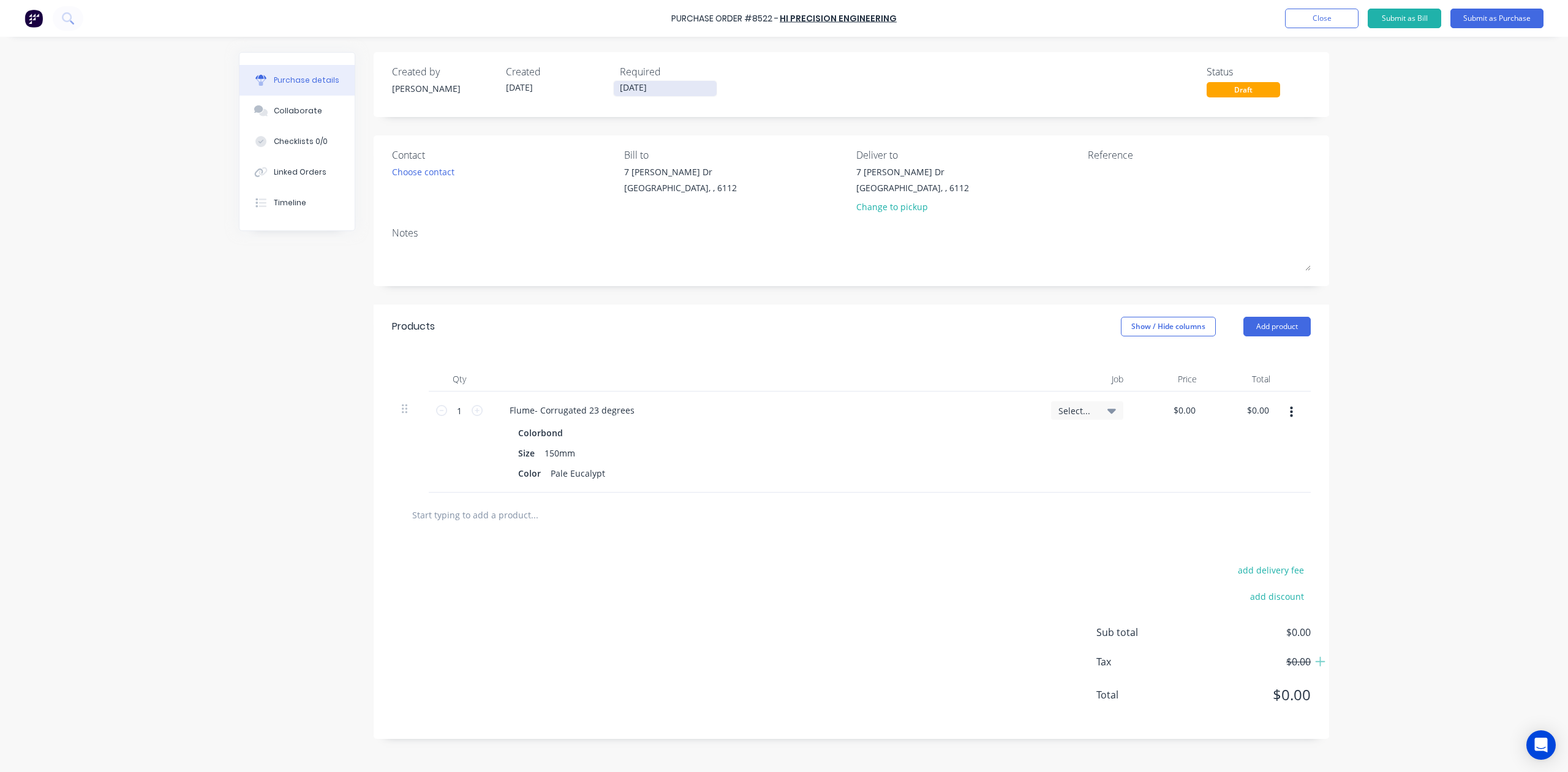
click at [630, 80] on label "[DATE]" at bounding box center [665, 89] width 104 height 17
click at [630, 80] on input "[DATE]" at bounding box center [665, 88] width 103 height 15
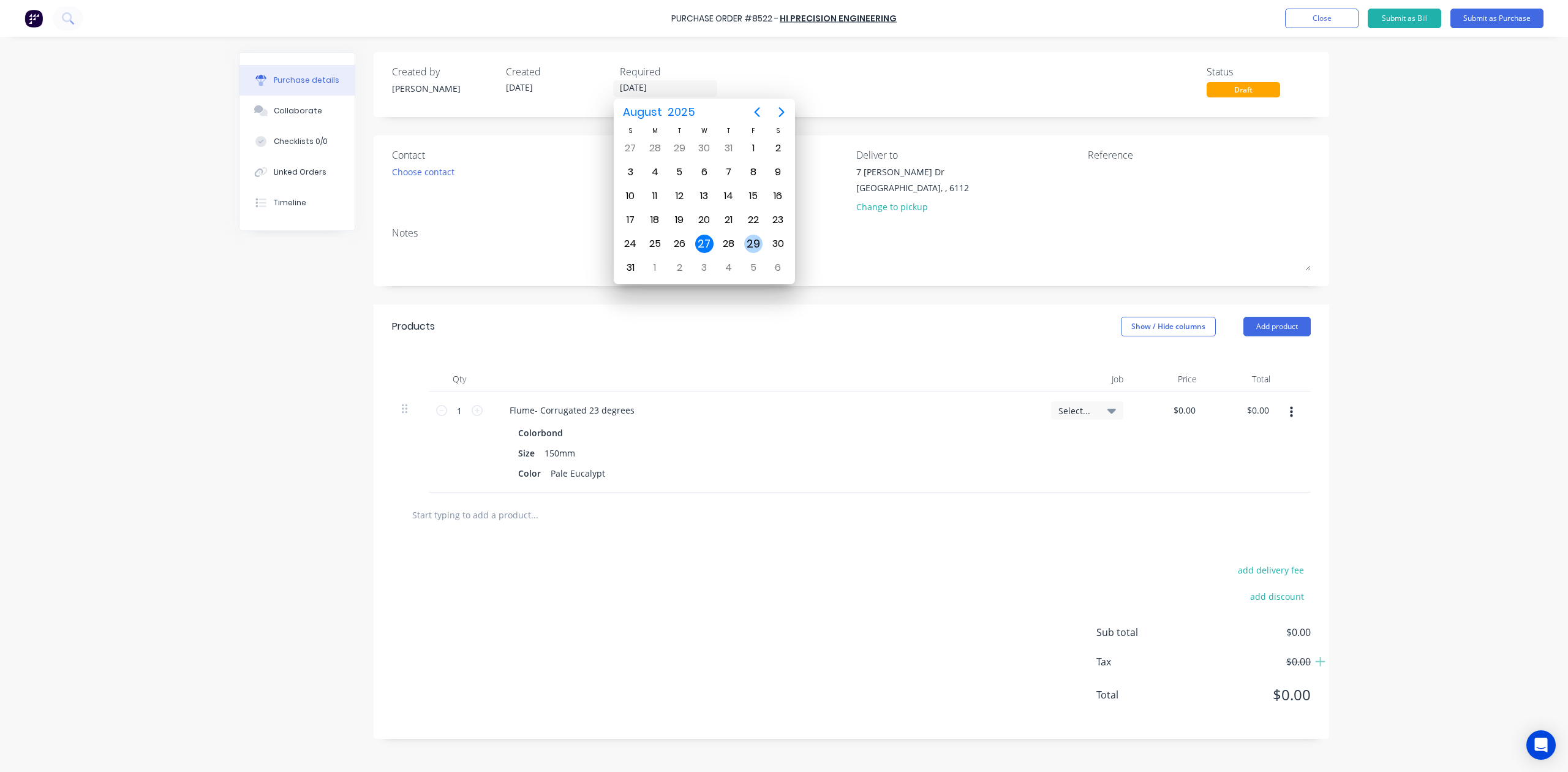
click at [751, 242] on div "29" at bounding box center [753, 244] width 18 height 18
type input "29/08/25"
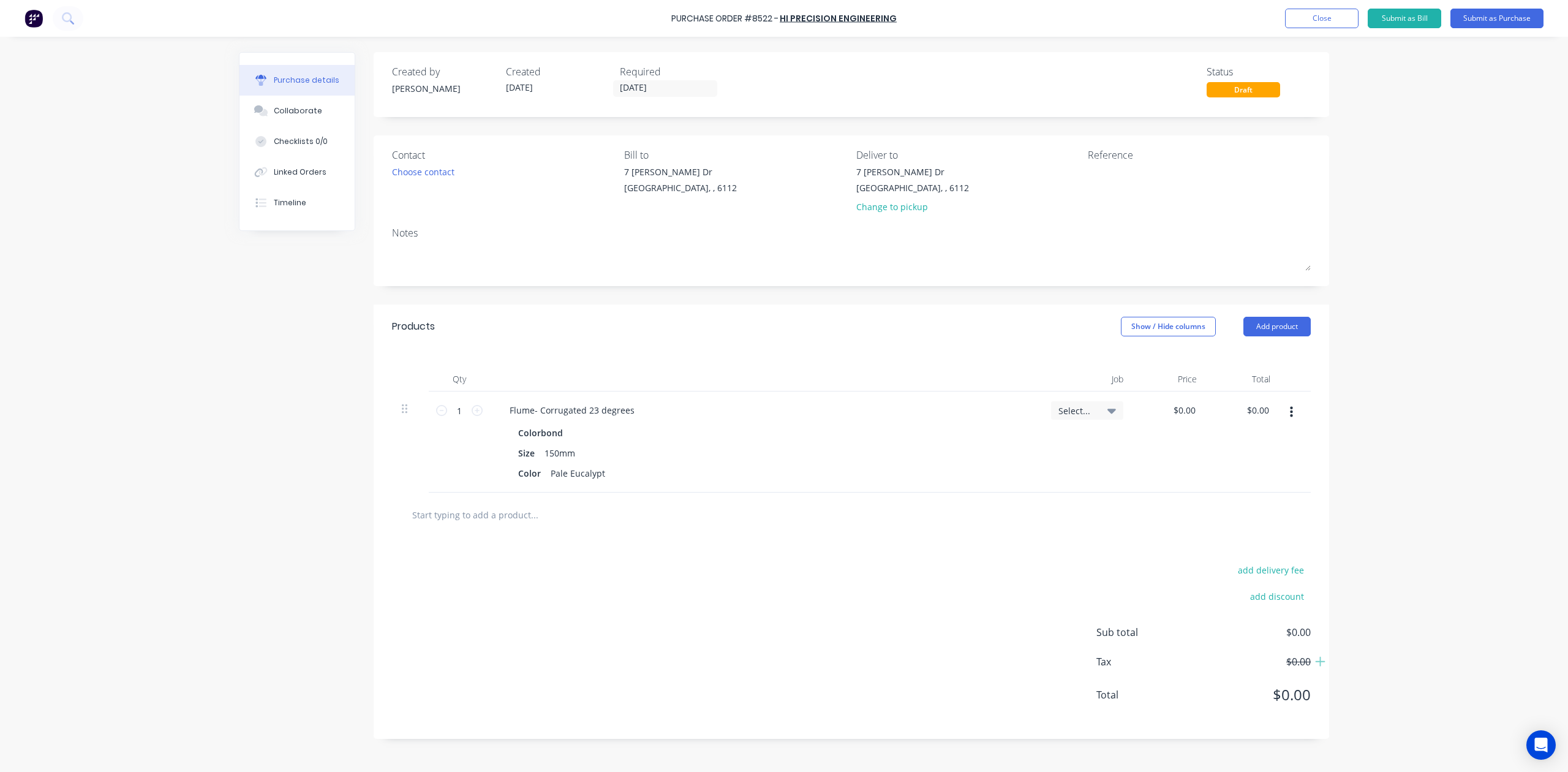
click at [860, 197] on div "7 Cartwright Dr Forrestdale, , 6112 Change to pickup" at bounding box center [913, 192] width 112 height 54
click at [864, 210] on div "Change to pickup" at bounding box center [913, 206] width 112 height 13
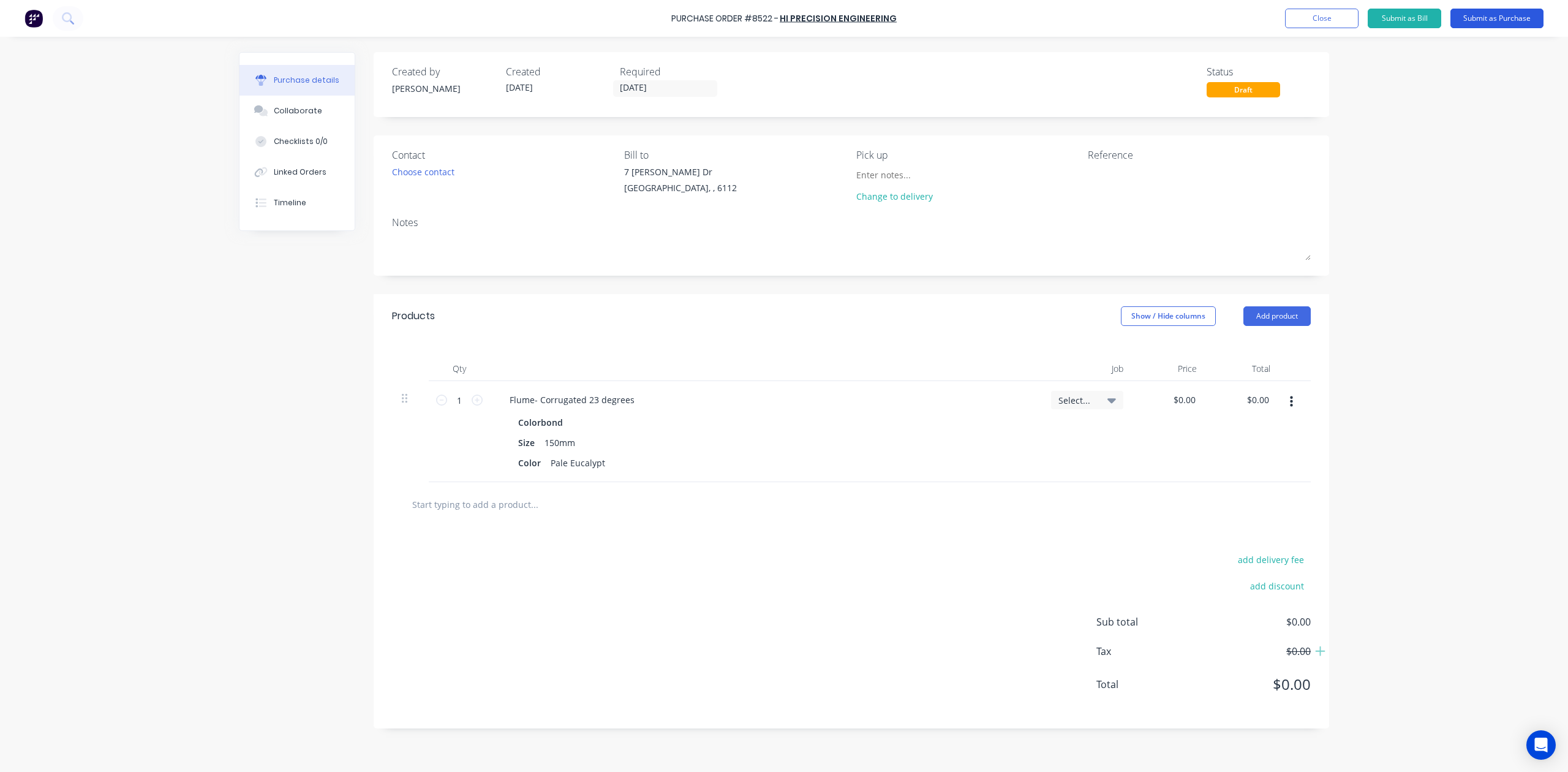
click at [1507, 26] on button "Submit as Purchase" at bounding box center [1497, 18] width 93 height 20
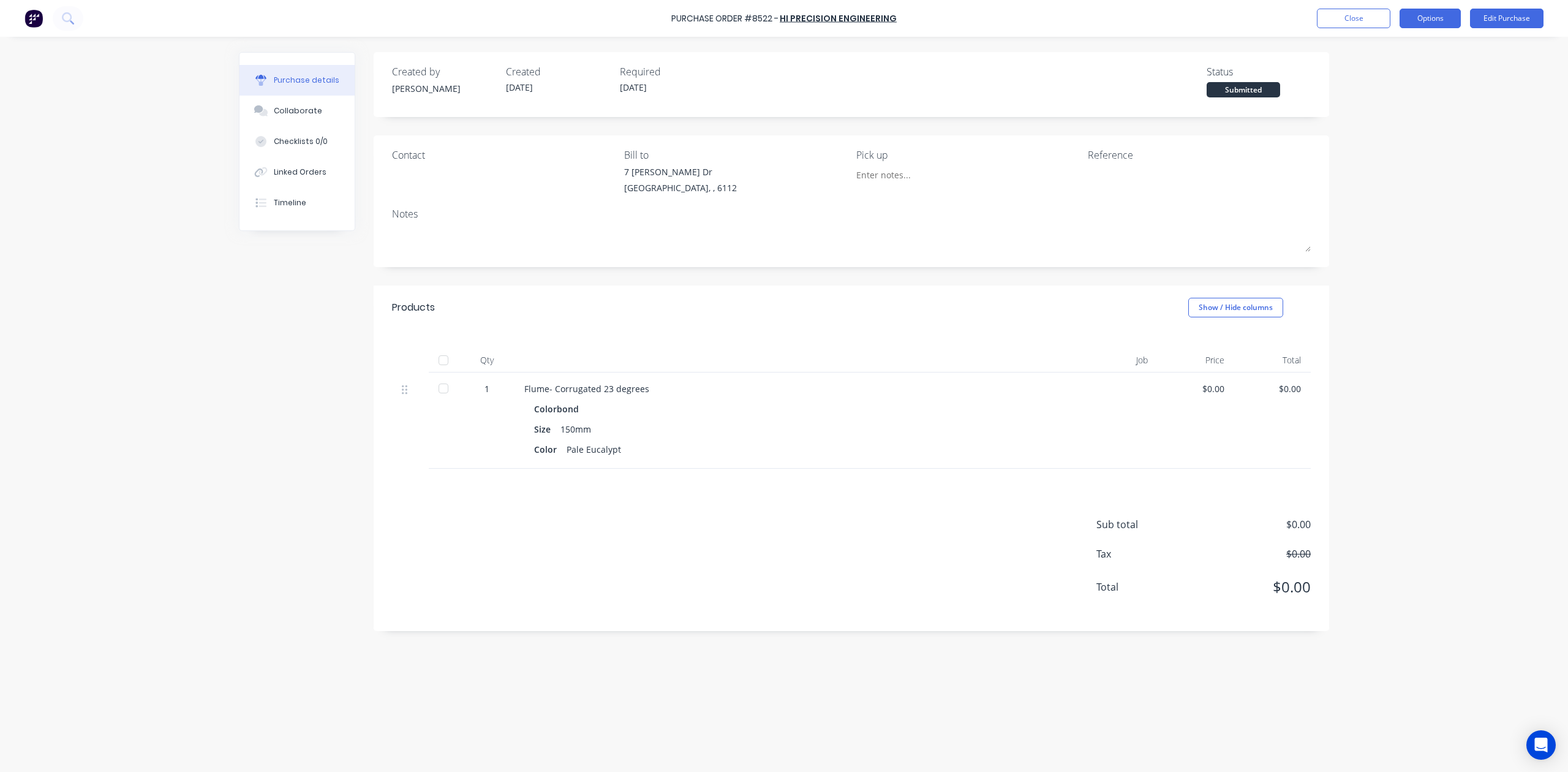
click at [1443, 15] on button "Options" at bounding box center [1430, 18] width 62 height 20
click at [1408, 43] on div "Print / Email" at bounding box center [1402, 49] width 94 height 17
click at [1373, 92] on div "Without pricing" at bounding box center [1402, 99] width 94 height 17
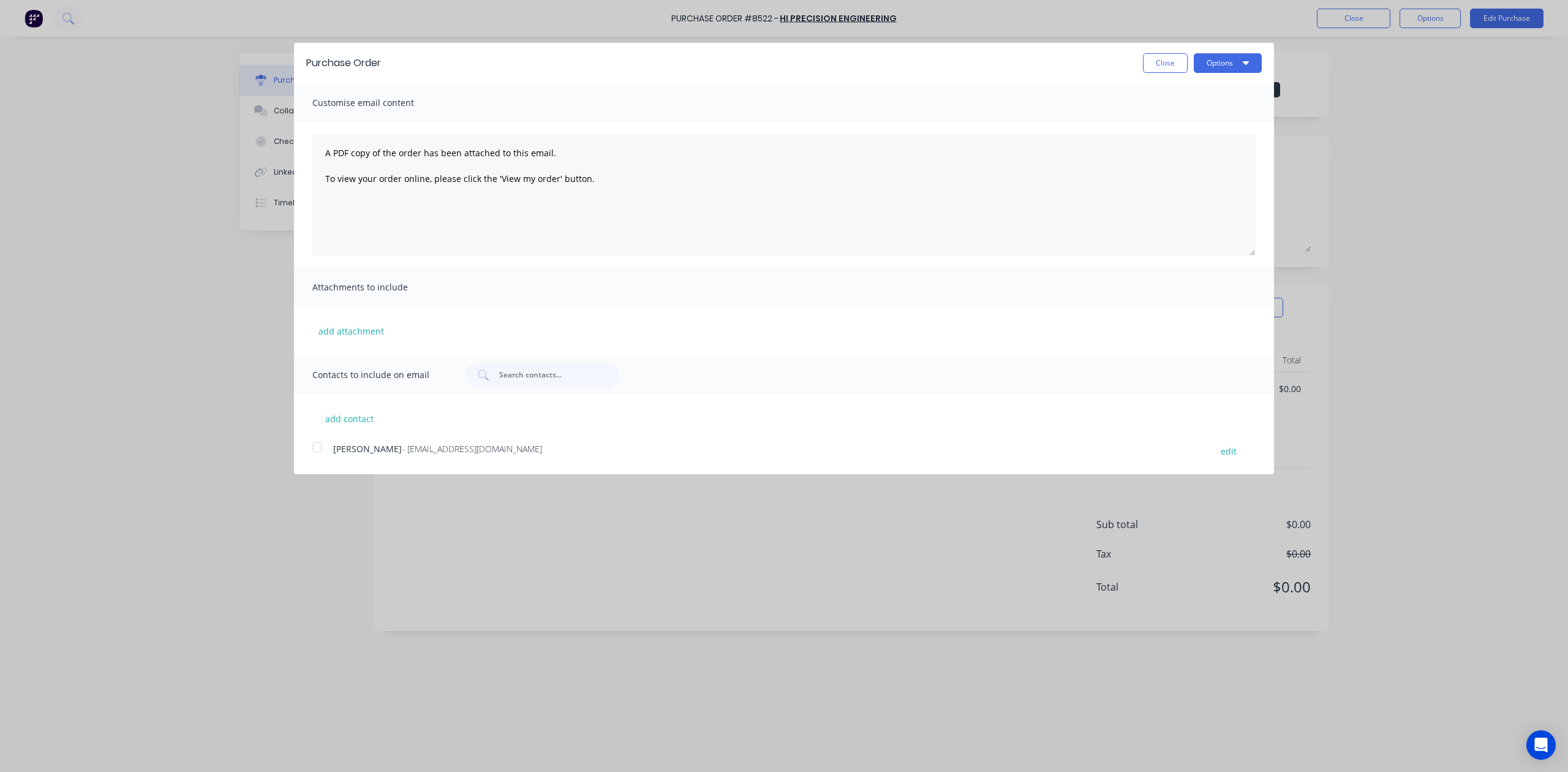
click at [307, 477] on div "Purchase Order Close Options Customise email content A PDF copy of the order ha…" at bounding box center [784, 386] width 1568 height 772
click at [319, 449] on div at bounding box center [317, 447] width 24 height 24
click at [1200, 66] on button "Options" at bounding box center [1228, 63] width 68 height 20
click at [1206, 112] on div "Email" at bounding box center [1204, 118] width 94 height 17
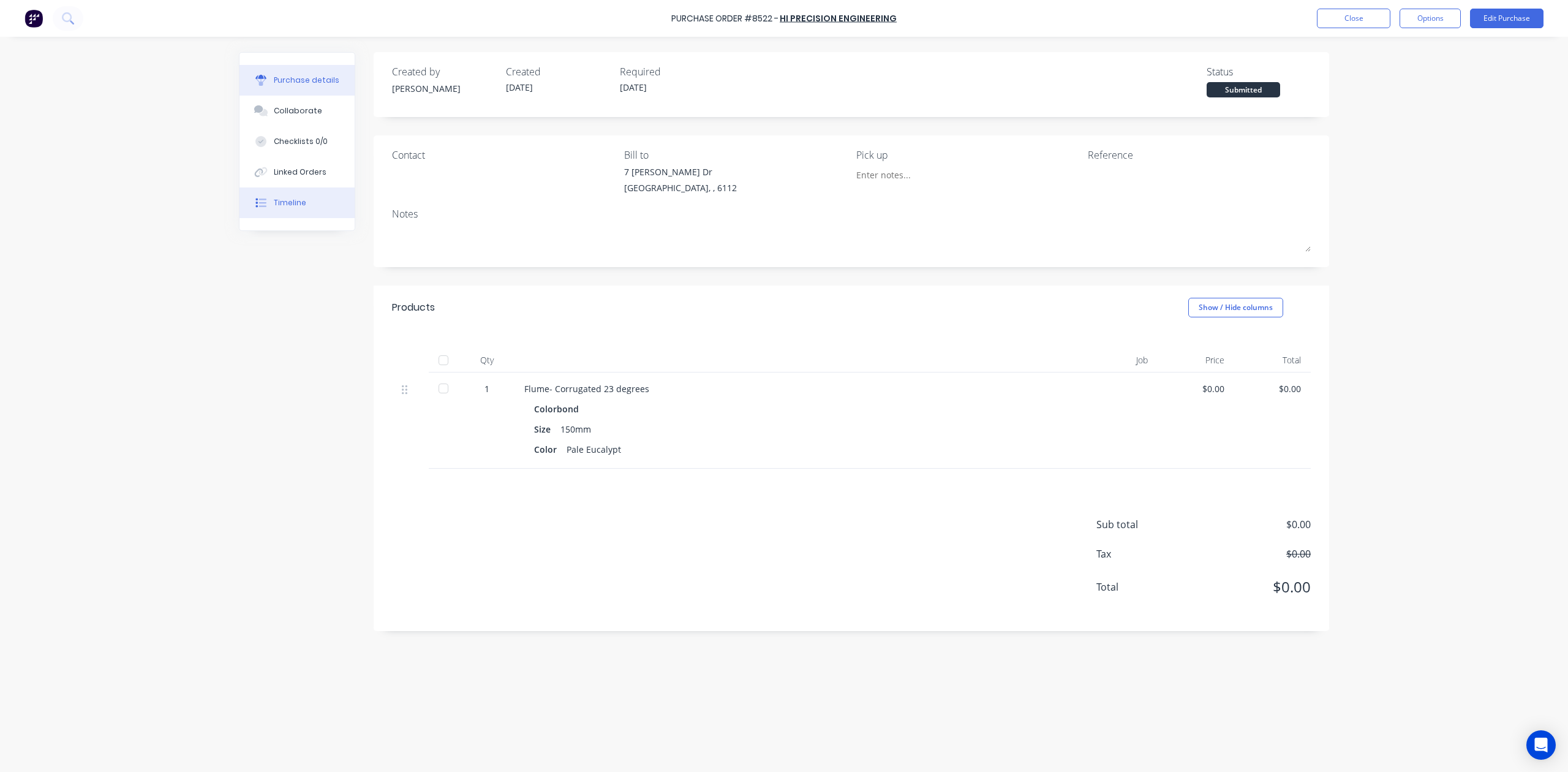
click at [303, 212] on button "Timeline" at bounding box center [297, 203] width 115 height 30
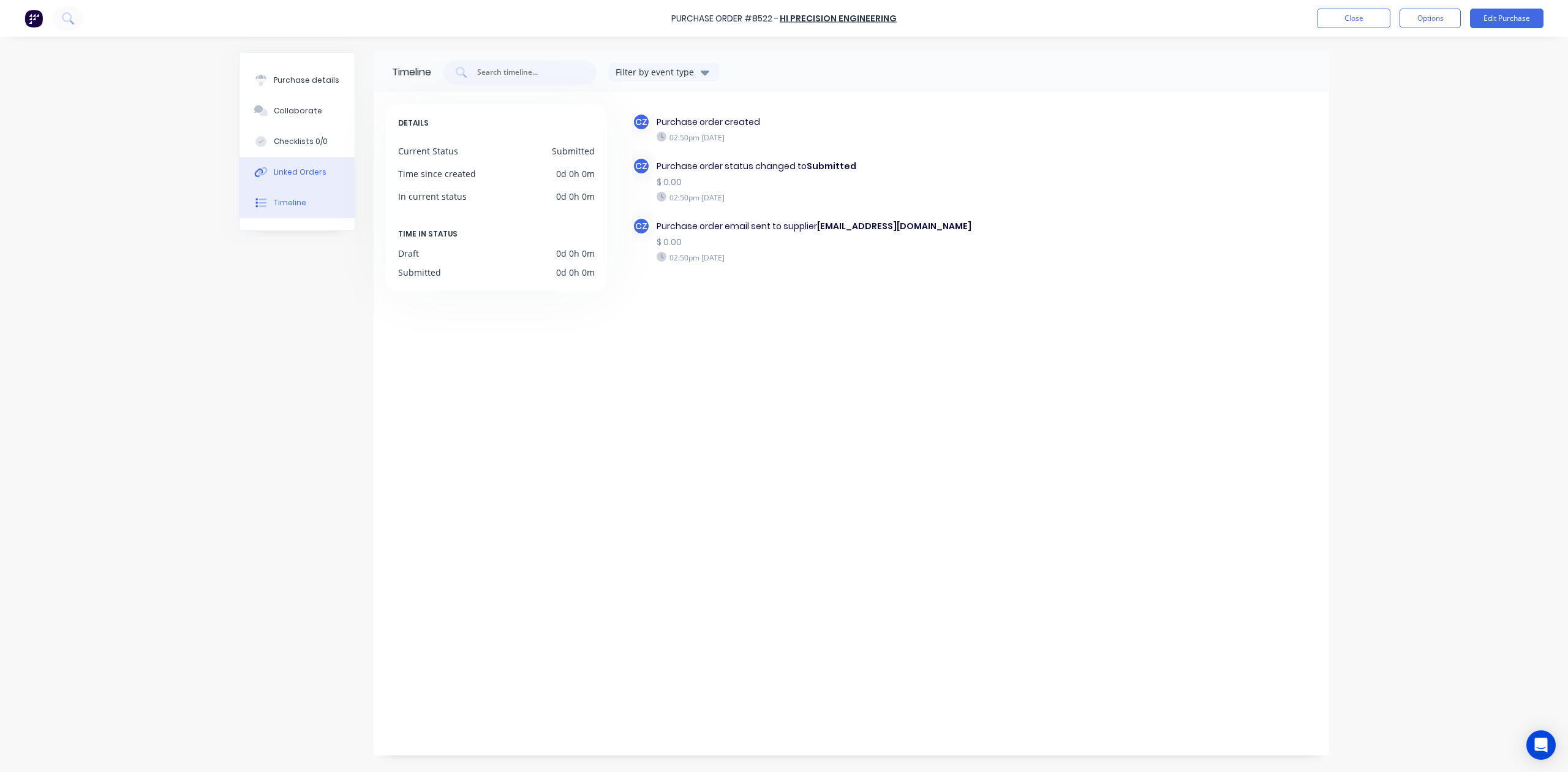
click at [293, 172] on div "Linked Orders" at bounding box center [300, 172] width 52 height 11
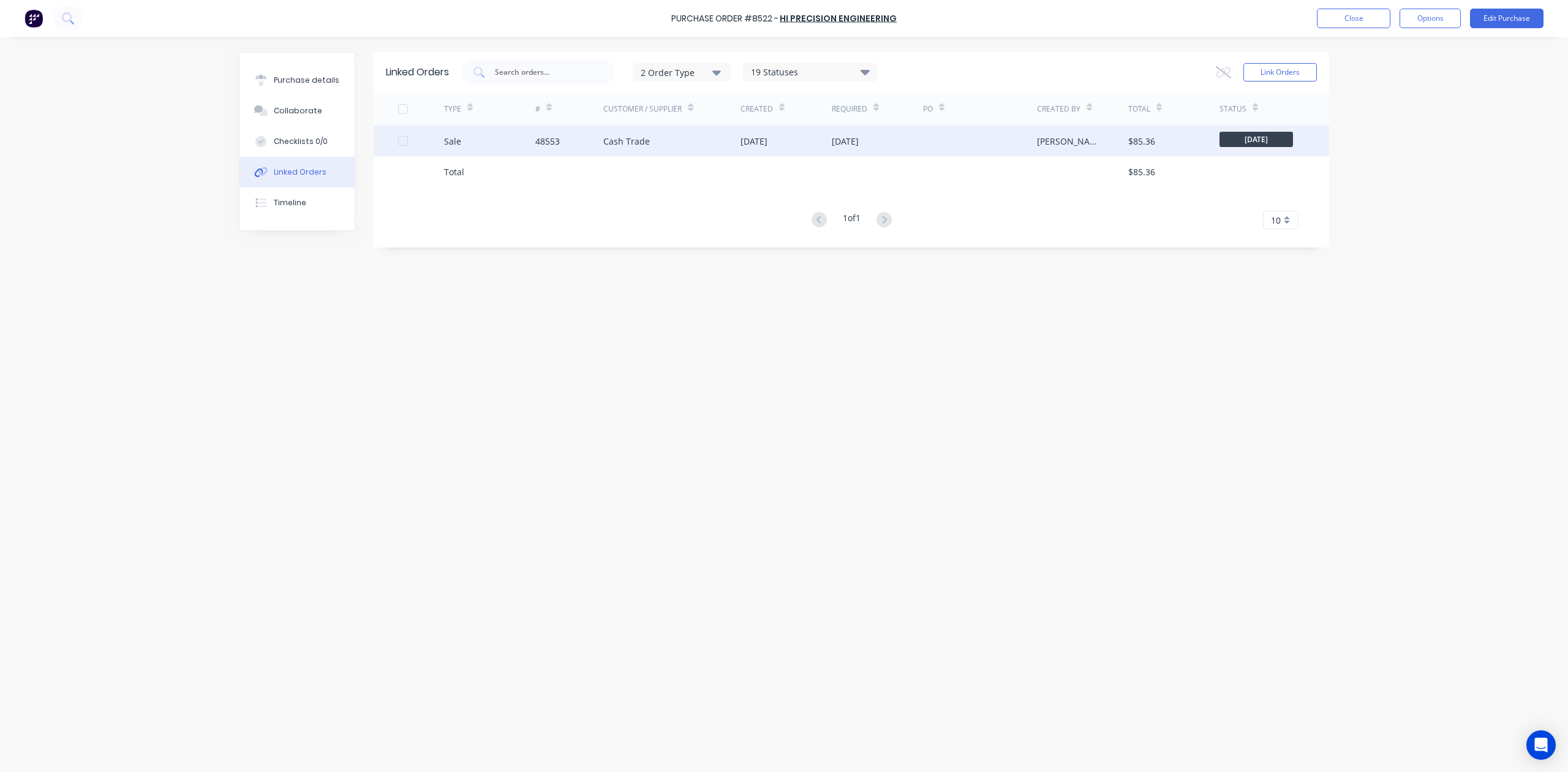
click at [610, 144] on div "Cash Trade" at bounding box center [626, 140] width 46 height 13
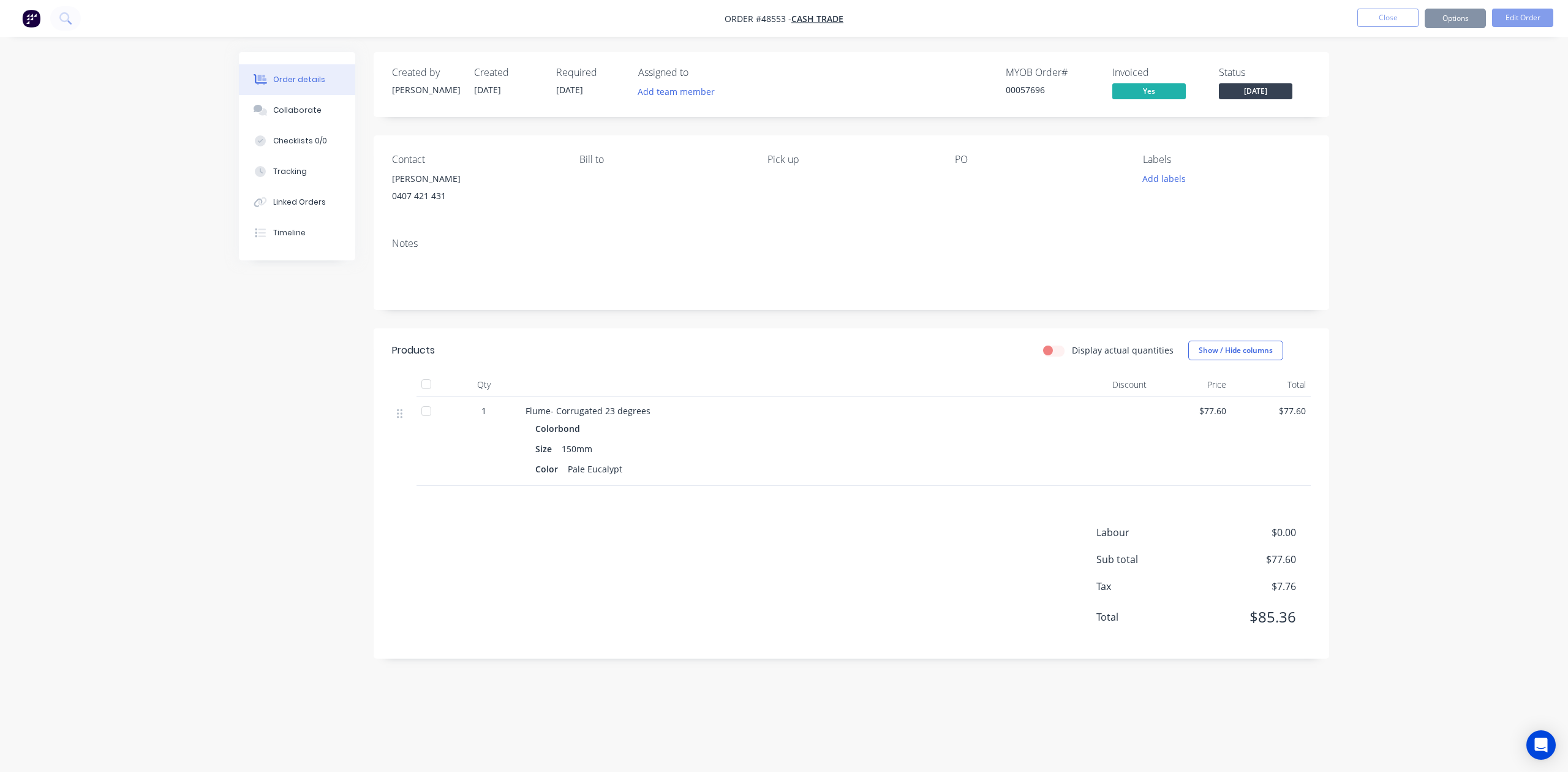
click at [1395, 23] on button "Close" at bounding box center [1388, 17] width 62 height 18
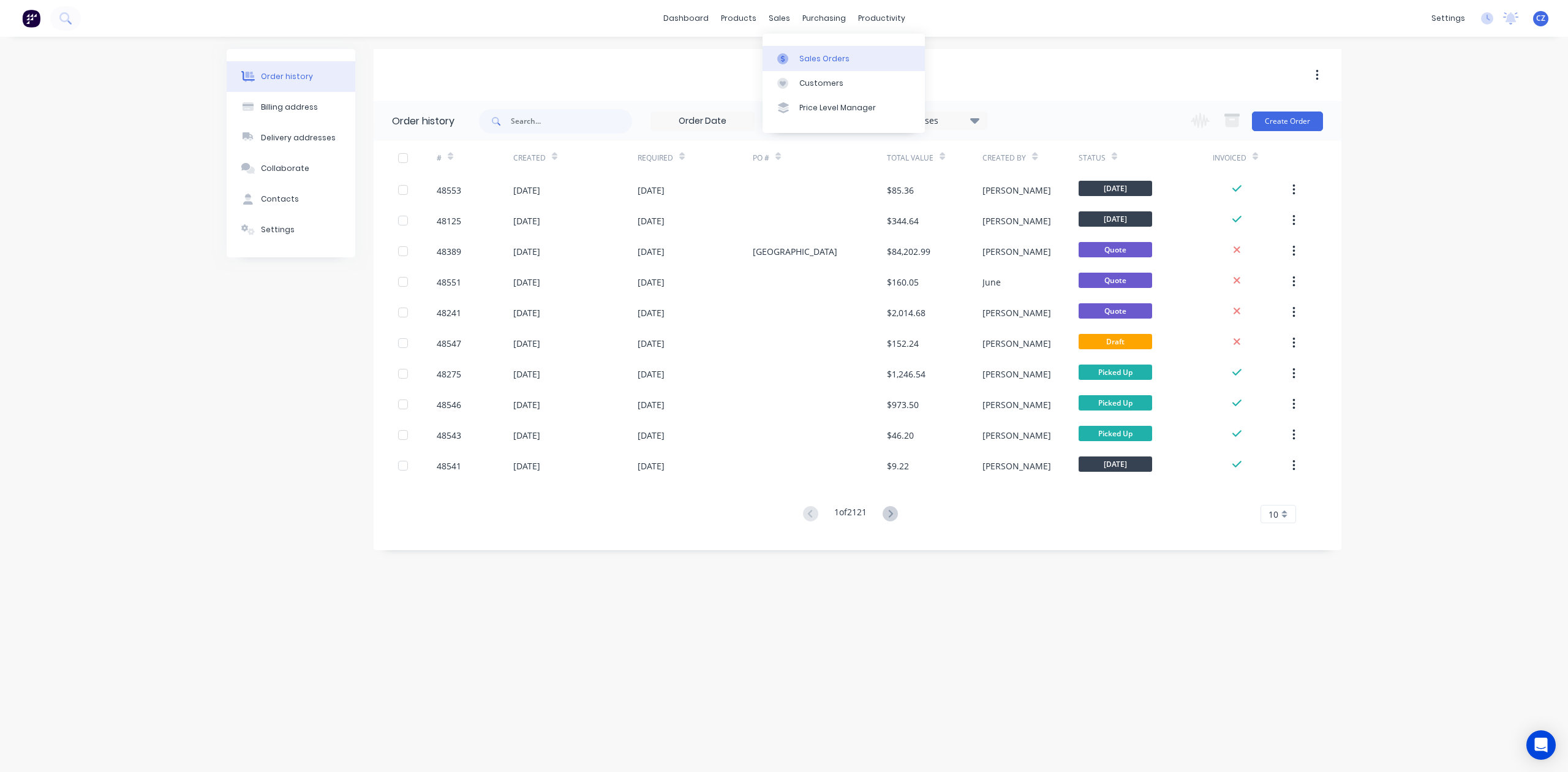
click at [833, 66] on link "Sales Orders" at bounding box center [844, 58] width 162 height 24
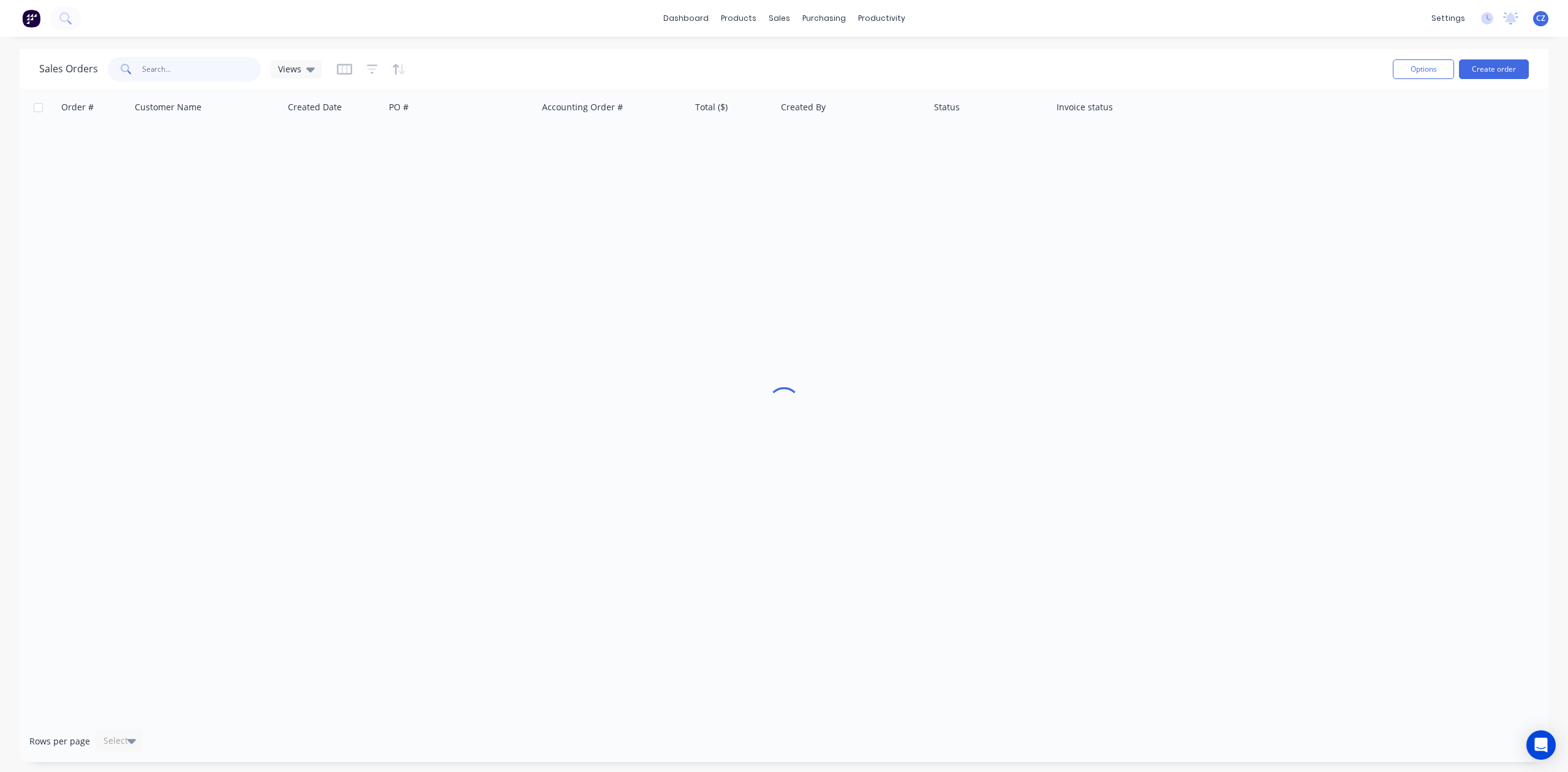
click at [220, 61] on input "text" at bounding box center [201, 69] width 119 height 24
type input "47791"
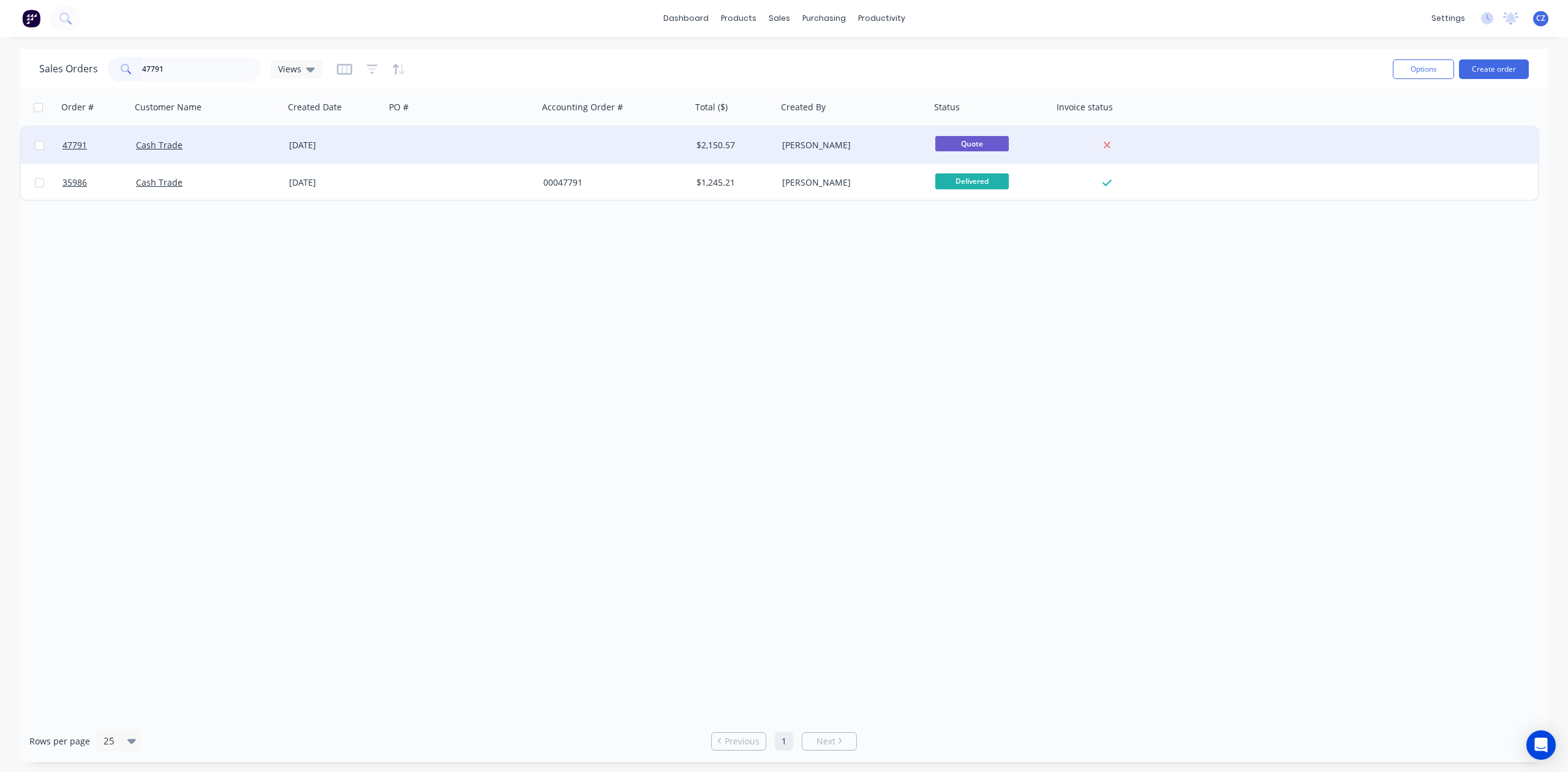
click at [509, 152] on div at bounding box center [462, 145] width 153 height 36
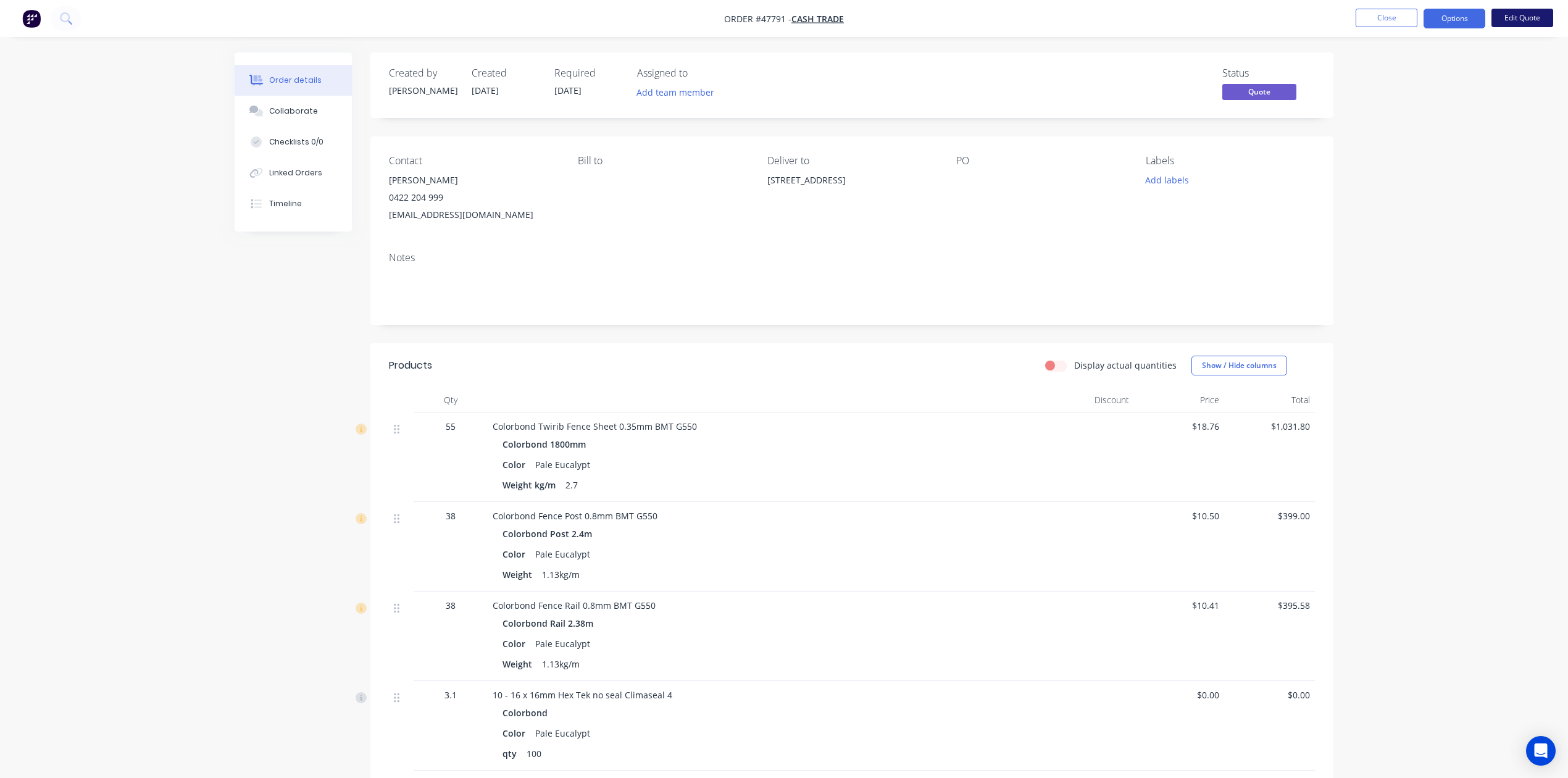
click at [1535, 18] on button "Edit Quote" at bounding box center [1522, 18] width 62 height 18
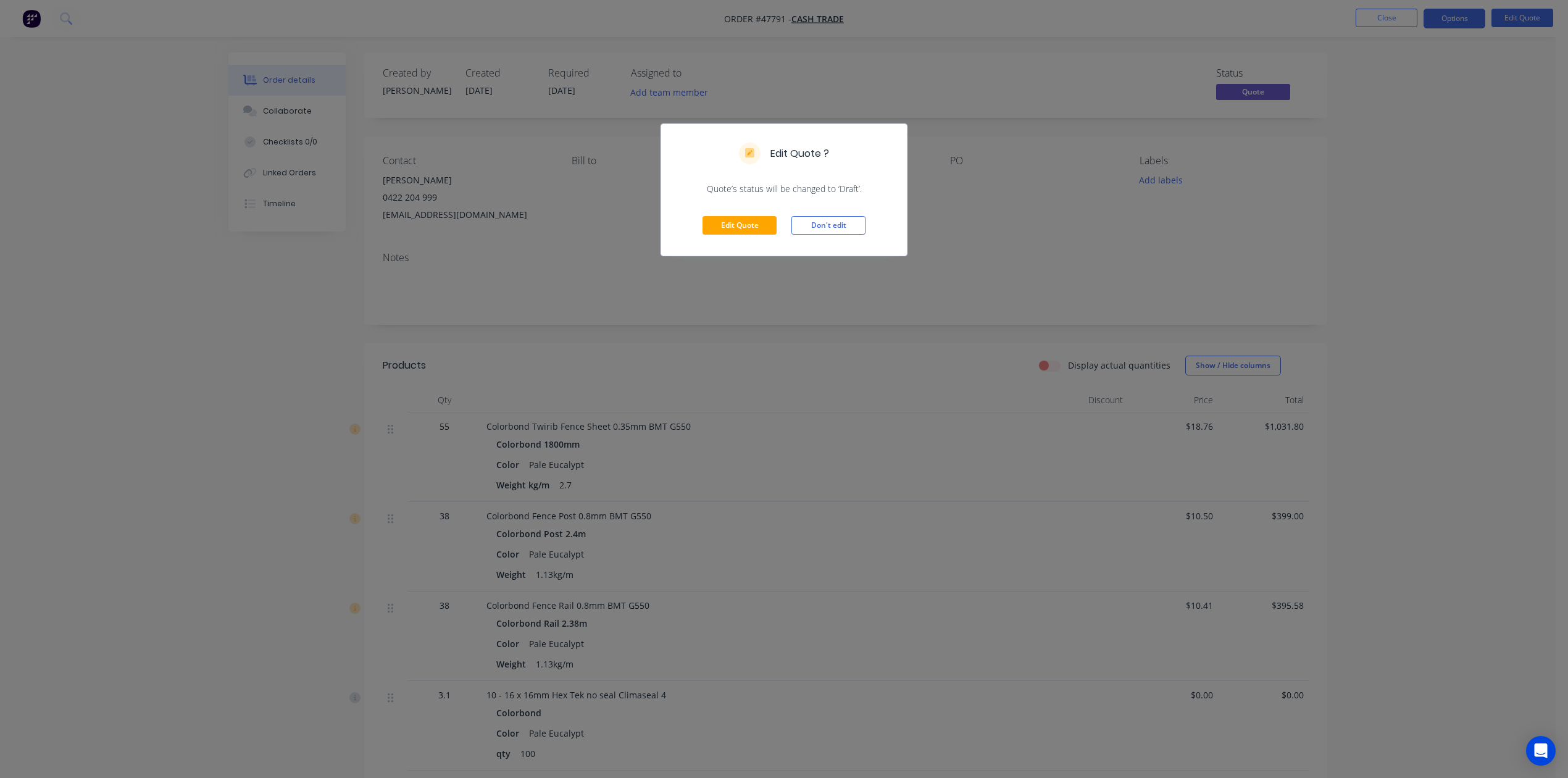
click at [752, 238] on div "Edit Quote Don't edit" at bounding box center [784, 225] width 246 height 60
click at [755, 225] on button "Edit Quote" at bounding box center [739, 225] width 74 height 18
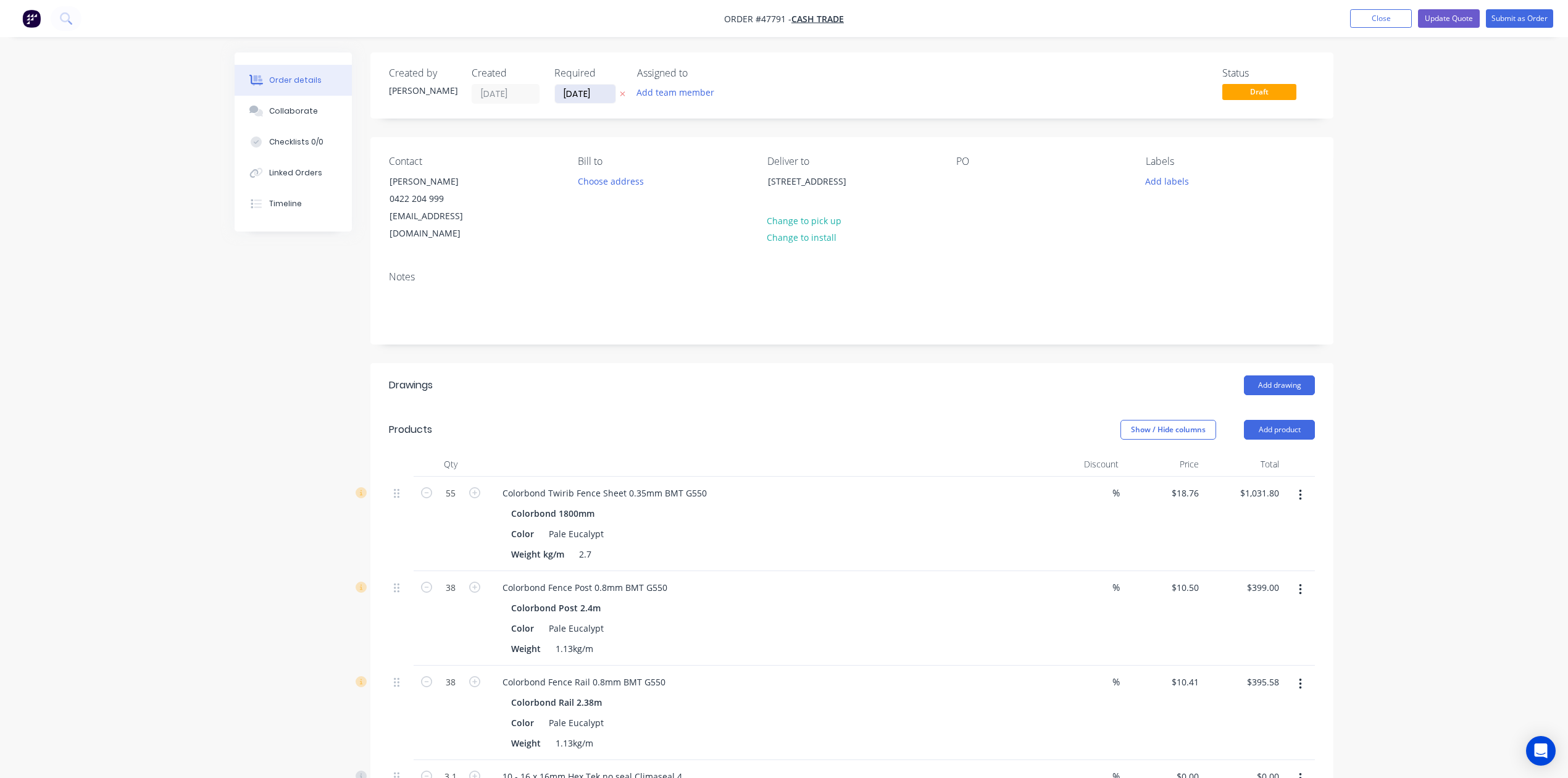
click at [585, 89] on input "07/08/25" at bounding box center [585, 94] width 60 height 18
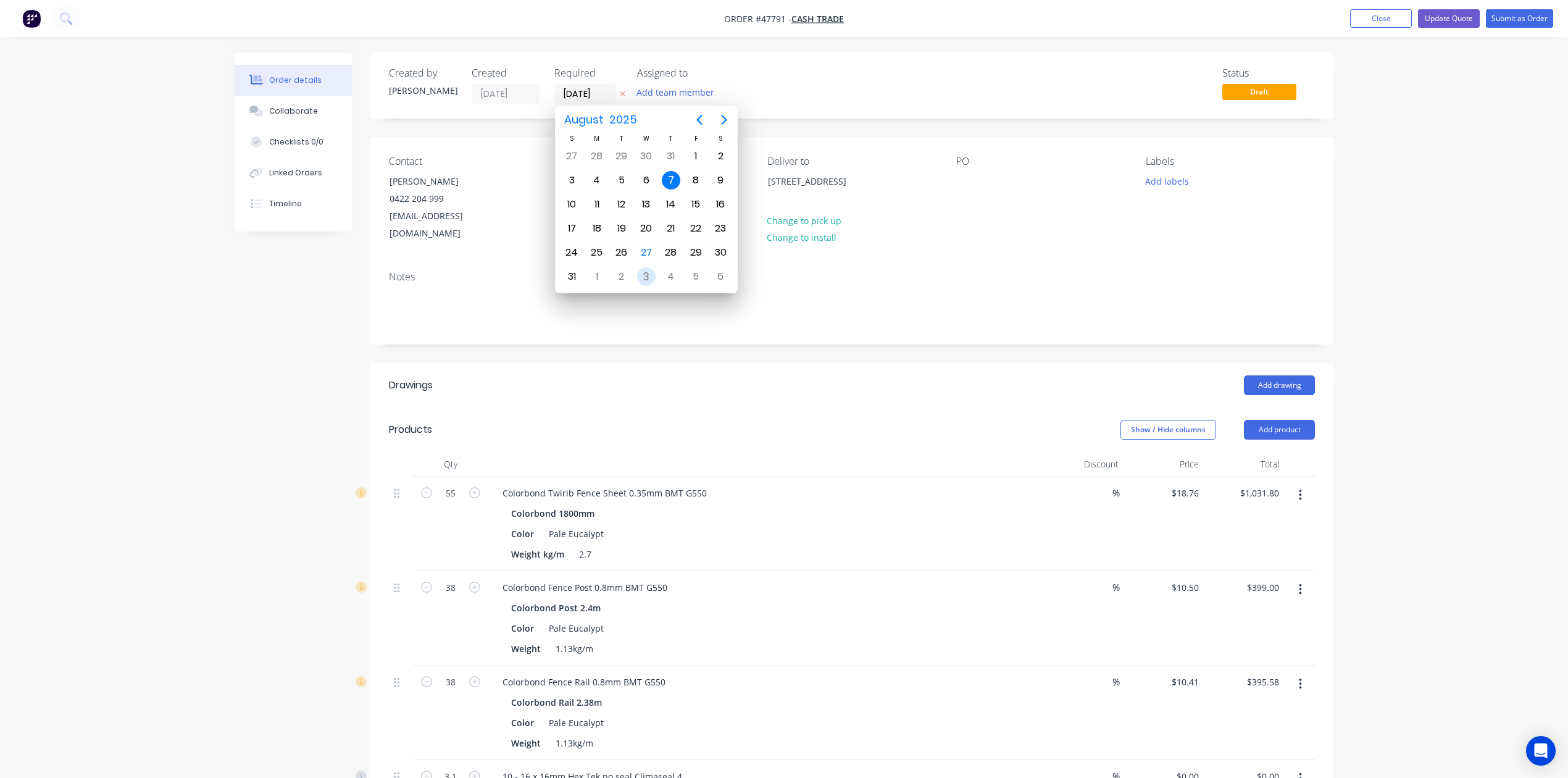
click at [655, 276] on div "3" at bounding box center [647, 276] width 24 height 24
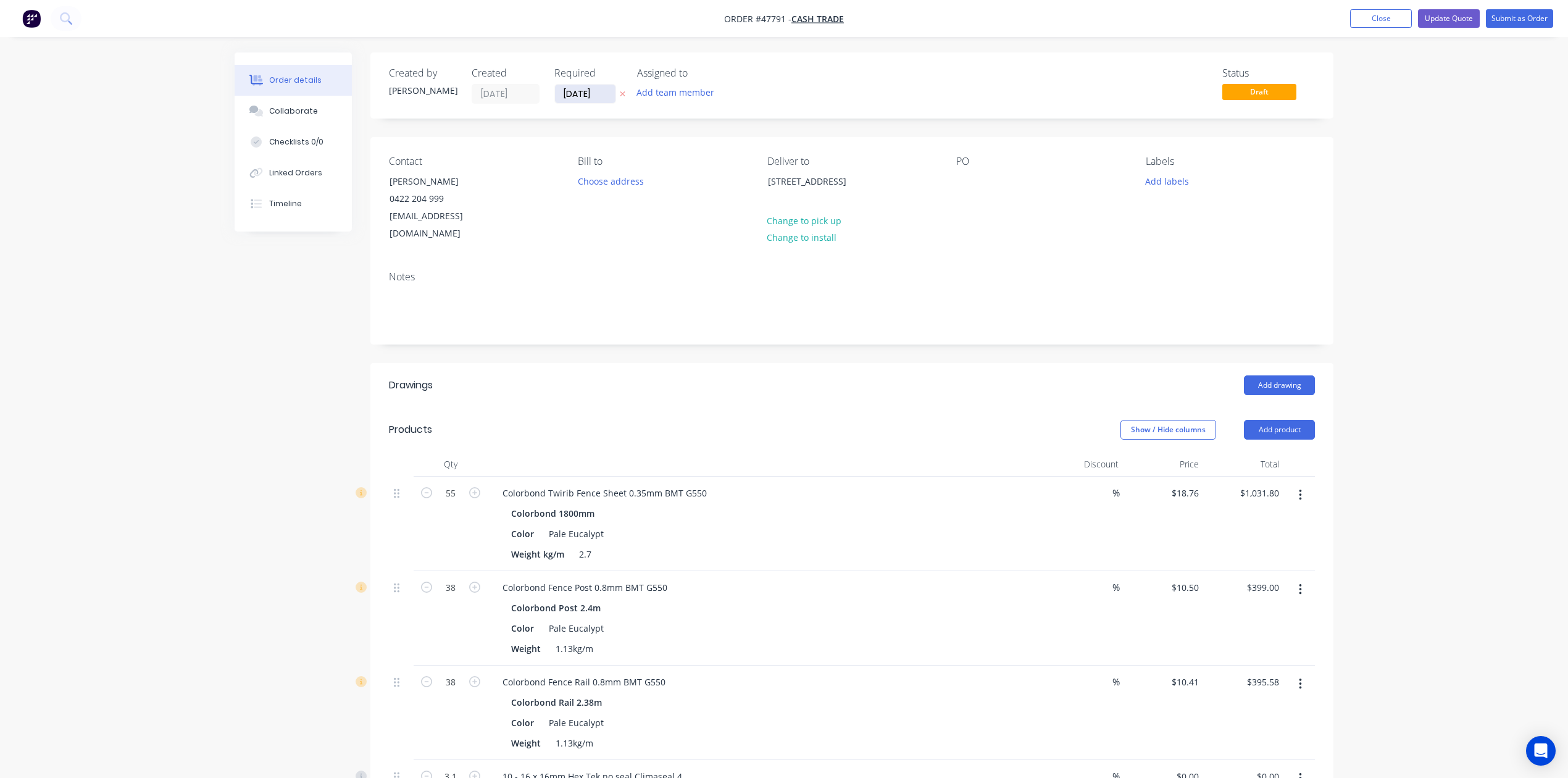
click at [596, 91] on input "[DATE]" at bounding box center [585, 94] width 60 height 18
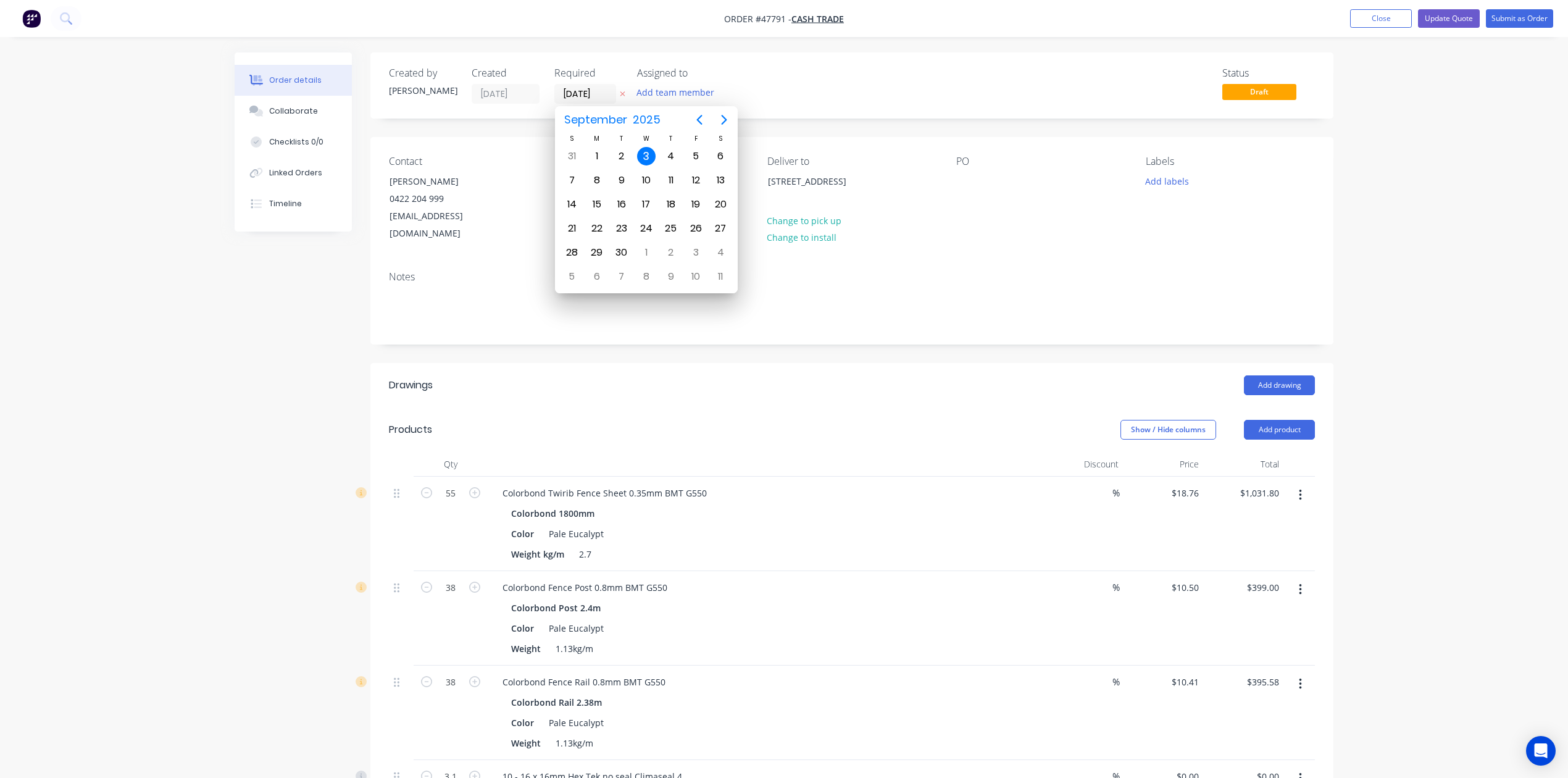
drag, startPoint x: 765, startPoint y: 177, endPoint x: 936, endPoint y: 379, distance: 264.7
click at [936, 379] on div "Created by Cathy Created 07/08/25 Required 03/09/25 Assigned to Add team member…" at bounding box center [852, 619] width 963 height 1133
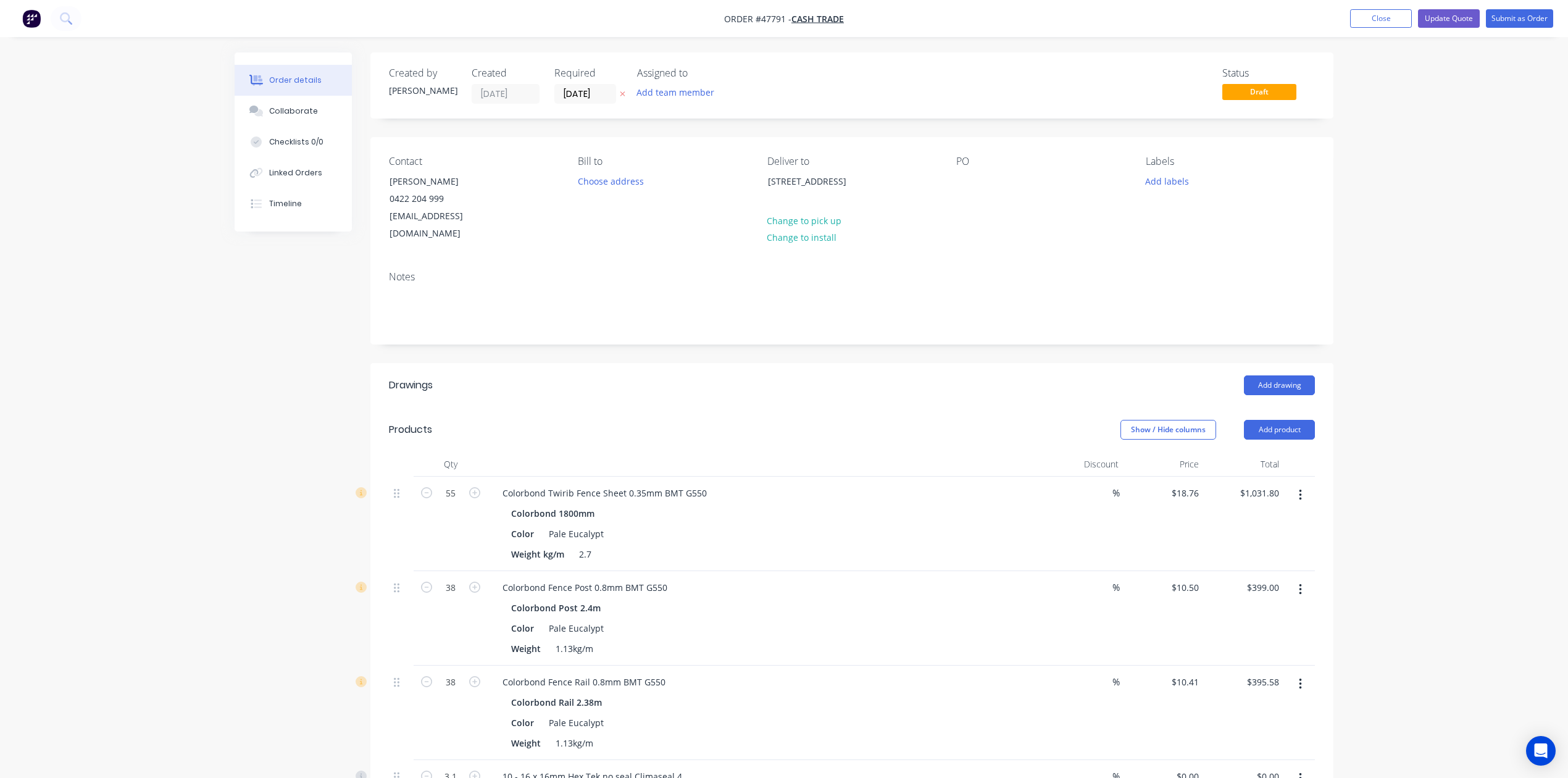
click at [932, 364] on header "Drawings Add drawing" at bounding box center [852, 385] width 963 height 44
copy div "721 Canning Hwy, Applecross WA 6153"
drag, startPoint x: 775, startPoint y: 184, endPoint x: 872, endPoint y: 364, distance: 204.5
click at [872, 364] on div "Created by Cathy Created 07/08/25 Required 03/09/25 Assigned to Add team member…" at bounding box center [852, 619] width 963 height 1133
click at [872, 366] on header "Drawings Add drawing" at bounding box center [852, 385] width 963 height 44
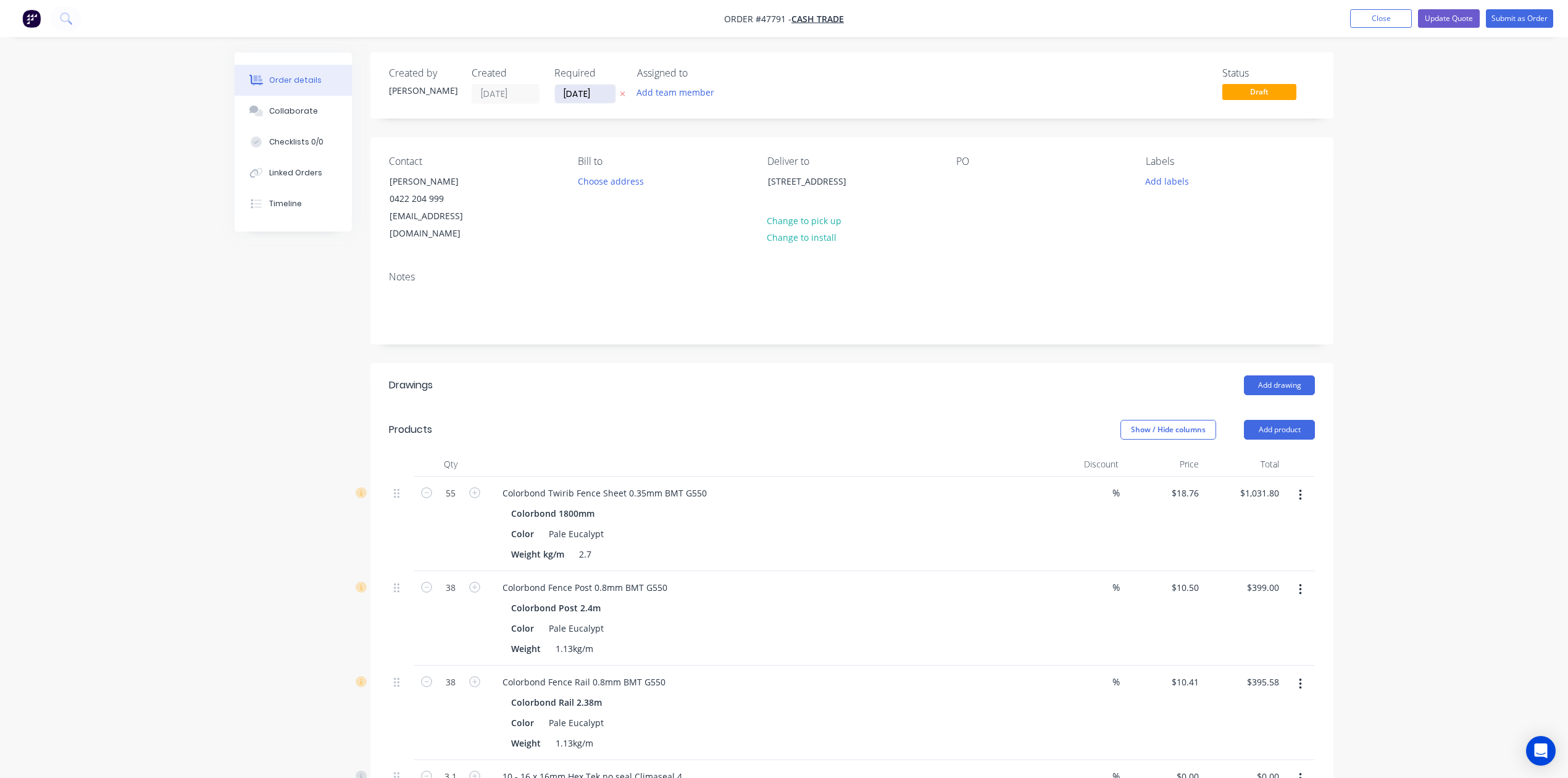
click at [569, 94] on input "[DATE]" at bounding box center [585, 94] width 60 height 18
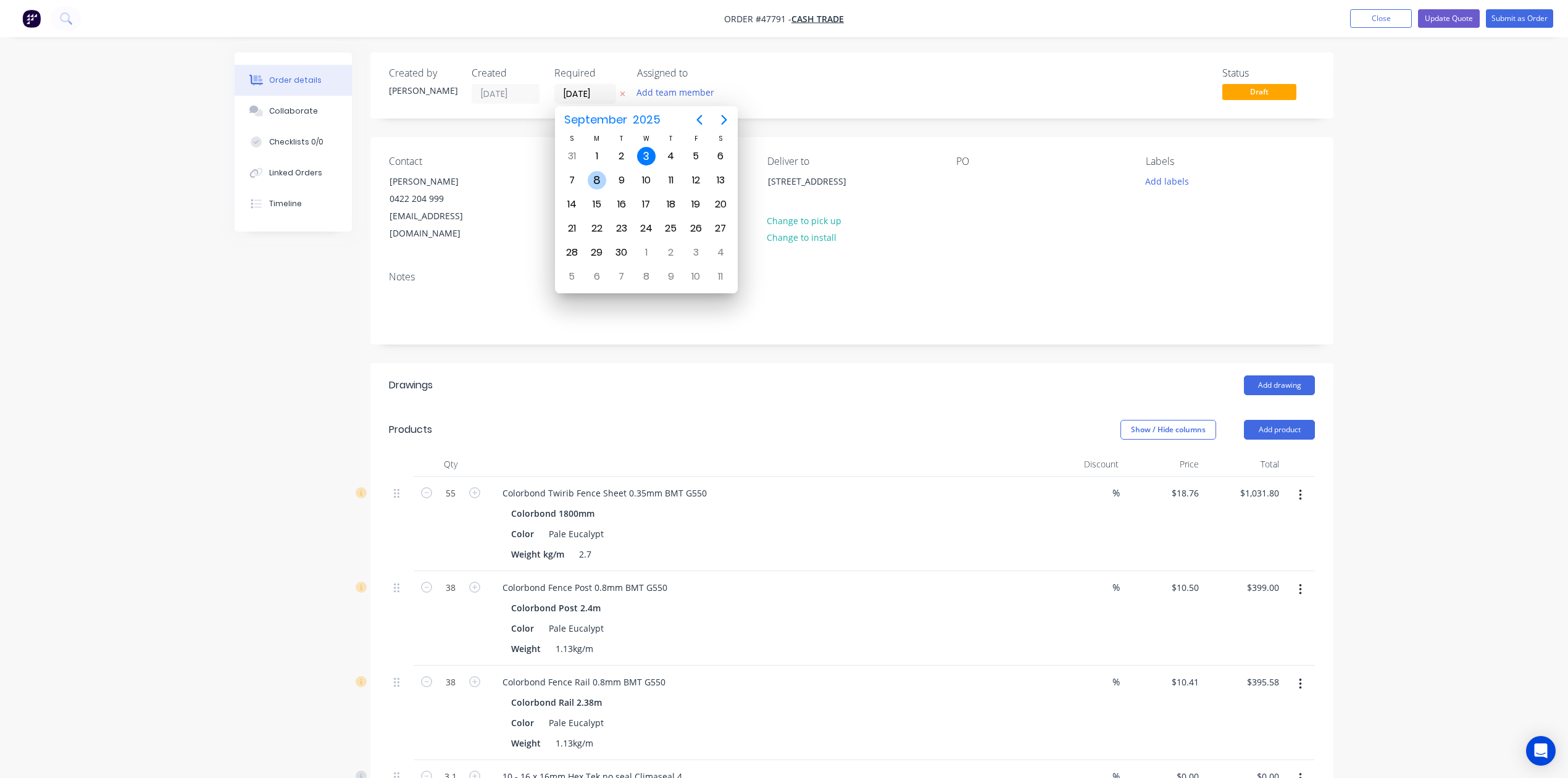
click at [603, 177] on div "8" at bounding box center [597, 180] width 18 height 18
type input "08/09/25"
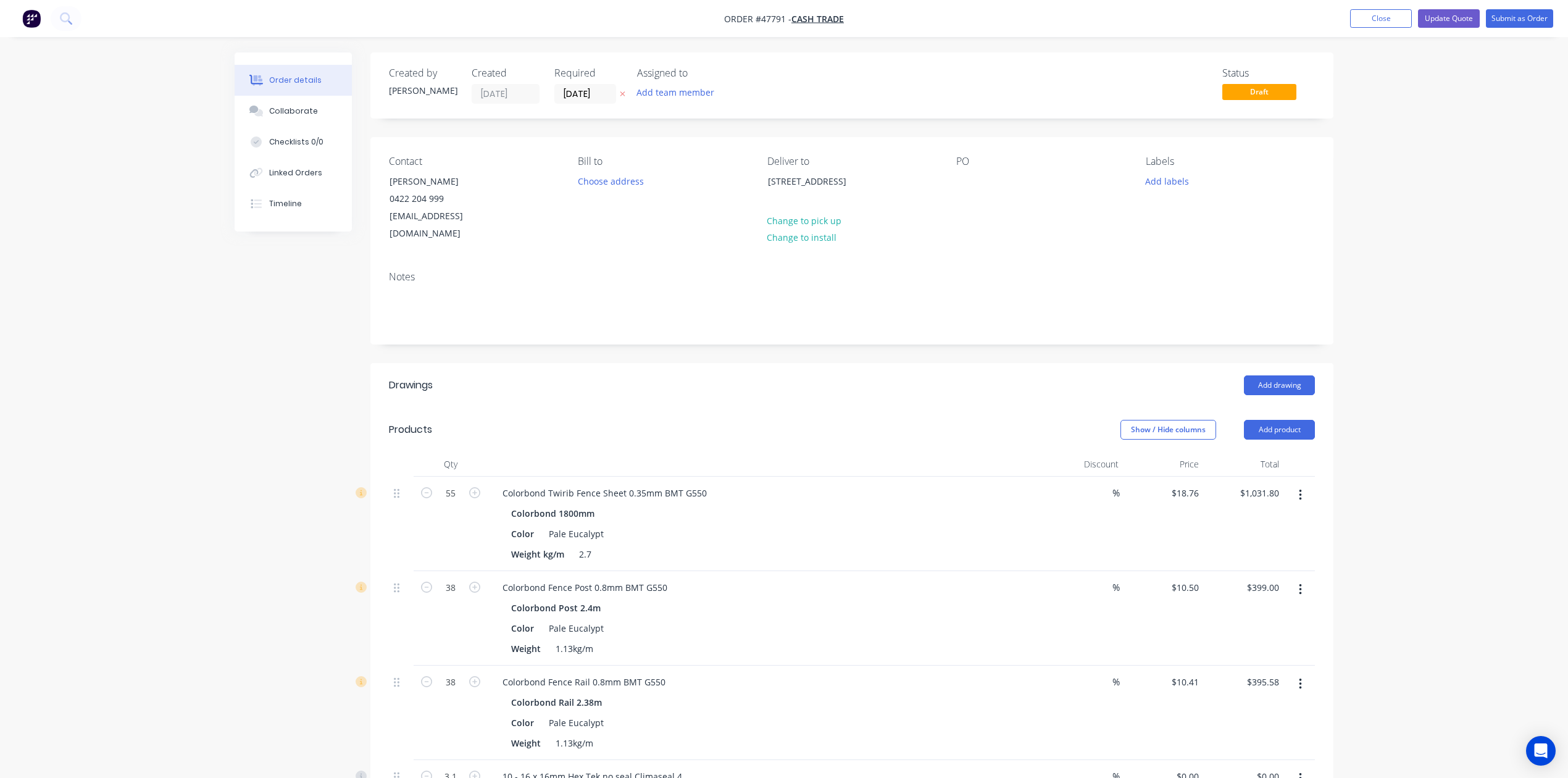
click at [611, 374] on header "Drawings Add drawing" at bounding box center [852, 385] width 963 height 44
click at [1539, 20] on button "Submit as Order" at bounding box center [1520, 18] width 67 height 18
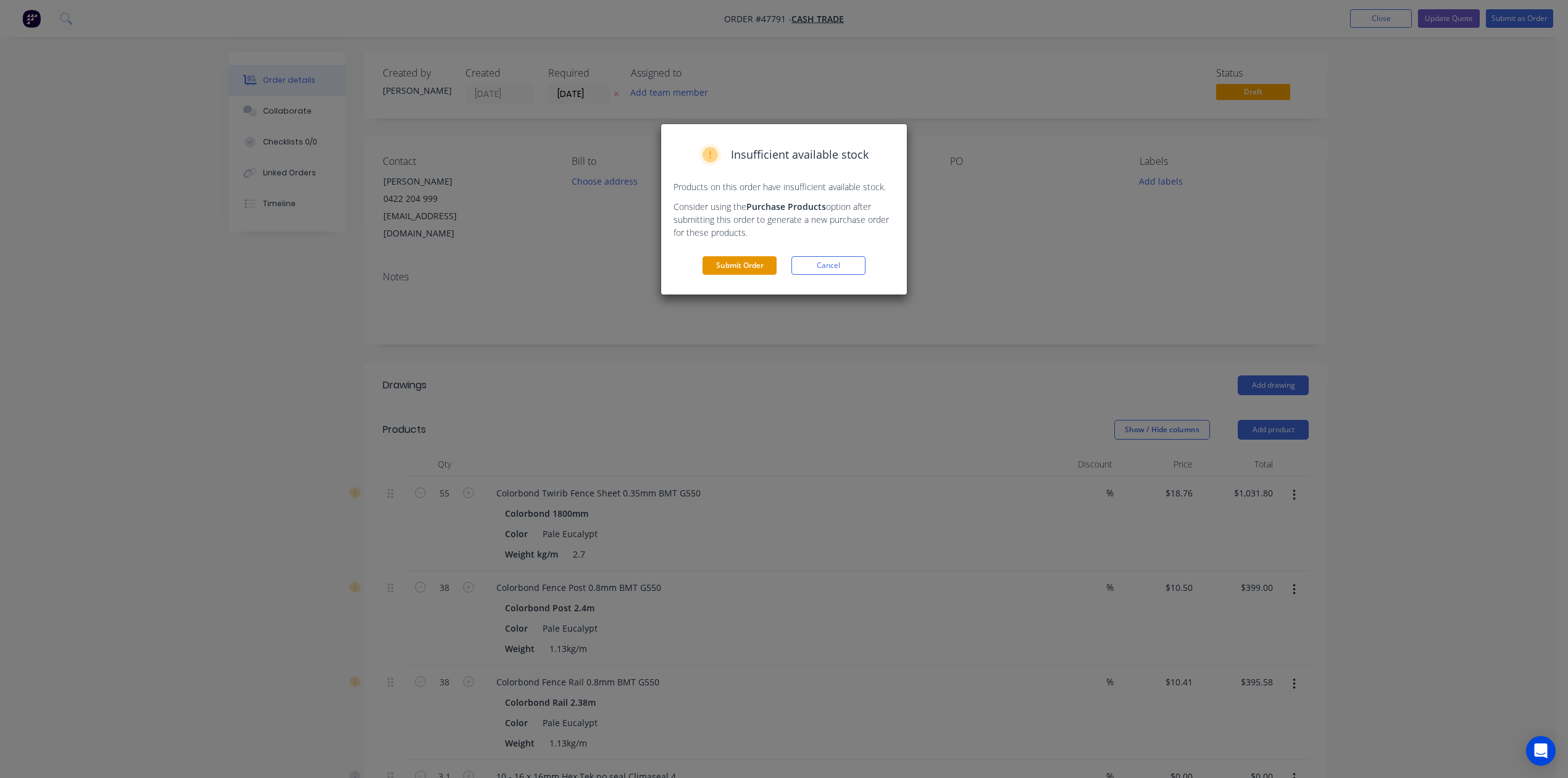
click at [771, 275] on button "Submit Order" at bounding box center [739, 265] width 74 height 18
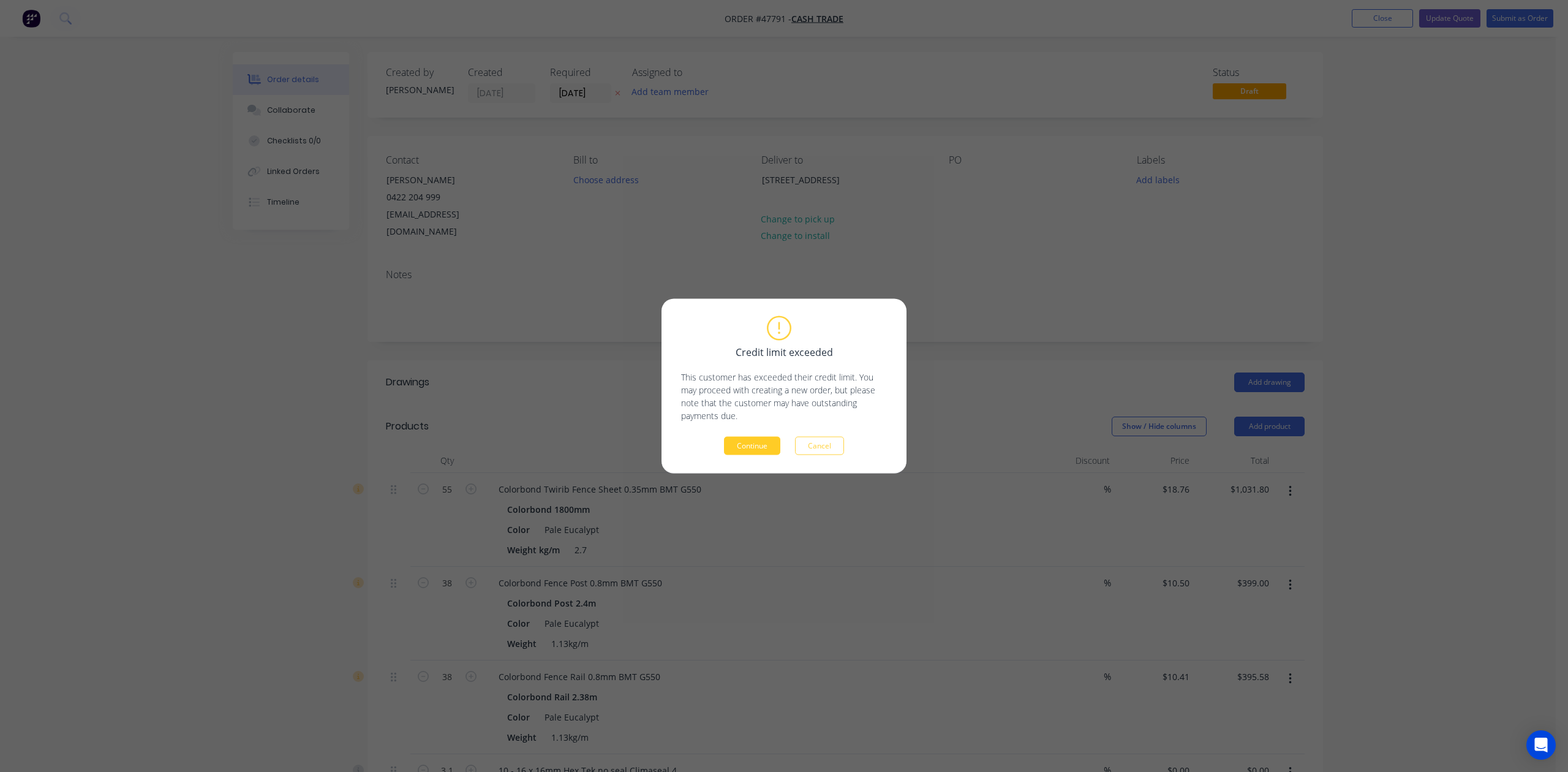
click at [759, 445] on button "Continue" at bounding box center [752, 446] width 56 height 18
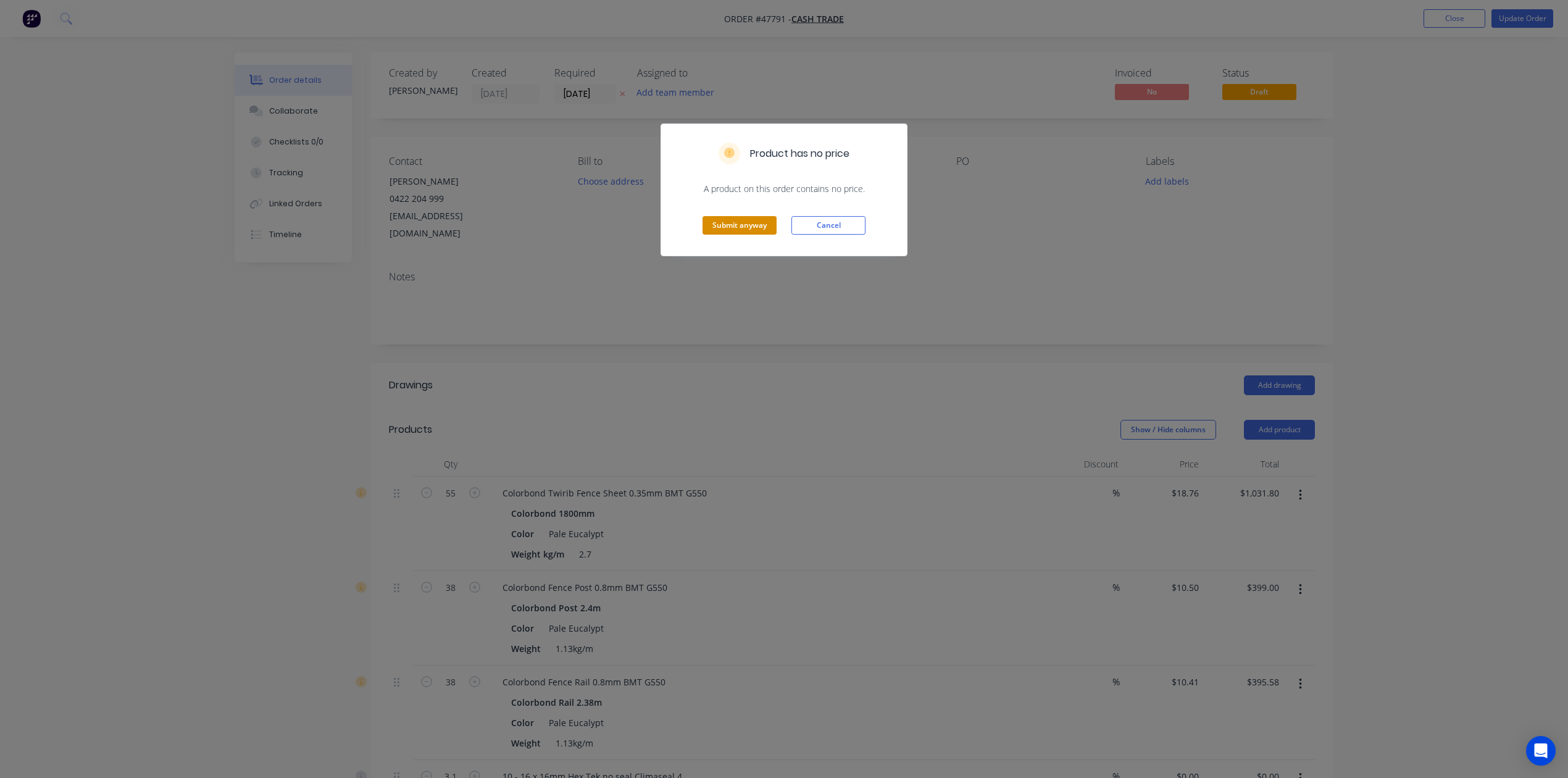
click at [737, 235] on button "Submit anyway" at bounding box center [739, 225] width 74 height 18
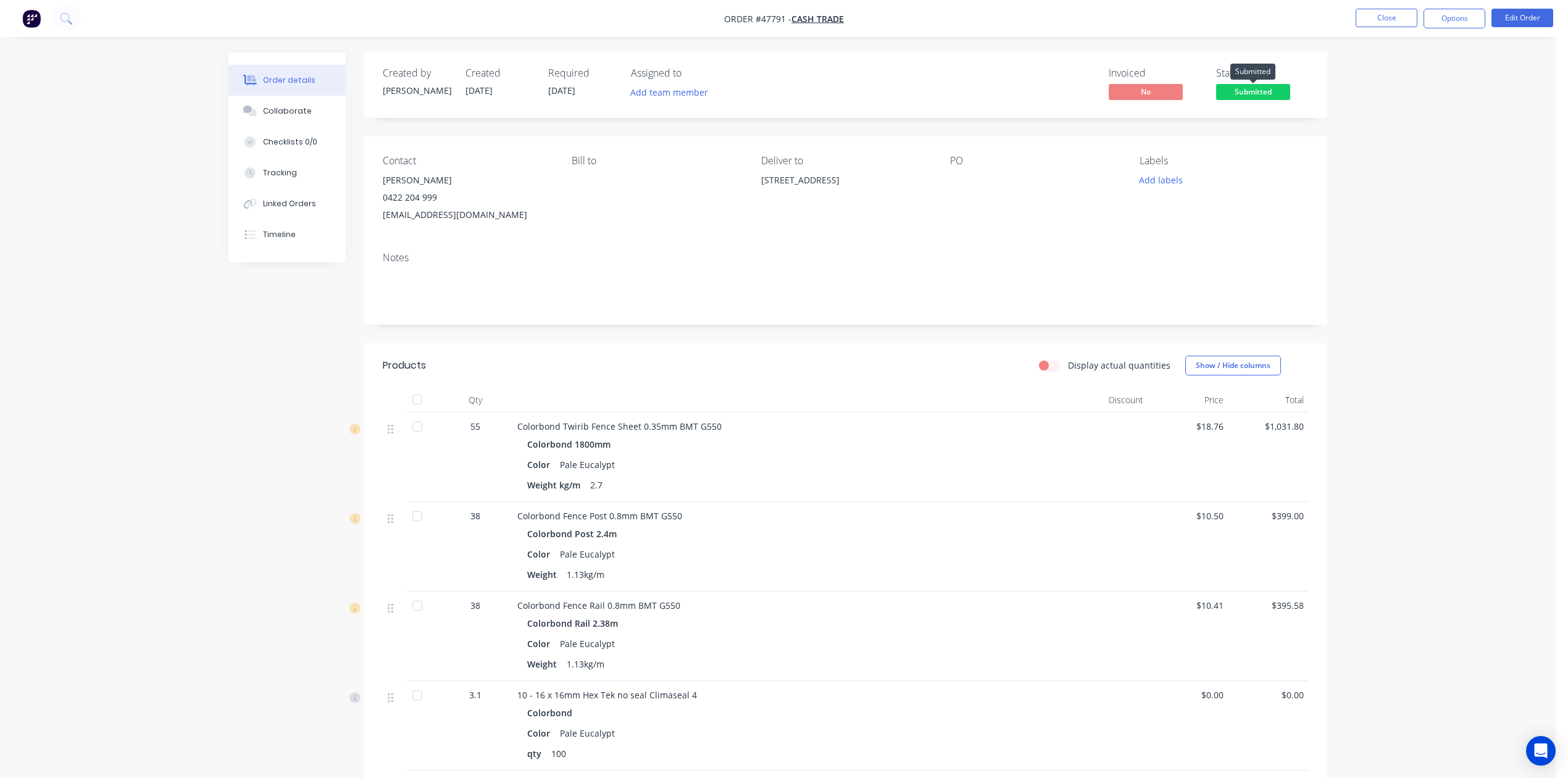
click at [1283, 90] on span "Submitted" at bounding box center [1253, 92] width 74 height 15
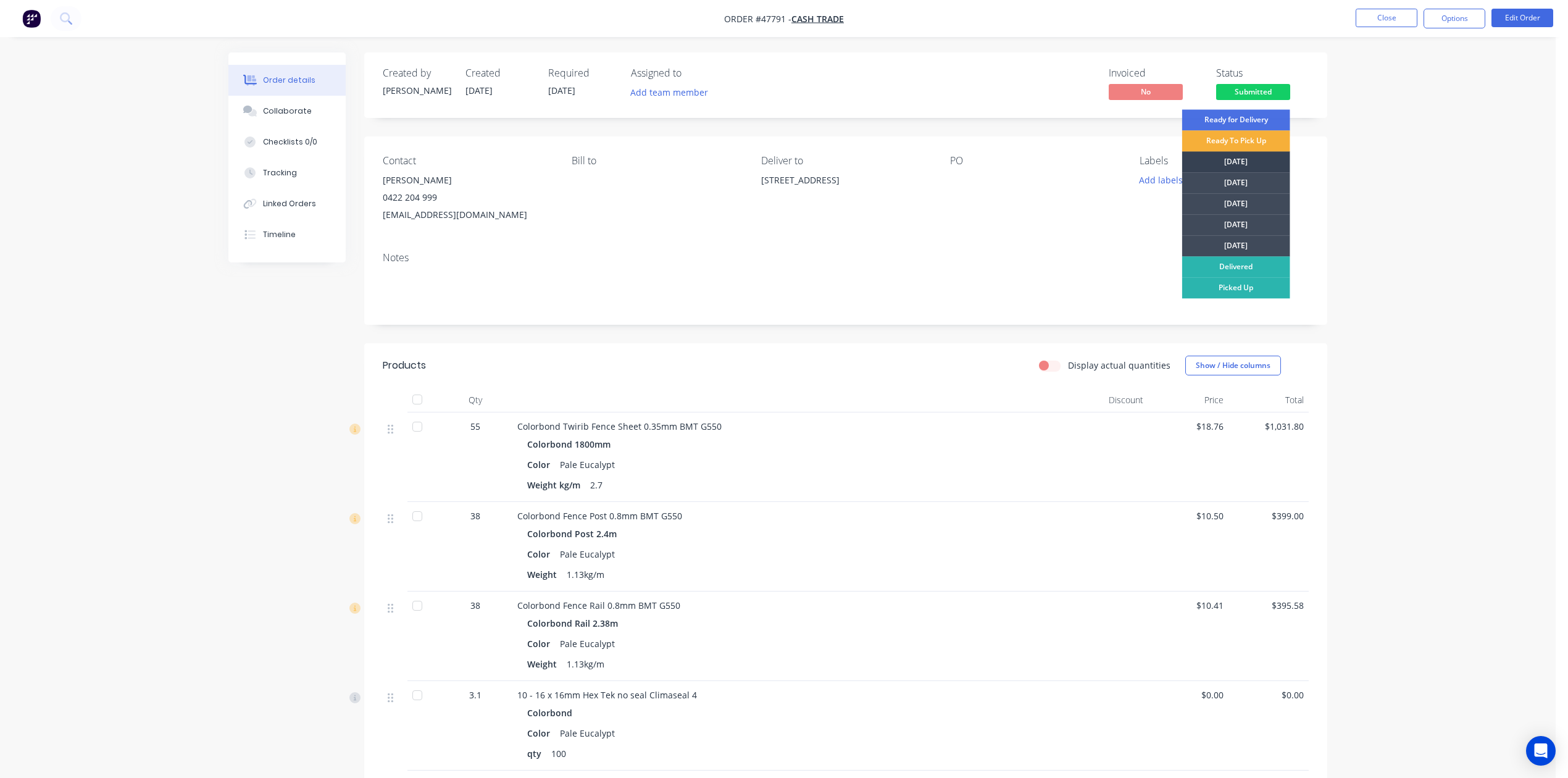
click at [1270, 156] on div "Monday" at bounding box center [1236, 161] width 108 height 21
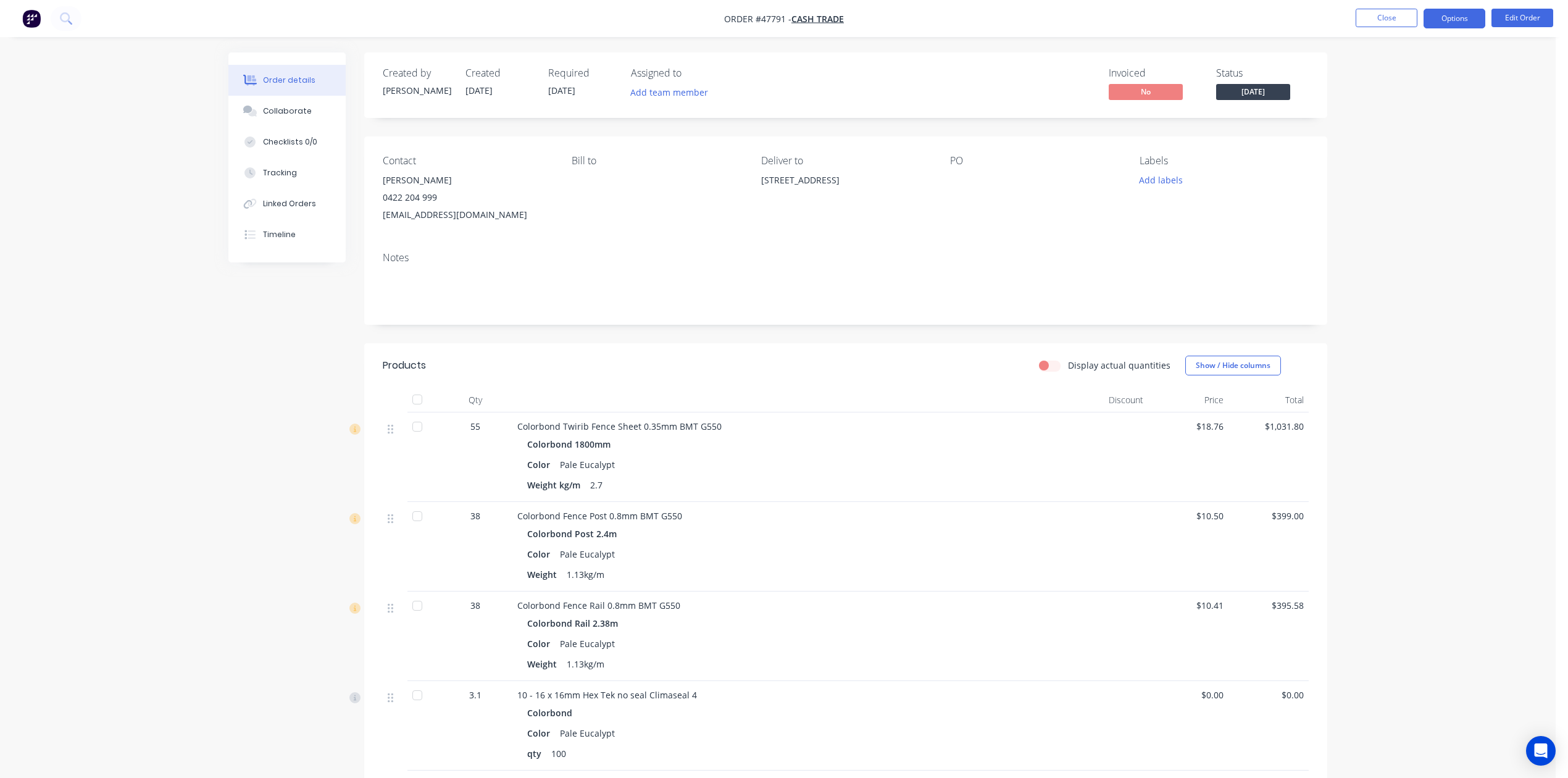
click at [1456, 24] on button "Options" at bounding box center [1454, 18] width 62 height 20
click at [1407, 72] on div "Invoice" at bounding box center [1417, 74] width 113 height 18
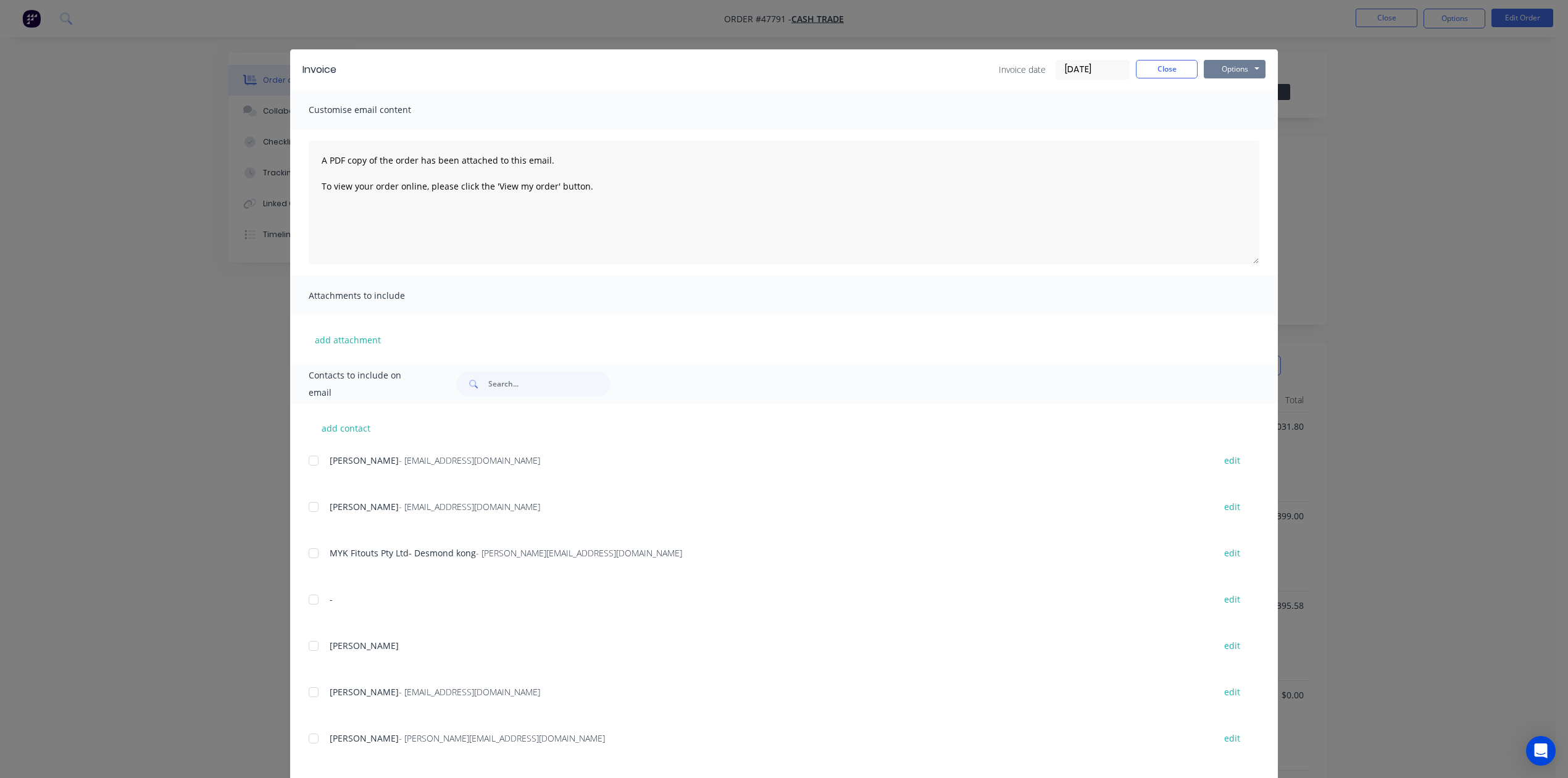
click at [1225, 60] on button "Options" at bounding box center [1234, 69] width 62 height 18
click at [1228, 115] on button "Print" at bounding box center [1243, 111] width 79 height 21
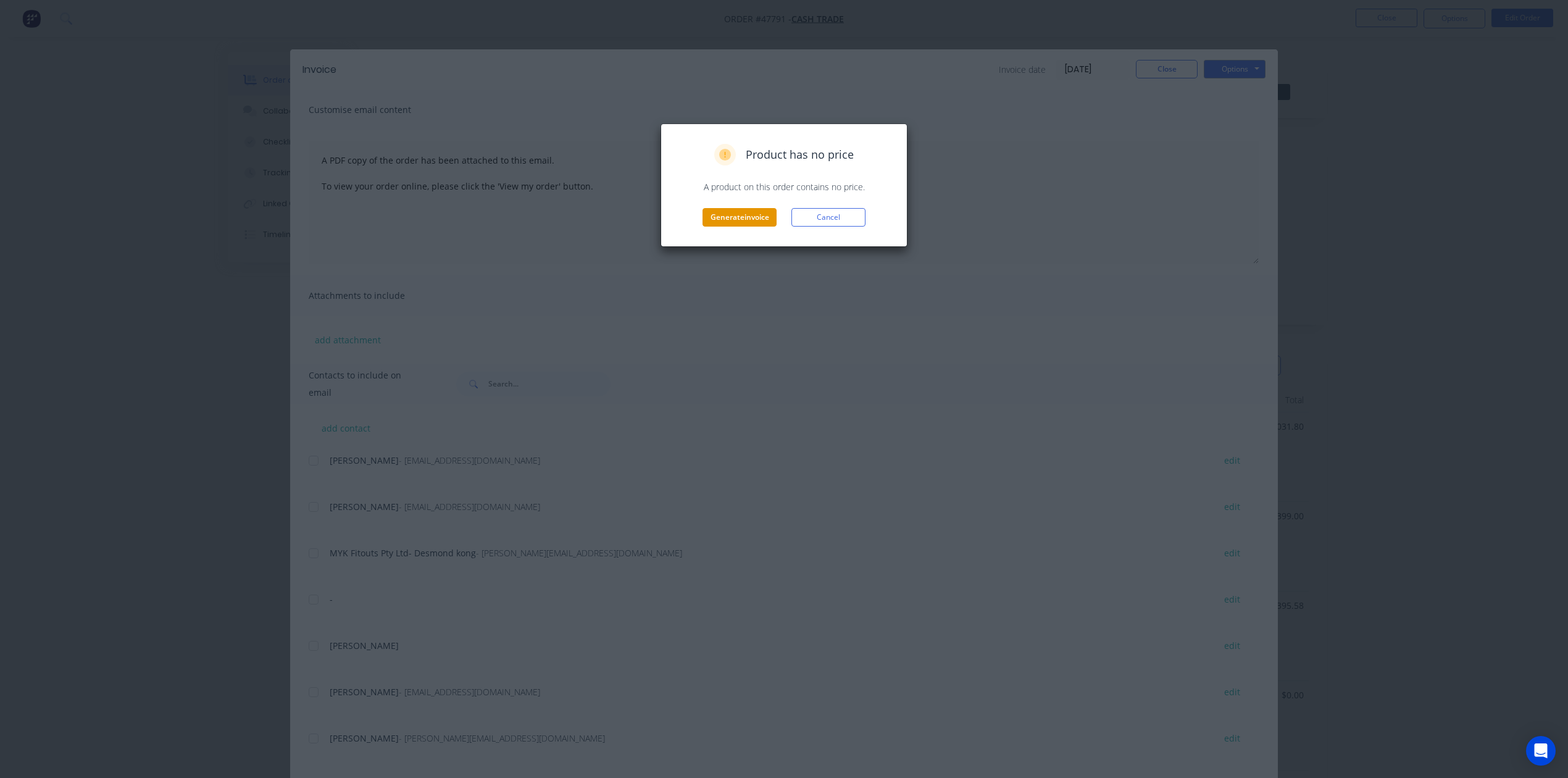
click at [742, 211] on button "Generate invoice" at bounding box center [739, 217] width 74 height 18
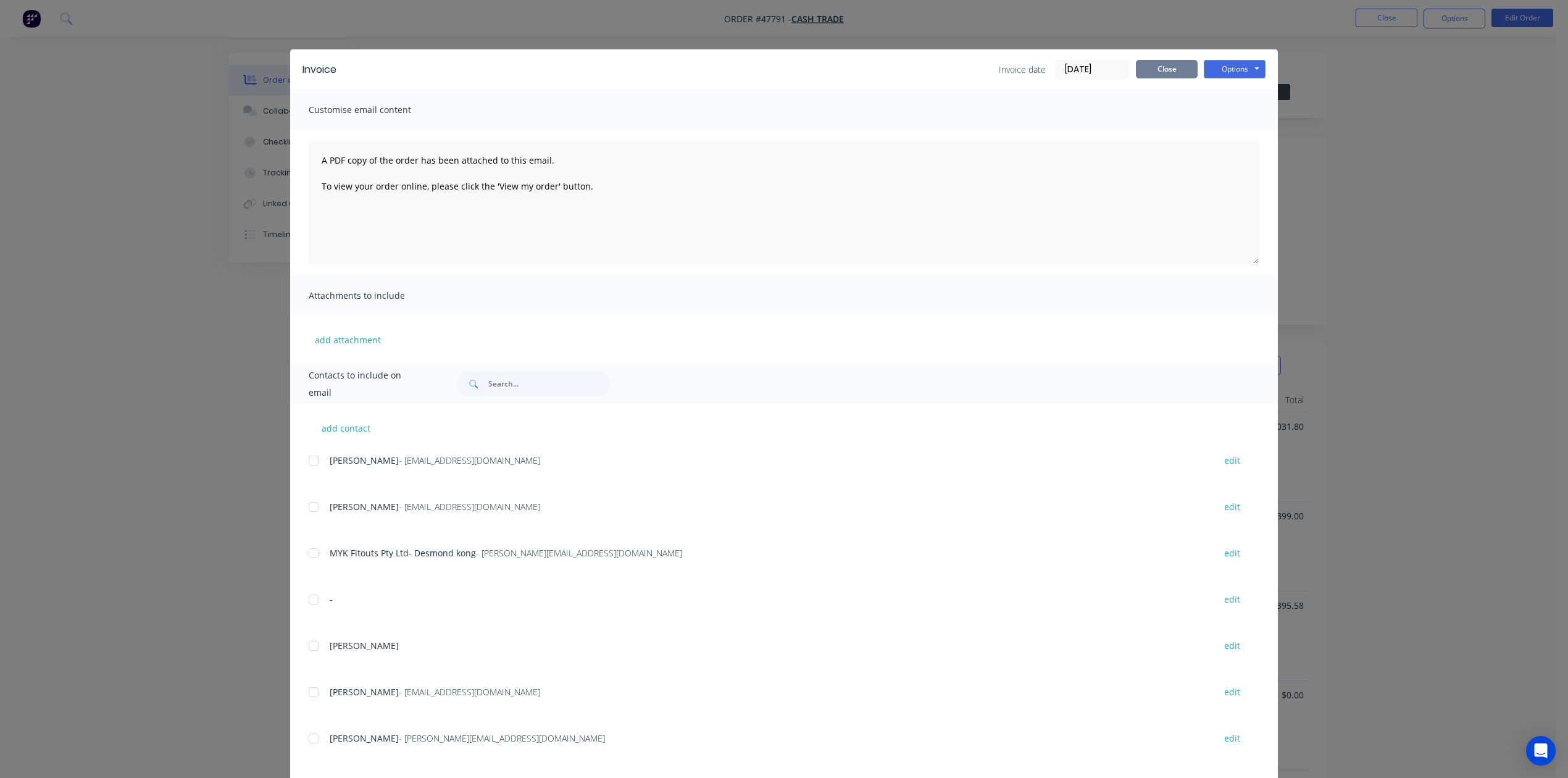
click at [1166, 75] on button "Close" at bounding box center [1166, 69] width 62 height 18
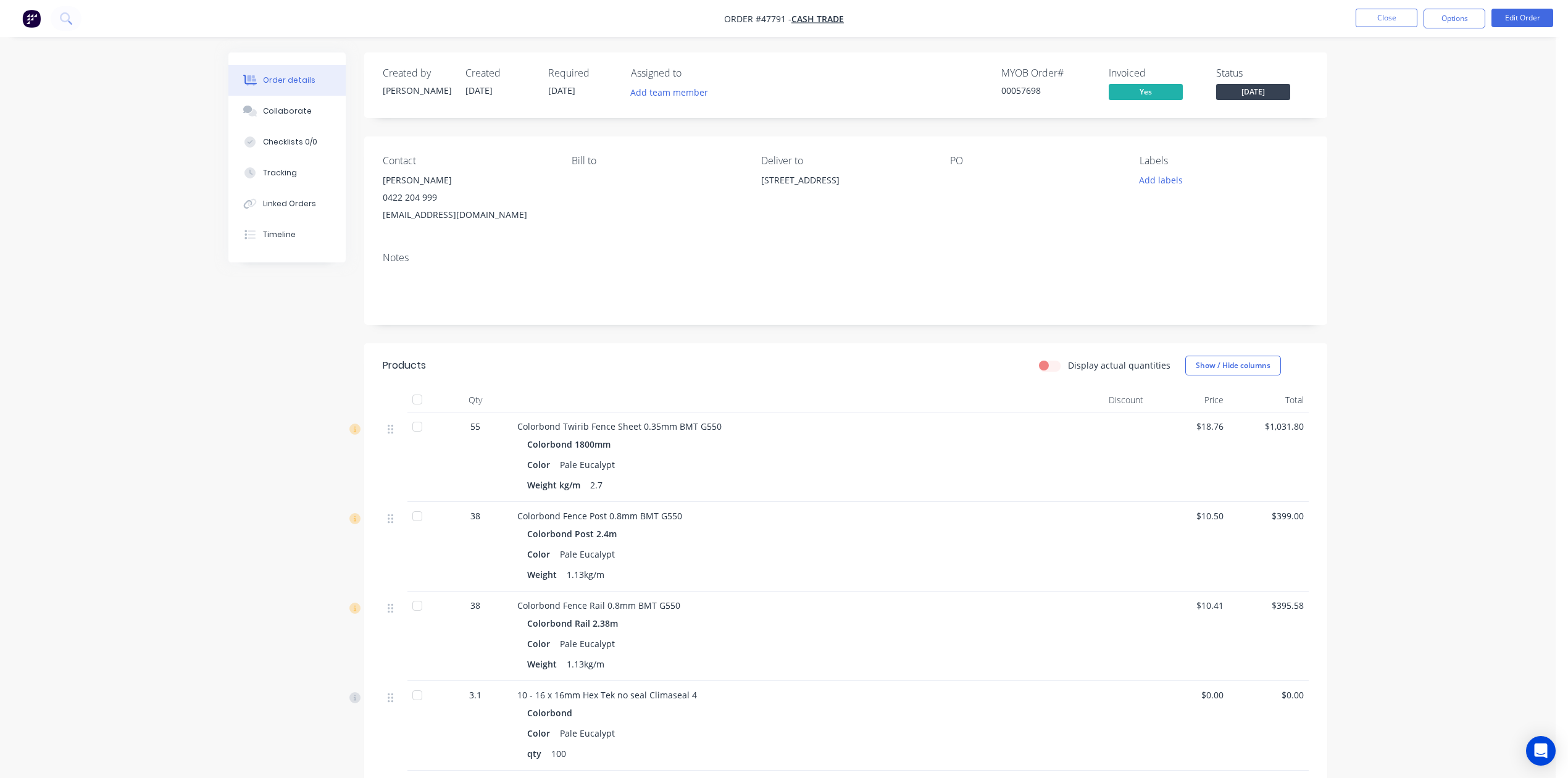
click at [924, 309] on div "Notes" at bounding box center [846, 283] width 963 height 83
click at [1524, 21] on button "Edit Order" at bounding box center [1522, 18] width 62 height 18
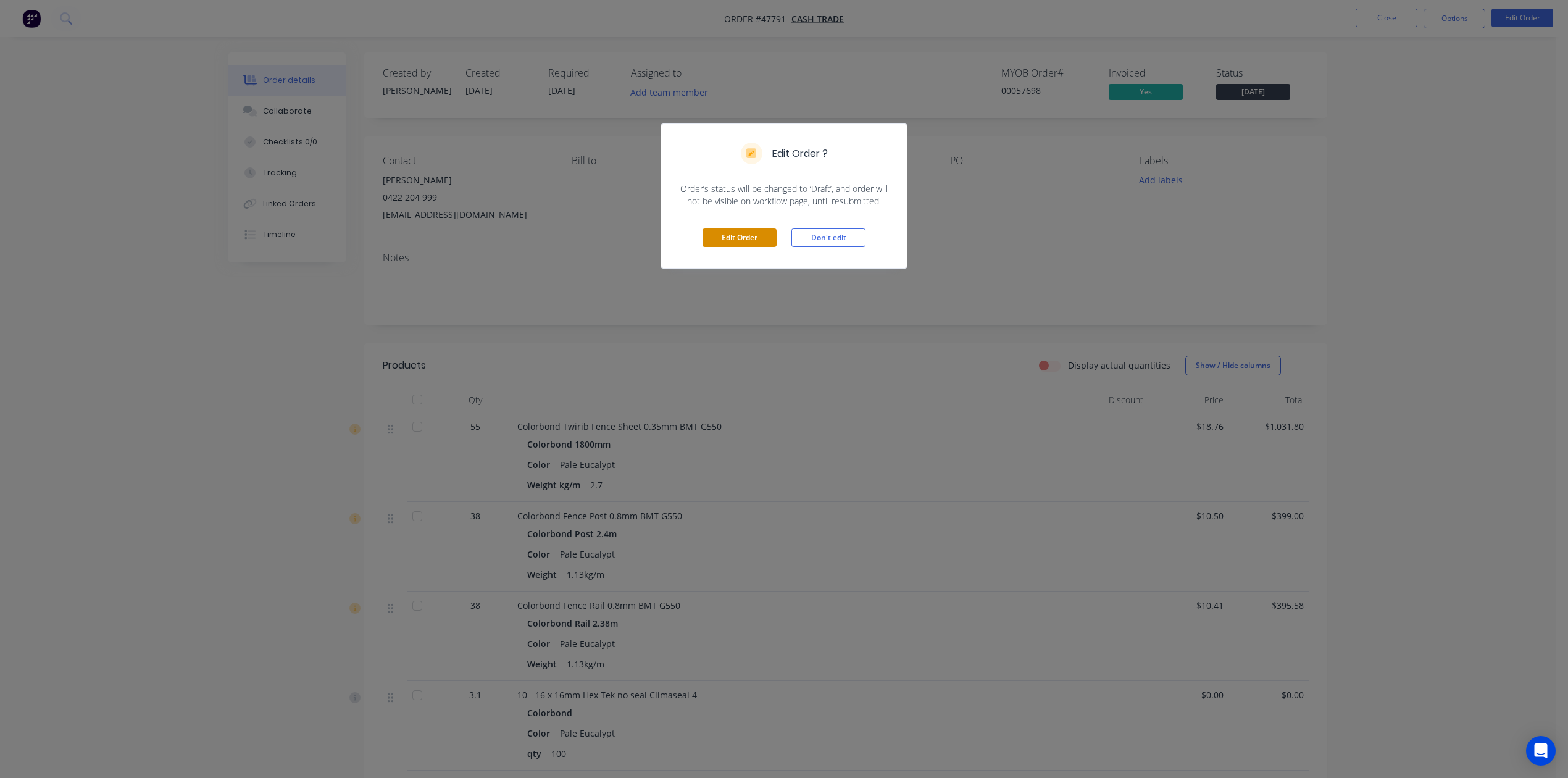
click at [742, 242] on button "Edit Order" at bounding box center [739, 238] width 74 height 18
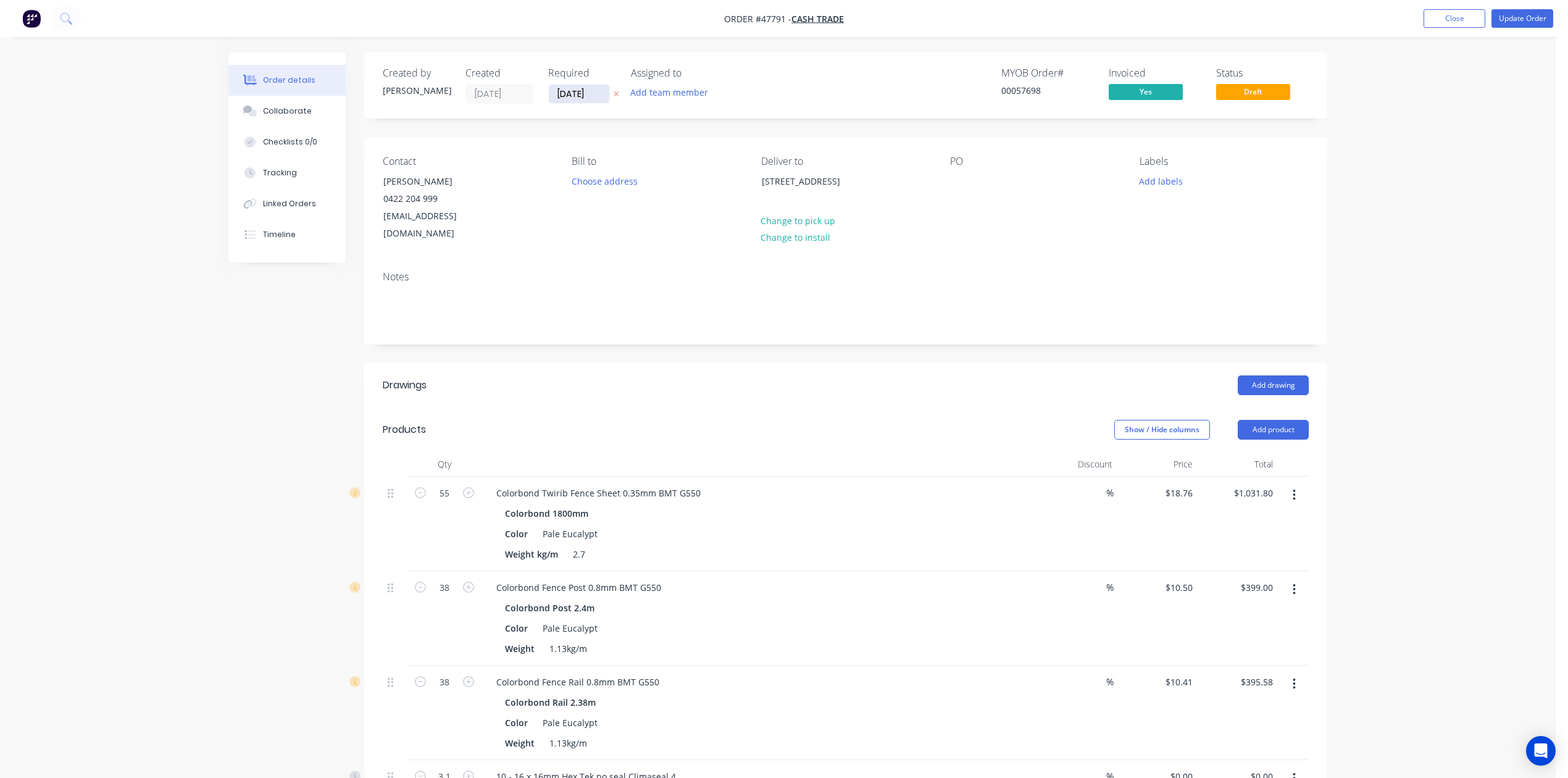
click at [579, 89] on input "08/09/25" at bounding box center [579, 94] width 60 height 18
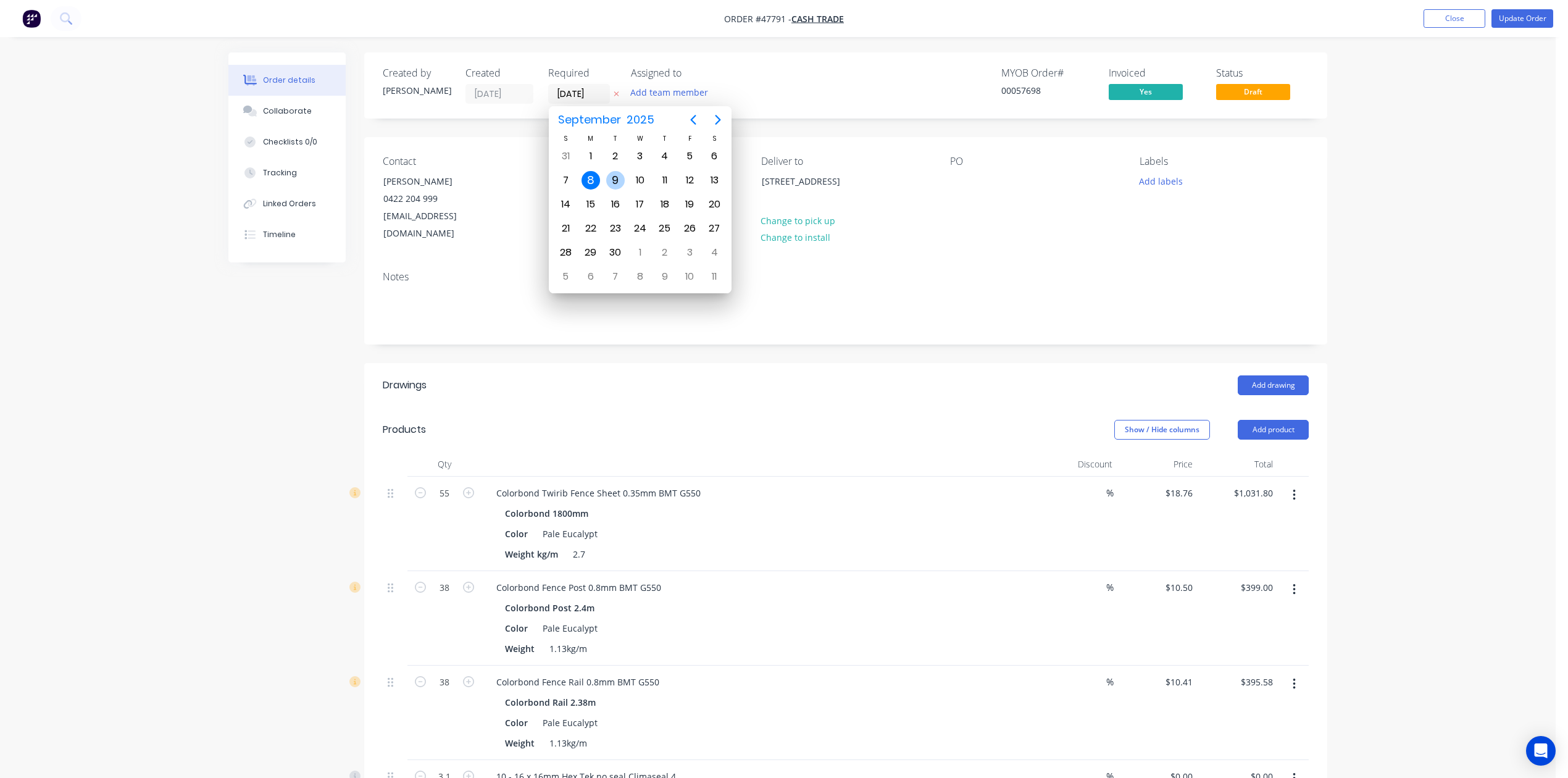
click at [616, 181] on div "9" at bounding box center [615, 180] width 18 height 18
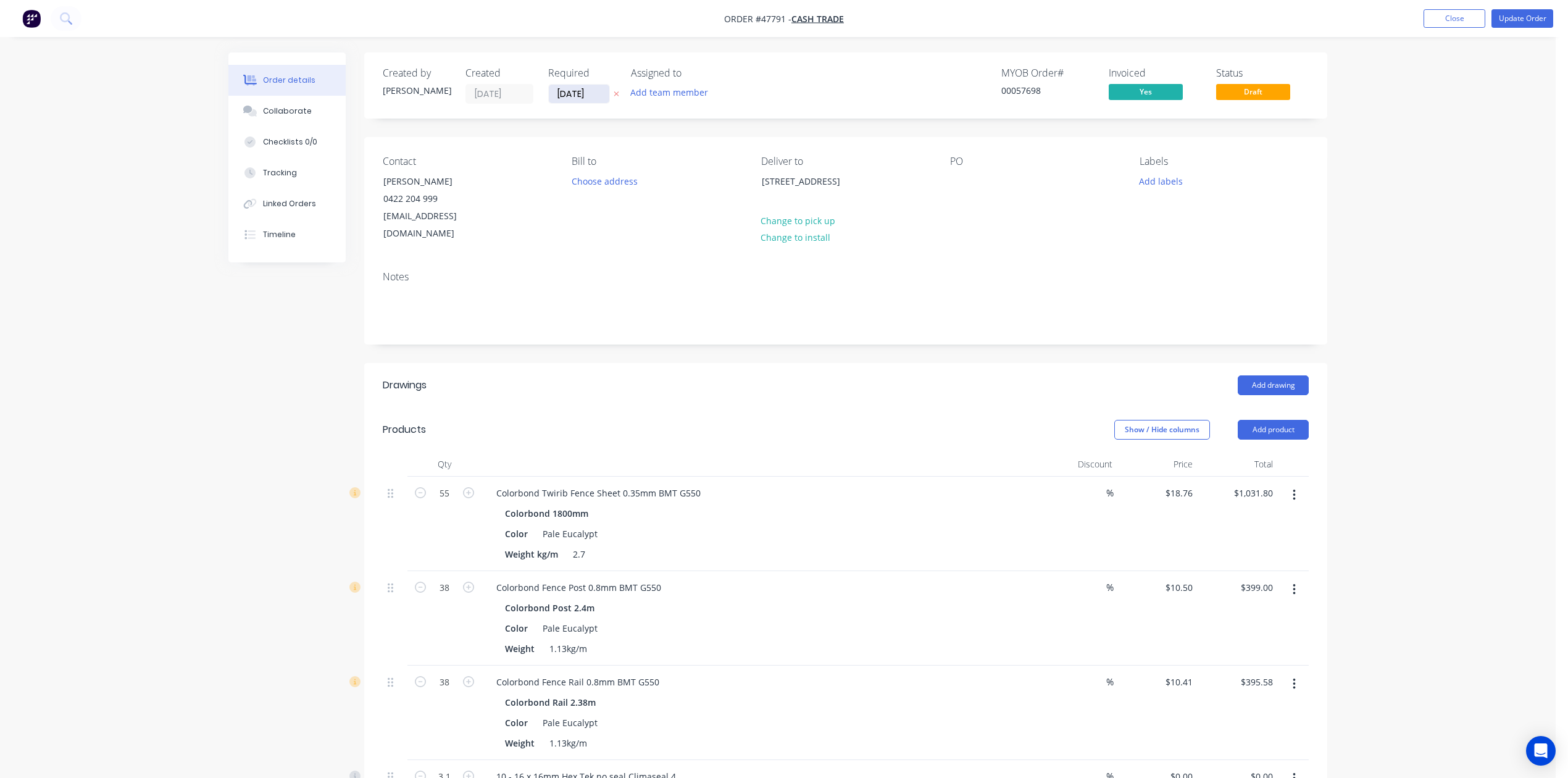
click at [576, 95] on input "09/09/25" at bounding box center [579, 94] width 60 height 18
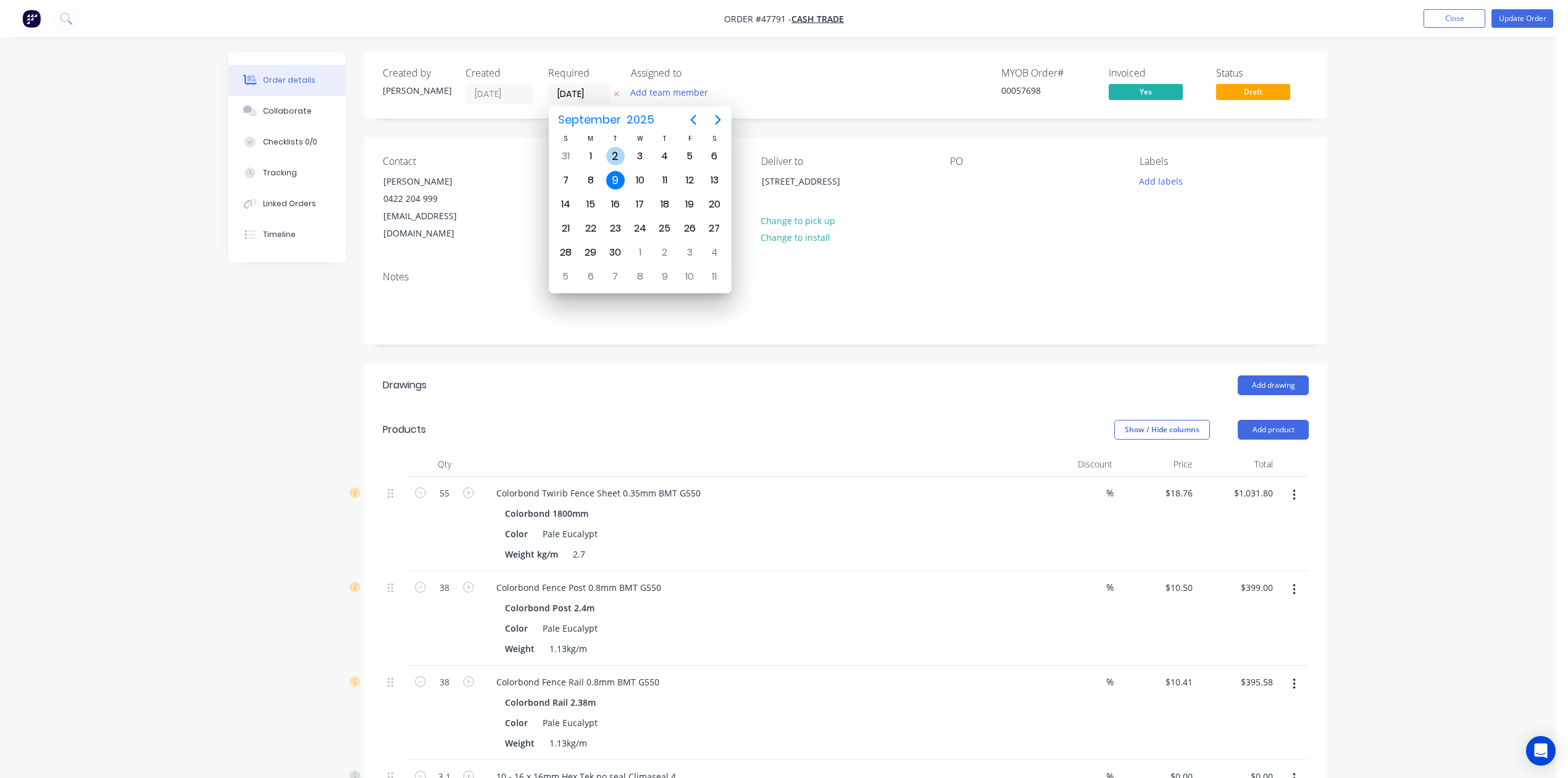
click at [612, 157] on div "2" at bounding box center [615, 156] width 18 height 18
type input "02/09/25"
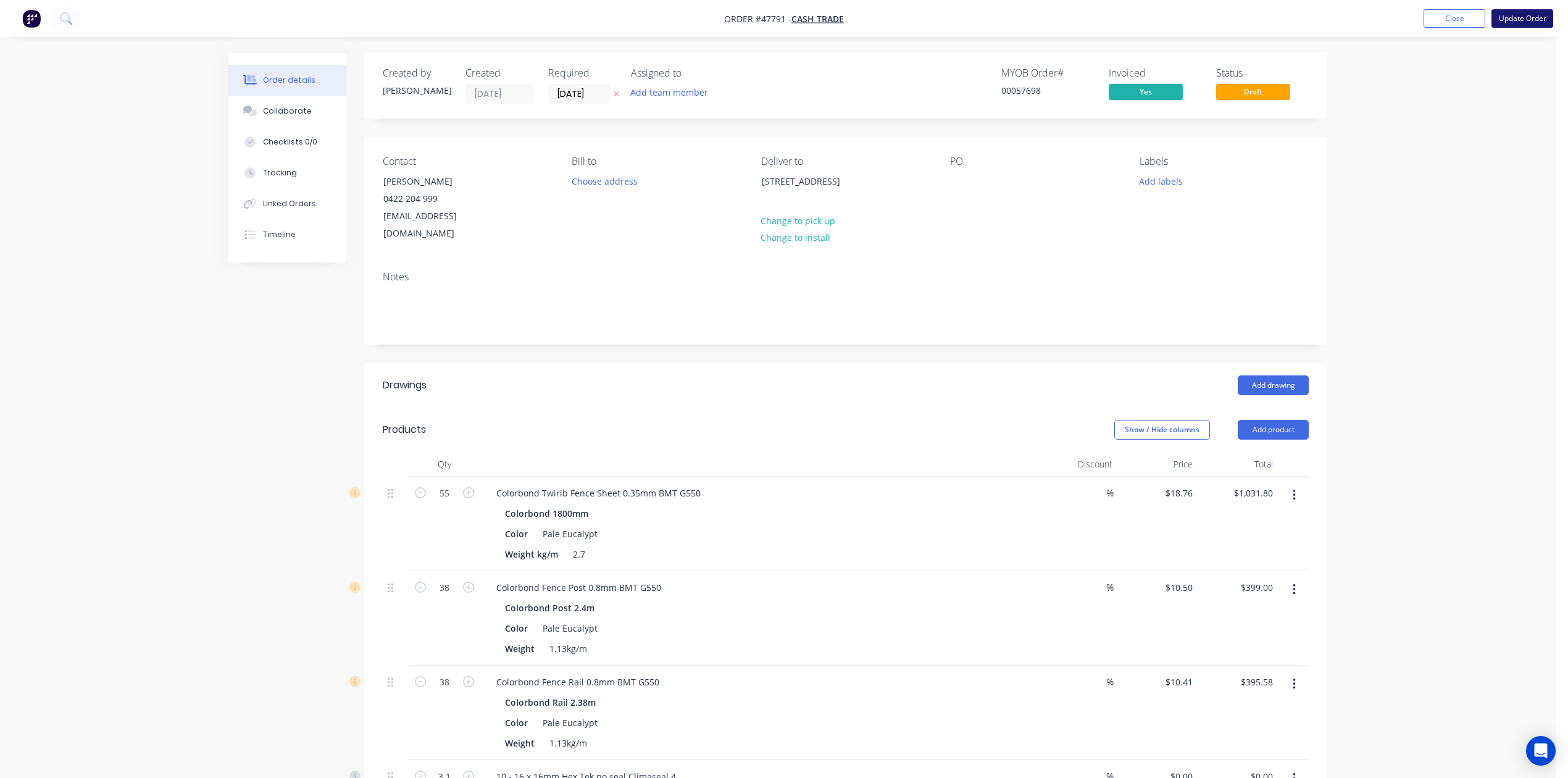
click at [1514, 18] on button "Update Order" at bounding box center [1522, 18] width 62 height 18
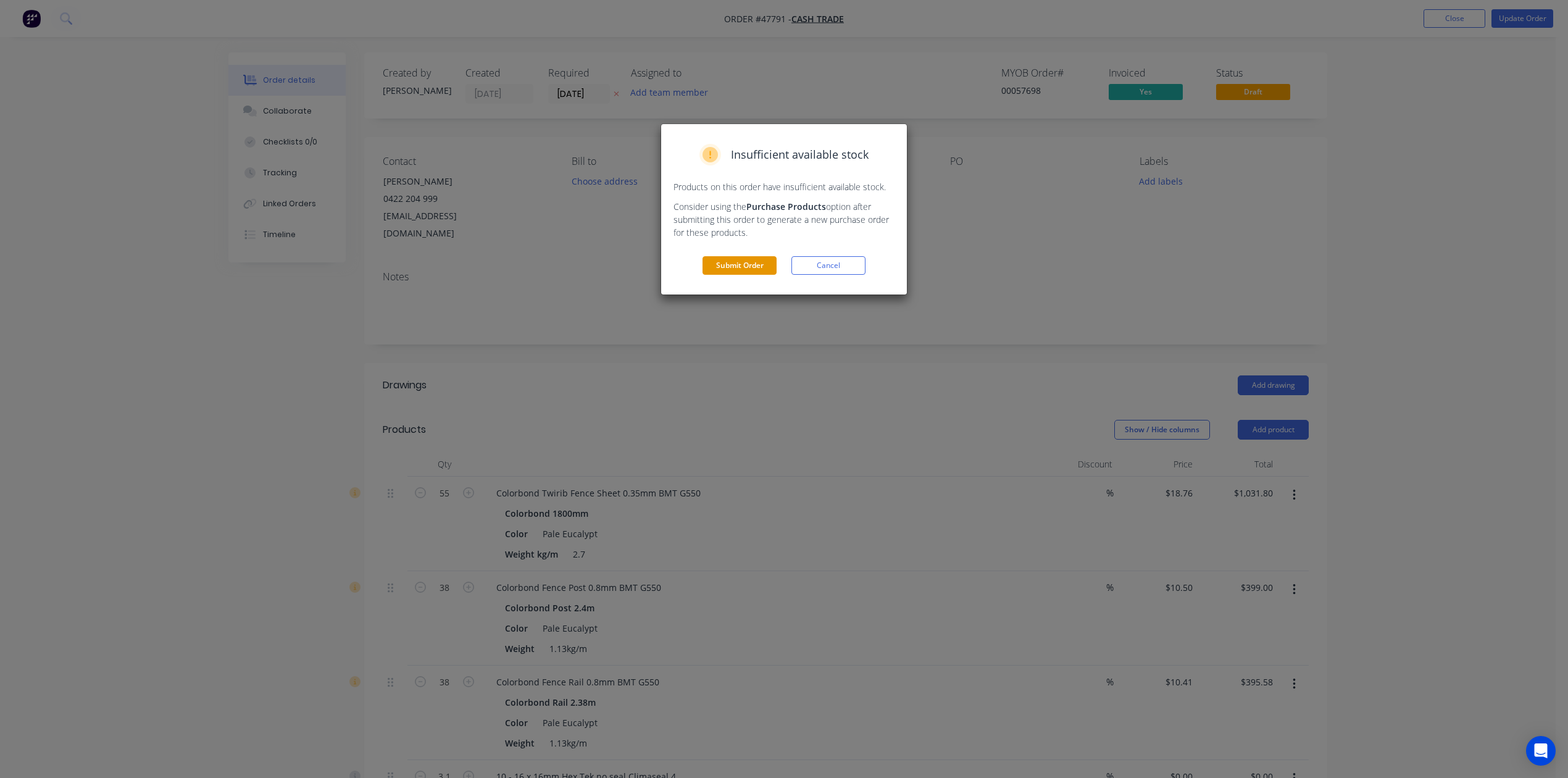
click at [751, 272] on button "Submit Order" at bounding box center [739, 265] width 74 height 18
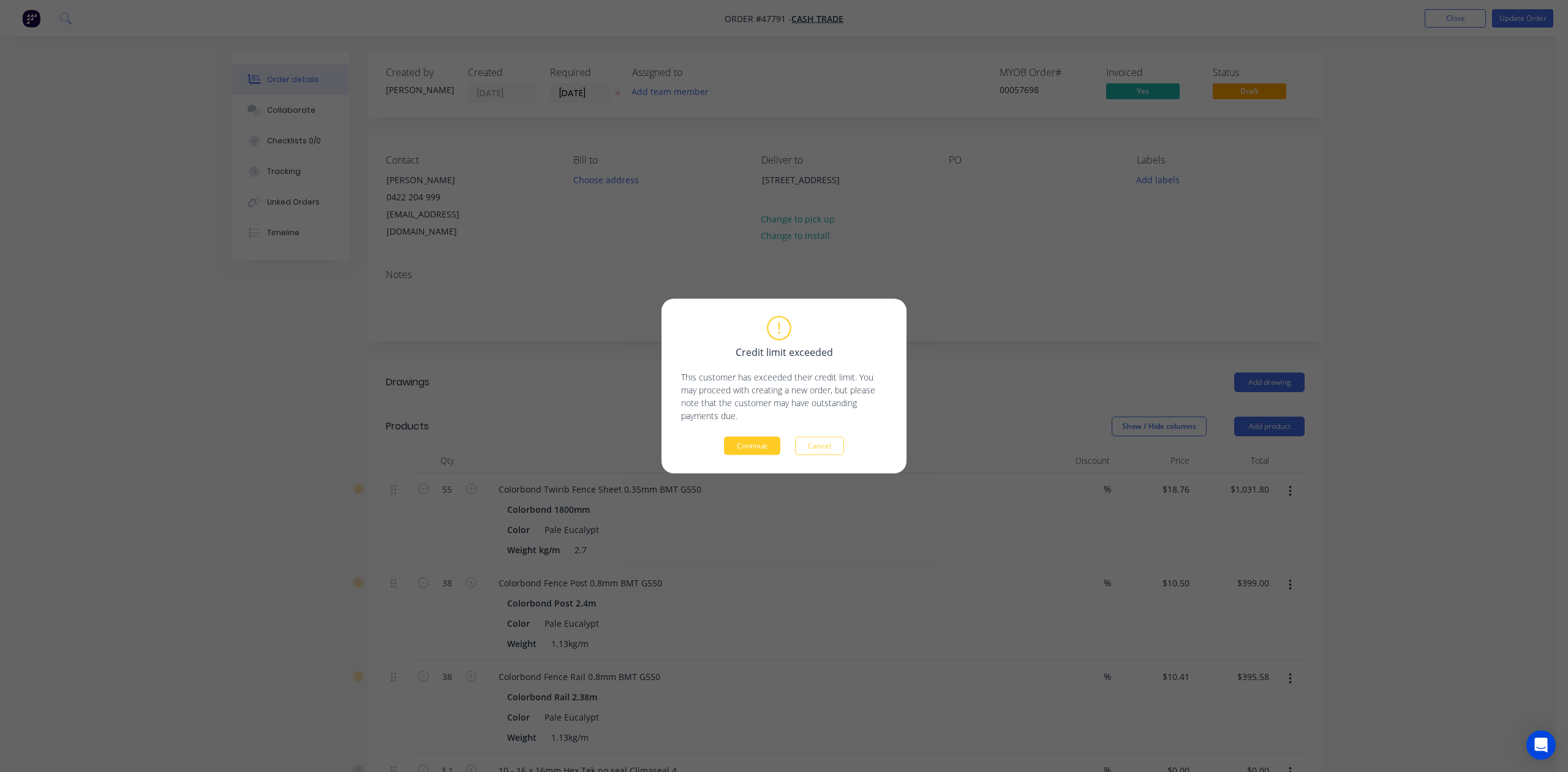
click at [746, 452] on button "Continue" at bounding box center [752, 446] width 56 height 18
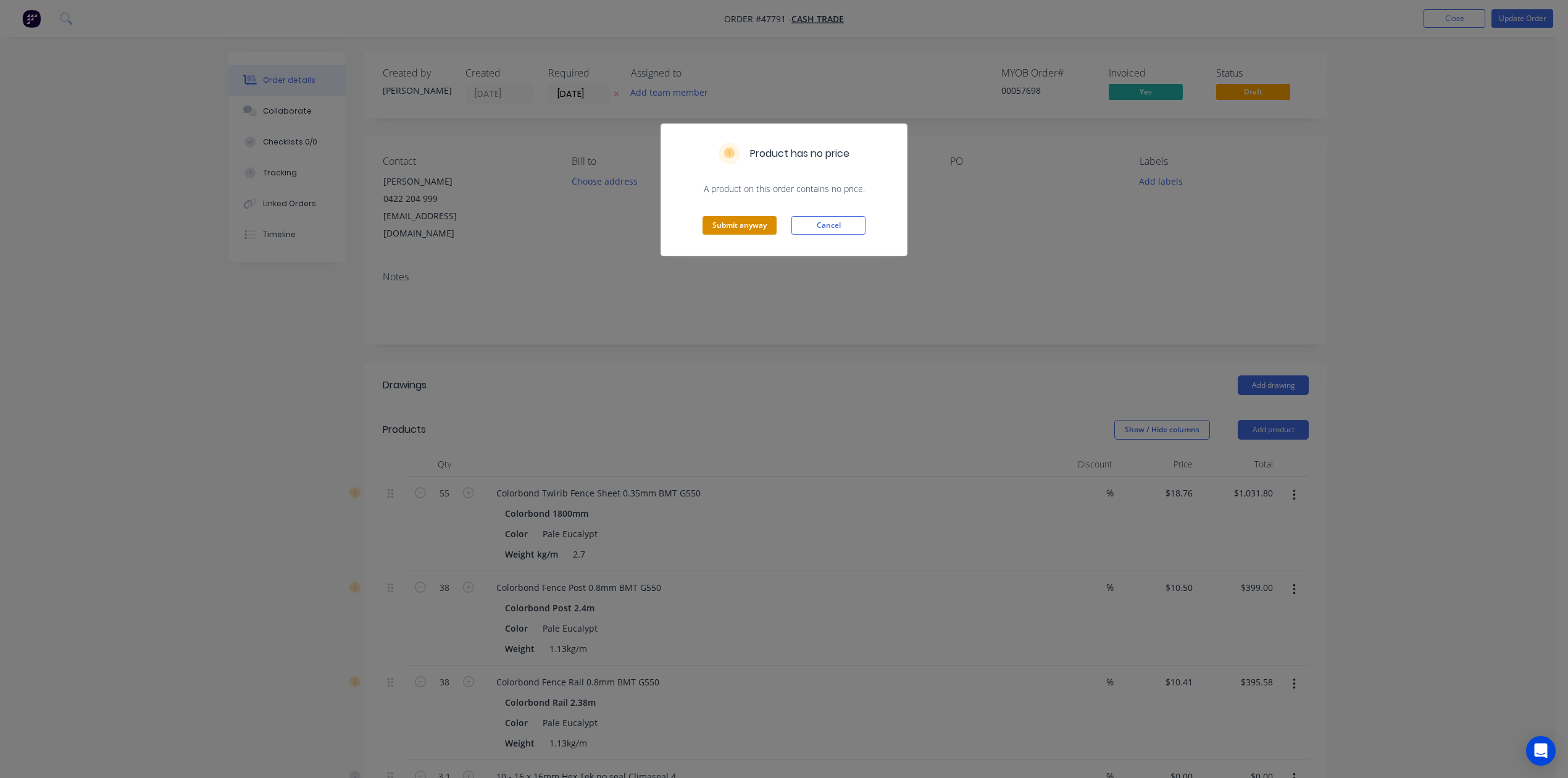
click at [724, 221] on button "Submit anyway" at bounding box center [739, 225] width 74 height 18
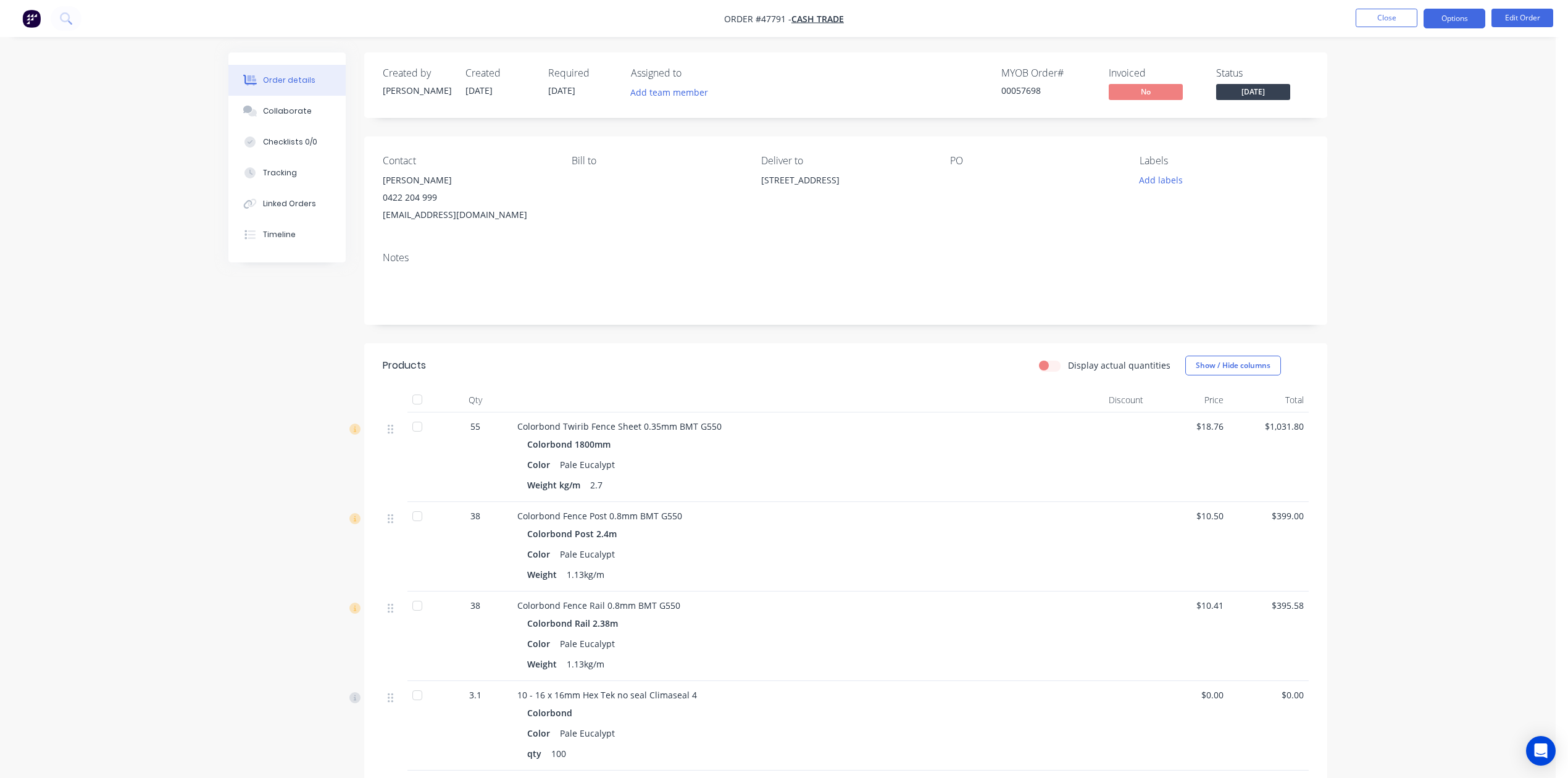
click at [1456, 21] on button "Options" at bounding box center [1454, 18] width 62 height 20
click at [1416, 69] on div "Invoice" at bounding box center [1417, 74] width 113 height 18
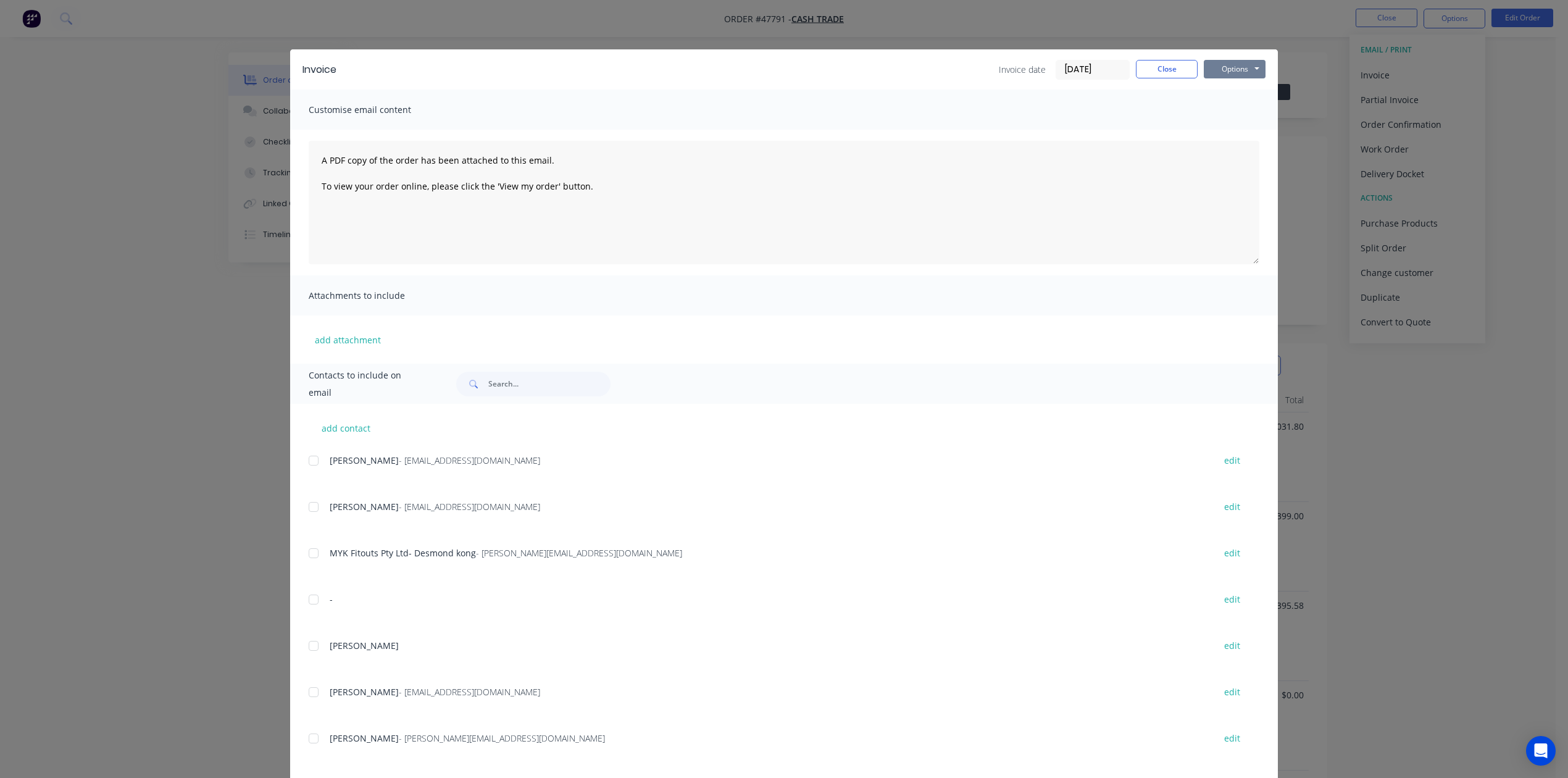
click at [1245, 69] on button "Options" at bounding box center [1234, 69] width 62 height 18
click at [1238, 116] on button "Print" at bounding box center [1243, 111] width 79 height 21
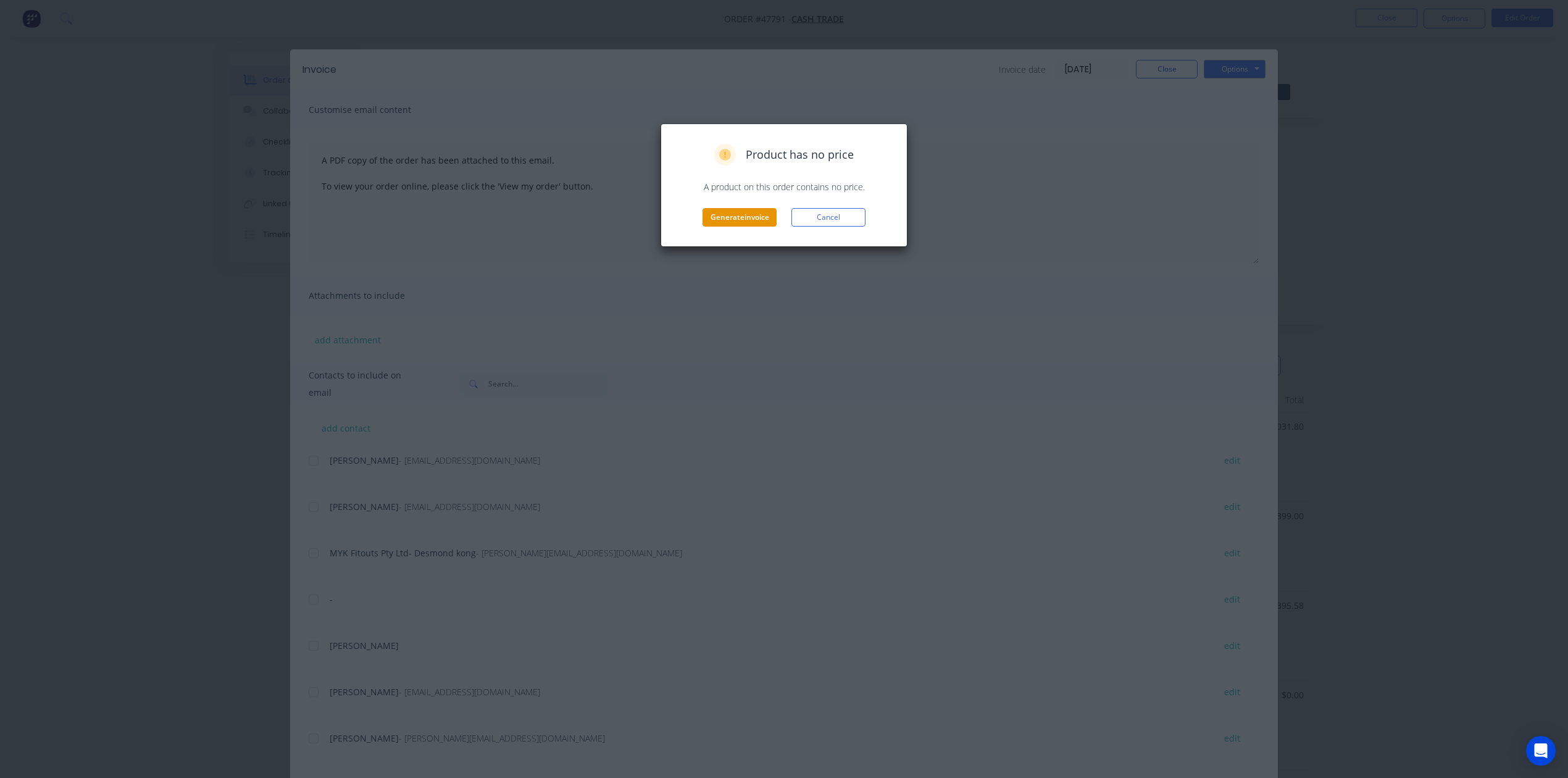
click at [739, 213] on button "Generate invoice" at bounding box center [739, 217] width 74 height 18
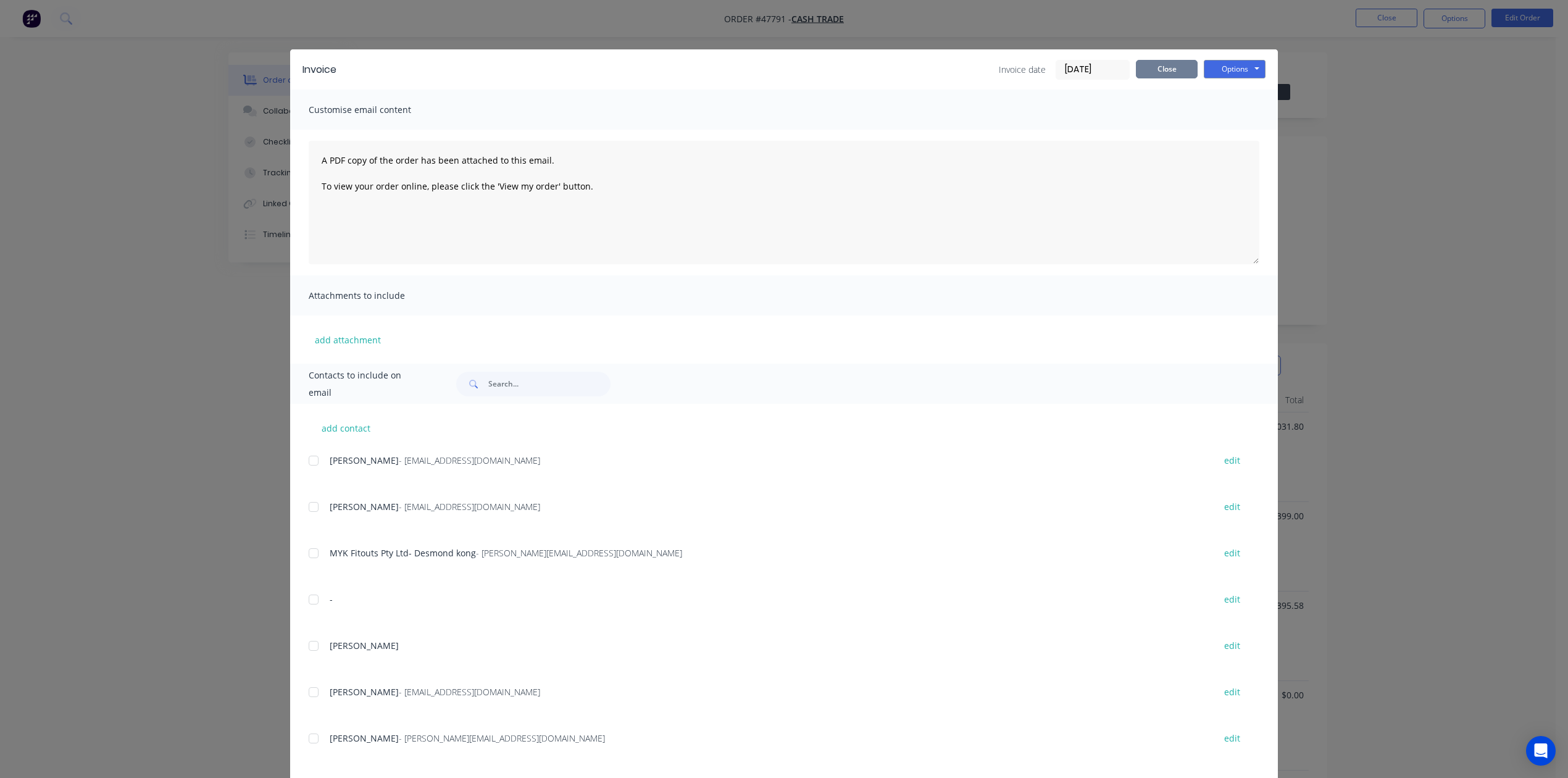
click at [1146, 68] on button "Close" at bounding box center [1166, 69] width 62 height 18
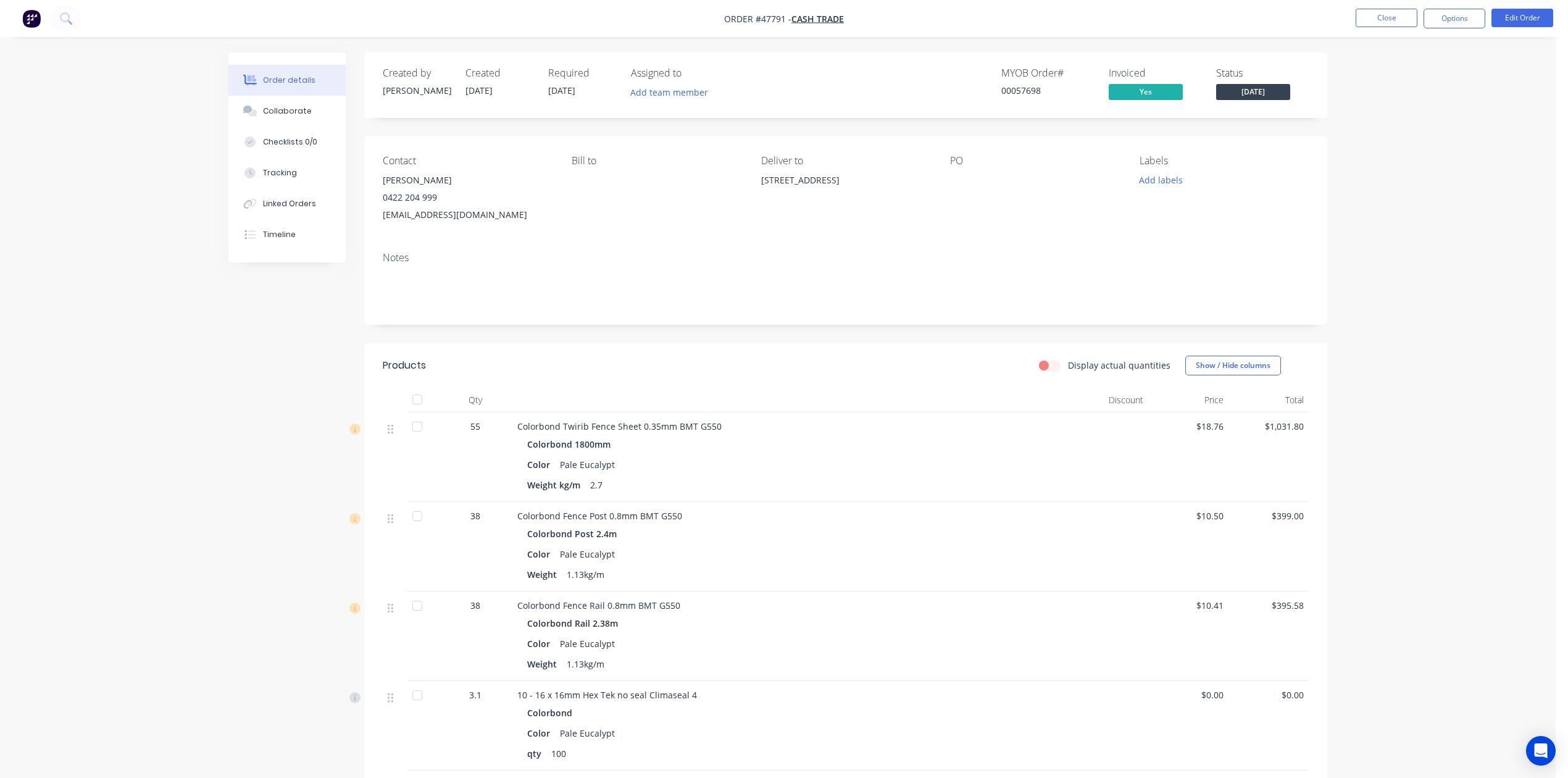
click at [1285, 88] on span "Monday" at bounding box center [1253, 92] width 74 height 15
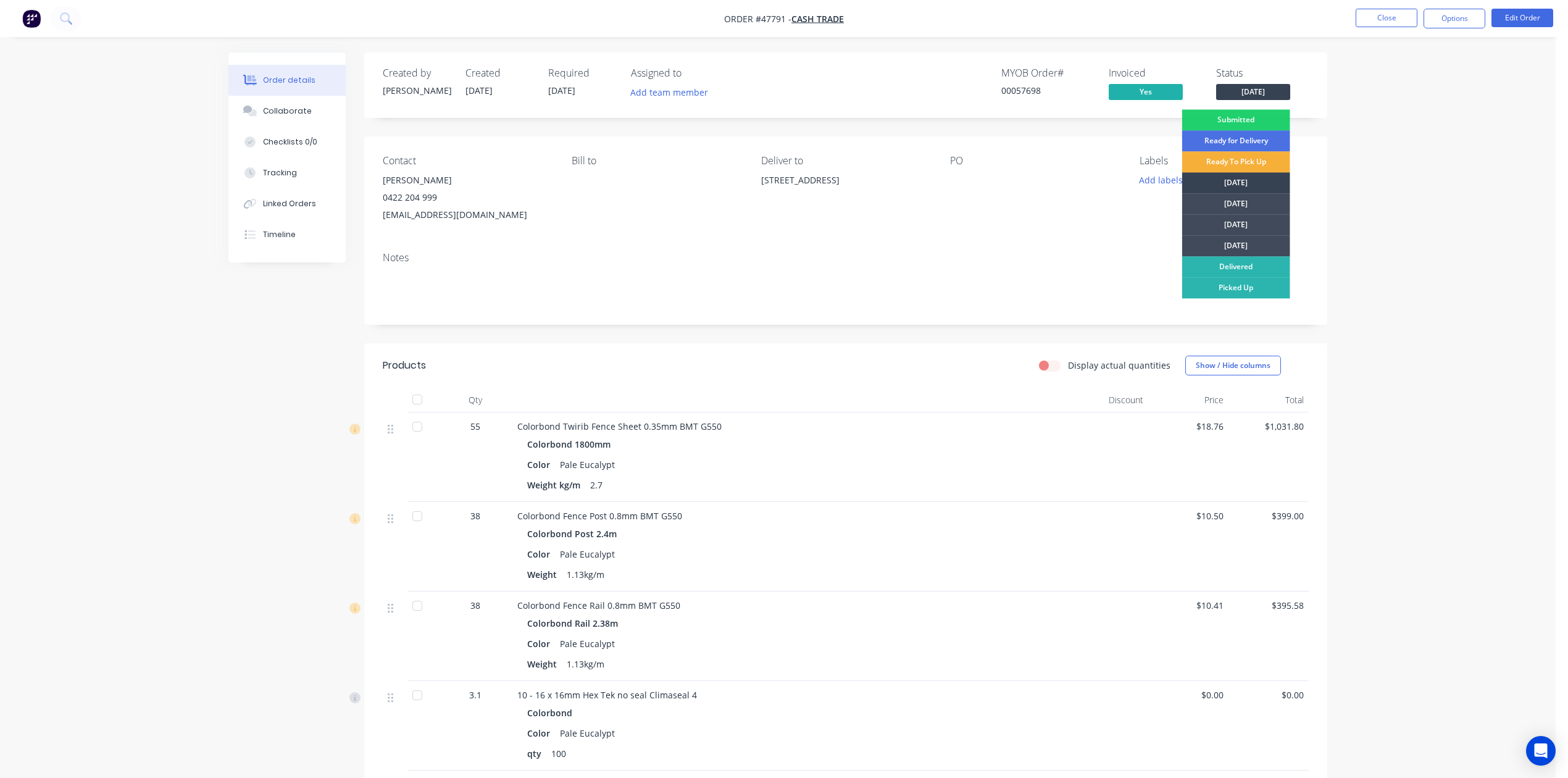
click at [1244, 191] on div "Tuesday" at bounding box center [1236, 182] width 108 height 21
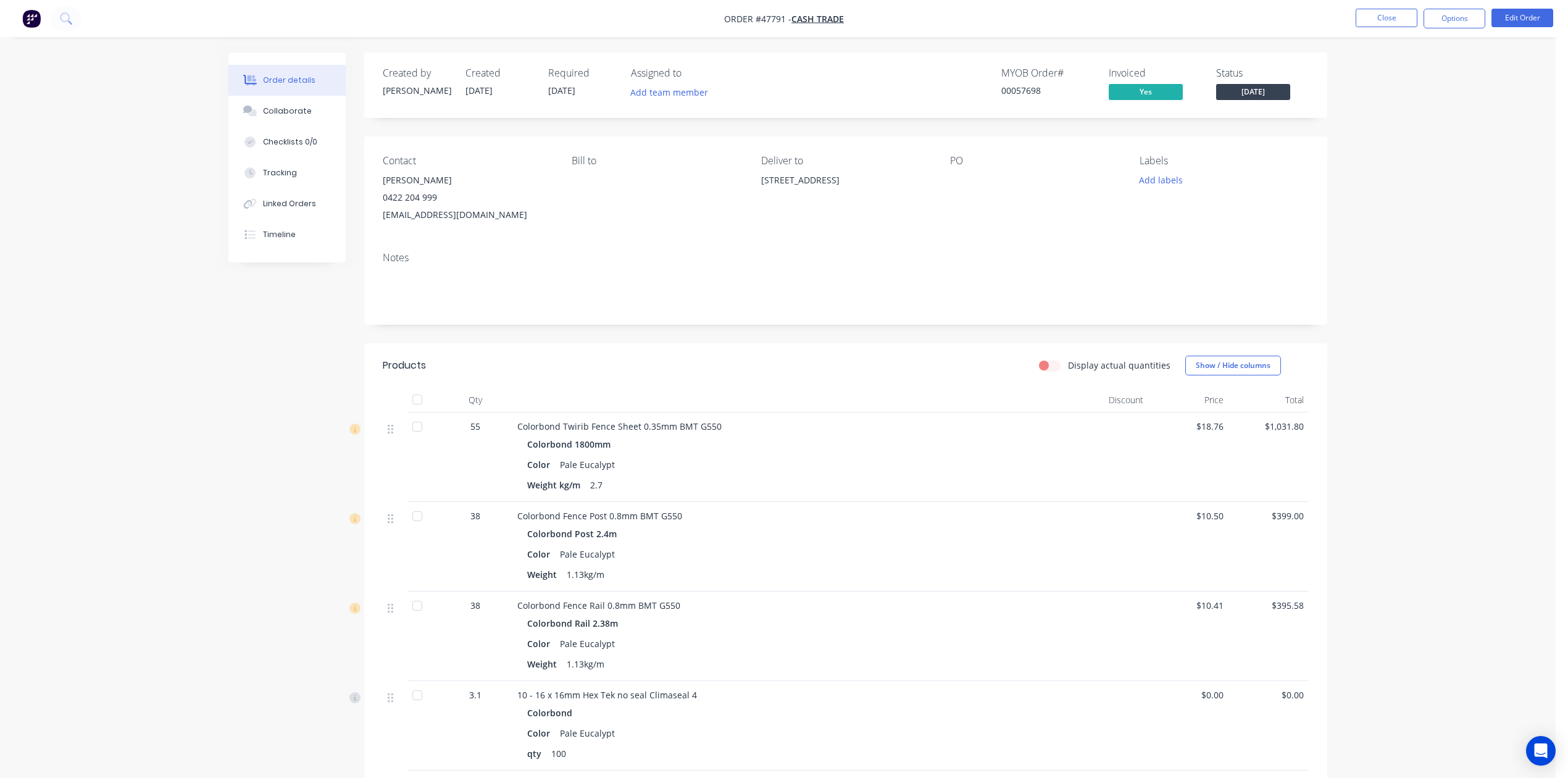
click at [1268, 95] on span "Tuesday" at bounding box center [1253, 92] width 74 height 15
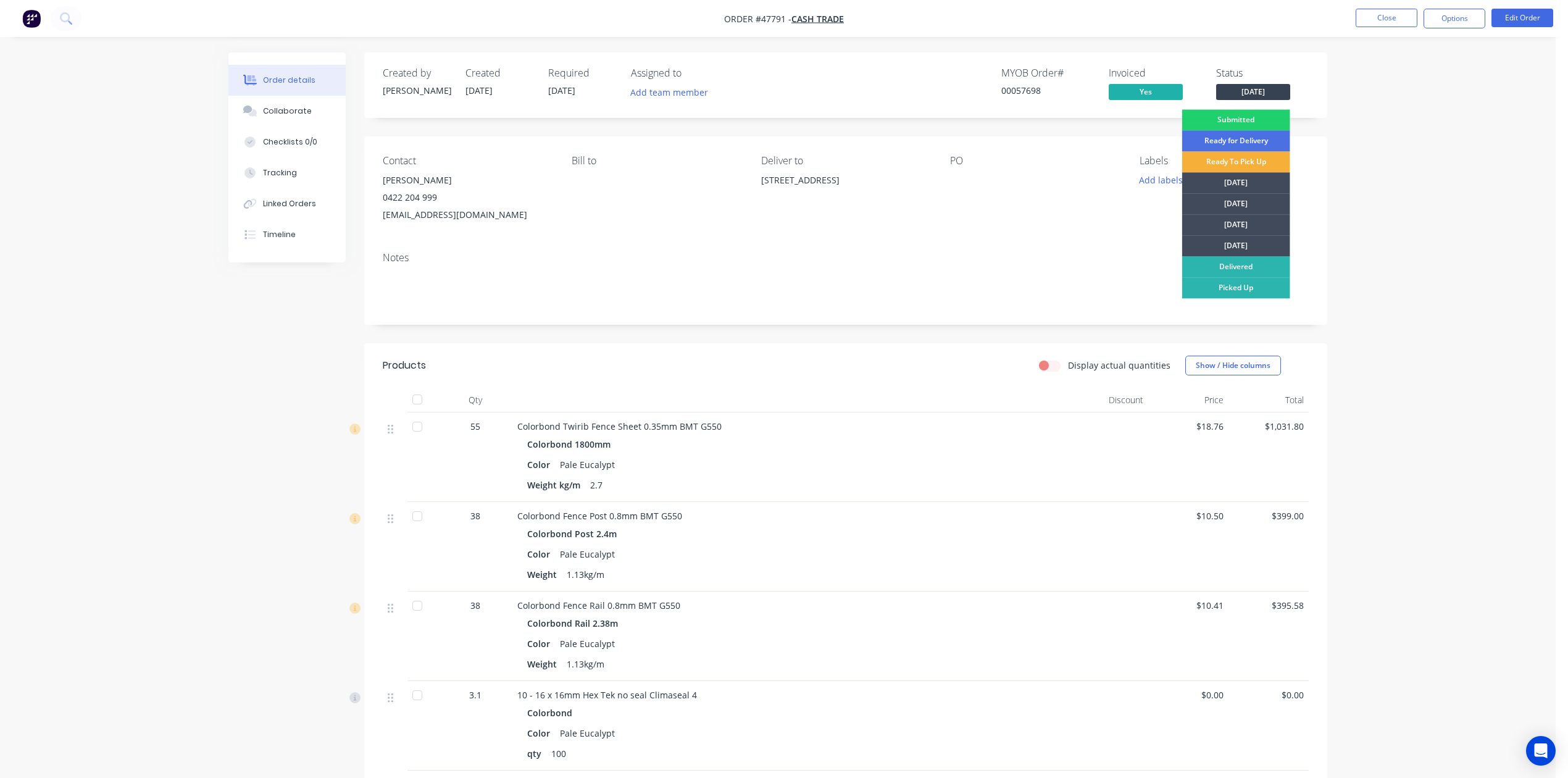
click at [1062, 243] on div "Notes" at bounding box center [846, 283] width 963 height 83
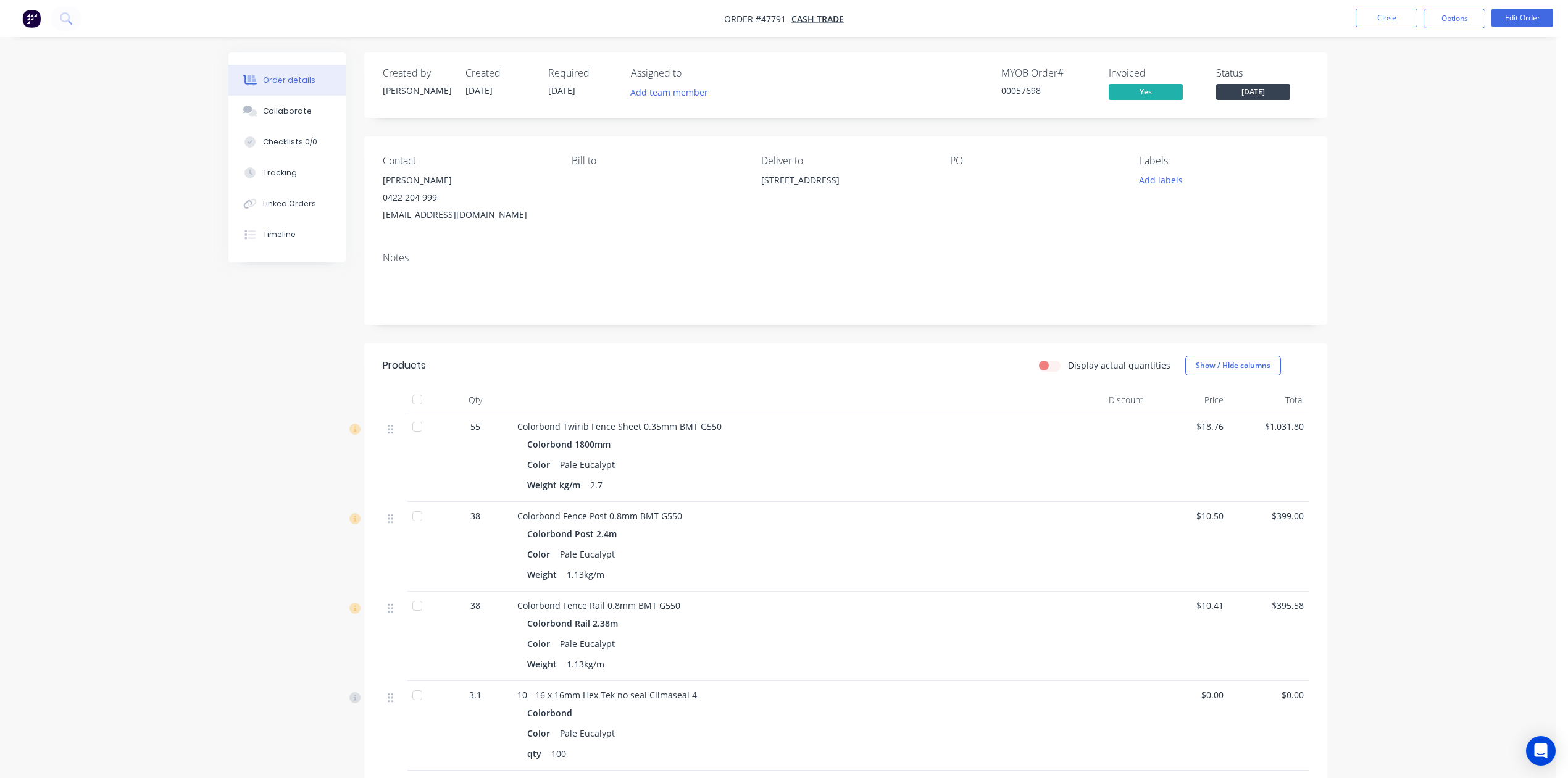
drag, startPoint x: 974, startPoint y: 391, endPoint x: 964, endPoint y: 399, distance: 12.8
click at [976, 391] on div at bounding box center [791, 400] width 556 height 24
click at [951, 216] on div "PO" at bounding box center [1035, 190] width 169 height 69
drag, startPoint x: 1473, startPoint y: 8, endPoint x: 1467, endPoint y: 25, distance: 18.0
click at [1473, 10] on button "Options" at bounding box center [1454, 18] width 62 height 20
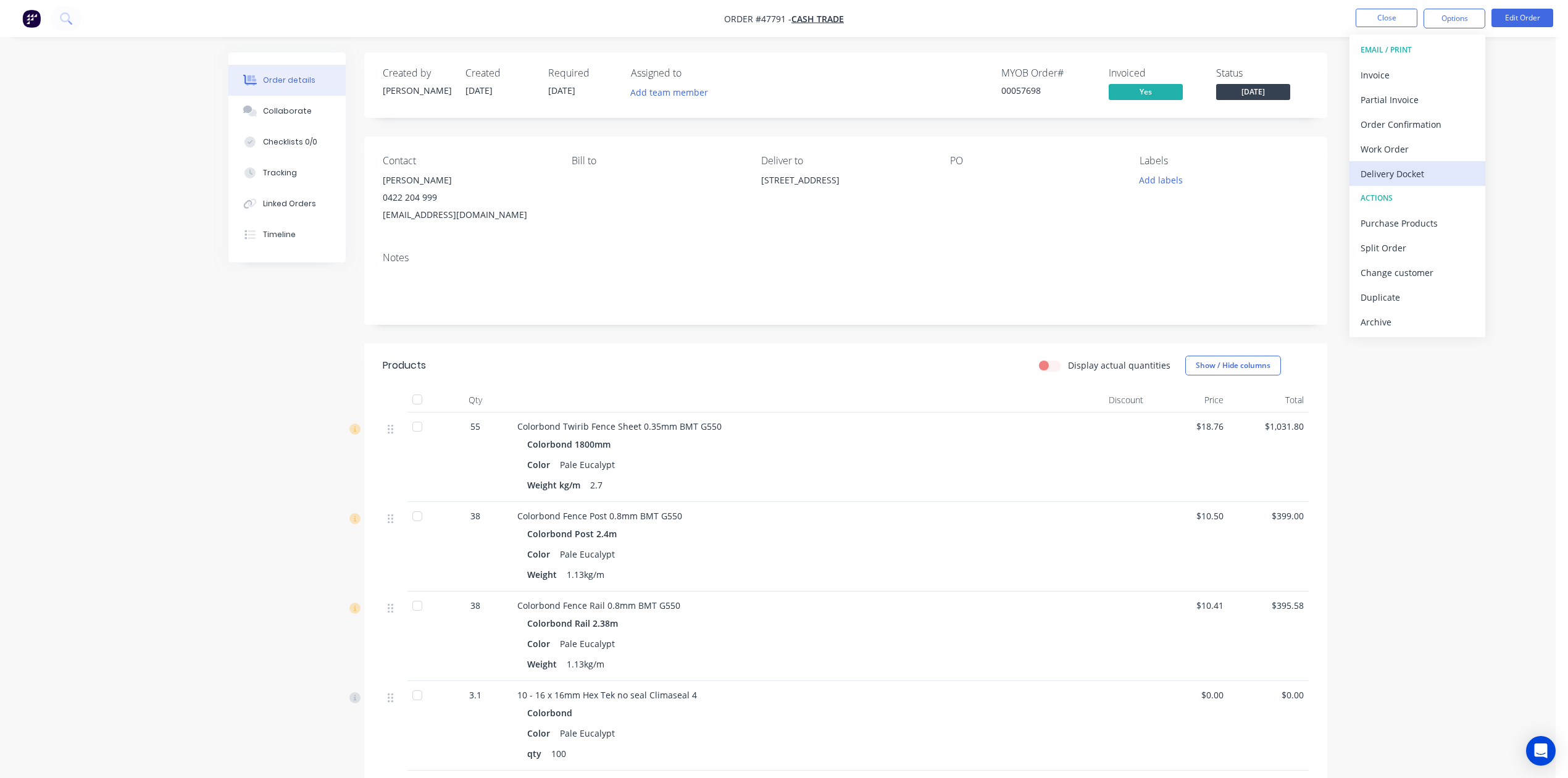
click at [1416, 171] on div "Delivery Docket" at bounding box center [1417, 173] width 113 height 18
drag, startPoint x: 1401, startPoint y: 106, endPoint x: 1401, endPoint y: 114, distance: 8.0
click at [1401, 107] on div "With pricing" at bounding box center [1417, 99] width 113 height 18
click at [1407, 187] on div "Order #47791 - Cash Trade Close Options DELIVERY DOCKET Back With pricing Witho…" at bounding box center [777, 509] width 1556 height 1017
click at [1387, 75] on div "Back" at bounding box center [1417, 74] width 113 height 18
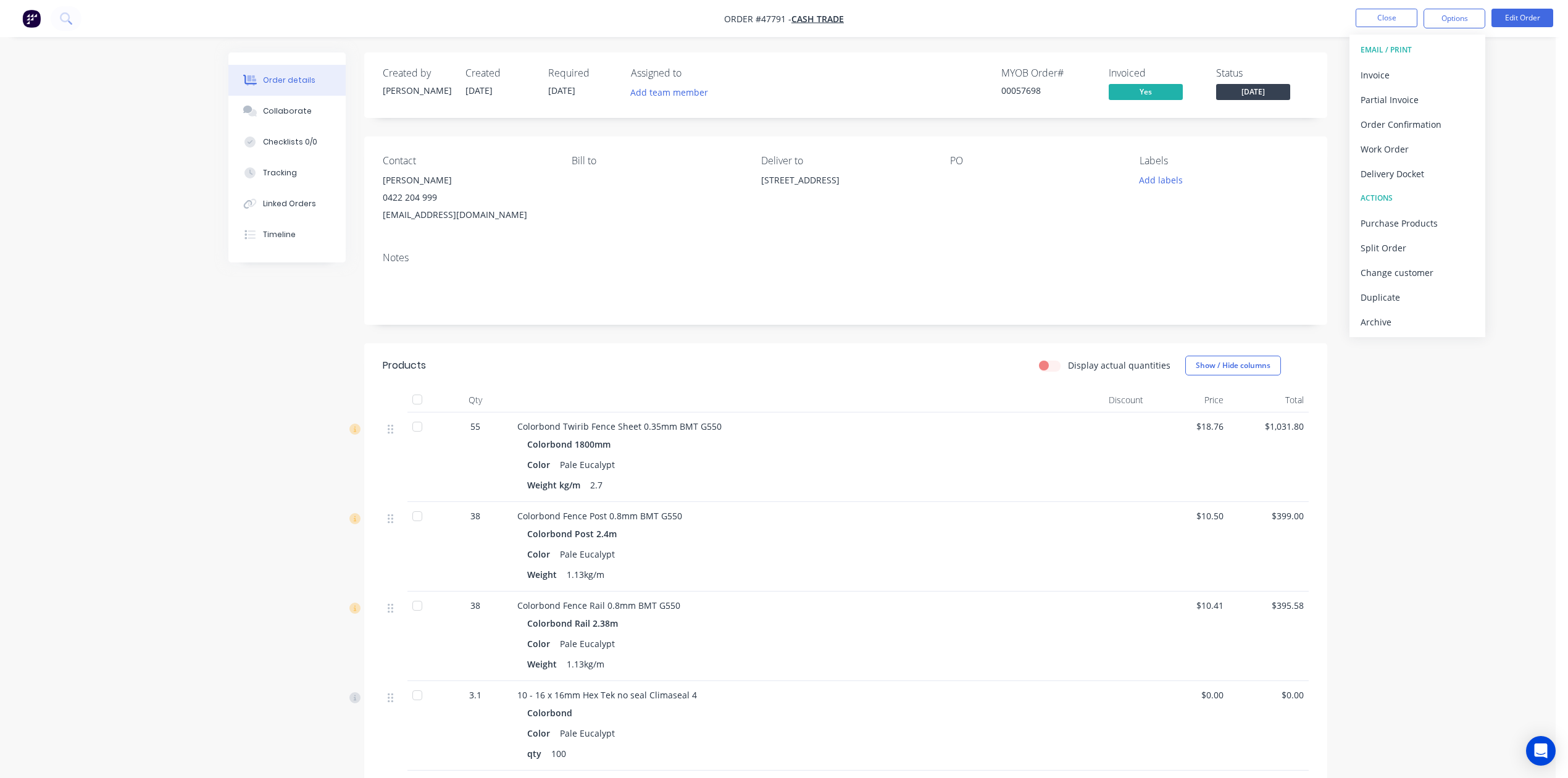
click at [875, 314] on div "Notes" at bounding box center [846, 283] width 963 height 83
click at [1462, 12] on button "Options" at bounding box center [1454, 18] width 62 height 20
click at [1419, 167] on div "Delivery Docket" at bounding box center [1417, 173] width 113 height 18
click at [1428, 125] on div "Without pricing" at bounding box center [1417, 124] width 113 height 18
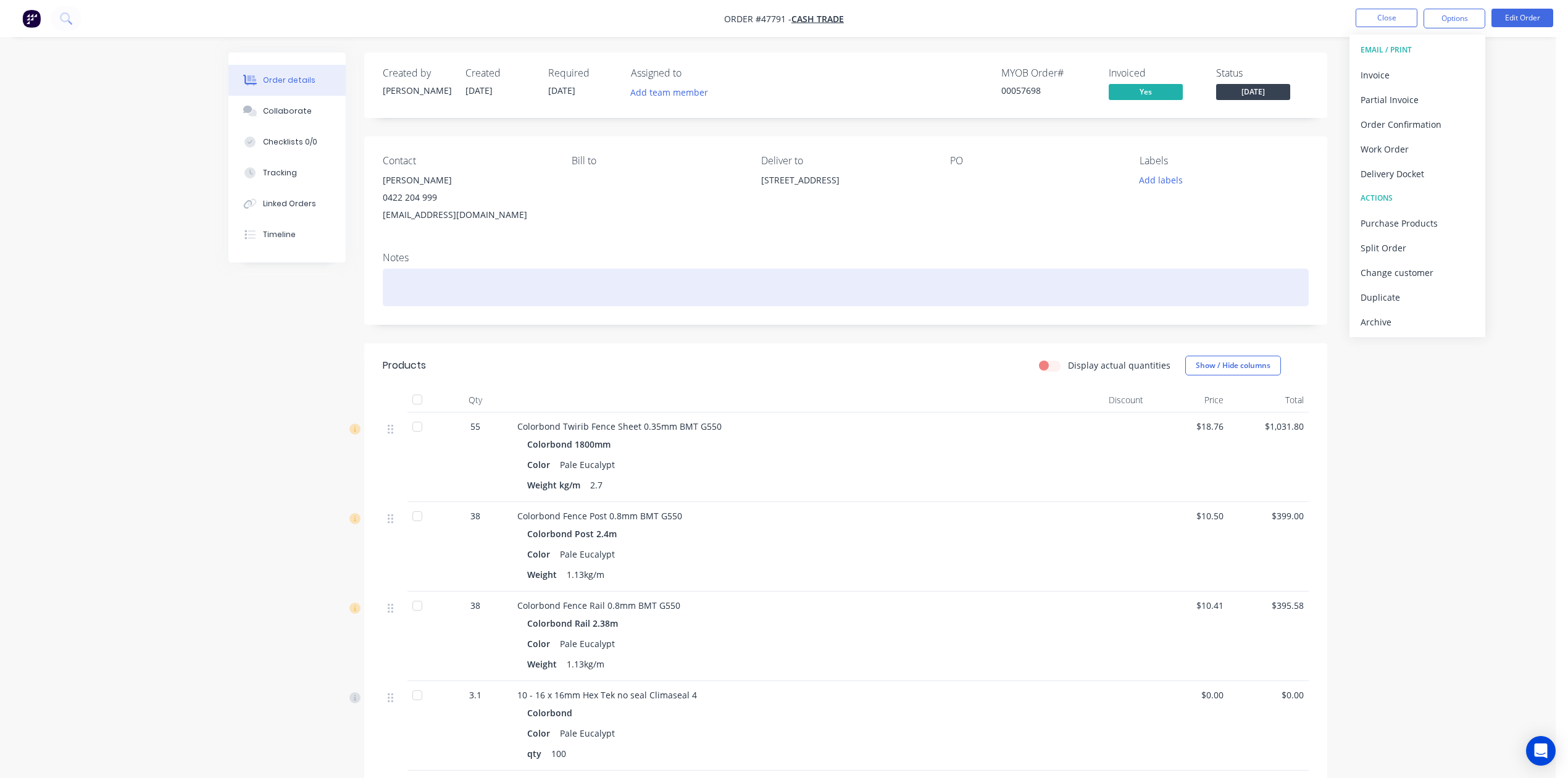
click at [990, 270] on div at bounding box center [846, 287] width 926 height 37
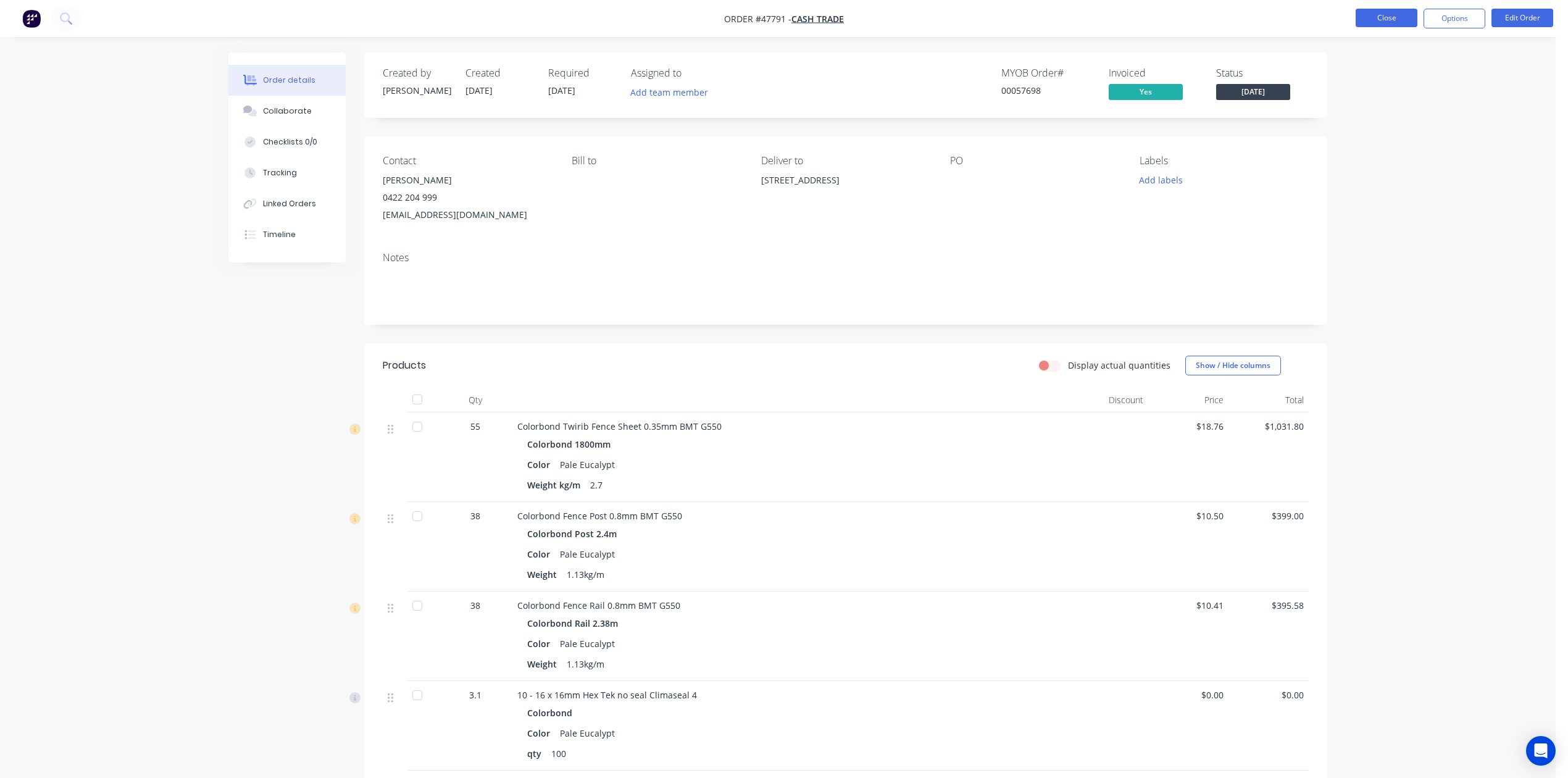
click at [1384, 21] on button "Close" at bounding box center [1387, 18] width 62 height 18
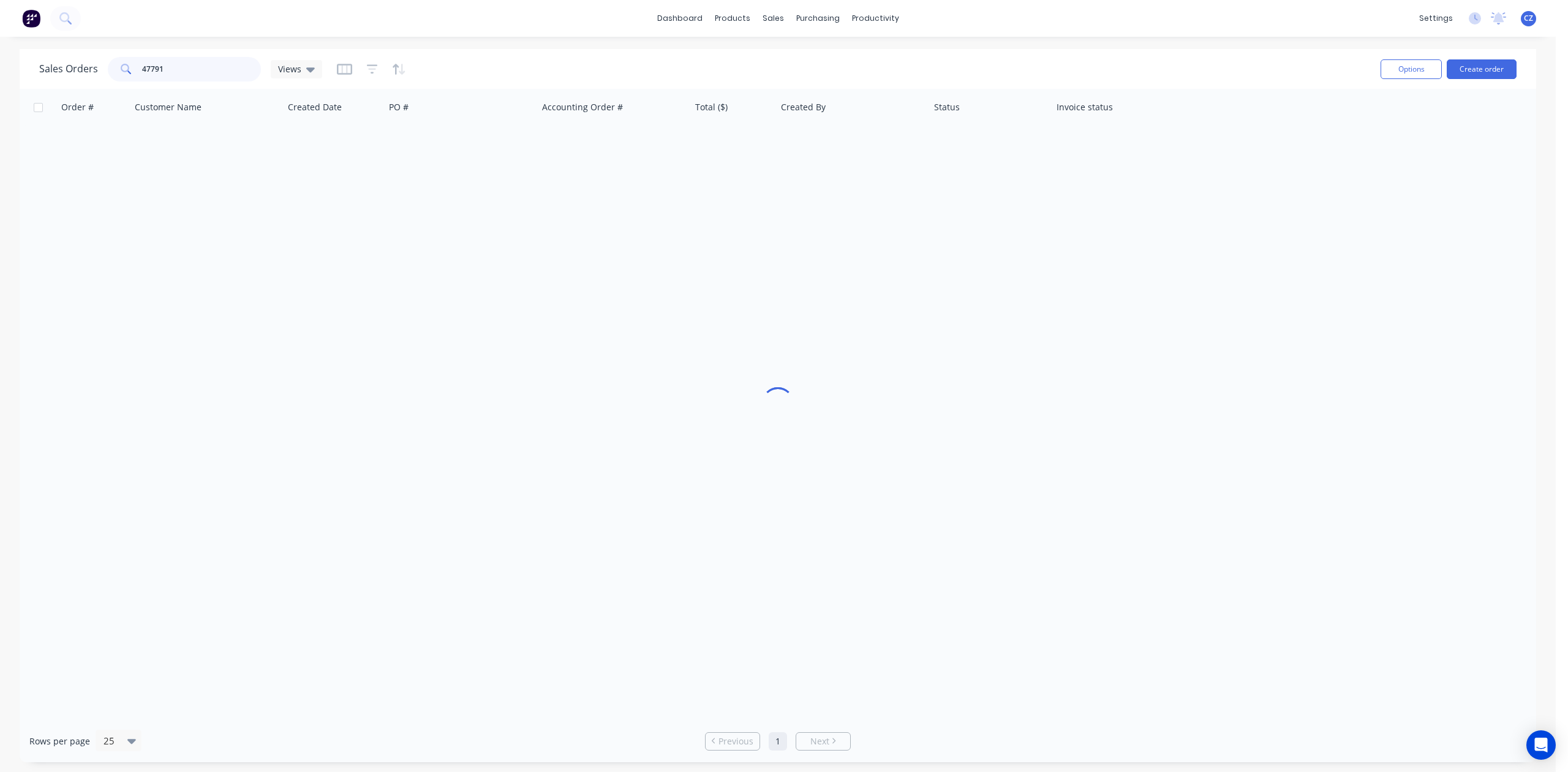
drag, startPoint x: 201, startPoint y: 65, endPoint x: 0, endPoint y: 69, distance: 201.0
click at [0, 69] on div "Sales Orders 47791 Views Options Create order Order # Customer Name Created Dat…" at bounding box center [778, 405] width 1556 height 713
type input "48484"
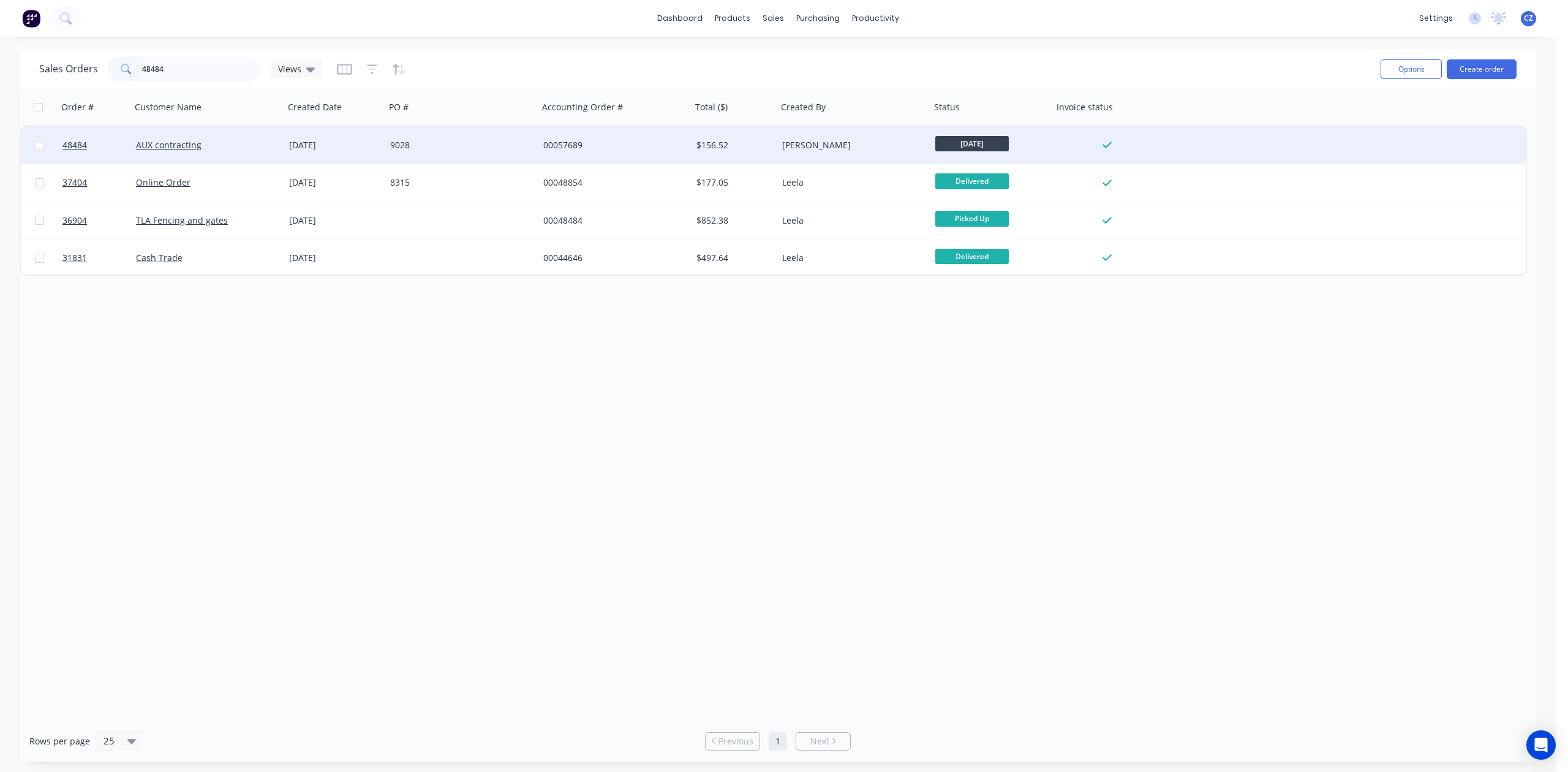
click at [715, 143] on div "$156.52" at bounding box center [732, 145] width 72 height 12
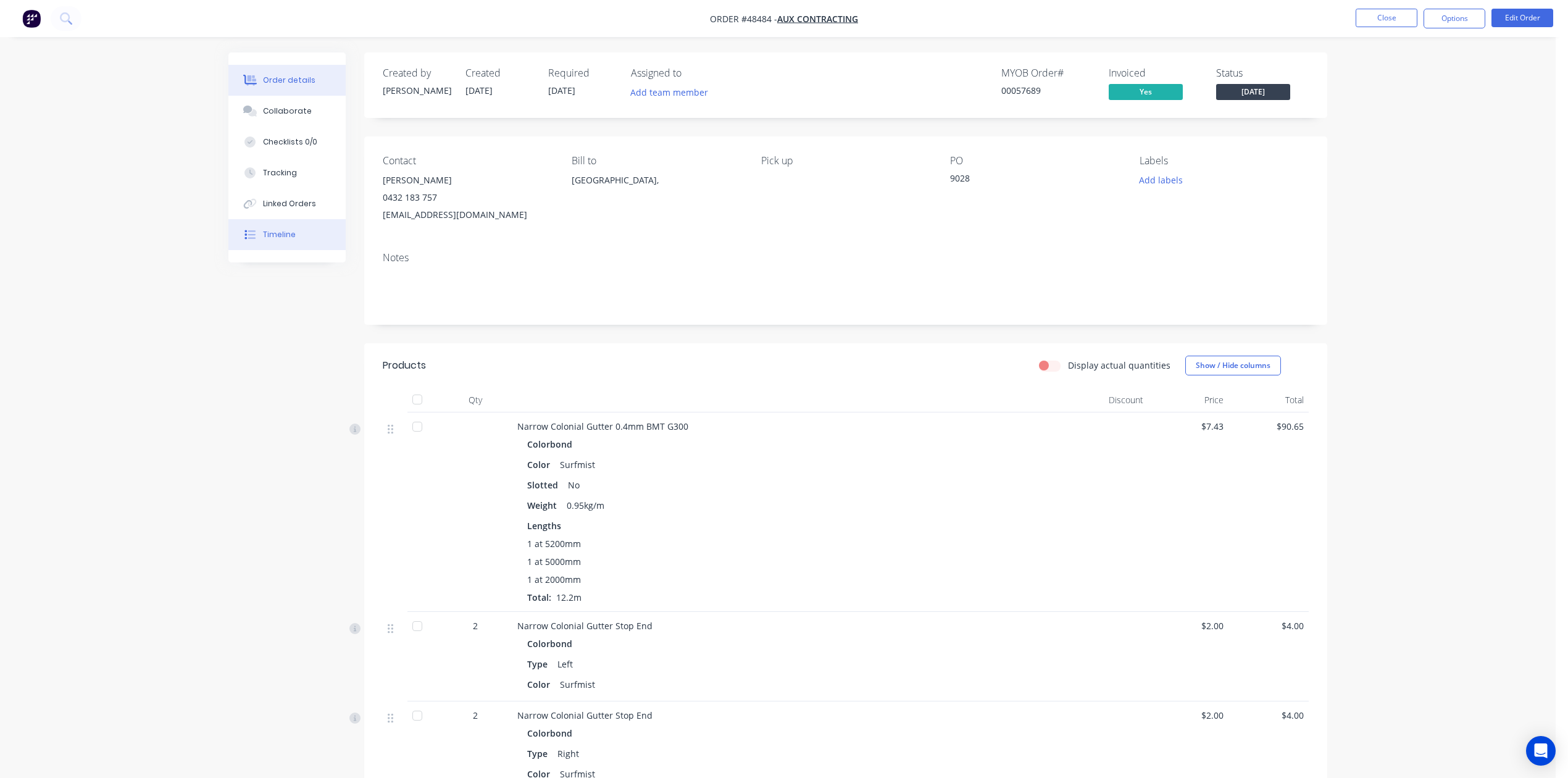
click at [307, 235] on button "Timeline" at bounding box center [287, 234] width 117 height 31
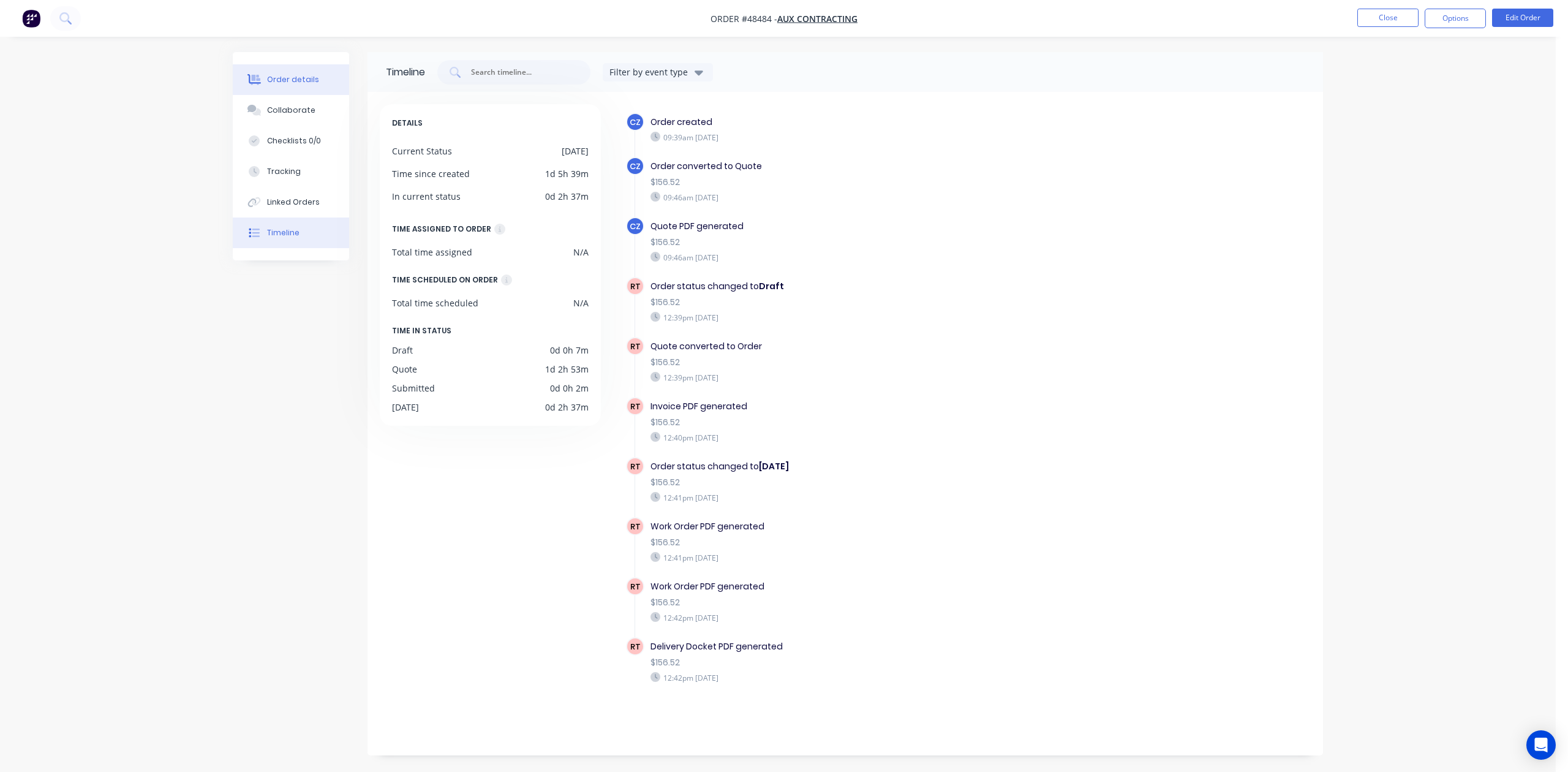
click at [320, 87] on button "Order details" at bounding box center [291, 80] width 116 height 30
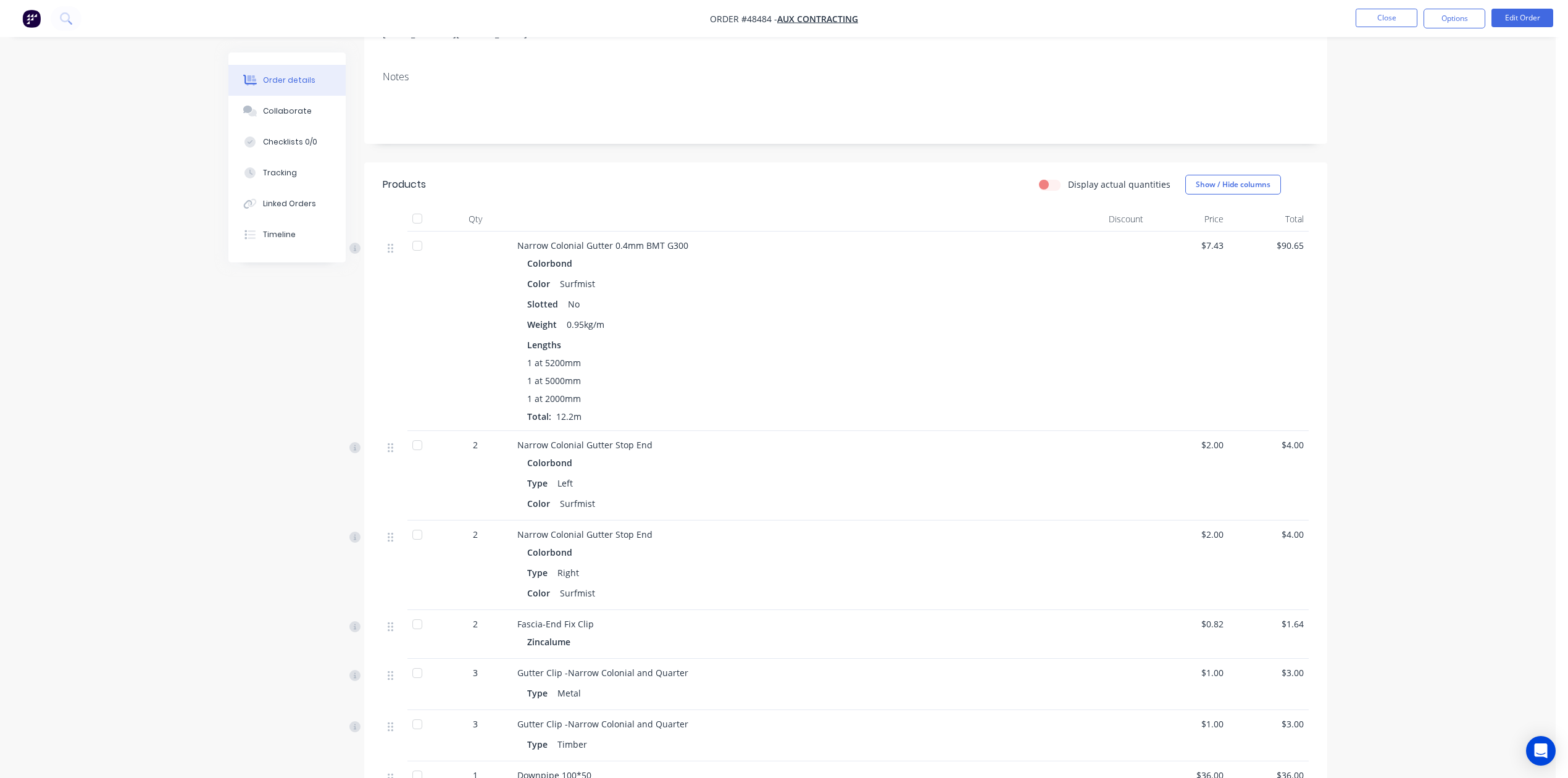
scroll to position [428, 0]
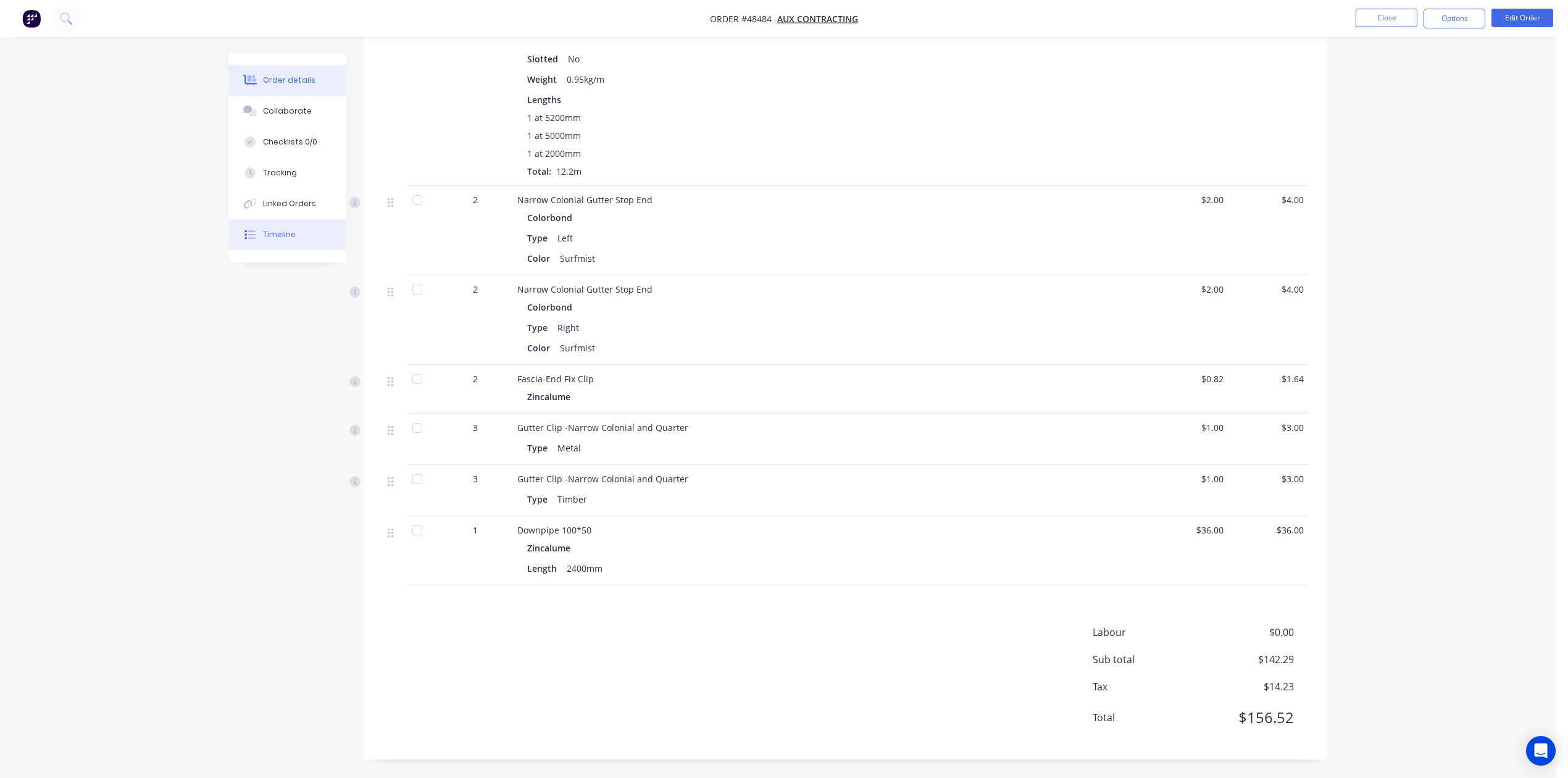
click at [284, 237] on div "Timeline" at bounding box center [279, 234] width 33 height 11
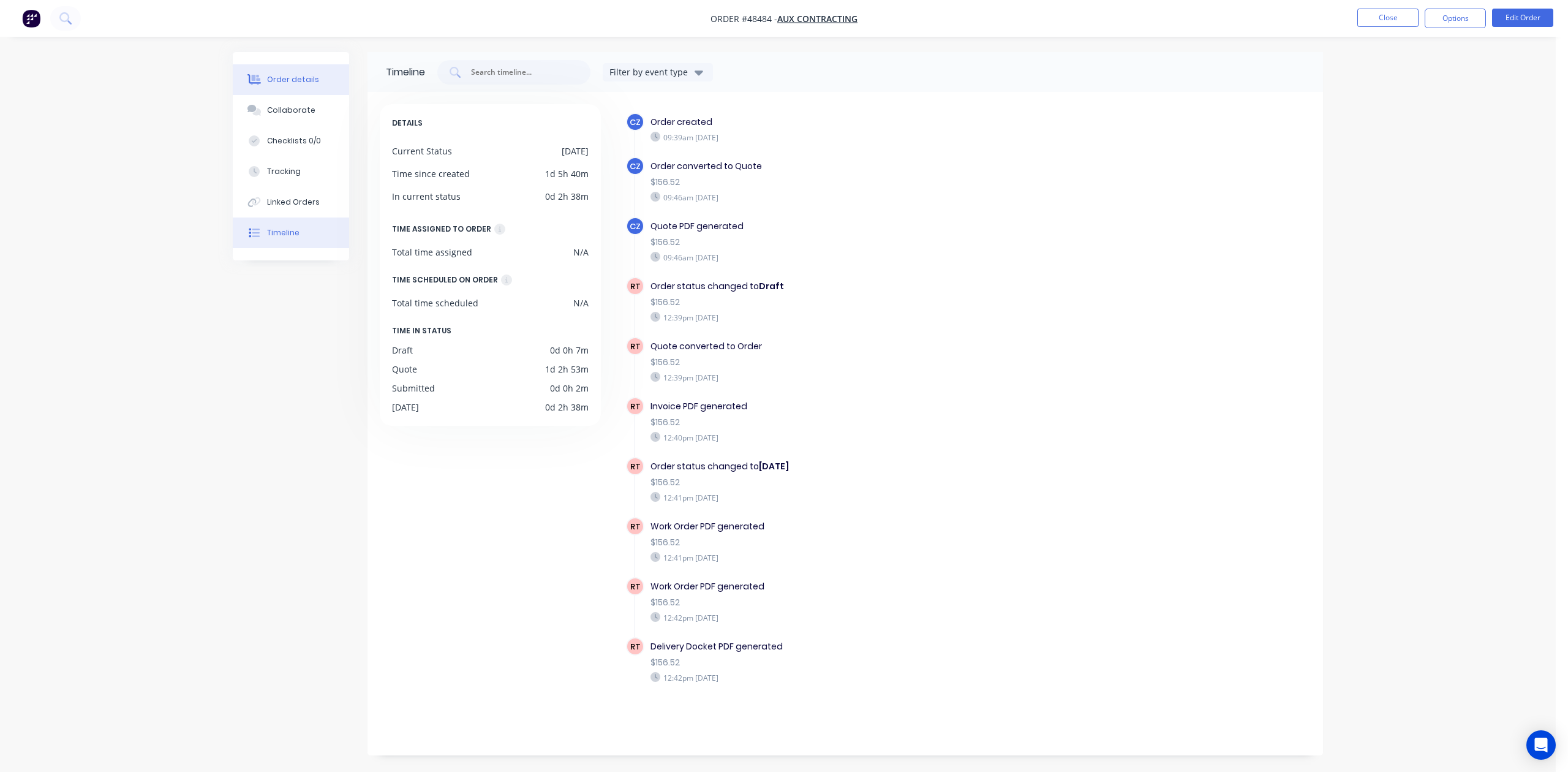
click at [308, 77] on div "Order details" at bounding box center [293, 80] width 52 height 11
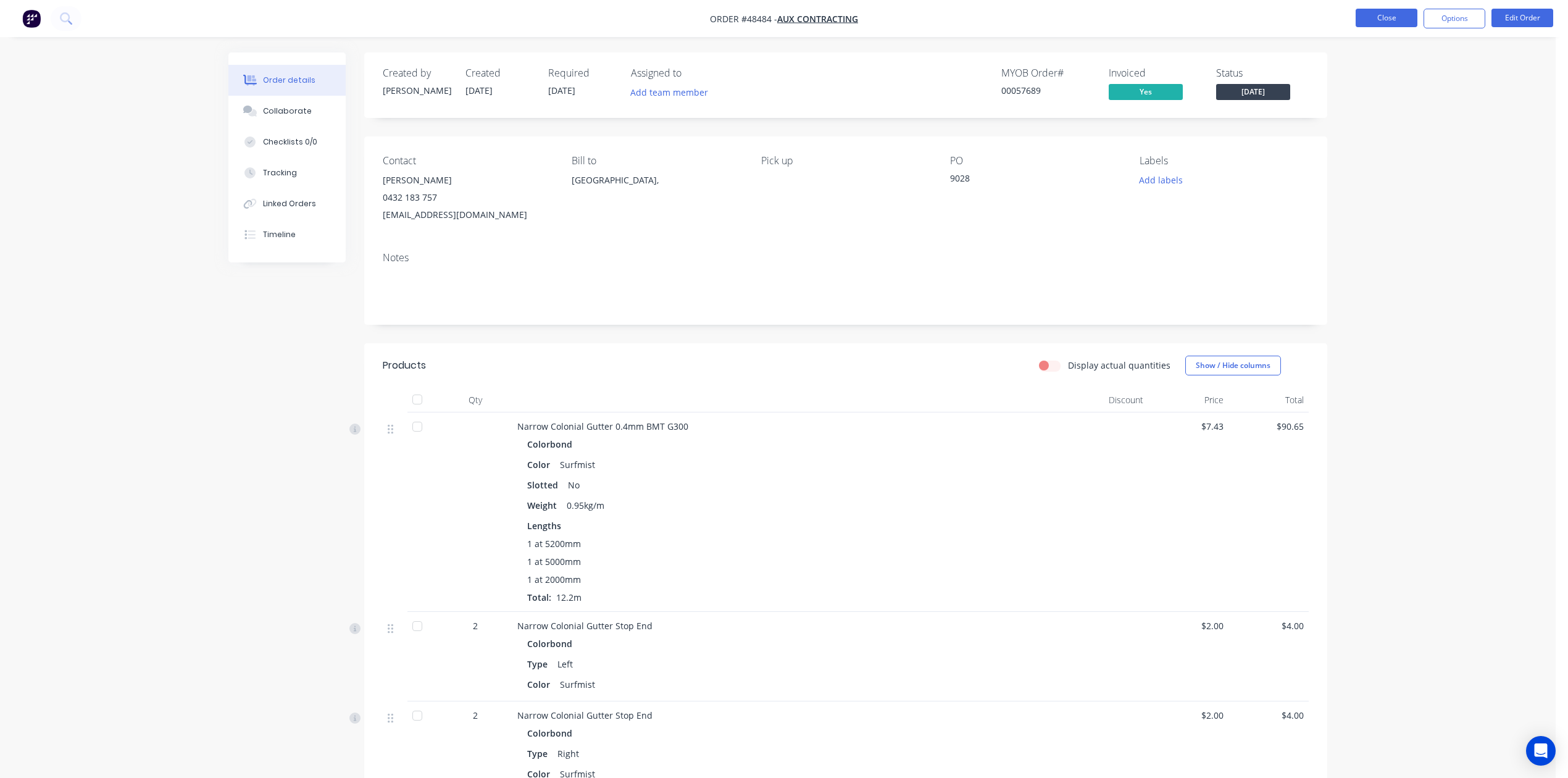
click at [1379, 20] on button "Close" at bounding box center [1387, 18] width 62 height 18
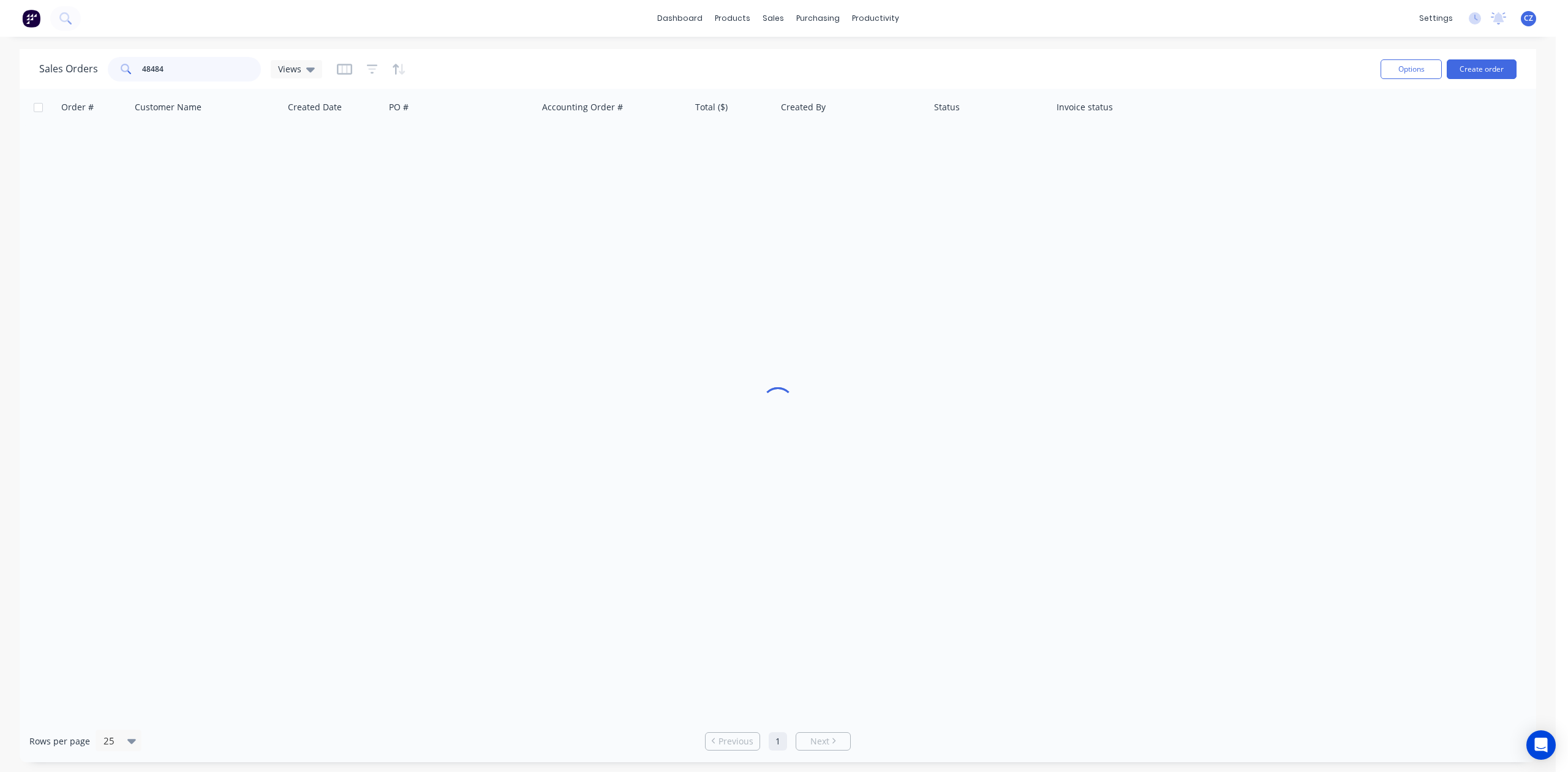
drag, startPoint x: 208, startPoint y: 61, endPoint x: 36, endPoint y: 77, distance: 172.7
click at [36, 77] on div "Sales Orders 48484 Views Options Create order" at bounding box center [778, 69] width 1517 height 39
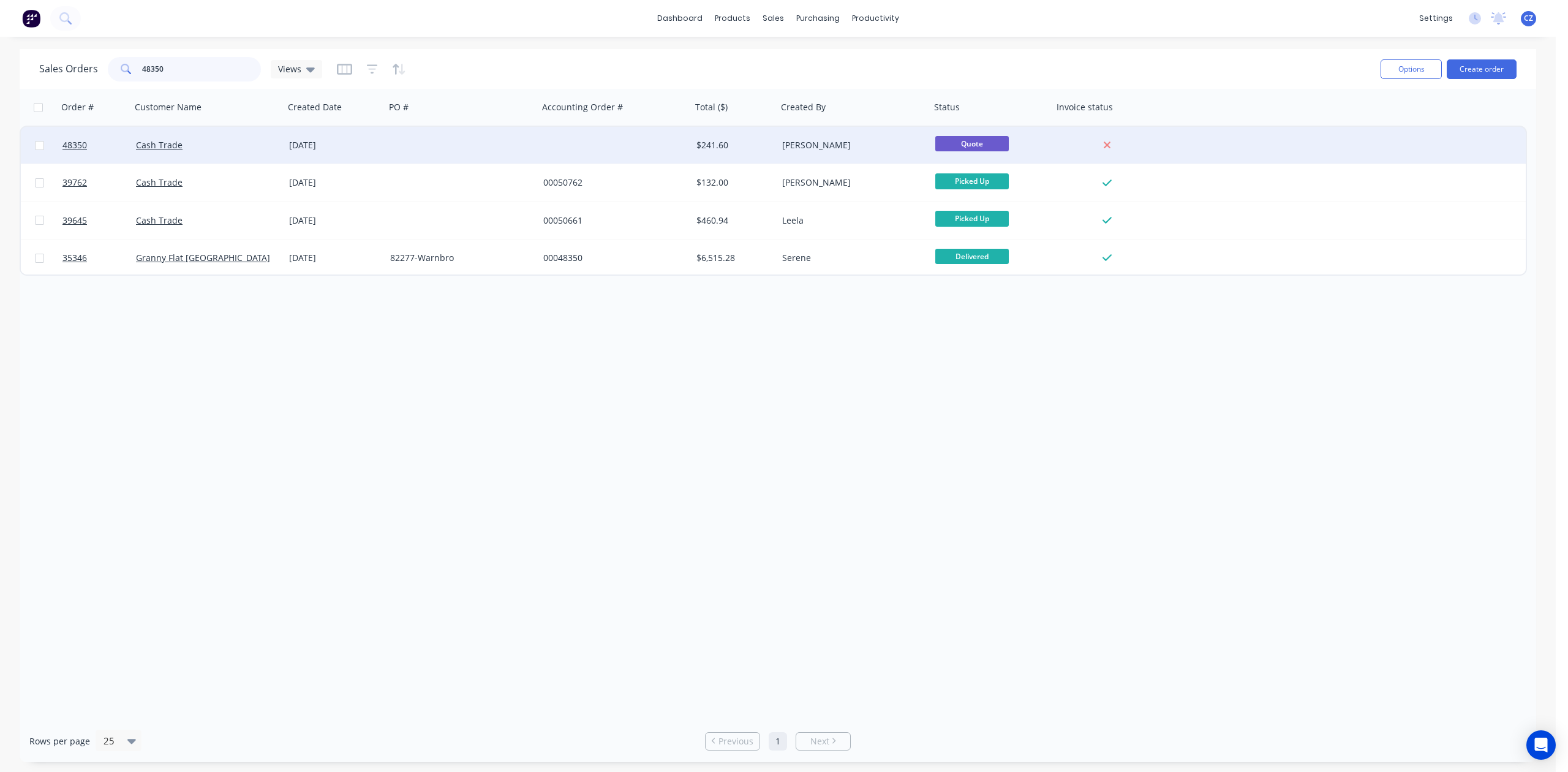
type input "48350"
click at [557, 141] on div at bounding box center [615, 145] width 153 height 36
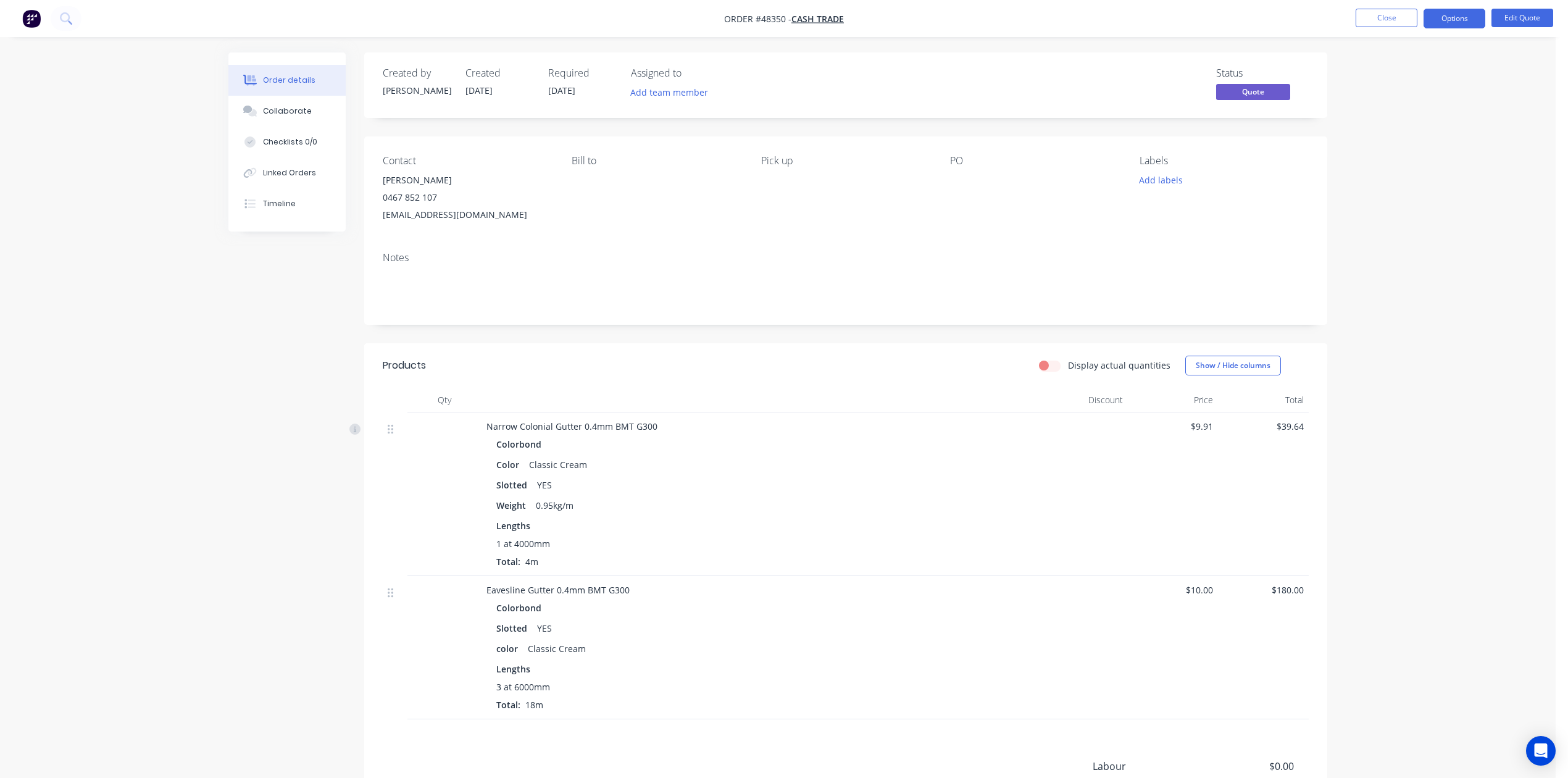
click at [831, 425] on div "Narrow Colonial Gutter 0.4mm BMT G300" at bounding box center [759, 426] width 546 height 13
click at [1462, 18] on button "Options" at bounding box center [1454, 18] width 62 height 20
click at [1405, 145] on div "Convert to Order" at bounding box center [1417, 148] width 113 height 18
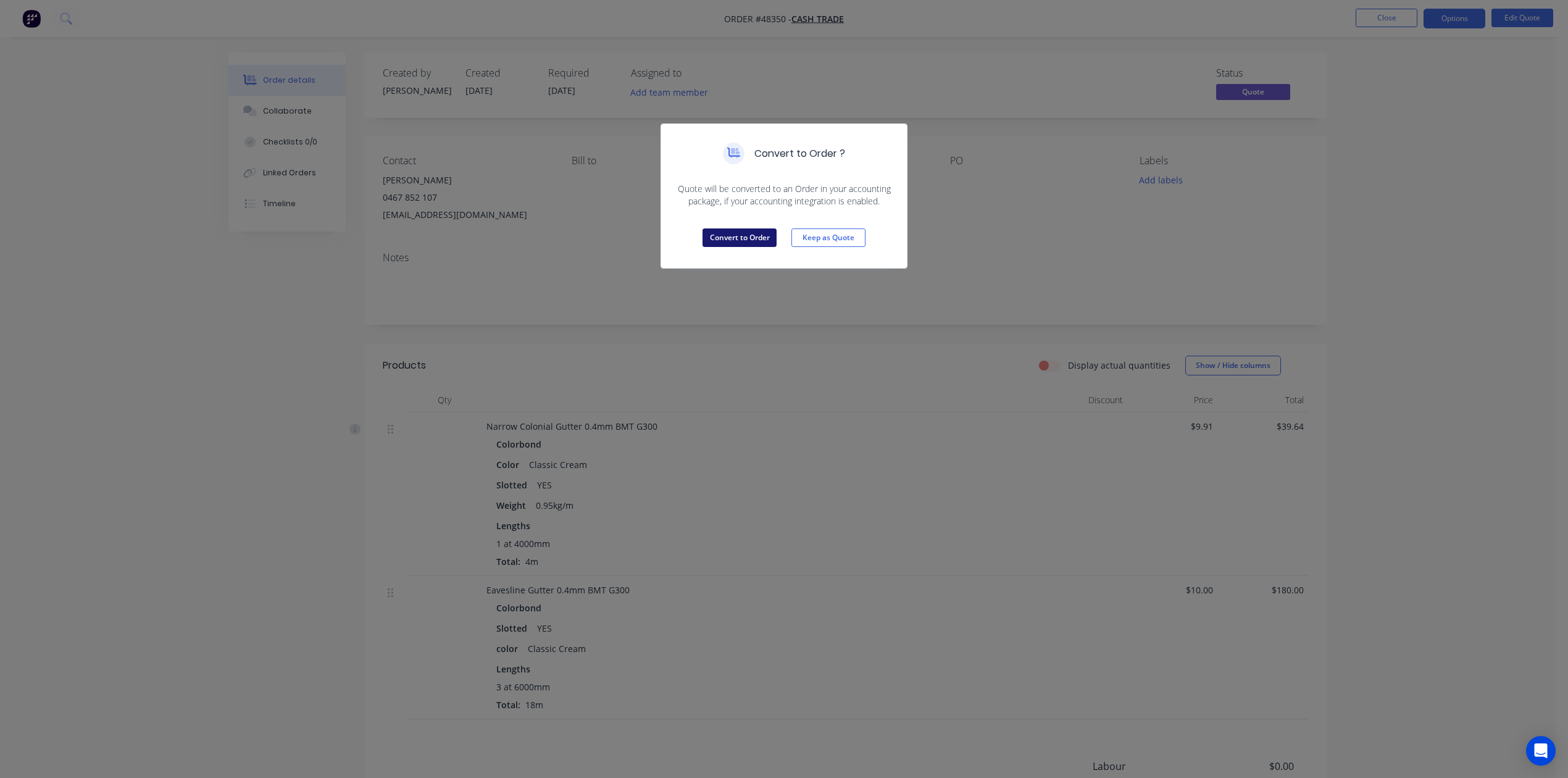
click at [756, 244] on button "Convert to Order" at bounding box center [739, 238] width 74 height 18
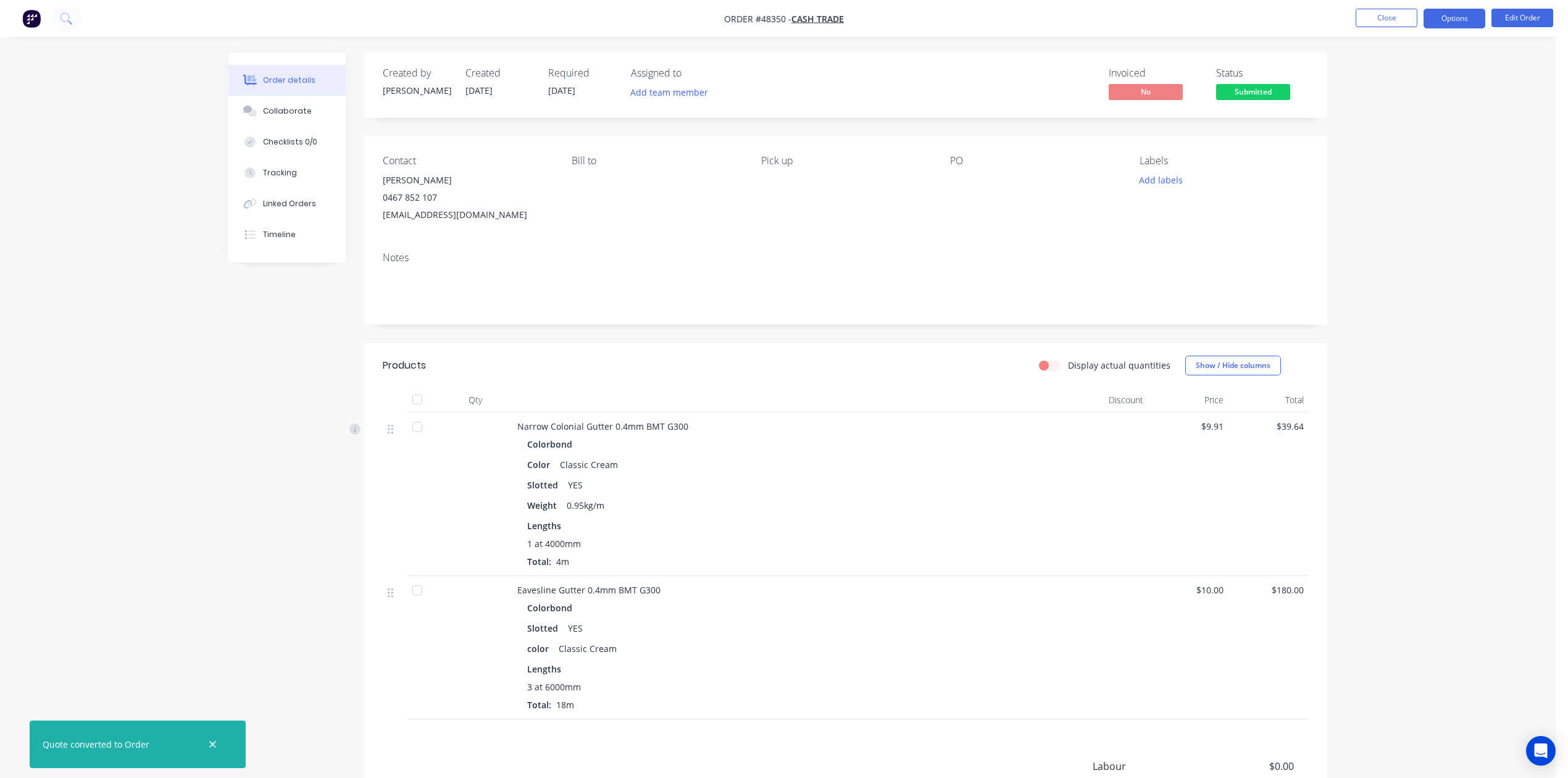
click at [1465, 15] on button "Options" at bounding box center [1454, 18] width 62 height 20
click at [1390, 73] on div "Invoice" at bounding box center [1417, 74] width 113 height 18
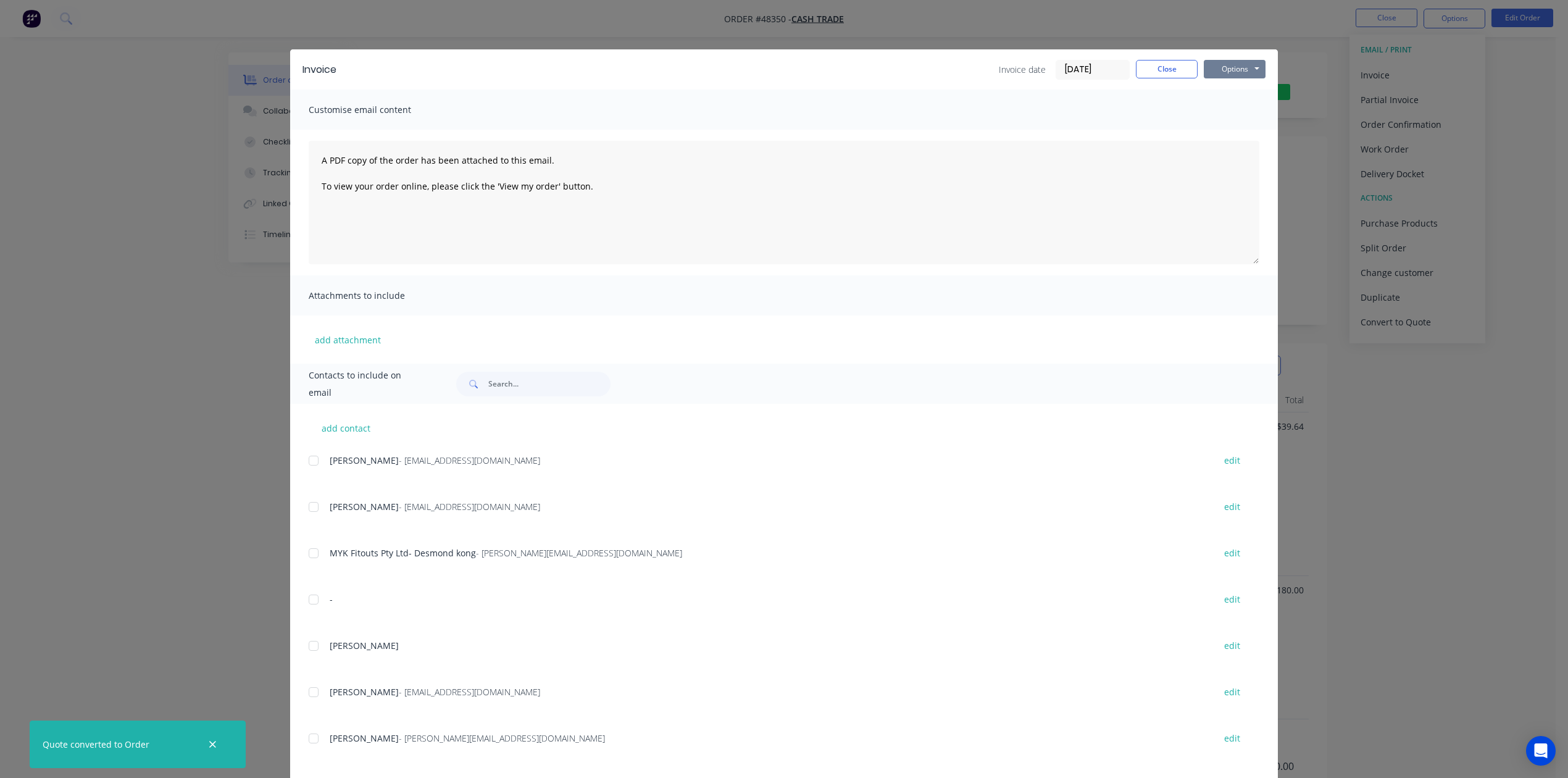
click at [1210, 69] on button "Options" at bounding box center [1234, 69] width 62 height 18
click at [1219, 107] on button "Print" at bounding box center [1243, 111] width 79 height 21
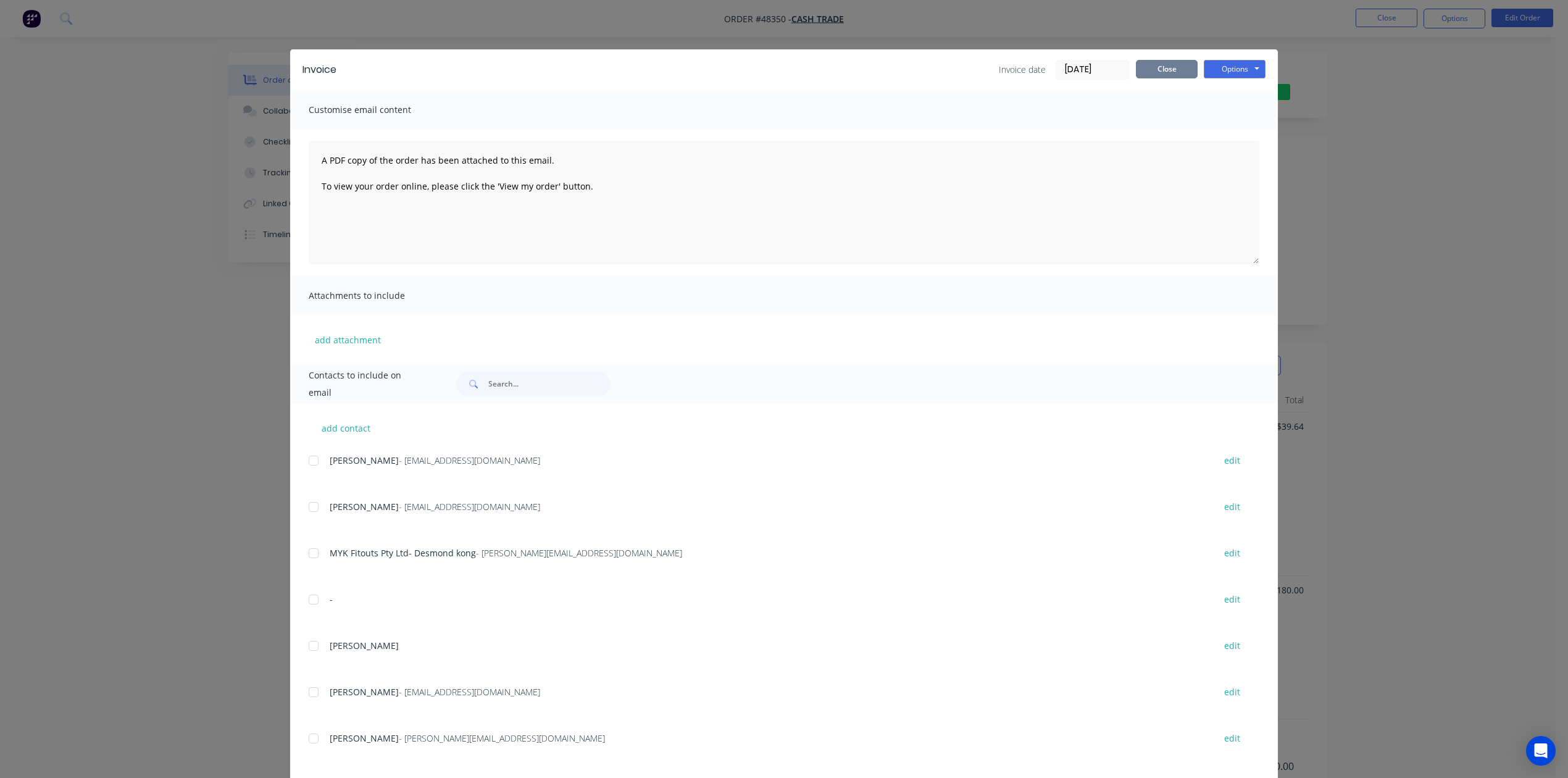
click at [1178, 68] on button "Close" at bounding box center [1166, 69] width 62 height 18
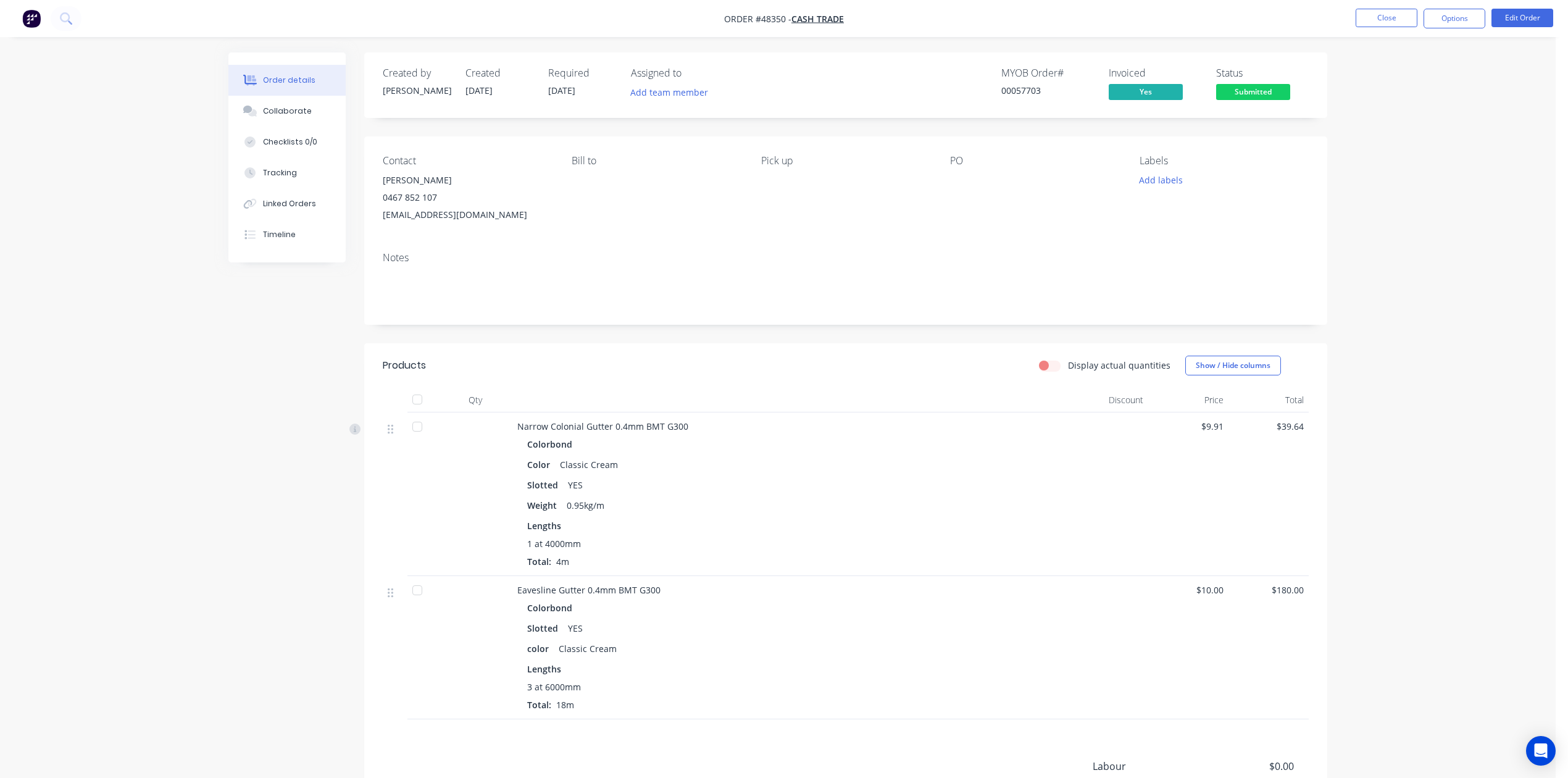
click at [817, 416] on div "Narrow Colonial Gutter 0.4mm BMT G300 Colorbond Color Classic Cream Slotted YES…" at bounding box center [791, 494] width 556 height 164
click at [1534, 23] on button "Edit Order" at bounding box center [1522, 18] width 62 height 18
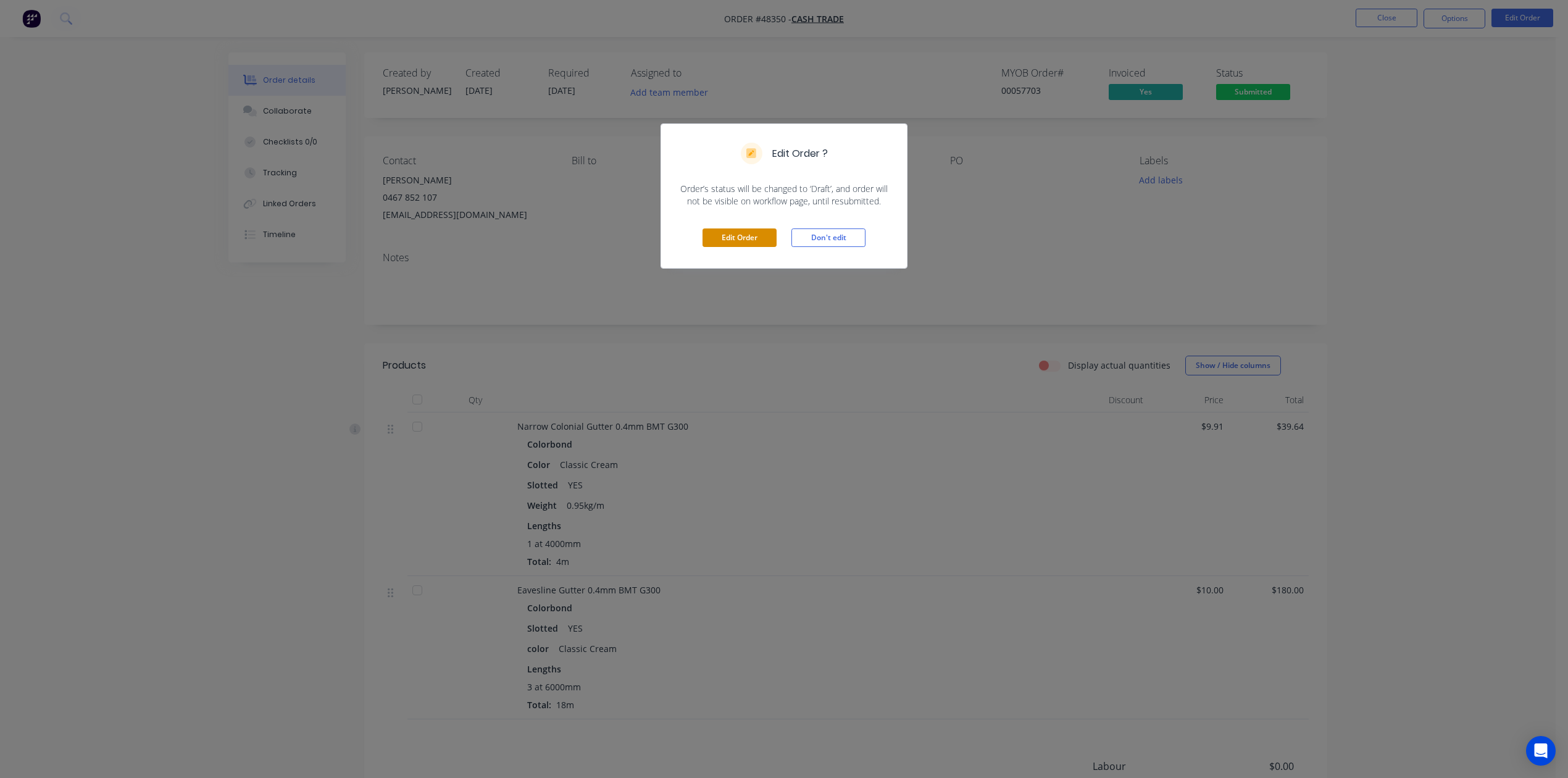
click at [735, 233] on button "Edit Order" at bounding box center [739, 238] width 74 height 18
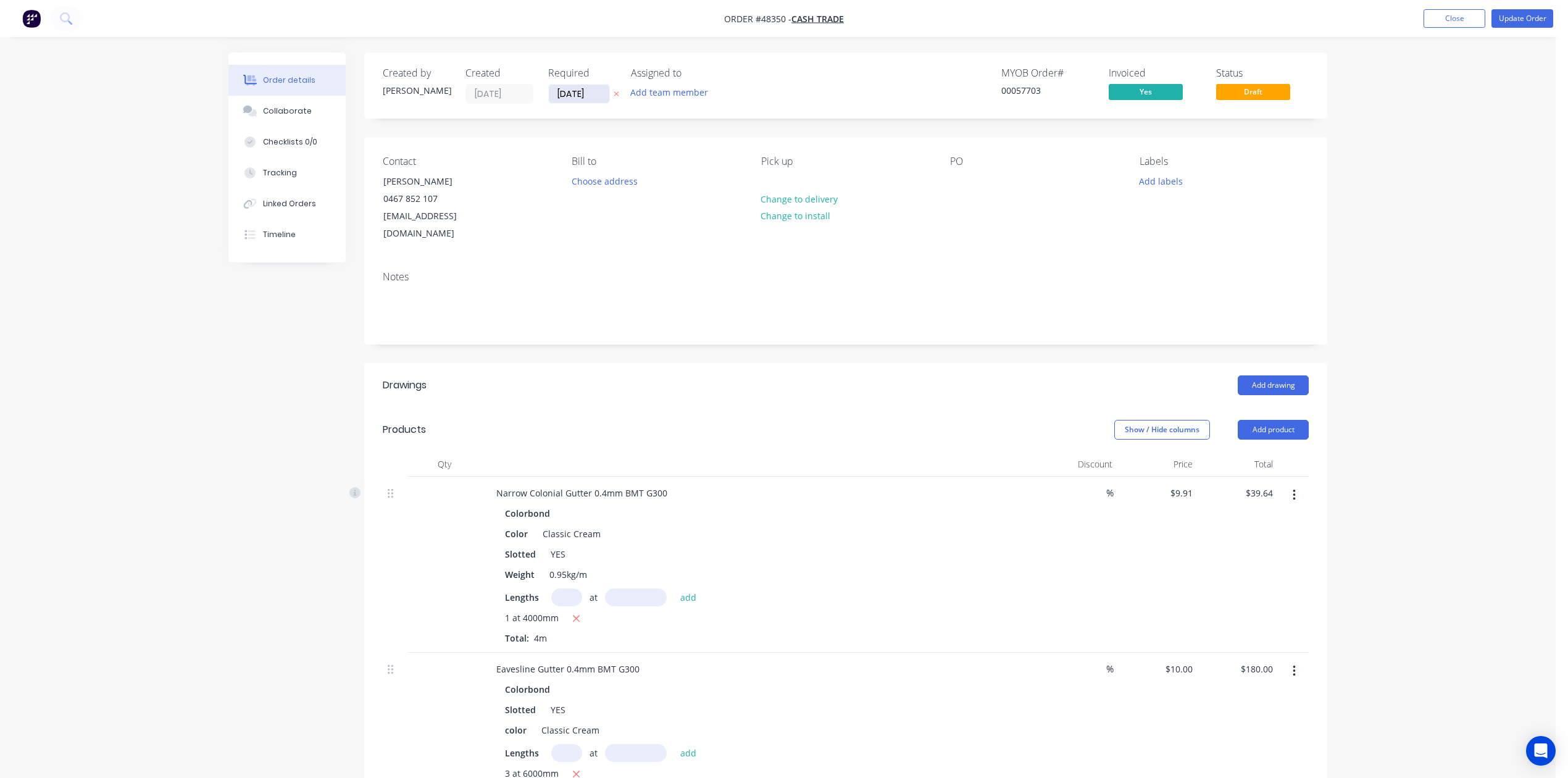
click at [580, 95] on input "21/08/25" at bounding box center [579, 94] width 60 height 18
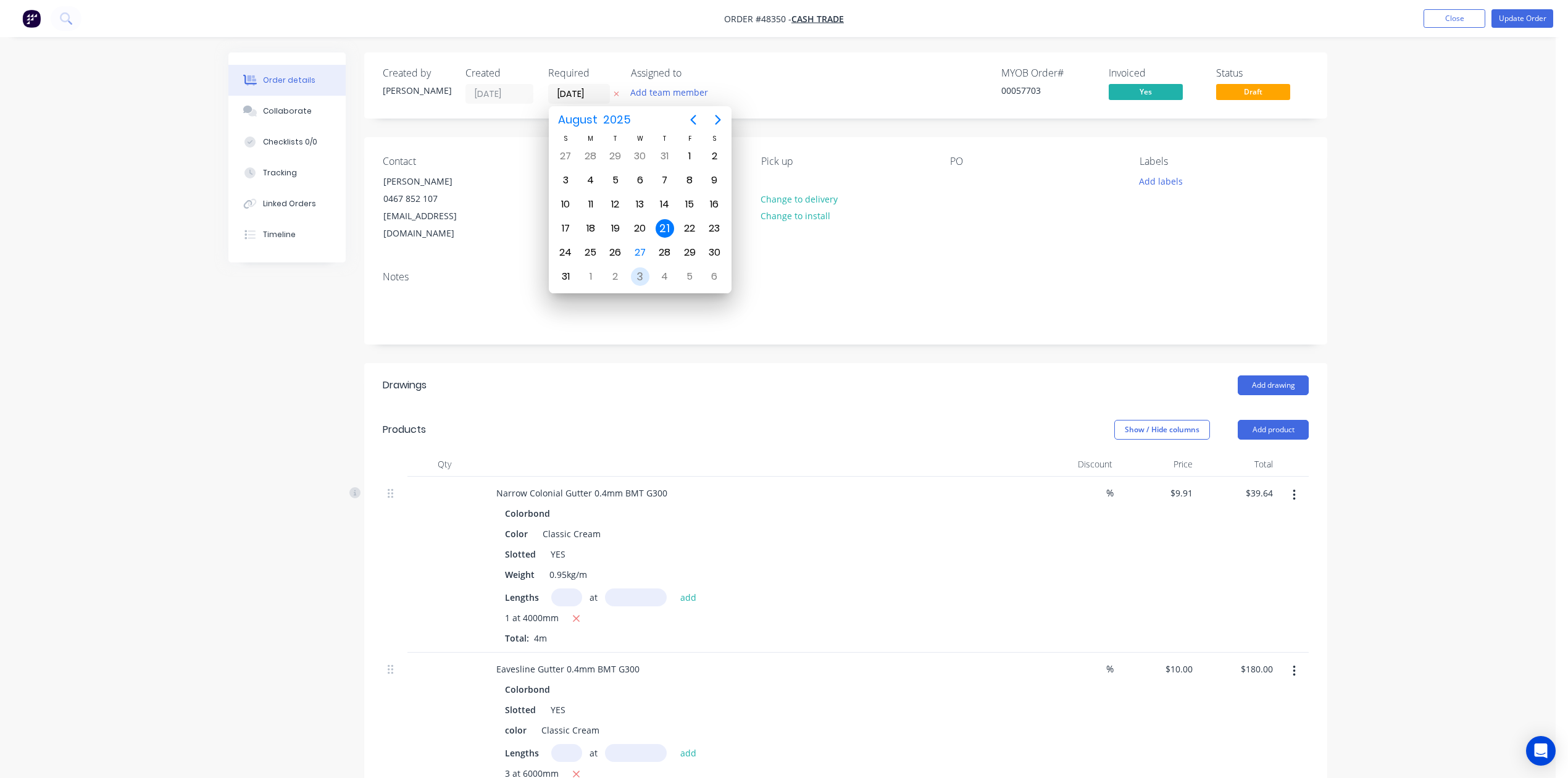
click at [640, 275] on div "3" at bounding box center [641, 276] width 18 height 18
type input "[DATE]"
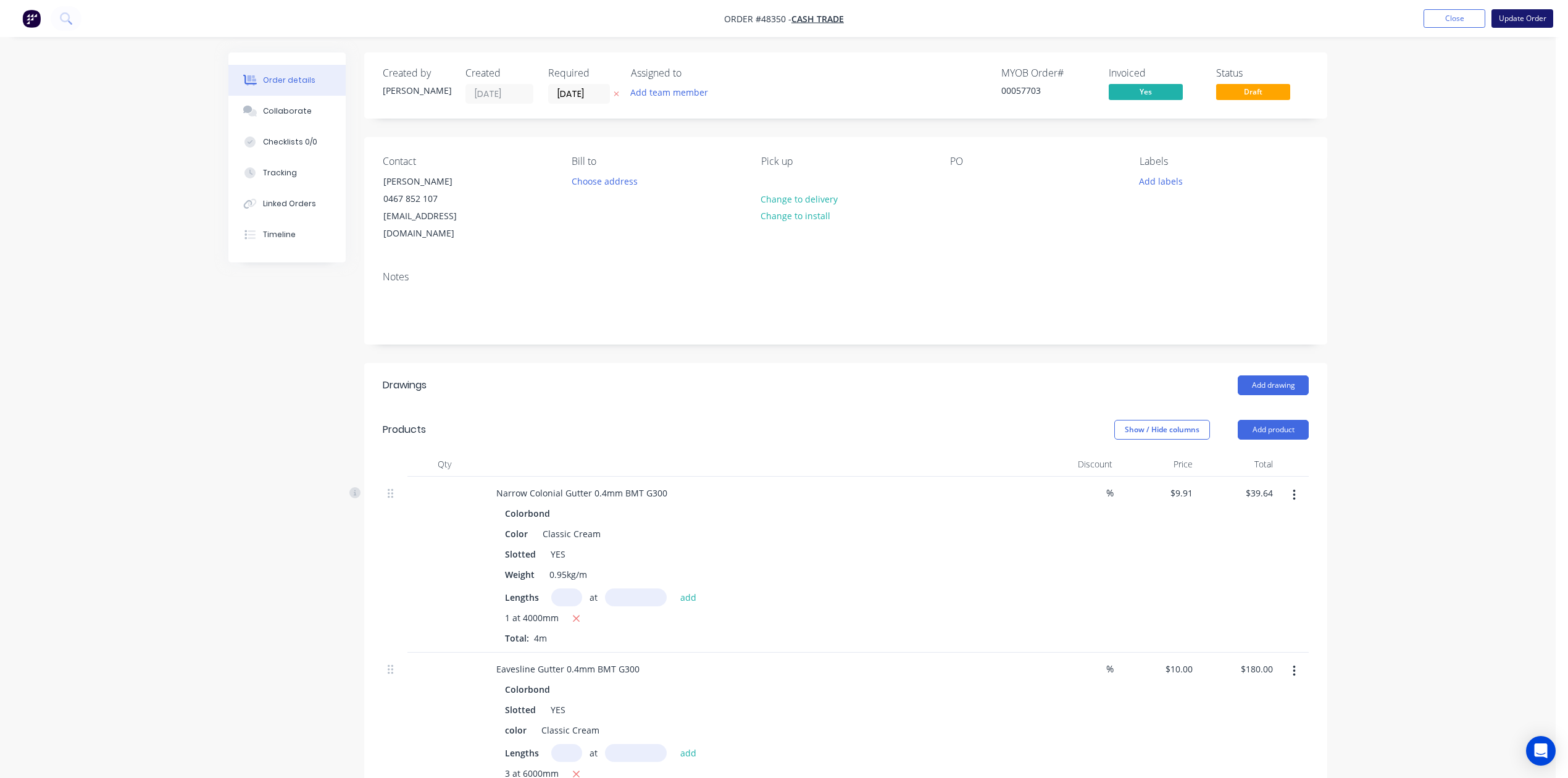
click at [1525, 13] on button "Update Order" at bounding box center [1522, 18] width 62 height 18
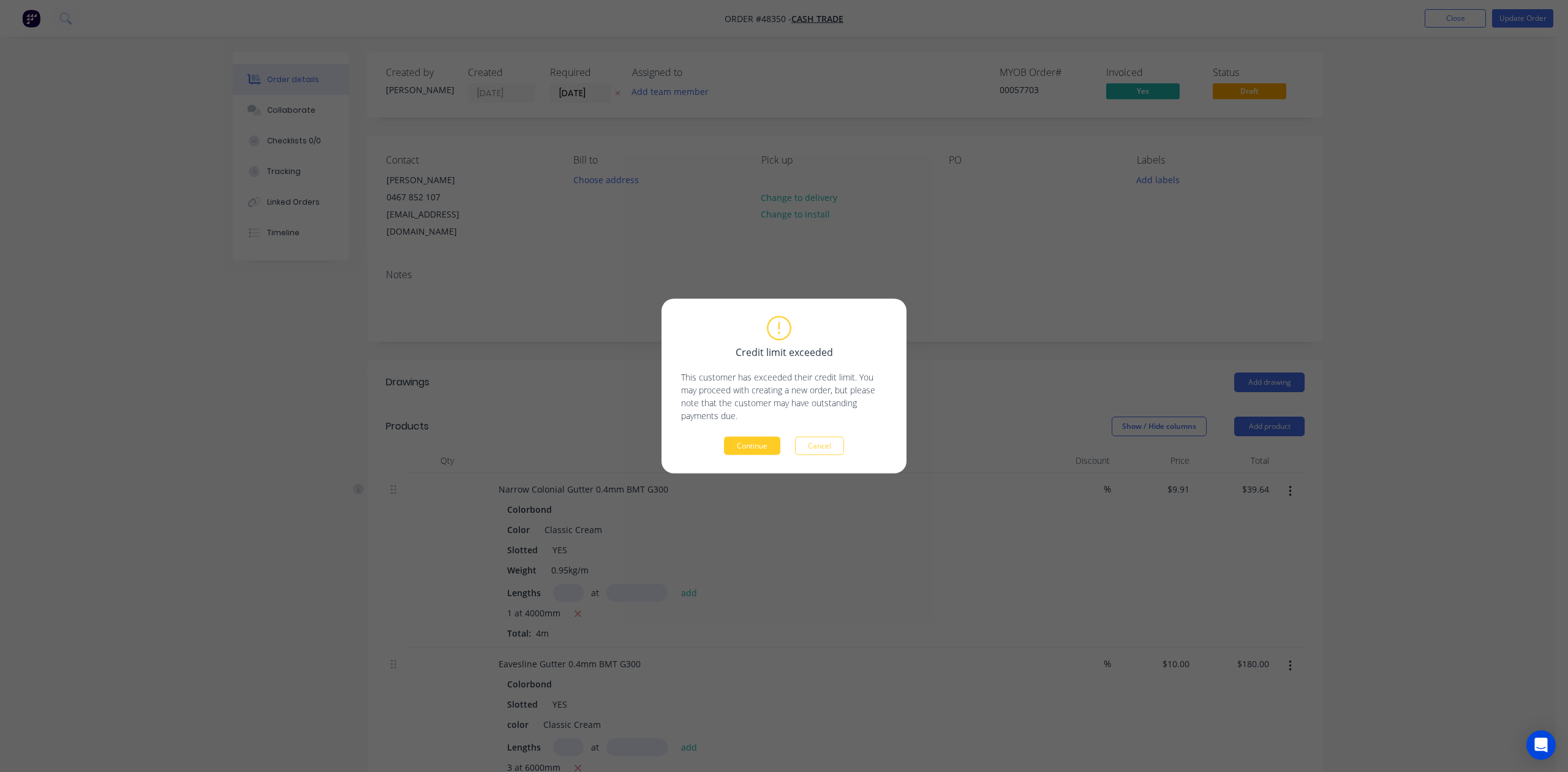
click at [756, 437] on button "Continue" at bounding box center [752, 446] width 56 height 18
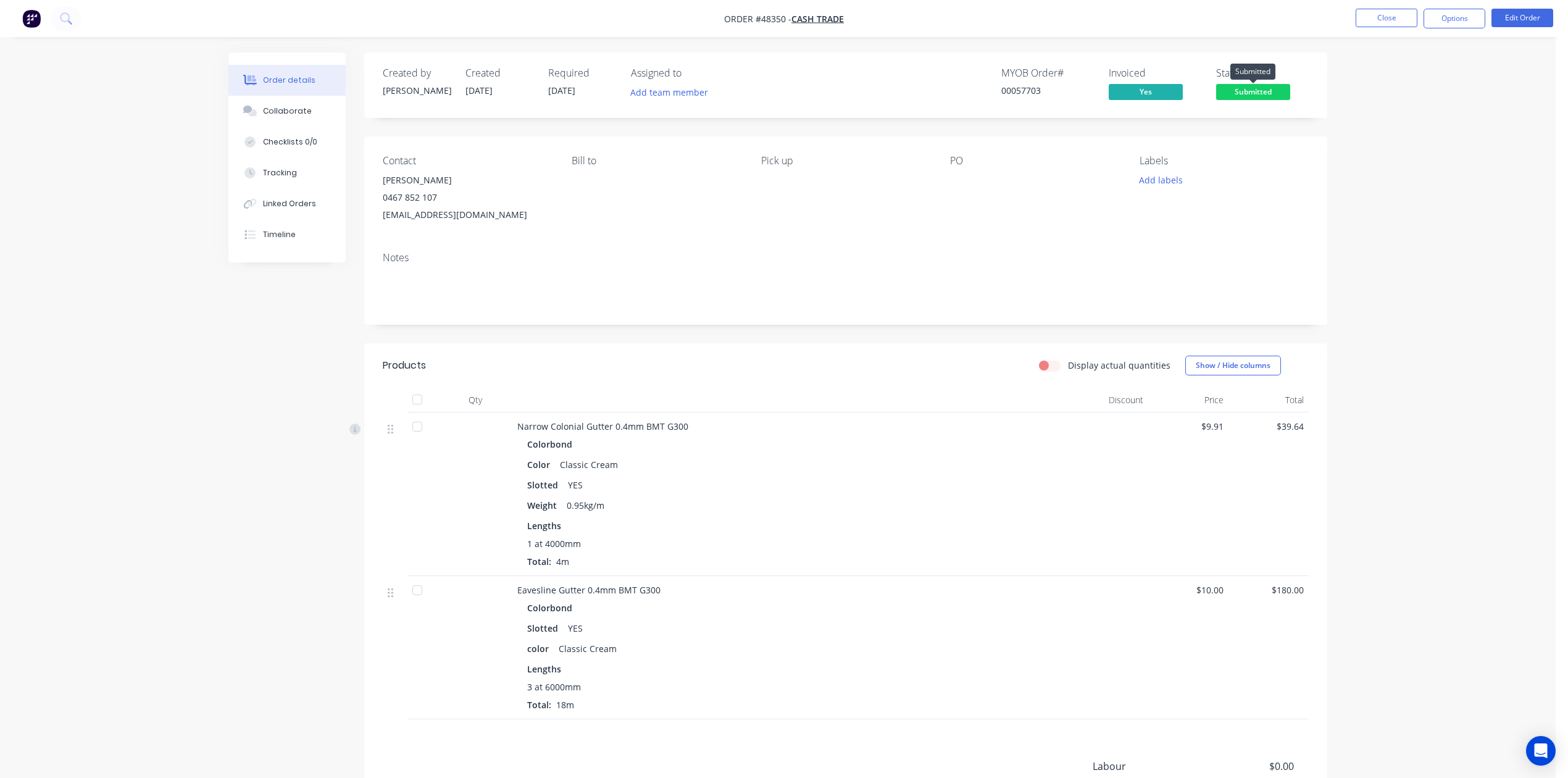
click at [1243, 99] on span "Submitted" at bounding box center [1253, 92] width 74 height 15
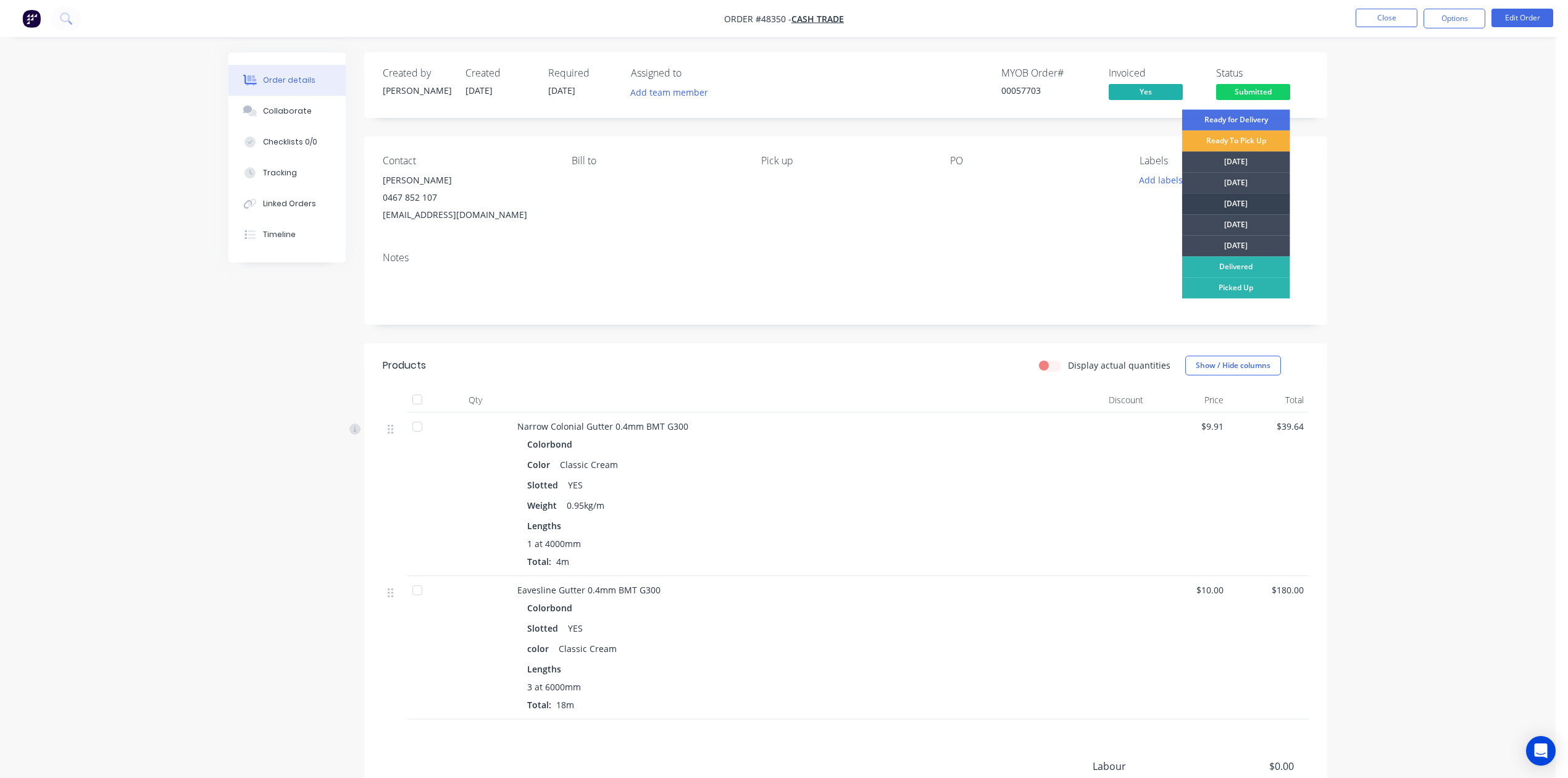
click at [1244, 200] on div "[DATE]" at bounding box center [1236, 203] width 108 height 21
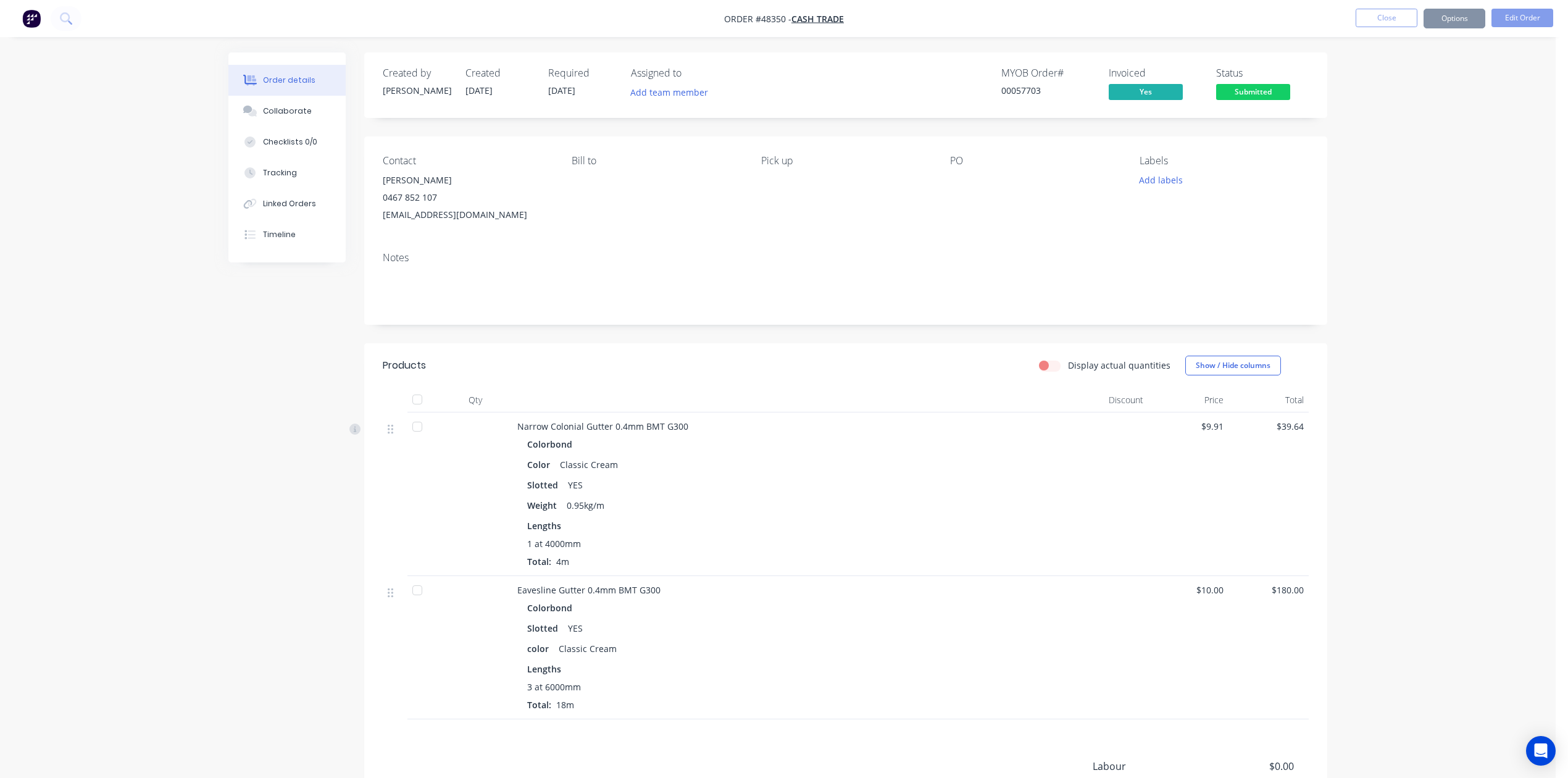
click at [859, 223] on div "Pick up" at bounding box center [846, 190] width 169 height 69
click at [1463, 20] on button "Options" at bounding box center [1454, 18] width 62 height 20
click at [980, 596] on div "Eavesline Gutter 0.4mm BMT G300" at bounding box center [790, 589] width 546 height 13
click at [1460, 21] on button "Options" at bounding box center [1454, 18] width 62 height 20
click at [1061, 542] on div "Colorbond Color Classic Cream Slotted YES Weight 0.95kg/m Lengths 1 at 4000mm T…" at bounding box center [790, 501] width 546 height 132
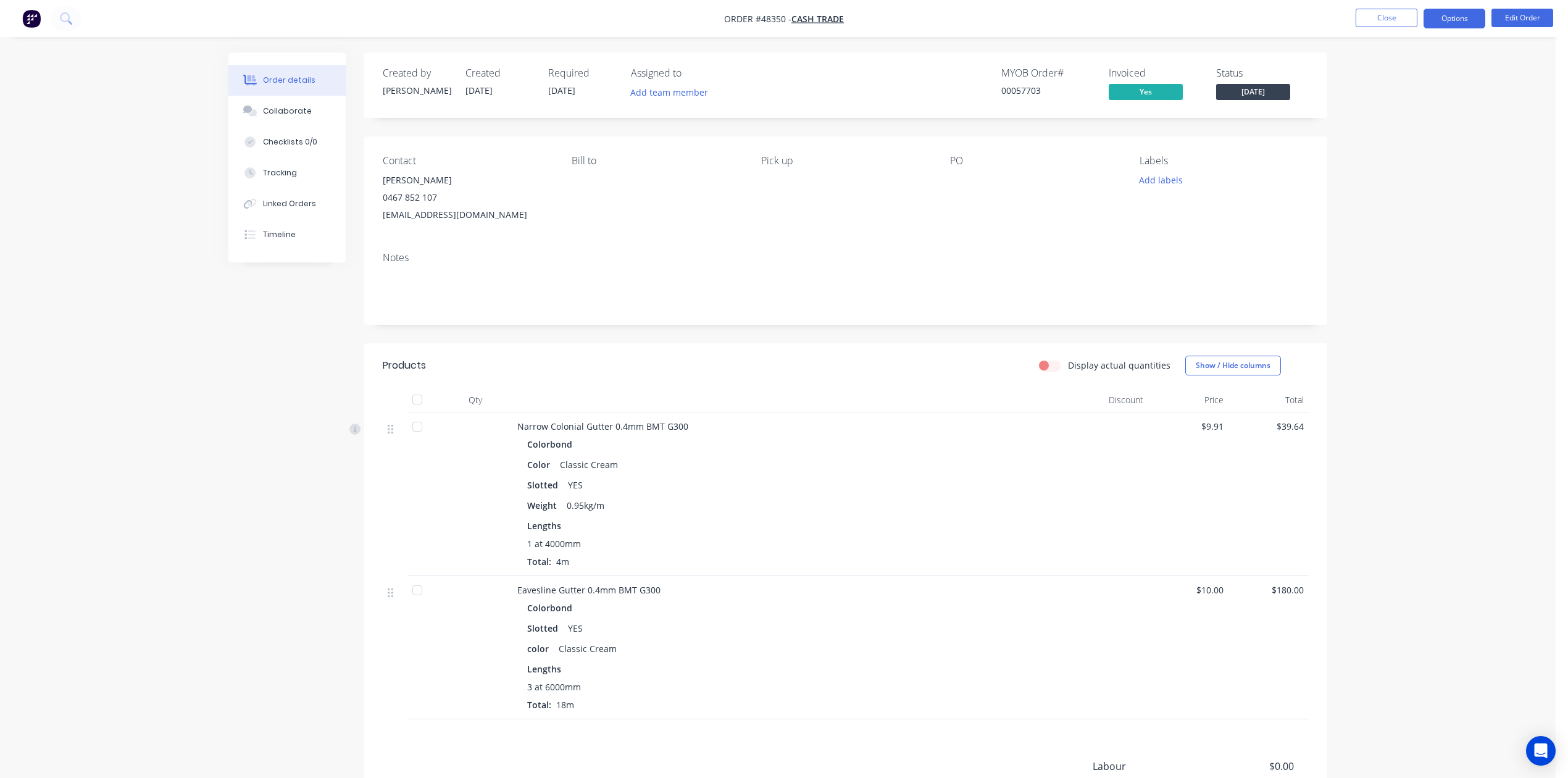
click at [1462, 8] on button "Options" at bounding box center [1454, 18] width 62 height 20
click at [1396, 136] on button "Work Order" at bounding box center [1417, 148] width 135 height 24
click at [1401, 126] on div "Without pricing" at bounding box center [1417, 124] width 113 height 18
click at [1382, 168] on div "Delivery Docket" at bounding box center [1417, 173] width 113 height 18
click at [1379, 125] on div "Without pricing" at bounding box center [1417, 124] width 113 height 18
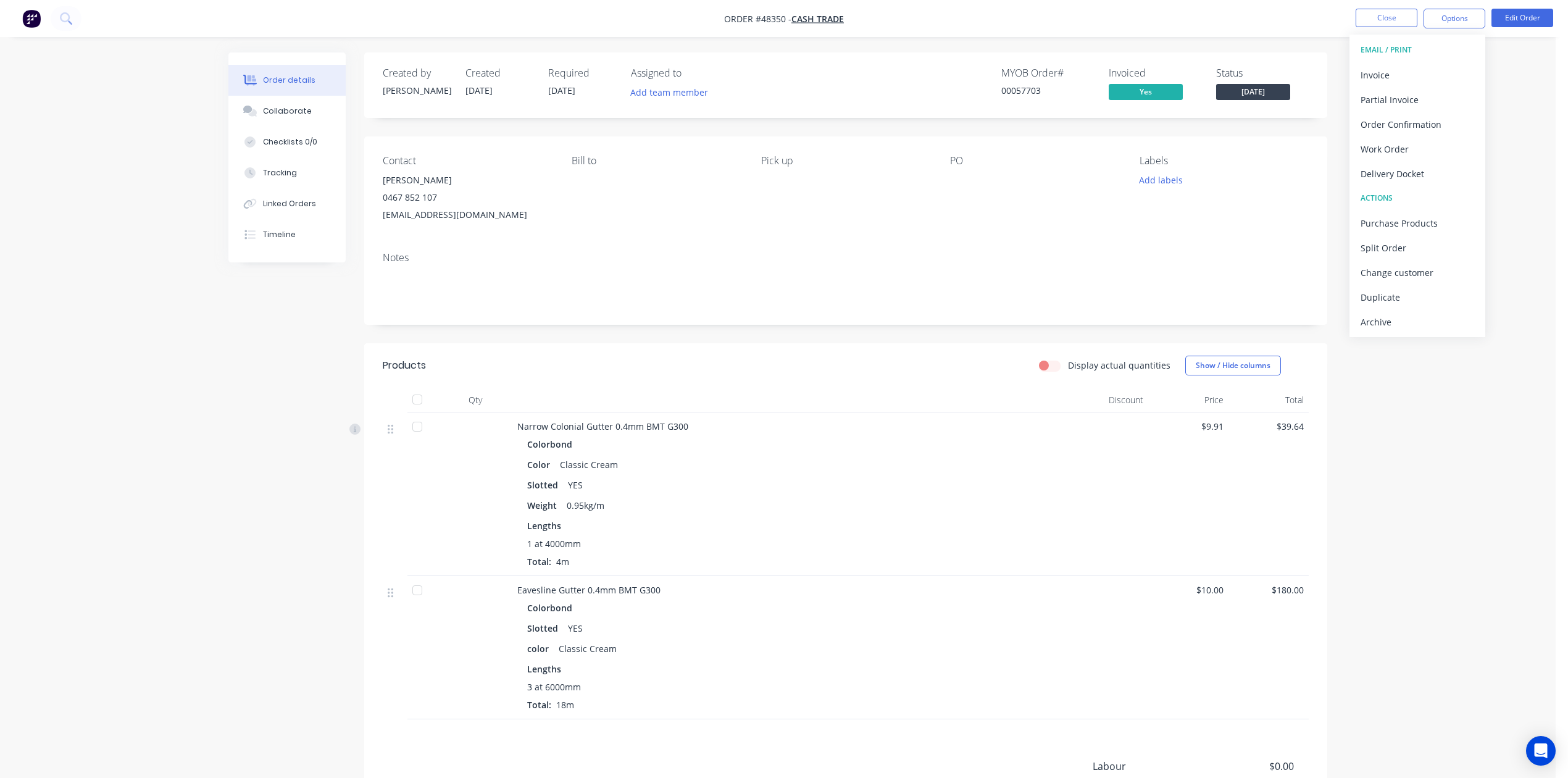
click at [950, 238] on div "Contact Joshua Reardon 0467 852 107 joshreardon.87@gmail.com Bill to Pick up PO…" at bounding box center [846, 189] width 963 height 106
click at [1433, 23] on button "Options" at bounding box center [1454, 18] width 62 height 20
click at [820, 340] on div "Created by Cathy Created 27/08/25 Required 03/09/25 Assigned to Add team member…" at bounding box center [846, 473] width 963 height 841
click at [1460, 26] on button "Options" at bounding box center [1454, 18] width 62 height 20
click at [1429, 232] on button "Purchase Products" at bounding box center [1417, 223] width 135 height 24
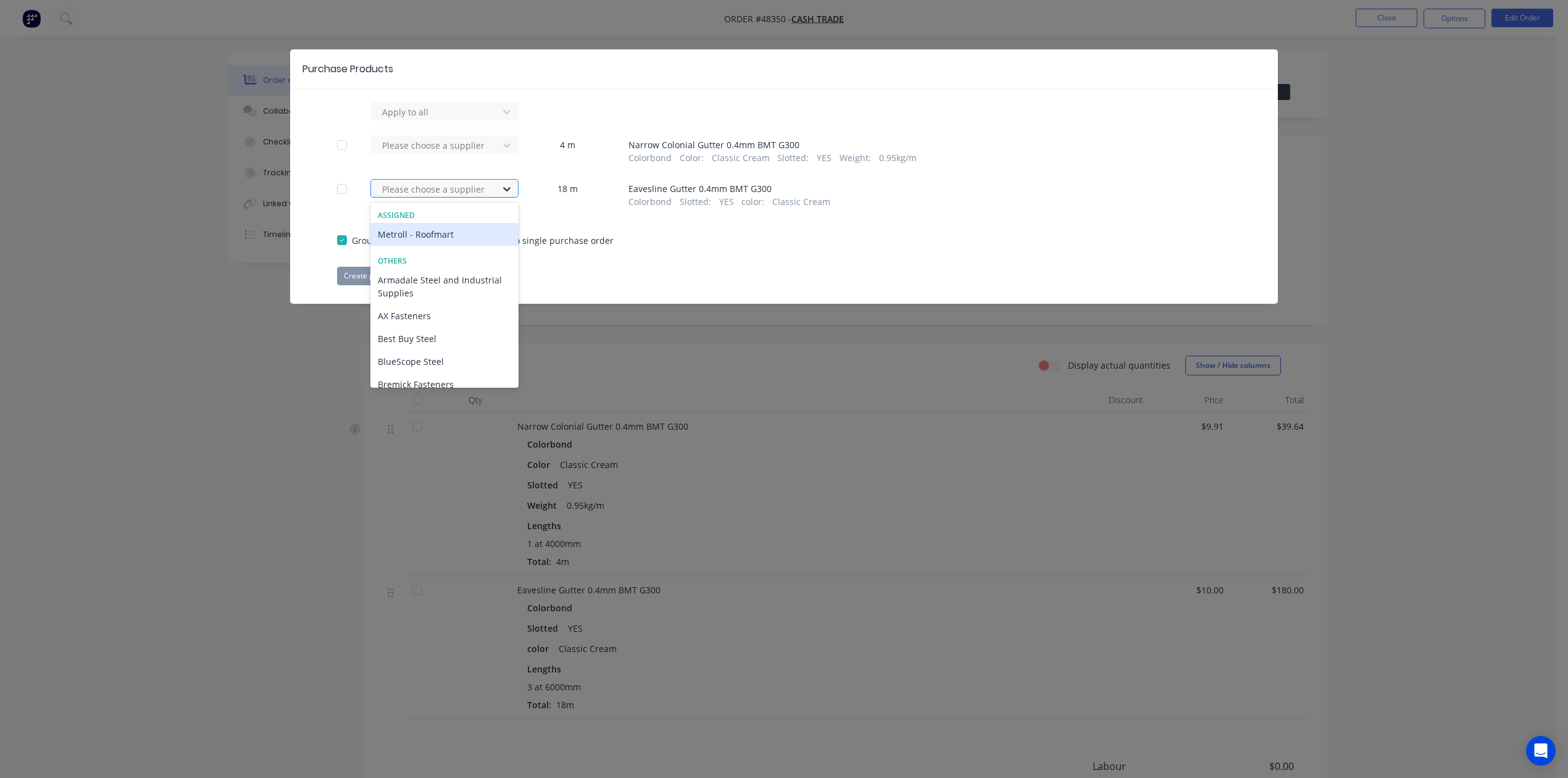
click at [500, 188] on icon at bounding box center [507, 189] width 12 height 12
click at [458, 228] on div "Metroll - Roofmart" at bounding box center [445, 234] width 148 height 23
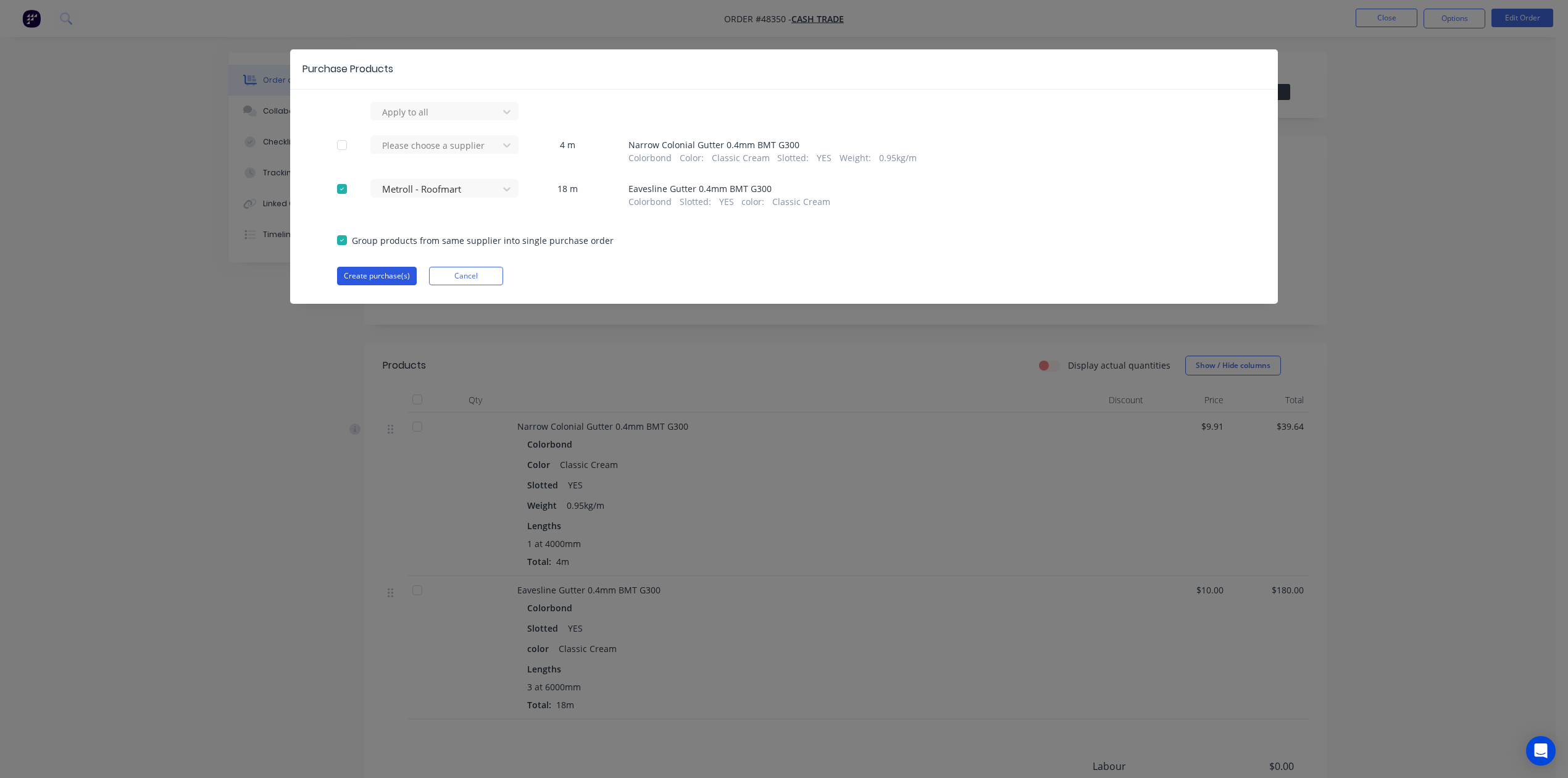
click at [398, 272] on button "Create purchase(s)" at bounding box center [377, 276] width 80 height 18
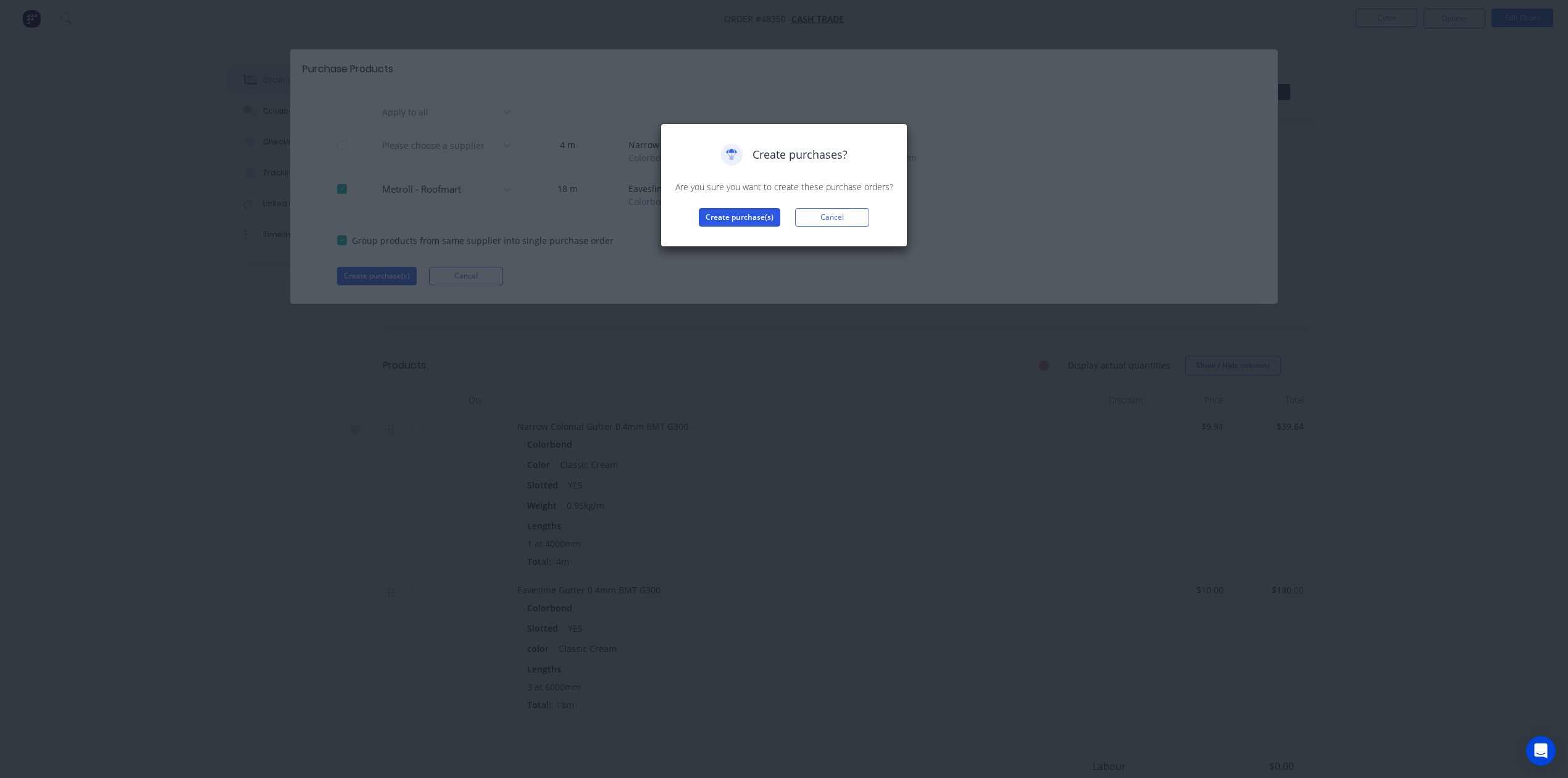
click at [748, 211] on button "Create purchase(s)" at bounding box center [739, 217] width 81 height 18
click at [757, 233] on button "View purchase(s)" at bounding box center [739, 237] width 74 height 18
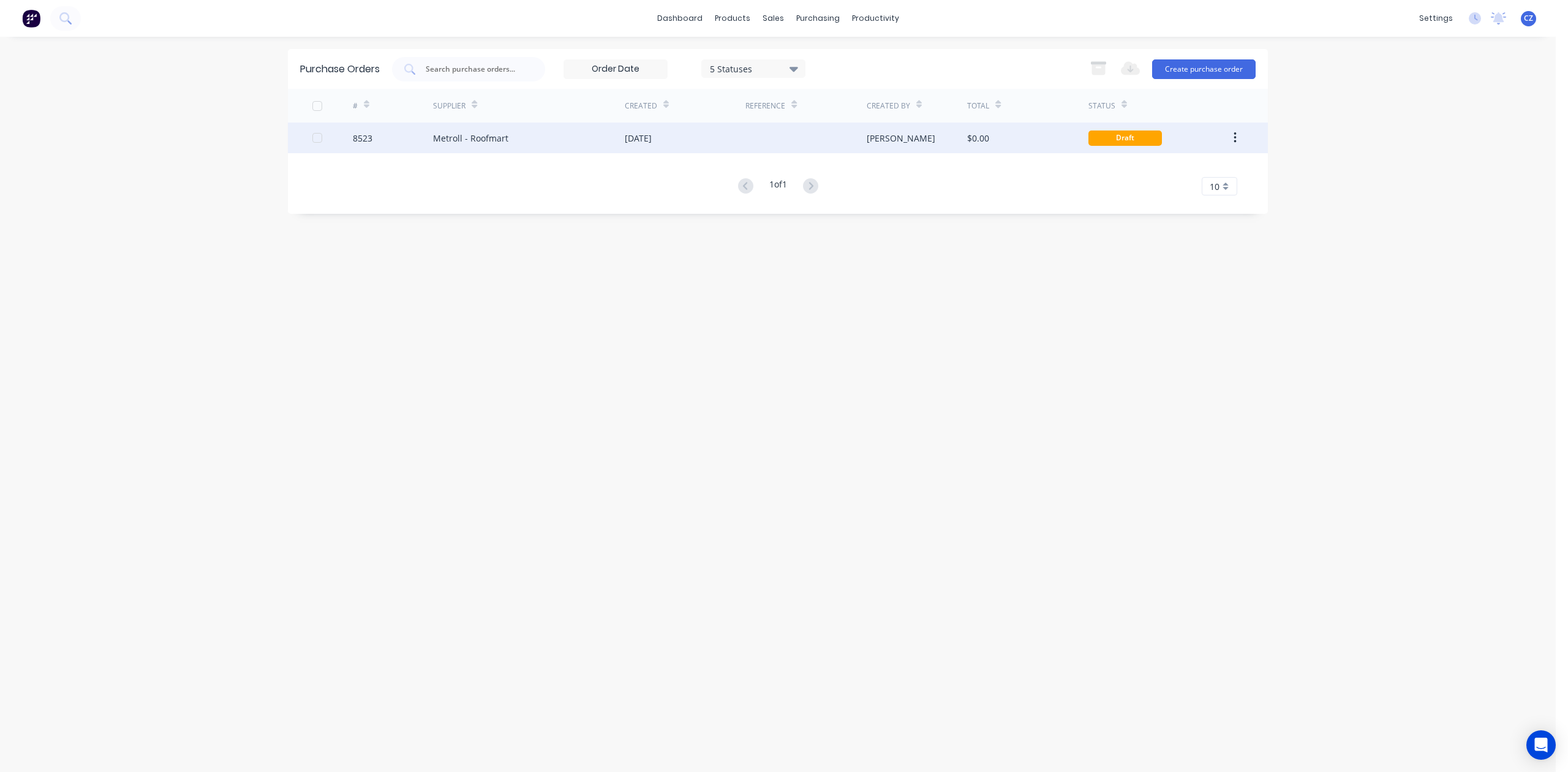
click at [617, 138] on div "Metroll - Roofmart" at bounding box center [528, 137] width 192 height 30
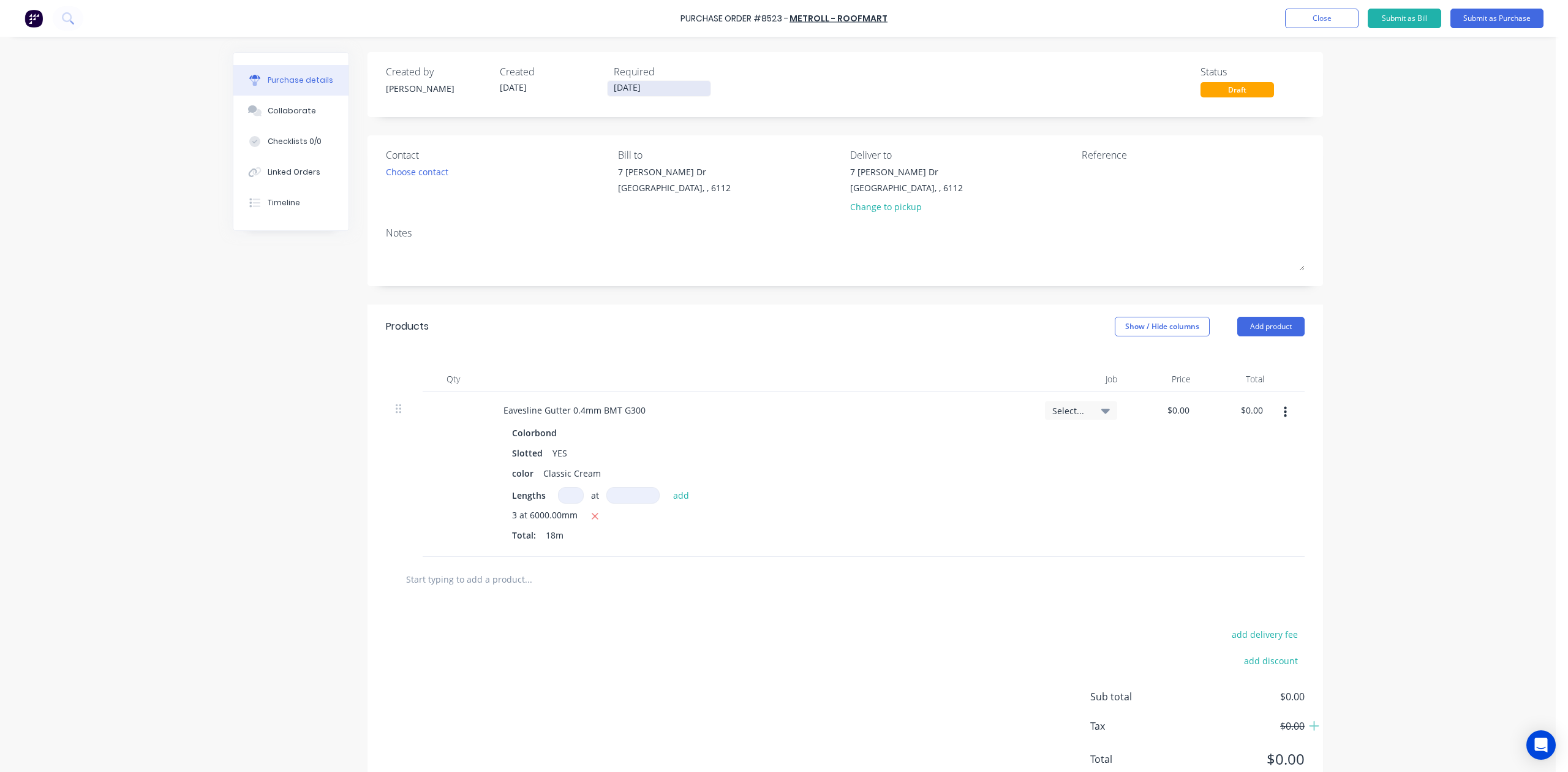
click at [619, 84] on input "[DATE]" at bounding box center [659, 88] width 103 height 15
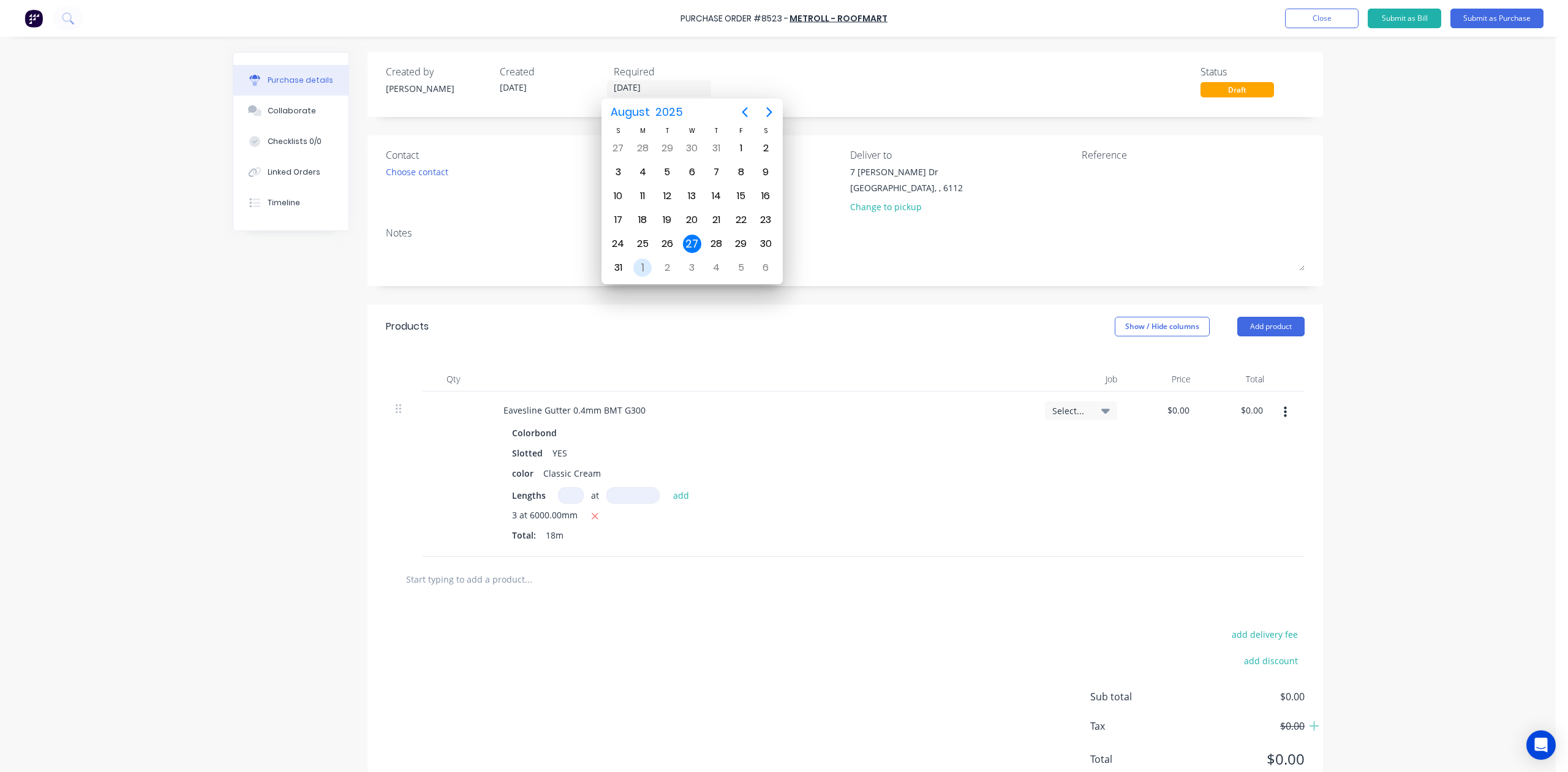
click at [648, 267] on div "1" at bounding box center [642, 267] width 18 height 18
type input "01/09/25"
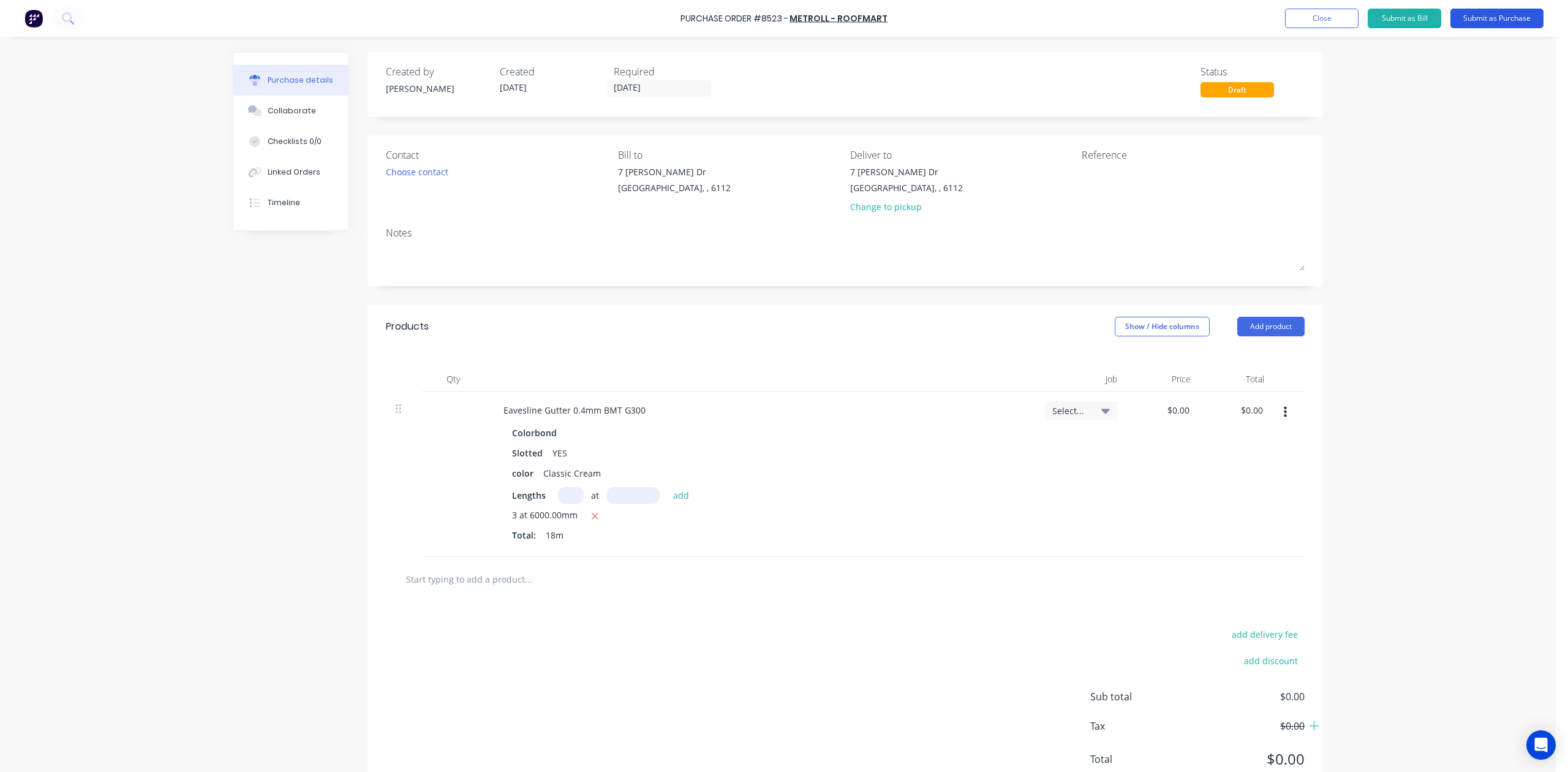
click at [1500, 13] on button "Submit as Purchase" at bounding box center [1497, 18] width 93 height 20
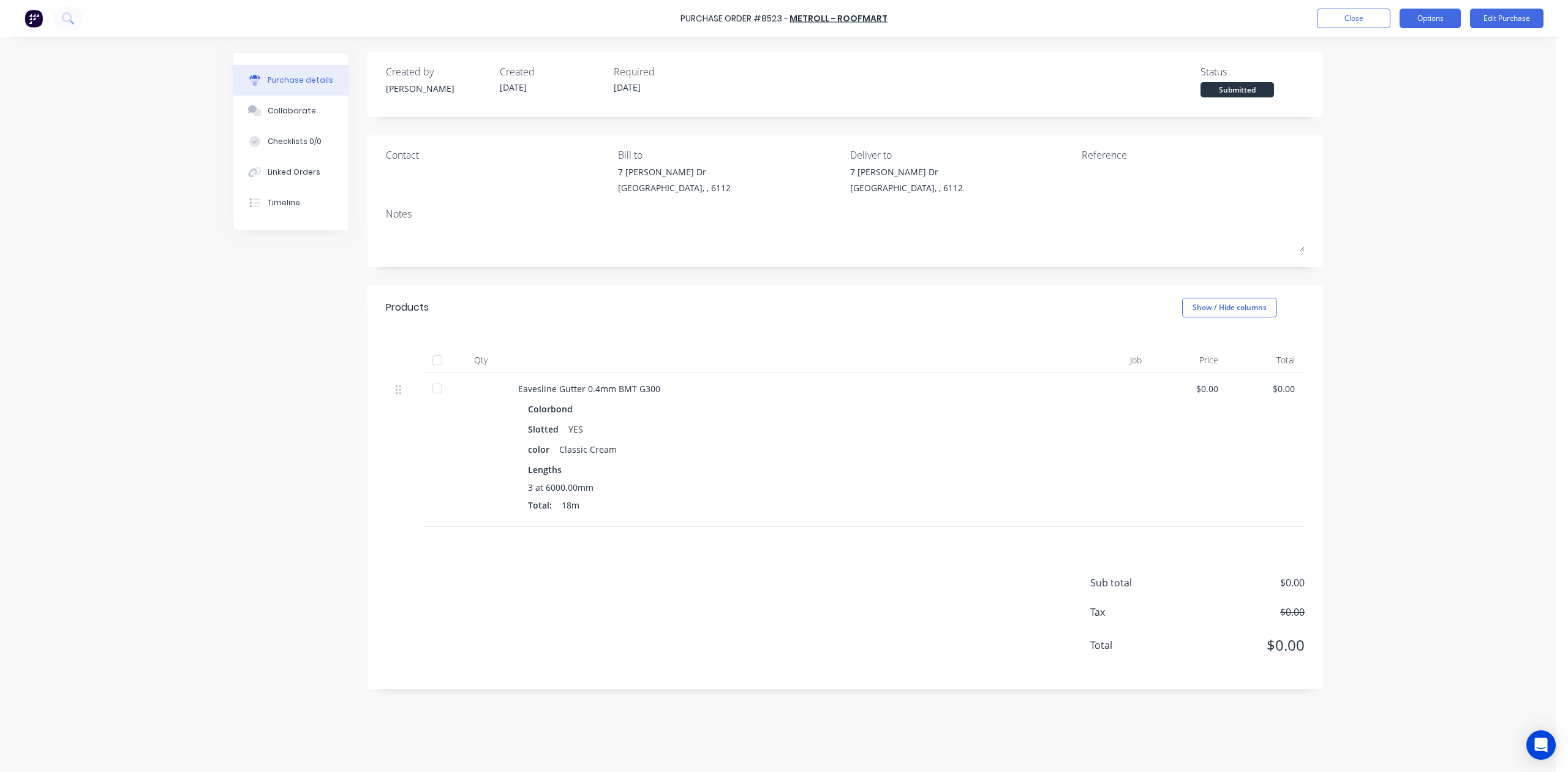
click at [1428, 24] on button "Options" at bounding box center [1430, 18] width 62 height 20
click at [1393, 55] on div "Print / Email" at bounding box center [1402, 49] width 94 height 17
click at [1387, 94] on div "Without pricing" at bounding box center [1402, 99] width 94 height 17
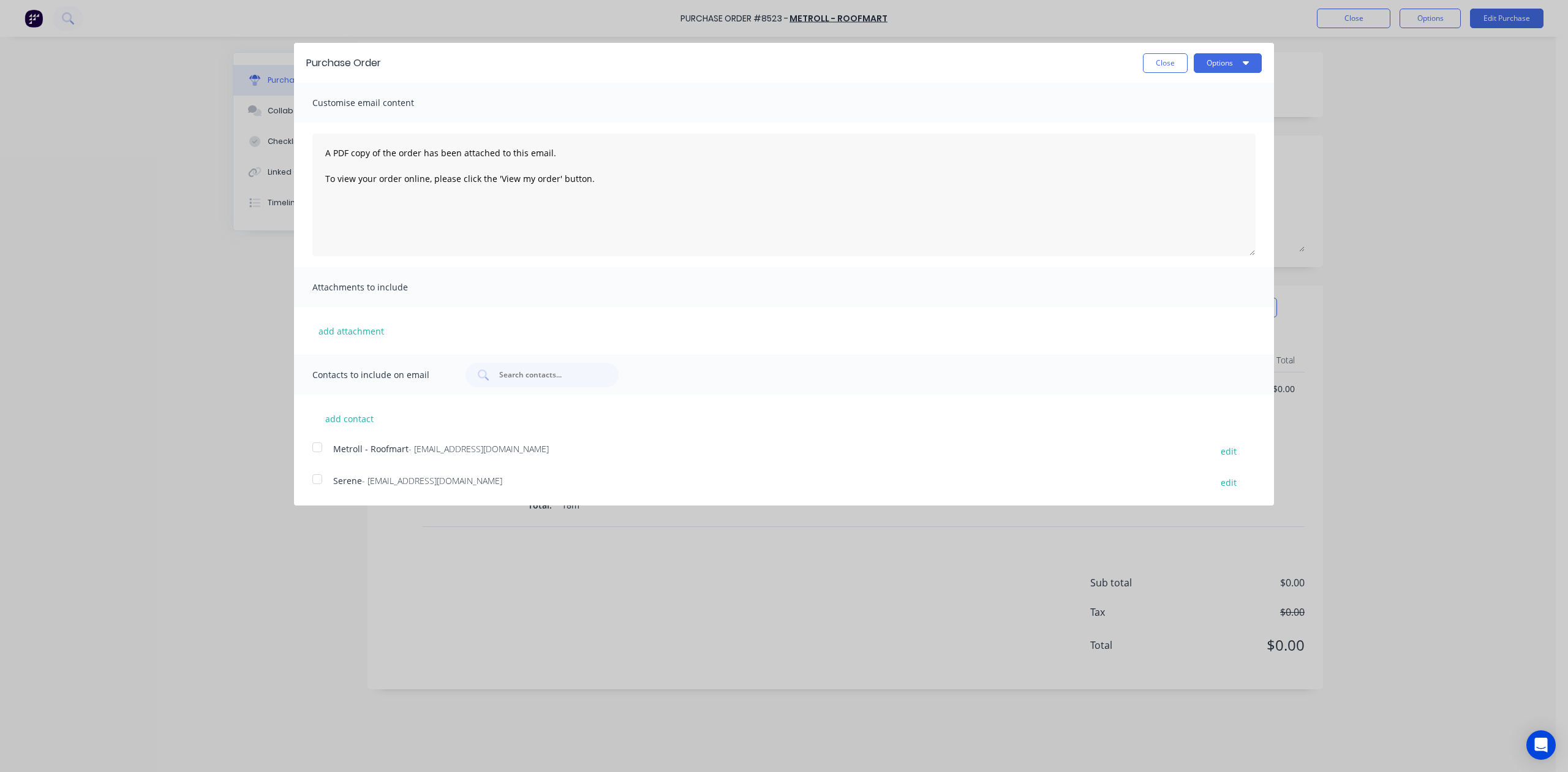
click at [321, 452] on div at bounding box center [317, 447] width 24 height 24
click at [1260, 61] on button "Options" at bounding box center [1228, 63] width 68 height 20
click at [1228, 120] on div "Email" at bounding box center [1204, 118] width 94 height 17
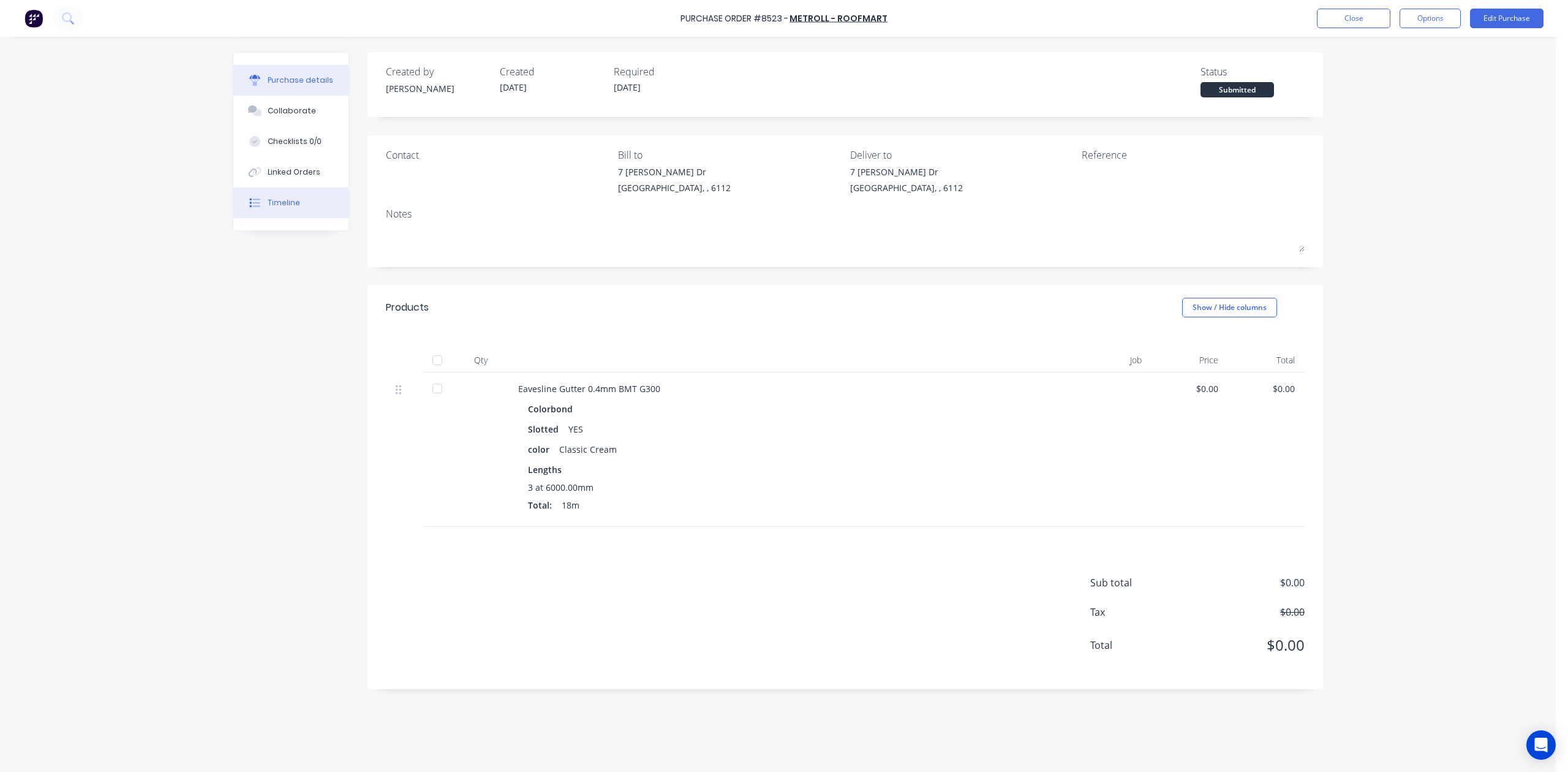
click at [252, 214] on button "Timeline" at bounding box center [291, 203] width 115 height 30
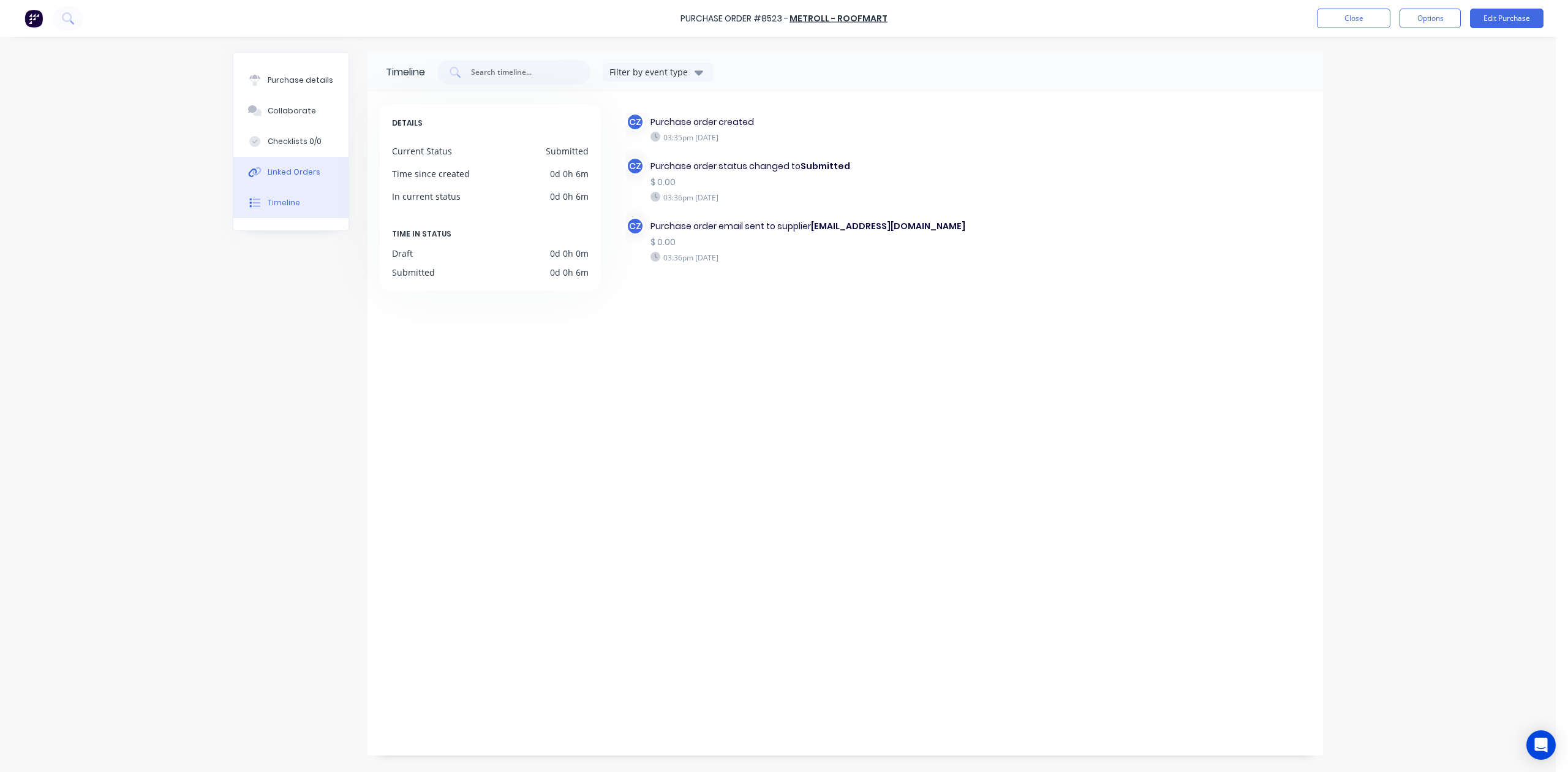
click at [336, 179] on button "Linked Orders" at bounding box center [291, 172] width 115 height 30
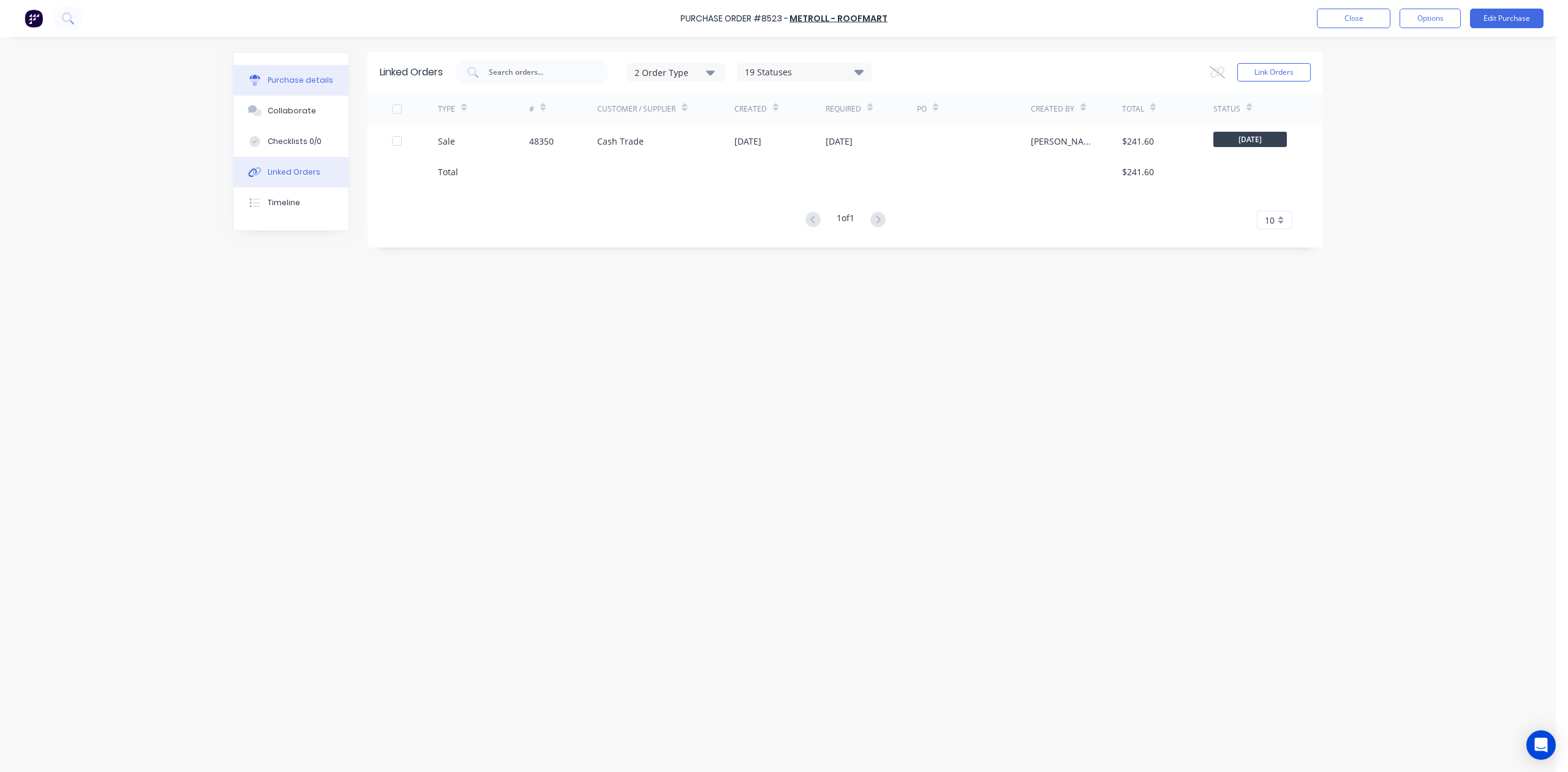
click at [322, 74] on div "Purchase details" at bounding box center [301, 80] width 65 height 11
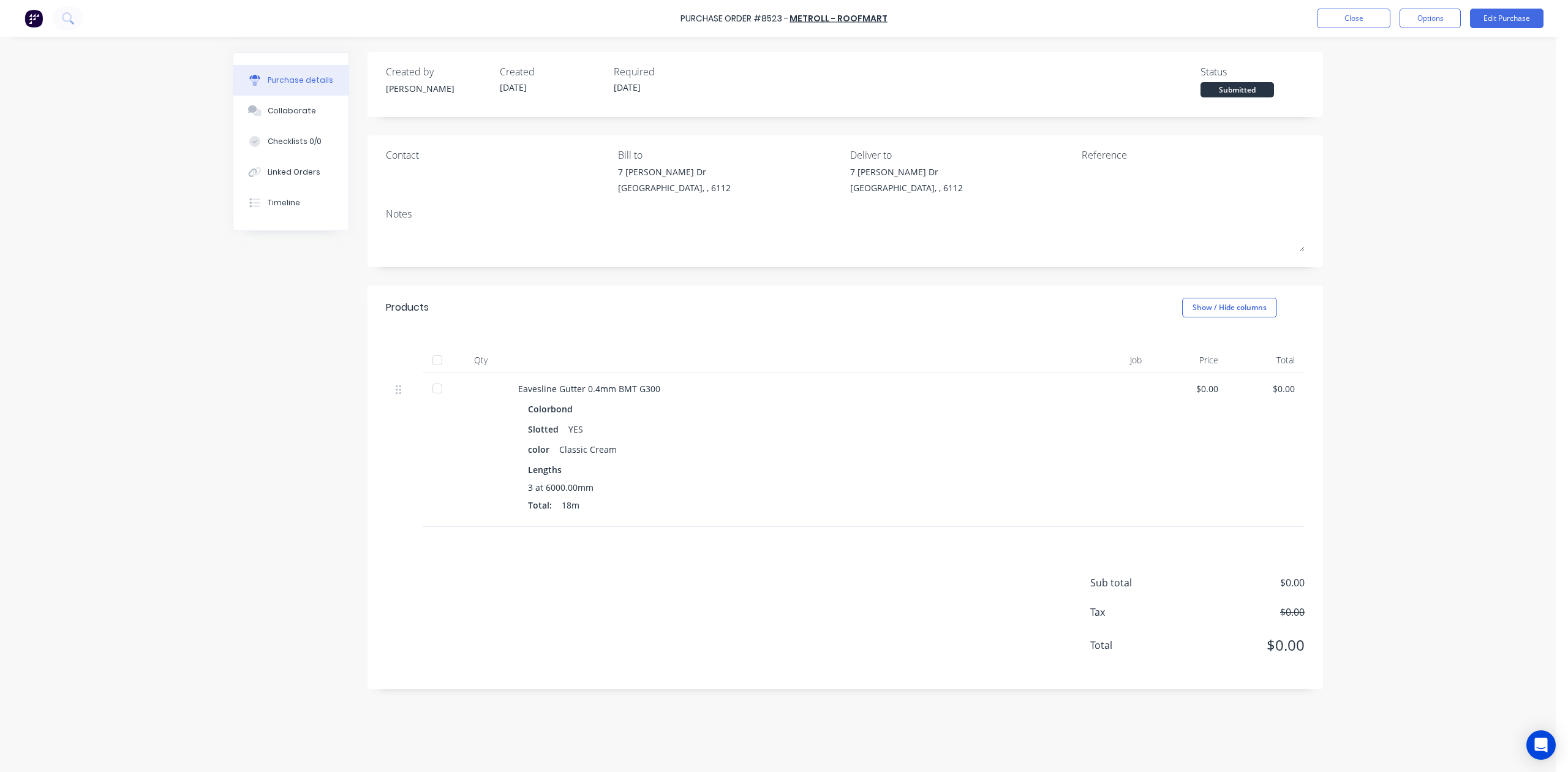
click at [898, 355] on div at bounding box center [784, 360] width 551 height 24
click at [315, 169] on div "Linked Orders" at bounding box center [294, 172] width 52 height 11
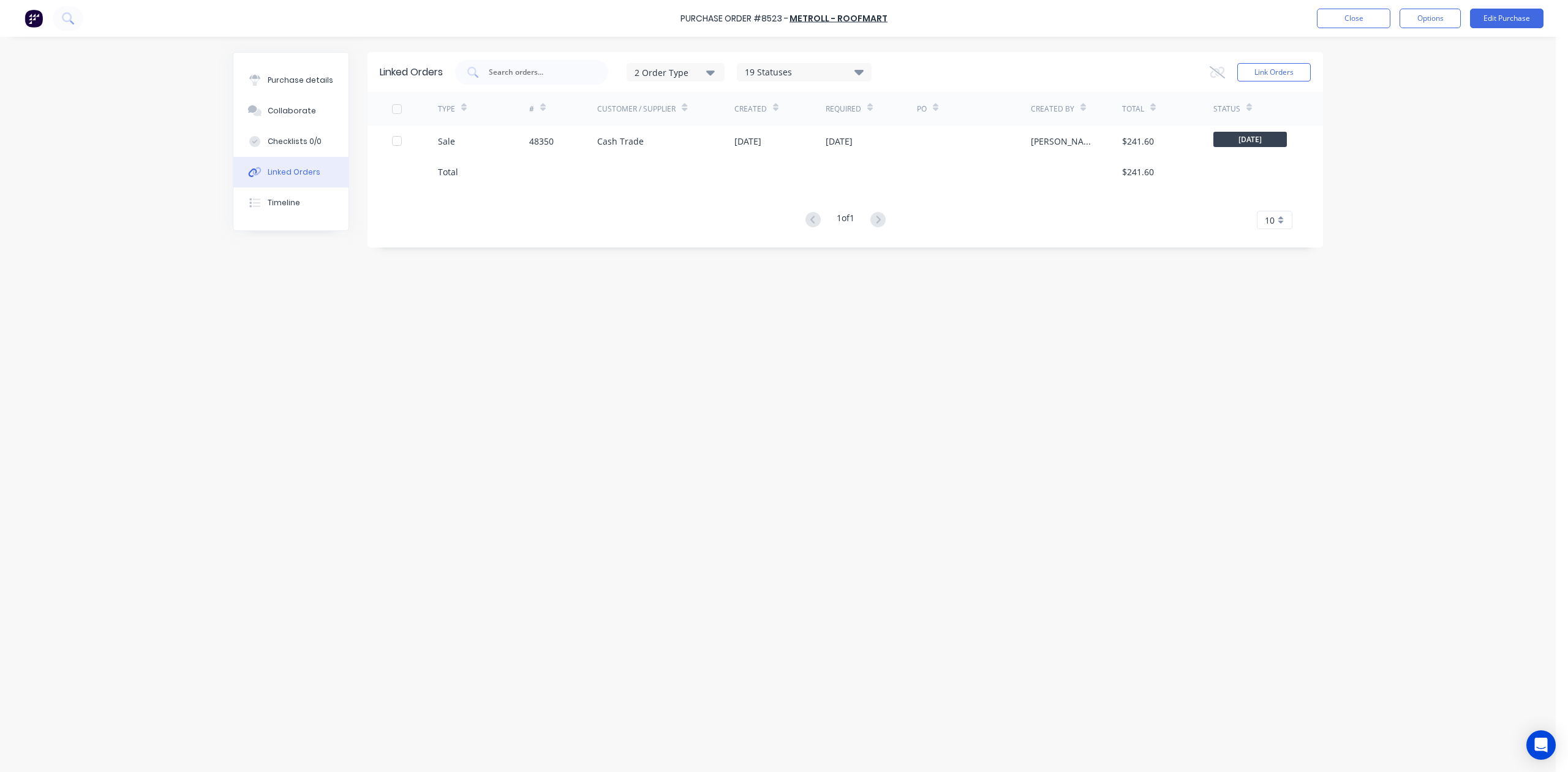
click at [667, 123] on div "Customer / Supplier" at bounding box center [666, 109] width 137 height 33
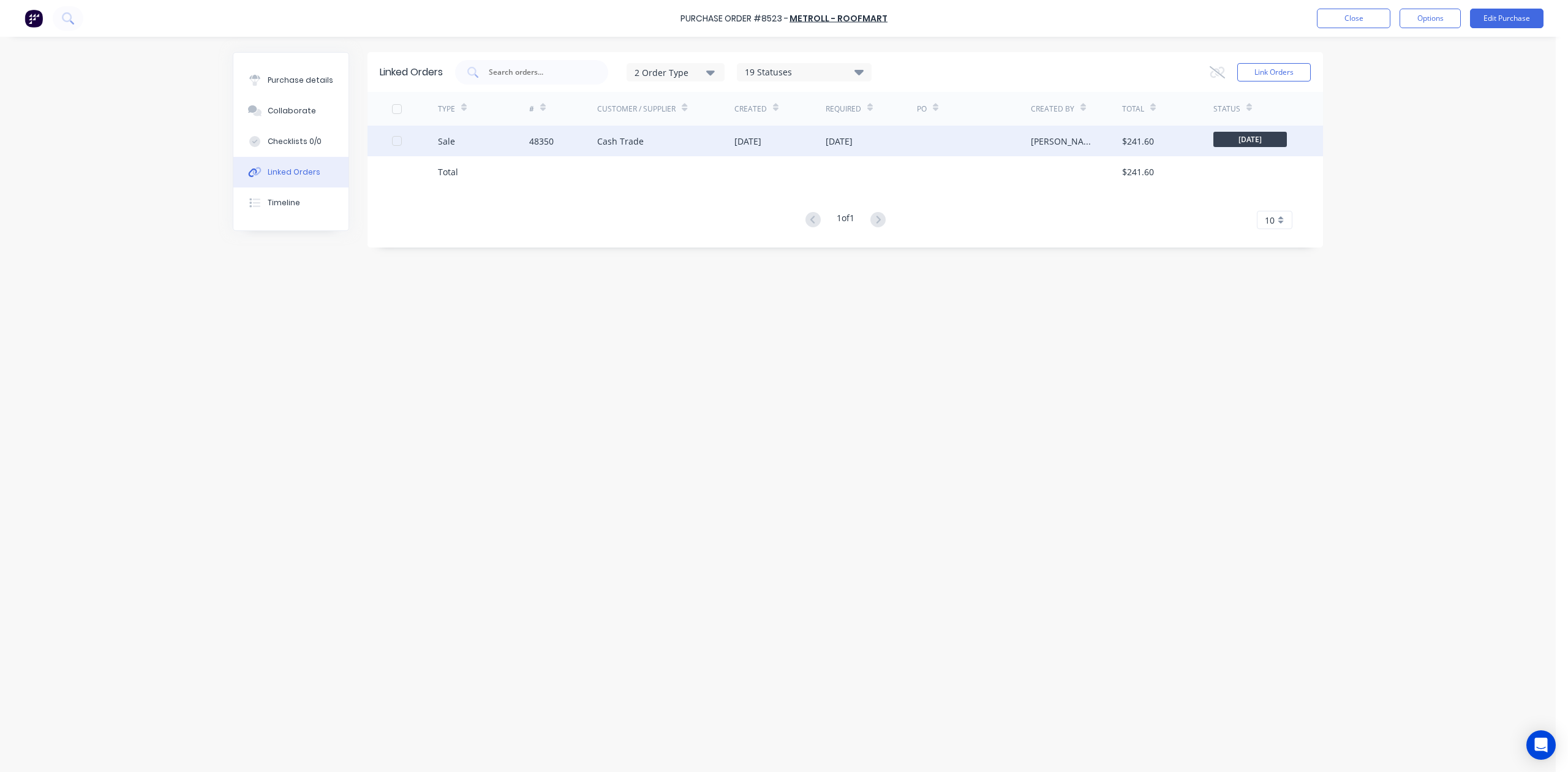
click at [667, 132] on div "Cash Trade" at bounding box center [666, 140] width 137 height 30
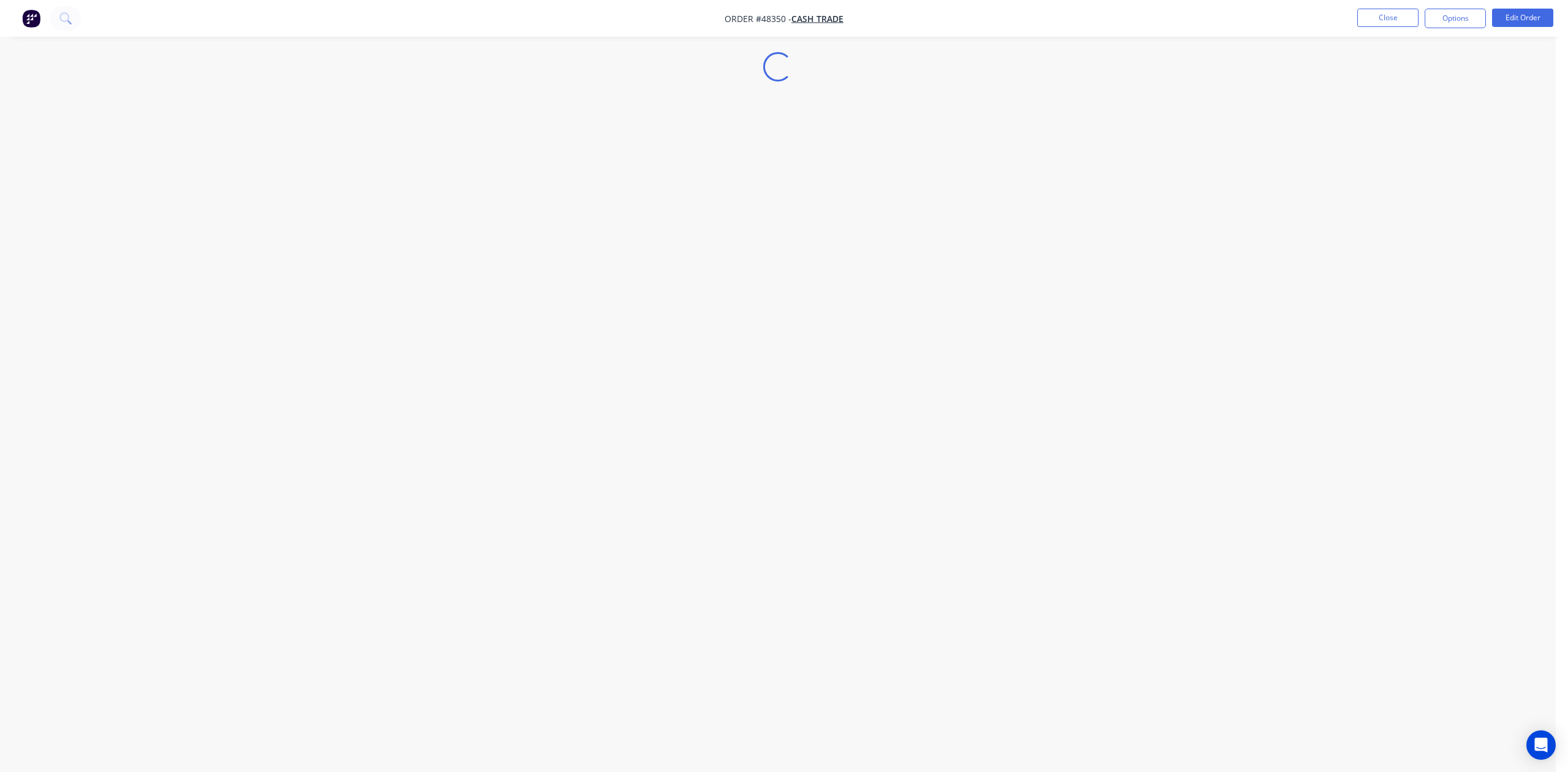
click at [898, 513] on div "Loading..." at bounding box center [778, 386] width 1556 height 772
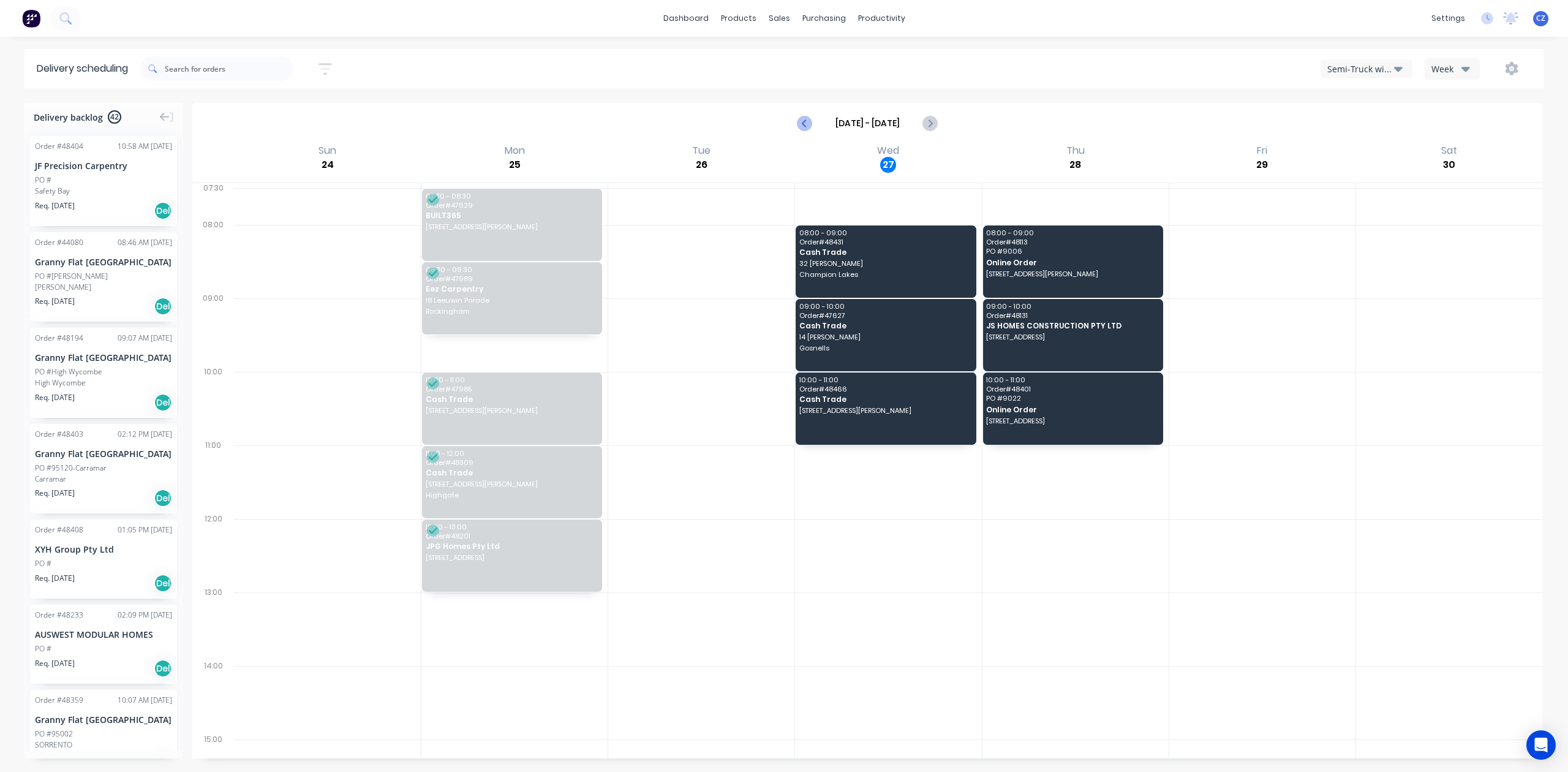
click at [806, 115] on icon "Previous page" at bounding box center [805, 122] width 14 height 14
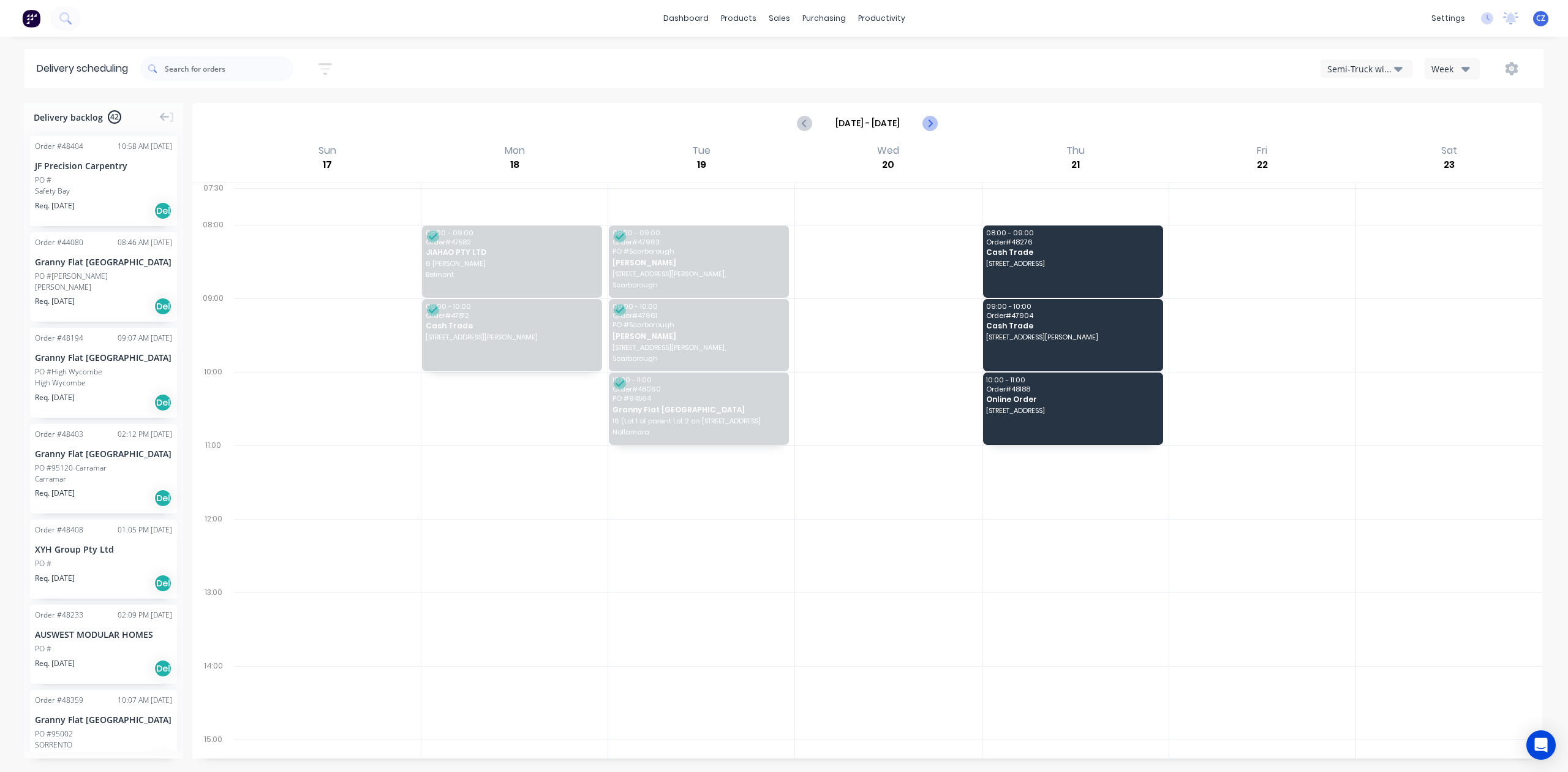
click at [929, 128] on icon "Next page" at bounding box center [929, 122] width 14 height 14
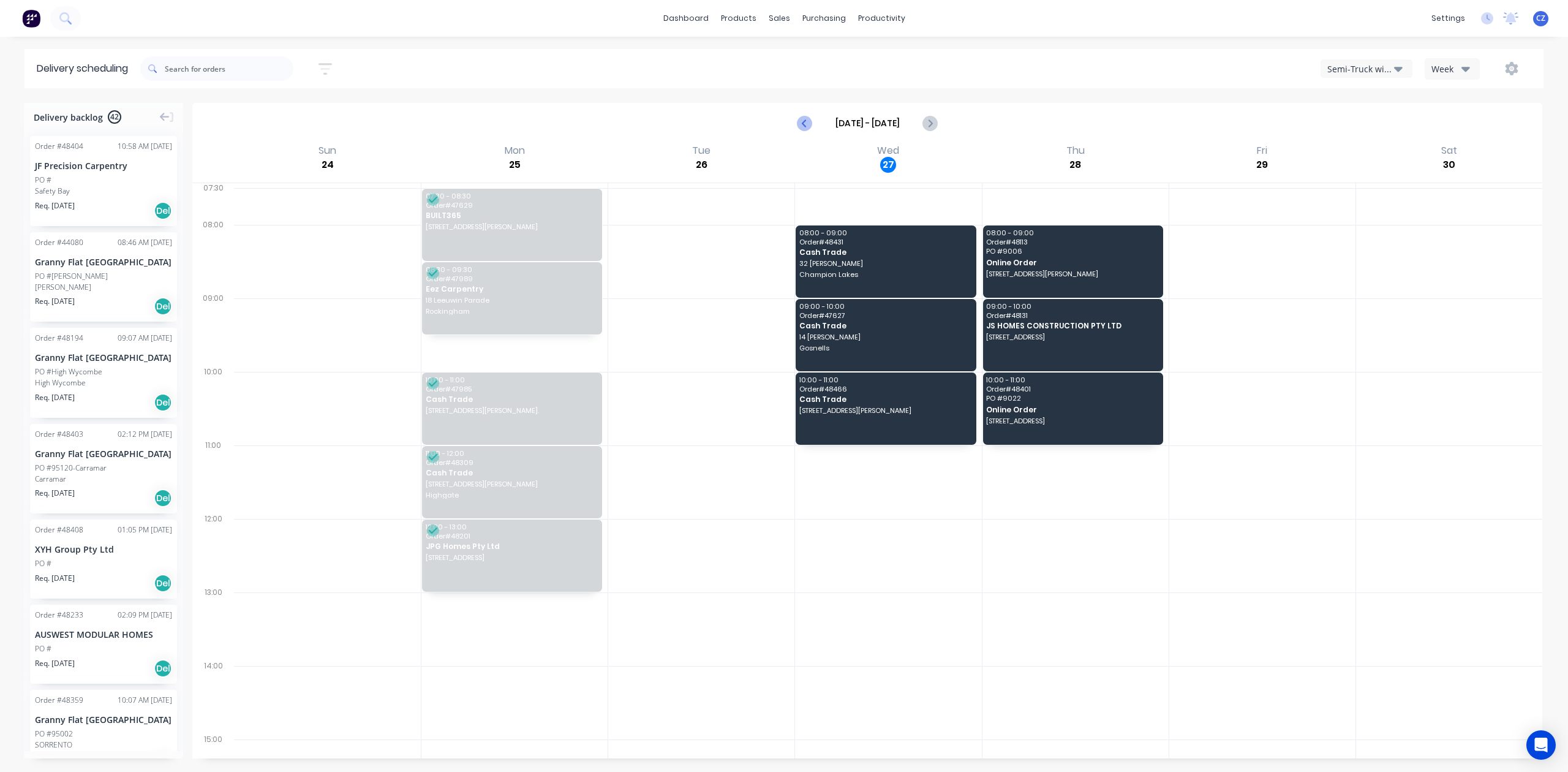
click at [809, 125] on icon "Previous page" at bounding box center [805, 122] width 14 height 14
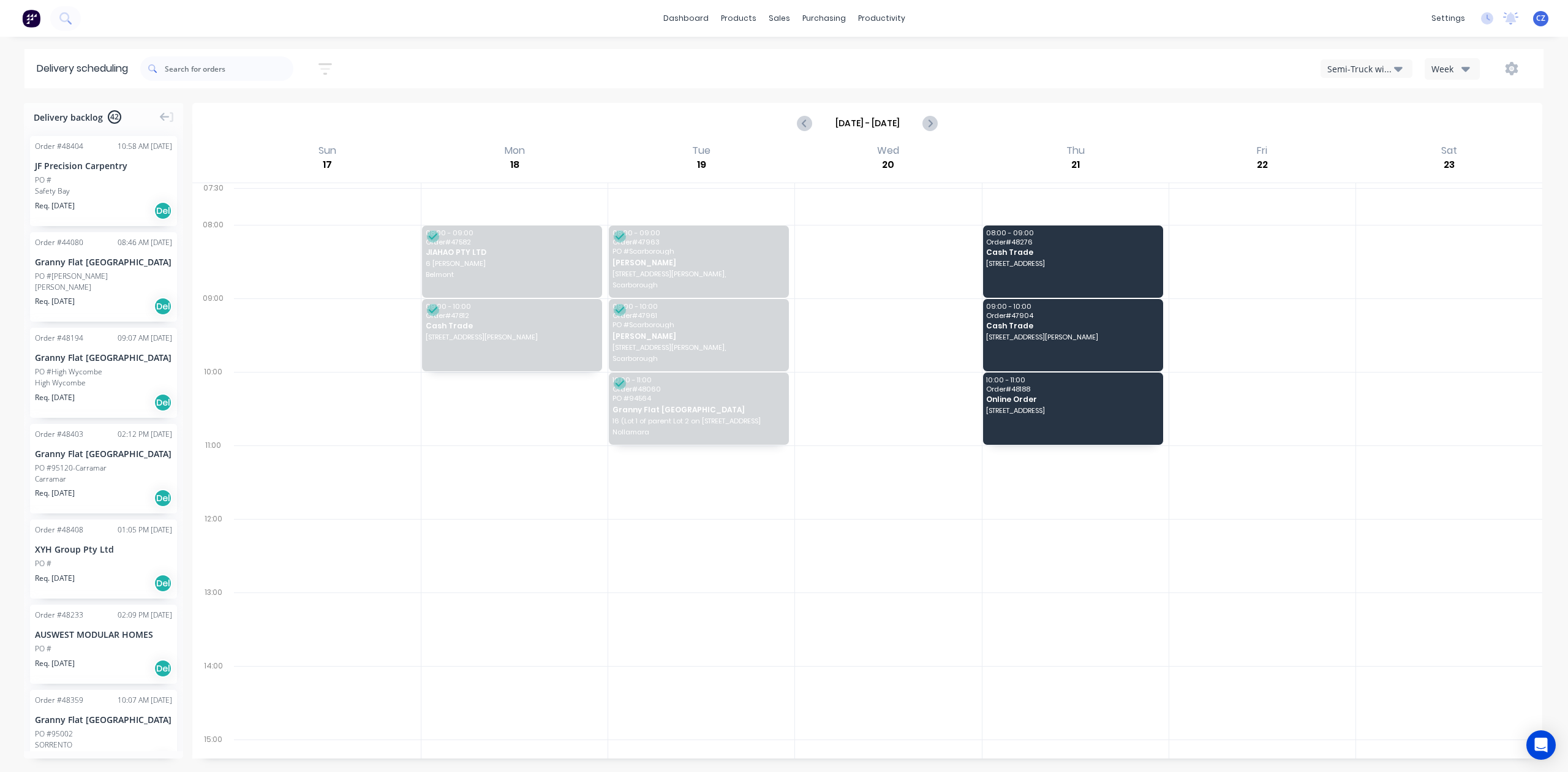
click at [1346, 66] on div "Semi-Truck with Hiab" at bounding box center [1361, 68] width 67 height 13
click at [1371, 96] on div "Semi-Truck with Hiab" at bounding box center [1382, 99] width 121 height 24
click at [923, 128] on icon "Next page" at bounding box center [929, 122] width 14 height 14
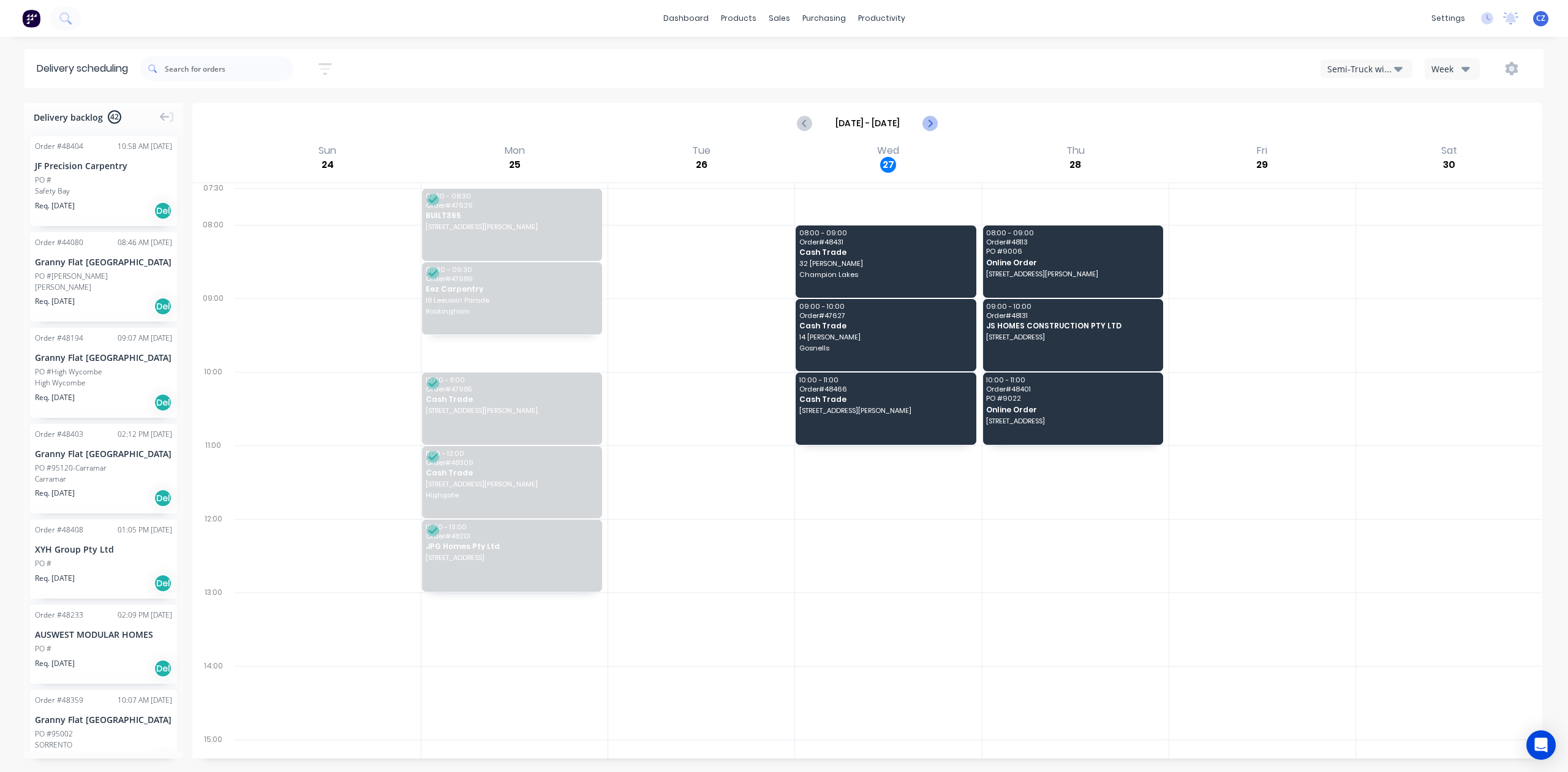
click at [936, 122] on icon "Next page" at bounding box center [929, 122] width 14 height 14
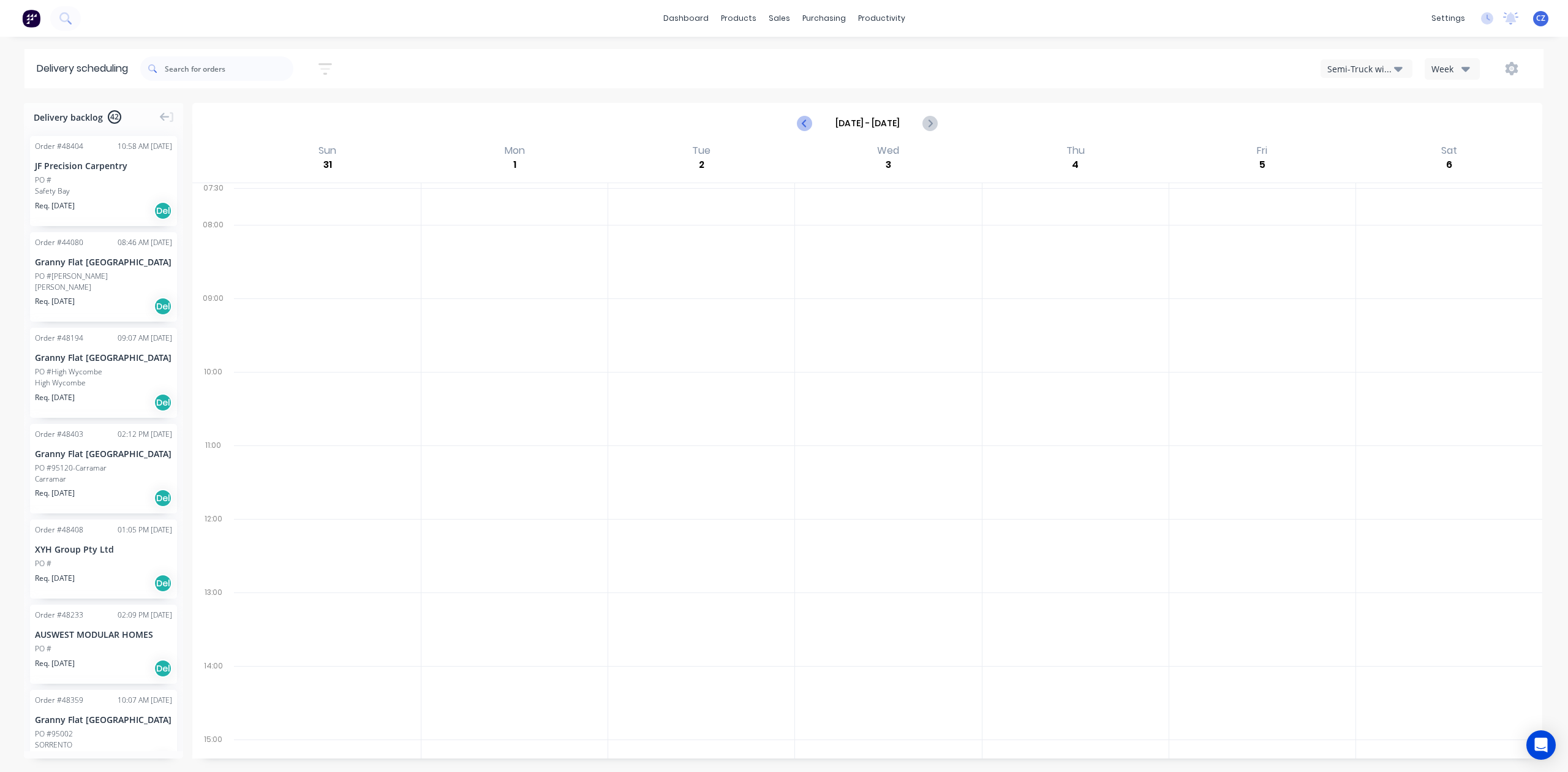
click at [809, 123] on icon "Previous page" at bounding box center [805, 122] width 14 height 14
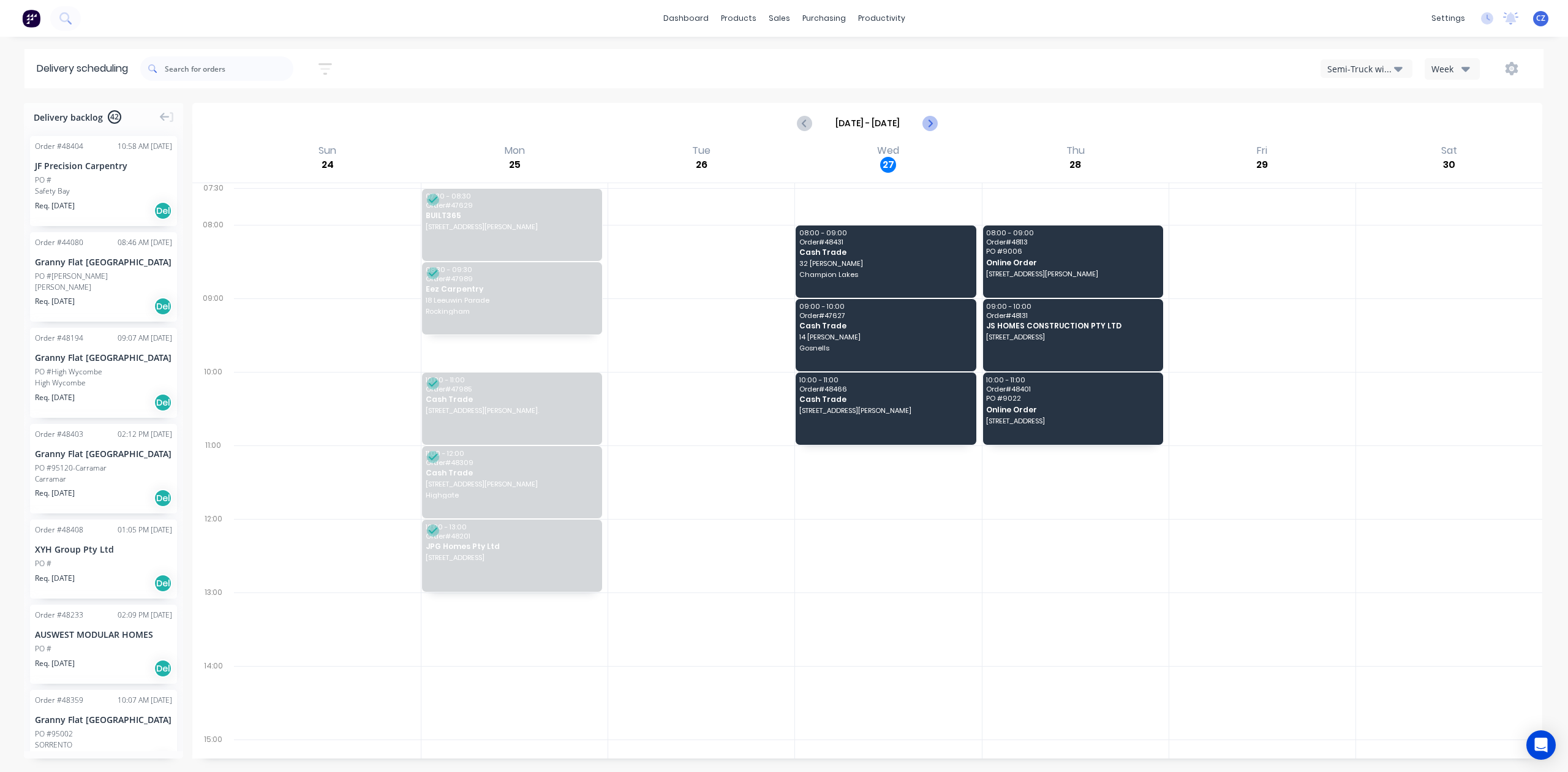
click at [931, 128] on icon "Next page" at bounding box center [929, 122] width 14 height 14
type input "Aug 31 - Sep 6"
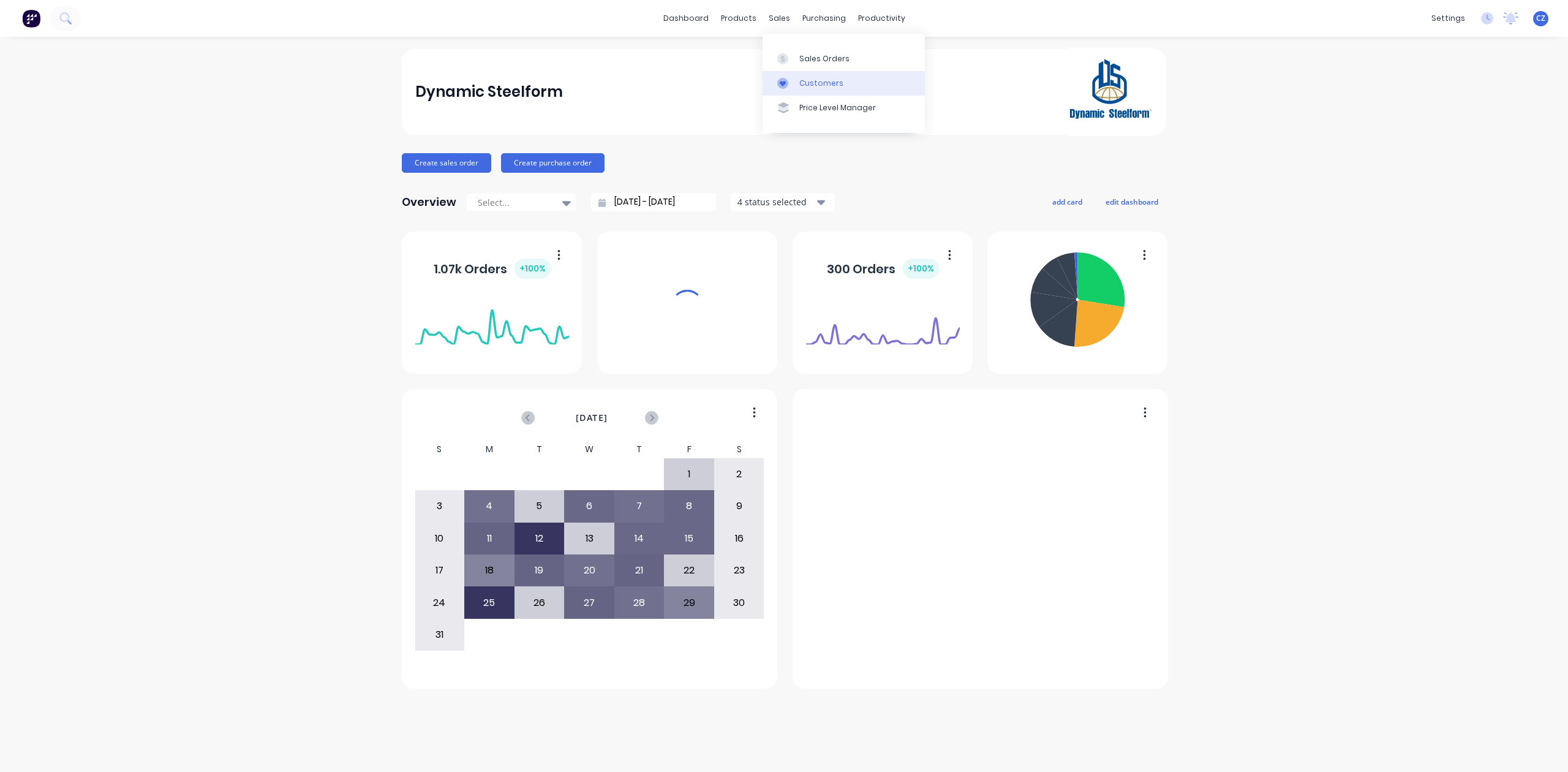
click at [790, 80] on div at bounding box center [787, 83] width 18 height 11
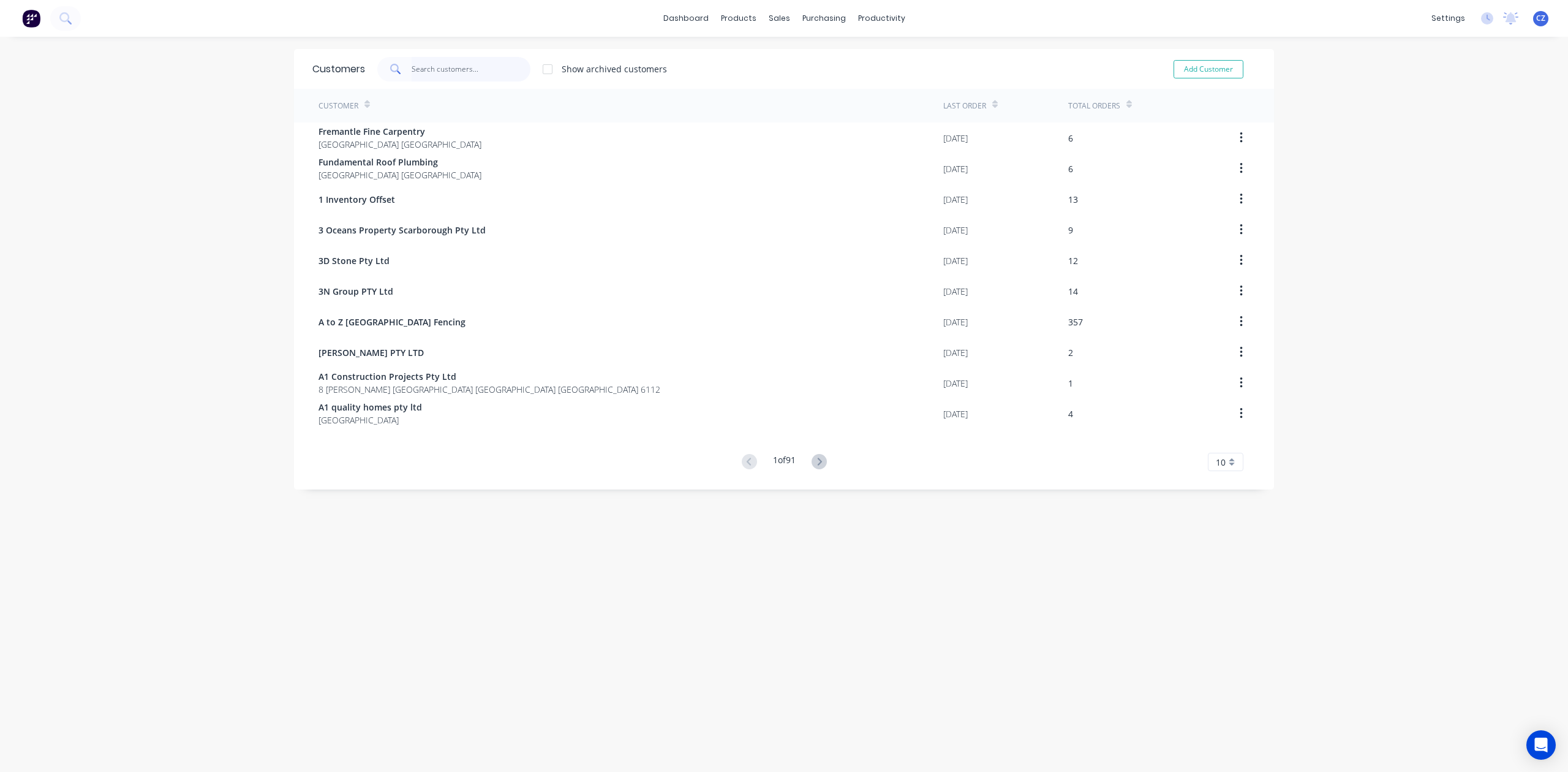
click at [477, 74] on input "text" at bounding box center [471, 69] width 119 height 24
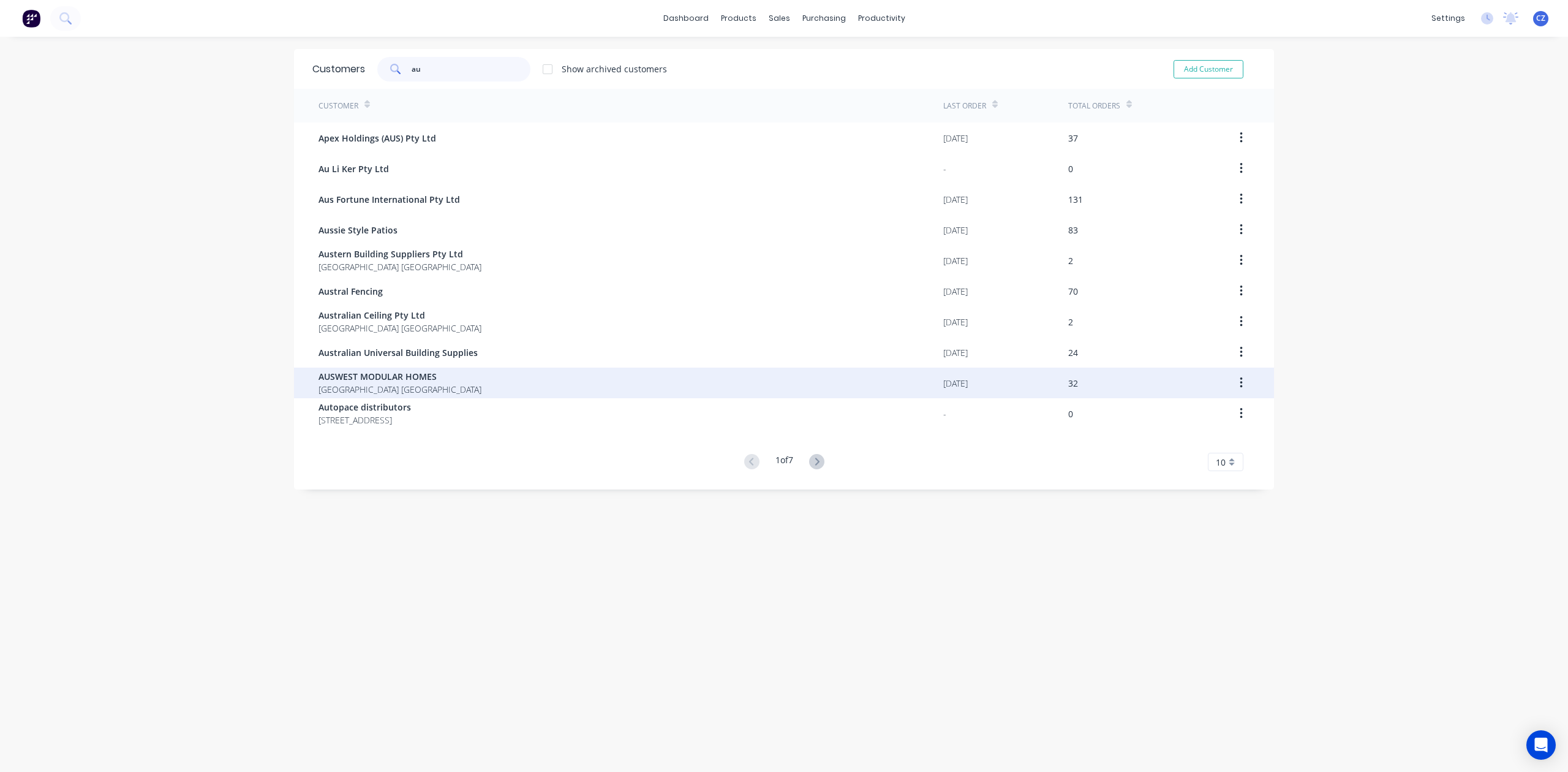
type input "au"
click at [579, 383] on div "AUSWEST MODULAR HOMES [GEOGRAPHIC_DATA] [GEOGRAPHIC_DATA]" at bounding box center [631, 383] width 625 height 30
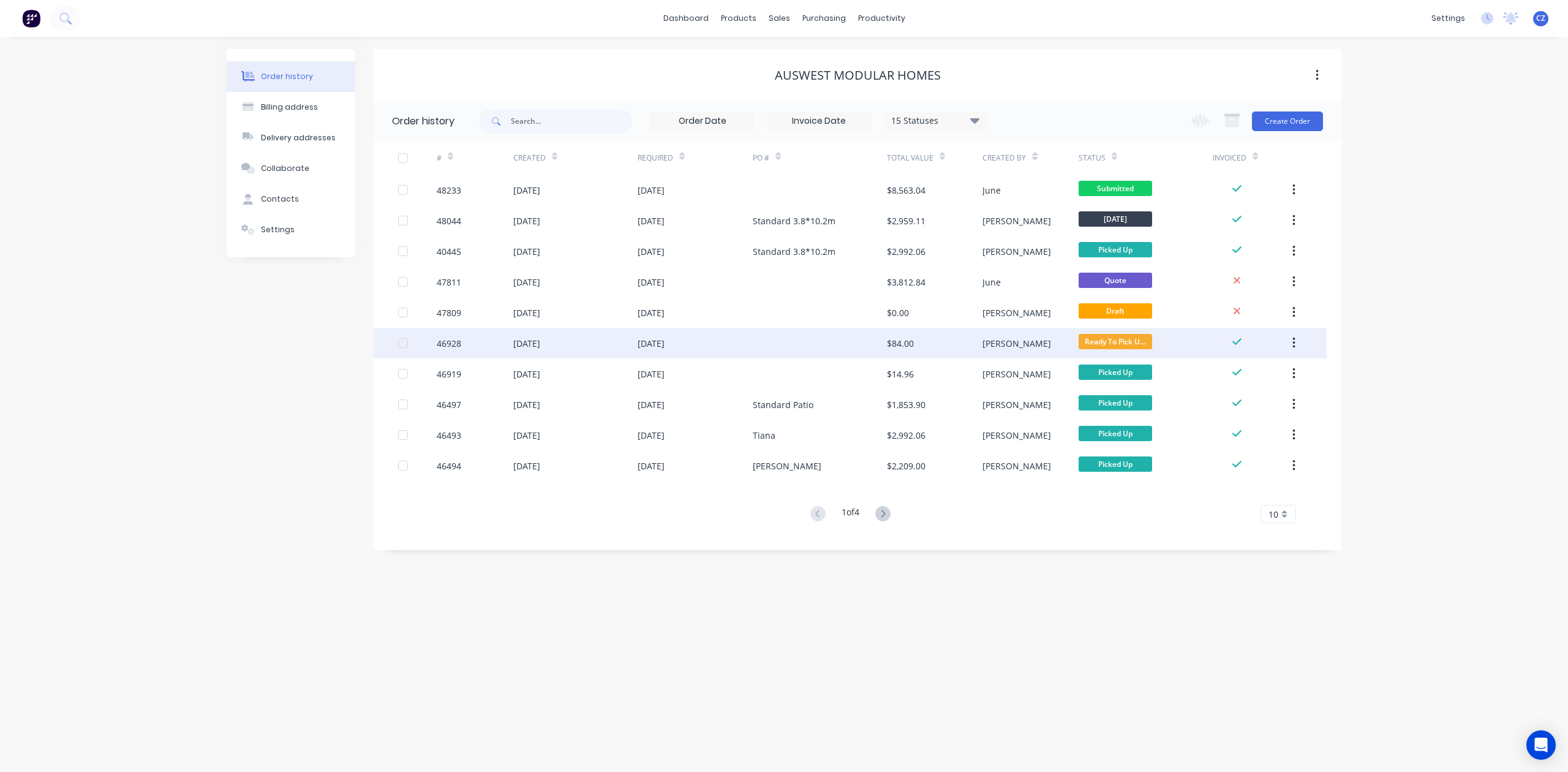
click at [903, 345] on div "$84.00" at bounding box center [900, 343] width 27 height 13
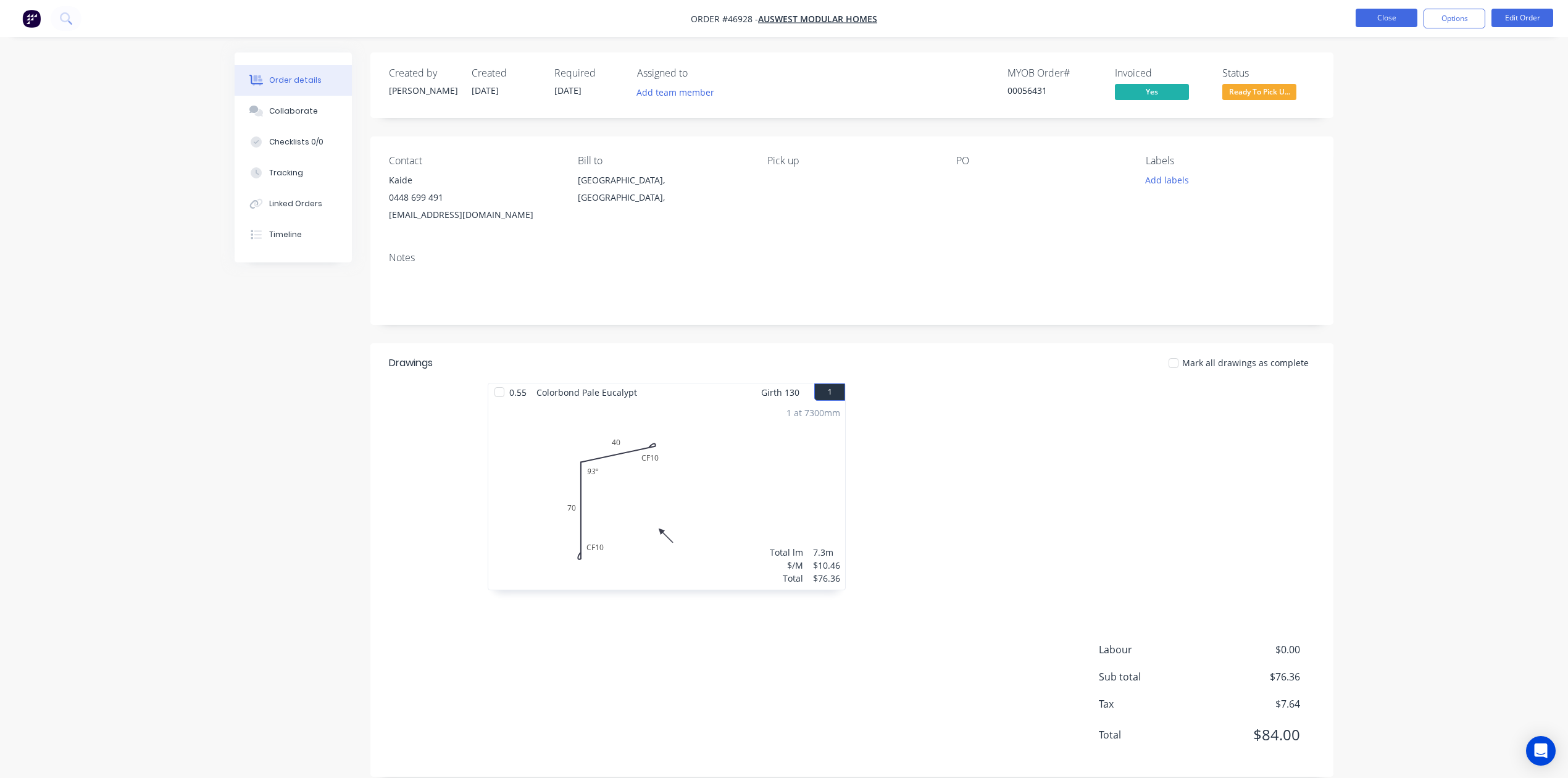
click at [1395, 20] on button "Close" at bounding box center [1387, 18] width 62 height 18
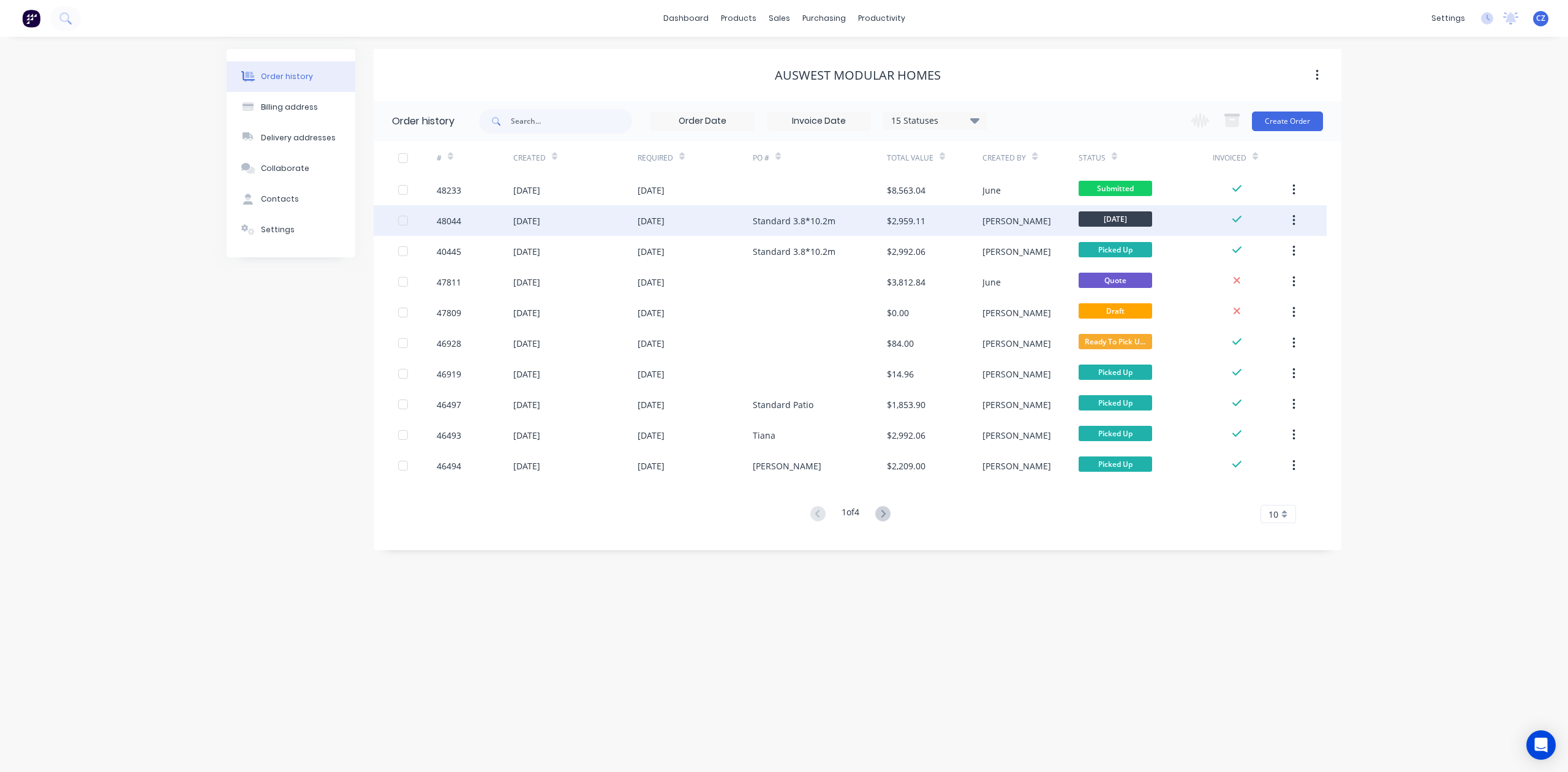
click at [853, 220] on div "Standard 3.8*10.2m" at bounding box center [820, 220] width 134 height 30
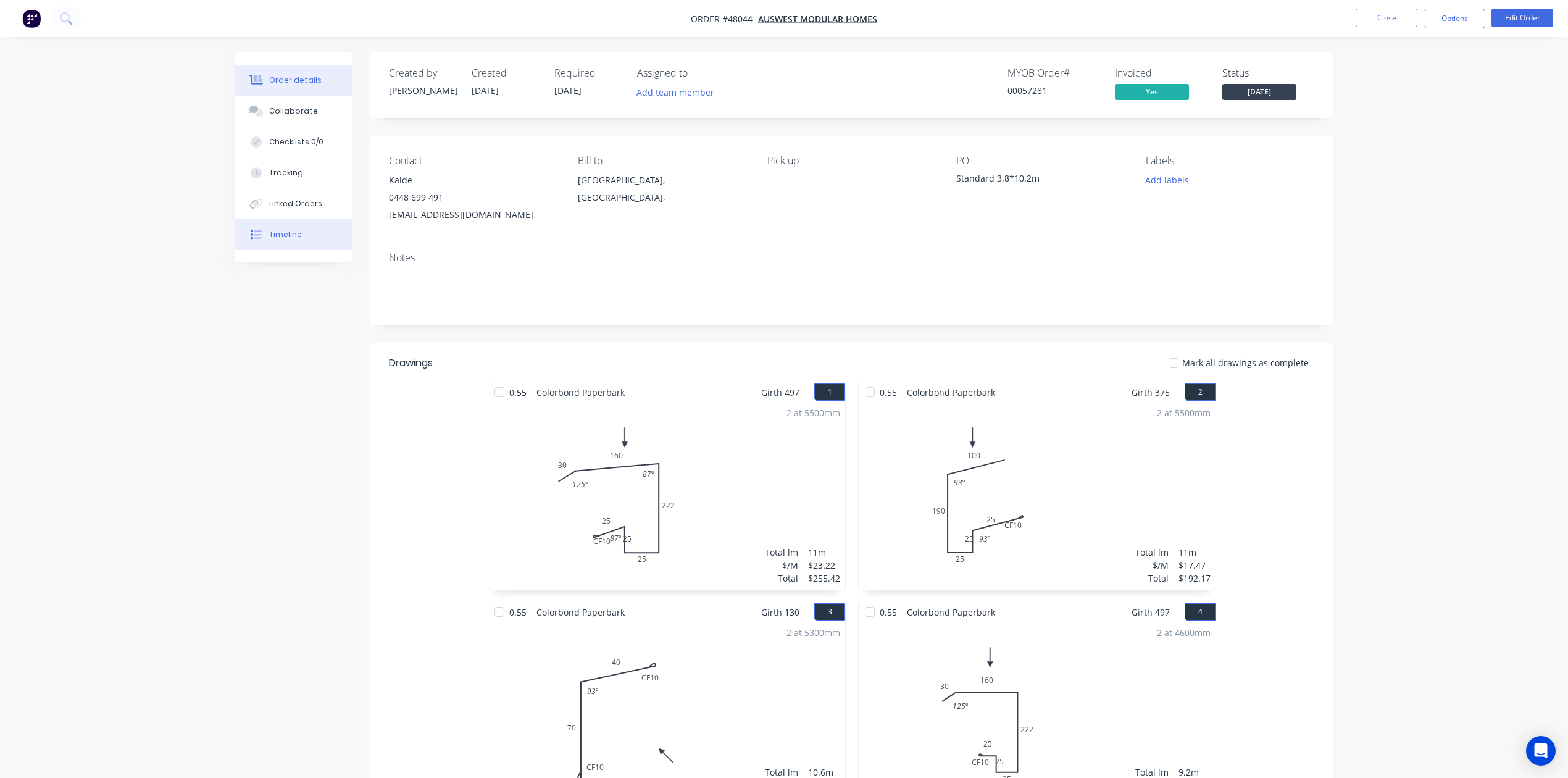
click at [295, 248] on button "Timeline" at bounding box center [293, 234] width 117 height 31
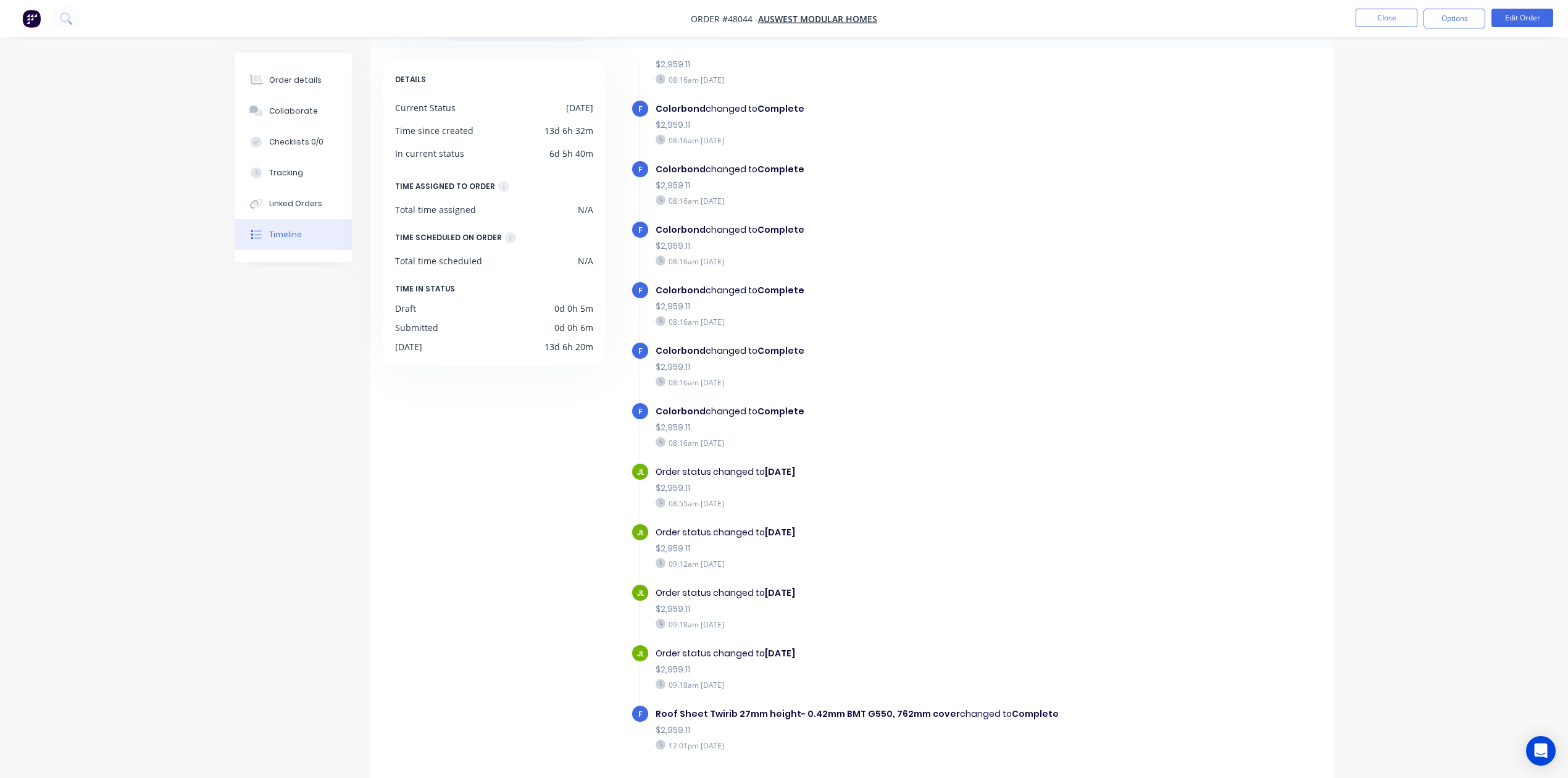
scroll to position [85, 0]
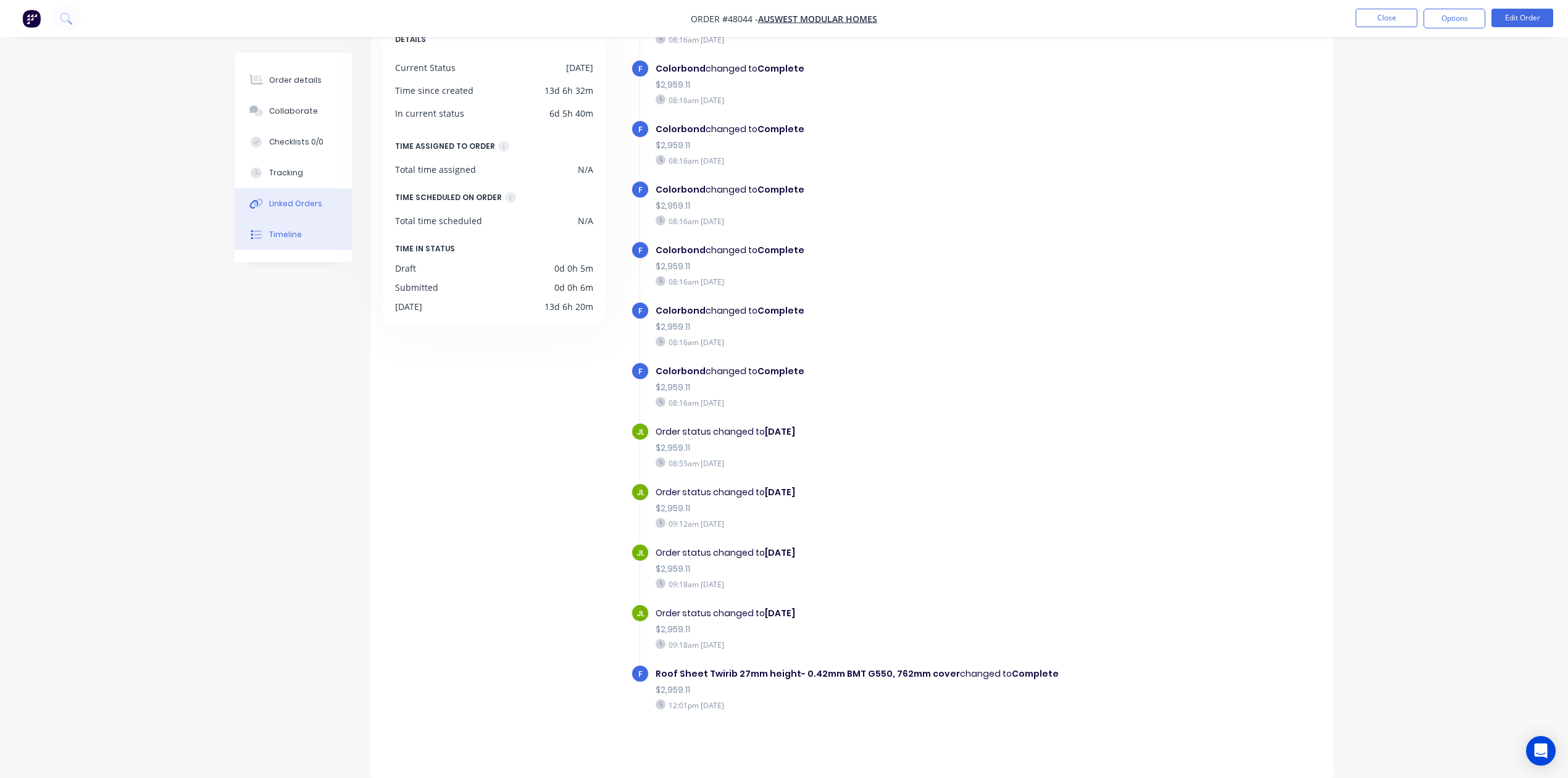
click at [324, 209] on button "Linked Orders" at bounding box center [293, 203] width 117 height 31
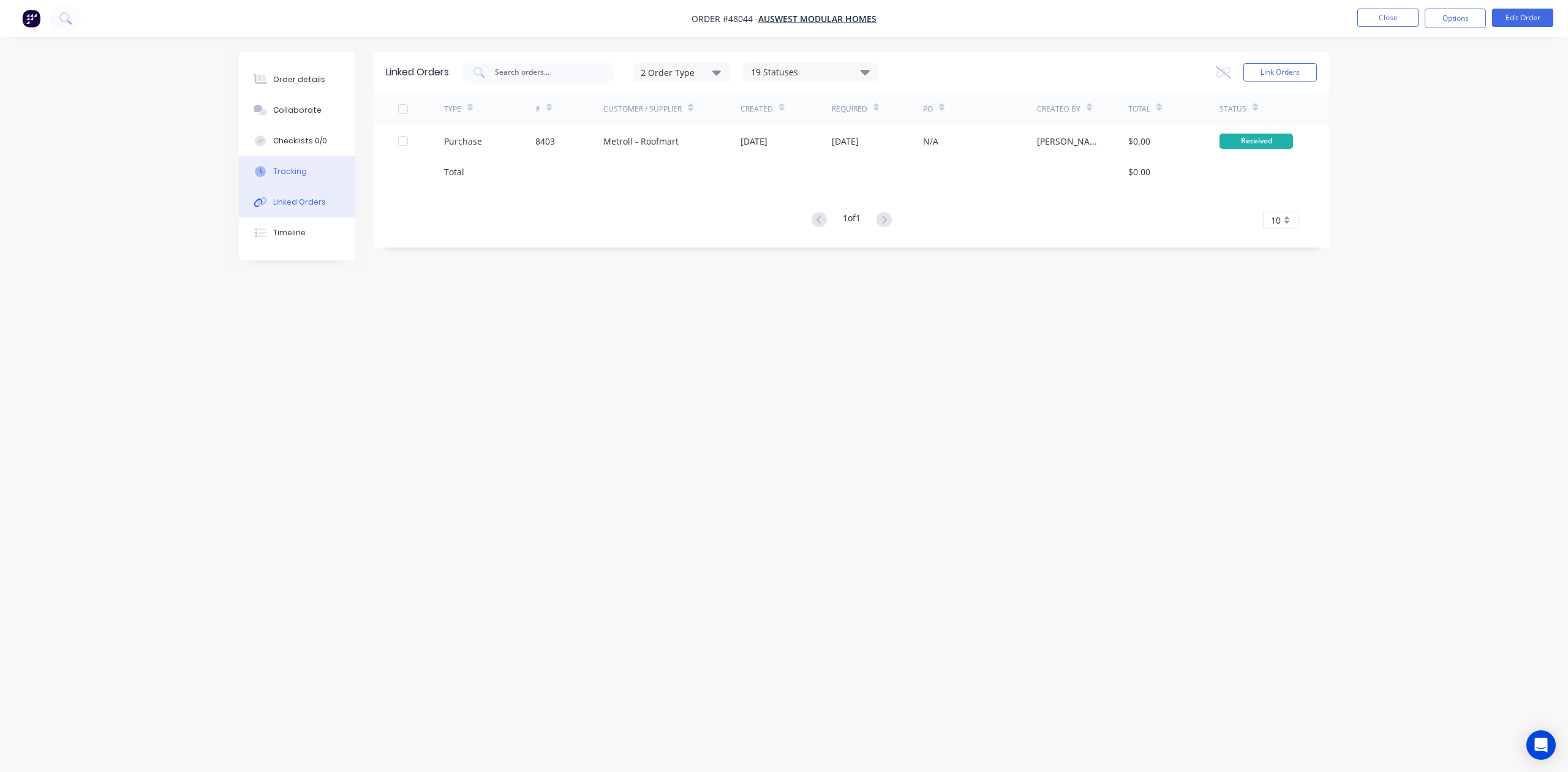
click at [284, 175] on div "Tracking" at bounding box center [290, 172] width 33 height 11
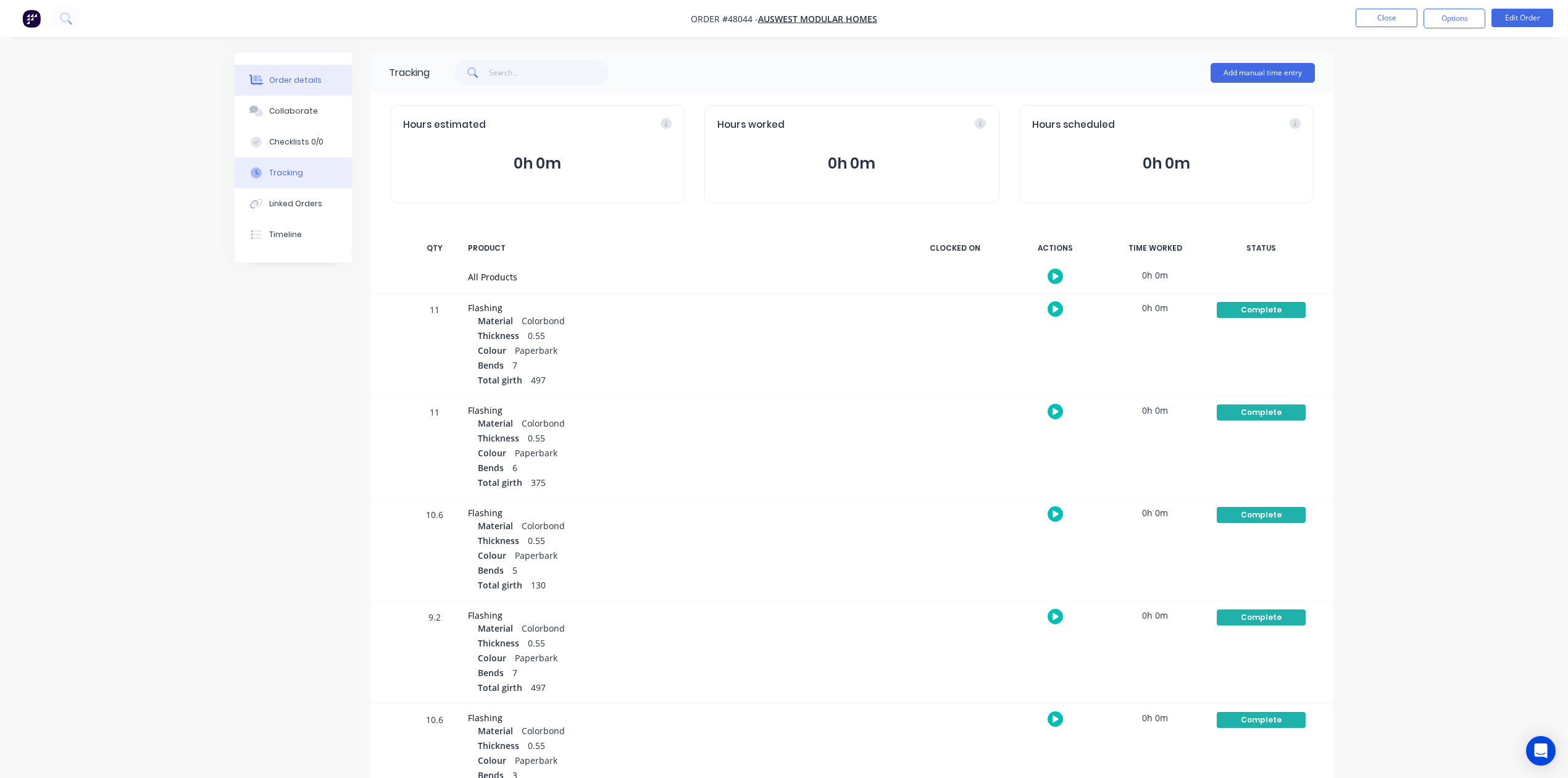
click at [285, 85] on div "Order details" at bounding box center [295, 80] width 53 height 11
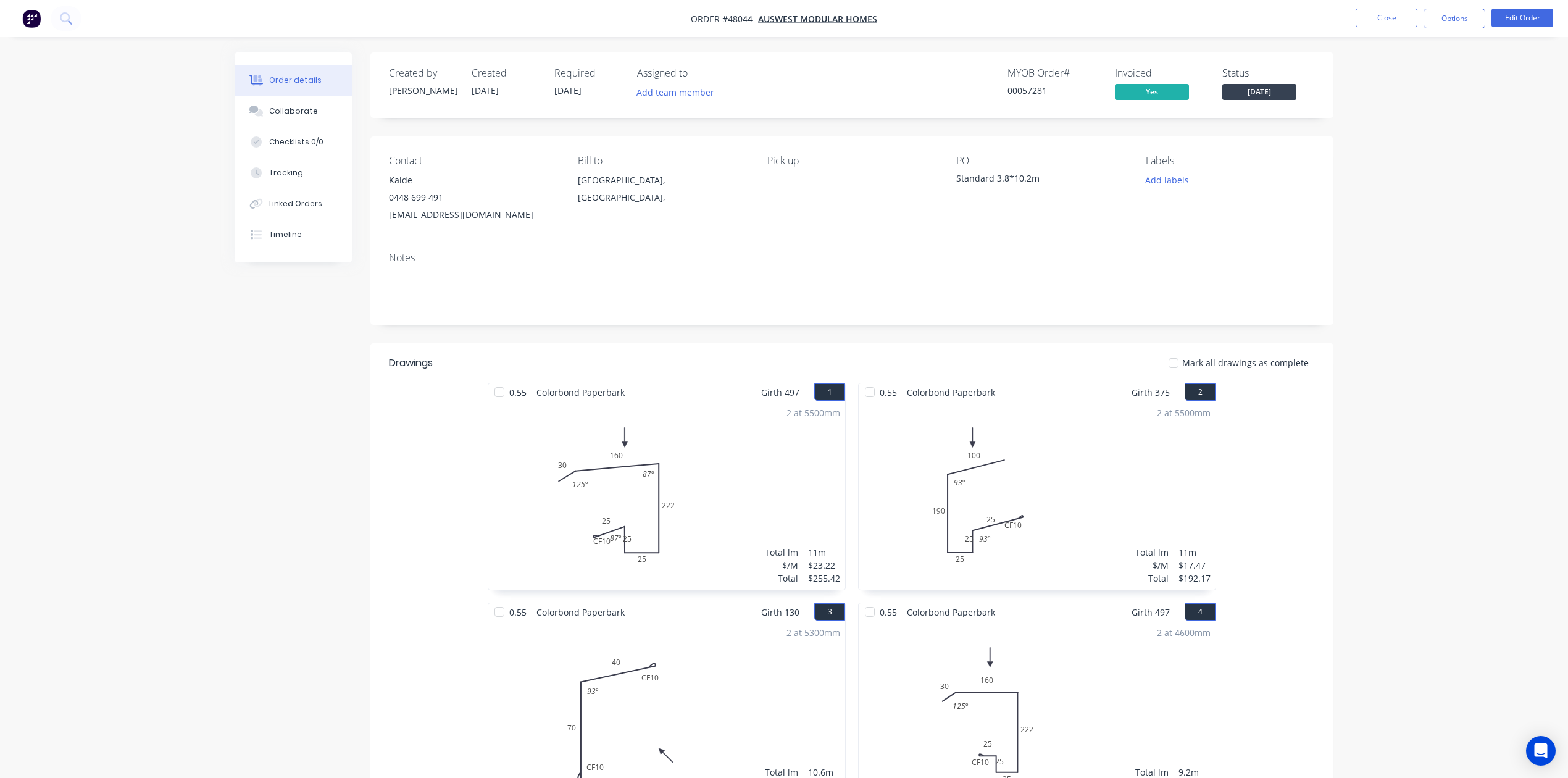
click at [823, 258] on div "Notes" at bounding box center [852, 257] width 926 height 11
click at [1252, 90] on span "[DATE]" at bounding box center [1259, 92] width 74 height 15
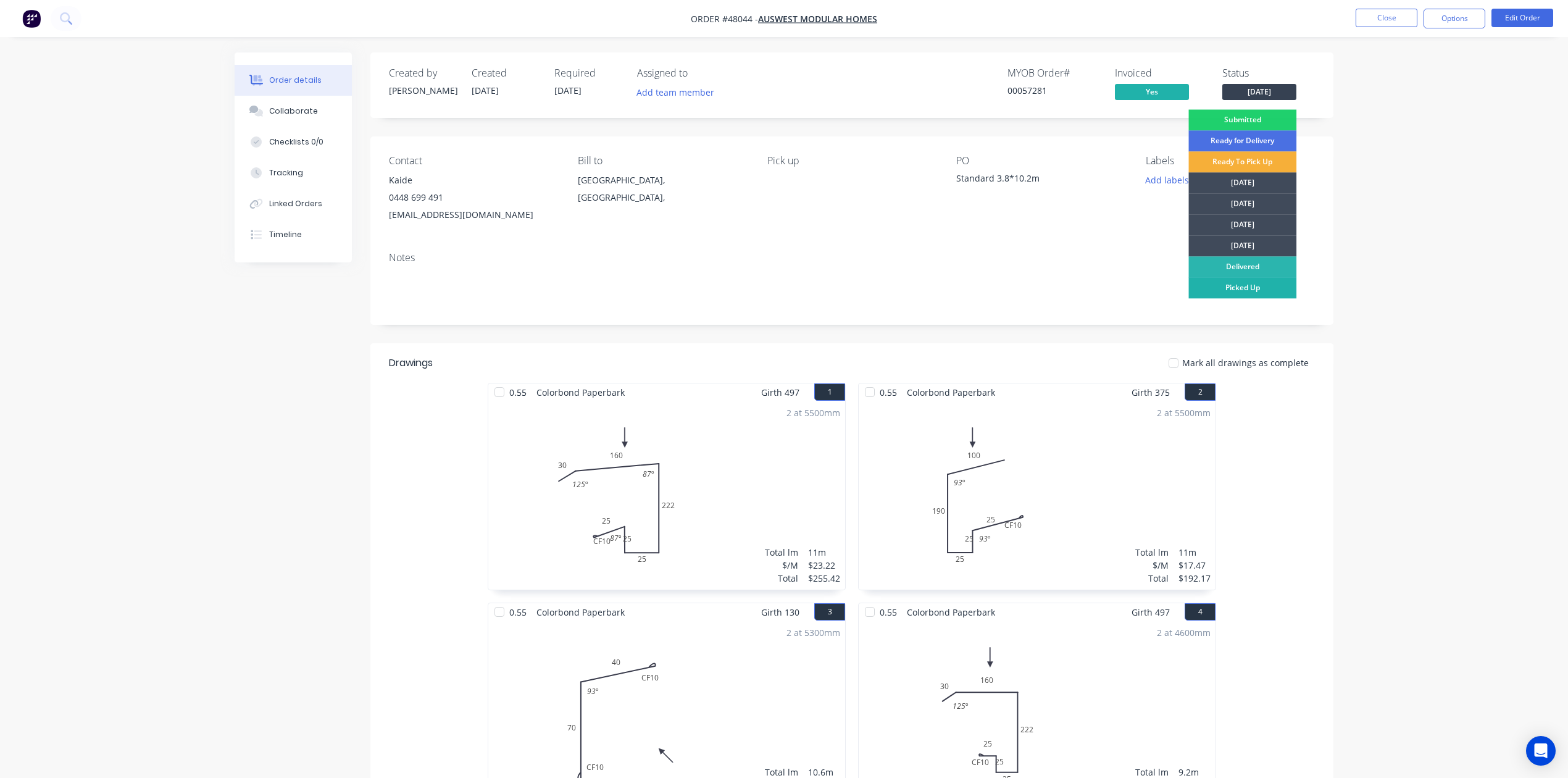
click at [1273, 282] on div "Picked Up" at bounding box center [1242, 287] width 108 height 21
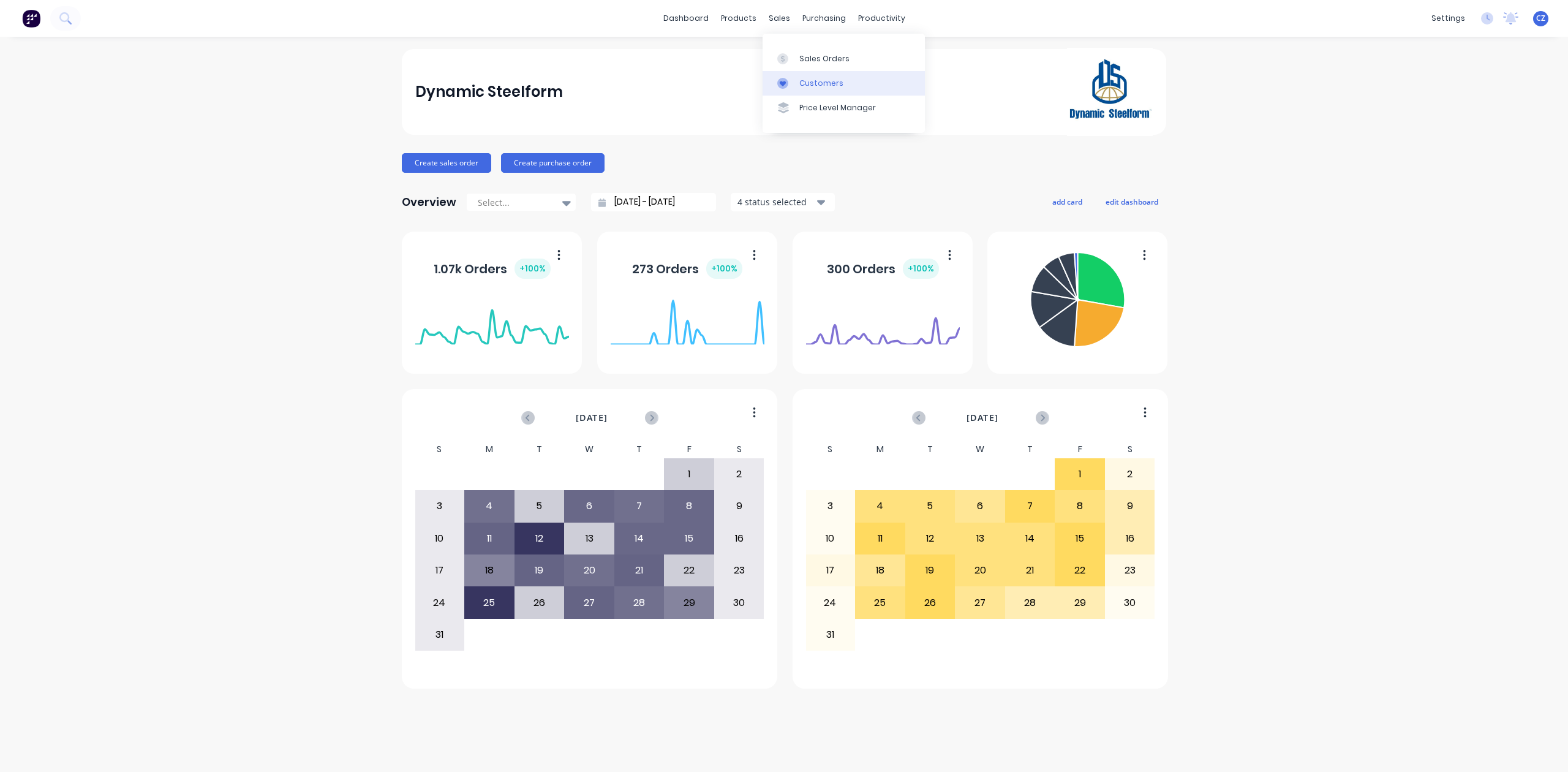
drag, startPoint x: 787, startPoint y: 78, endPoint x: 768, endPoint y: 80, distance: 19.1
click at [787, 78] on icon at bounding box center [783, 83] width 11 height 11
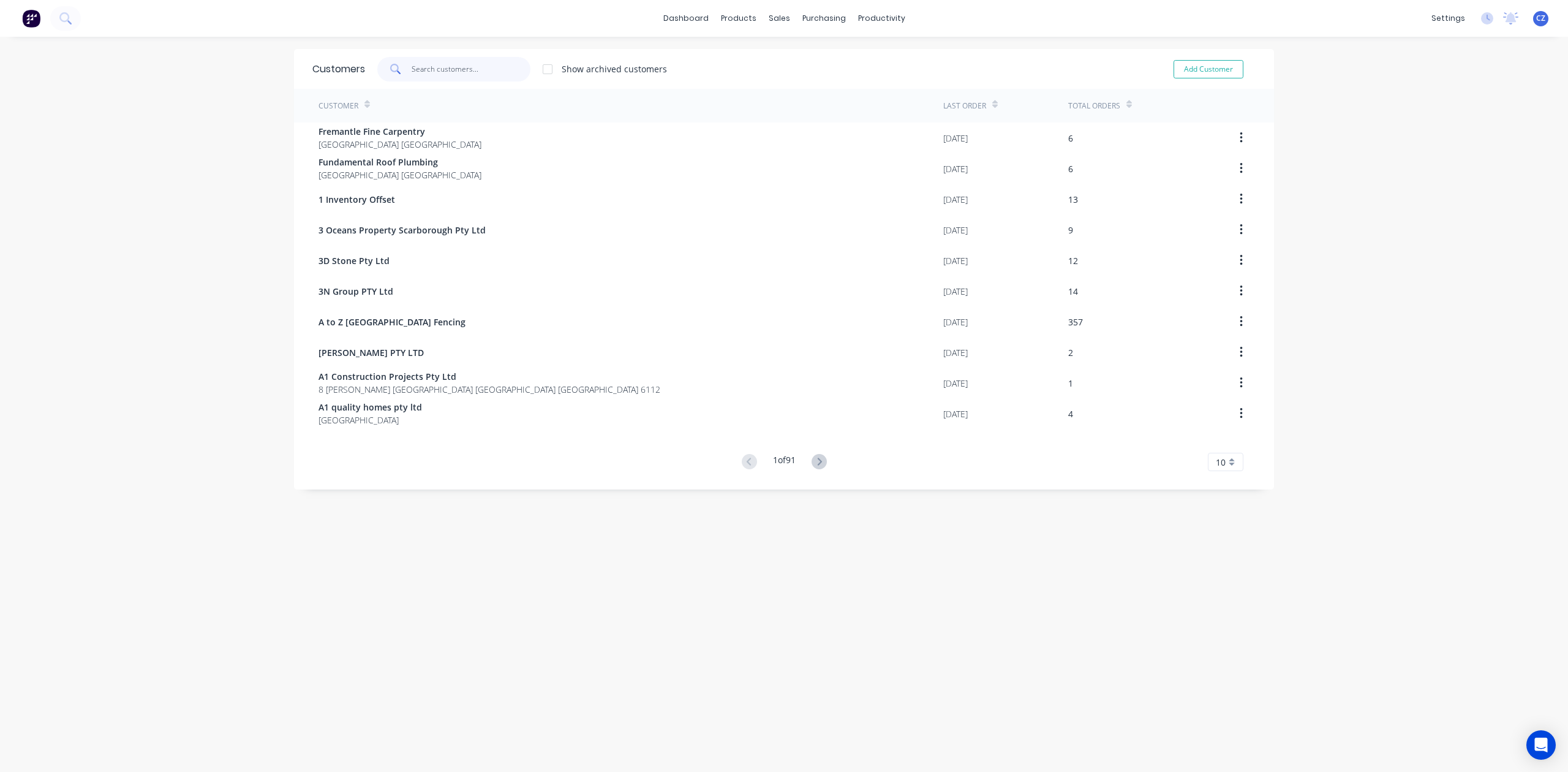
click at [459, 68] on input "text" at bounding box center [471, 69] width 119 height 24
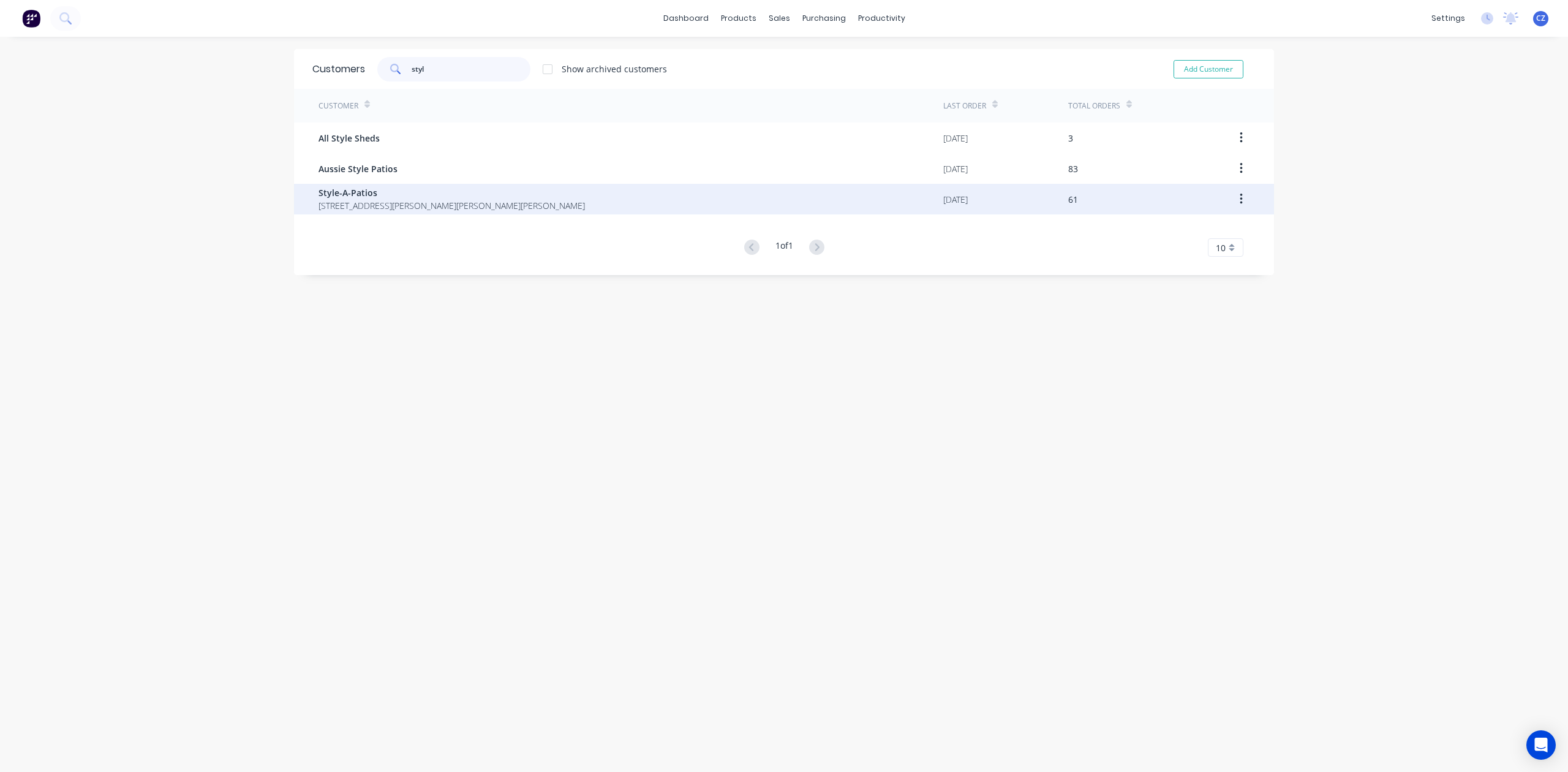
type input "styl"
click at [447, 206] on span "[STREET_ADDRESS][PERSON_NAME][PERSON_NAME][PERSON_NAME]" at bounding box center [452, 205] width 267 height 13
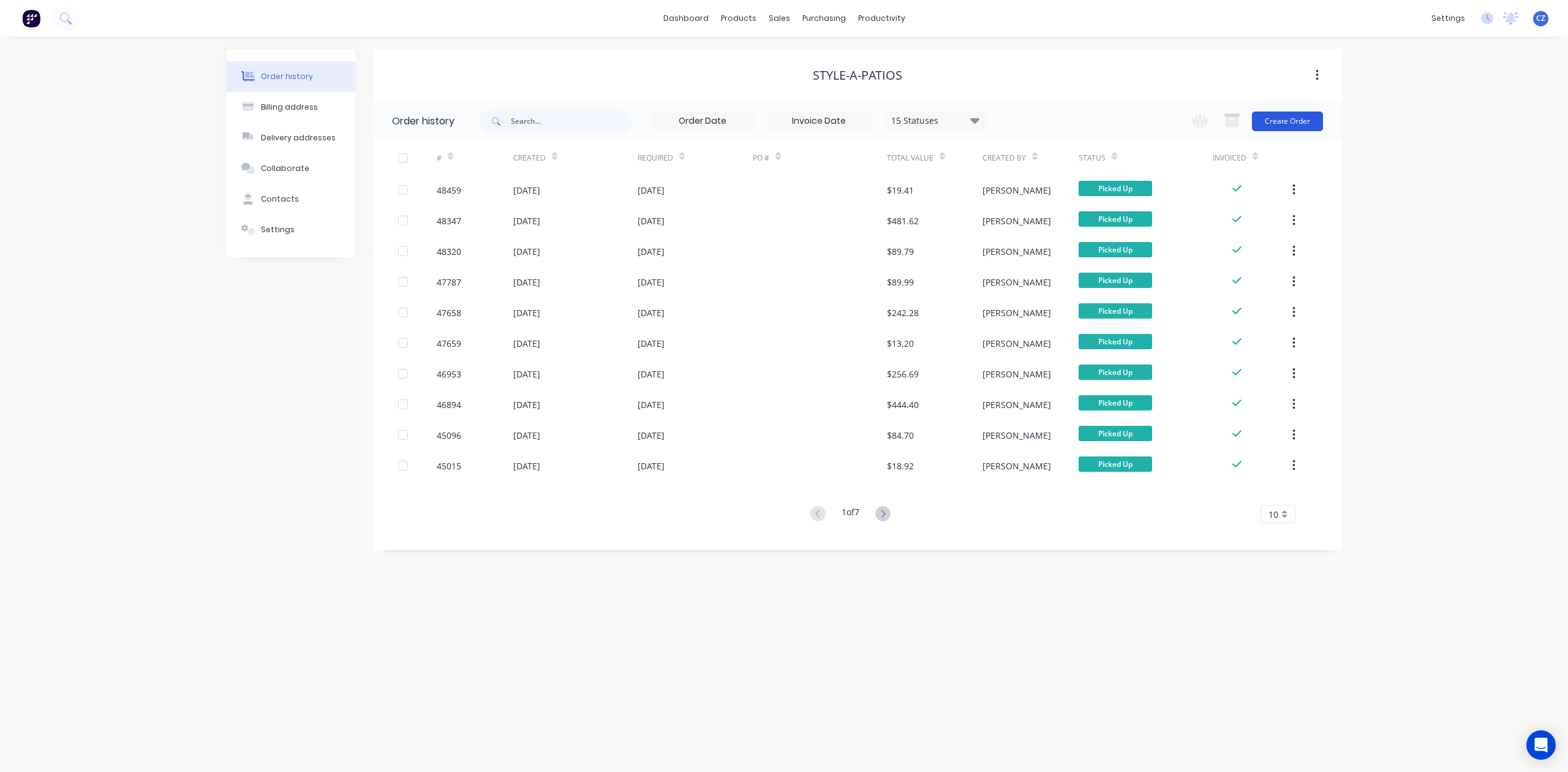
click at [1278, 121] on button "Create Order" at bounding box center [1288, 121] width 71 height 20
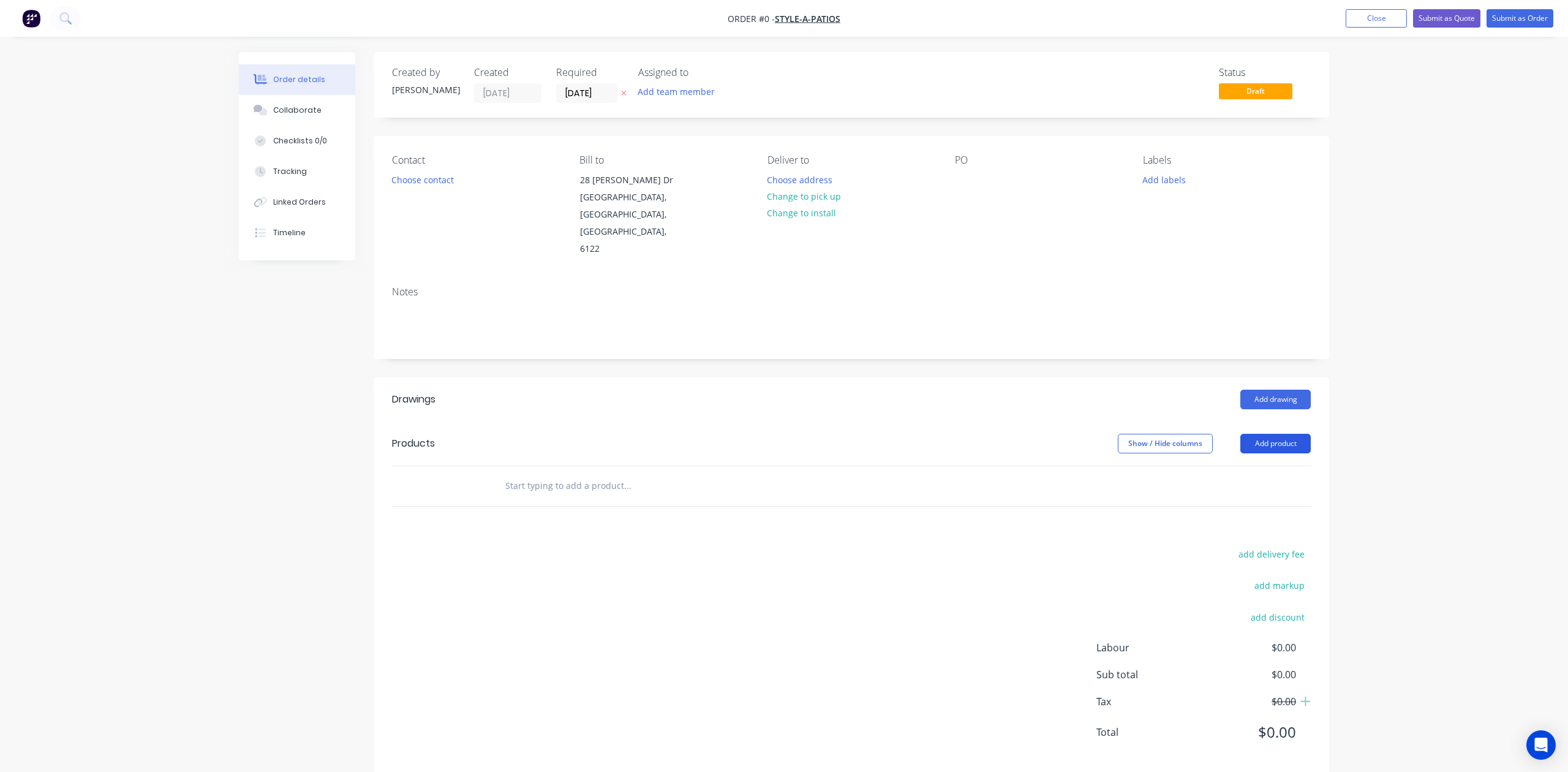
click at [1285, 433] on button "Add product" at bounding box center [1276, 443] width 71 height 20
click at [1262, 465] on div "Product catalogue" at bounding box center [1253, 474] width 94 height 17
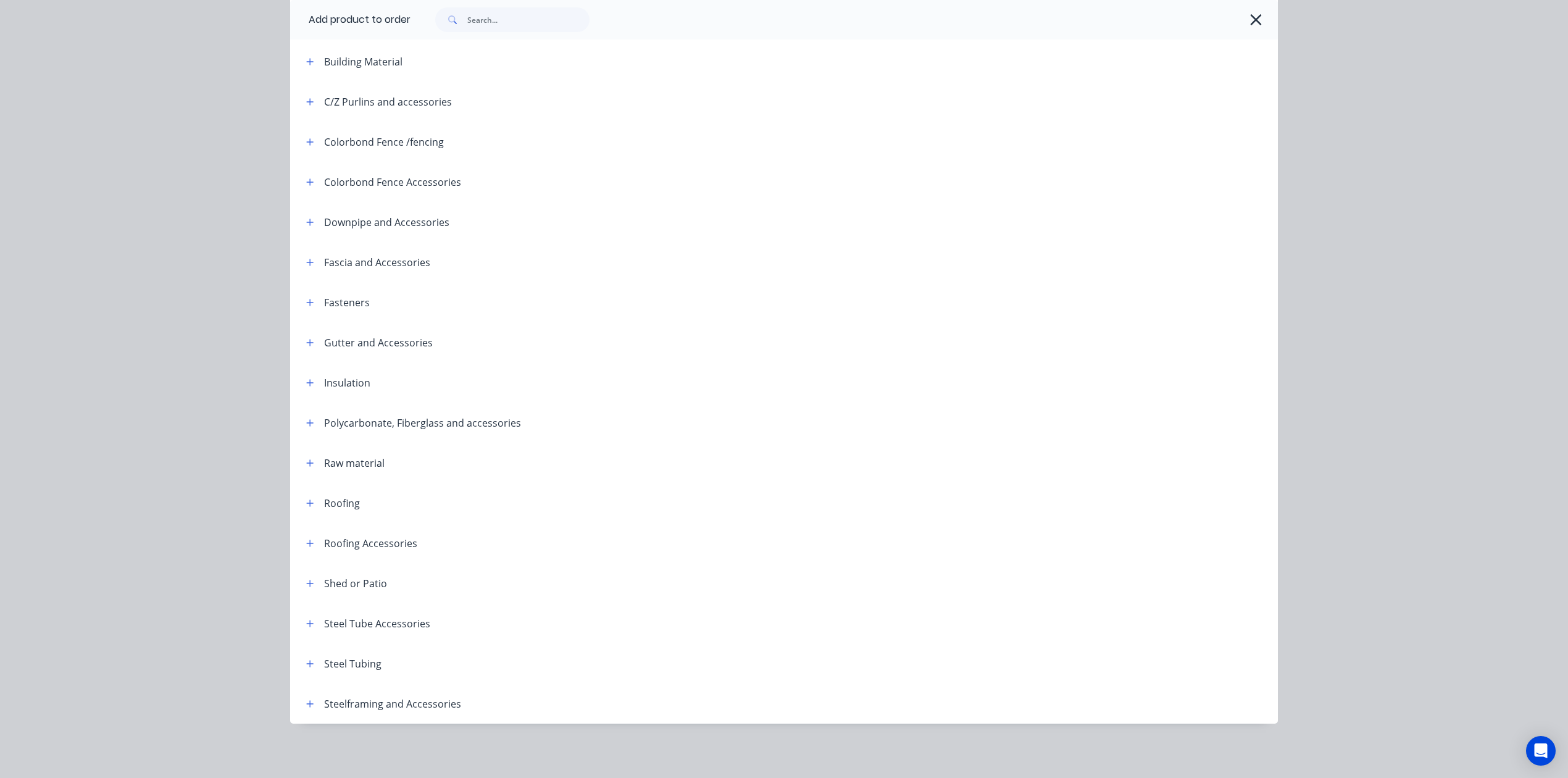
scroll to position [5, 0]
click at [306, 664] on icon "button" at bounding box center [310, 663] width 8 height 8
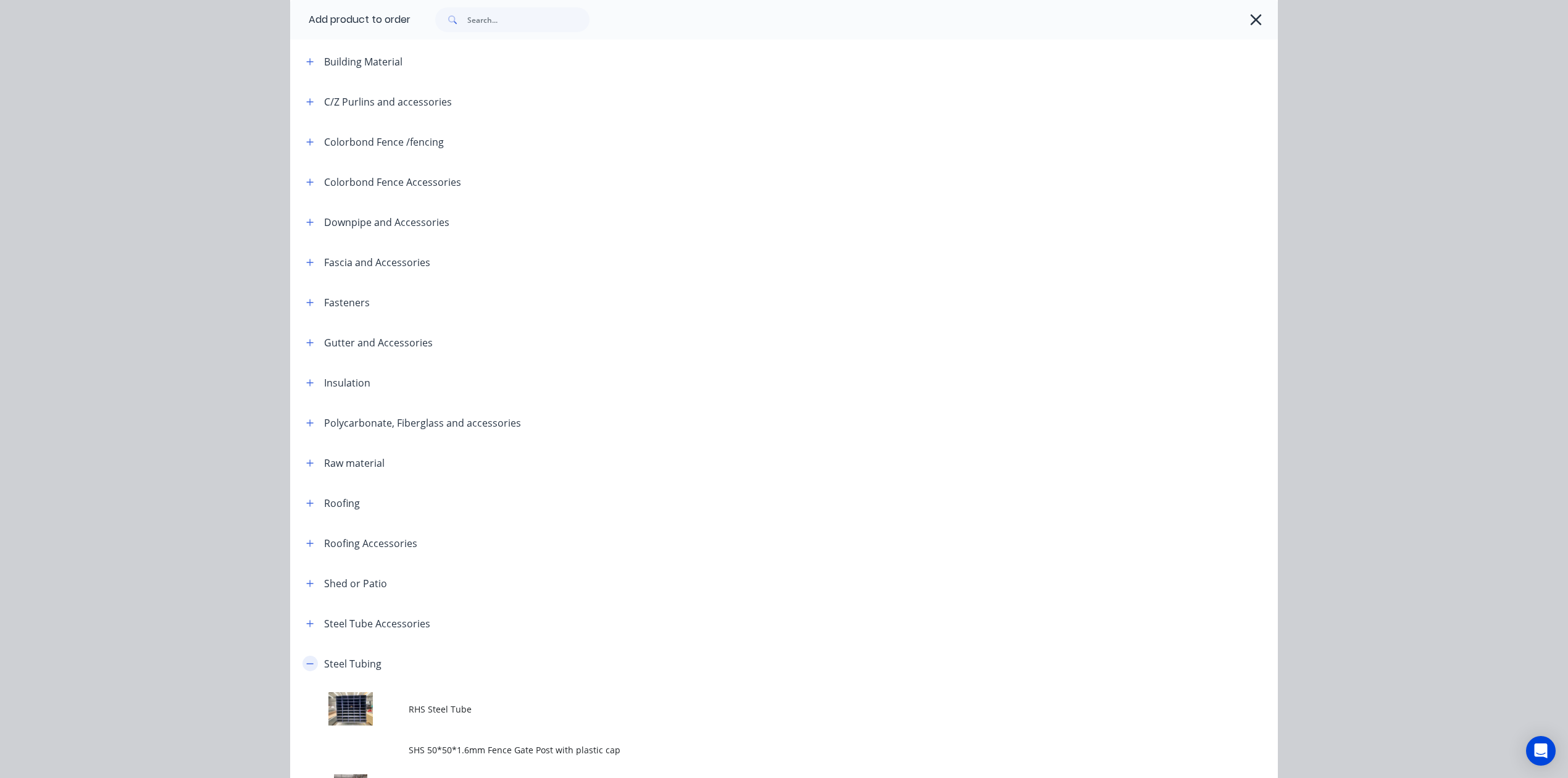
scroll to position [307, 0]
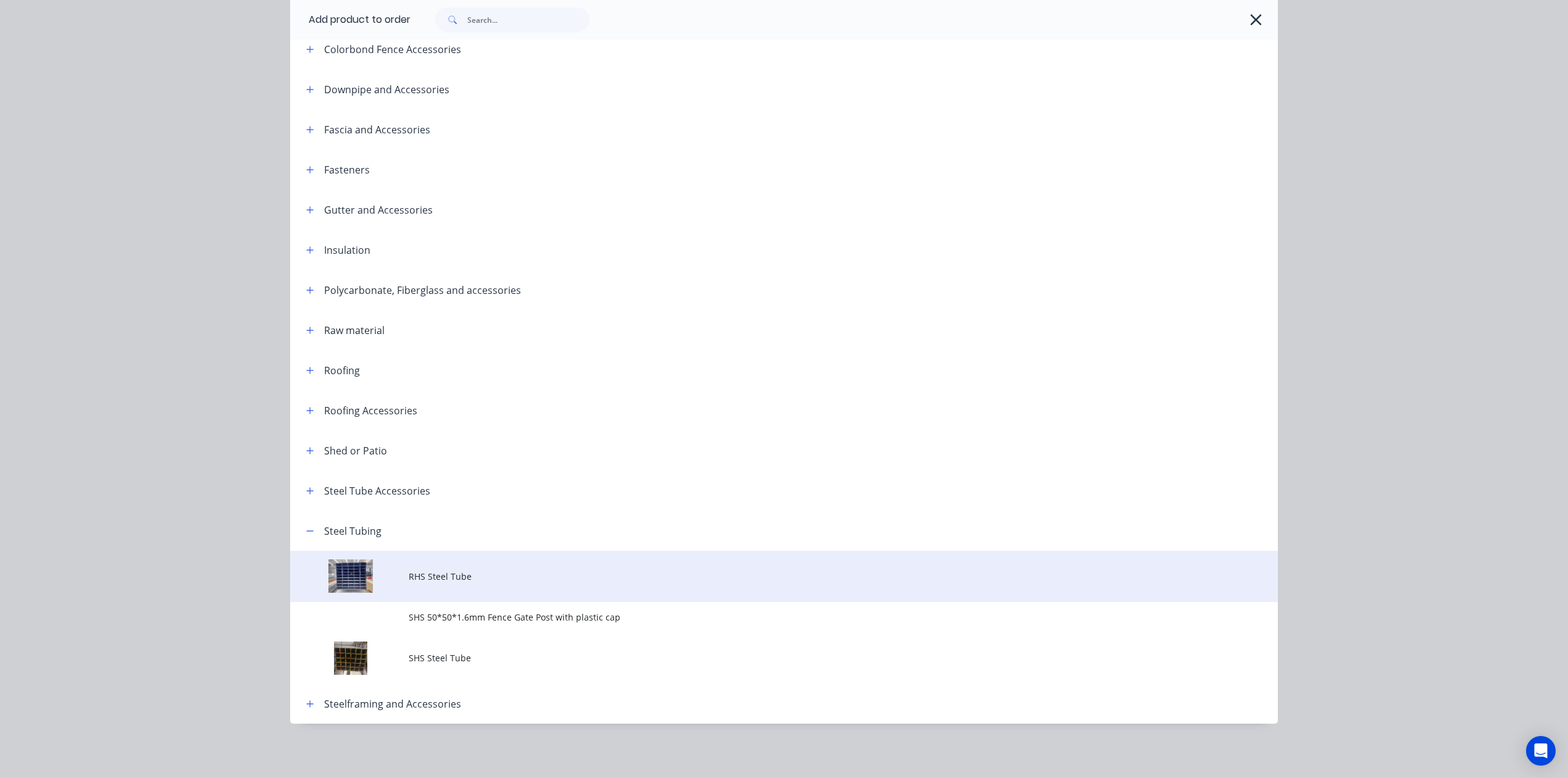
click at [398, 562] on td at bounding box center [349, 576] width 119 height 51
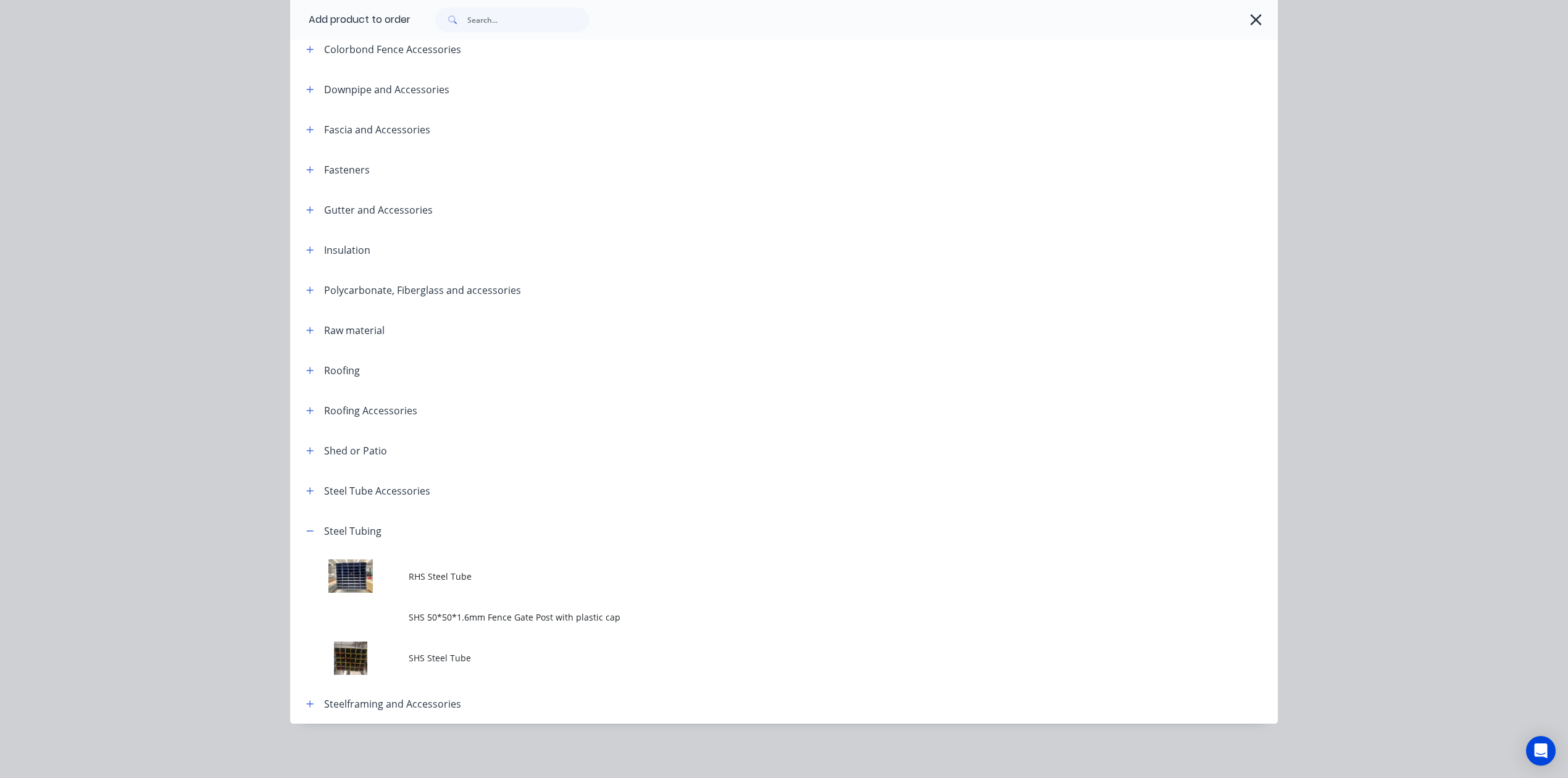
scroll to position [0, 0]
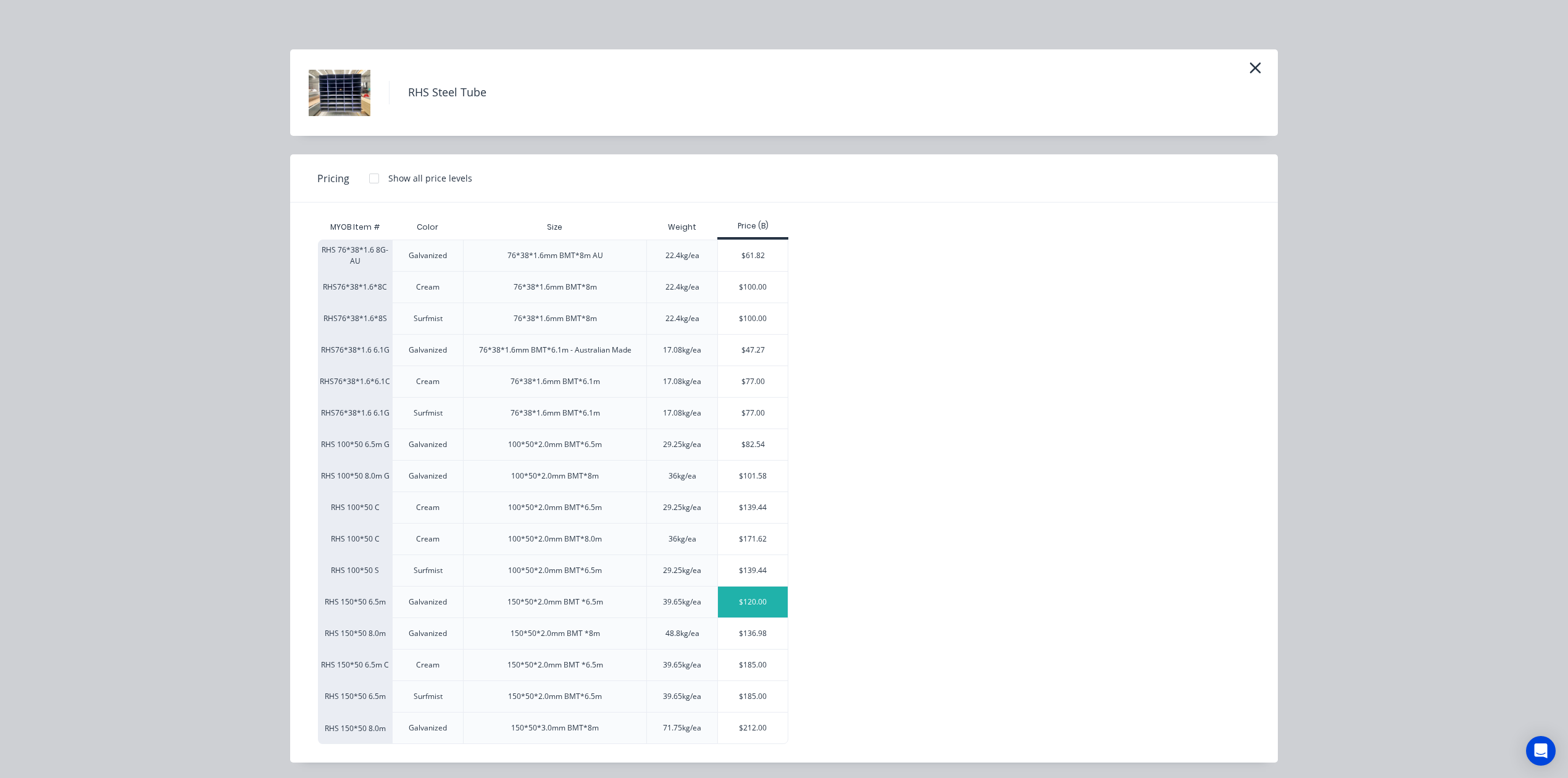
click at [749, 608] on div "$120.00" at bounding box center [752, 601] width 70 height 31
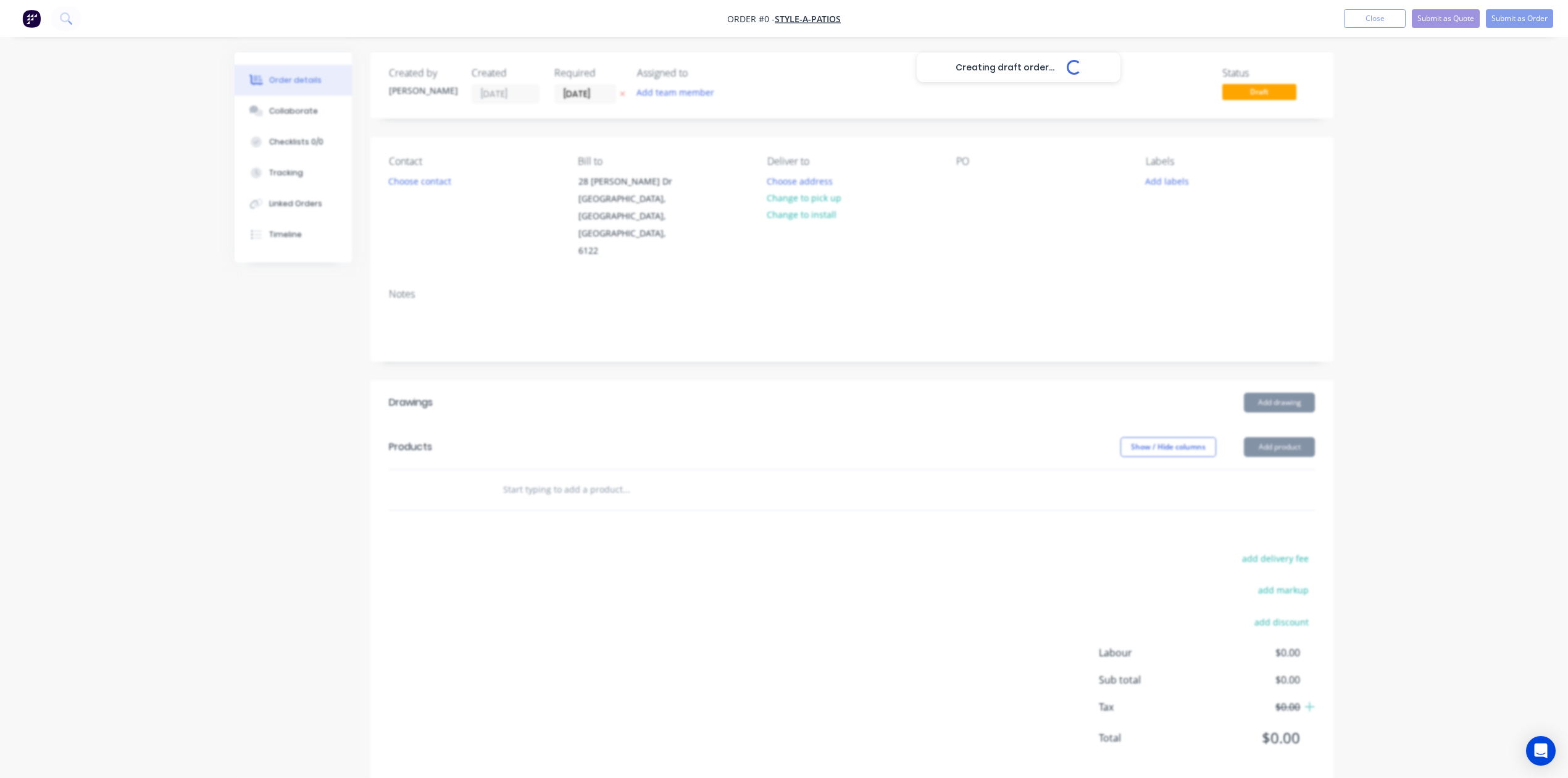
click at [689, 509] on div at bounding box center [709, 490] width 445 height 40
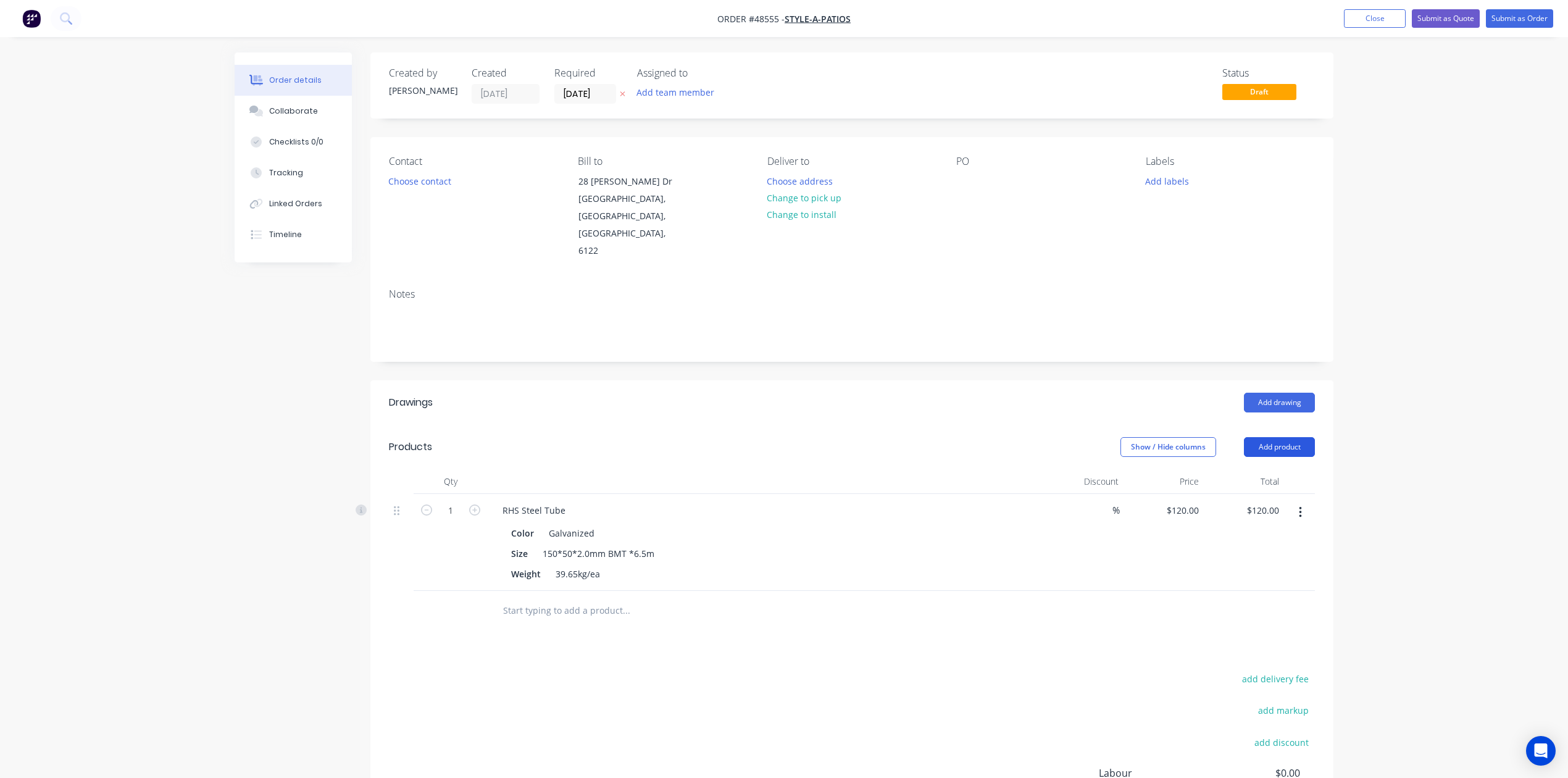
click at [1292, 437] on button "Add product" at bounding box center [1280, 447] width 71 height 20
click at [1273, 493] on div "Basic product" at bounding box center [1257, 502] width 95 height 18
drag, startPoint x: 546, startPoint y: 516, endPoint x: 641, endPoint y: 509, distance: 95.3
click at [641, 522] on div "Color Galvanized Size 150*50*2.0mm BMT *6.5m Weight 39.65kg/ea" at bounding box center [765, 552] width 546 height 61
click at [513, 545] on div "Size" at bounding box center [520, 553] width 27 height 18
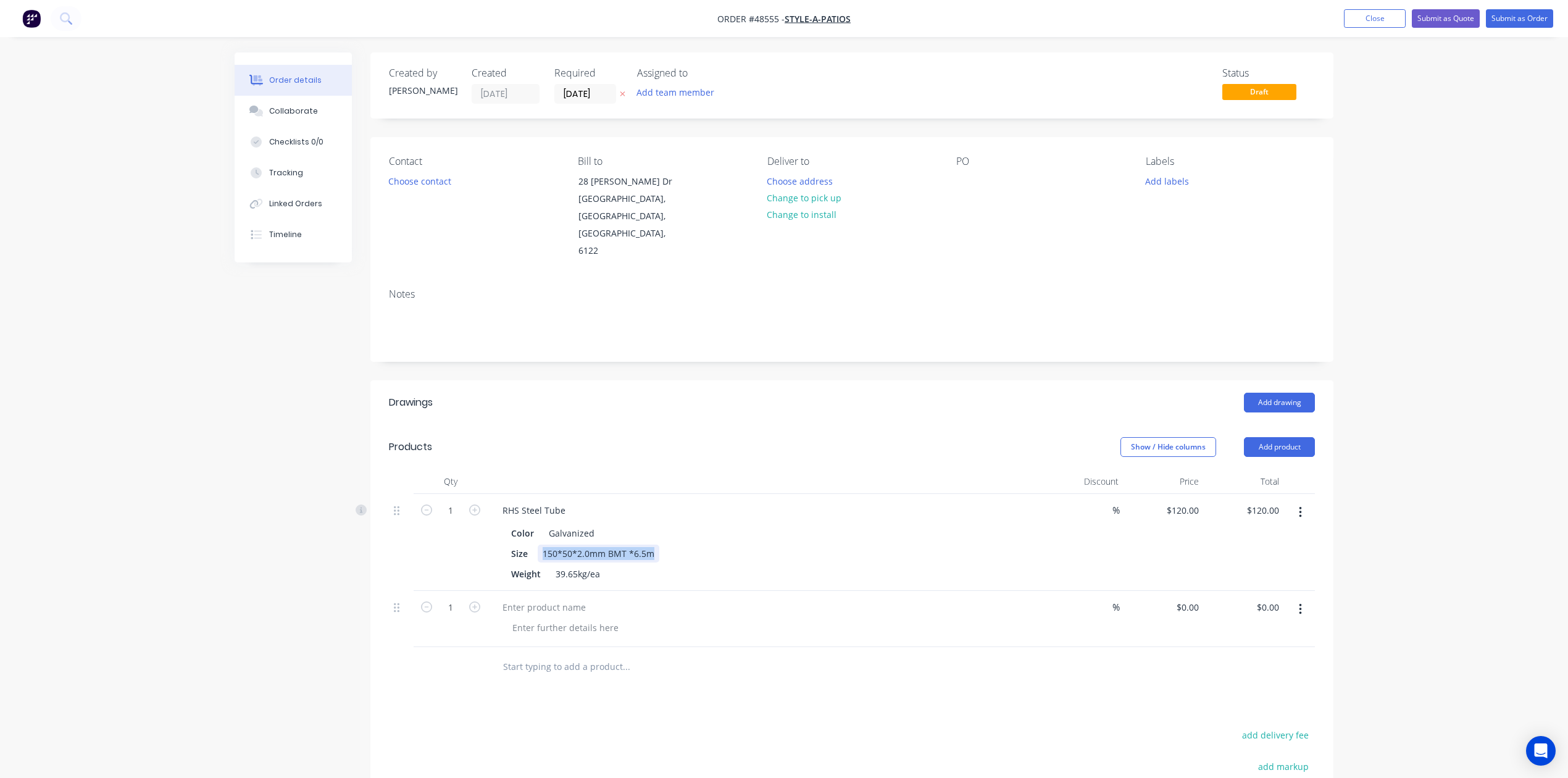
drag, startPoint x: 543, startPoint y: 514, endPoint x: 686, endPoint y: 512, distance: 143.0
click at [686, 545] on div "Size 150*50*2.0mm BMT *6.5m" at bounding box center [763, 553] width 513 height 18
copy div "150*50*2.0mm BMT *6.5m"
click at [551, 618] on div at bounding box center [566, 627] width 126 height 18
paste div
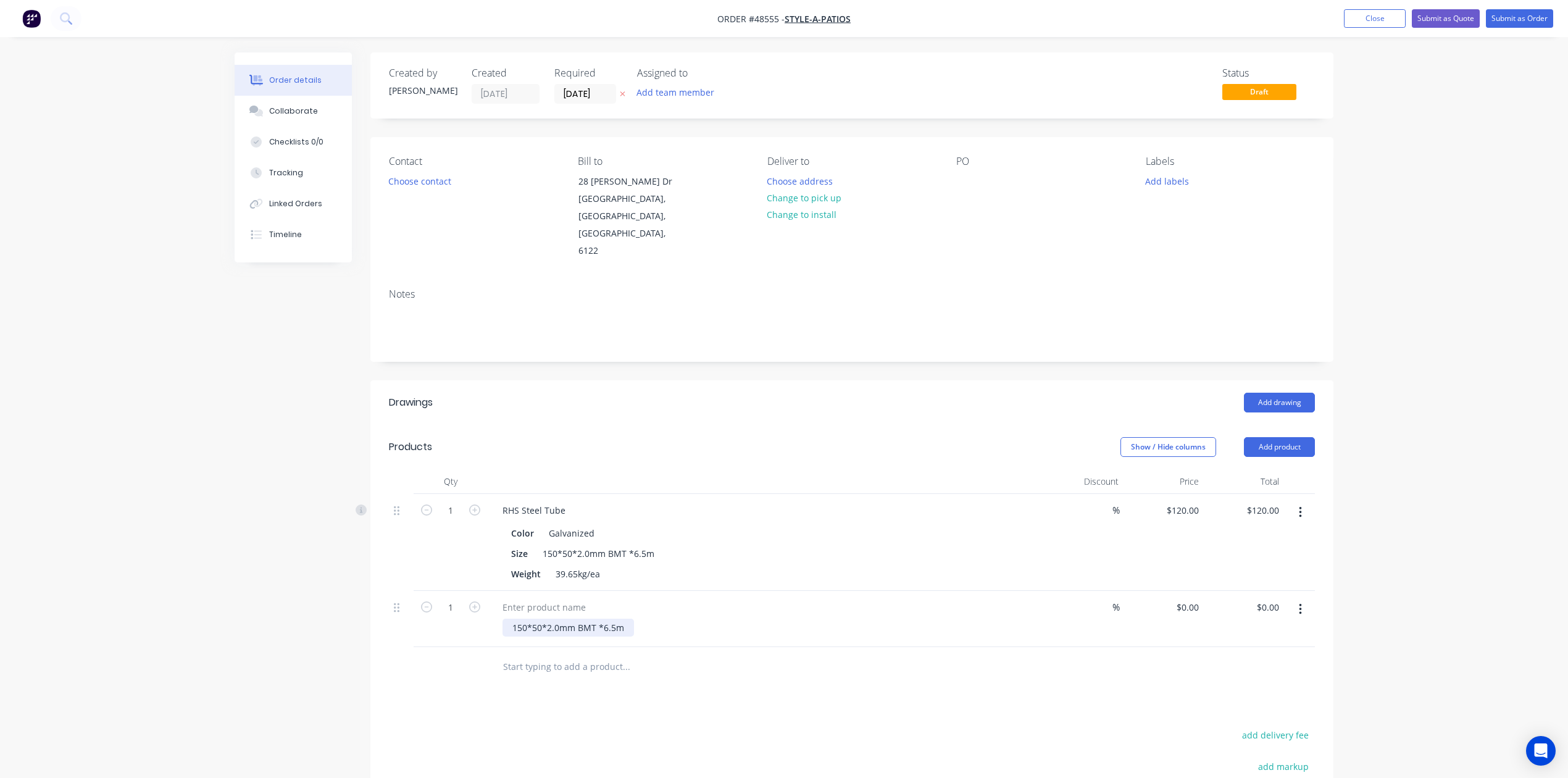
click at [605, 618] on div "150*50*2.0mm BMT *6.5m" at bounding box center [569, 627] width 132 height 18
click at [764, 598] on div at bounding box center [765, 607] width 546 height 18
click at [1196, 598] on input "0" at bounding box center [1197, 607] width 15 height 18
type input "$27.69"
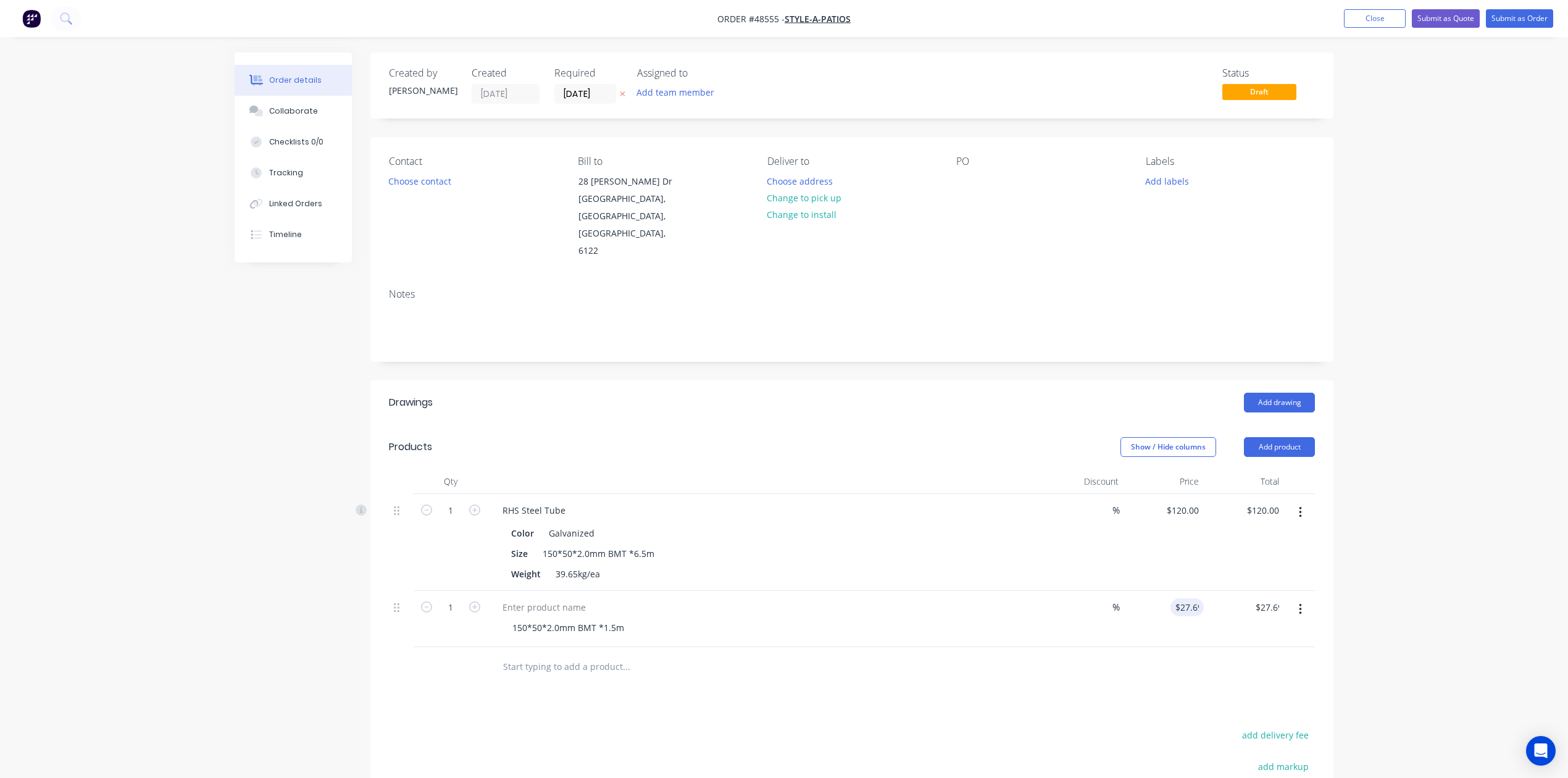
click at [1188, 692] on div "Drawings Add drawing Products Show / Hide columns Add product Qty Discount Pric…" at bounding box center [852, 668] width 963 height 576
drag, startPoint x: 564, startPoint y: 473, endPoint x: 441, endPoint y: 485, distance: 123.6
click at [441, 493] on div "1 RHS Steel Tube Color Galvanized Size 150*50*2.0mm BMT *6.5m Weight 39.65kg/ea…" at bounding box center [852, 542] width 926 height 97
click at [546, 598] on div at bounding box center [544, 607] width 103 height 18
click at [808, 654] on div at bounding box center [678, 666] width 370 height 24
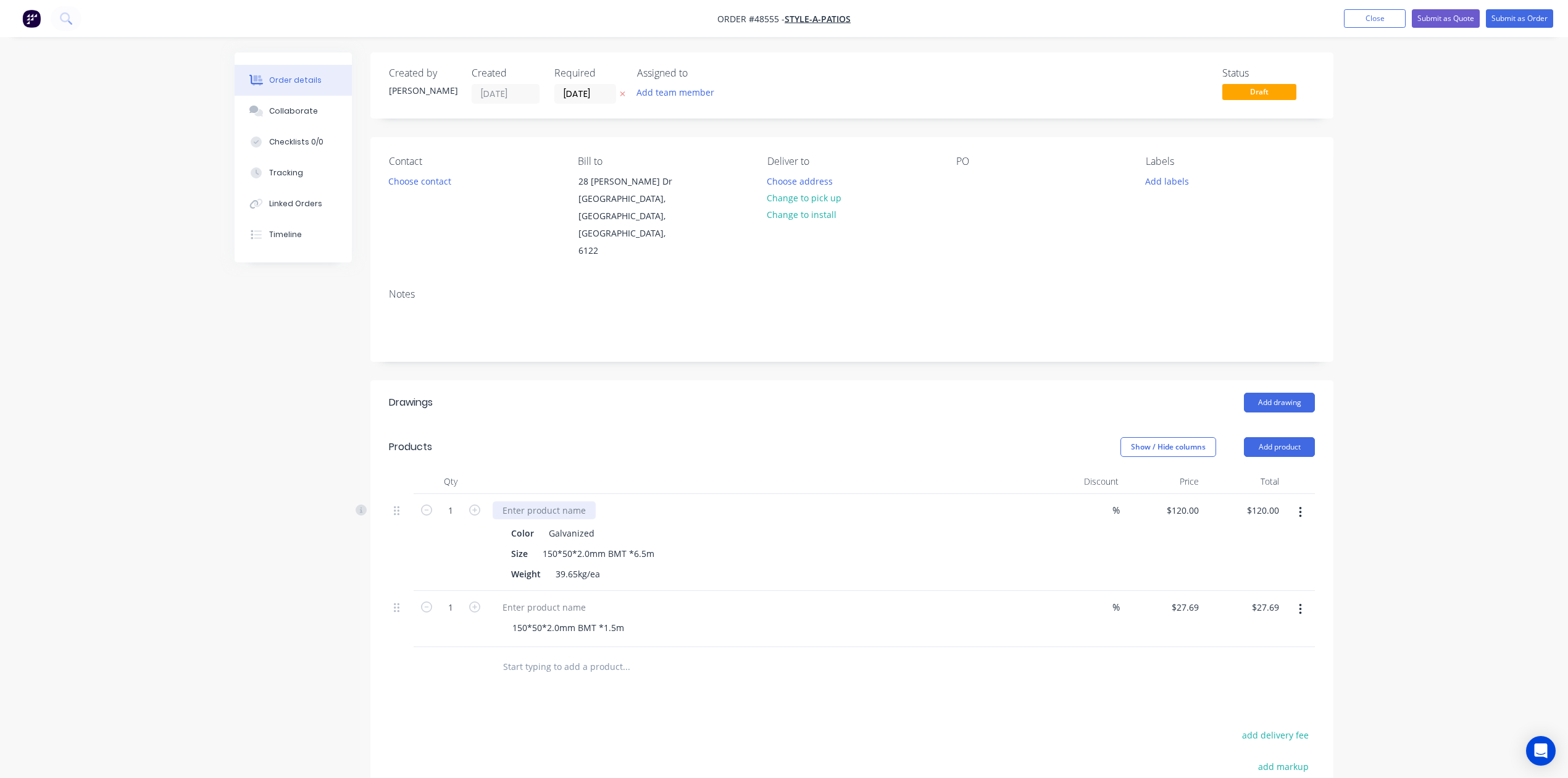
click at [543, 501] on div at bounding box center [544, 509] width 103 height 18
click at [557, 598] on div at bounding box center [544, 607] width 103 height 18
drag, startPoint x: 569, startPoint y: 472, endPoint x: 491, endPoint y: 473, distance: 78.0
click at [491, 493] on div "RHS Steel Tube Color Galvanized Size 150*50*2.0mm BMT *6.5m Weight 39.65kg/ea" at bounding box center [765, 542] width 556 height 97
copy div "RHS Steel Tube"
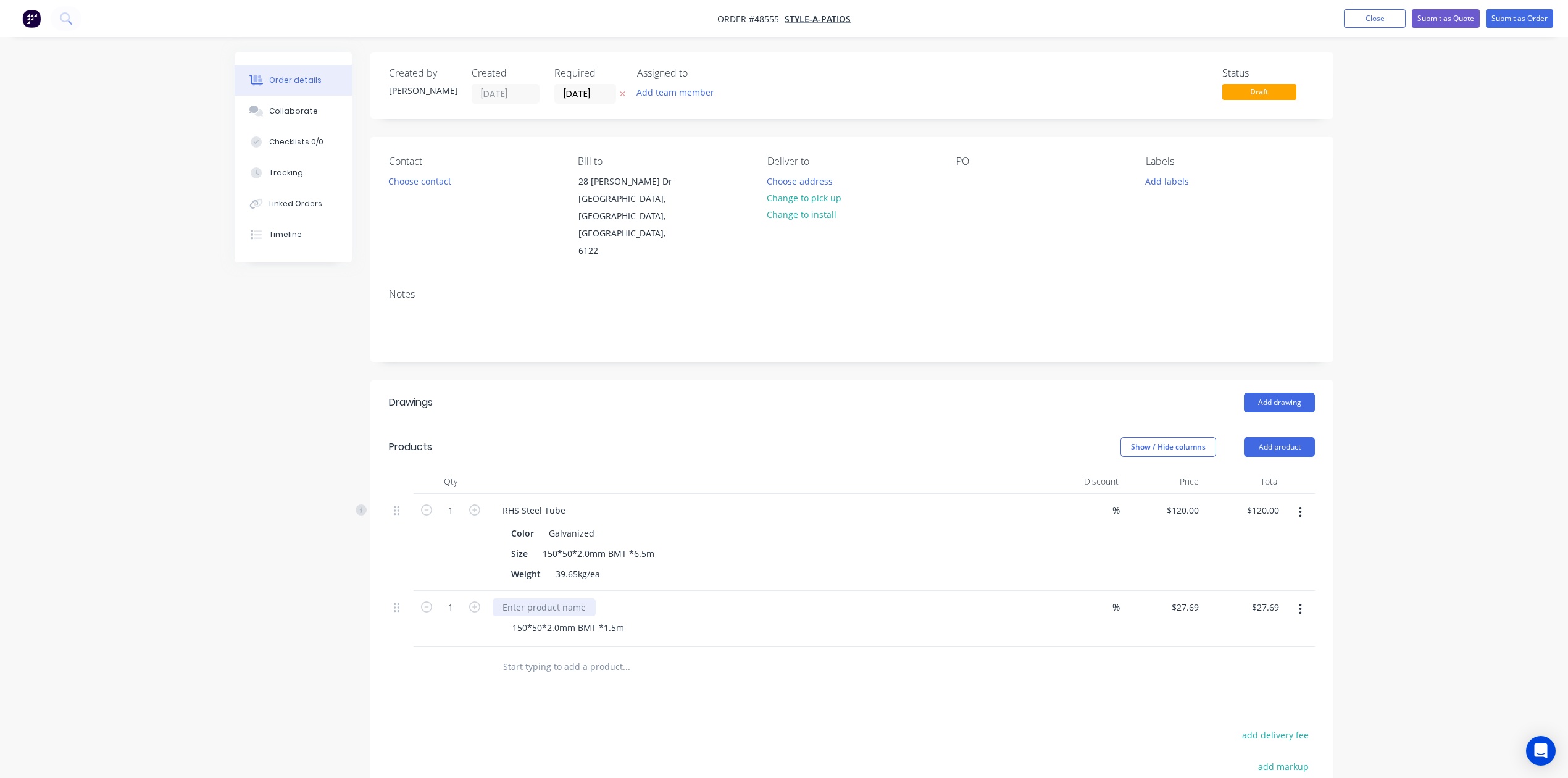
click at [534, 598] on div at bounding box center [544, 607] width 103 height 18
click at [554, 654] on input "text" at bounding box center [626, 666] width 247 height 24
click at [537, 598] on div at bounding box center [544, 607] width 103 height 18
paste div
drag, startPoint x: 882, startPoint y: 763, endPoint x: 936, endPoint y: 601, distance: 170.8
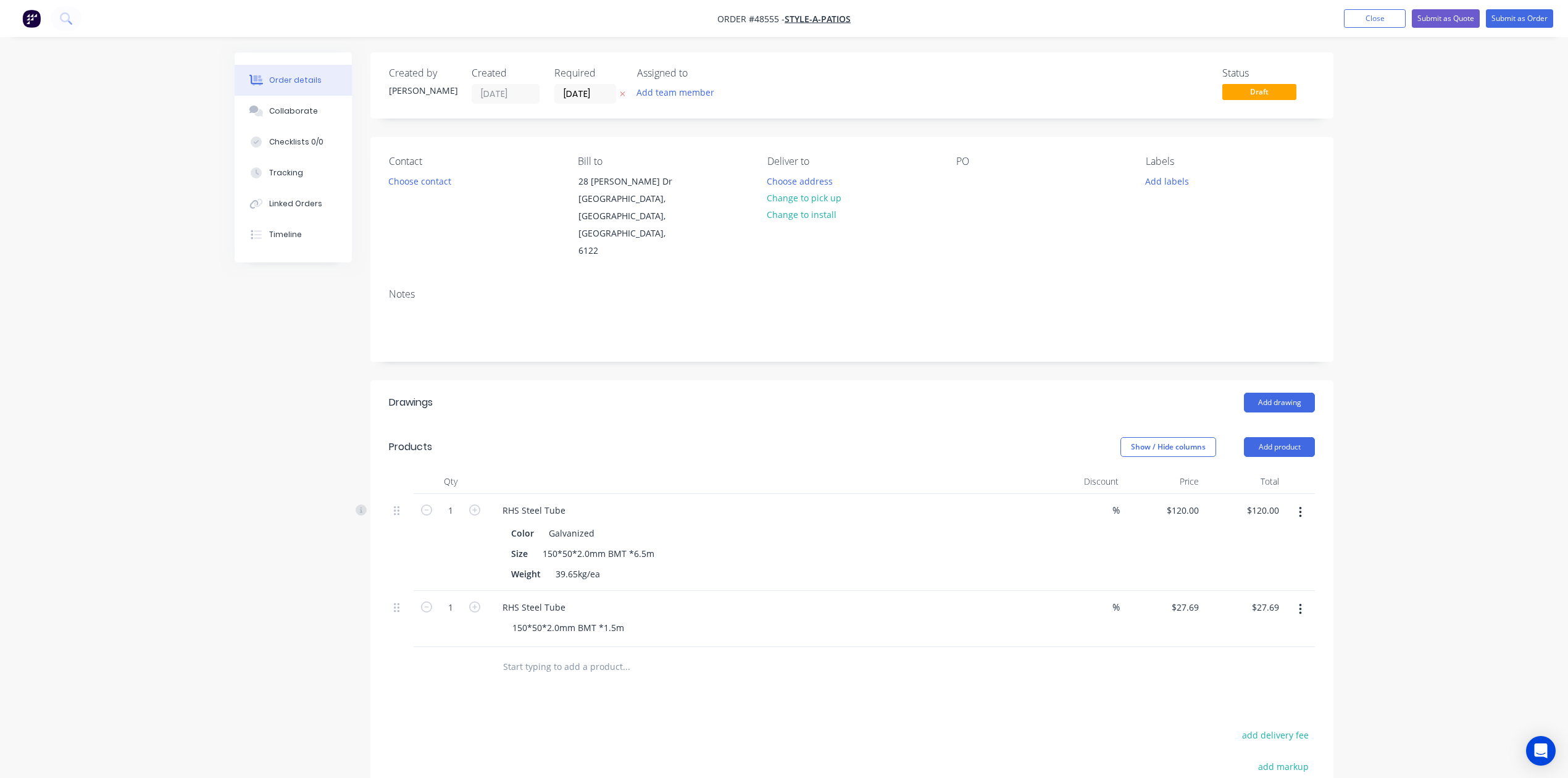
click at [1302, 501] on button "button" at bounding box center [1301, 512] width 29 height 22
click at [1257, 610] on div "Delete" at bounding box center [1257, 618] width 95 height 18
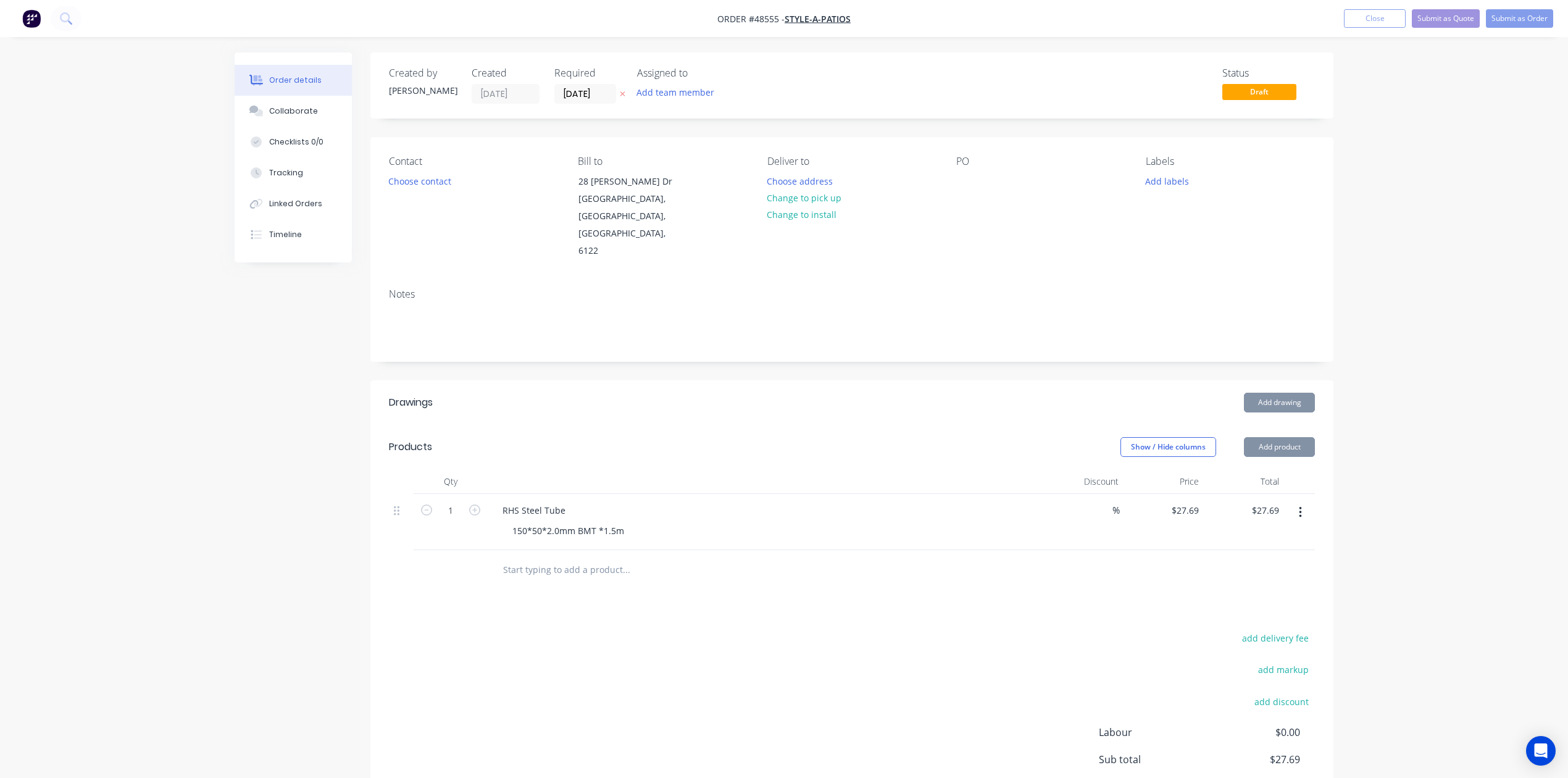
click at [957, 558] on div "Drawings Add drawing Products Show / Hide columns Add product Qty Discount Pric…" at bounding box center [852, 620] width 963 height 479
click at [803, 198] on button "Change to pick up" at bounding box center [804, 198] width 88 height 17
click at [414, 181] on button "Choose contact" at bounding box center [419, 181] width 76 height 17
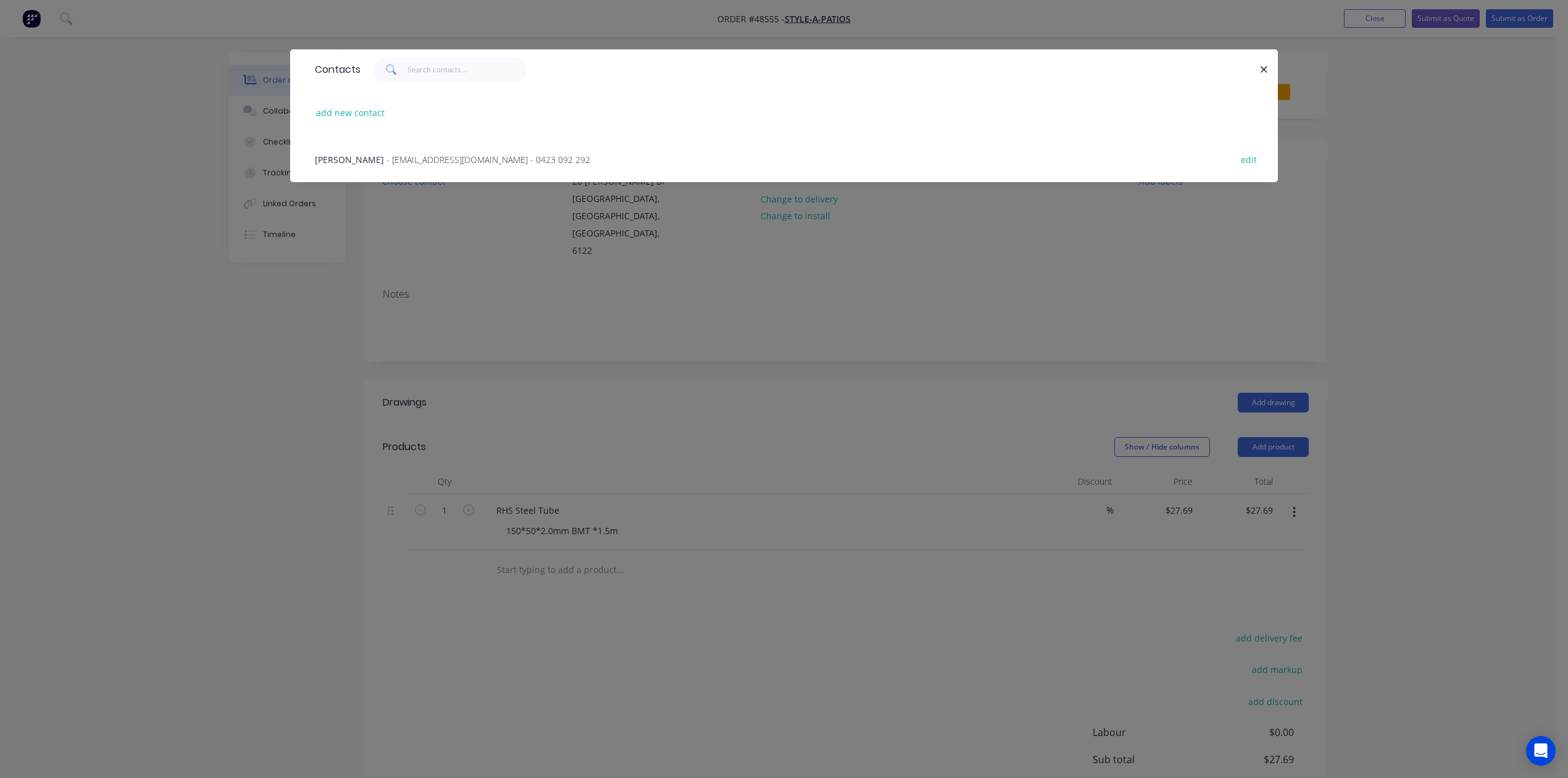
click at [386, 157] on span "- info@style-a-patios.com.au - 0423 092 292" at bounding box center [488, 159] width 204 height 11
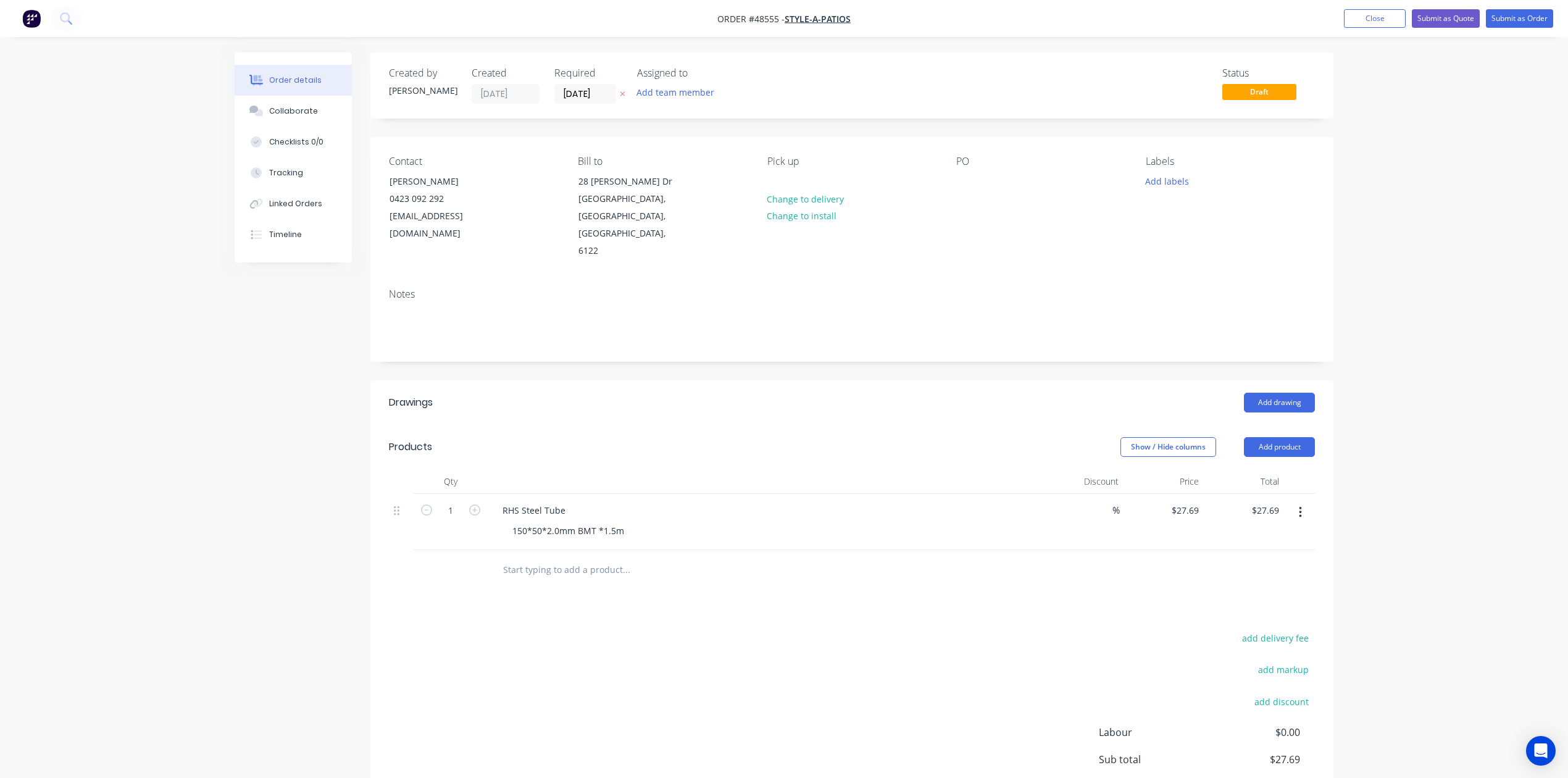
click at [849, 526] on div "RHS Steel Tube 150*50*2.0mm BMT *1.5m" at bounding box center [765, 521] width 556 height 56
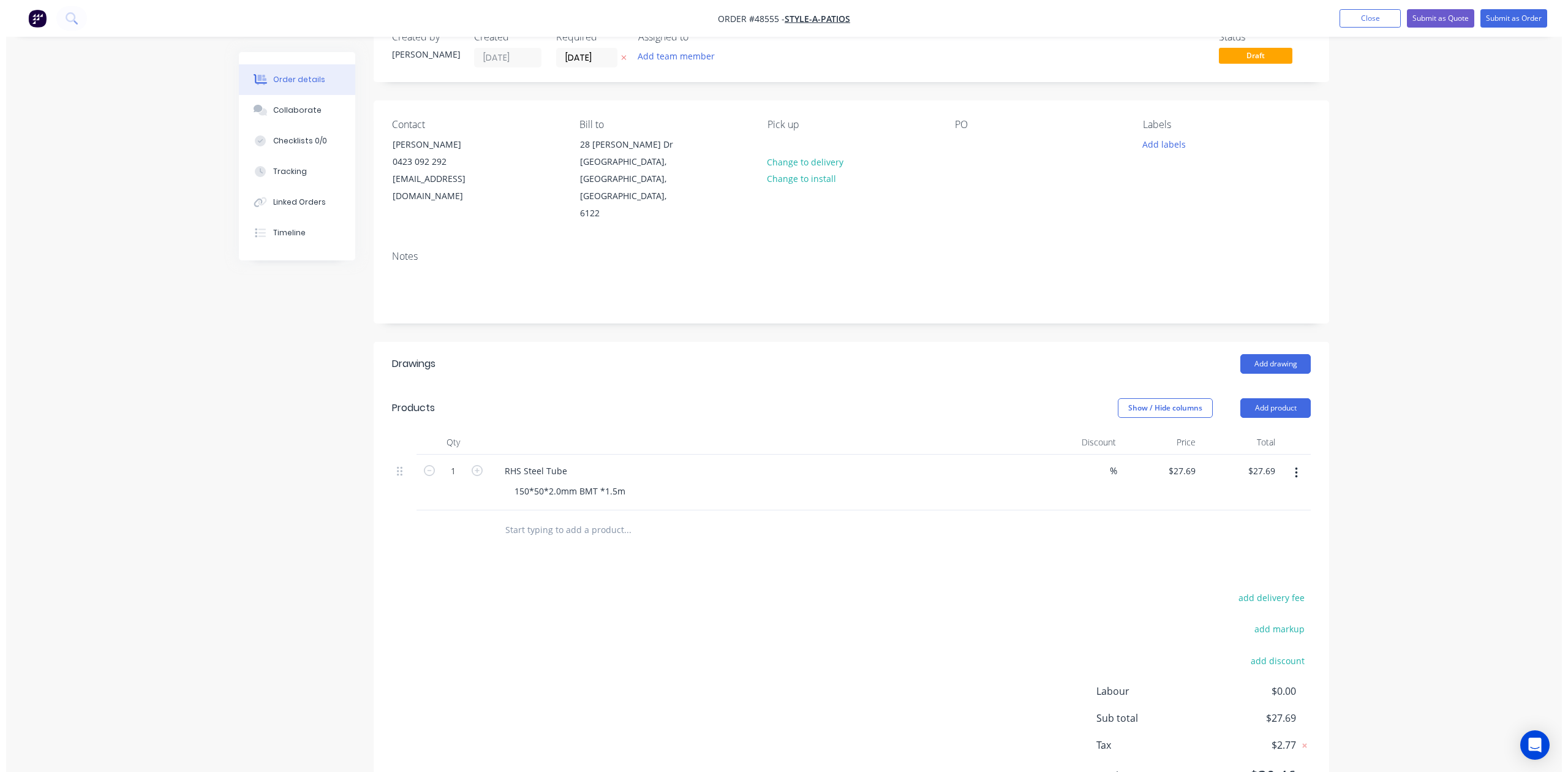
scroll to position [84, 0]
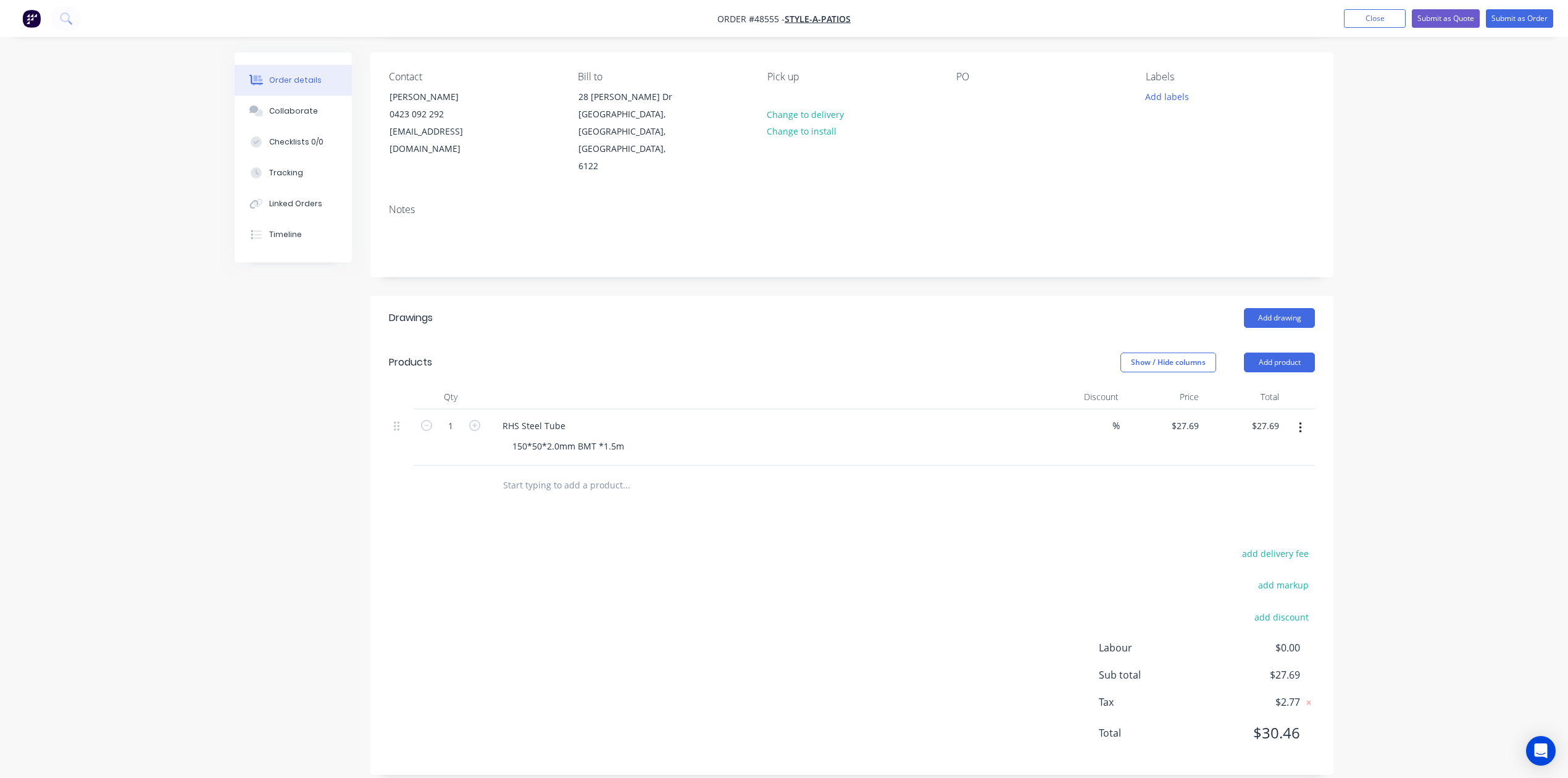
click at [873, 589] on div "add delivery fee add markup add discount Labour $0.00 Sub total $27.69 Tax $2.7…" at bounding box center [852, 650] width 926 height 211
click at [1513, 20] on button "Submit as Order" at bounding box center [1520, 18] width 67 height 18
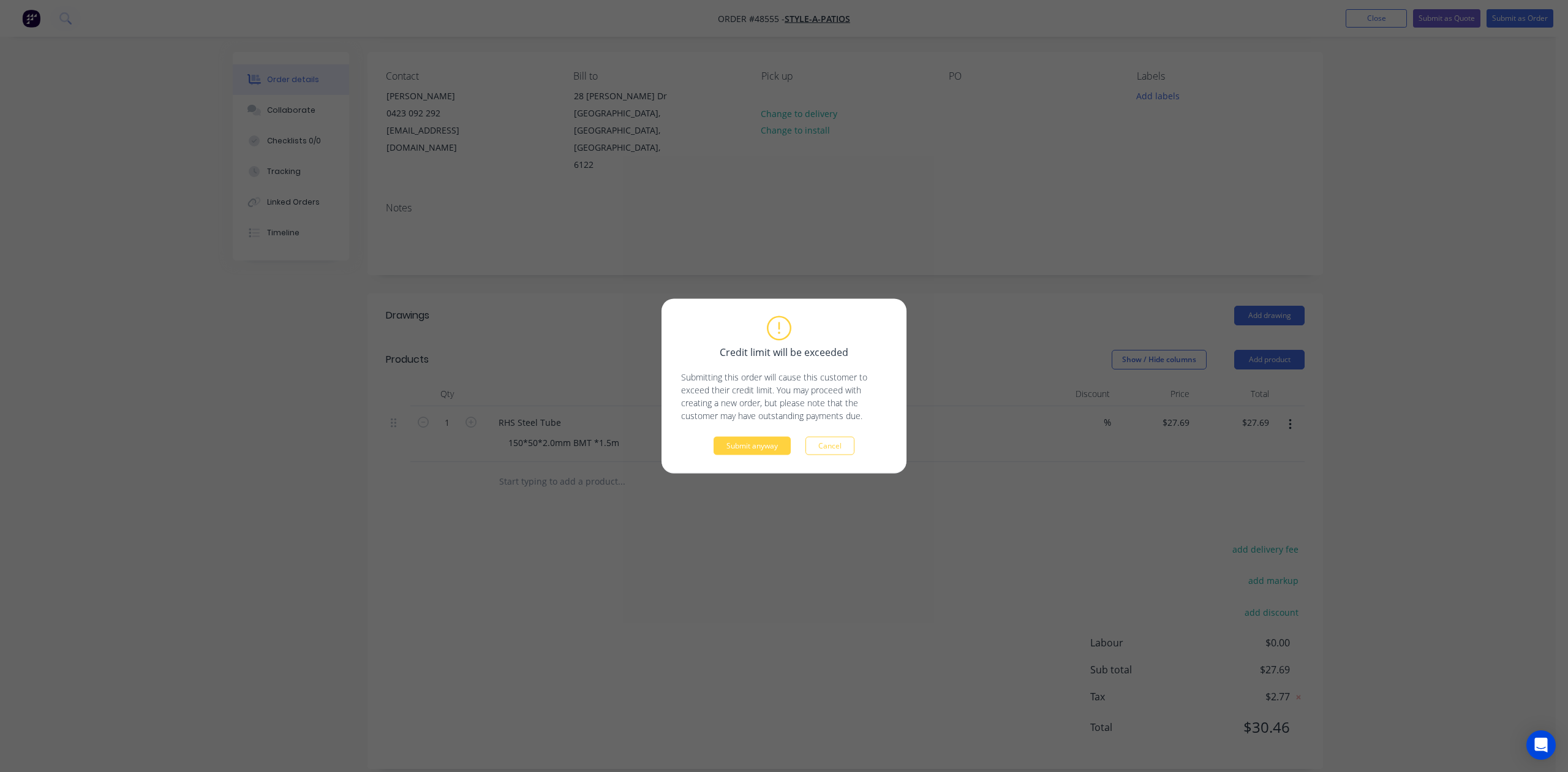
click at [729, 451] on button "Submit anyway" at bounding box center [752, 446] width 77 height 18
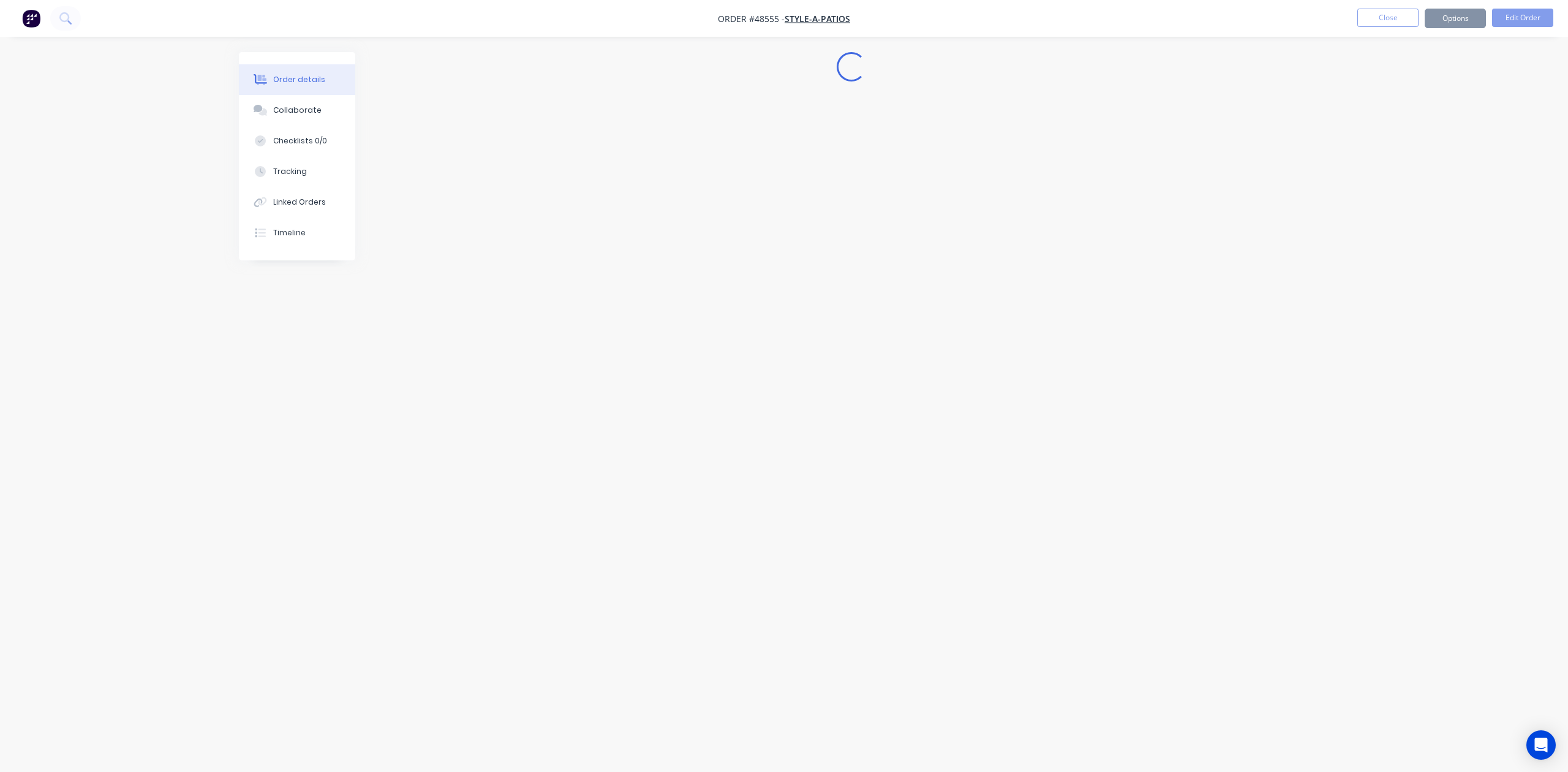
scroll to position [0, 0]
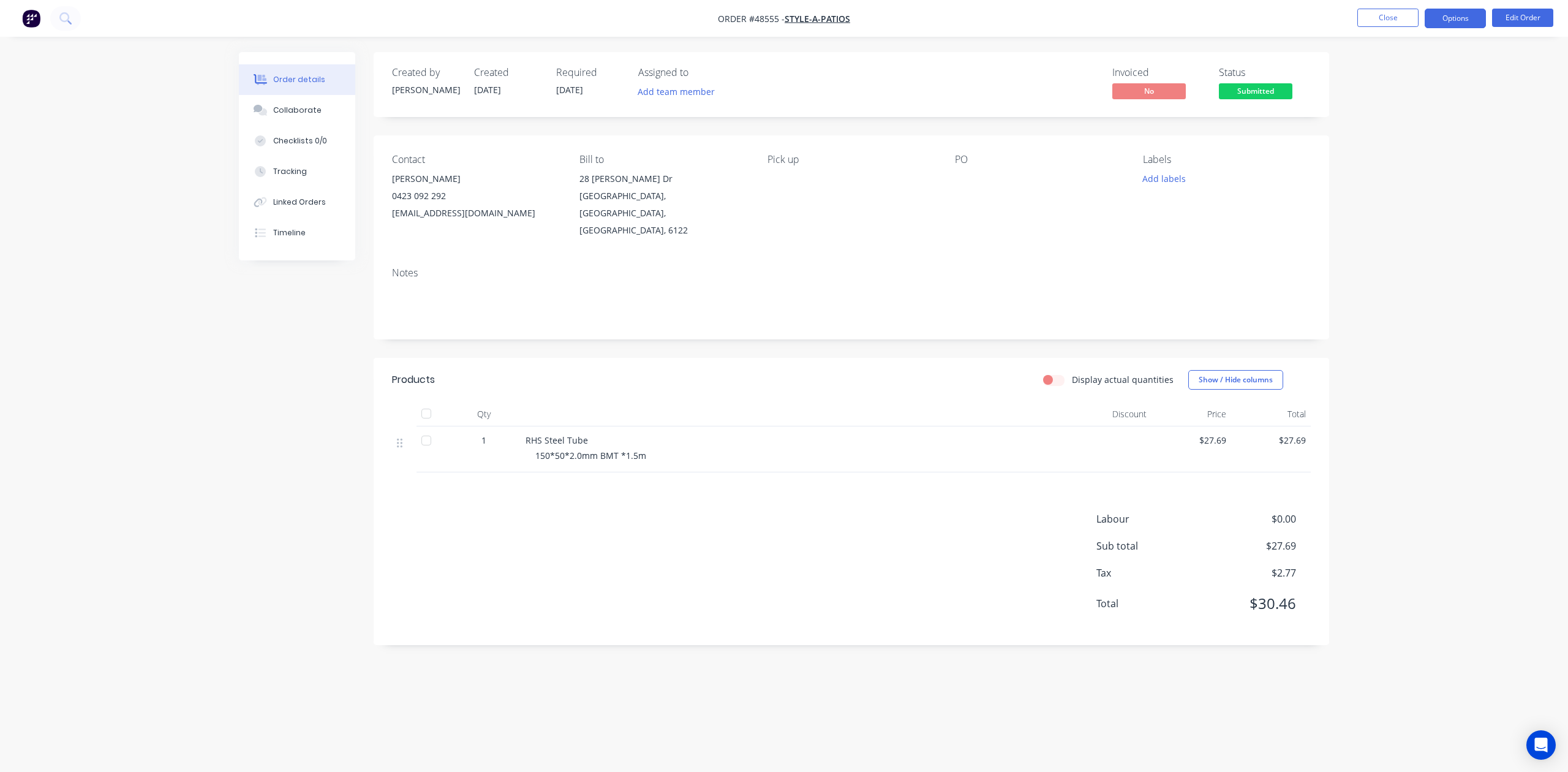
click at [1441, 20] on button "Options" at bounding box center [1456, 18] width 62 height 20
click at [1385, 71] on div "Invoice" at bounding box center [1418, 74] width 112 height 17
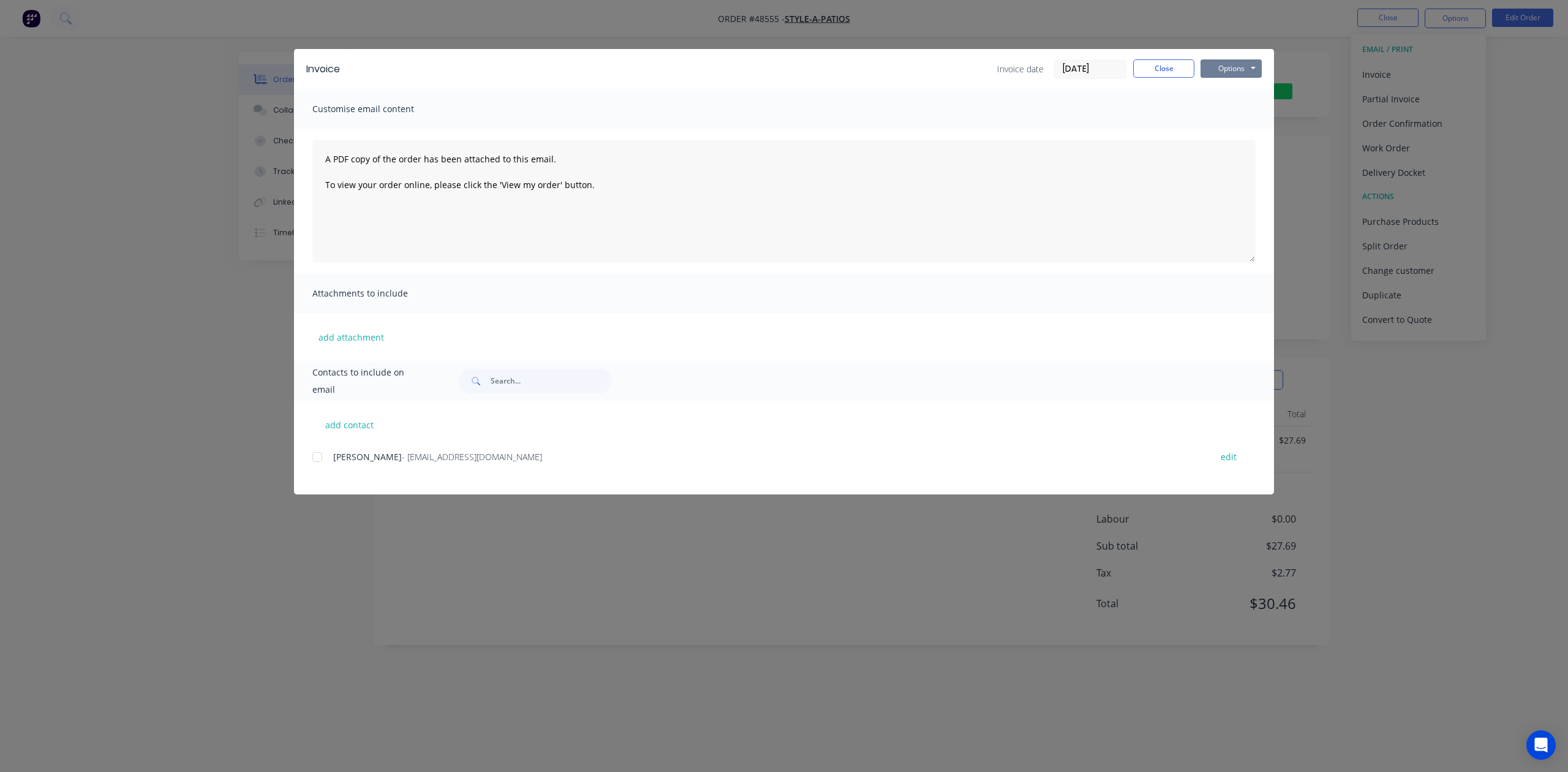
click at [1221, 68] on button "Options" at bounding box center [1231, 68] width 62 height 18
click at [1223, 115] on button "Print" at bounding box center [1239, 110] width 78 height 20
click at [1188, 80] on div "Invoice Invoice date 27/08/25 Close Options Preview Print Email" at bounding box center [784, 69] width 980 height 39
click at [1182, 64] on button "Close" at bounding box center [1164, 68] width 62 height 18
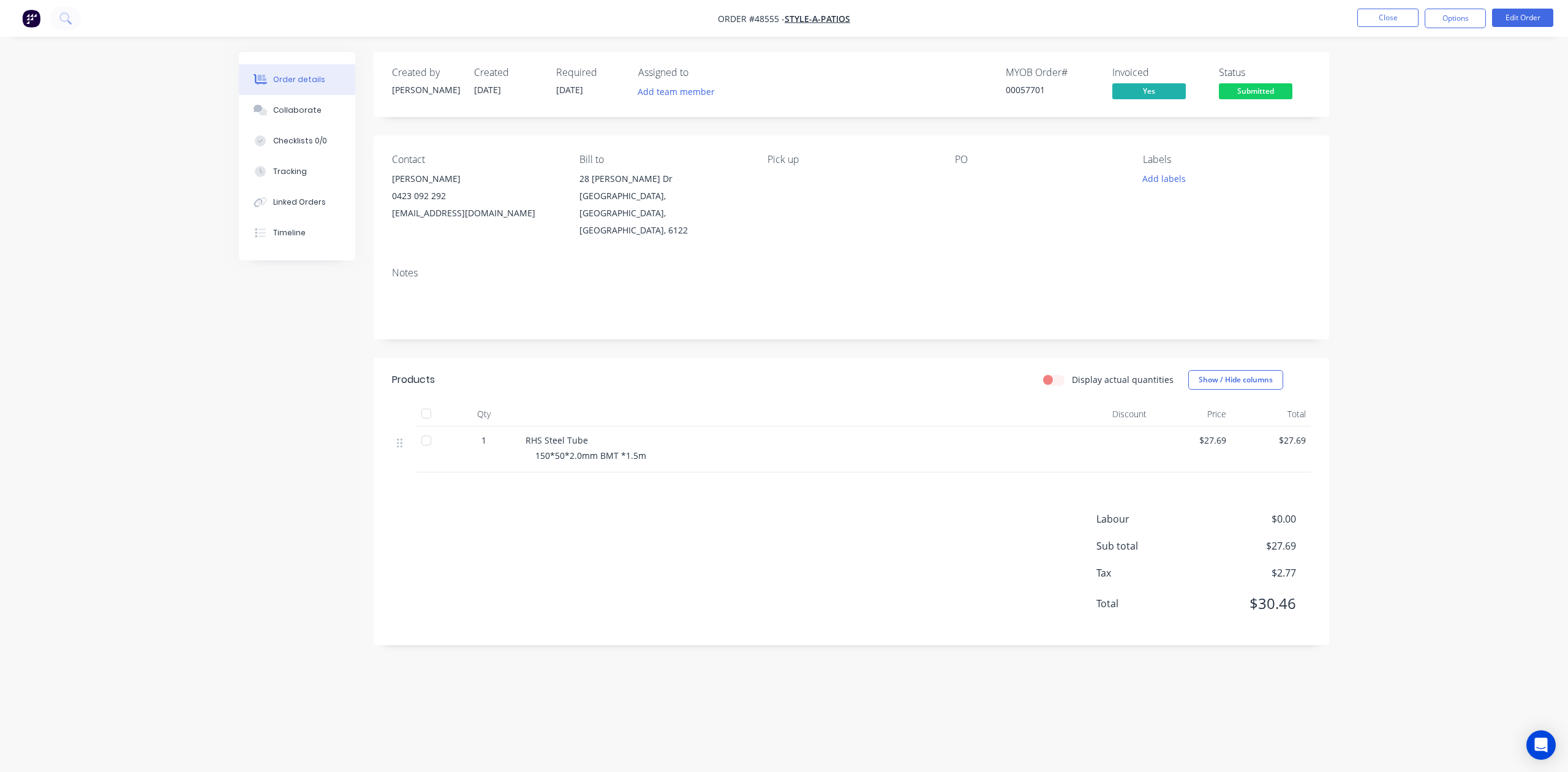
click at [1278, 90] on span "Submitted" at bounding box center [1255, 91] width 74 height 15
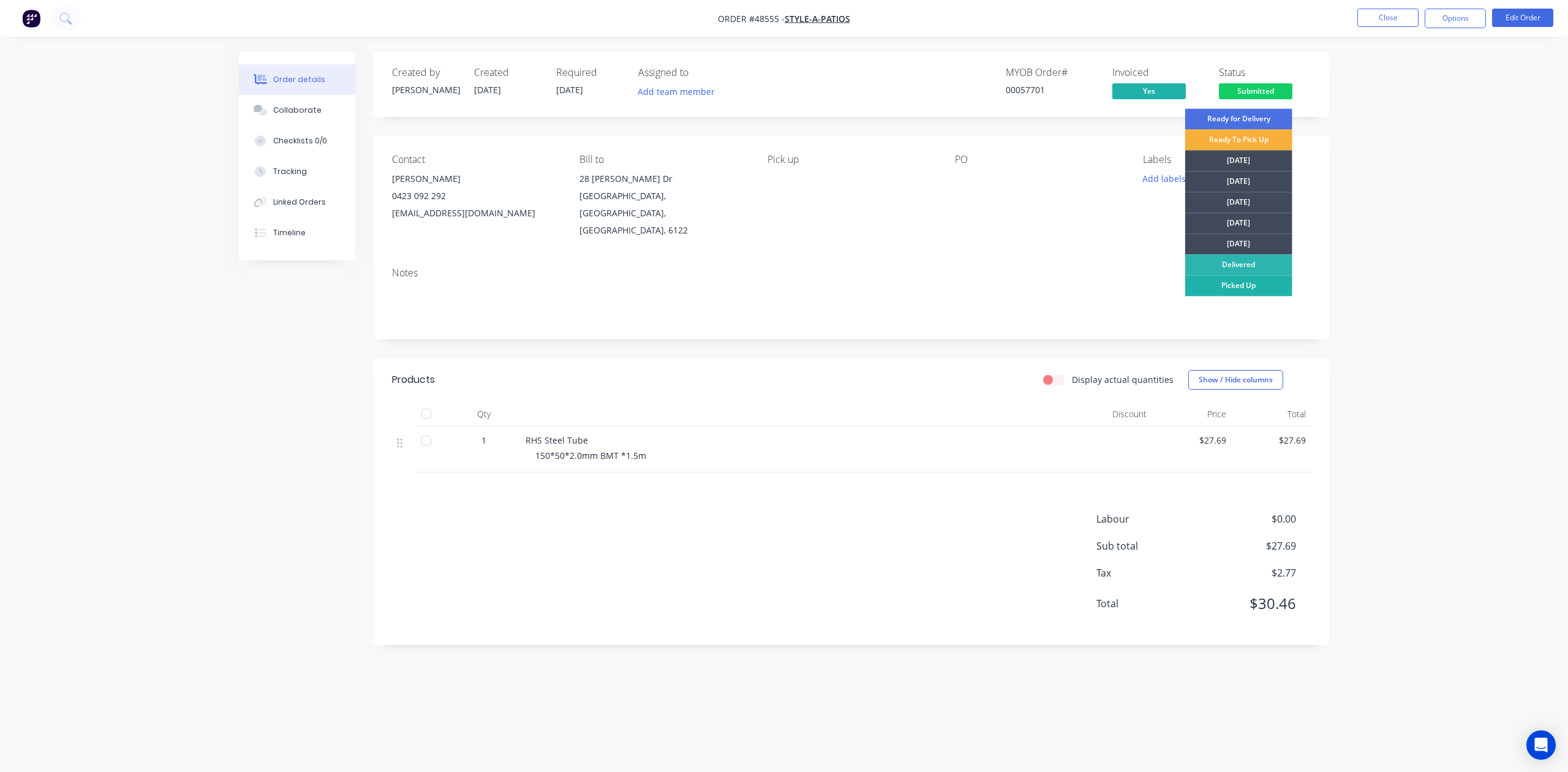
click at [1229, 282] on div "Picked Up" at bounding box center [1238, 285] width 107 height 20
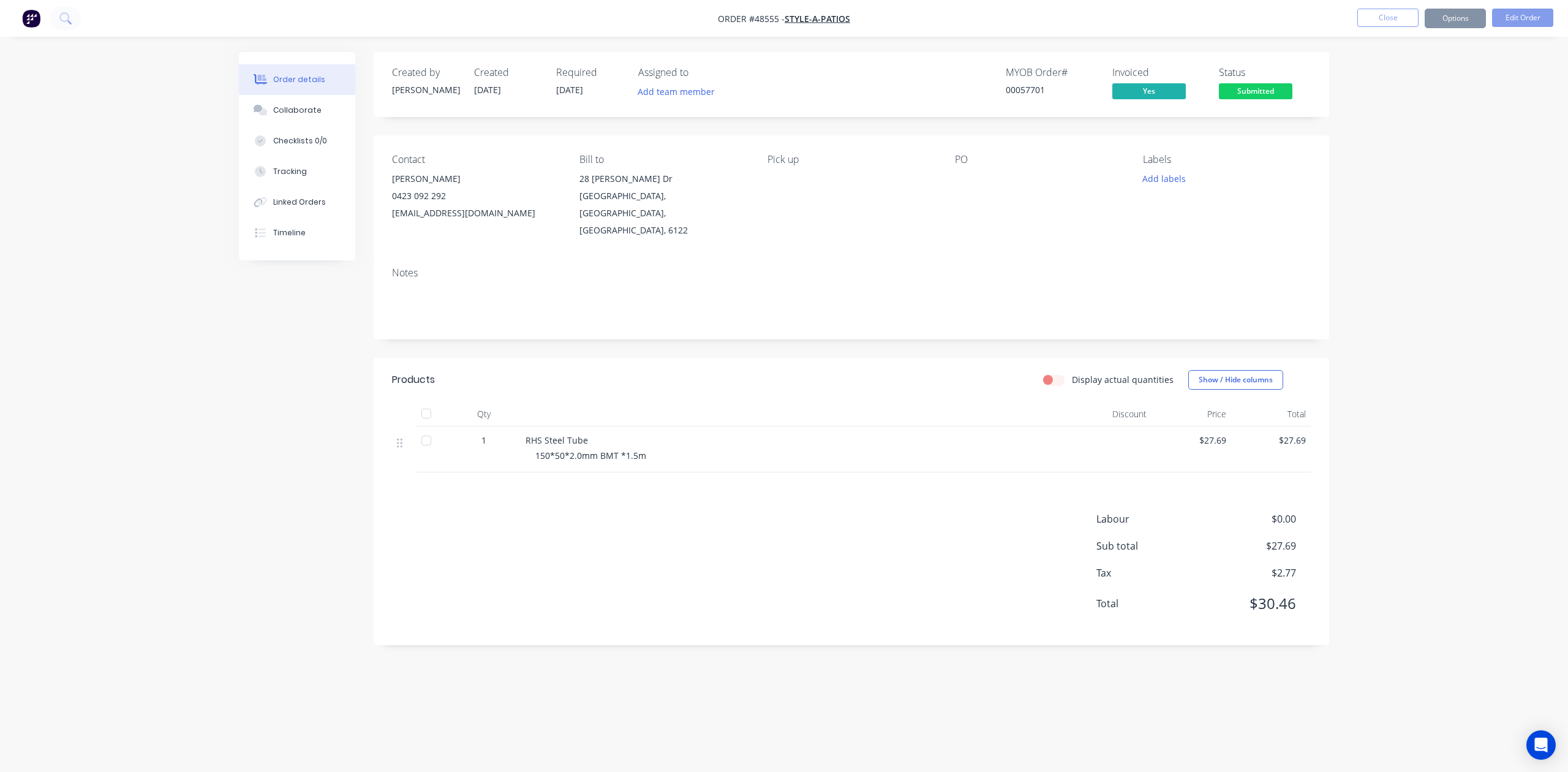
click at [759, 325] on div "Created by Cathy Created 27/08/25 Required 27/08/25 Assigned to Add team member…" at bounding box center [851, 348] width 956 height 593
click at [797, 547] on div "Labour $0.00 Sub total $27.69 Tax $2.77 Total $30.46" at bounding box center [851, 569] width 919 height 115
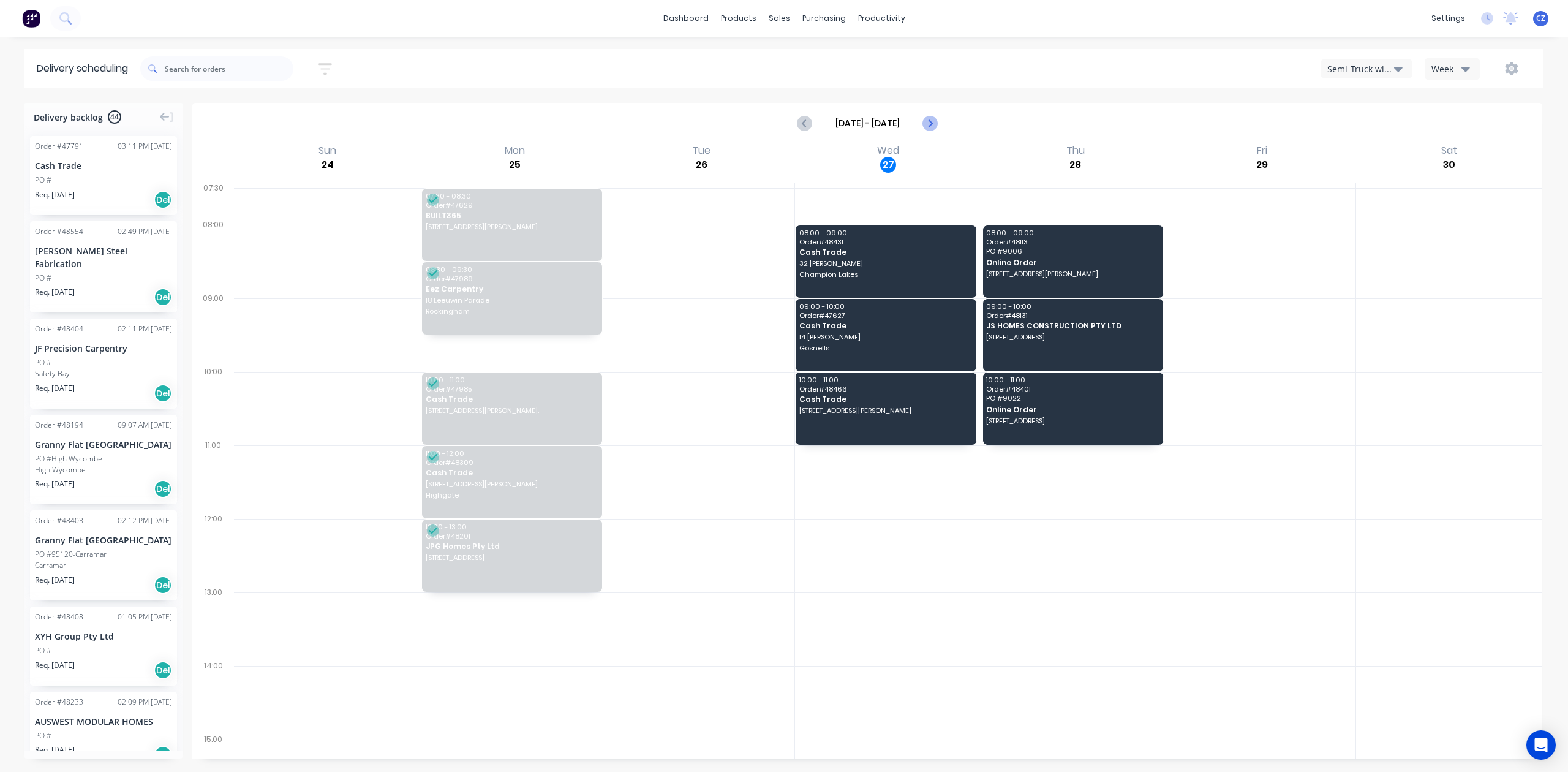
click at [934, 124] on icon "Next page" at bounding box center [929, 122] width 14 height 14
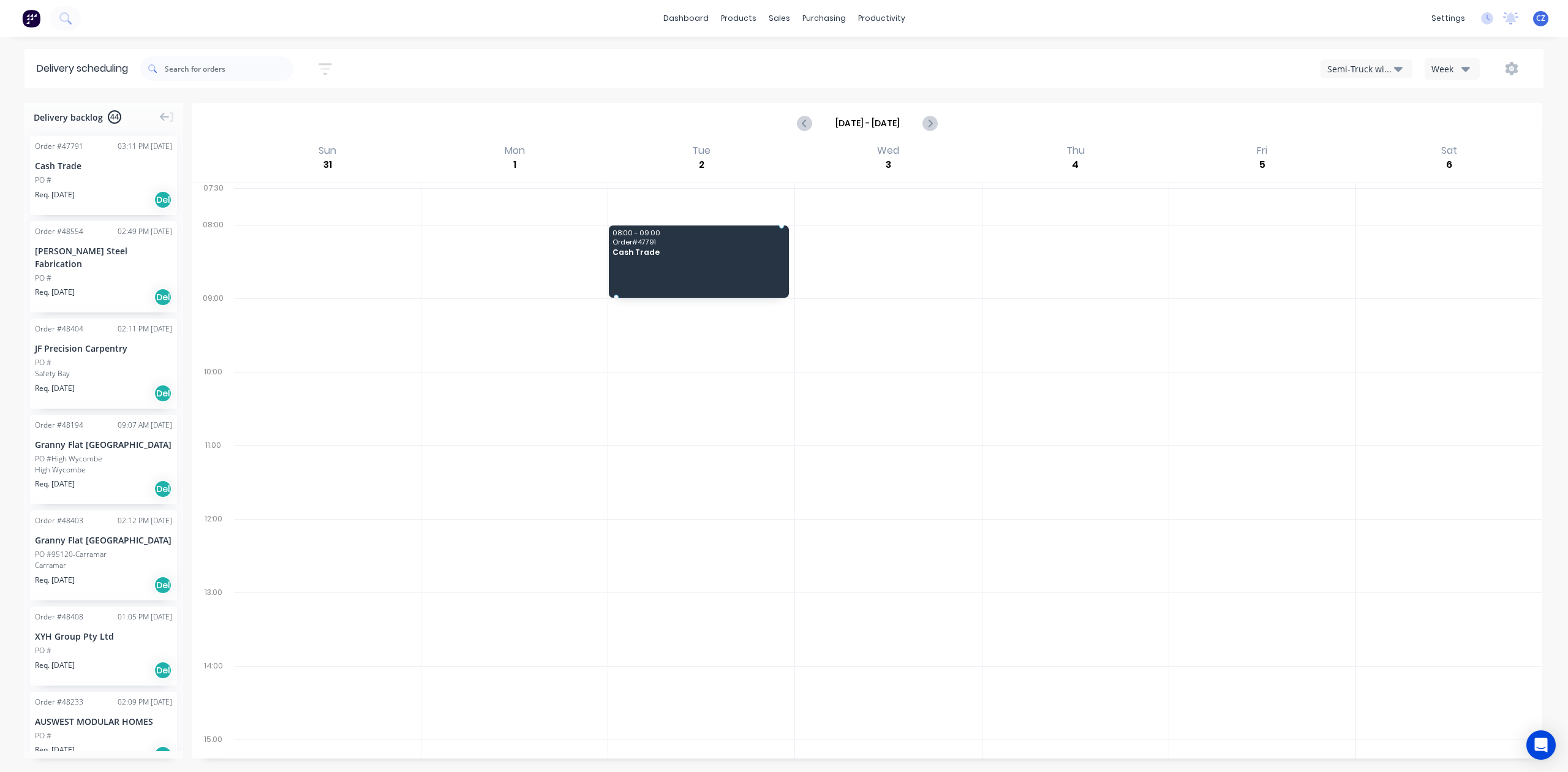
drag, startPoint x: 39, startPoint y: 164, endPoint x: 694, endPoint y: 242, distance: 659.6
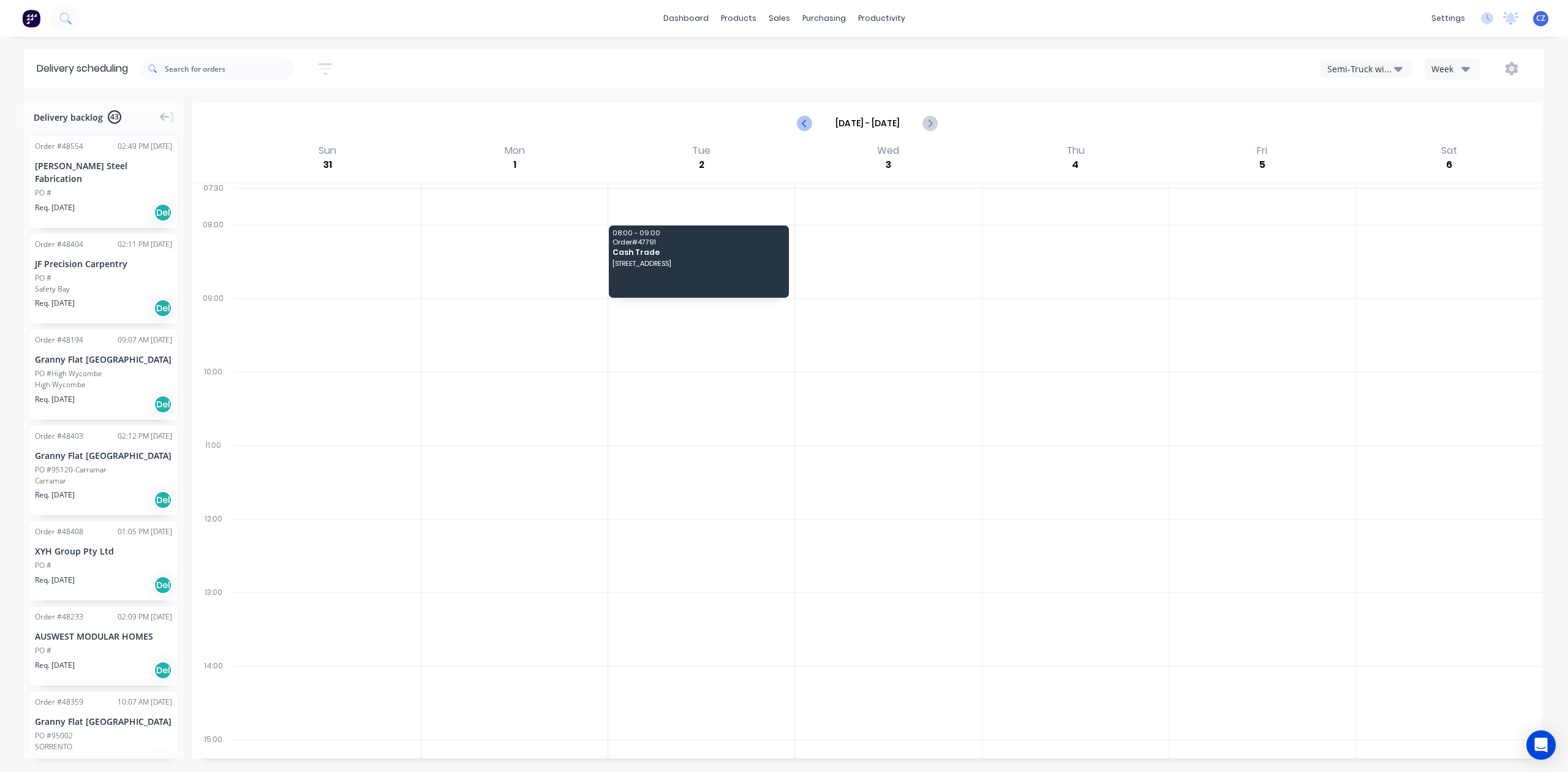
click at [807, 125] on icon "Previous page" at bounding box center [805, 122] width 14 height 14
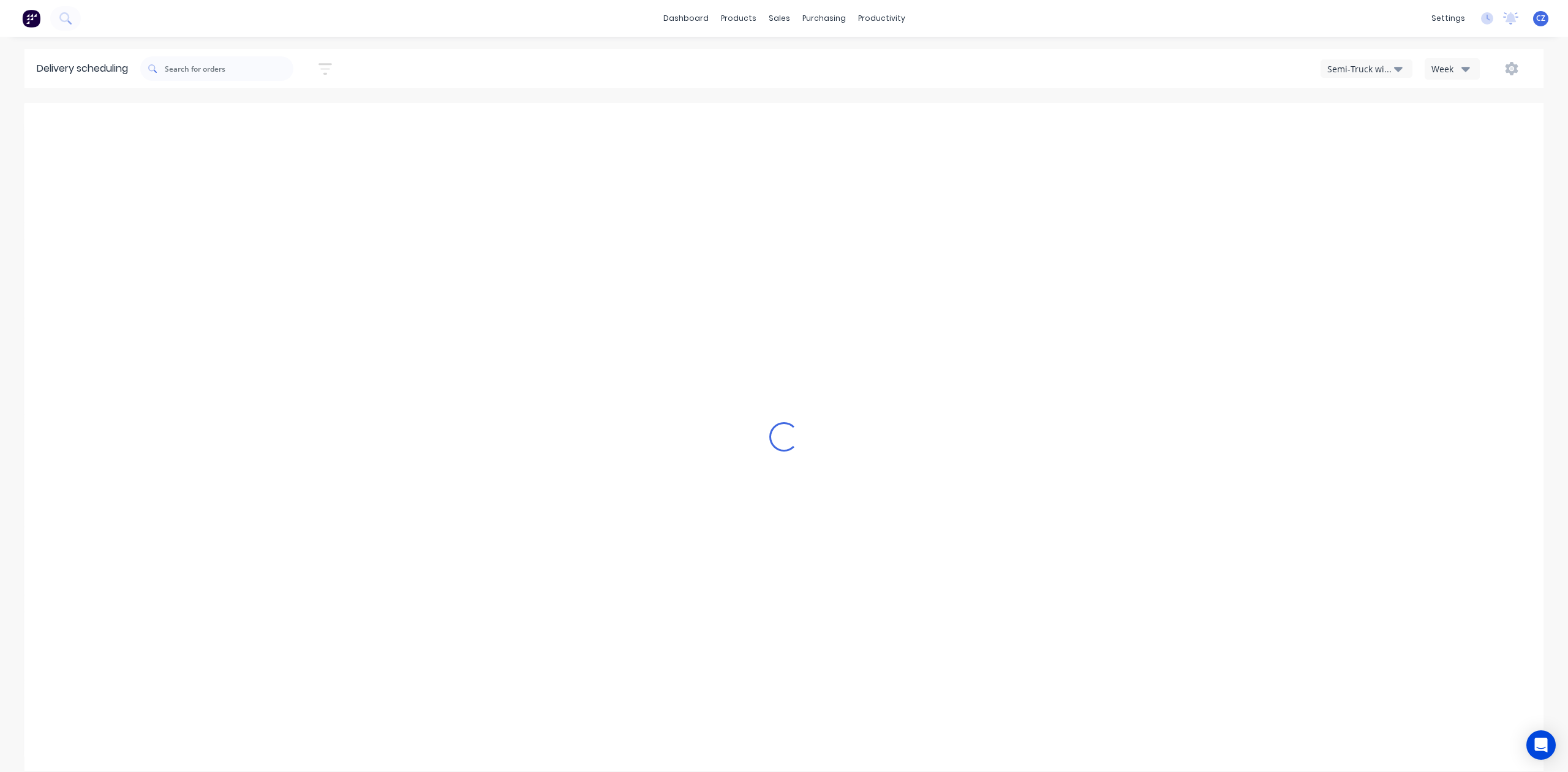
type input "Aug 24 - Aug 30"
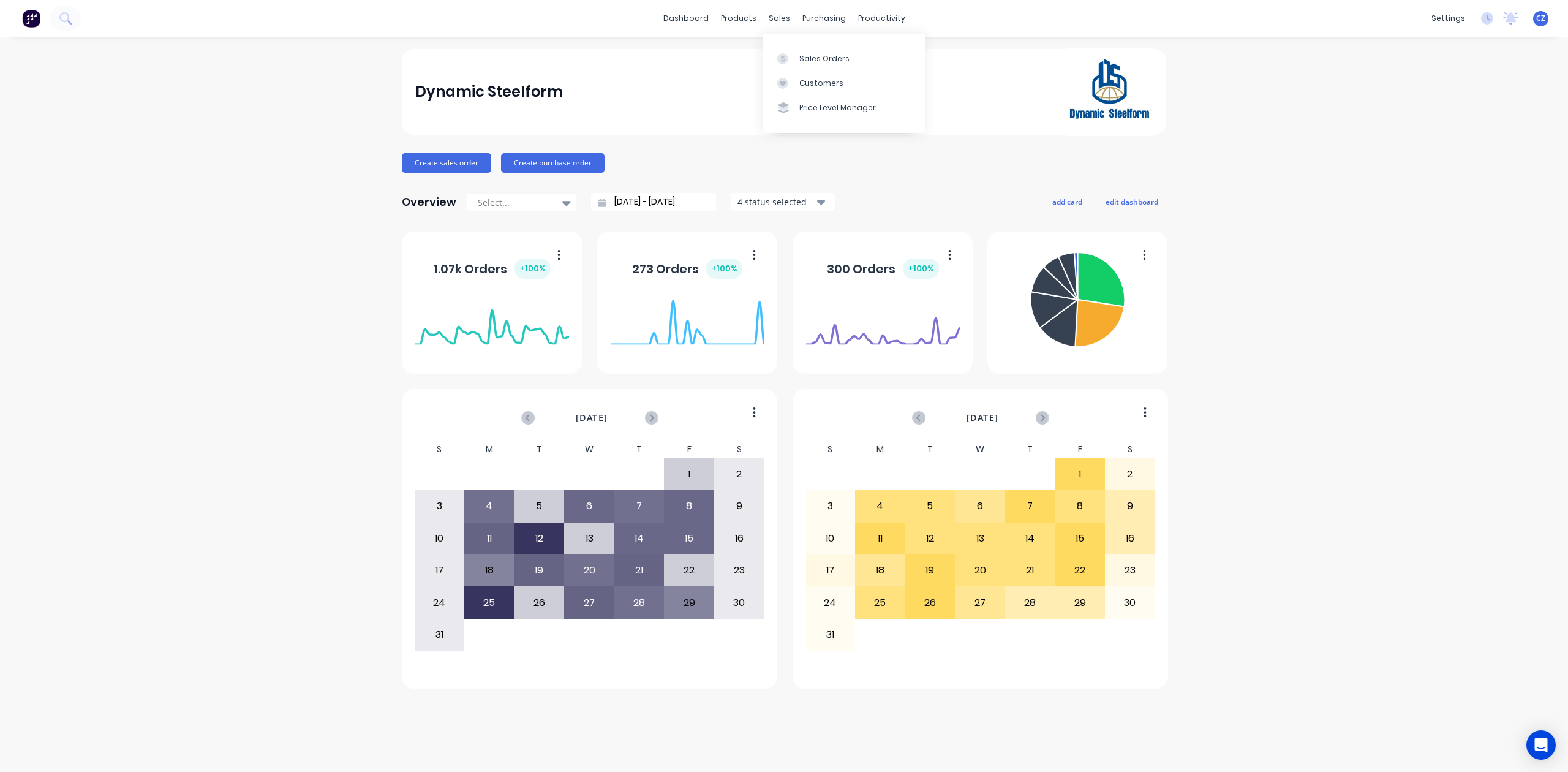
drag, startPoint x: 0, startPoint y: 0, endPoint x: 778, endPoint y: 87, distance: 782.8
click at [787, 79] on icon at bounding box center [783, 83] width 11 height 11
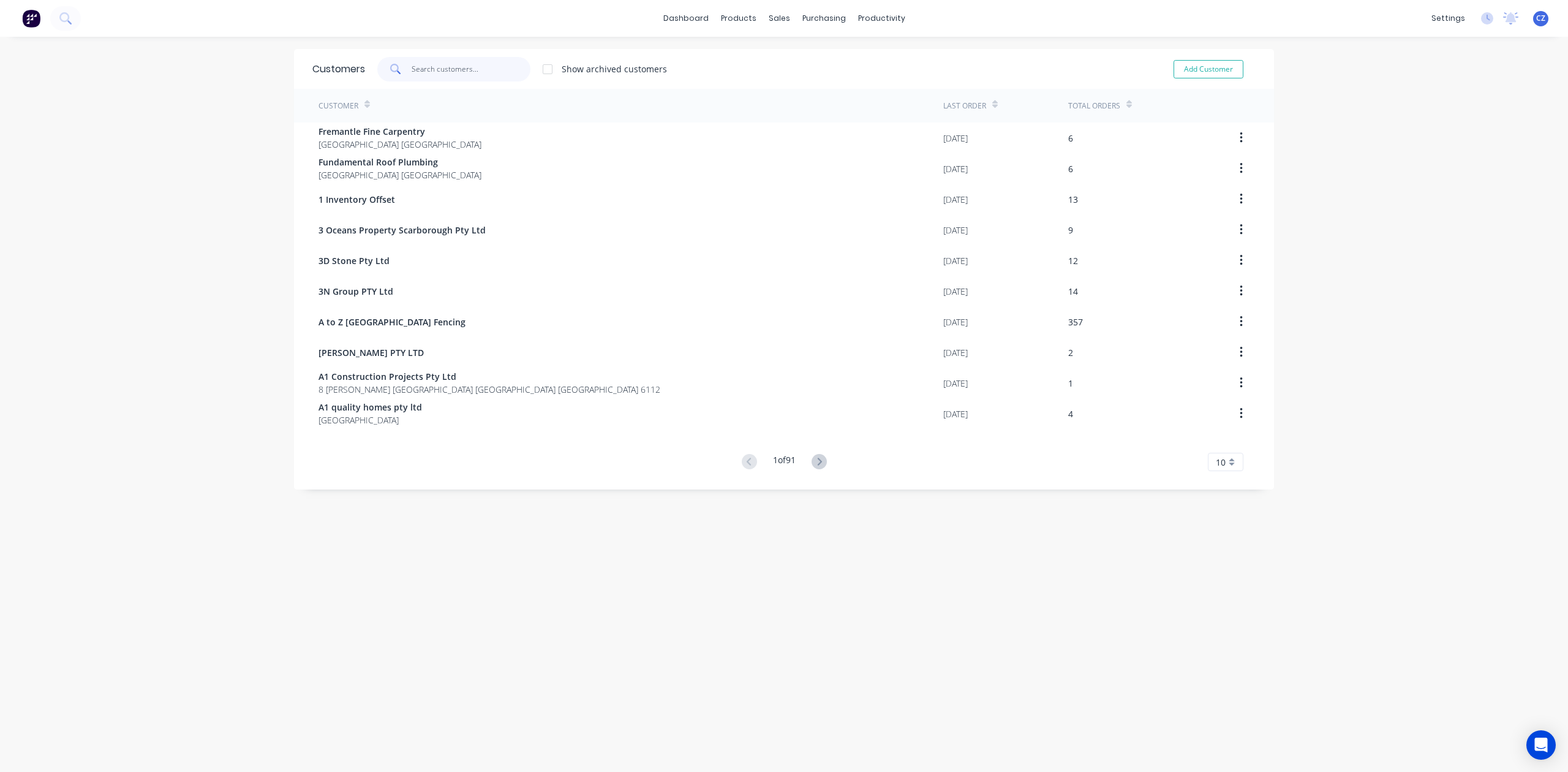
click at [513, 69] on input "text" at bounding box center [471, 69] width 119 height 24
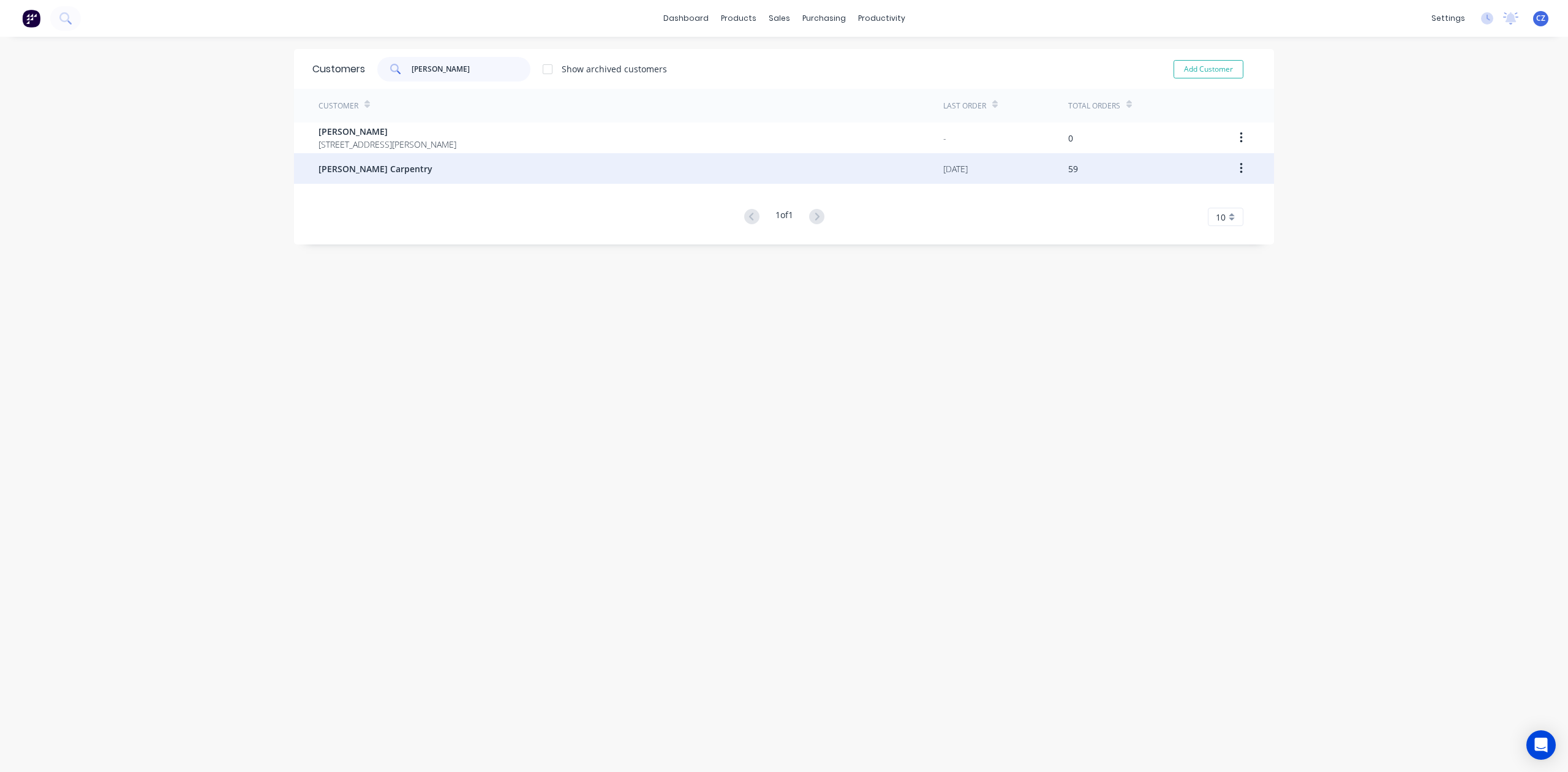
type input "[PERSON_NAME]"
click at [488, 167] on div "Paul Van Tiel Carpentry" at bounding box center [631, 169] width 625 height 30
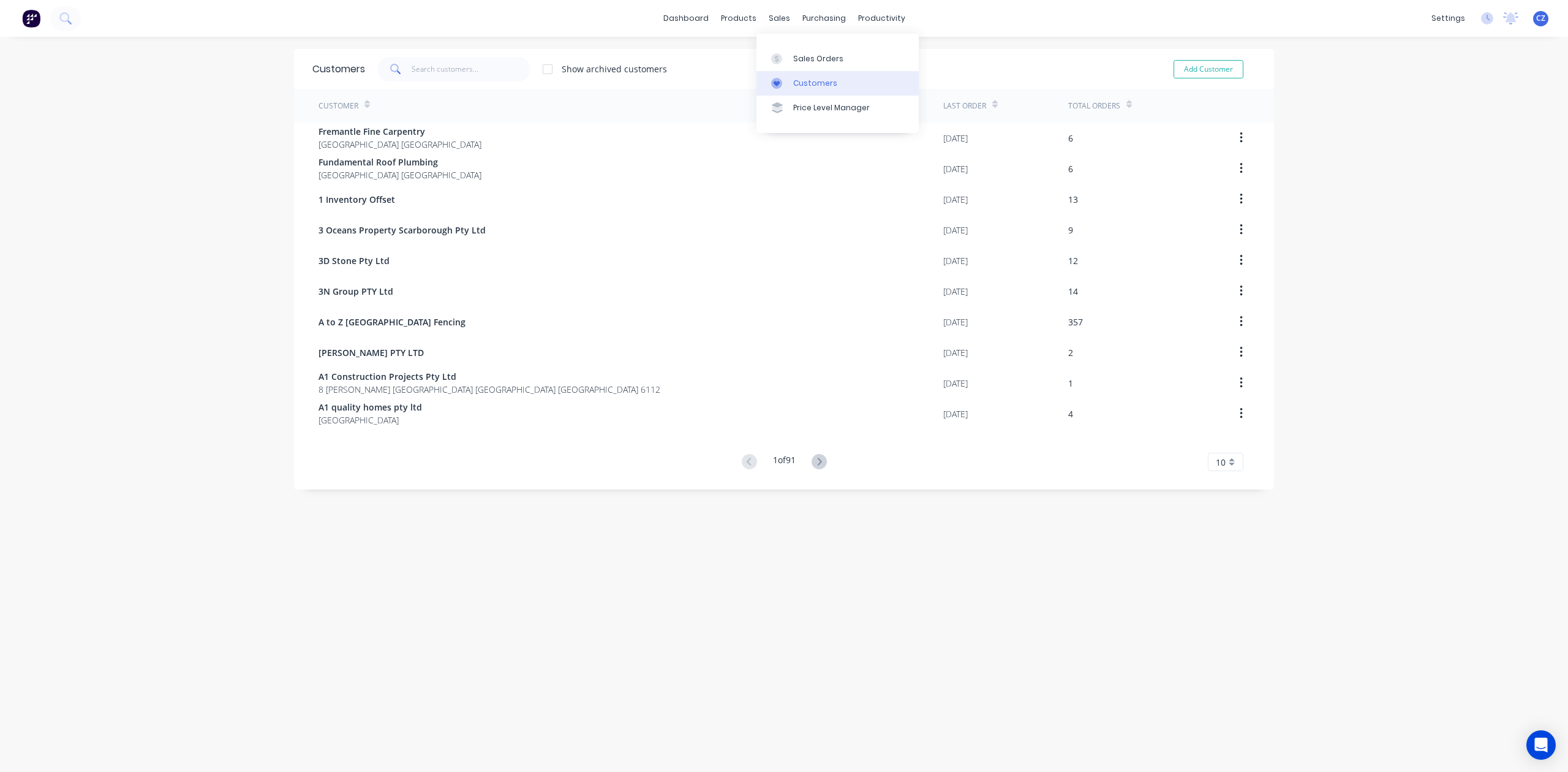
click at [787, 87] on div at bounding box center [781, 83] width 18 height 11
click at [794, 58] on div "Sales Orders" at bounding box center [819, 58] width 50 height 11
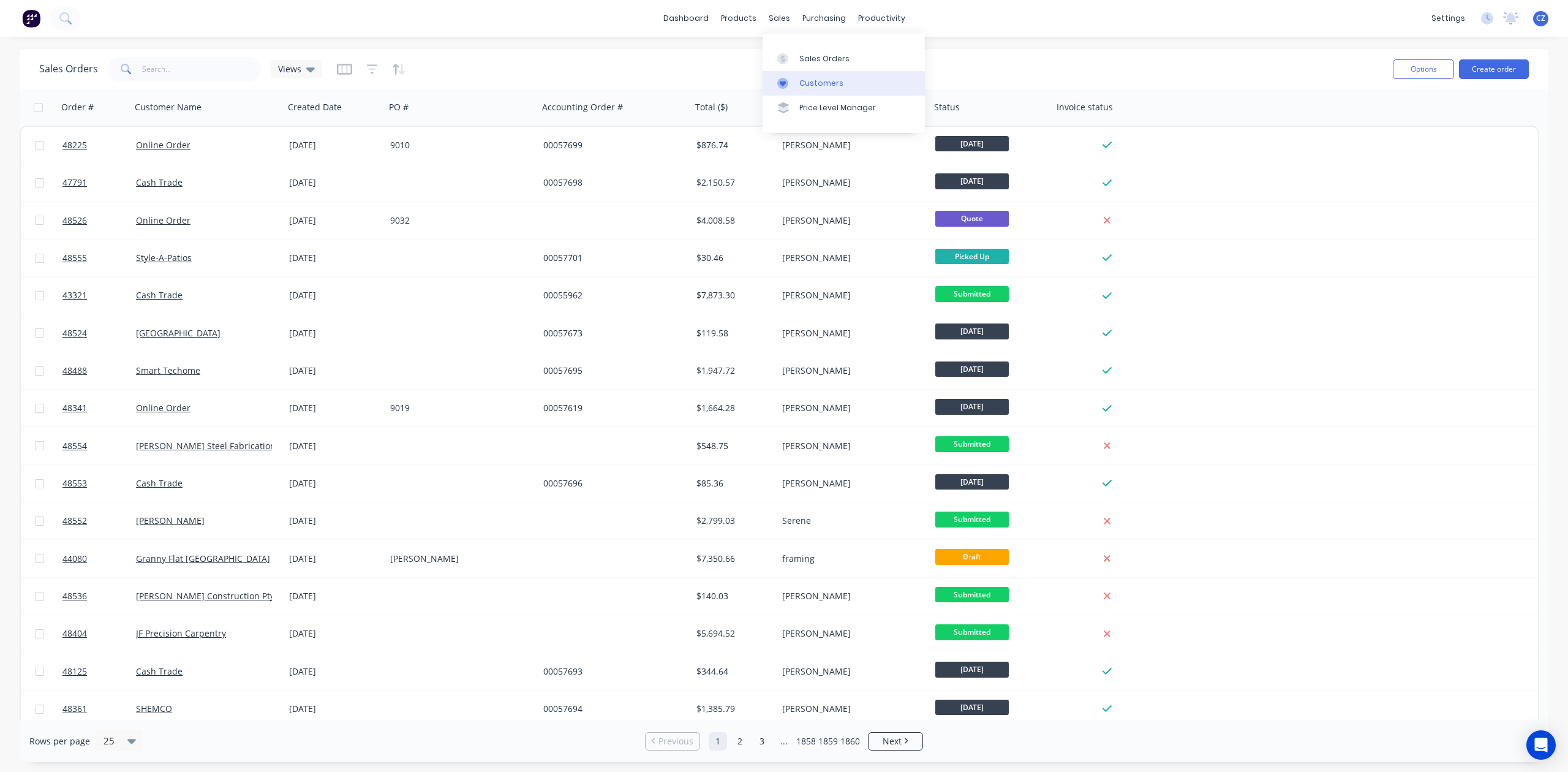
click at [794, 81] on div at bounding box center [787, 83] width 18 height 11
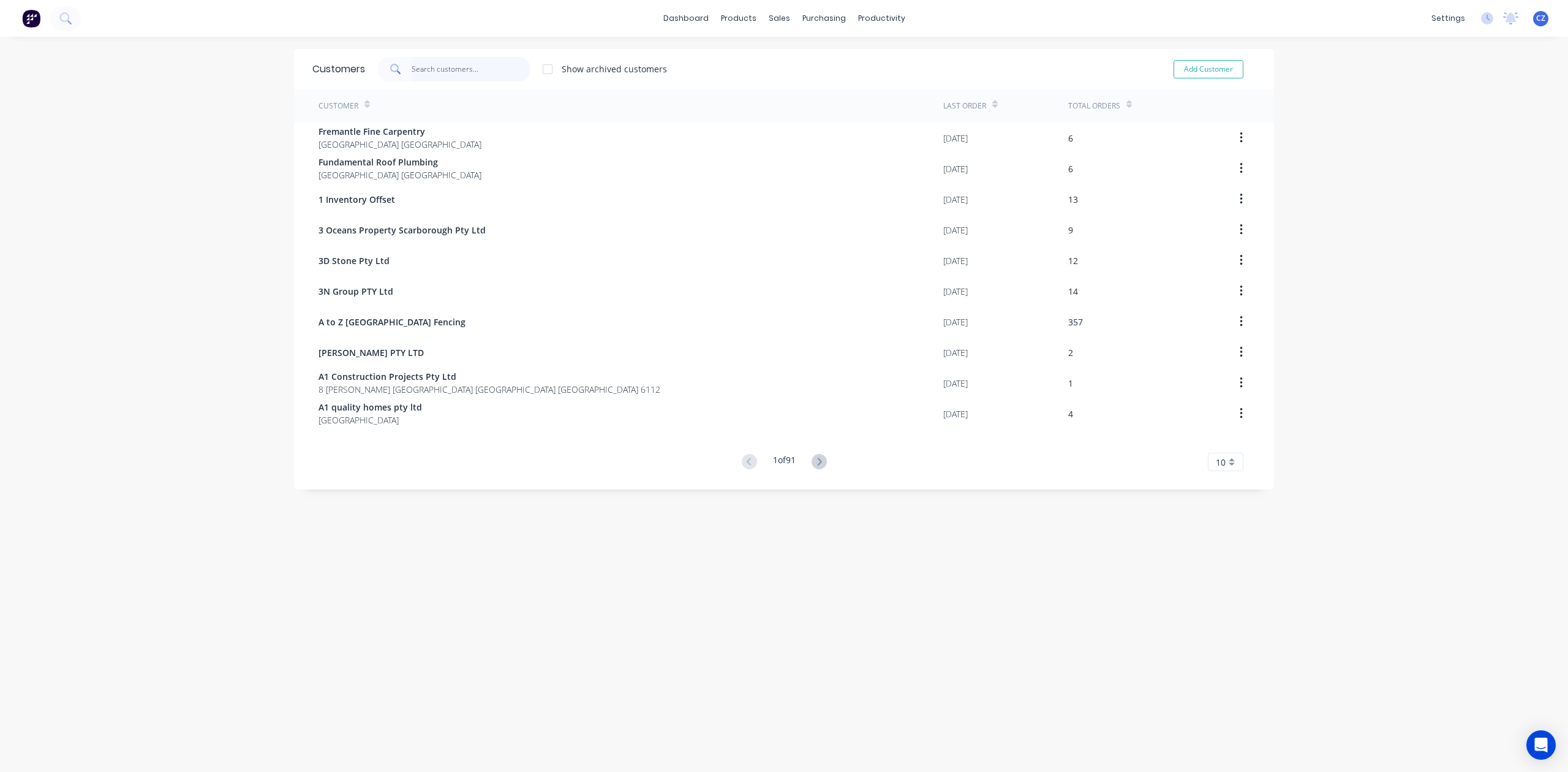
click at [445, 76] on input "text" at bounding box center [471, 69] width 119 height 24
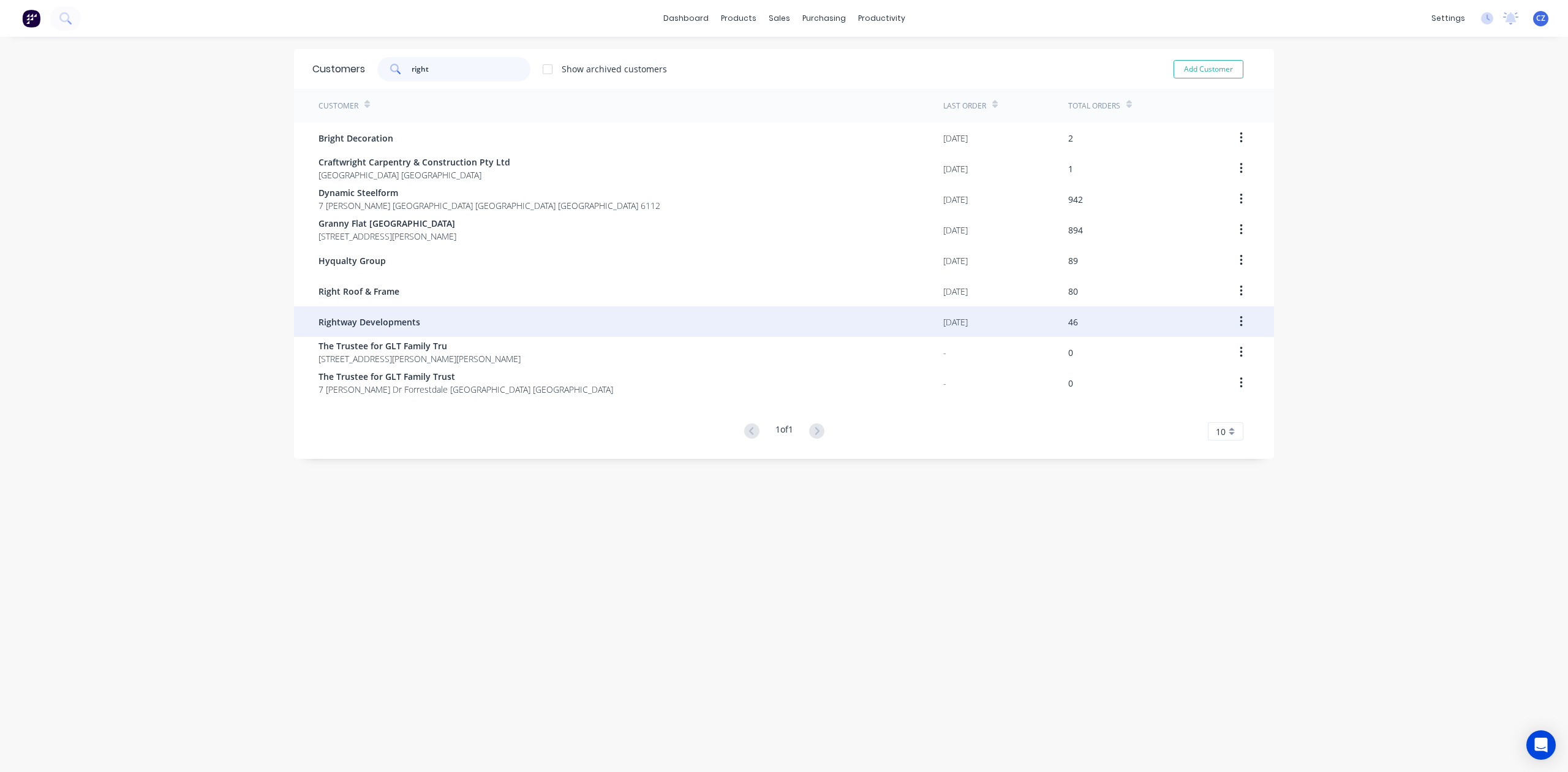
type input "right"
click at [506, 328] on div "Rightway Developments" at bounding box center [631, 321] width 625 height 30
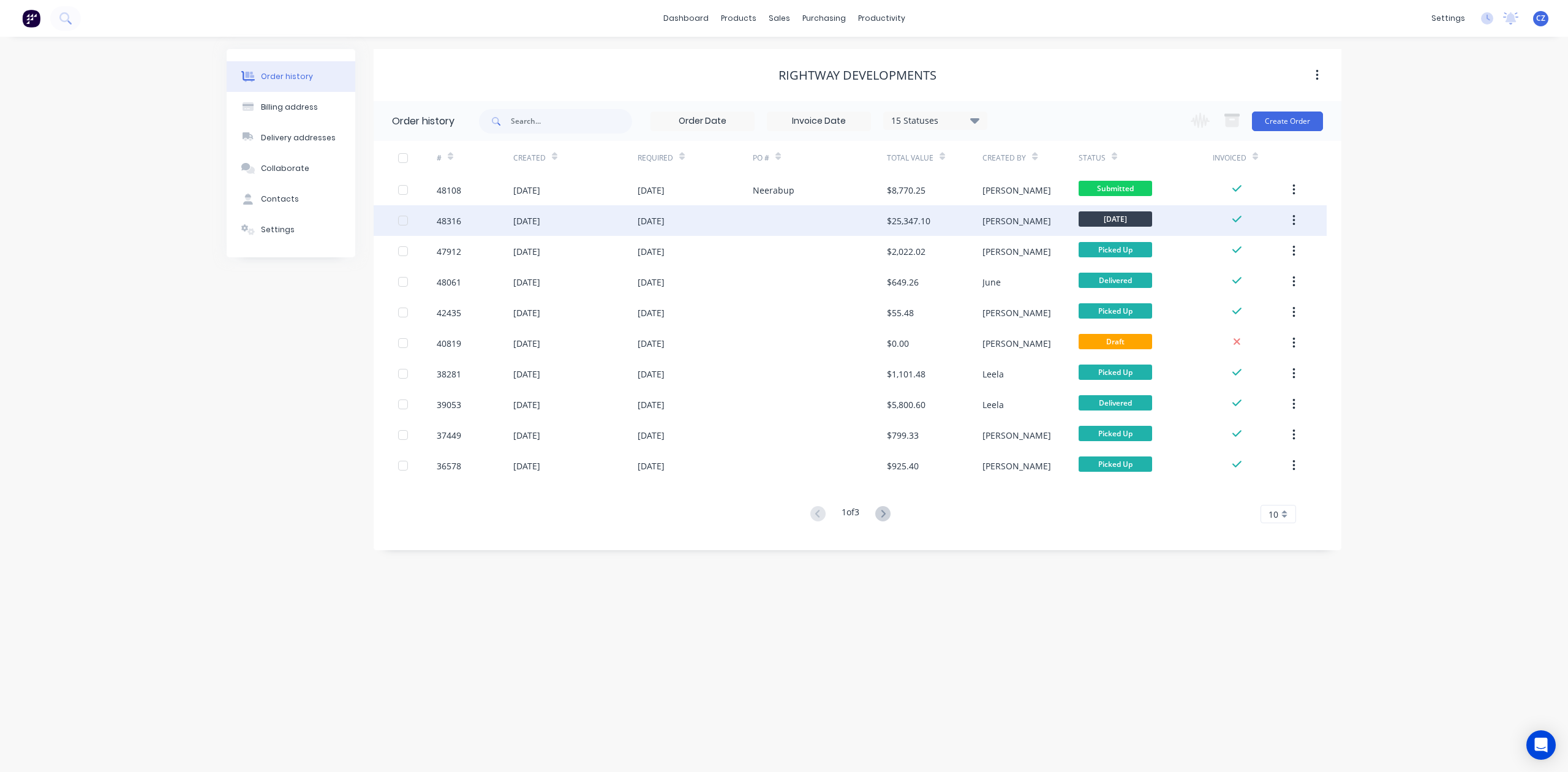
click at [922, 217] on div "$25,347.10" at bounding box center [908, 220] width 43 height 13
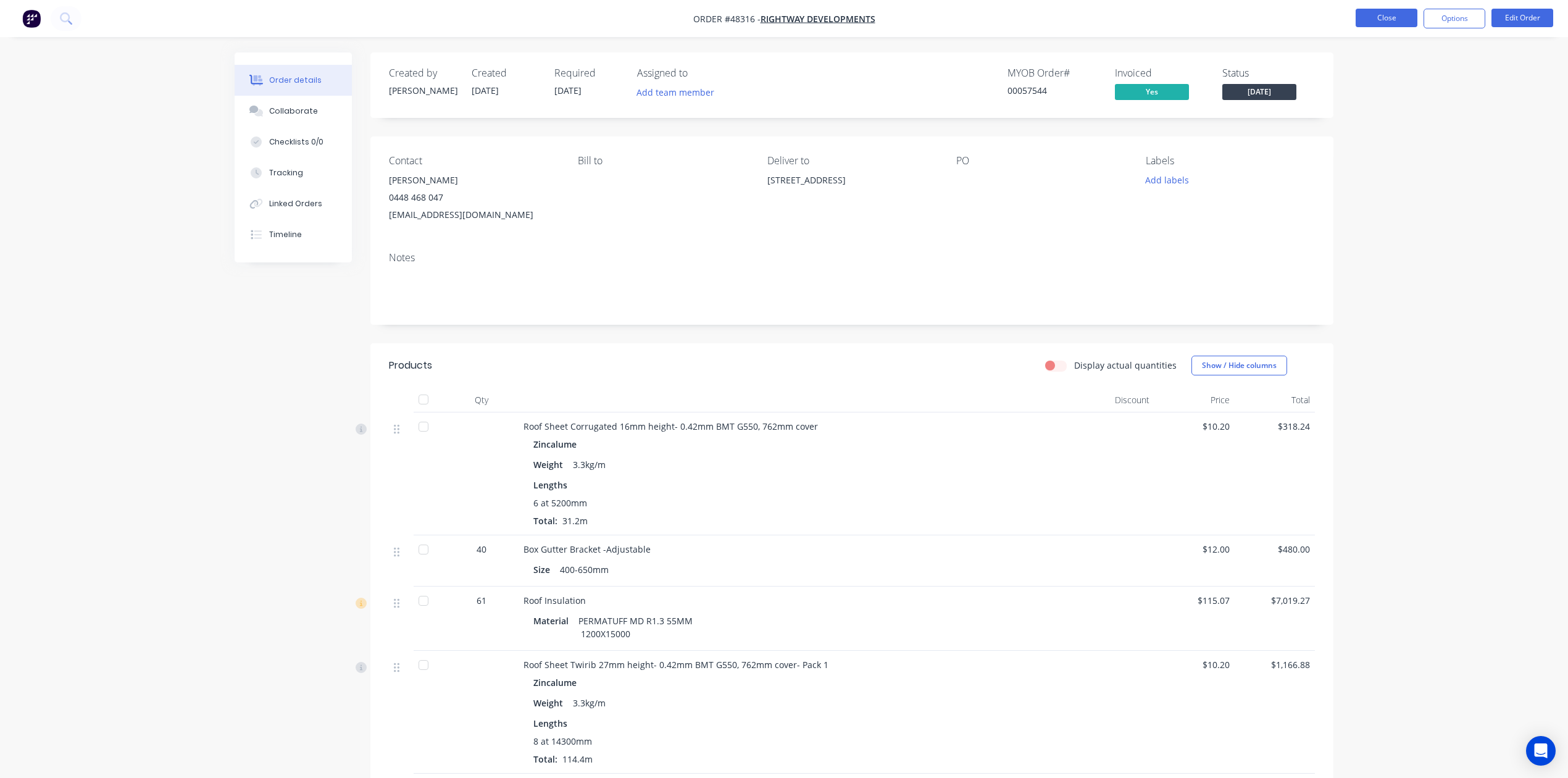
click at [1409, 12] on button "Close" at bounding box center [1387, 18] width 62 height 18
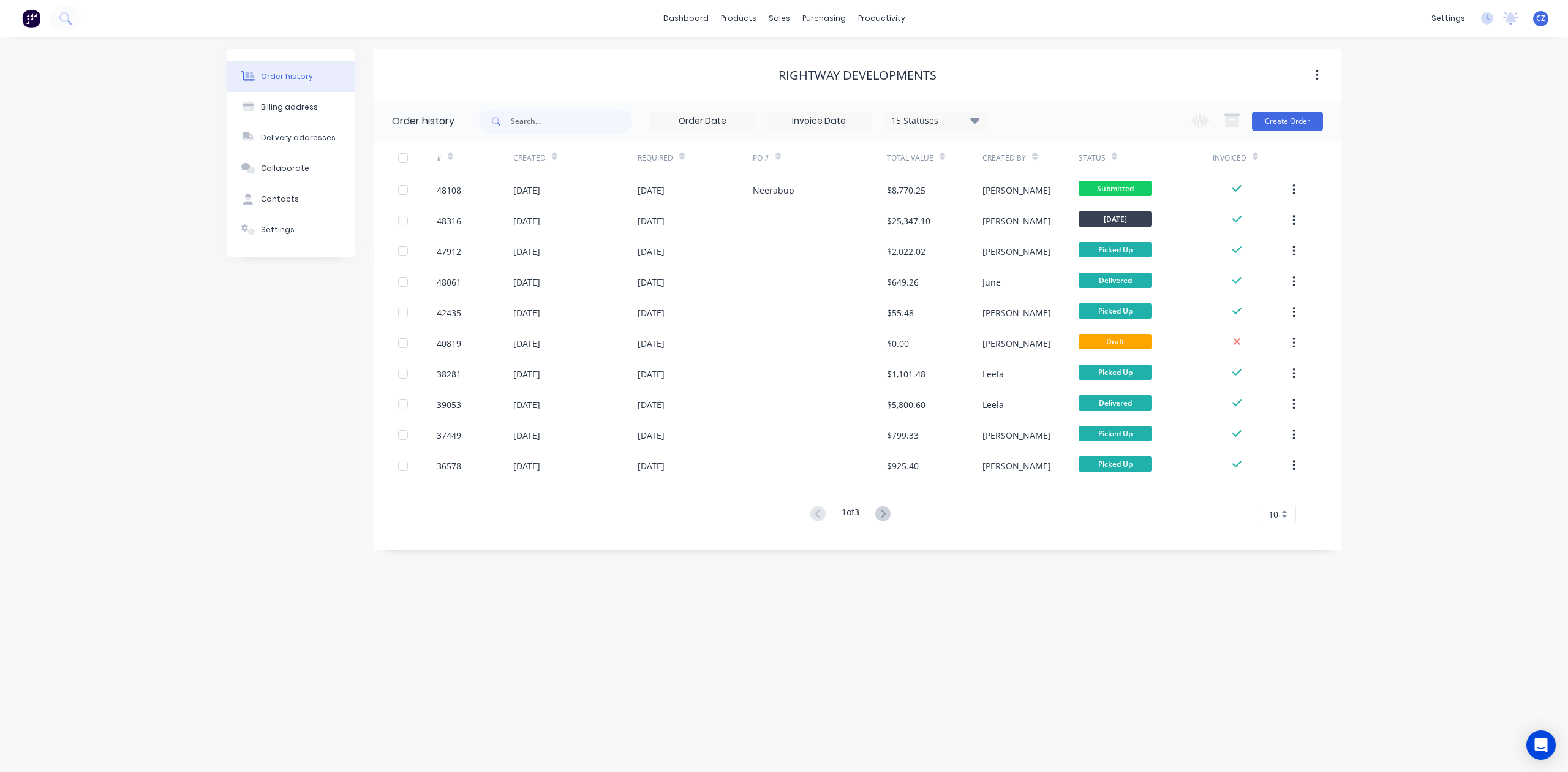
click at [1115, 96] on div "Rightway Developments" at bounding box center [857, 75] width 968 height 52
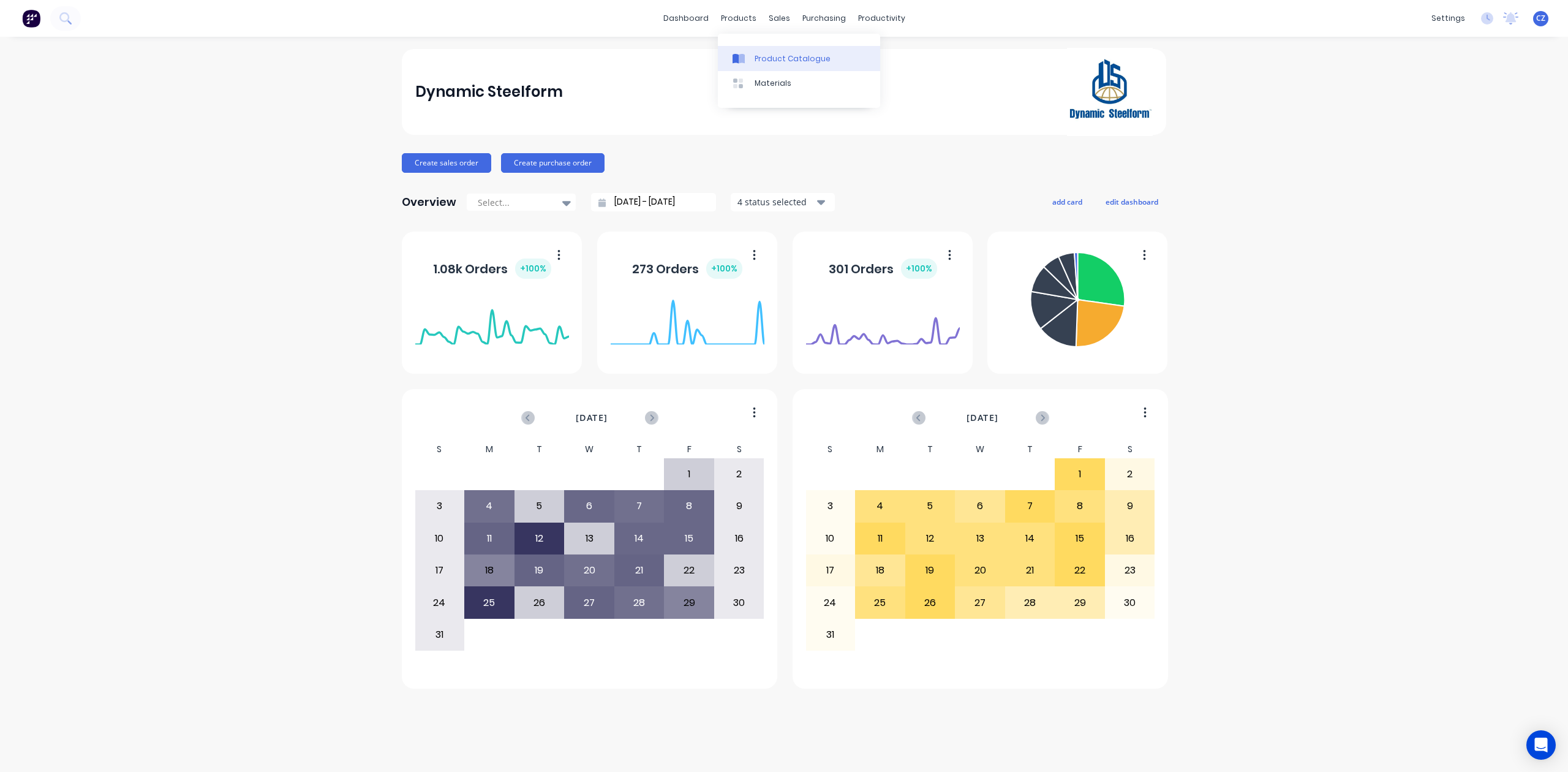
click at [734, 61] on icon at bounding box center [736, 58] width 6 height 10
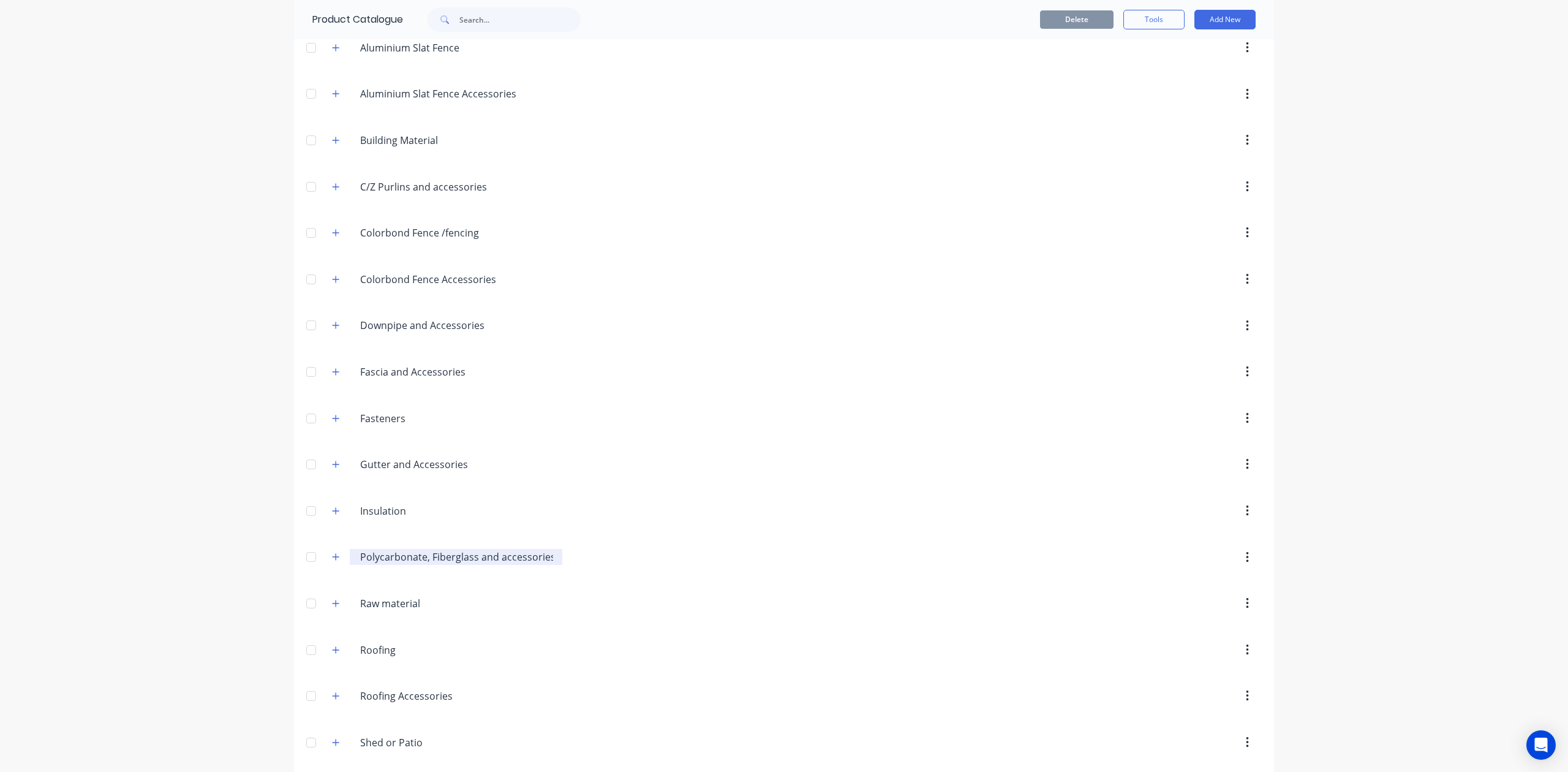
scroll to position [295, 0]
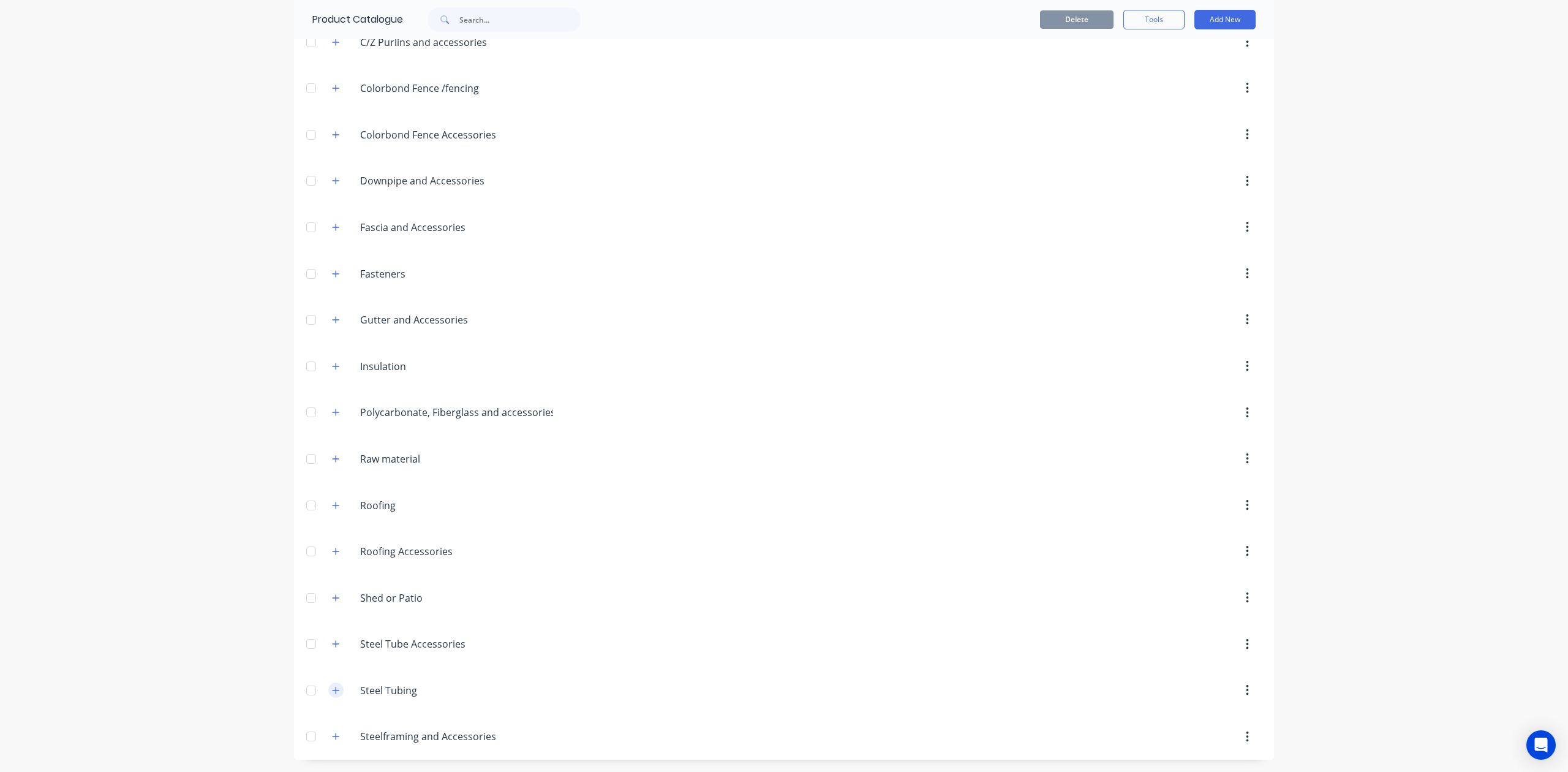
click at [328, 694] on button "button" at bounding box center [336, 690] width 15 height 15
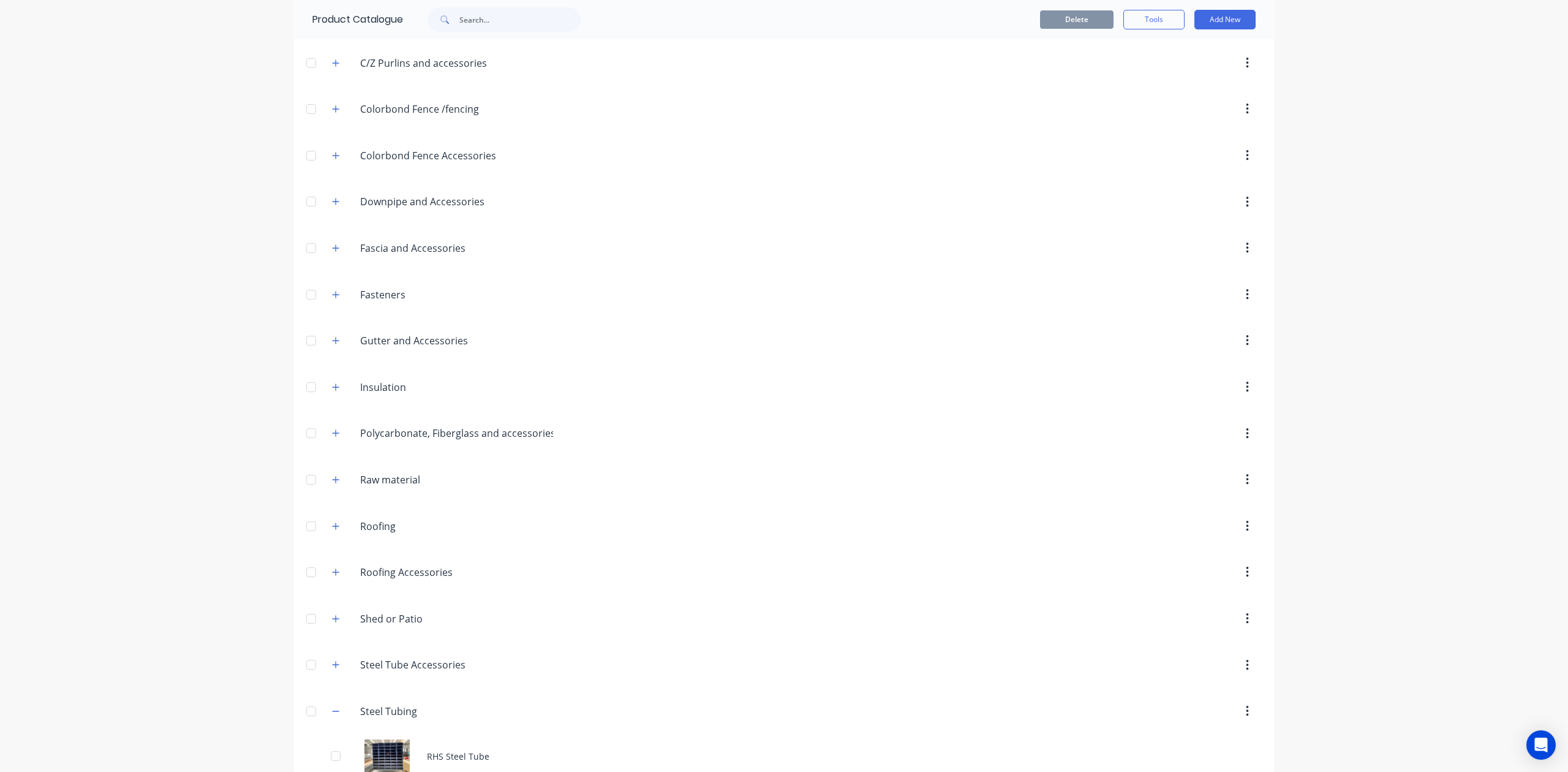
scroll to position [99, 0]
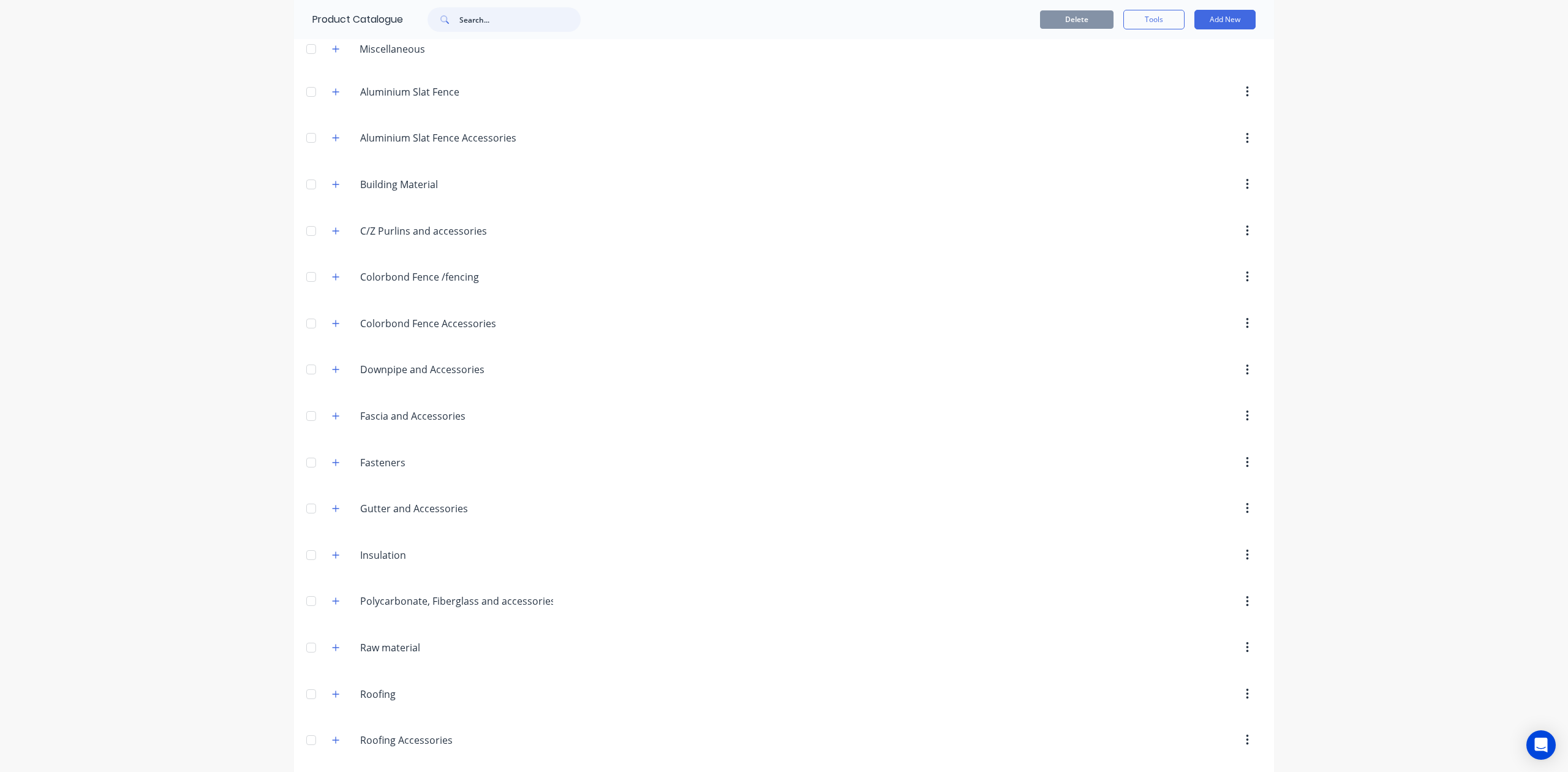
click at [495, 30] on input "text" at bounding box center [520, 20] width 121 height 24
type input "top"
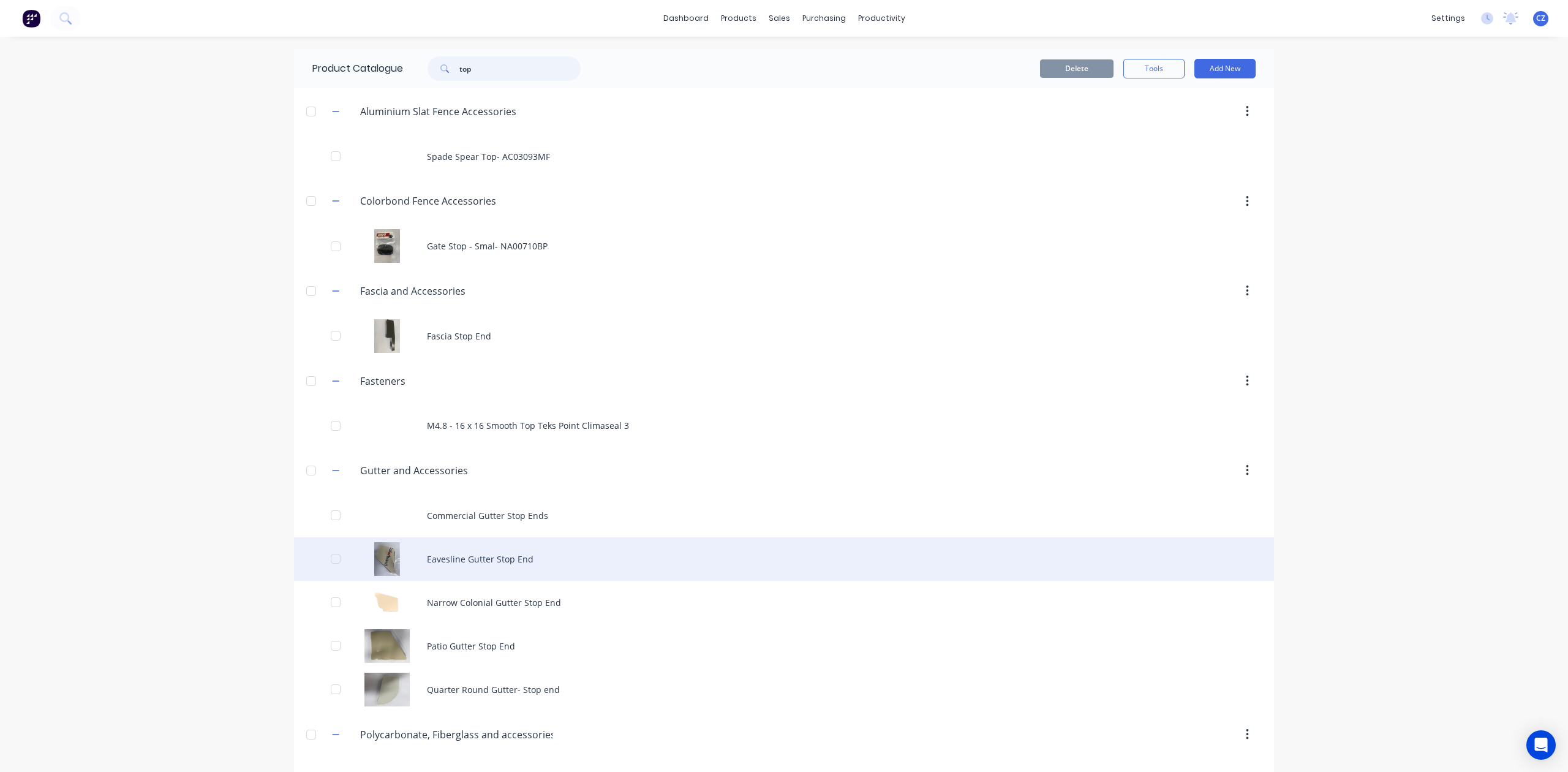
scroll to position [265, 0]
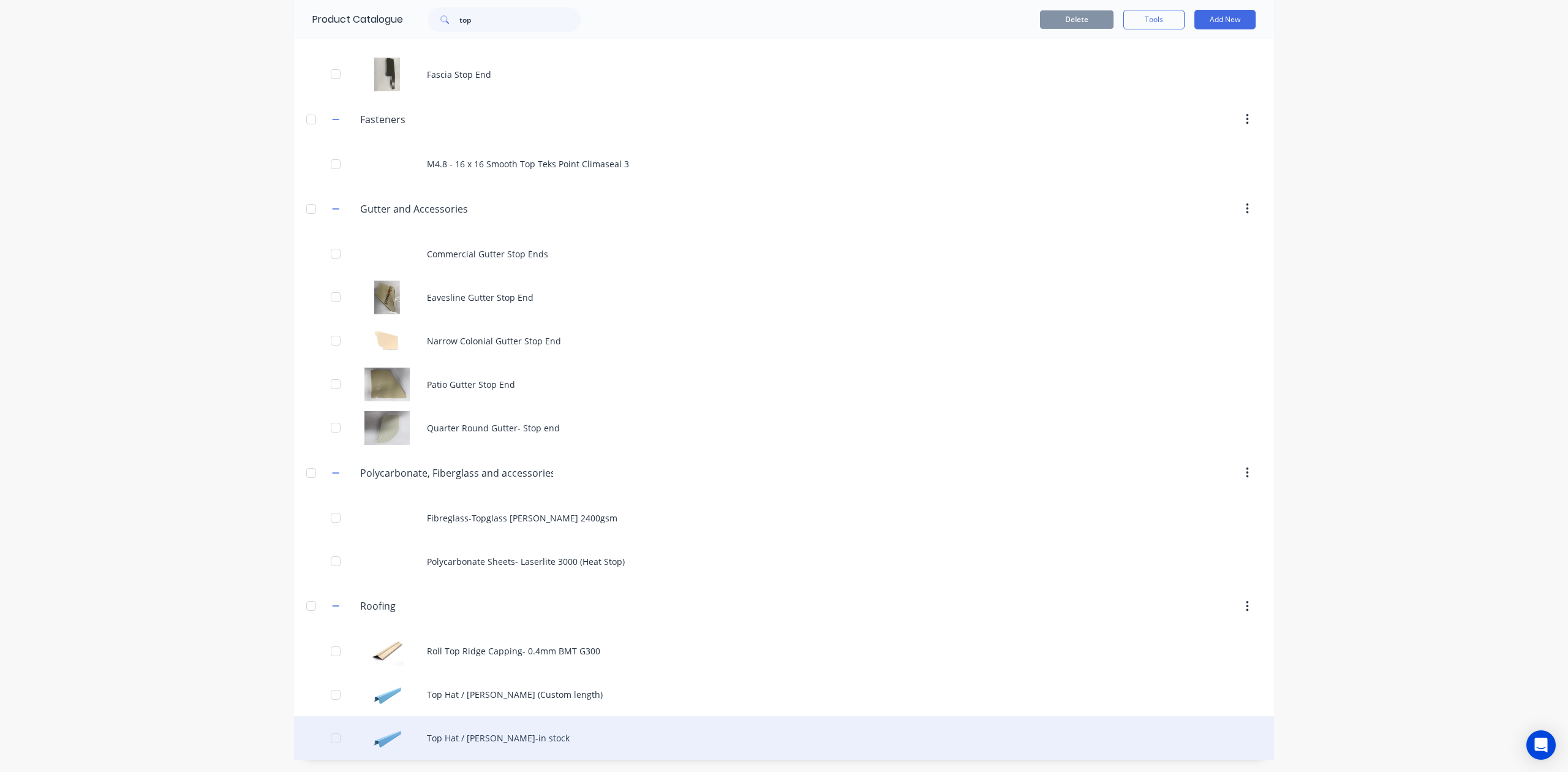
click at [515, 733] on div "Top Hat / [PERSON_NAME]-in stock" at bounding box center [784, 737] width 980 height 43
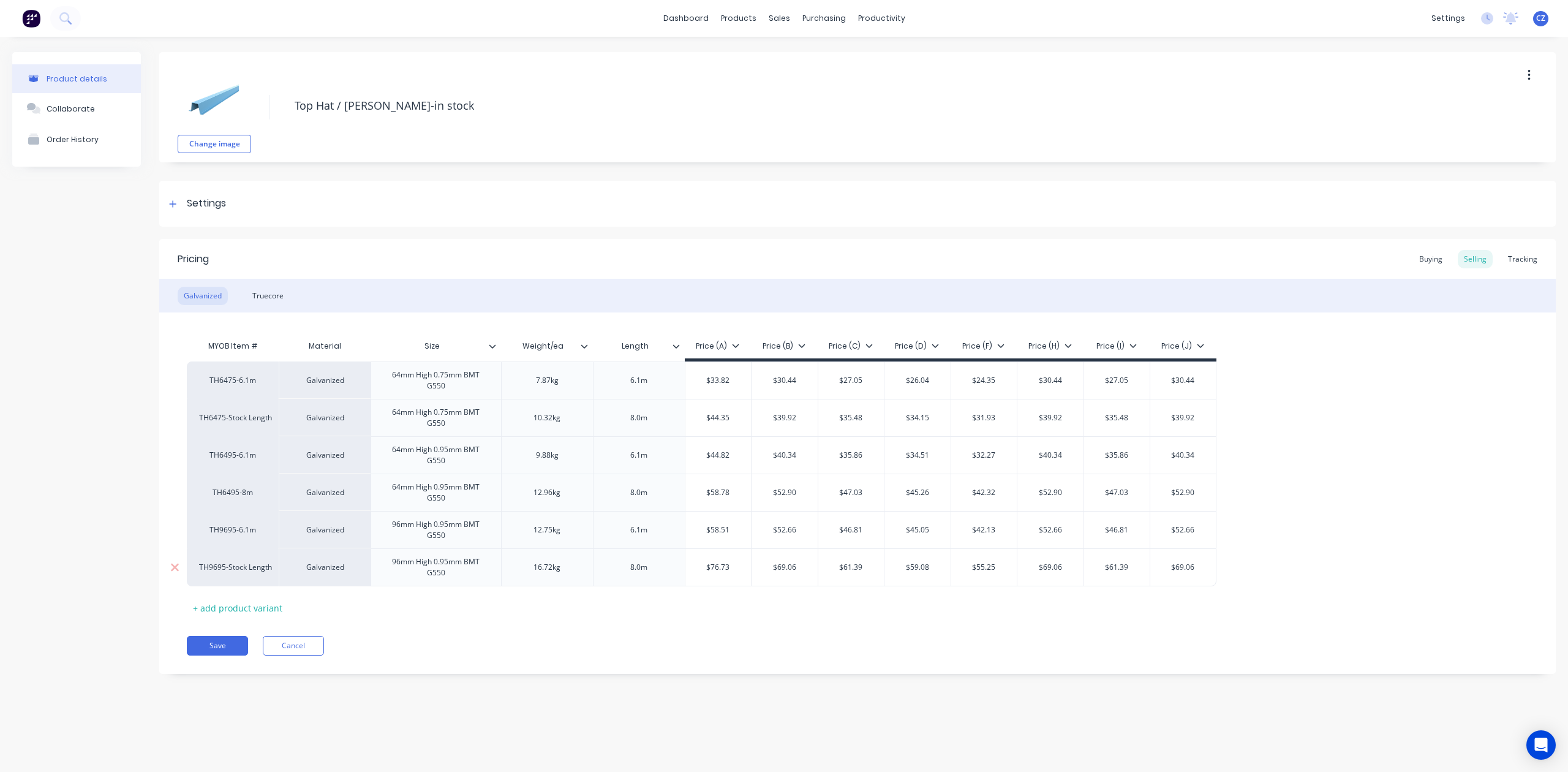
type textarea "x"
click at [734, 701] on div "Product details Collaborate Order History Change image Top Hat / [PERSON_NAME]-…" at bounding box center [784, 392] width 1568 height 711
click at [795, 84] on div at bounding box center [787, 83] width 18 height 11
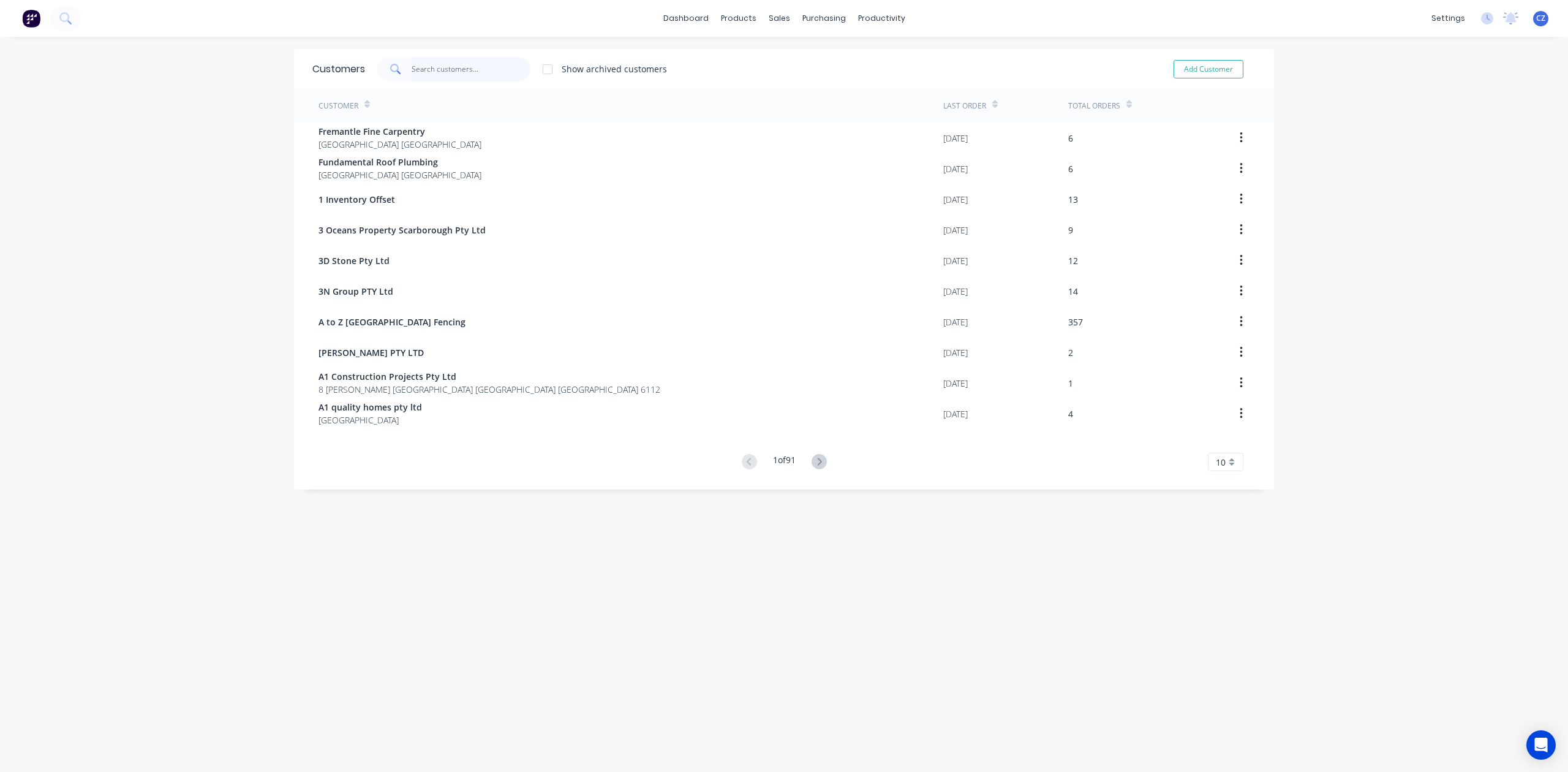
click at [430, 74] on input "text" at bounding box center [471, 69] width 119 height 24
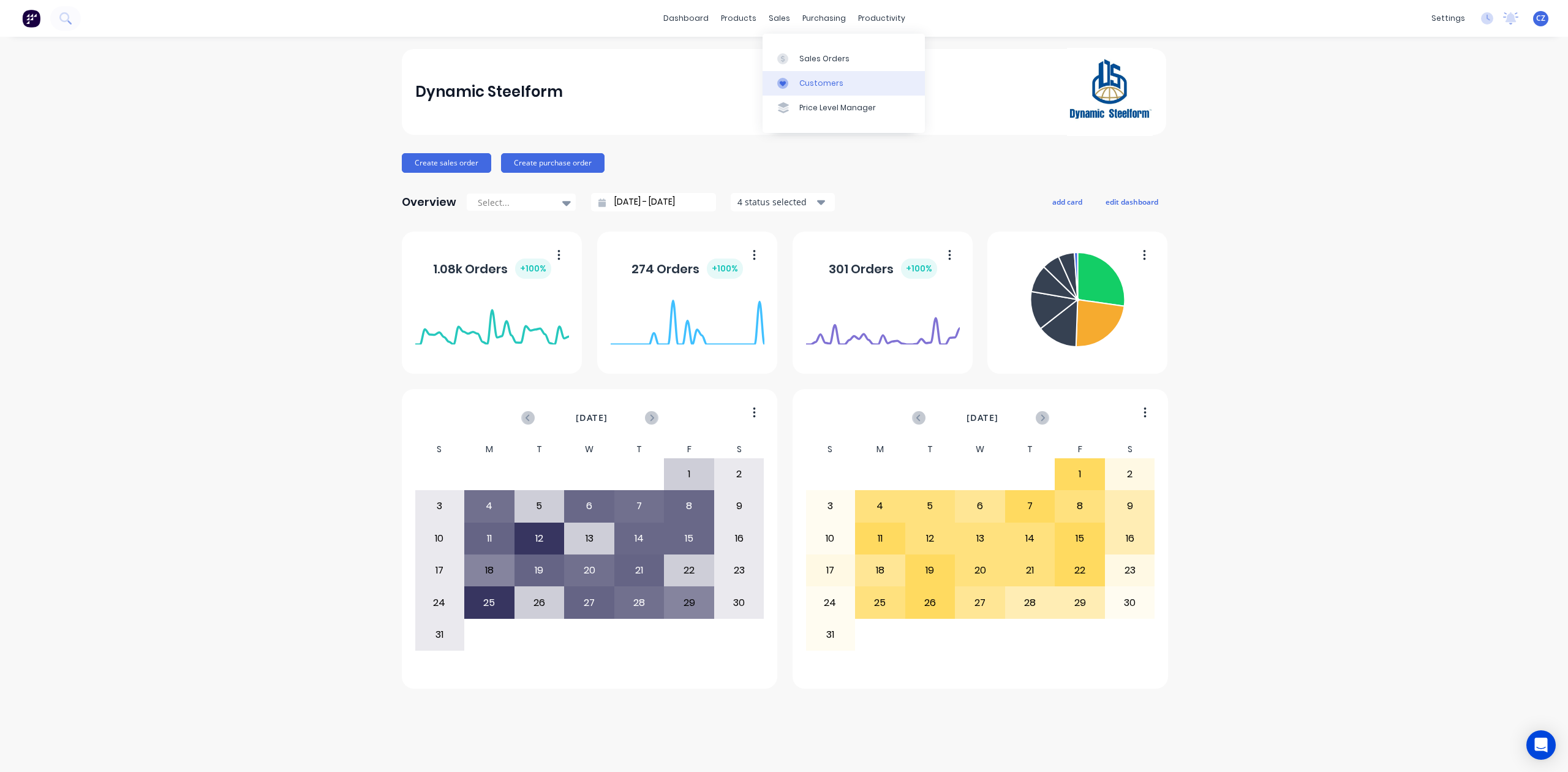
click at [797, 84] on link "Customers" at bounding box center [844, 84] width 162 height 24
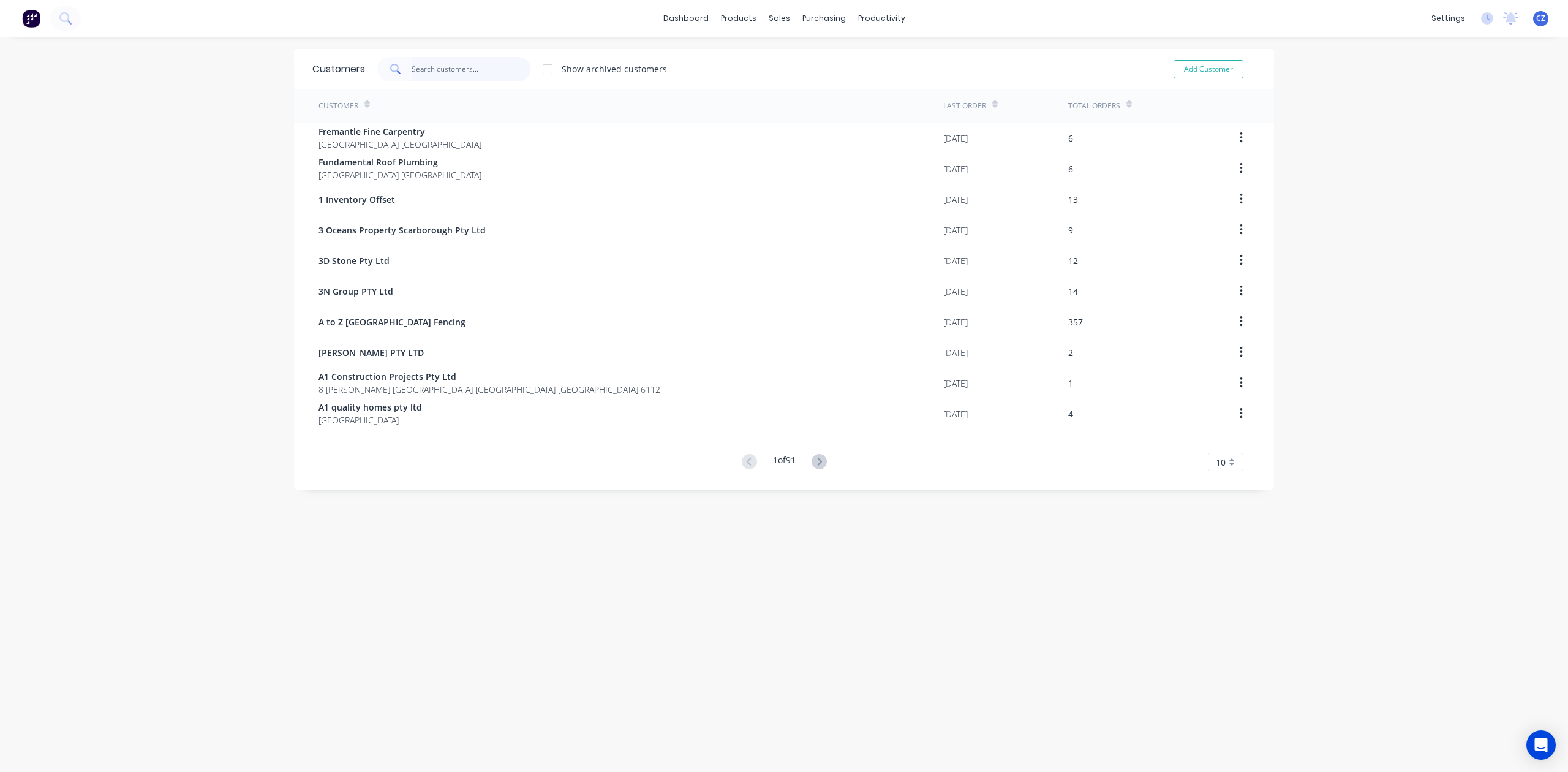
click at [446, 66] on input "text" at bounding box center [471, 69] width 119 height 24
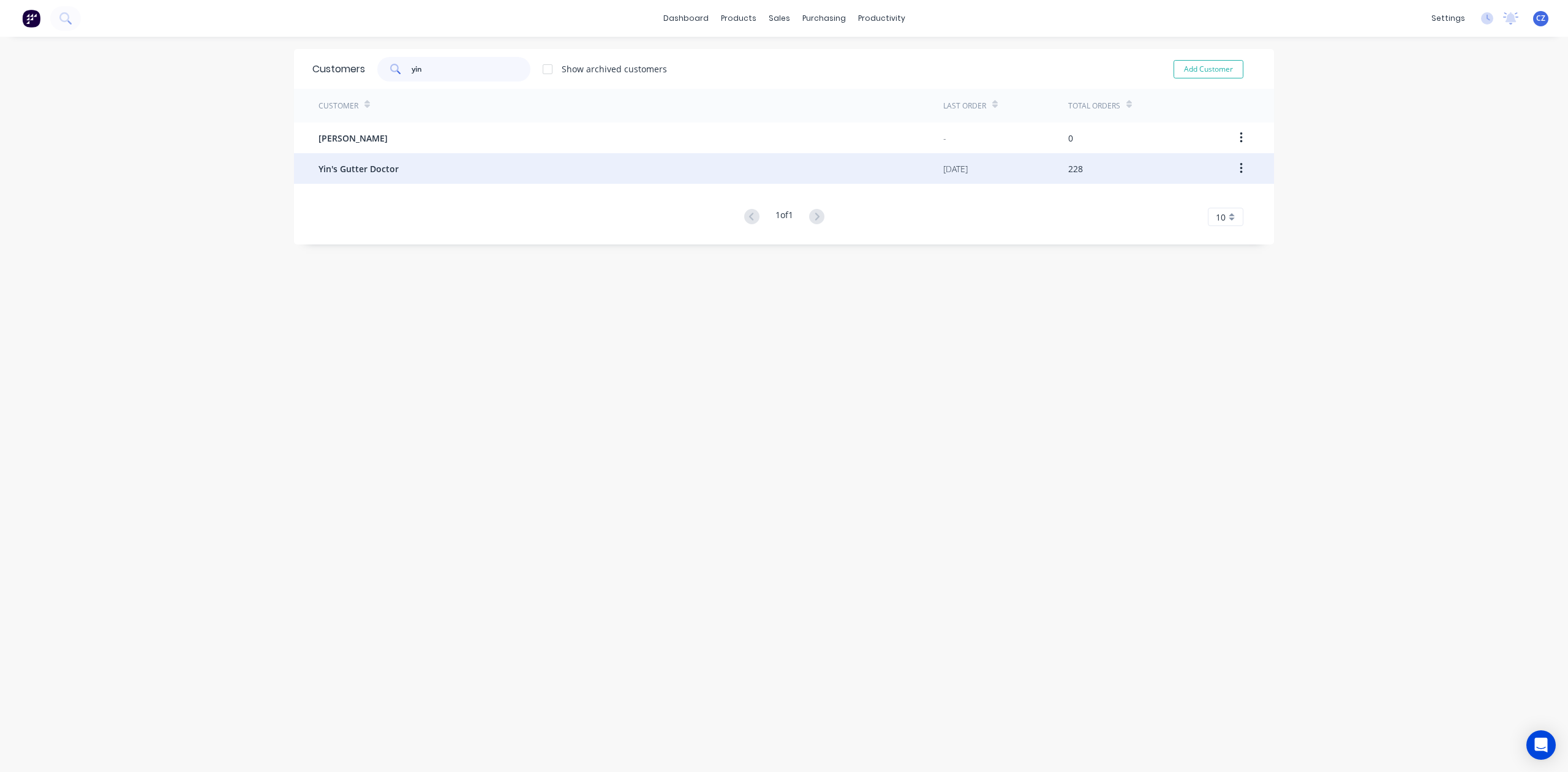
type input "yin"
click at [402, 178] on div "Yin's Gutter Doctor" at bounding box center [631, 169] width 625 height 30
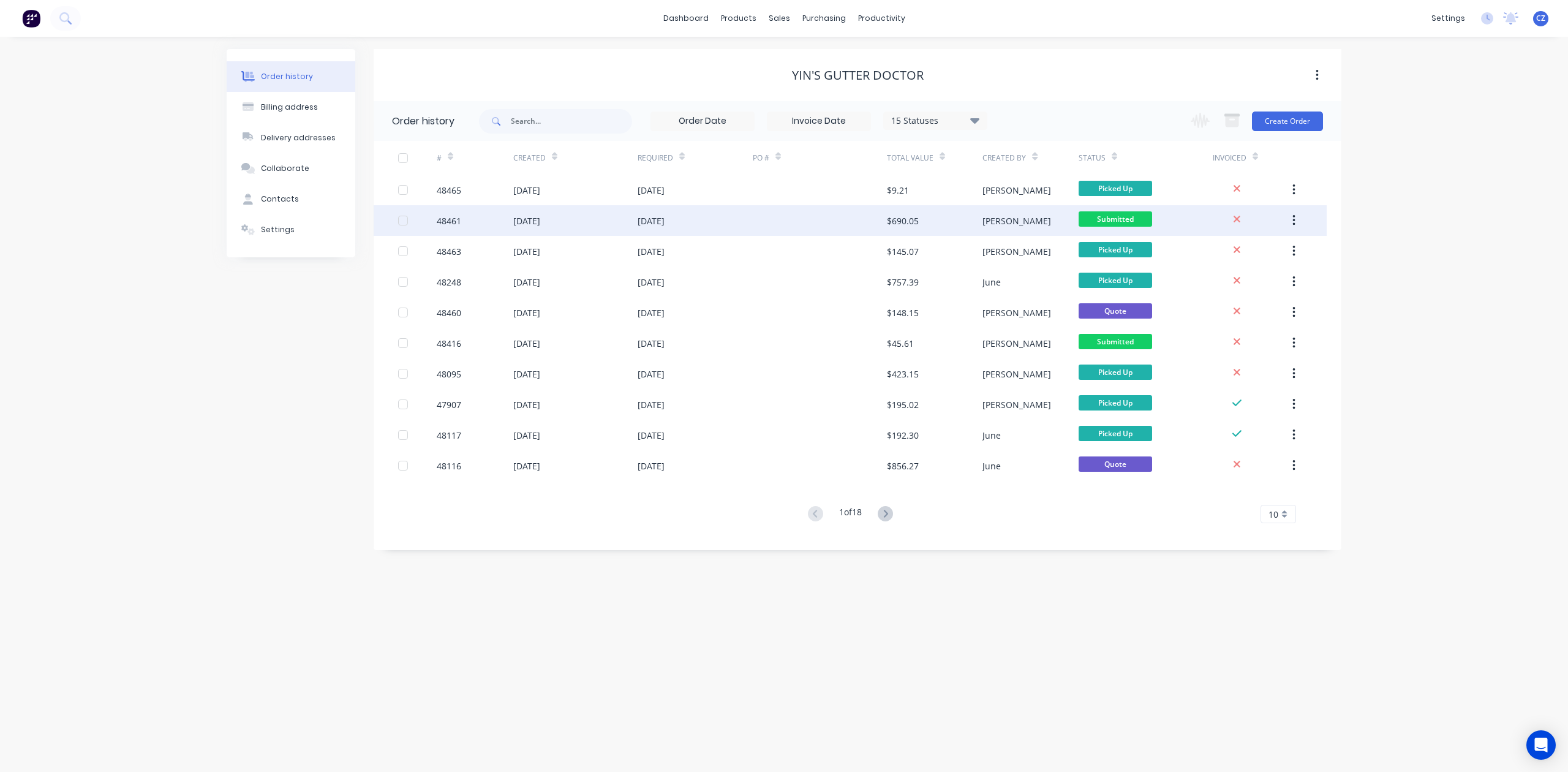
click at [853, 219] on div at bounding box center [820, 220] width 134 height 30
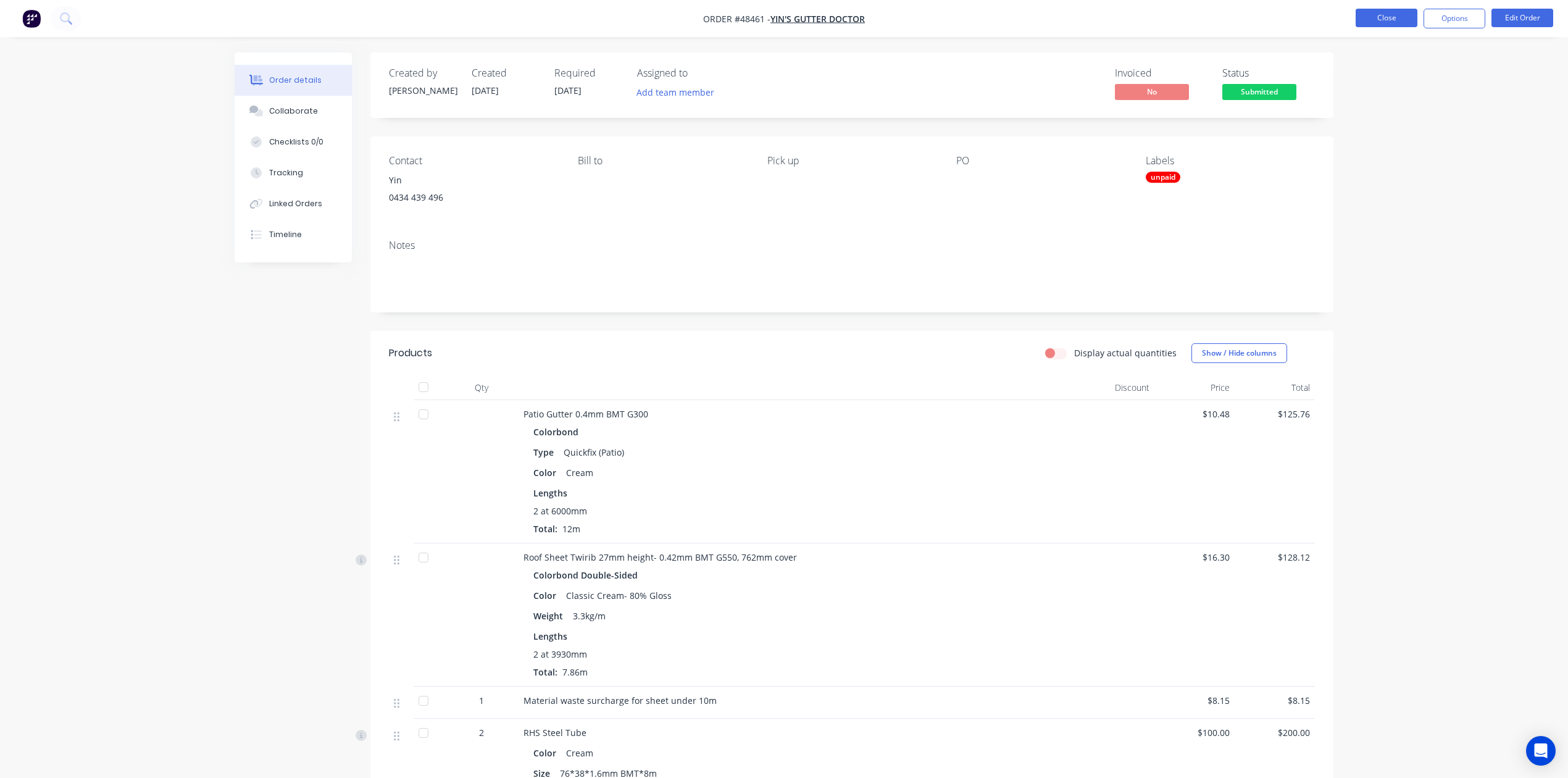
click at [1400, 16] on button "Close" at bounding box center [1387, 18] width 62 height 18
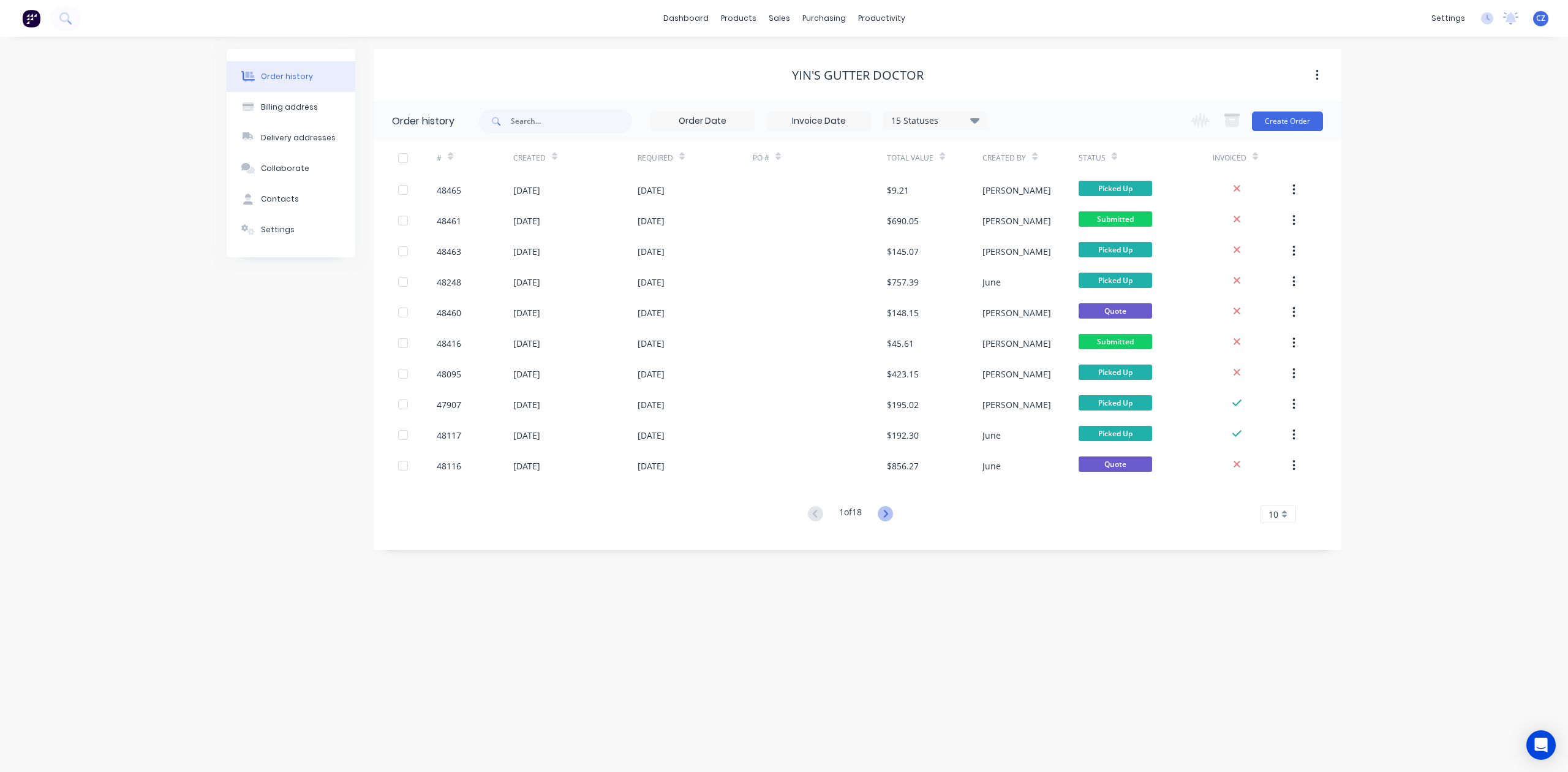
click at [885, 509] on icon at bounding box center [885, 513] width 15 height 15
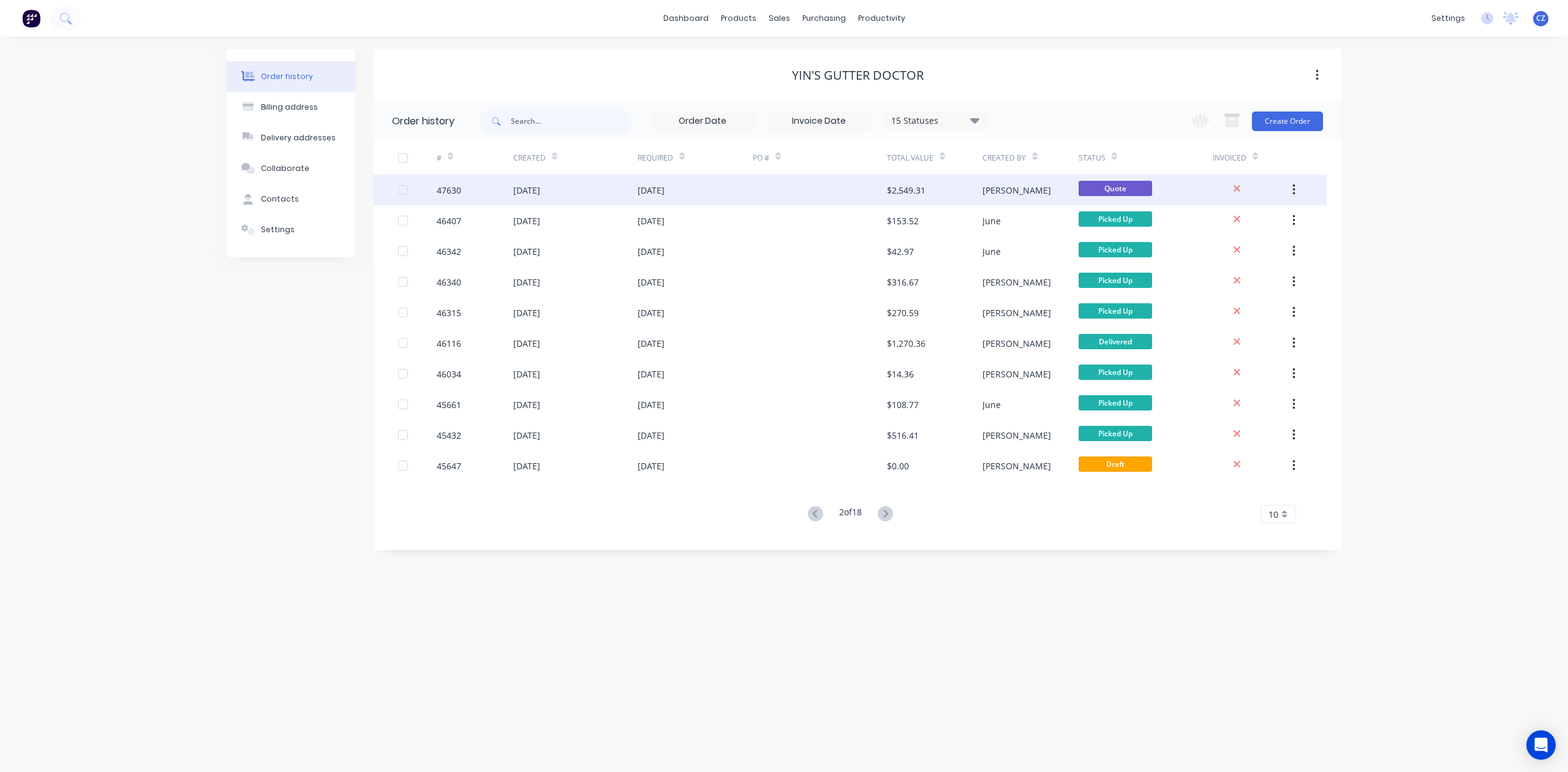
click at [944, 194] on div "$2,549.31" at bounding box center [935, 190] width 96 height 30
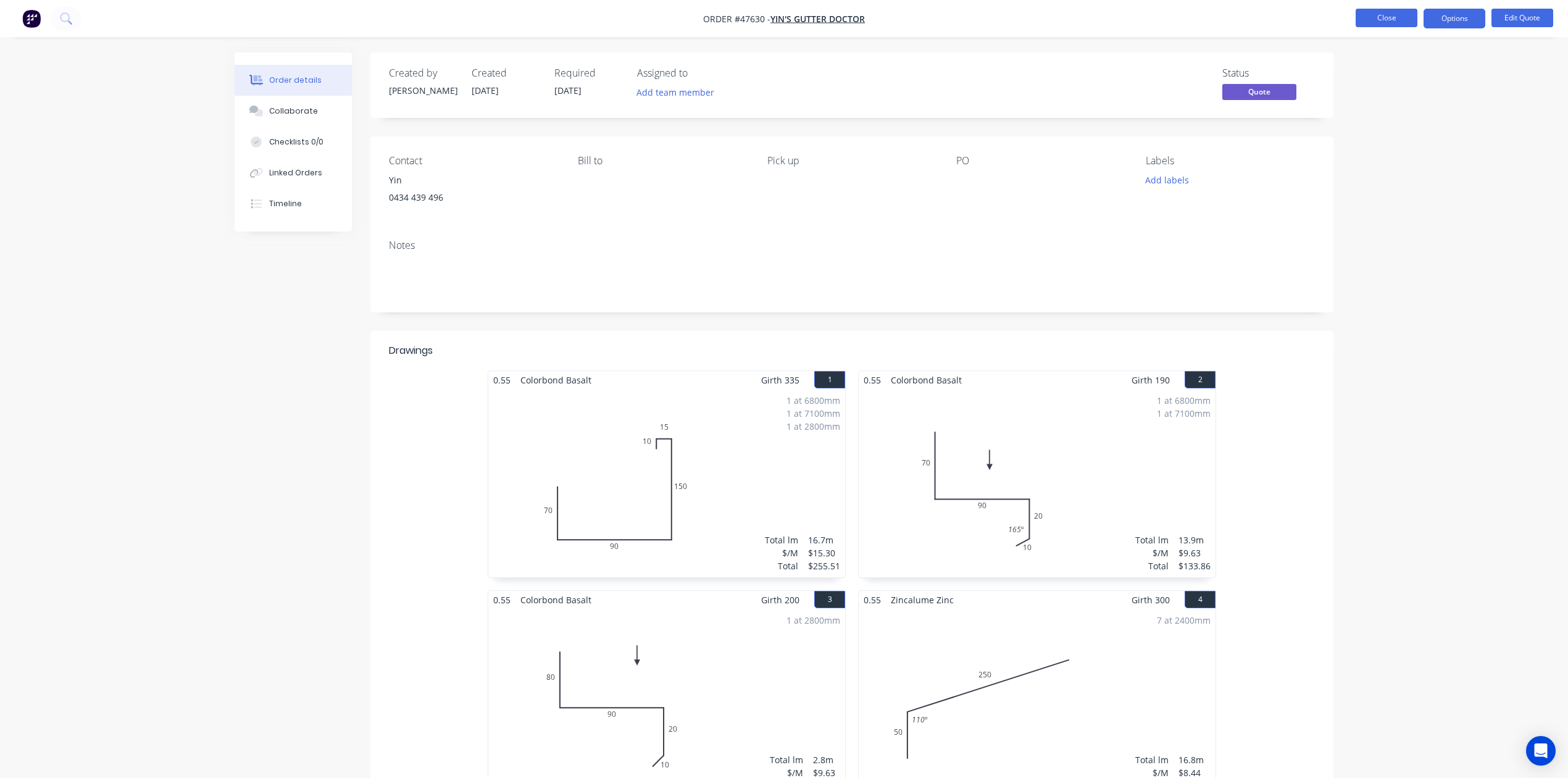
click at [1404, 11] on button "Close" at bounding box center [1387, 18] width 62 height 18
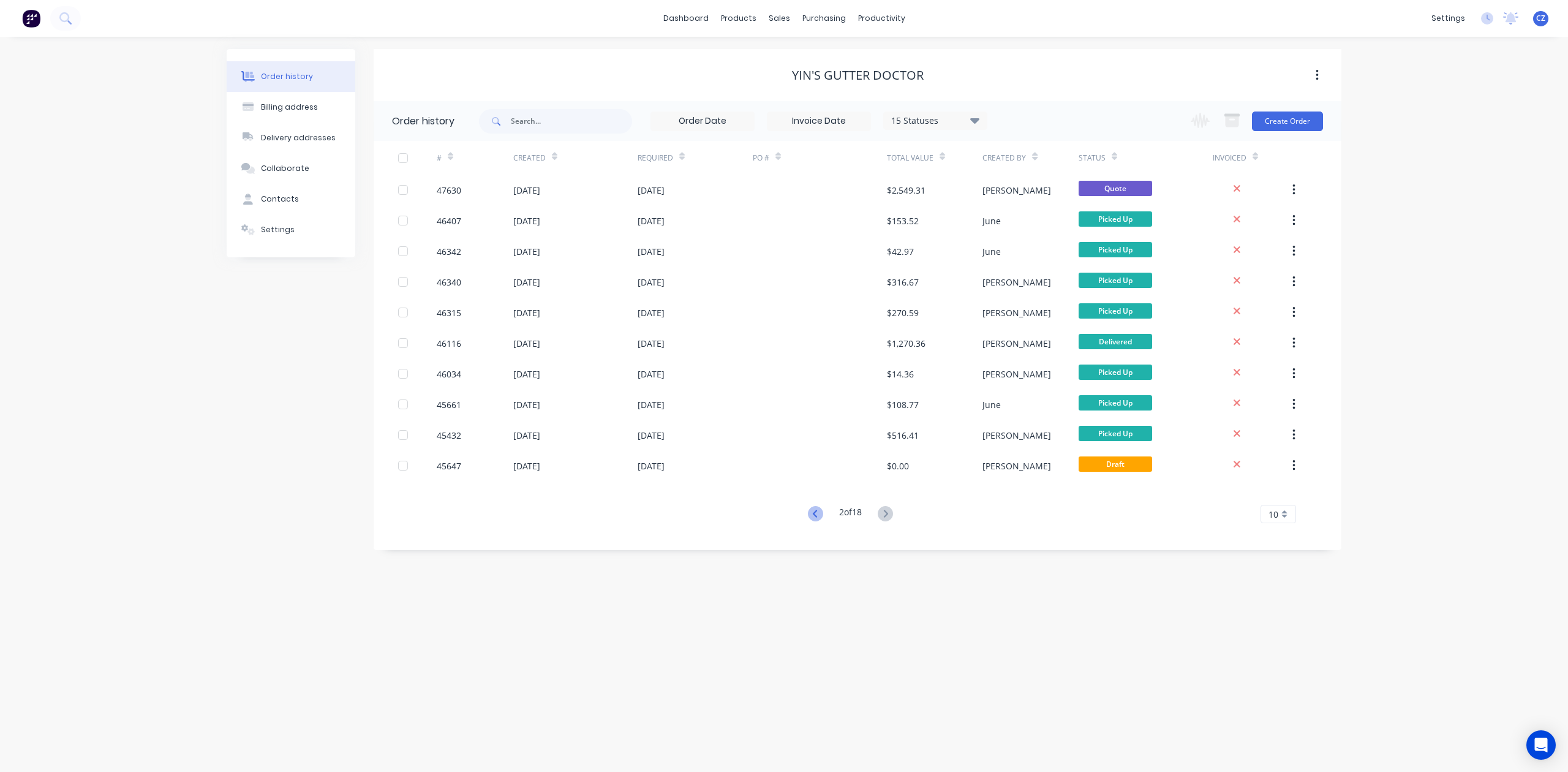
click at [813, 513] on icon at bounding box center [816, 513] width 15 height 15
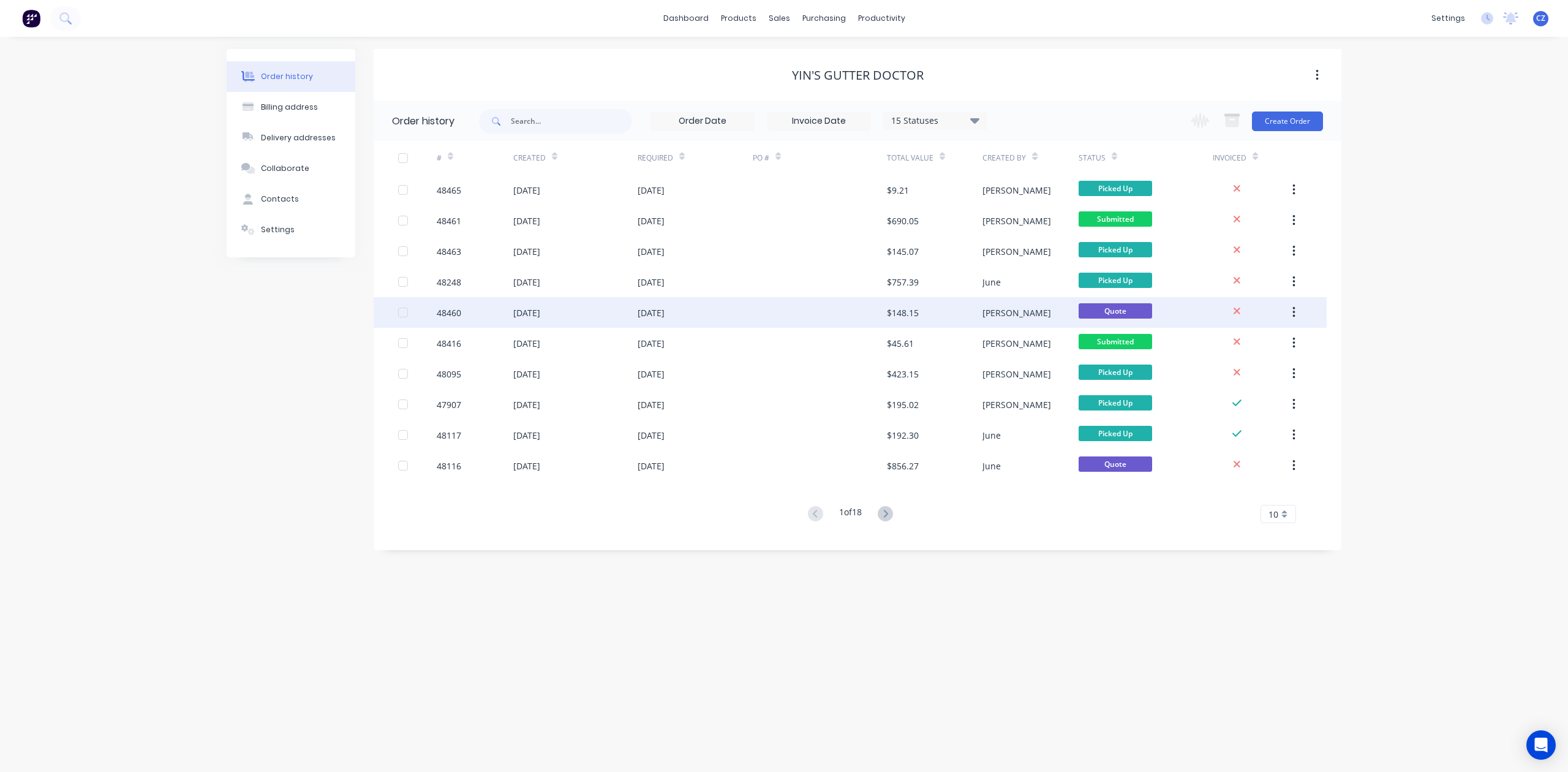
click at [927, 312] on div "$148.15" at bounding box center [935, 312] width 96 height 30
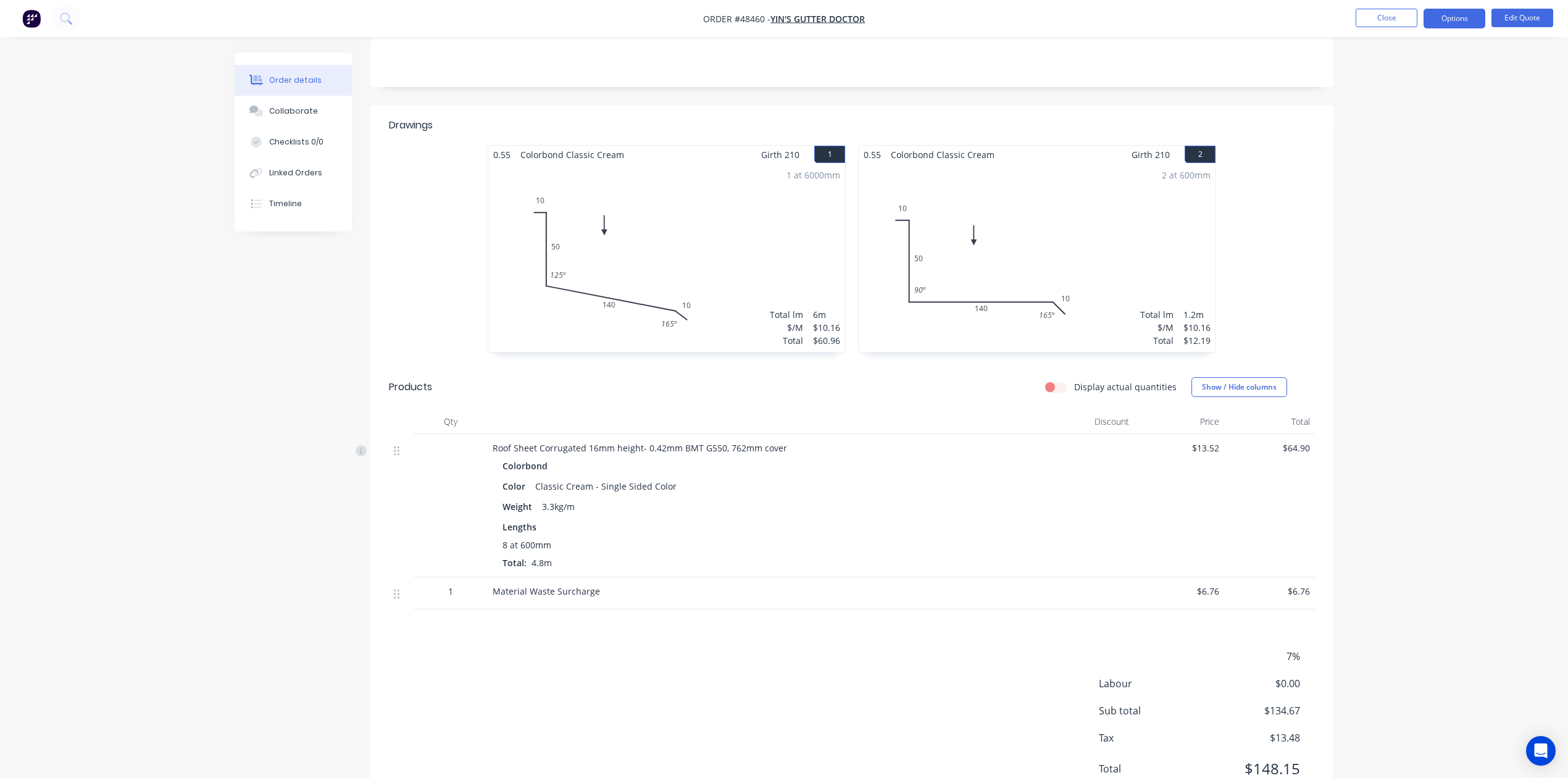
scroll to position [197, 0]
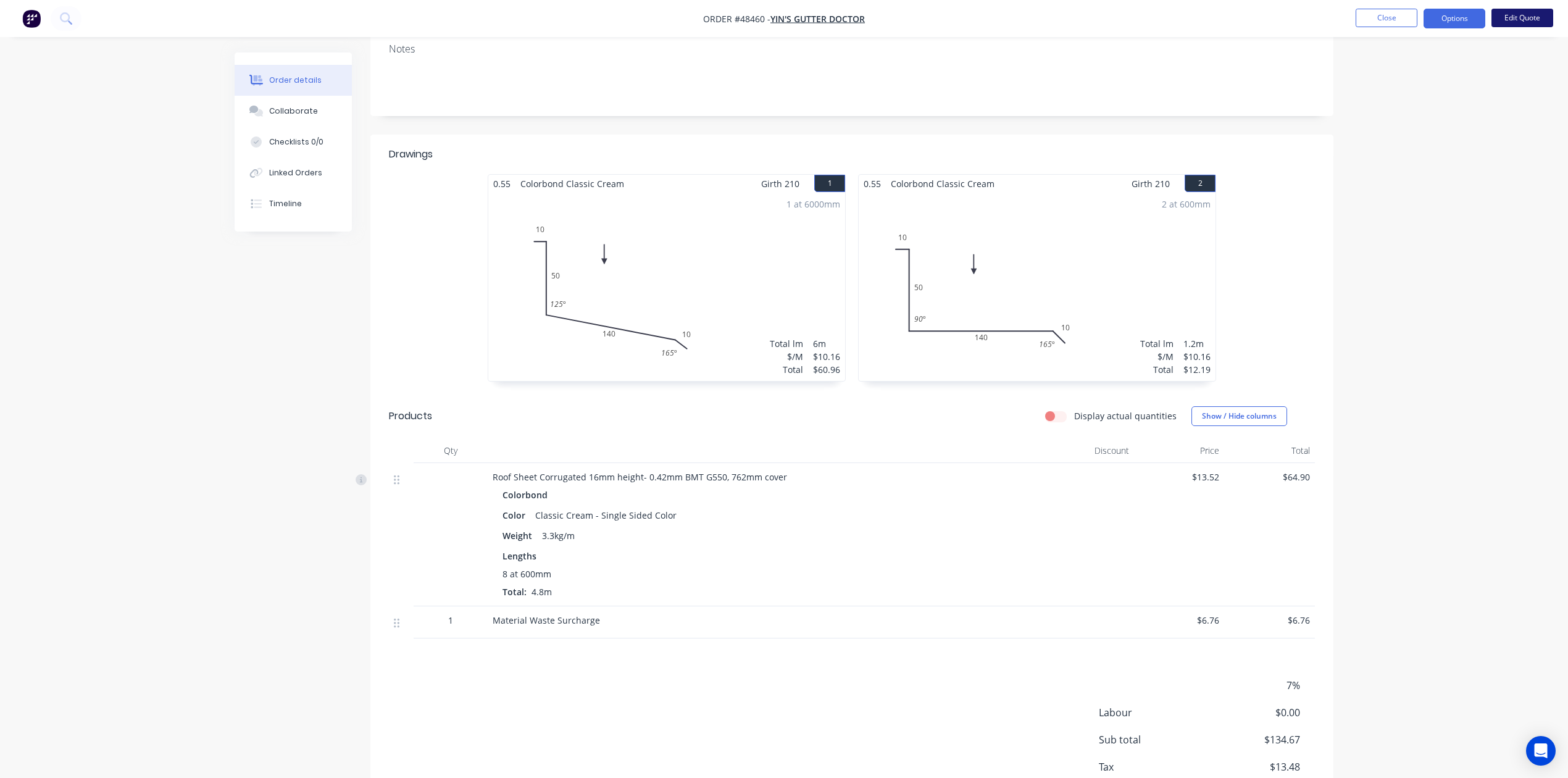
click at [1531, 18] on button "Edit Quote" at bounding box center [1522, 18] width 62 height 18
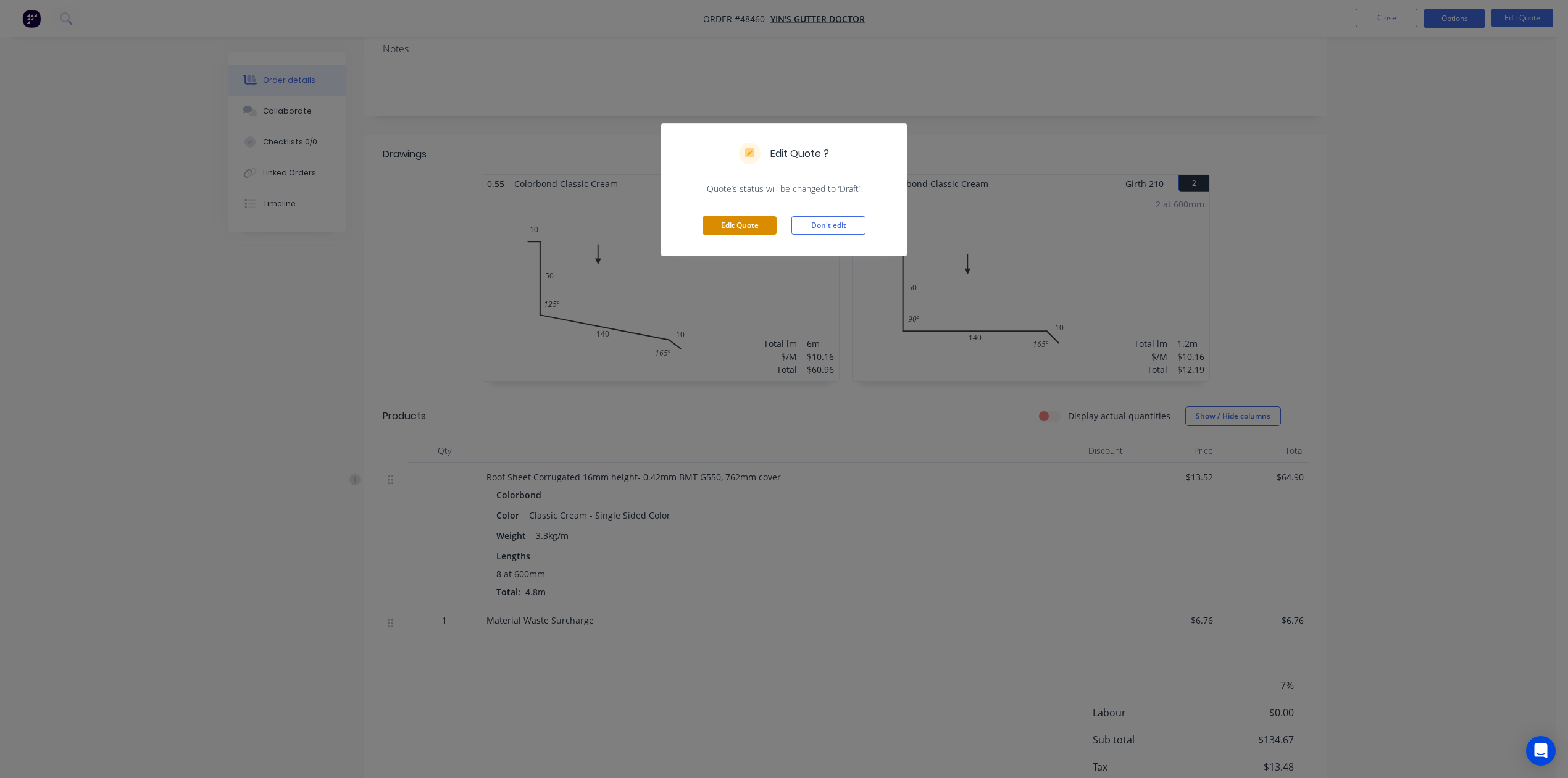
click at [729, 225] on button "Edit Quote" at bounding box center [739, 225] width 74 height 18
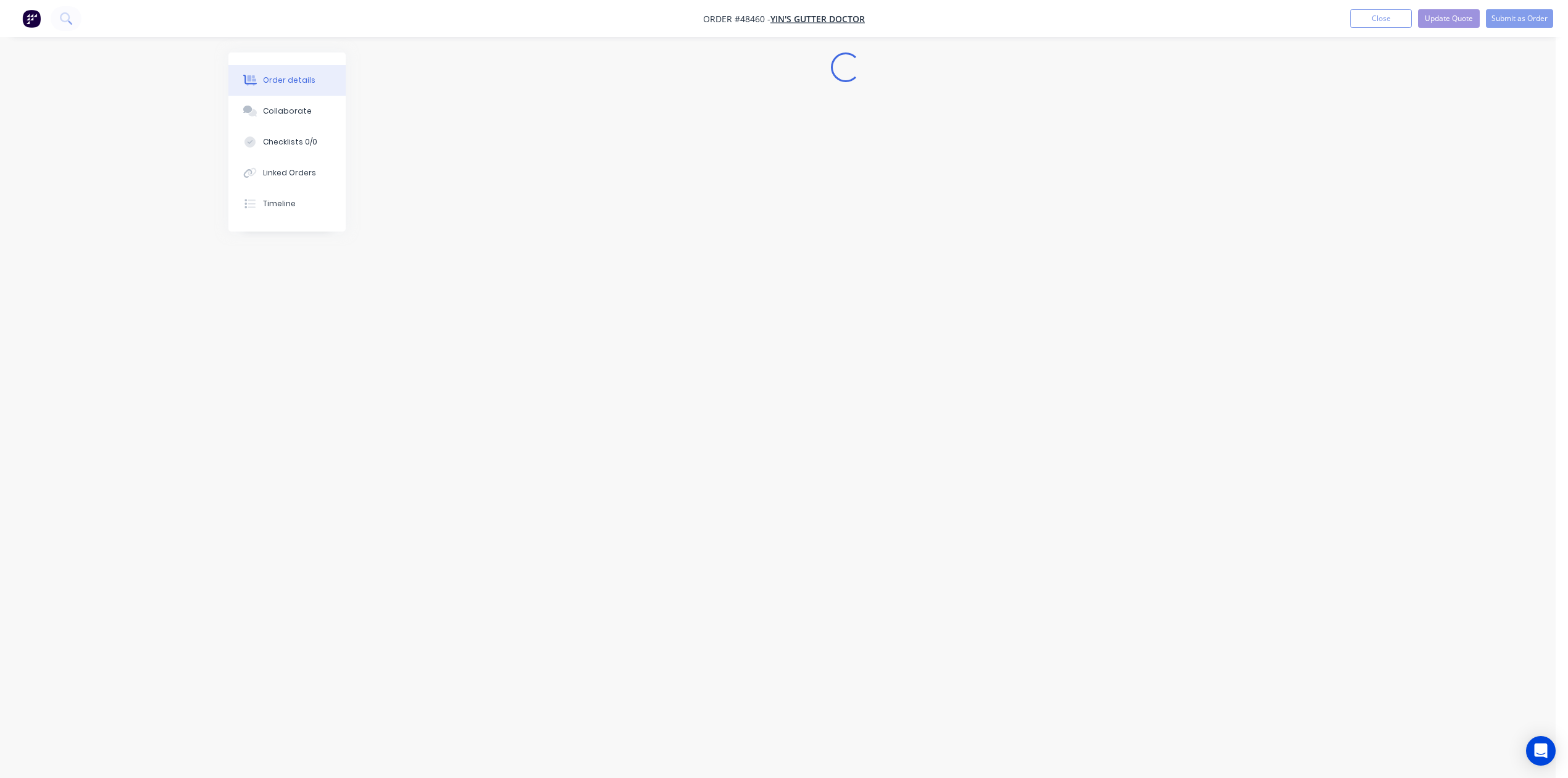
scroll to position [0, 0]
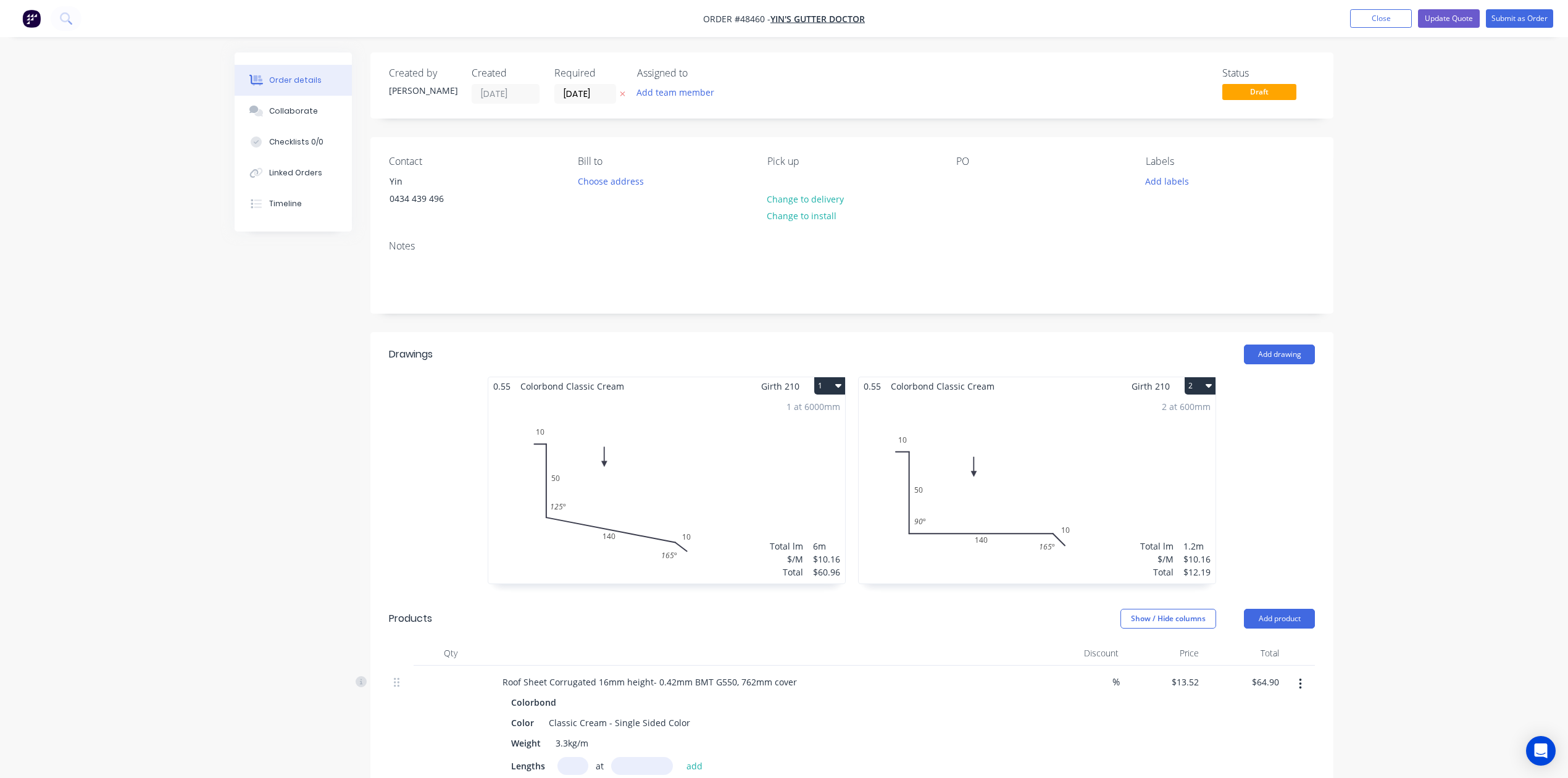
click at [733, 470] on div "1 at 6000mm Total lm $/M Total 6m $10.16 $60.96" at bounding box center [667, 489] width 357 height 188
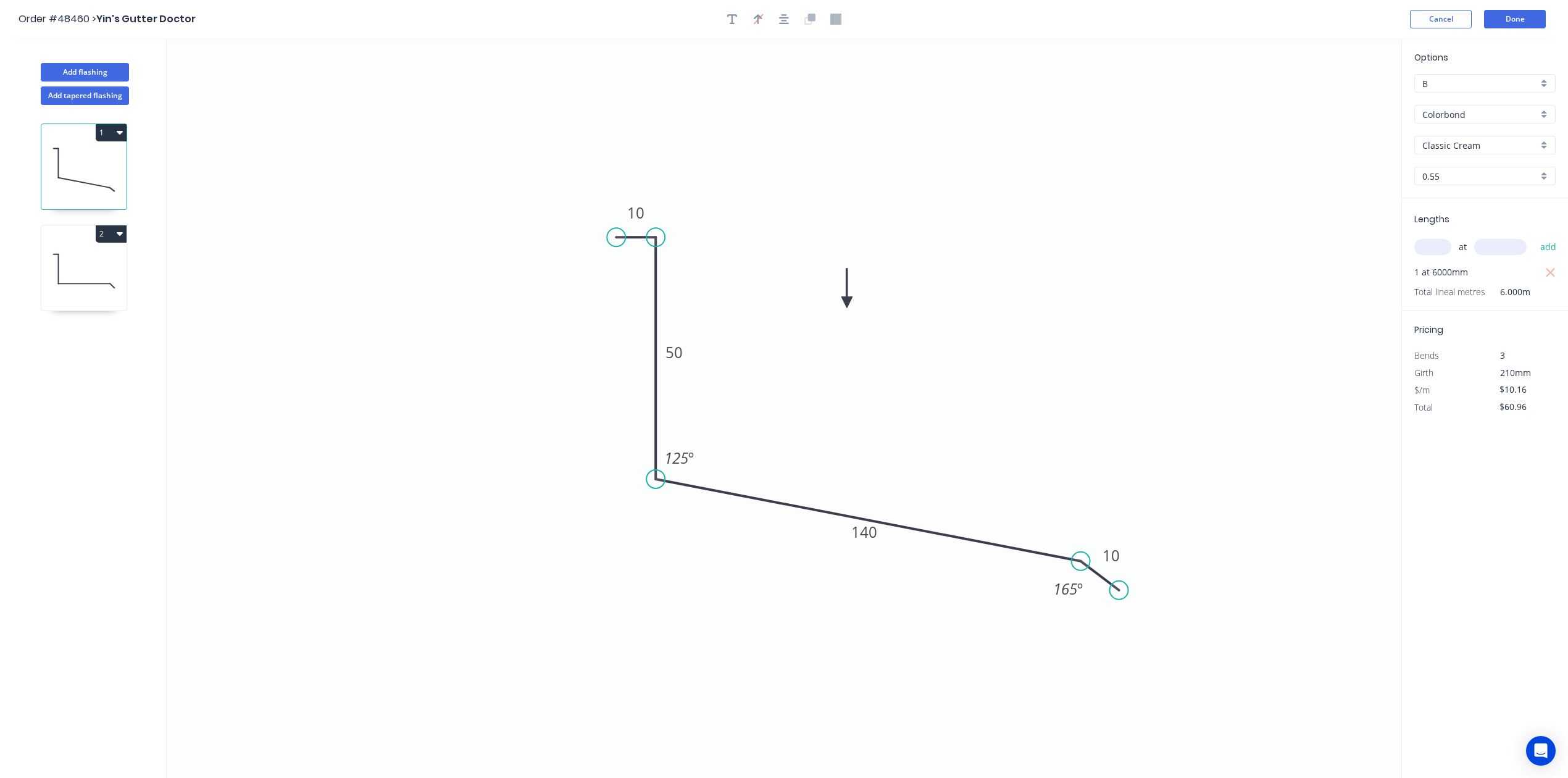
click at [1417, 246] on input "text" at bounding box center [1433, 246] width 37 height 16
type input "2"
click at [1503, 246] on input "text" at bounding box center [1501, 246] width 53 height 16
type input "3000"
click at [1534, 236] on button "add" at bounding box center [1549, 246] width 29 height 21
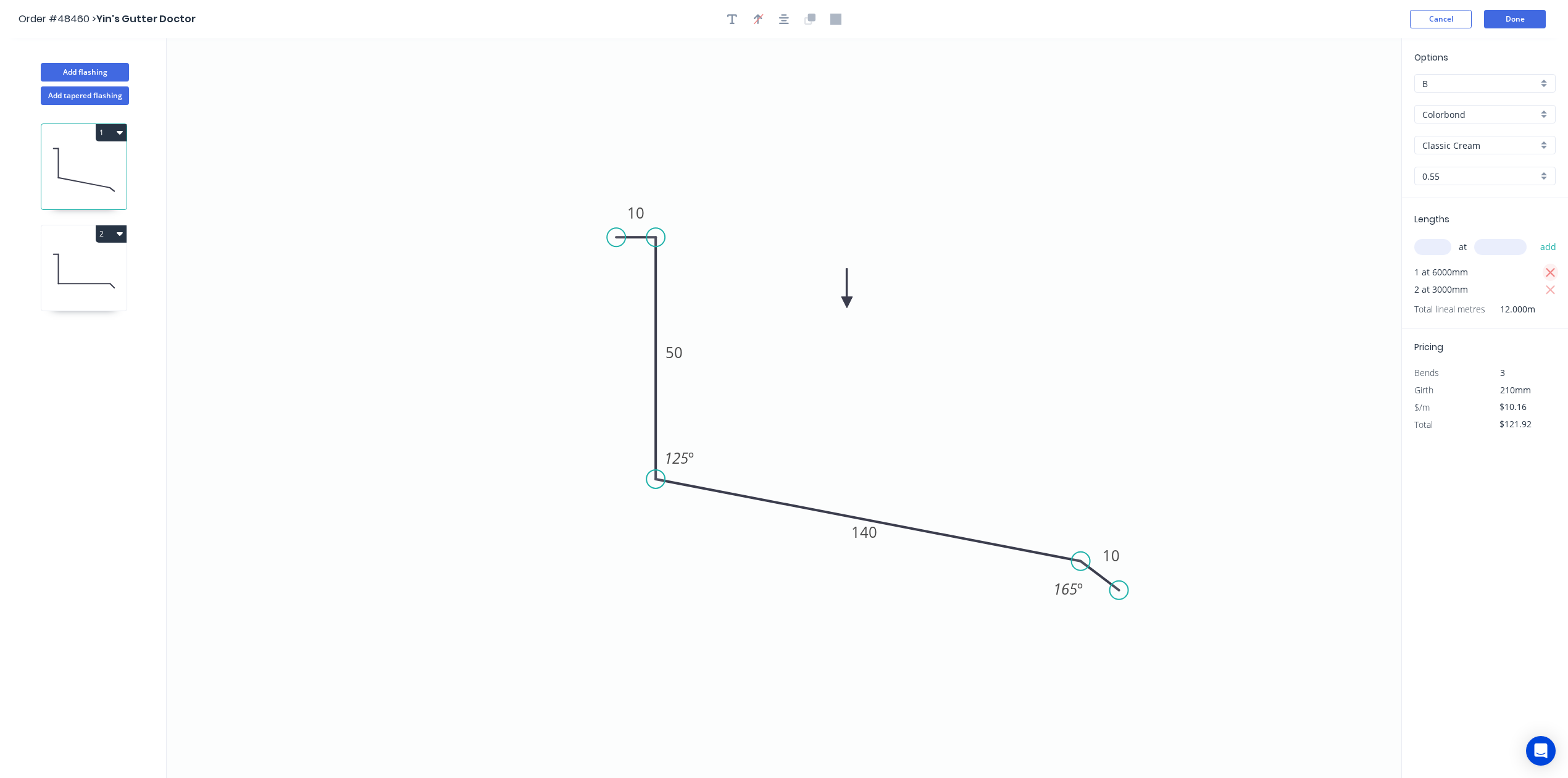
click at [1557, 270] on button "button" at bounding box center [1550, 272] width 15 height 18
type input "$60.96"
click at [1428, 249] on input "text" at bounding box center [1433, 246] width 37 height 16
type input "1"
click at [1517, 248] on input "text" at bounding box center [1501, 246] width 53 height 16
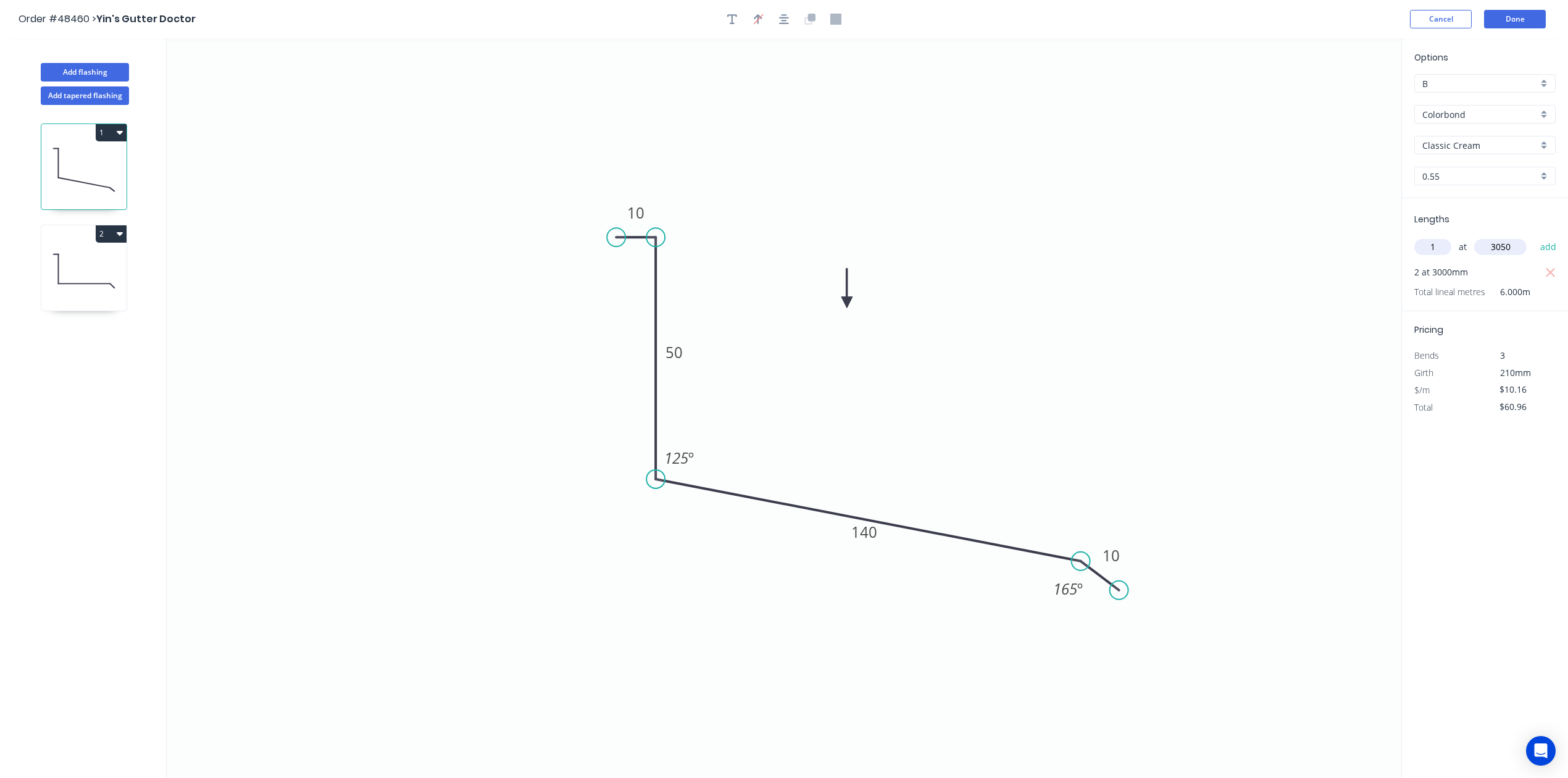
type input "3050"
click at [1534, 236] on button "add" at bounding box center [1549, 246] width 29 height 21
click at [1556, 267] on icon "button" at bounding box center [1550, 272] width 11 height 15
type input "$30.99"
click at [1446, 242] on input "text" at bounding box center [1433, 246] width 37 height 16
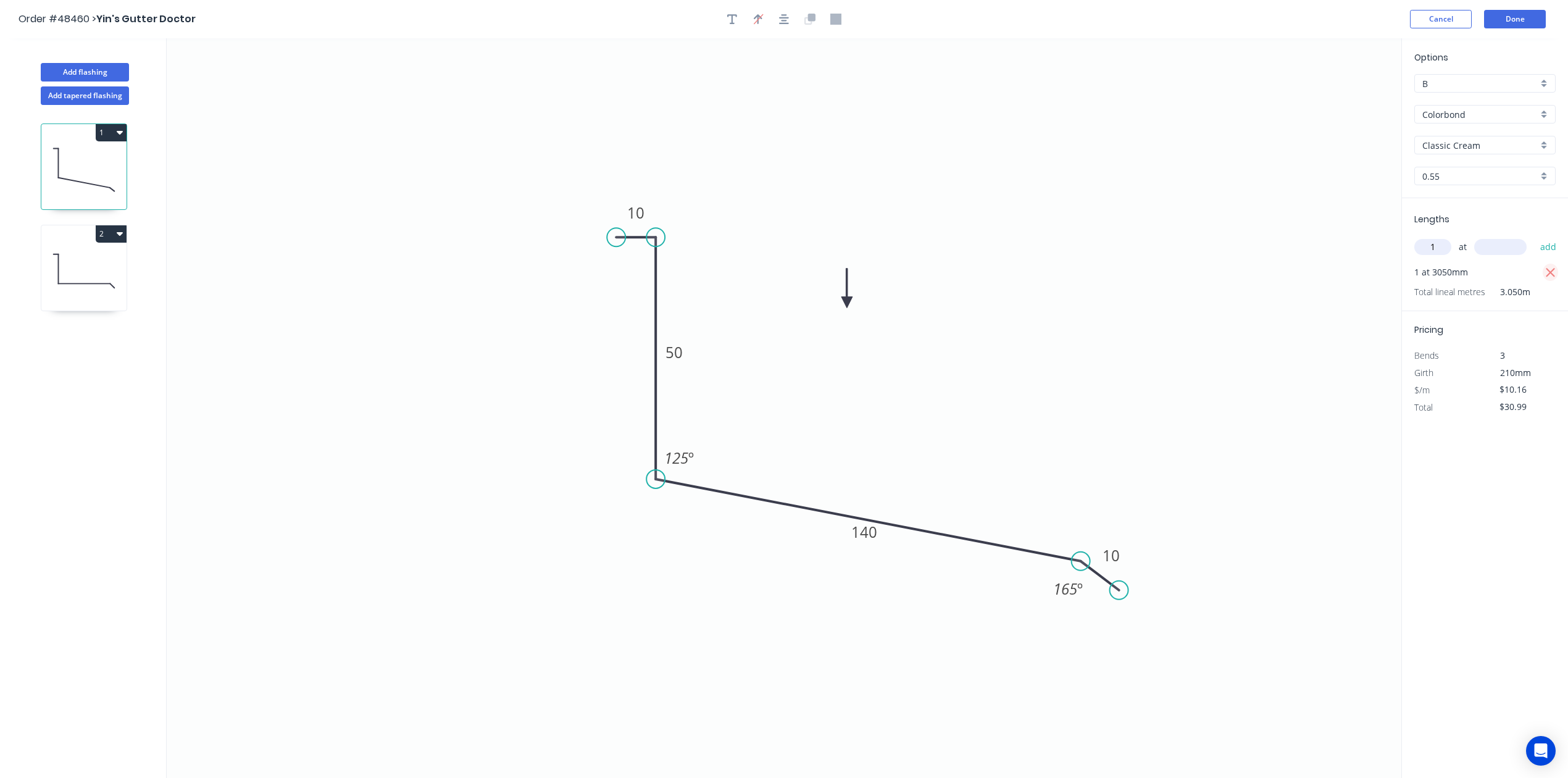
type input "1"
click at [1551, 272] on icon "button" at bounding box center [1550, 272] width 11 height 15
type input "$0.00"
drag, startPoint x: 1439, startPoint y: 247, endPoint x: 1420, endPoint y: 247, distance: 19.0
click at [1420, 247] on input "1" at bounding box center [1433, 246] width 37 height 16
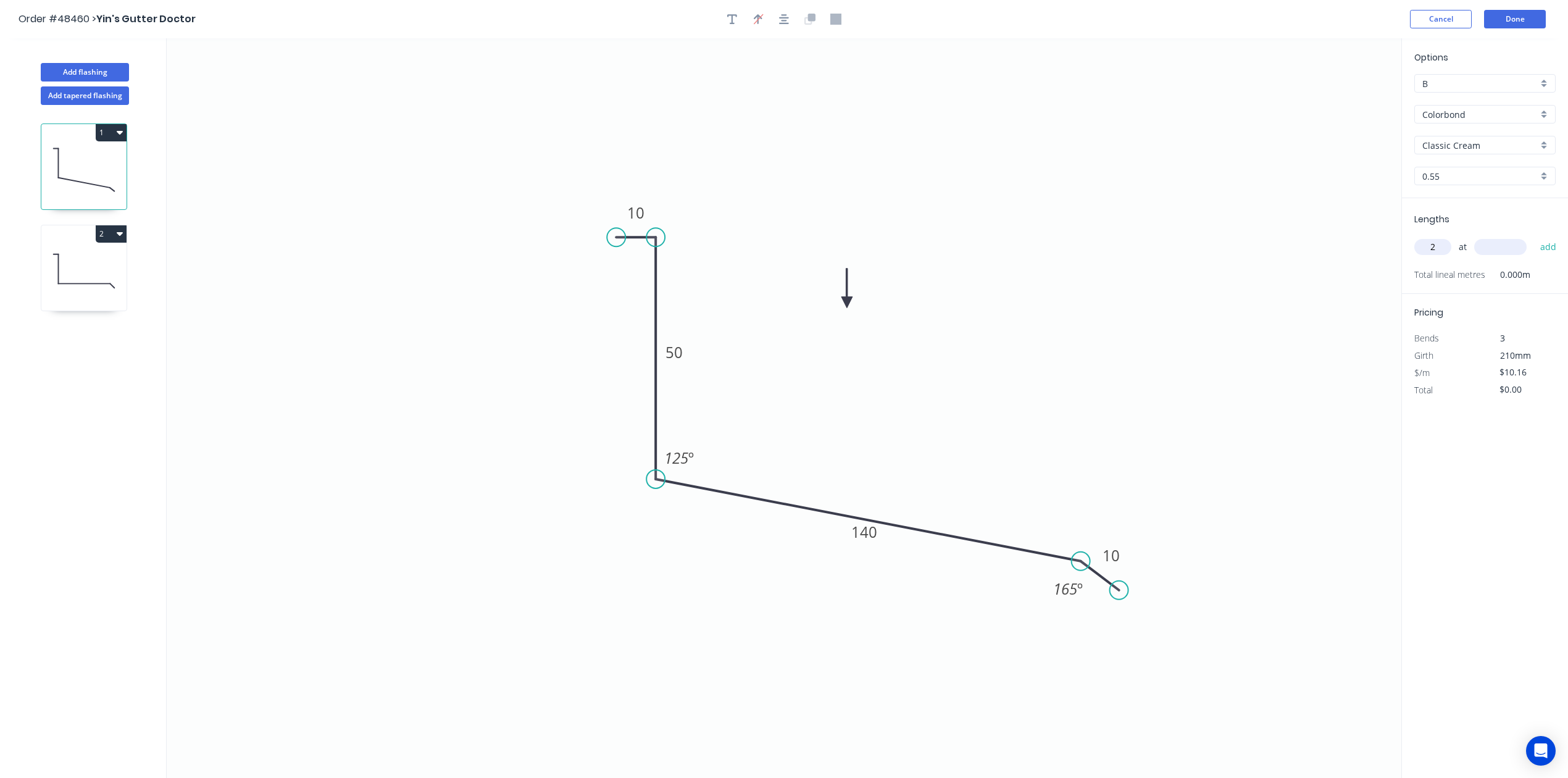
type input "2"
click at [1501, 241] on input "text" at bounding box center [1501, 246] width 53 height 16
type input "3050"
click at [1534, 236] on button "add" at bounding box center [1549, 246] width 29 height 21
type input "$61.98"
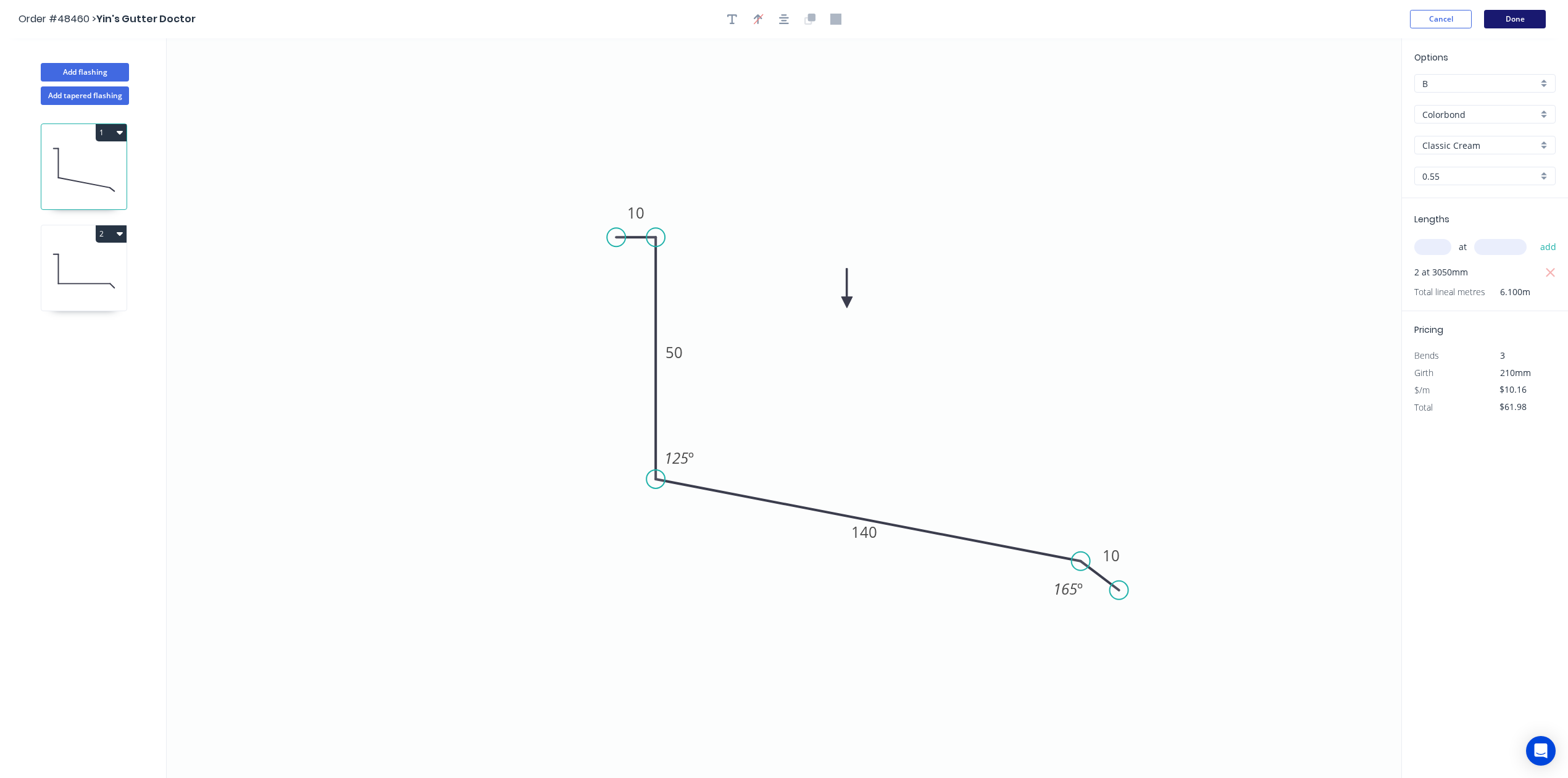
click at [1527, 21] on button "Done" at bounding box center [1514, 19] width 62 height 18
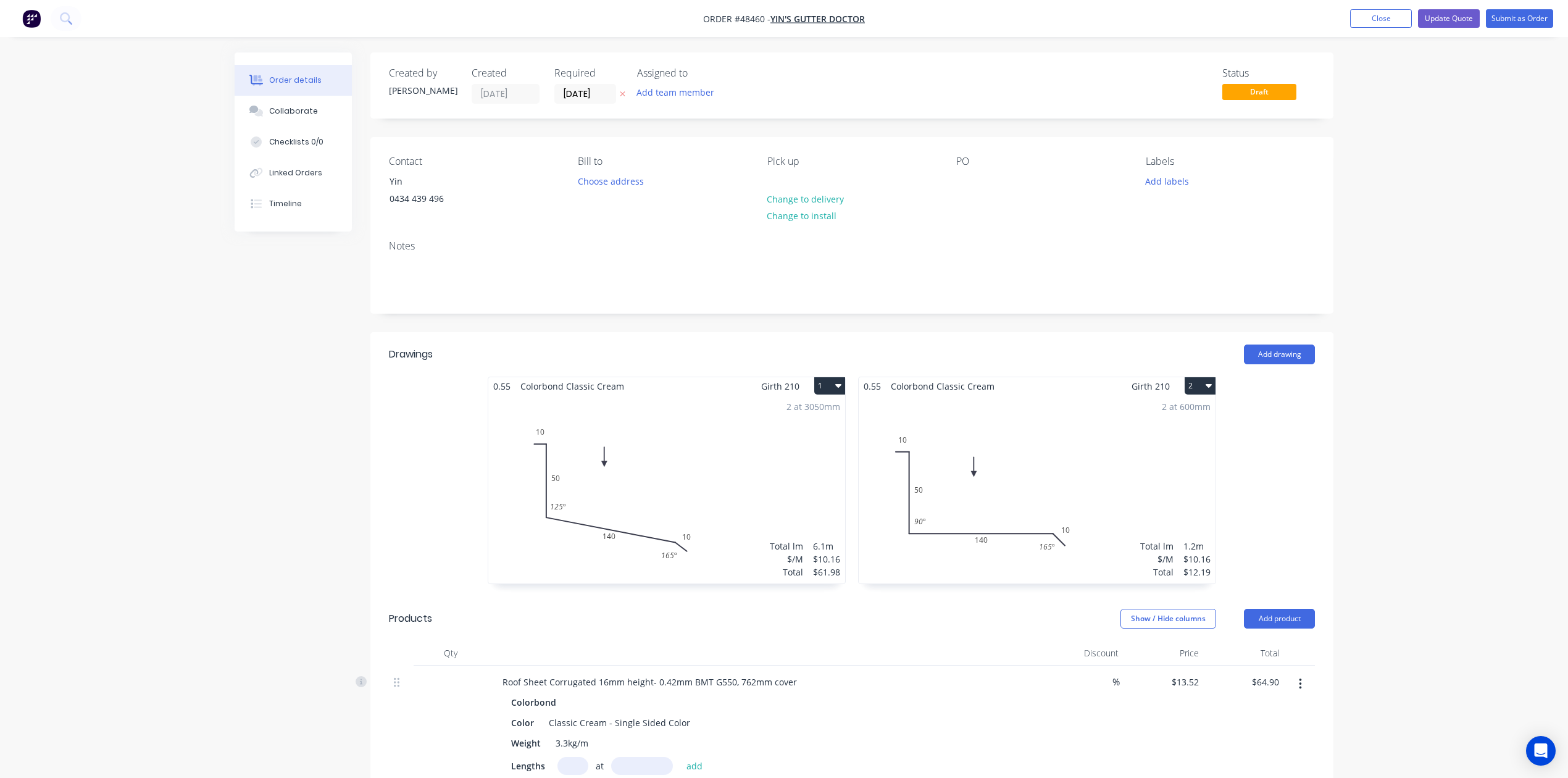
scroll to position [329, 0]
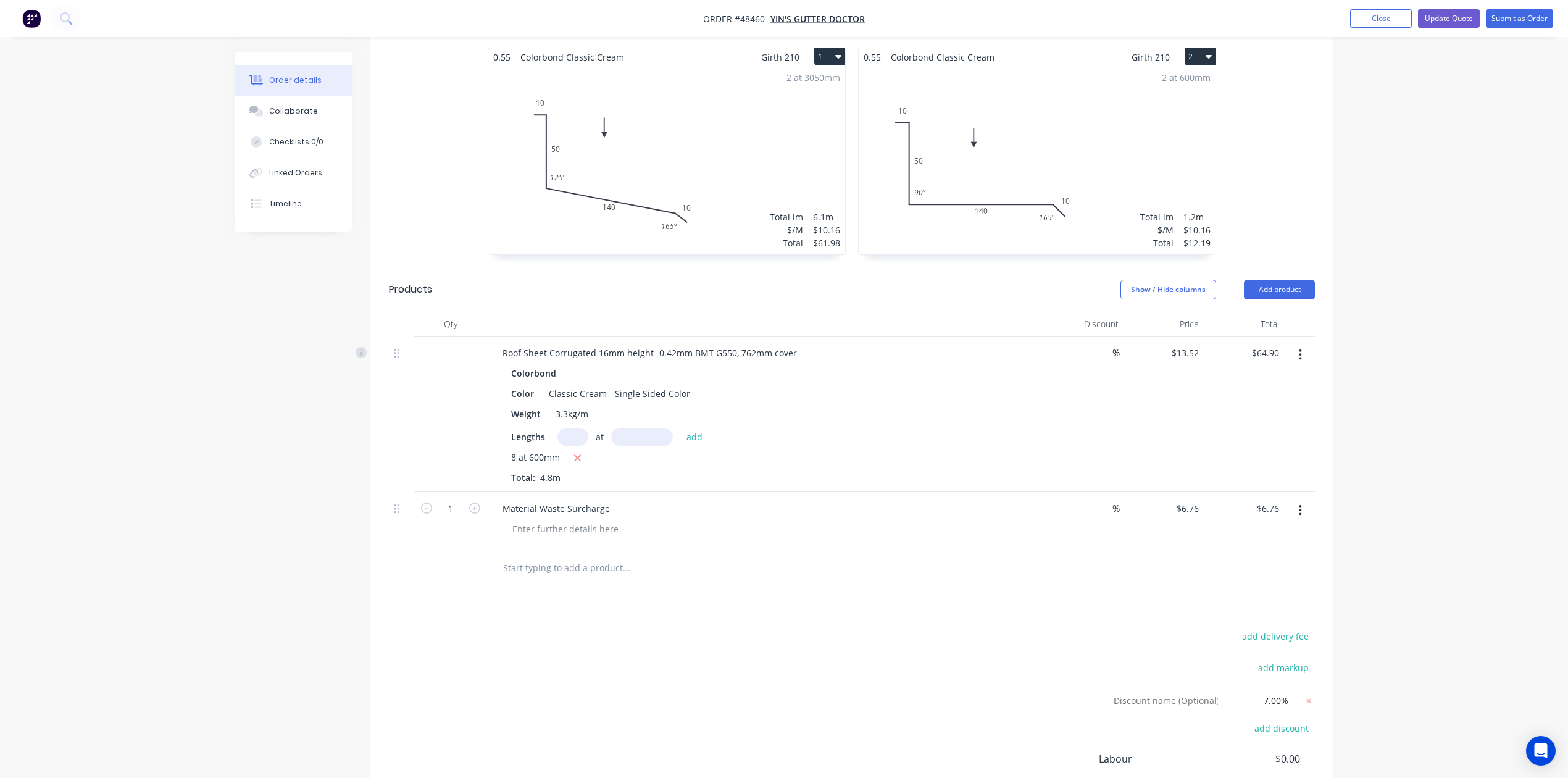
click at [571, 439] on input "text" at bounding box center [573, 436] width 31 height 18
type input "6"
click at [637, 432] on input "text" at bounding box center [642, 436] width 62 height 18
type input "600"
click at [680, 428] on button "add" at bounding box center [695, 436] width 29 height 17
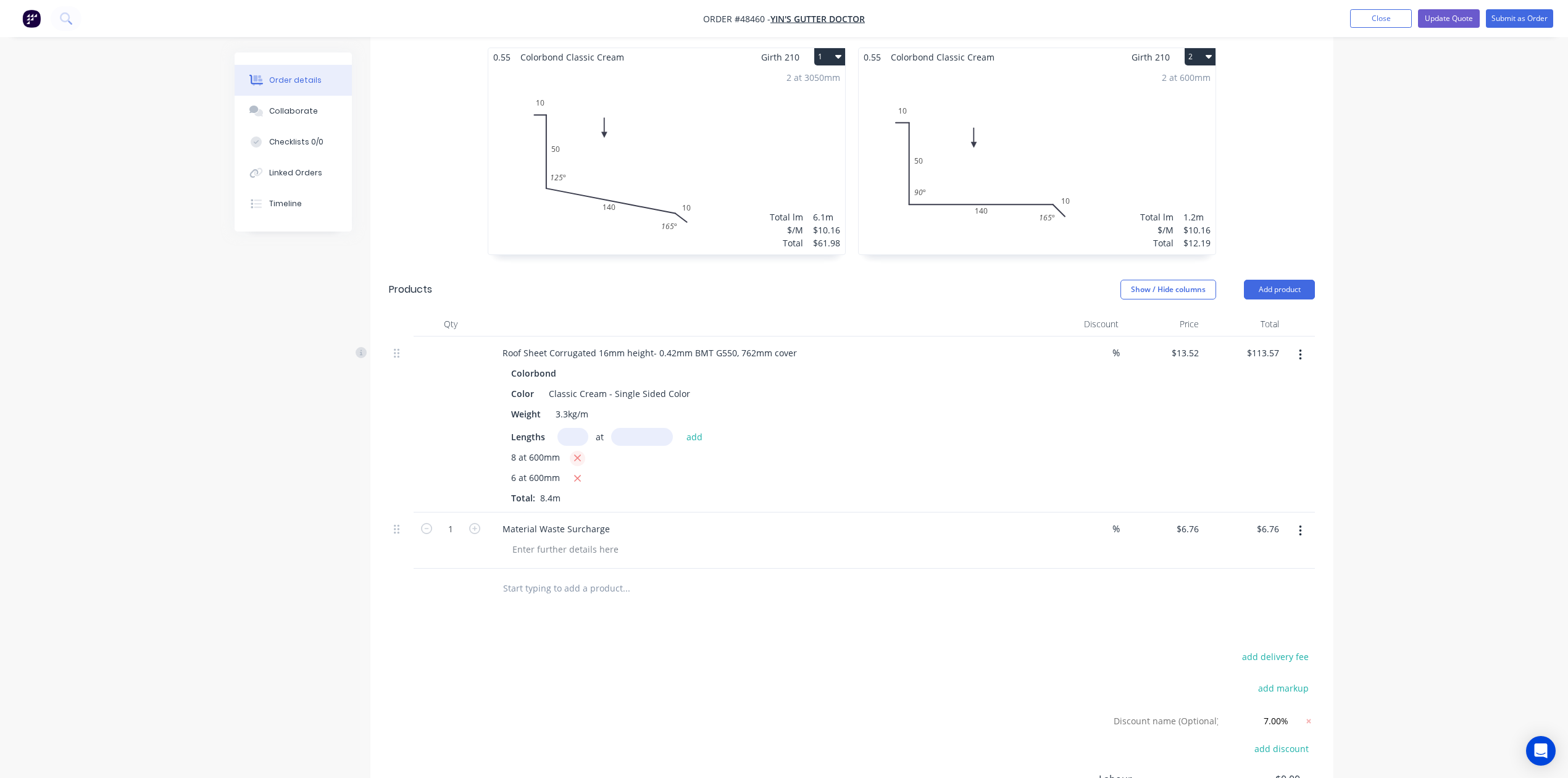
click at [580, 457] on icon "button" at bounding box center [577, 457] width 8 height 11
type input "$48.67"
click at [1287, 289] on button "Add product" at bounding box center [1280, 289] width 71 height 20
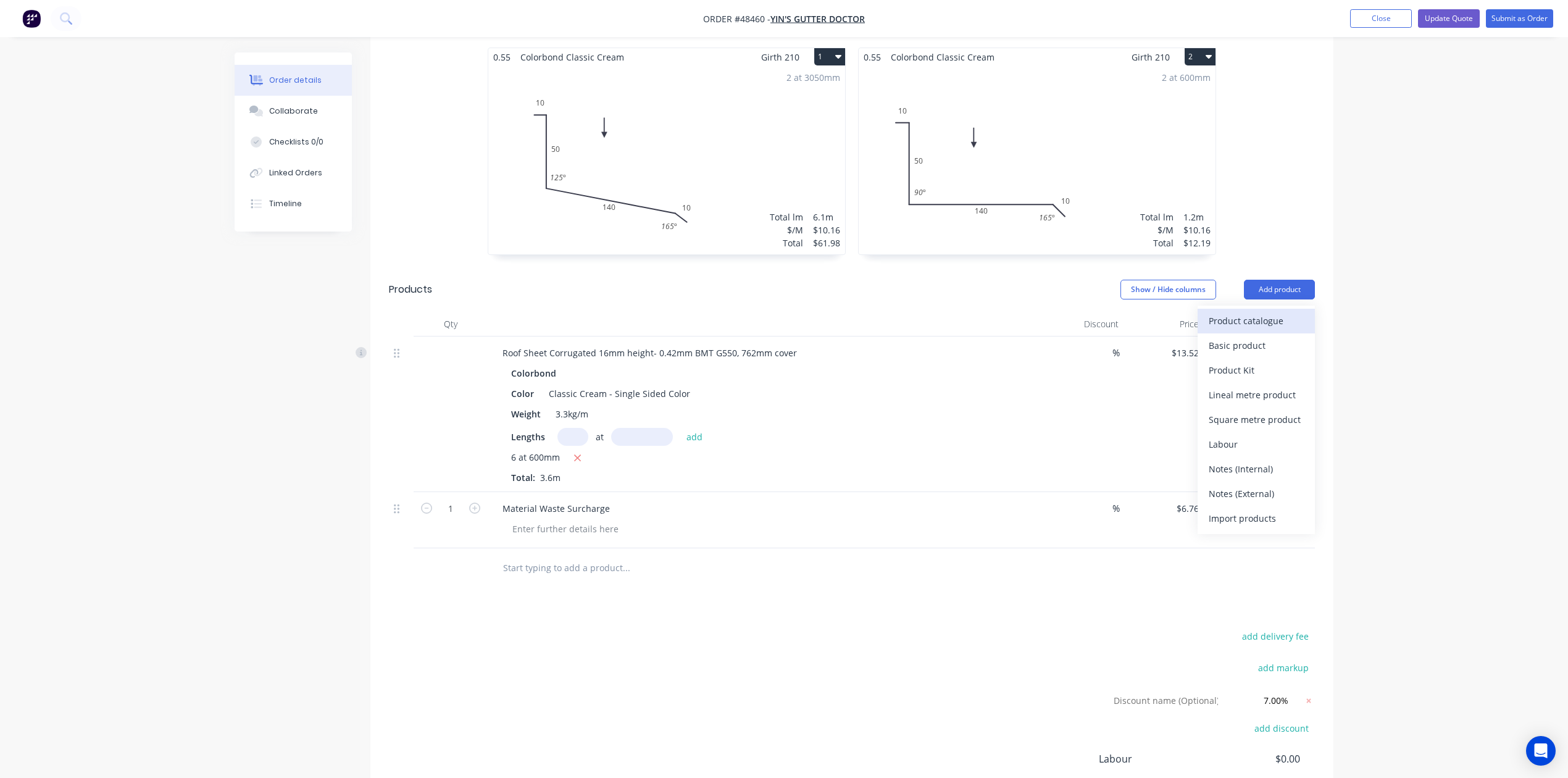
click at [1273, 316] on div "Product catalogue" at bounding box center [1257, 320] width 95 height 18
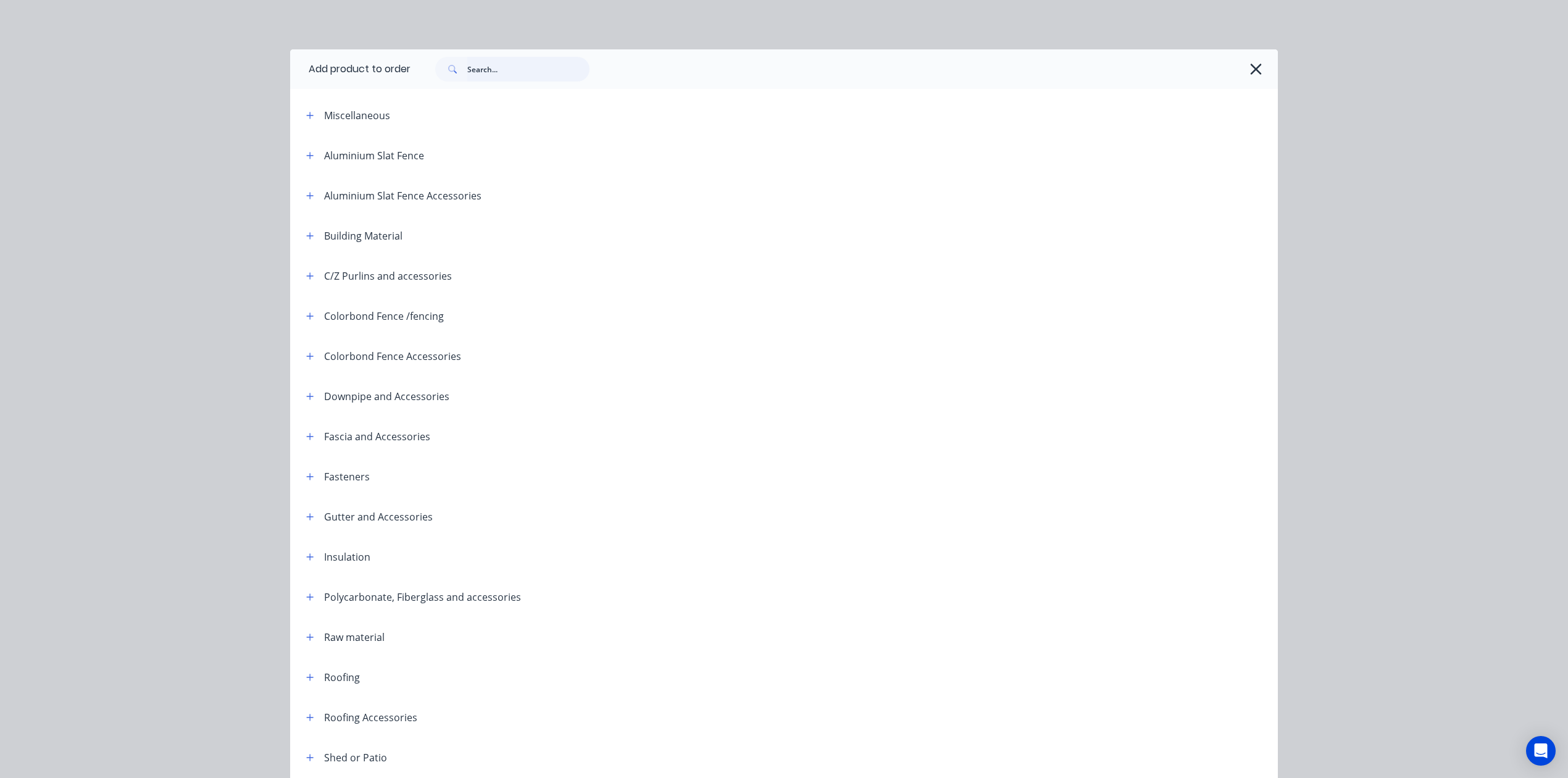
click at [534, 65] on input "text" at bounding box center [529, 69] width 122 height 24
type input "poly"
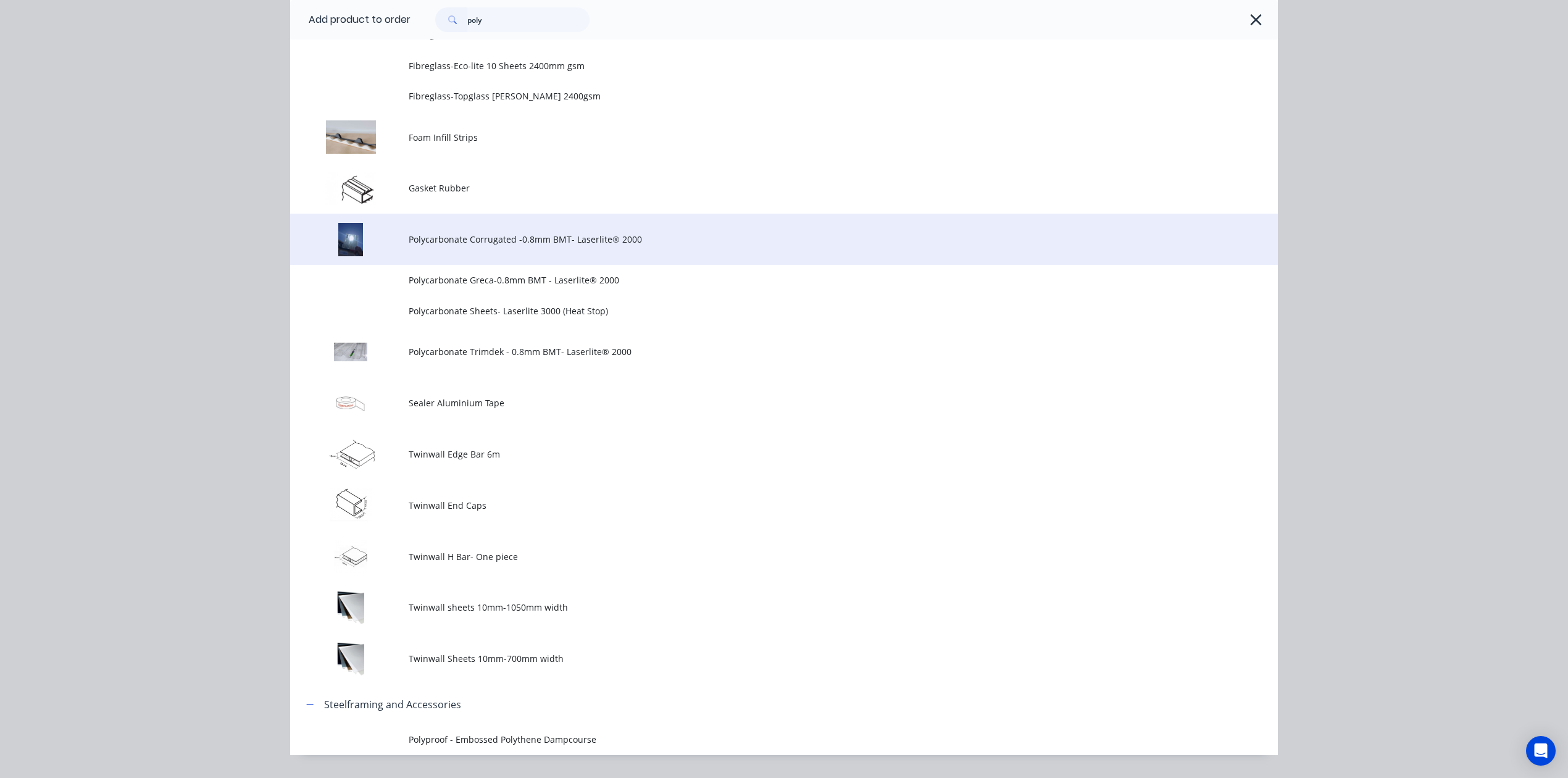
click at [542, 233] on span "Polycarbonate Corrugated -0.8mm BMT- Laserlite® 2000" at bounding box center [756, 239] width 695 height 13
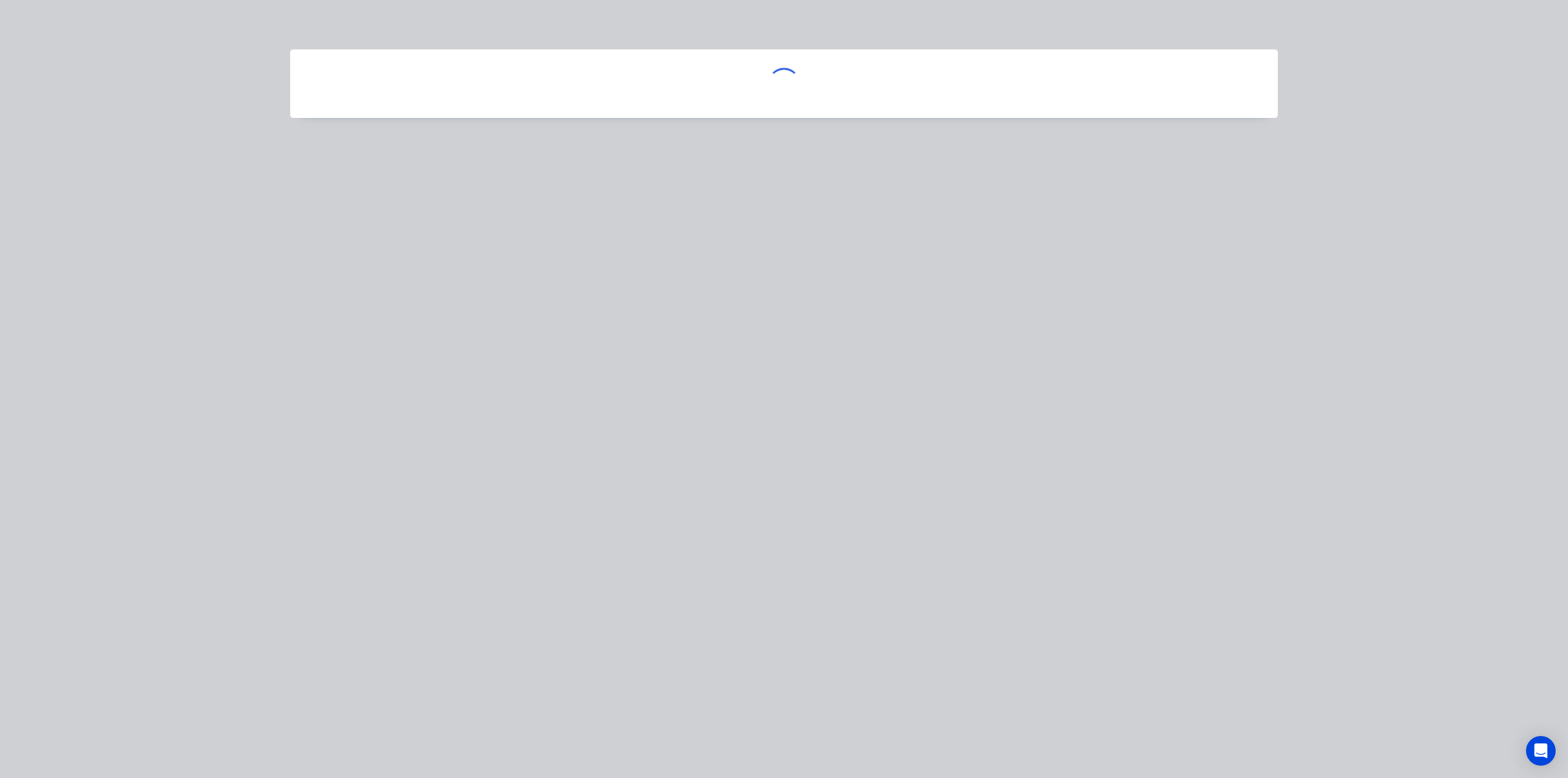
scroll to position [0, 0]
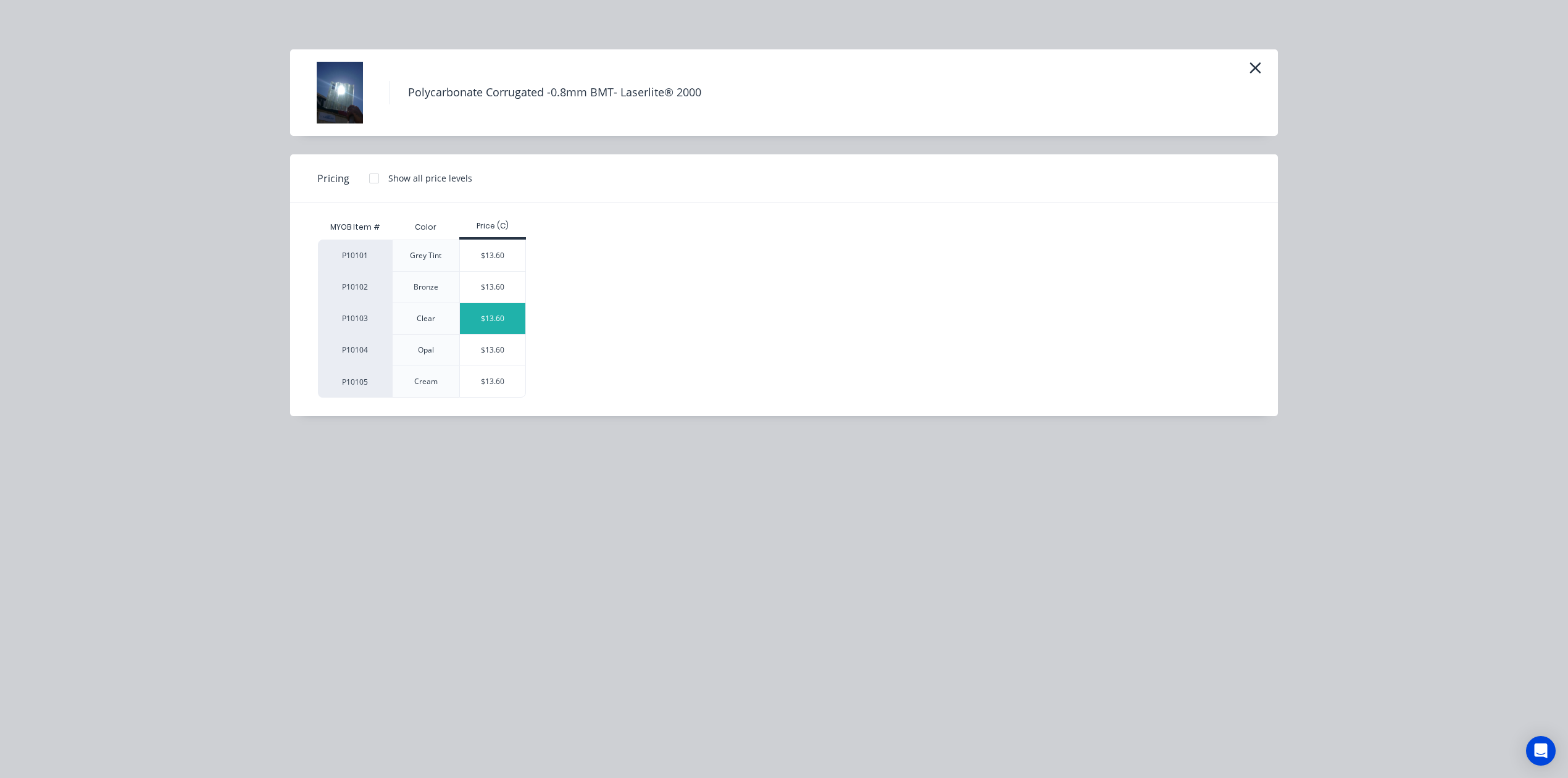
click at [494, 324] on div "$13.60" at bounding box center [493, 318] width 66 height 31
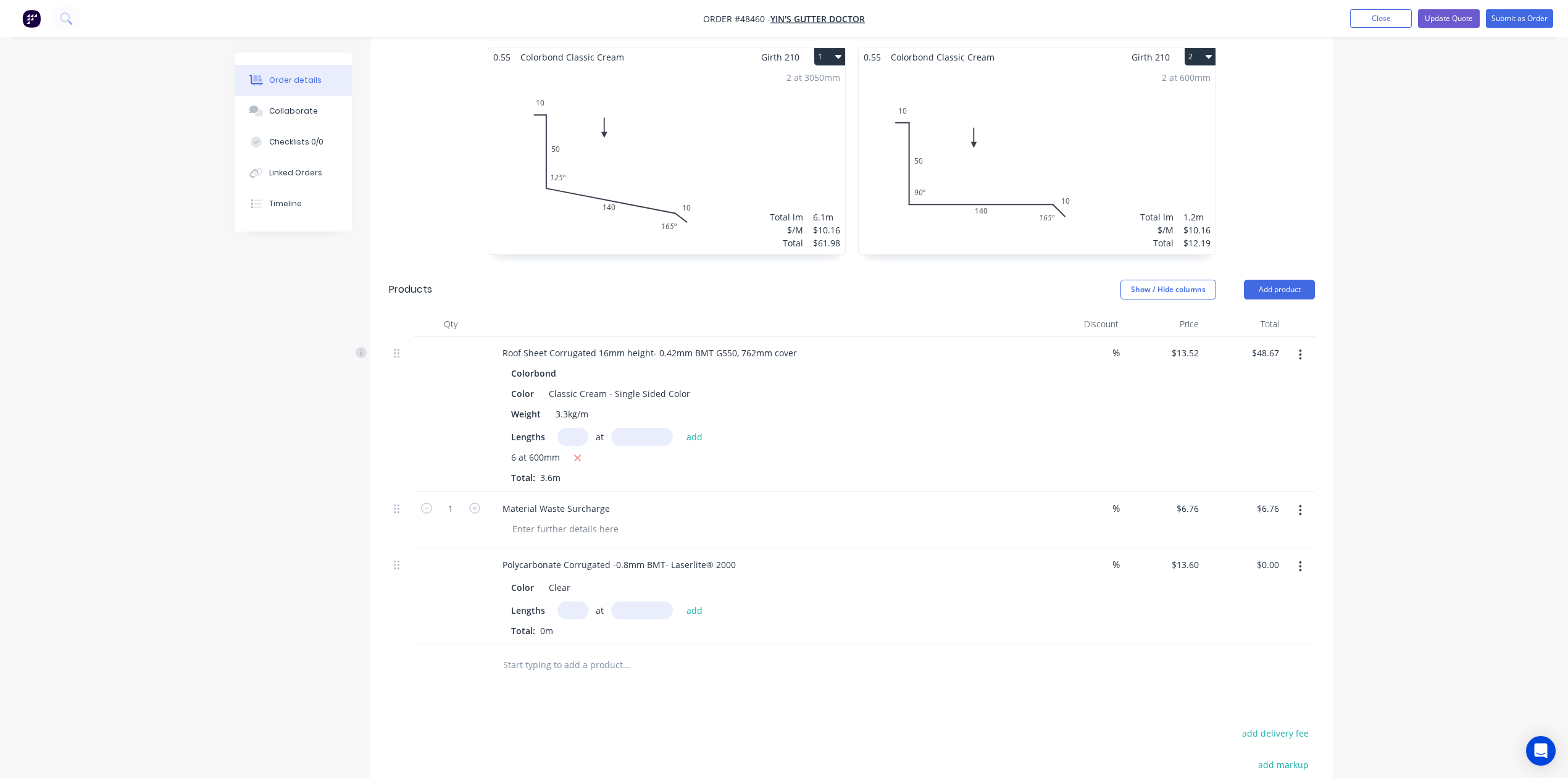
click at [575, 605] on input "text" at bounding box center [573, 610] width 31 height 18
type input "1"
click at [634, 611] on input "text" at bounding box center [642, 610] width 62 height 18
type input "1800"
click at [680, 601] on button "add" at bounding box center [695, 610] width 29 height 17
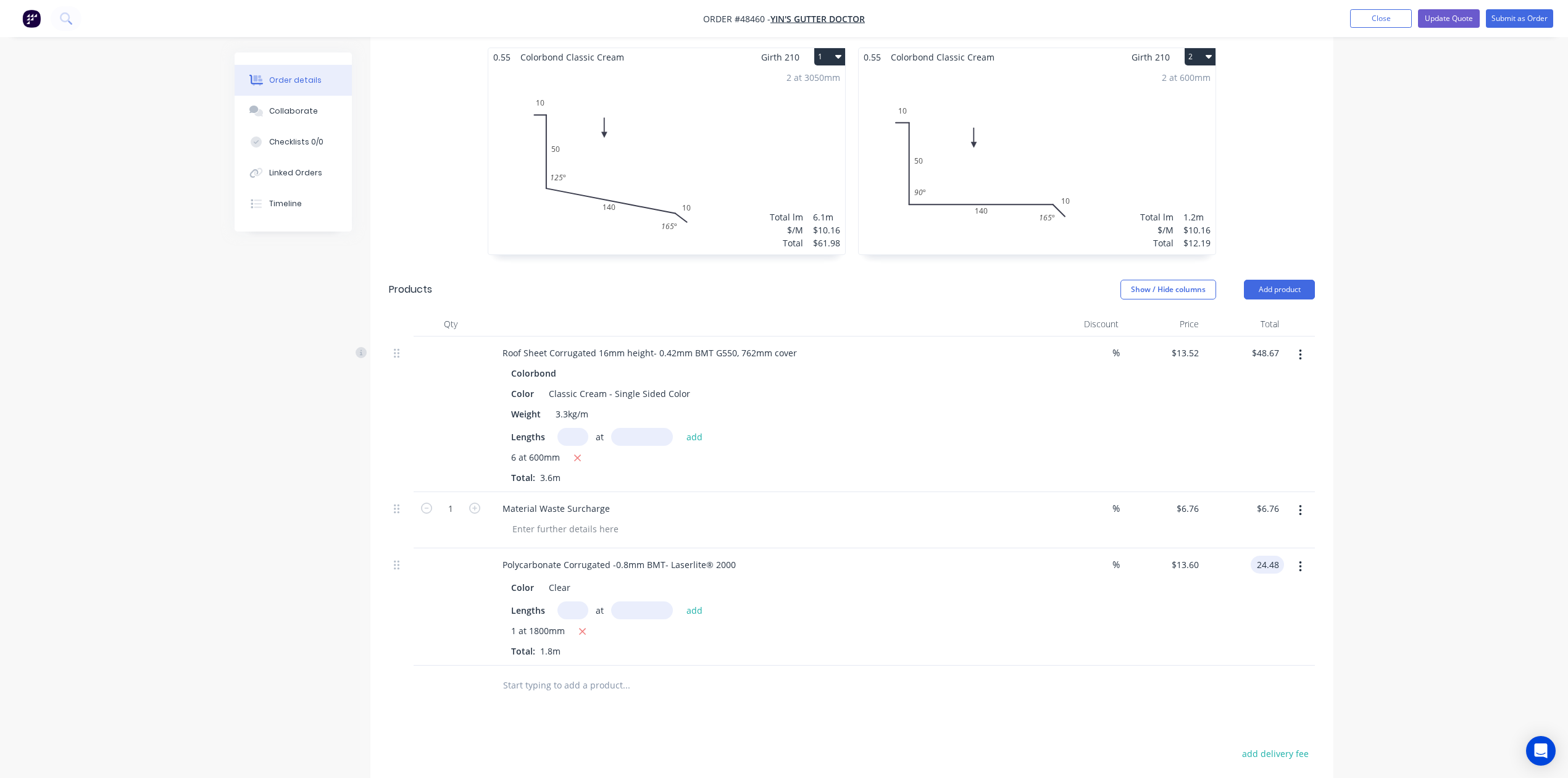
type input "$24.48"
click at [1113, 588] on div "%" at bounding box center [1083, 606] width 80 height 117
click at [583, 608] on input "text" at bounding box center [573, 610] width 31 height 18
type input "2"
click at [673, 606] on div "2 at add" at bounding box center [634, 610] width 152 height 18
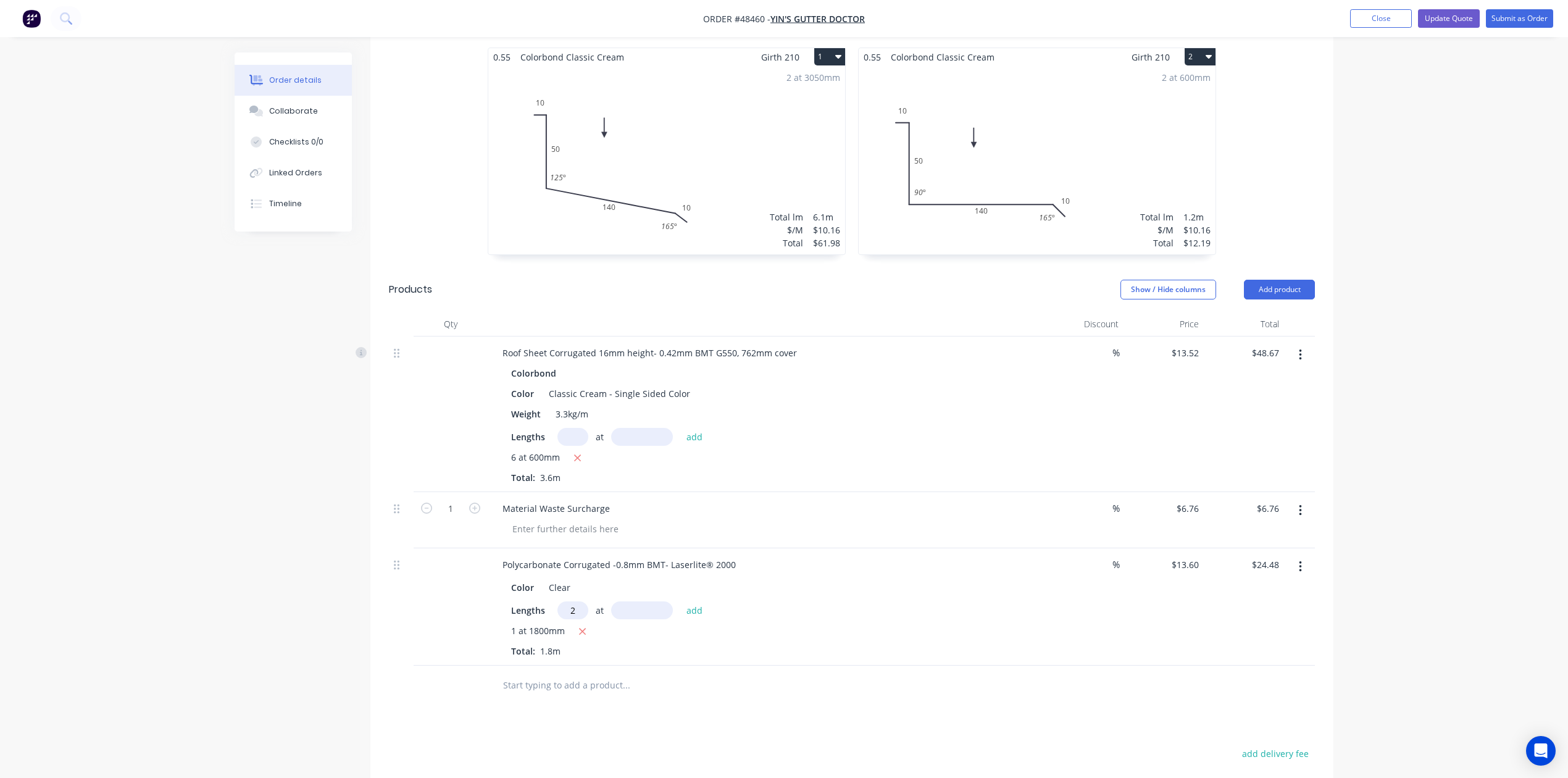
click at [660, 605] on input "text" at bounding box center [642, 610] width 62 height 18
type input "2"
type input "600"
click at [680, 601] on button "add" at bounding box center [695, 610] width 29 height 17
click at [584, 630] on button "button" at bounding box center [582, 632] width 15 height 15
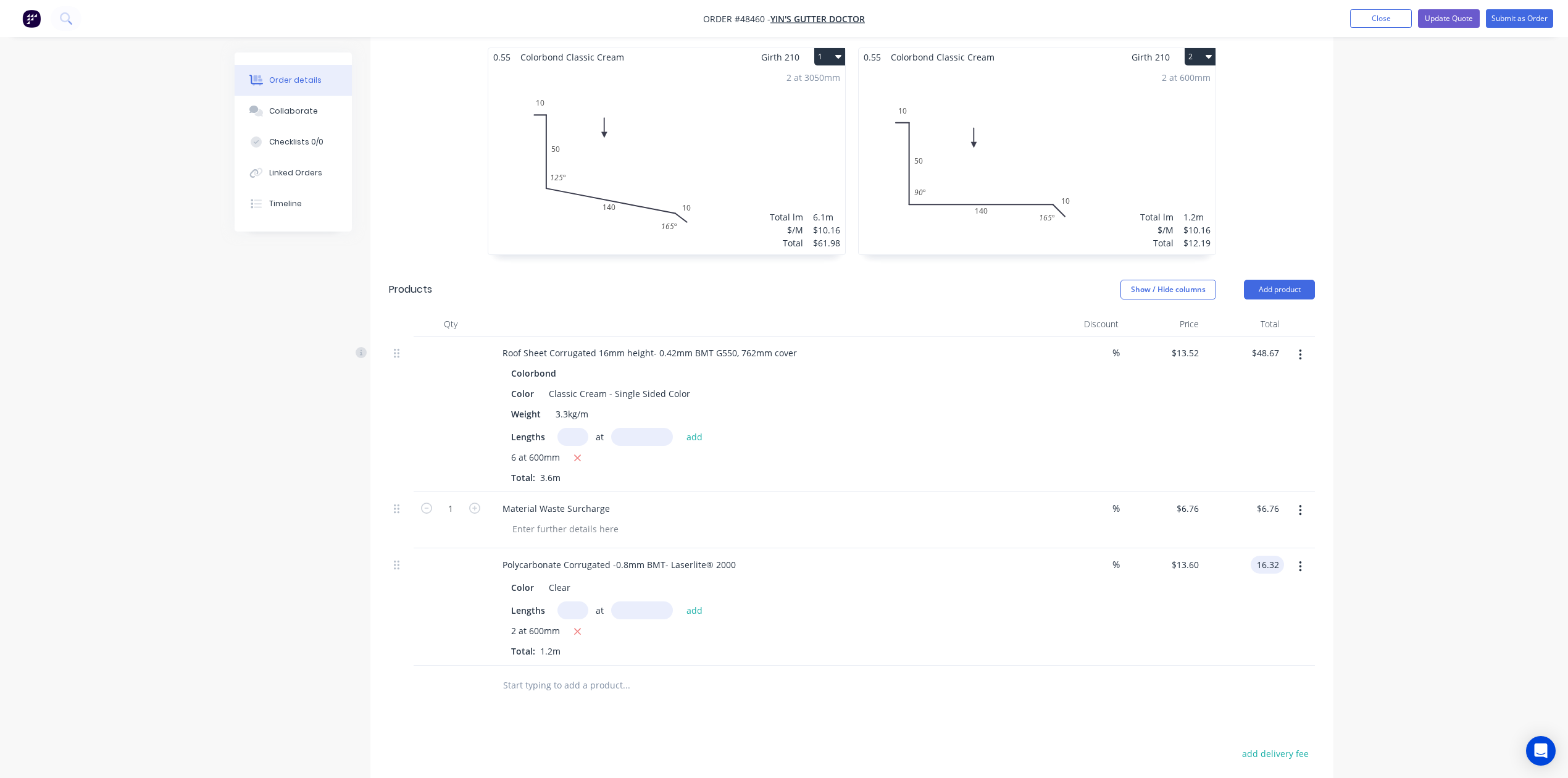
click at [1278, 561] on input "16.32" at bounding box center [1270, 564] width 28 height 18
paste input "24.48"
type input "24.48"
type input "$20.40"
type input "$24.48"
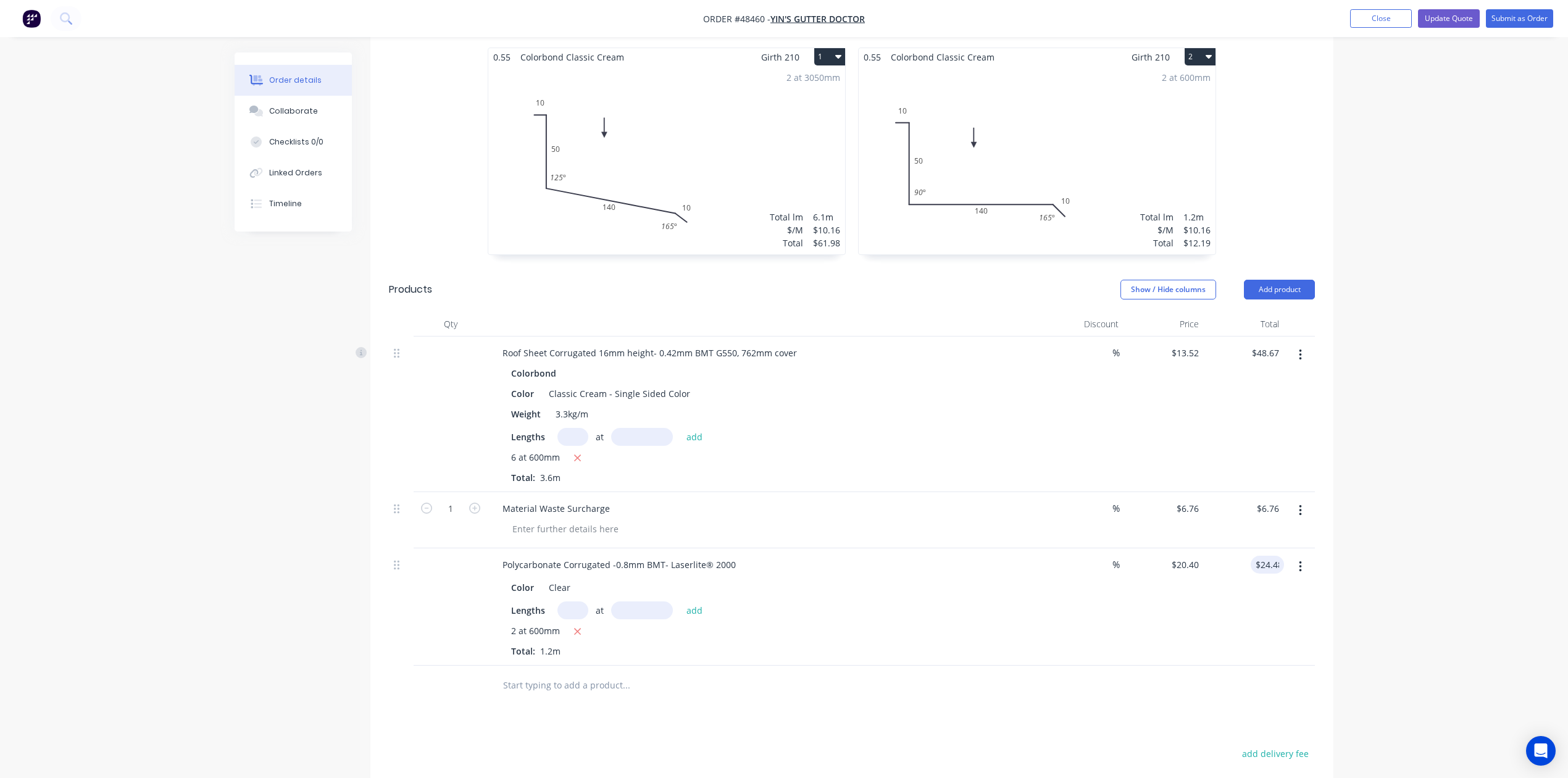
click at [1149, 655] on div "$20.40 $13.60" at bounding box center [1163, 606] width 80 height 117
click at [1032, 620] on div "Color Clear Lengths at add 2 at 600mm Total: 1.2m" at bounding box center [765, 617] width 546 height 81
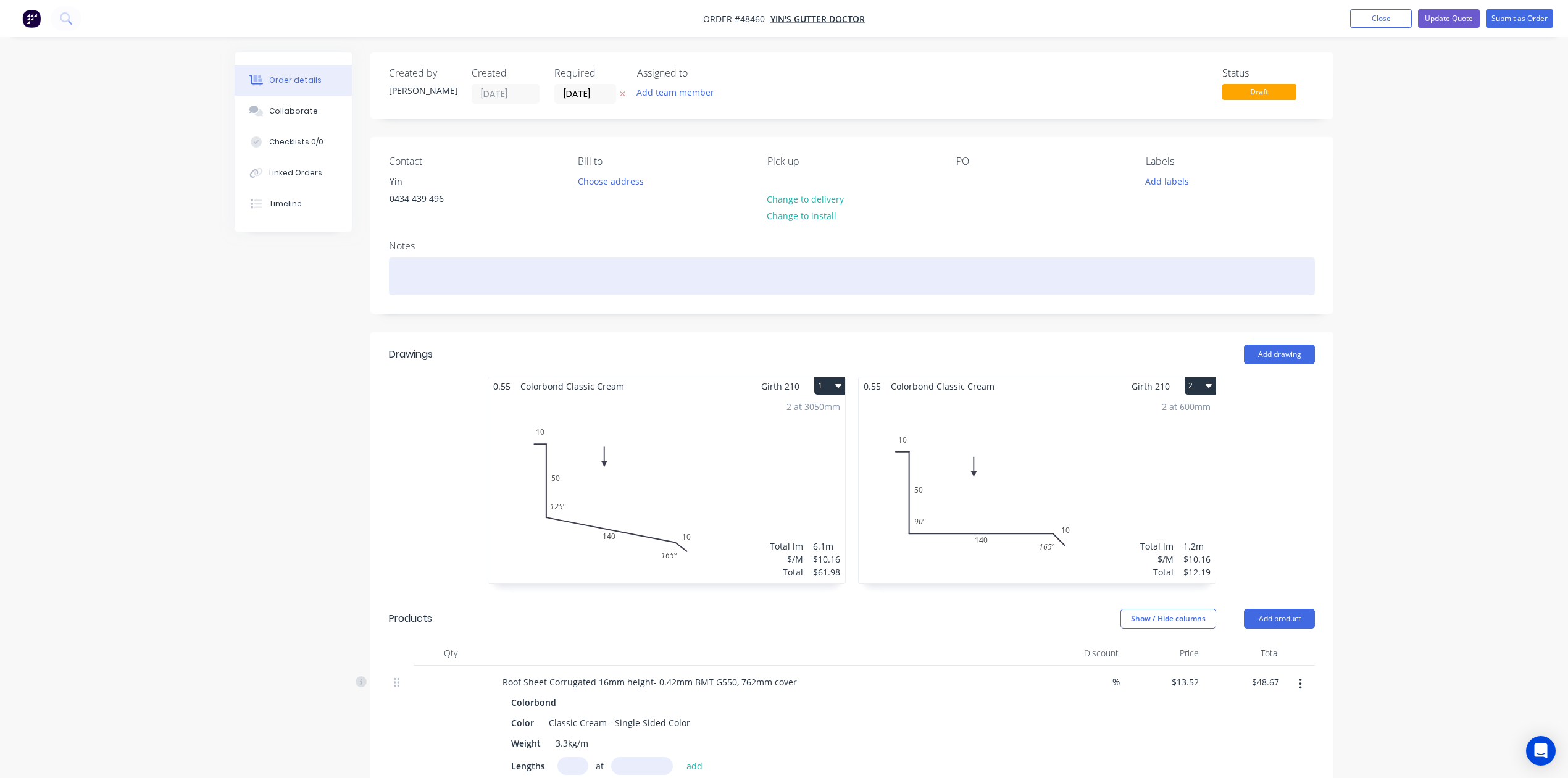
click at [972, 294] on div at bounding box center [852, 275] width 926 height 37
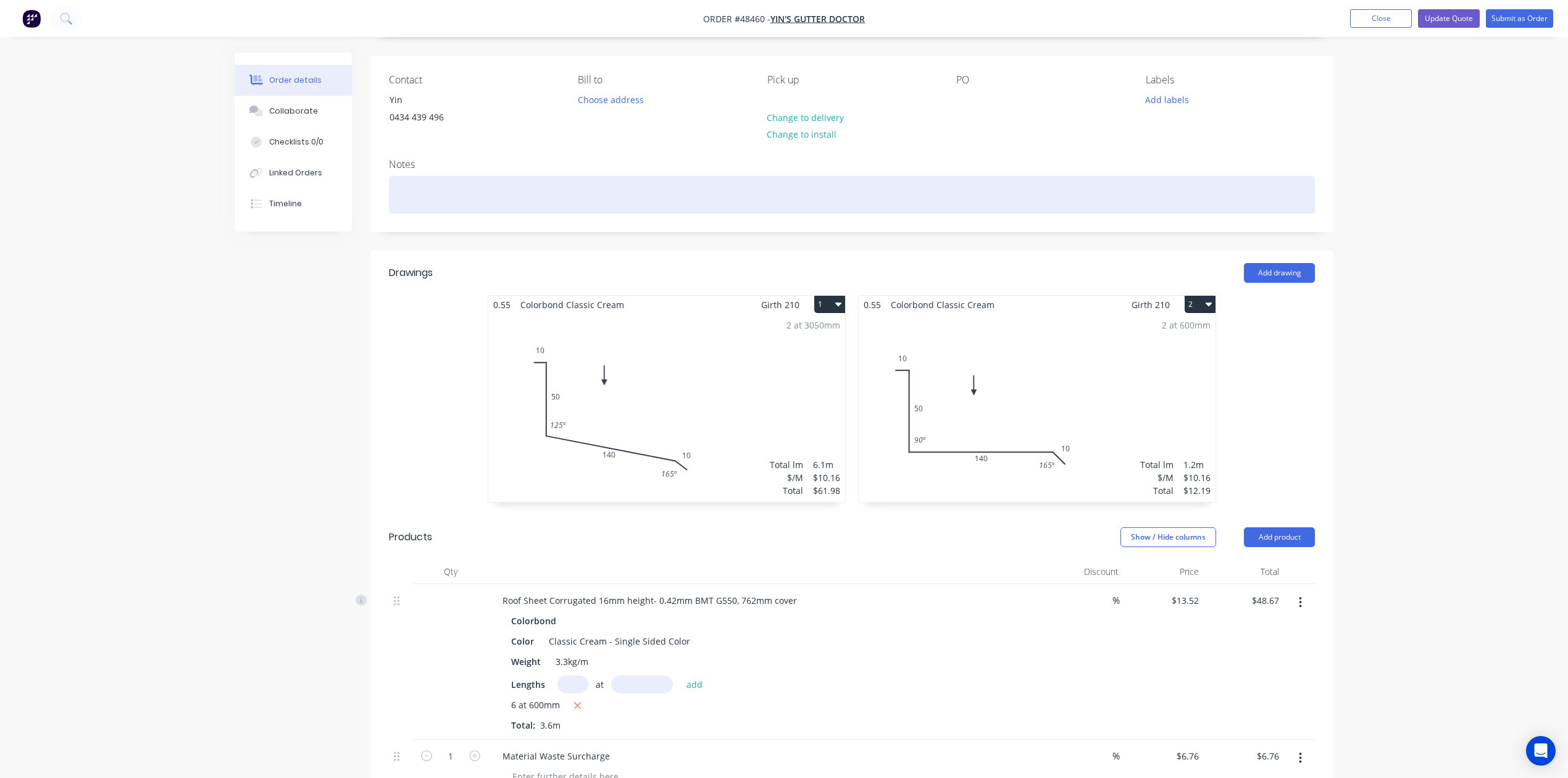
scroll to position [247, 0]
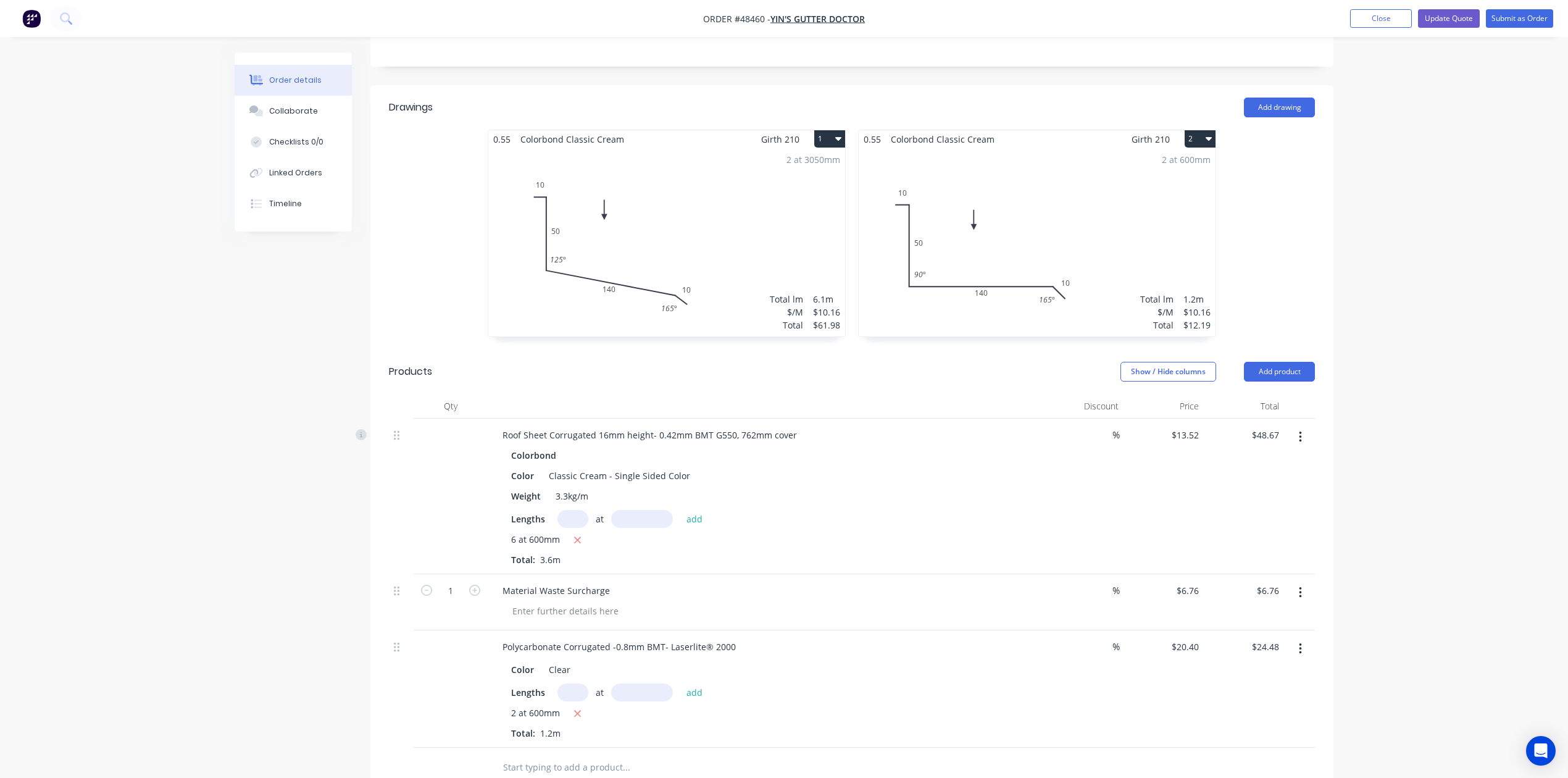
click at [1318, 109] on header "Drawings Add drawing" at bounding box center [852, 107] width 963 height 44
click at [1302, 107] on button "Add drawing" at bounding box center [1280, 107] width 71 height 20
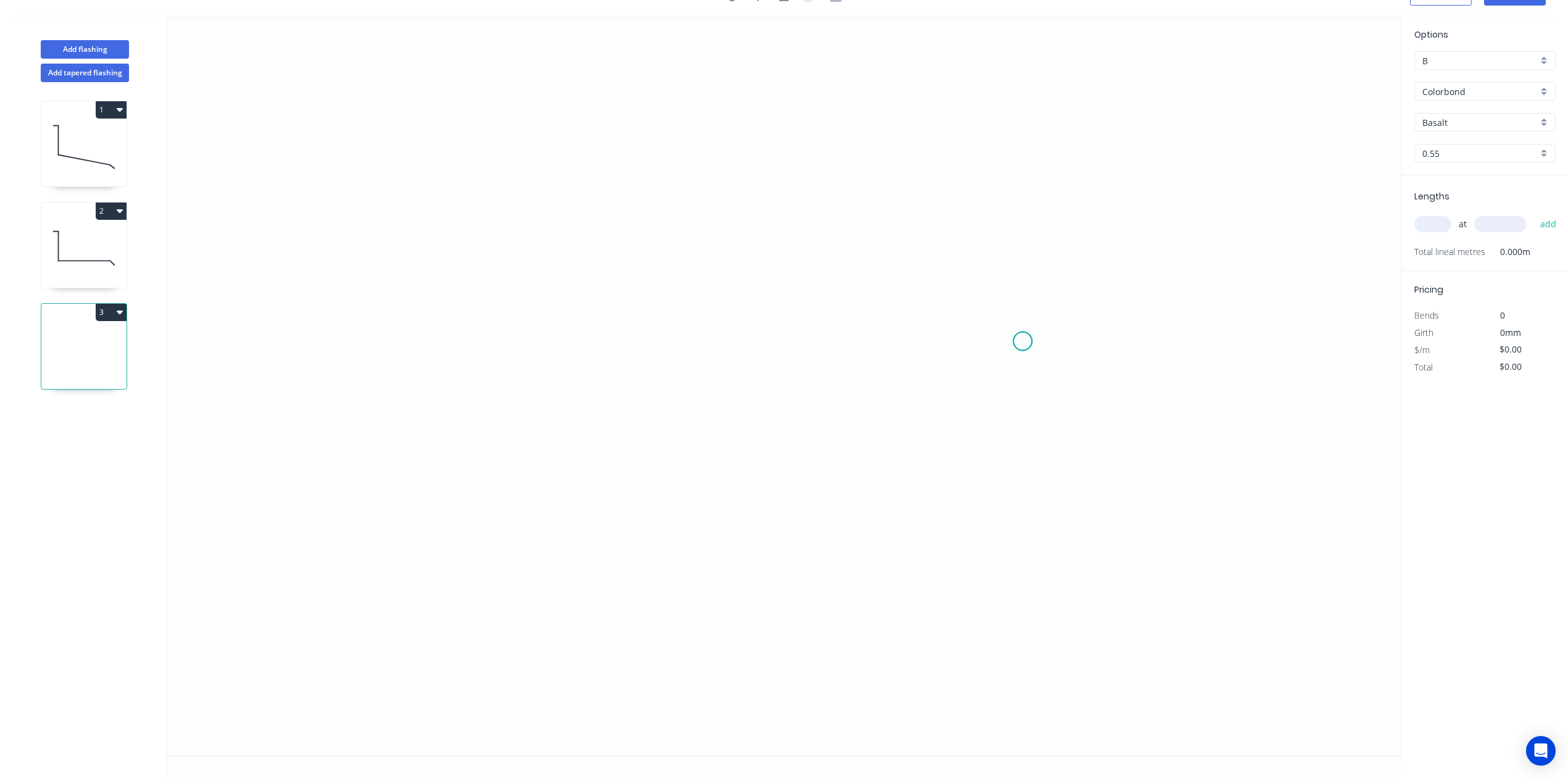
click at [1023, 340] on icon "0" at bounding box center [784, 385] width 1235 height 740
click at [983, 283] on icon "0" at bounding box center [784, 385] width 1235 height 740
click at [601, 270] on icon "0 ?" at bounding box center [784, 385] width 1235 height 740
click at [612, 503] on icon "0 ? ? ? º" at bounding box center [784, 385] width 1235 height 740
click at [706, 505] on icon "0 ? ? ? ? º" at bounding box center [784, 385] width 1235 height 740
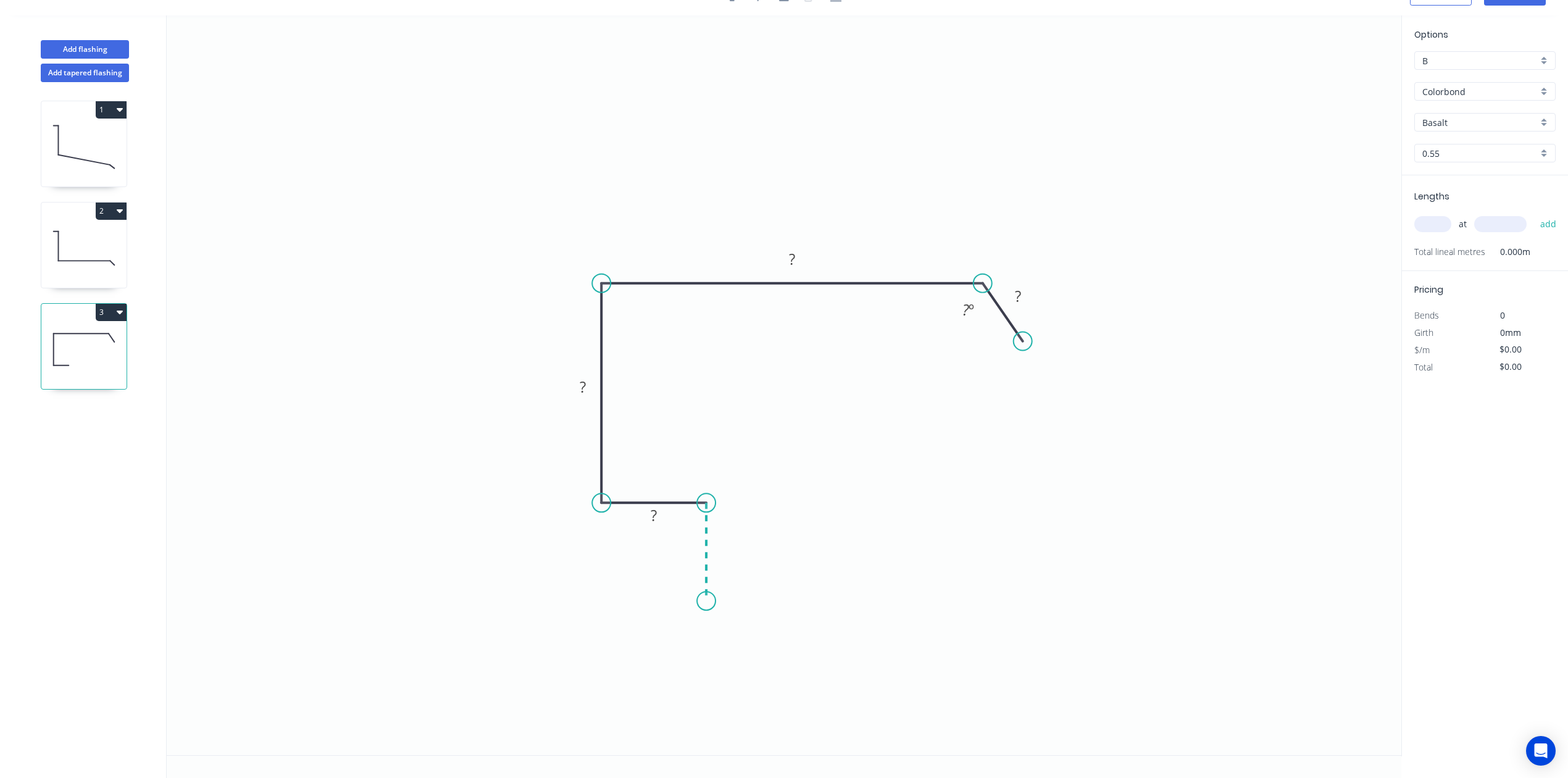
click at [702, 601] on icon "0 ? ? ? ? ? º" at bounding box center [784, 385] width 1235 height 740
click at [734, 551] on rect at bounding box center [725, 547] width 24 height 18
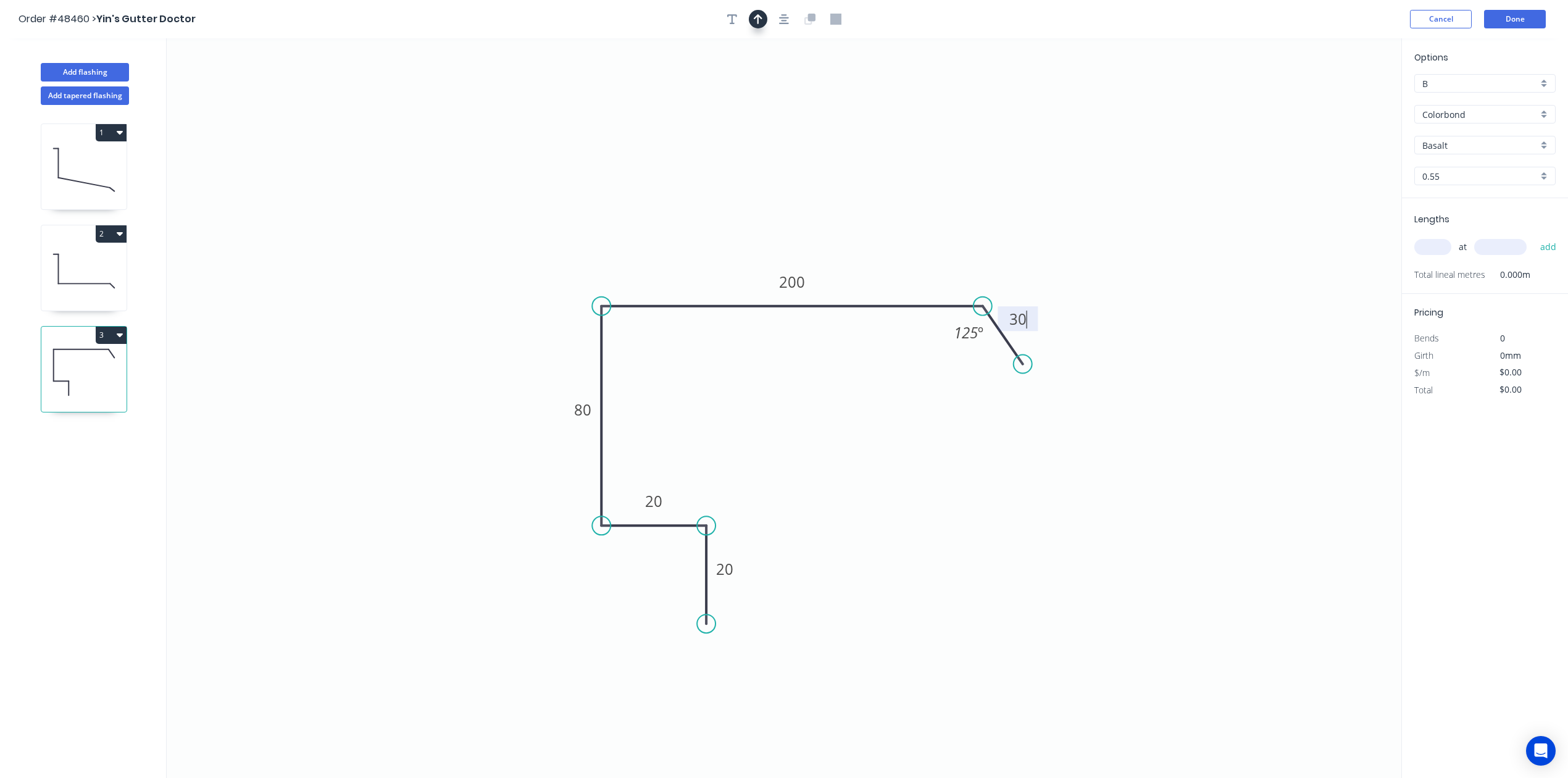
click at [755, 15] on icon "button" at bounding box center [758, 19] width 8 height 11
type input "$15.30"
drag, startPoint x: 1340, startPoint y: 100, endPoint x: 897, endPoint y: 203, distance: 454.8
click at [897, 203] on icon at bounding box center [898, 187] width 11 height 40
click at [1426, 249] on input "text" at bounding box center [1433, 246] width 37 height 16
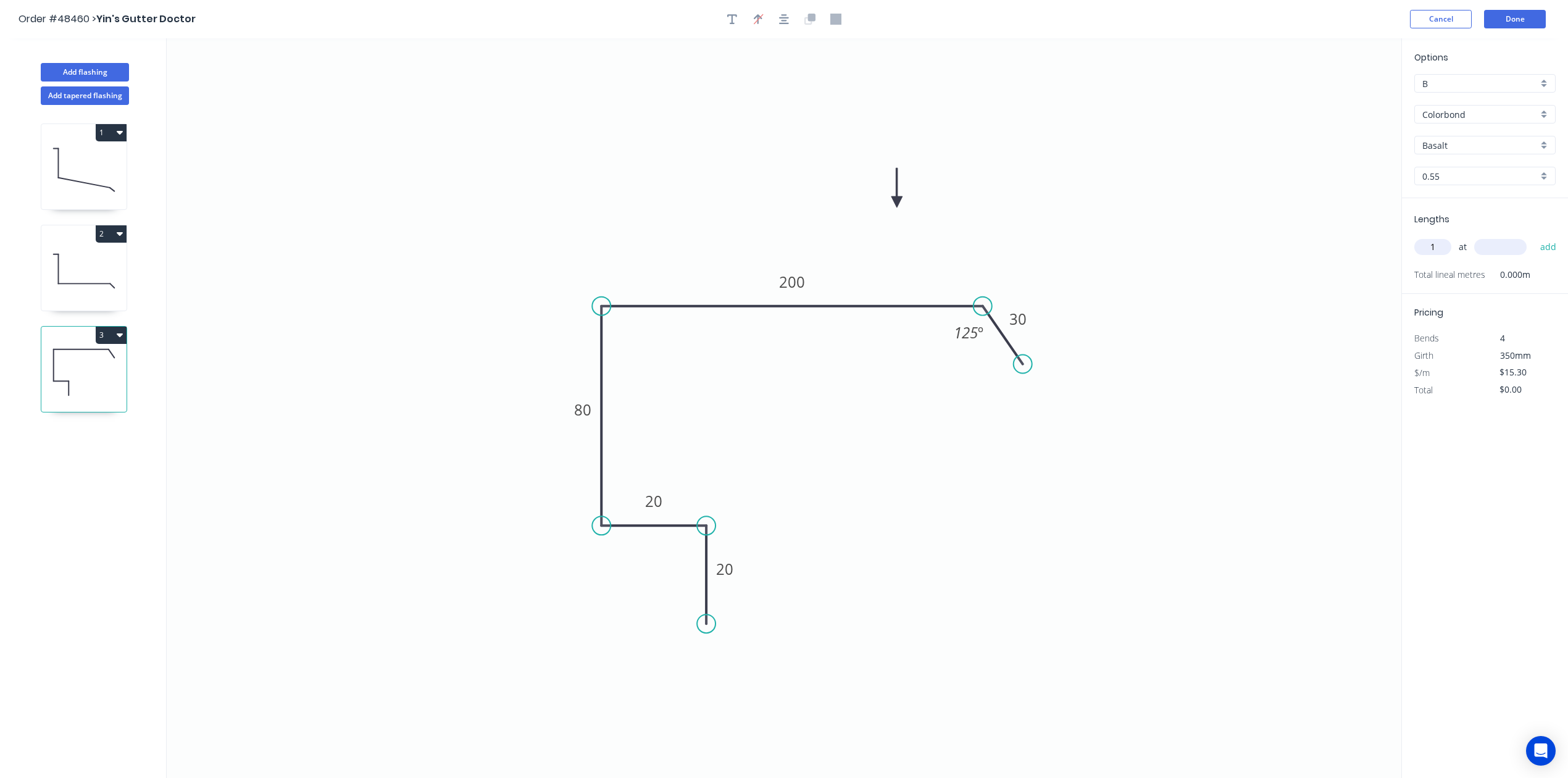
type input "1"
type input "1800"
click at [1534, 236] on button "add" at bounding box center [1549, 246] width 29 height 21
type input "$27.54"
click at [1514, 145] on input "Basalt" at bounding box center [1480, 145] width 116 height 13
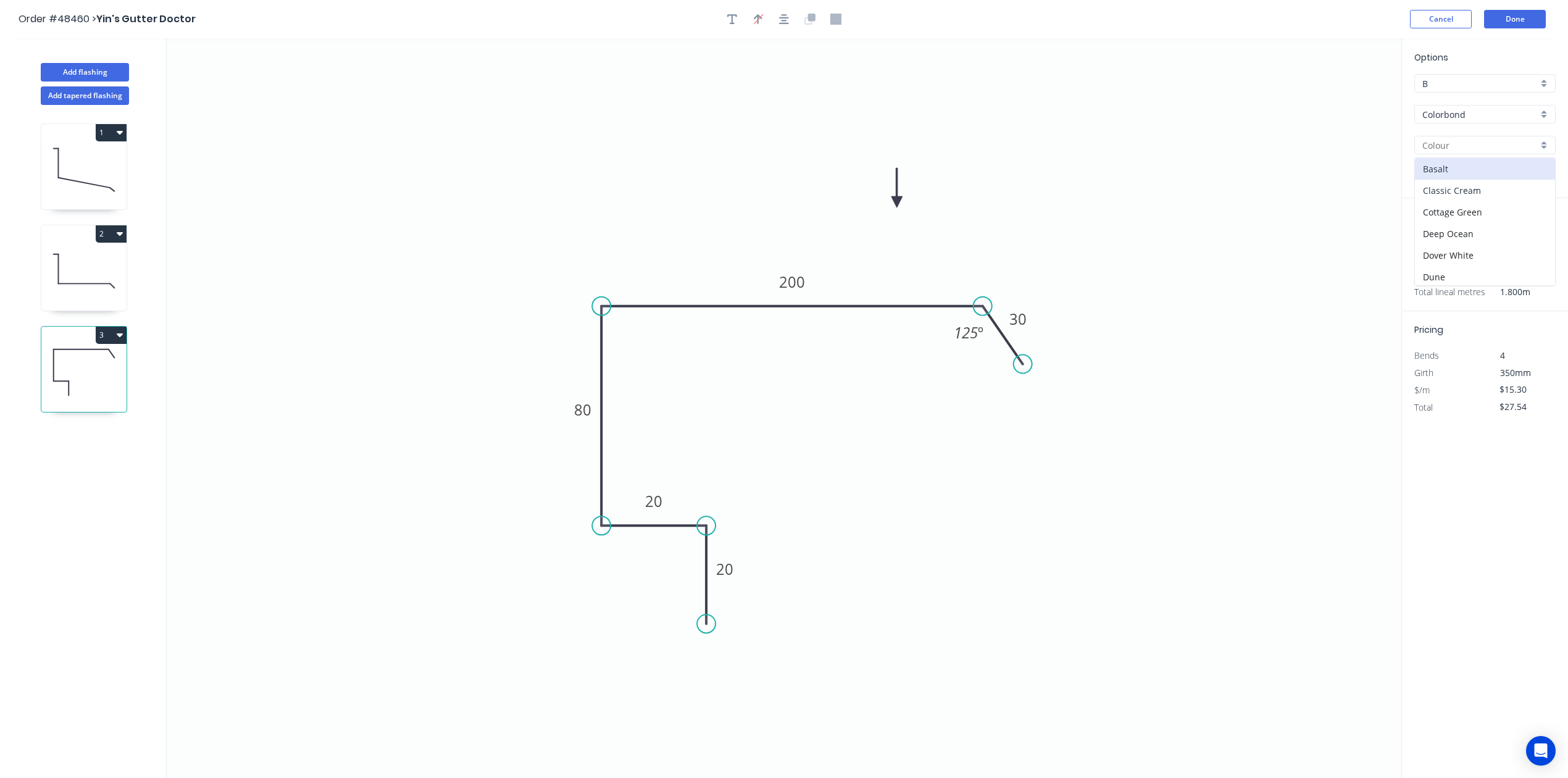
click at [1490, 190] on div "Classic Cream" at bounding box center [1485, 190] width 140 height 21
type input "Classic Cream"
click at [85, 72] on button "Add flashing" at bounding box center [84, 72] width 88 height 18
type input "$0.00"
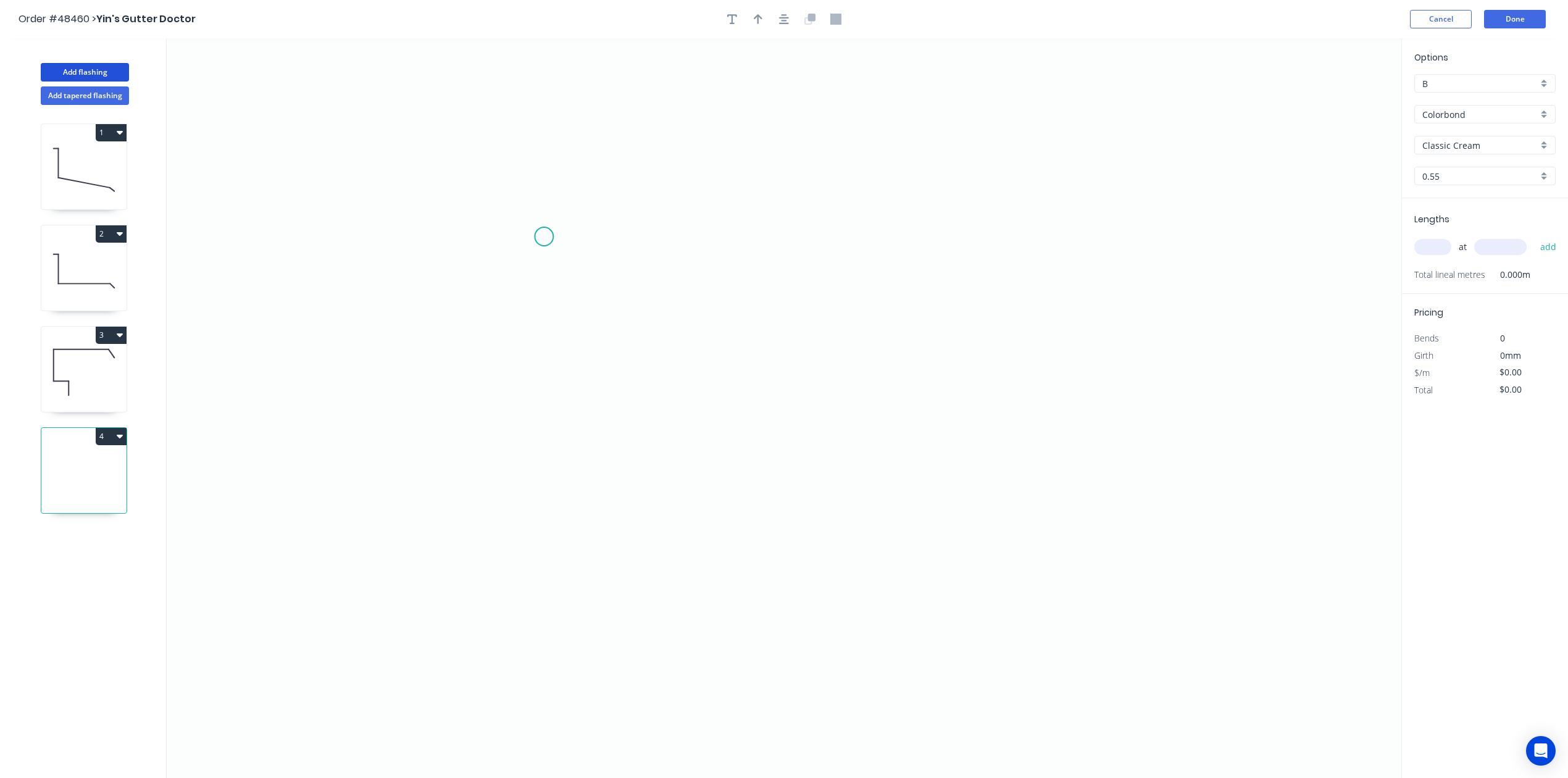
click at [544, 237] on icon "0" at bounding box center [784, 408] width 1235 height 740
click at [523, 483] on icon "0" at bounding box center [784, 408] width 1235 height 740
click at [839, 477] on icon "0 ?" at bounding box center [784, 408] width 1235 height 740
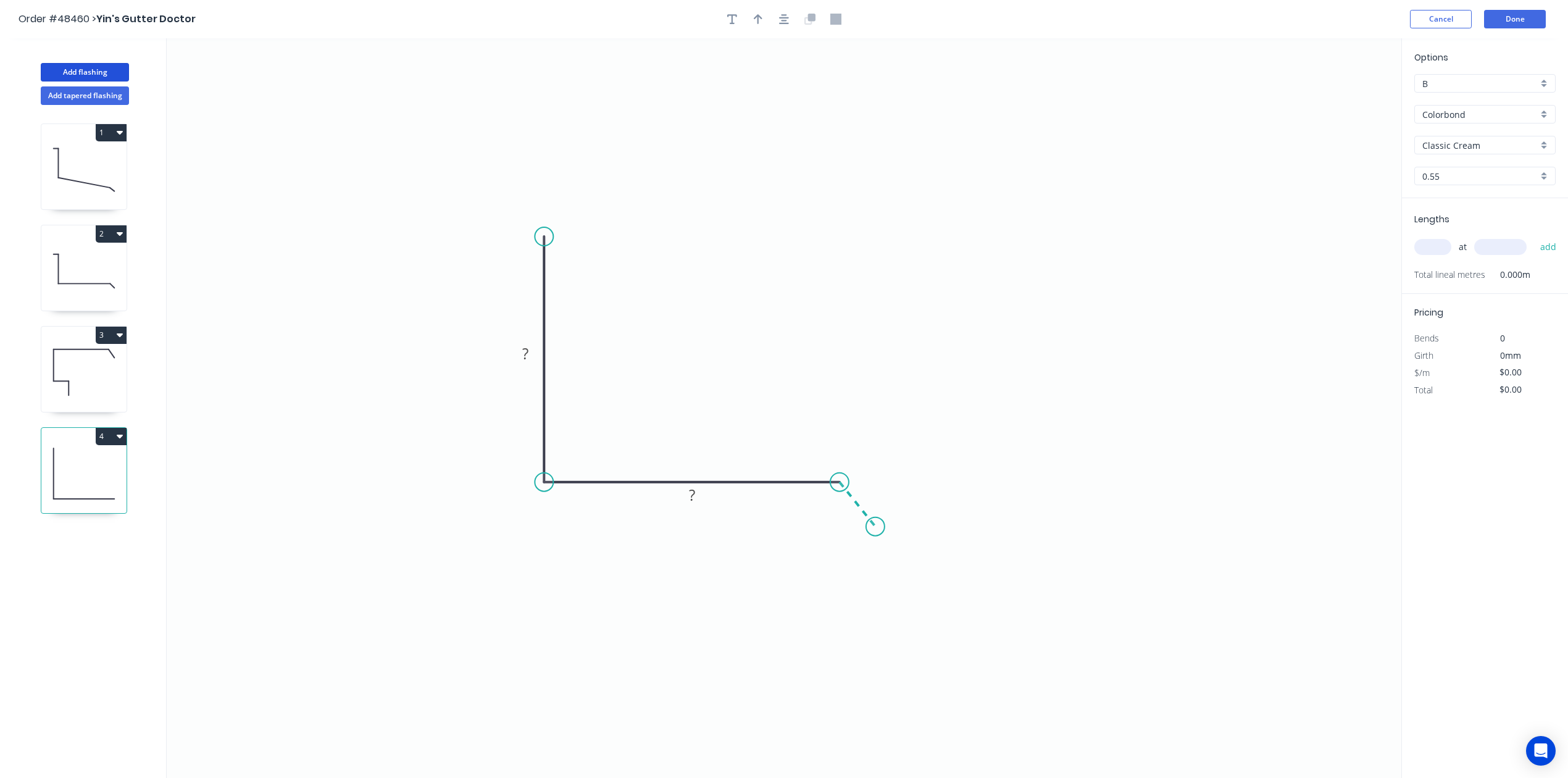
click at [875, 527] on icon "0 ? ?" at bounding box center [784, 408] width 1235 height 740
click at [875, 527] on circle at bounding box center [875, 526] width 18 height 18
click at [529, 354] on tspan "?" at bounding box center [526, 353] width 6 height 21
click at [753, 25] on button "button" at bounding box center [758, 19] width 18 height 18
type input "$18.13"
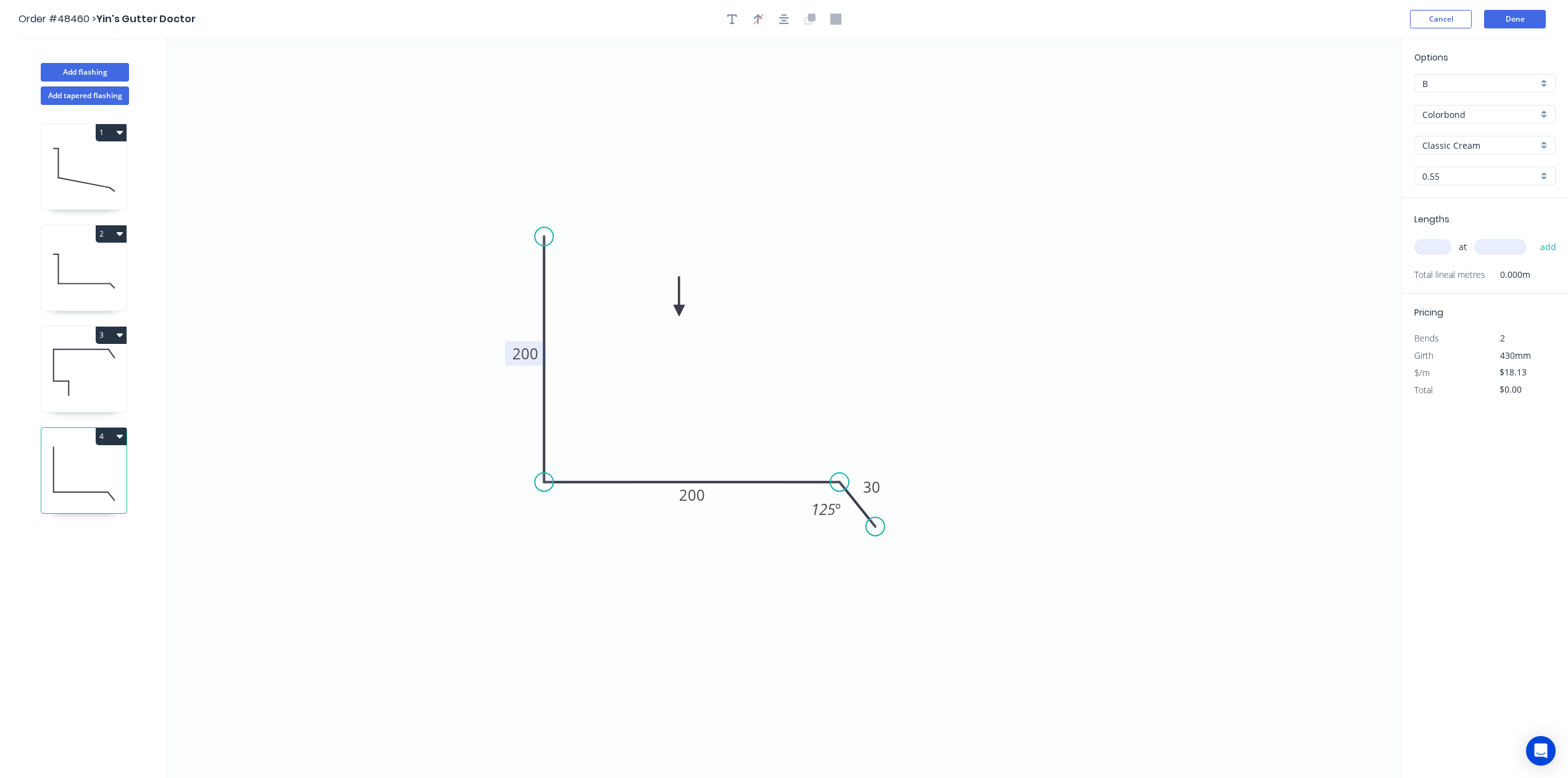
drag, startPoint x: 1340, startPoint y: 100, endPoint x: 1051, endPoint y: 275, distance: 337.9
click at [683, 309] on icon at bounding box center [679, 296] width 11 height 40
click at [1433, 245] on input "text" at bounding box center [1433, 246] width 37 height 16
type input "1"
type input "1500"
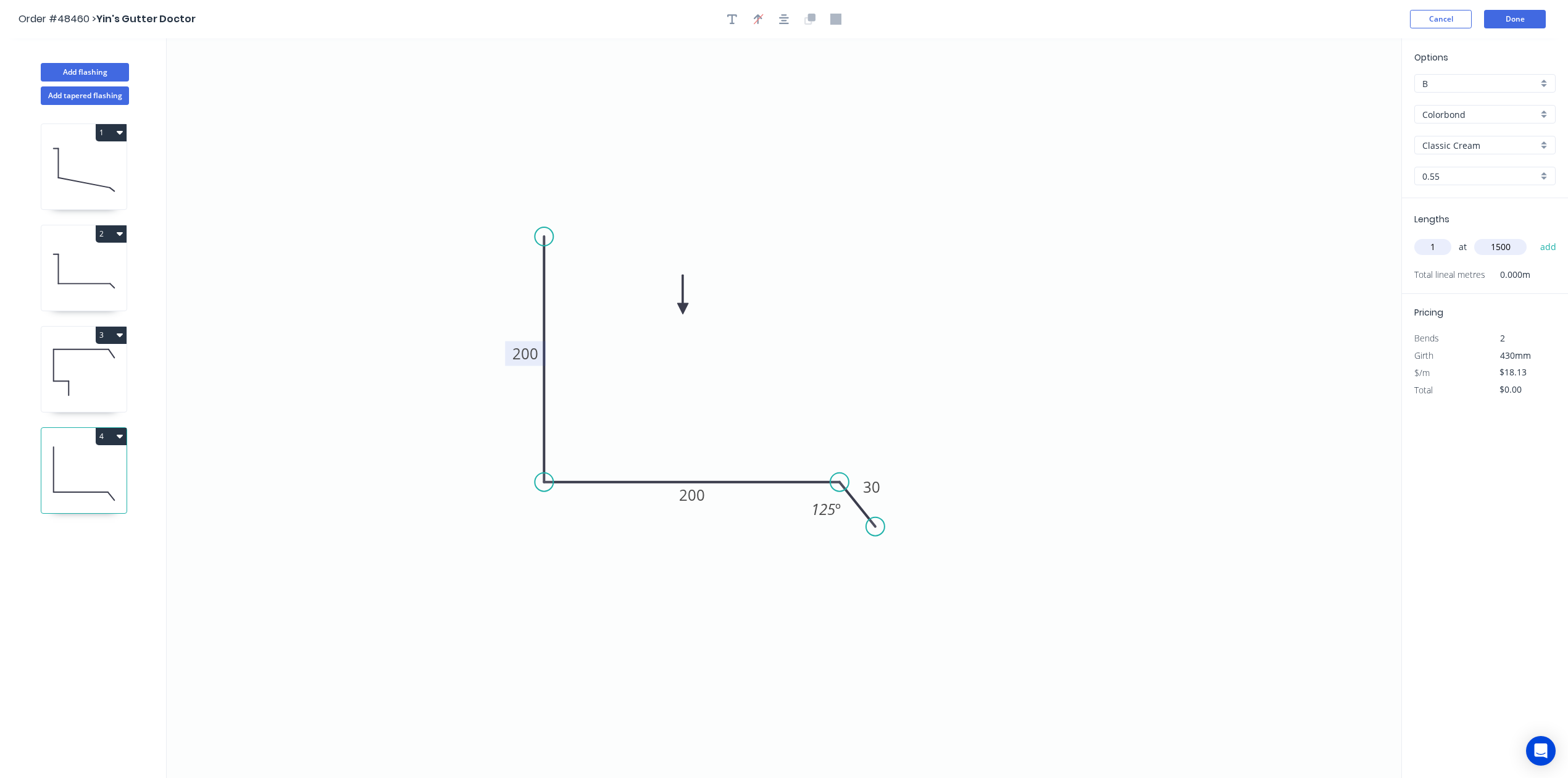
click at [1534, 236] on button "add" at bounding box center [1549, 246] width 29 height 21
type input "$27.20"
click at [119, 238] on icon "button" at bounding box center [119, 233] width 6 height 10
click at [99, 257] on div "Duplicate" at bounding box center [68, 264] width 95 height 18
type input "$0.00"
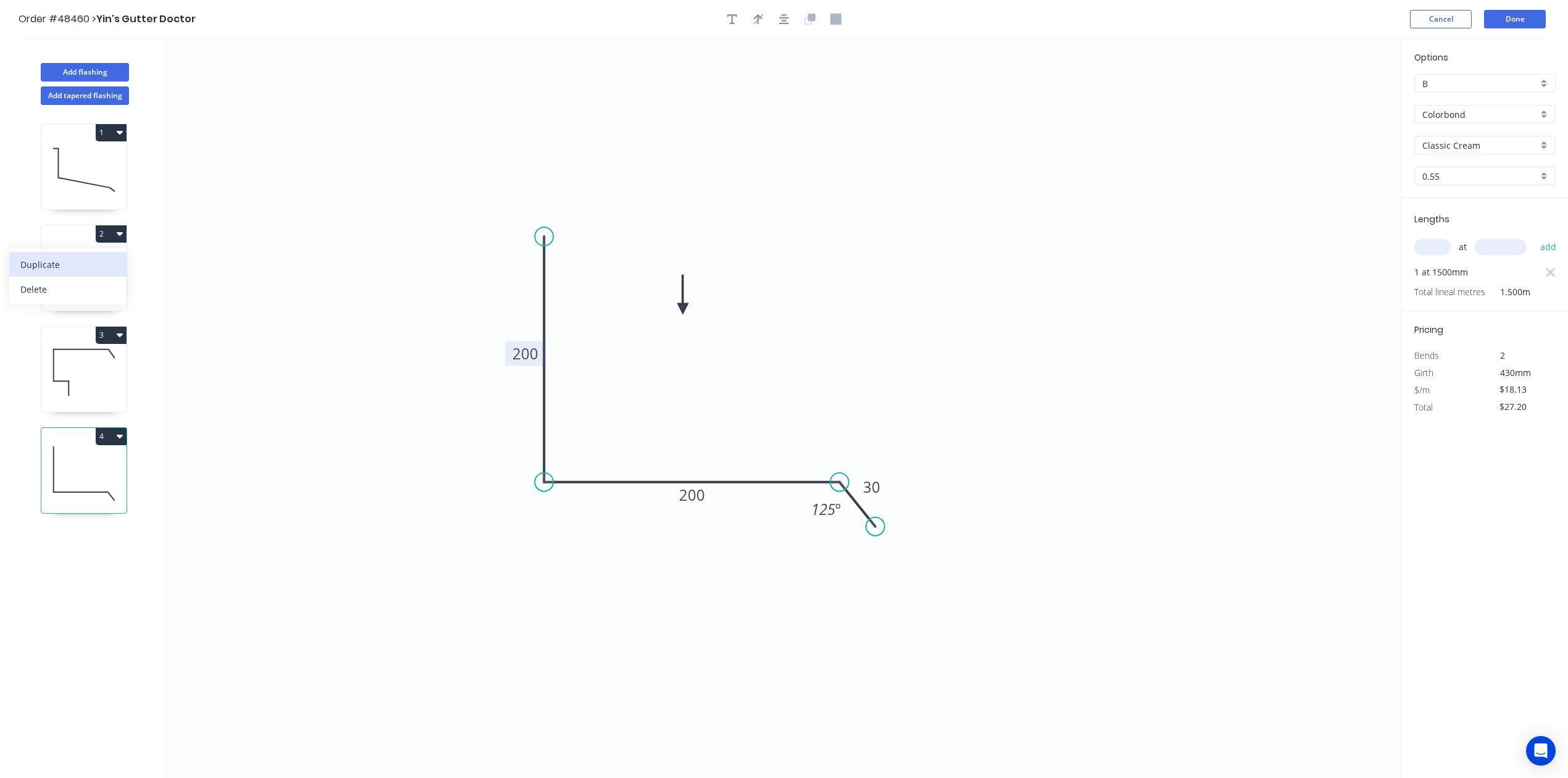
type input "$0.00"
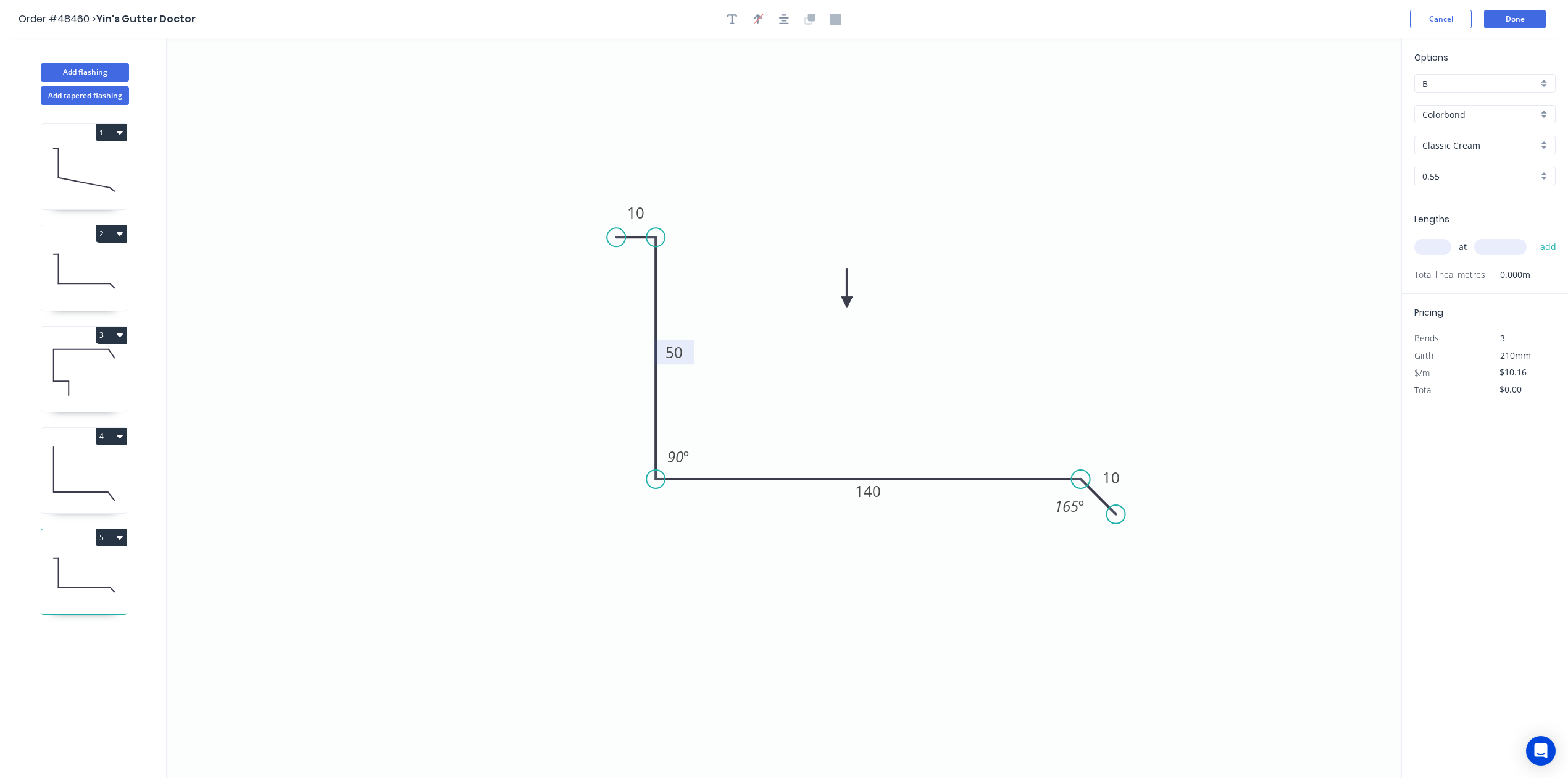
click at [677, 350] on tspan "50" at bounding box center [674, 352] width 18 height 21
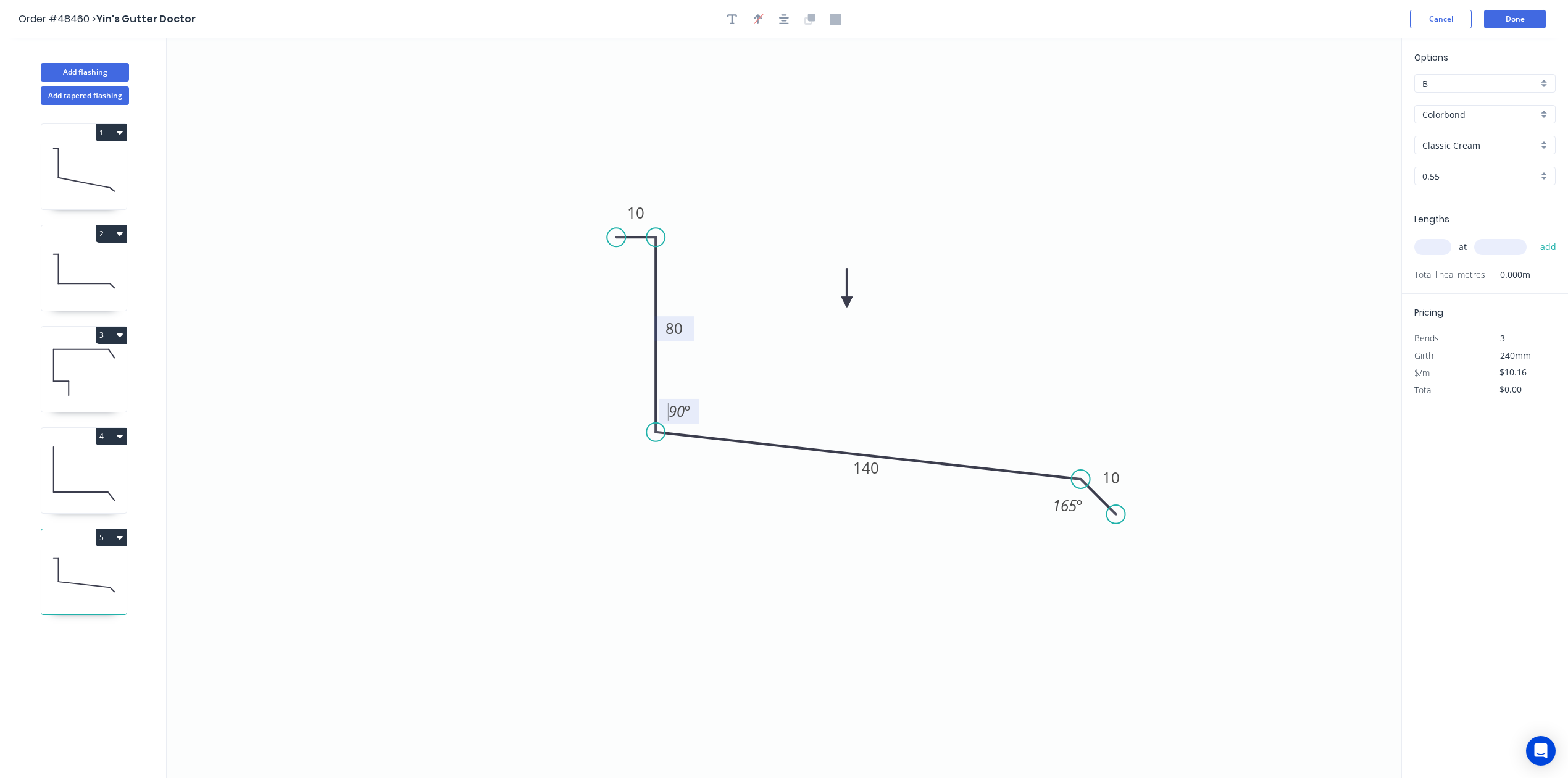
drag, startPoint x: 653, startPoint y: 480, endPoint x: 657, endPoint y: 433, distance: 47.2
click at [657, 433] on circle at bounding box center [656, 432] width 18 height 18
click at [678, 410] on tspan "90" at bounding box center [676, 411] width 16 height 21
type input "$11.25"
click at [902, 640] on icon "0 10 80 190 10 108 º 165 º" at bounding box center [784, 408] width 1235 height 740
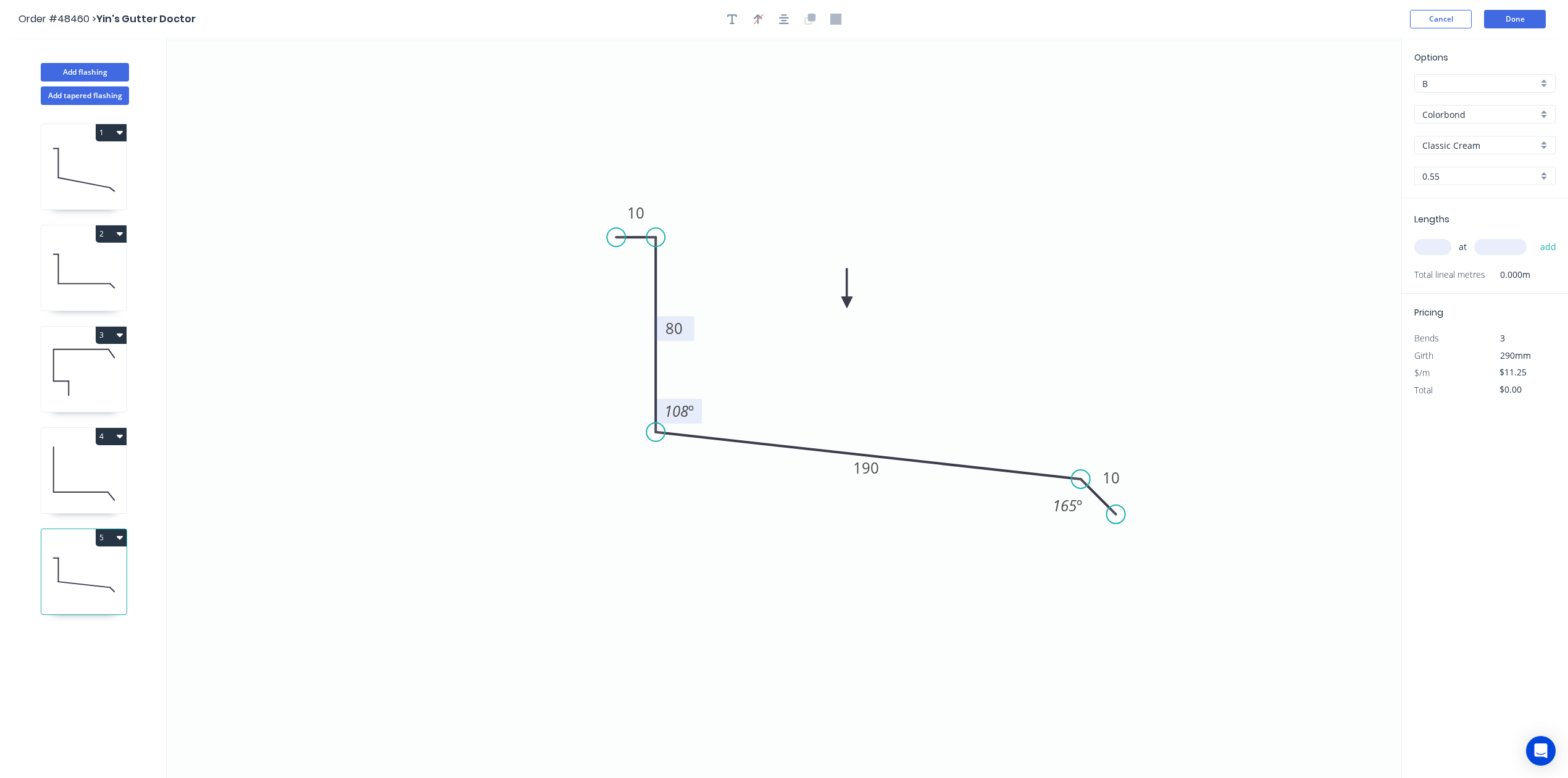
click at [1438, 252] on input "text" at bounding box center [1433, 246] width 37 height 16
type input "1"
type input "5000"
click at [1534, 236] on button "add" at bounding box center [1549, 246] width 29 height 21
type input "$56.25"
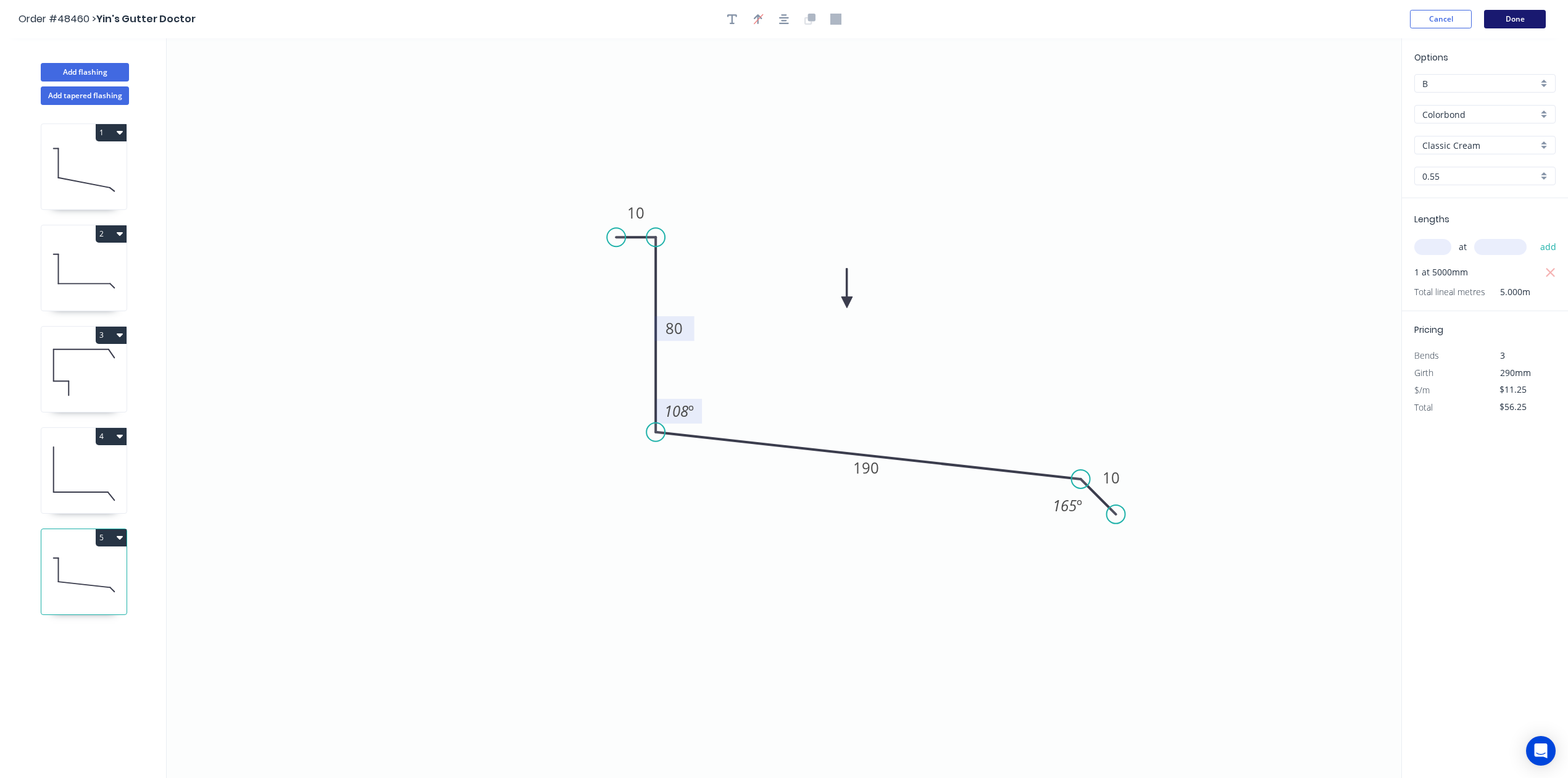
click at [1524, 21] on button "Done" at bounding box center [1514, 19] width 62 height 18
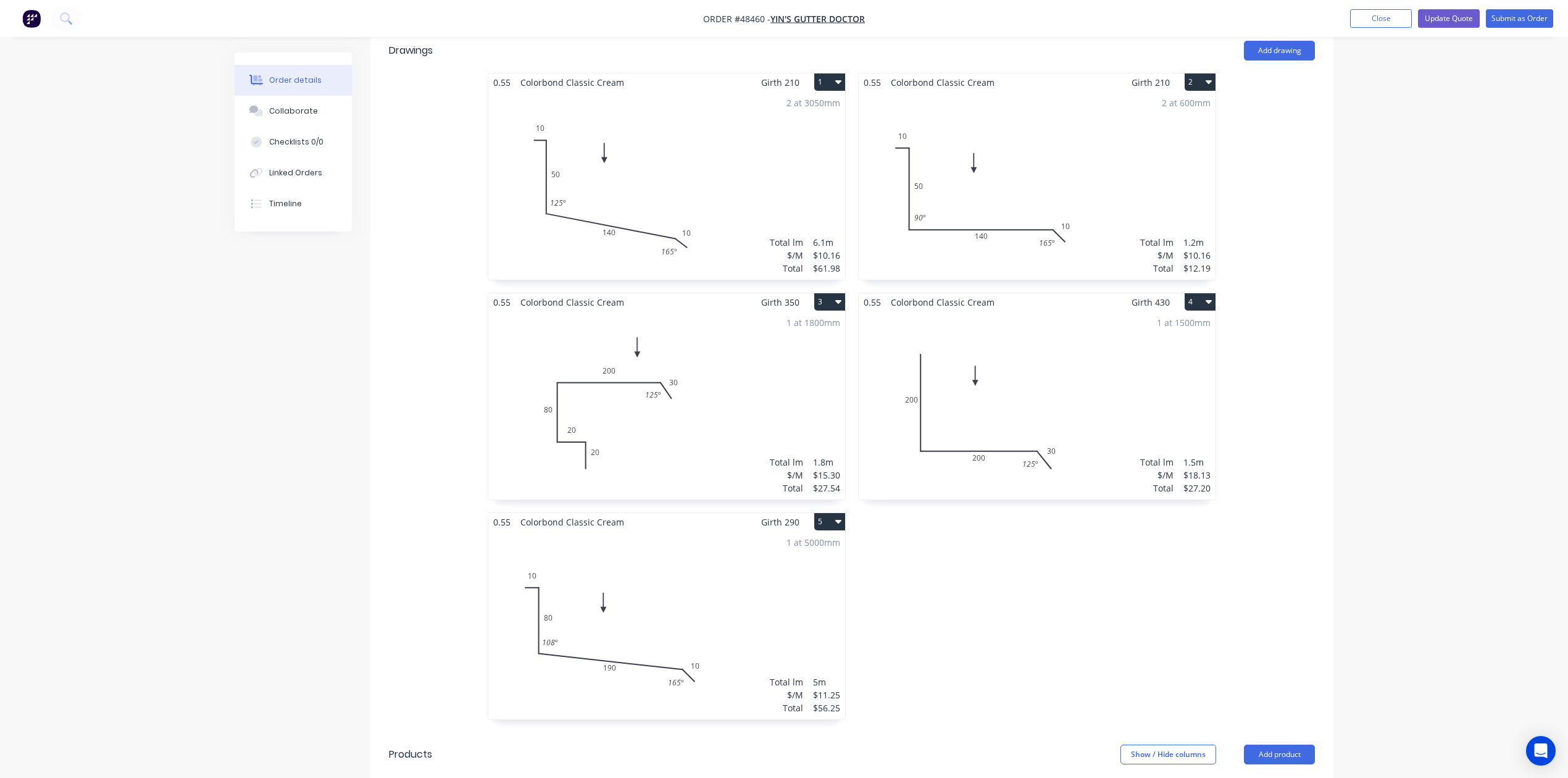
scroll to position [329, 0]
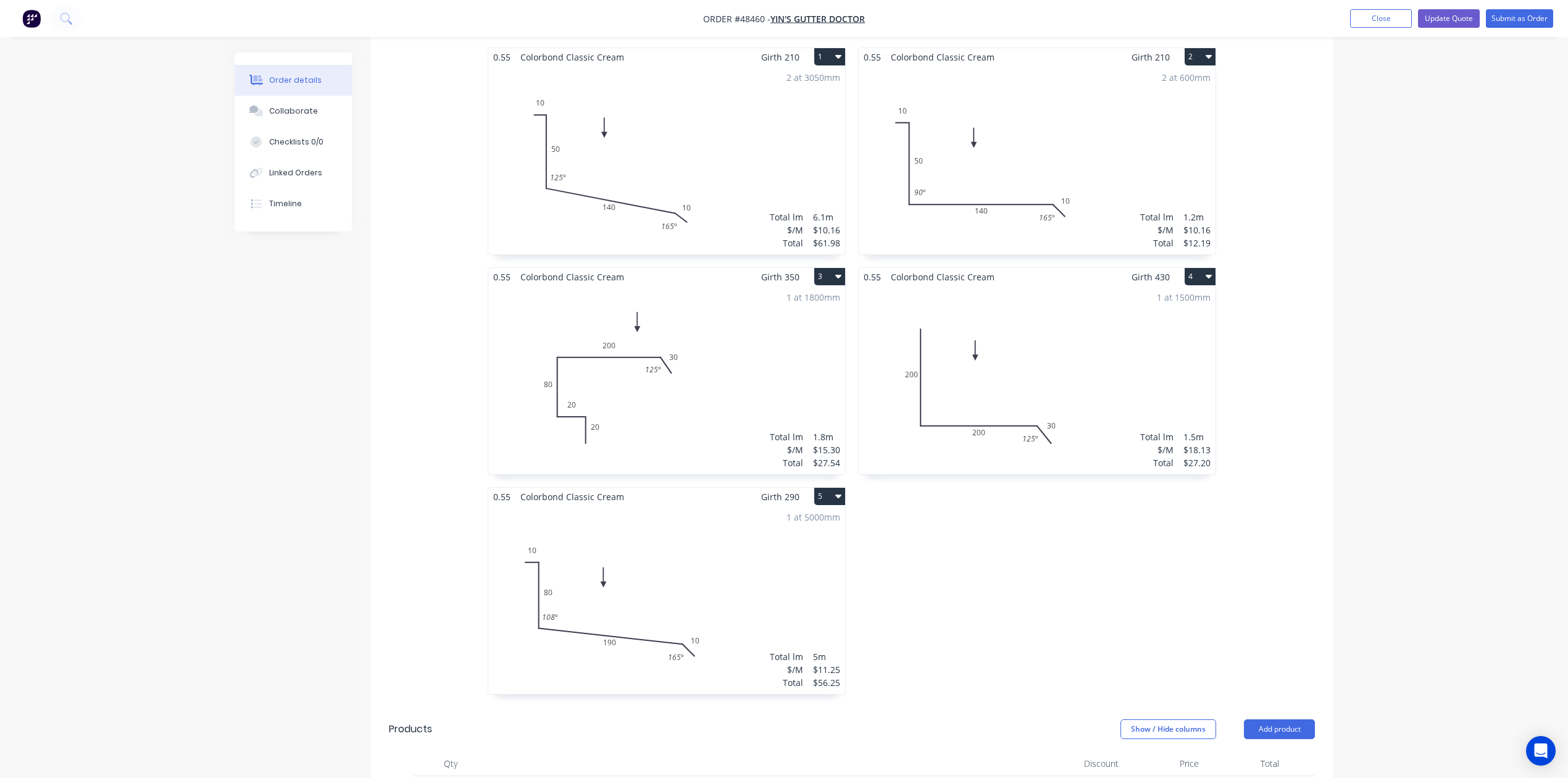
click at [1187, 615] on div "0.55 Colorbond Classic Cream Girth 210 2 0 10 50 140 10 90 º 165 º 0 10 50 140 …" at bounding box center [1037, 377] width 370 height 659
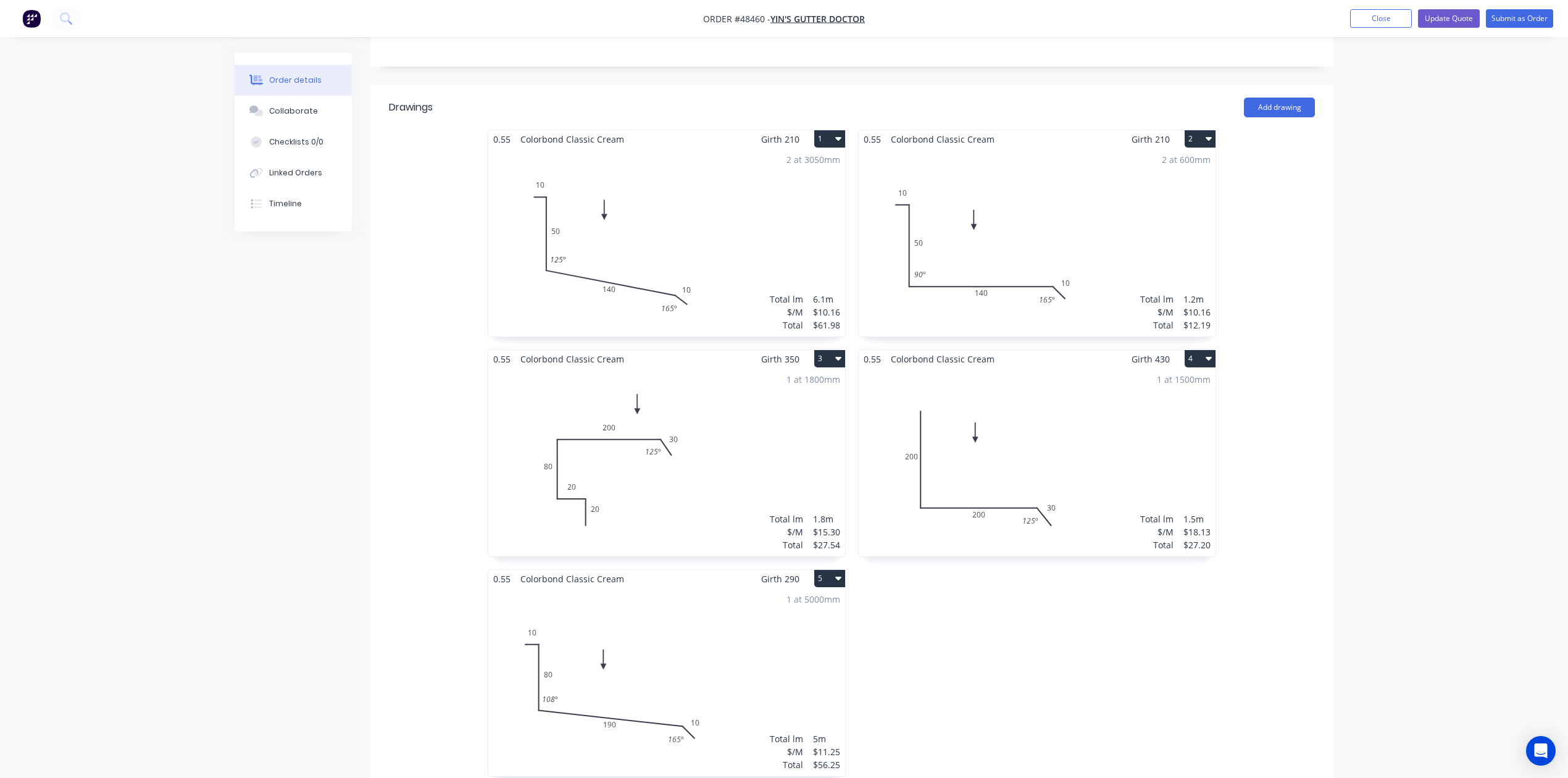
scroll to position [493, 0]
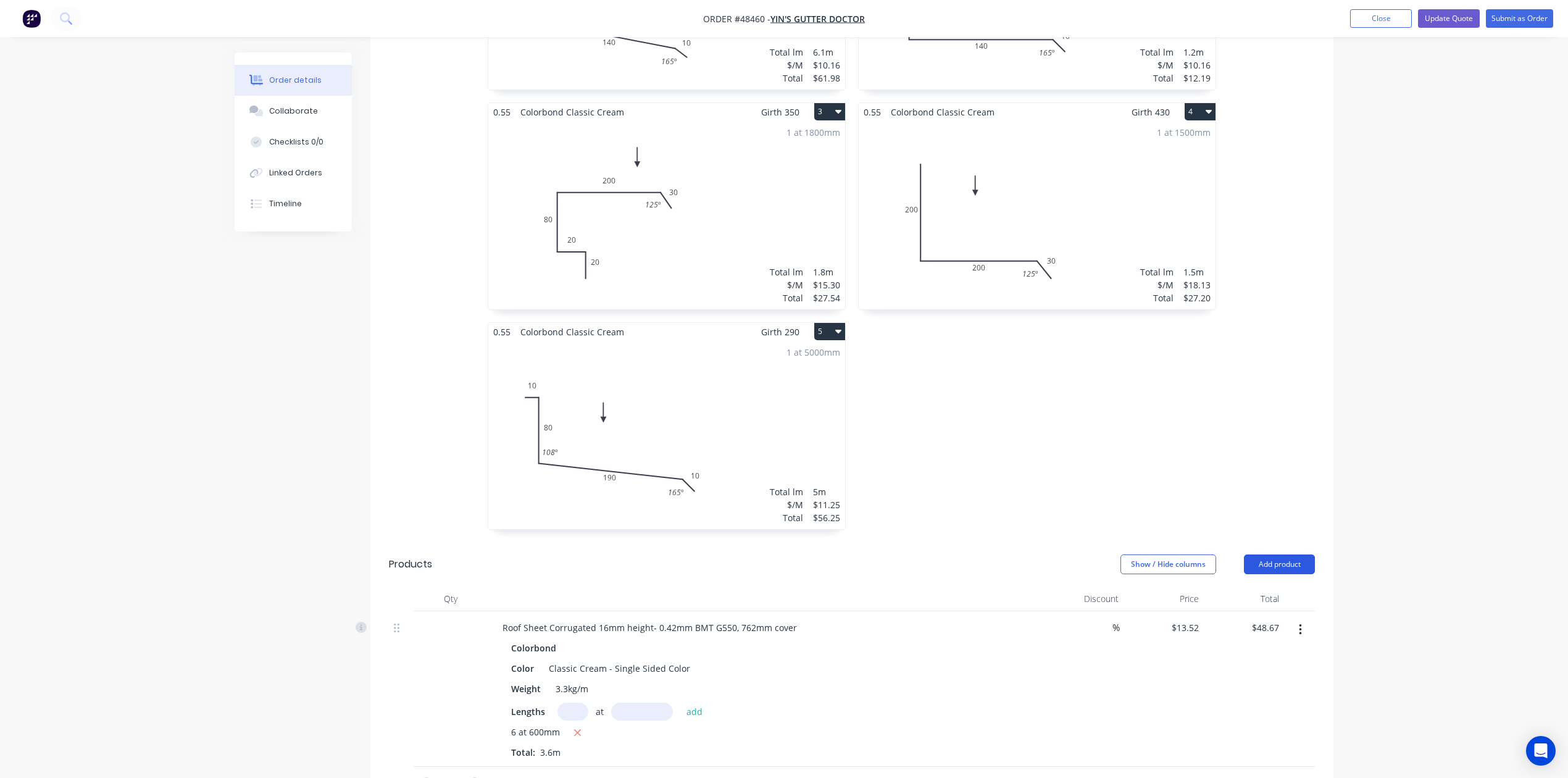
click at [1270, 573] on button "Add product" at bounding box center [1280, 564] width 71 height 20
click at [1270, 591] on div "Product catalogue" at bounding box center [1257, 594] width 95 height 18
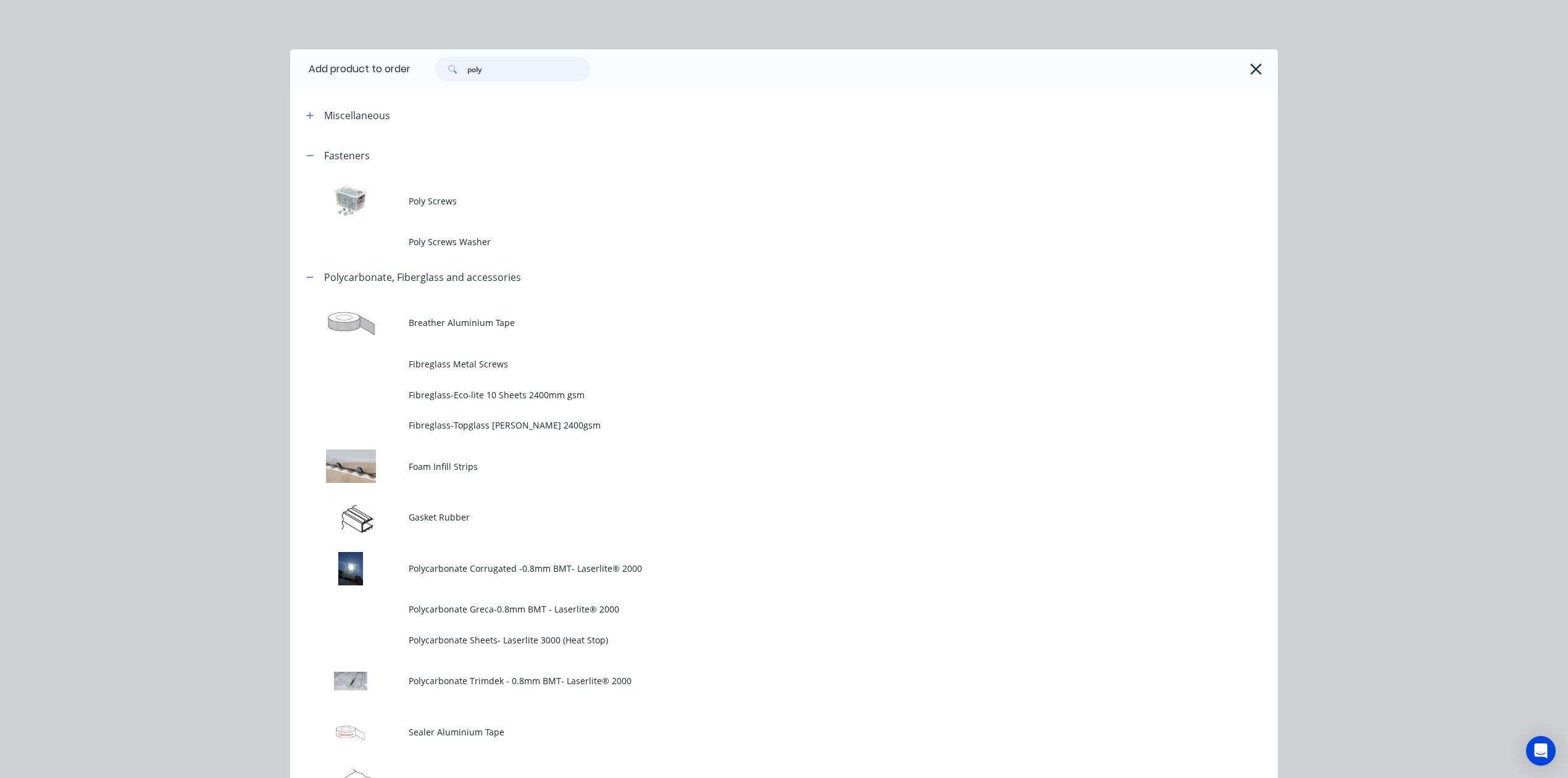
drag, startPoint x: 541, startPoint y: 73, endPoint x: 229, endPoint y: 62, distance: 312.2
click at [229, 62] on div "Add product to order poly Miscellaneous Fasteners Poly Screws Poly Screws Washe…" at bounding box center [784, 389] width 1568 height 778
type input "gutter"
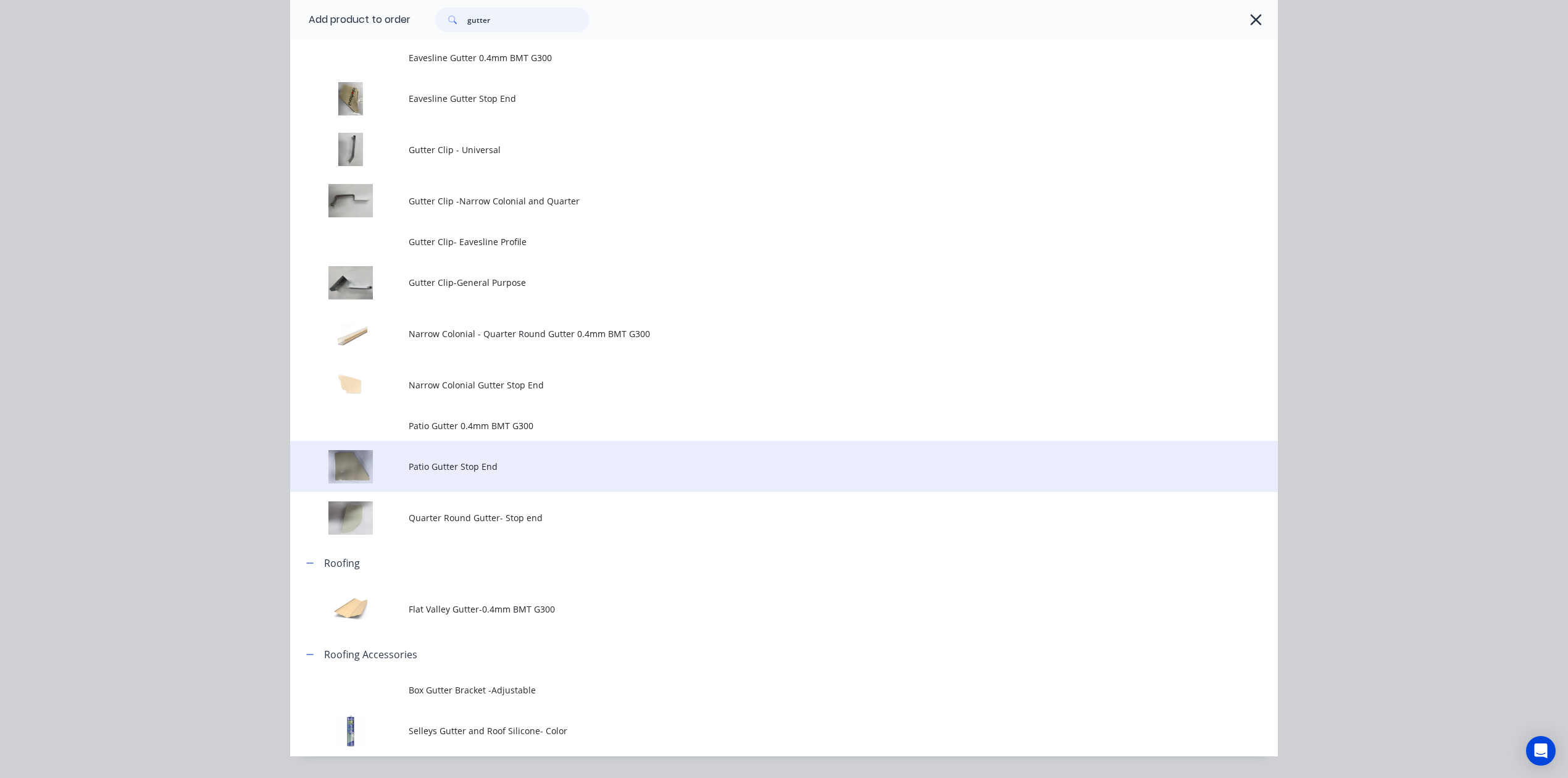
scroll to position [247, 0]
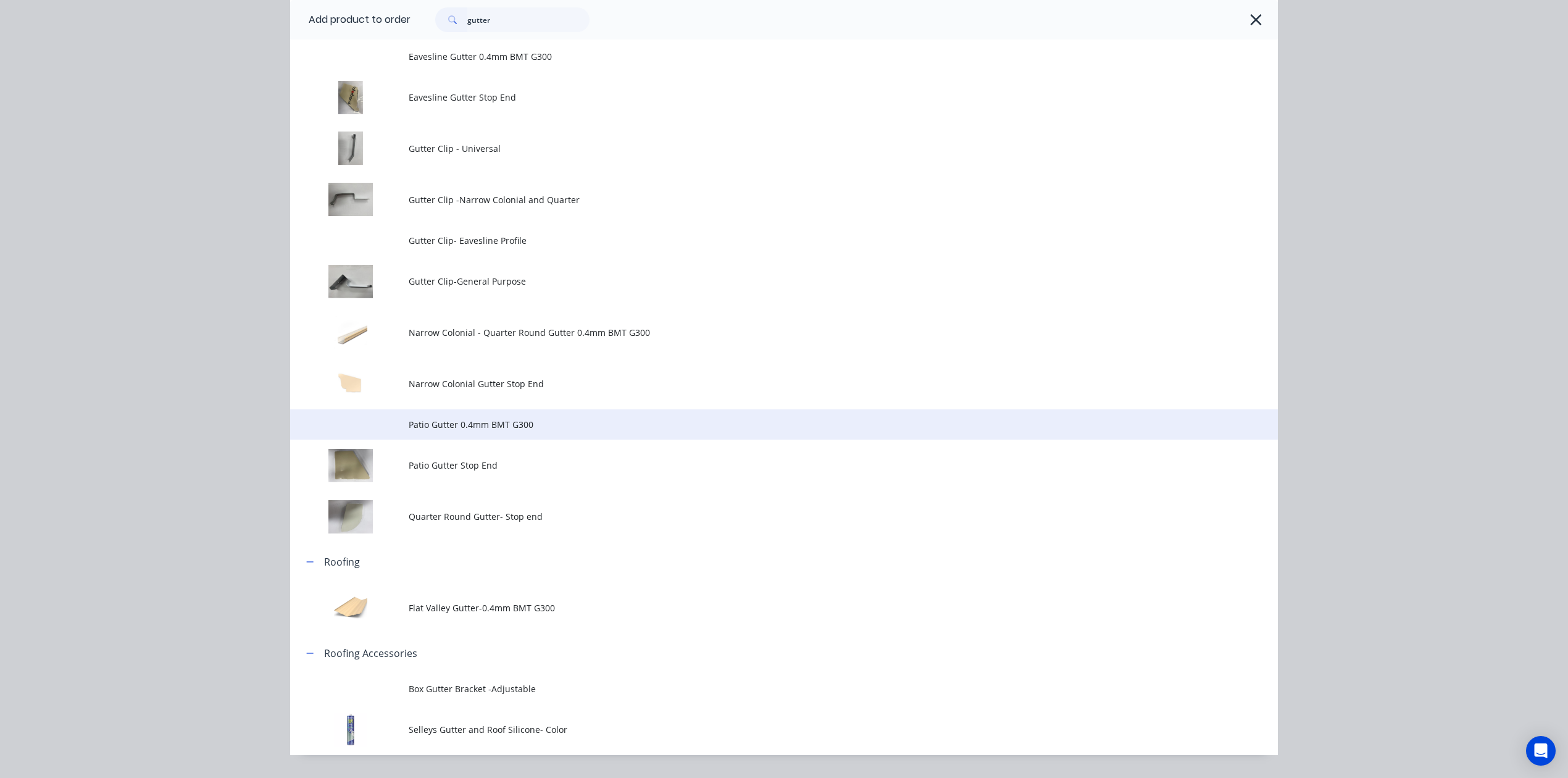
click at [524, 428] on span "Patio Gutter 0.4mm BMT G300" at bounding box center [756, 424] width 695 height 13
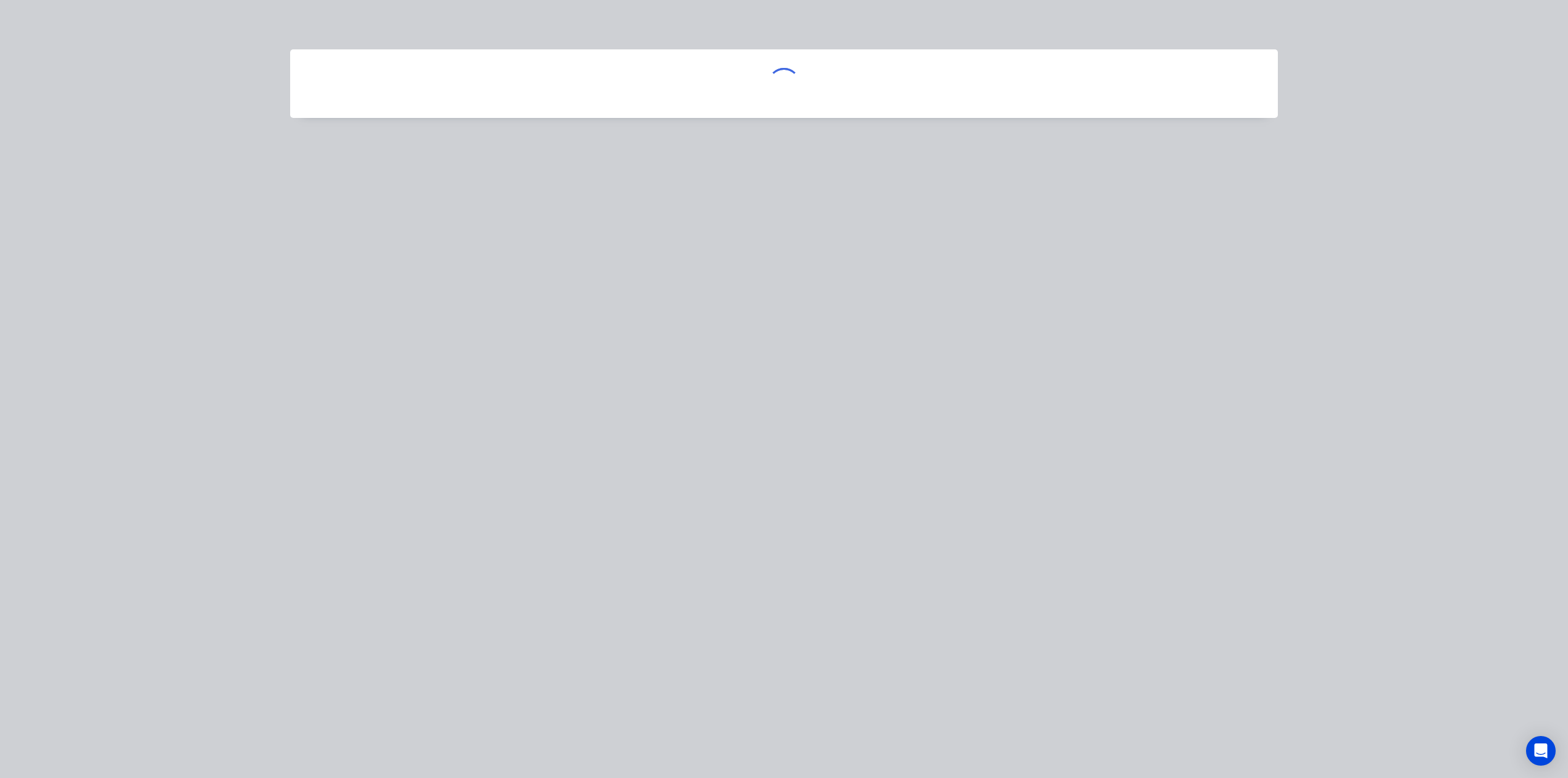
scroll to position [0, 0]
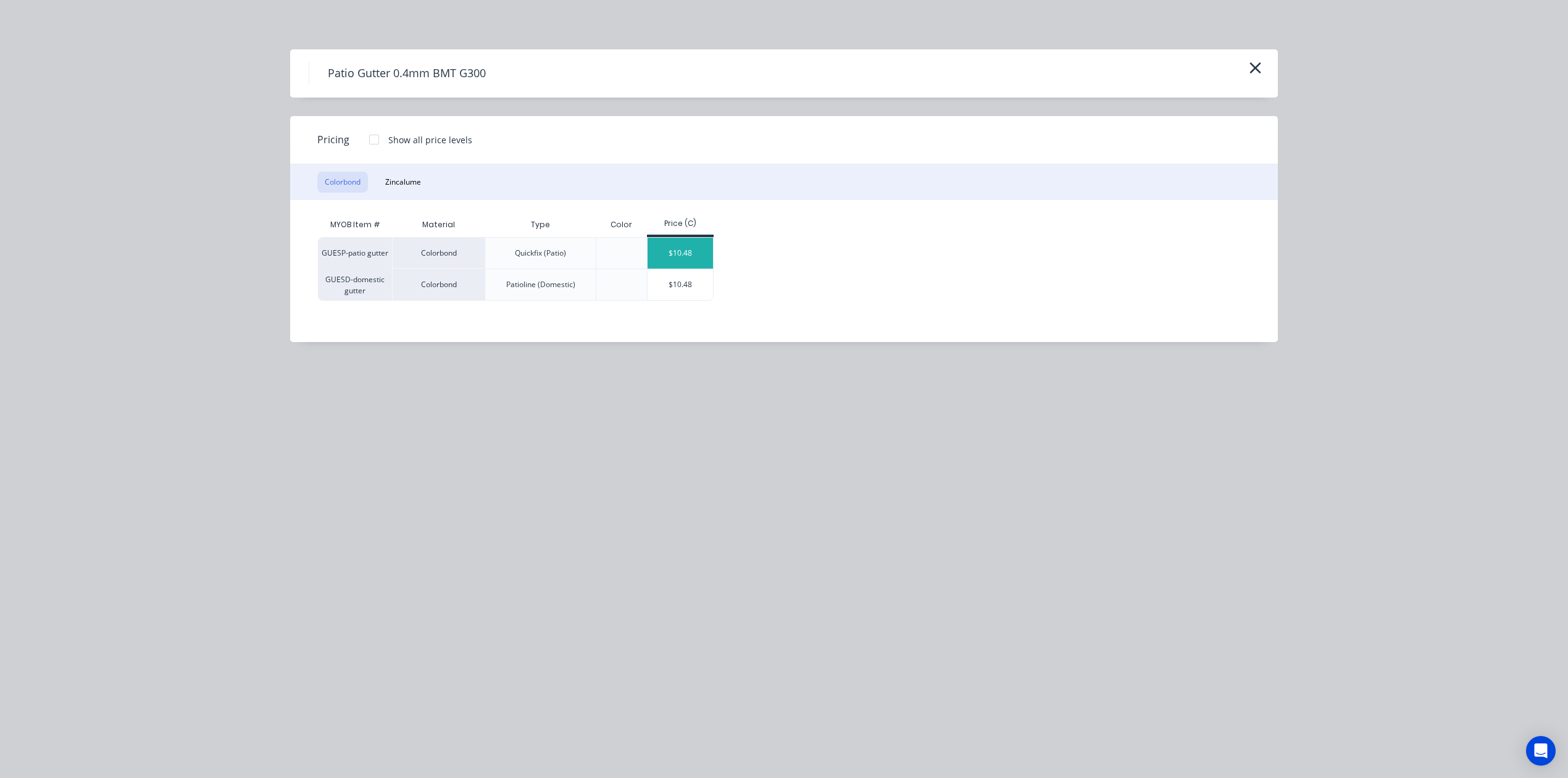
click at [701, 256] on div "$10.48" at bounding box center [680, 253] width 66 height 31
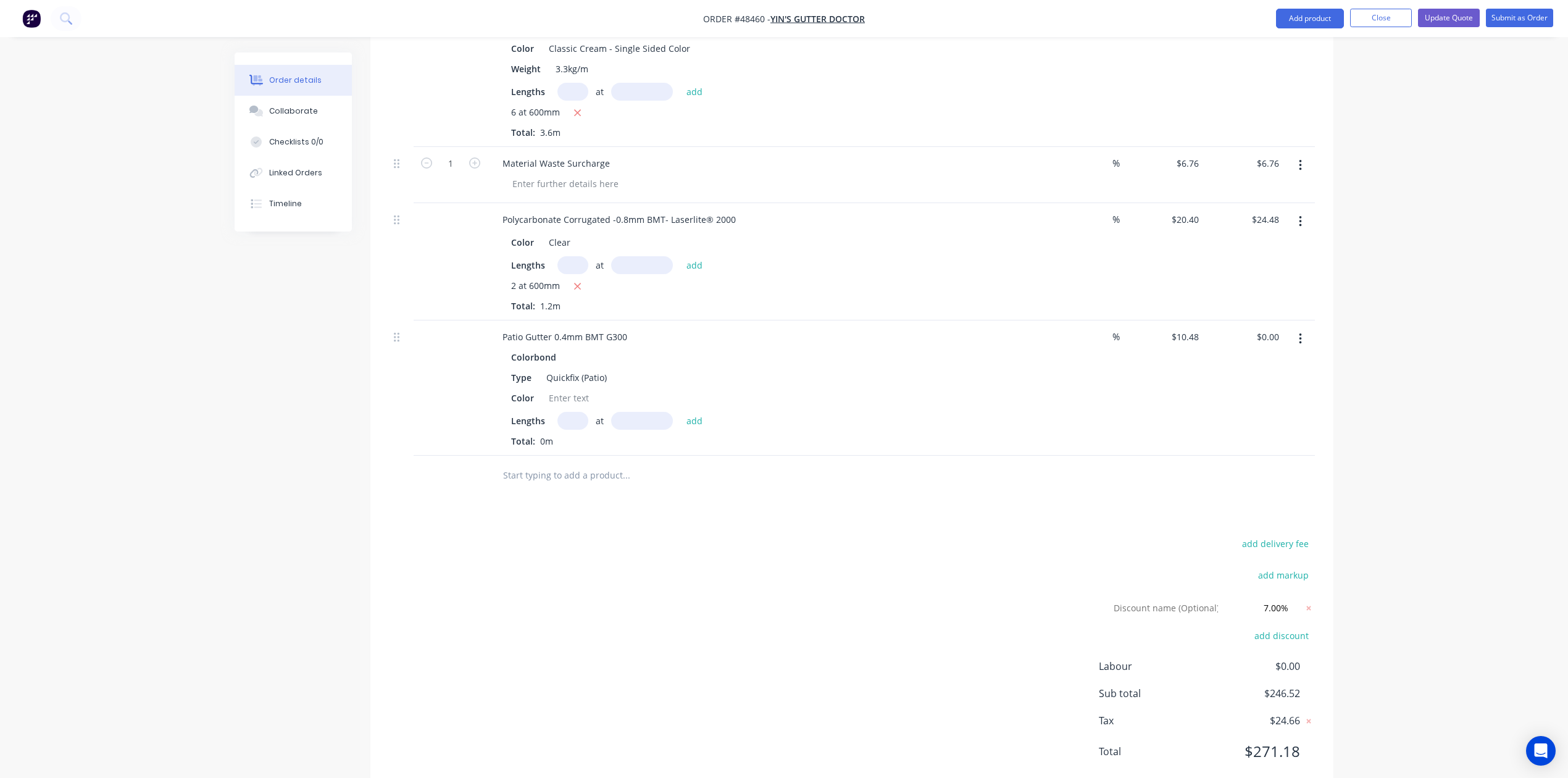
scroll to position [1151, 0]
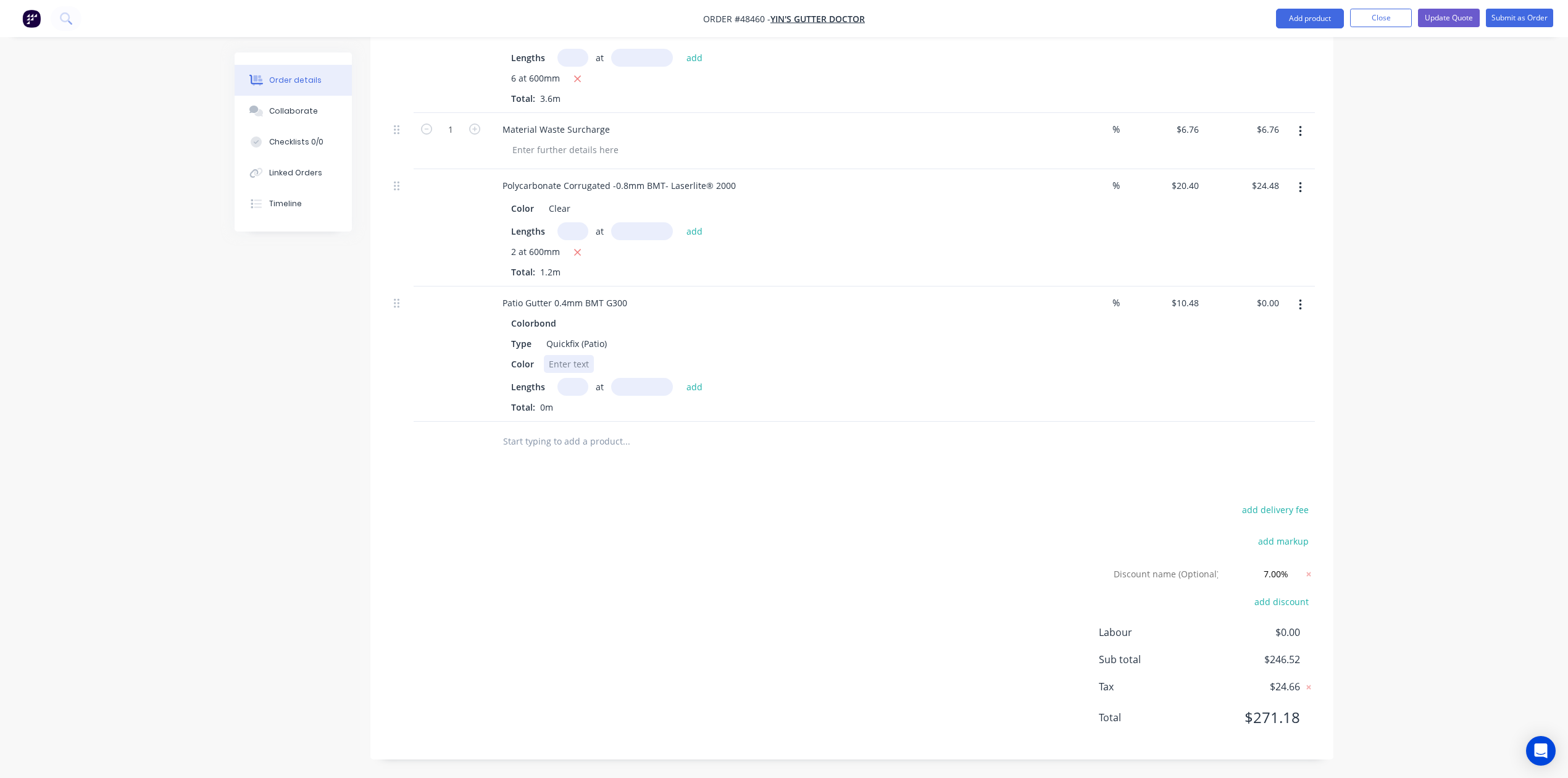
click at [572, 356] on div at bounding box center [569, 363] width 50 height 18
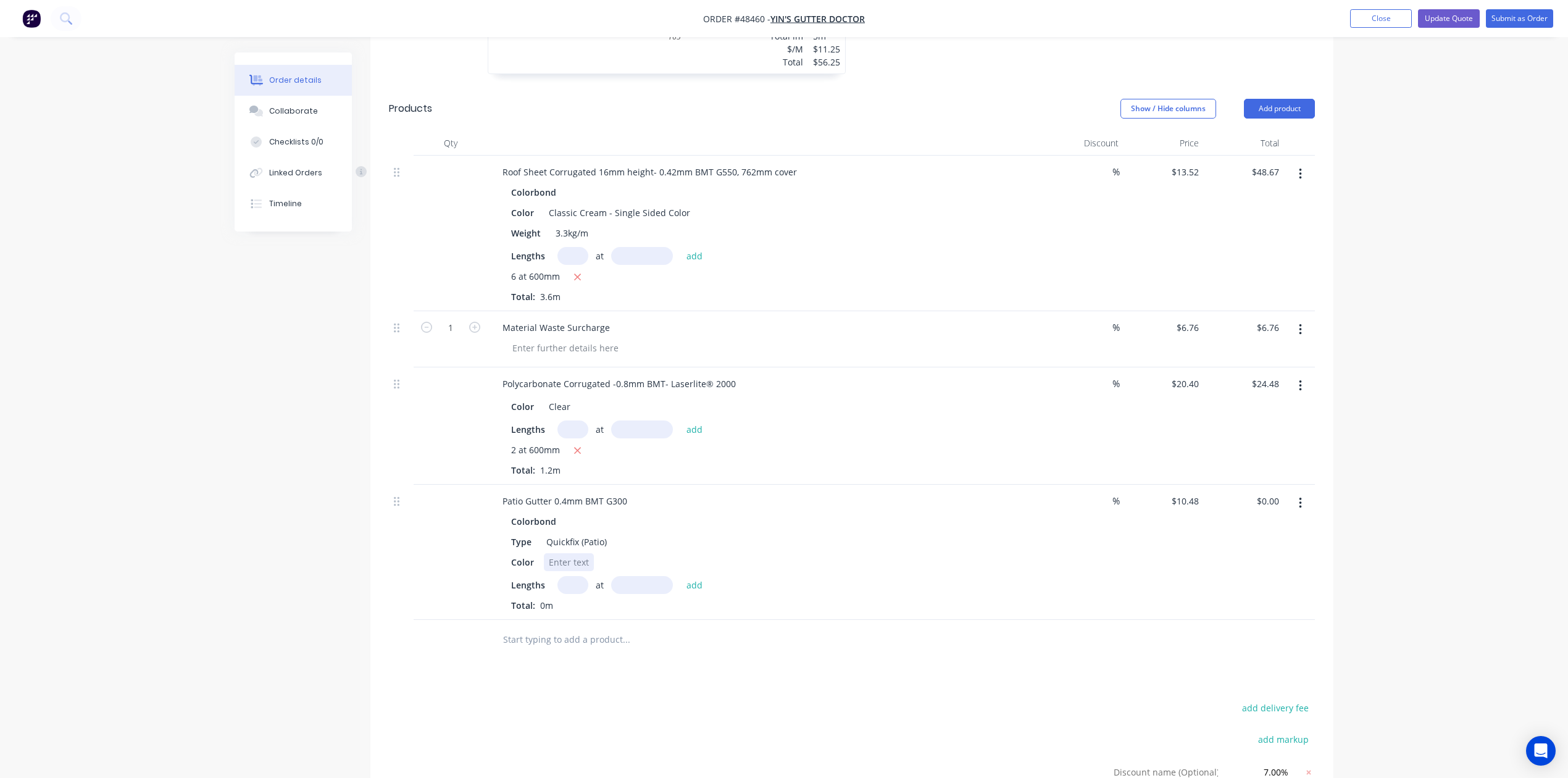
scroll to position [903, 0]
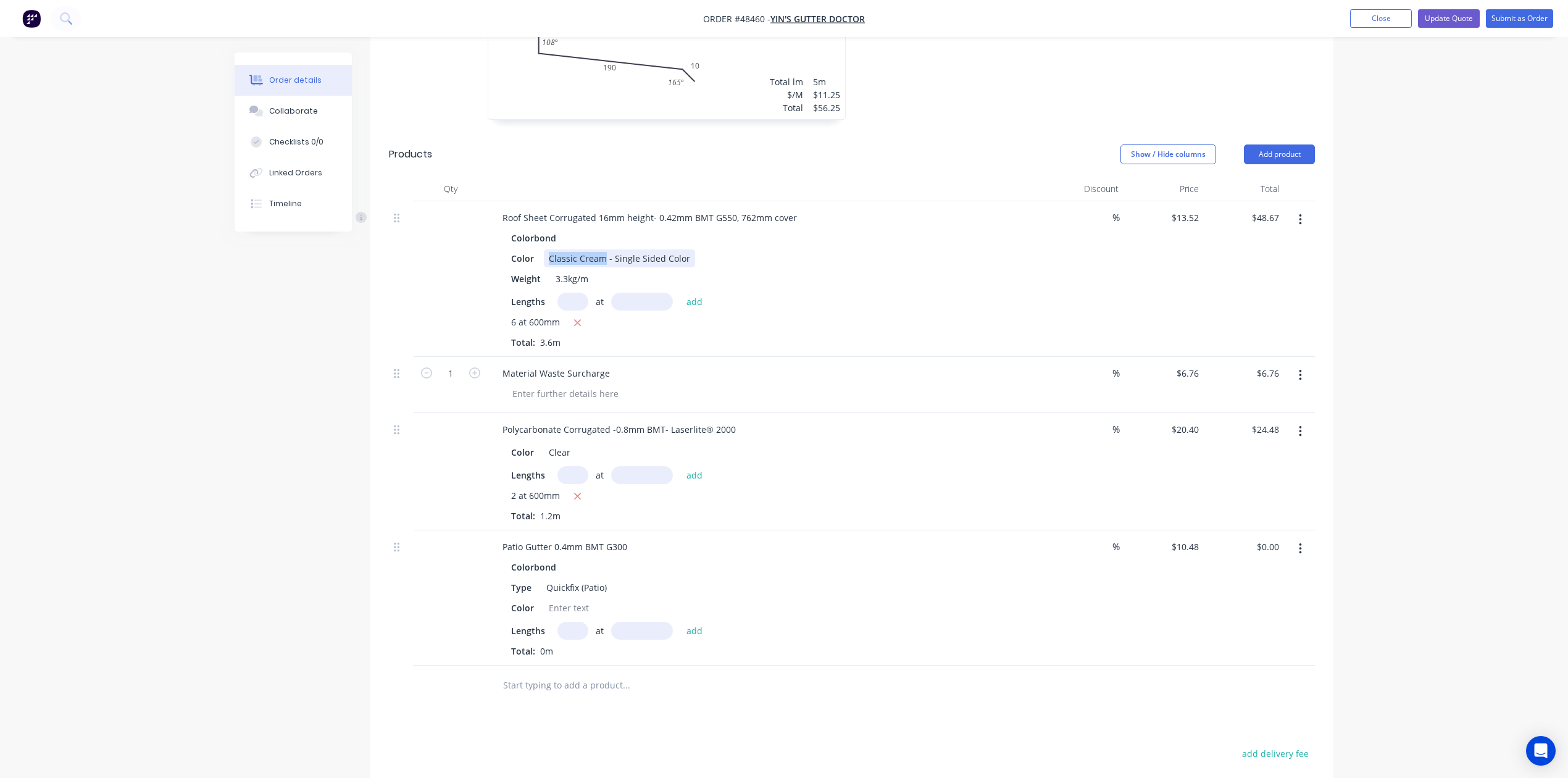
drag, startPoint x: 602, startPoint y: 260, endPoint x: 546, endPoint y: 257, distance: 56.1
click at [546, 257] on div "Classic Cream - Single Sided Color" at bounding box center [620, 258] width 152 height 18
copy div "Classic Cream"
click at [571, 607] on div at bounding box center [569, 607] width 50 height 18
paste div
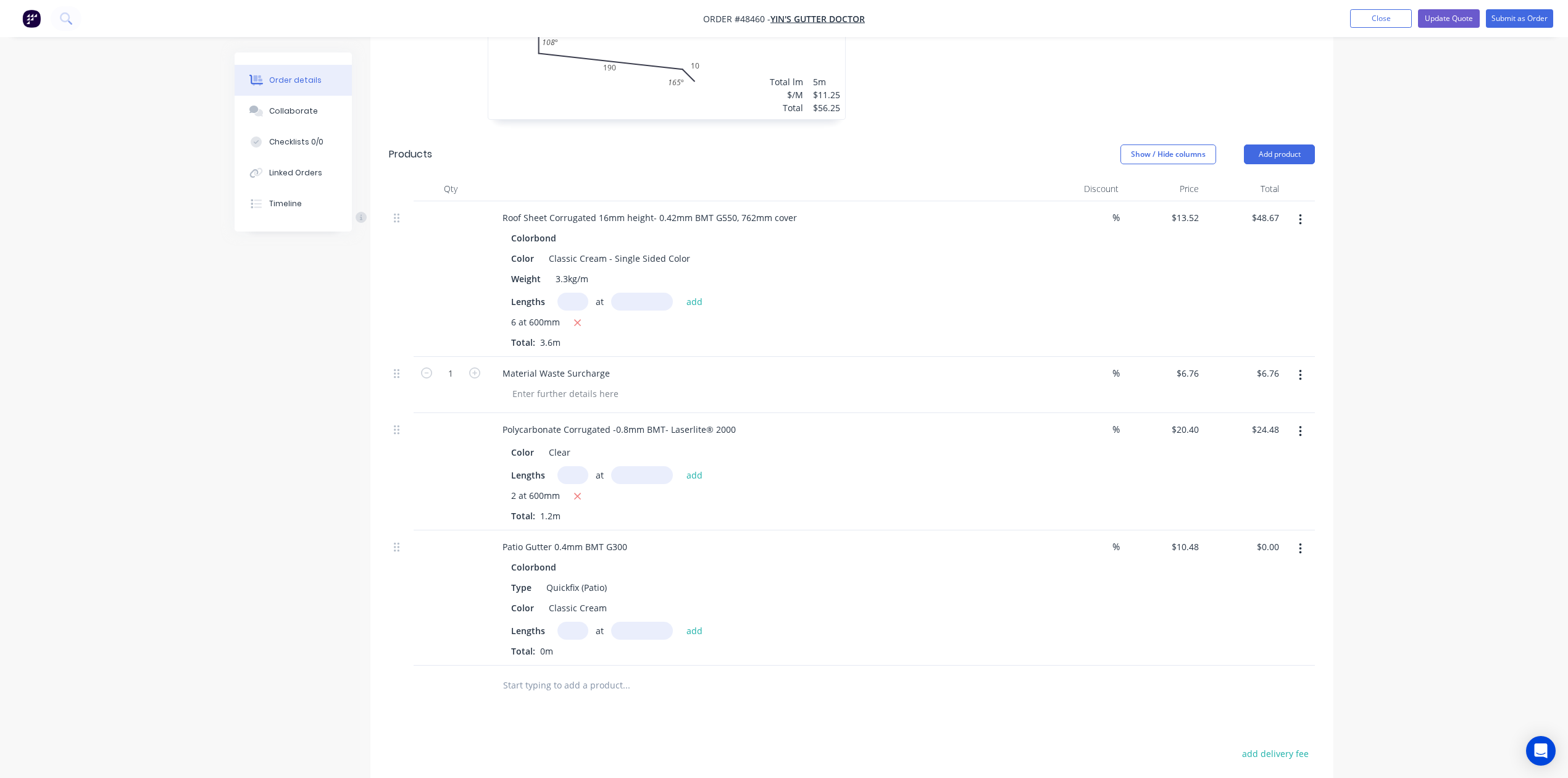
click at [570, 635] on input "text" at bounding box center [573, 630] width 31 height 18
type input "1"
type input "5000"
click at [680, 621] on button "add" at bounding box center [695, 630] width 29 height 17
type input "$52.40"
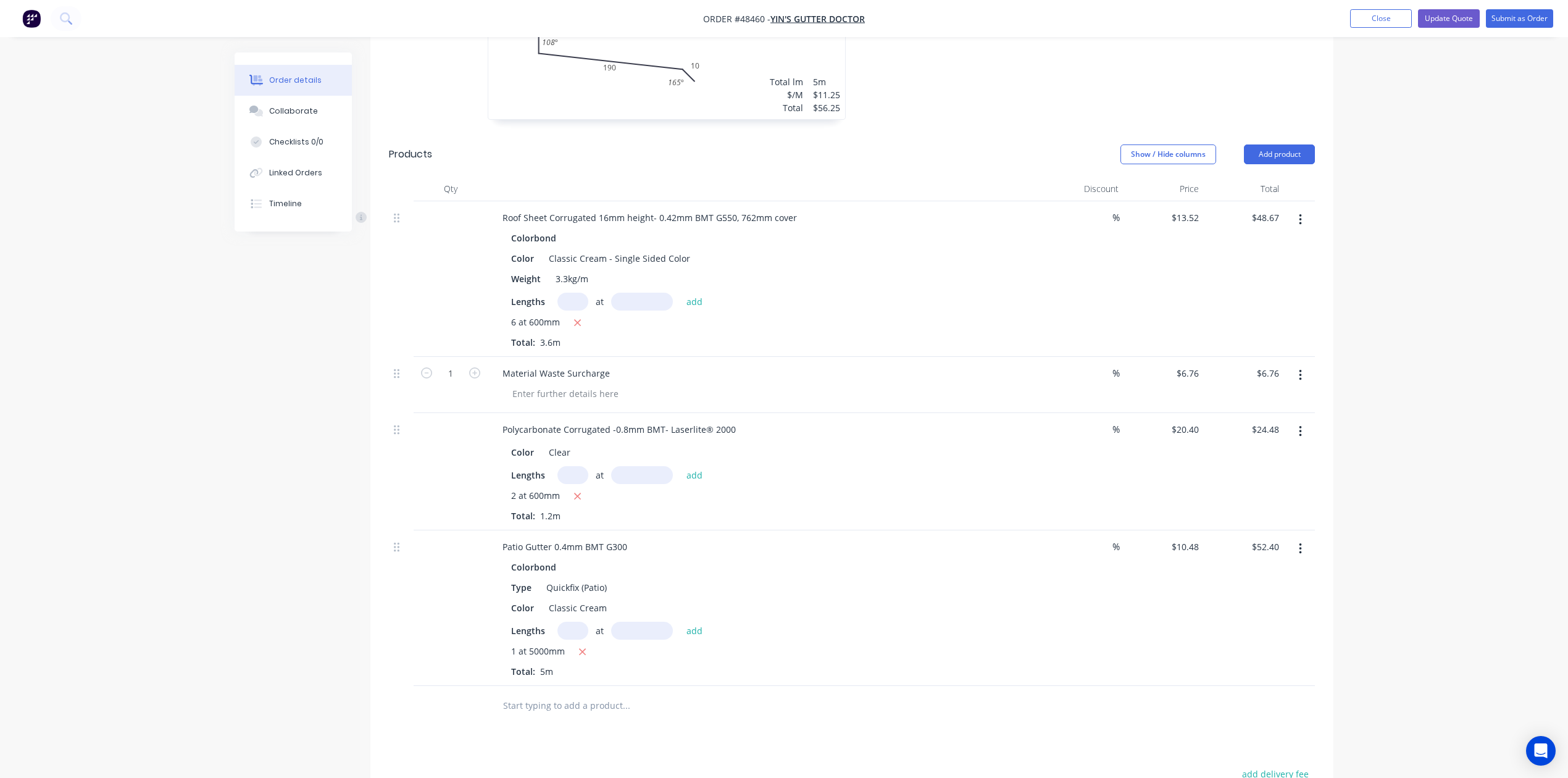
click at [973, 672] on div "1 at 5000mm Total: 5m" at bounding box center [765, 661] width 509 height 34
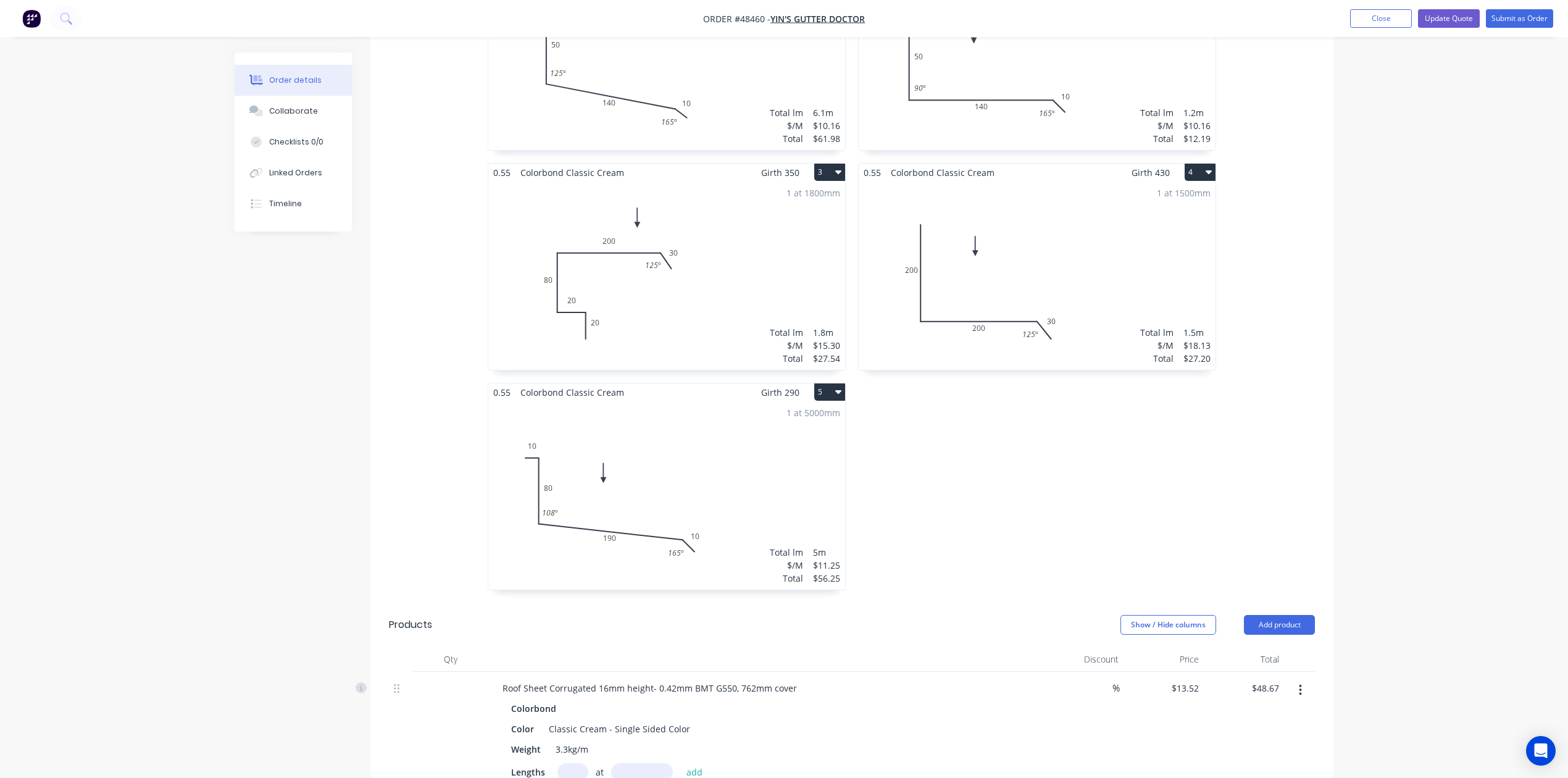
scroll to position [327, 0]
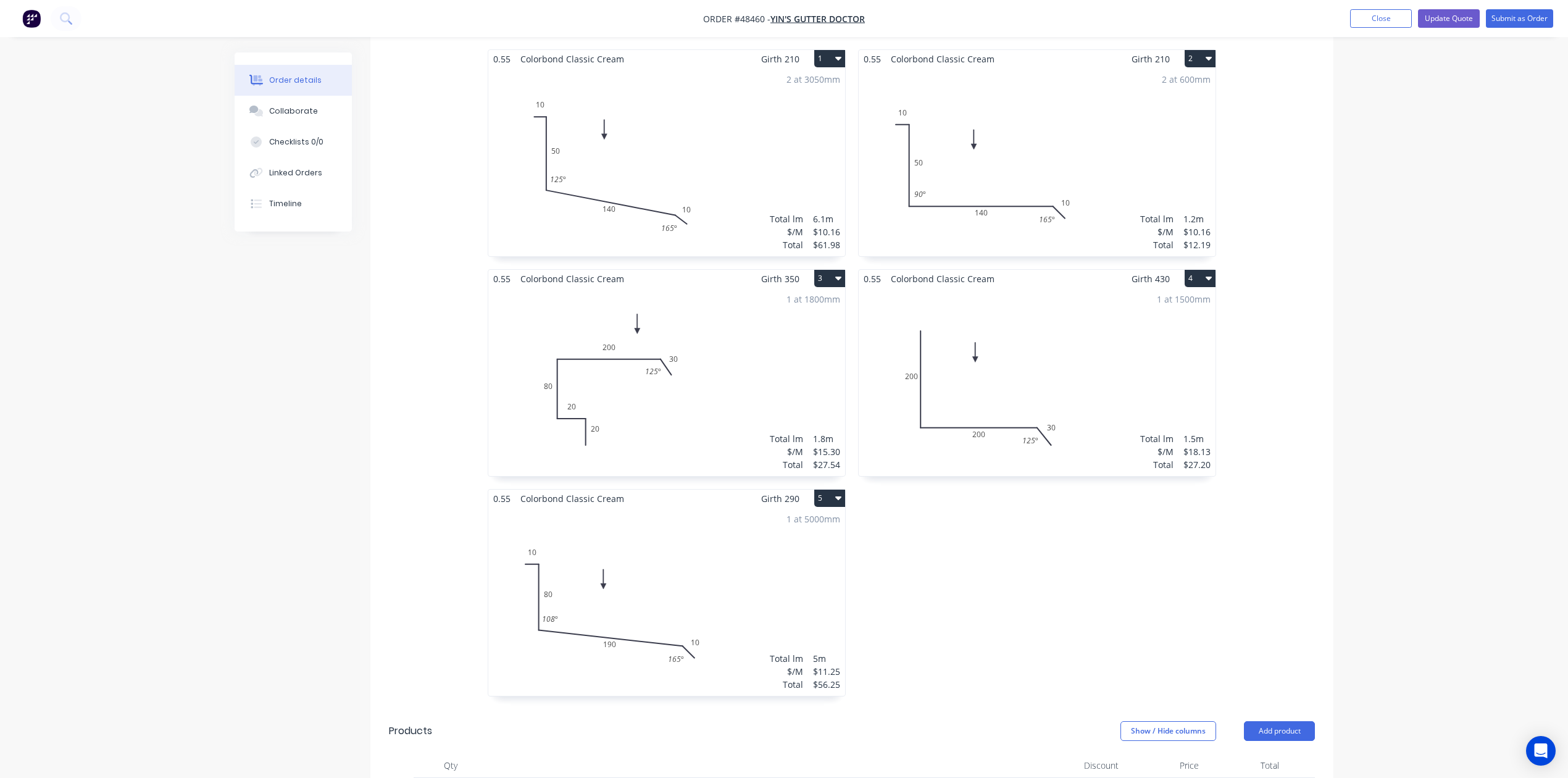
click at [666, 574] on div "1 at 5000mm Total lm $/M Total 5m $11.25 $56.25" at bounding box center [667, 601] width 357 height 188
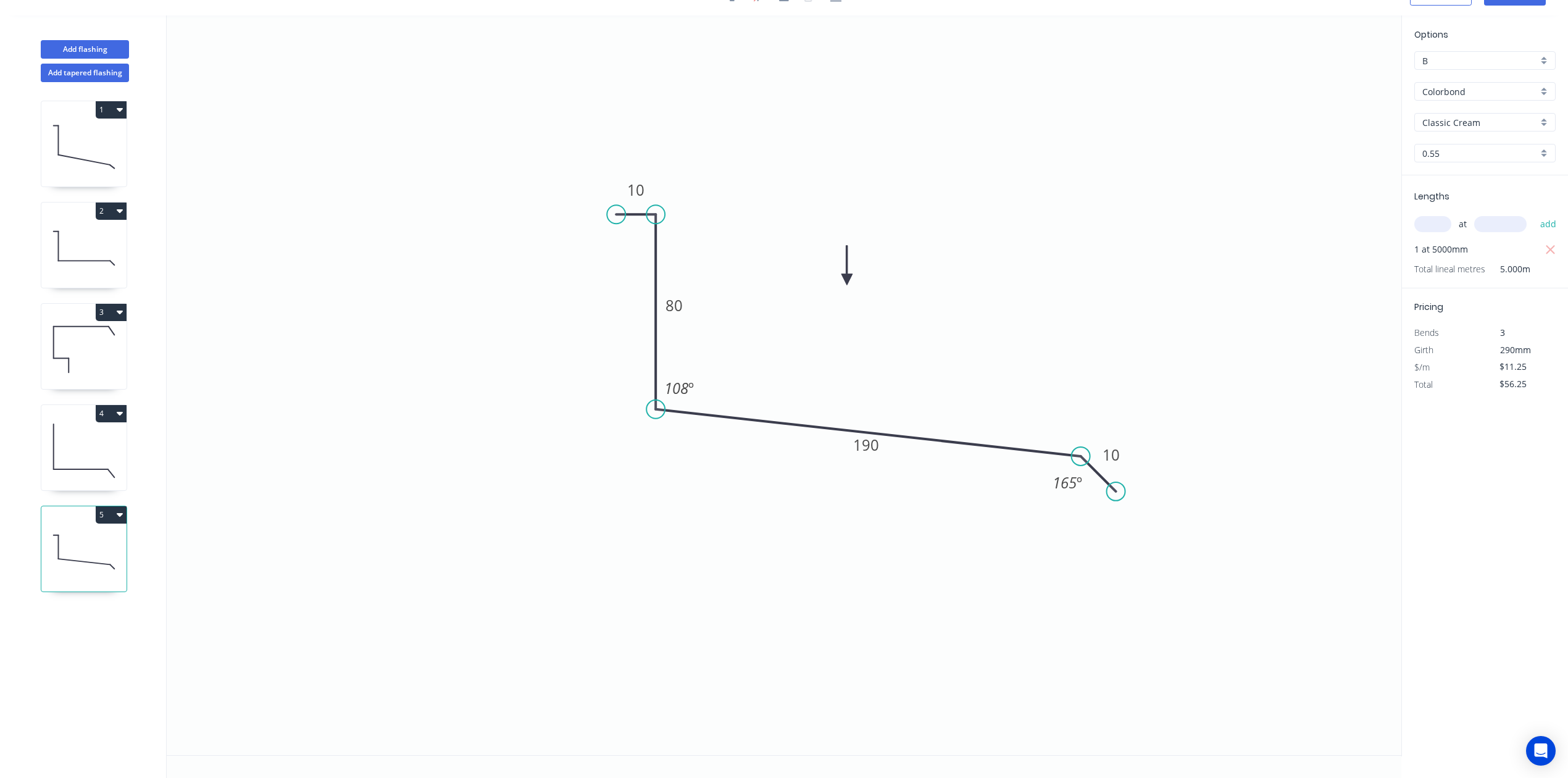
scroll to position [24, 0]
click at [632, 193] on tspan "10" at bounding box center [636, 190] width 18 height 21
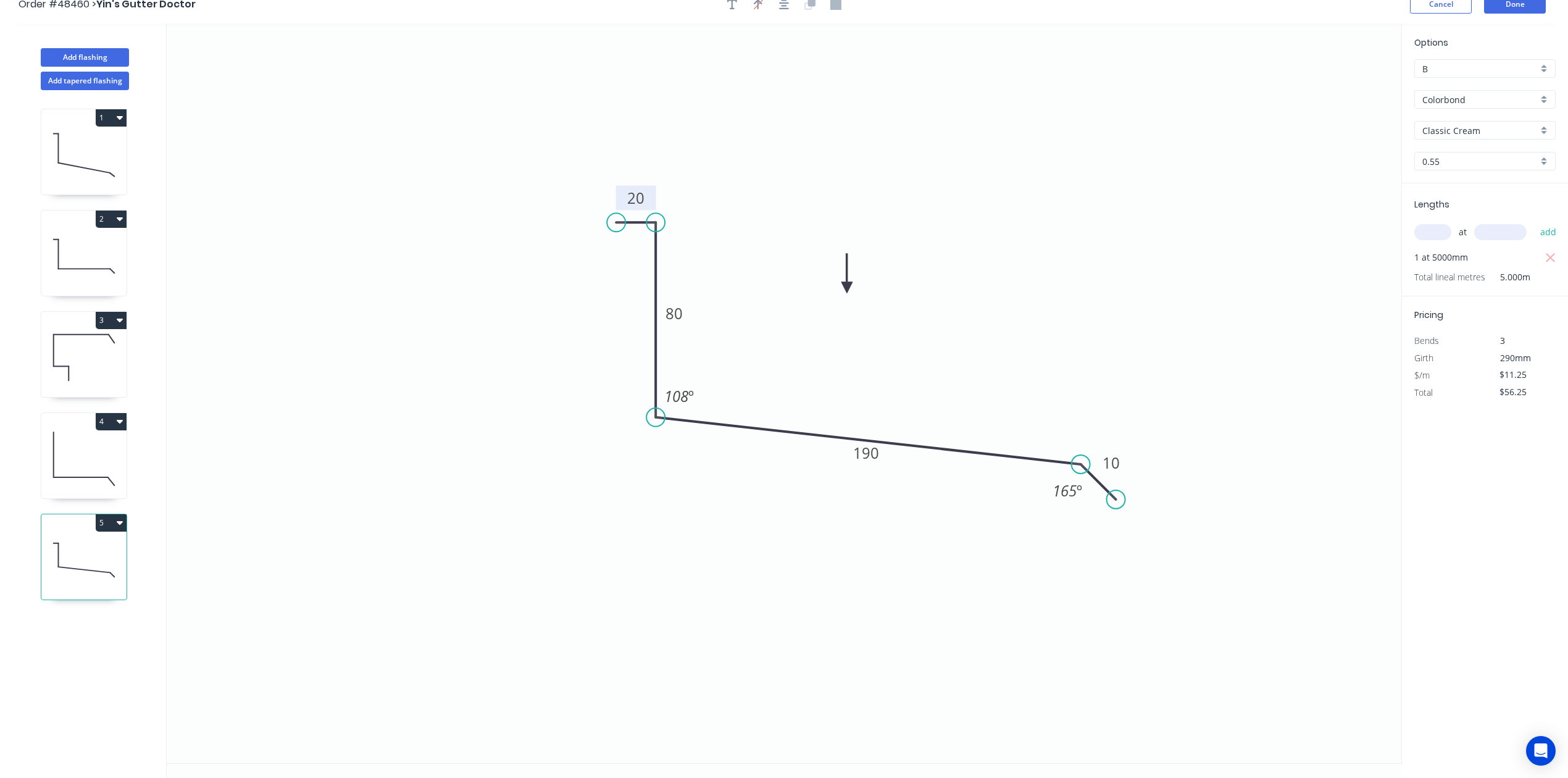
scroll to position [0, 0]
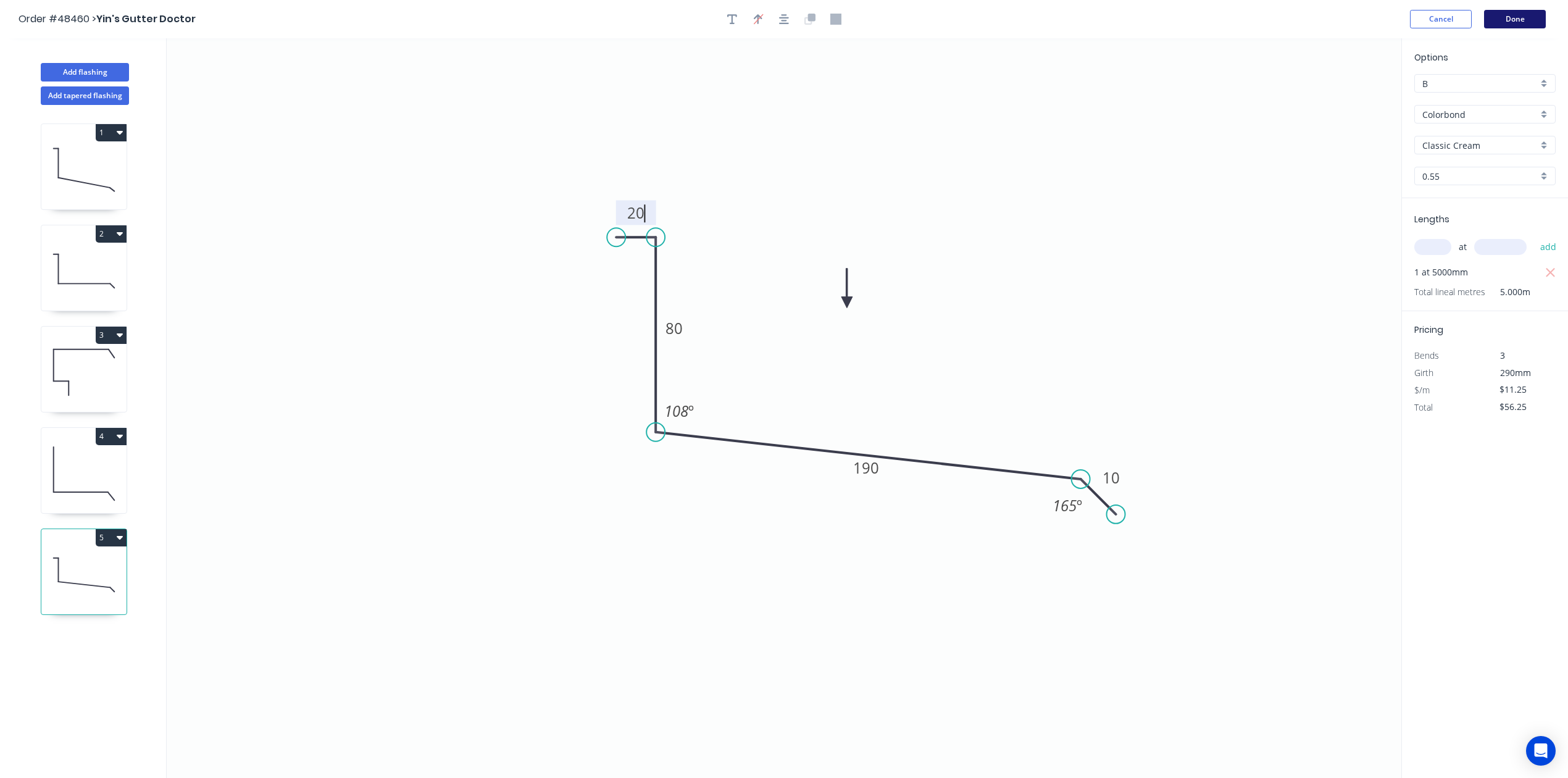
click at [1527, 20] on button "Done" at bounding box center [1514, 19] width 62 height 18
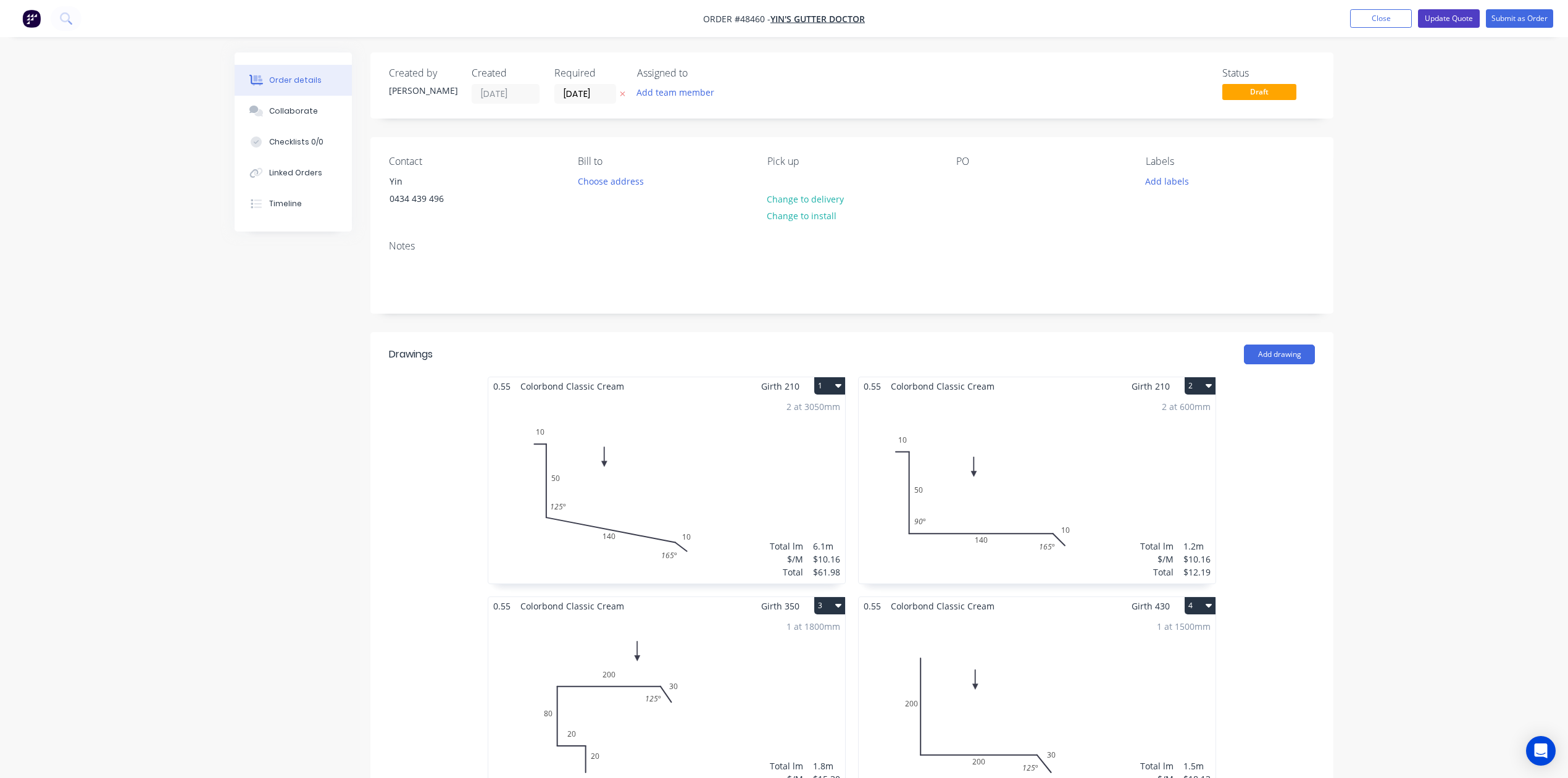
click at [1445, 14] on button "Update Quote" at bounding box center [1449, 18] width 62 height 18
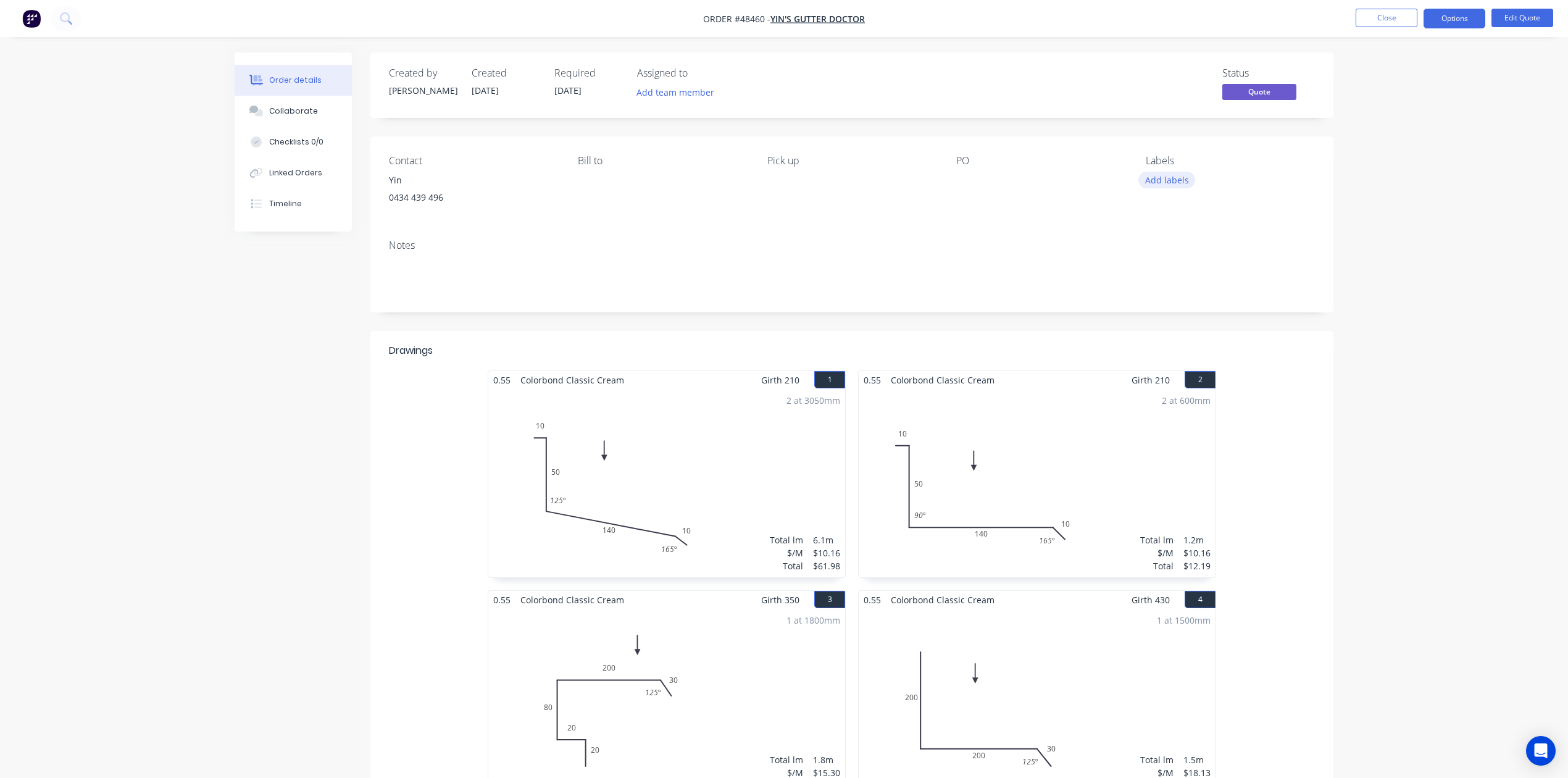
click at [1172, 181] on button "Add labels" at bounding box center [1167, 180] width 57 height 17
click at [1173, 356] on div at bounding box center [1168, 357] width 24 height 24
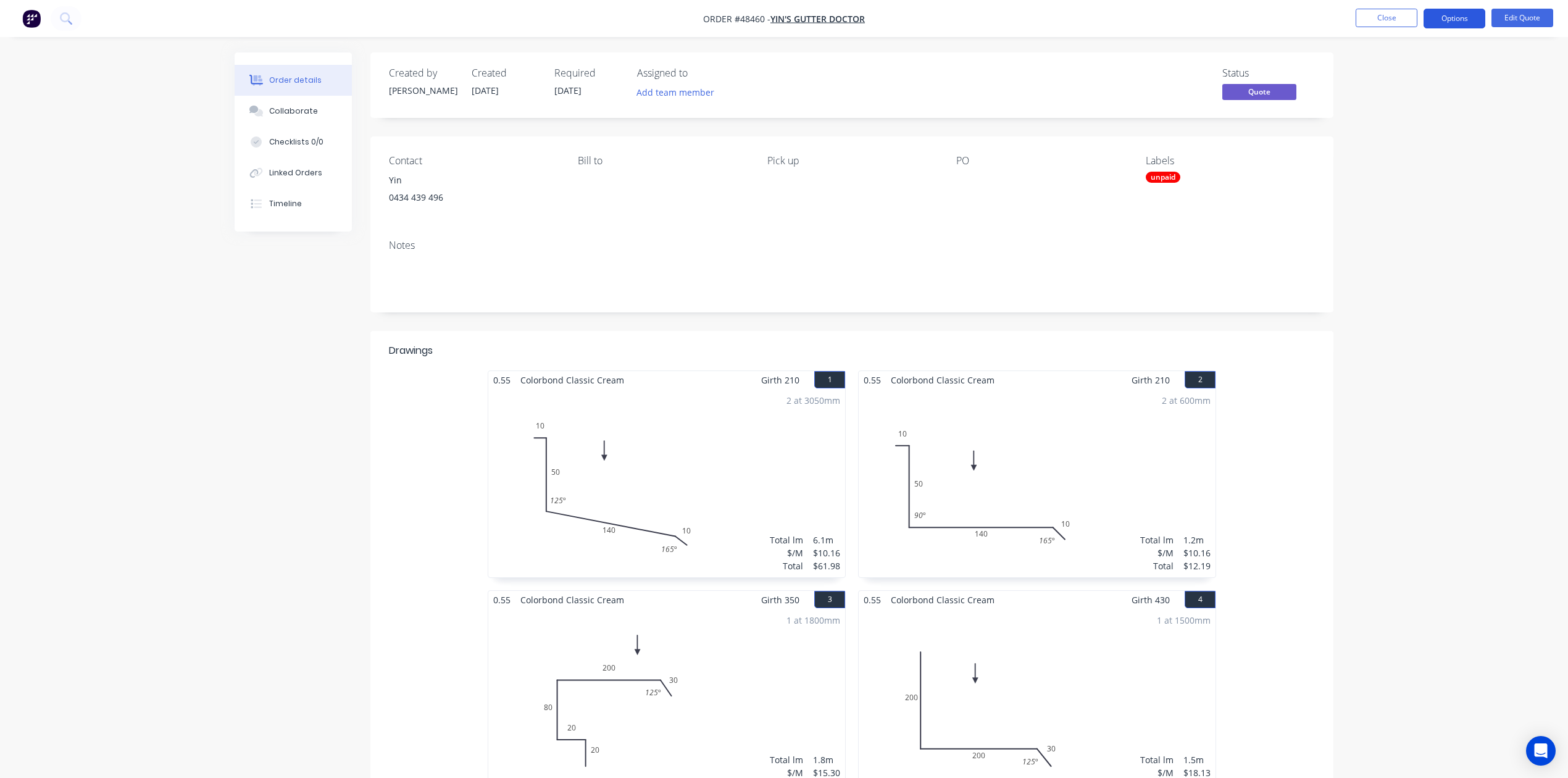
click at [1469, 12] on button "Options" at bounding box center [1454, 18] width 62 height 20
click at [1413, 74] on div "Quote" at bounding box center [1417, 74] width 113 height 18
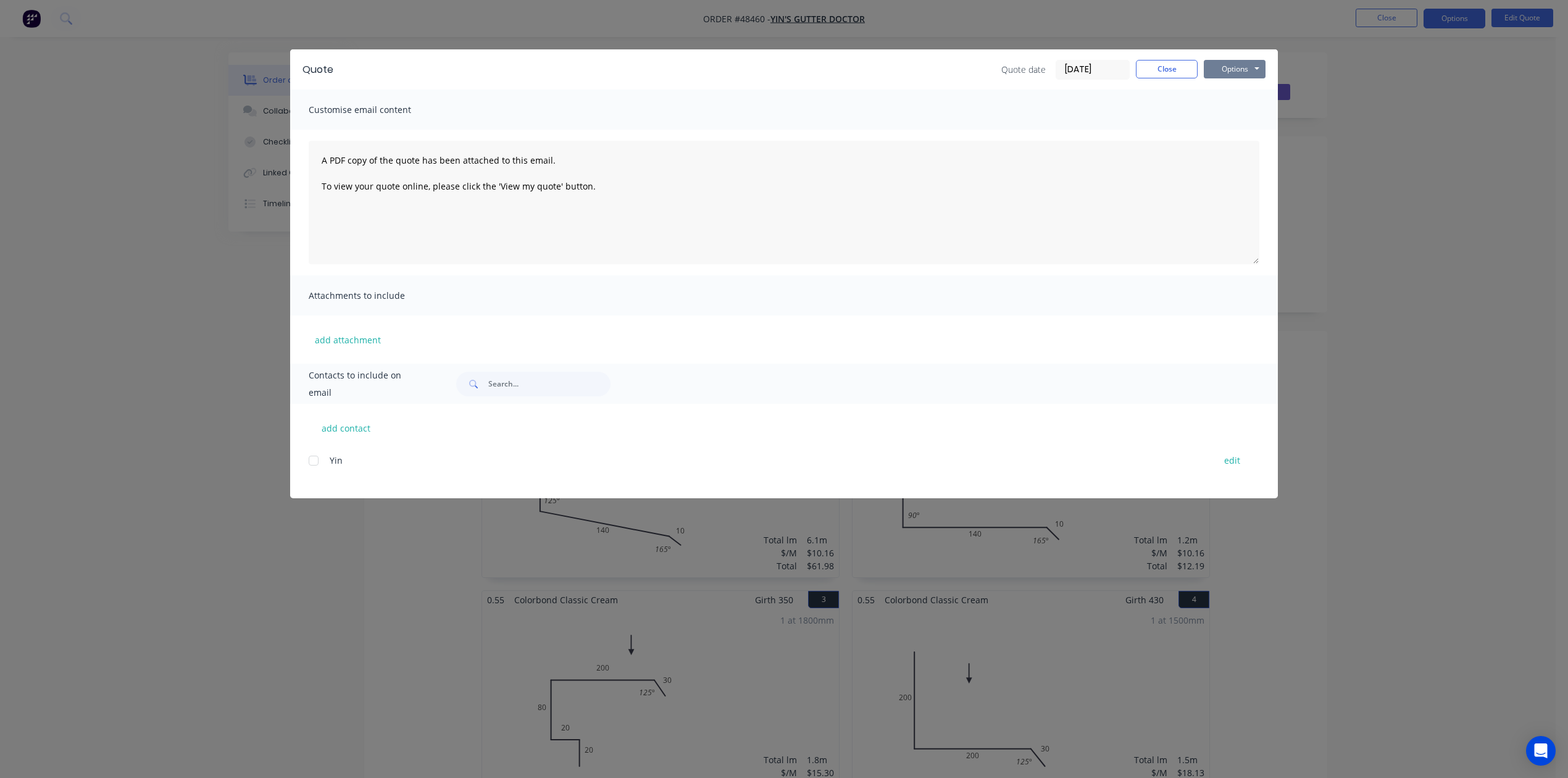
click at [1248, 68] on button "Options" at bounding box center [1234, 69] width 62 height 18
click at [1246, 85] on button "Preview" at bounding box center [1243, 91] width 79 height 21
click at [1186, 72] on button "Close" at bounding box center [1166, 69] width 62 height 18
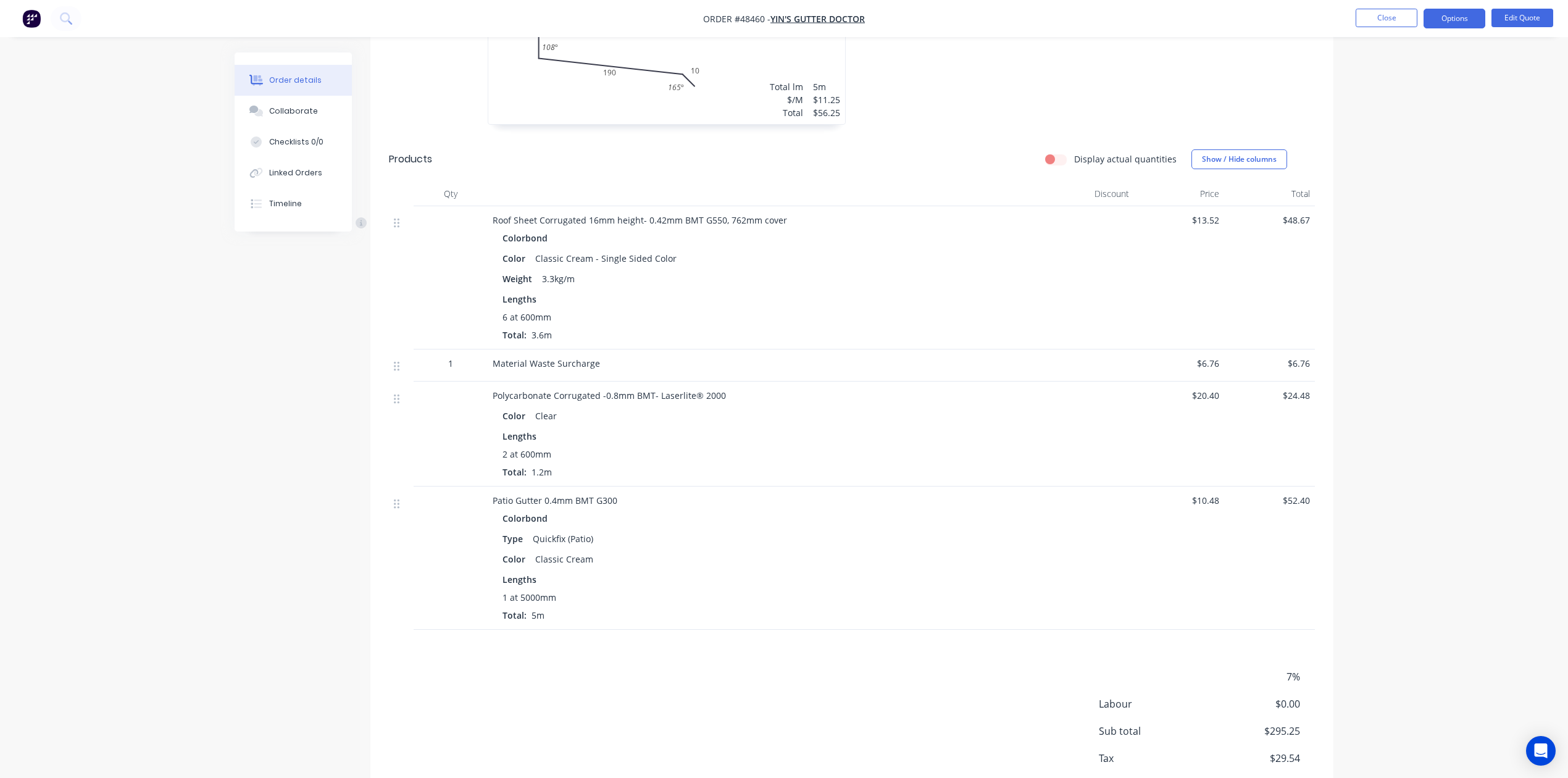
scroll to position [905, 0]
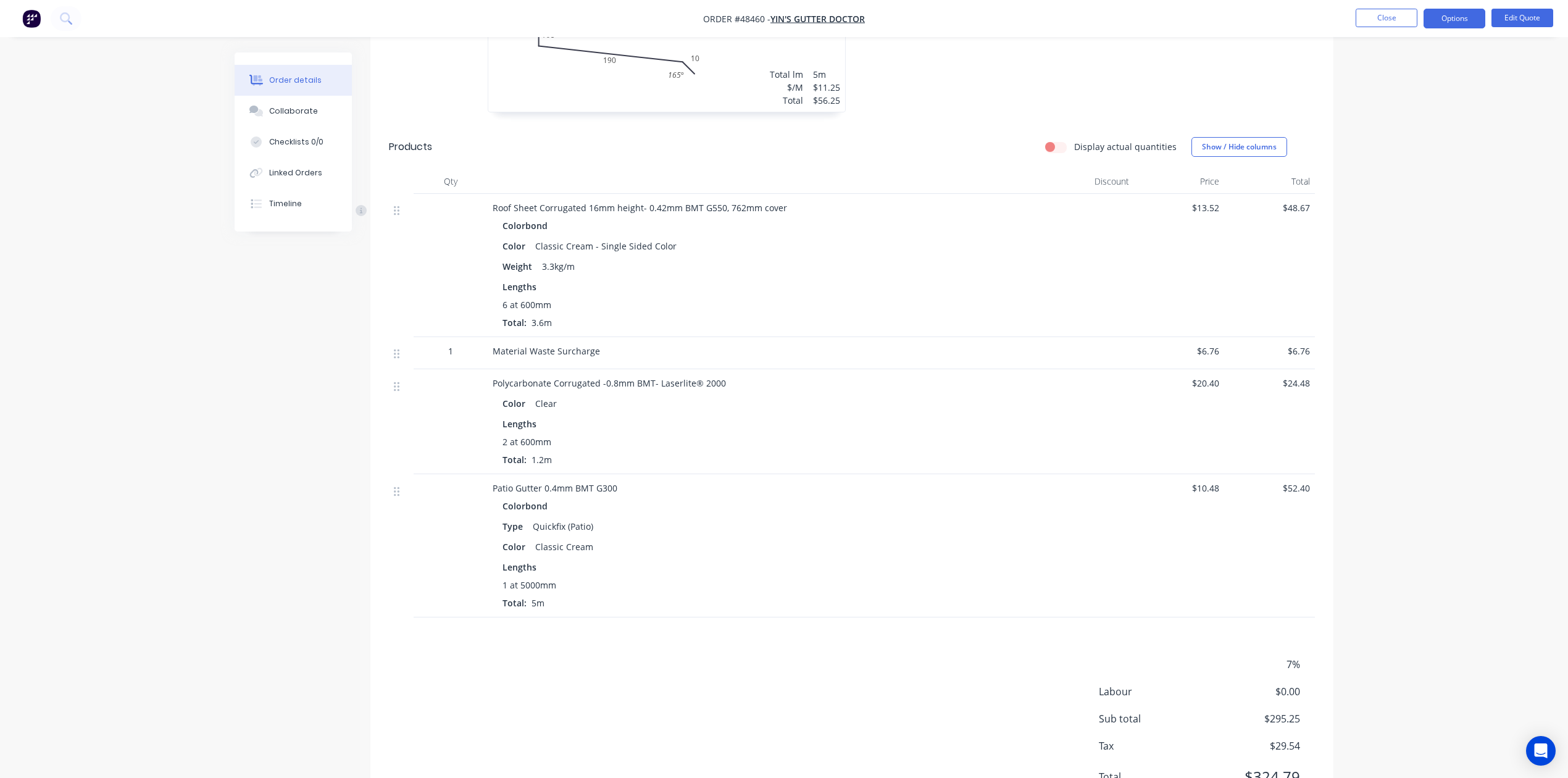
click at [967, 513] on div "Colorbond" at bounding box center [765, 505] width 526 height 18
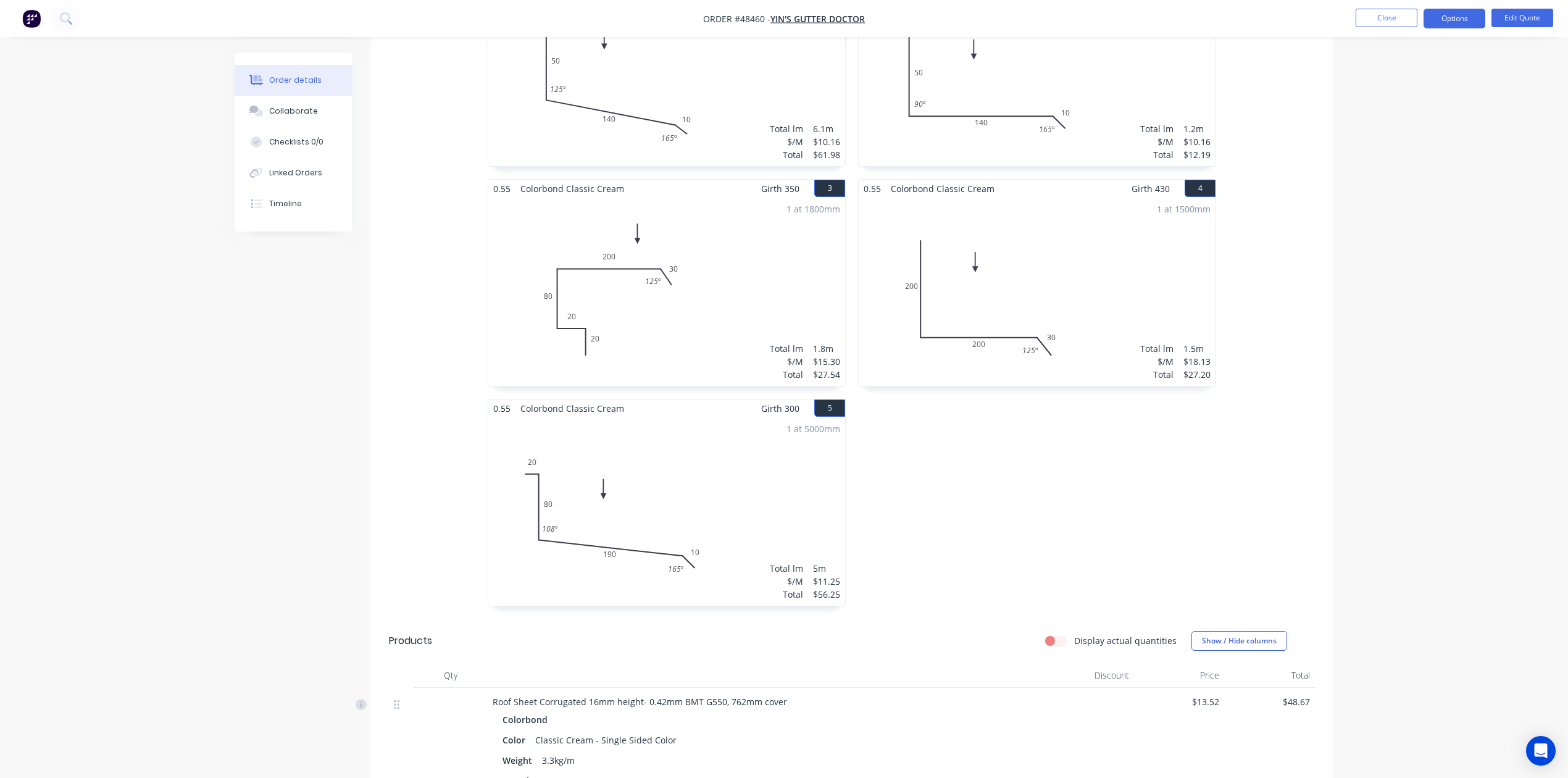
scroll to position [0, 0]
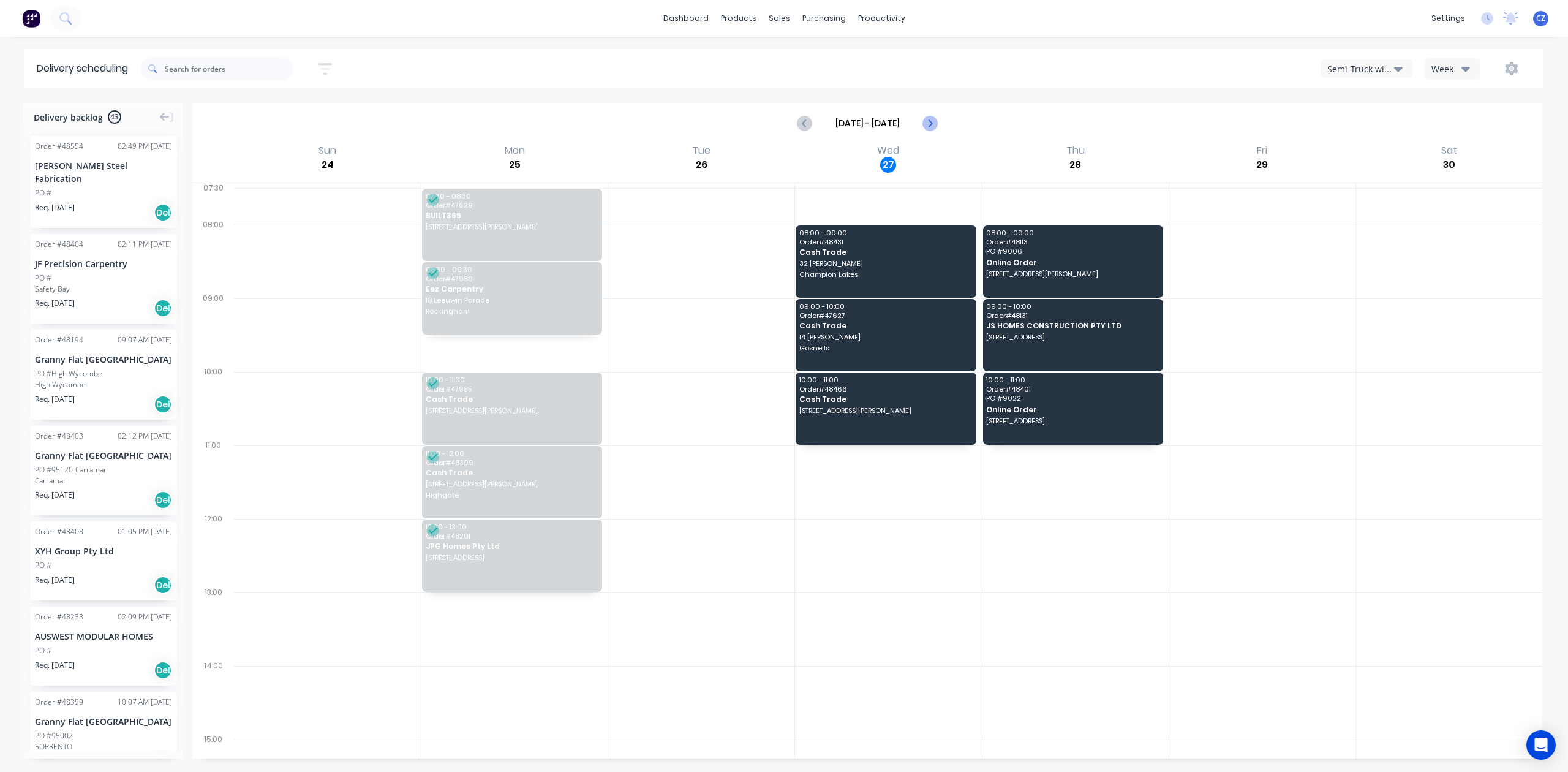
click at [929, 121] on icon "Next page" at bounding box center [929, 123] width 5 height 10
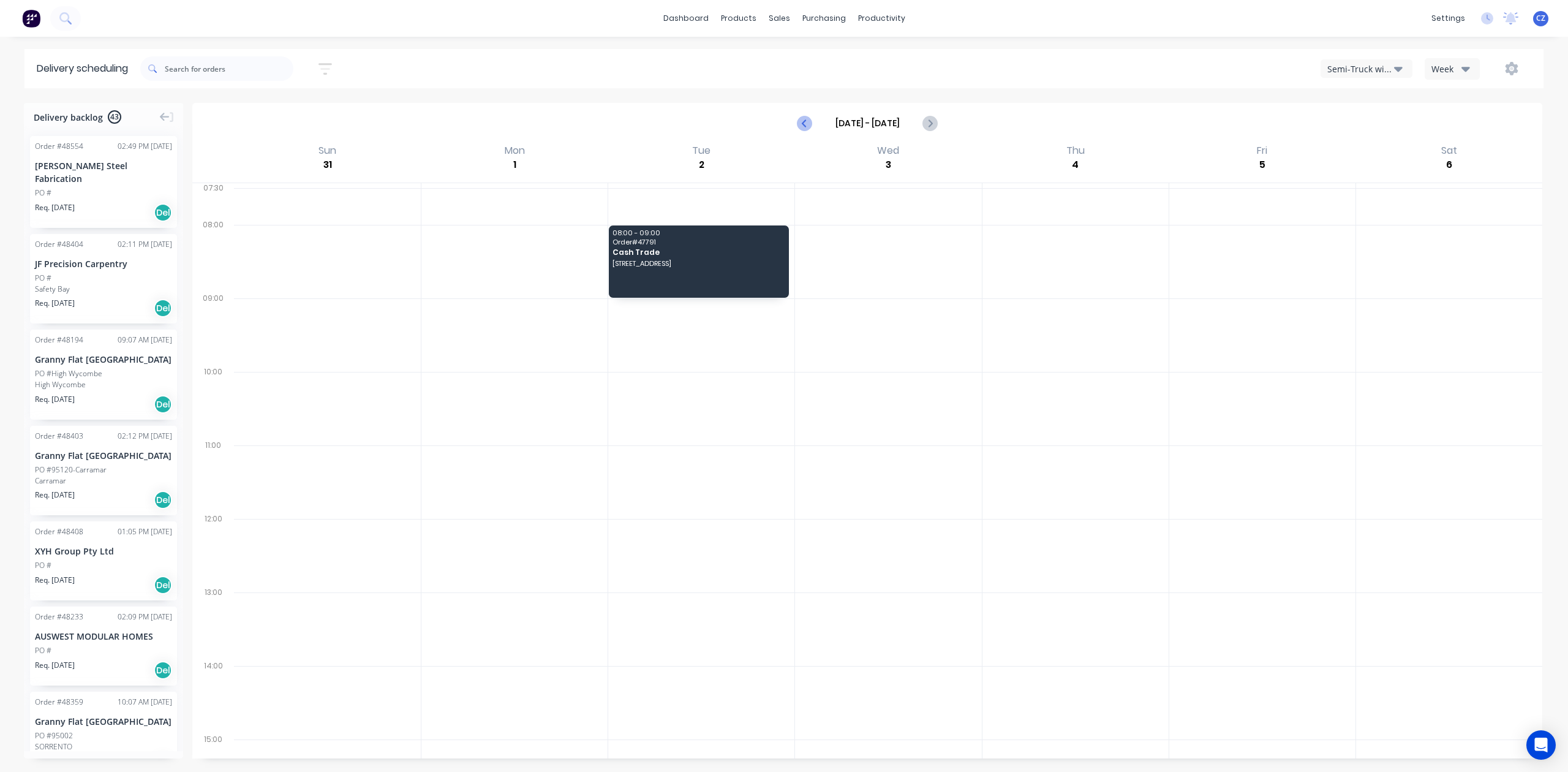
click at [809, 125] on icon "Previous page" at bounding box center [805, 122] width 14 height 14
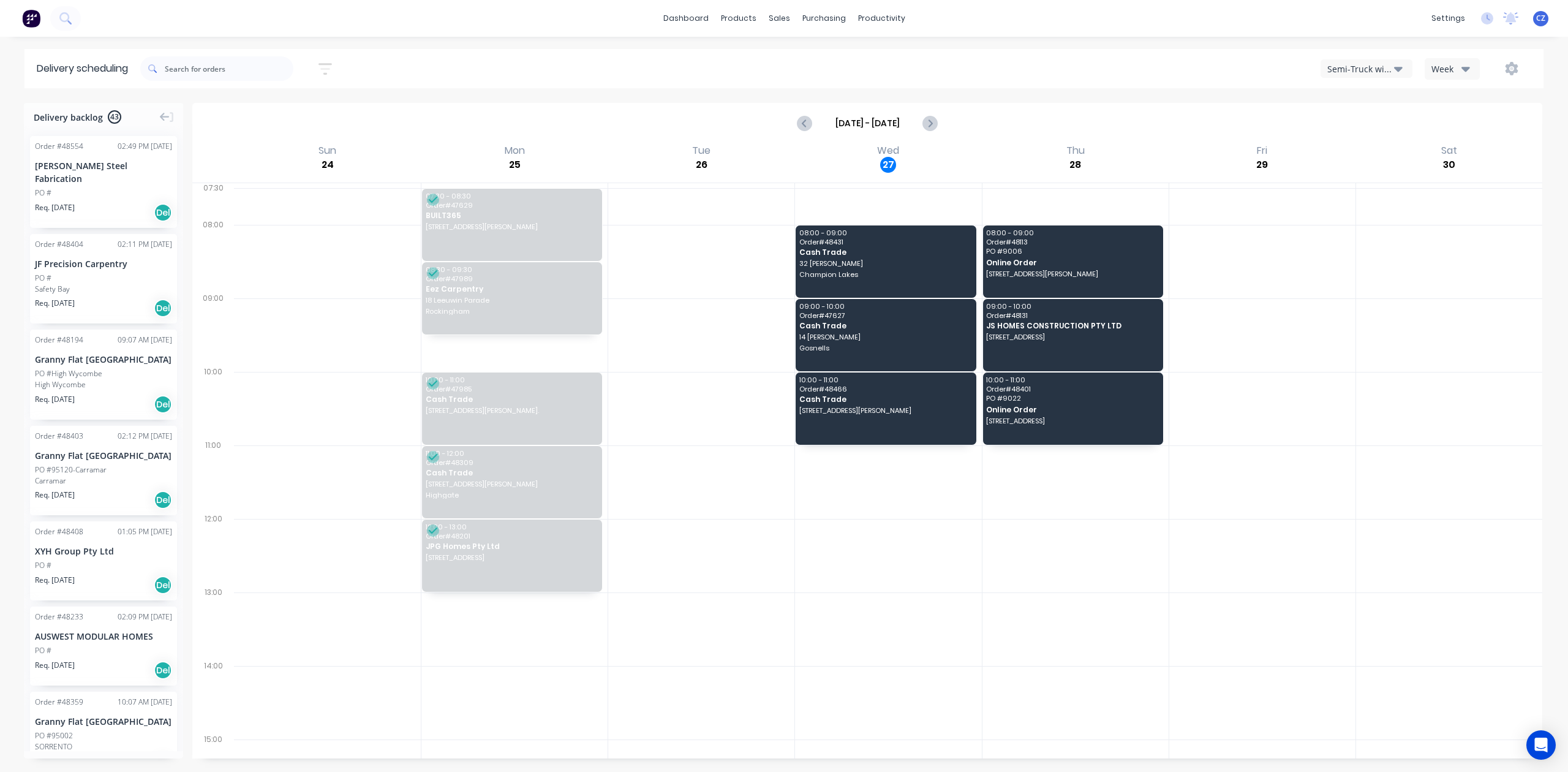
click at [1358, 70] on div "Semi-Truck with Hiab" at bounding box center [1361, 68] width 67 height 13
click at [1016, 87] on div "Sort by Most recent Created date Required date Order number Customer name Most …" at bounding box center [842, 69] width 1403 height 39
click at [934, 123] on icon "Next page" at bounding box center [929, 122] width 14 height 14
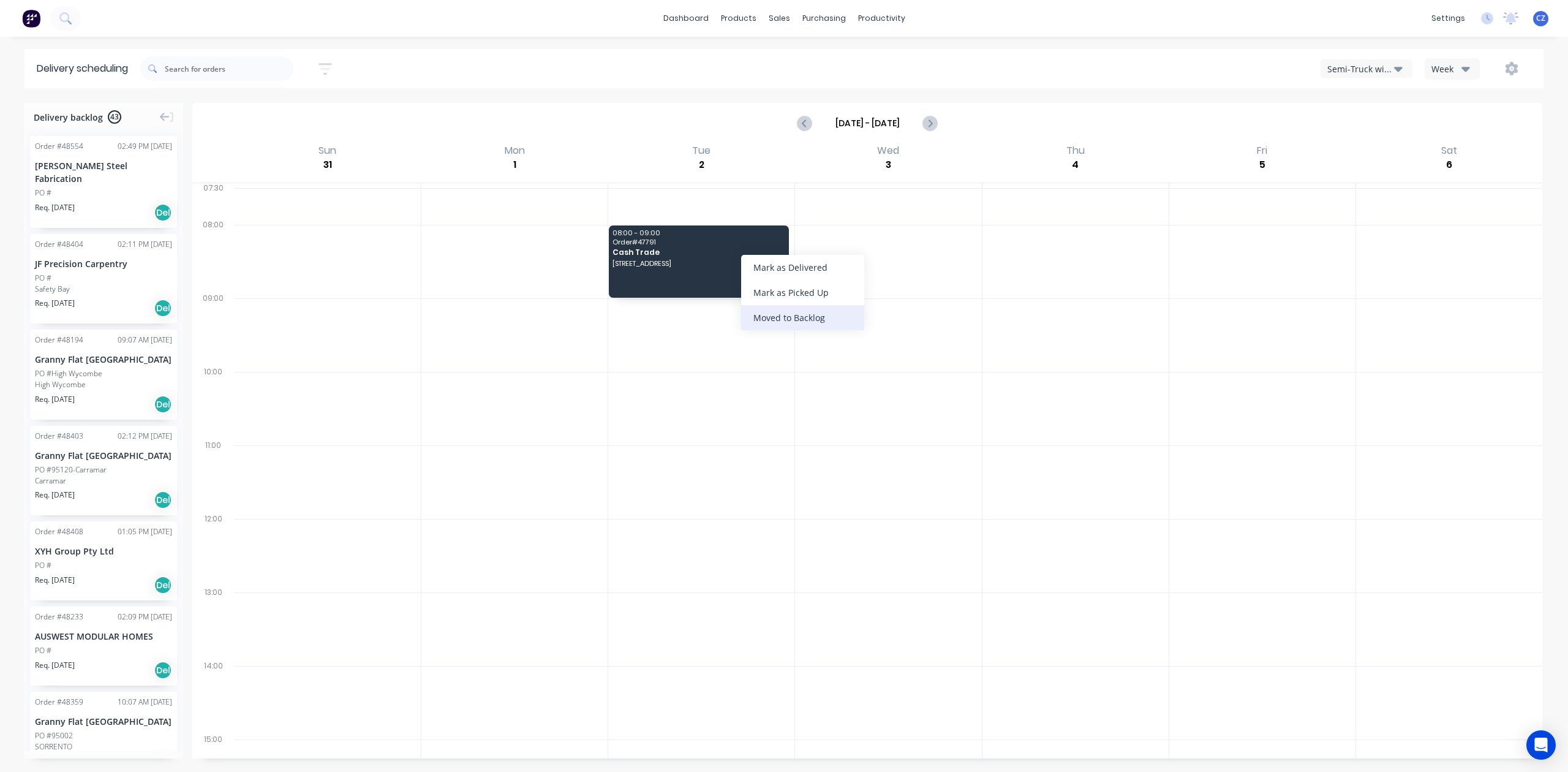
click at [821, 319] on div "Moved to Backlog" at bounding box center [803, 317] width 123 height 25
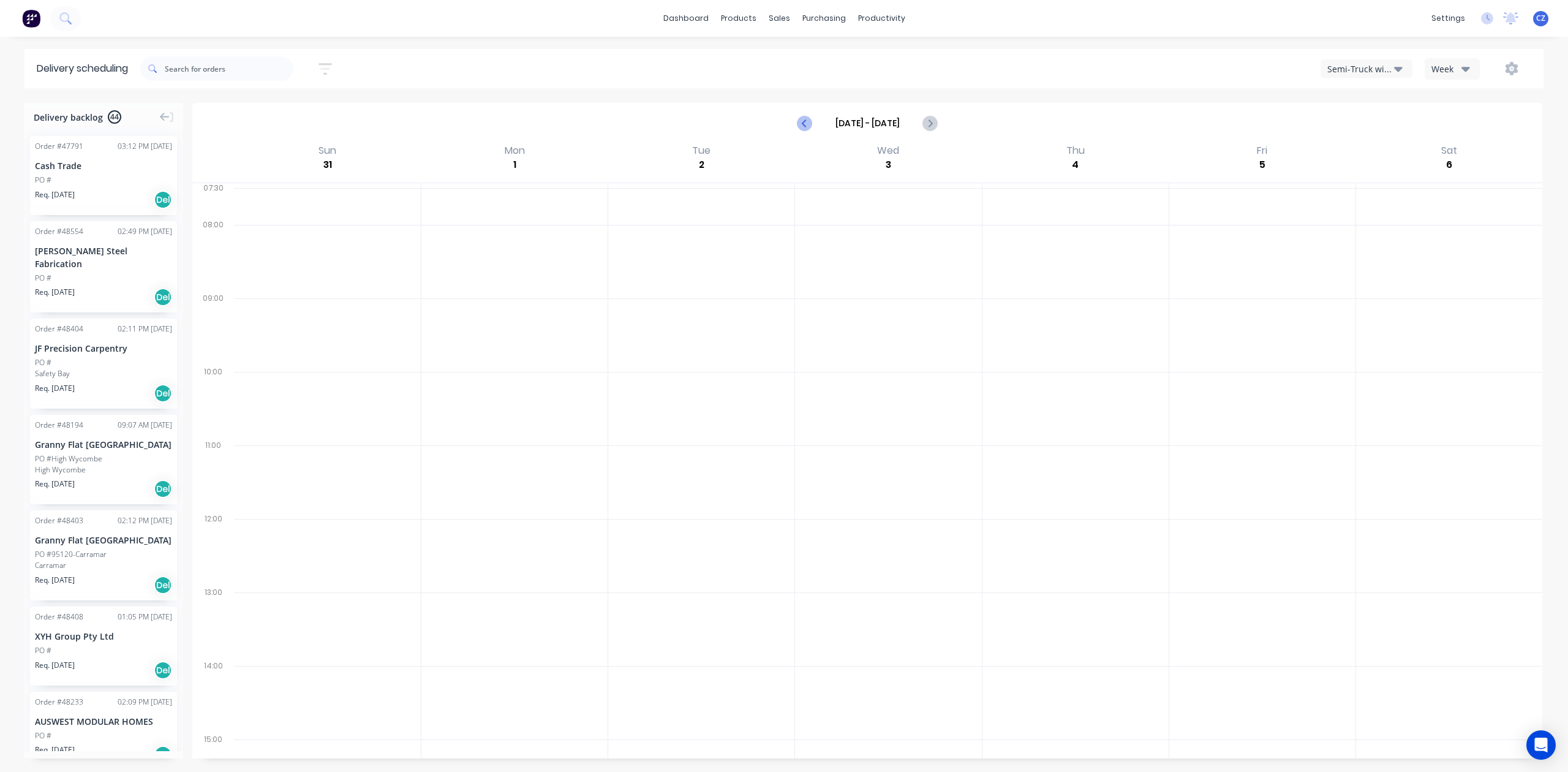
click at [803, 125] on icon "Previous page" at bounding box center [805, 122] width 14 height 14
type input "Aug 24 - Aug 30"
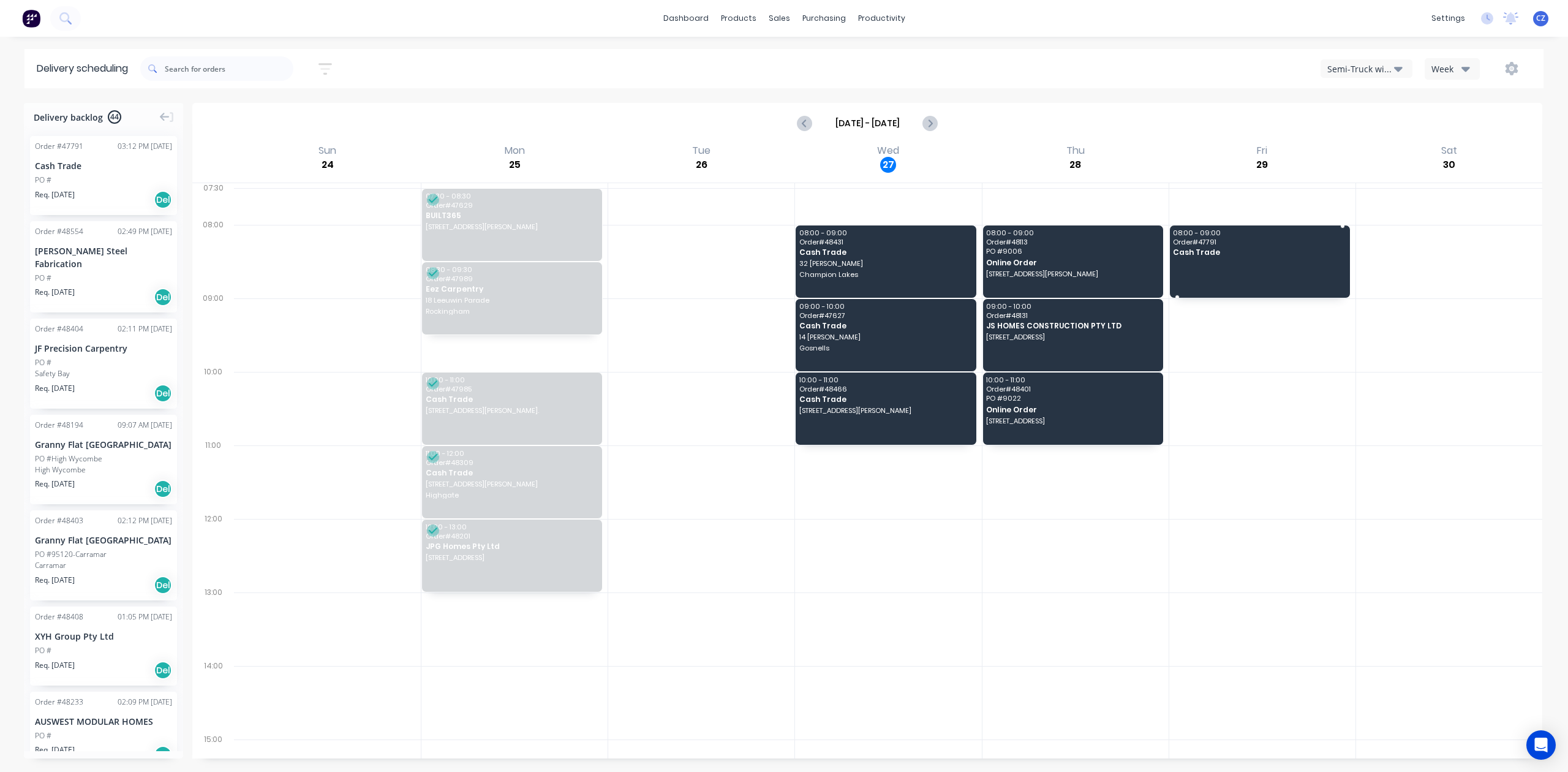
drag, startPoint x: 54, startPoint y: 166, endPoint x: 1298, endPoint y: 260, distance: 1247.5
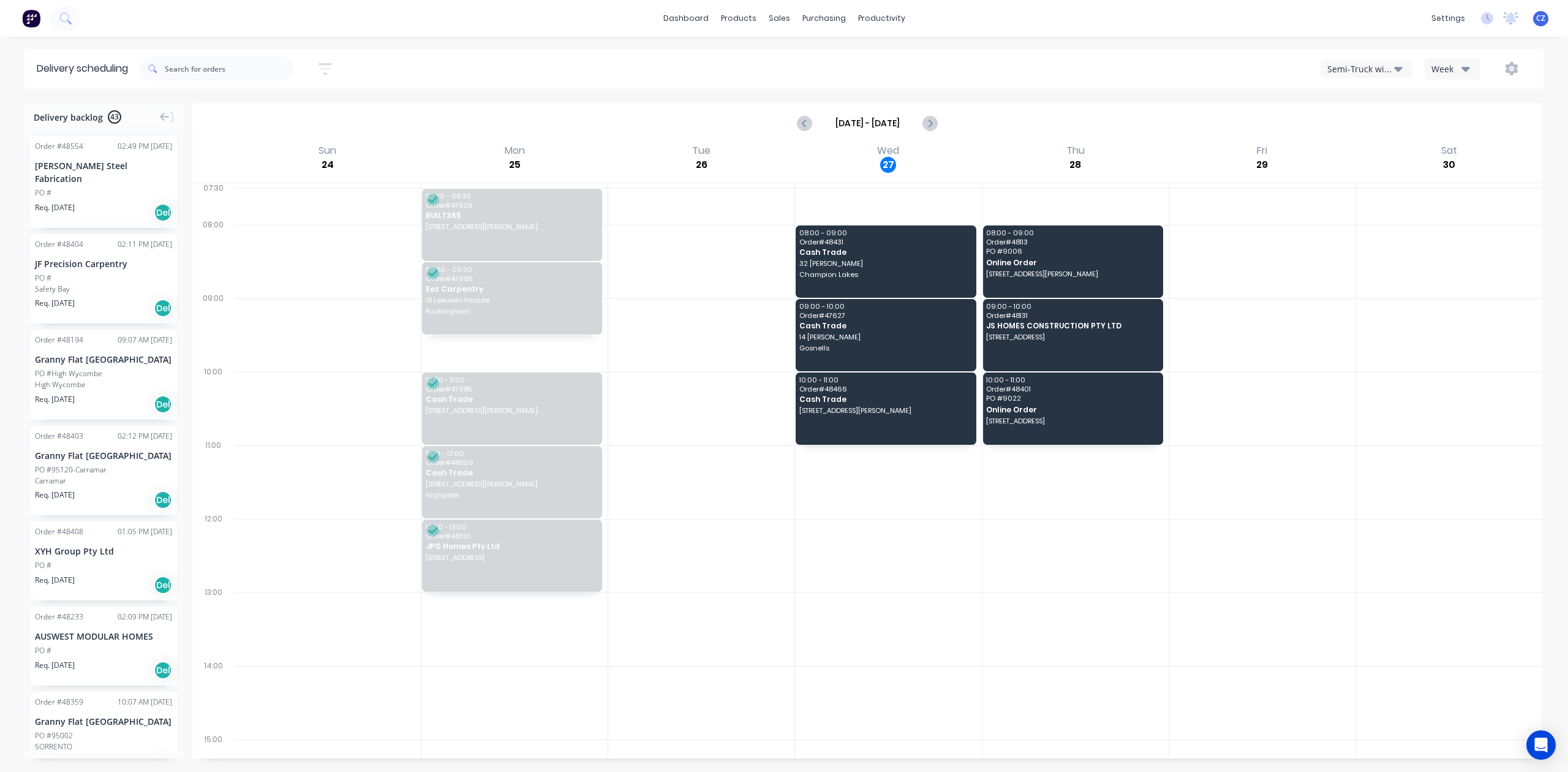
click at [1235, 591] on div at bounding box center [1262, 555] width 186 height 74
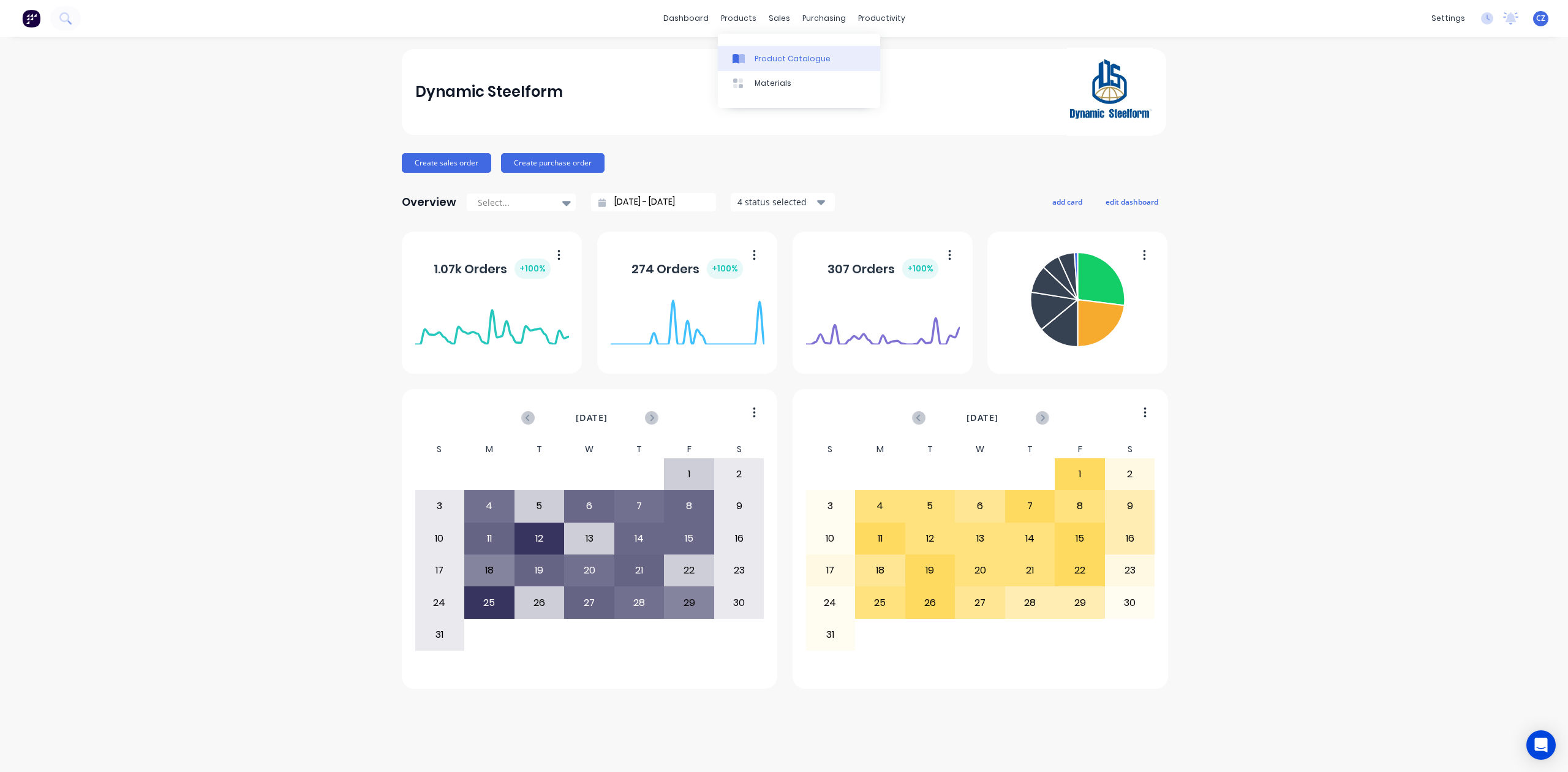
click at [760, 53] on div "Product Catalogue" at bounding box center [793, 58] width 76 height 11
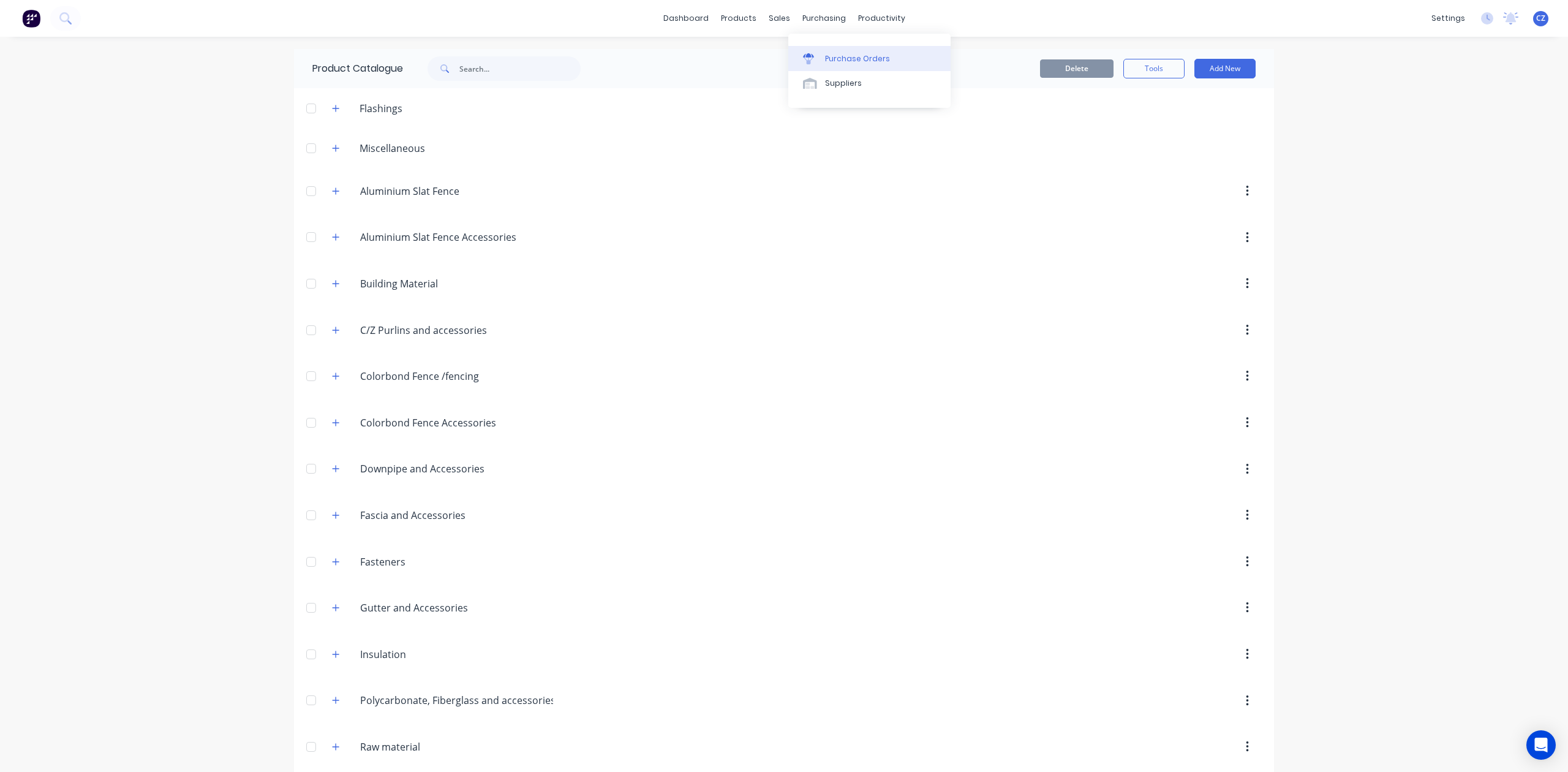
click at [827, 50] on link "Purchase Orders" at bounding box center [869, 58] width 162 height 24
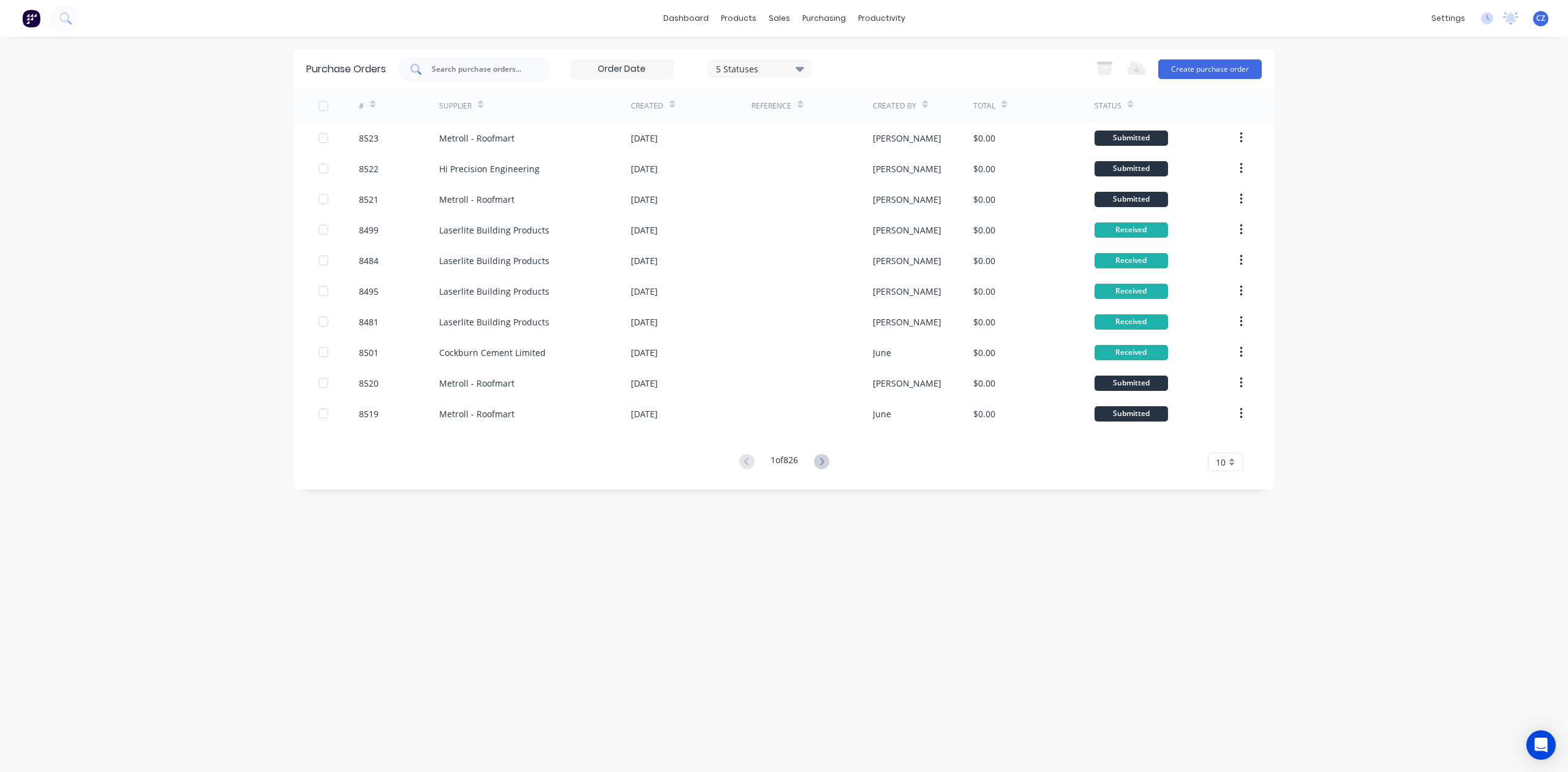
click at [495, 76] on div at bounding box center [475, 69] width 153 height 24
click at [807, 87] on div "Customers" at bounding box center [822, 83] width 44 height 11
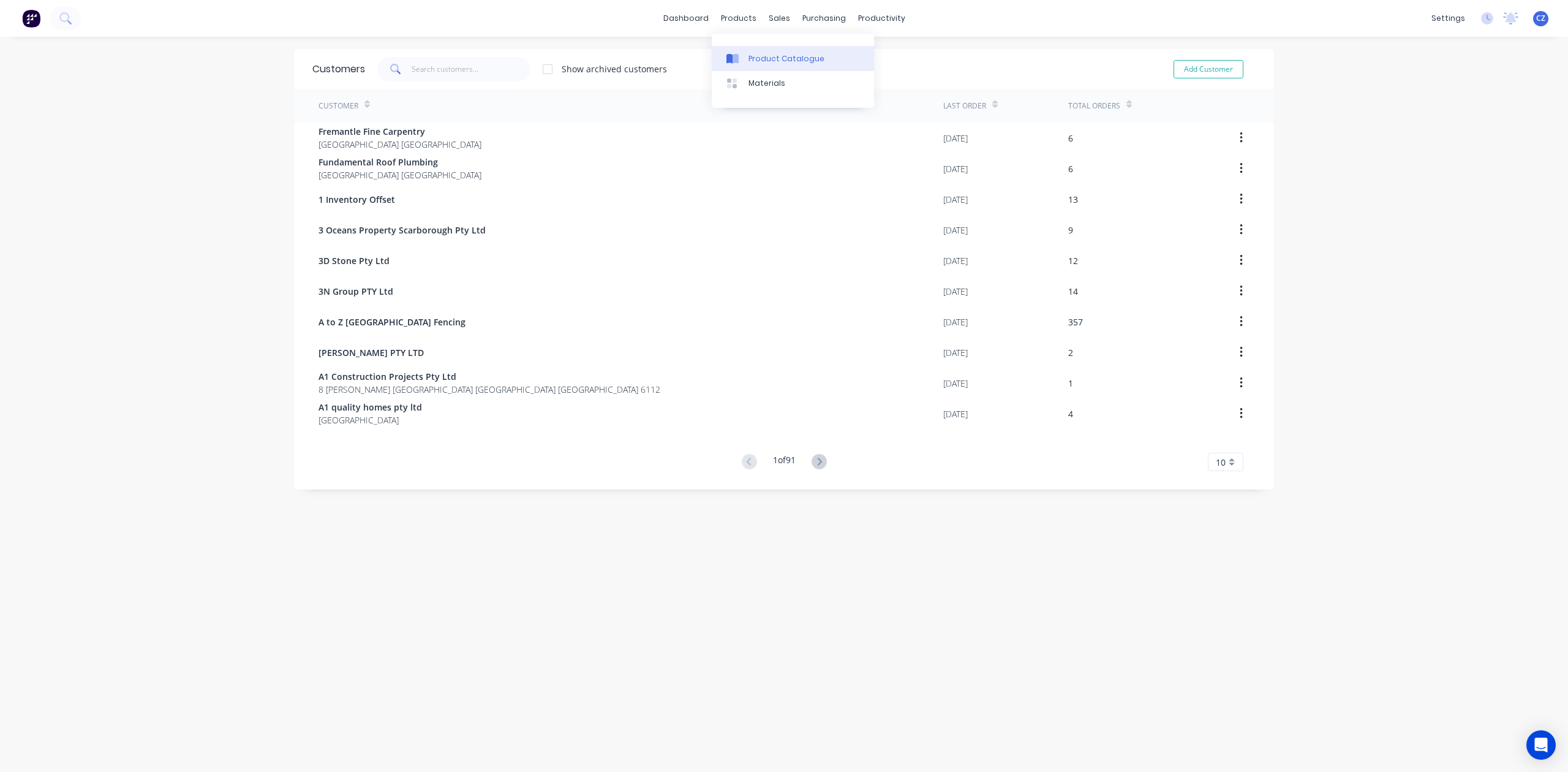
click at [740, 50] on link "Product Catalogue" at bounding box center [793, 58] width 162 height 24
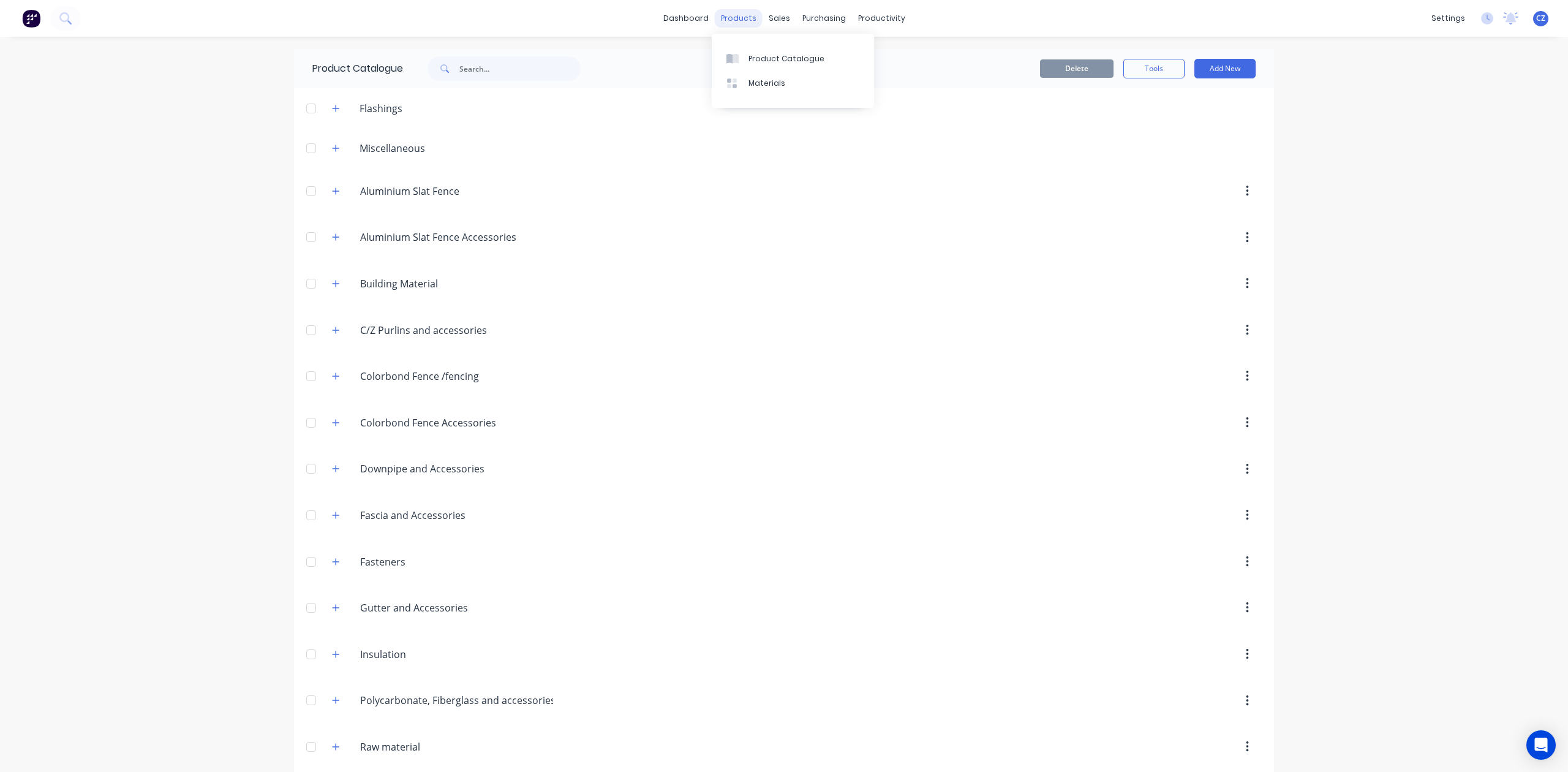
click at [734, 18] on div "products" at bounding box center [739, 18] width 48 height 18
click at [761, 64] on div "Product Catalogue" at bounding box center [787, 58] width 76 height 11
click at [333, 331] on icon "button" at bounding box center [336, 329] width 7 height 7
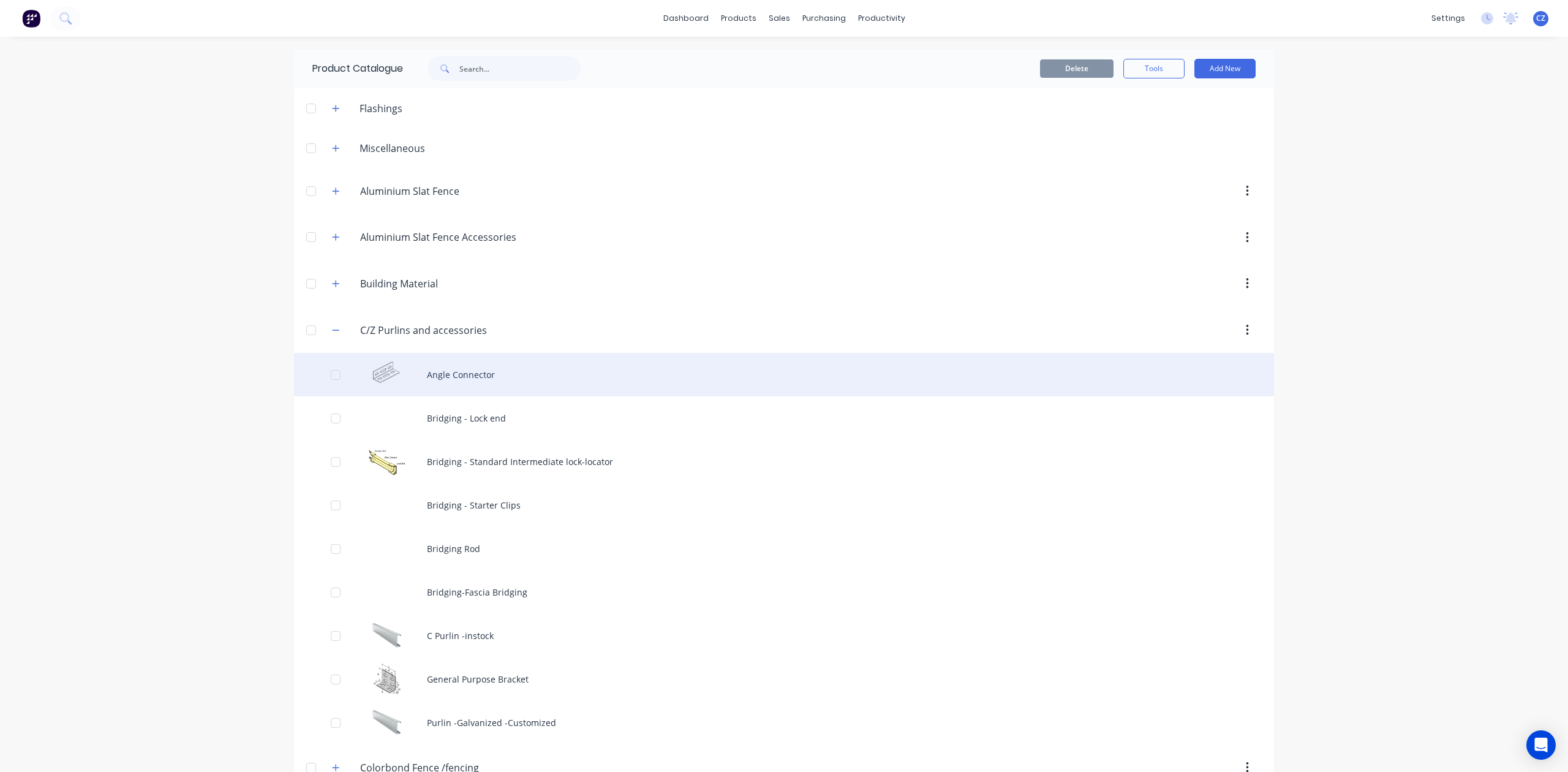
scroll to position [163, 0]
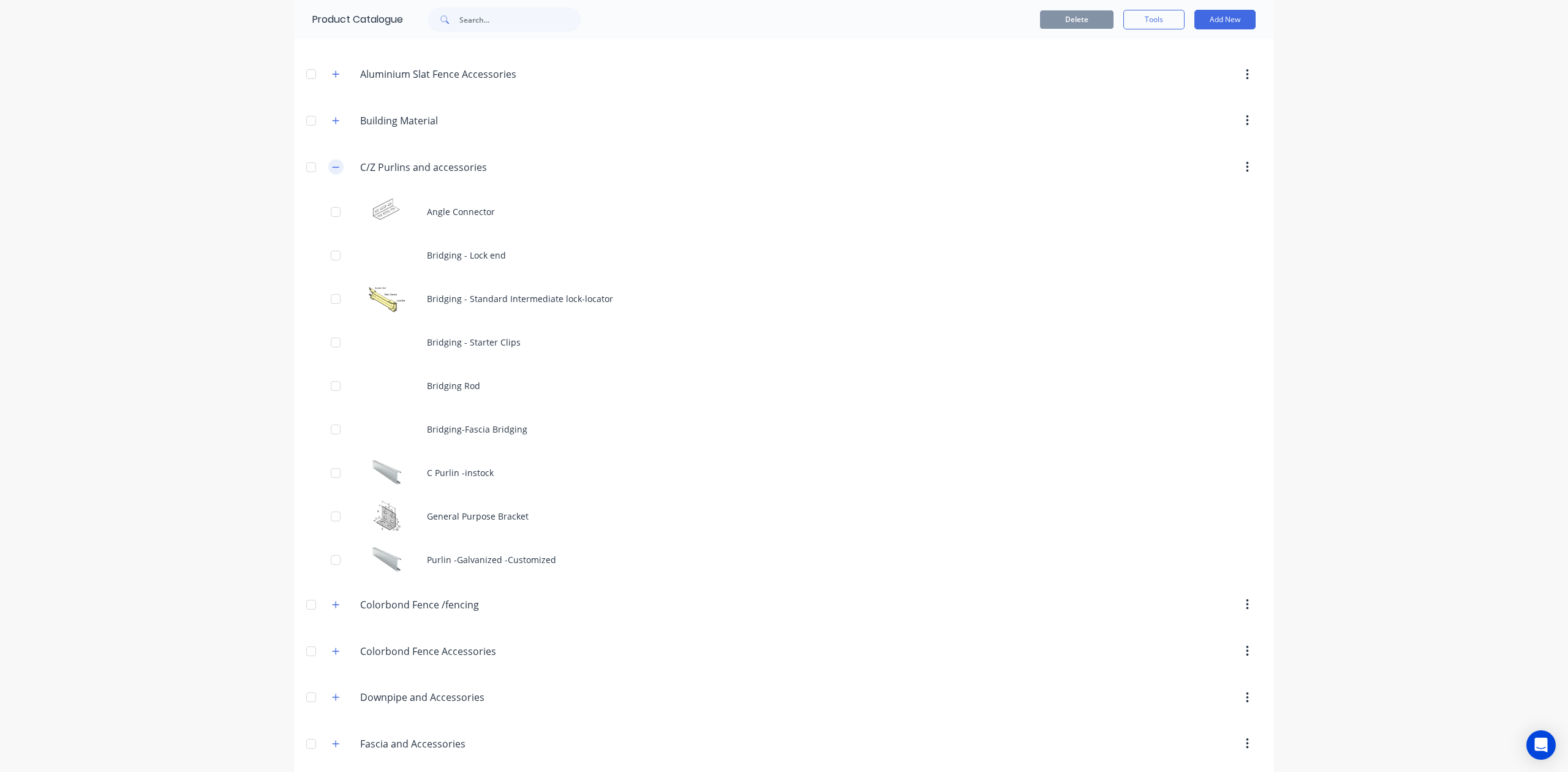
click at [332, 169] on icon "button" at bounding box center [336, 167] width 8 height 8
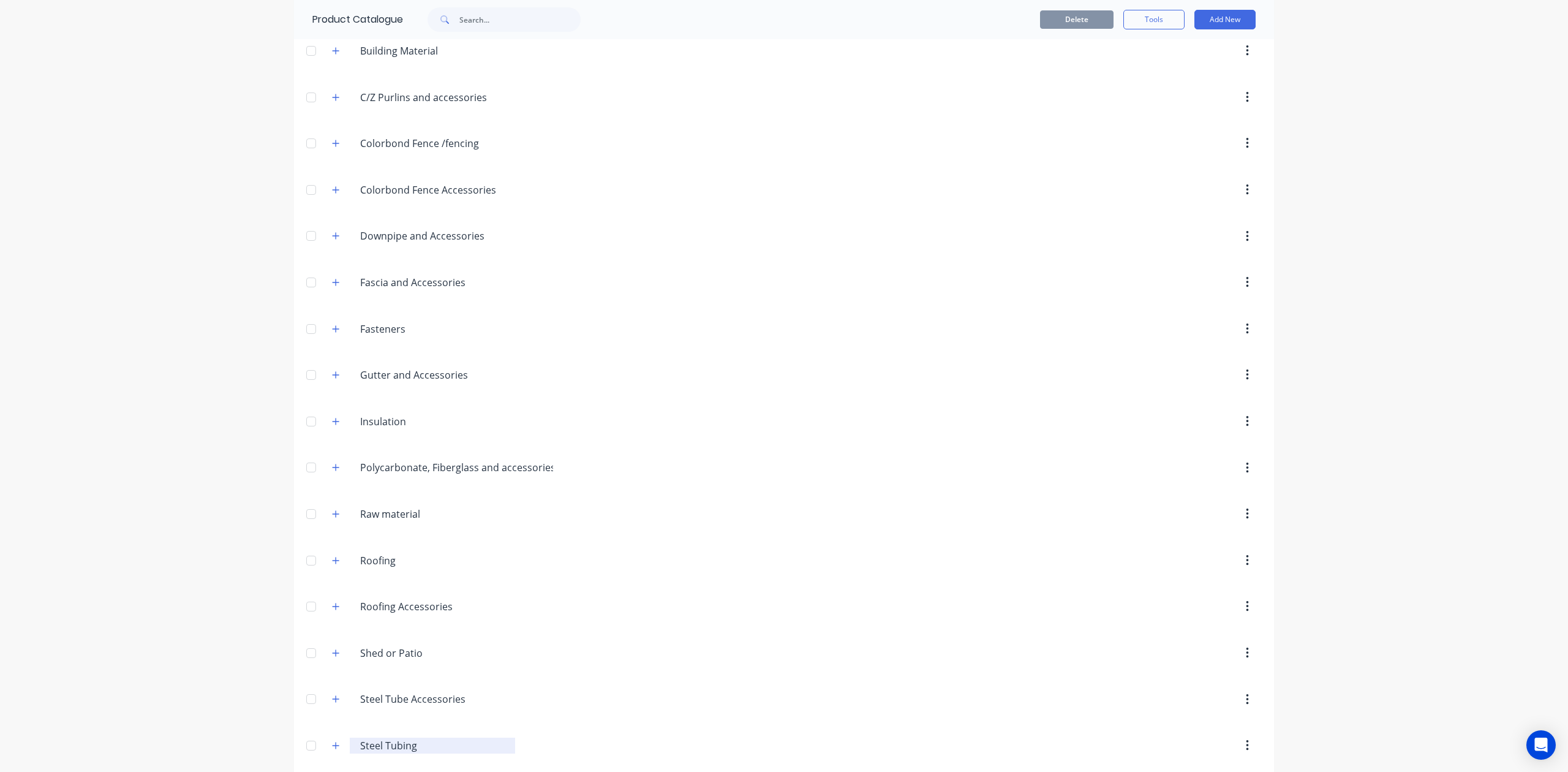
scroll to position [295, 0]
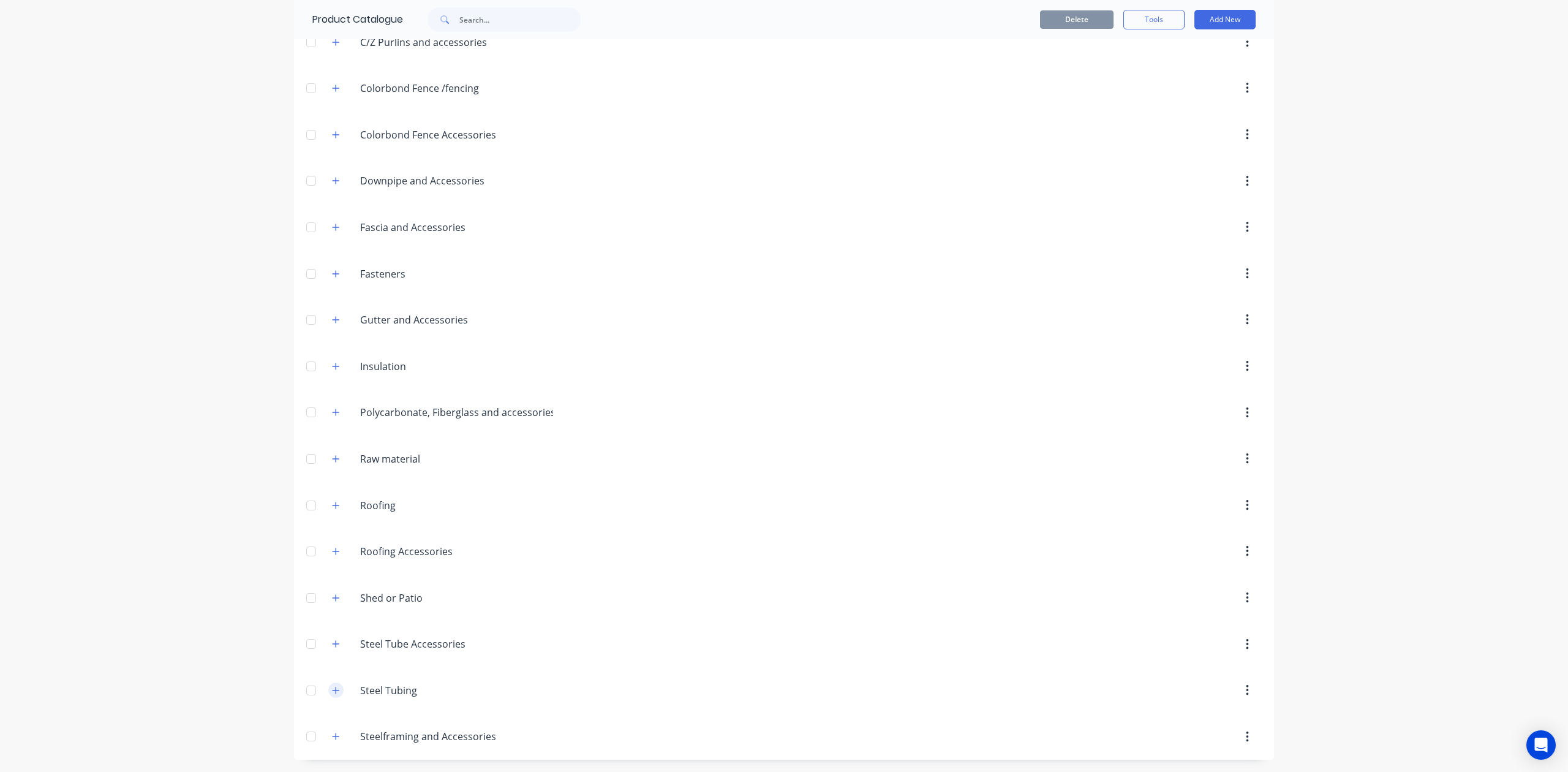
click at [333, 689] on icon "button" at bounding box center [336, 689] width 7 height 7
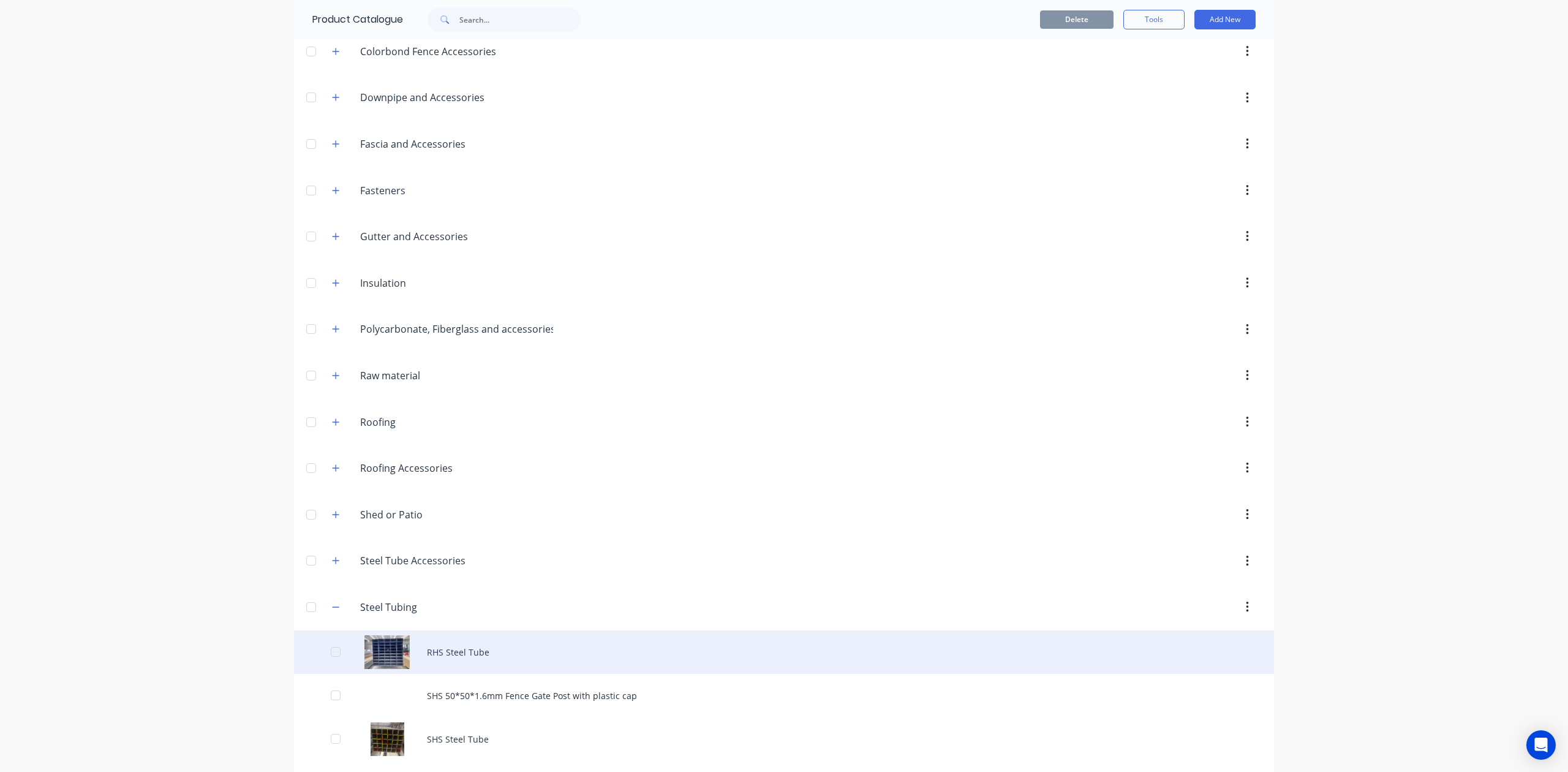
scroll to position [427, 0]
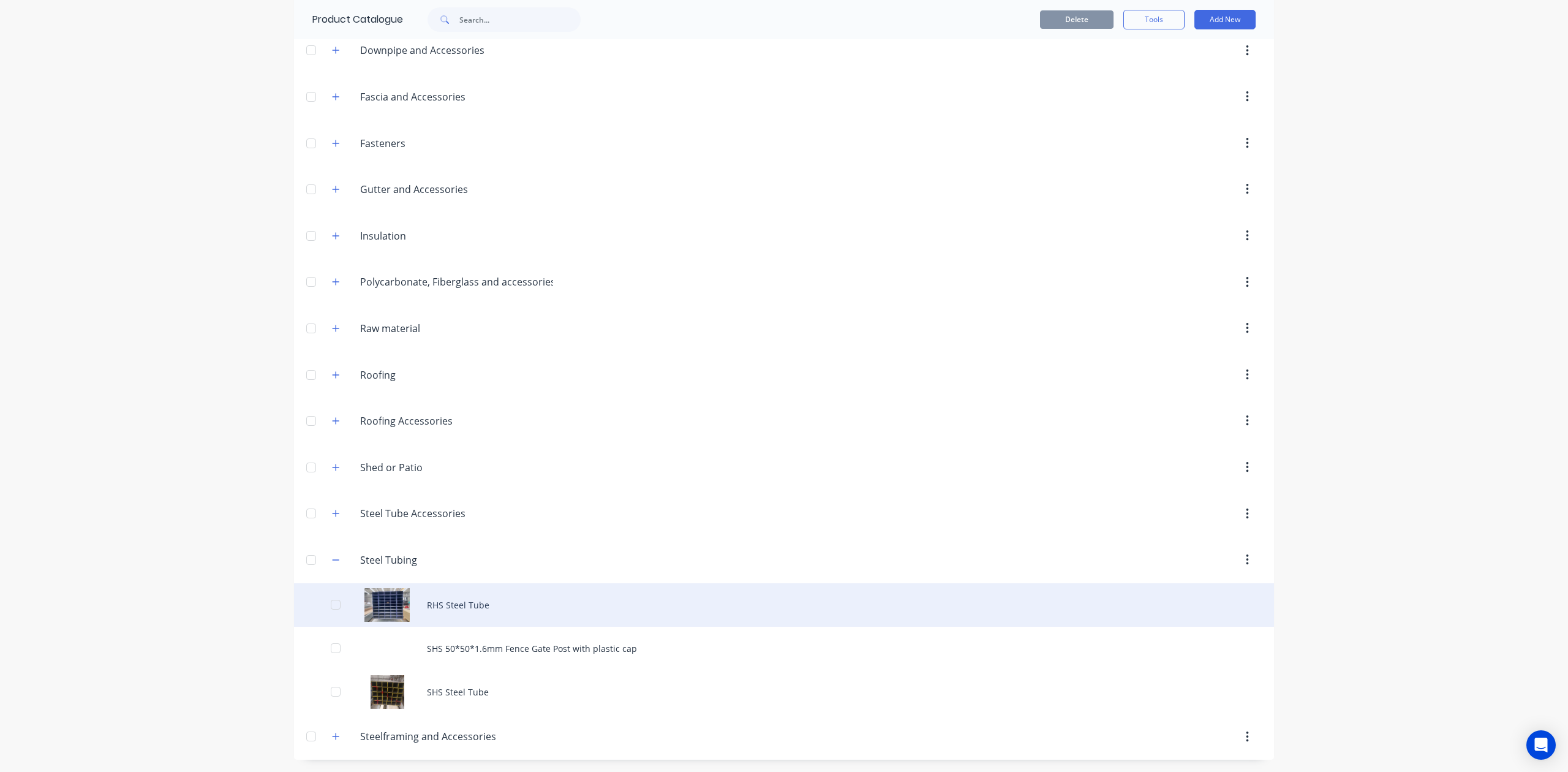
click at [453, 605] on div "RHS Steel Tube" at bounding box center [784, 604] width 980 height 43
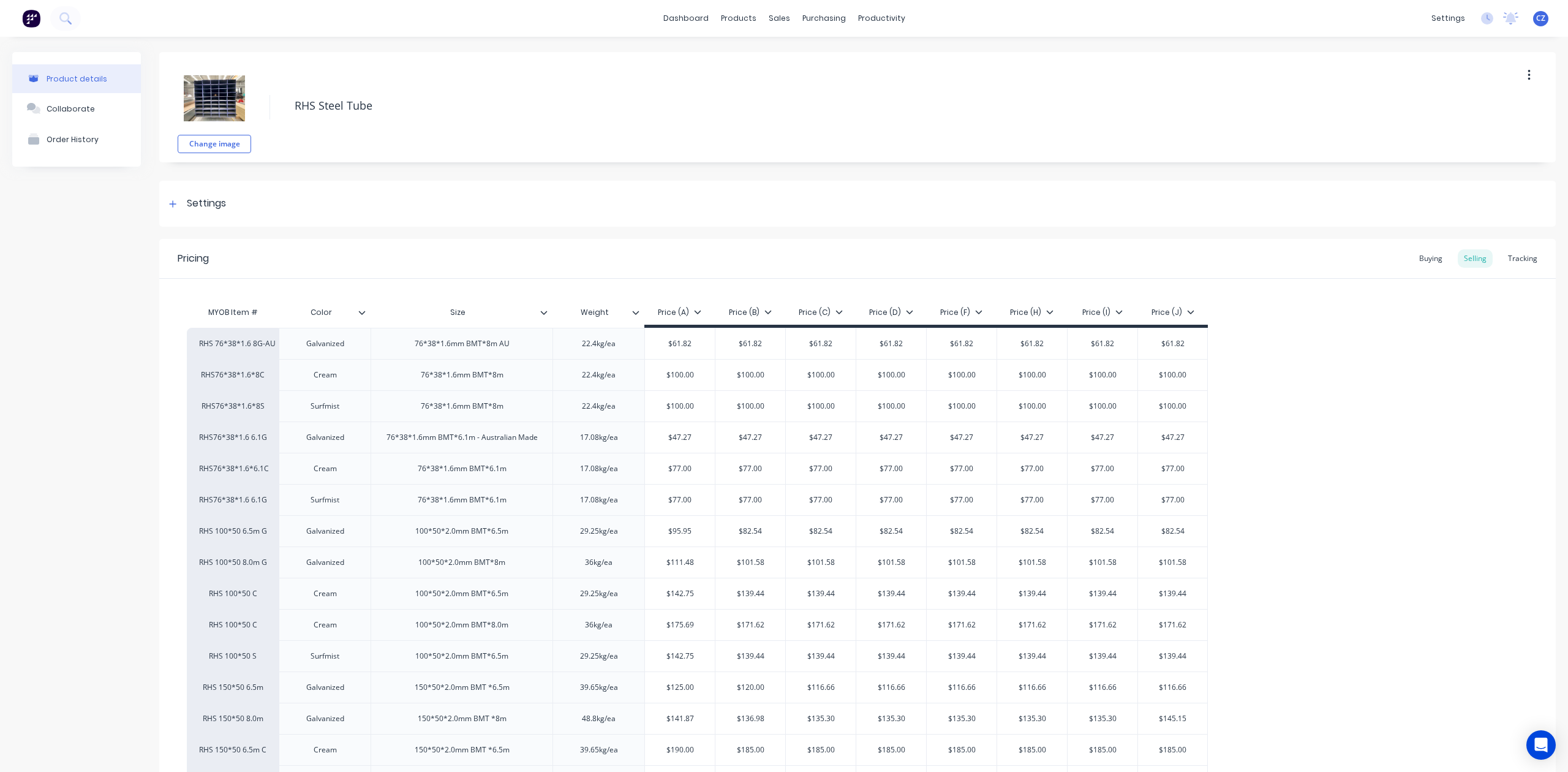
type textarea "x"
click at [1524, 255] on div "Tracking" at bounding box center [1522, 258] width 42 height 18
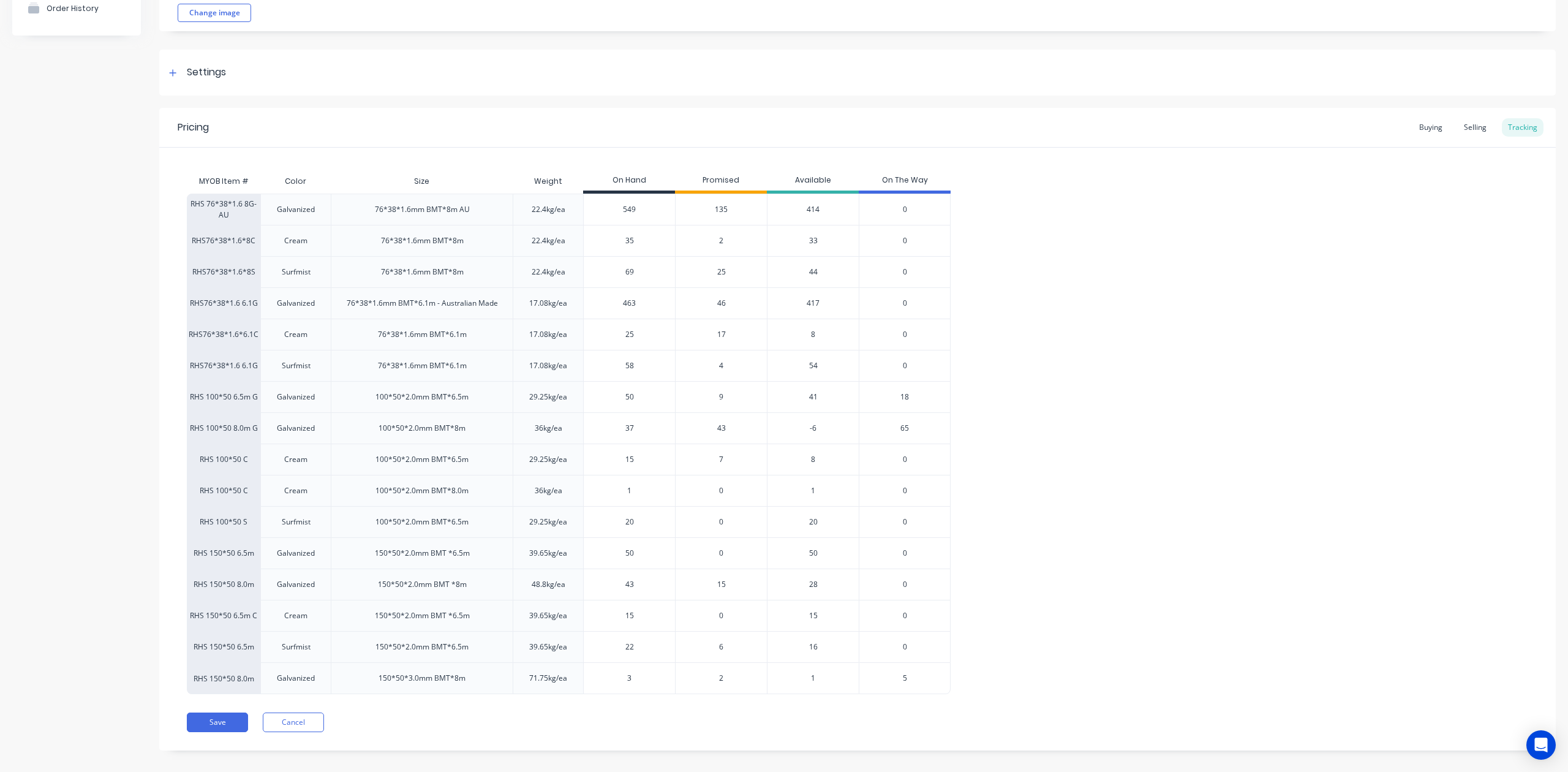
scroll to position [147, 0]
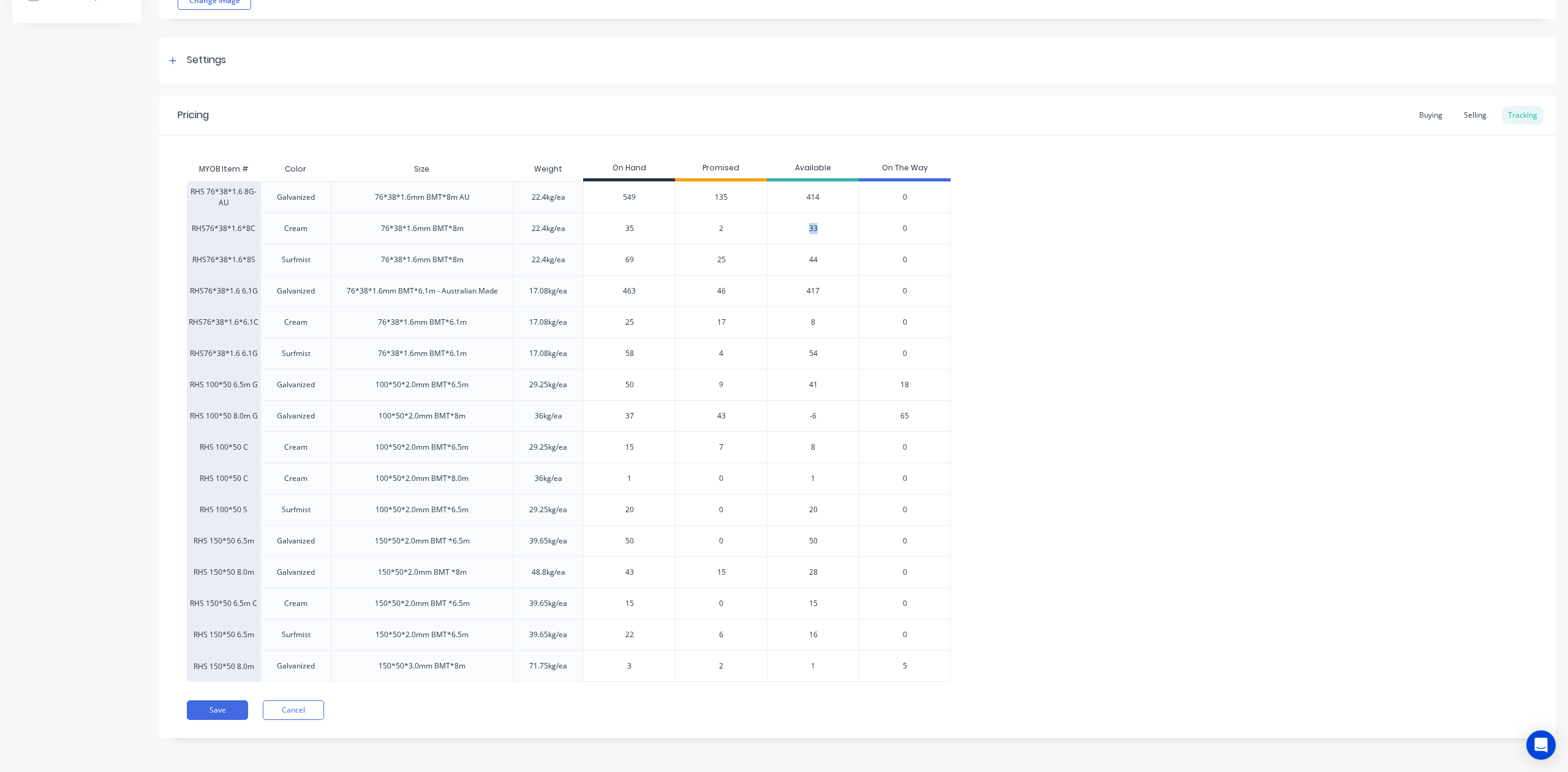
drag, startPoint x: 826, startPoint y: 224, endPoint x: 790, endPoint y: 227, distance: 36.1
click at [790, 227] on div "33" at bounding box center [812, 228] width 92 height 31
drag, startPoint x: 825, startPoint y: 256, endPoint x: 793, endPoint y: 251, distance: 32.4
click at [793, 251] on div "44" at bounding box center [812, 259] width 92 height 31
click at [1125, 346] on div "RHS 76*38*1.6 8G-AU Galvanized 76*38*1.6mm BMT*8m AU 22.4kg/ea 549 135 414 0 RH…" at bounding box center [857, 431] width 1342 height 500
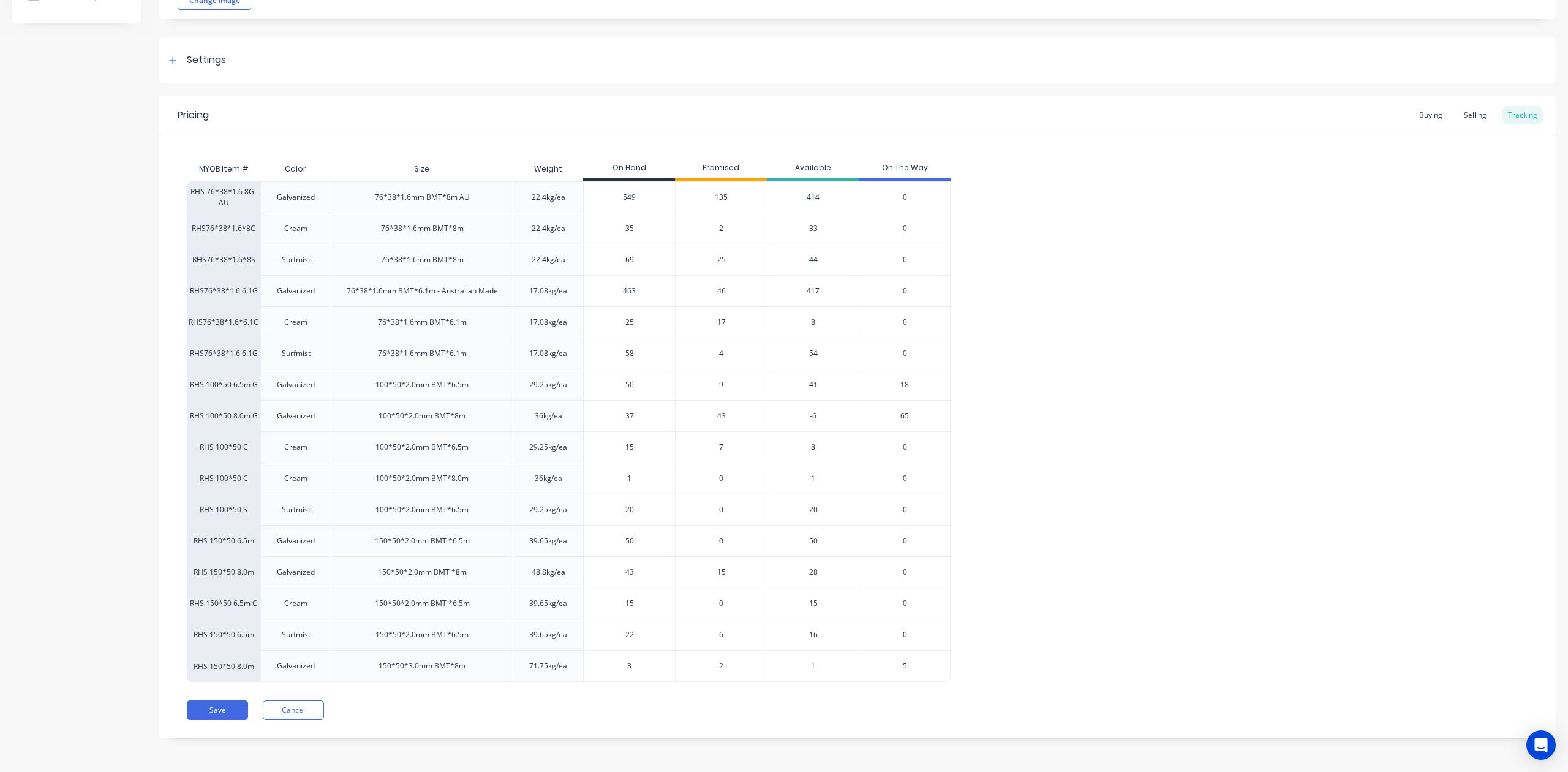
click at [834, 323] on div "8" at bounding box center [812, 321] width 92 height 31
drag, startPoint x: 825, startPoint y: 316, endPoint x: 793, endPoint y: 319, distance: 32.1
click at [793, 319] on div "8" at bounding box center [812, 321] width 92 height 31
click at [1145, 319] on div "RHS 76*38*1.6 8G-AU Galvanized 76*38*1.6mm BMT*8m AU 22.4kg/ea 549 135 414 0 RH…" at bounding box center [857, 431] width 1342 height 500
drag, startPoint x: 826, startPoint y: 319, endPoint x: 809, endPoint y: 322, distance: 17.3
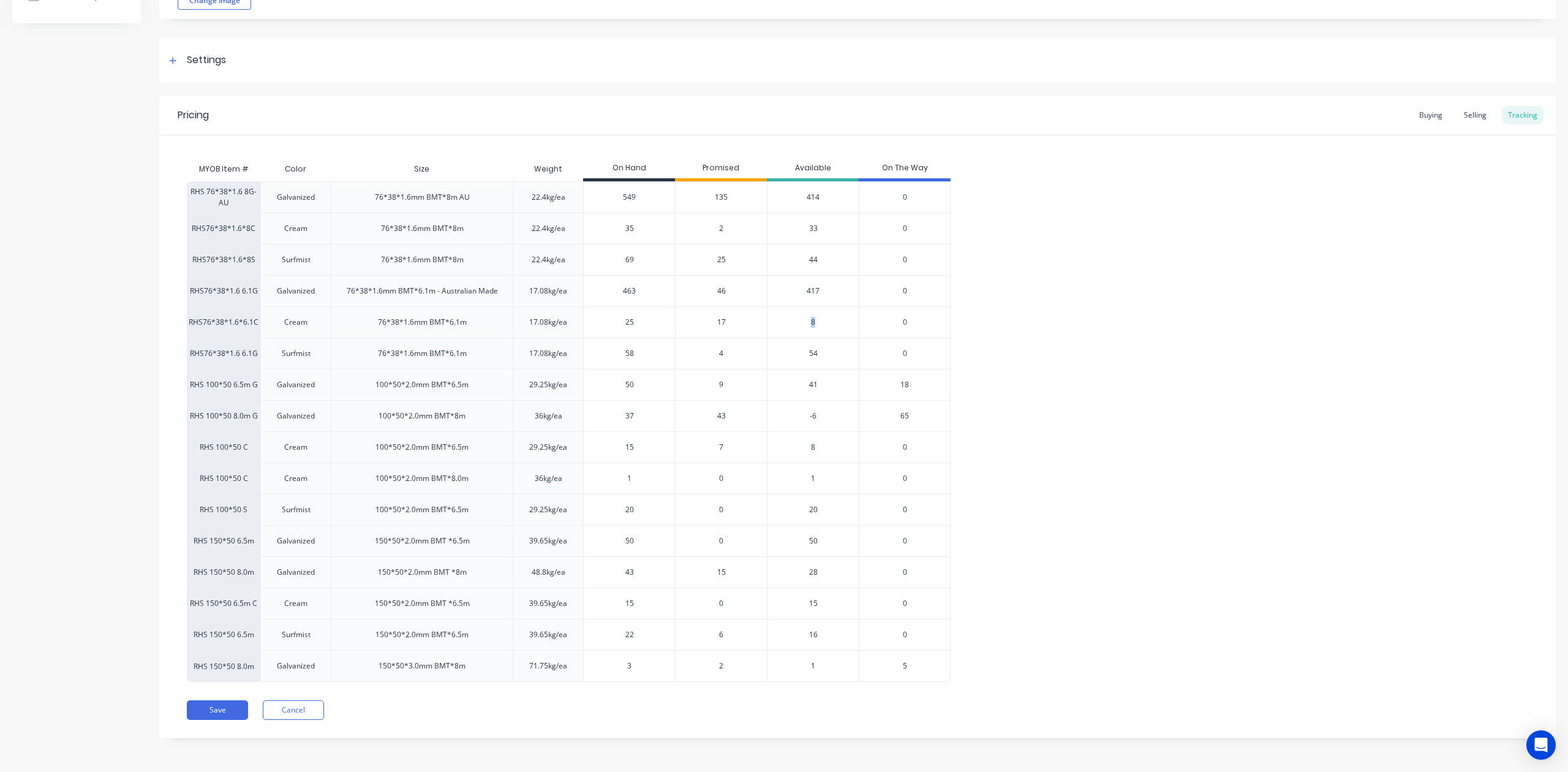
click at [809, 322] on div "8" at bounding box center [812, 321] width 92 height 31
click at [1169, 365] on div "RHS 76*38*1.6 8G-AU Galvanized 76*38*1.6mm BMT*8m AU 22.4kg/ea 549 135 414 0 RH…" at bounding box center [857, 431] width 1342 height 500
drag, startPoint x: 1224, startPoint y: 226, endPoint x: 1219, endPoint y: 221, distance: 7.1
click at [1226, 216] on div "RHS 76*38*1.6 8G-AU Galvanized 76*38*1.6mm BMT*8m AU 22.4kg/ea 549 135 414 0 RH…" at bounding box center [857, 431] width 1342 height 500
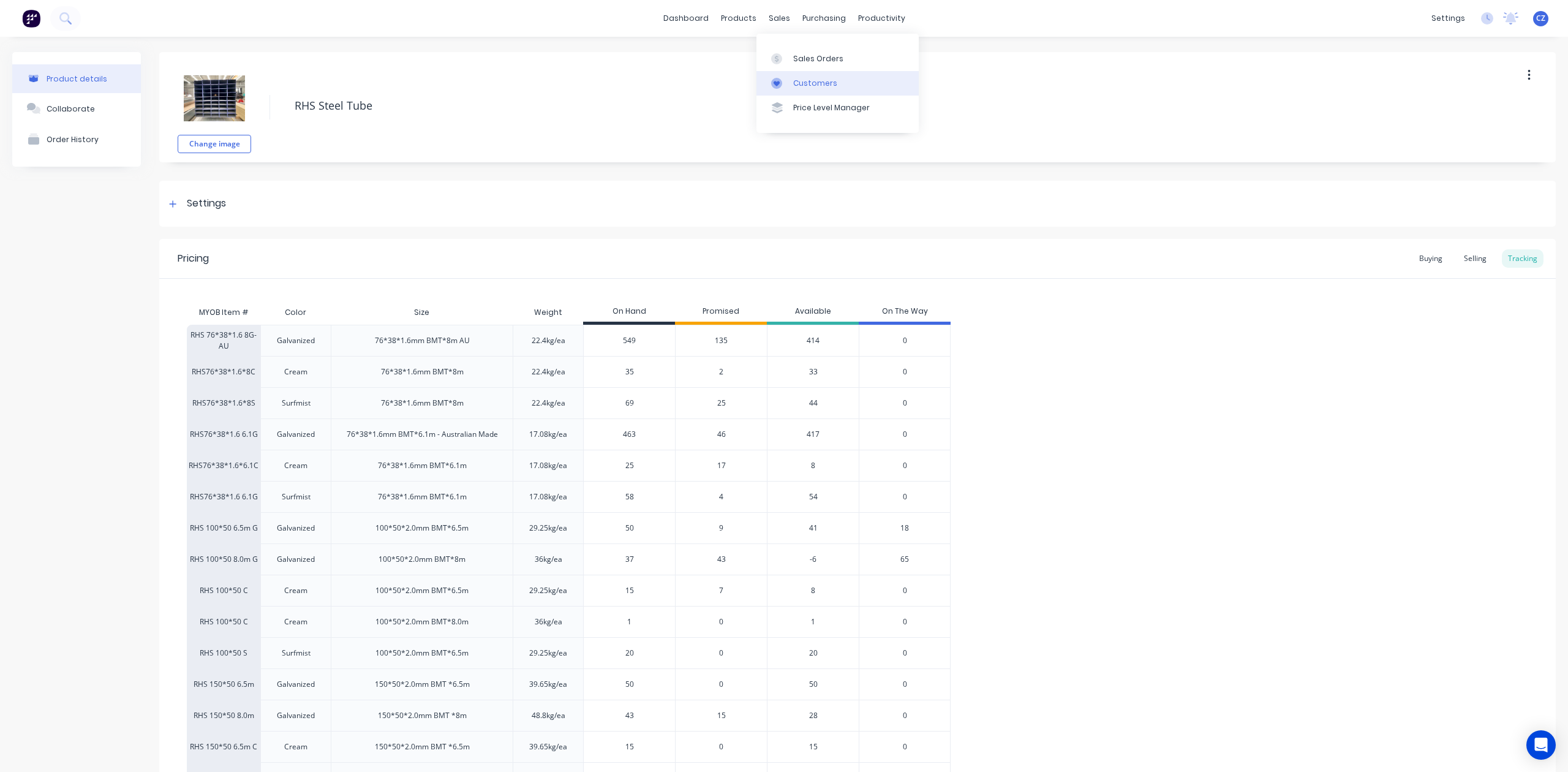
click at [778, 76] on link "Customers" at bounding box center [838, 84] width 162 height 24
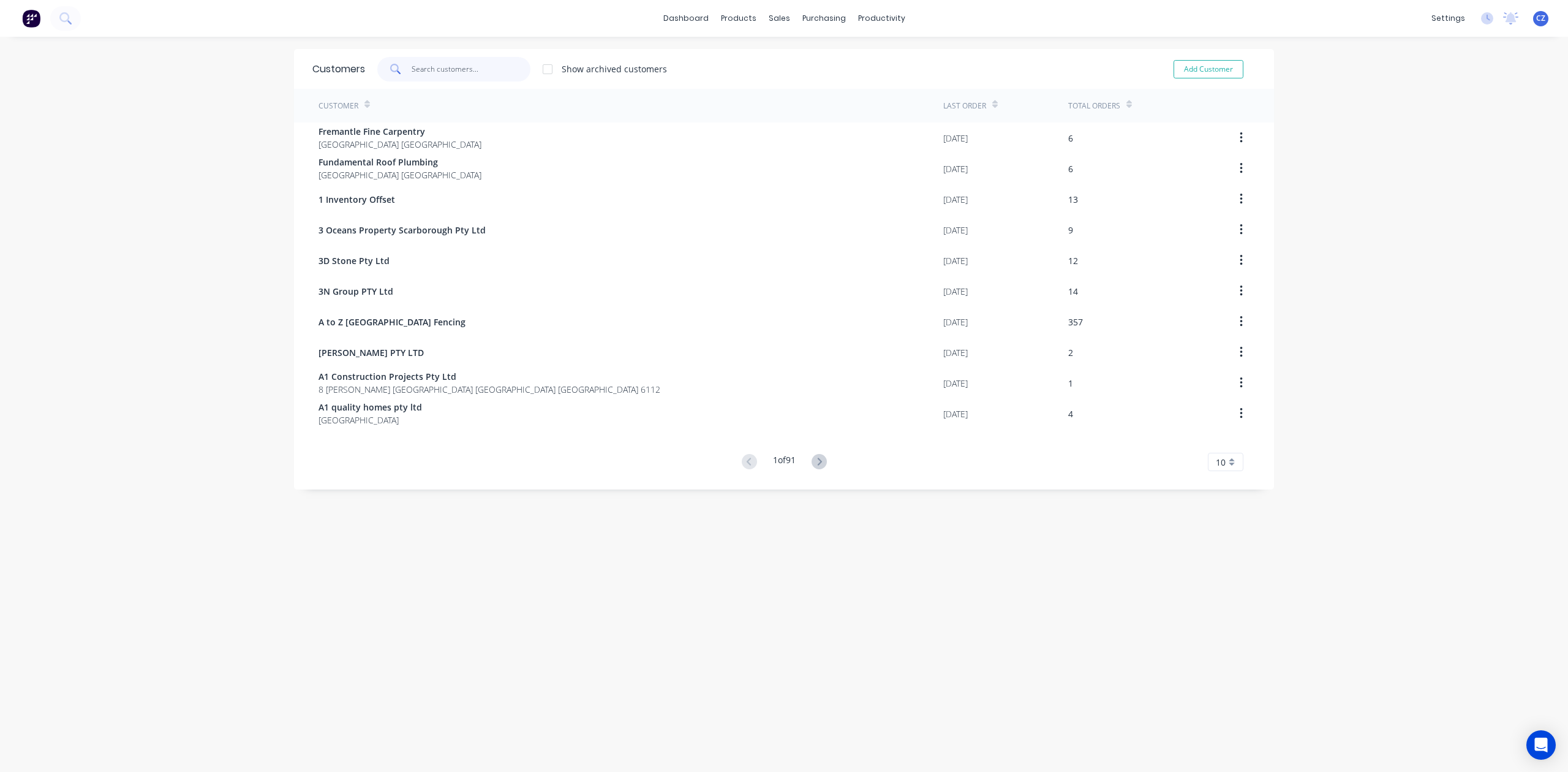
click at [475, 74] on input "text" at bounding box center [471, 69] width 119 height 24
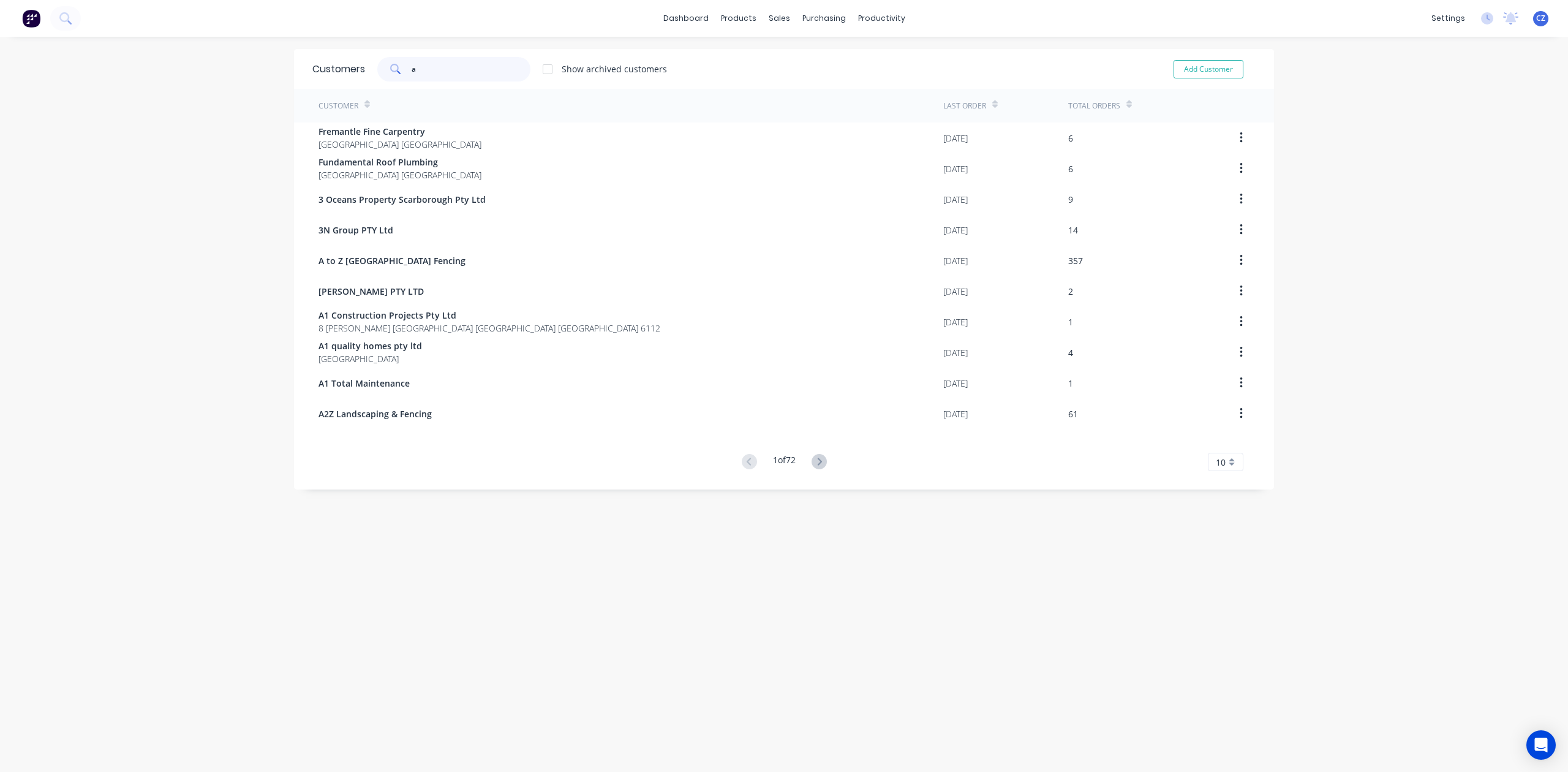
type input "aw"
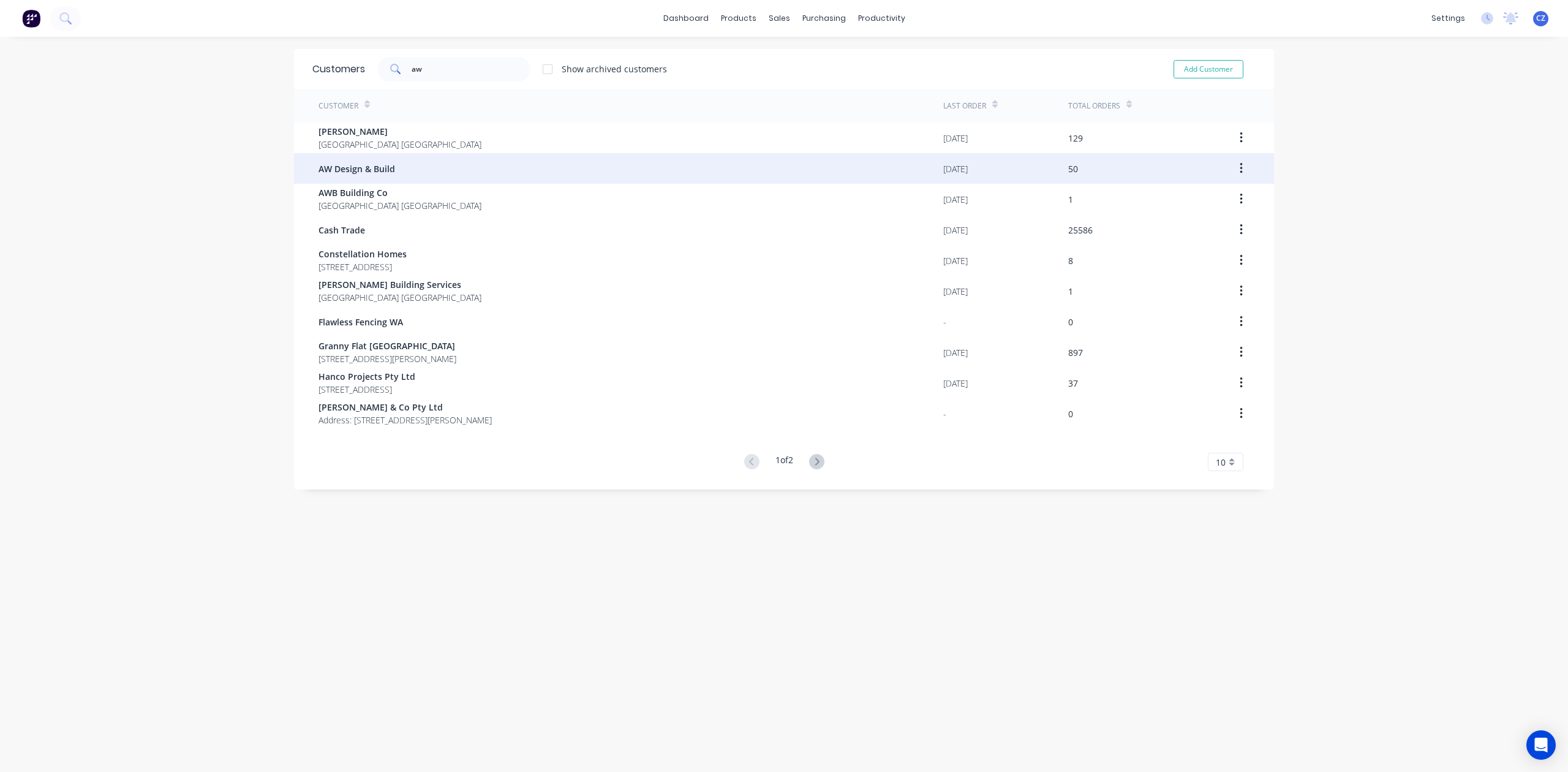
click at [459, 168] on div "AW Design & Build" at bounding box center [631, 169] width 625 height 30
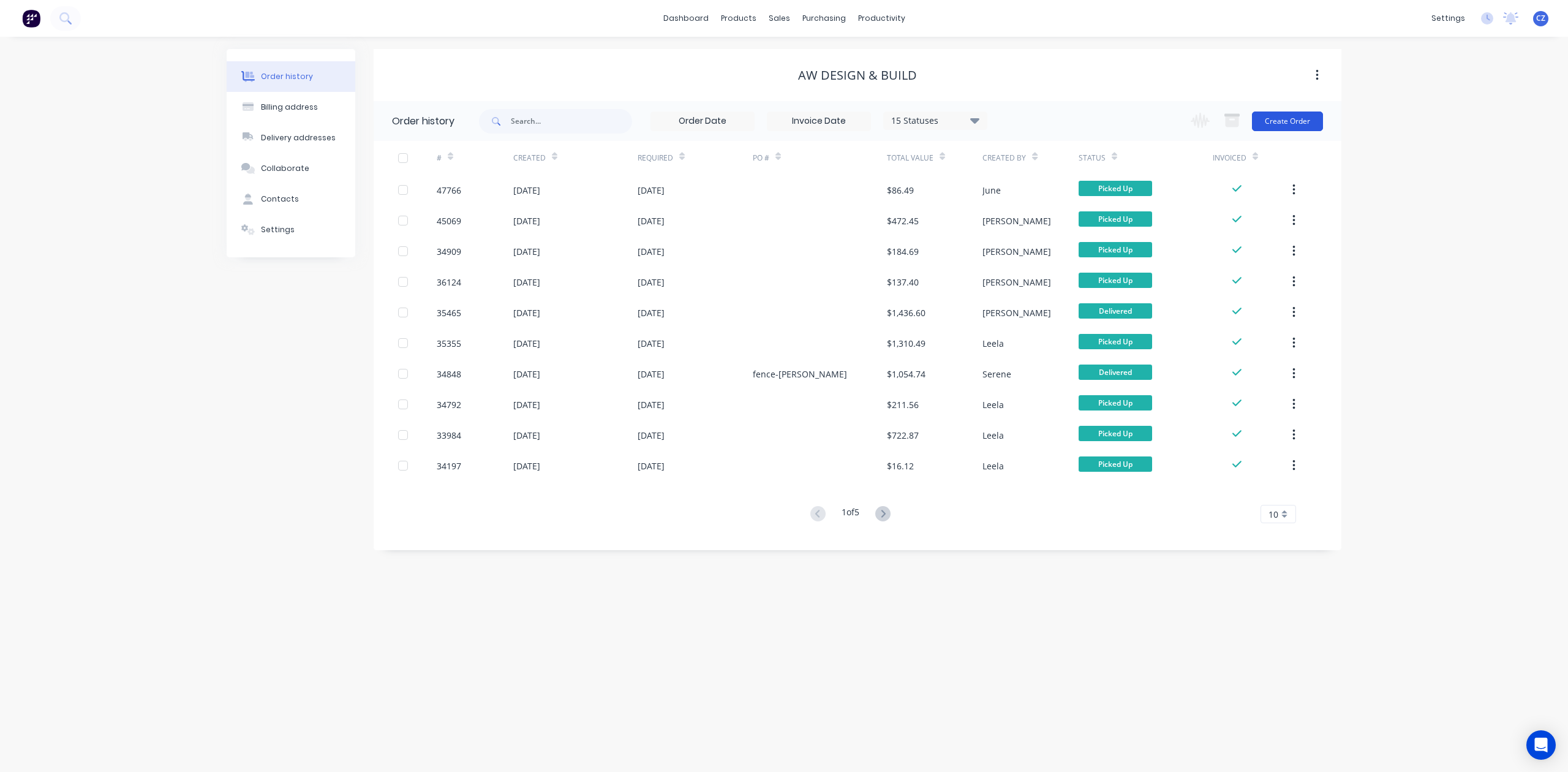
click at [1270, 121] on button "Create Order" at bounding box center [1288, 121] width 71 height 20
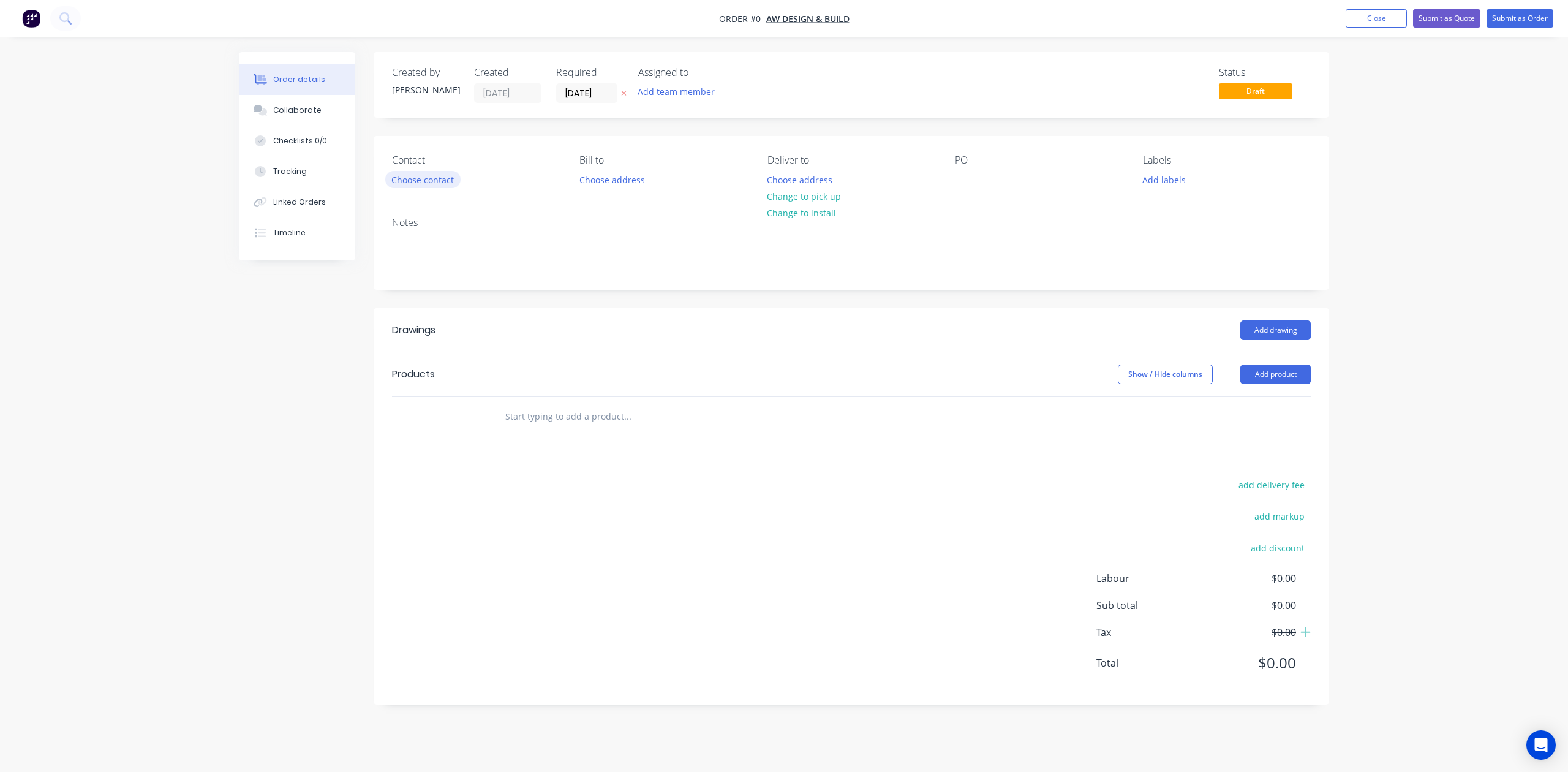
click at [405, 182] on button "Choose contact" at bounding box center [422, 179] width 75 height 17
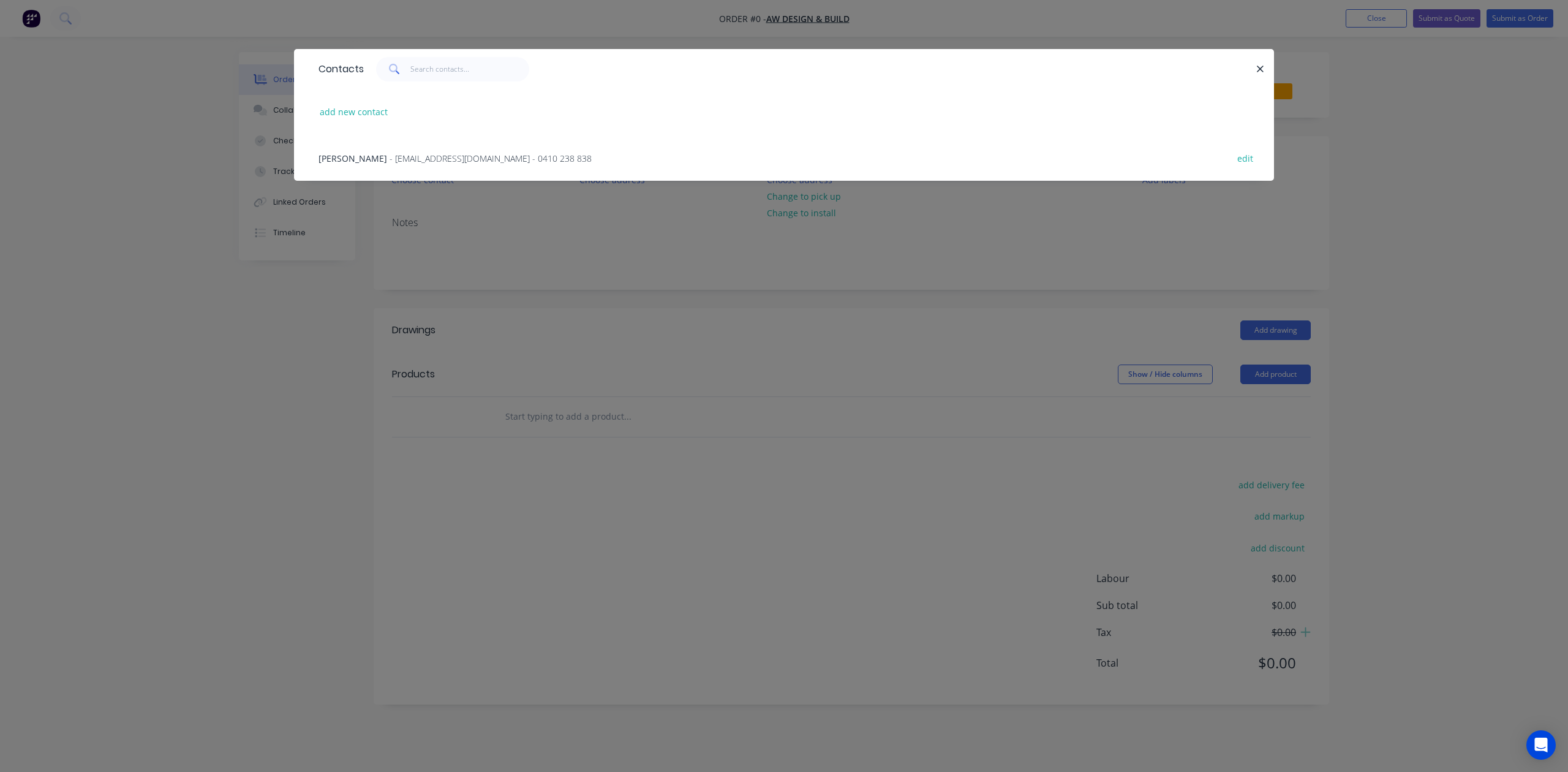
click at [395, 164] on div "[PERSON_NAME] - [PERSON_NAME][EMAIL_ADDRESS][DOMAIN_NAME] - 0410 238 838" at bounding box center [456, 158] width 273 height 13
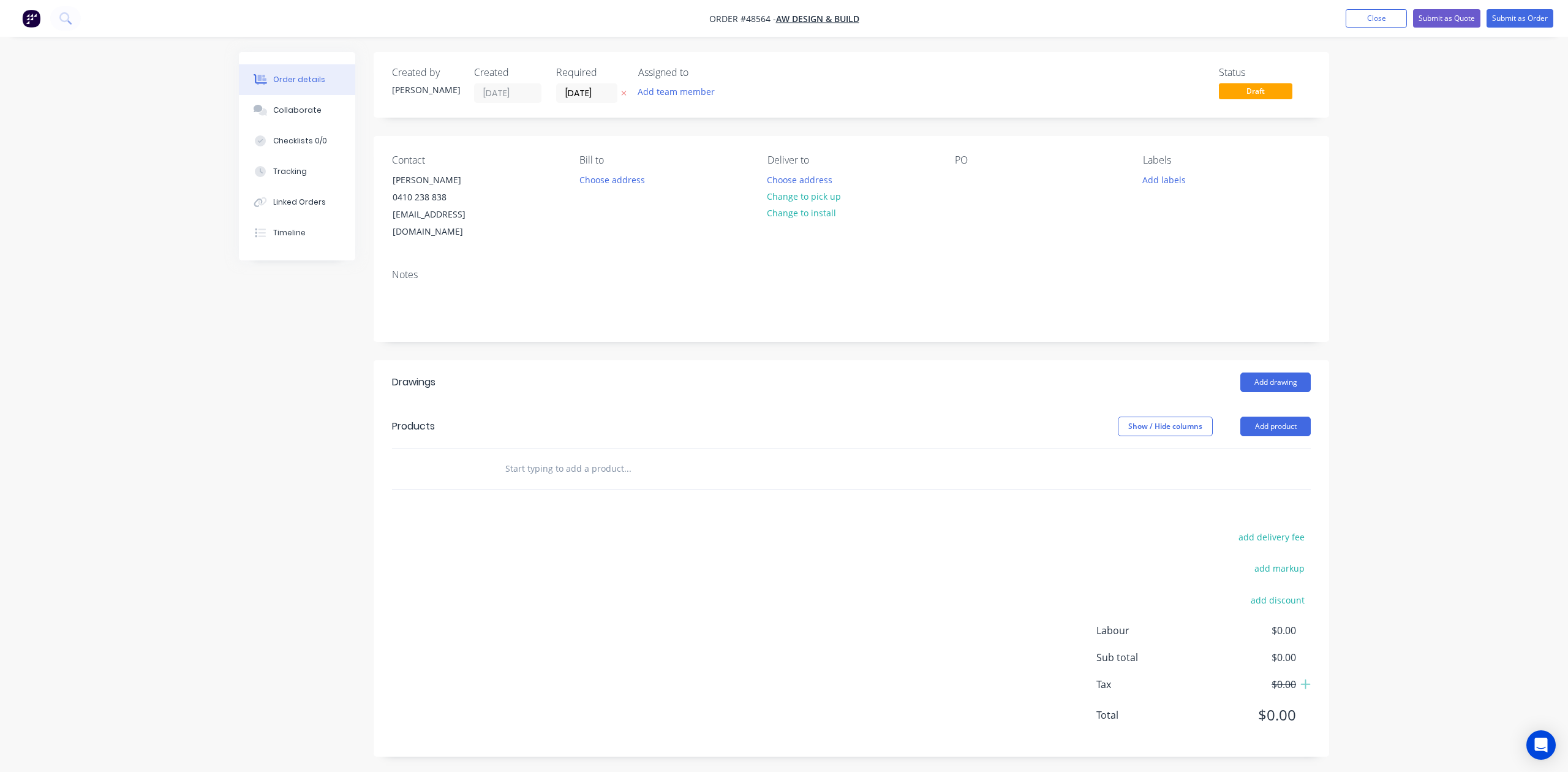
click at [1342, 28] on nav "Order #48564 - AW Design & Build Add product Close Submit as Quote Submit as Or…" at bounding box center [784, 18] width 1568 height 36
click at [1349, 24] on button "Close" at bounding box center [1376, 18] width 62 height 18
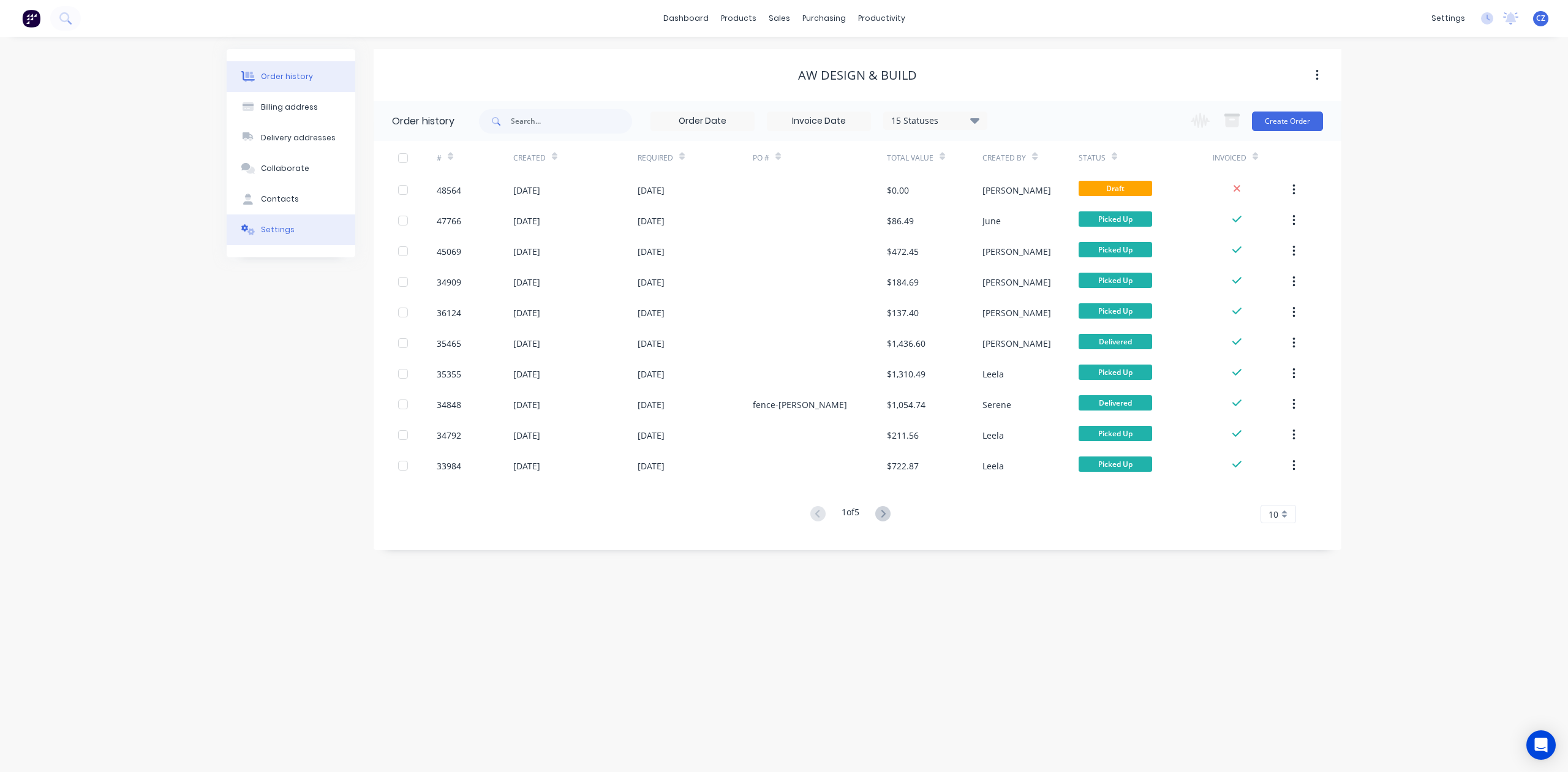
click at [294, 230] on button "Settings" at bounding box center [291, 229] width 128 height 30
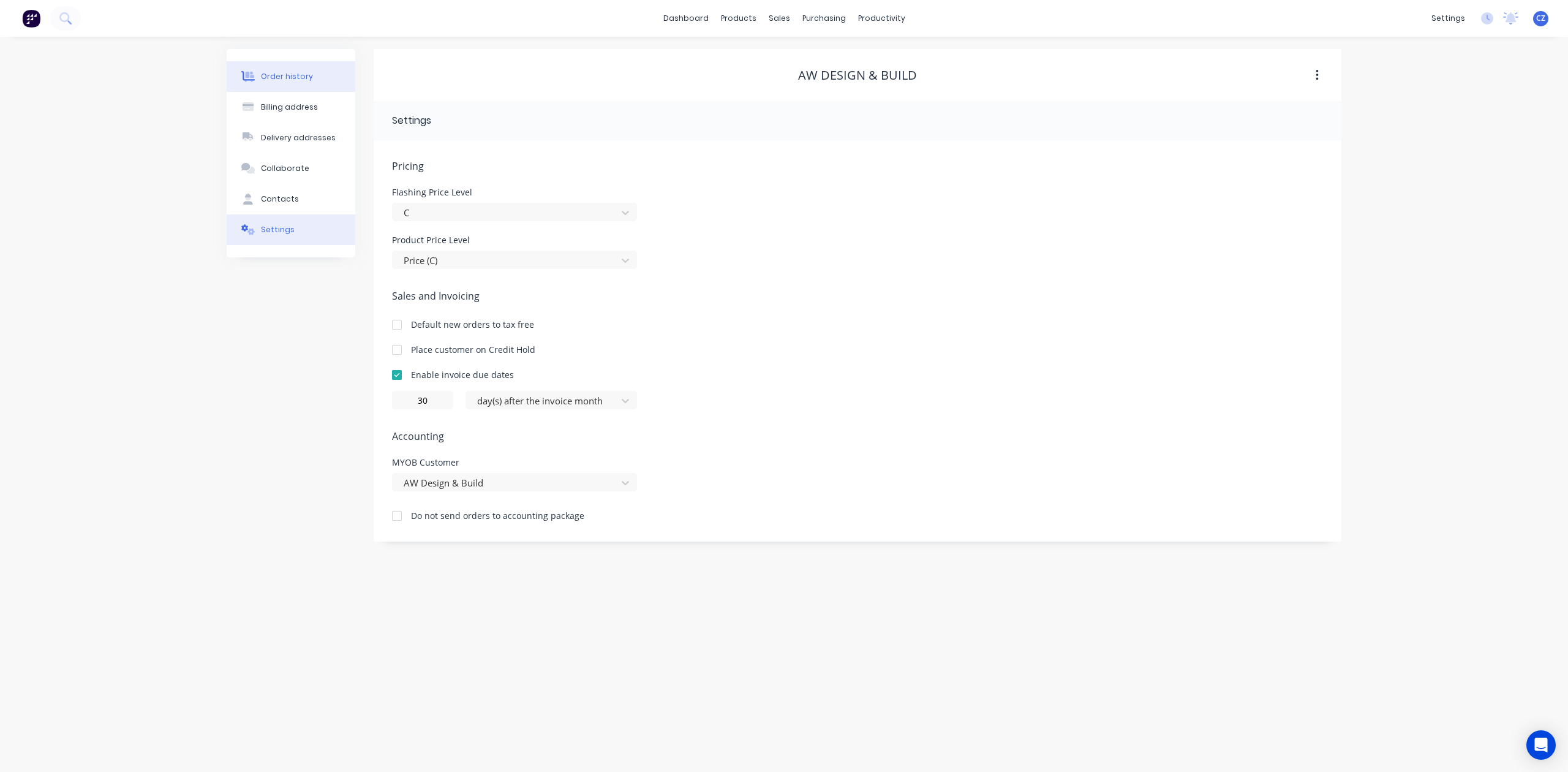
click at [307, 70] on button "Order history" at bounding box center [291, 77] width 128 height 30
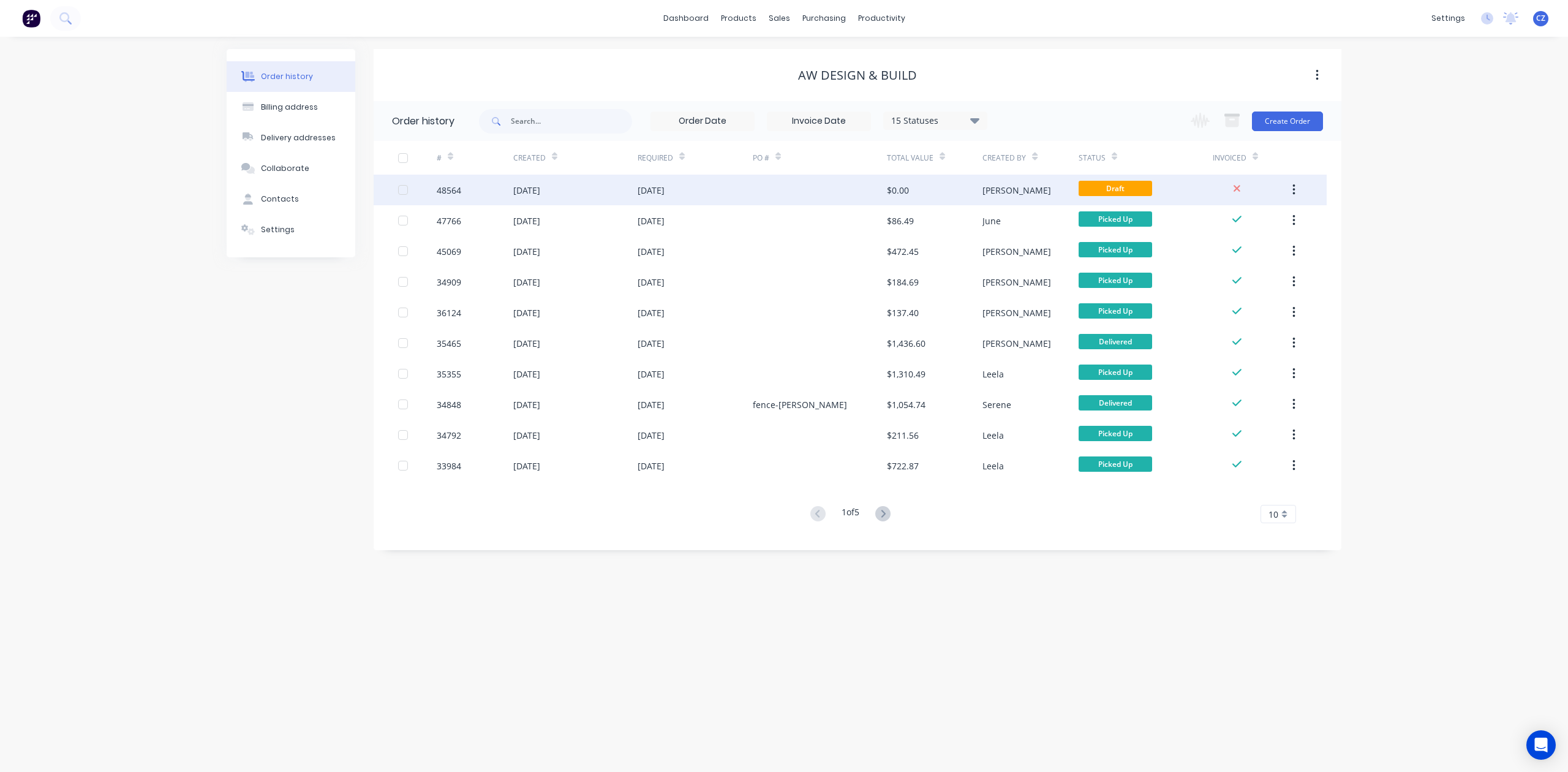
click at [1290, 186] on button "button" at bounding box center [1294, 190] width 29 height 22
click at [1243, 221] on div "Archive" at bounding box center [1251, 222] width 94 height 17
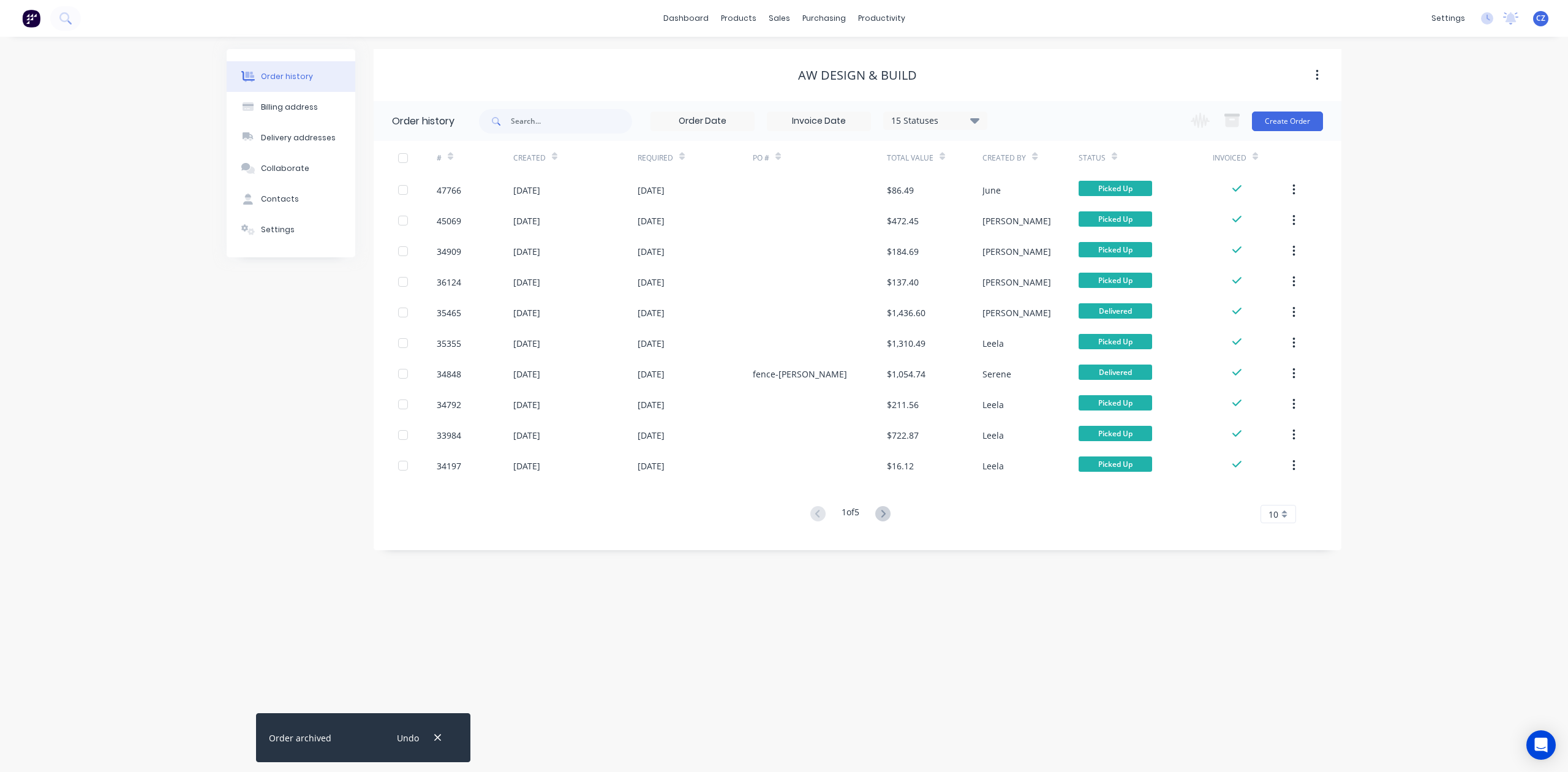
click at [1148, 96] on div "AW Design & Build" at bounding box center [857, 75] width 968 height 52
click at [1073, 74] on div "AW Design & Build" at bounding box center [857, 75] width 968 height 14
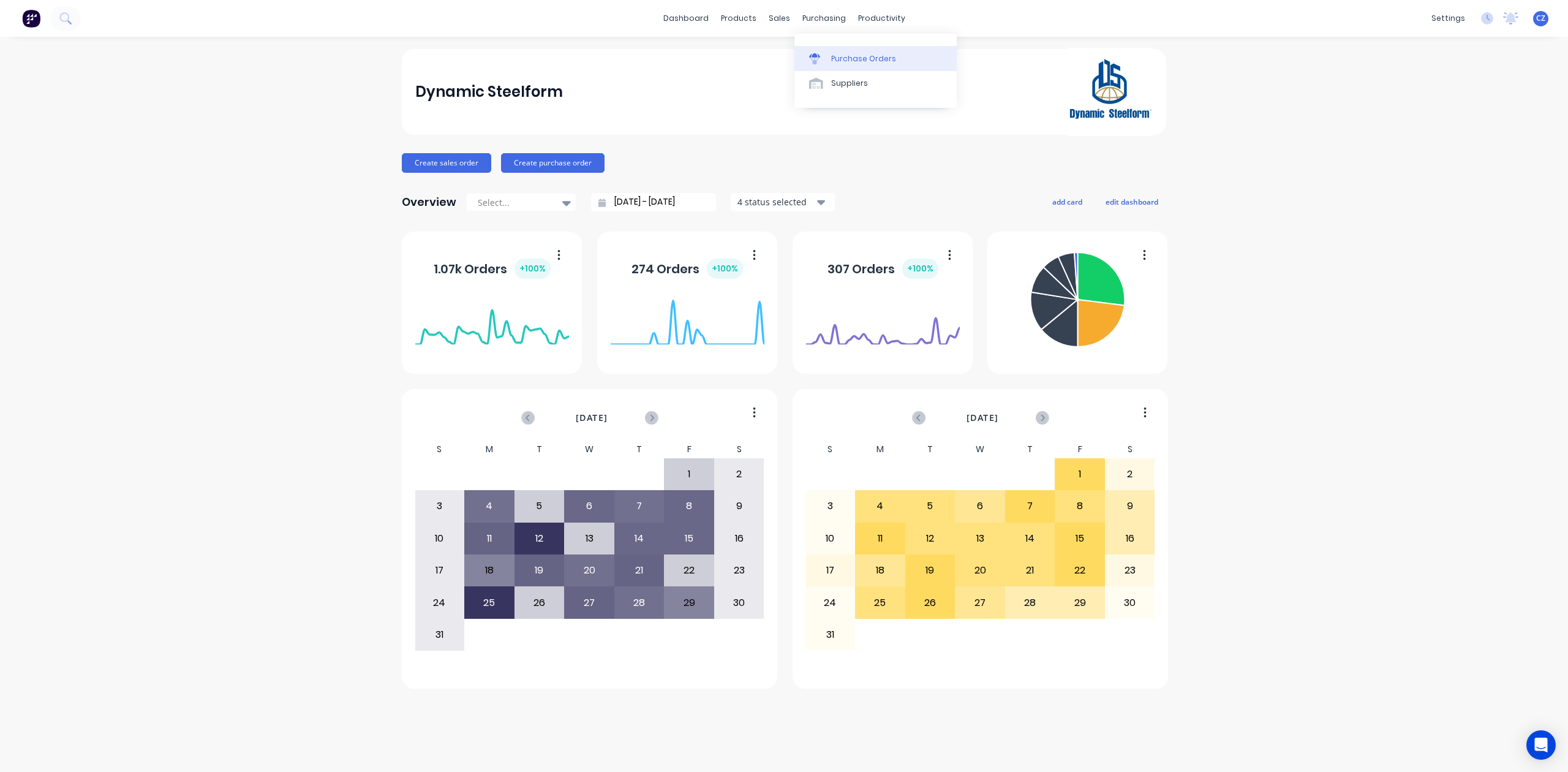
click at [821, 65] on link "Purchase Orders" at bounding box center [875, 58] width 162 height 24
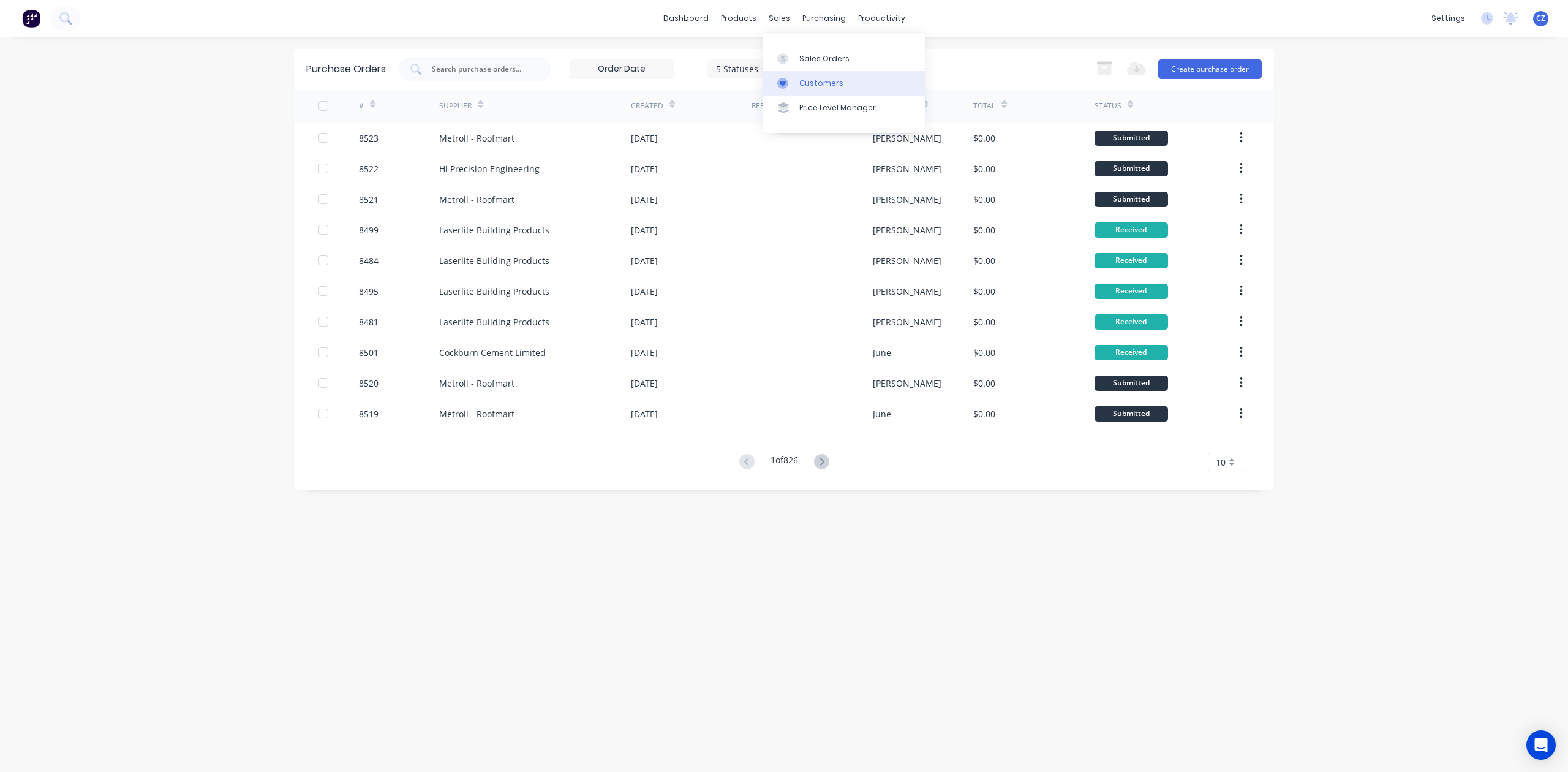
click at [785, 84] on icon at bounding box center [783, 83] width 11 height 11
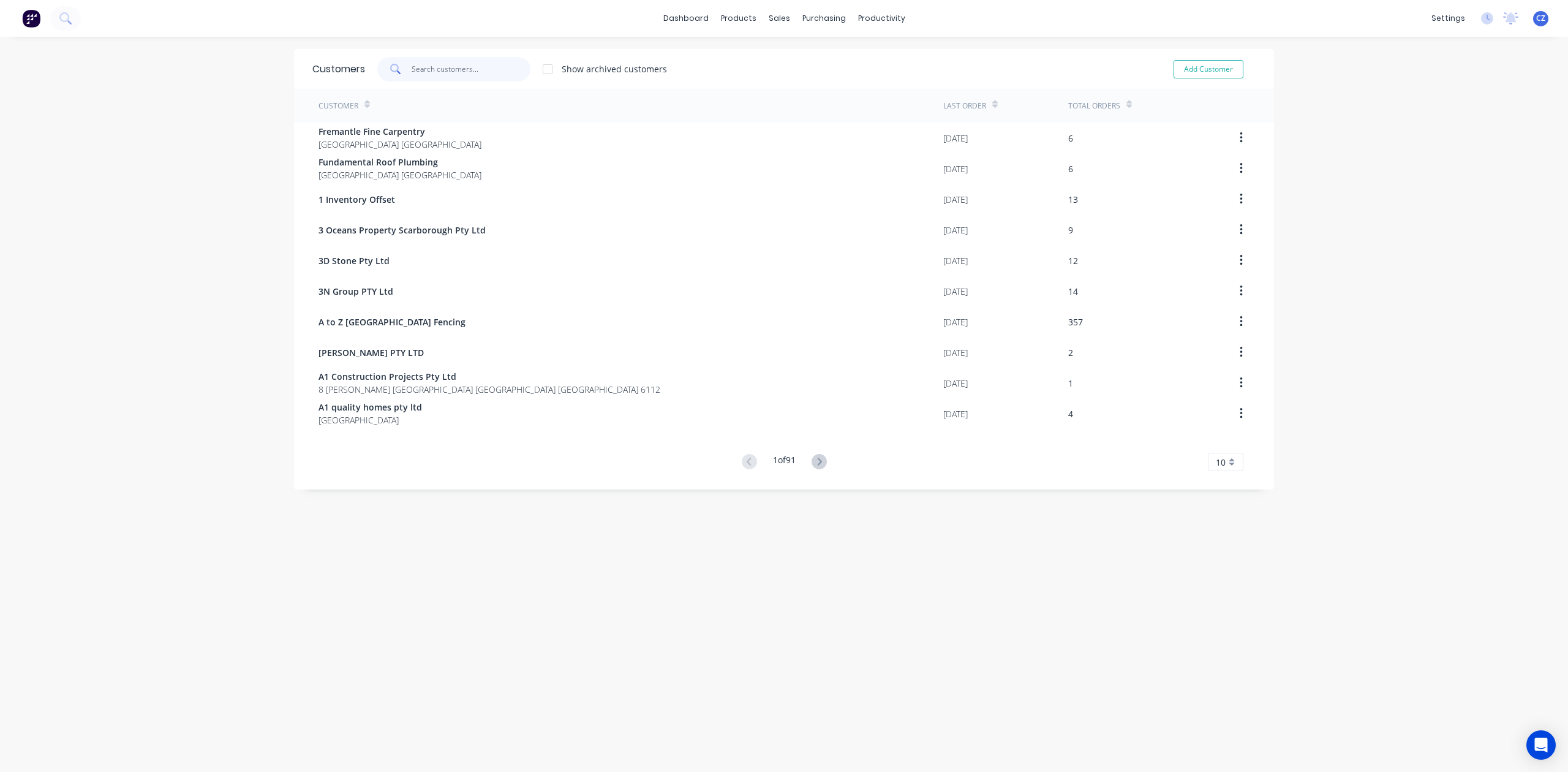
click at [434, 72] on input "text" at bounding box center [471, 69] width 119 height 24
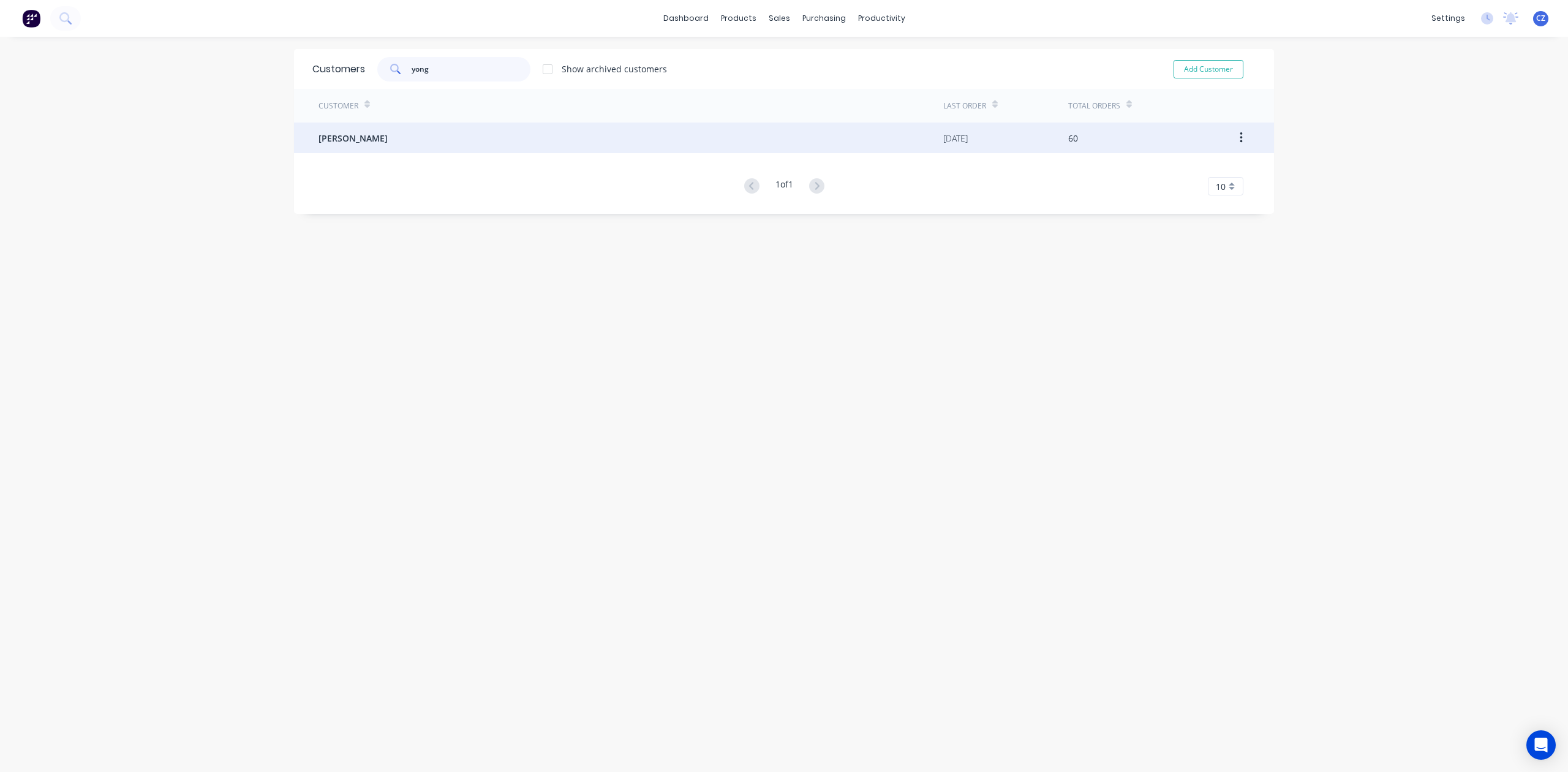
type input "yong"
click at [425, 143] on div "[PERSON_NAME]" at bounding box center [631, 137] width 625 height 30
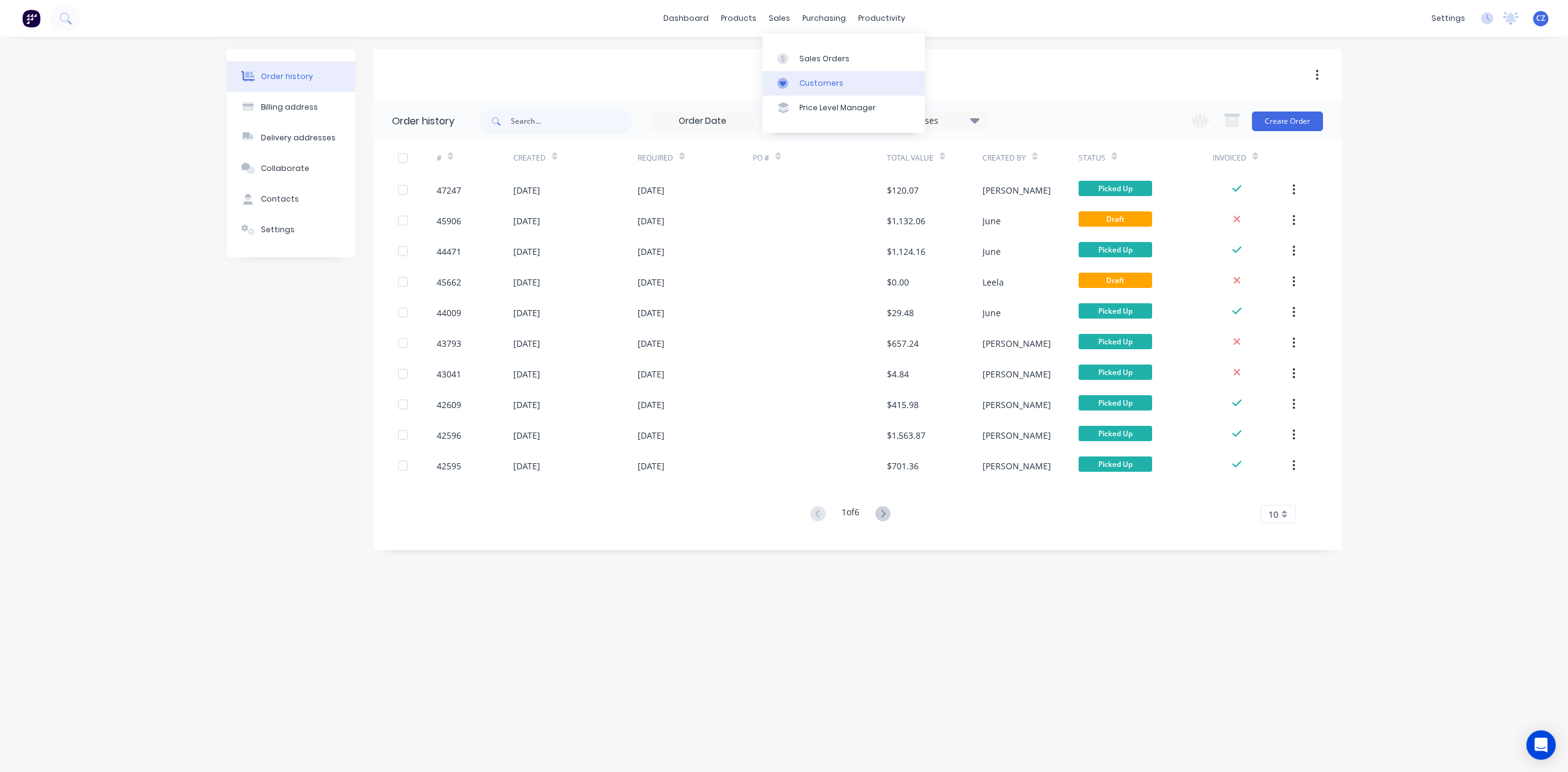
click at [797, 84] on link "Customers" at bounding box center [844, 84] width 162 height 24
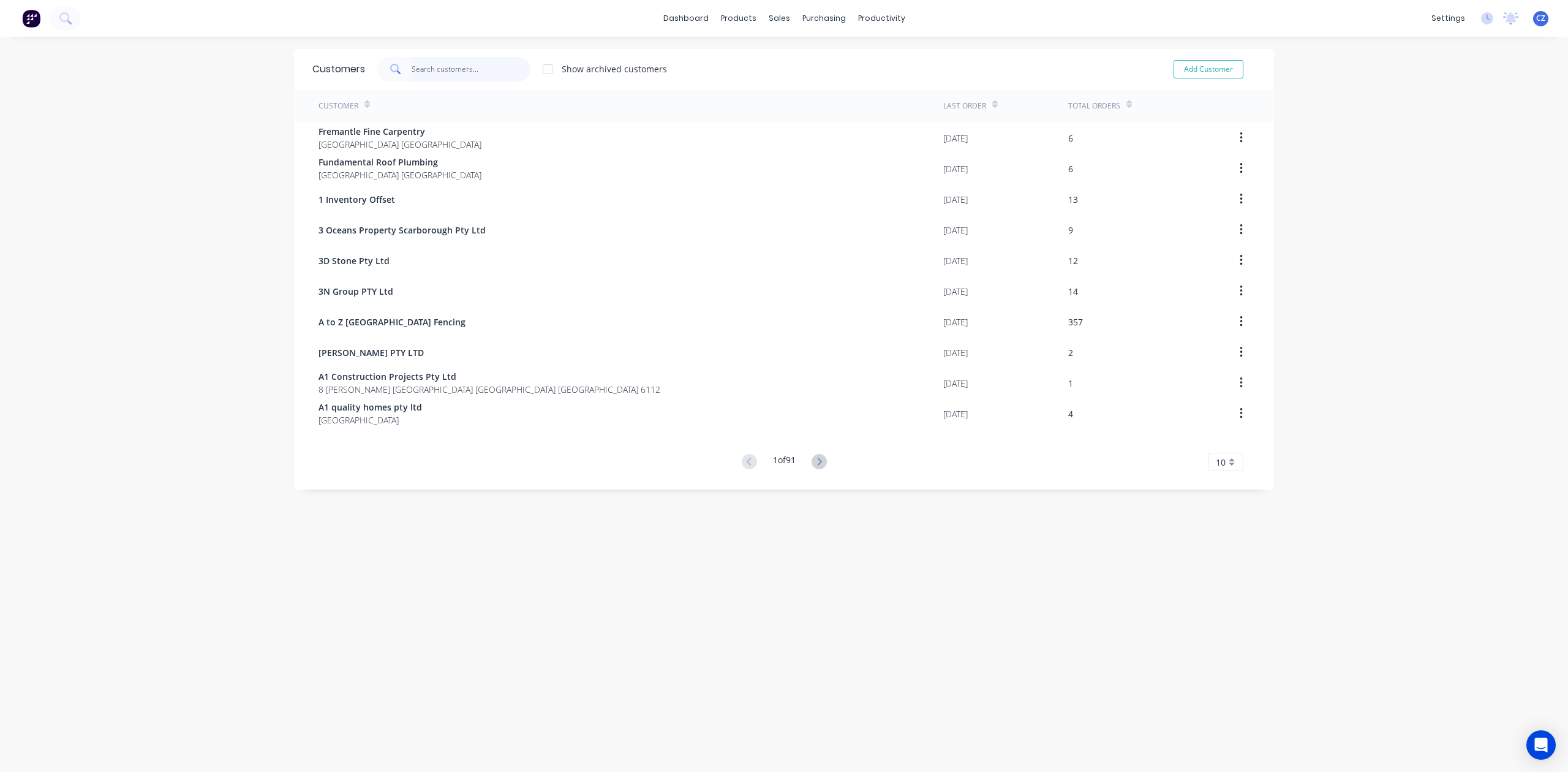
click at [474, 66] on input "text" at bounding box center [471, 69] width 119 height 24
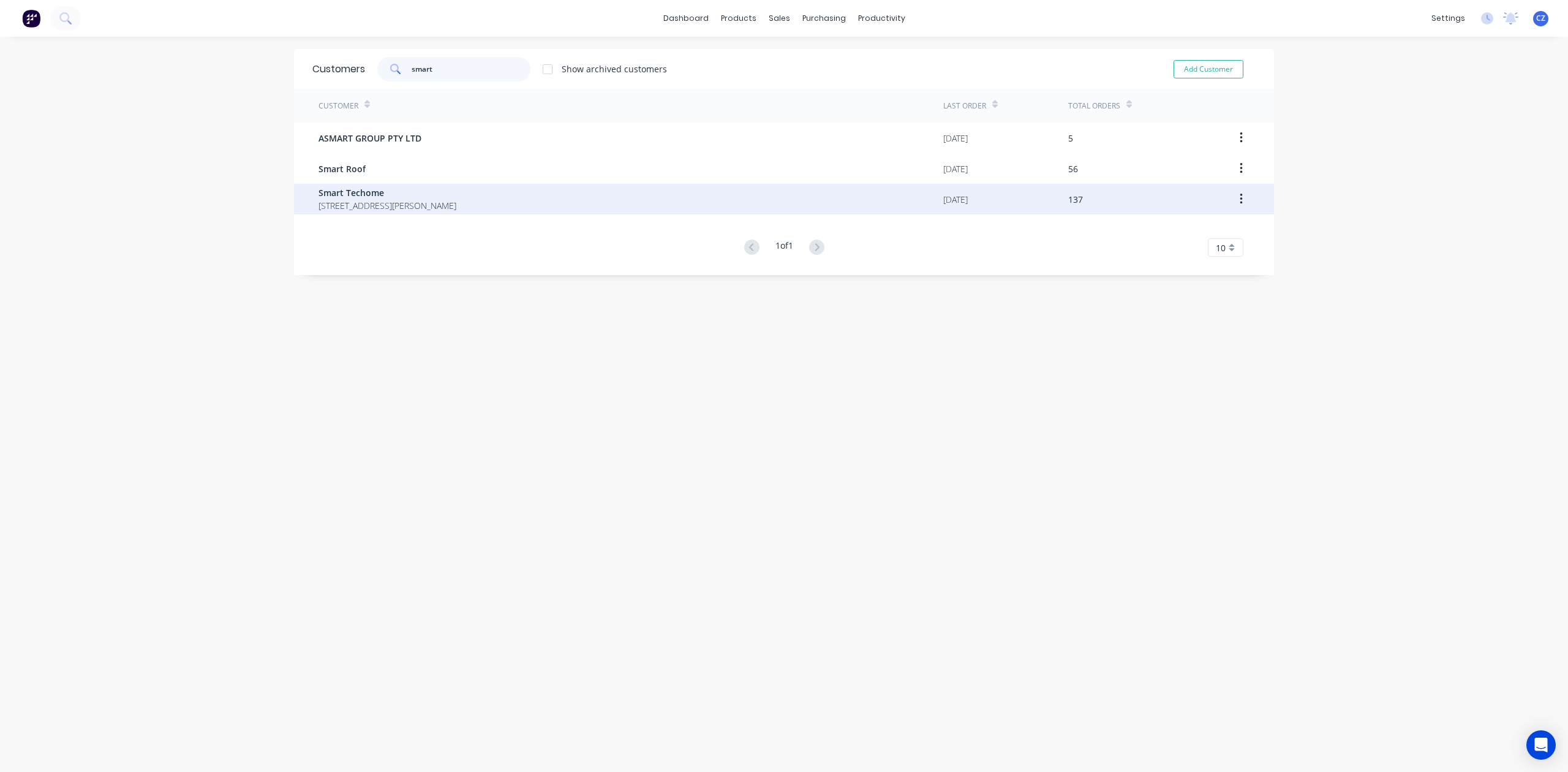
type input "smart"
click at [478, 197] on div "Smart Techome [STREET_ADDRESS][PERSON_NAME]" at bounding box center [631, 199] width 625 height 30
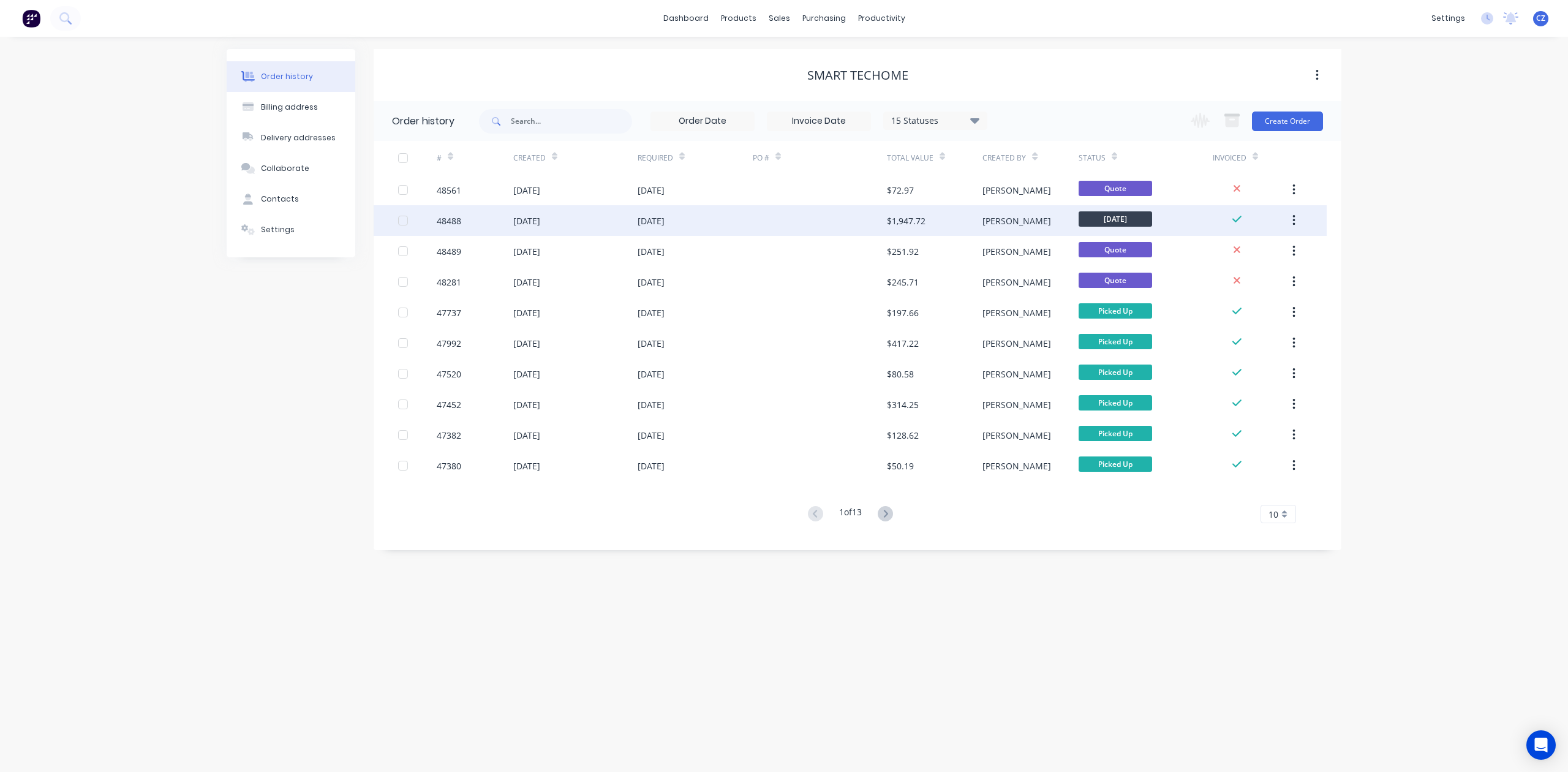
click at [888, 228] on div "$1,947.72" at bounding box center [935, 220] width 96 height 30
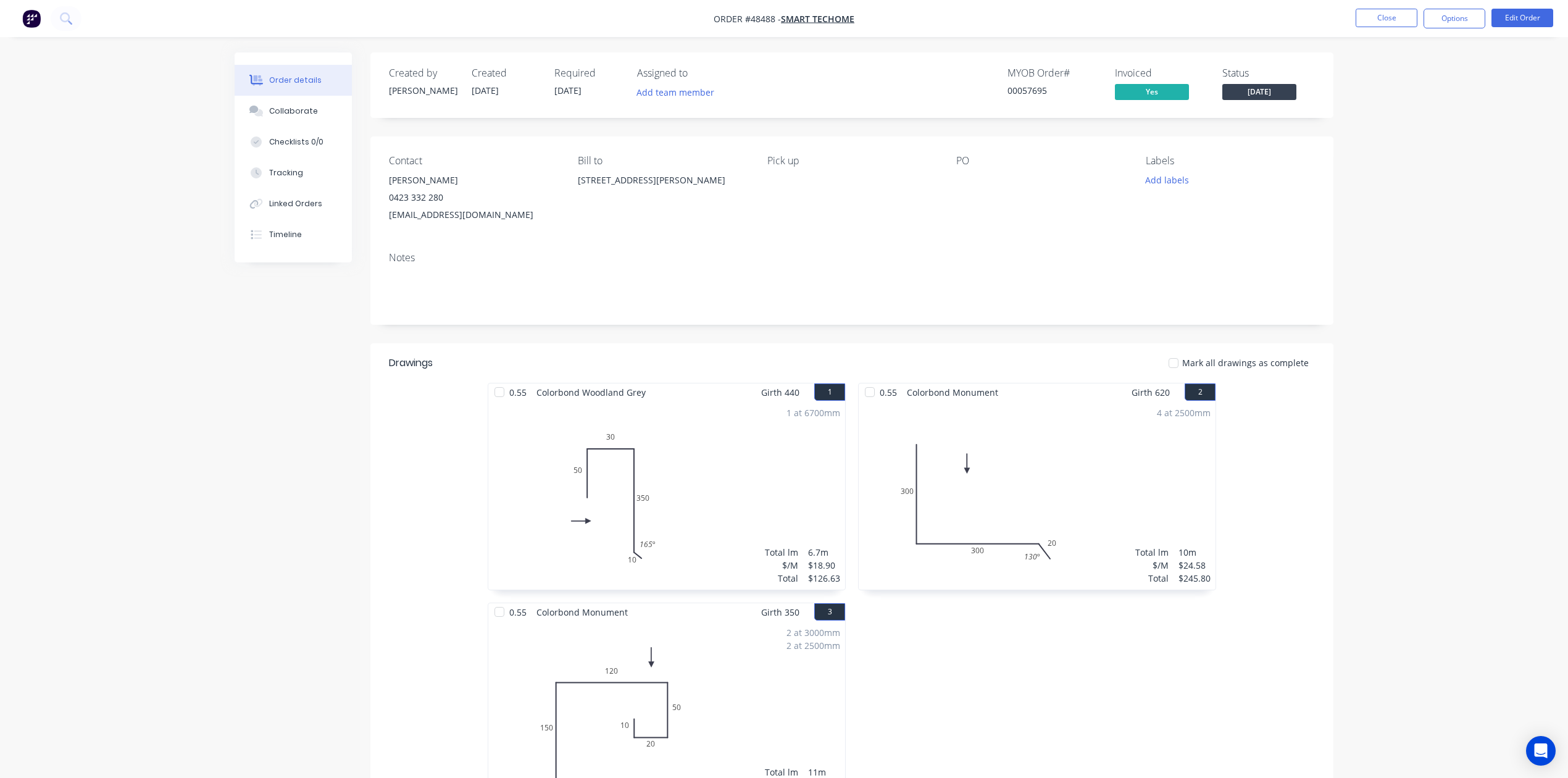
click at [730, 318] on div "Notes" at bounding box center [852, 283] width 963 height 83
click at [1379, 23] on button "Close" at bounding box center [1387, 18] width 62 height 18
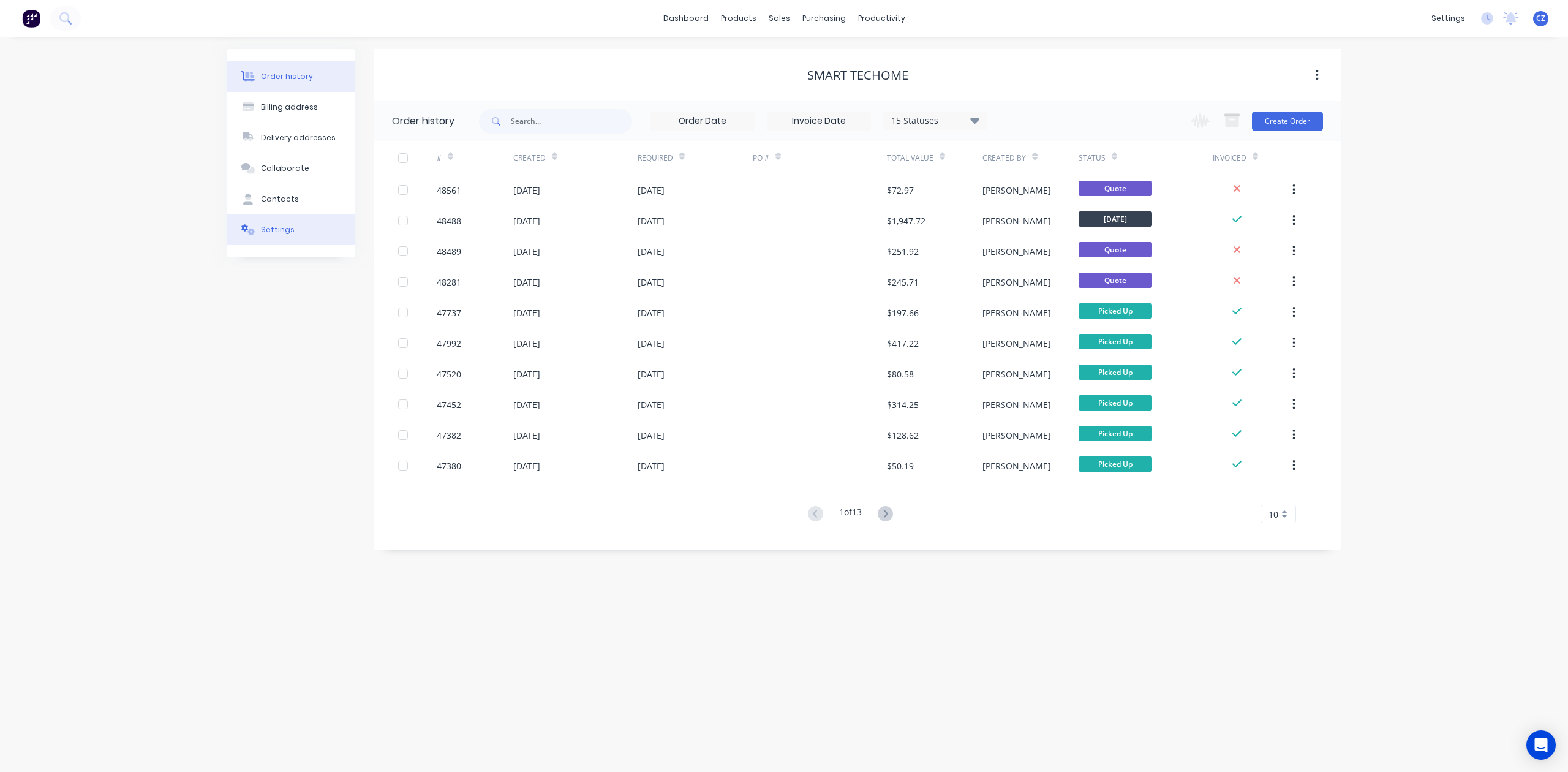
click at [268, 236] on button "Settings" at bounding box center [291, 229] width 128 height 30
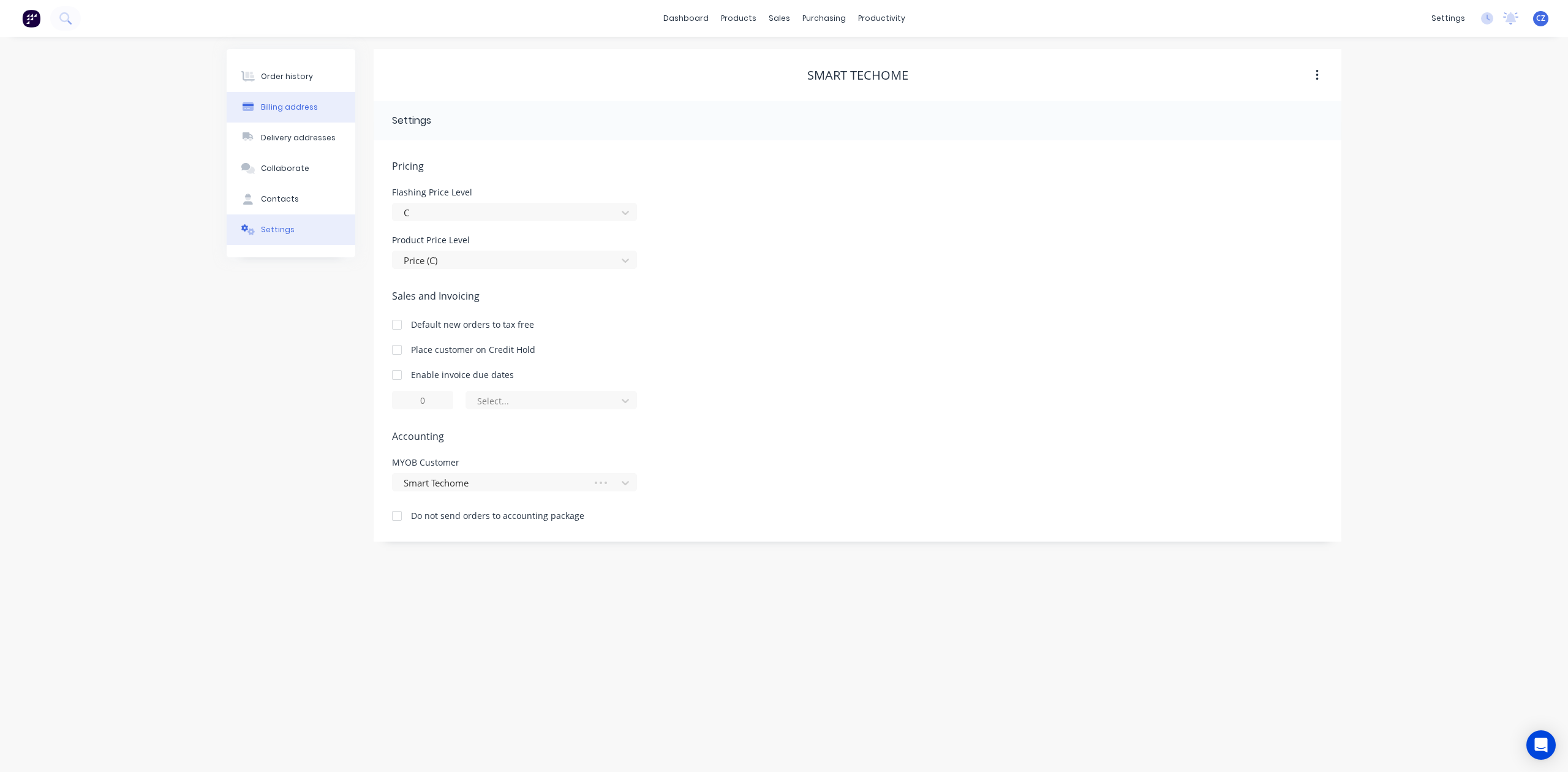
click at [300, 76] on div "Order history" at bounding box center [287, 77] width 52 height 11
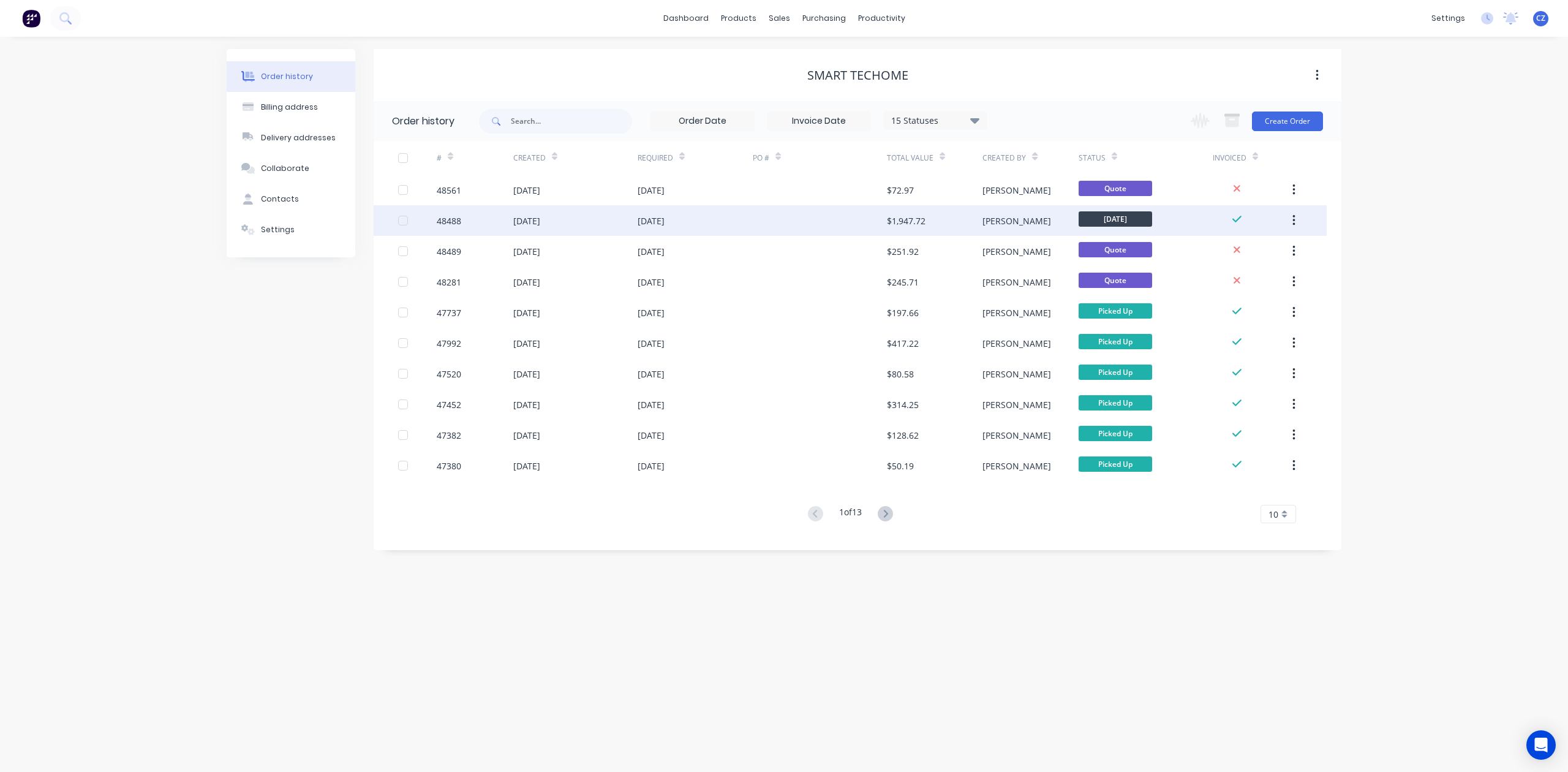
click at [839, 219] on div at bounding box center [820, 220] width 134 height 30
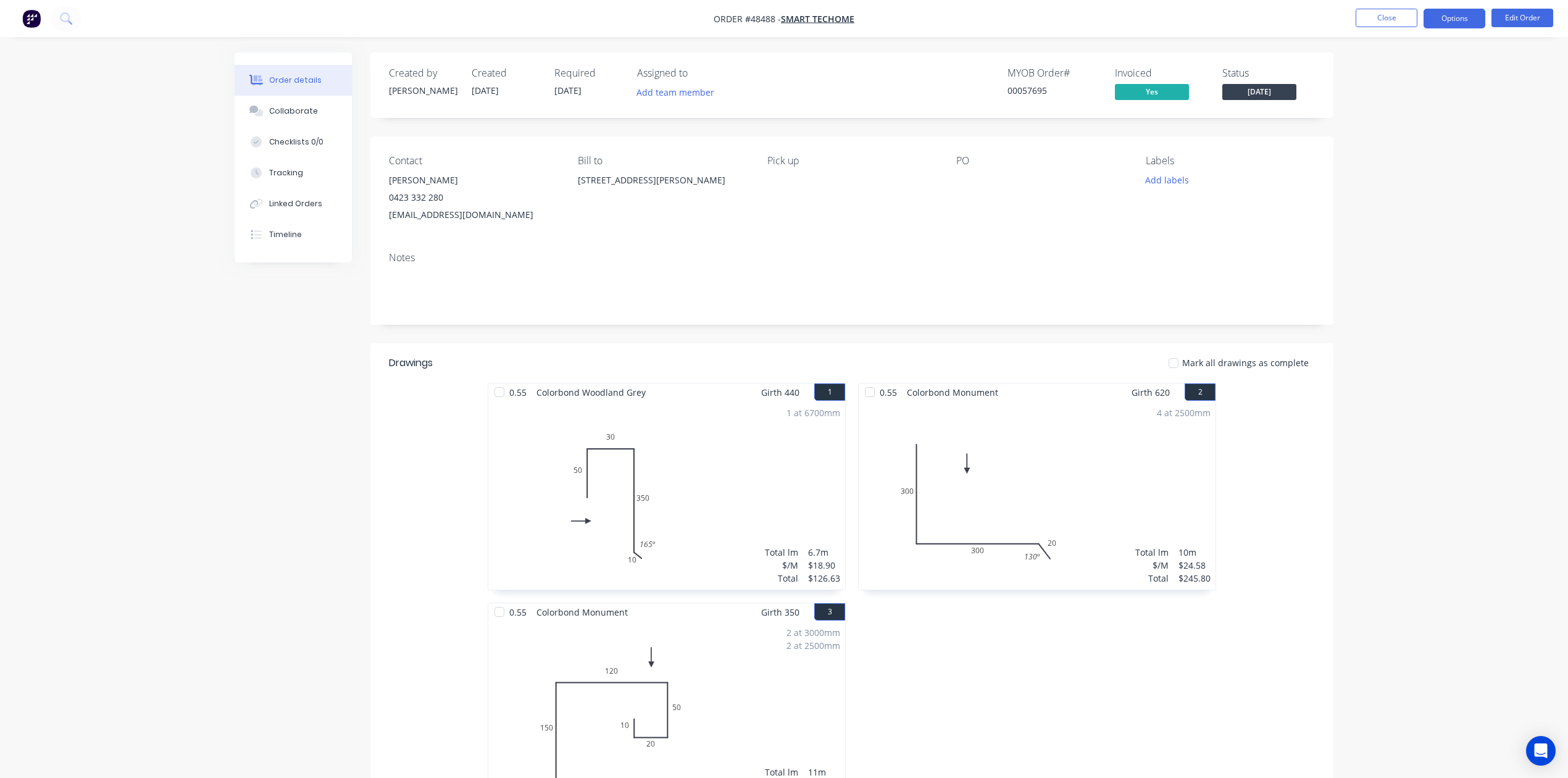
click at [1465, 23] on button "Options" at bounding box center [1454, 18] width 62 height 20
click at [1260, 480] on div "0.55 Colorbond Woodland Grey Girth 440 1 0 50 30 350 10 165 º 0 50 30 350 10 16…" at bounding box center [852, 602] width 963 height 439
click at [1455, 22] on button "Options" at bounding box center [1454, 18] width 62 height 20
click at [1008, 221] on div "PO" at bounding box center [1041, 190] width 169 height 69
click at [1458, 35] on nav "Order #48488 - Smart Techome Close Options Edit Order" at bounding box center [784, 18] width 1568 height 37
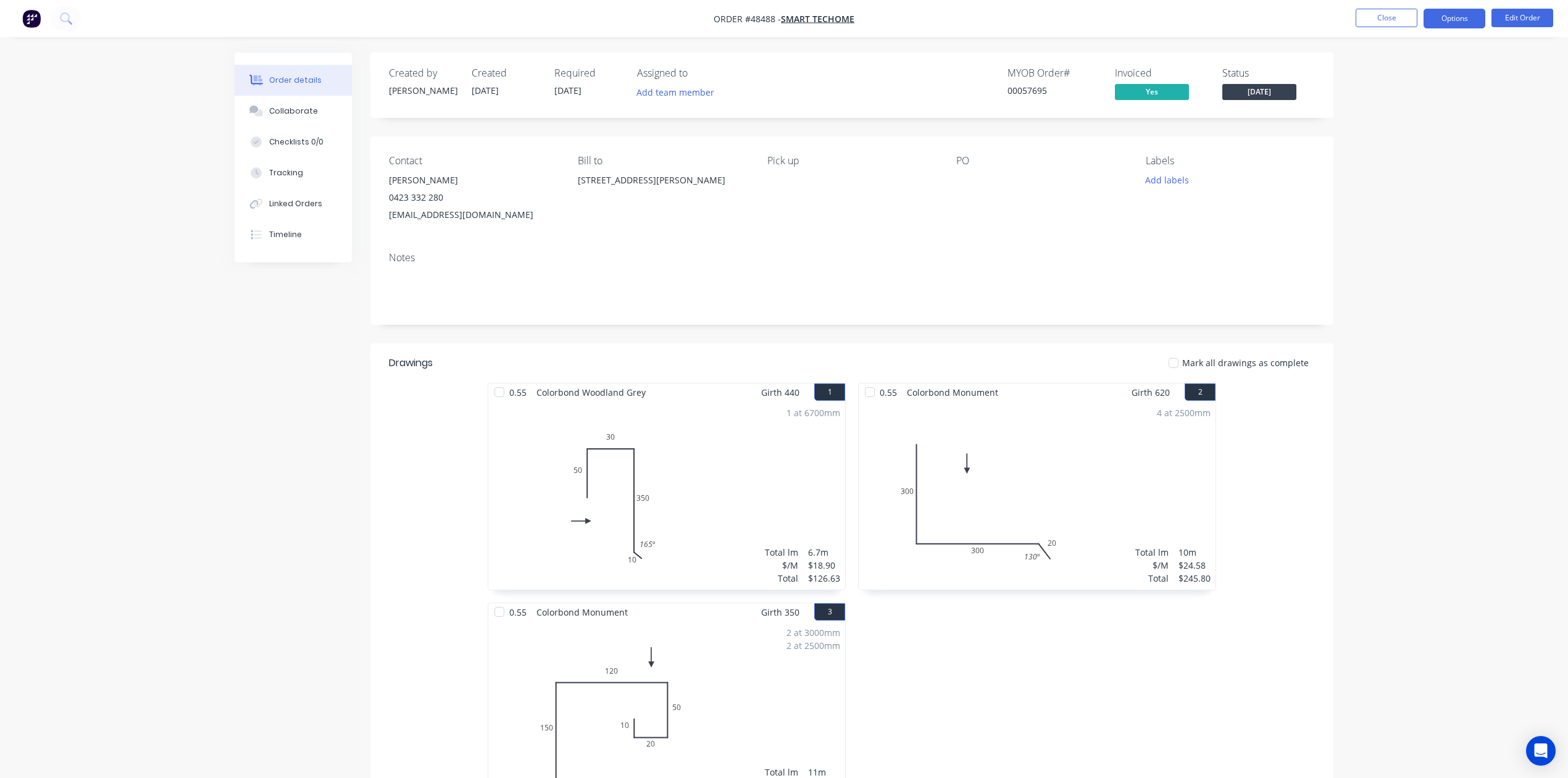
click at [1456, 27] on button "Options" at bounding box center [1454, 18] width 62 height 20
click at [1100, 245] on div "Notes" at bounding box center [852, 283] width 963 height 83
click at [1465, 13] on button "Options" at bounding box center [1454, 18] width 62 height 20
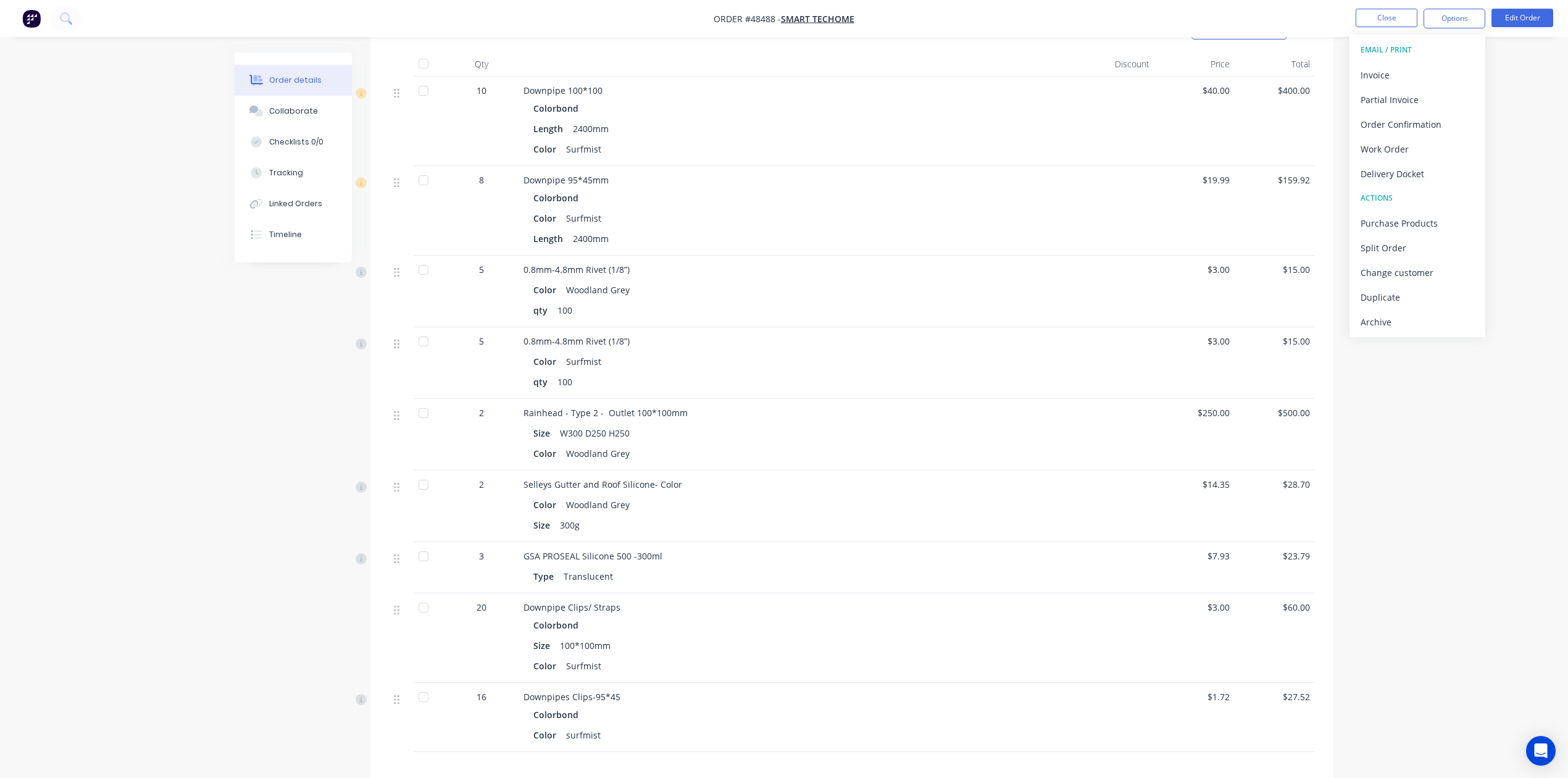
scroll to position [985, 0]
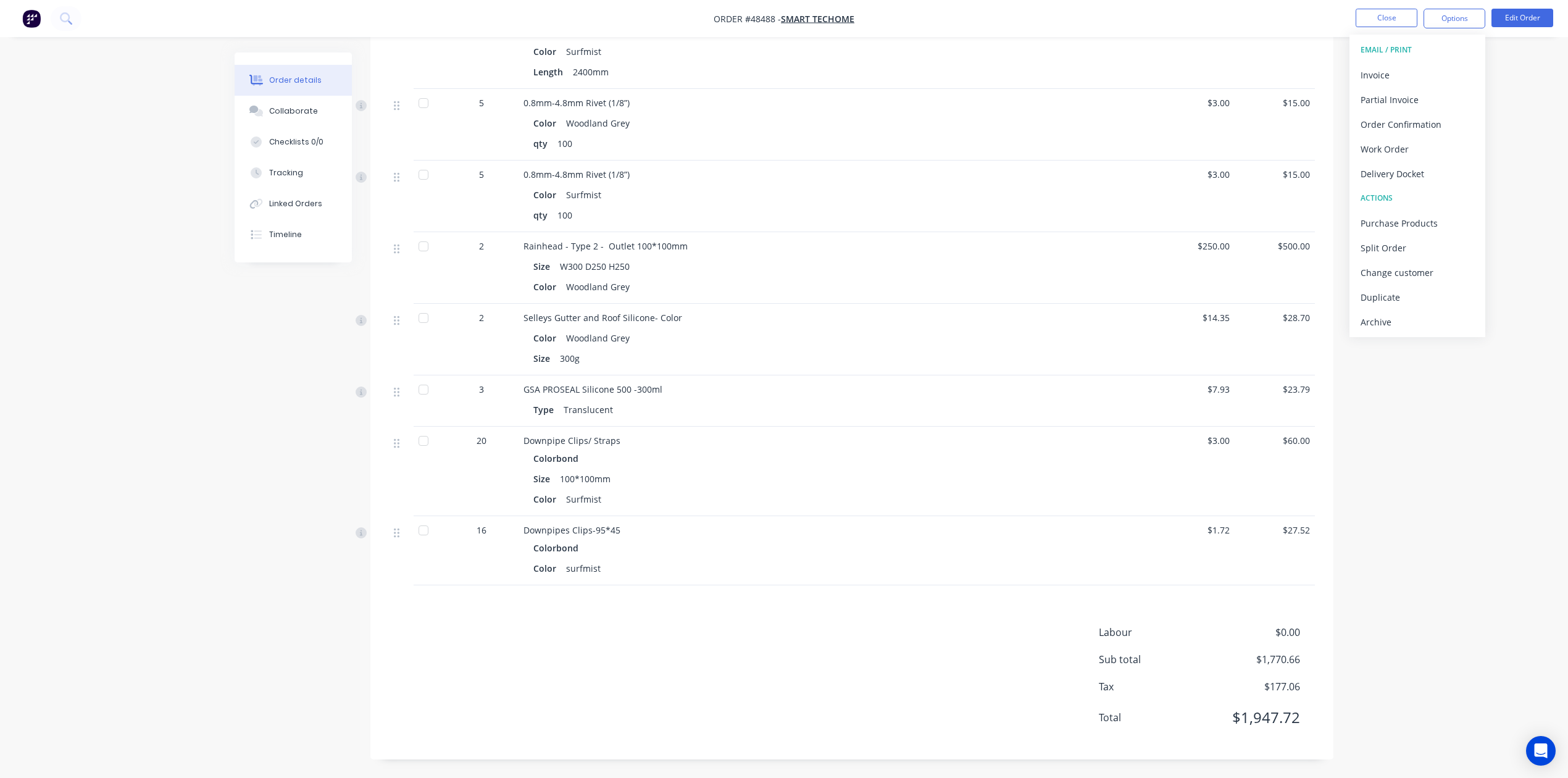
click at [867, 327] on div "Color Woodland Grey Size 300g" at bounding box center [796, 347] width 546 height 41
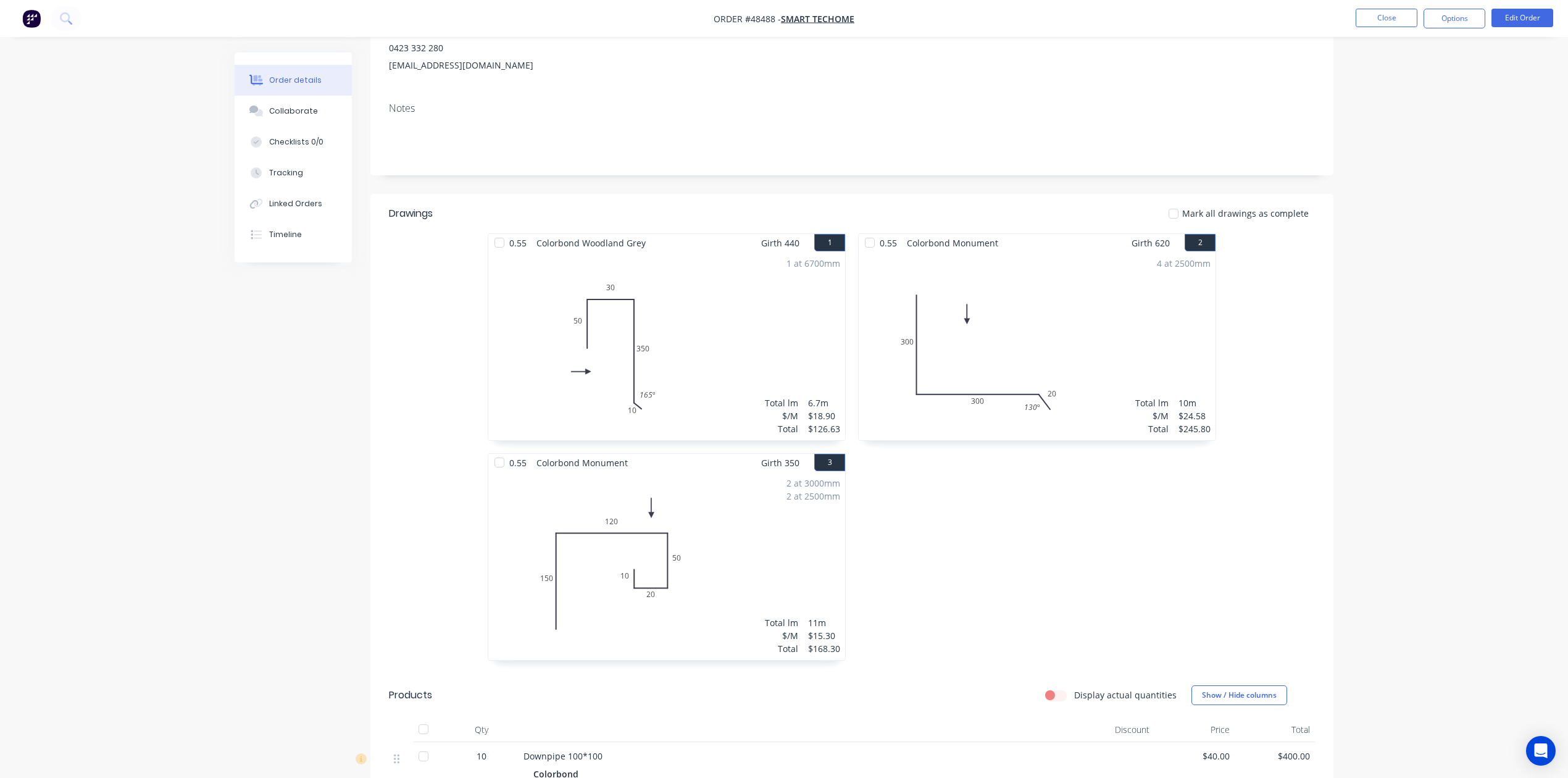
scroll to position [0, 0]
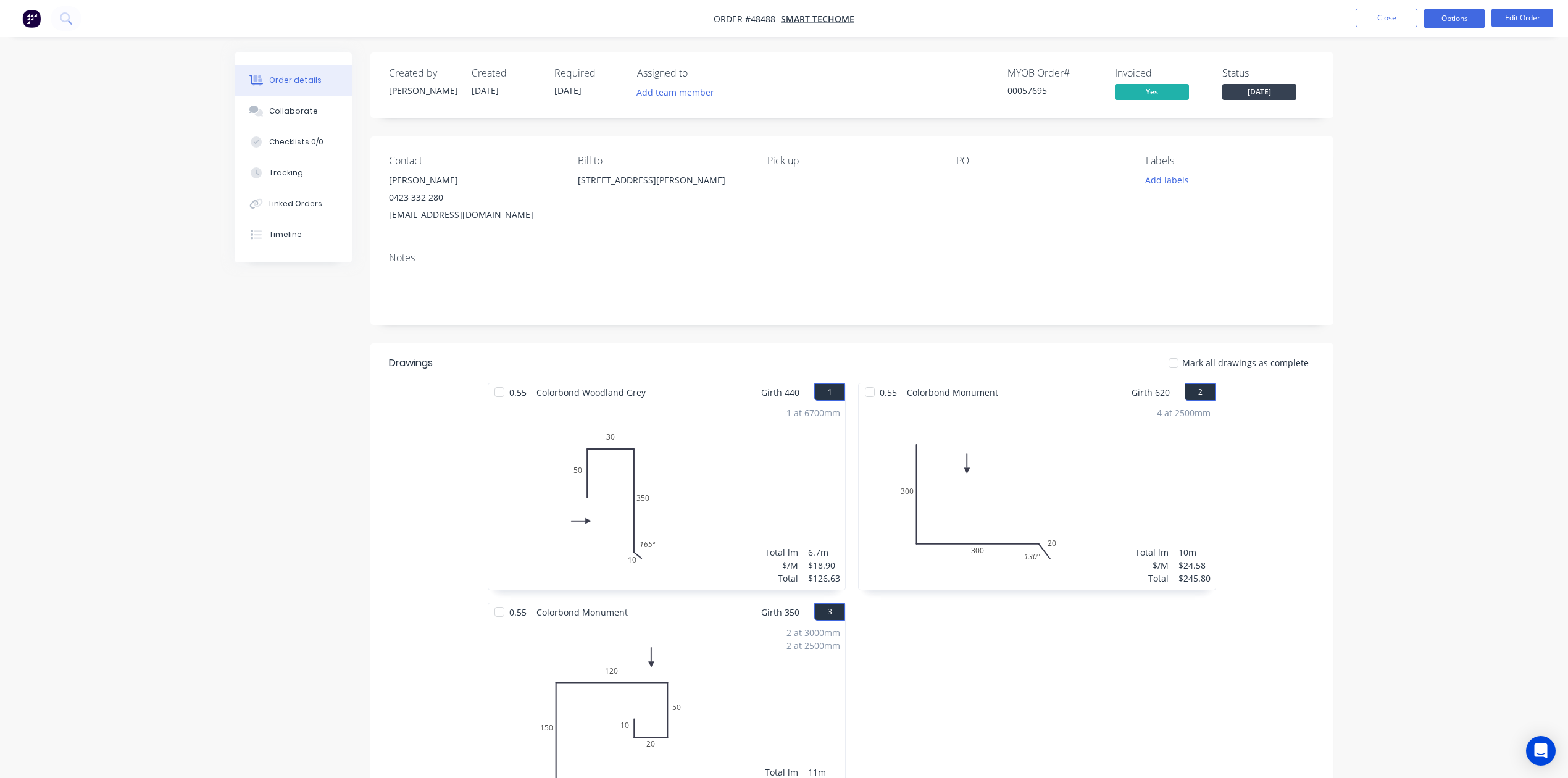
click at [1465, 12] on button "Options" at bounding box center [1454, 18] width 62 height 20
click at [1394, 279] on div "Change customer" at bounding box center [1417, 272] width 113 height 18
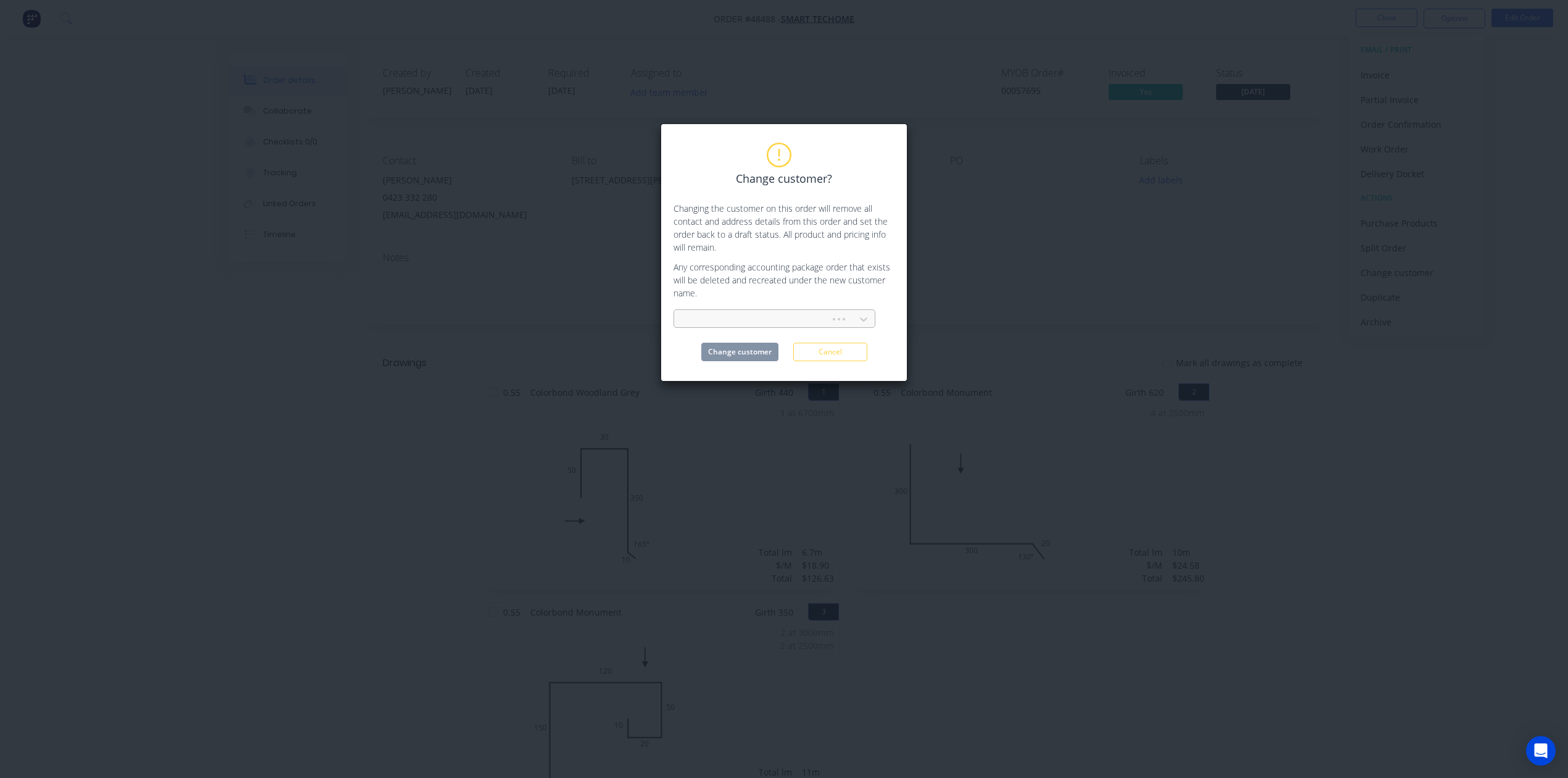
click at [742, 317] on div at bounding box center [754, 319] width 140 height 15
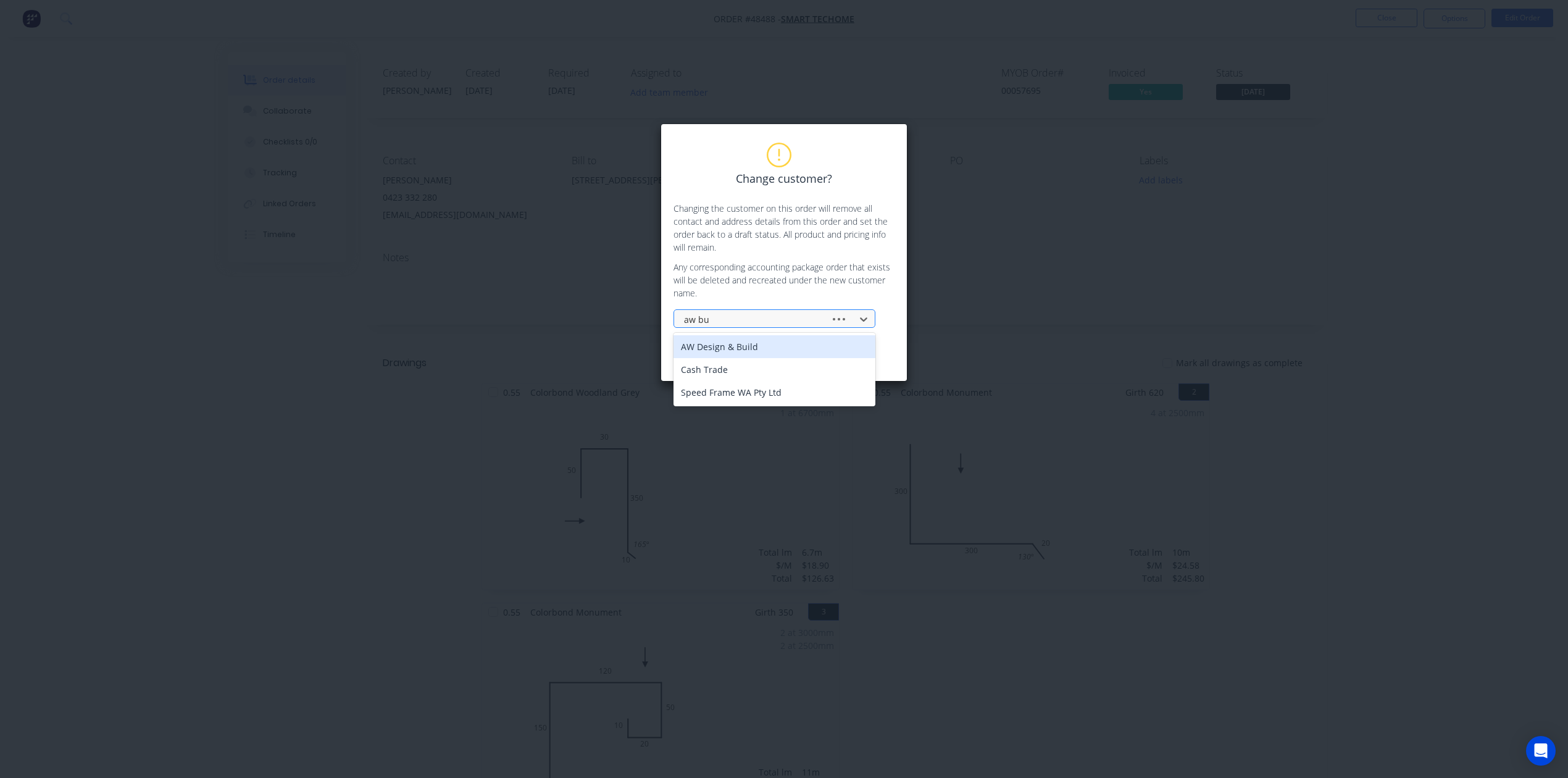
type input "[PERSON_NAME]"
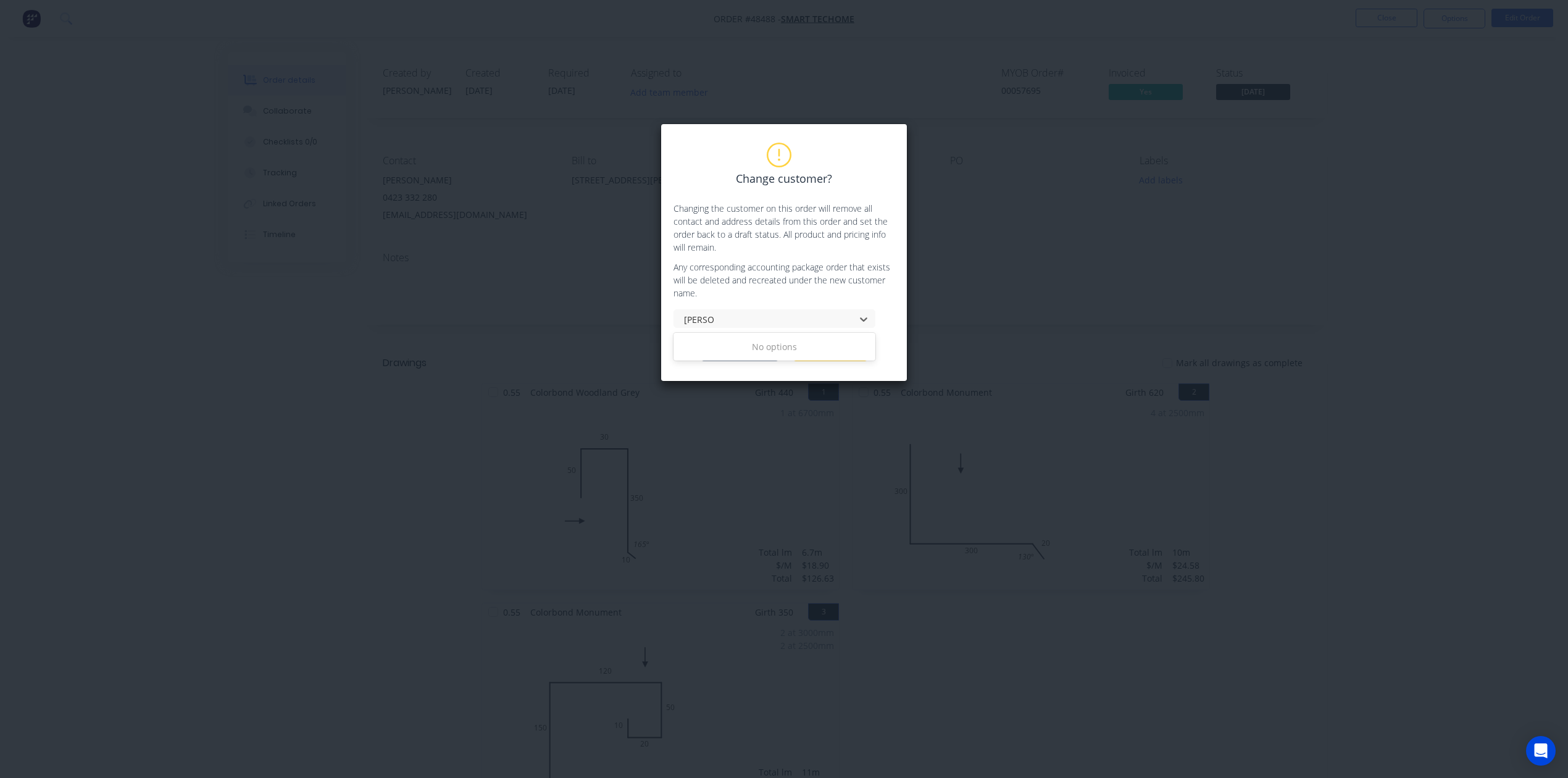
click at [747, 346] on div "No options" at bounding box center [774, 347] width 202 height 23
click at [756, 314] on div at bounding box center [766, 319] width 165 height 15
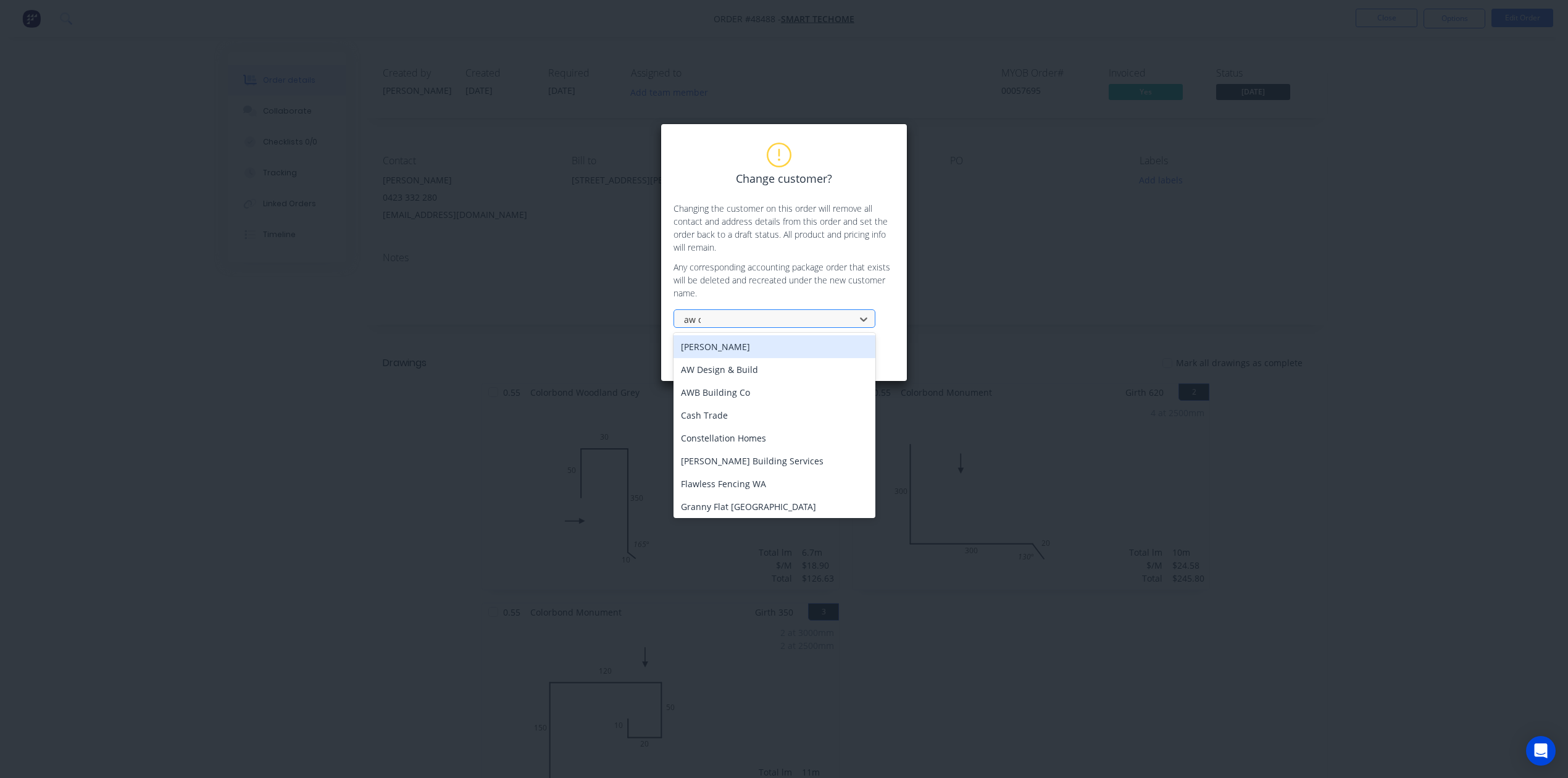
type input "aw de"
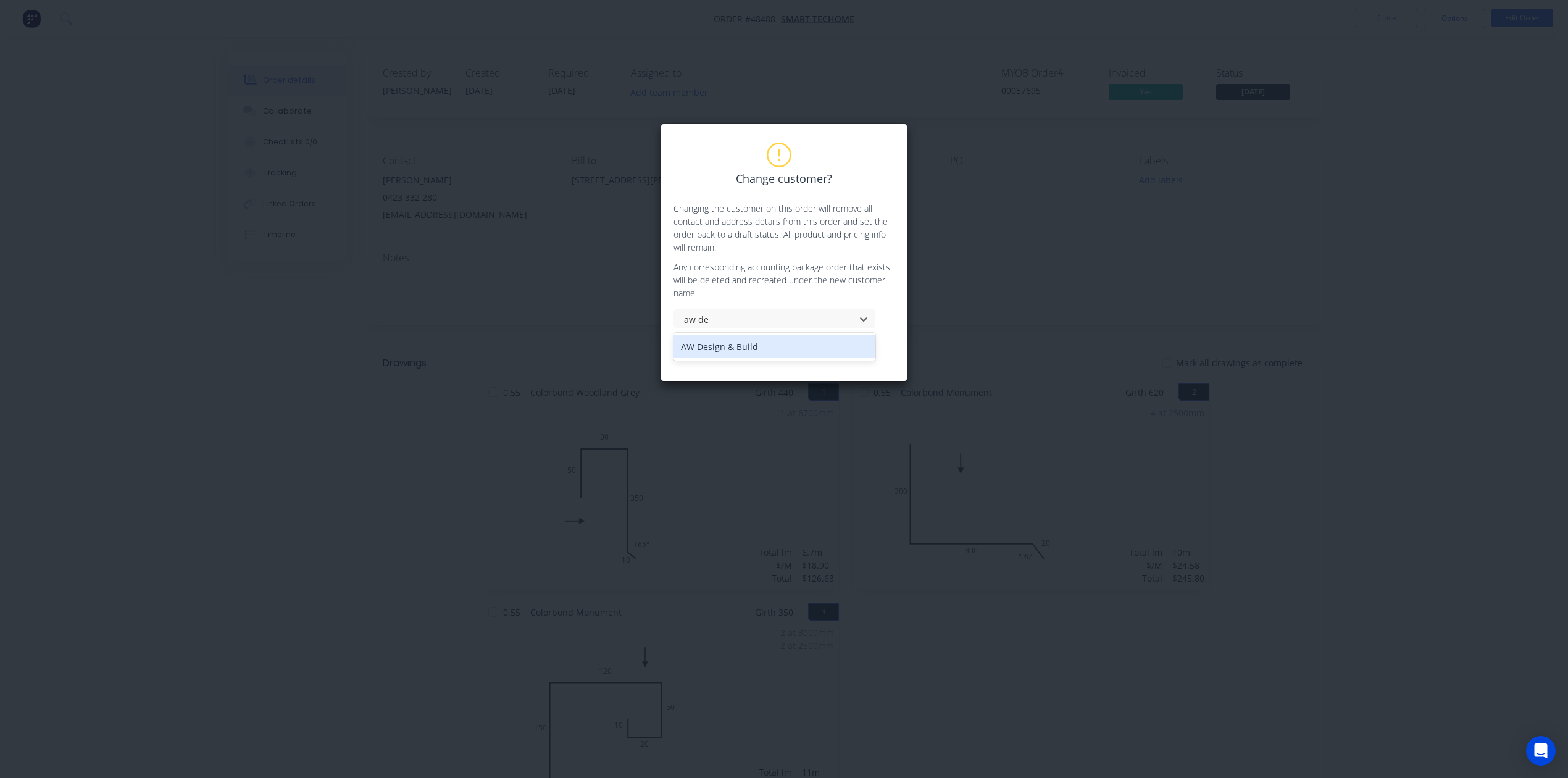
click at [735, 354] on div "AW Design & Build" at bounding box center [774, 347] width 202 height 23
click at [735, 354] on button "Change customer" at bounding box center [739, 352] width 77 height 18
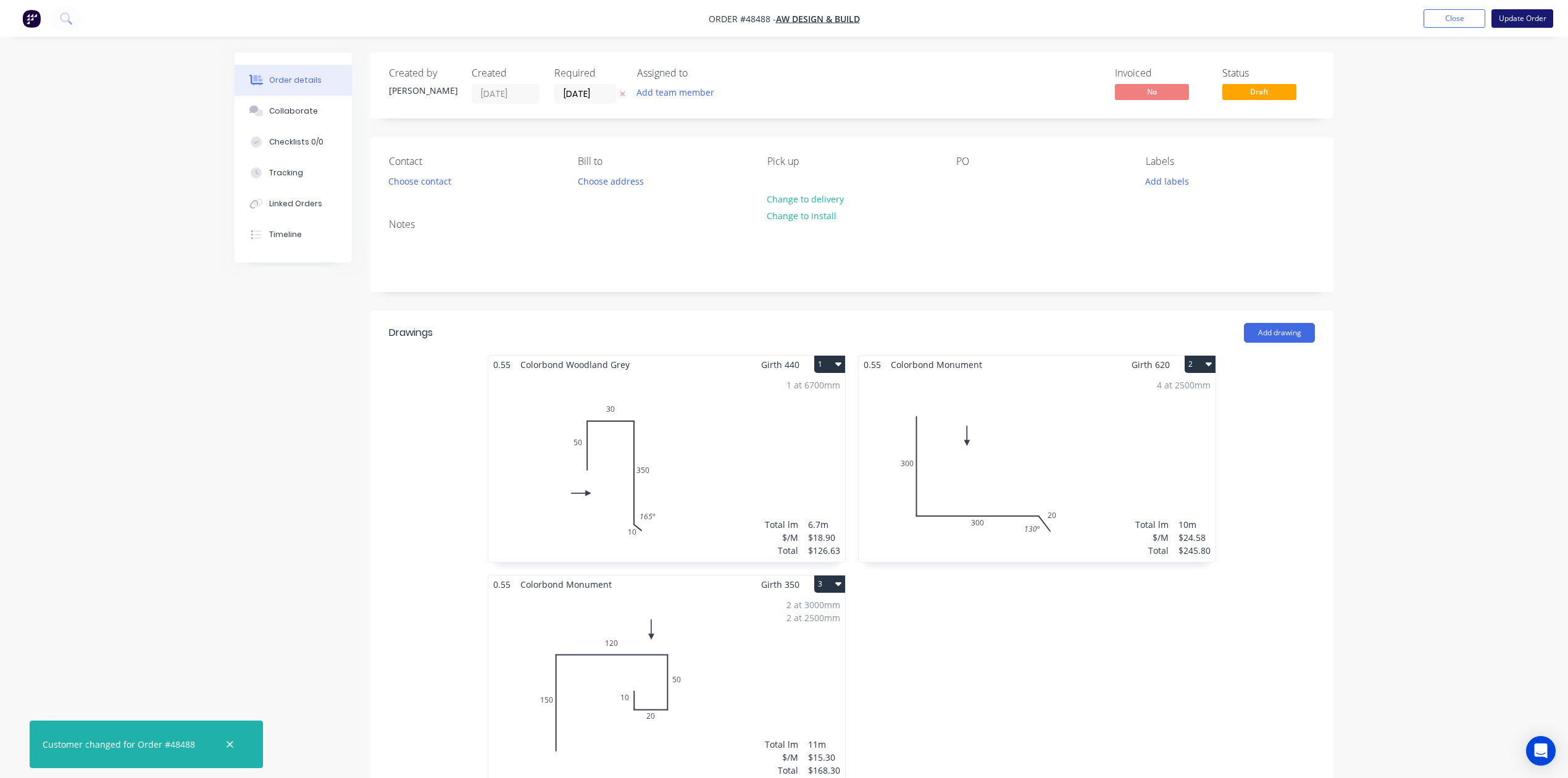
click at [1526, 20] on button "Update Order" at bounding box center [1522, 18] width 62 height 18
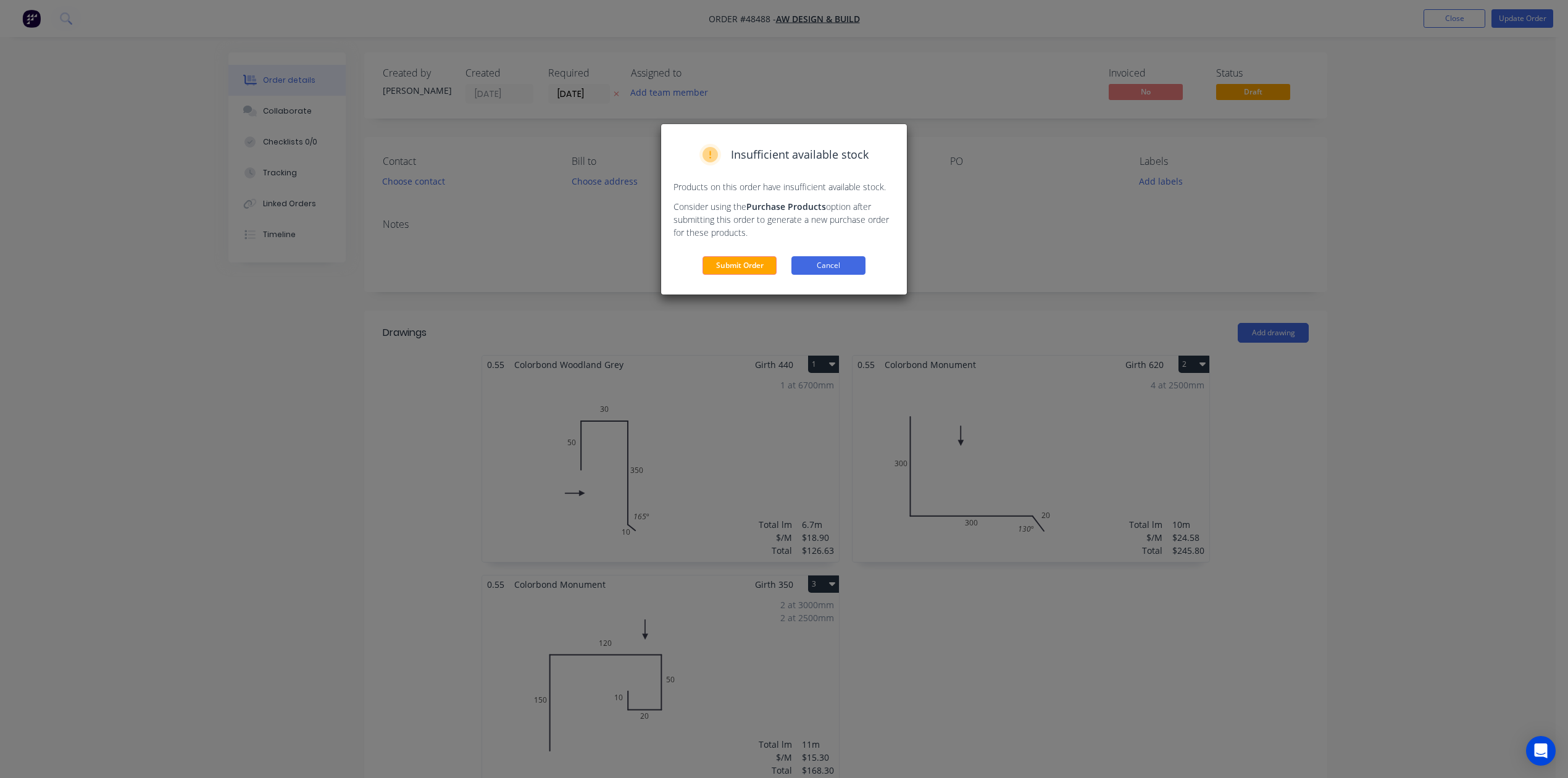
click at [840, 267] on button "Cancel" at bounding box center [828, 265] width 74 height 18
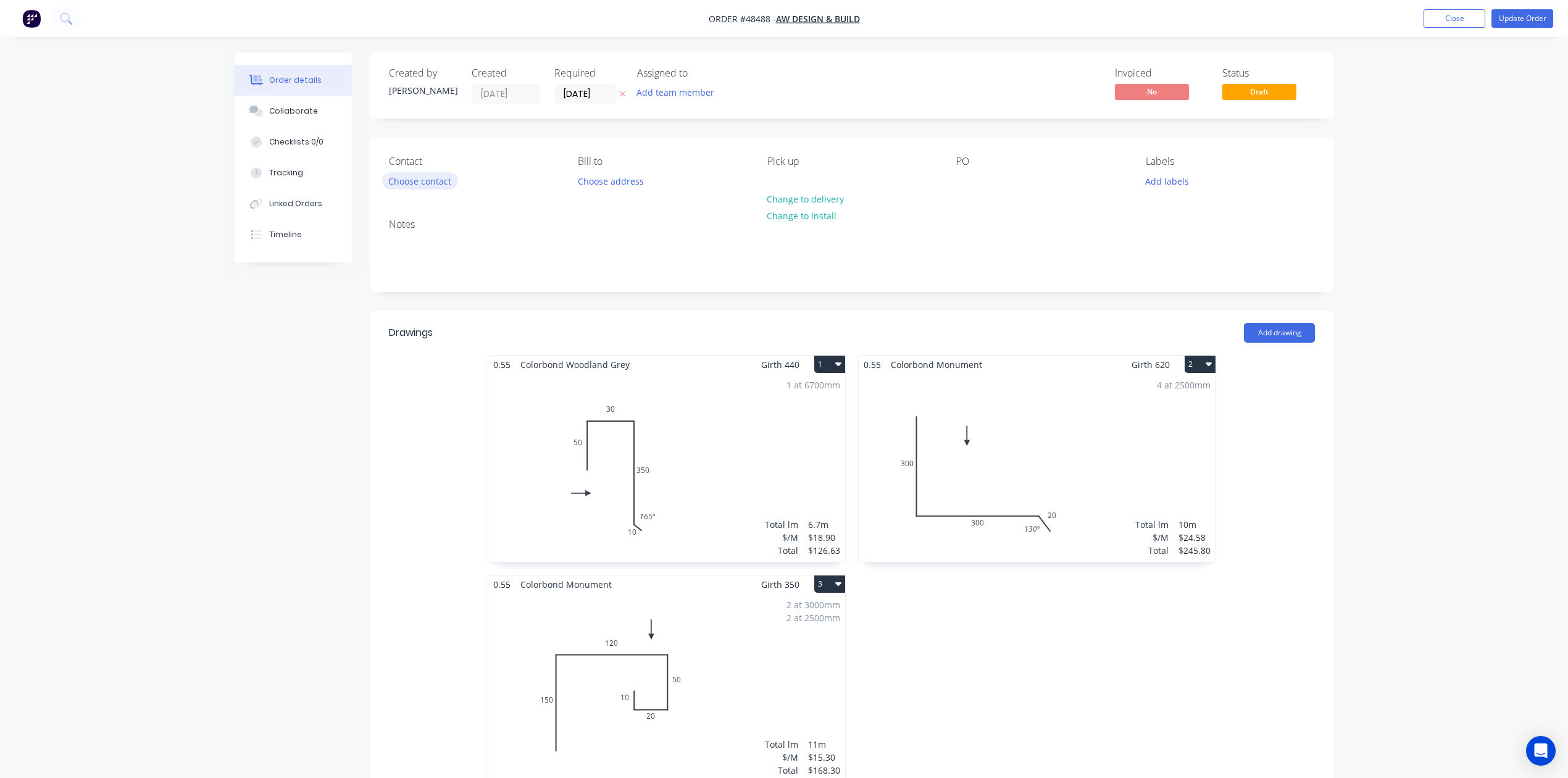
click at [423, 176] on button "Choose contact" at bounding box center [419, 181] width 76 height 17
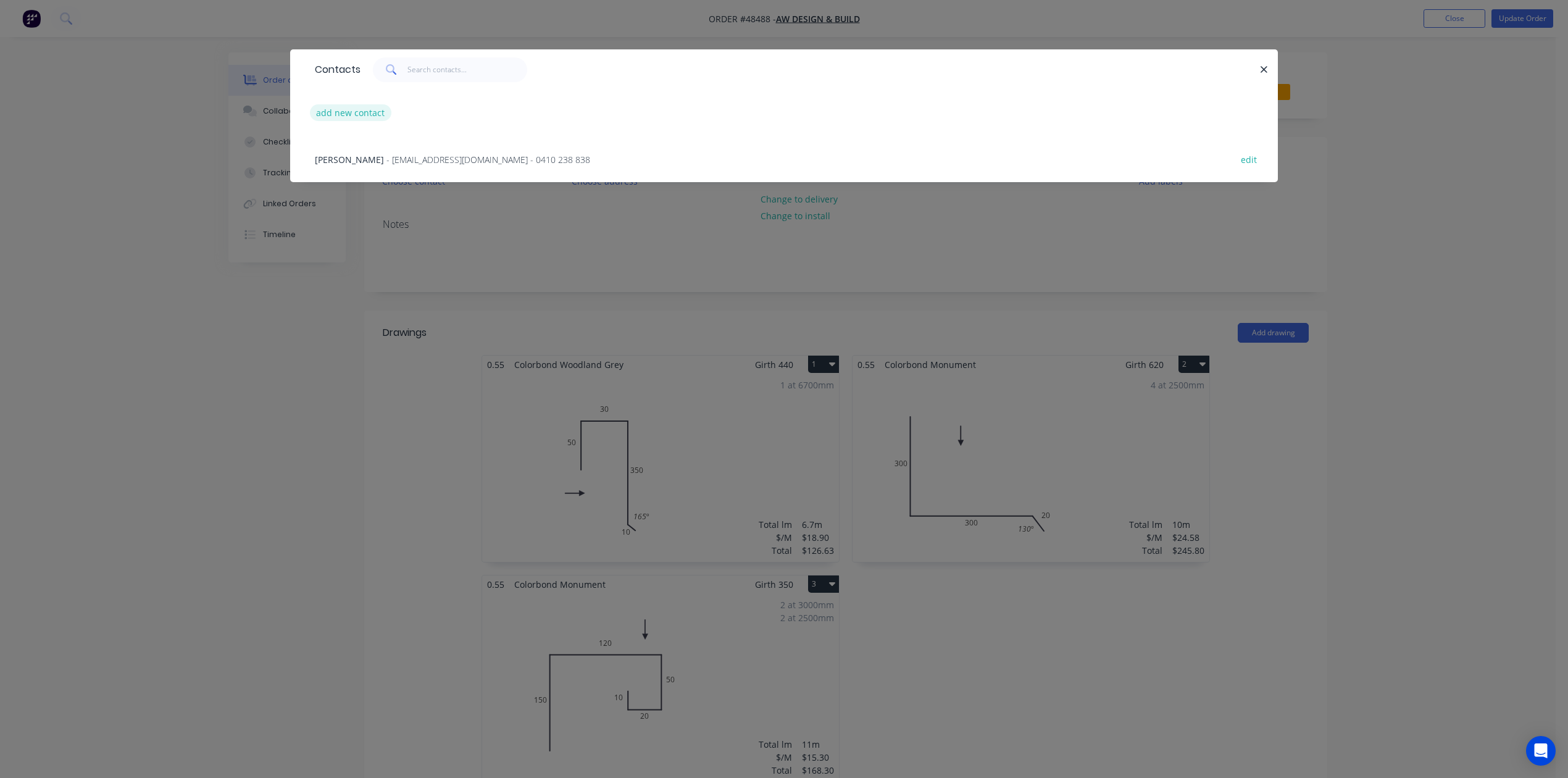
click at [369, 110] on button "add new contact" at bounding box center [350, 112] width 81 height 17
select select "AU"
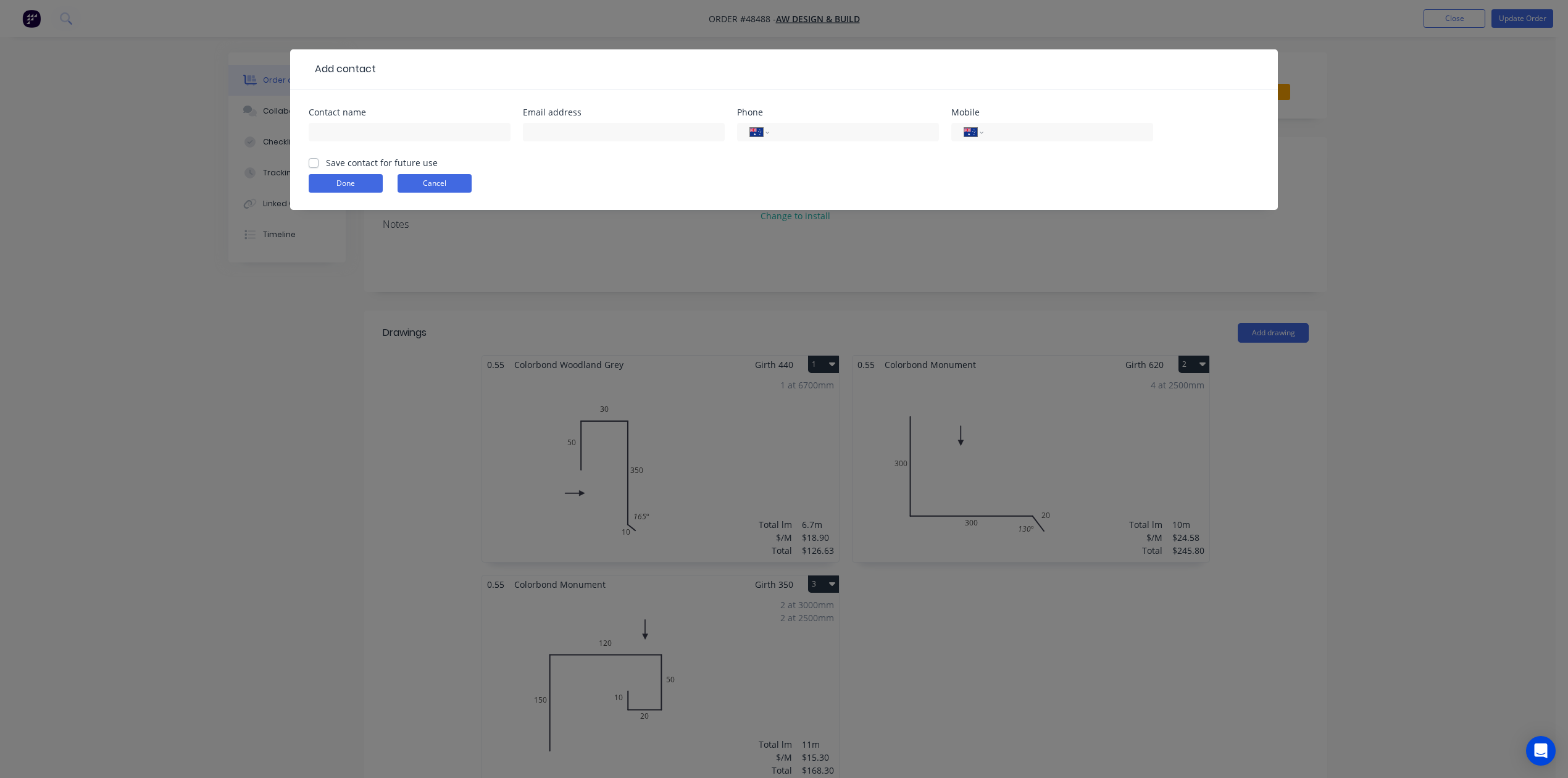
click at [430, 179] on button "Cancel" at bounding box center [435, 184] width 74 height 18
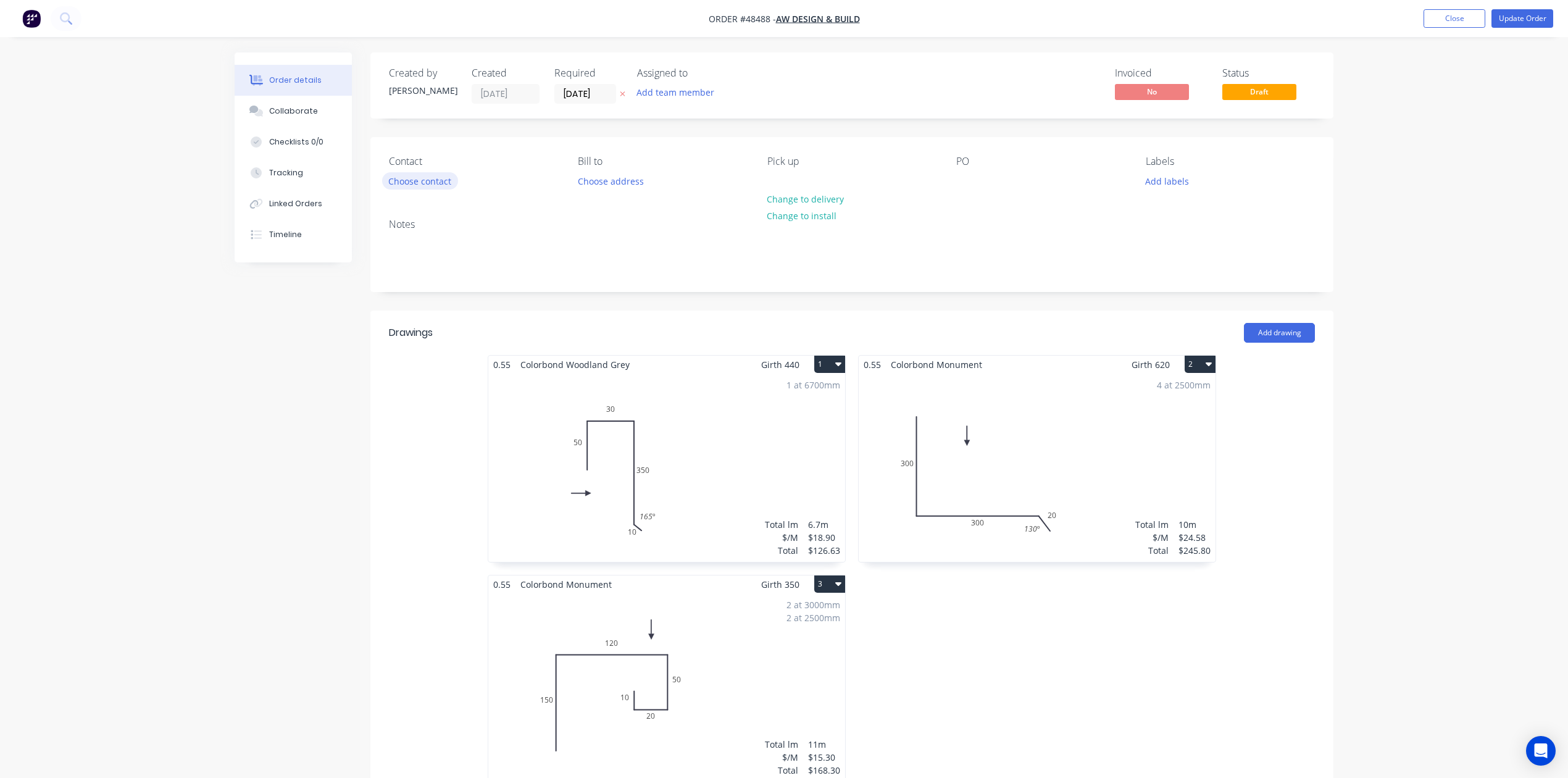
click at [407, 185] on button "Choose contact" at bounding box center [419, 181] width 76 height 17
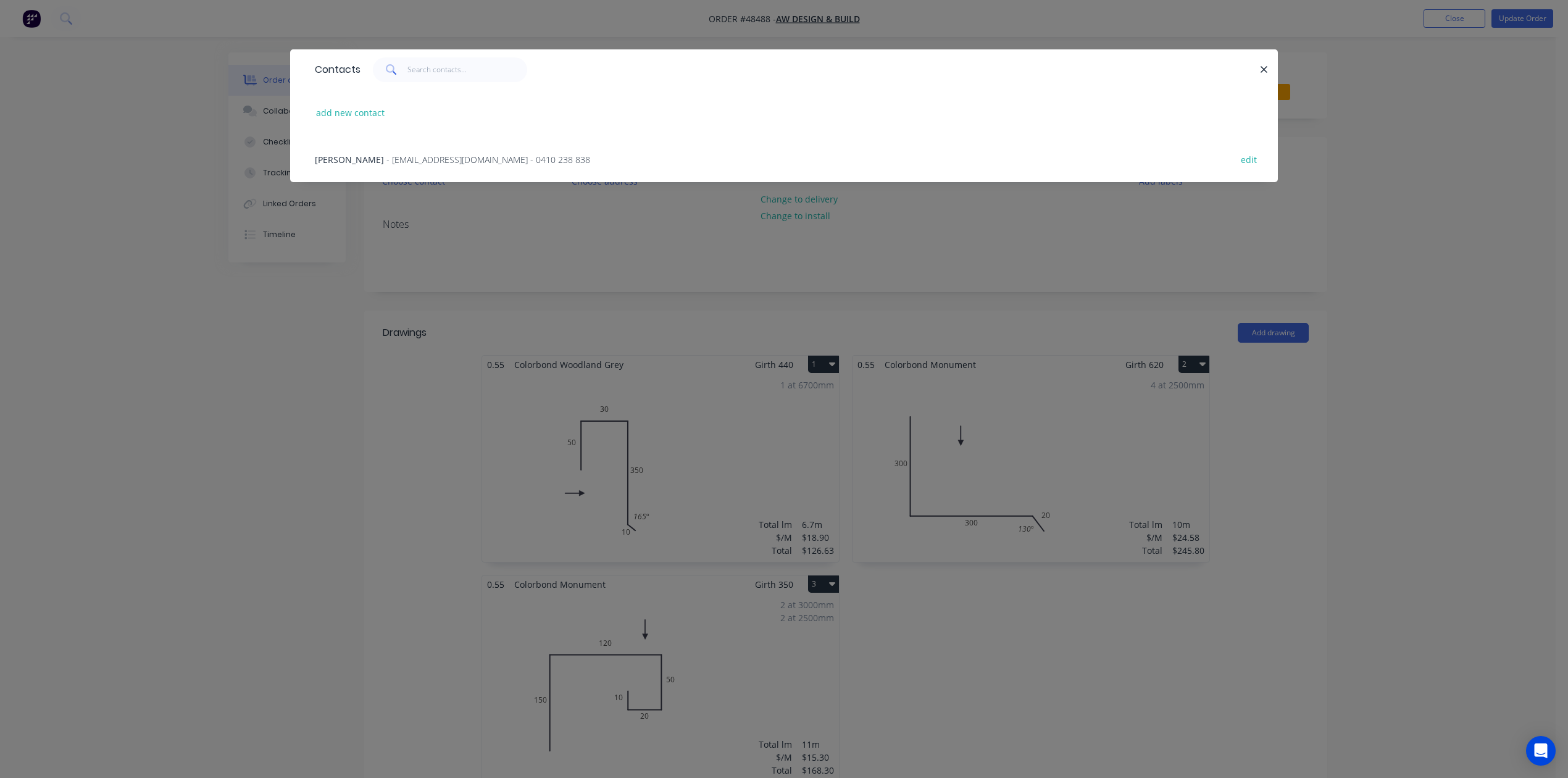
click at [384, 164] on div "Eric - jongeric@gmail.com - 0410 238 838" at bounding box center [452, 159] width 275 height 13
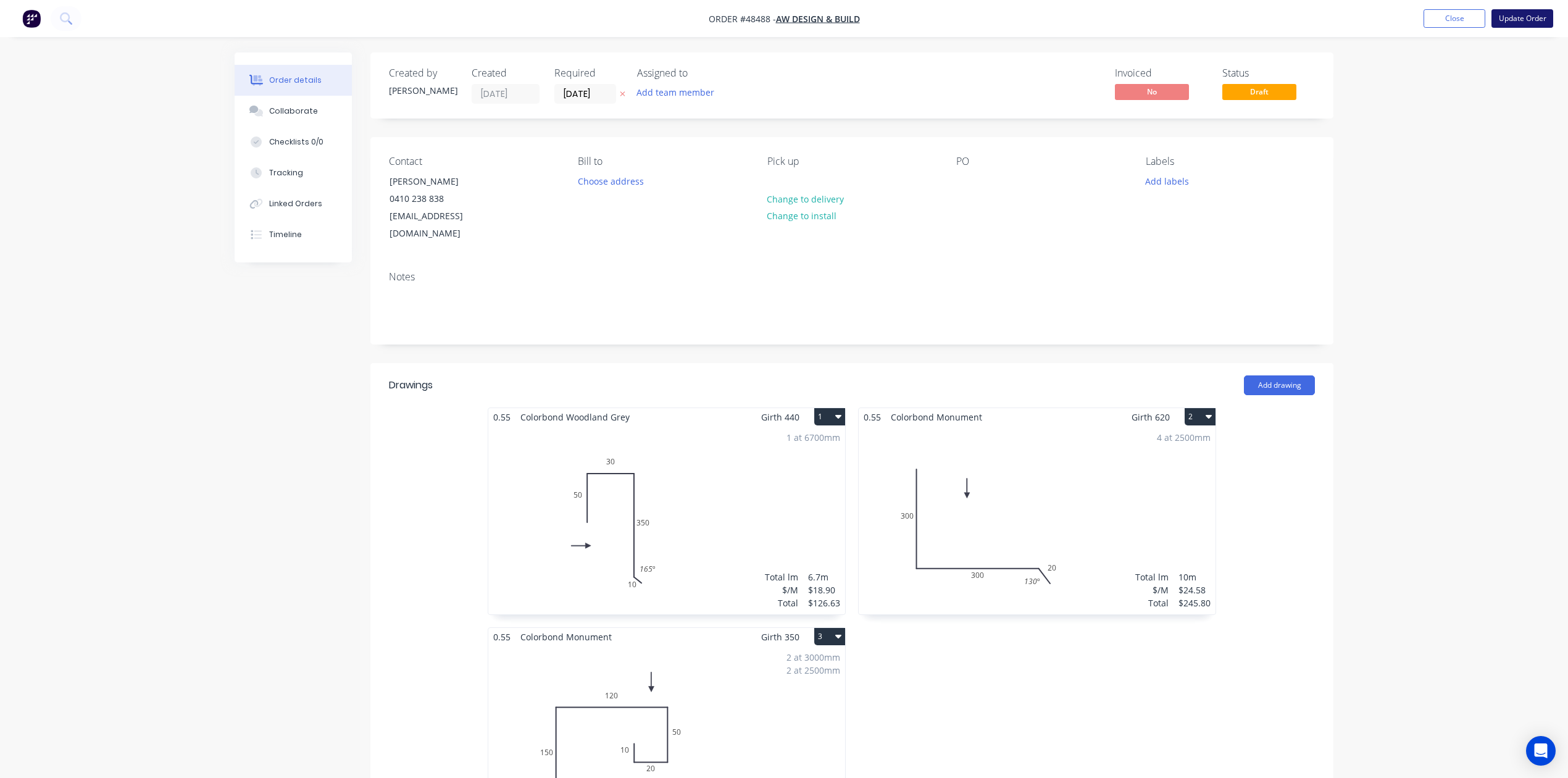
click at [1521, 18] on button "Update Order" at bounding box center [1522, 18] width 62 height 18
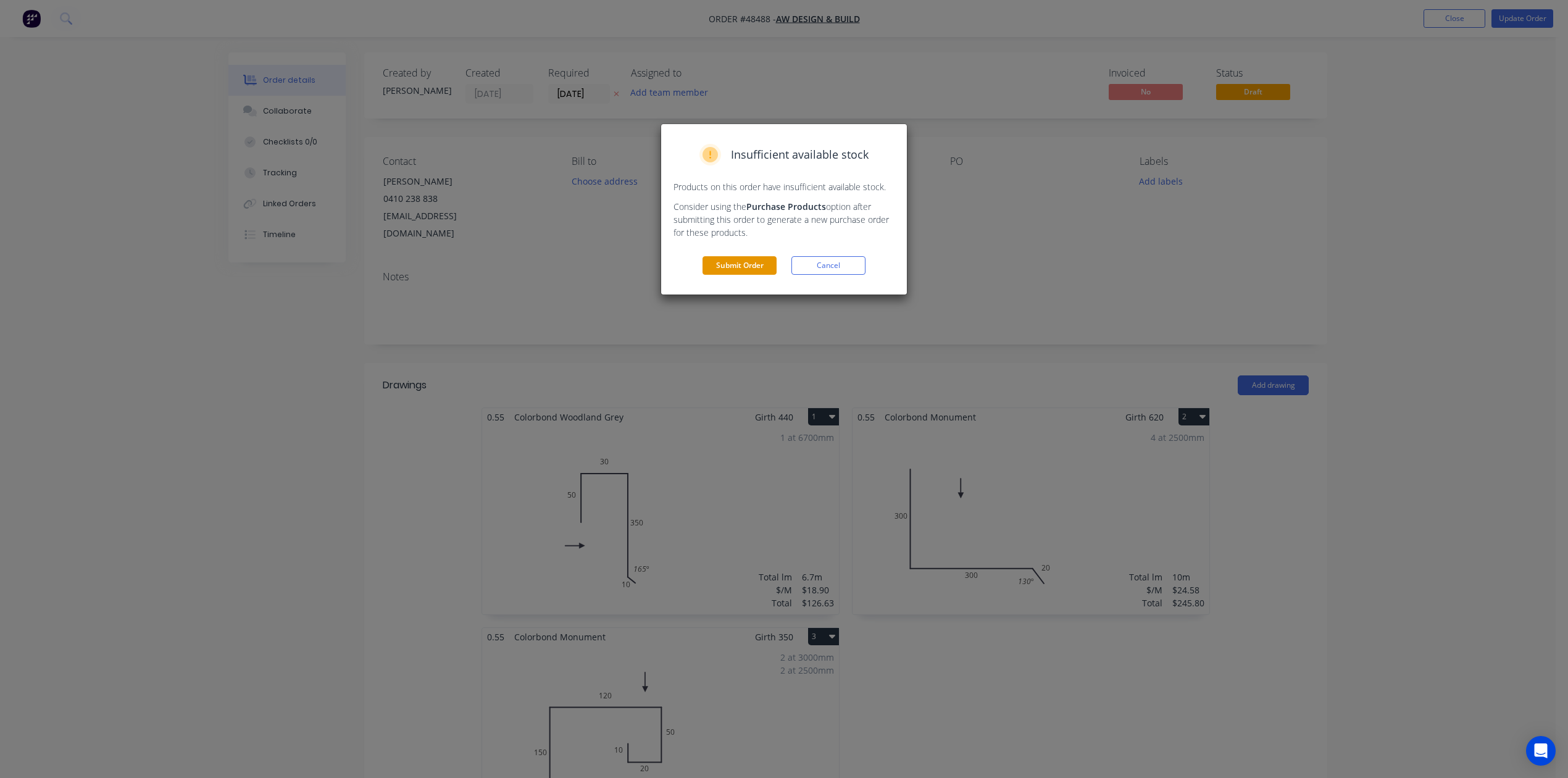
click at [755, 268] on button "Submit Order" at bounding box center [739, 265] width 74 height 18
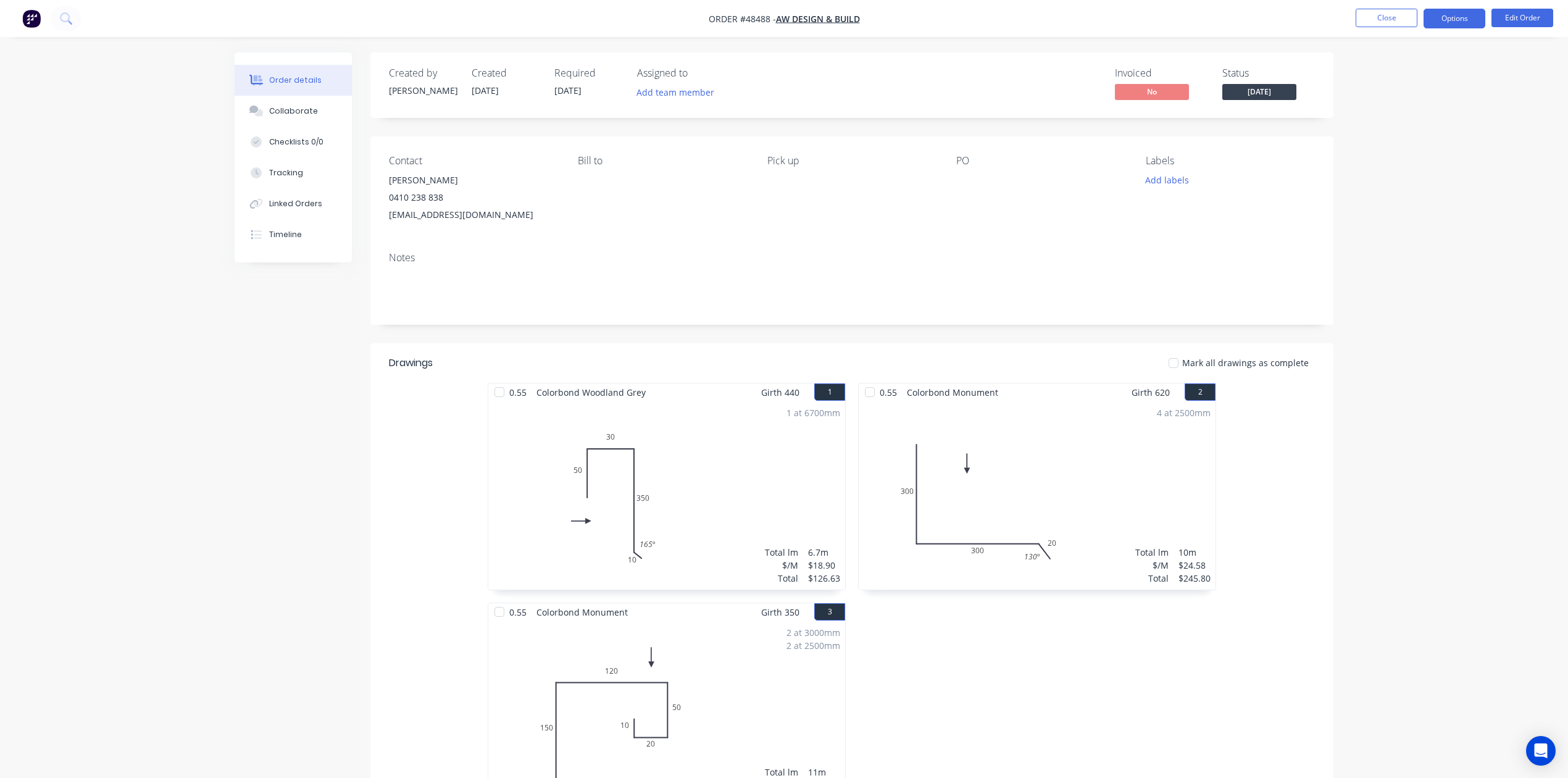
click at [1449, 24] on button "Options" at bounding box center [1454, 18] width 62 height 20
click at [1449, 76] on div "Invoice" at bounding box center [1417, 74] width 113 height 18
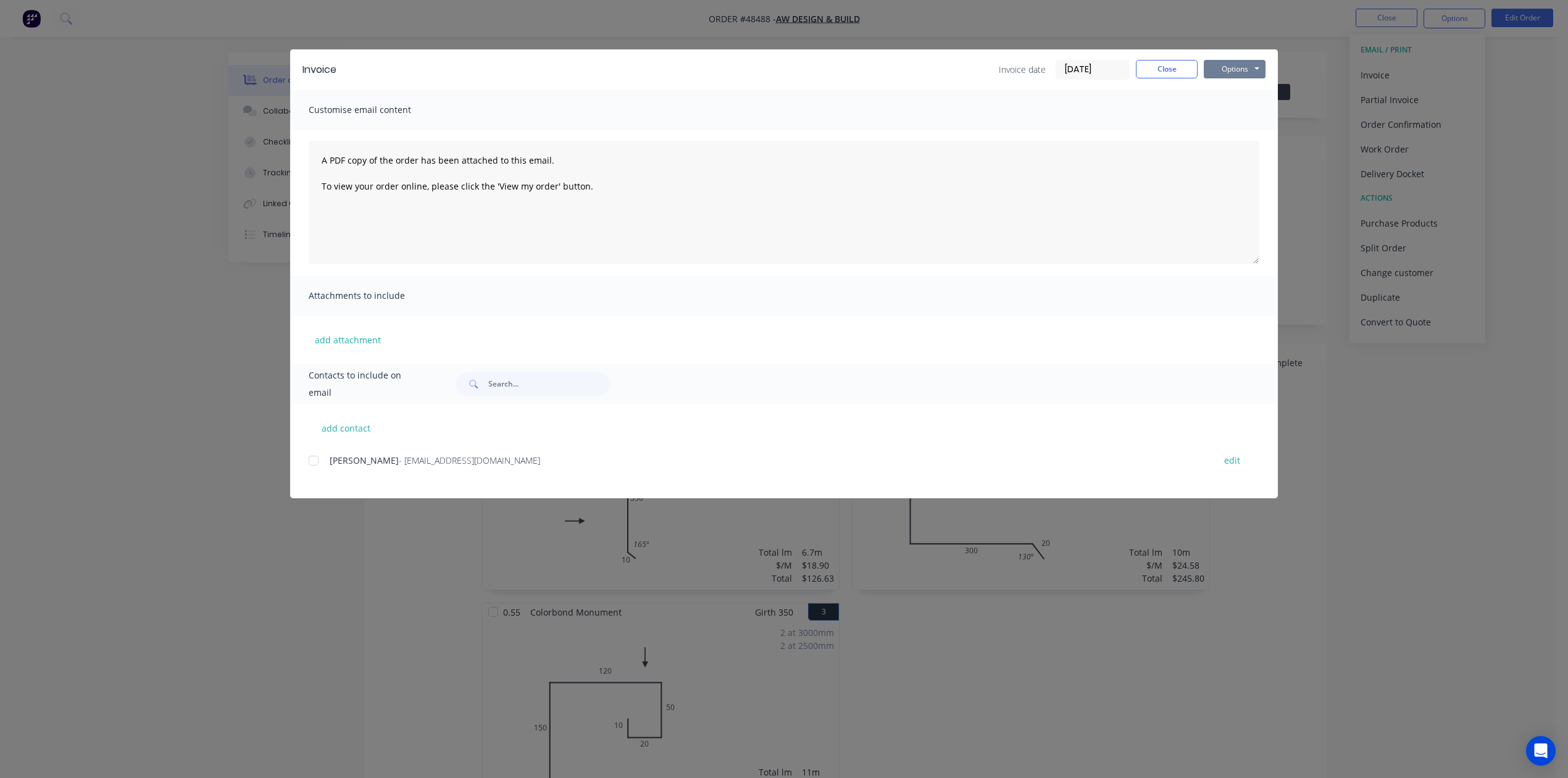
click at [1253, 65] on button "Options" at bounding box center [1234, 69] width 62 height 18
click at [1246, 112] on button "Print" at bounding box center [1243, 111] width 79 height 21
click at [1184, 72] on button "Close" at bounding box center [1166, 69] width 62 height 18
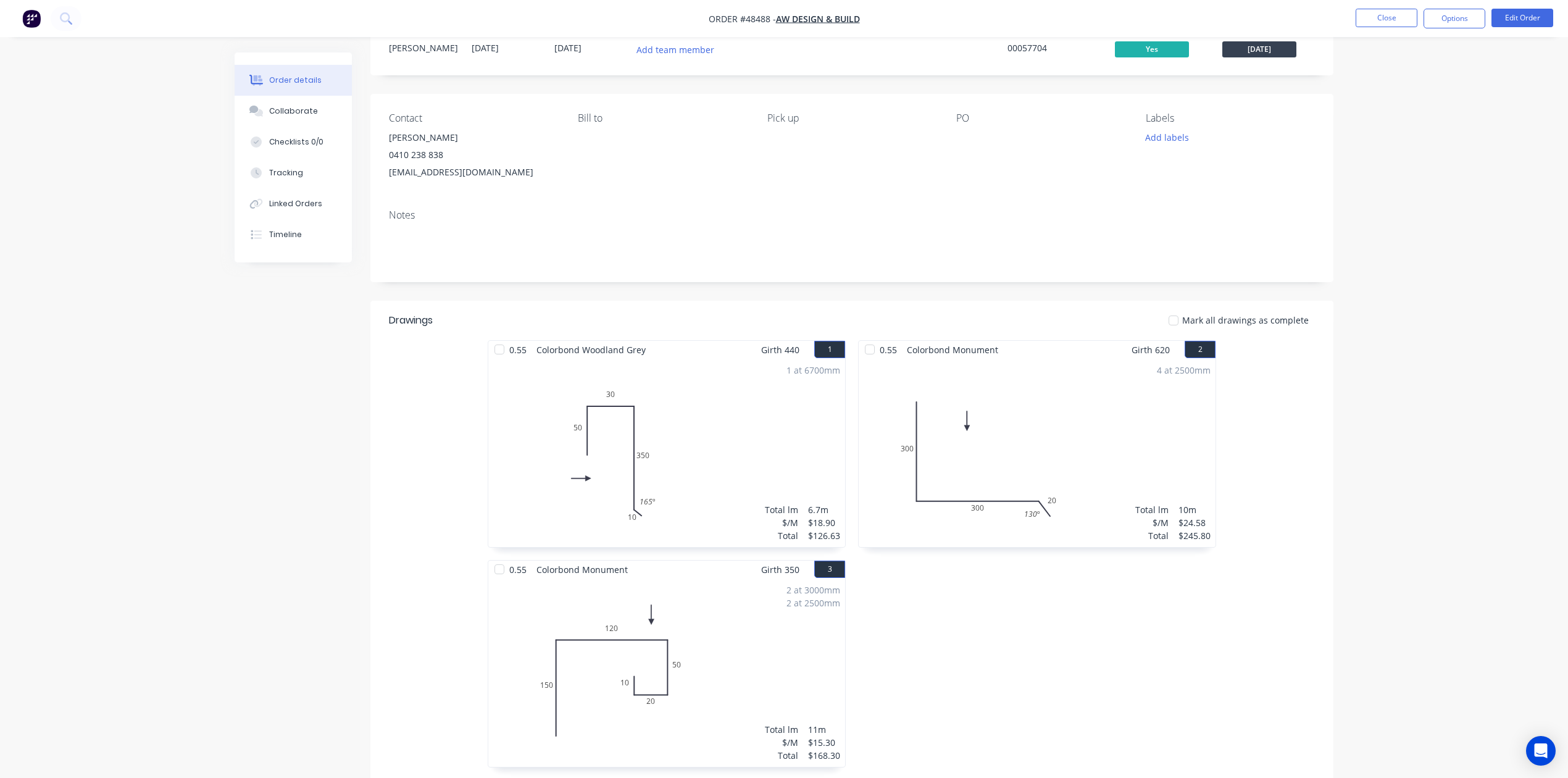
scroll to position [82, 0]
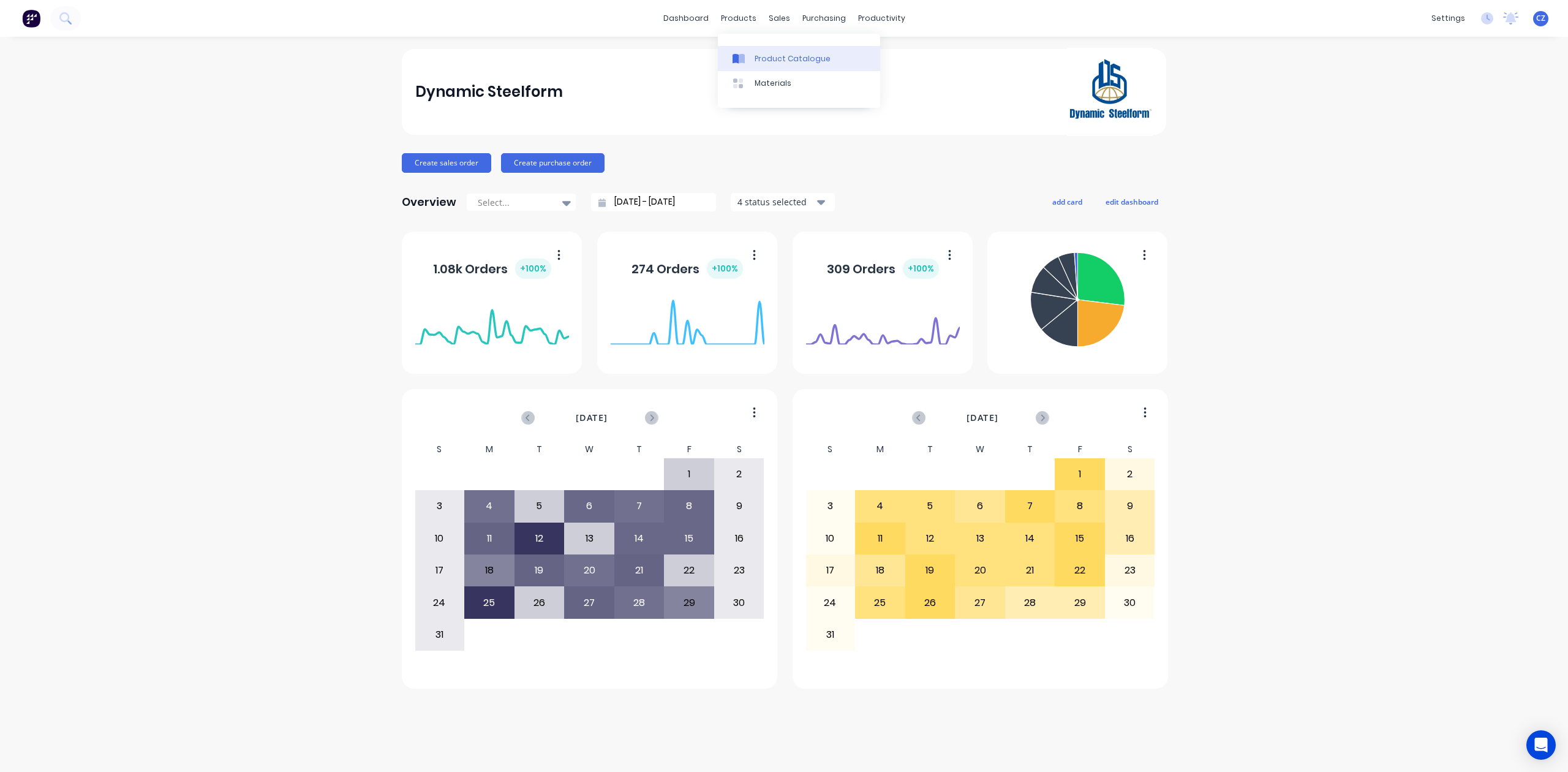
click at [740, 55] on icon at bounding box center [742, 58] width 6 height 10
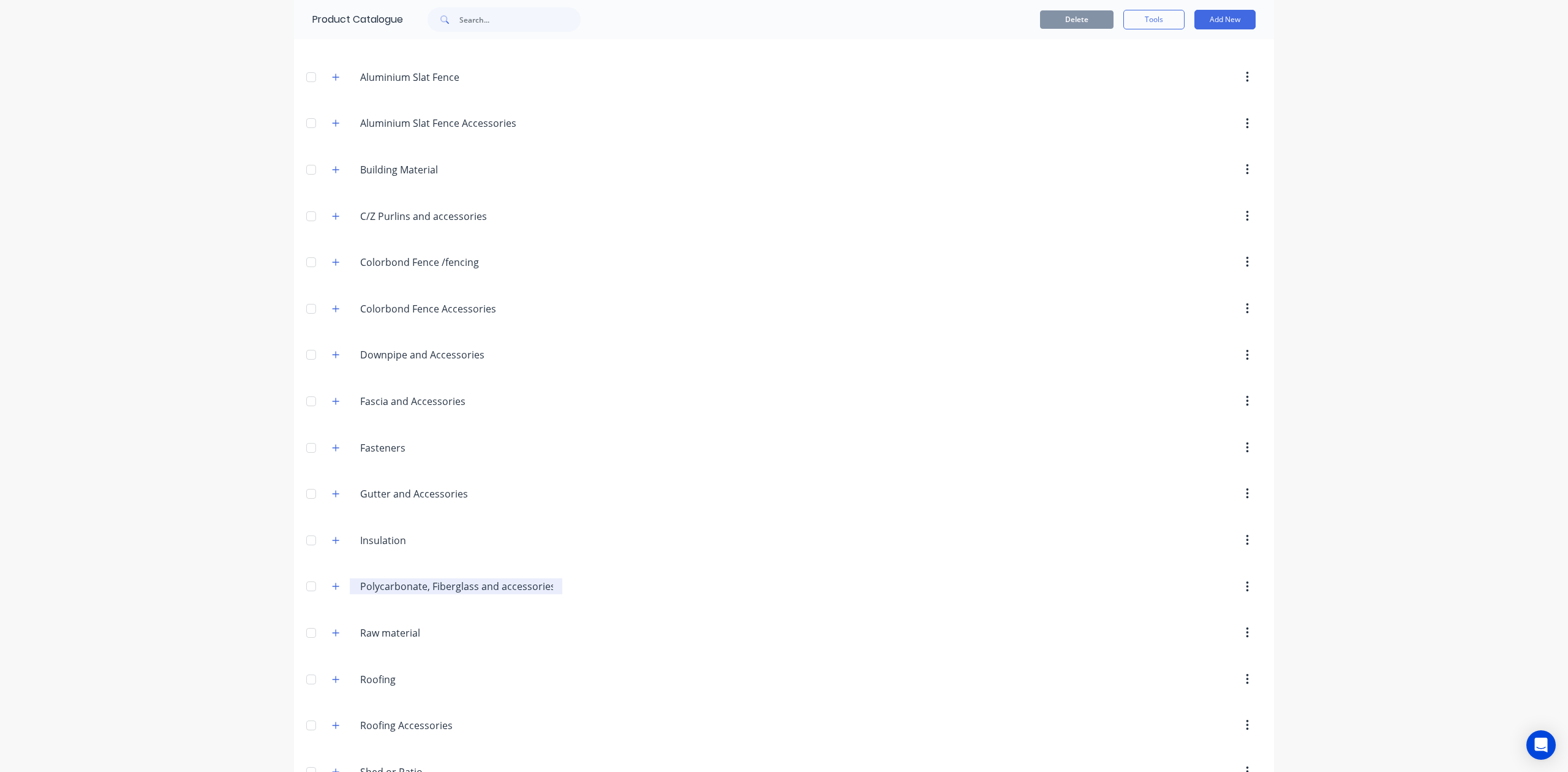
scroll to position [295, 0]
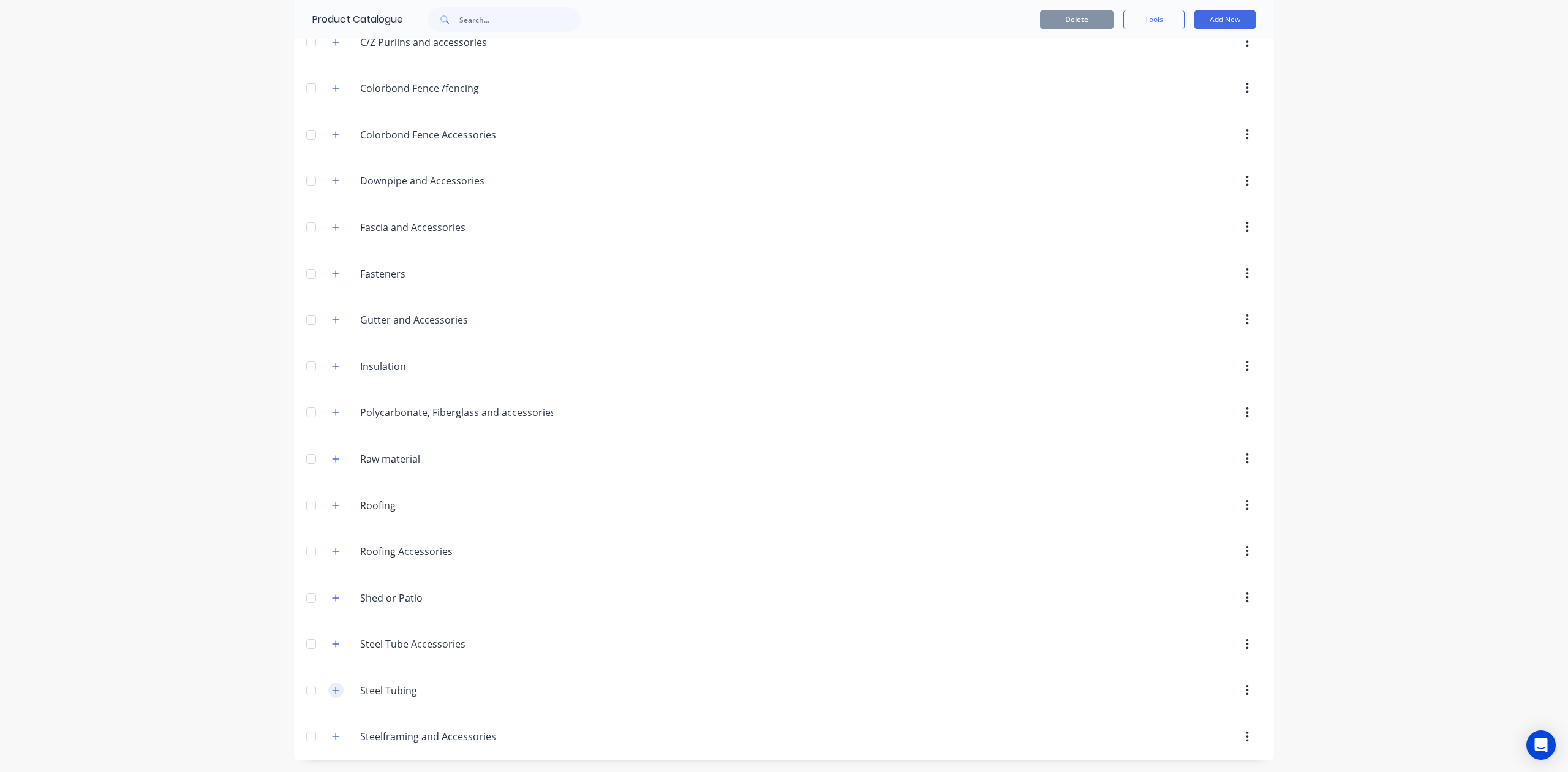
click at [334, 694] on button "button" at bounding box center [336, 690] width 15 height 15
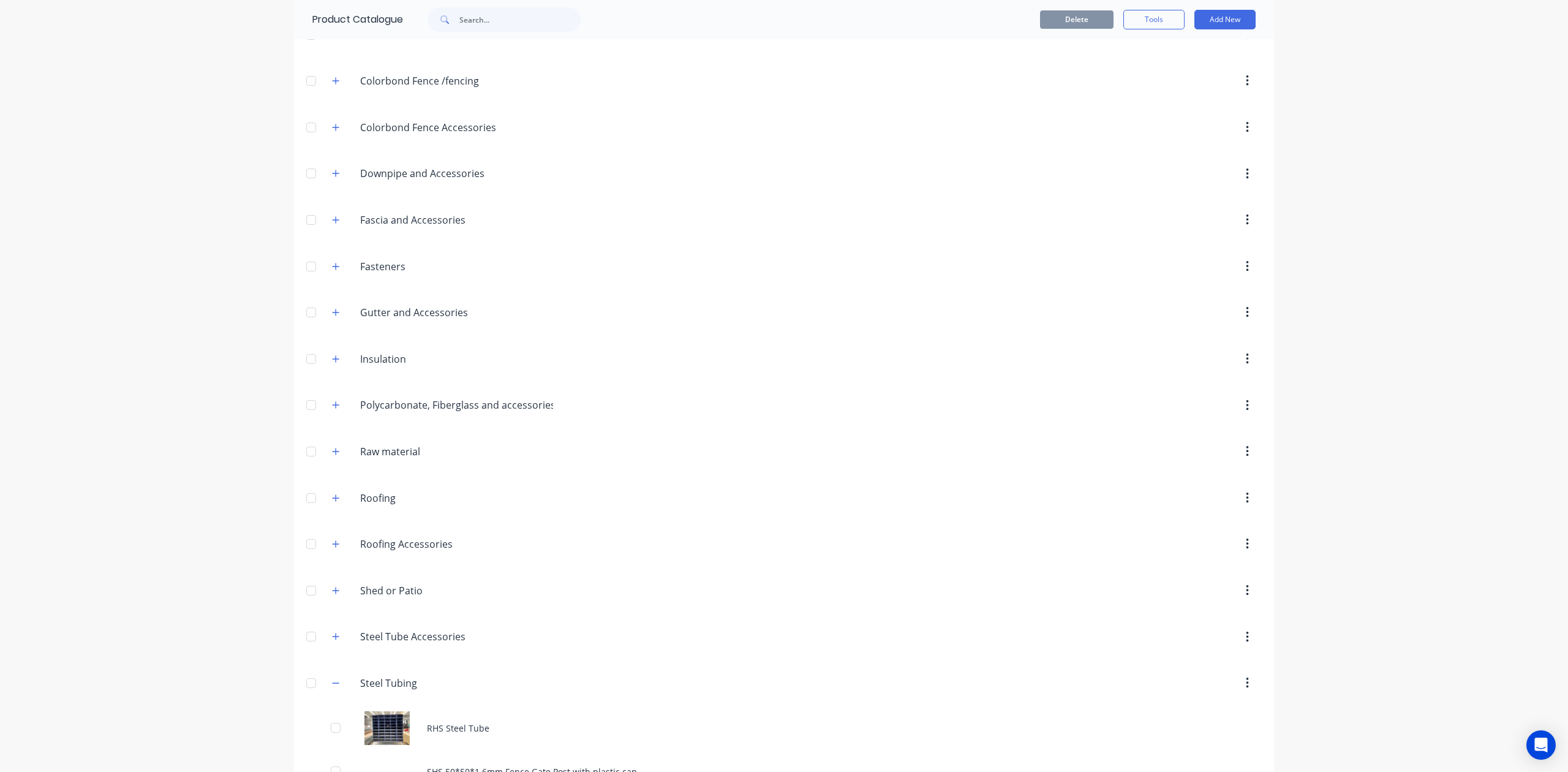
scroll to position [427, 0]
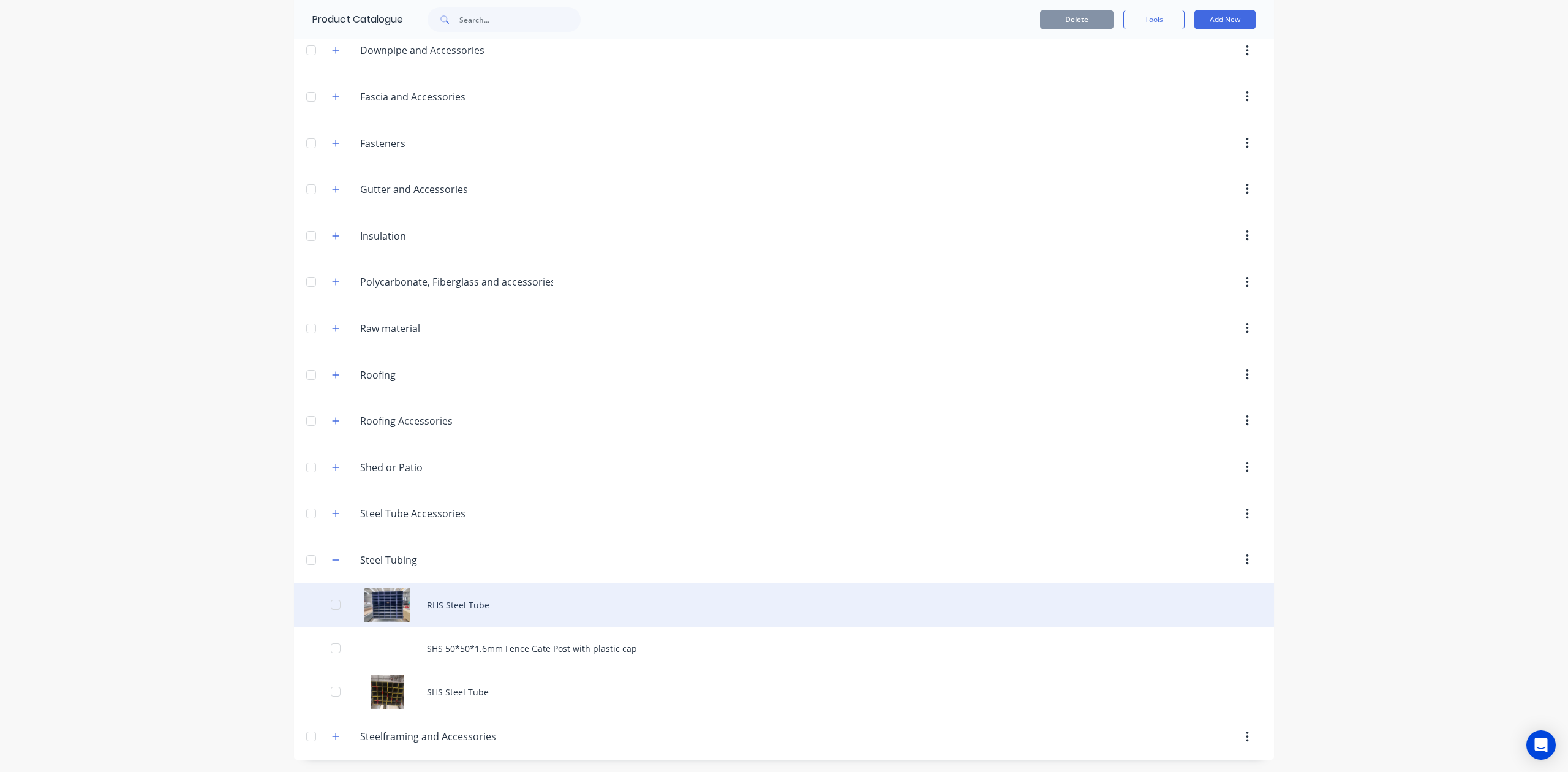
click at [489, 609] on div "RHS Steel Tube" at bounding box center [784, 604] width 980 height 43
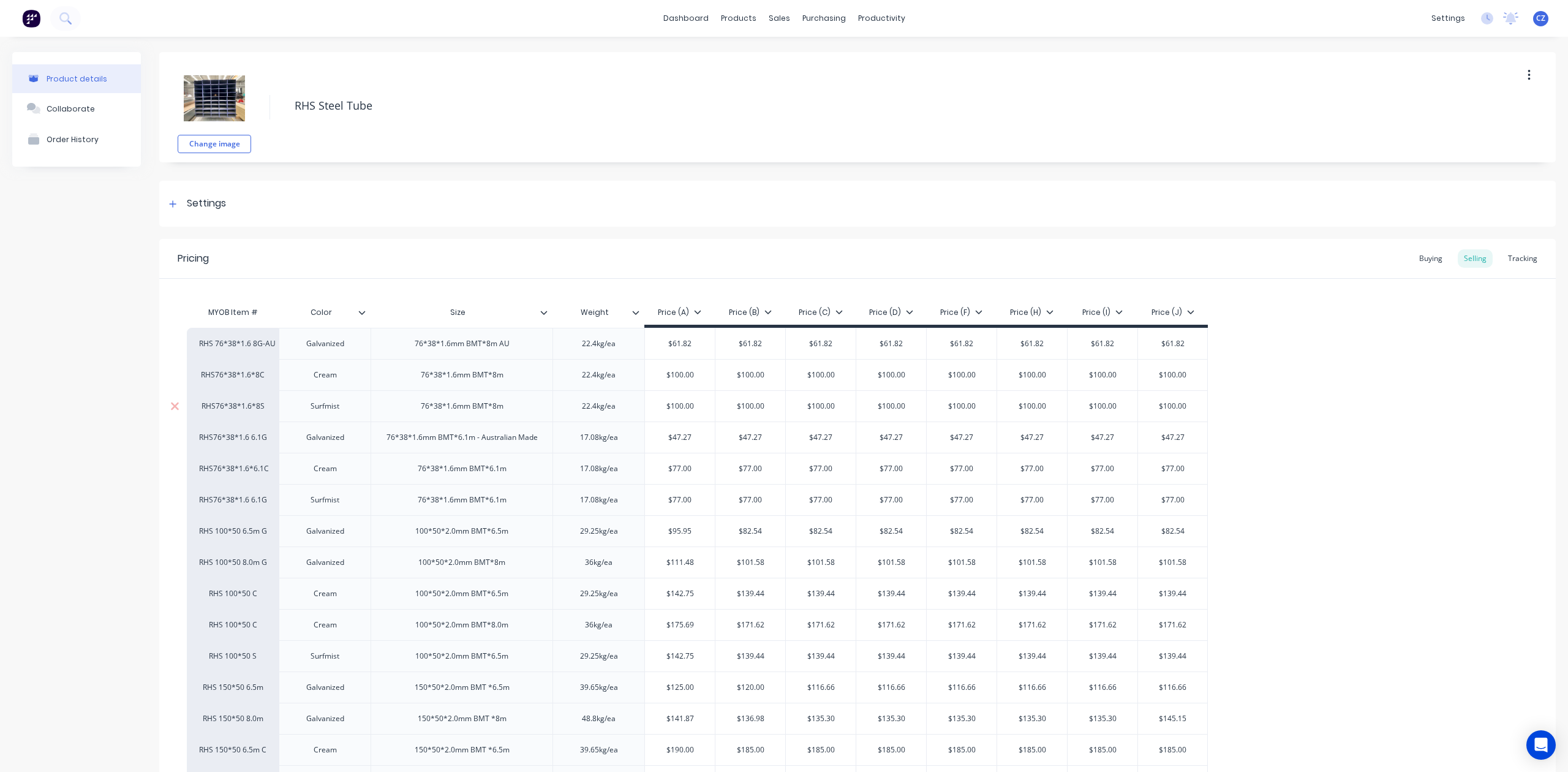
type textarea "x"
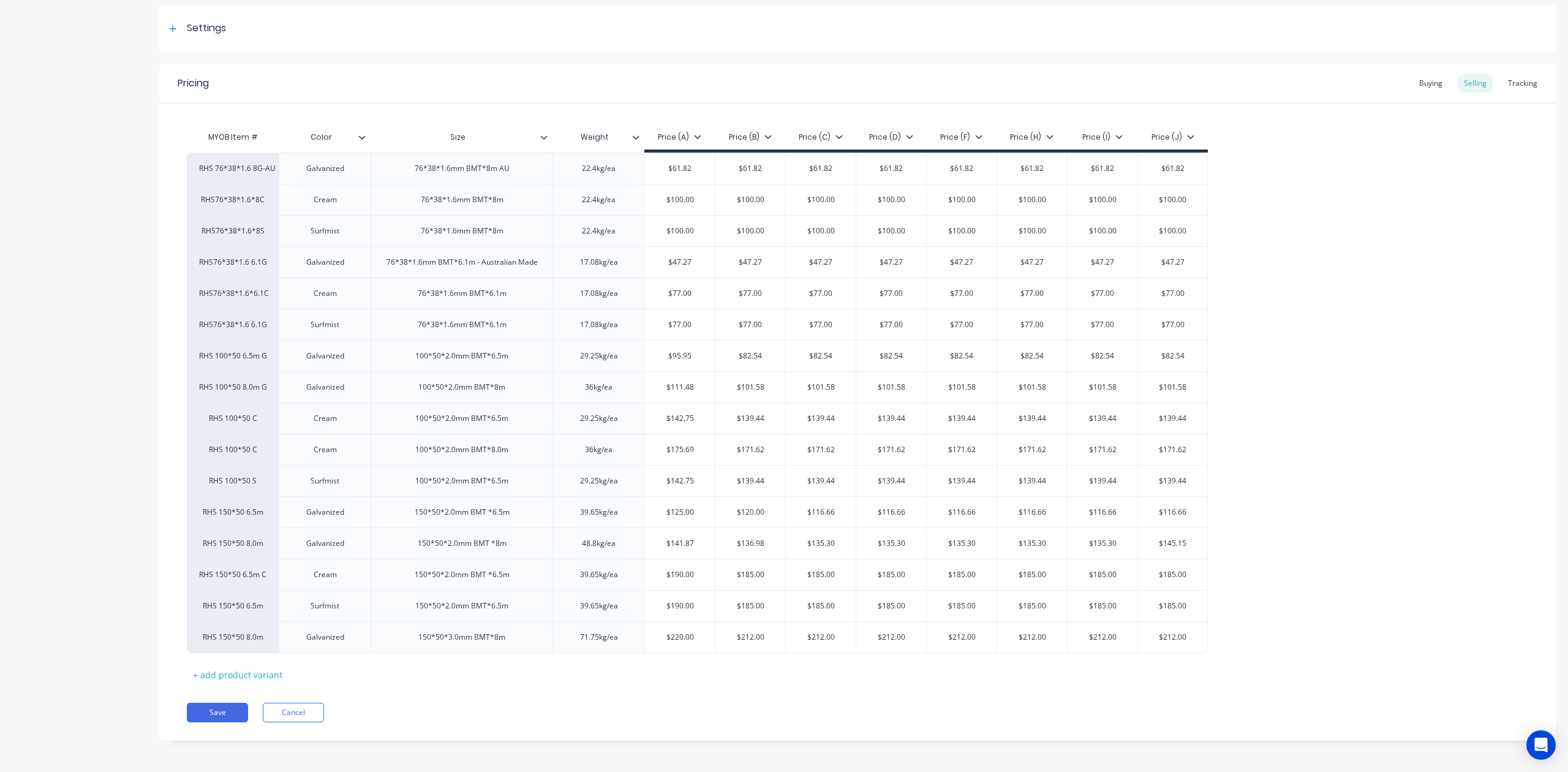
scroll to position [181, 0]
click at [1502, 79] on div "Tracking" at bounding box center [1522, 80] width 42 height 18
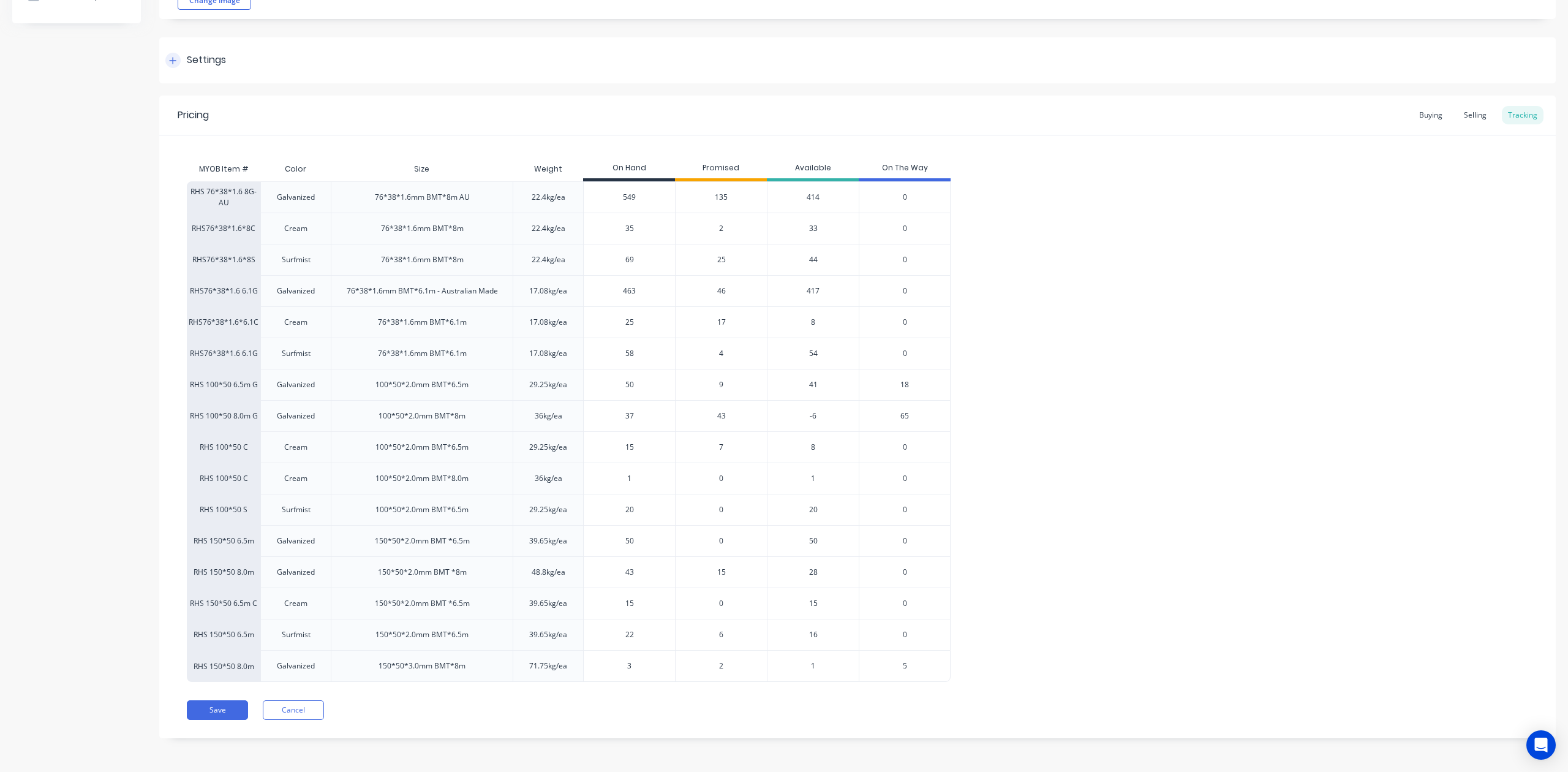
scroll to position [147, 0]
click at [721, 667] on span "2" at bounding box center [721, 666] width 5 height 11
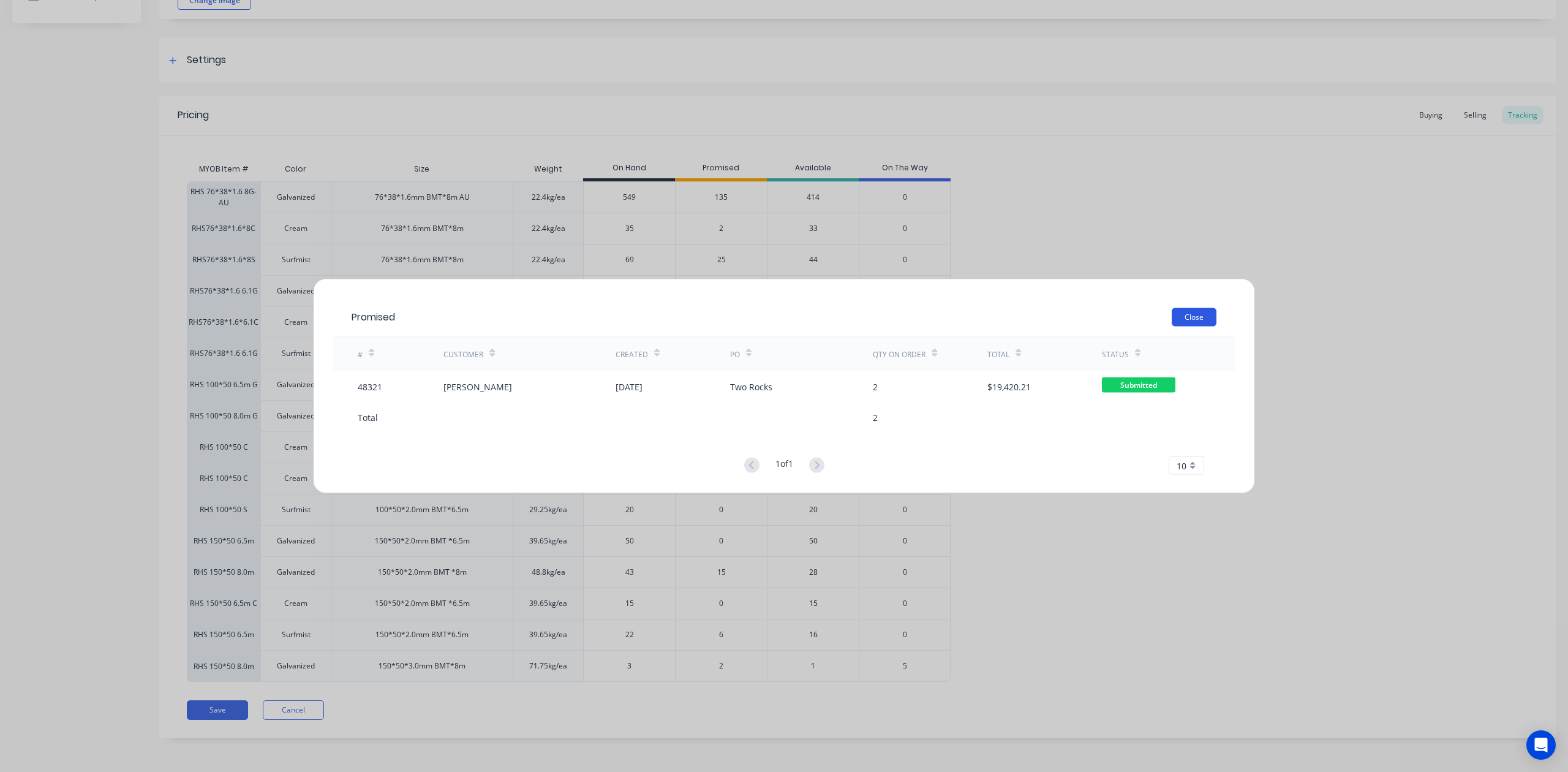
click at [1197, 312] on button "Close" at bounding box center [1194, 317] width 45 height 18
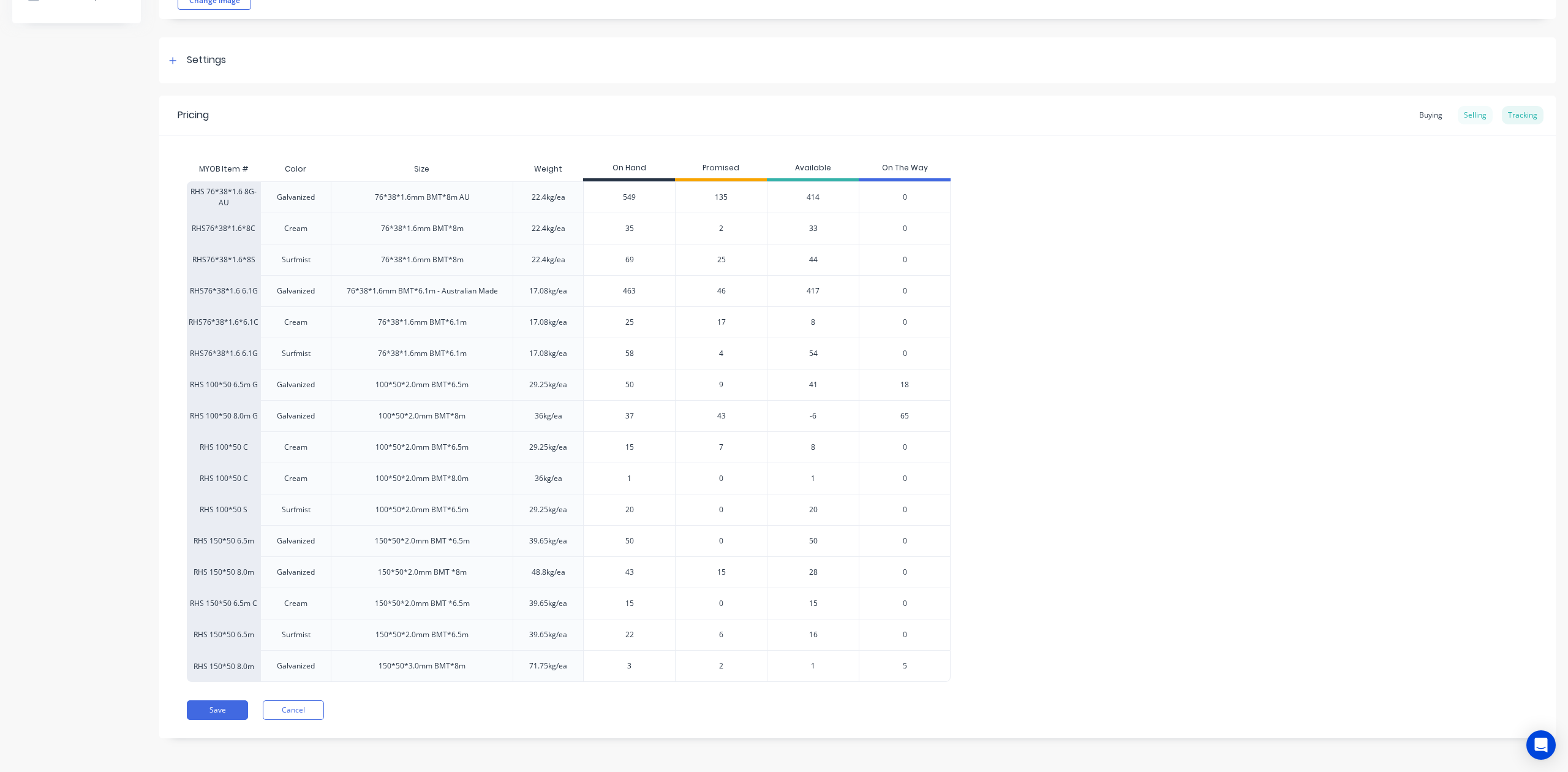
click at [1465, 116] on div "Selling" at bounding box center [1475, 115] width 35 height 18
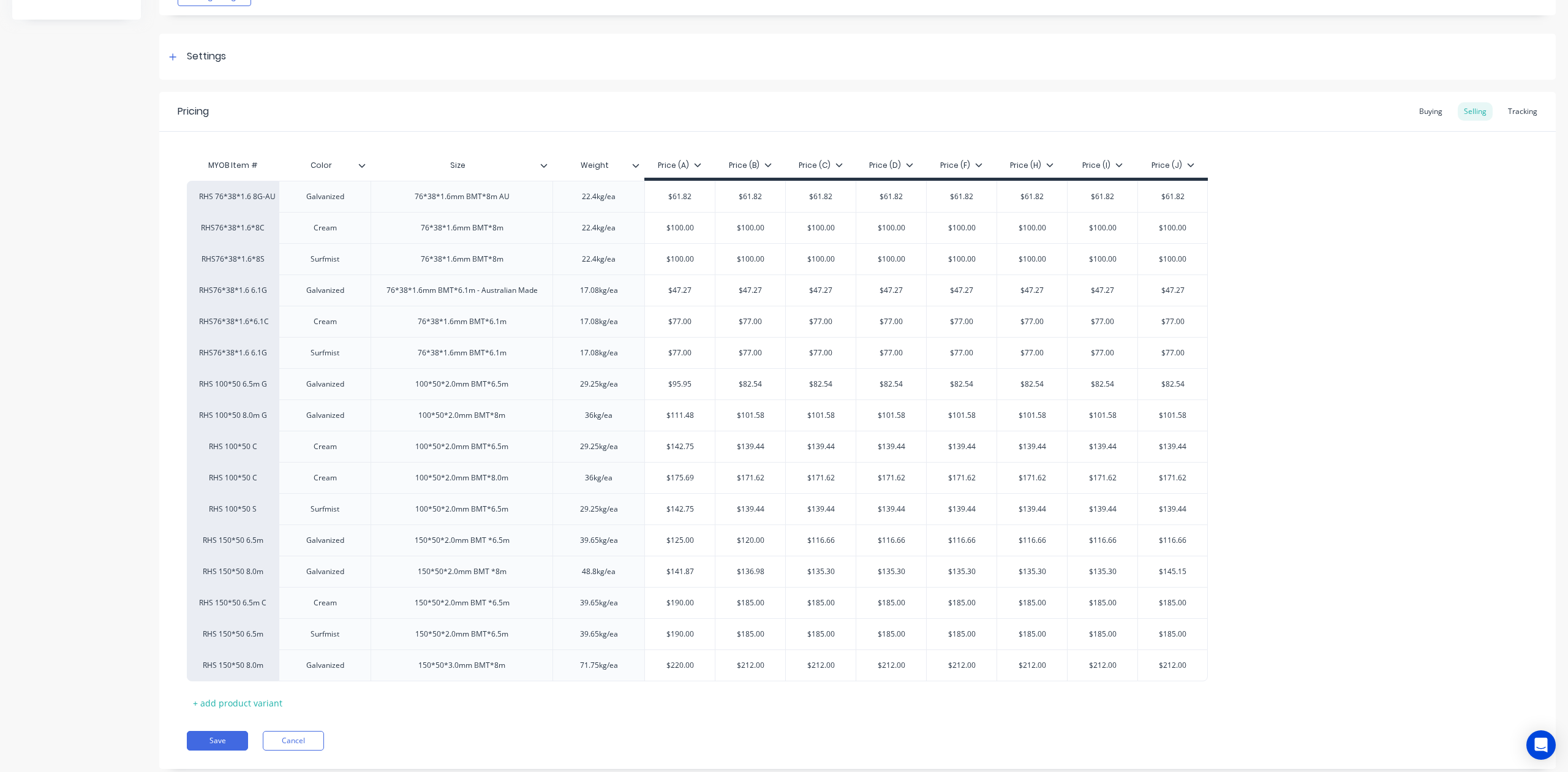
click at [572, 113] on div "Pricing Buying Selling Tracking" at bounding box center [857, 112] width 1396 height 39
click at [721, 699] on div "MYOB Item # Color Size Weight Price (A) Price (B) Price (C) Price (D) Price (F)…" at bounding box center [857, 433] width 1342 height 559
click at [315, 739] on button "Cancel" at bounding box center [293, 740] width 62 height 20
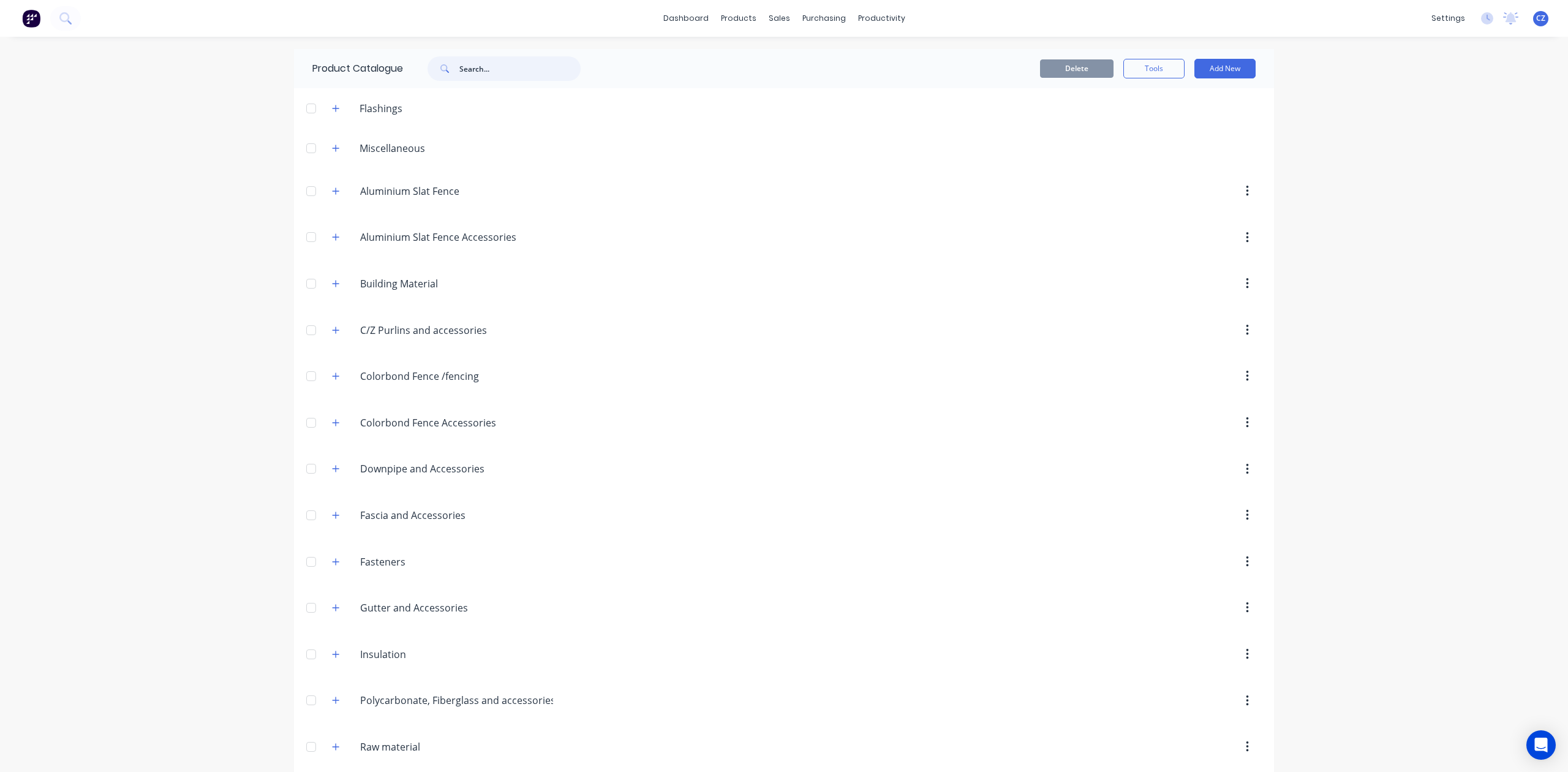
click at [507, 62] on input "text" at bounding box center [520, 68] width 121 height 24
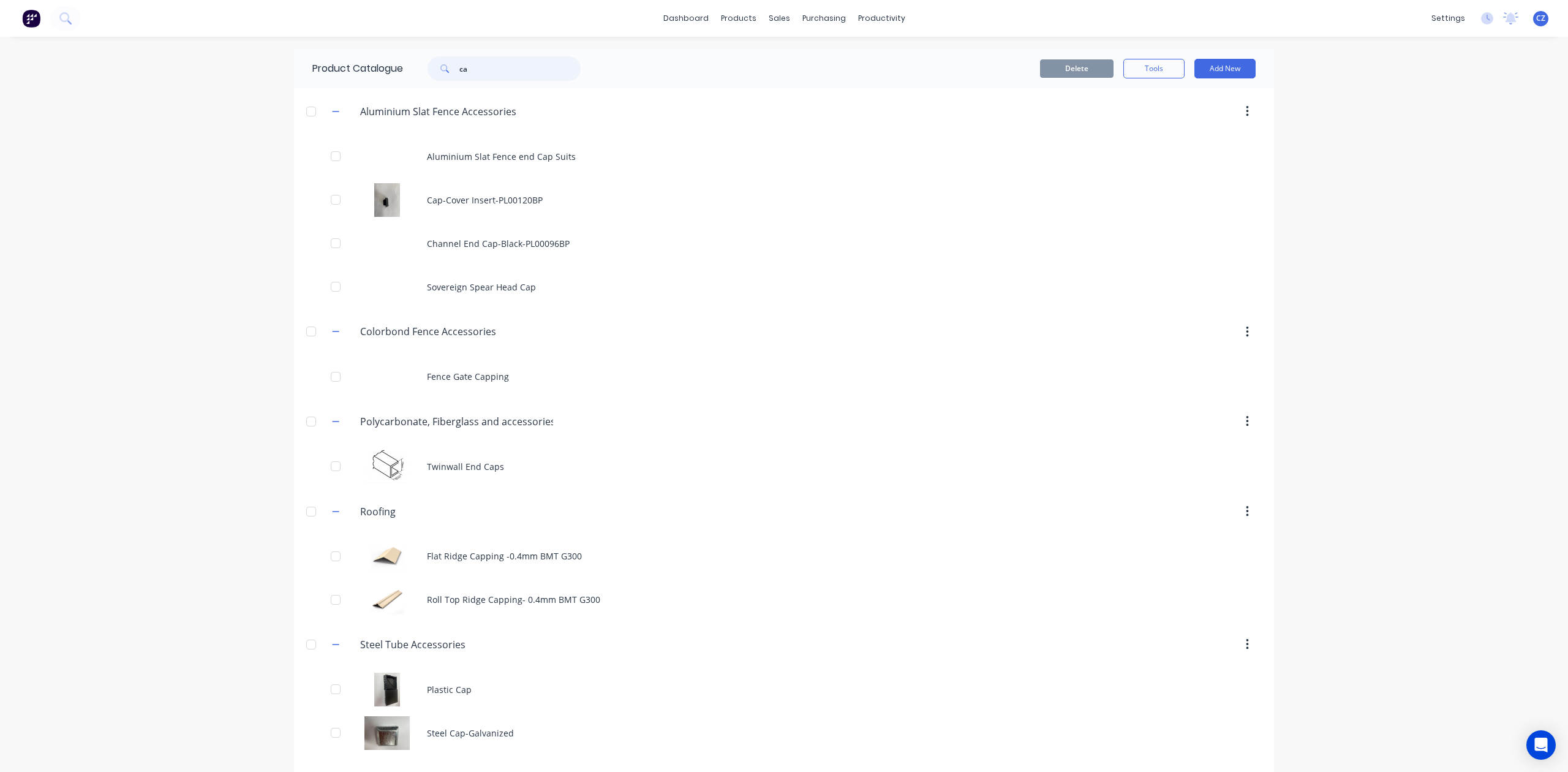
type input "c"
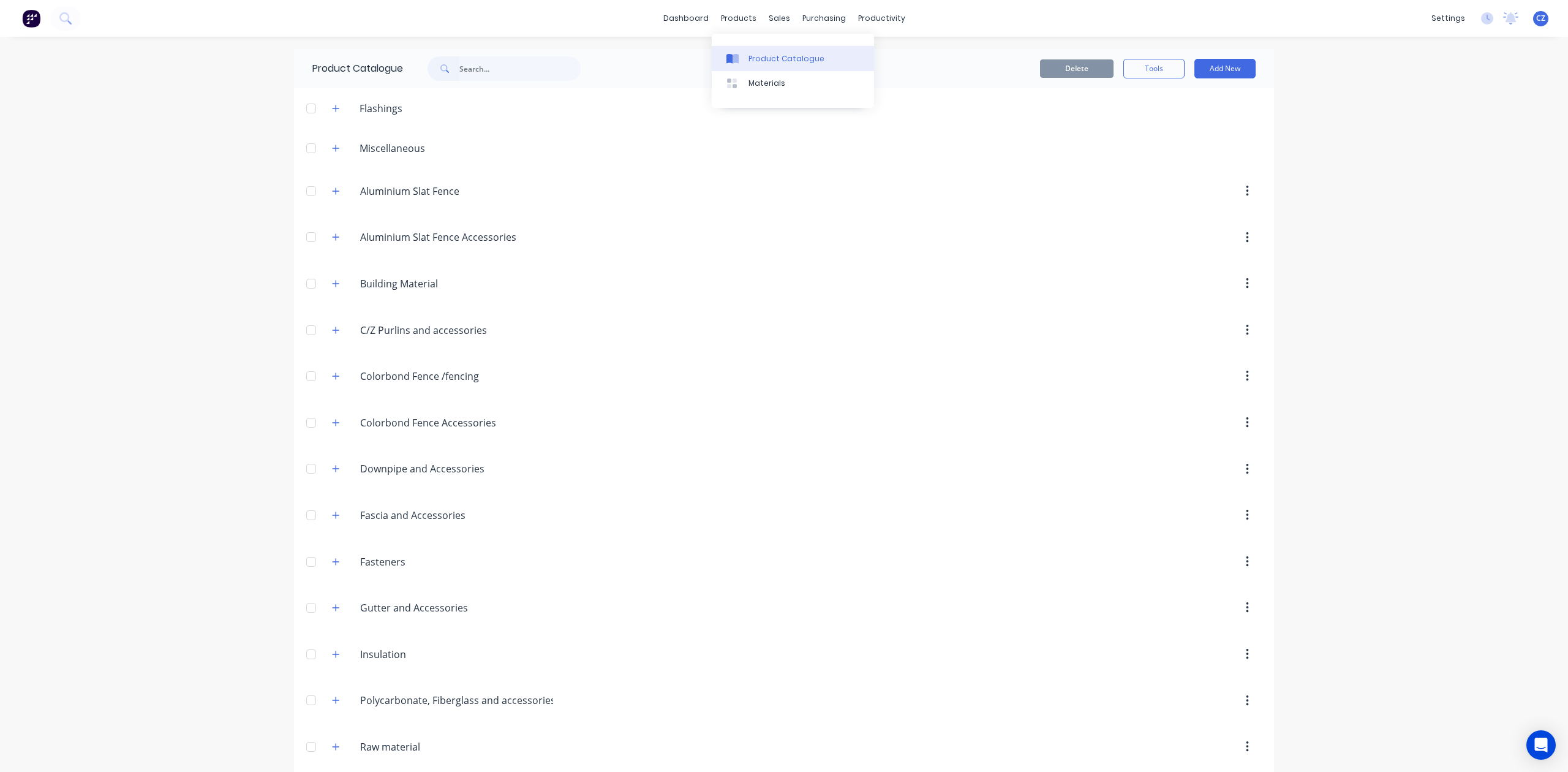
click at [757, 46] on link "Product Catalogue" at bounding box center [793, 58] width 162 height 24
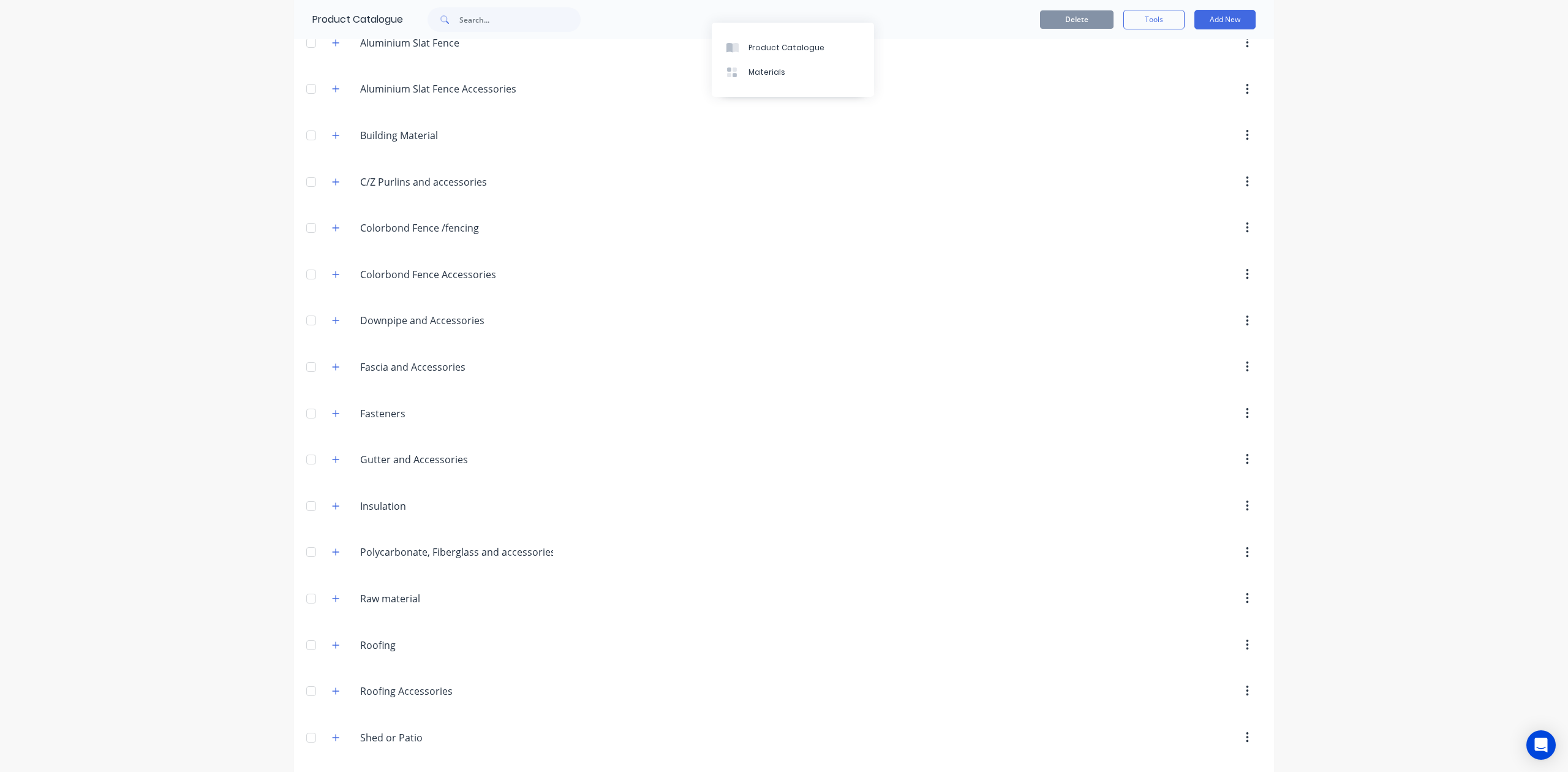
scroll to position [295, 0]
click at [332, 691] on icon "button" at bounding box center [336, 690] width 8 height 8
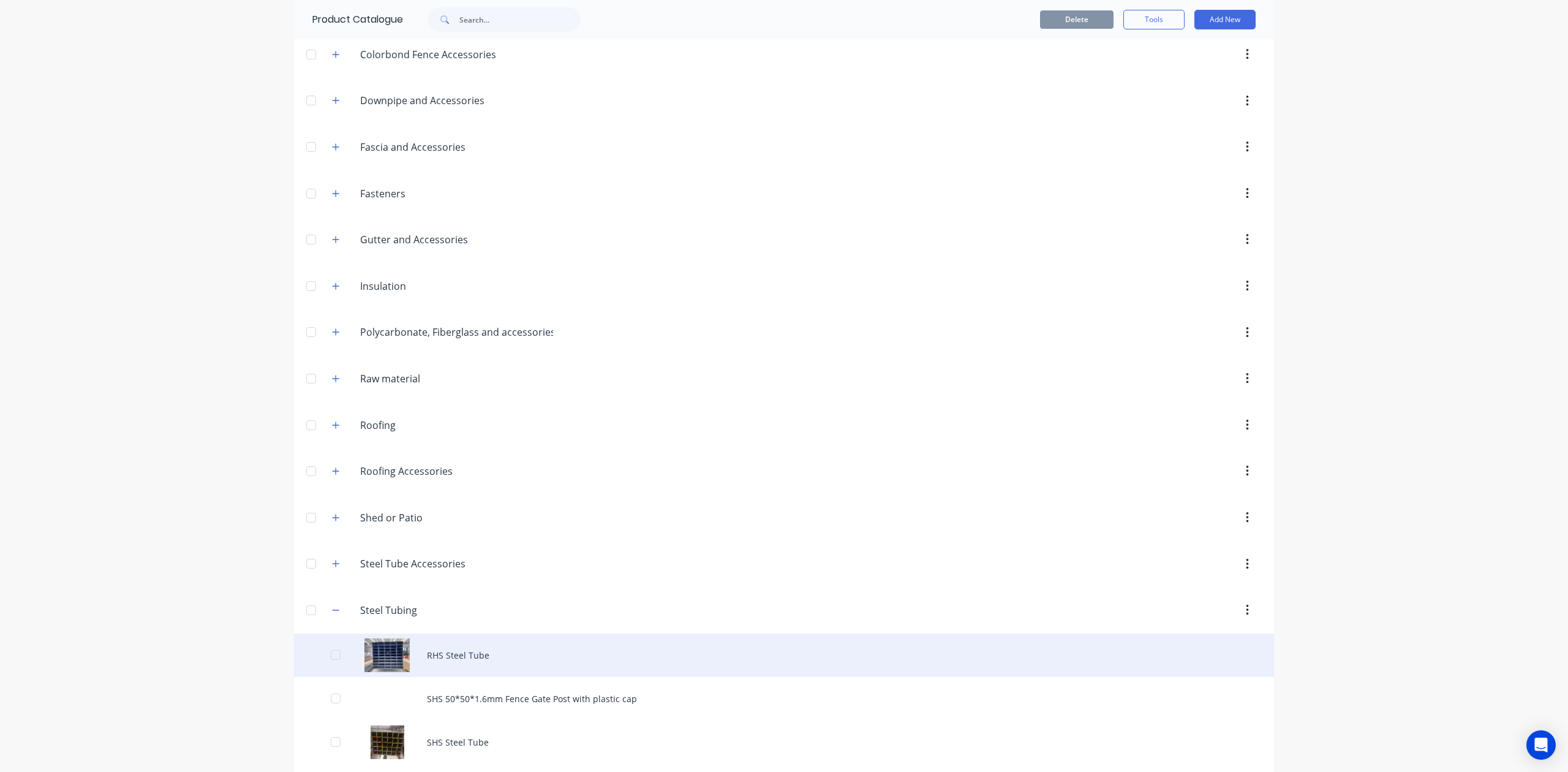
scroll to position [427, 0]
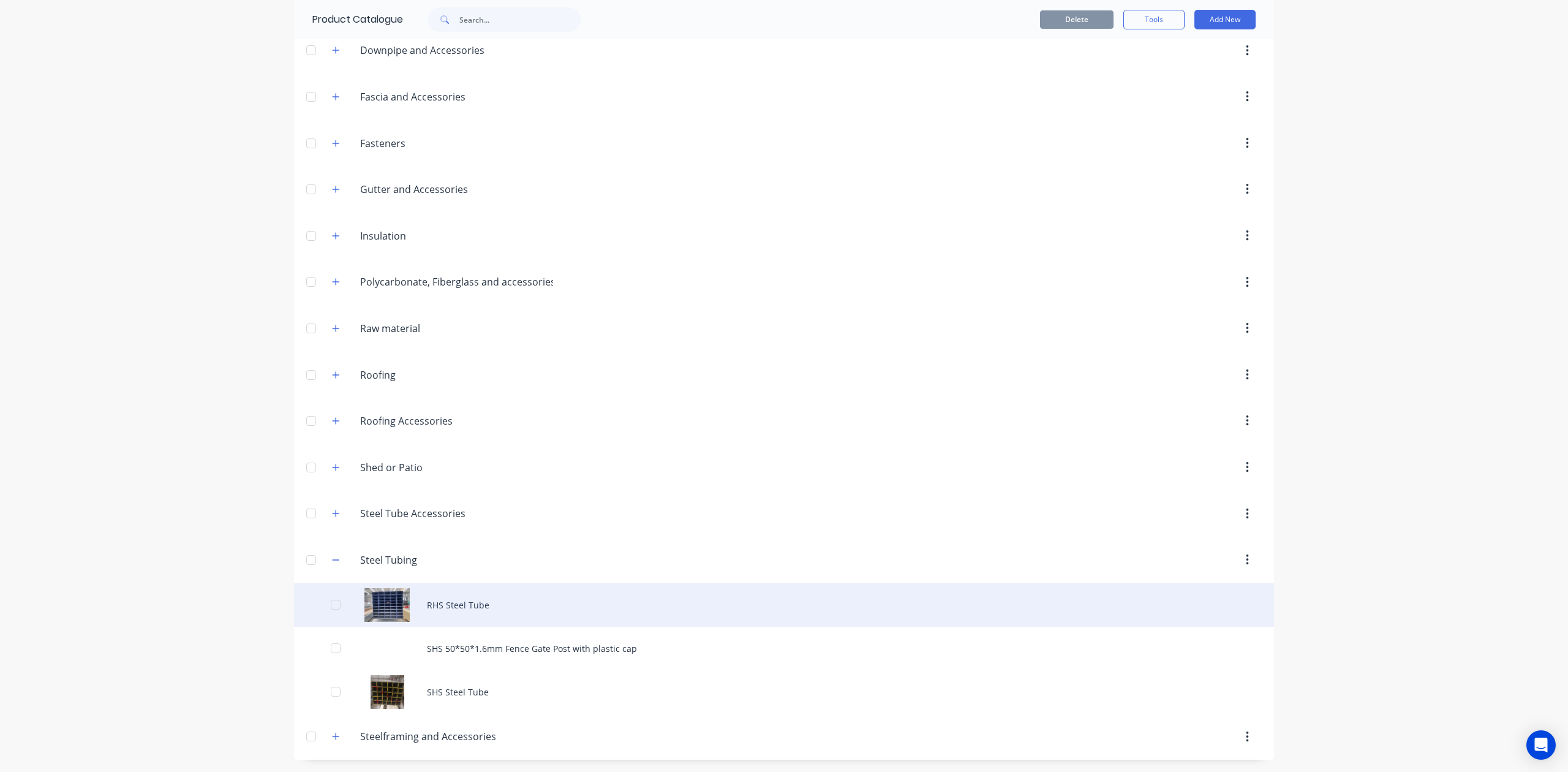
click at [623, 619] on div "RHS Steel Tube" at bounding box center [784, 604] width 980 height 43
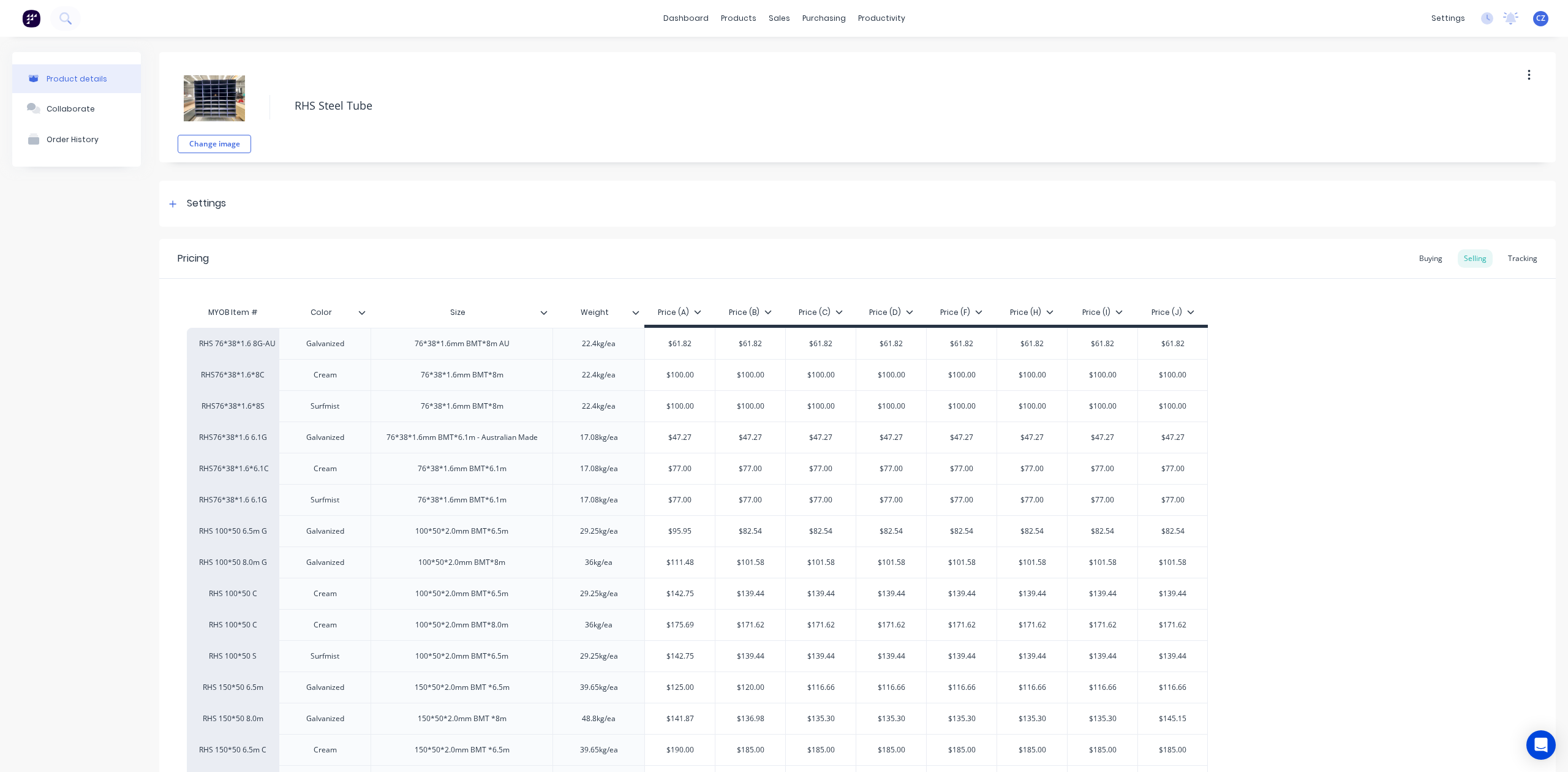
type textarea "x"
click at [1507, 265] on div "Tracking" at bounding box center [1522, 258] width 42 height 18
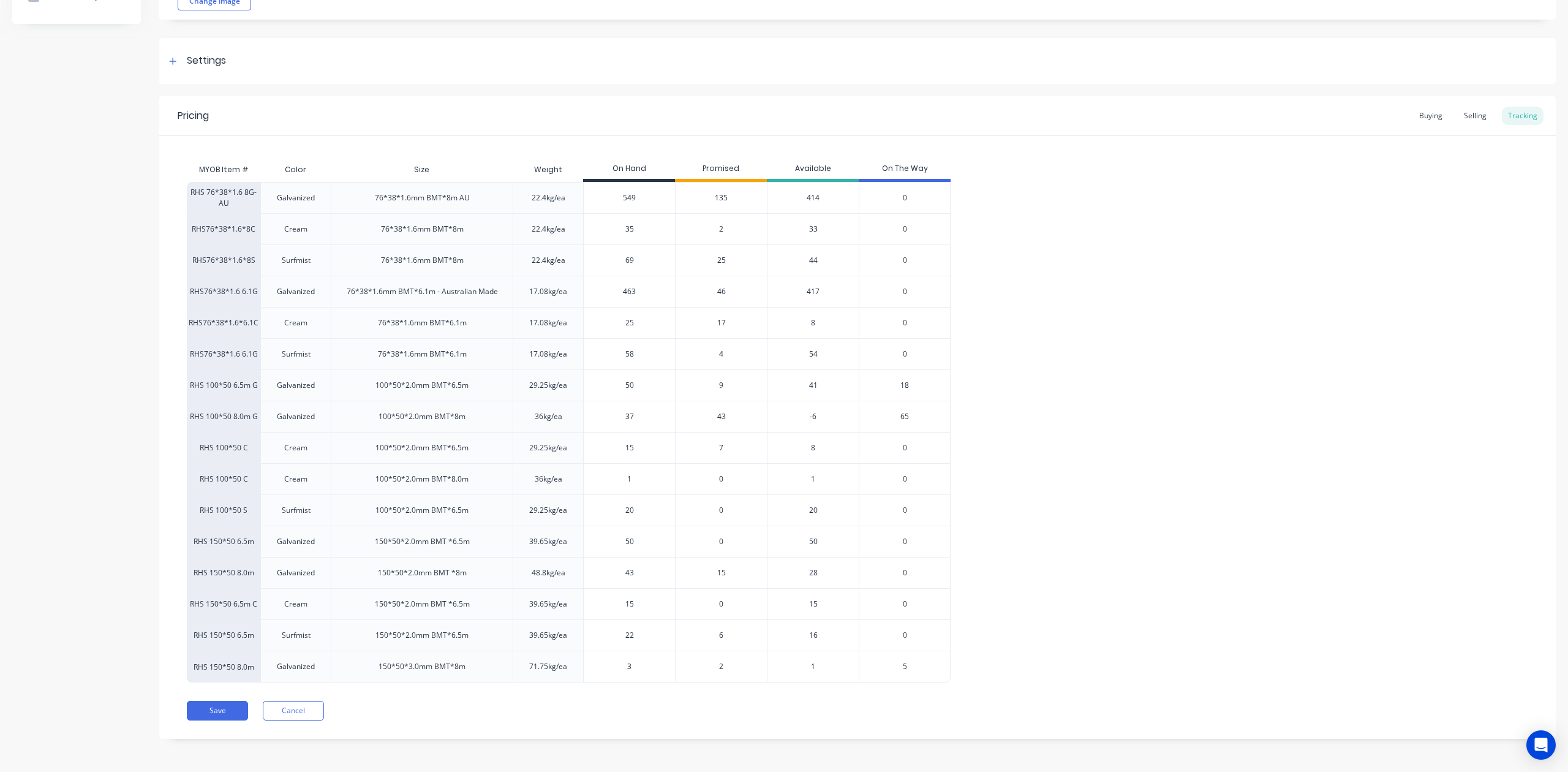
scroll to position [147, 0]
click at [1431, 263] on div "RHS 76*38*1.6 8G-AU Galvanized 76*38*1.6mm BMT*8m AU 22.4kg/ea 549 135 414 0 RH…" at bounding box center [857, 431] width 1342 height 500
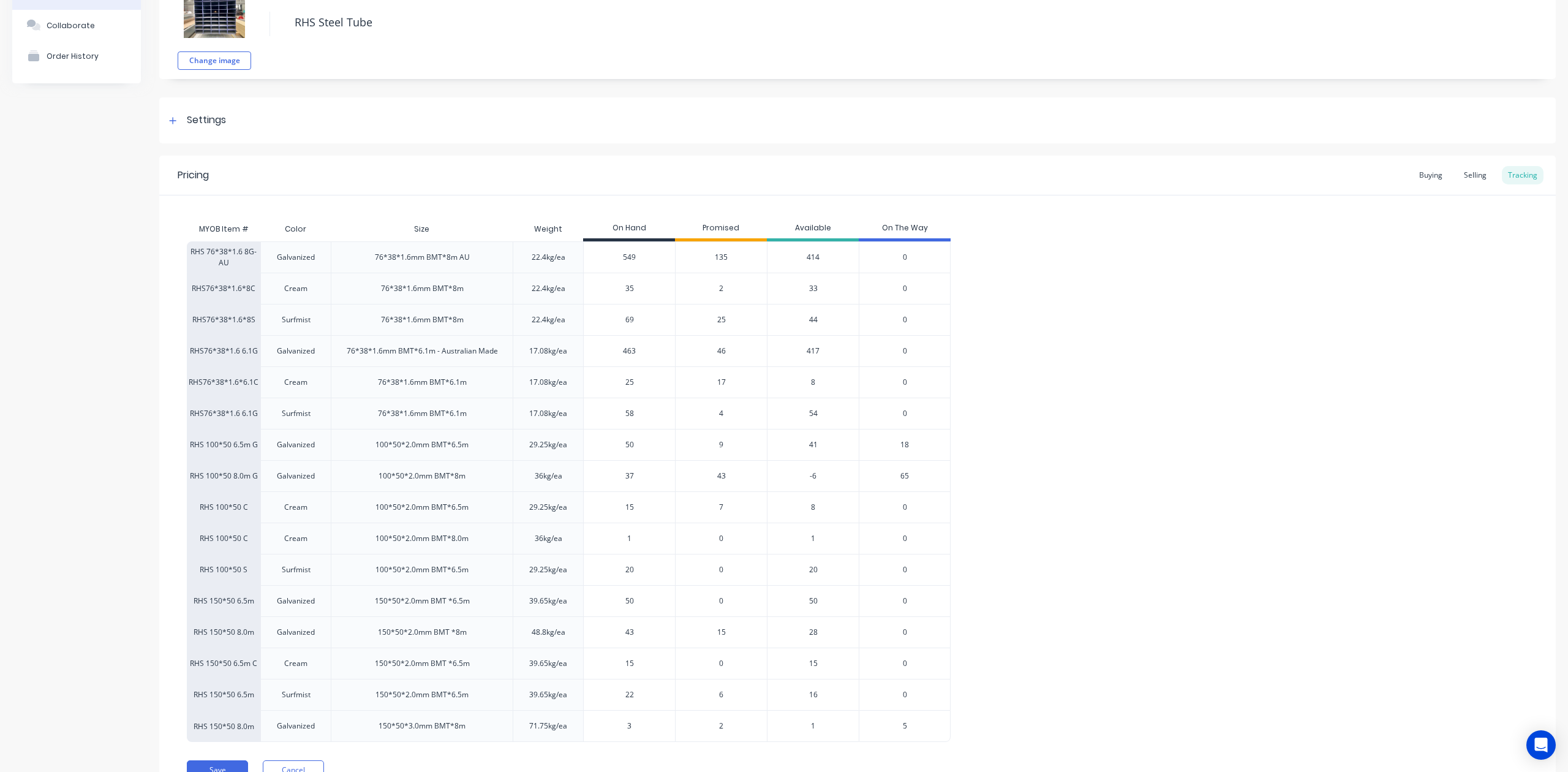
scroll to position [0, 0]
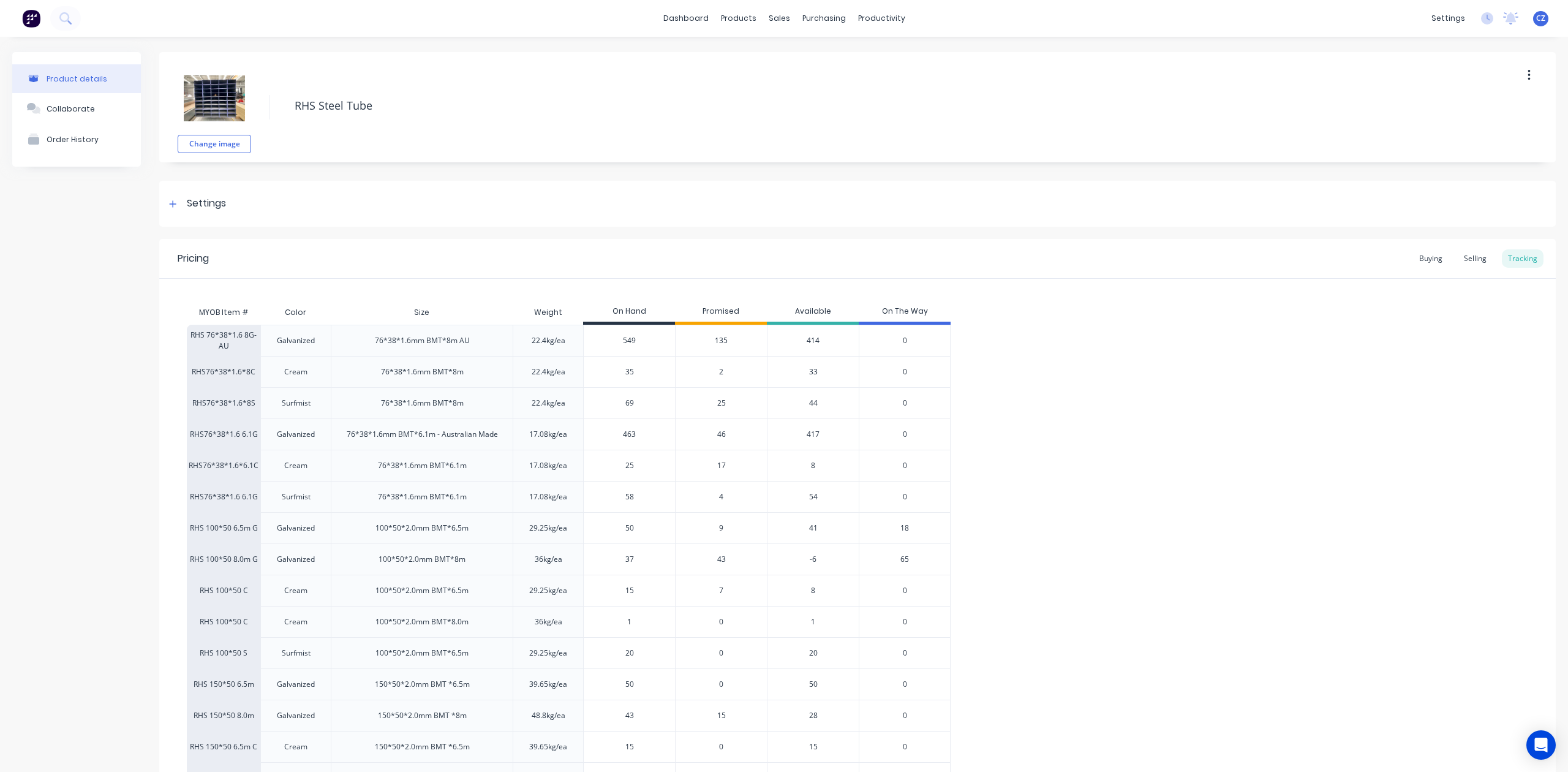
click at [1213, 487] on div "RHS 76*38*1.6 8G-AU Galvanized 76*38*1.6mm BMT*8m AU 22.4kg/ea 549 135 414 0 RH…" at bounding box center [857, 575] width 1342 height 500
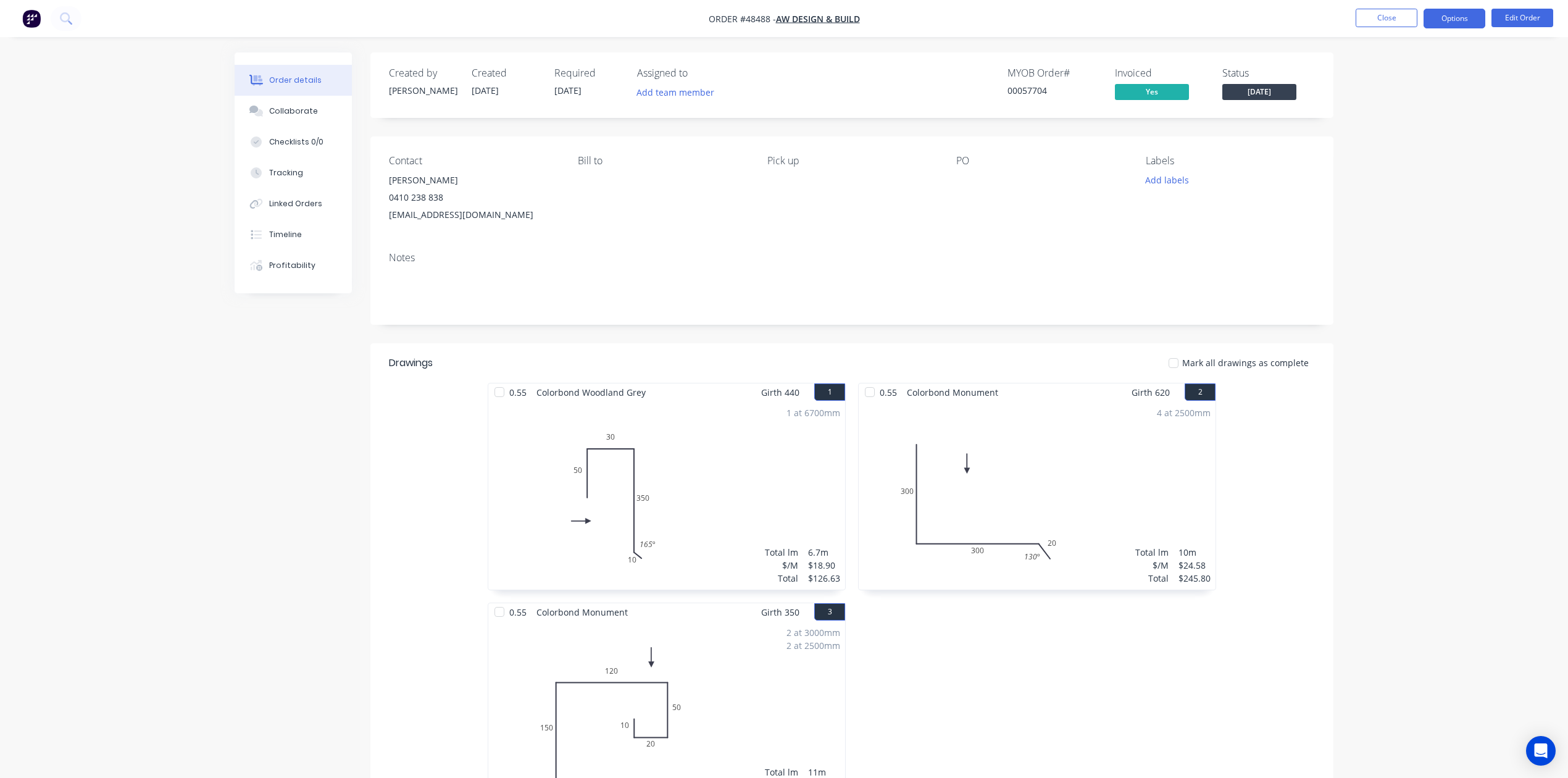
click at [1471, 22] on button "Options" at bounding box center [1454, 18] width 62 height 20
drag, startPoint x: 1144, startPoint y: 255, endPoint x: 960, endPoint y: 554, distance: 351.1
click at [1143, 255] on div "Notes" at bounding box center [852, 257] width 926 height 11
drag, startPoint x: 1363, startPoint y: 262, endPoint x: 1407, endPoint y: 93, distance: 174.6
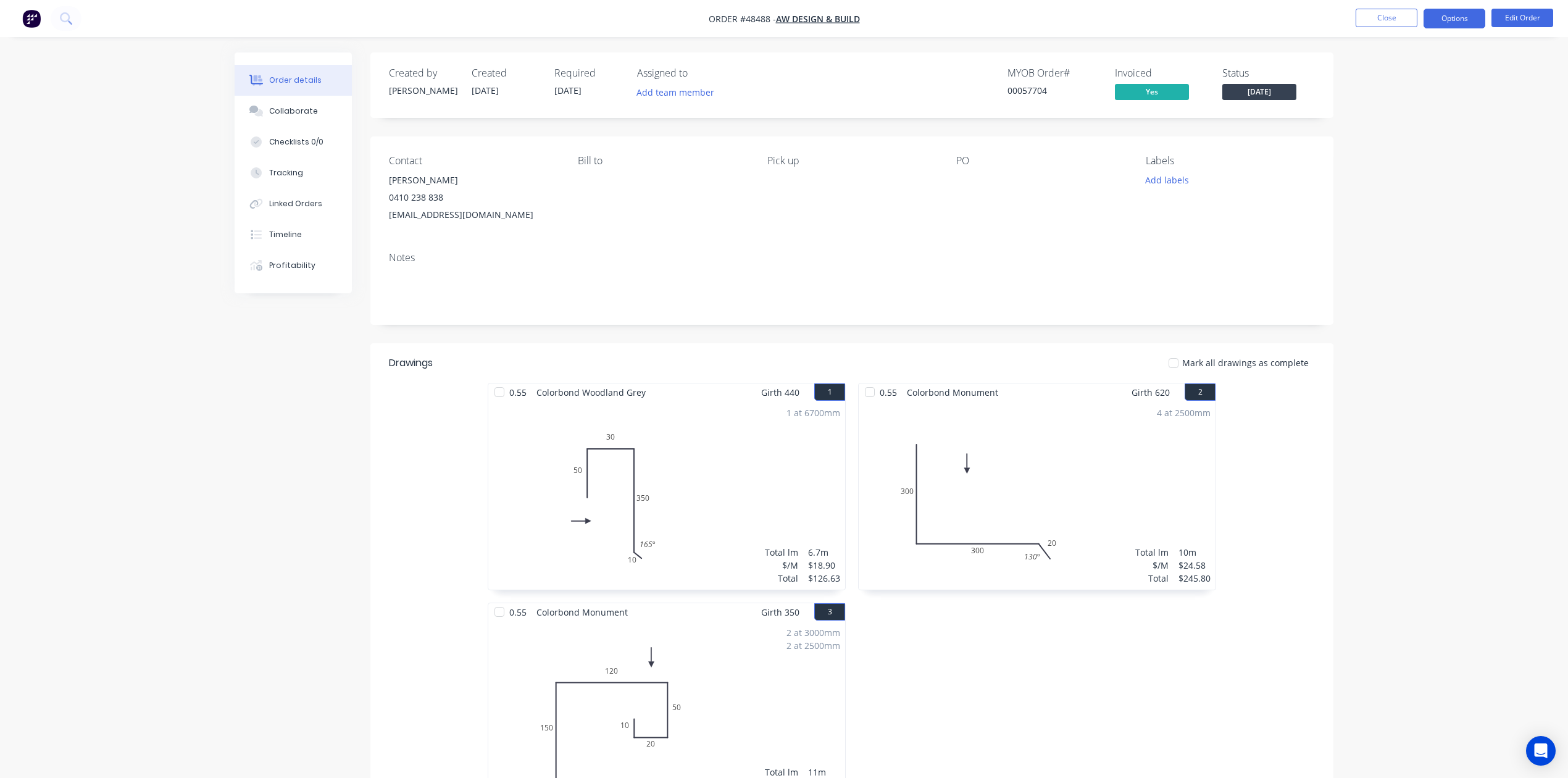
click at [1459, 22] on button "Options" at bounding box center [1454, 18] width 62 height 20
click at [1406, 163] on button "Delivery Docket" at bounding box center [1417, 174] width 135 height 24
click at [1405, 127] on div "Without pricing" at bounding box center [1417, 124] width 113 height 18
click at [887, 66] on div "Created by [PERSON_NAME] Created [DATE] Required [DATE] Assigned to Add team me…" at bounding box center [852, 86] width 963 height 66
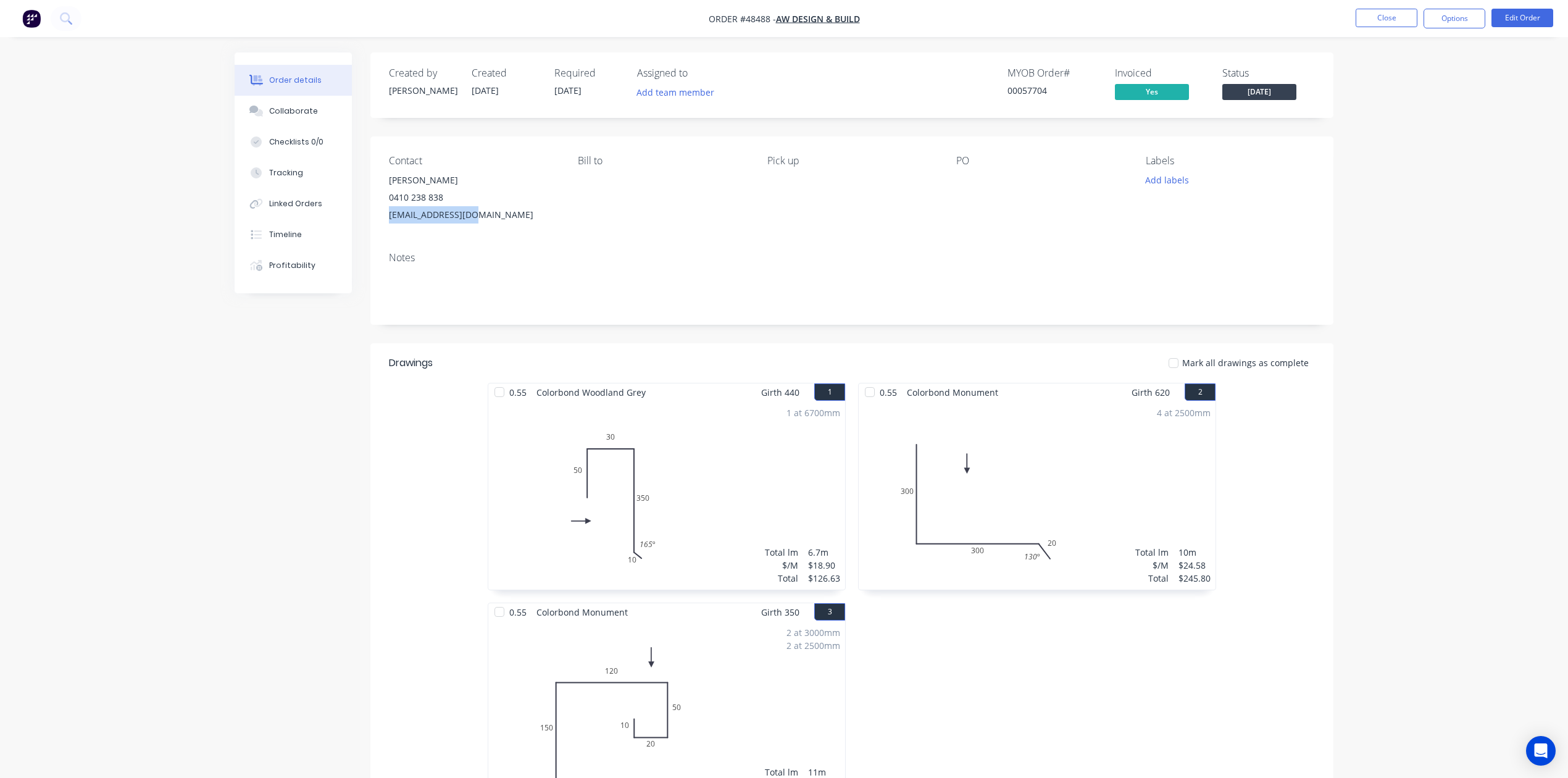
drag, startPoint x: 485, startPoint y: 210, endPoint x: 383, endPoint y: 215, distance: 102.1
click at [383, 215] on div "Contact [PERSON_NAME] [PHONE_NUMBER] [EMAIL_ADDRESS][DOMAIN_NAME] [PERSON_NAME]…" at bounding box center [852, 189] width 963 height 106
copy div "[EMAIL_ADDRESS][DOMAIN_NAME]"
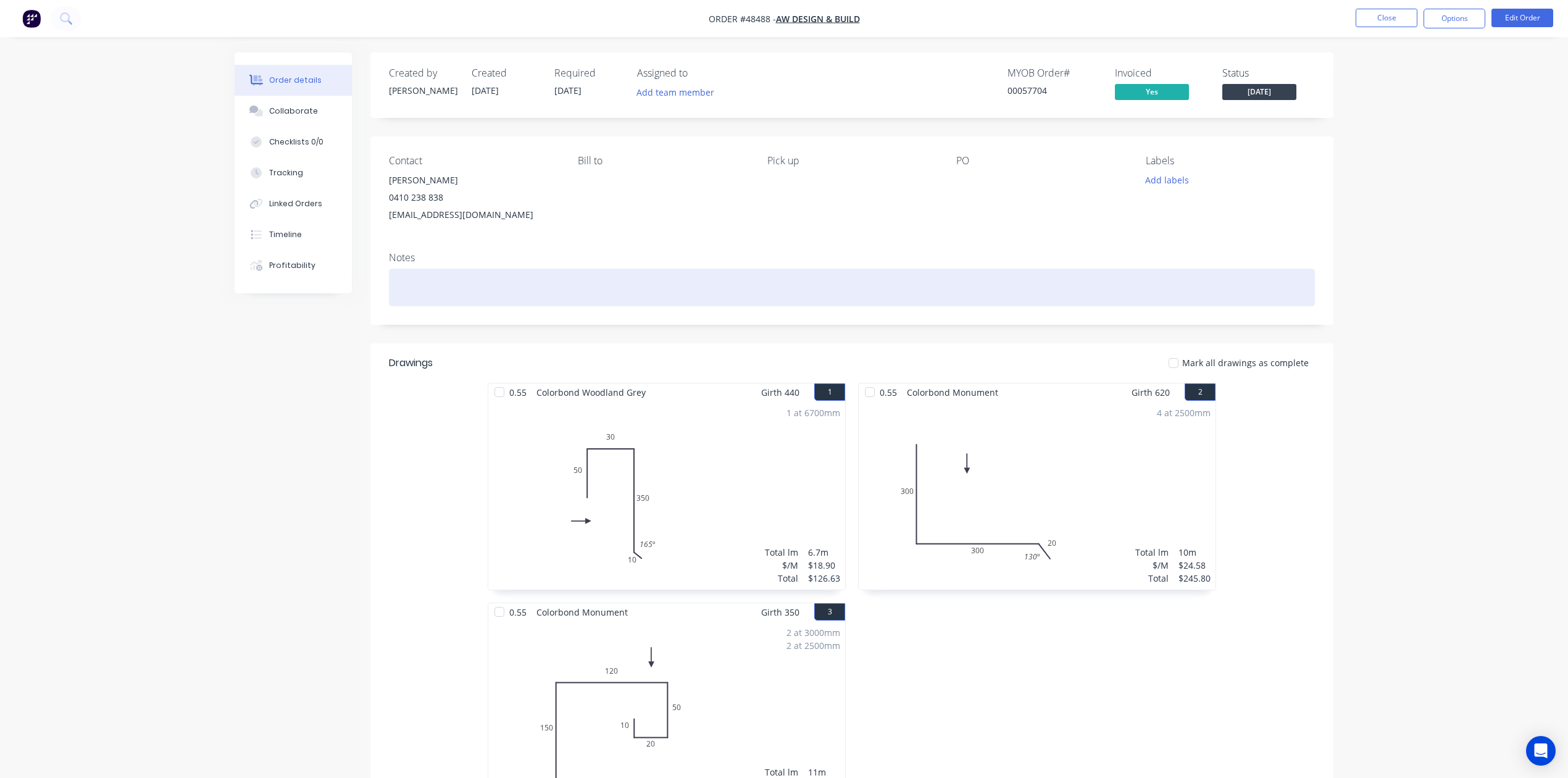
click at [916, 289] on div at bounding box center [852, 287] width 926 height 37
